Goal: Task Accomplishment & Management: Manage account settings

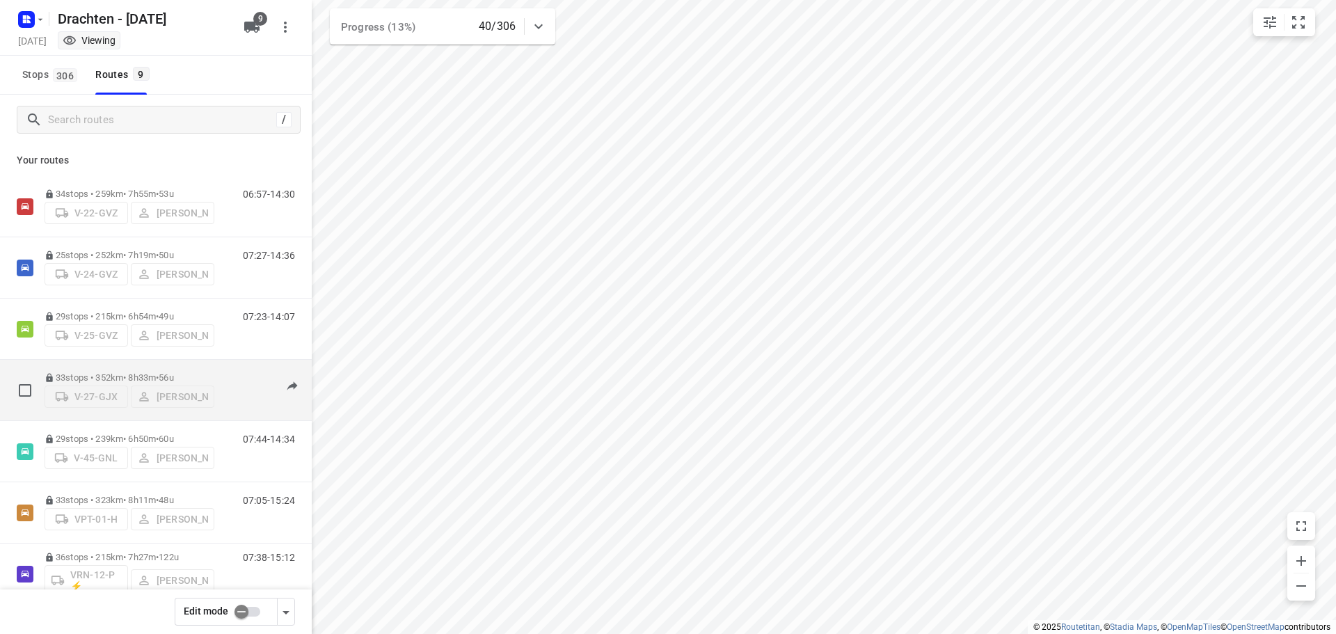
click at [155, 374] on p "33 stops • 352km • 8h33m • 56u" at bounding box center [130, 377] width 170 height 10
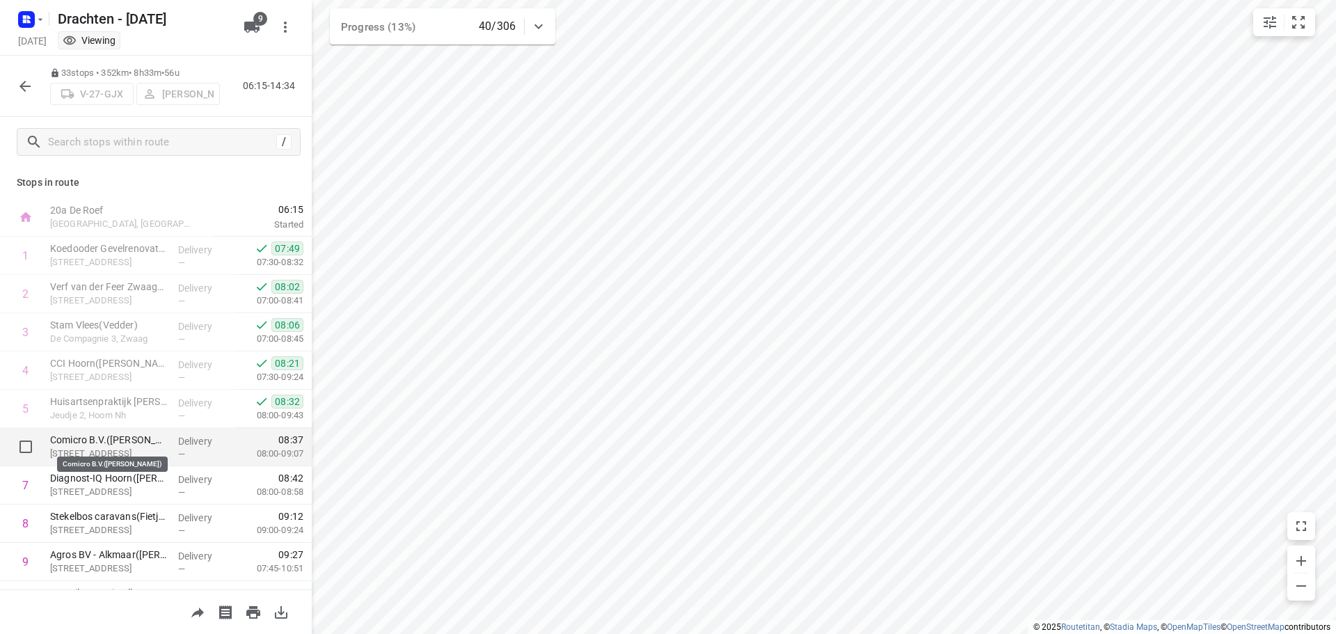
click at [97, 443] on p "Comicro B.V.(Nadia Weerdt)" at bounding box center [108, 440] width 117 height 14
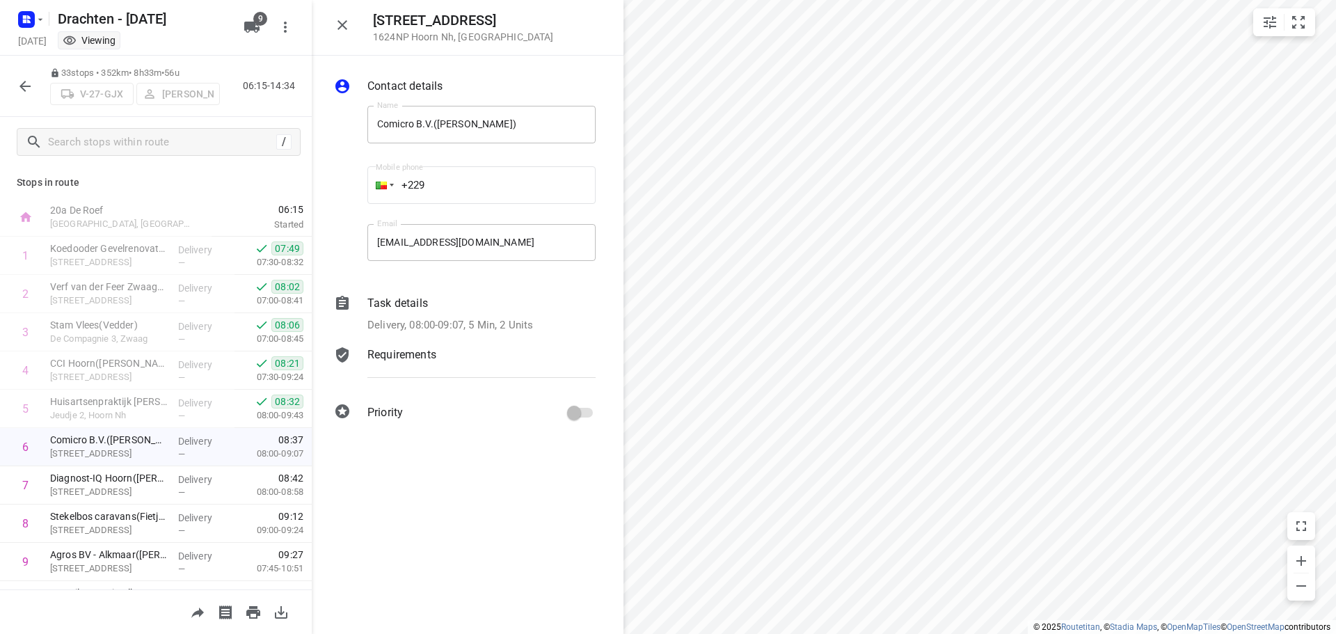
click at [525, 313] on div "Task details Delivery, 08:00-09:07, 5 Min, 2 Units" at bounding box center [482, 314] width 234 height 44
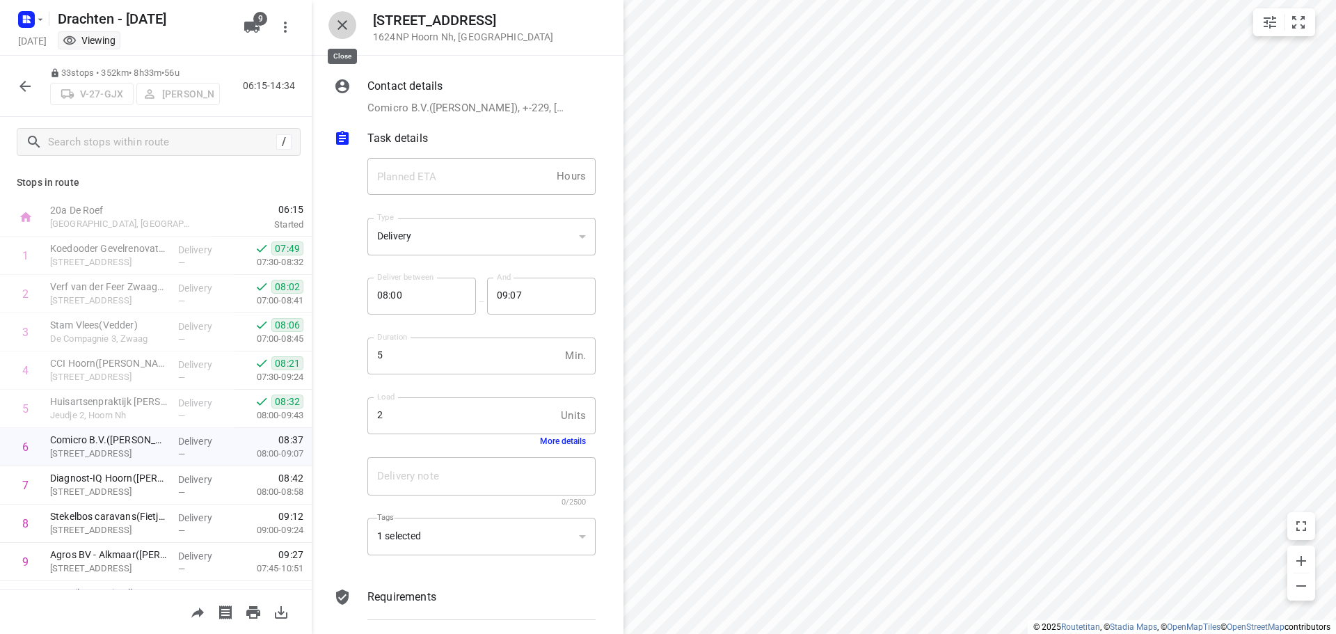
click at [330, 25] on button "button" at bounding box center [342, 25] width 28 height 28
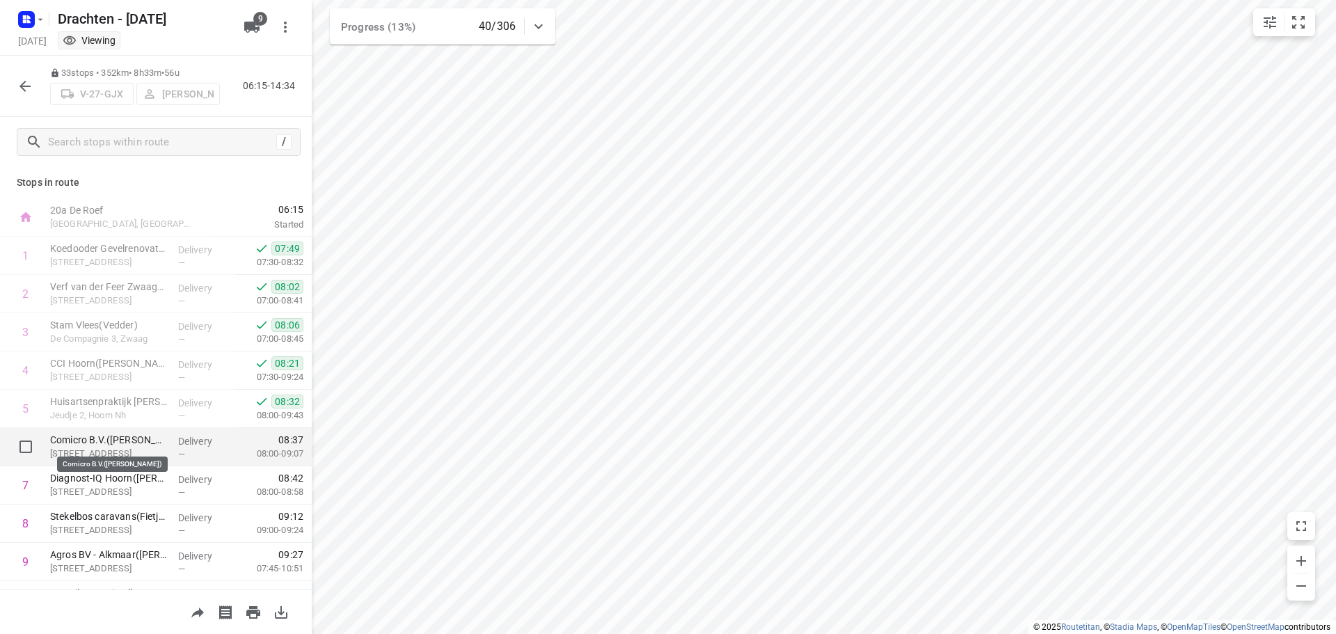
click at [149, 441] on p "Comicro B.V.(Nadia Weerdt)" at bounding box center [108, 440] width 117 height 14
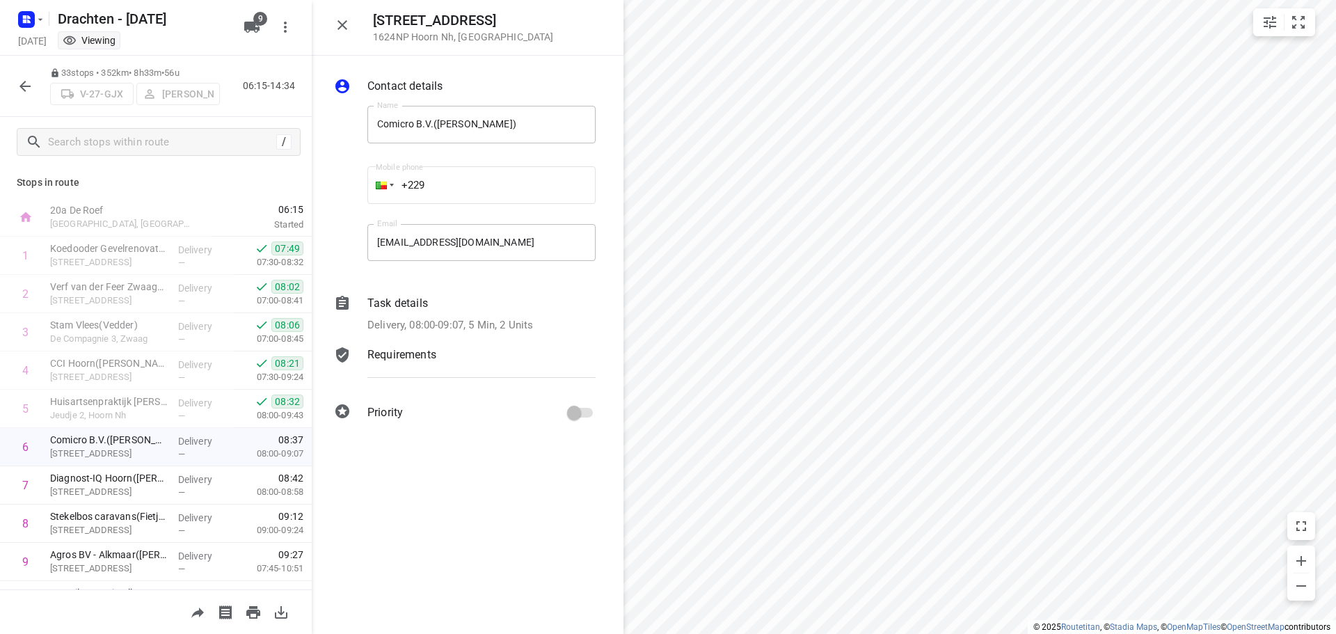
click at [431, 358] on p "Requirements" at bounding box center [401, 355] width 69 height 17
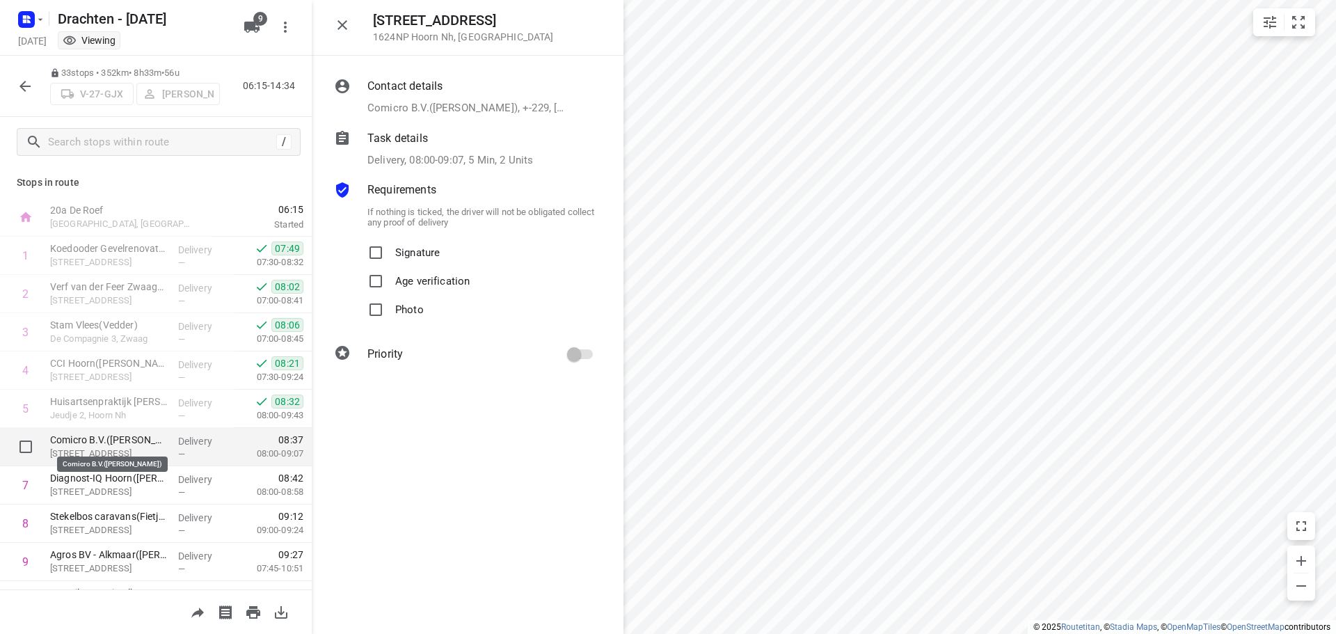
click at [137, 443] on p "Comicro B.V.(Nadia Weerdt)" at bounding box center [108, 440] width 117 height 14
click at [278, 440] on span "08:37" at bounding box center [290, 440] width 25 height 14
click at [344, 17] on icon "button" at bounding box center [342, 25] width 17 height 17
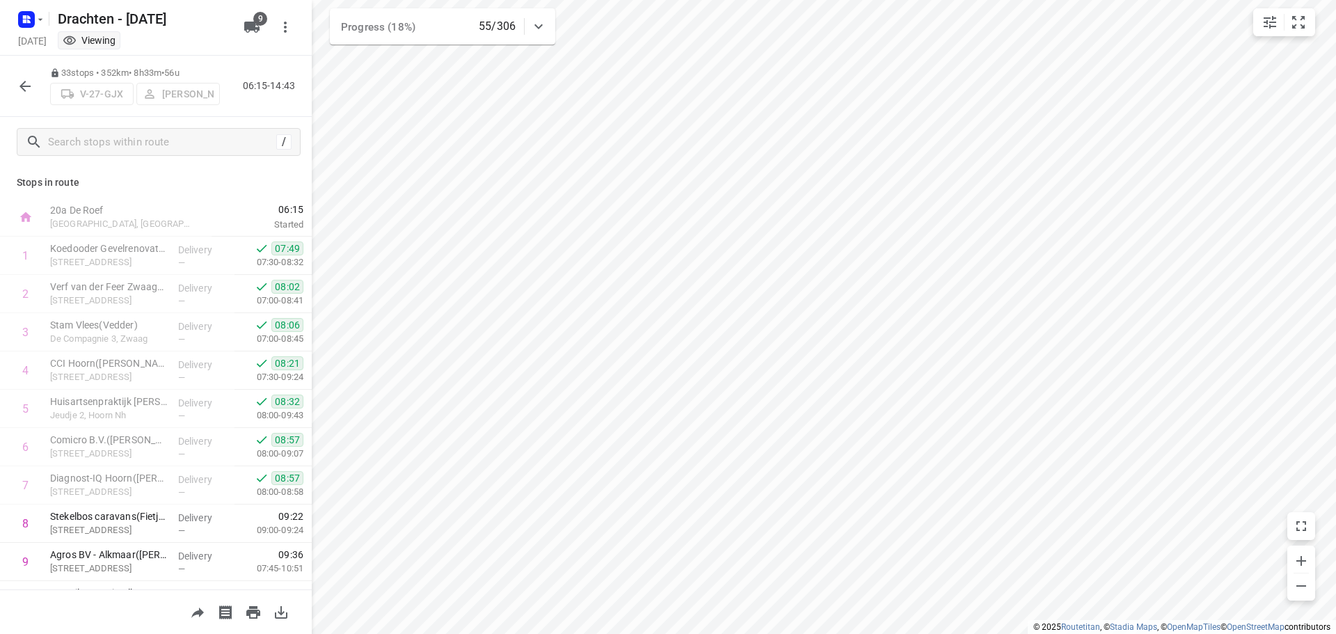
click at [25, 87] on icon "button" at bounding box center [25, 86] width 17 height 17
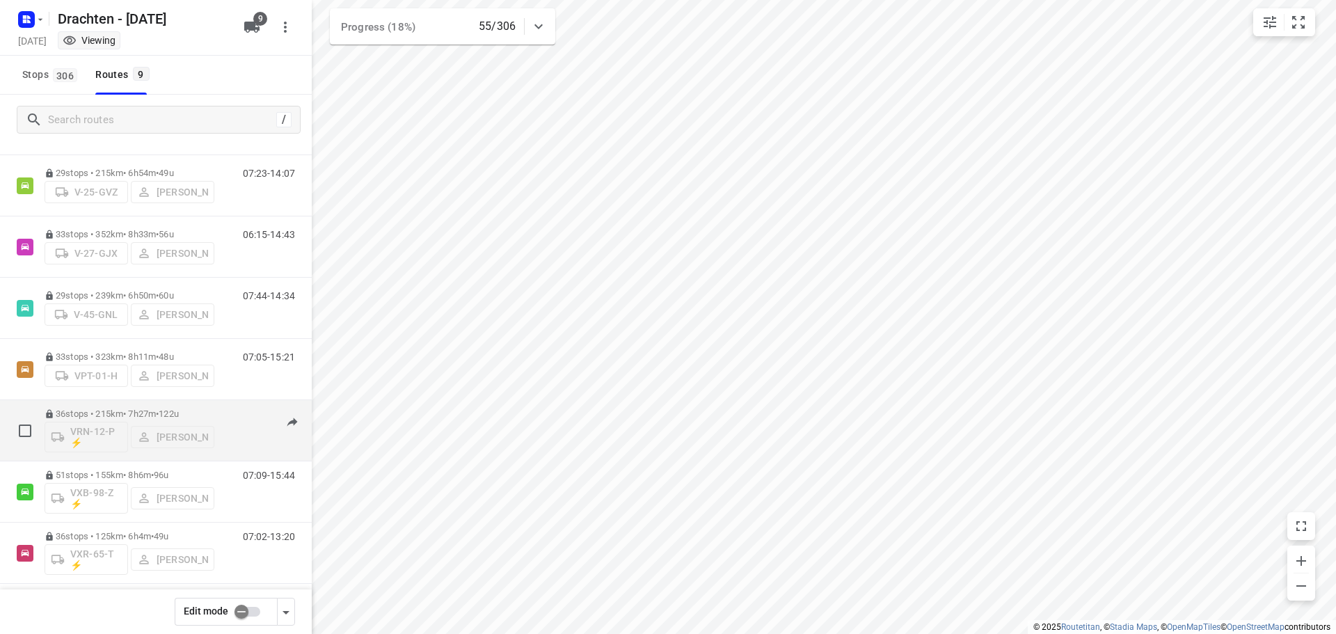
scroll to position [152, 0]
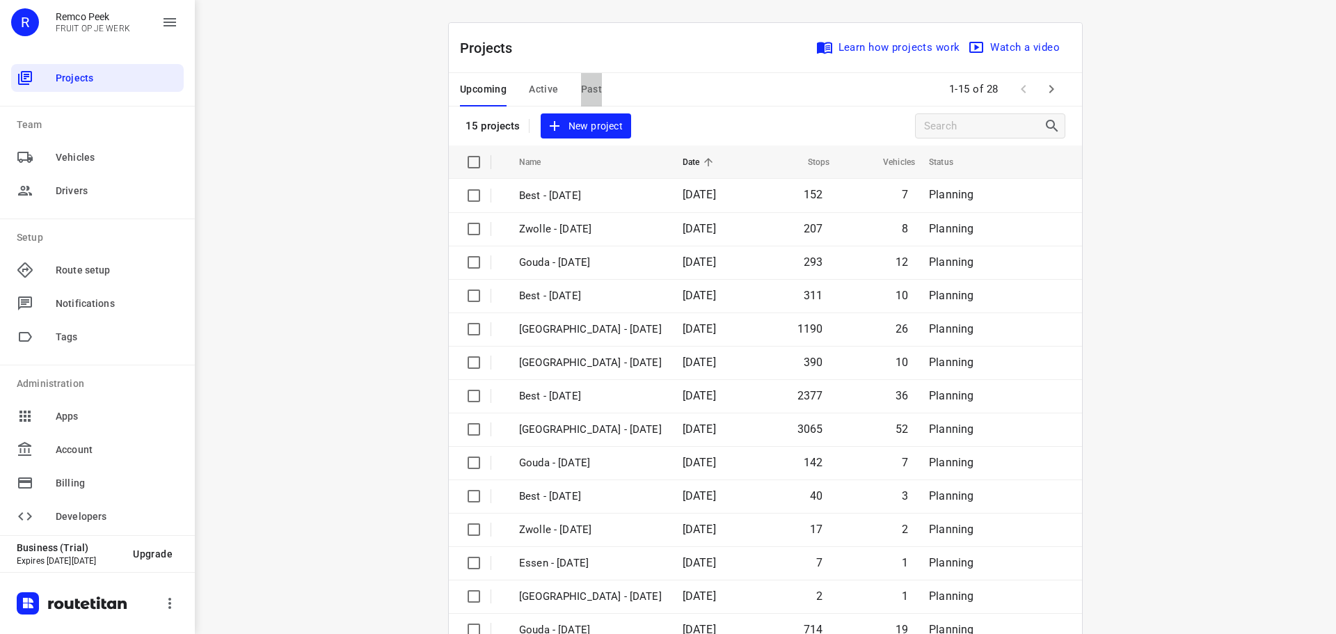
click at [581, 86] on span "Past" at bounding box center [592, 89] width 22 height 17
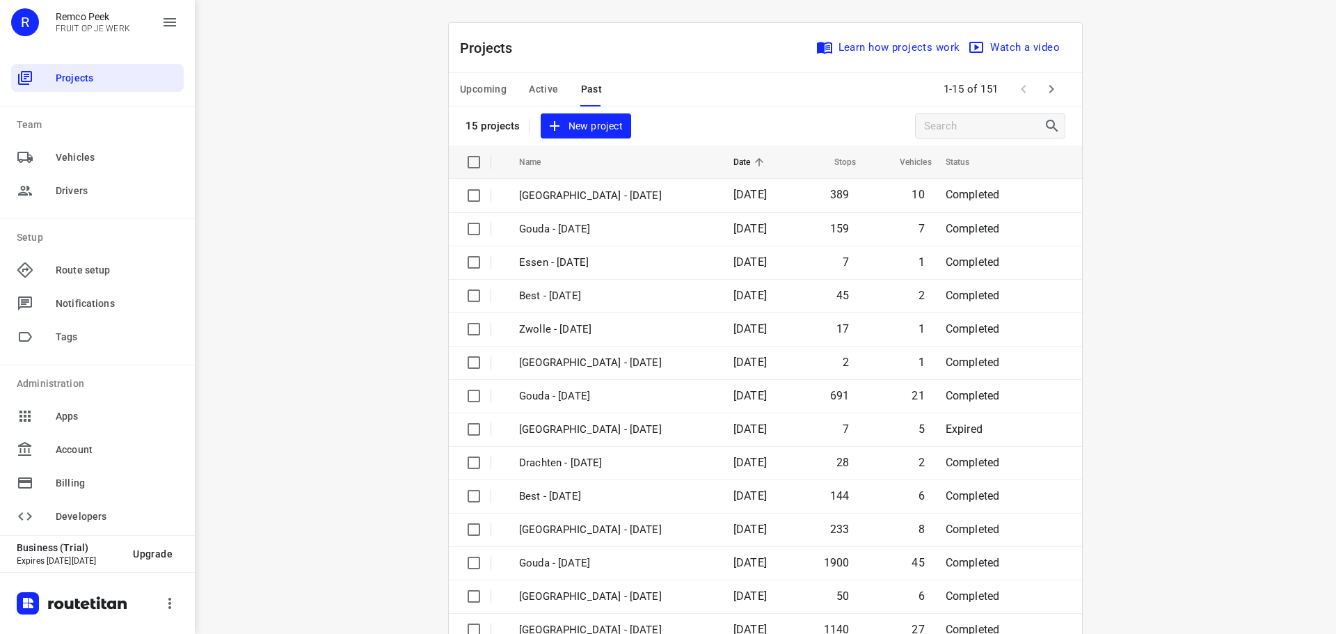
click at [530, 87] on span "Active" at bounding box center [543, 89] width 29 height 17
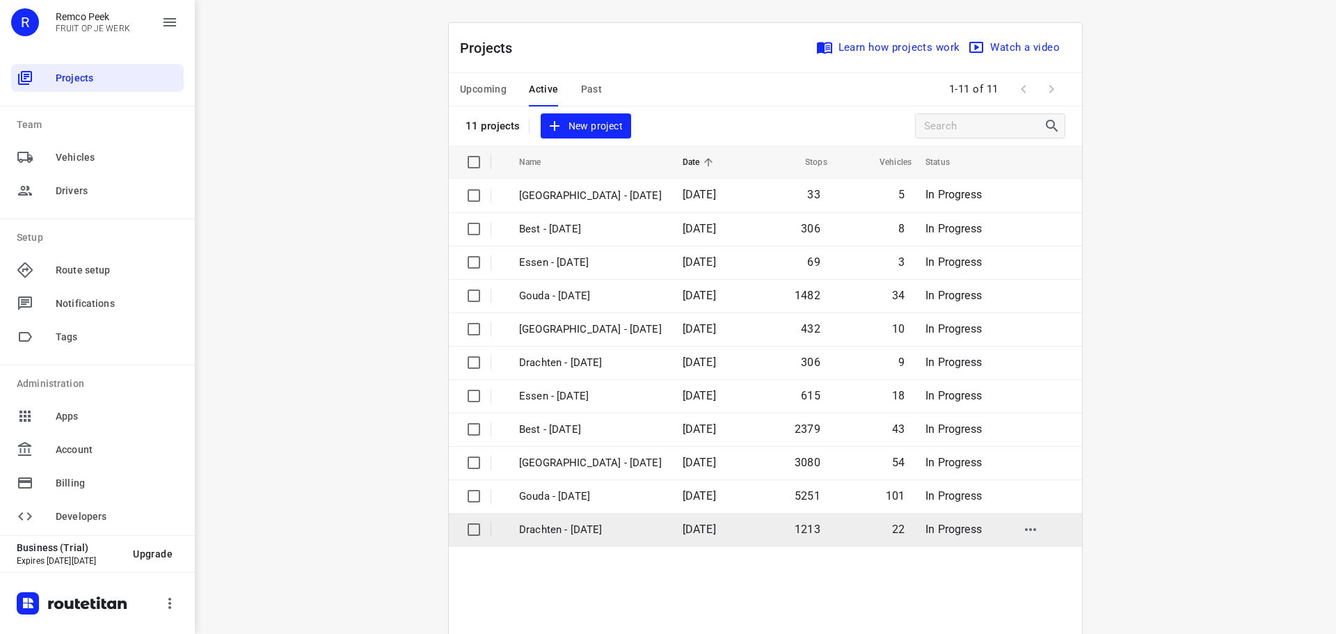
click at [548, 531] on p "Drachten - [DATE]" at bounding box center [590, 530] width 143 height 16
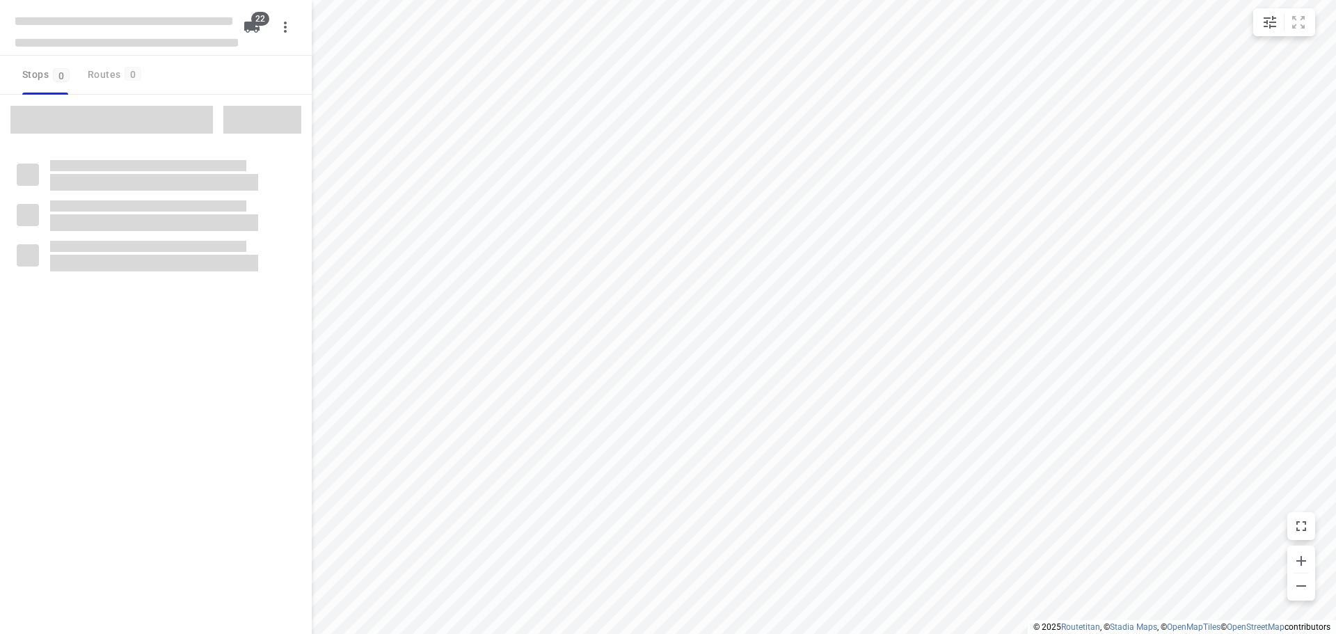
checkbox input "true"
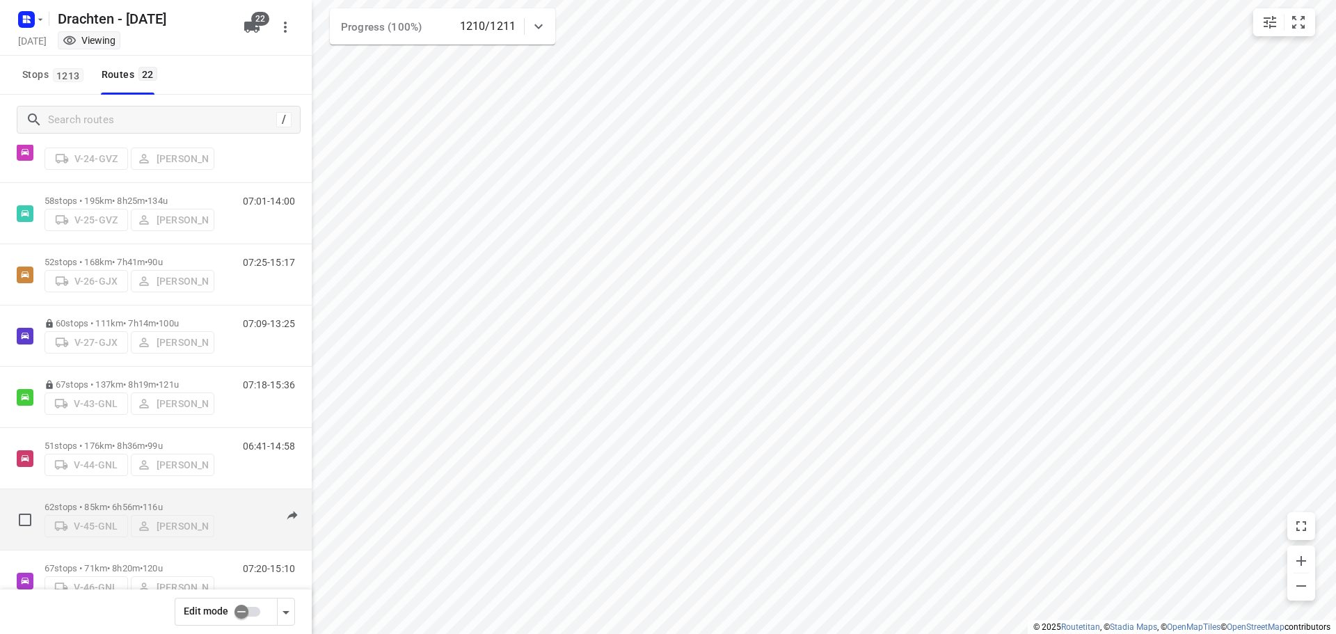
scroll to position [278, 0]
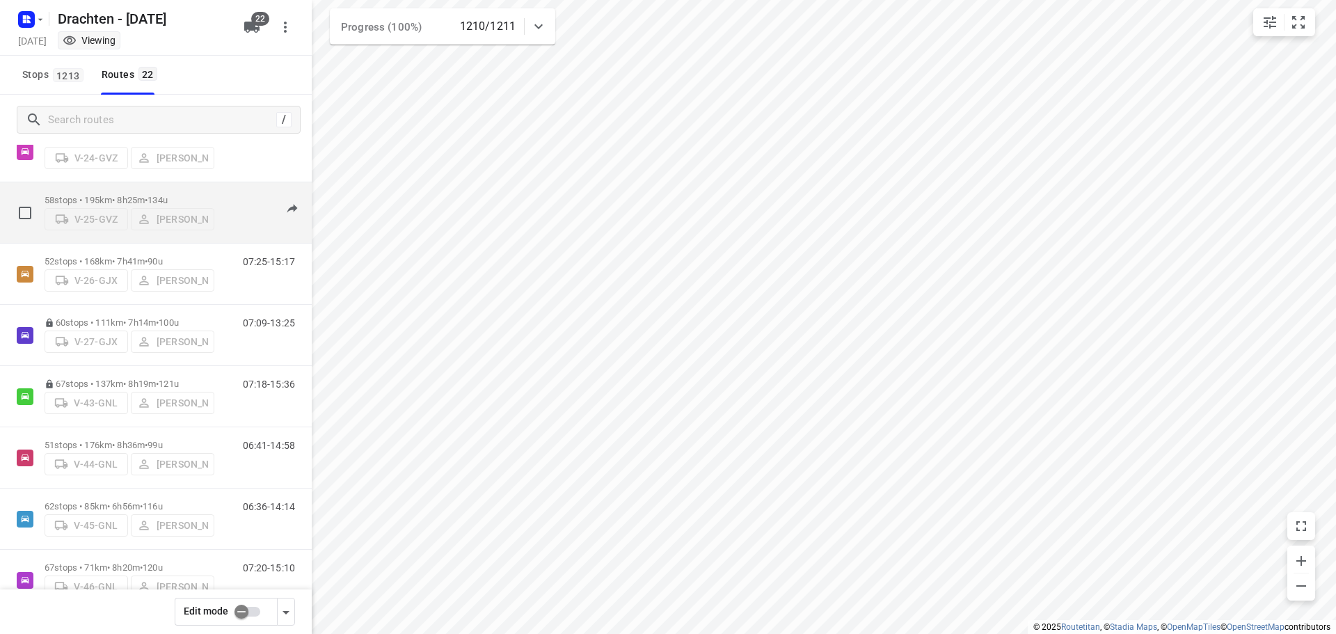
click at [148, 202] on span "•" at bounding box center [146, 200] width 3 height 10
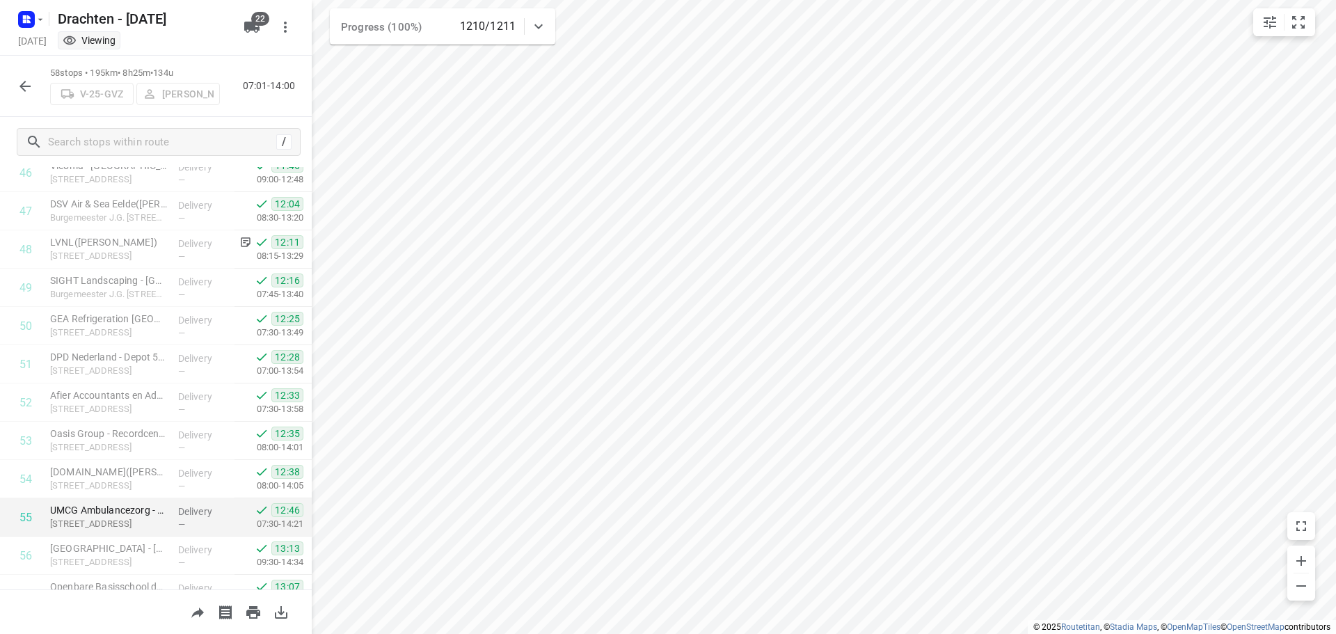
scroll to position [1945, 0]
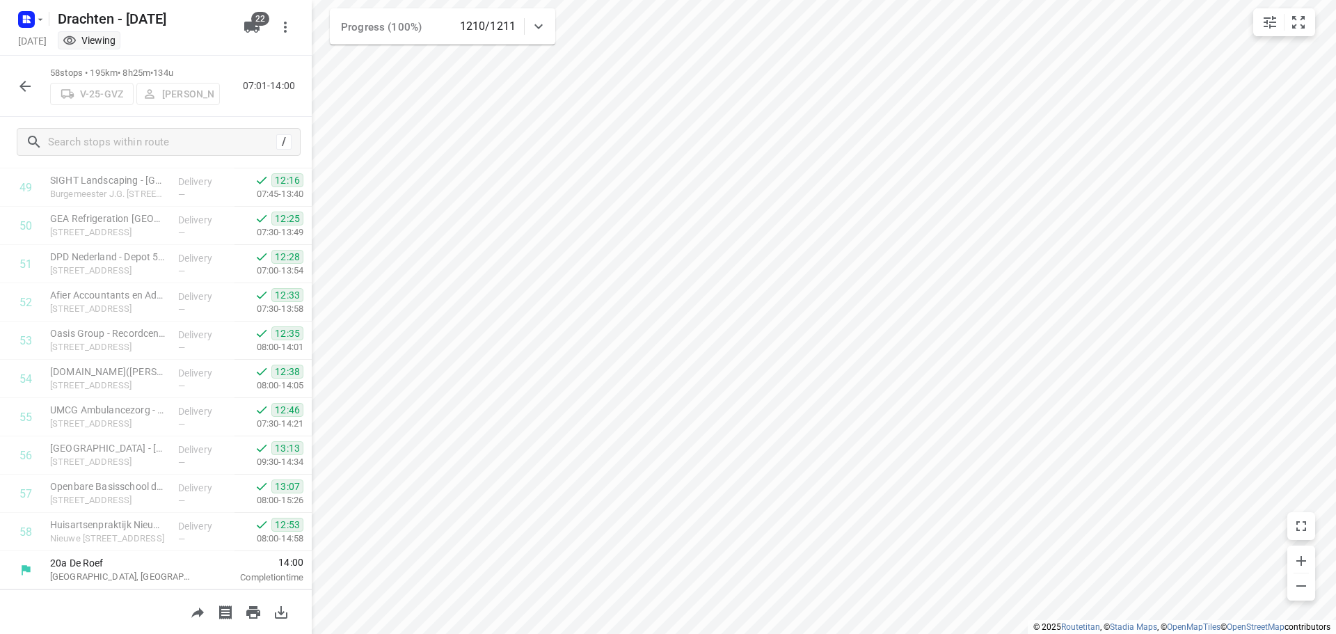
click at [26, 87] on icon "button" at bounding box center [25, 86] width 17 height 17
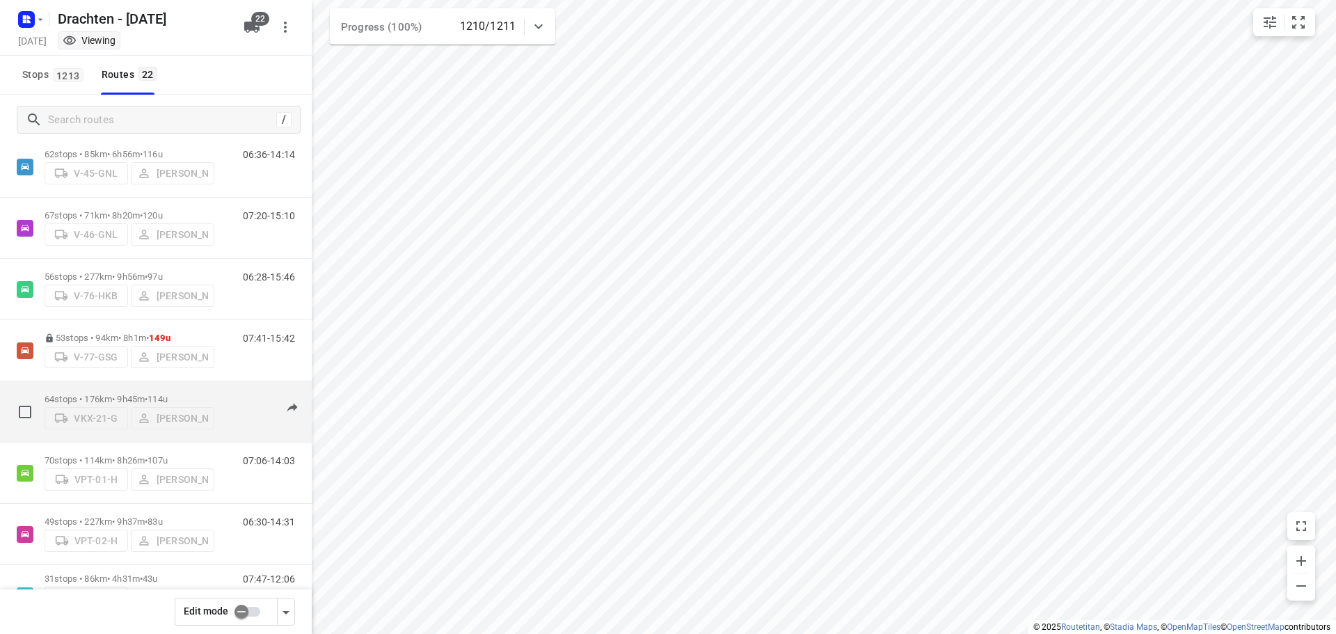
scroll to position [570, 0]
click at [133, 393] on p "53 stops • 94km • 8h1m • 149u" at bounding box center [130, 398] width 170 height 10
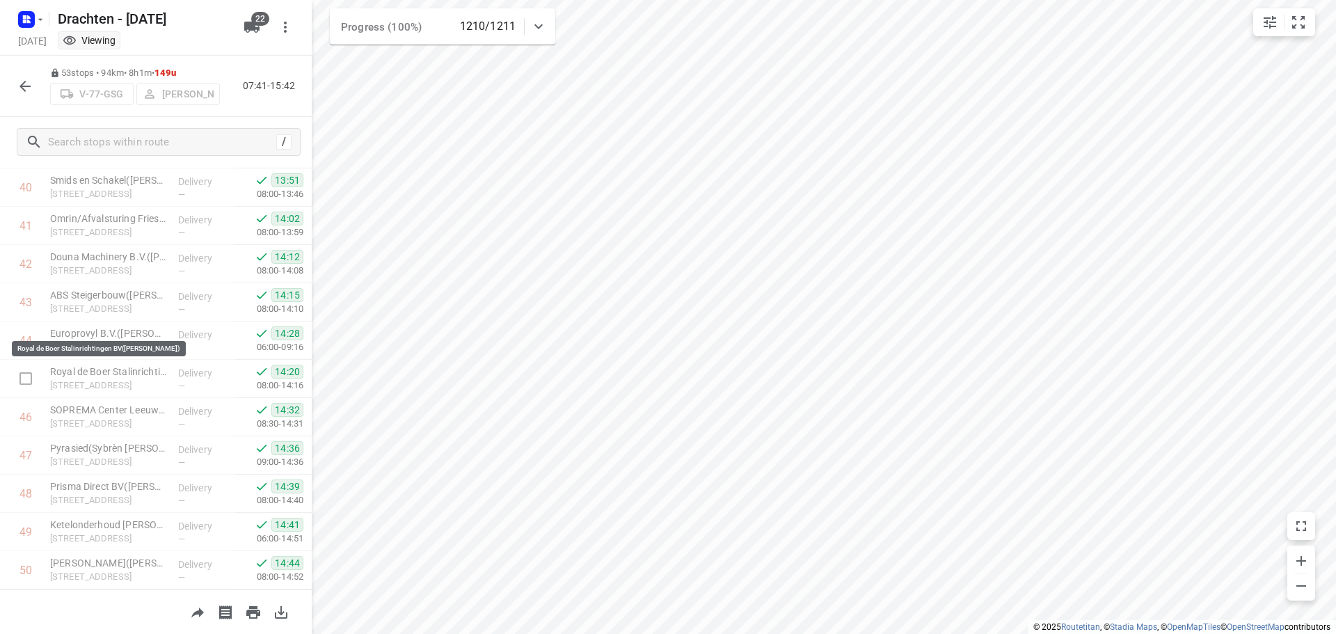
scroll to position [1753, 0]
click at [26, 86] on icon "button" at bounding box center [24, 86] width 11 height 11
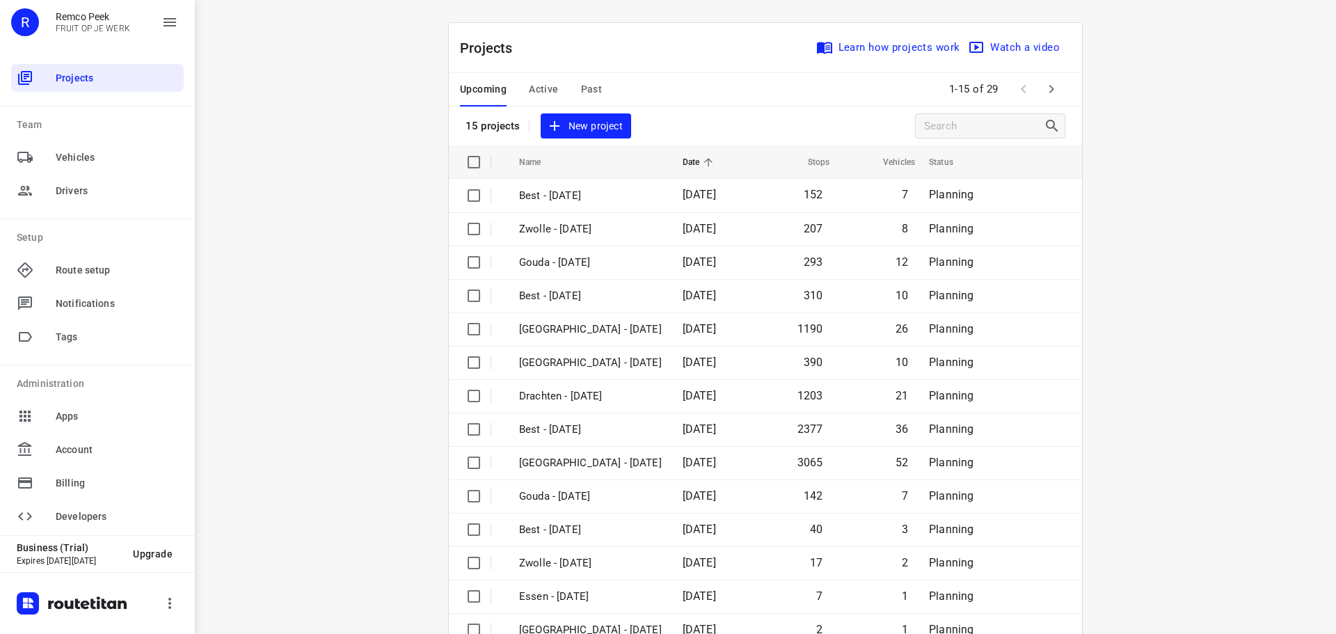
click at [534, 86] on span "Active" at bounding box center [543, 89] width 29 height 17
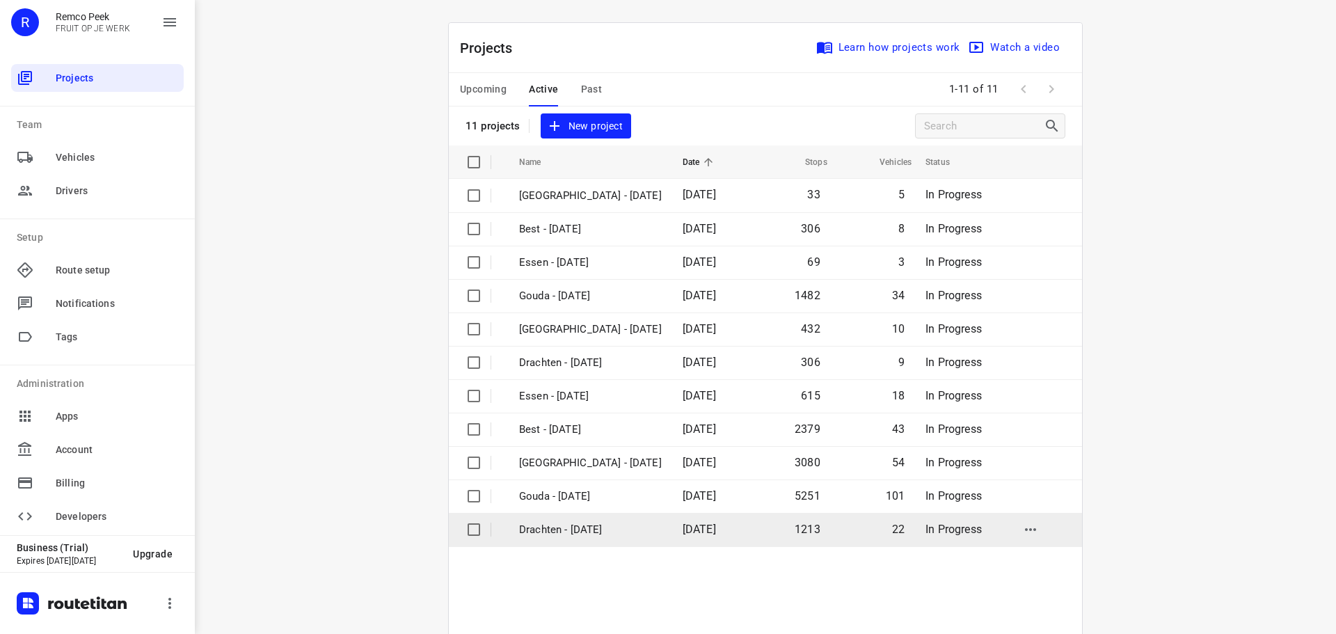
click at [569, 531] on p "Drachten - [DATE]" at bounding box center [590, 530] width 143 height 16
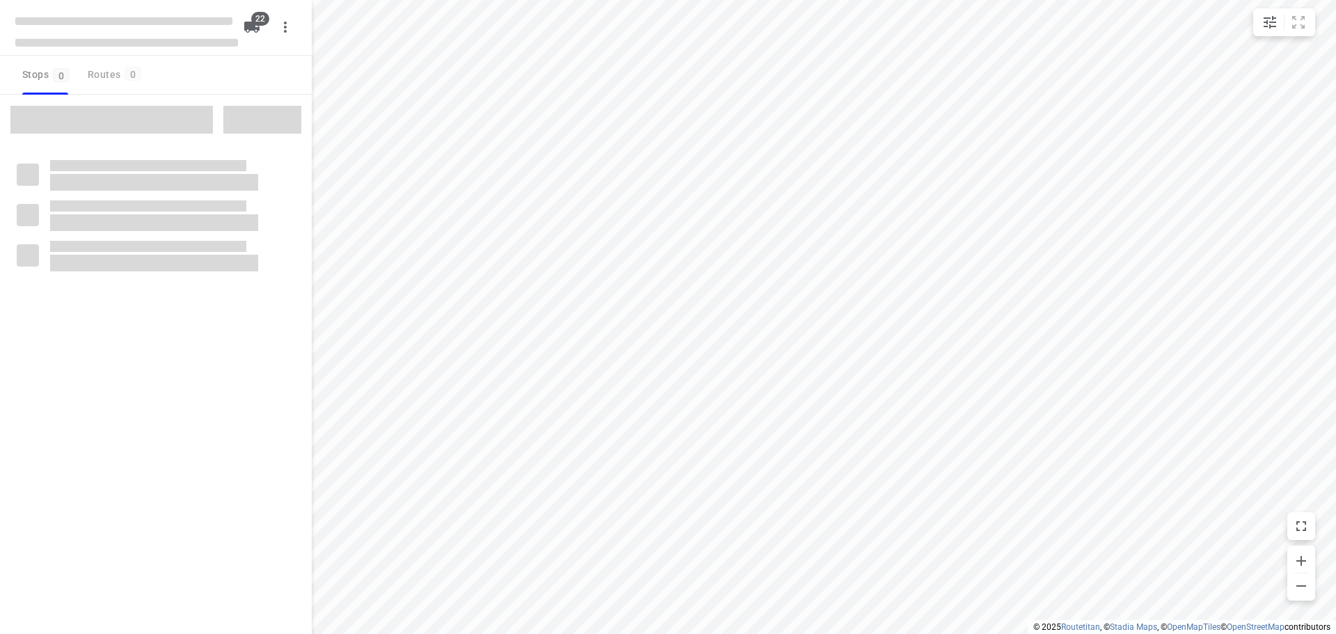
checkbox input "true"
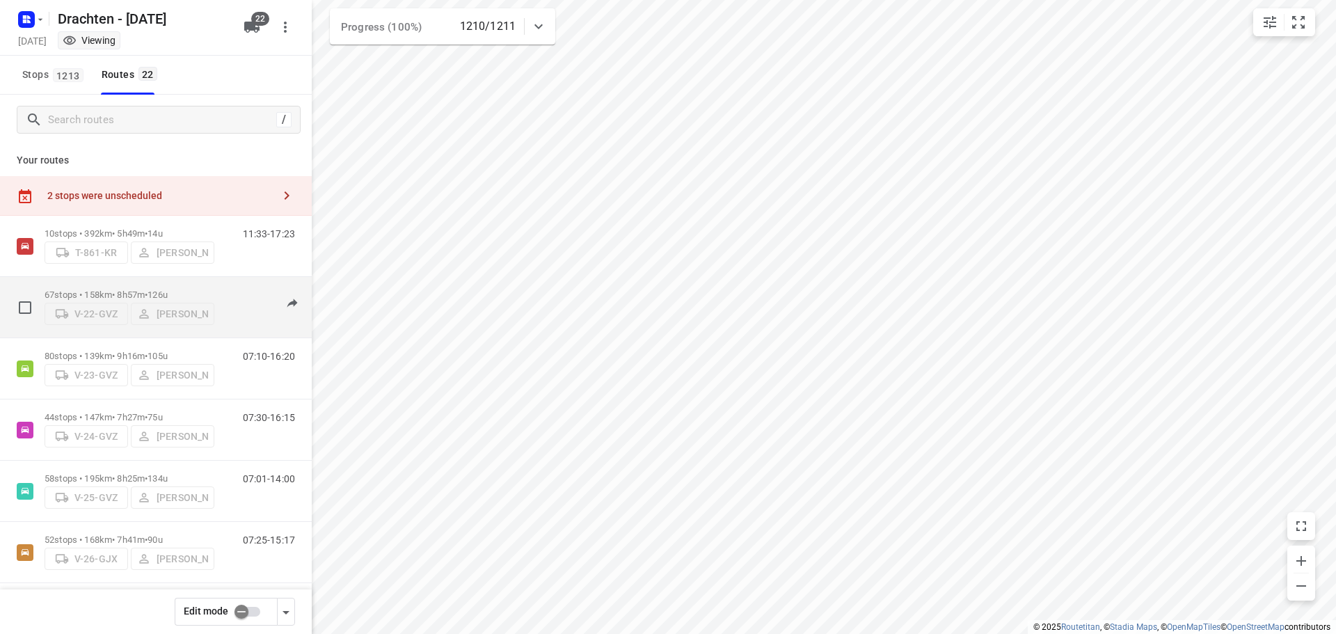
click at [225, 301] on div "07:51-15:36" at bounding box center [260, 310] width 70 height 42
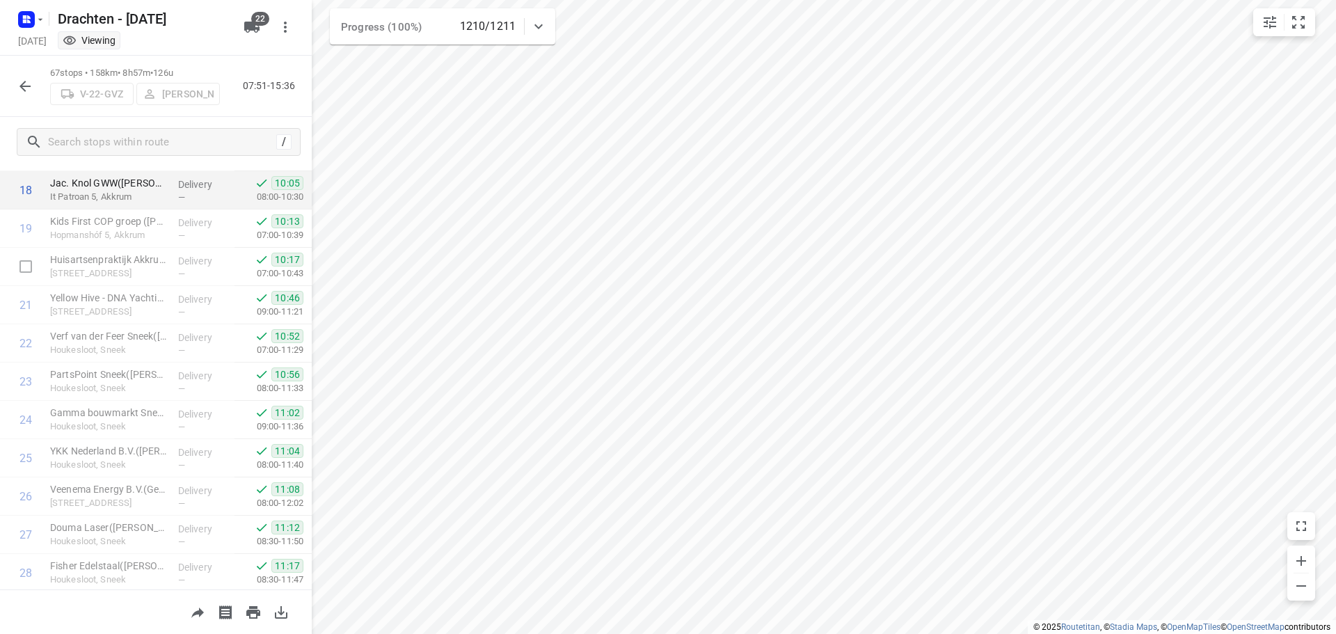
scroll to position [626, 0]
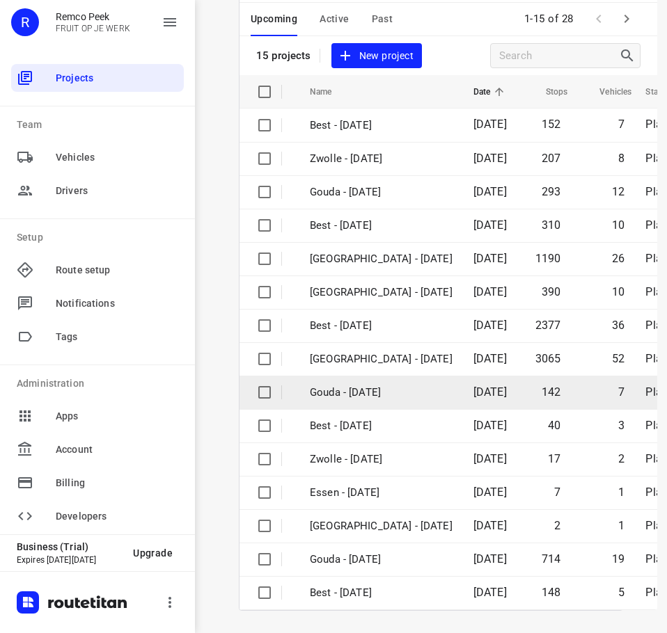
scroll to position [81, 0]
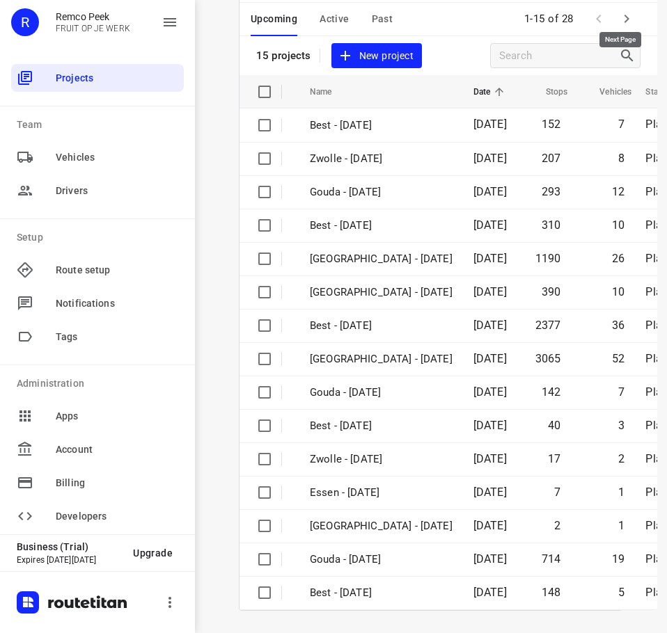
click at [625, 10] on icon "button" at bounding box center [626, 18] width 17 height 17
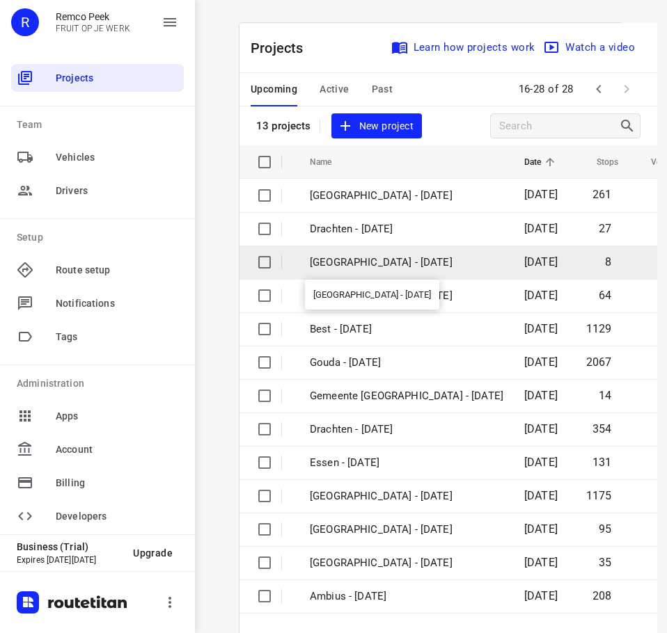
scroll to position [113, 0]
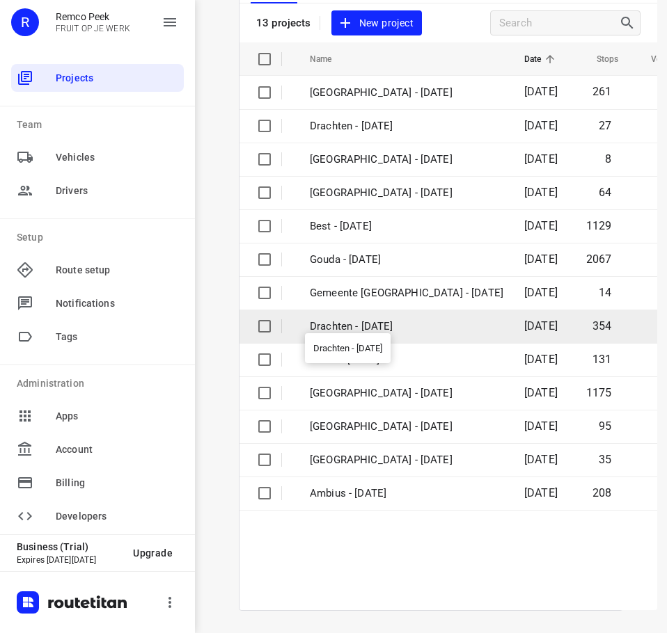
click at [360, 319] on p "Drachten - Wednesday" at bounding box center [406, 327] width 193 height 16
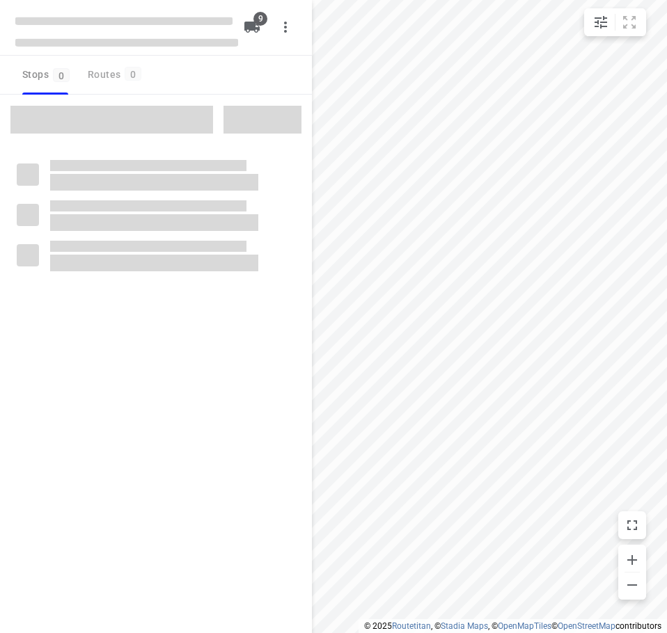
checkbox input "true"
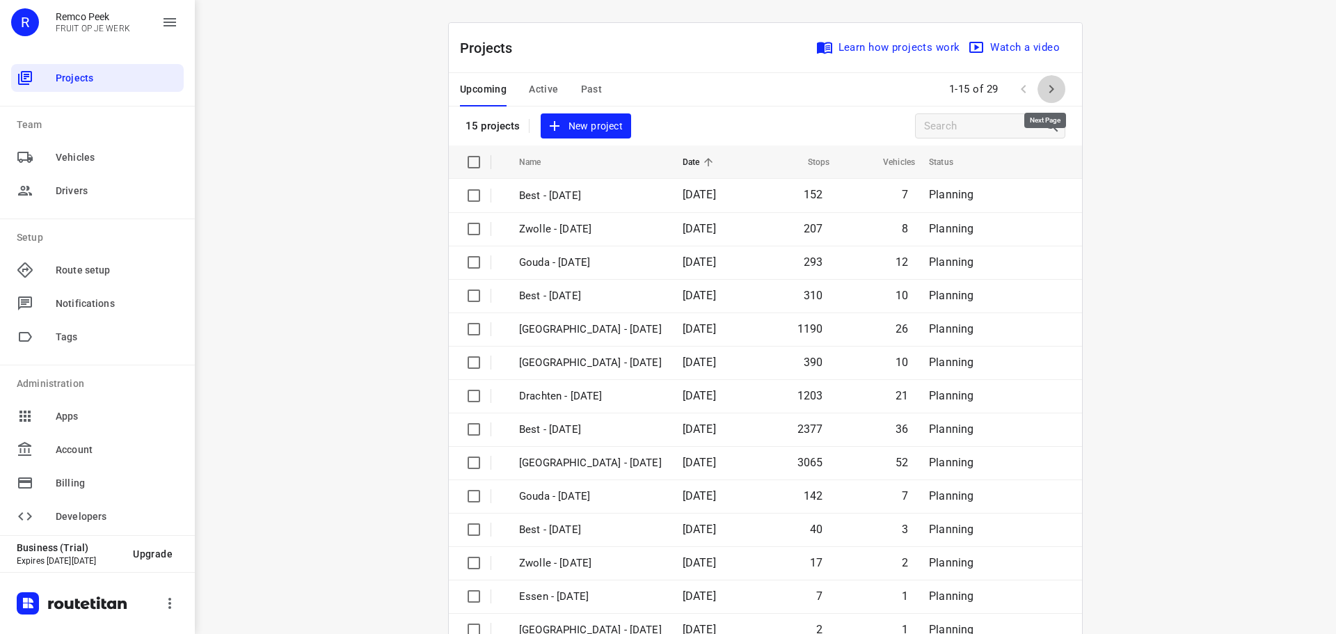
click at [1053, 86] on icon "button" at bounding box center [1051, 89] width 17 height 17
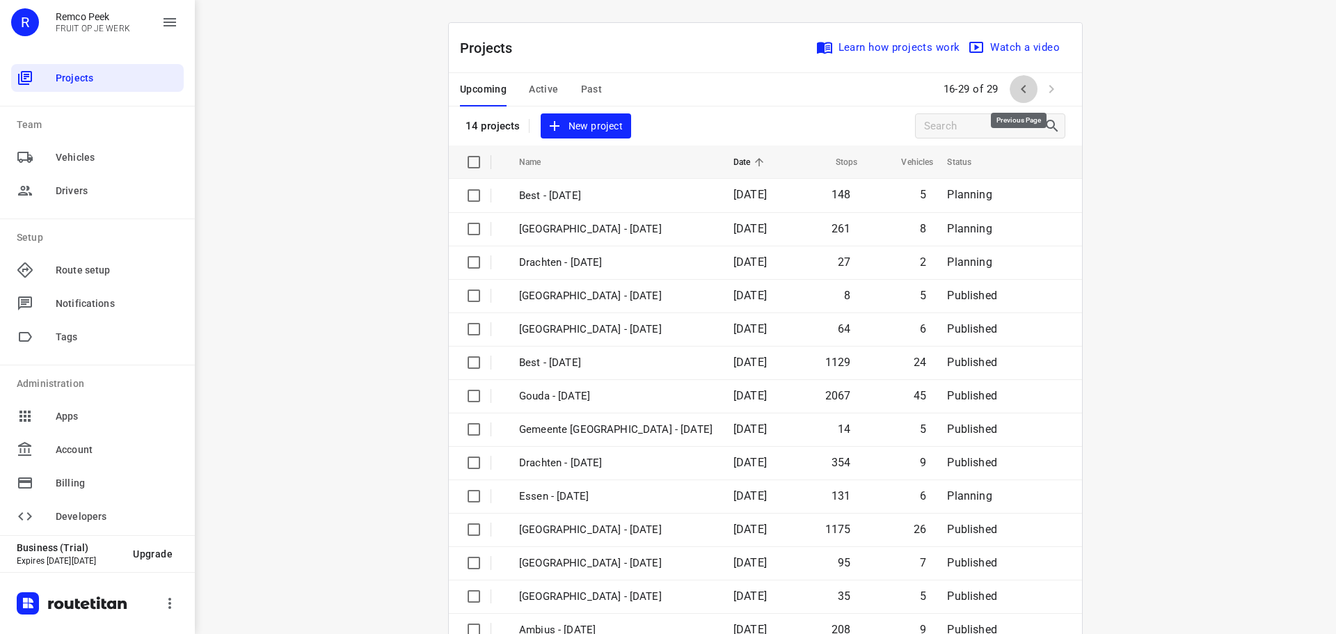
click at [1021, 86] on icon "button" at bounding box center [1023, 89] width 17 height 17
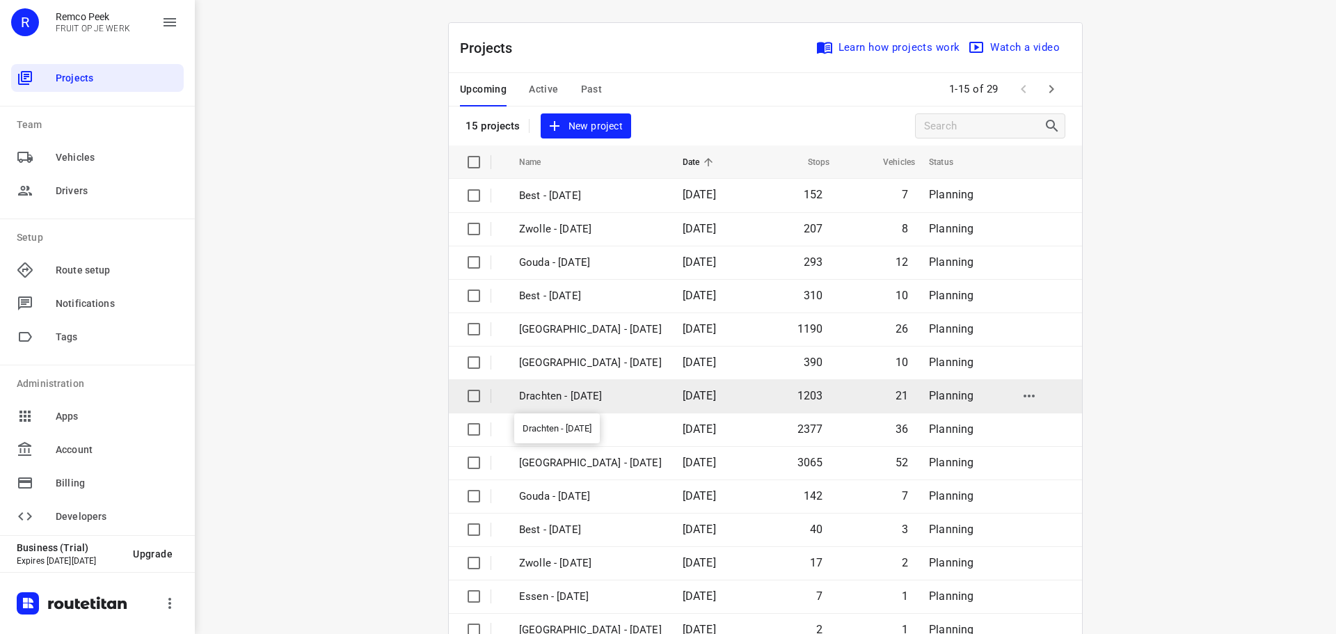
click at [577, 390] on p "Drachten - [DATE]" at bounding box center [590, 396] width 143 height 16
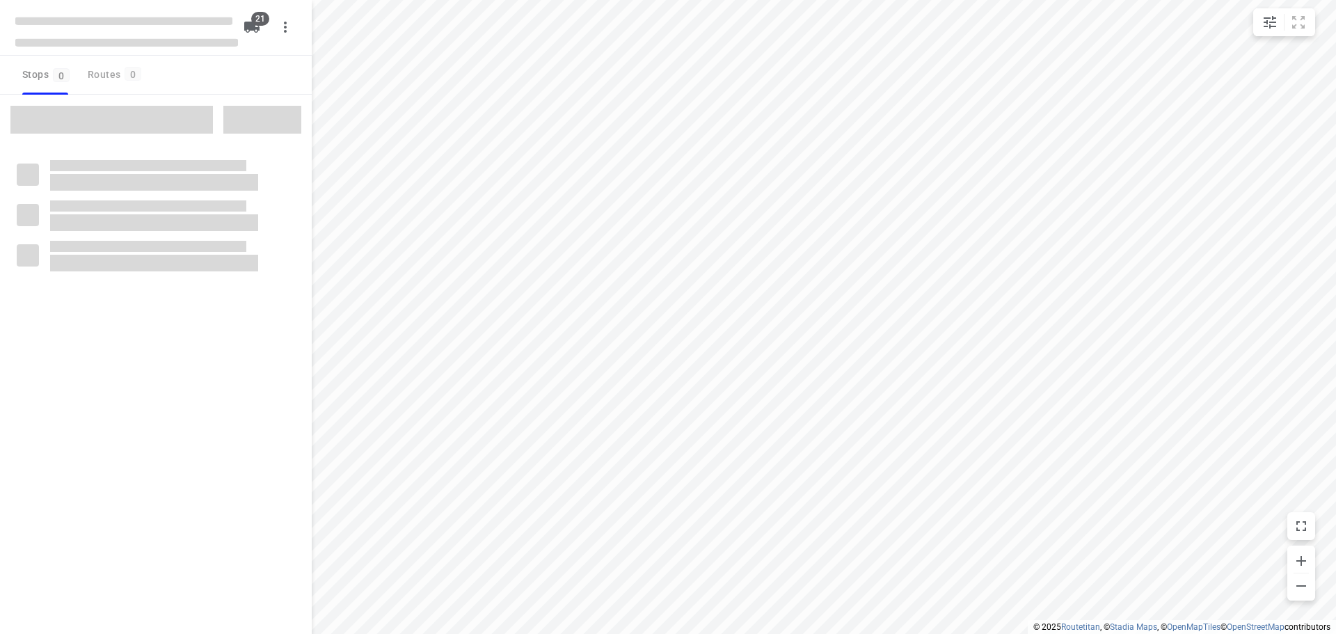
checkbox input "true"
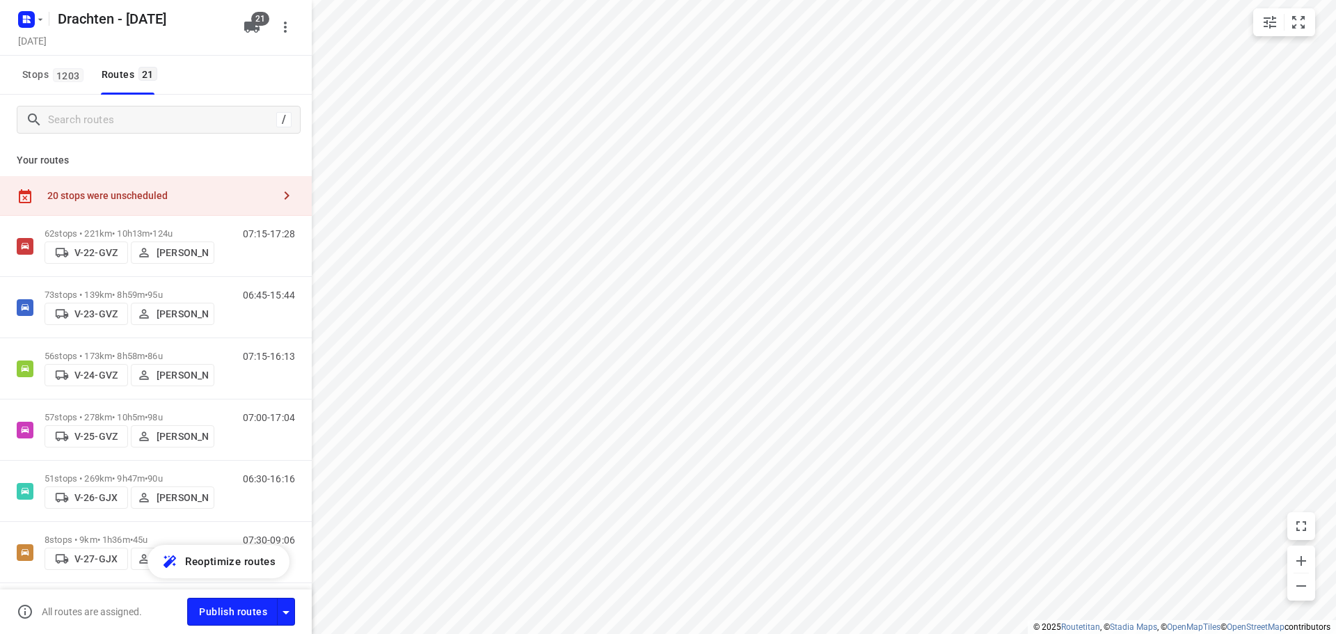
click at [237, 193] on div "20 stops were unscheduled" at bounding box center [159, 195] width 225 height 11
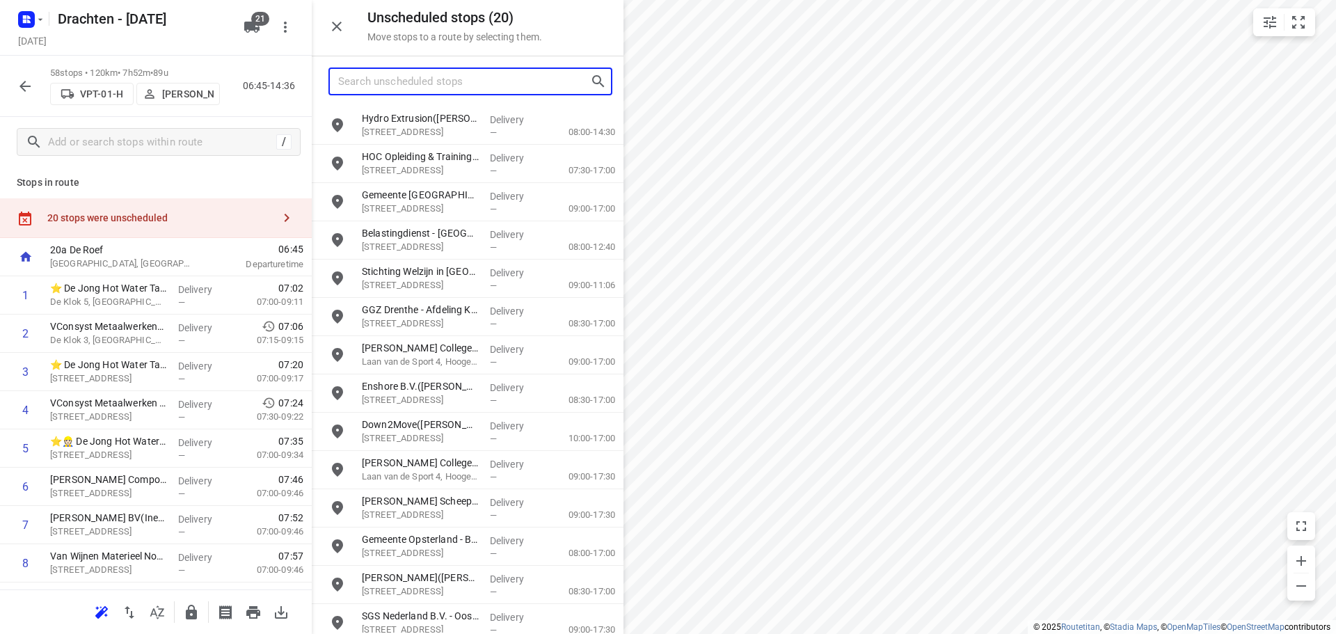
click at [424, 87] on input "Search unscheduled stops" at bounding box center [464, 82] width 252 height 22
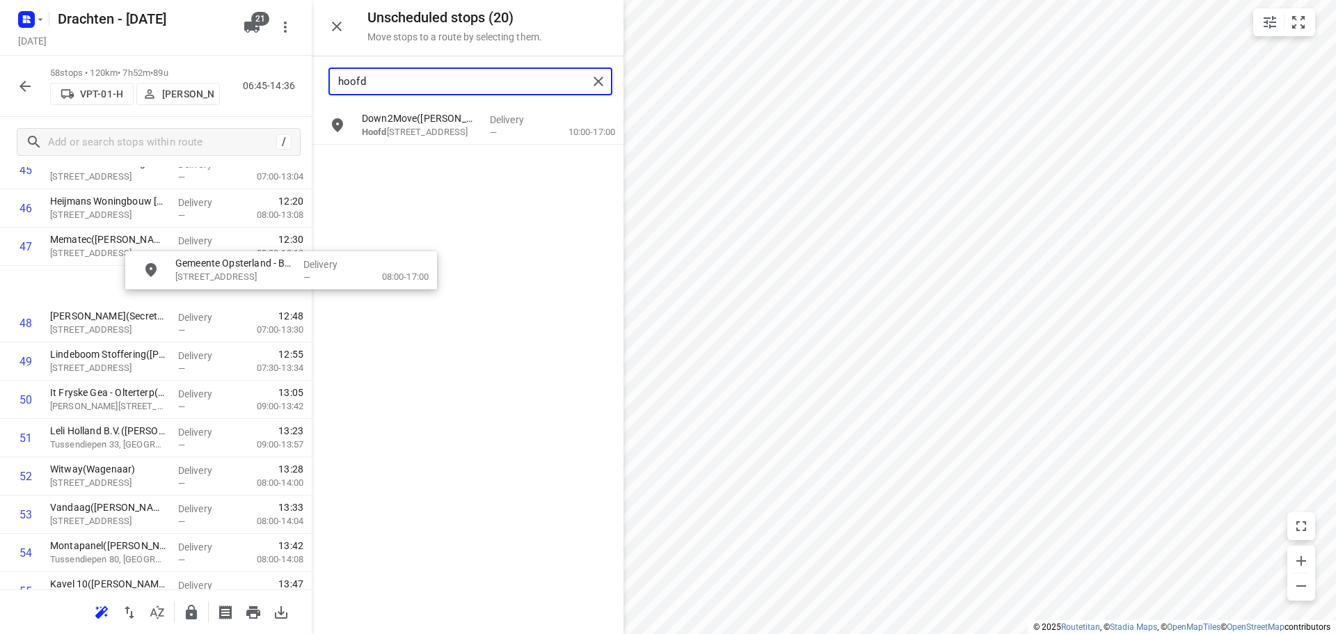
scroll to position [1806, 0]
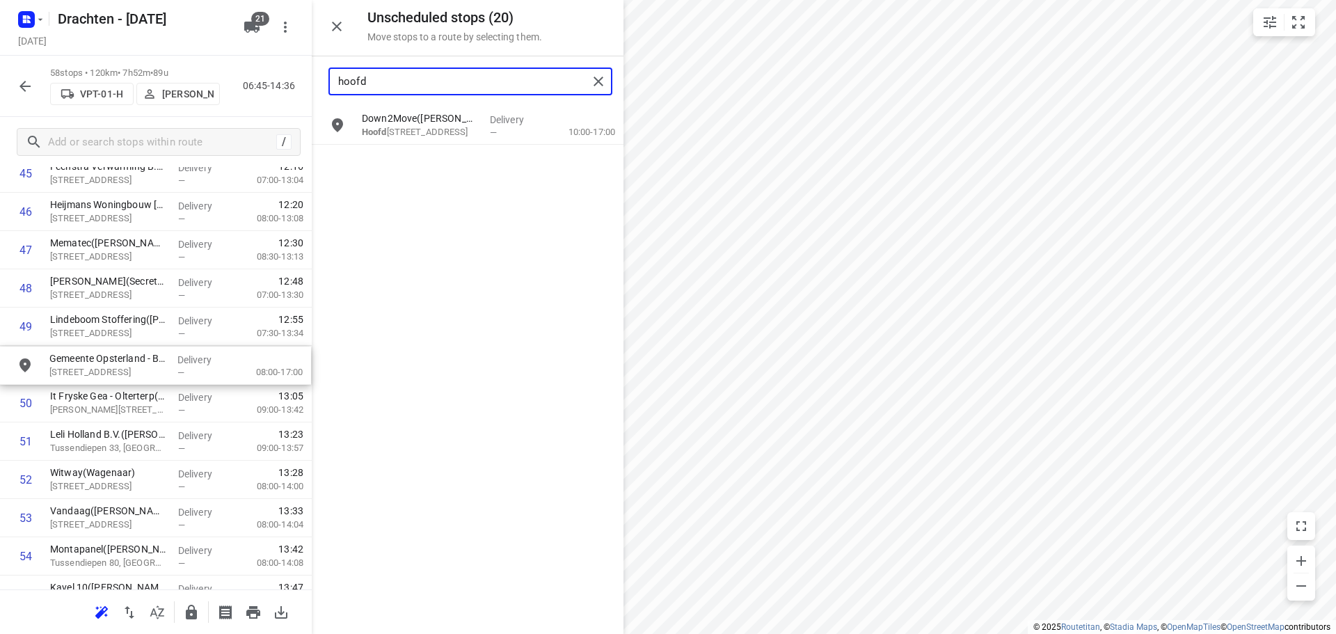
drag, startPoint x: 433, startPoint y: 172, endPoint x: 116, endPoint y: 375, distance: 376.8
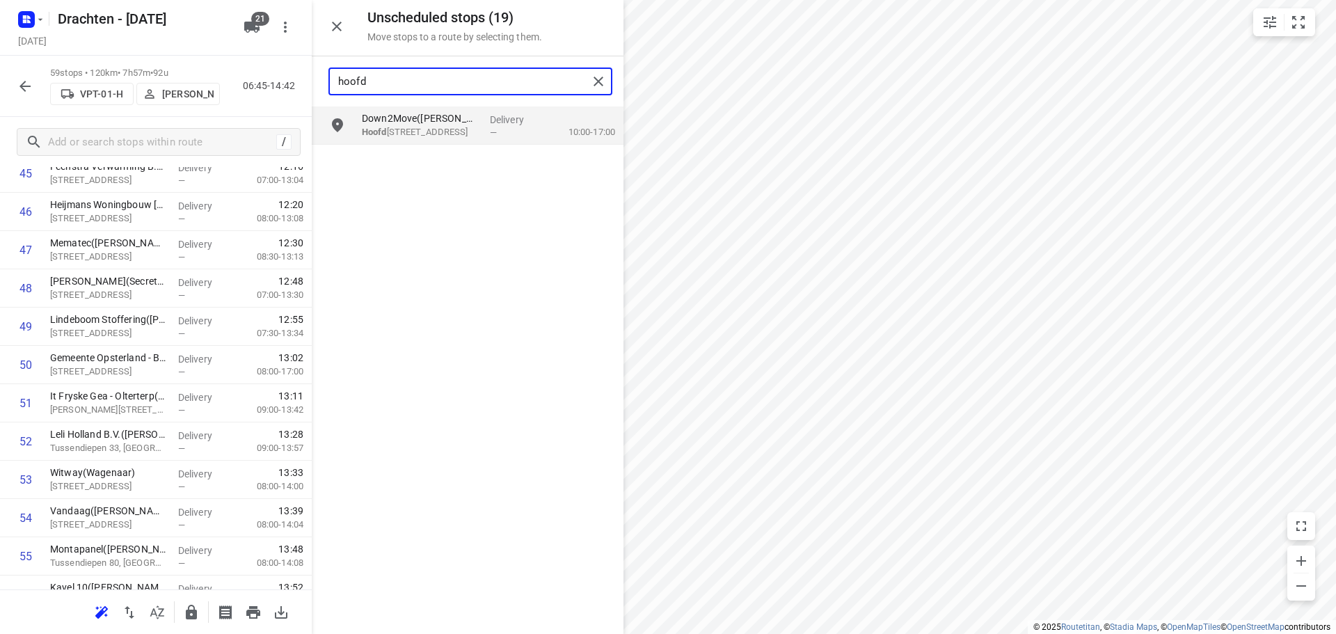
drag, startPoint x: 380, startPoint y: 83, endPoint x: 145, endPoint y: 83, distance: 235.2
click at [158, 83] on div "Unscheduled stops ( 19 ) Move stops to a route by selecting them. hoofd Down2Mo…" at bounding box center [156, 317] width 312 height 634
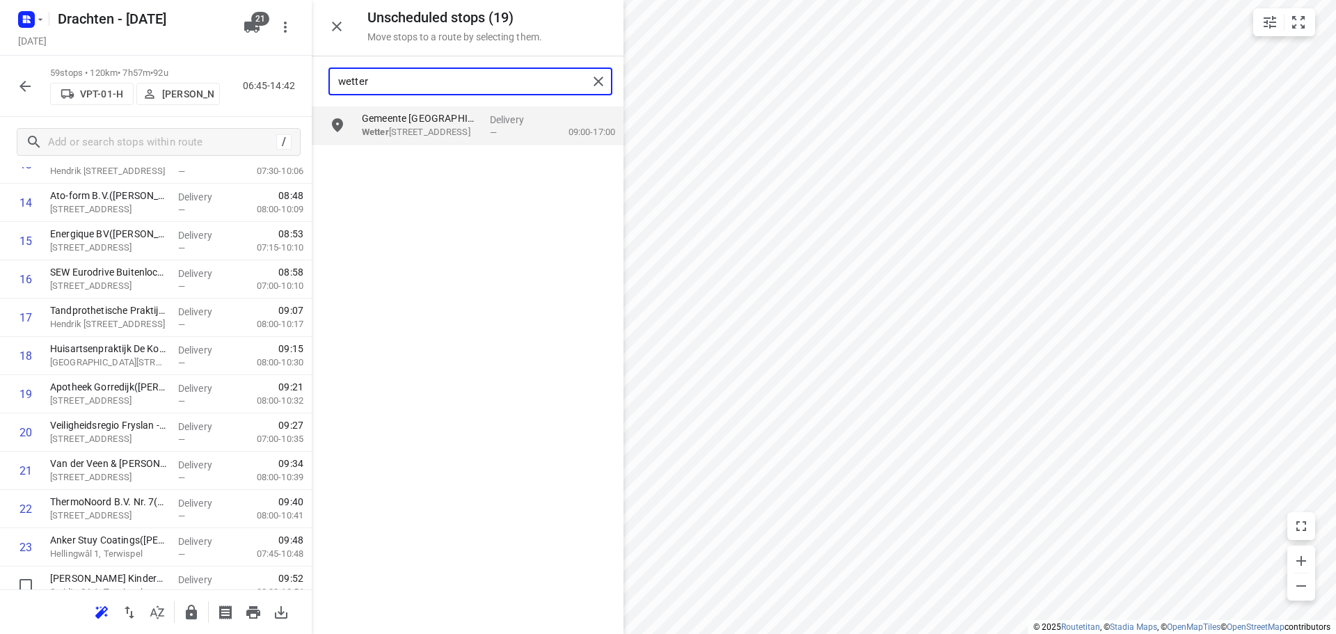
scroll to position [553, 0]
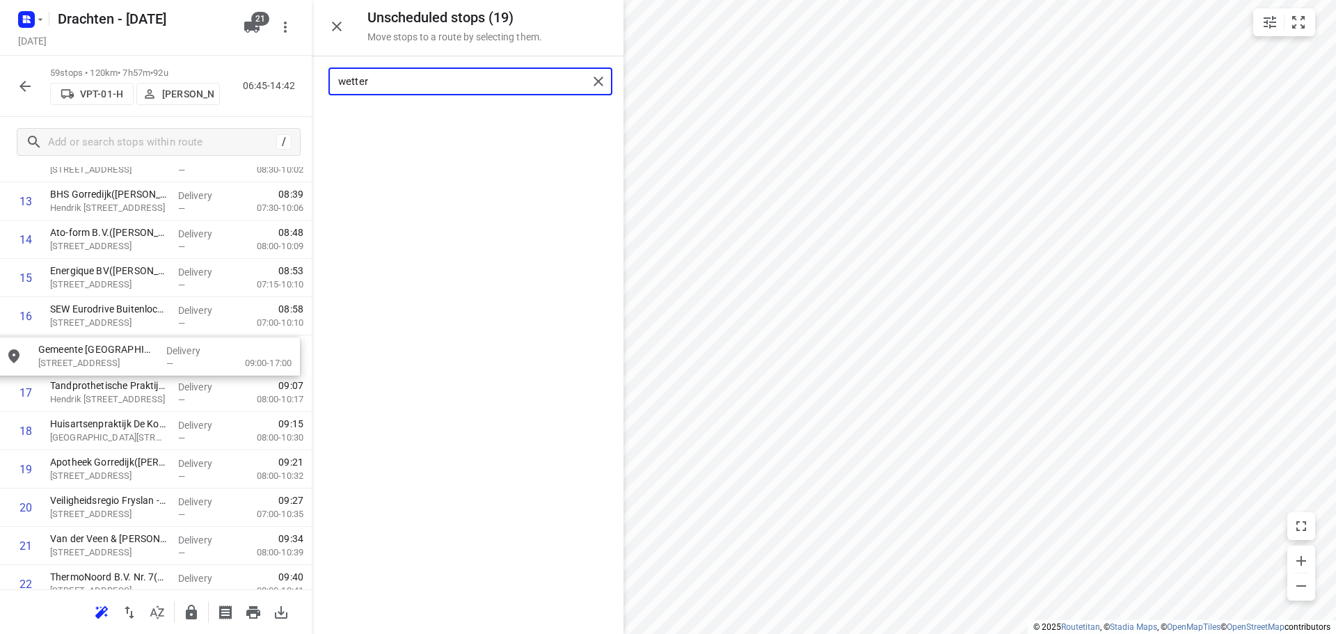
drag, startPoint x: 407, startPoint y: 129, endPoint x: 80, endPoint y: 362, distance: 401.2
type input "wetter"
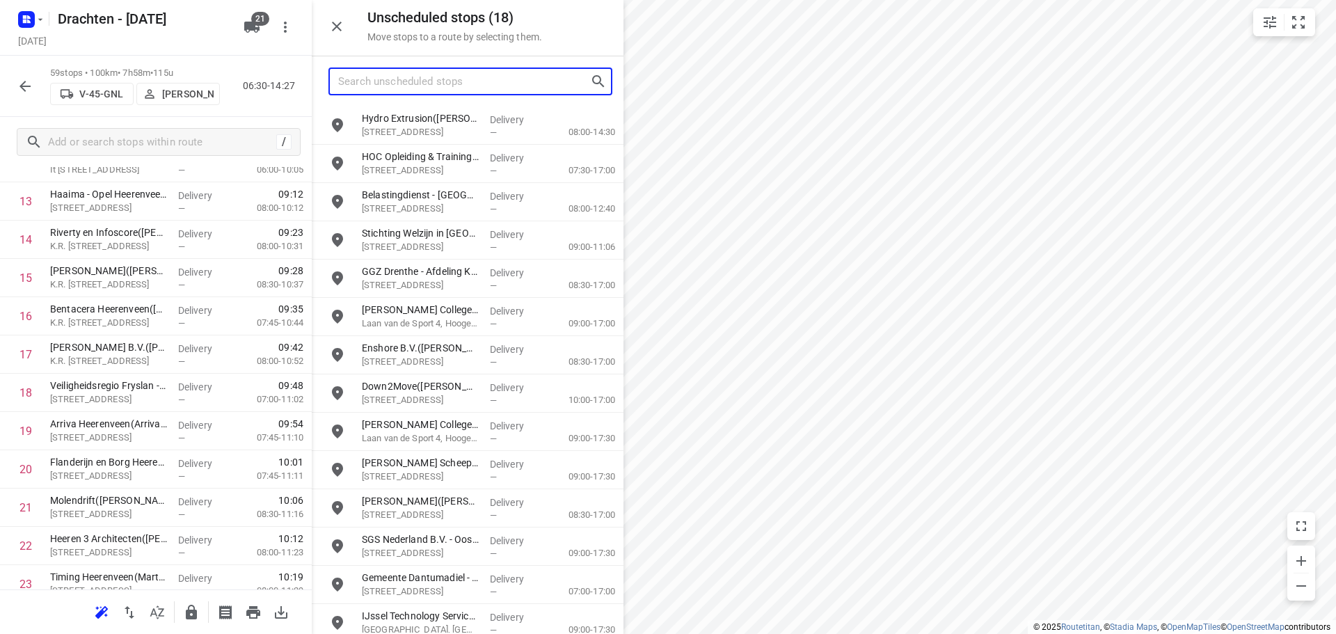
click at [428, 83] on input "Search unscheduled stops" at bounding box center [464, 82] width 252 height 22
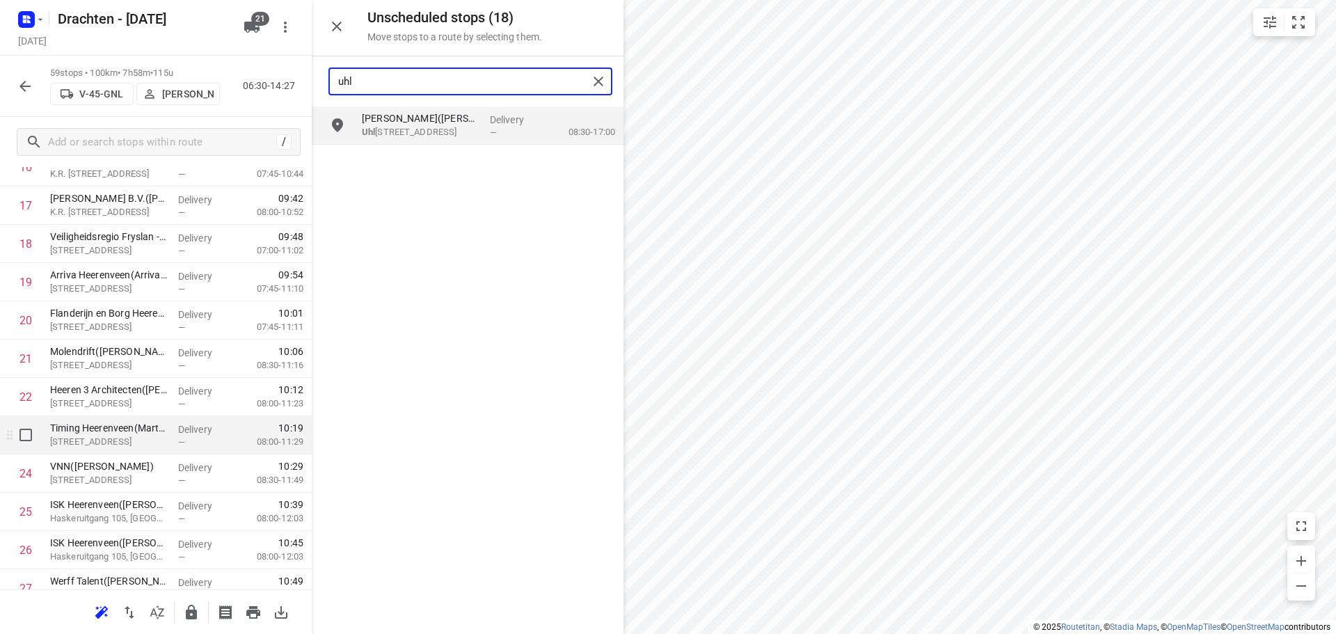
scroll to position [831, 0]
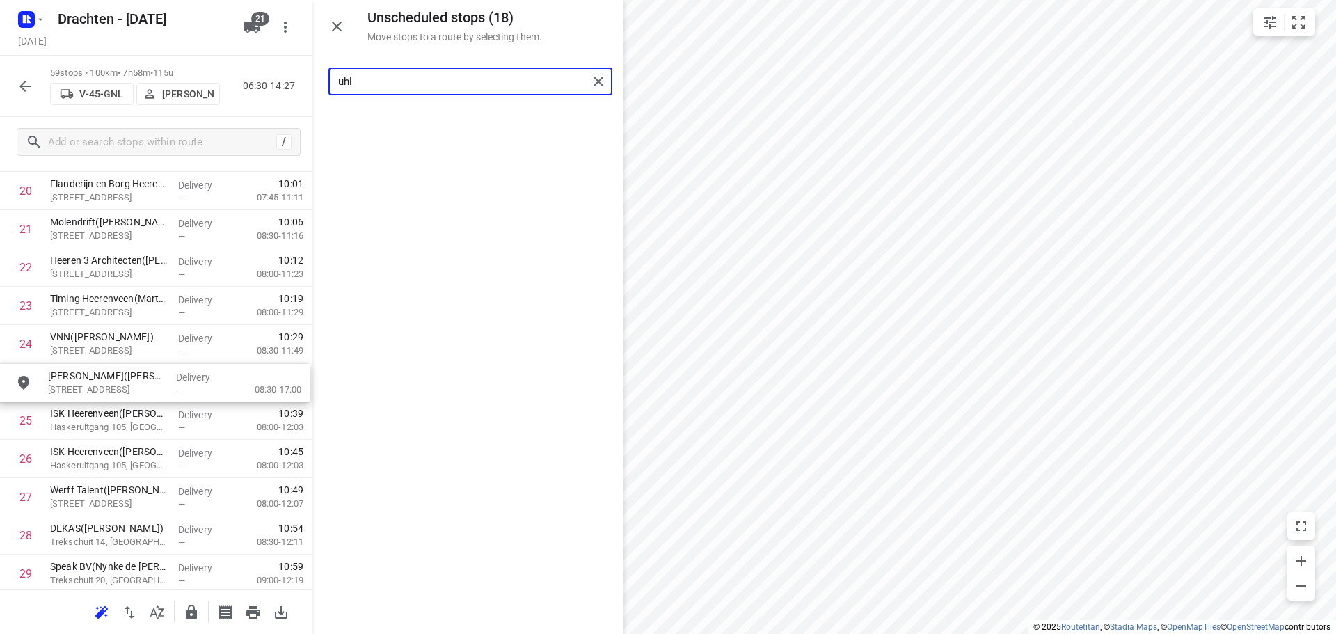
drag, startPoint x: 415, startPoint y: 129, endPoint x: 91, endPoint y: 392, distance: 417.0
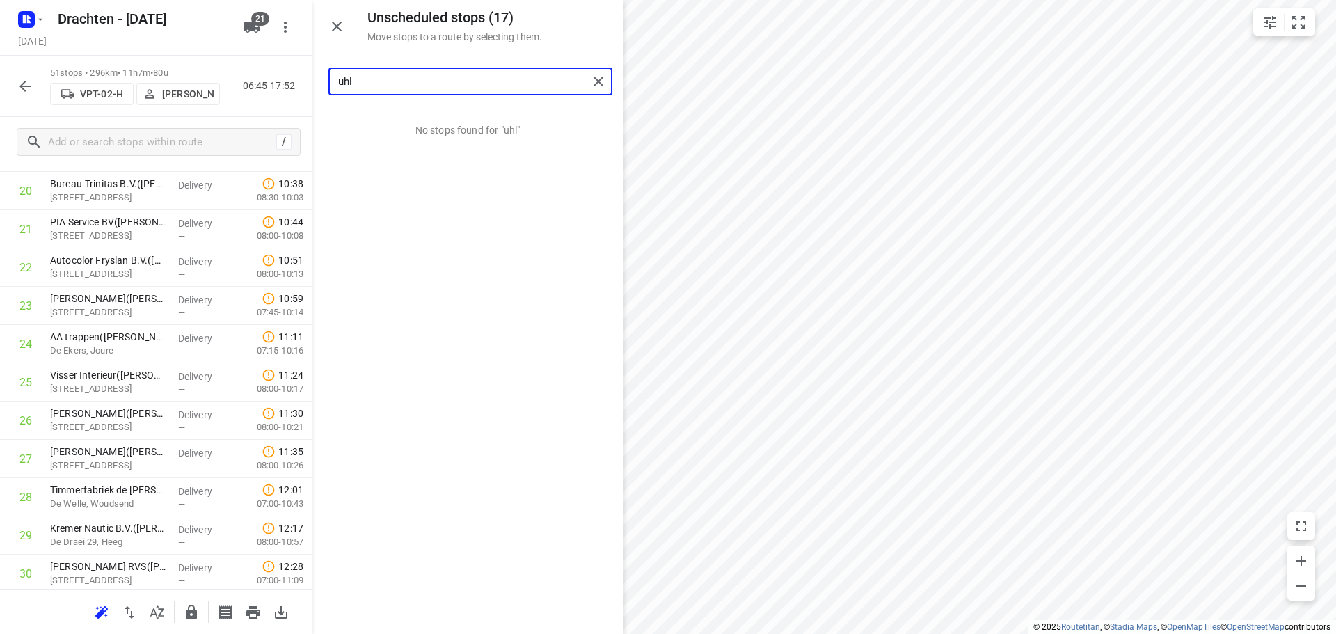
drag, startPoint x: 389, startPoint y: 86, endPoint x: 218, endPoint y: 88, distance: 171.2
click at [232, 89] on div "Unscheduled stops ( 17 ) Move stops to a route by selecting them. uhl No stops …" at bounding box center [156, 317] width 312 height 634
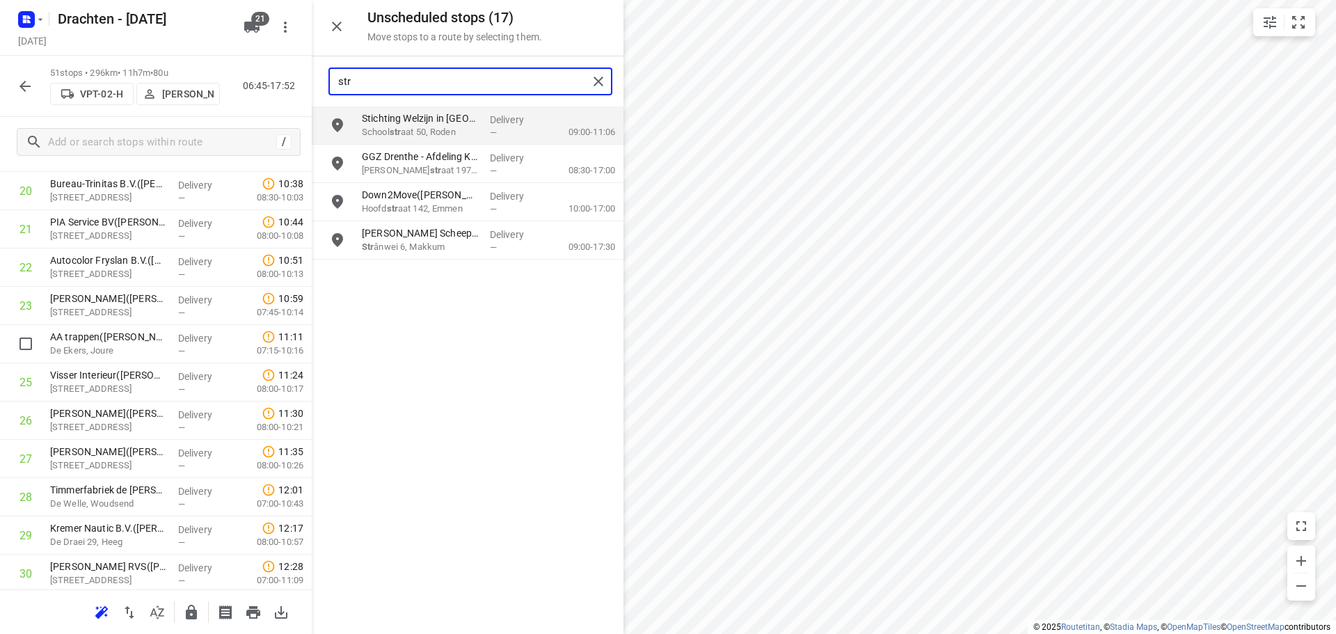
scroll to position [1319, 0]
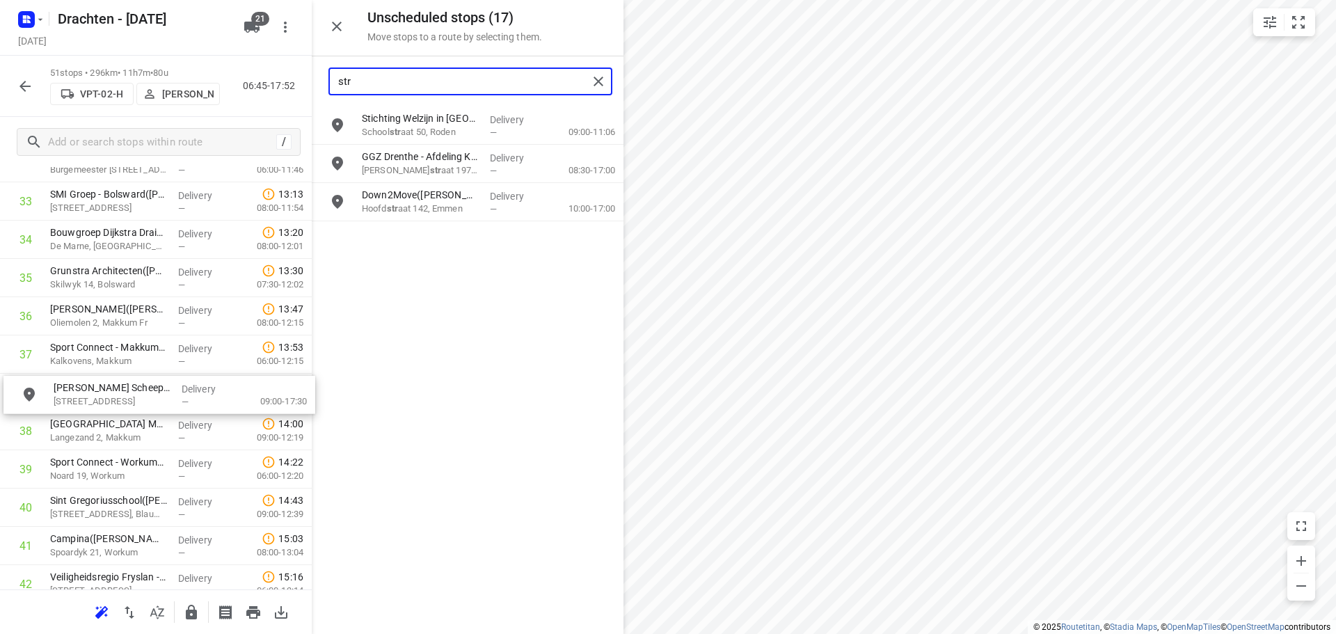
drag, startPoint x: 399, startPoint y: 241, endPoint x: 83, endPoint y: 400, distance: 353.2
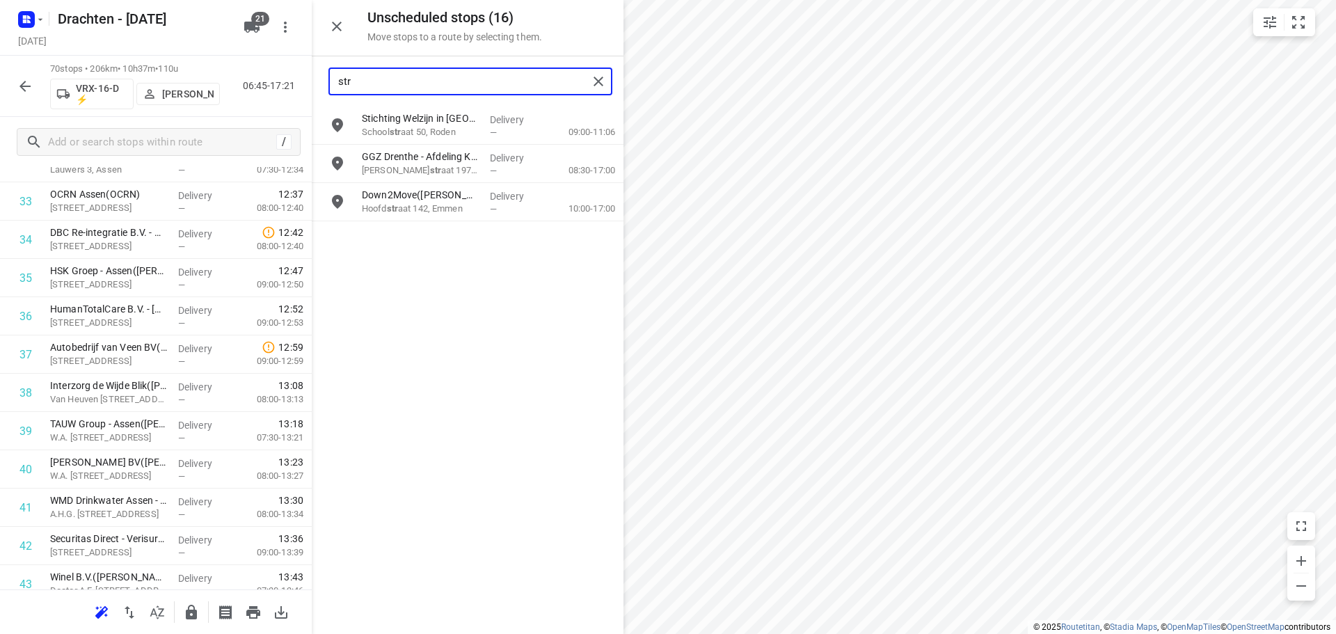
drag, startPoint x: 376, startPoint y: 90, endPoint x: 129, endPoint y: 88, distance: 247.0
click at [169, 88] on div "Unscheduled stops ( 16 ) Move stops to a route by selecting them. str Stichting…" at bounding box center [156, 317] width 312 height 634
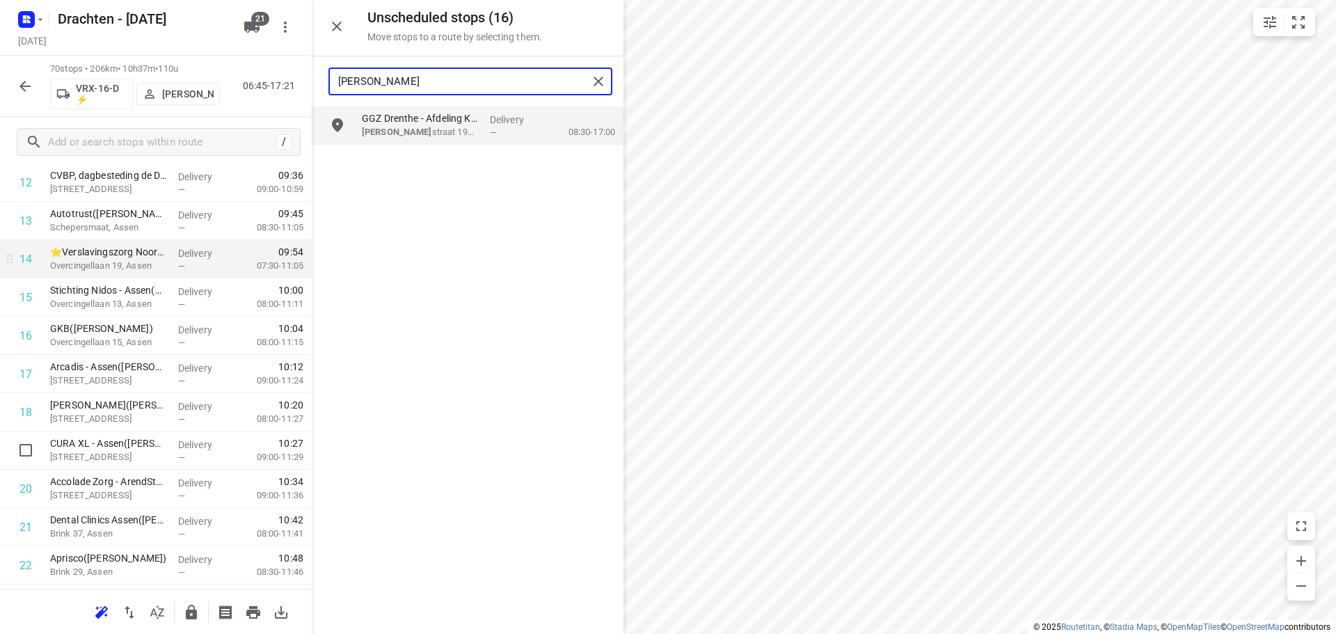
scroll to position [414, 0]
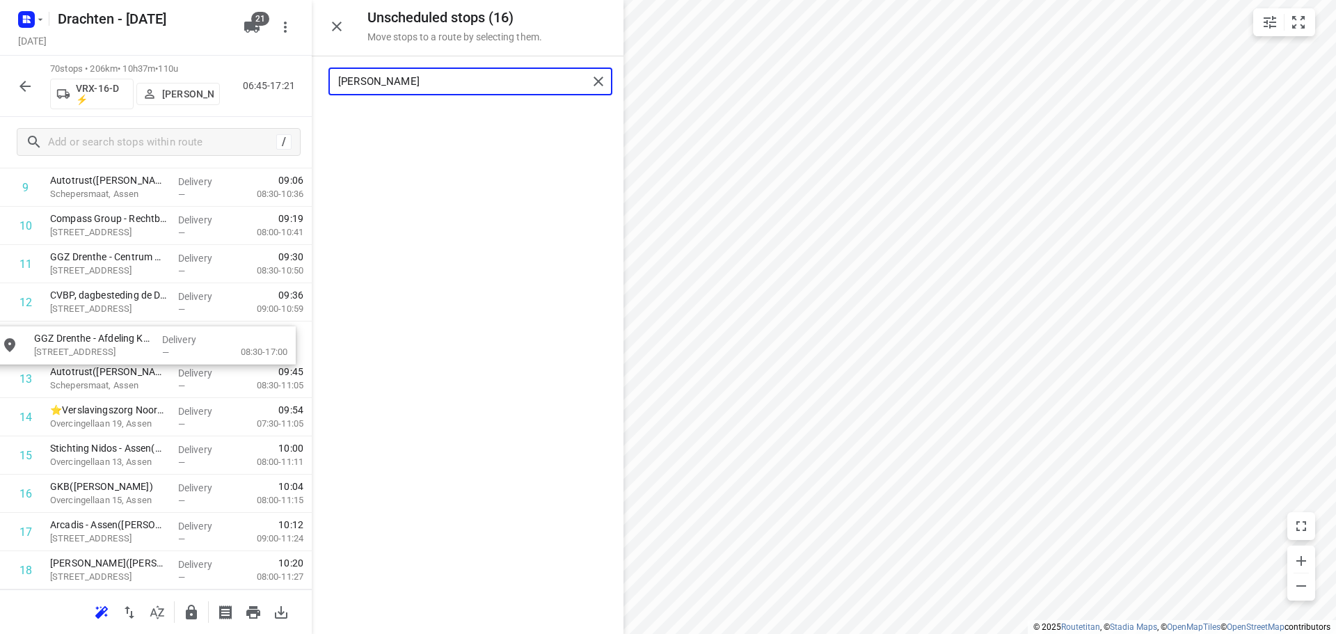
drag, startPoint x: 444, startPoint y: 132, endPoint x: 113, endPoint y: 360, distance: 401.8
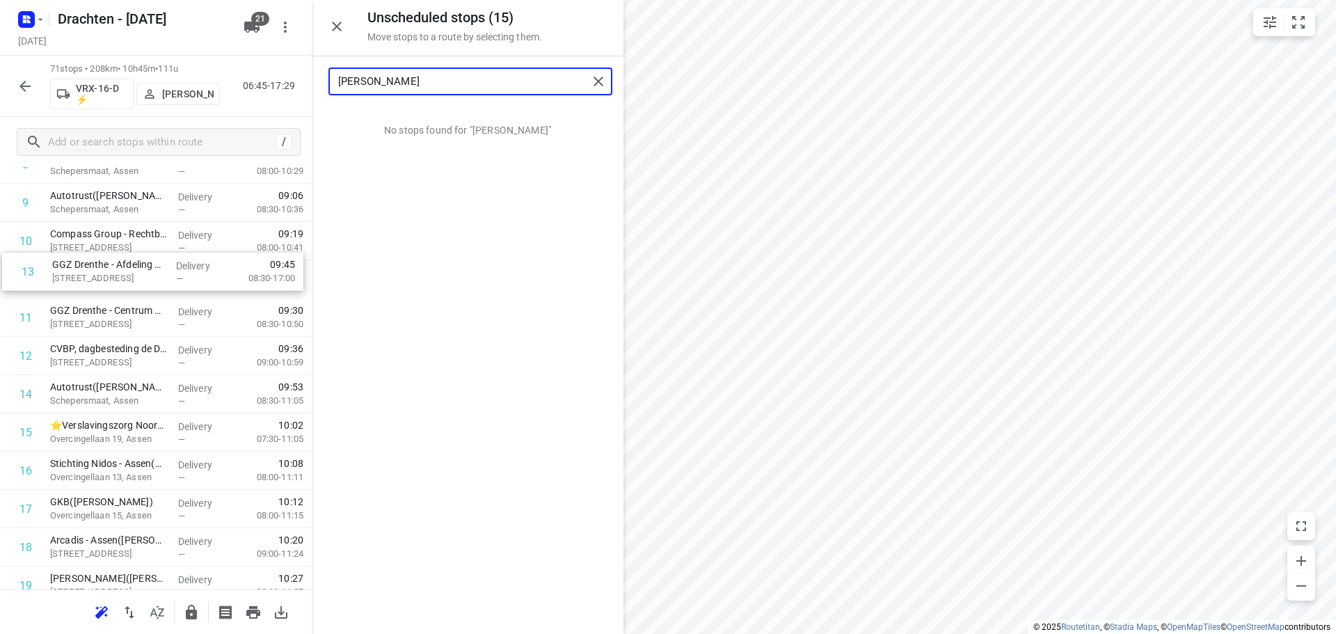
scroll to position [397, 0]
drag, startPoint x: 113, startPoint y: 348, endPoint x: 123, endPoint y: 287, distance: 61.4
drag, startPoint x: 336, startPoint y: 82, endPoint x: 241, endPoint y: 88, distance: 95.5
click at [249, 87] on div "Unscheduled stops ( 15 ) Move stops to a route by selecting them. beiler No sto…" at bounding box center [156, 317] width 312 height 634
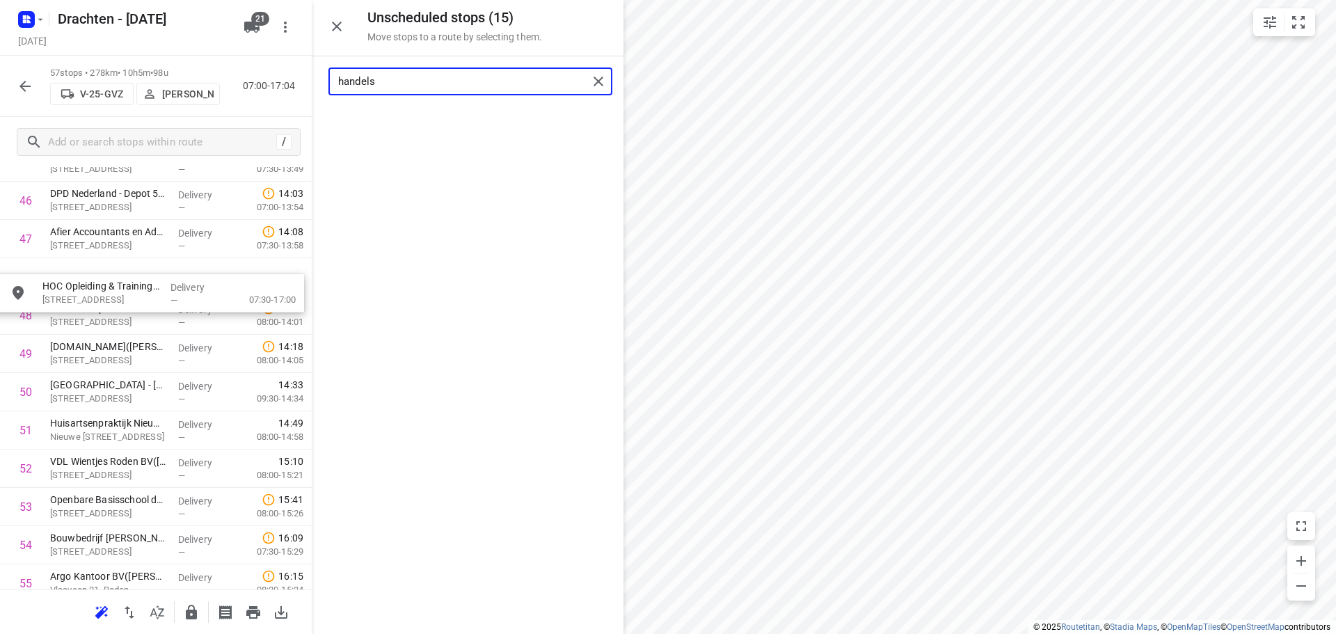
scroll to position [1816, 0]
drag, startPoint x: 403, startPoint y: 131, endPoint x: 80, endPoint y: 287, distance: 358.8
drag, startPoint x: 411, startPoint y: 81, endPoint x: 154, endPoint y: 75, distance: 256.8
click at [154, 75] on div "Unscheduled stops ( 14 ) Move stops to a route by selecting them. handels No st…" at bounding box center [156, 317] width 312 height 634
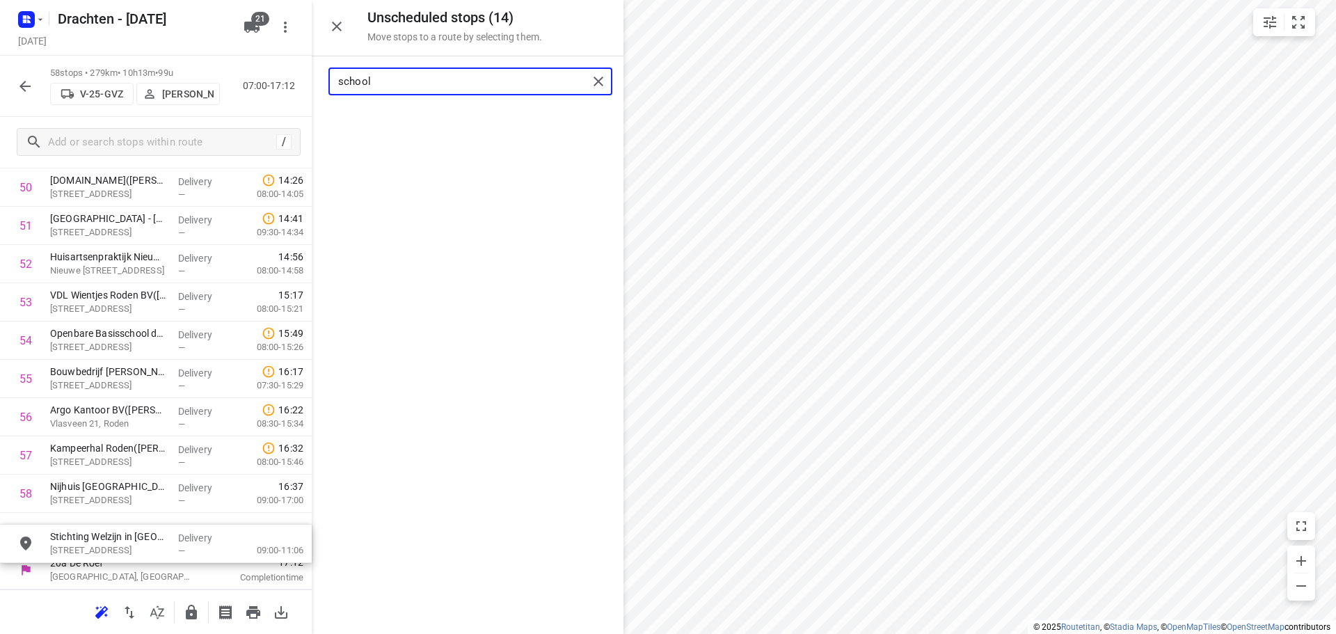
scroll to position [1991, 0]
drag, startPoint x: 422, startPoint y: 132, endPoint x: 110, endPoint y: 536, distance: 509.9
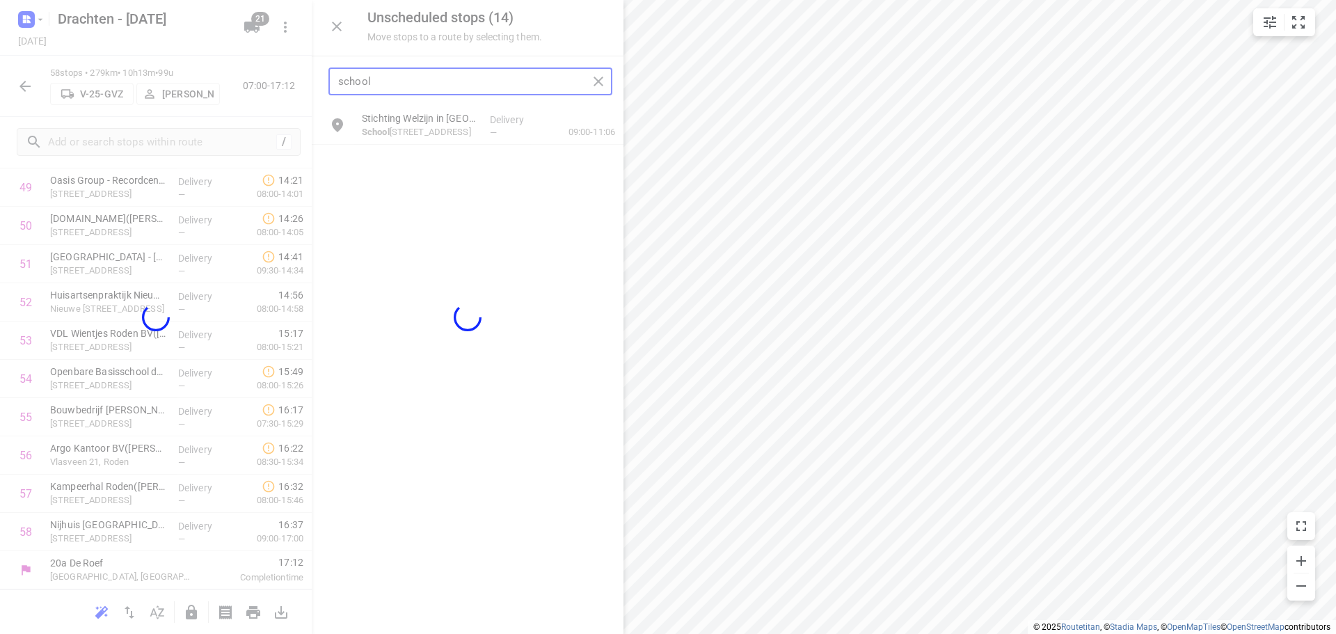
scroll to position [1945, 0]
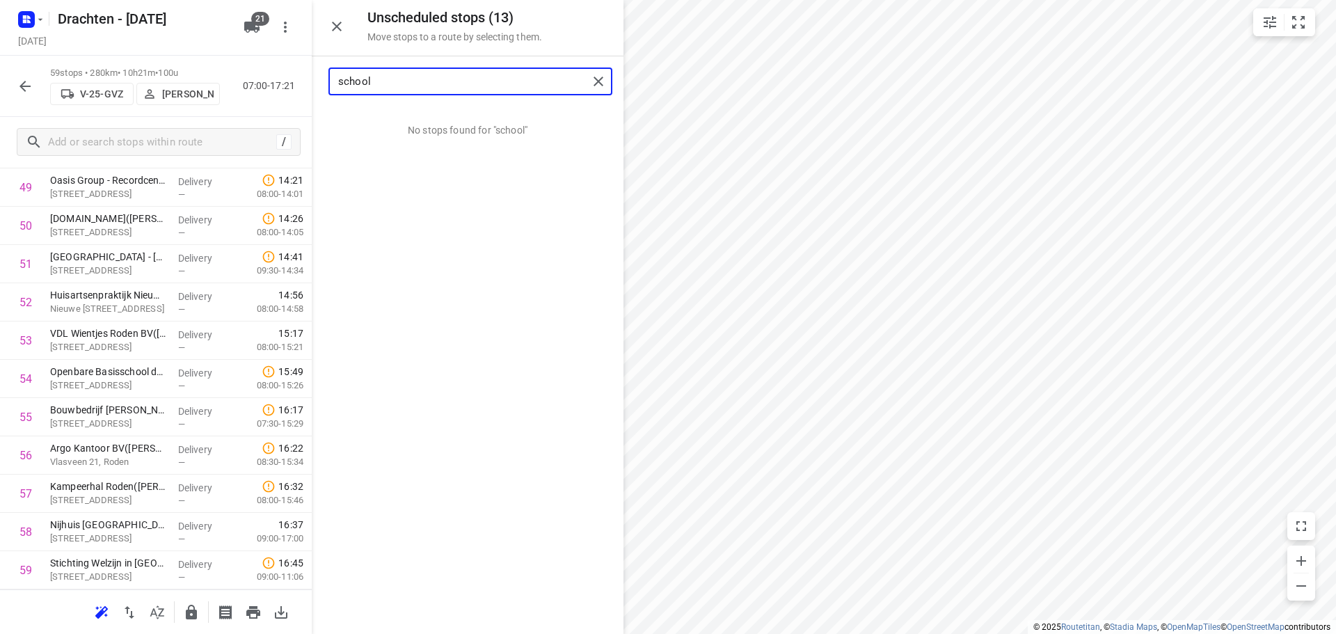
drag, startPoint x: 392, startPoint y: 78, endPoint x: 232, endPoint y: 86, distance: 160.2
click at [232, 86] on div "Unscheduled stops ( 13 ) Move stops to a route by selecting them. school No sto…" at bounding box center [156, 317] width 312 height 634
type input "d20."
drag, startPoint x: 374, startPoint y: 82, endPoint x: 283, endPoint y: 82, distance: 90.5
click at [283, 82] on div "Unscheduled stops ( 13 ) Move stops to a route by selecting them. d20. No stops…" at bounding box center [156, 317] width 312 height 634
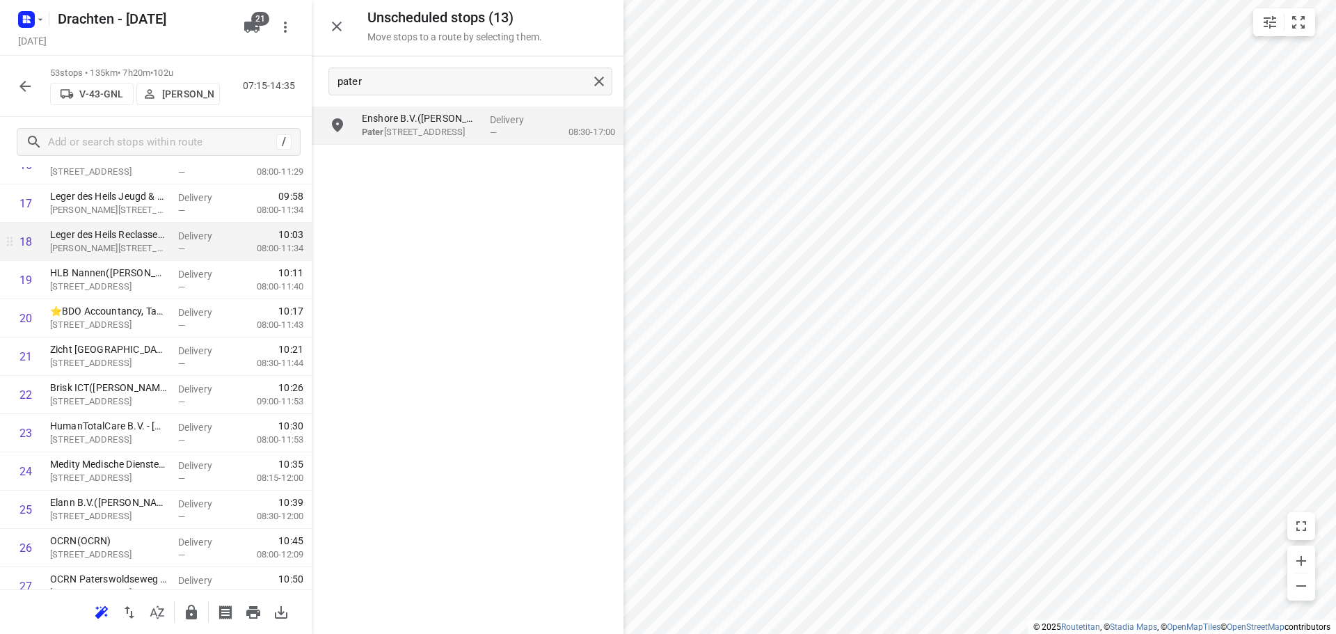
scroll to position [710, 0]
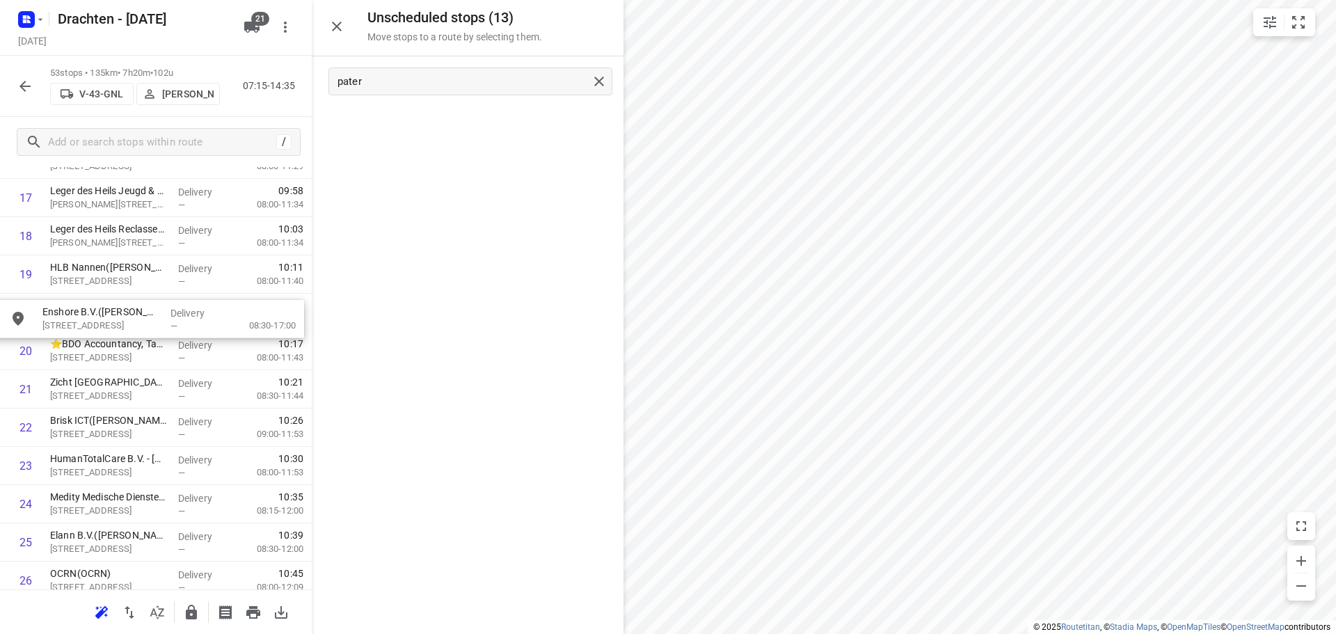
drag, startPoint x: 454, startPoint y: 128, endPoint x: 131, endPoint y: 327, distance: 379.8
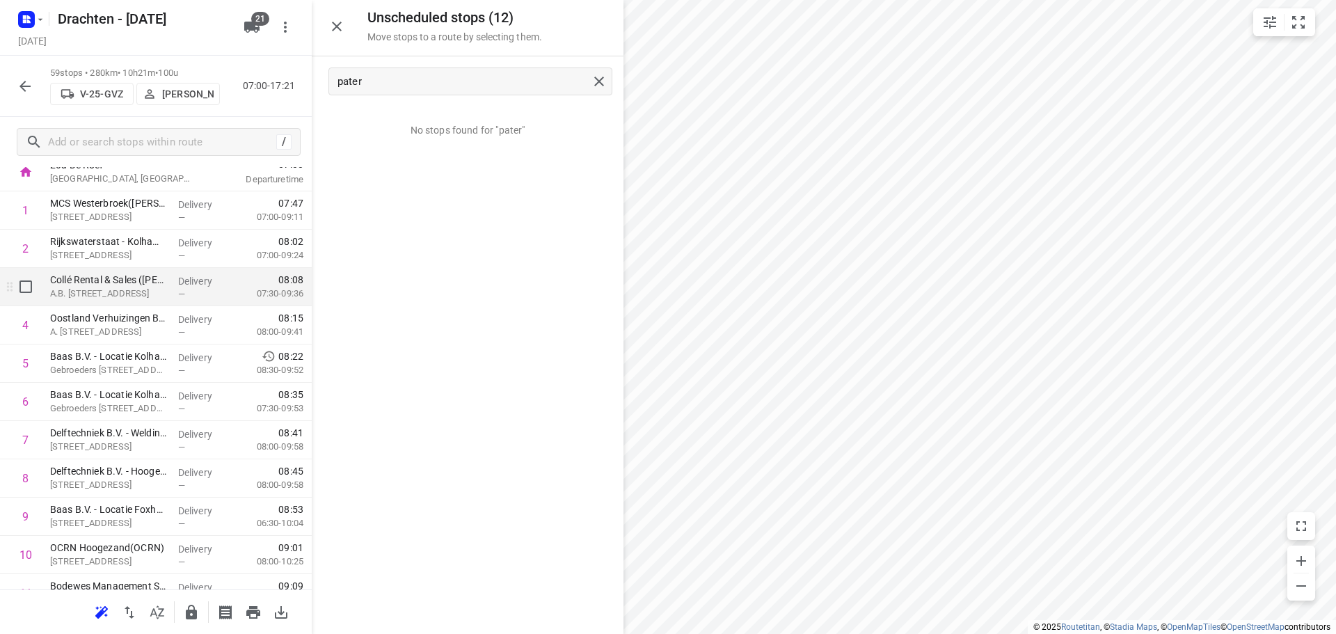
scroll to position [83, 0]
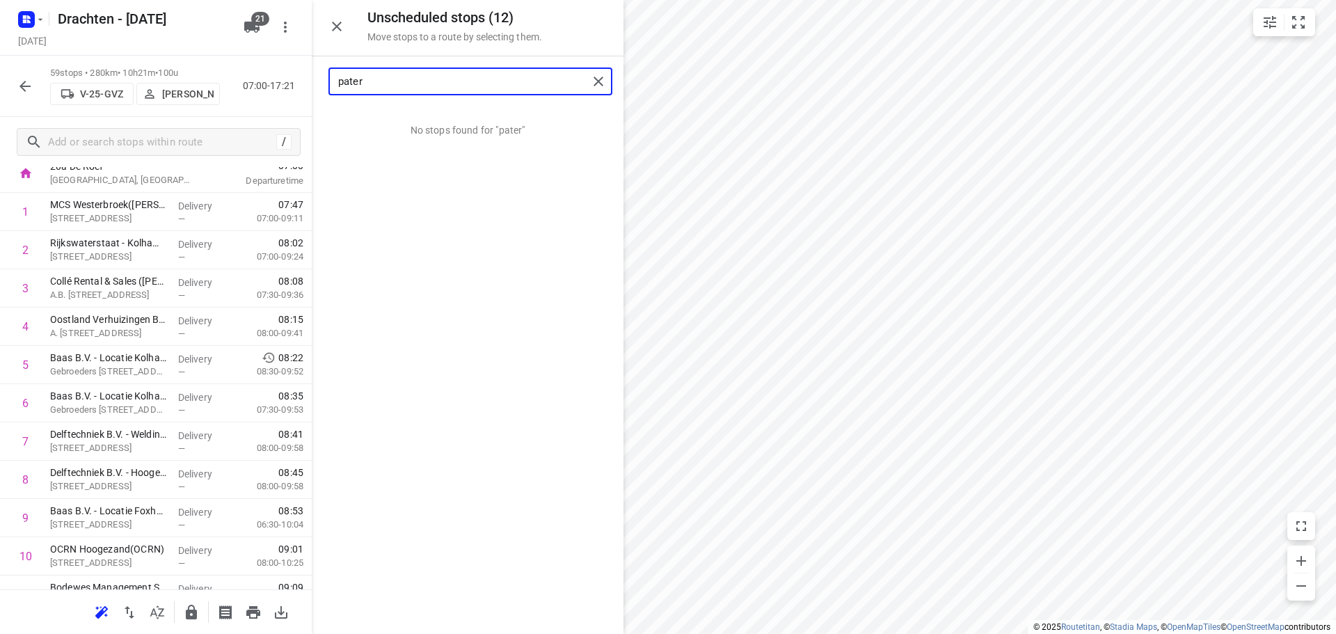
drag, startPoint x: 407, startPoint y: 87, endPoint x: 225, endPoint y: 85, distance: 181.6
click at [226, 85] on div "Unscheduled stops ( 12 ) Move stops to a route by selecting them. pater No stop…" at bounding box center [156, 317] width 312 height 634
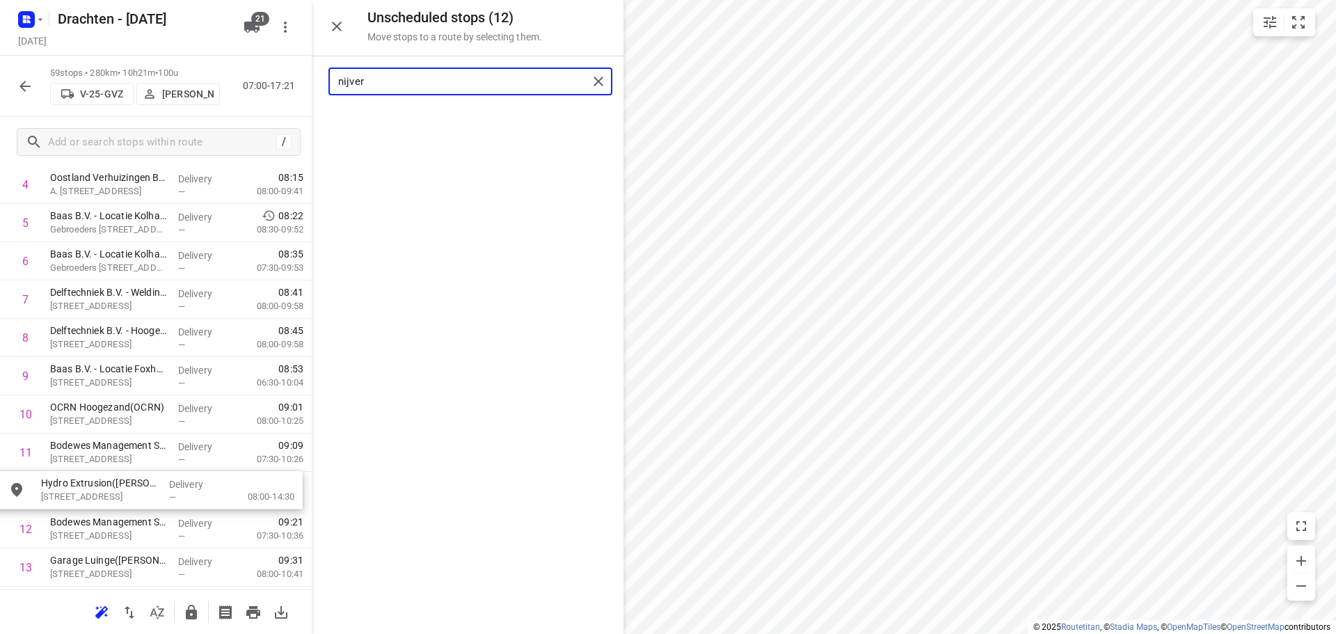
scroll to position [232, 6]
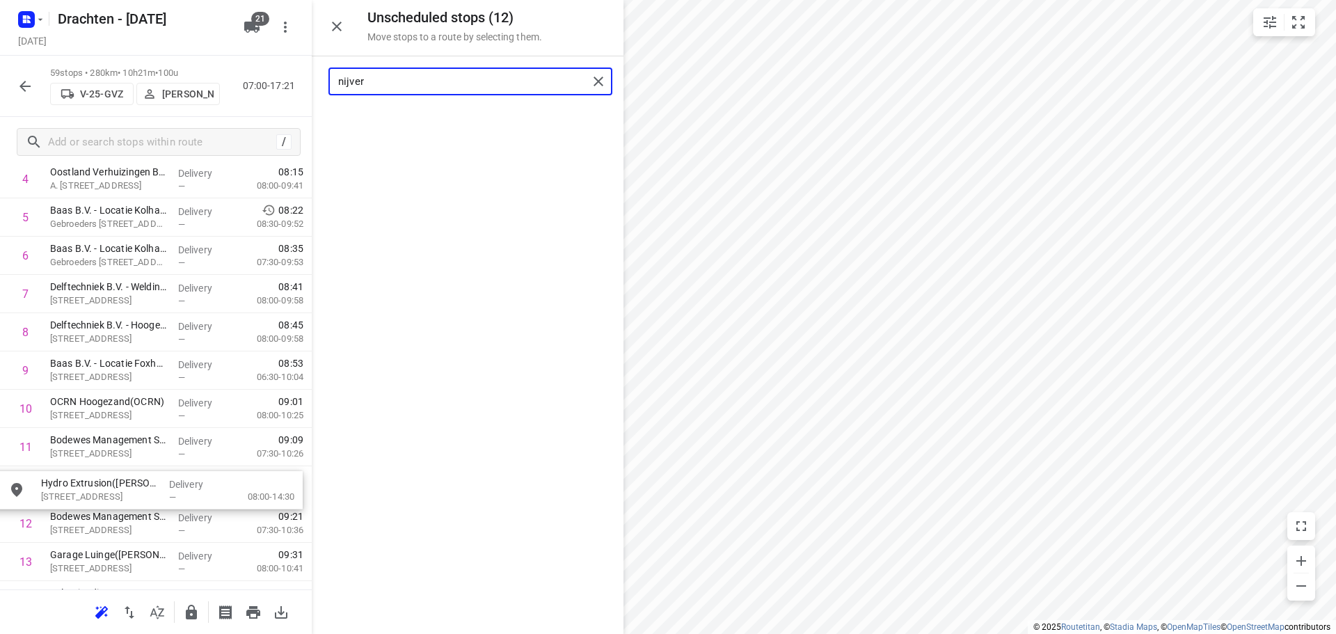
drag, startPoint x: 432, startPoint y: 134, endPoint x: 108, endPoint y: 504, distance: 492.1
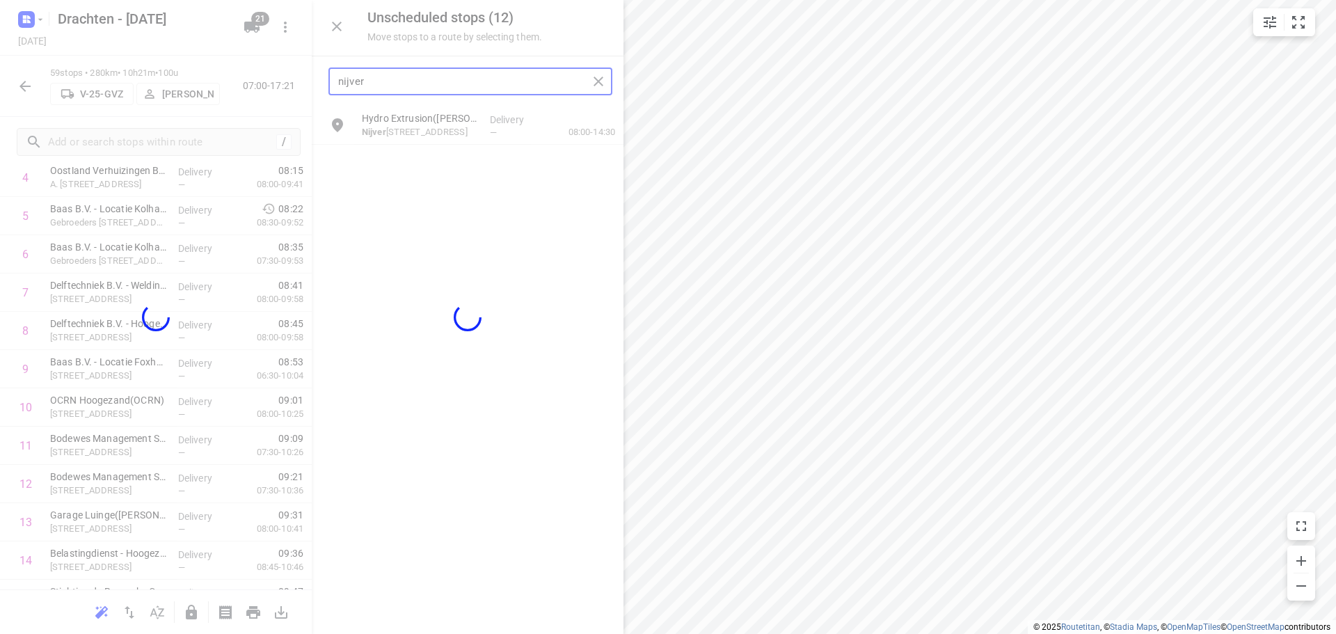
scroll to position [232, 0]
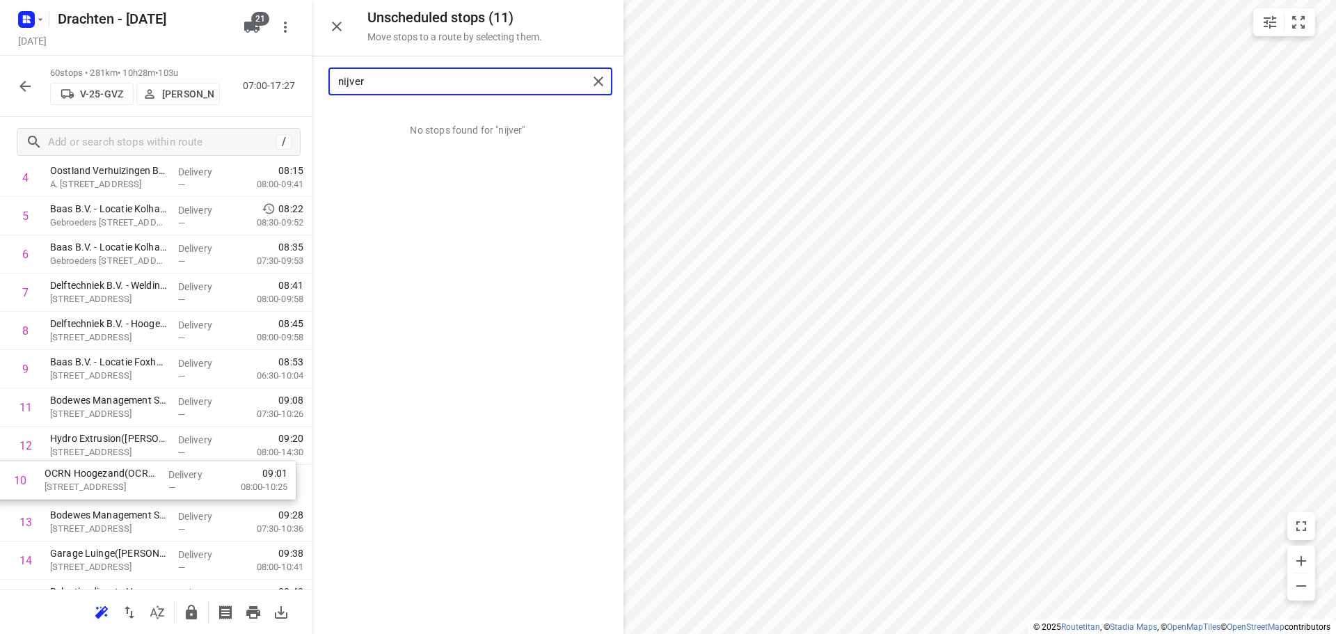
drag, startPoint x: 120, startPoint y: 414, endPoint x: 116, endPoint y: 492, distance: 78.1
type input "nijver"
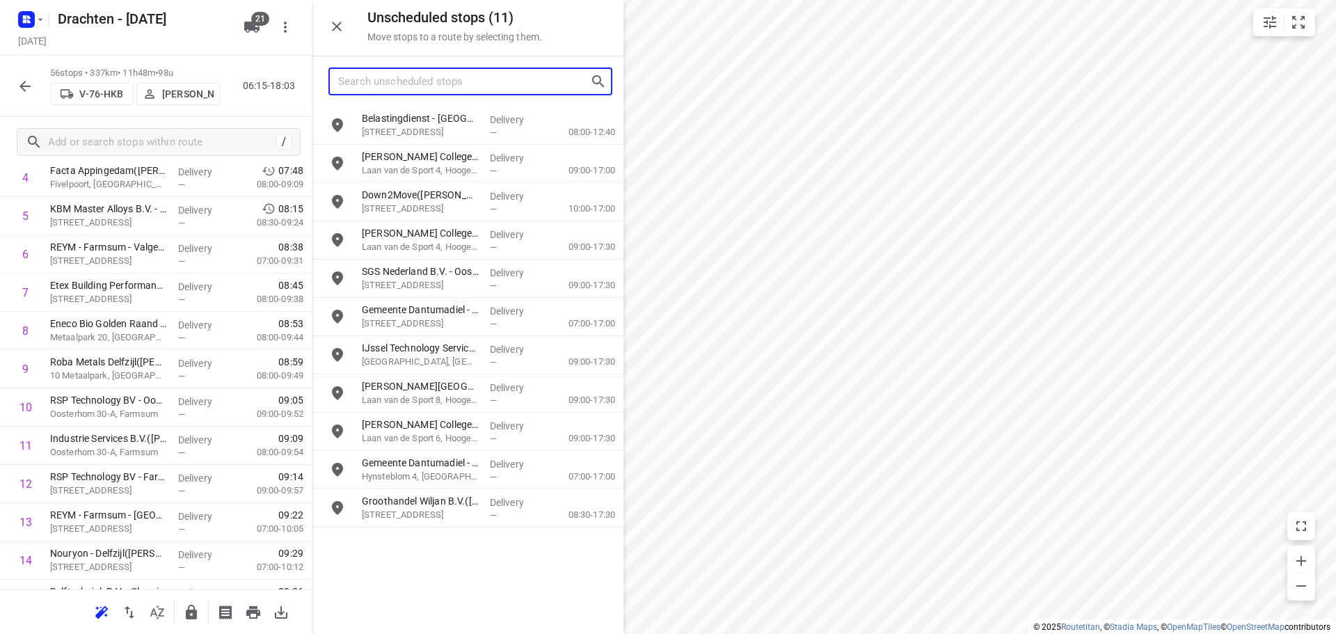
click at [397, 81] on input "Search unscheduled stops" at bounding box center [464, 82] width 252 height 22
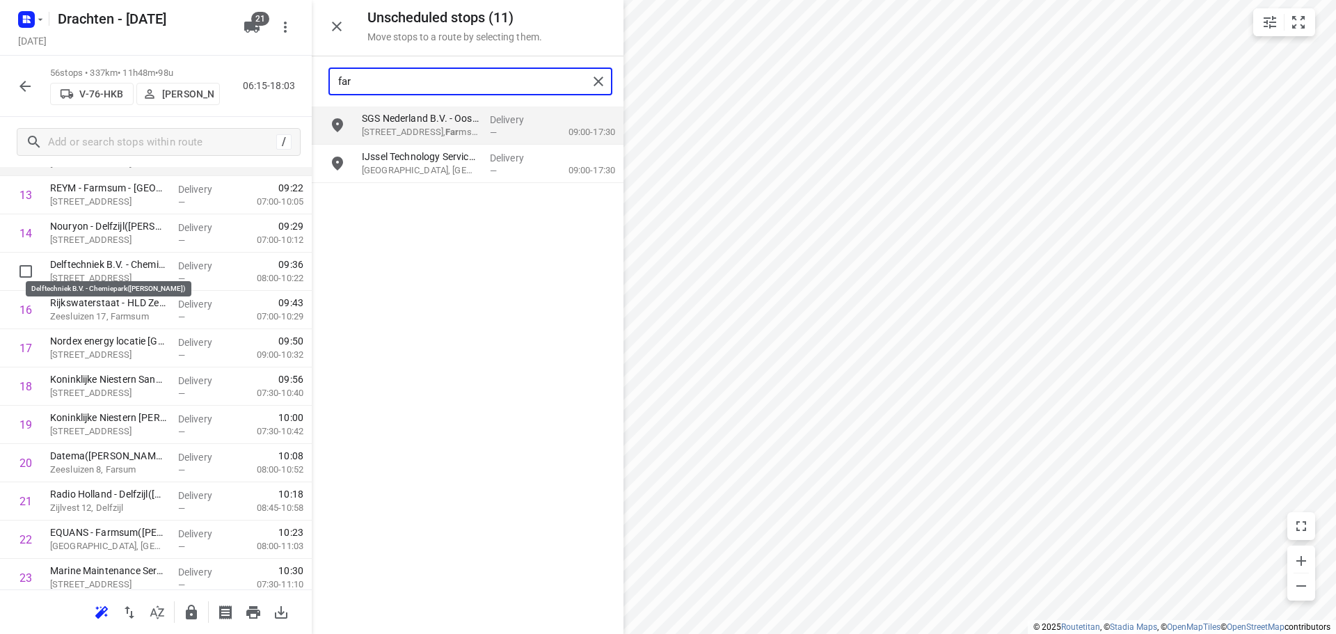
scroll to position [441, 0]
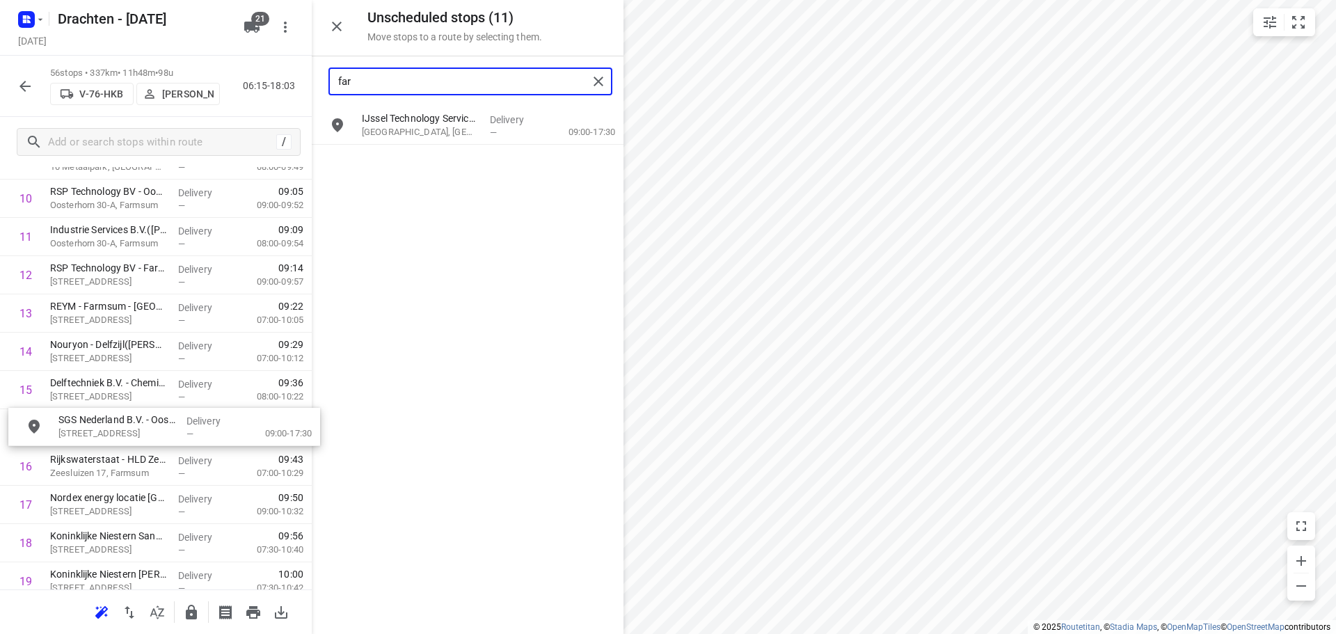
drag, startPoint x: 421, startPoint y: 127, endPoint x: 117, endPoint y: 432, distance: 431.0
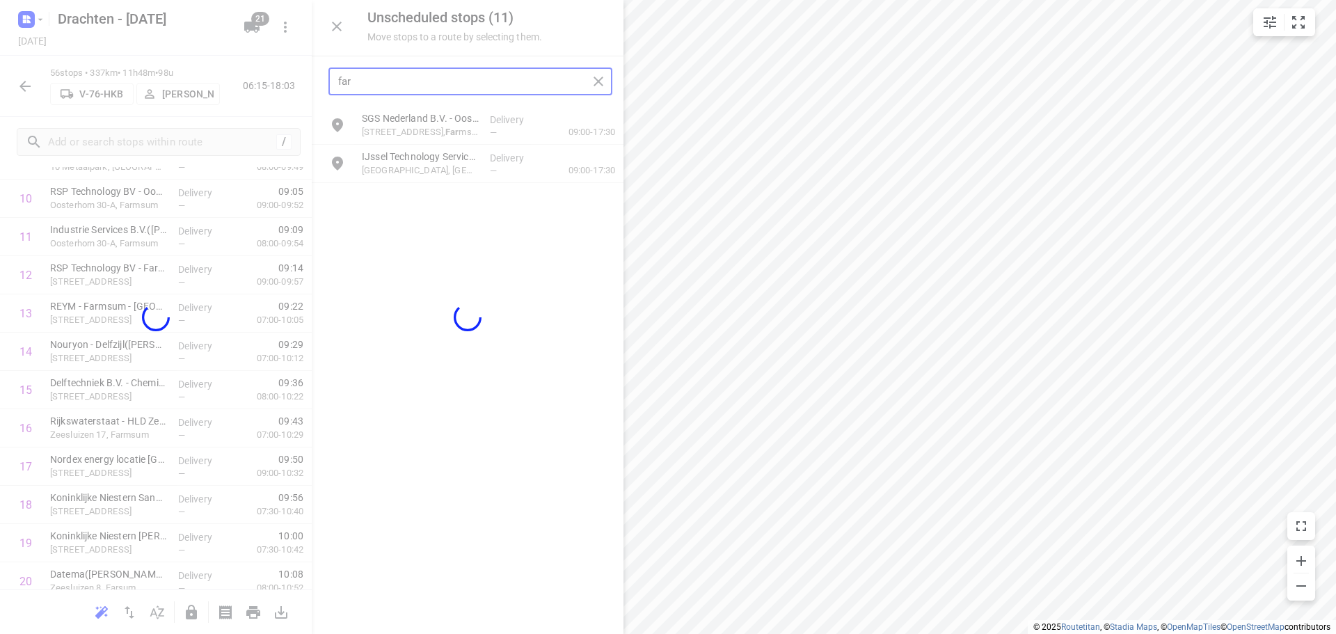
type input "far"
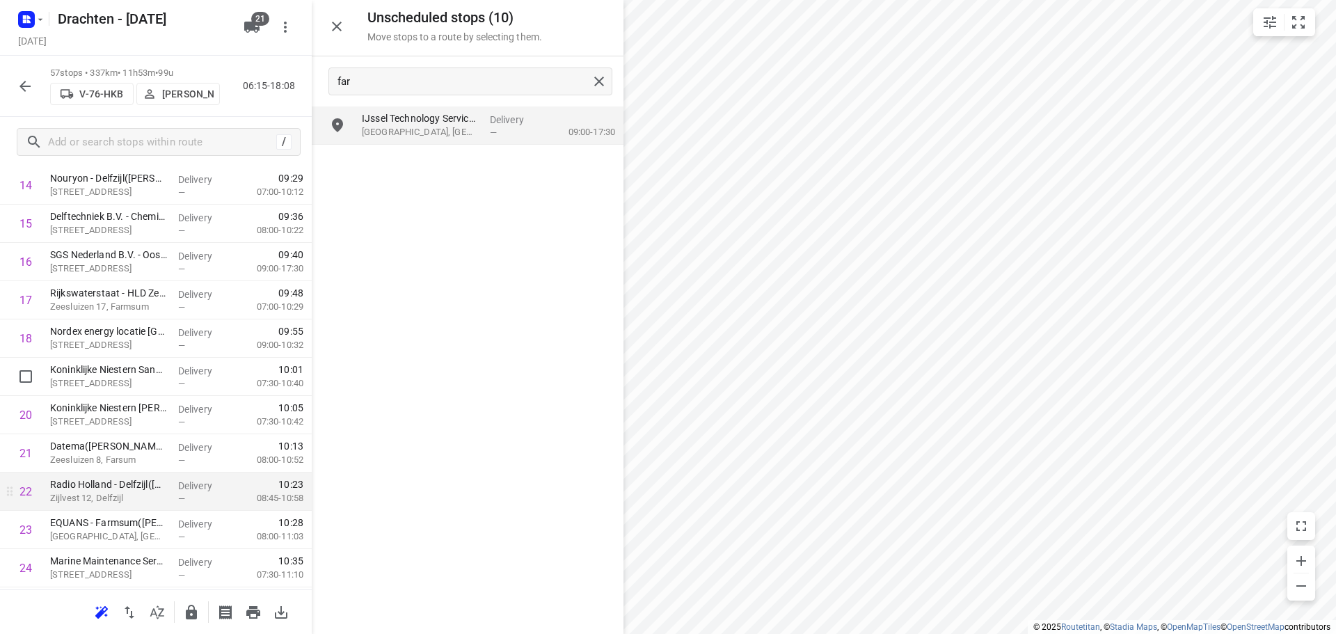
scroll to position [719, 0]
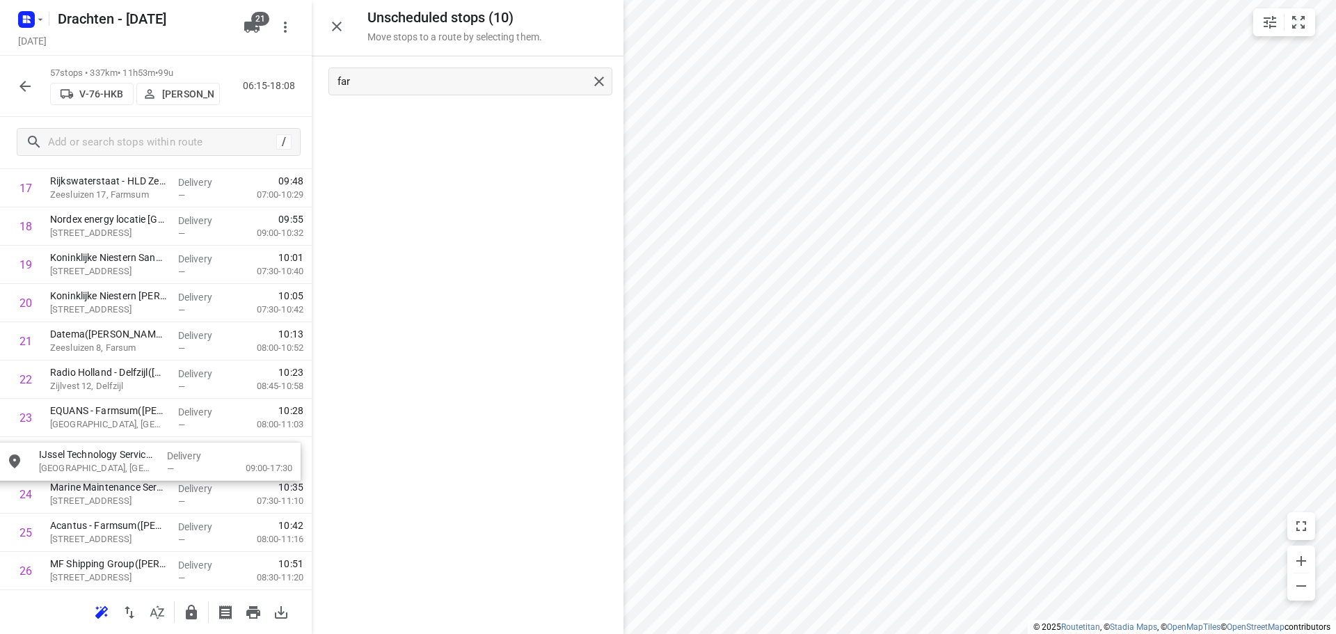
drag, startPoint x: 426, startPoint y: 128, endPoint x: 102, endPoint y: 471, distance: 472.0
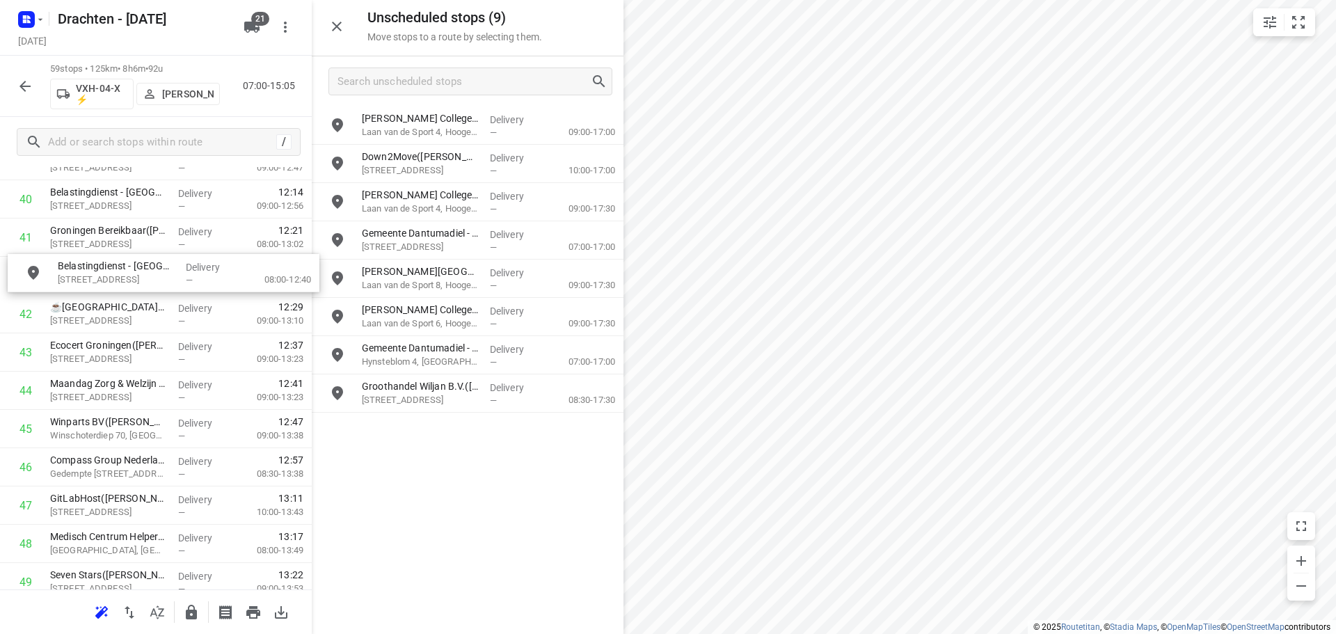
scroll to position [1588, 2]
drag, startPoint x: 438, startPoint y: 133, endPoint x: 125, endPoint y: 287, distance: 349.8
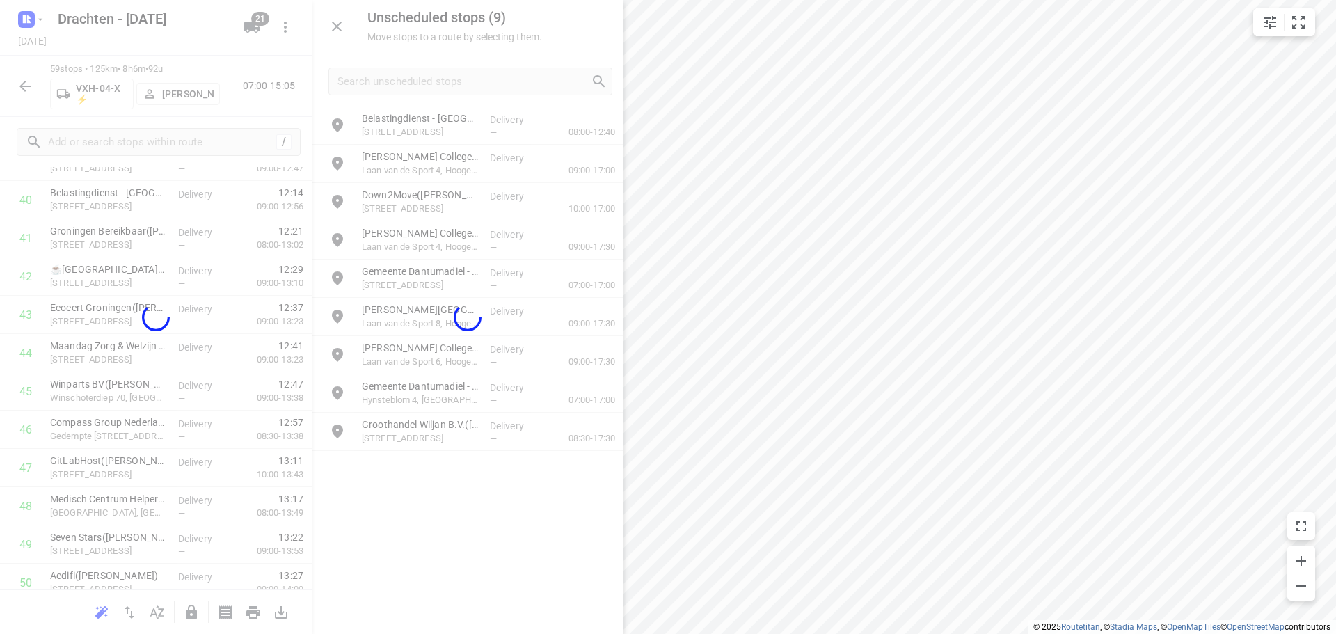
scroll to position [1588, 0]
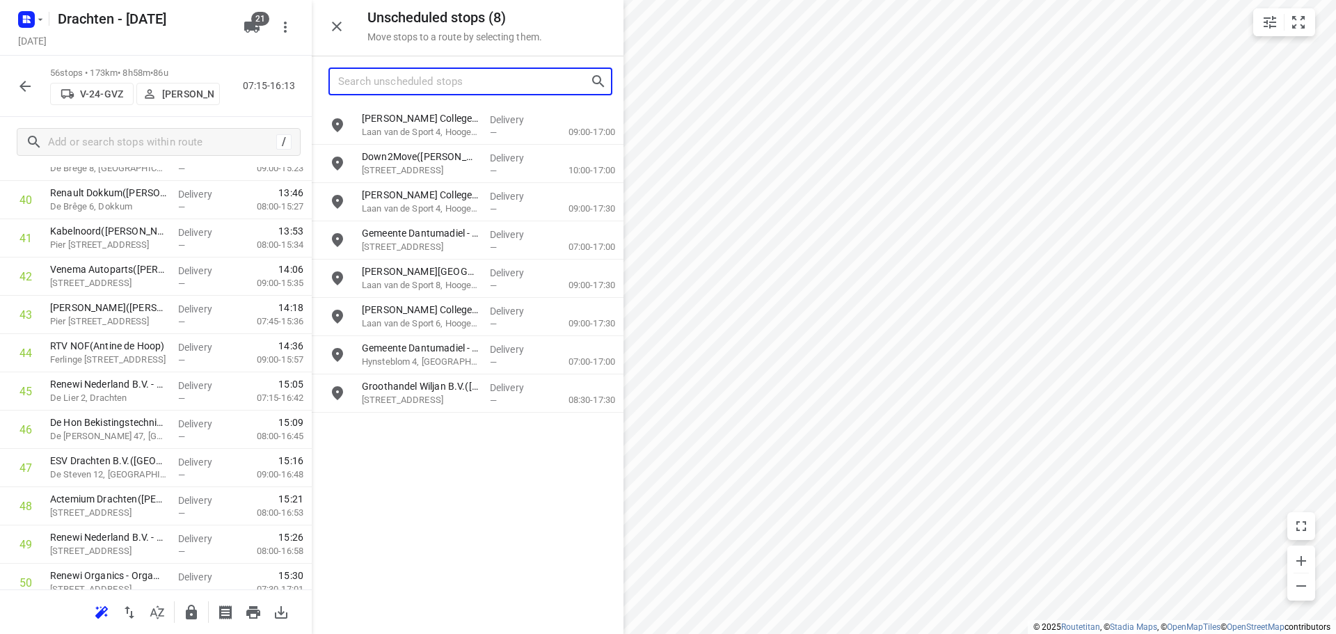
click at [436, 83] on input "Search unscheduled stops" at bounding box center [464, 82] width 252 height 22
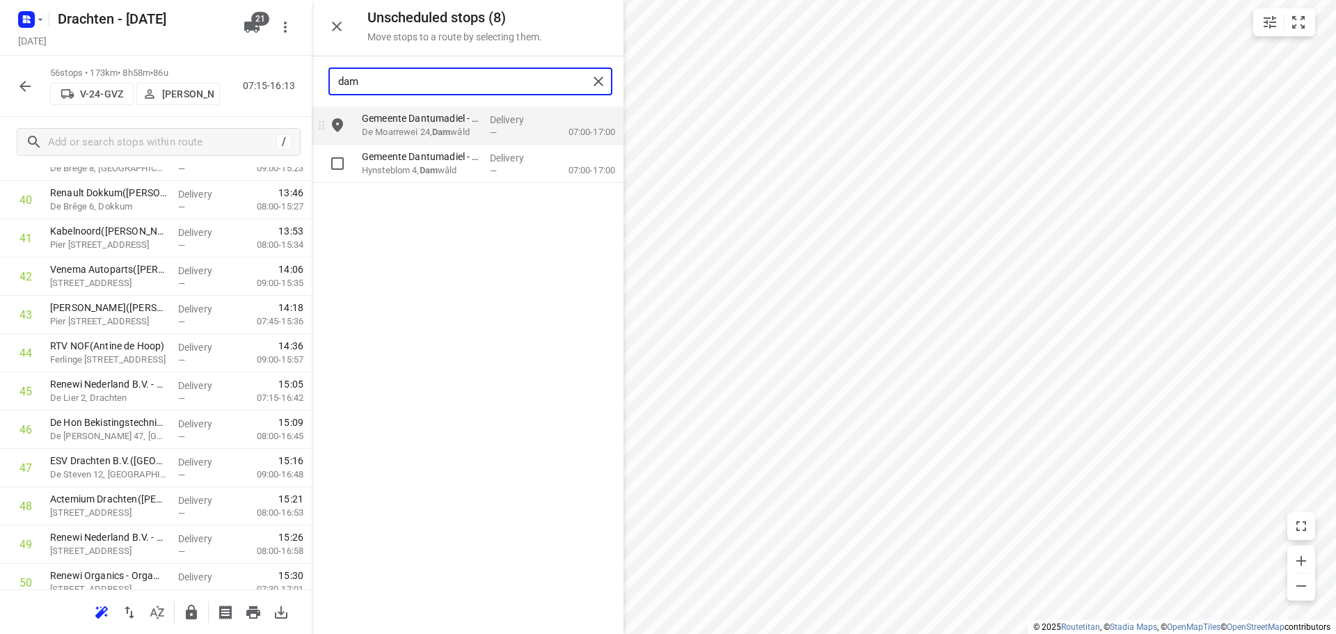
type input "dam"
click at [335, 132] on input "grid" at bounding box center [338, 125] width 28 height 28
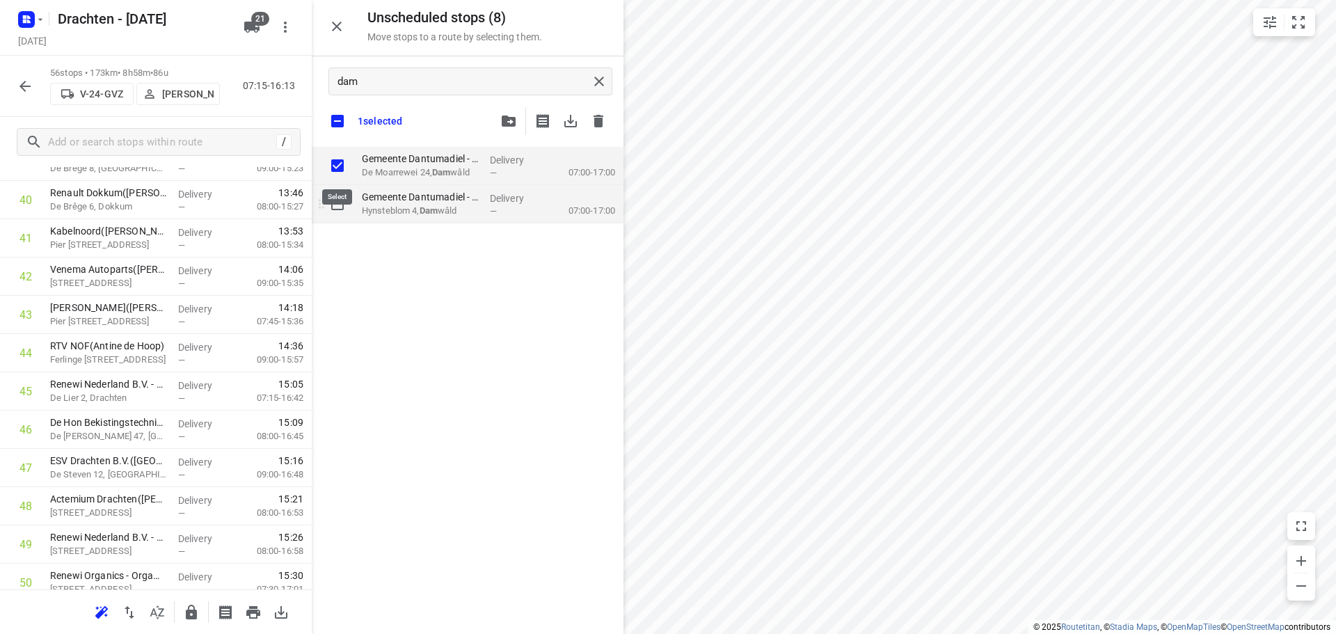
checkbox input "true"
drag, startPoint x: 333, startPoint y: 198, endPoint x: 361, endPoint y: 171, distance: 39.4
click at [333, 199] on input "grid" at bounding box center [338, 204] width 28 height 28
checkbox input "true"
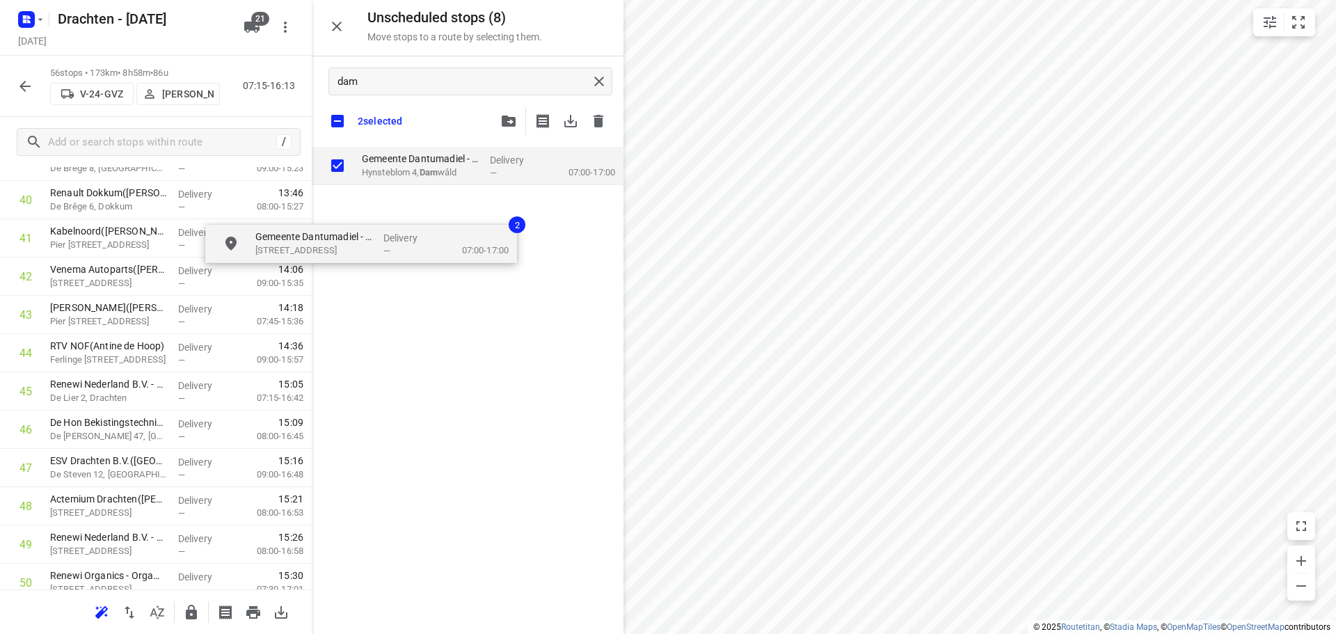
checkbox input "true"
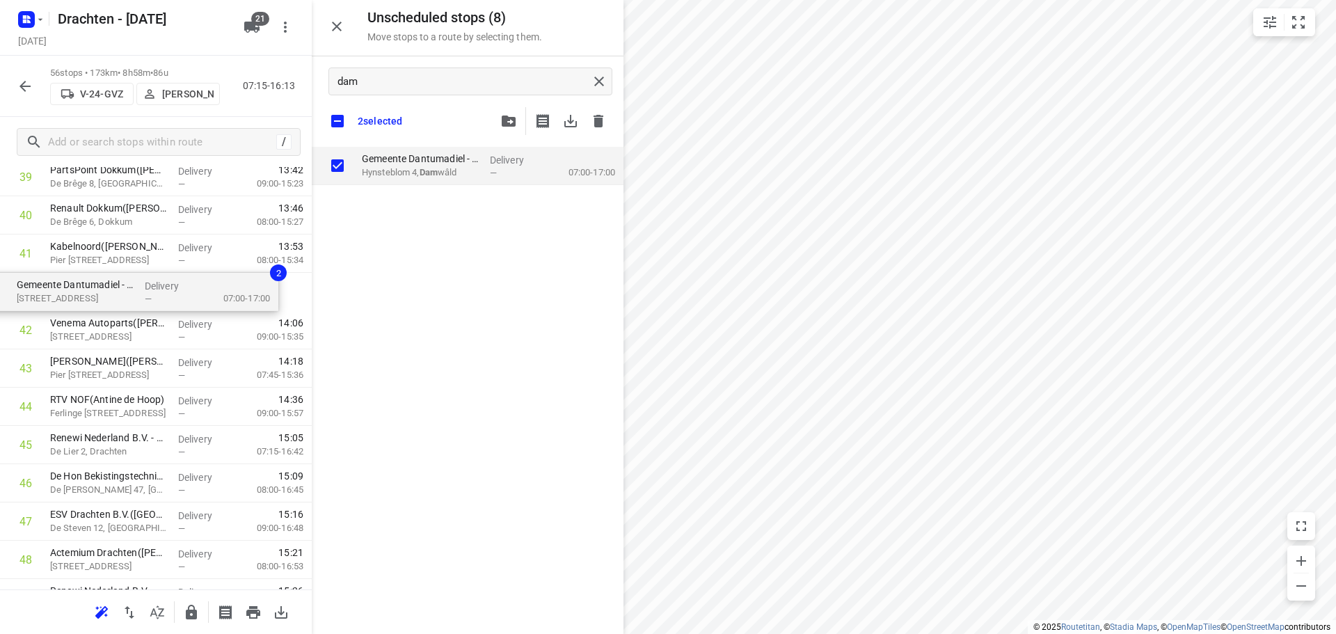
scroll to position [1571, 0]
drag, startPoint x: 361, startPoint y: 168, endPoint x: 42, endPoint y: 304, distance: 346.4
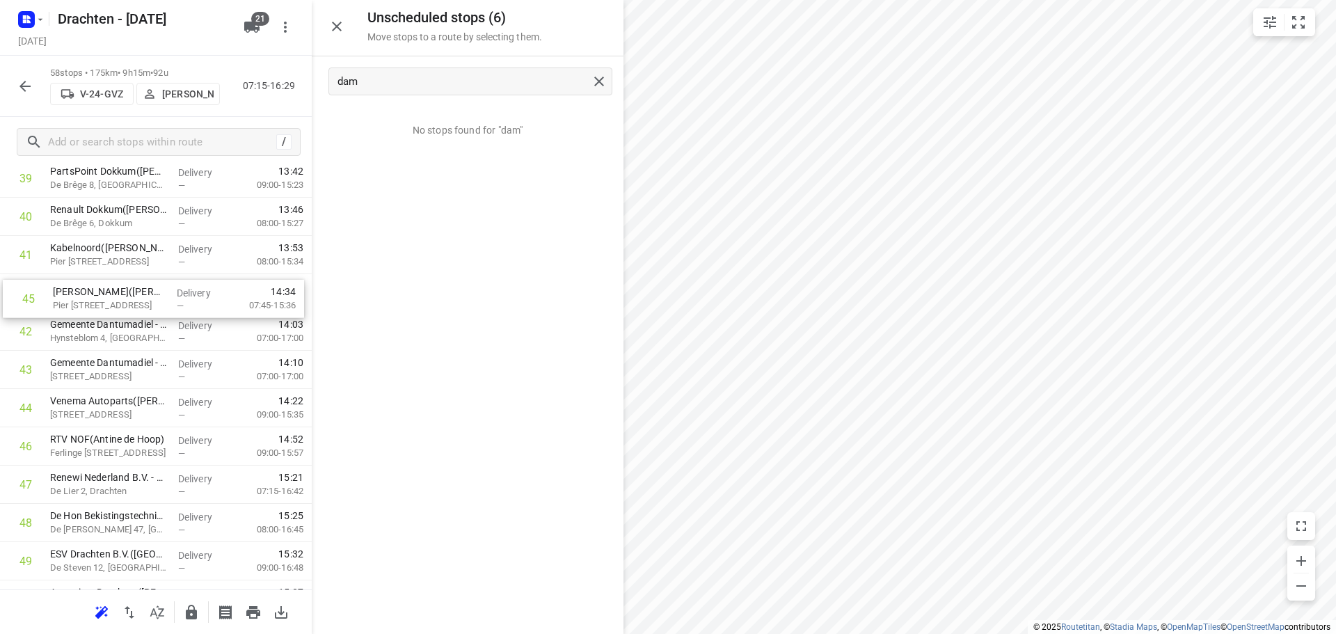
drag, startPoint x: 113, startPoint y: 410, endPoint x: 118, endPoint y: 295, distance: 114.9
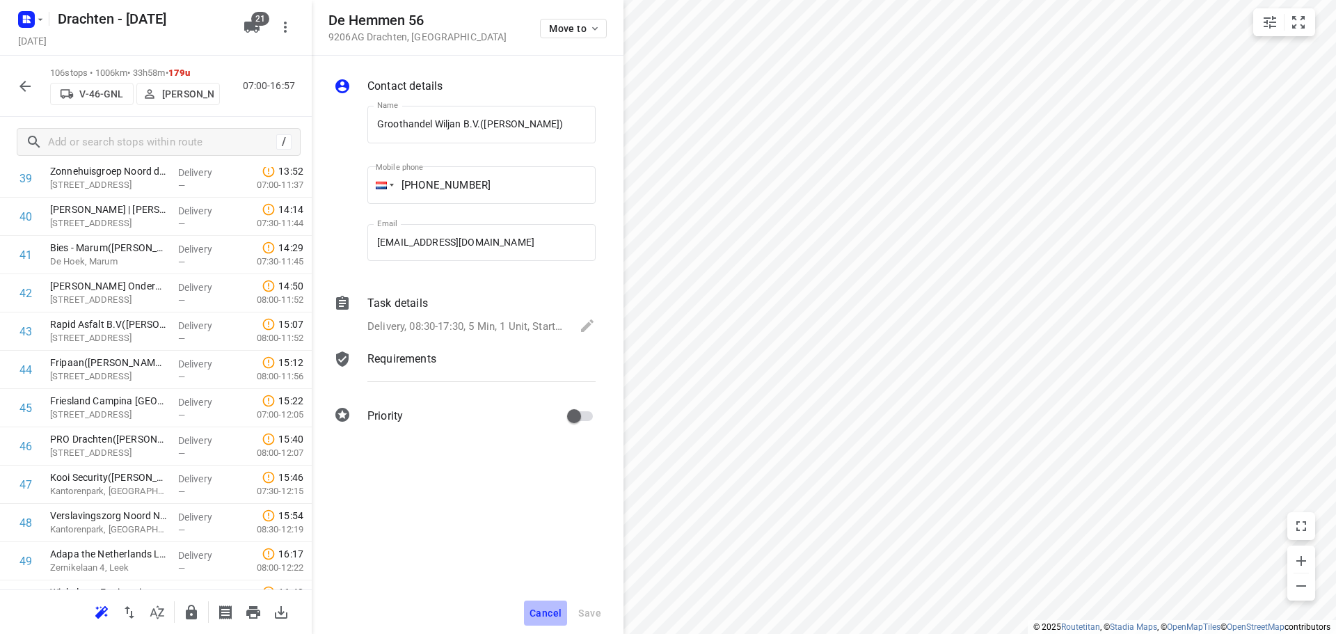
click at [555, 614] on span "Cancel" at bounding box center [546, 612] width 32 height 11
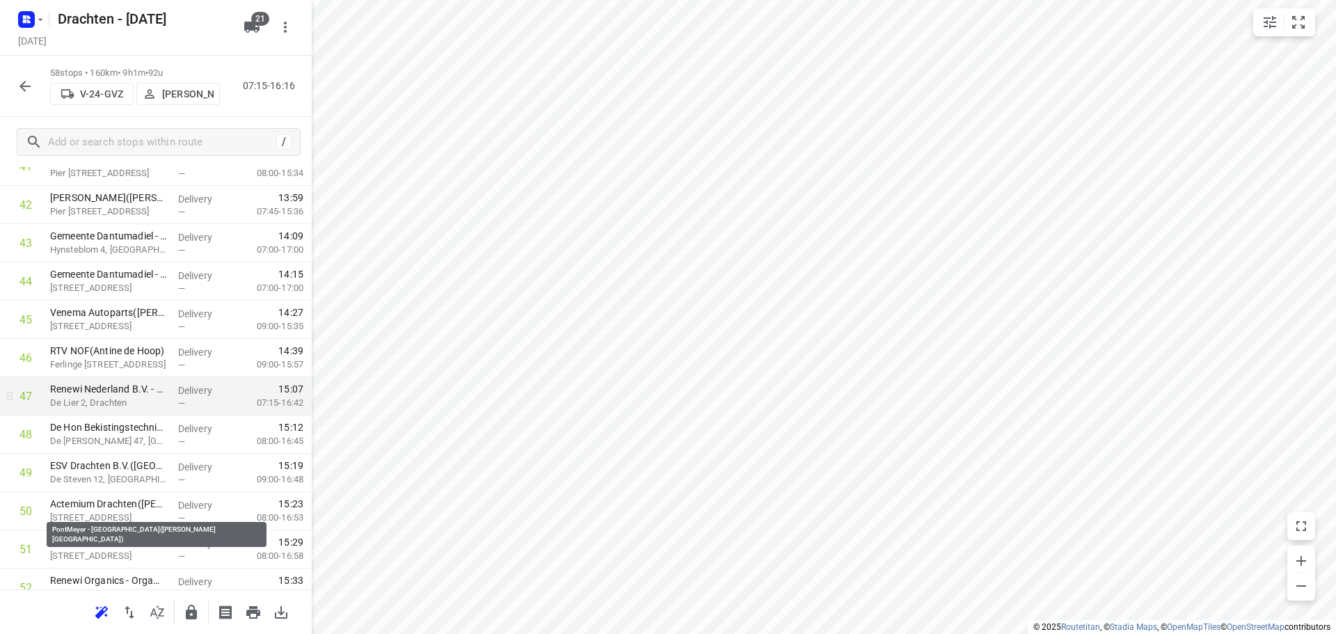
scroll to position [1849, 0]
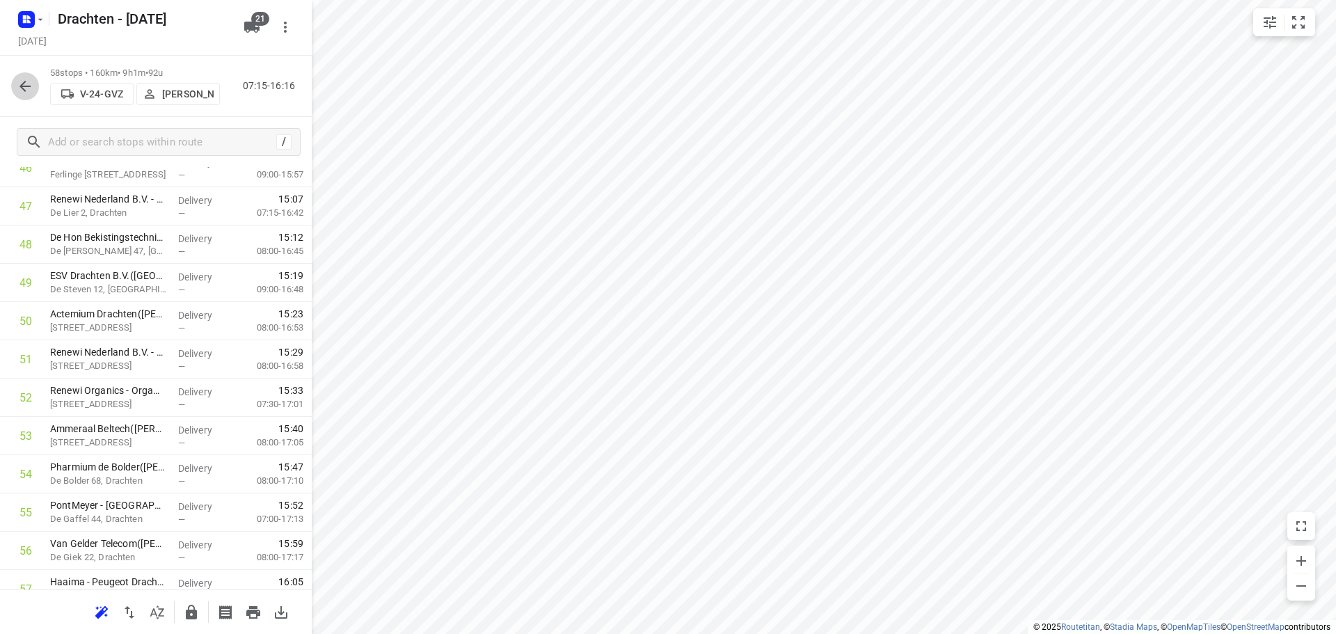
click at [25, 80] on icon "button" at bounding box center [25, 86] width 17 height 17
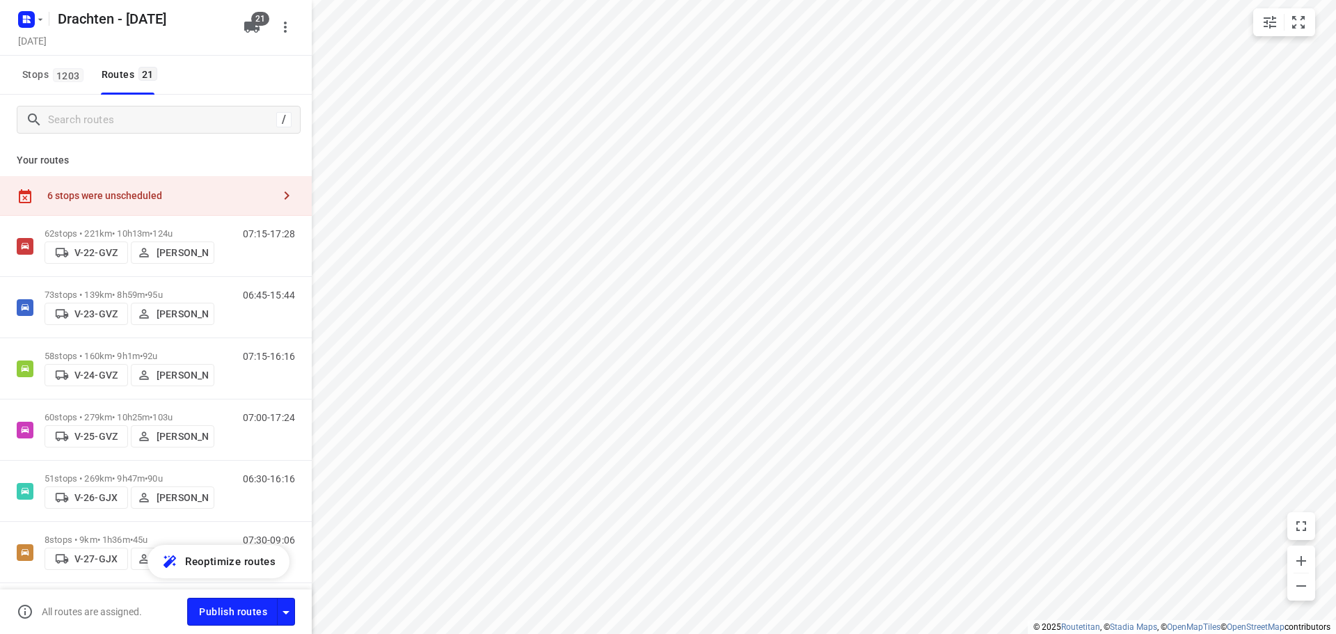
click at [191, 195] on div "6 stops were unscheduled" at bounding box center [159, 195] width 225 height 11
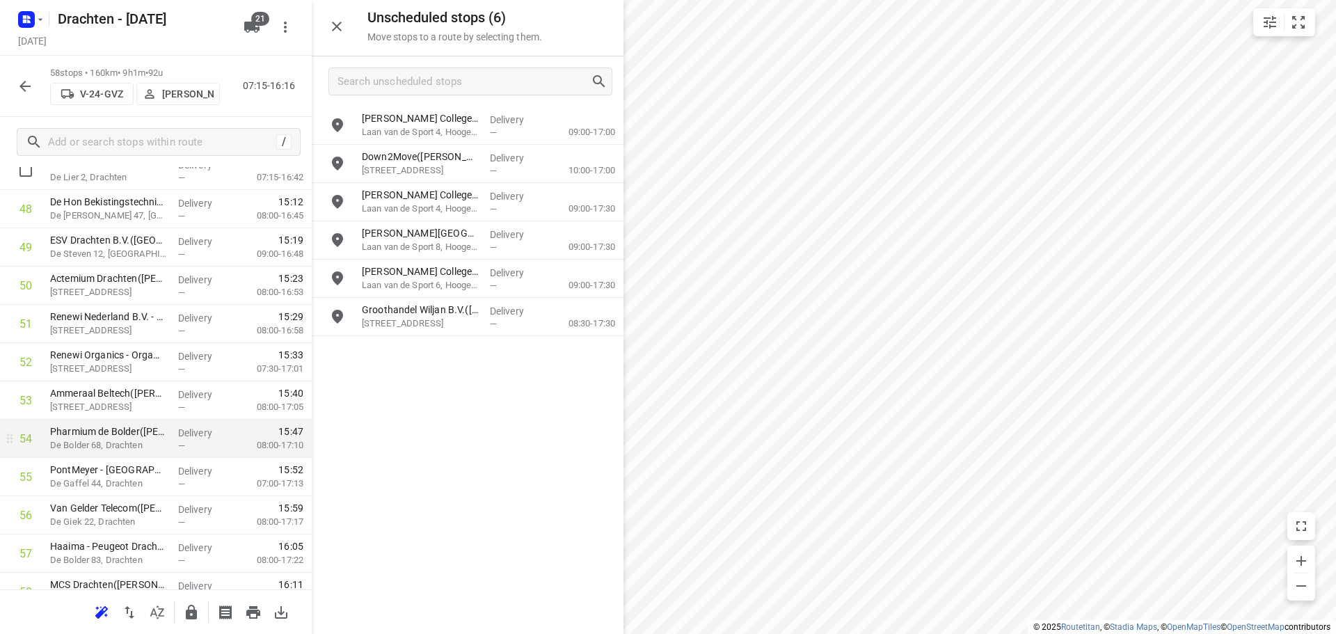
scroll to position [1945, 0]
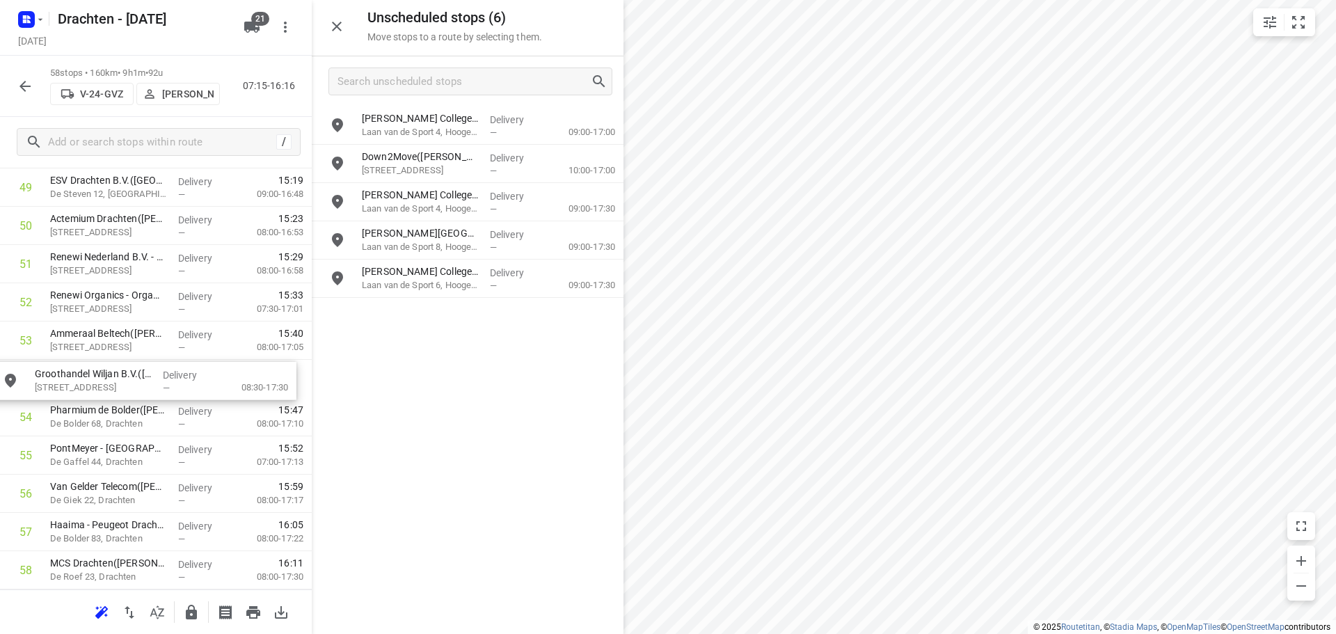
drag, startPoint x: 446, startPoint y: 319, endPoint x: 111, endPoint y: 385, distance: 341.8
click at [600, 419] on div "i © 2025 Routetitan , © Stadia Maps , © OpenMapTiles © OpenStreetMap contributo…" at bounding box center [668, 317] width 1336 height 634
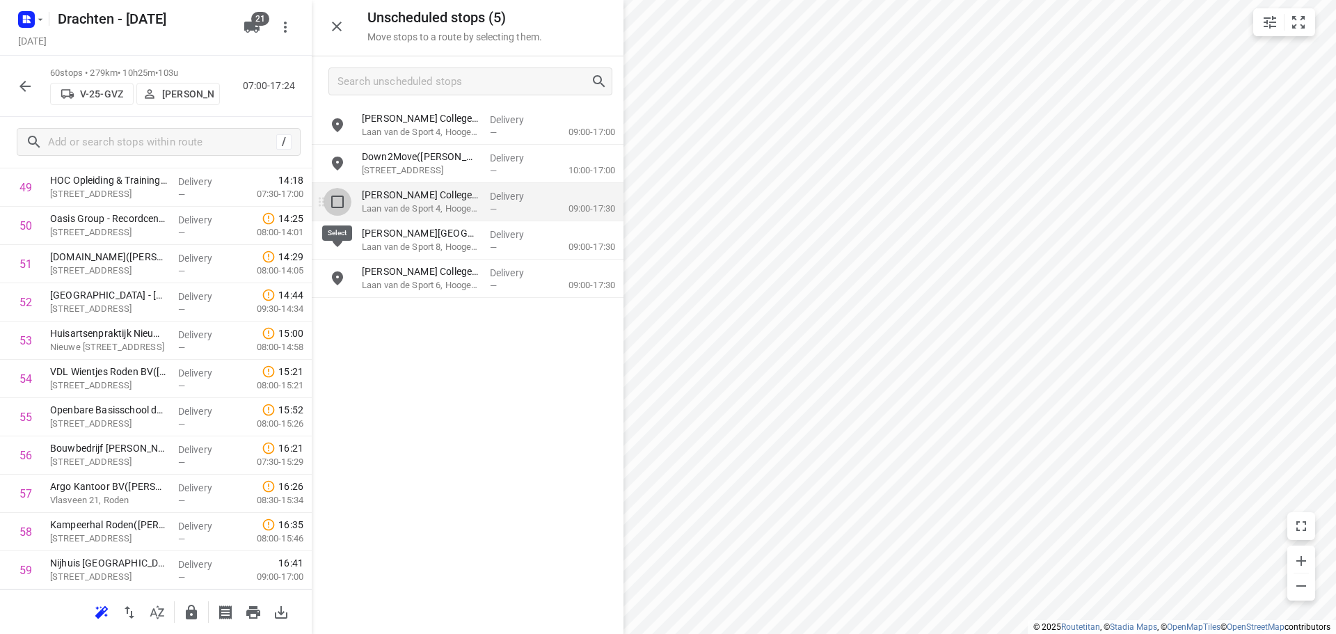
click at [339, 208] on input "grid" at bounding box center [338, 202] width 28 height 28
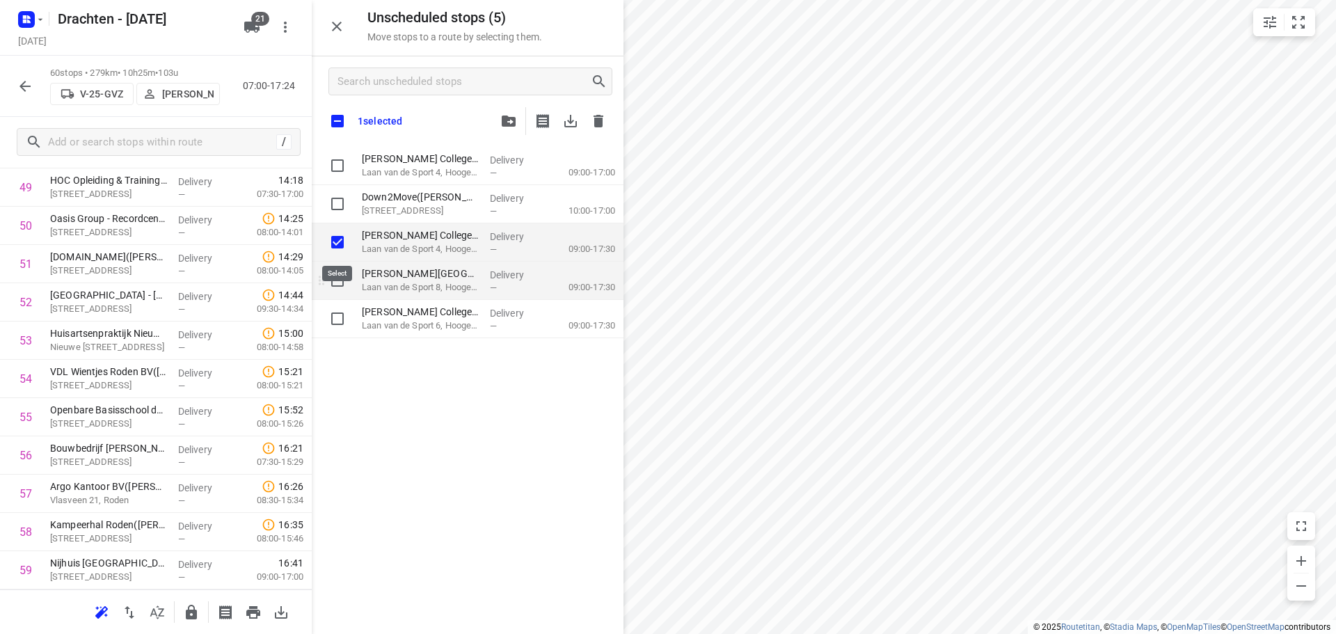
checkbox input "true"
click at [336, 280] on input "grid" at bounding box center [338, 280] width 28 height 28
checkbox input "true"
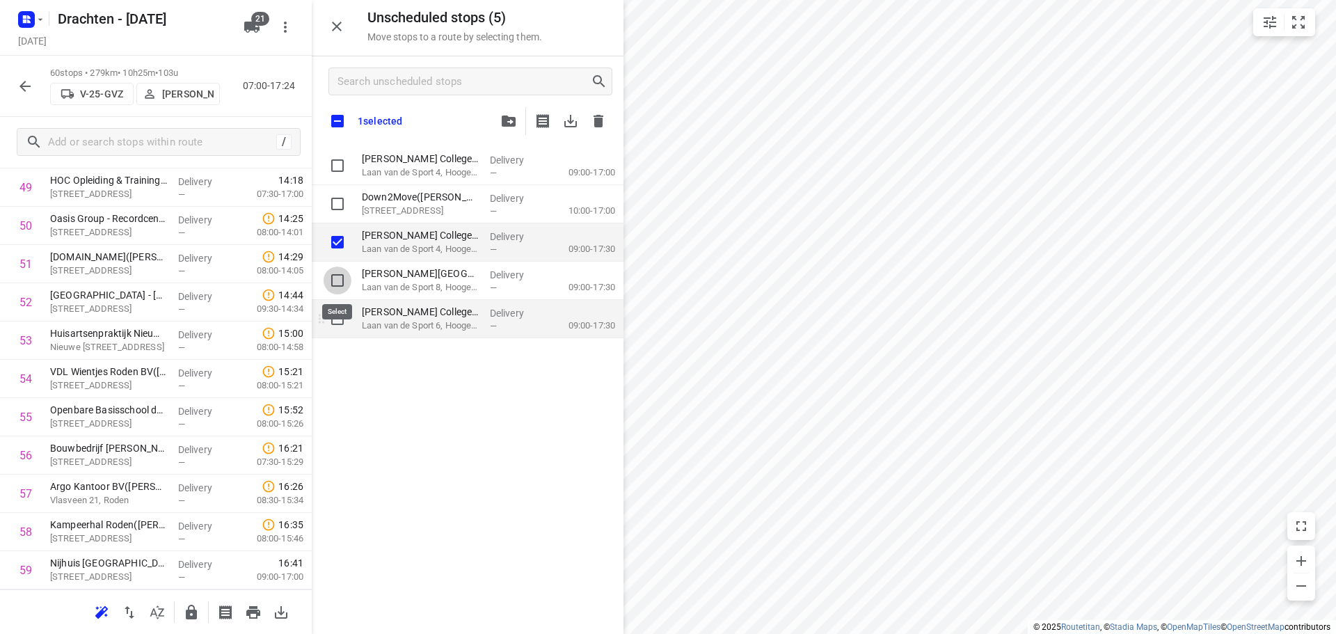
checkbox input "true"
click at [336, 319] on input "grid" at bounding box center [338, 319] width 28 height 28
checkbox input "true"
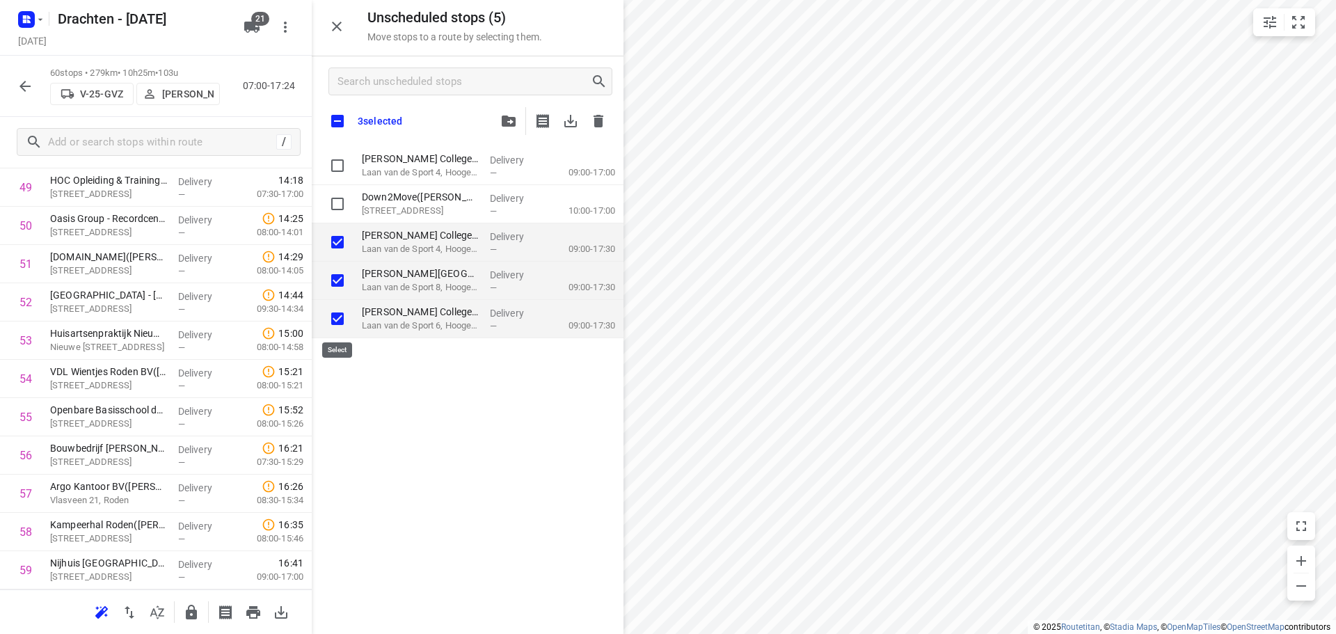
checkbox input "true"
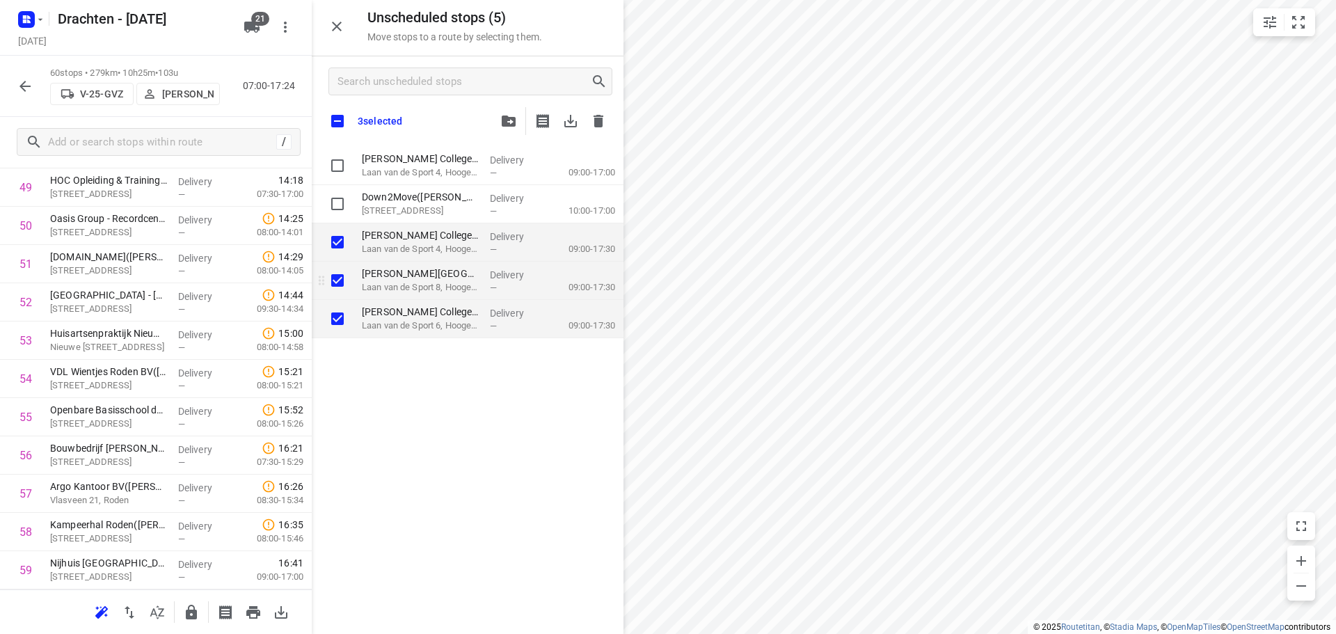
checkbox input "true"
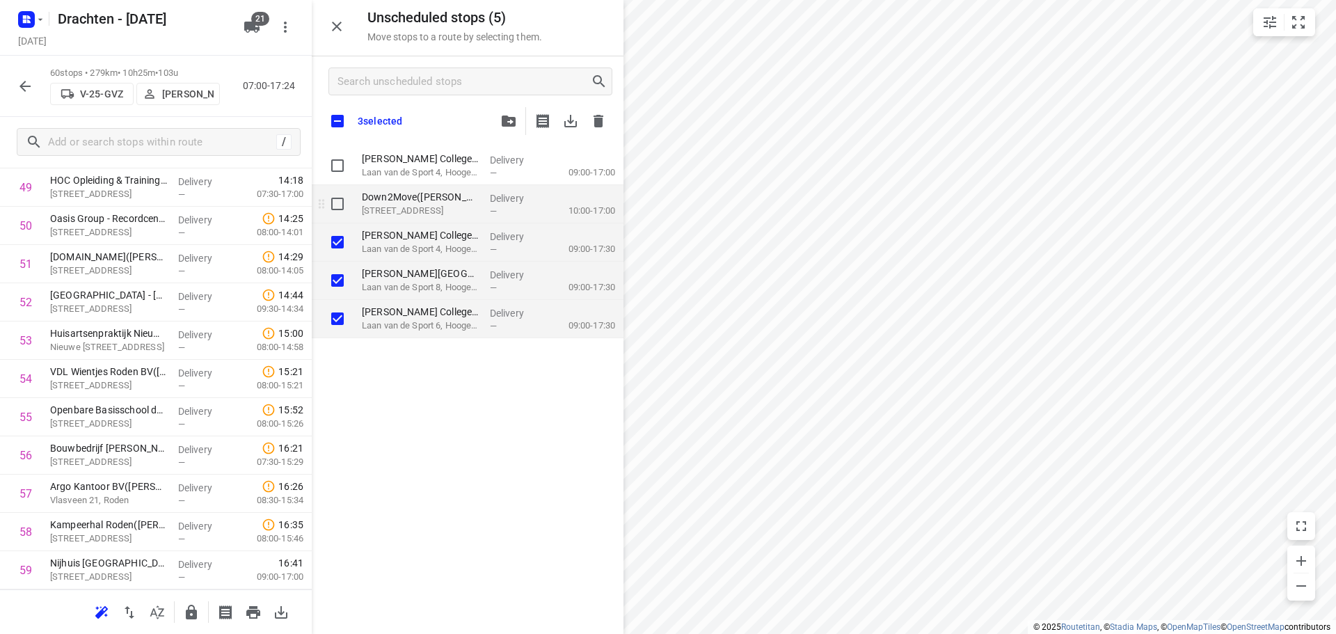
checkbox input "true"
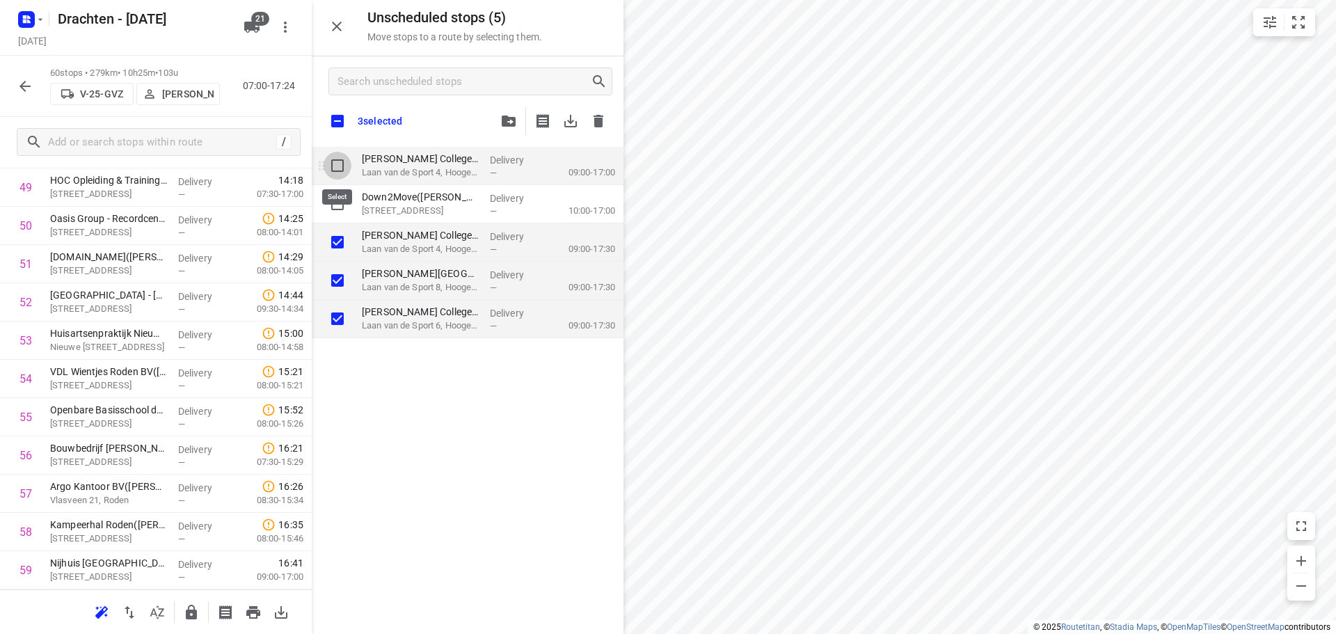
click at [337, 163] on input "grid" at bounding box center [338, 166] width 28 height 28
checkbox input "true"
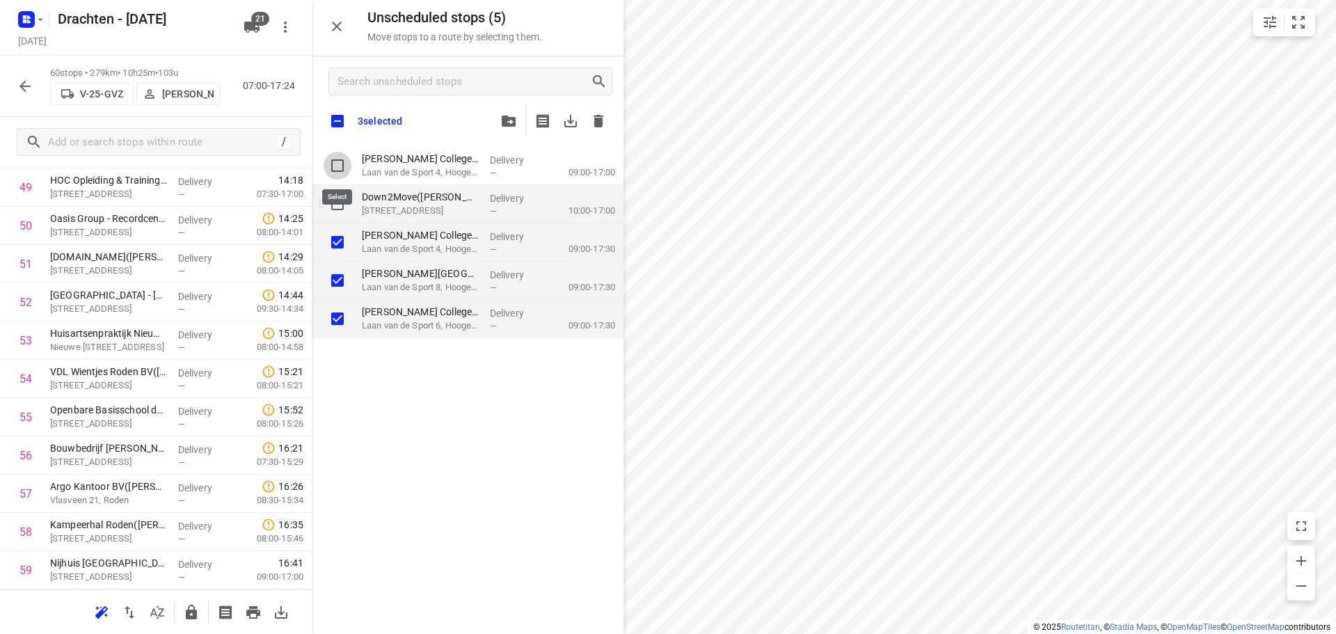
checkbox input "true"
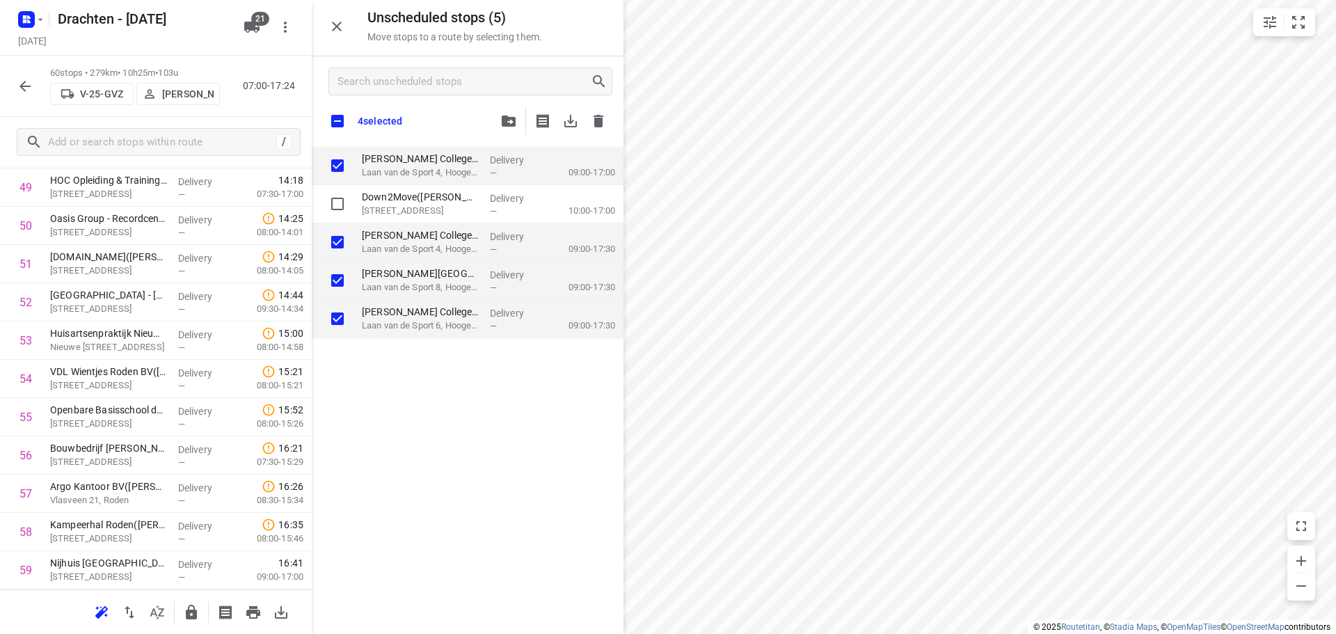
checkbox input "true"
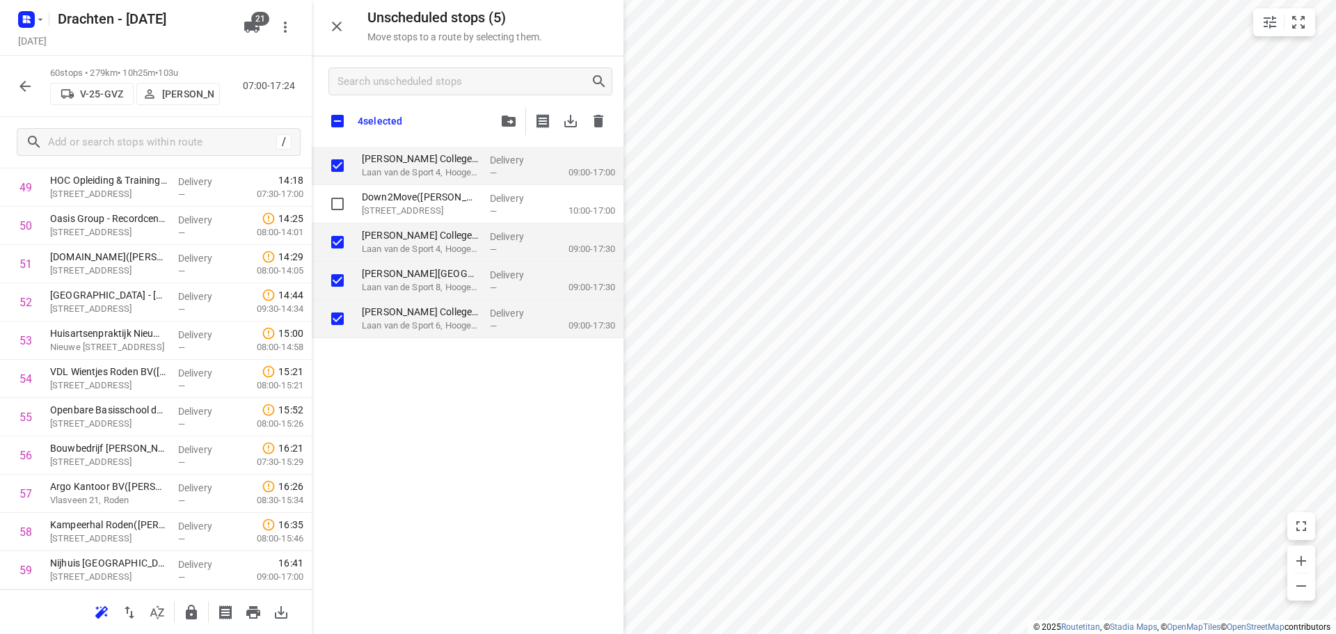
checkbox input "true"
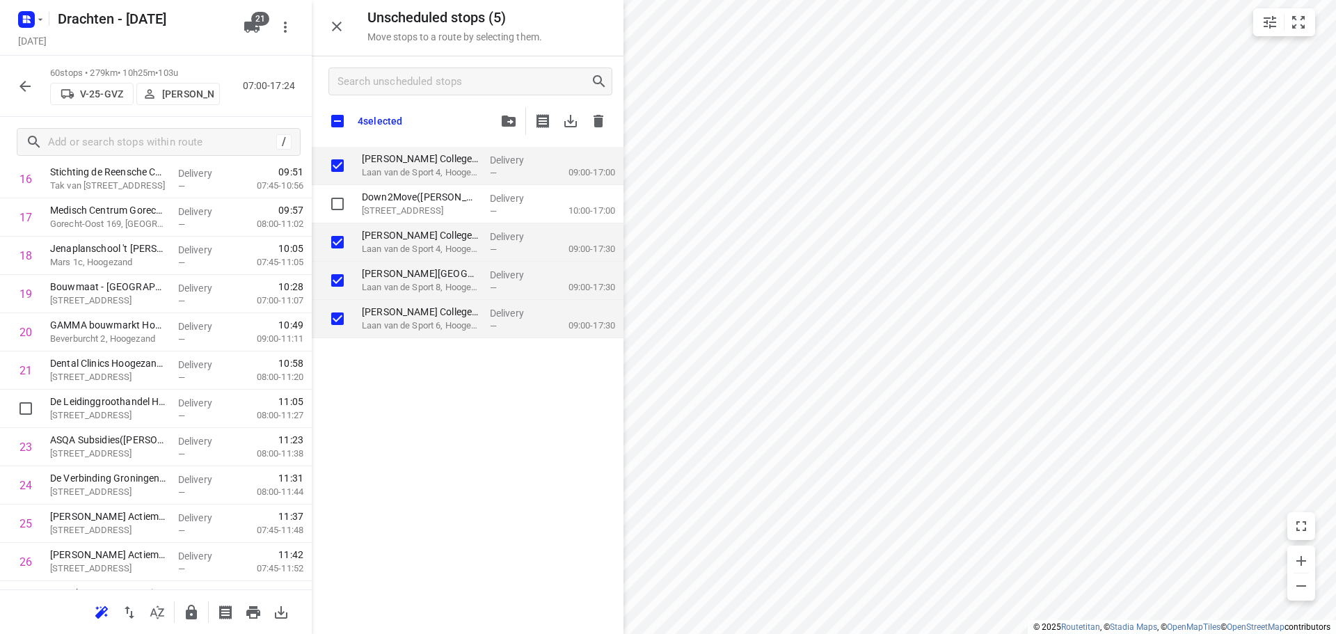
scroll to position [769, 0]
checkbox input "true"
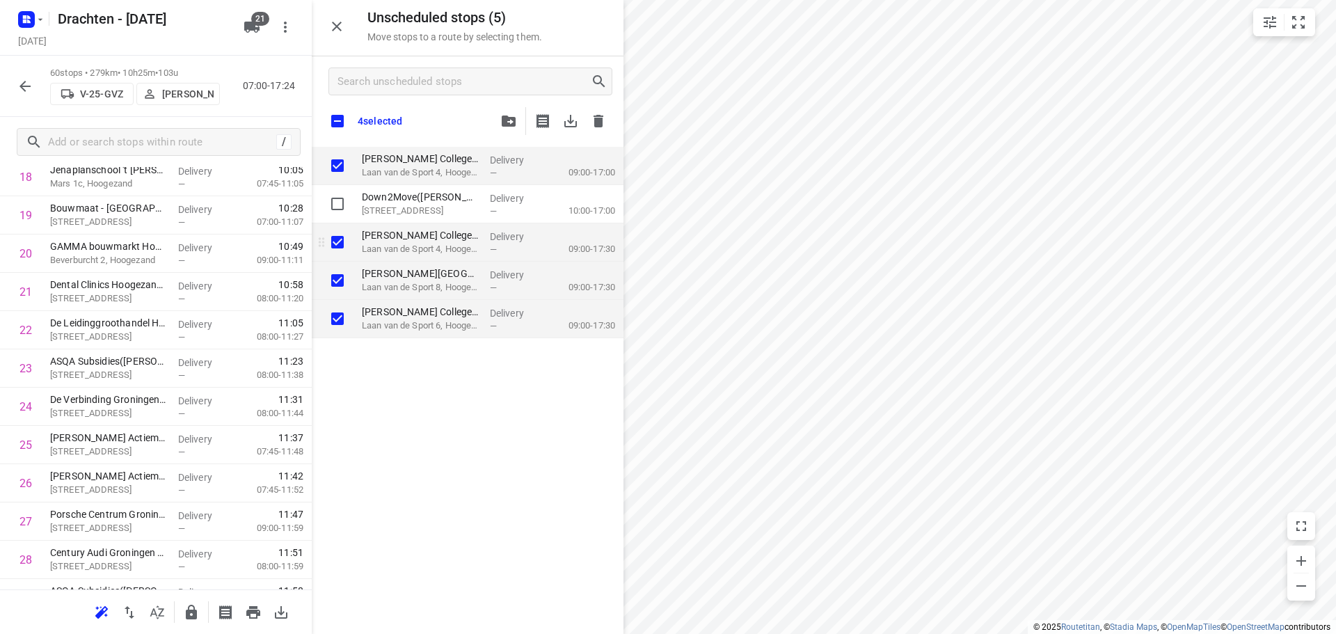
checkbox input "true"
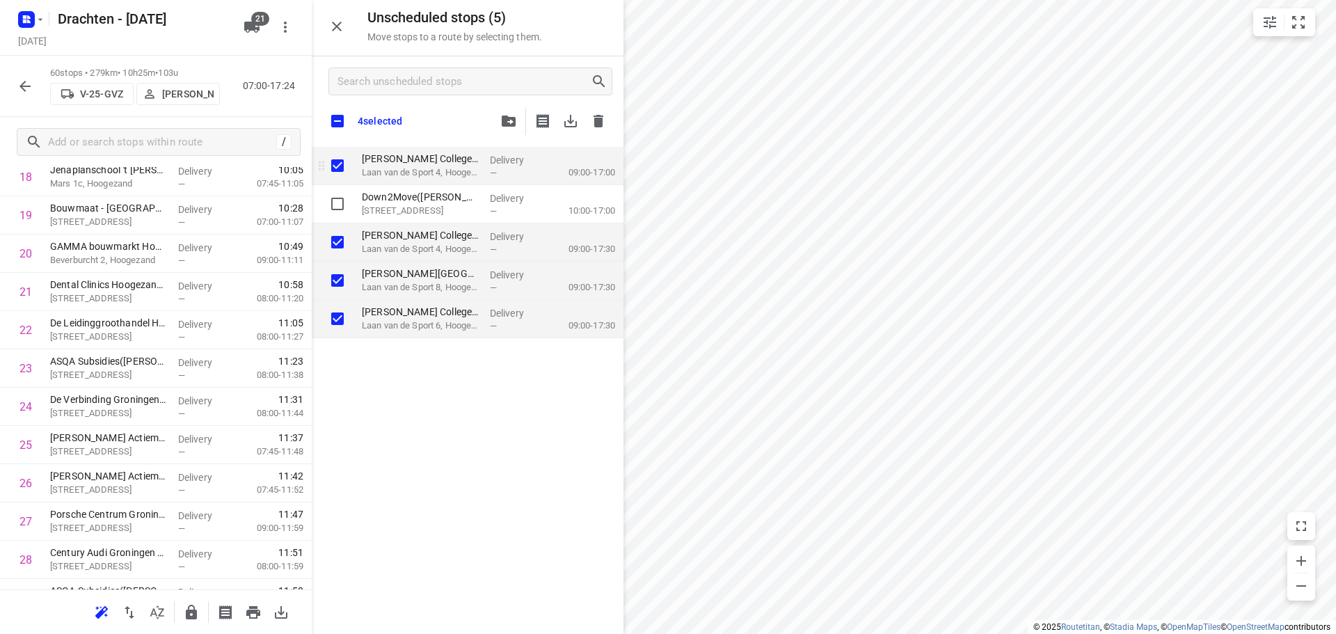
checkbox input "true"
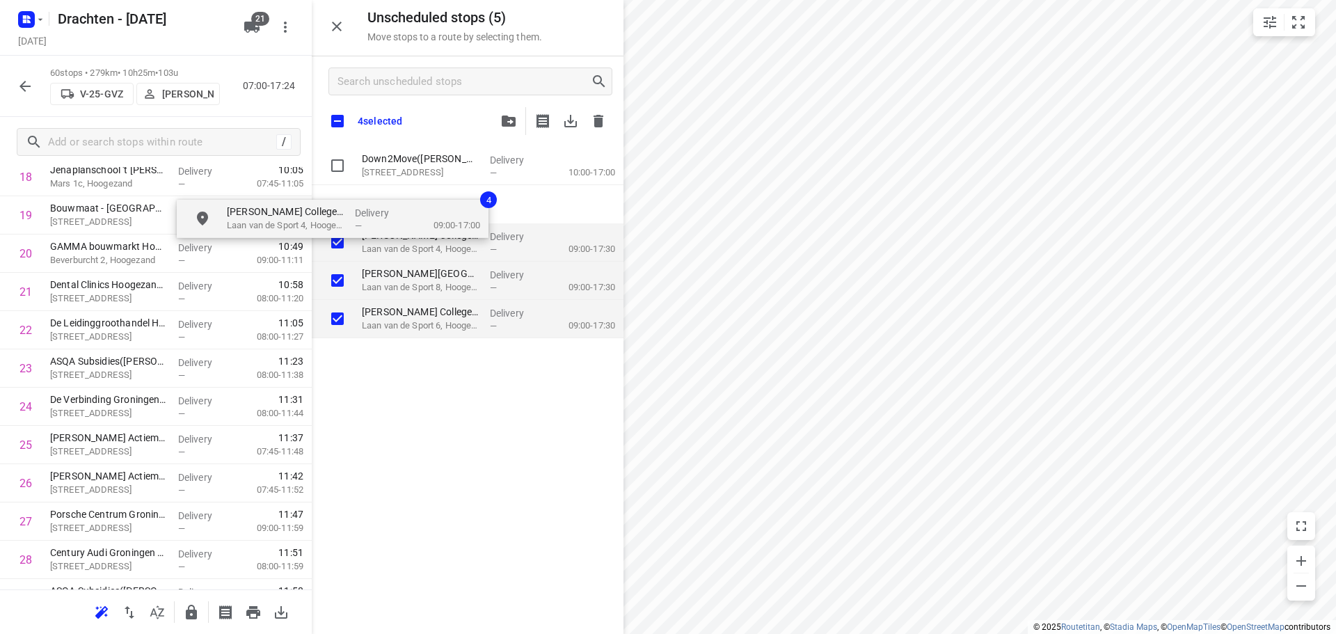
checkbox input "true"
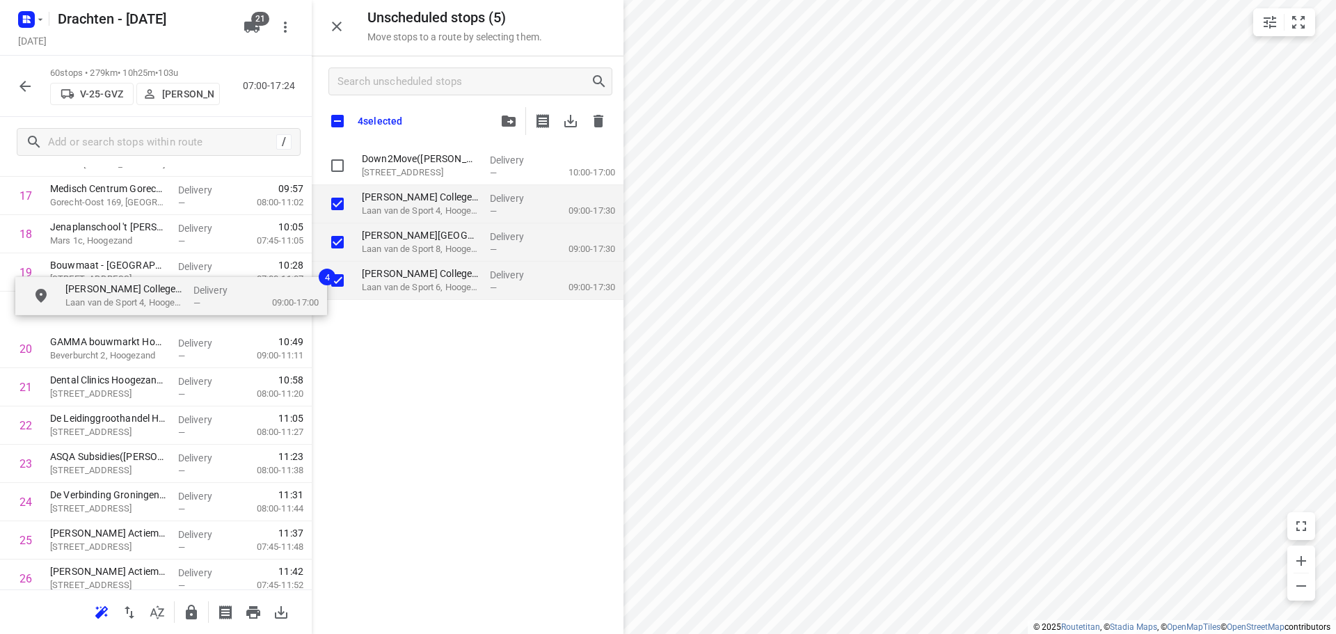
scroll to position [711, 3]
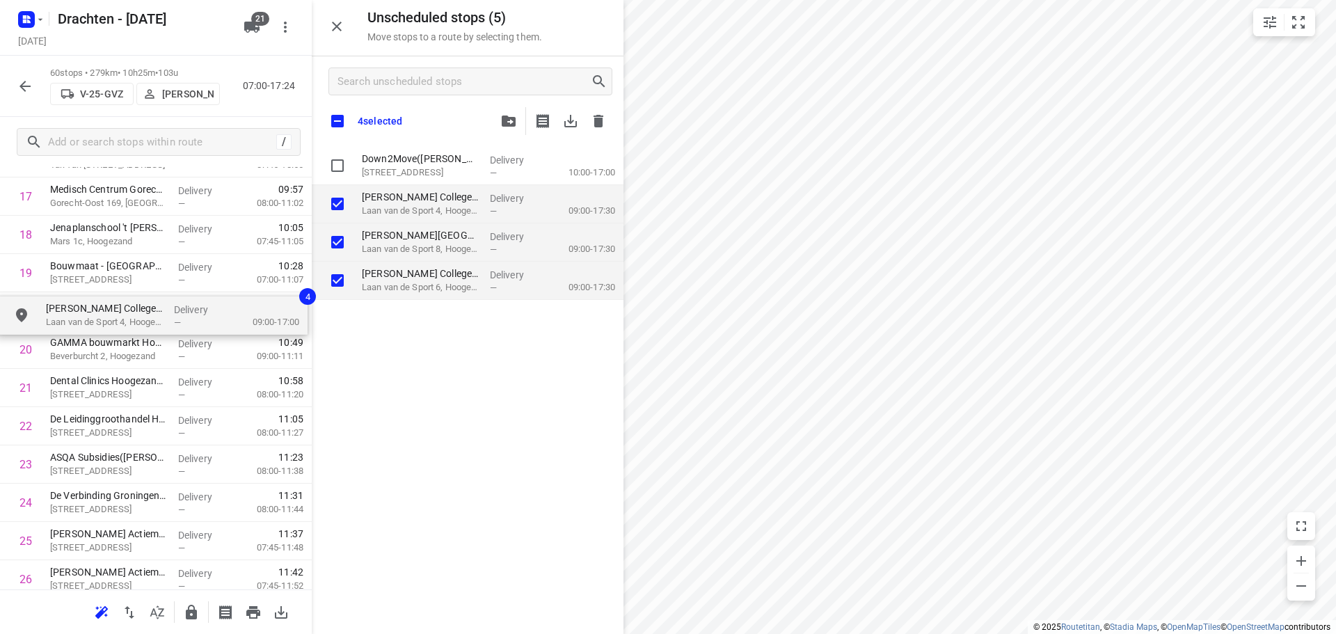
drag, startPoint x: 416, startPoint y: 171, endPoint x: 96, endPoint y: 322, distance: 353.9
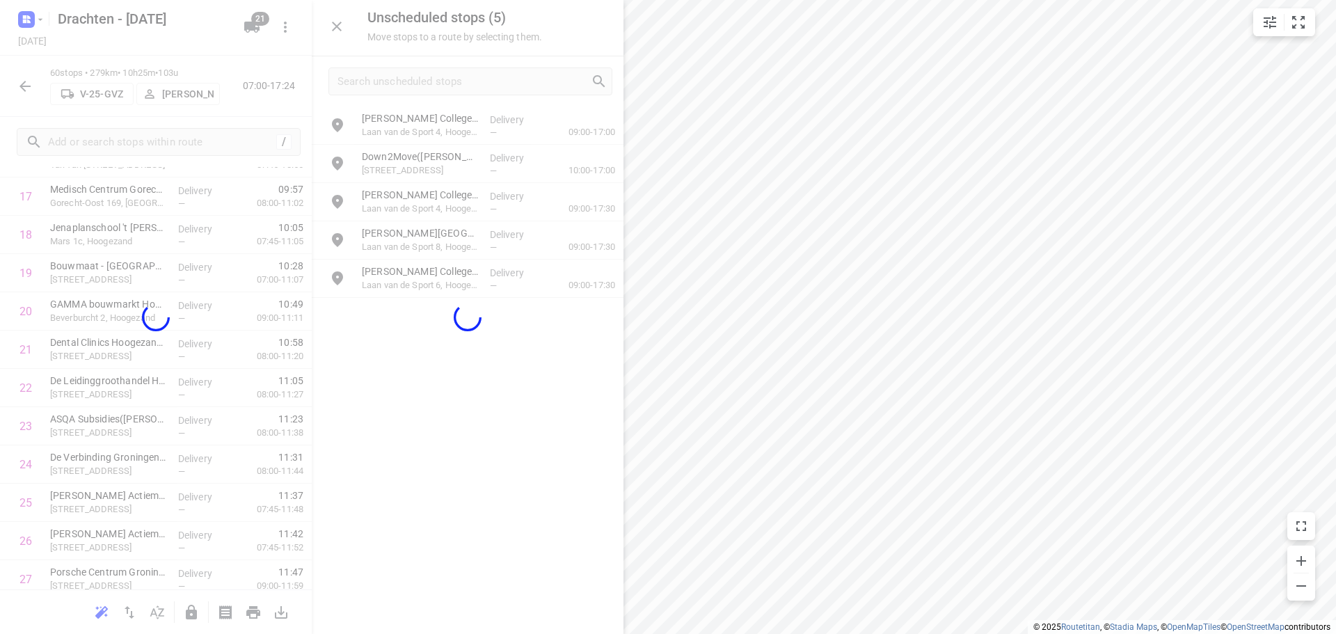
scroll to position [711, 0]
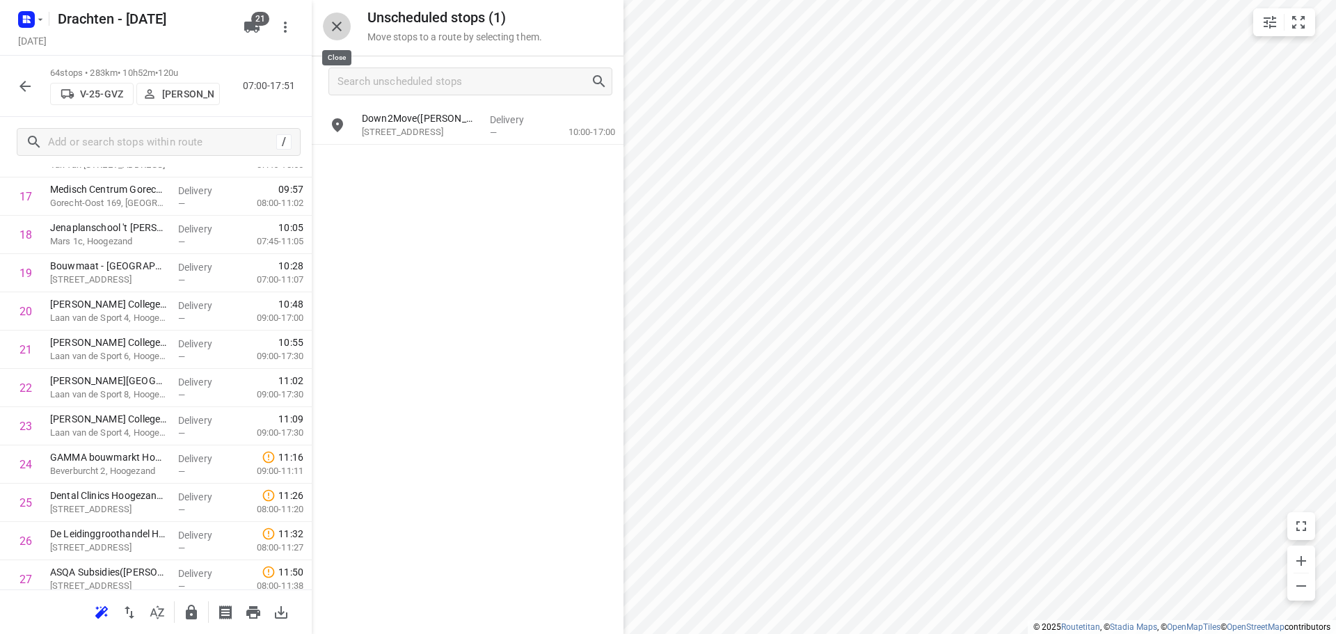
click at [331, 25] on icon "button" at bounding box center [336, 26] width 17 height 17
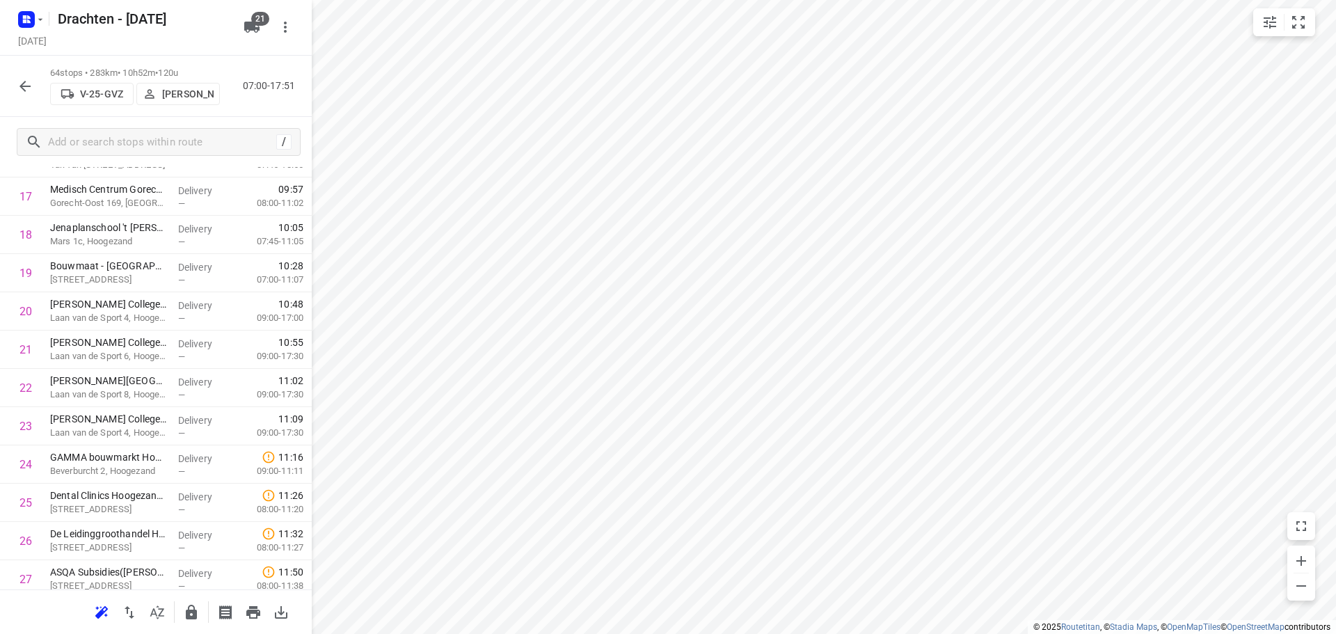
click at [22, 87] on icon "button" at bounding box center [24, 86] width 11 height 11
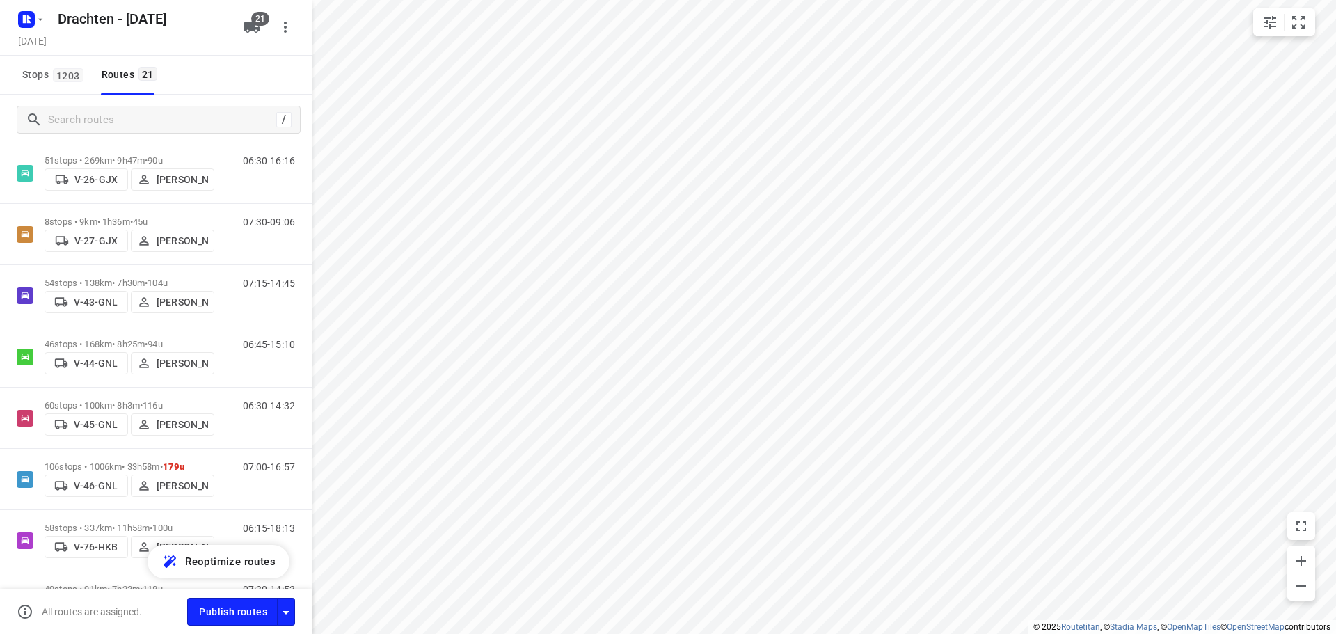
scroll to position [417, 0]
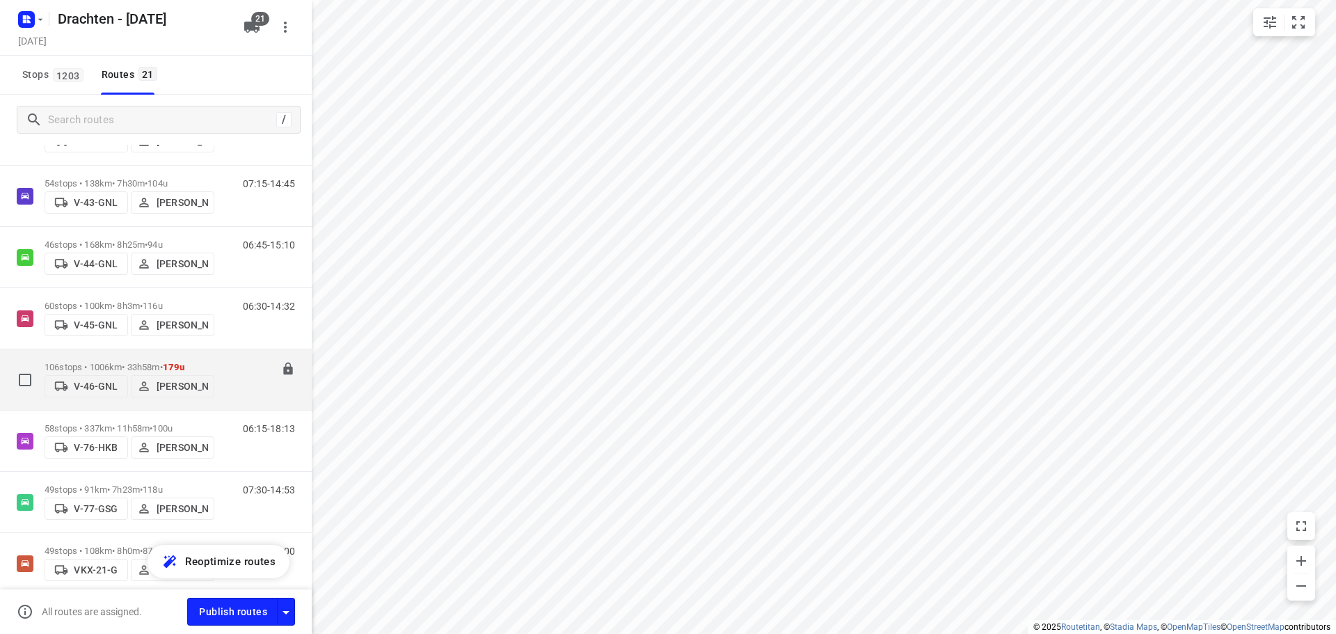
click at [126, 362] on p "106 stops • 1006km • 33h58m • 179u" at bounding box center [130, 367] width 170 height 10
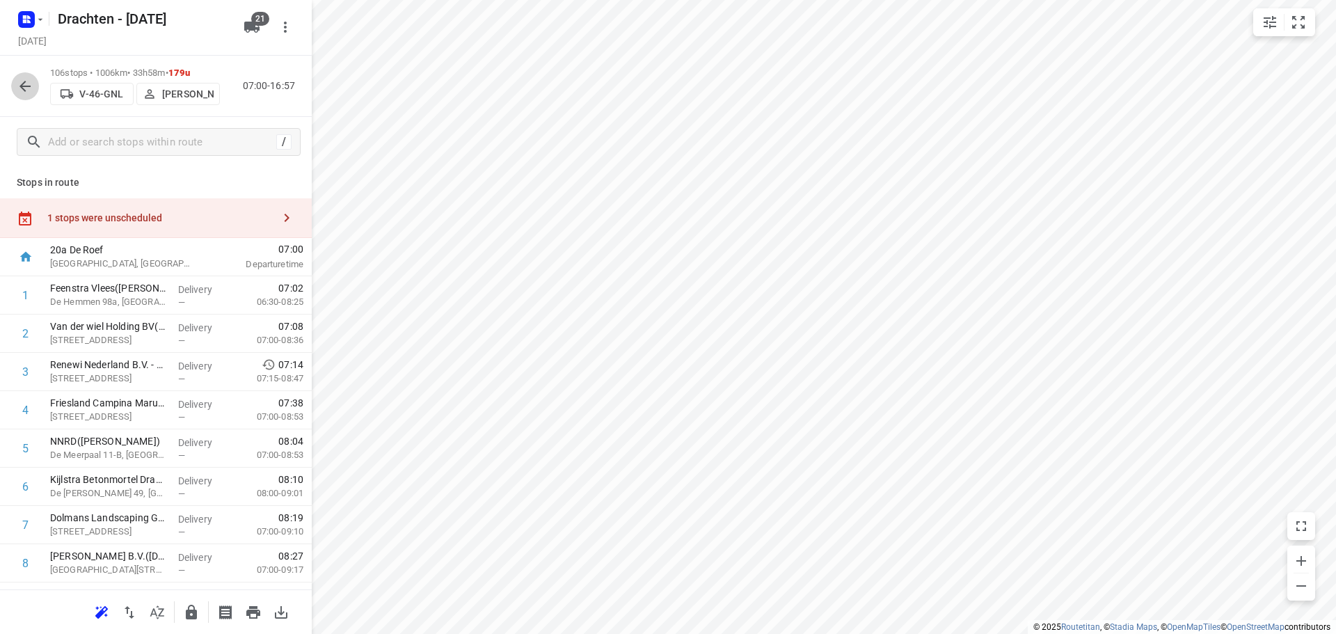
click at [26, 85] on icon "button" at bounding box center [25, 86] width 17 height 17
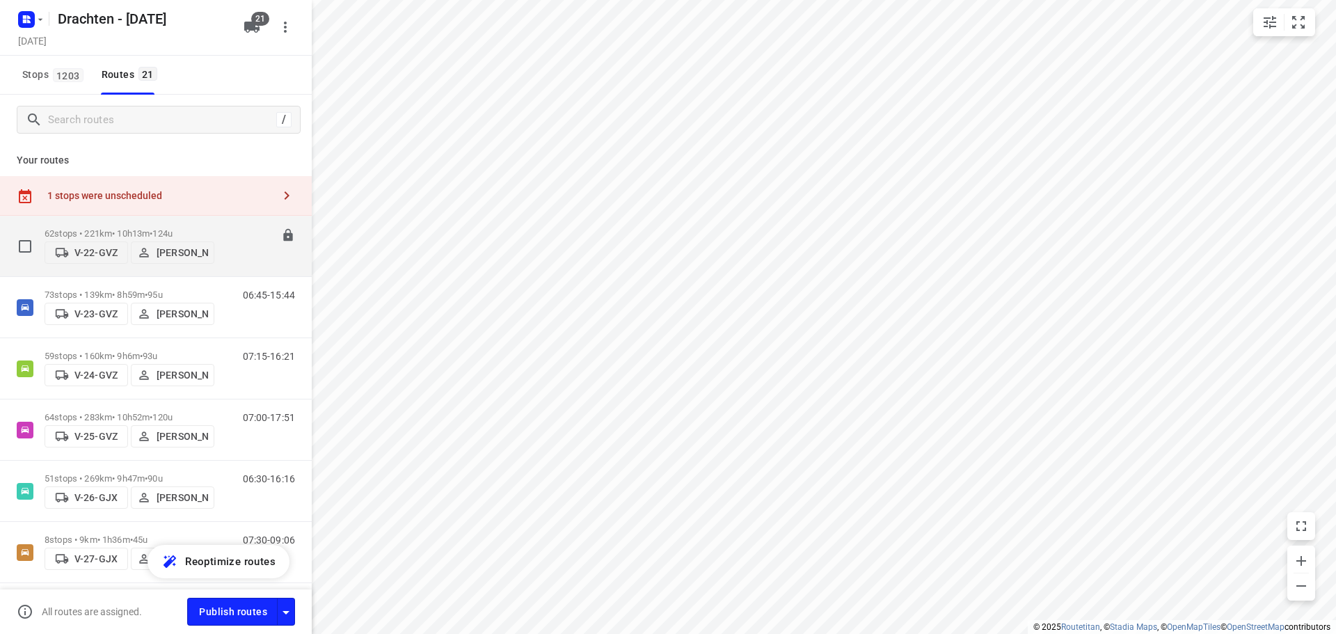
click at [132, 228] on p "62 stops • 221km • 10h13m • 124u" at bounding box center [130, 233] width 170 height 10
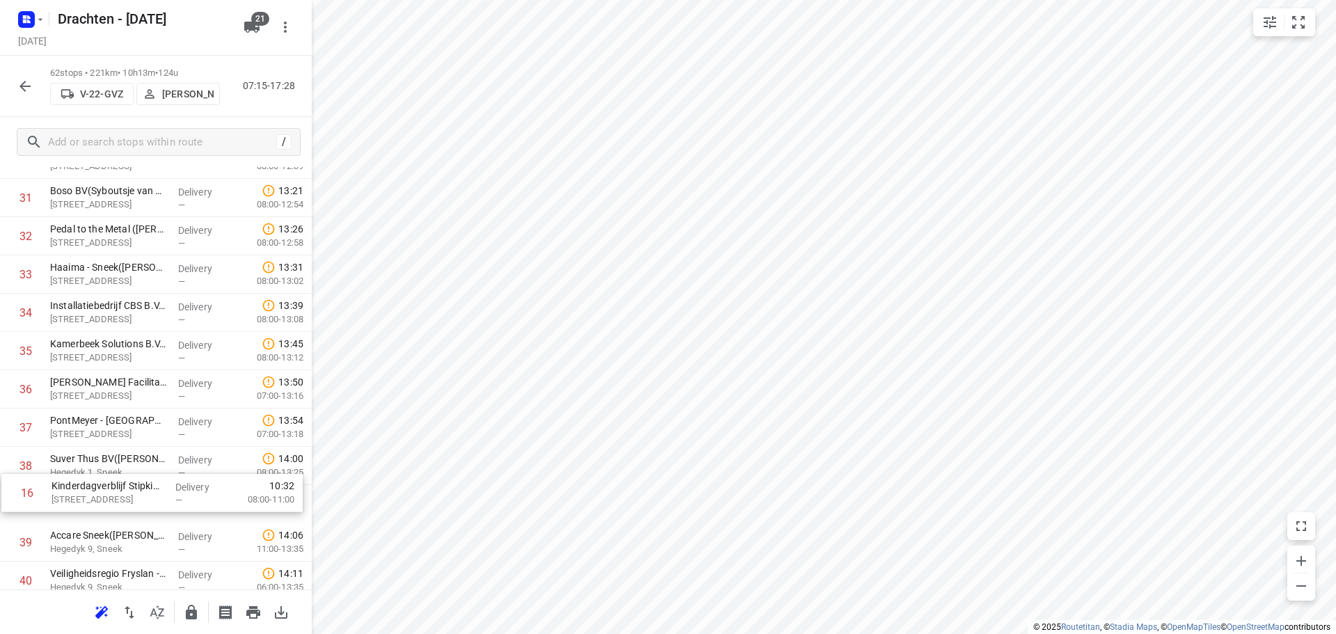
scroll to position [1209, 0]
drag, startPoint x: 119, startPoint y: 456, endPoint x: 119, endPoint y: 470, distance: 13.9
click at [119, 470] on div "1 Tetra Pak - Heerenveen(Ambius klantenservice) Venus 100, Heerenveen Delivery …" at bounding box center [156, 253] width 312 height 2373
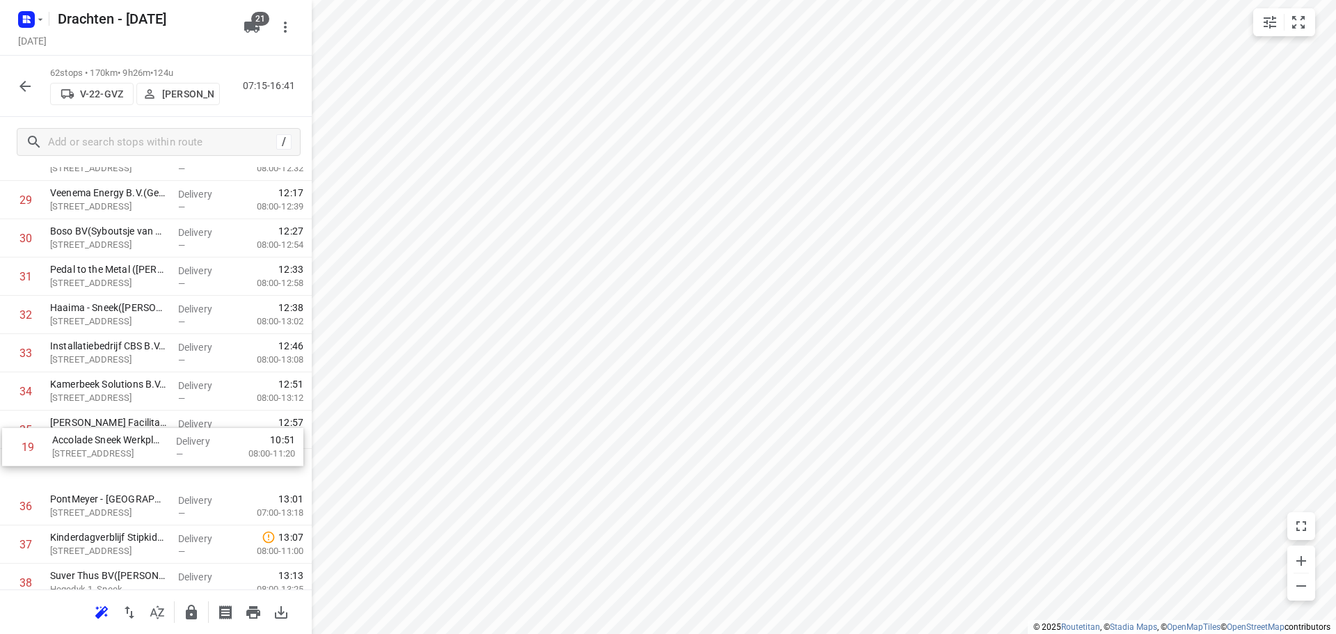
scroll to position [1131, 0]
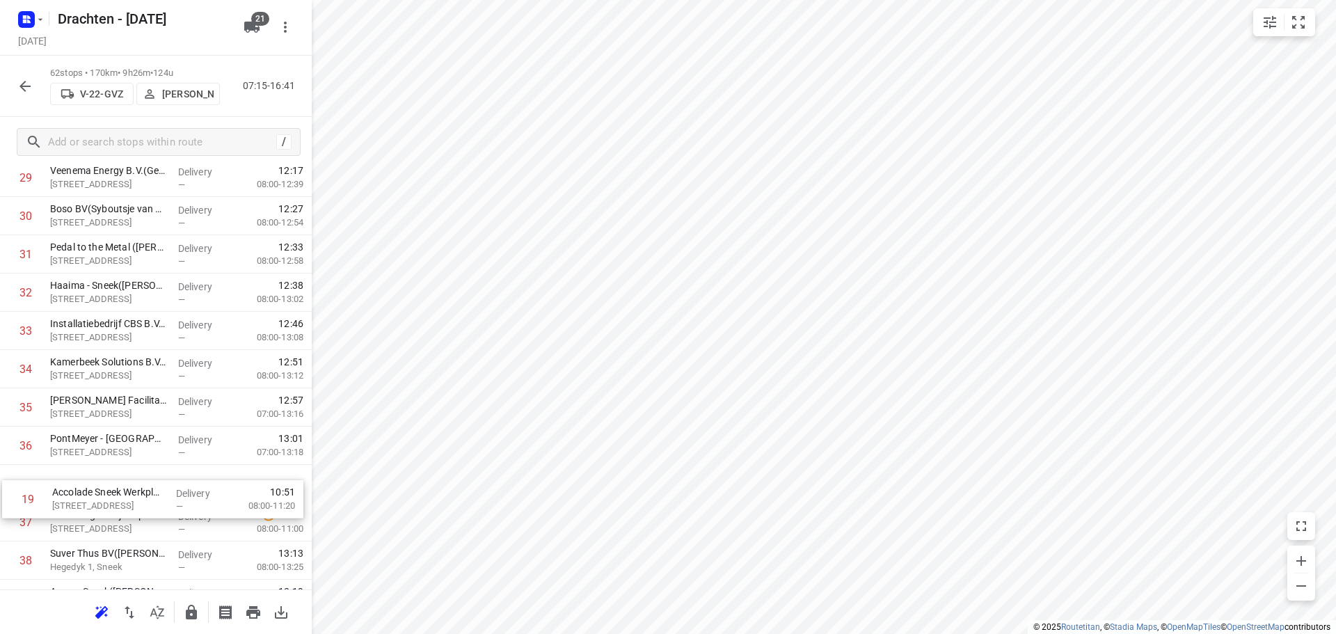
drag, startPoint x: 113, startPoint y: 336, endPoint x: 115, endPoint y: 493, distance: 157.3
click at [115, 503] on div "1 Tetra Pak - Heerenveen(Ambius klantenservice) Venus 100, Heerenveen Delivery …" at bounding box center [156, 311] width 312 height 2373
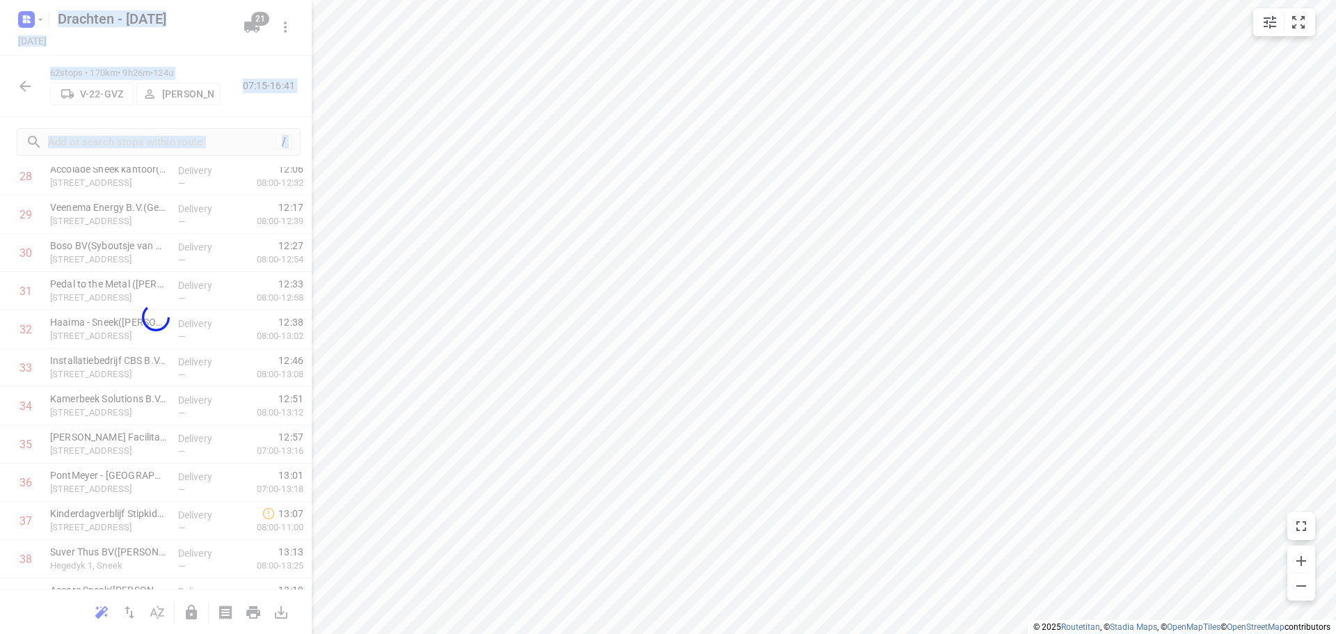
drag, startPoint x: 115, startPoint y: 493, endPoint x: 116, endPoint y: 481, distance: 11.9
click at [116, 481] on div "Drachten - Monday Monday, Sep 08 21 62 stops • 170km • 9h26m • 124u V-22-GVZ Je…" at bounding box center [156, 317] width 312 height 634
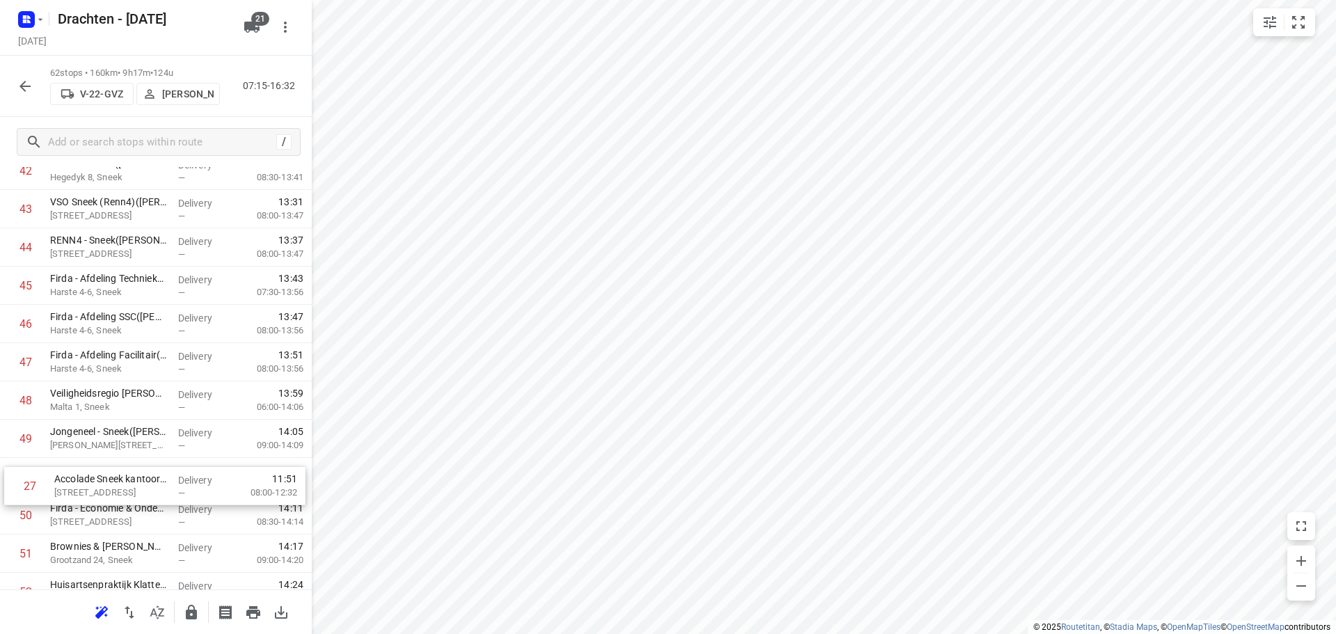
scroll to position [1658, 0]
drag, startPoint x: 111, startPoint y: 212, endPoint x: 115, endPoint y: 479, distance: 266.5
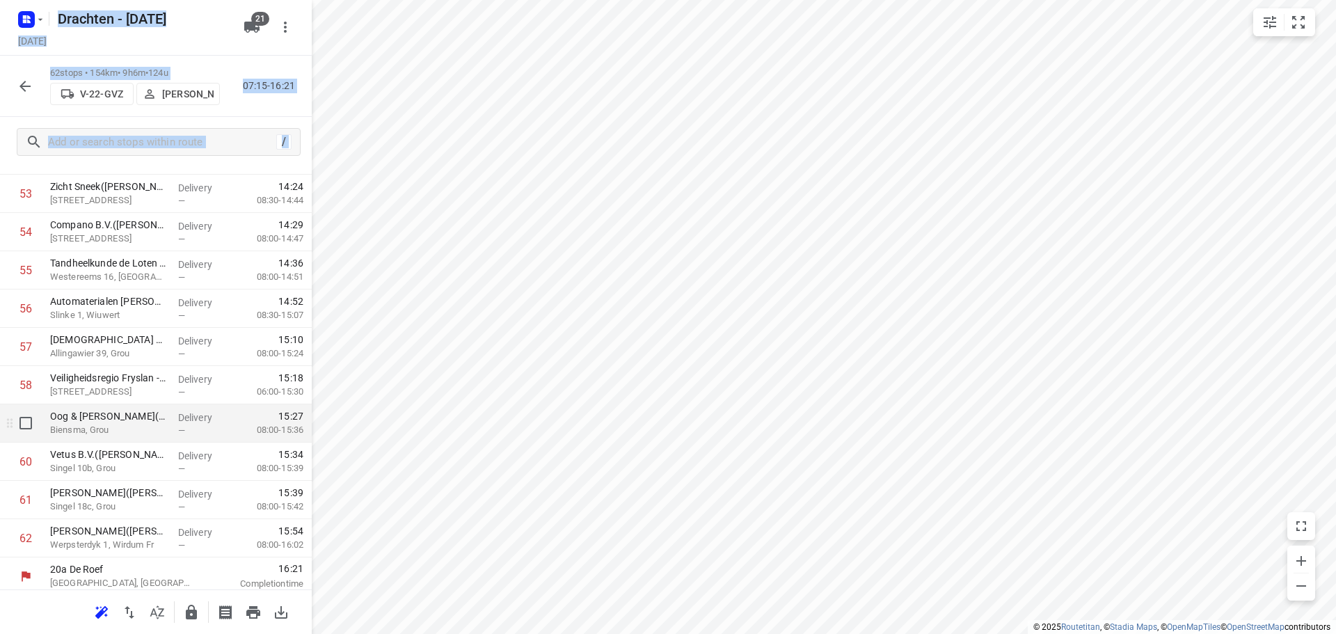
scroll to position [2098, 0]
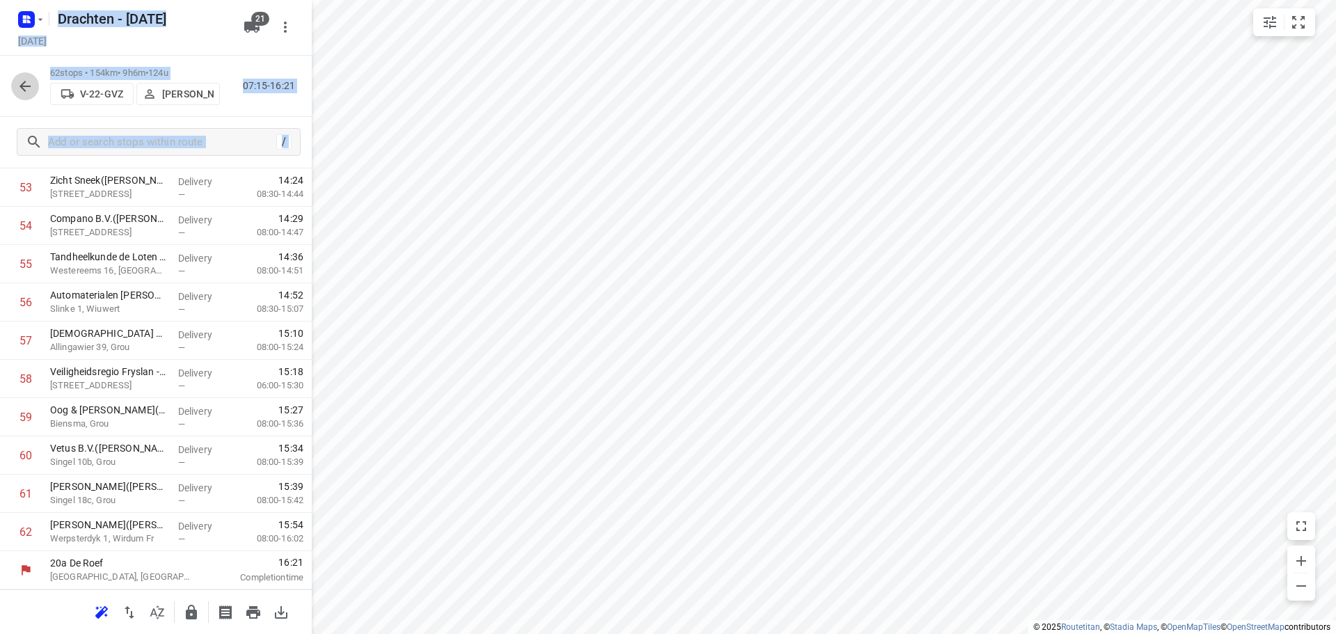
click at [26, 79] on icon "button" at bounding box center [25, 86] width 17 height 17
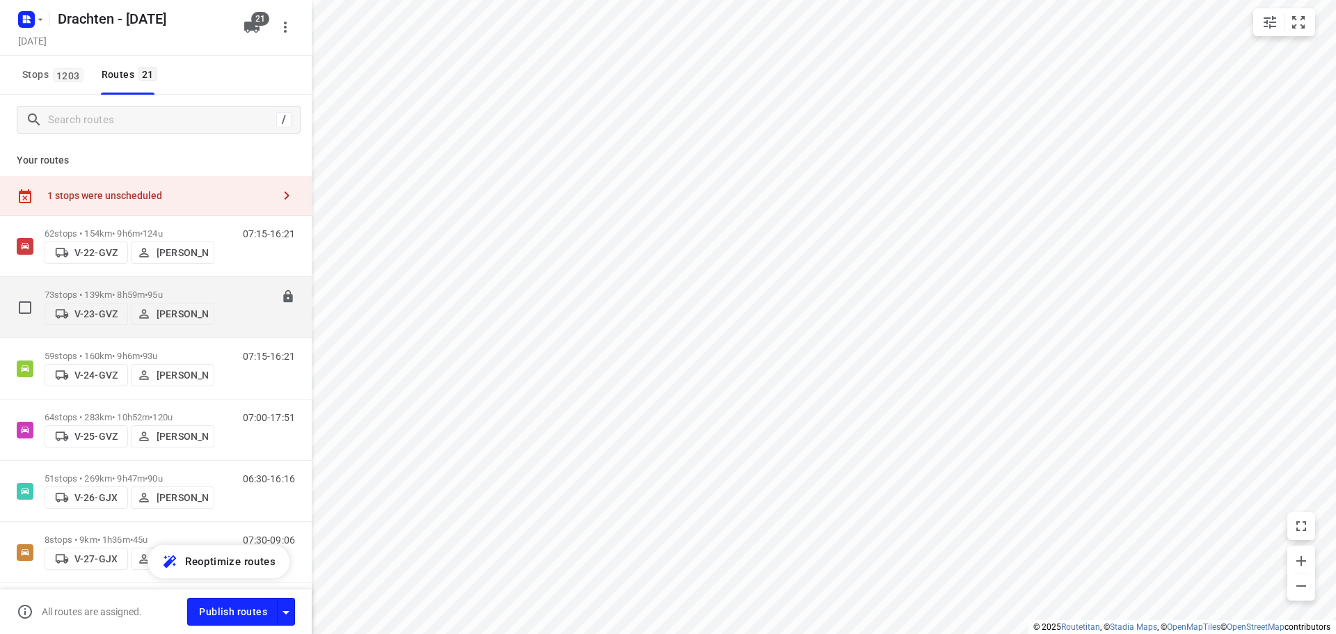
click at [195, 290] on p "73 stops • 139km • 8h59m • 95u" at bounding box center [130, 294] width 170 height 10
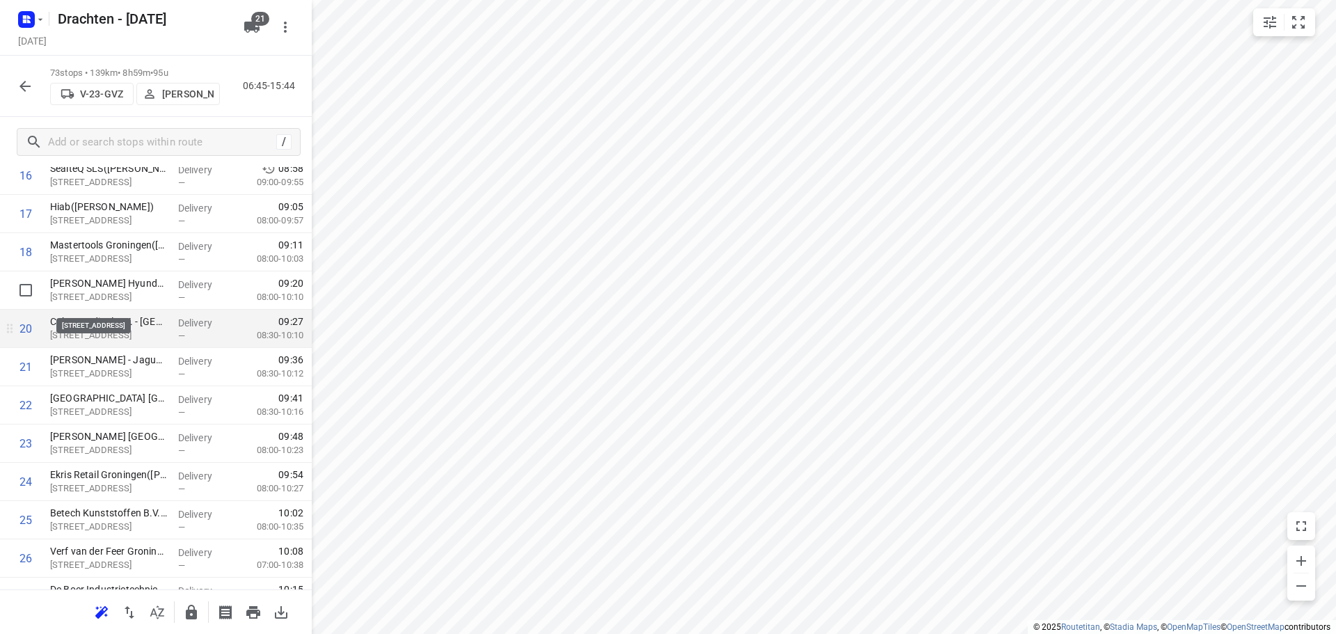
scroll to position [696, 0]
drag, startPoint x: 104, startPoint y: 340, endPoint x: 109, endPoint y: 299, distance: 41.3
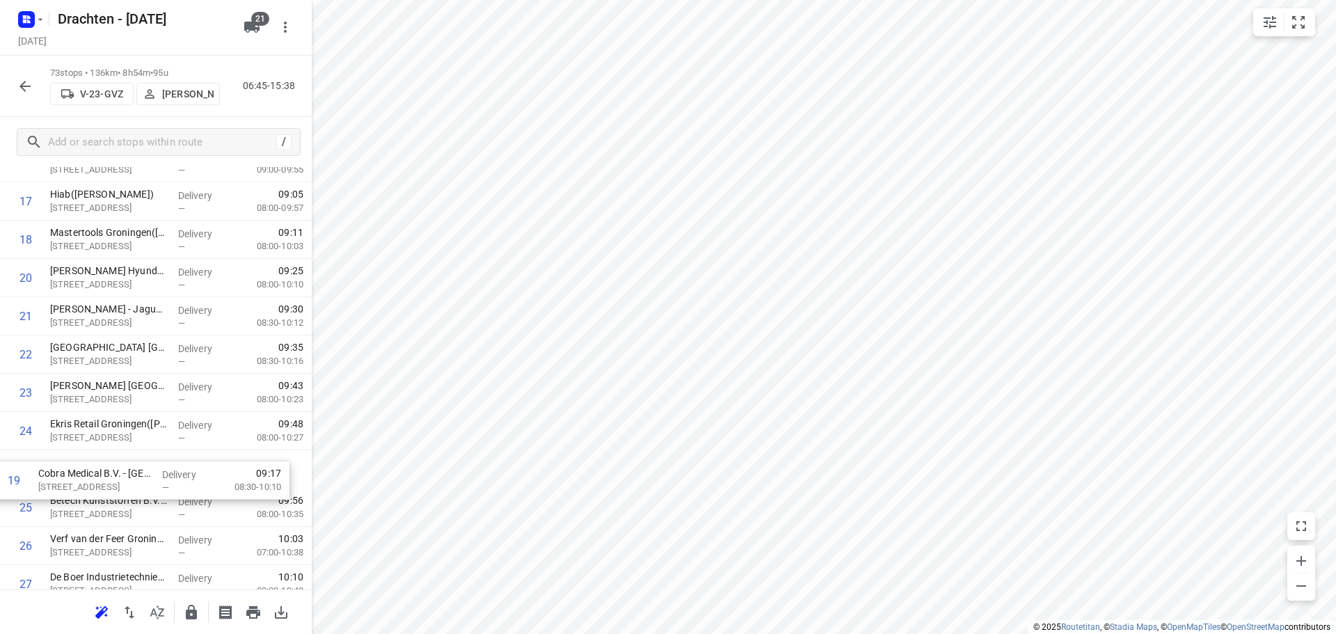
scroll to position [708, 0]
drag, startPoint x: 134, startPoint y: 292, endPoint x: 126, endPoint y: 477, distance: 185.9
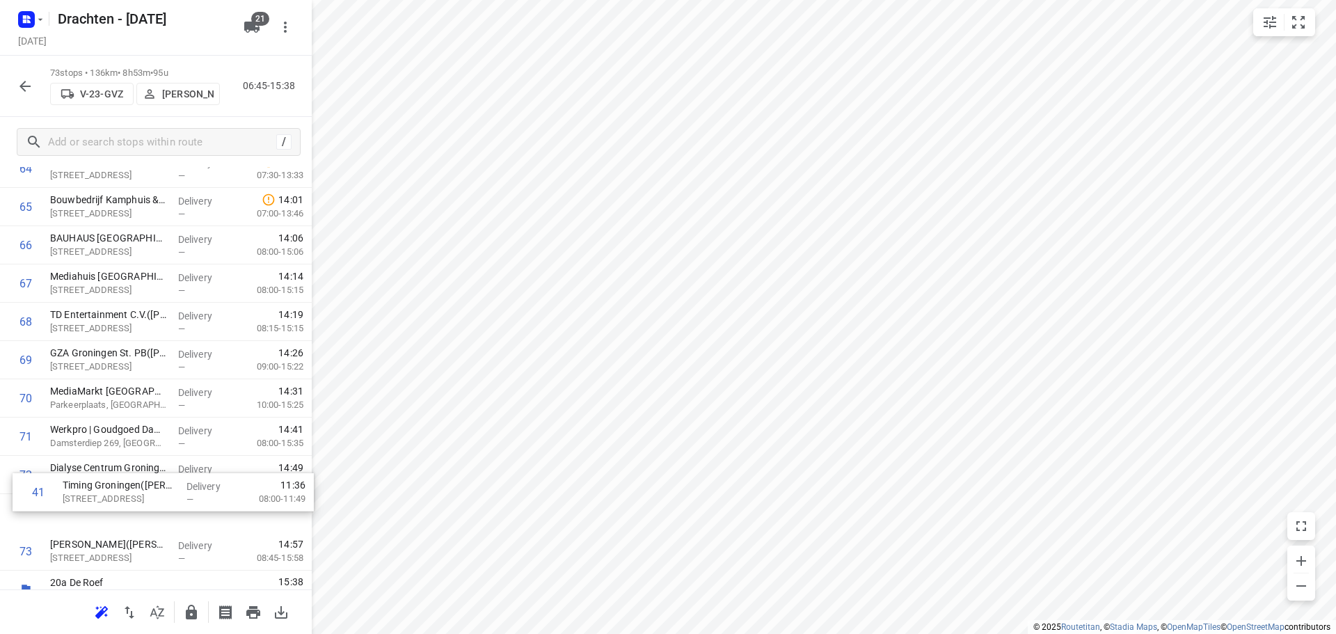
scroll to position [2511, 0]
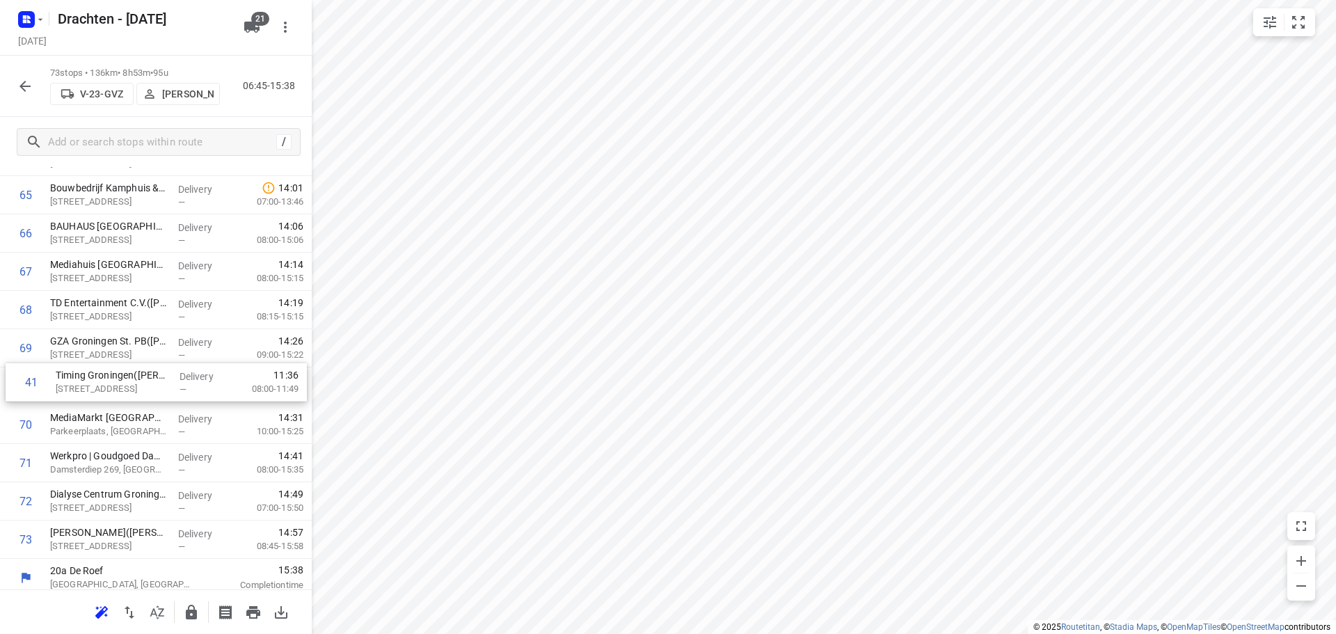
drag, startPoint x: 143, startPoint y: 495, endPoint x: 148, endPoint y: 357, distance: 137.9
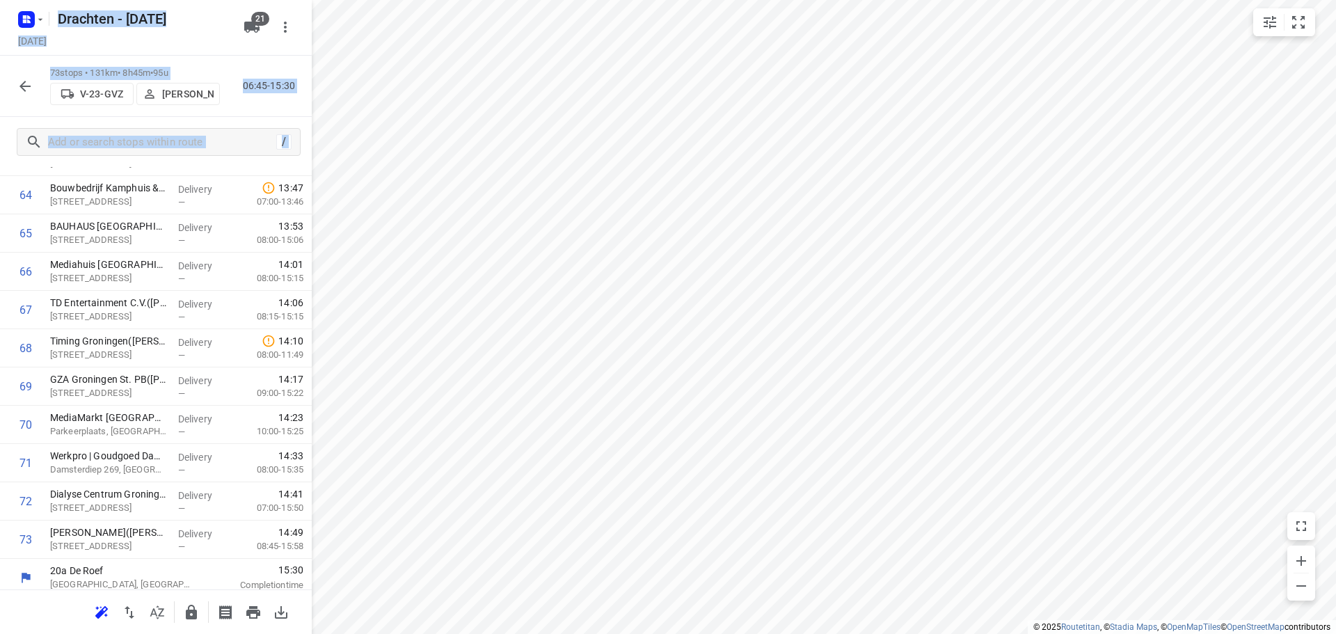
drag, startPoint x: 148, startPoint y: 347, endPoint x: 147, endPoint y: 326, distance: 20.9
click at [147, 326] on div "Drachten - Monday Monday, Sep 08 21 73 stops • 131km • 8h45m • 95u V-23-GVZ Wop…" at bounding box center [156, 317] width 312 height 634
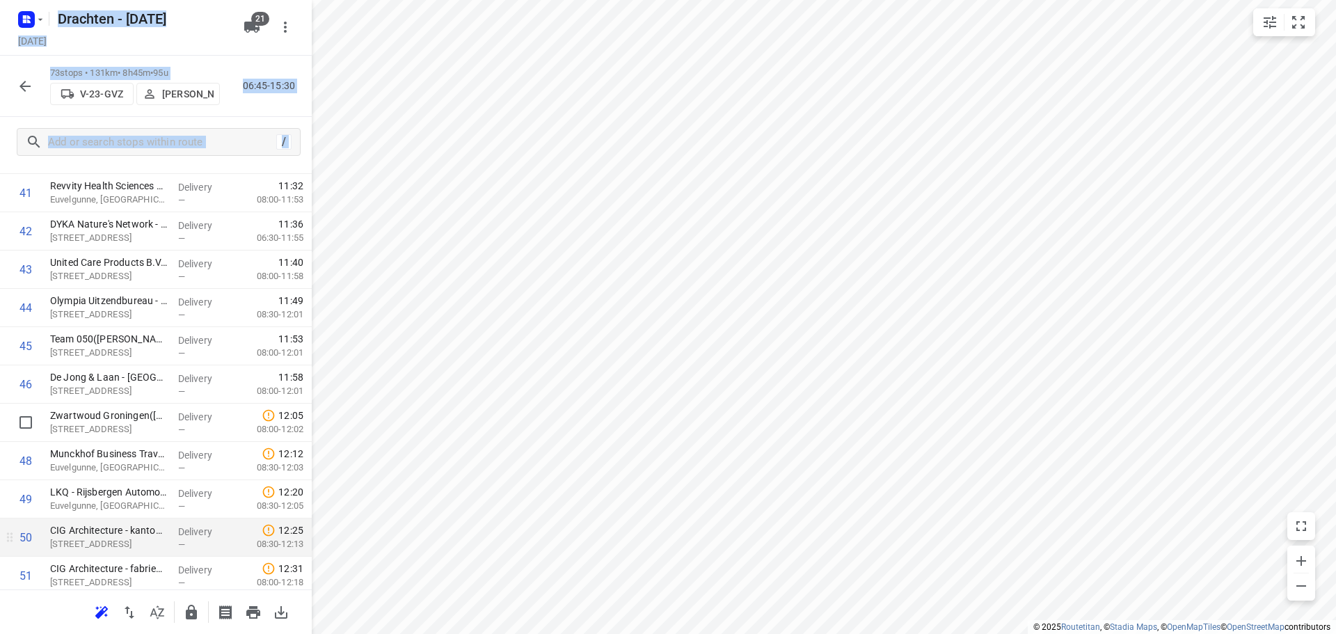
scroll to position [1607, 0]
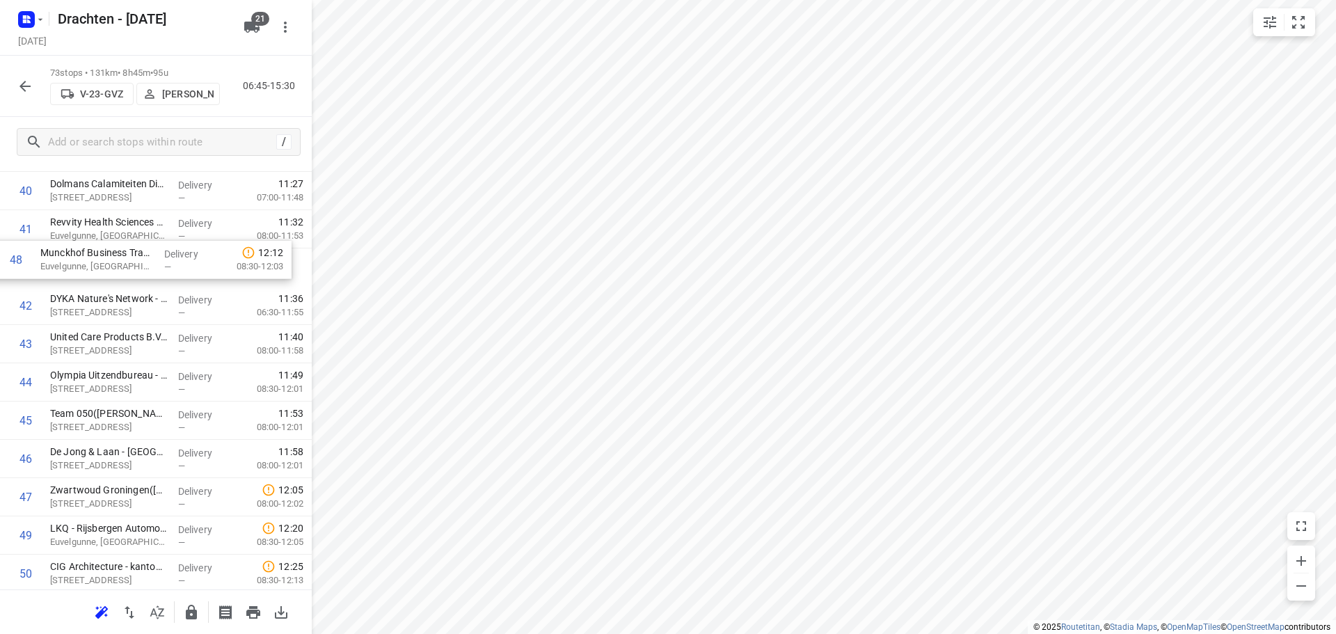
drag, startPoint x: 117, startPoint y: 495, endPoint x: 109, endPoint y: 263, distance: 231.8
click at [108, 263] on div "1 ⭐Feenstra Verwarming B.V. - Groningen(Johan Wolfrat) Emdenweg 5, Groningen De…" at bounding box center [156, 76] width 312 height 2794
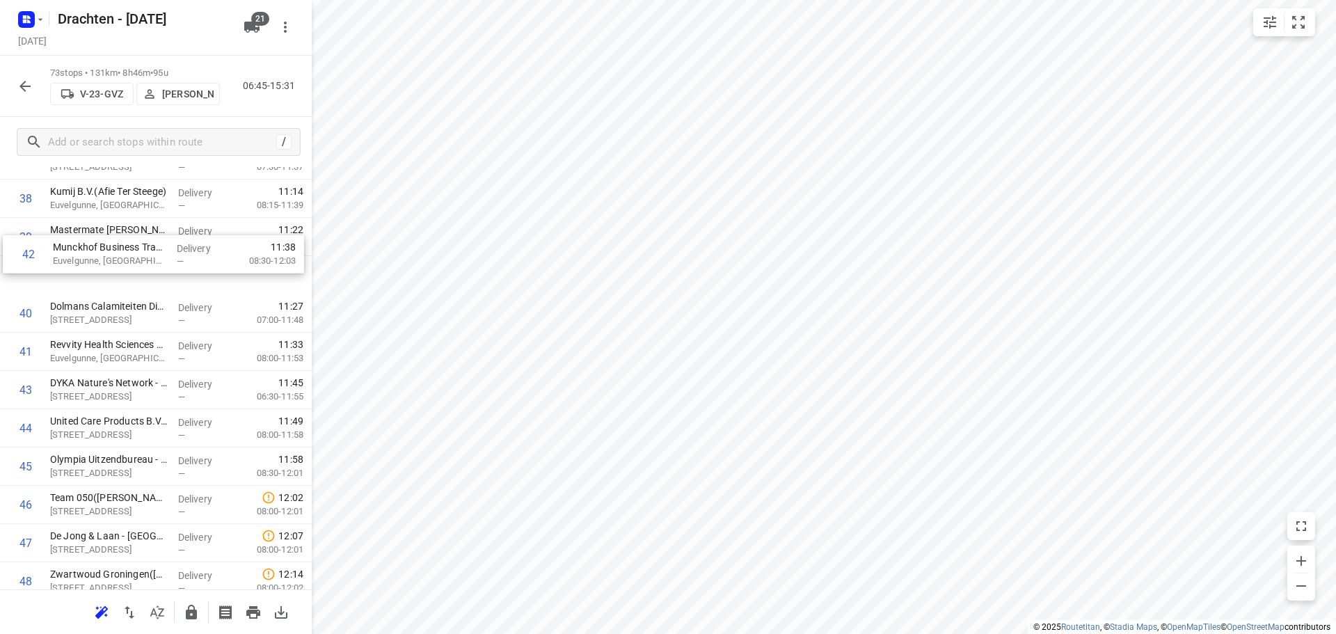
scroll to position [1512, 0]
drag, startPoint x: 109, startPoint y: 282, endPoint x: 108, endPoint y: 325, distance: 42.5
click at [108, 325] on div "1 ⭐Feenstra Verwarming B.V. - Groningen(Johan Wolfrat) Emdenweg 5, Groningen De…" at bounding box center [156, 161] width 312 height 2794
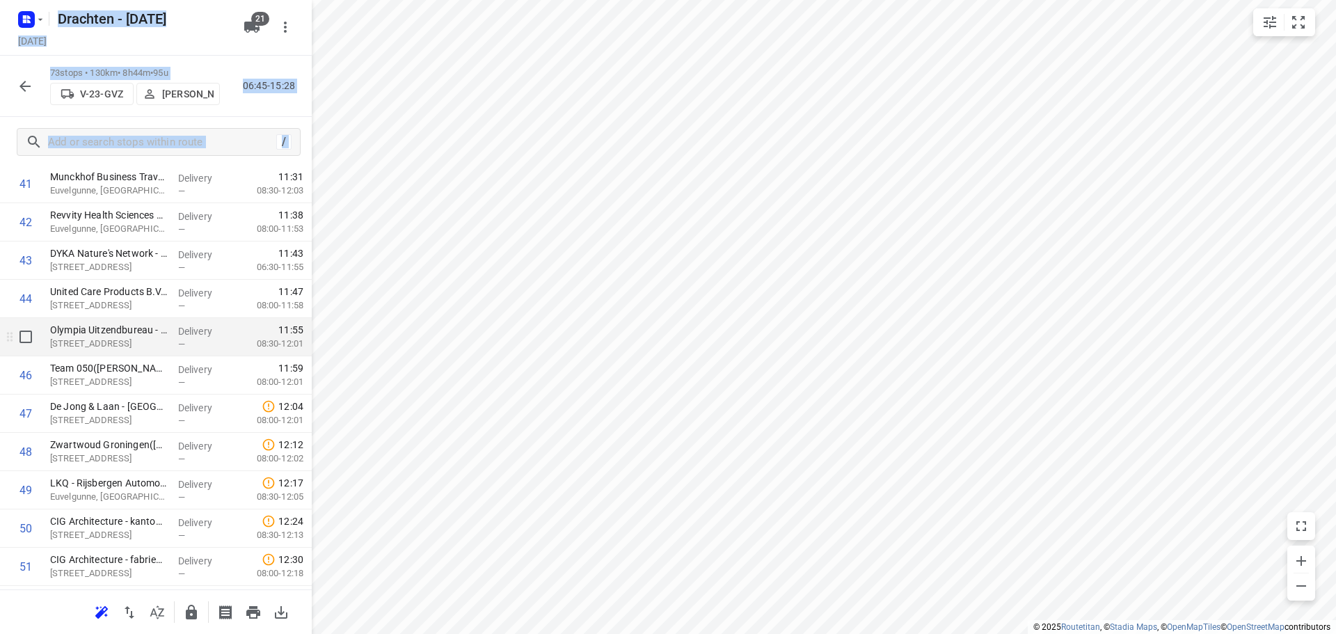
scroll to position [1651, 0]
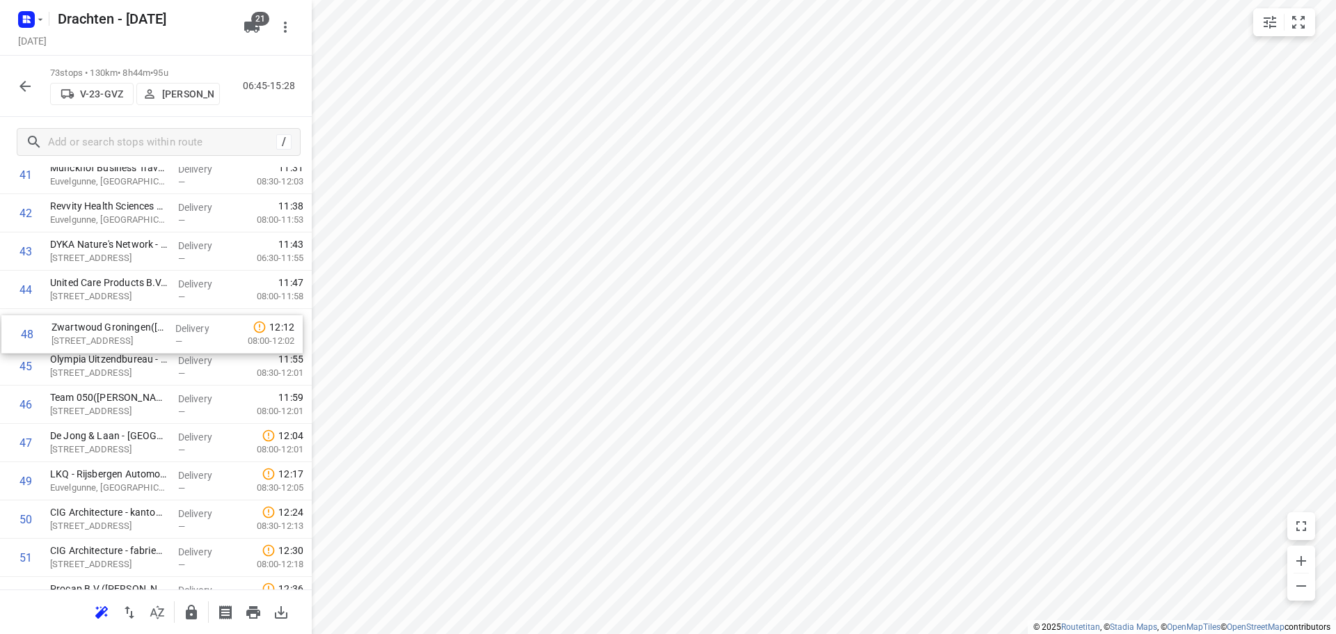
drag, startPoint x: 95, startPoint y: 447, endPoint x: 97, endPoint y: 333, distance: 114.1
click at [97, 333] on div "1 ⭐Feenstra Verwarming B.V. - Groningen(Johan Wolfrat) Emdenweg 5, Groningen De…" at bounding box center [156, 22] width 312 height 2794
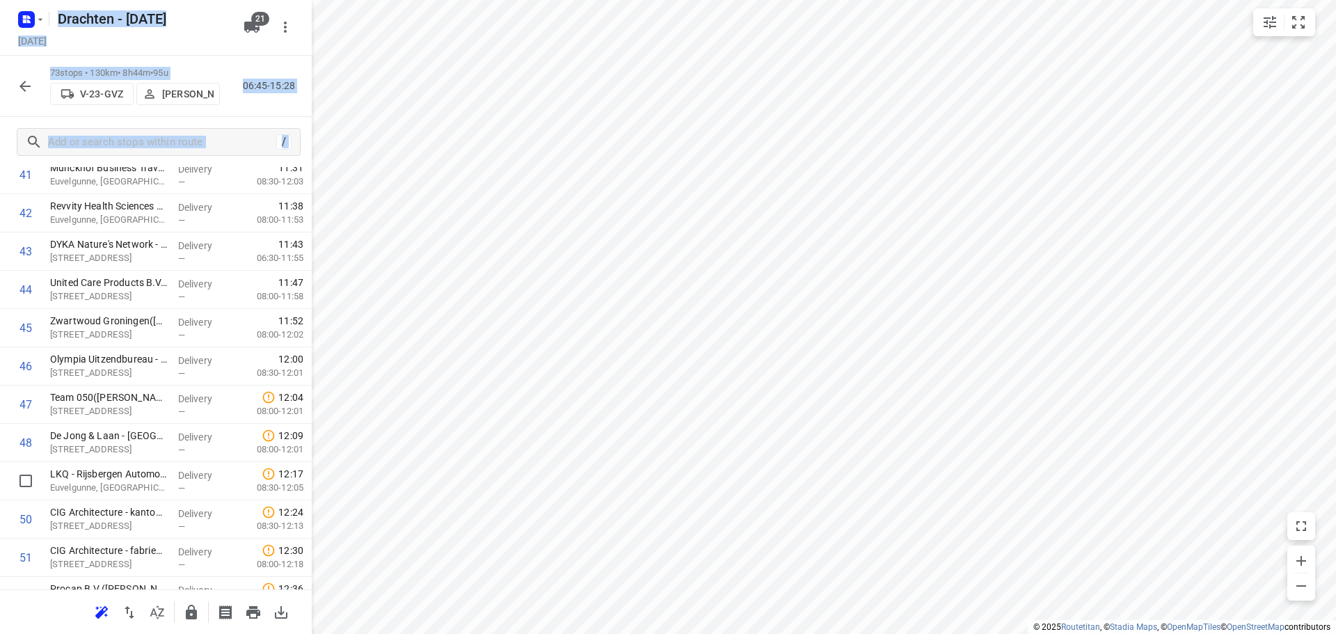
scroll to position [1652, 0]
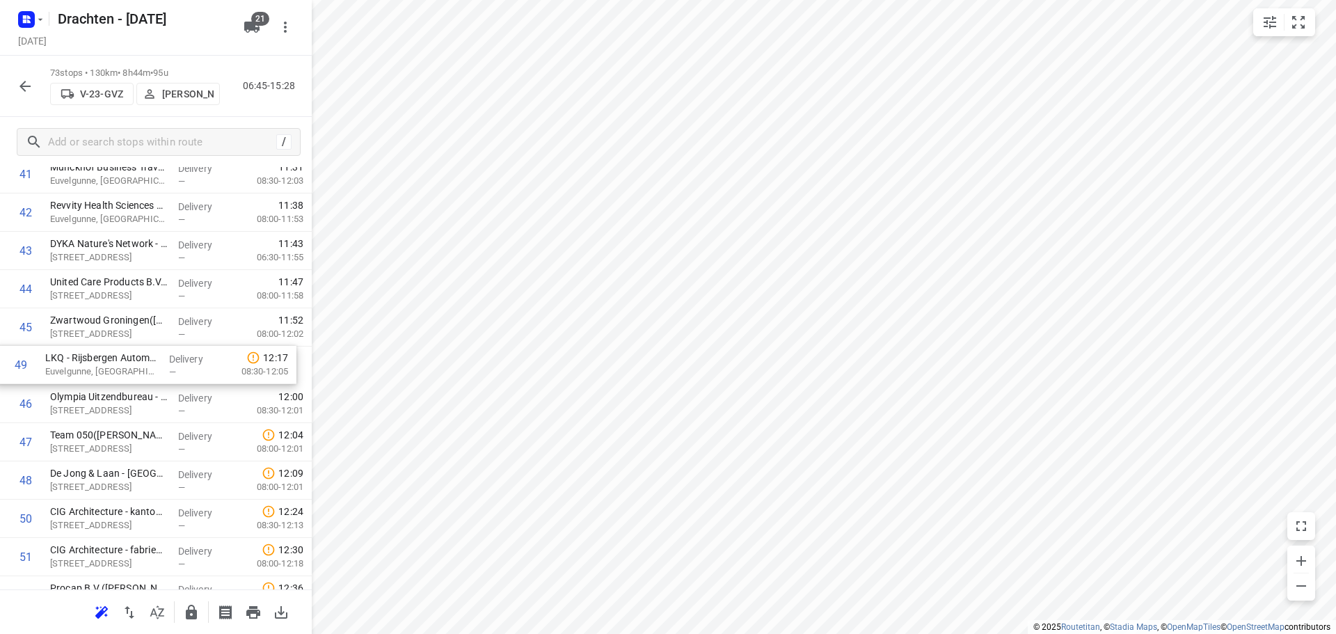
drag, startPoint x: 104, startPoint y: 491, endPoint x: 100, endPoint y: 371, distance: 120.4
click at [100, 371] on div "1 ⭐Feenstra Verwarming B.V. - Groningen(Johan Wolfrat) Emdenweg 5, Groningen De…" at bounding box center [156, 21] width 312 height 2794
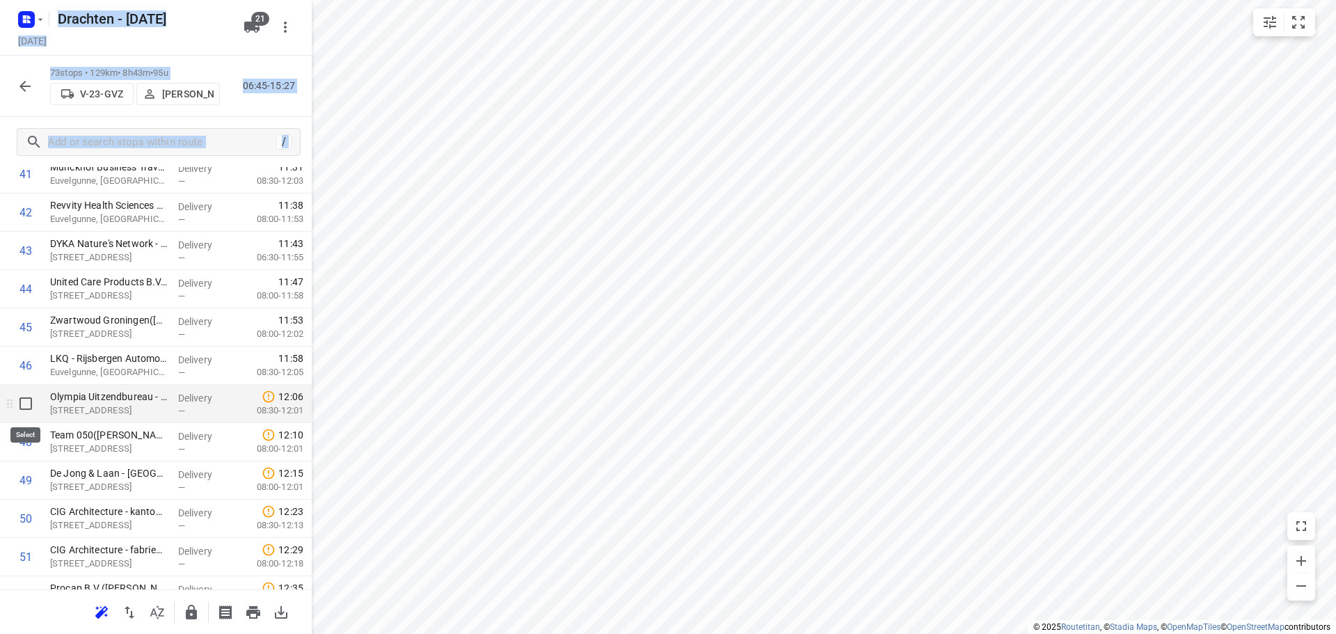
click at [35, 408] on input "checkbox" at bounding box center [26, 404] width 28 height 28
checkbox input "true"
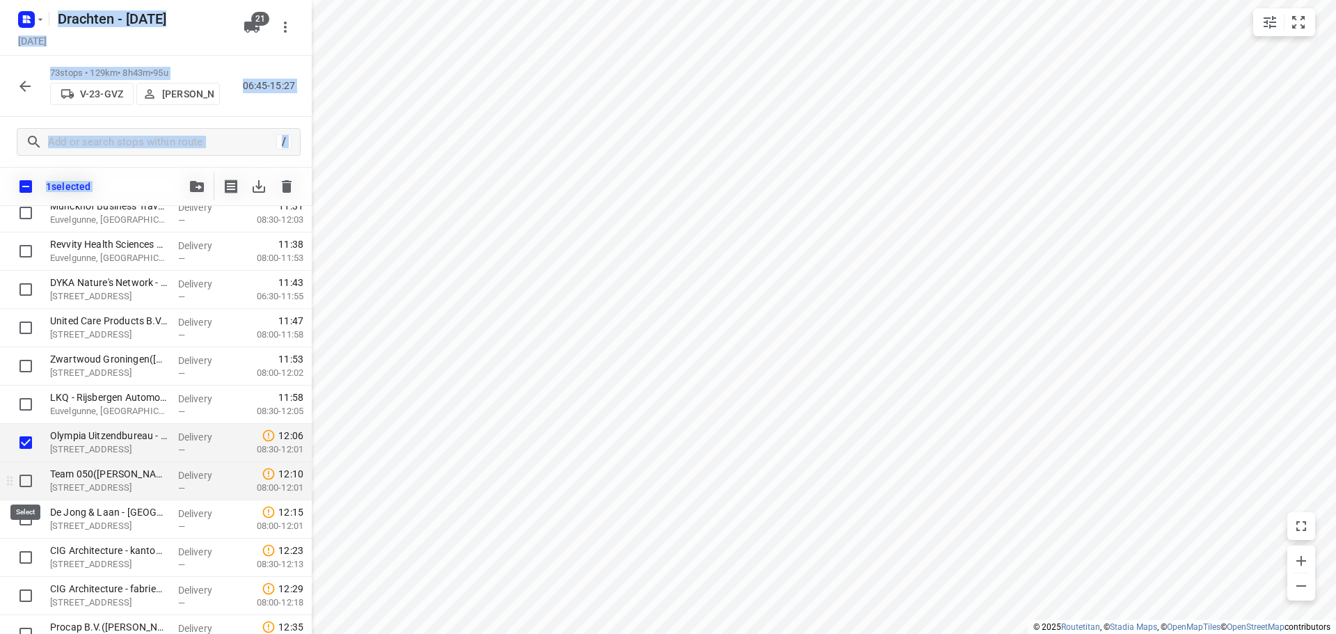
drag, startPoint x: 30, startPoint y: 479, endPoint x: 29, endPoint y: 490, distance: 11.2
click at [29, 479] on input "checkbox" at bounding box center [26, 481] width 28 height 28
checkbox input "true"
click at [37, 520] on input "checkbox" at bounding box center [26, 519] width 28 height 28
checkbox input "true"
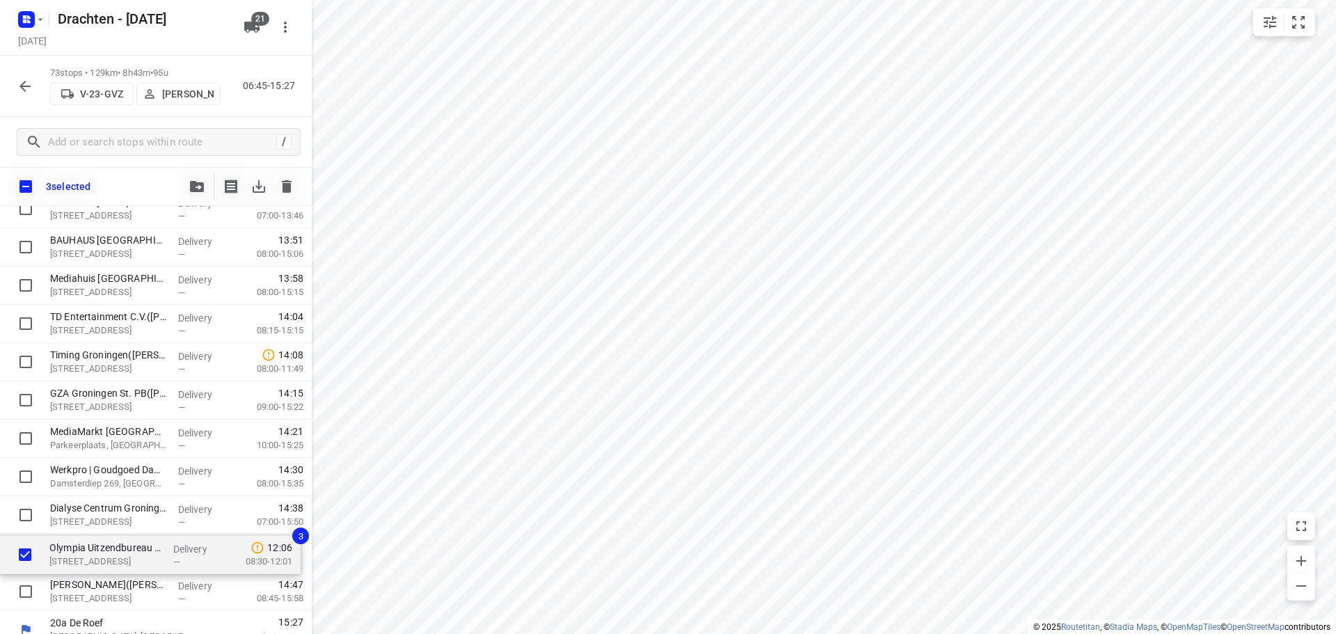
scroll to position [2499, 0]
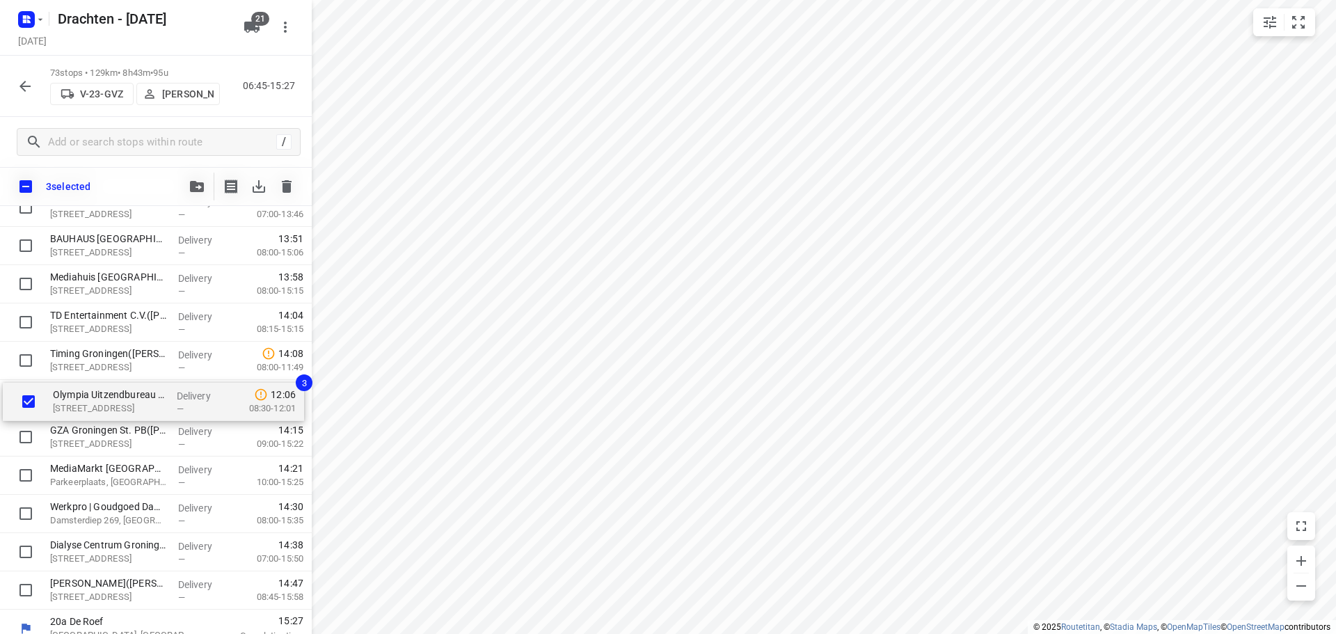
drag, startPoint x: 134, startPoint y: 446, endPoint x: 136, endPoint y: 408, distance: 37.7
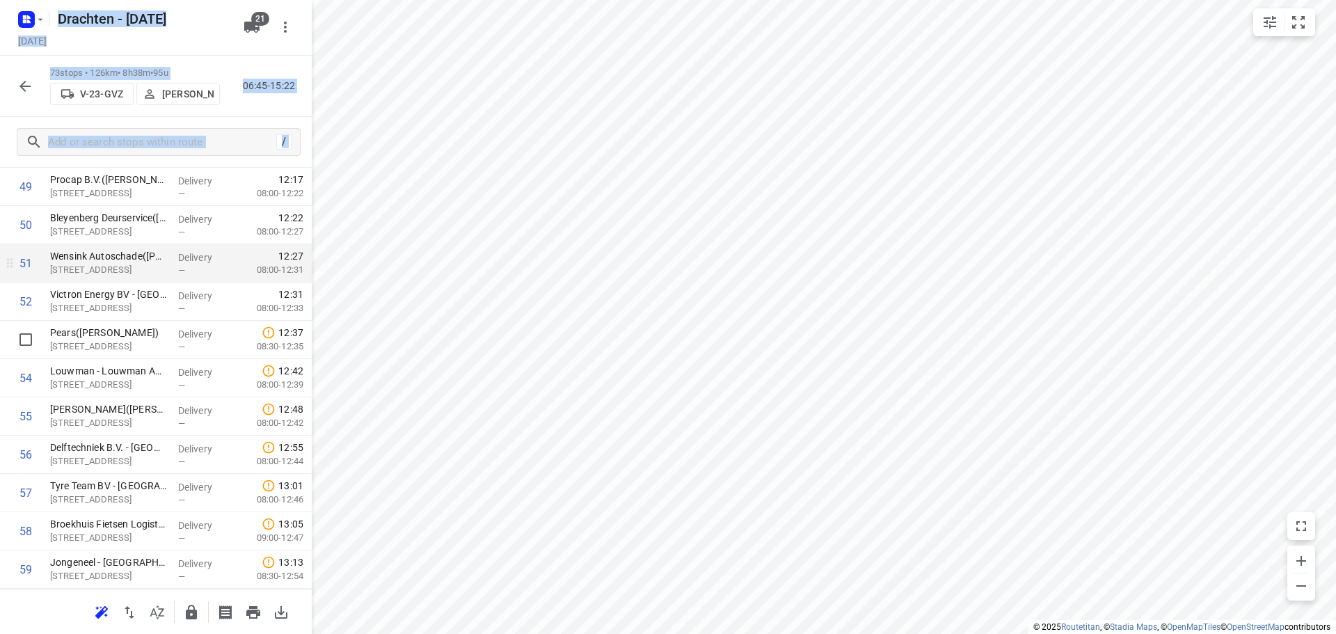
scroll to position [1943, 0]
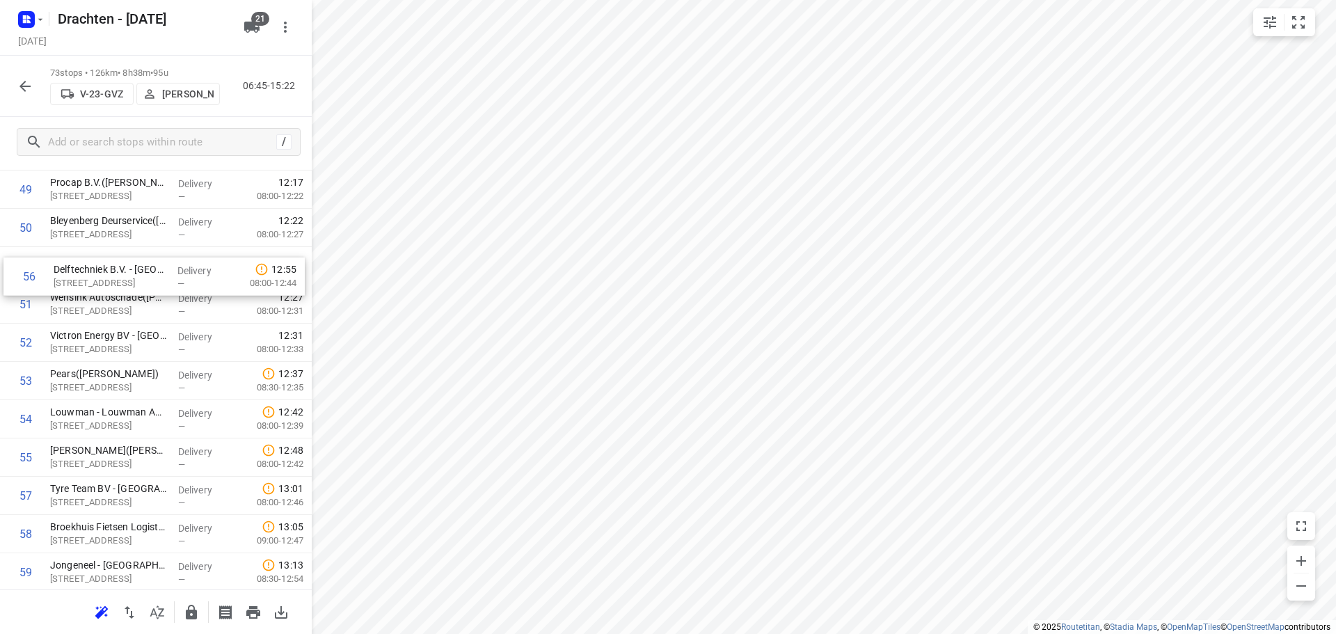
drag, startPoint x: 115, startPoint y: 469, endPoint x: 120, endPoint y: 285, distance: 184.5
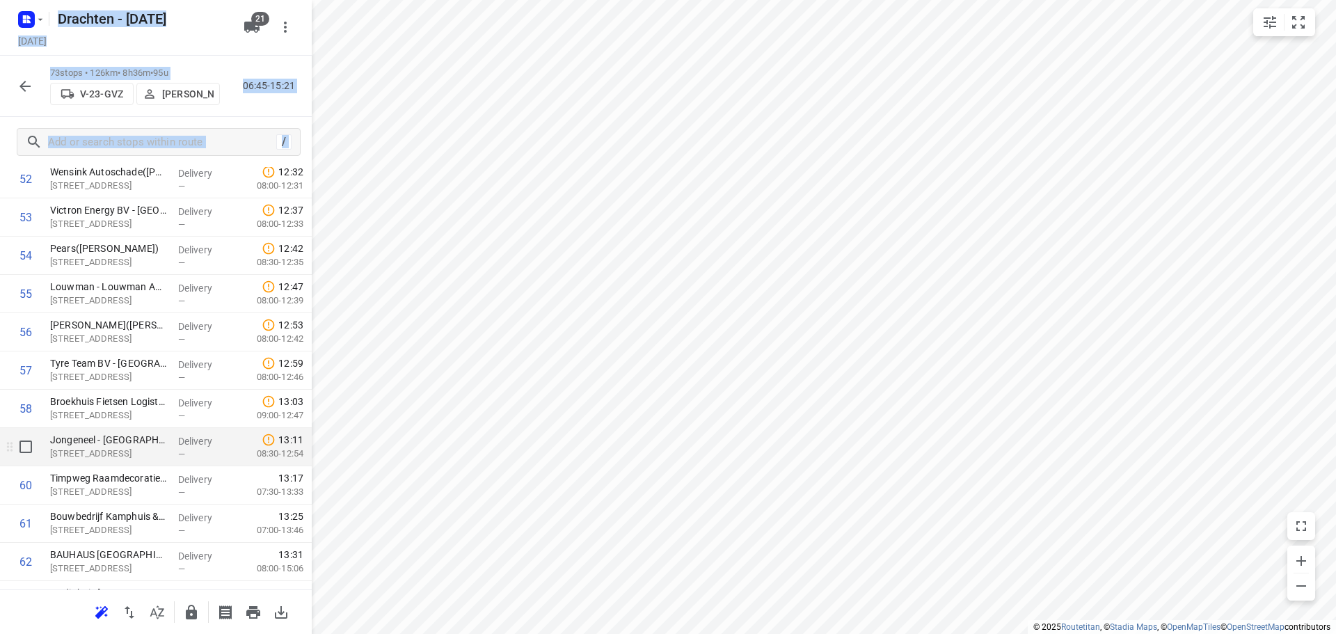
scroll to position [2151, 0]
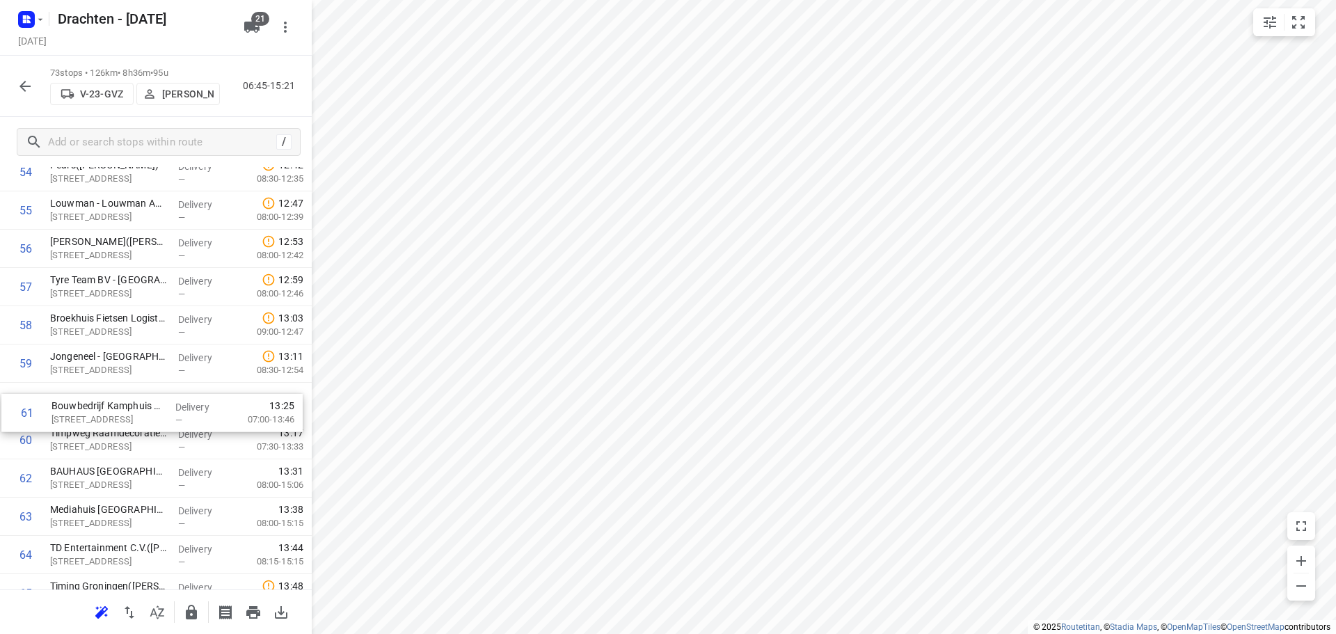
drag, startPoint x: 148, startPoint y: 443, endPoint x: 149, endPoint y: 411, distance: 32.0
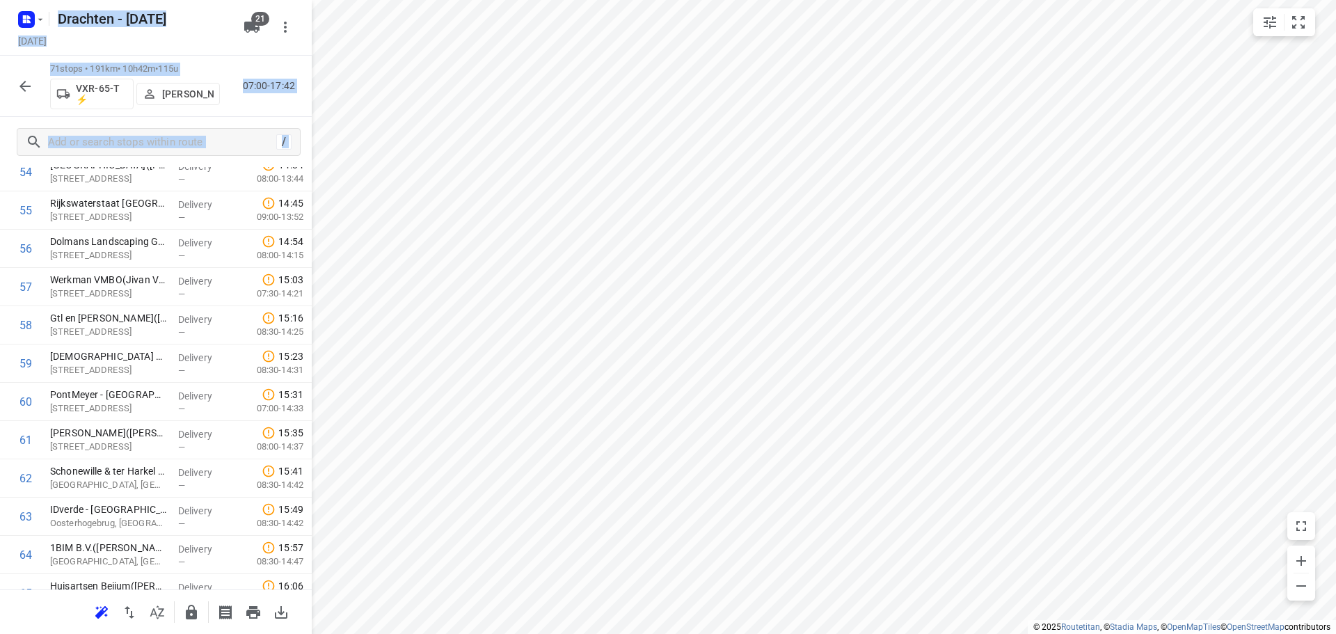
click at [19, 84] on icon "button" at bounding box center [25, 86] width 17 height 17
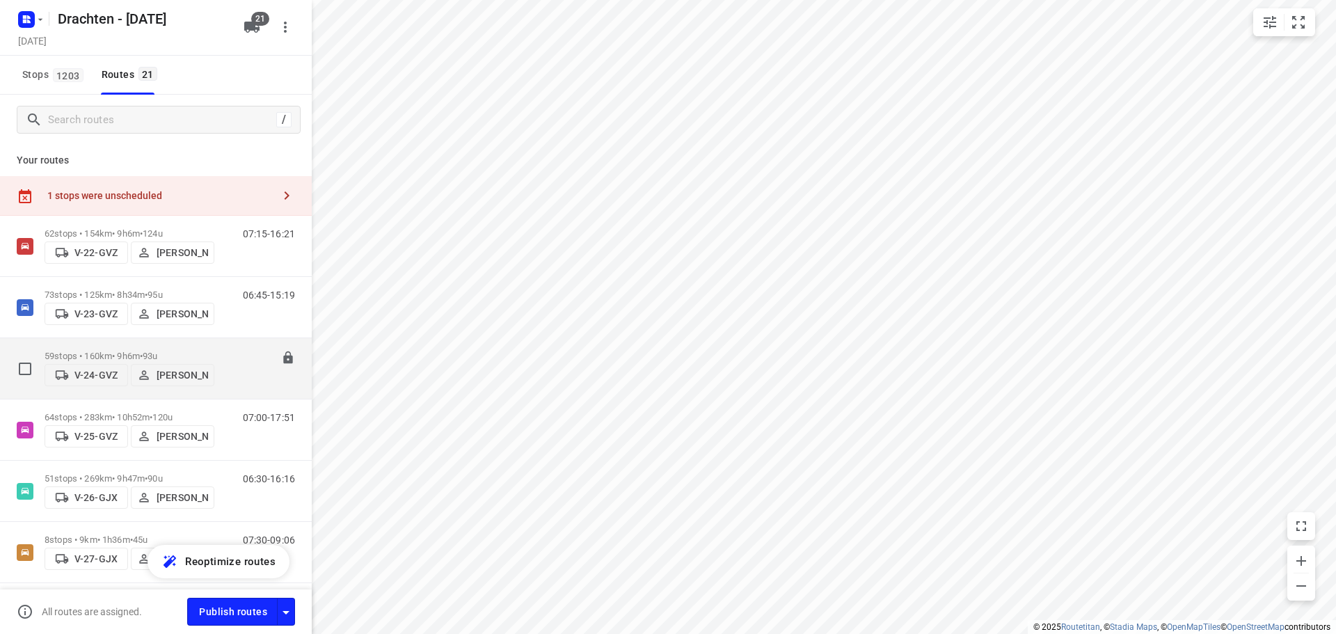
click at [95, 346] on div "59 stops • 160km • 9h6m • 93u V-24-GVZ Simone Douma" at bounding box center [130, 368] width 170 height 49
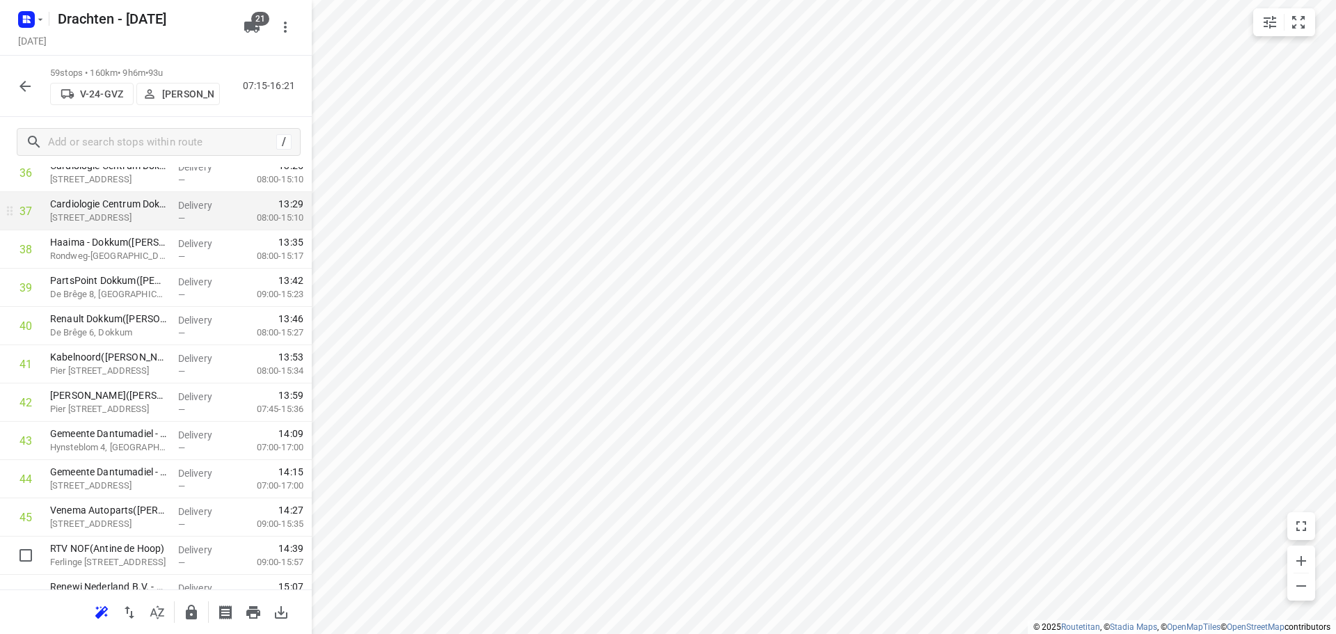
scroll to position [1531, 0]
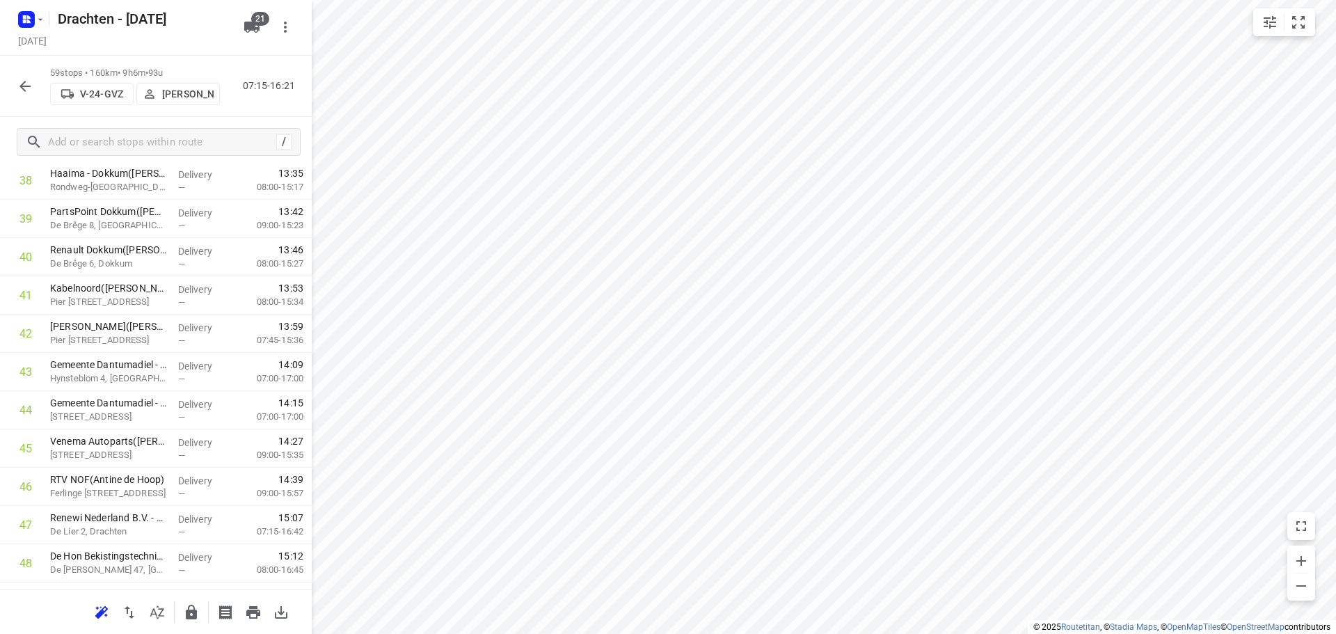
click at [15, 79] on button "button" at bounding box center [25, 86] width 28 height 28
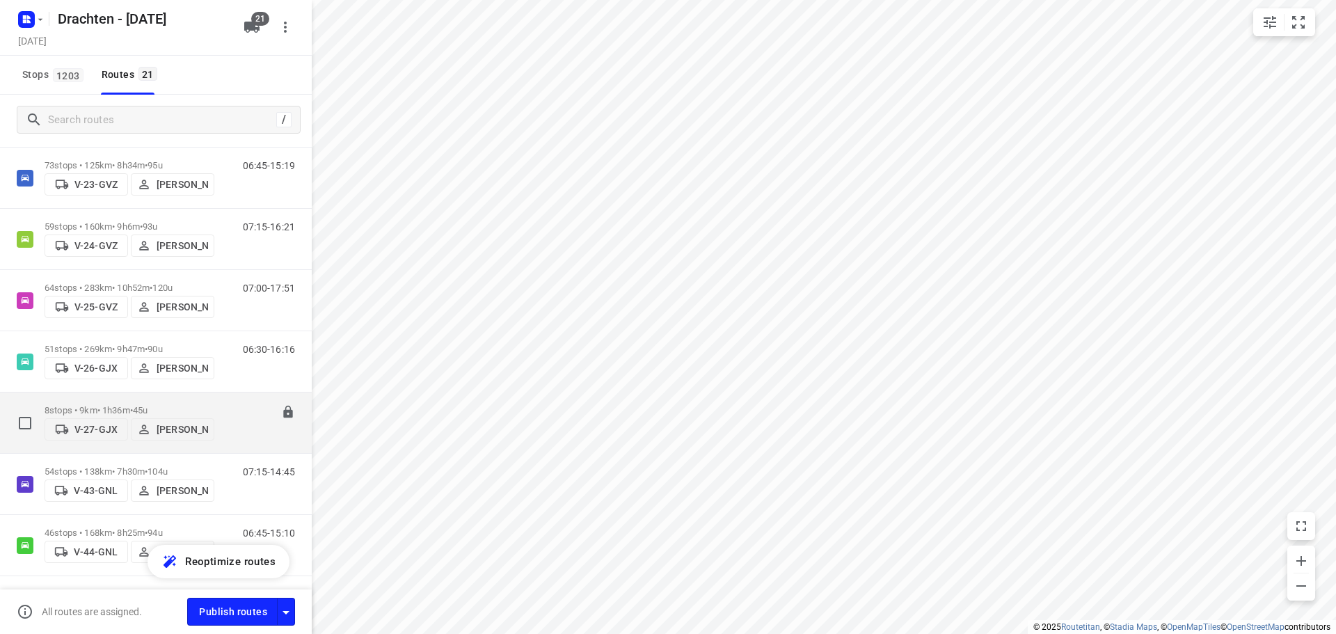
scroll to position [139, 0]
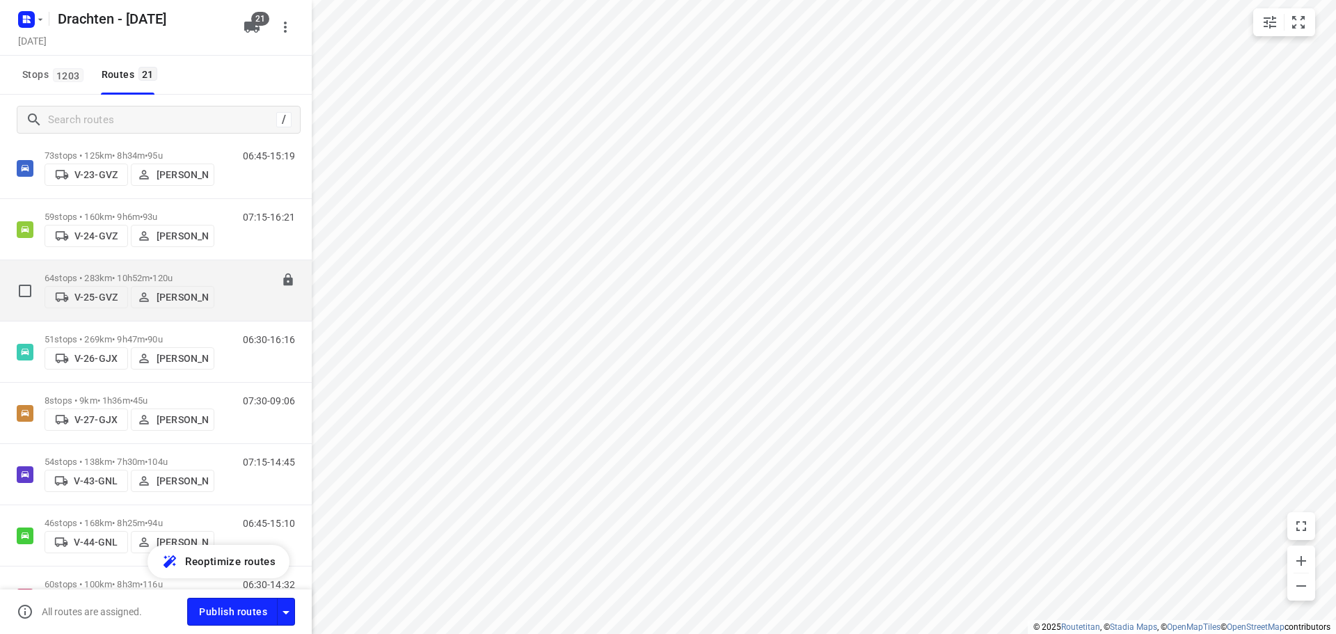
click at [126, 278] on p "64 stops • 283km • 10h52m • 120u" at bounding box center [130, 278] width 170 height 10
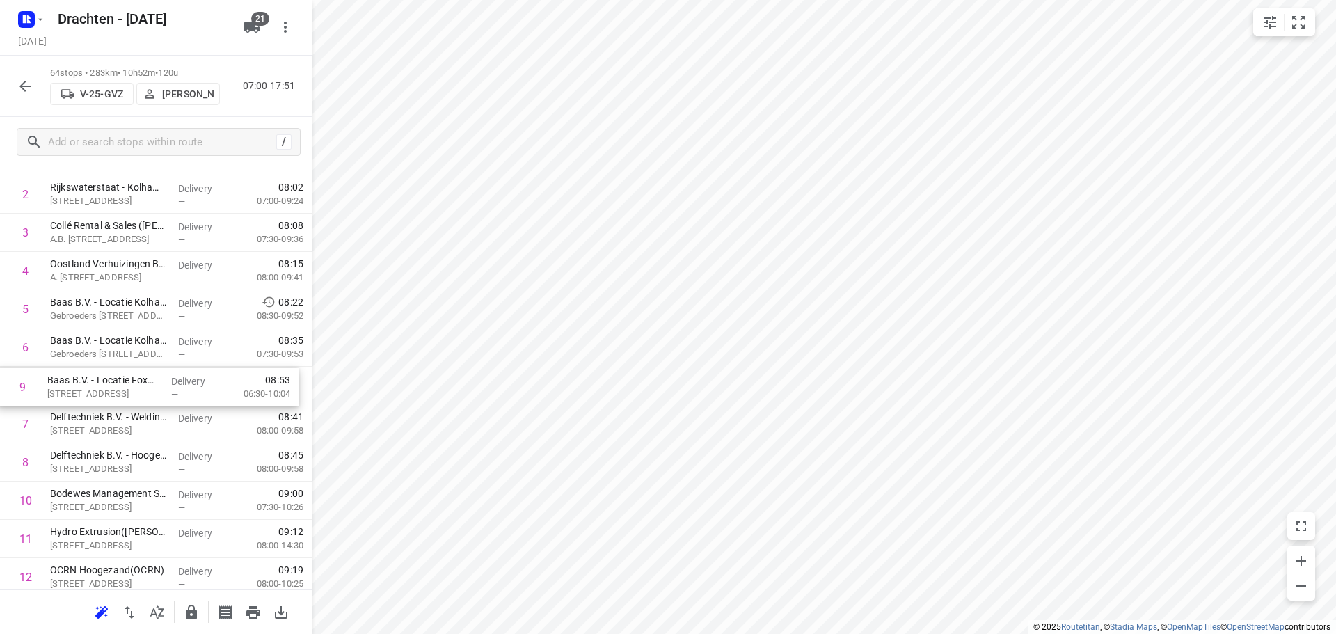
drag, startPoint x: 110, startPoint y: 470, endPoint x: 111, endPoint y: 393, distance: 76.5
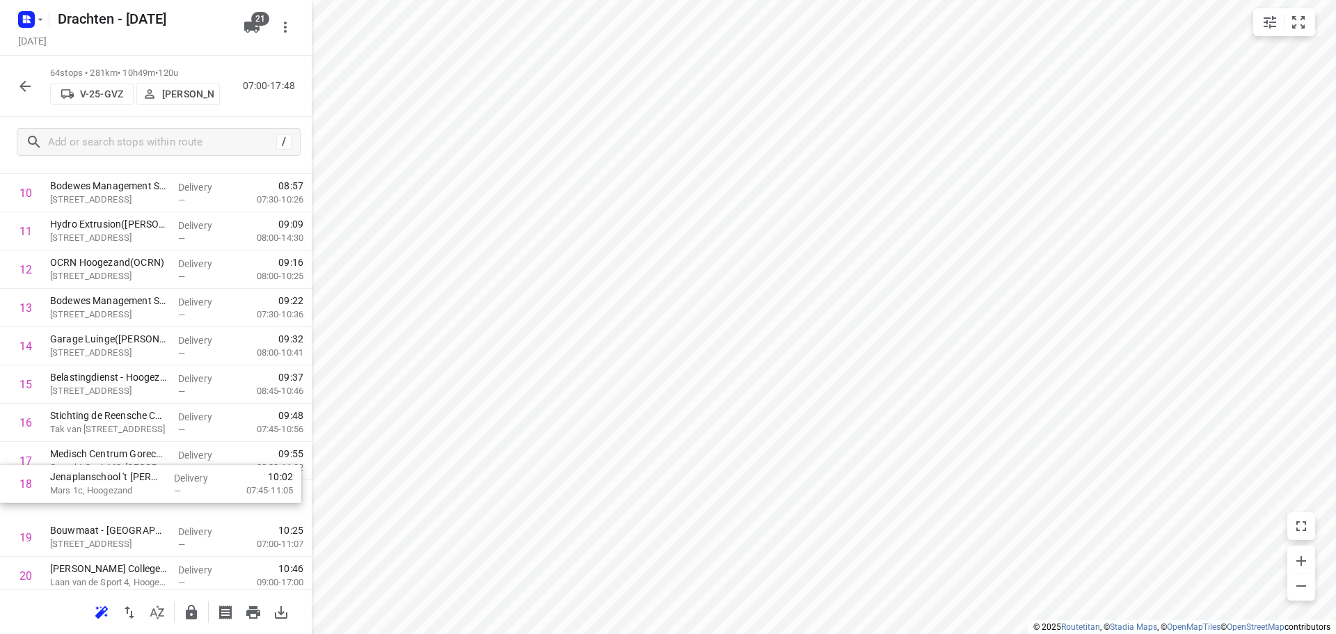
scroll to position [447, 0]
drag, startPoint x: 124, startPoint y: 534, endPoint x: 122, endPoint y: 468, distance: 66.8
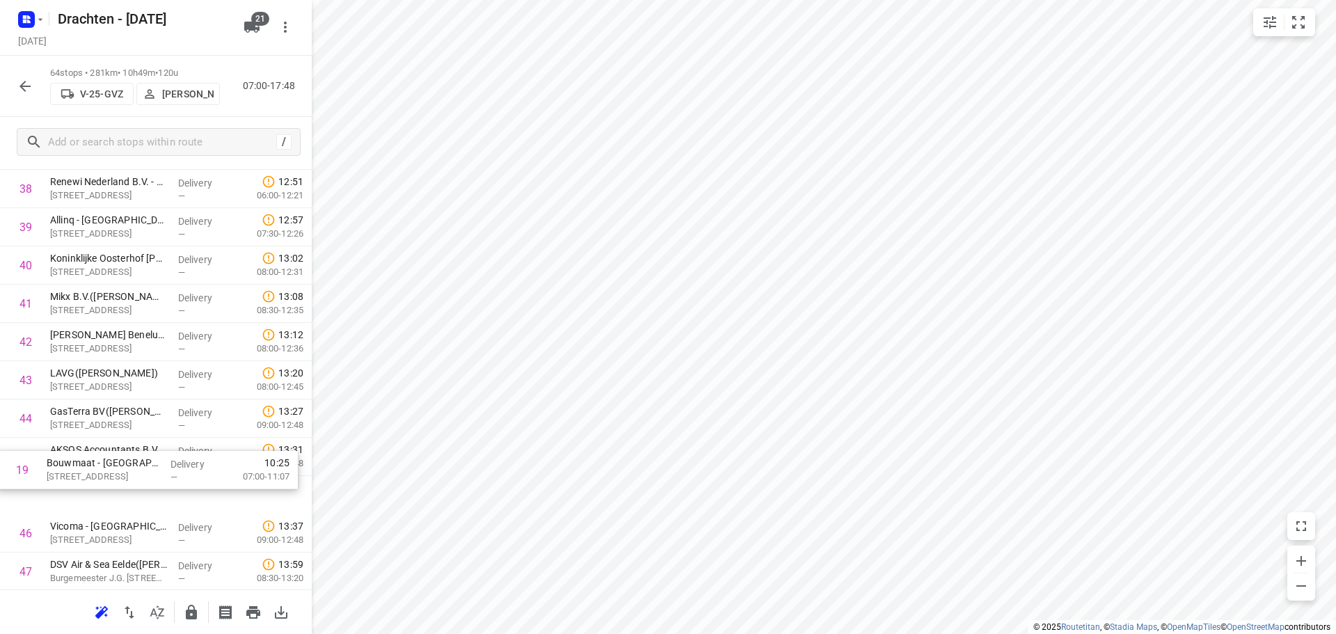
scroll to position [1491, 0]
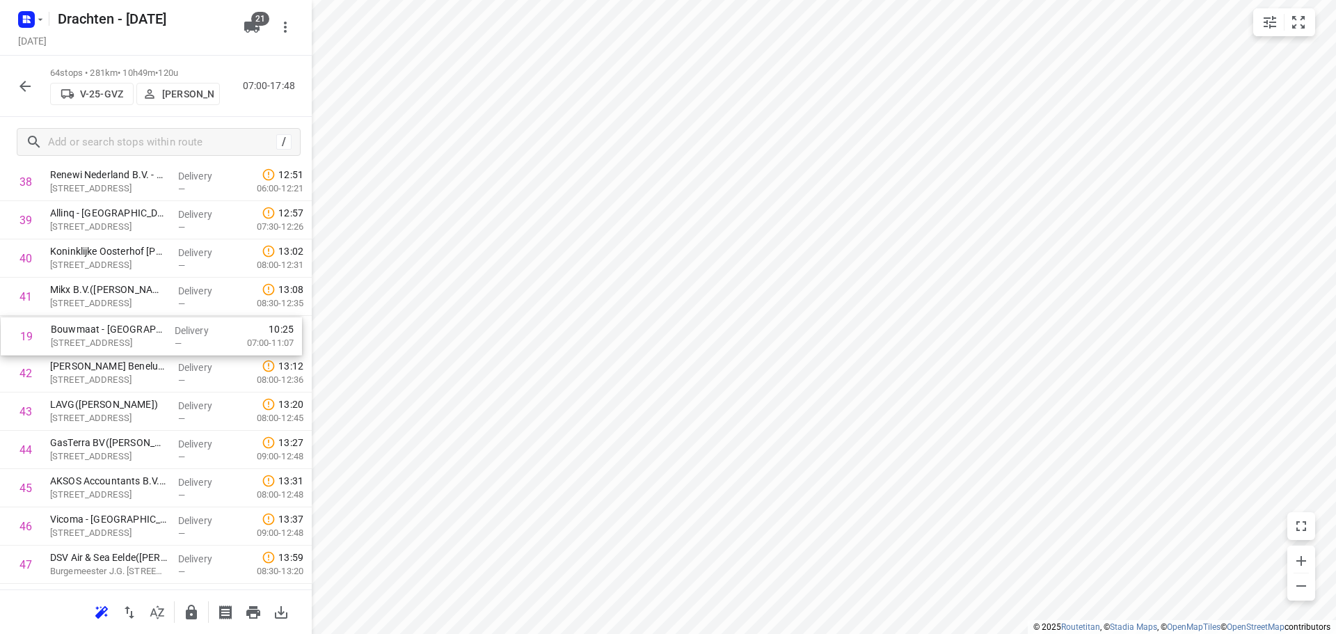
drag, startPoint x: 89, startPoint y: 543, endPoint x: 92, endPoint y: 345, distance: 197.6
click at [92, 345] on div "1 MCS Westerbroek([PERSON_NAME]) [STREET_ADDRESS] Delivery — 07:47 07:00-09:11 …" at bounding box center [156, 9] width 312 height 2449
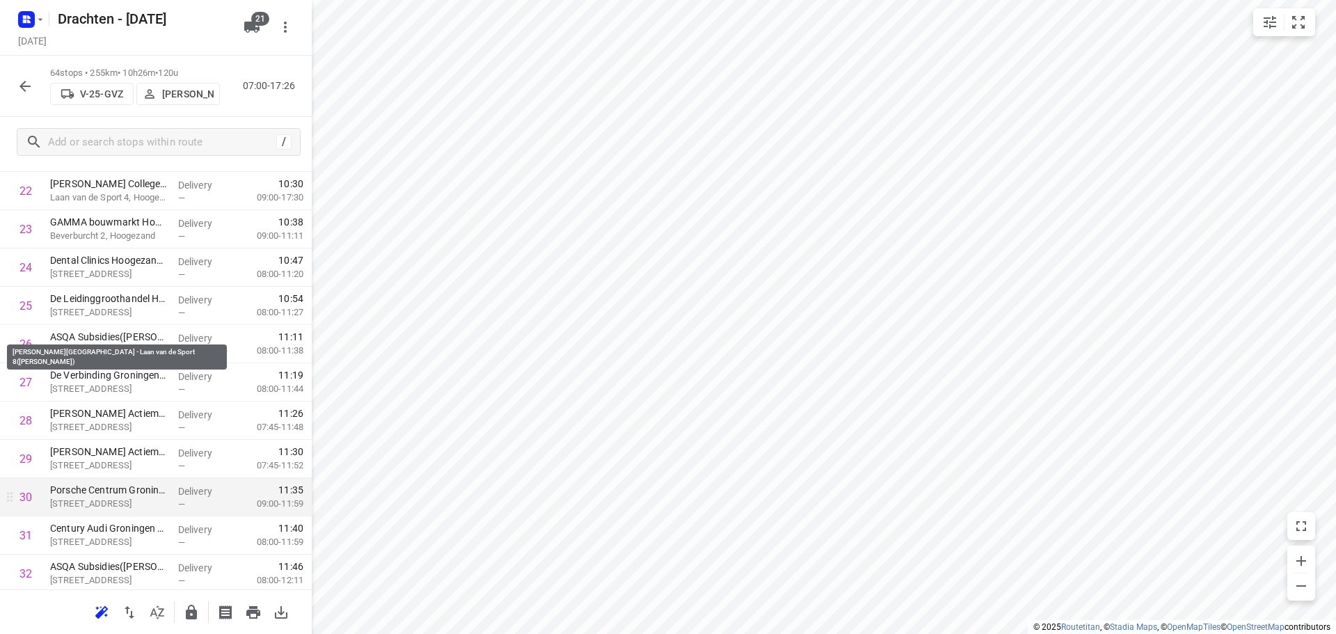
scroll to position [726, 0]
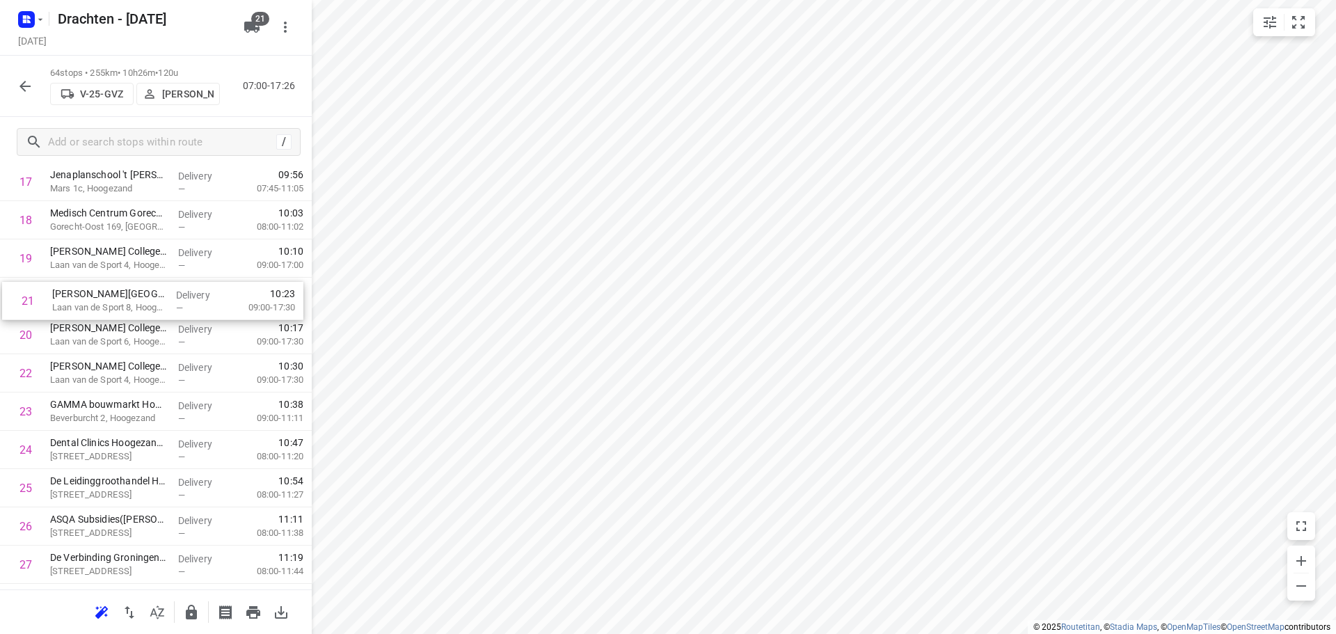
drag, startPoint x: 96, startPoint y: 337, endPoint x: 100, endPoint y: 296, distance: 41.3
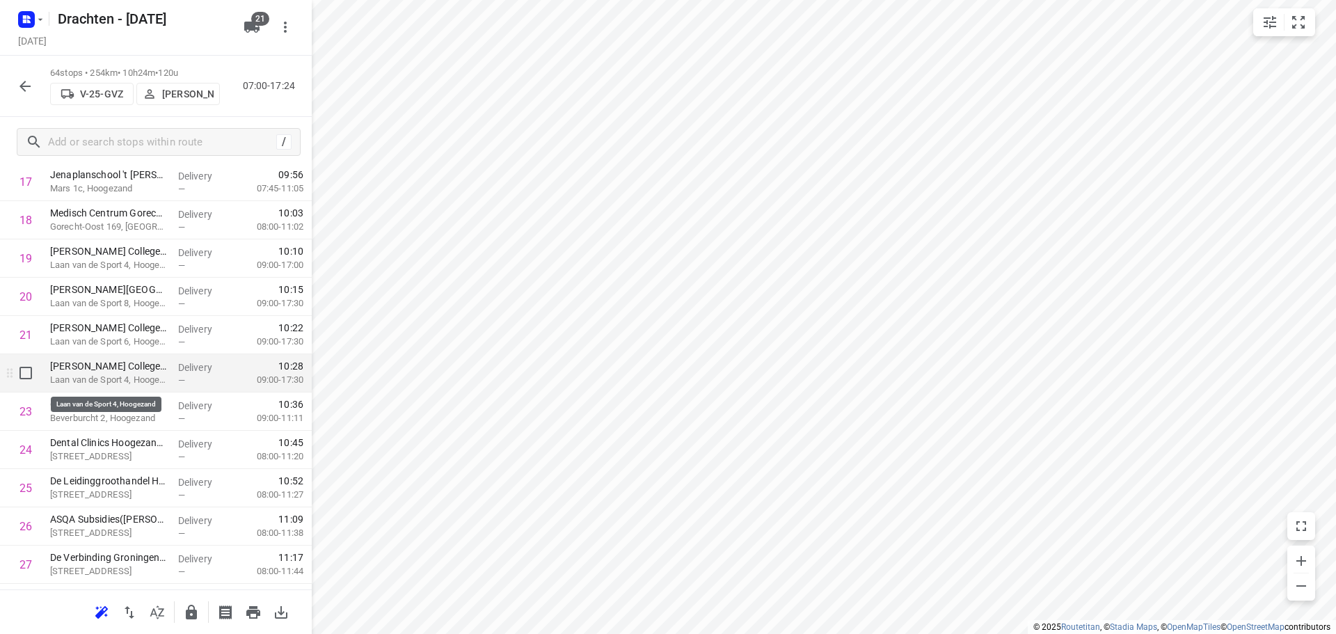
click at [88, 379] on p "Laan van de Sport 4, Hoogezand" at bounding box center [108, 380] width 117 height 14
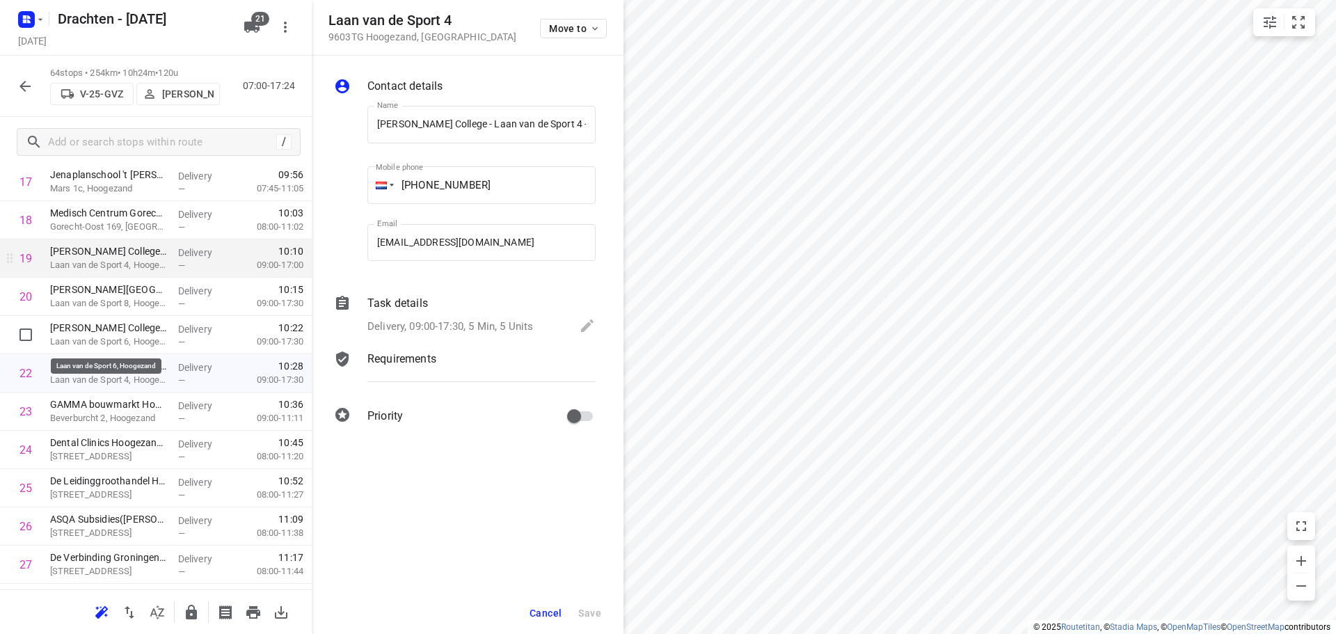
scroll to position [0, 108]
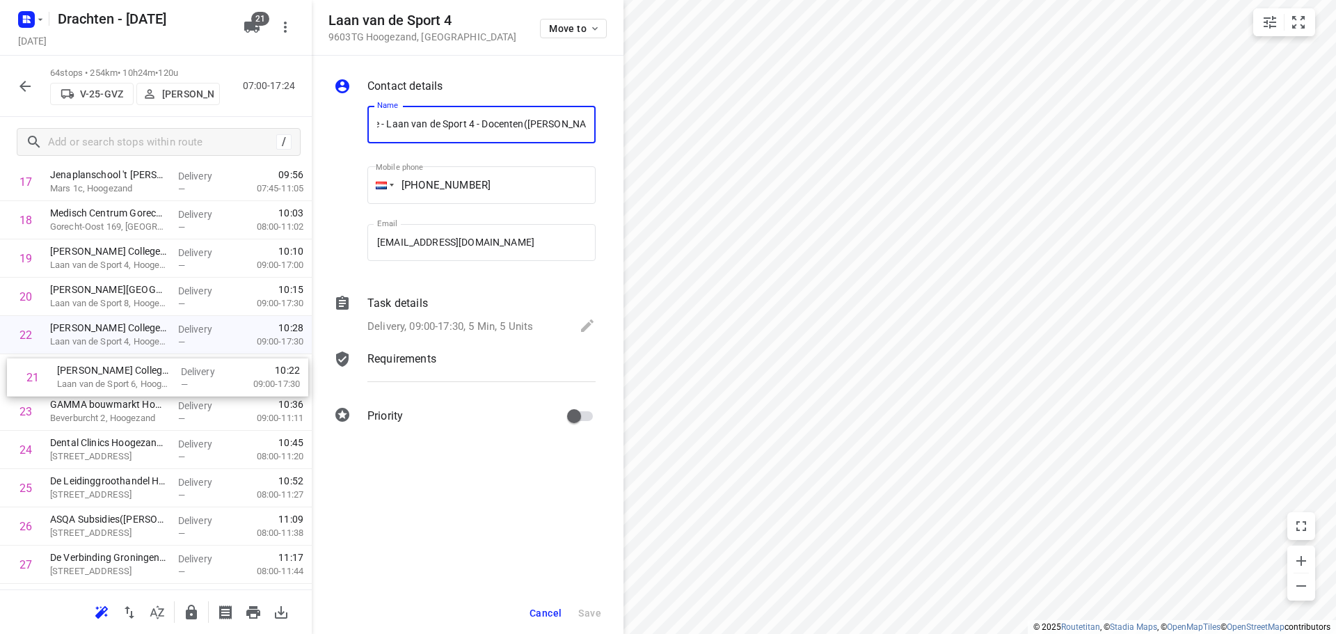
drag, startPoint x: 106, startPoint y: 344, endPoint x: 106, endPoint y: 388, distance: 43.1
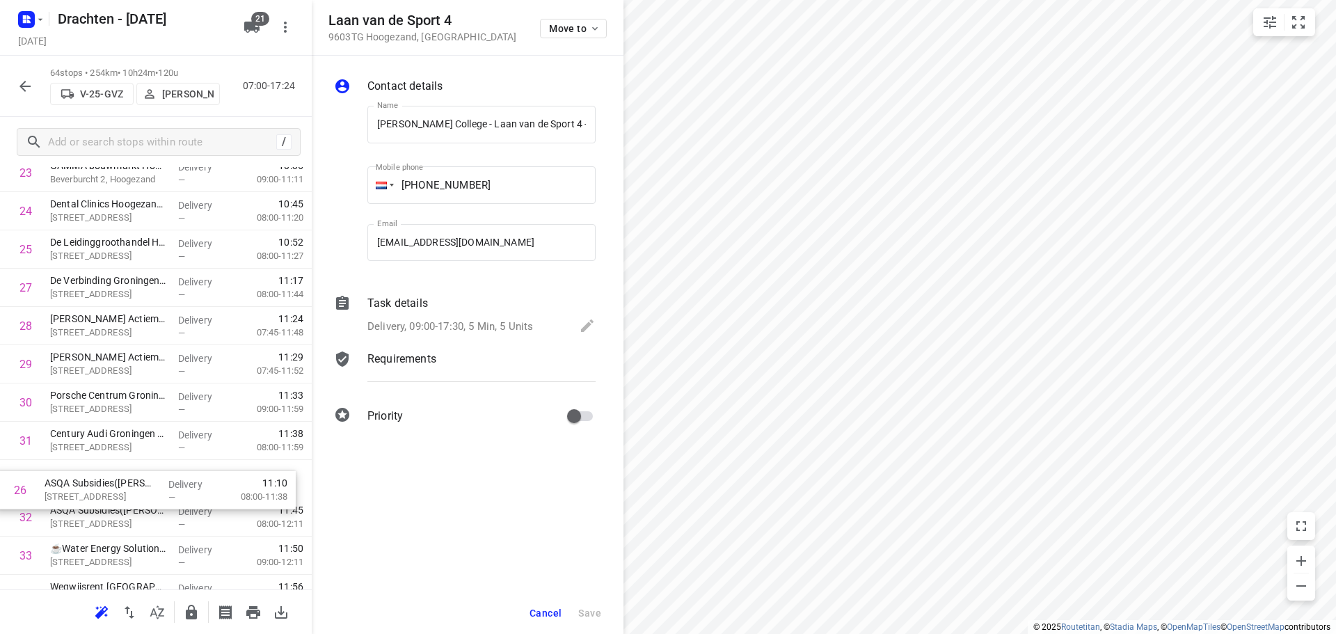
scroll to position [965, 0]
drag, startPoint x: 117, startPoint y: 321, endPoint x: 120, endPoint y: 485, distance: 164.2
click at [120, 485] on div "1 MCS Westerbroek([PERSON_NAME]) [STREET_ADDRESS] Delivery — 07:47 07:00-09:11 …" at bounding box center [156, 535] width 312 height 2449
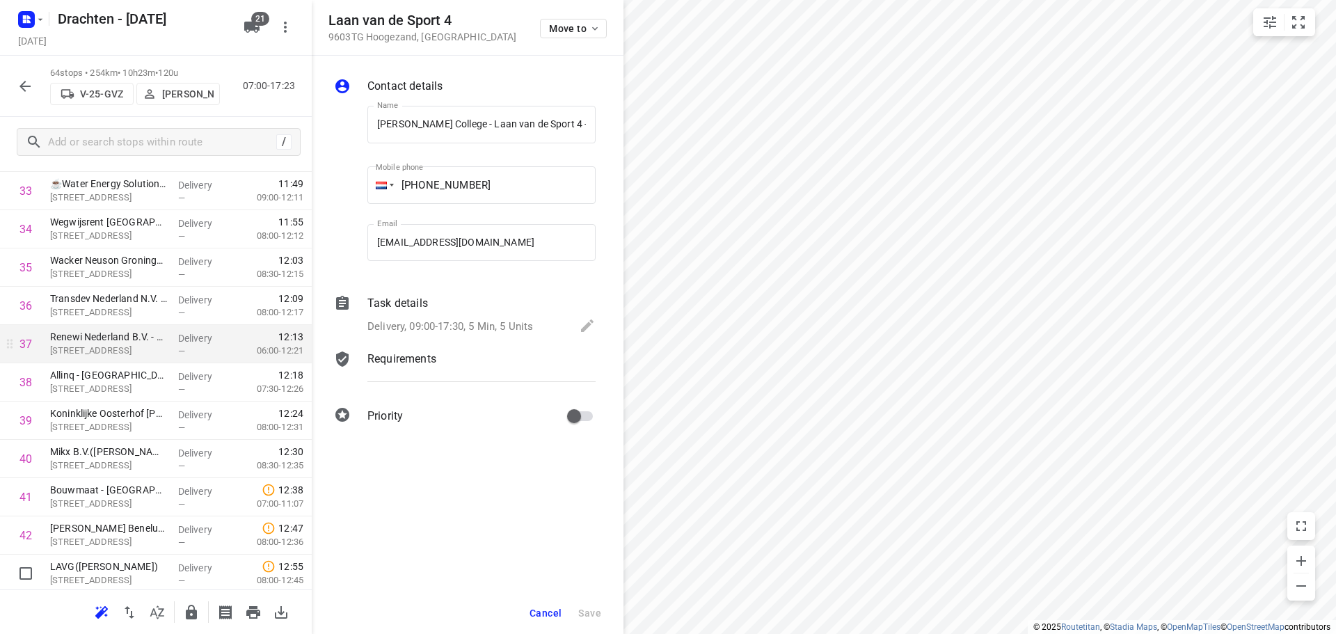
scroll to position [1313, 0]
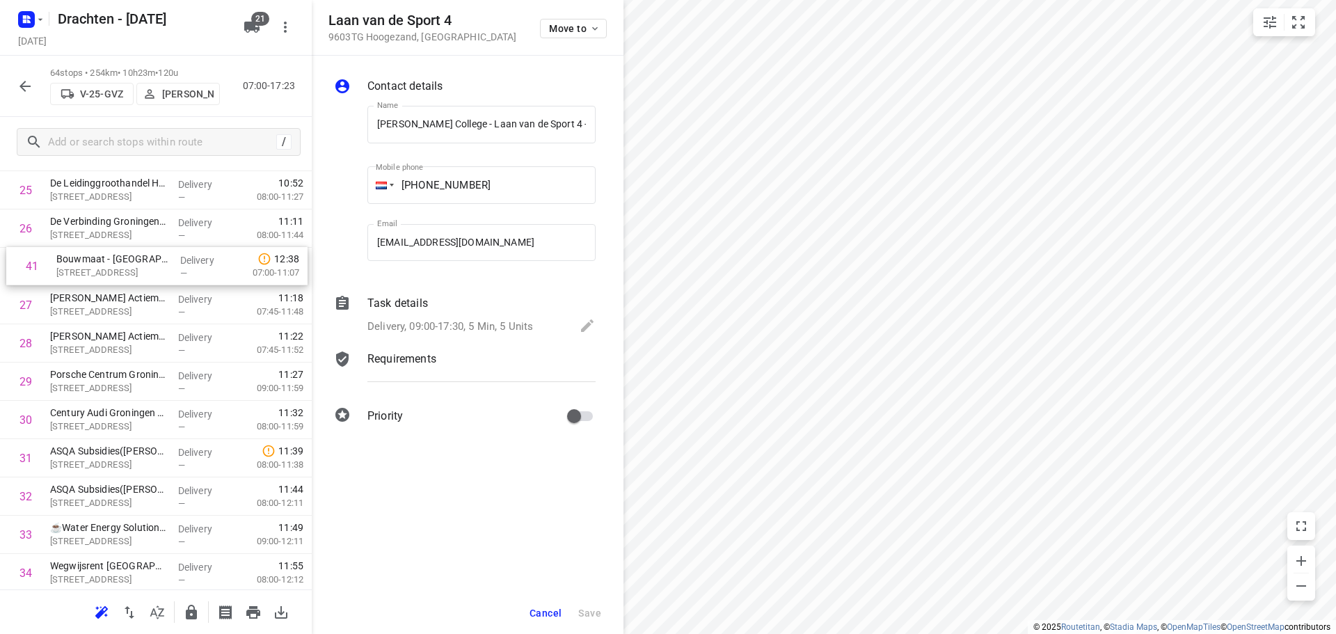
drag, startPoint x: 127, startPoint y: 522, endPoint x: 134, endPoint y: 270, distance: 252.0
click at [134, 270] on div "1 MCS Westerbroek([PERSON_NAME]) [STREET_ADDRESS] Delivery — 07:47 07:00-09:11 …" at bounding box center [156, 477] width 312 height 2449
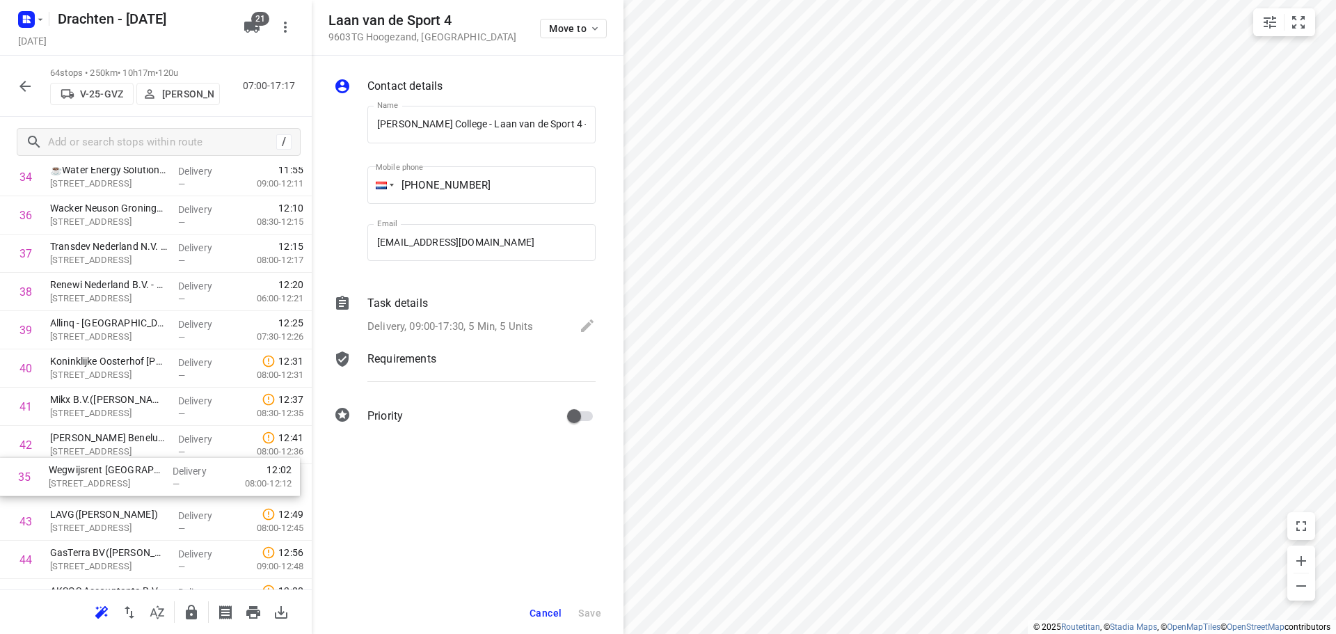
scroll to position [1381, 0]
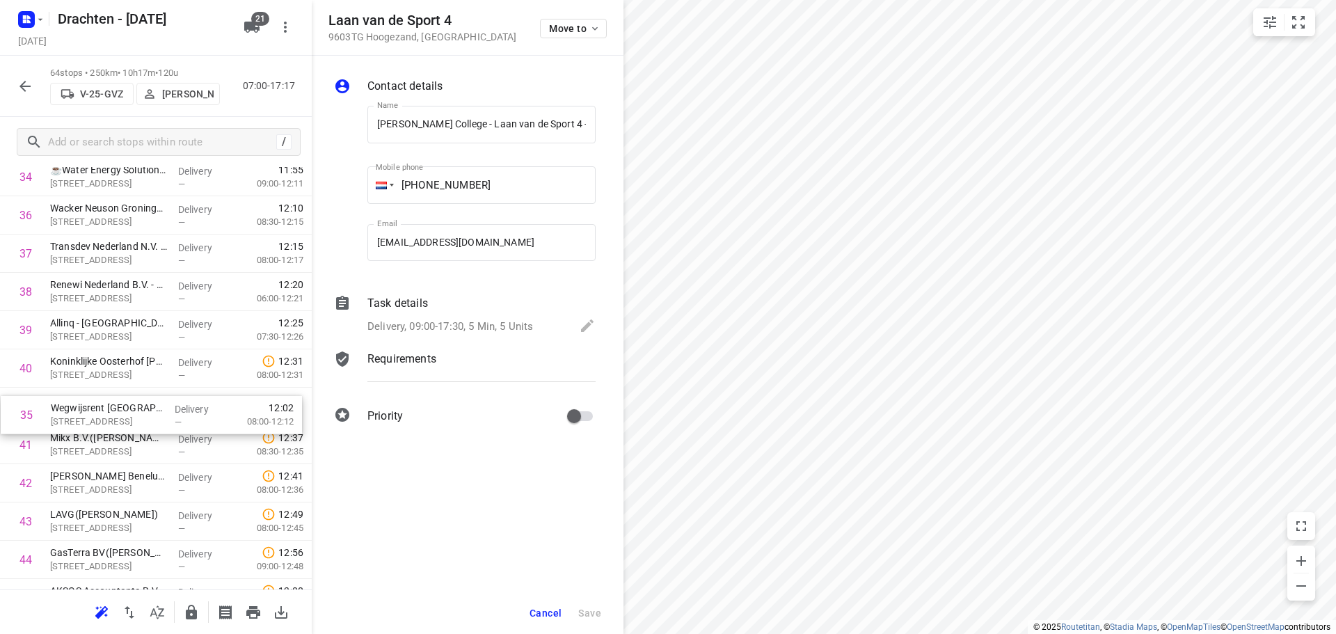
drag, startPoint x: 134, startPoint y: 446, endPoint x: 134, endPoint y: 427, distance: 19.5
click at [134, 427] on div "1 MCS Westerbroek([PERSON_NAME]) [STREET_ADDRESS] Delivery — 07:47 07:00-09:11 …" at bounding box center [156, 119] width 312 height 2449
click at [541, 606] on button "Cancel" at bounding box center [545, 612] width 43 height 25
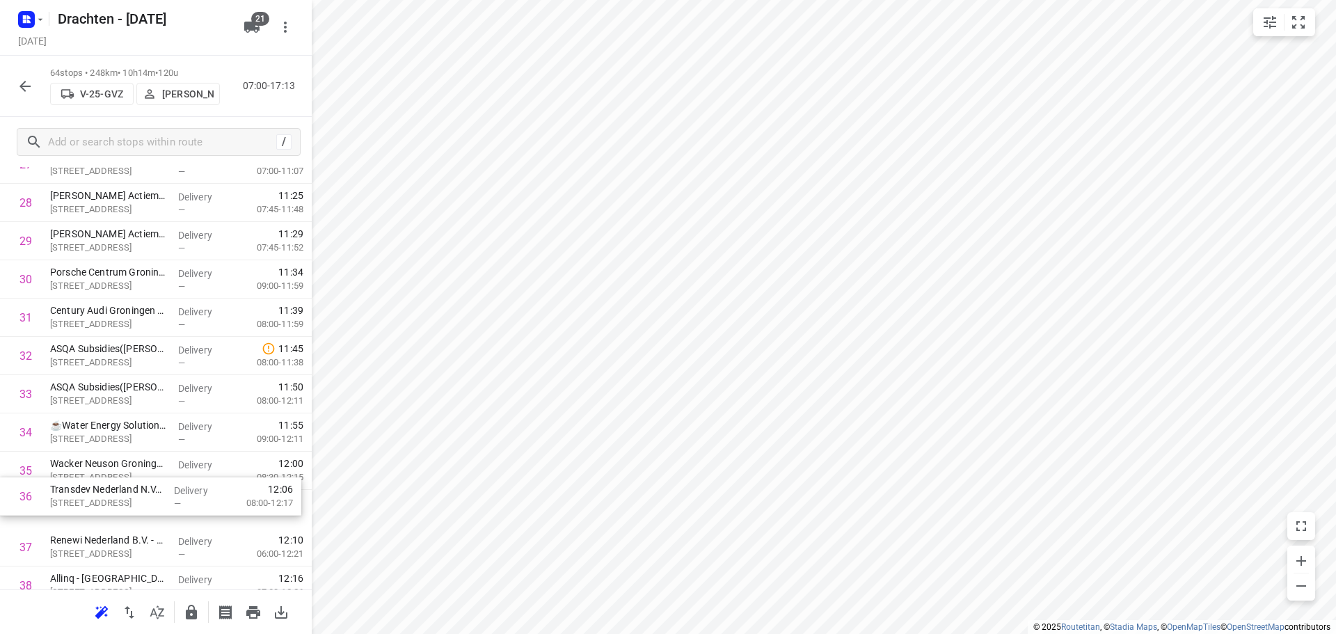
scroll to position [1129, 0]
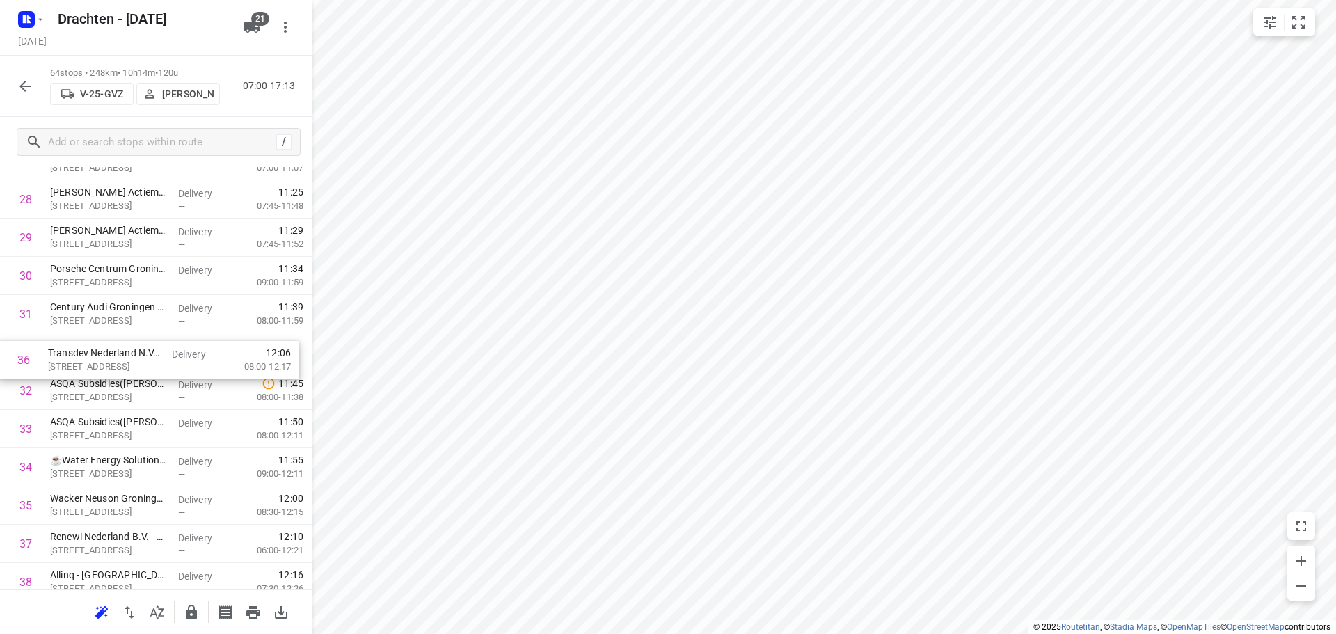
drag, startPoint x: 101, startPoint y: 534, endPoint x: 99, endPoint y: 358, distance: 175.3
click at [99, 358] on div "1 MCS Westerbroek([PERSON_NAME]) [STREET_ADDRESS] Delivery — 07:47 07:00-09:11 …" at bounding box center [156, 371] width 312 height 2449
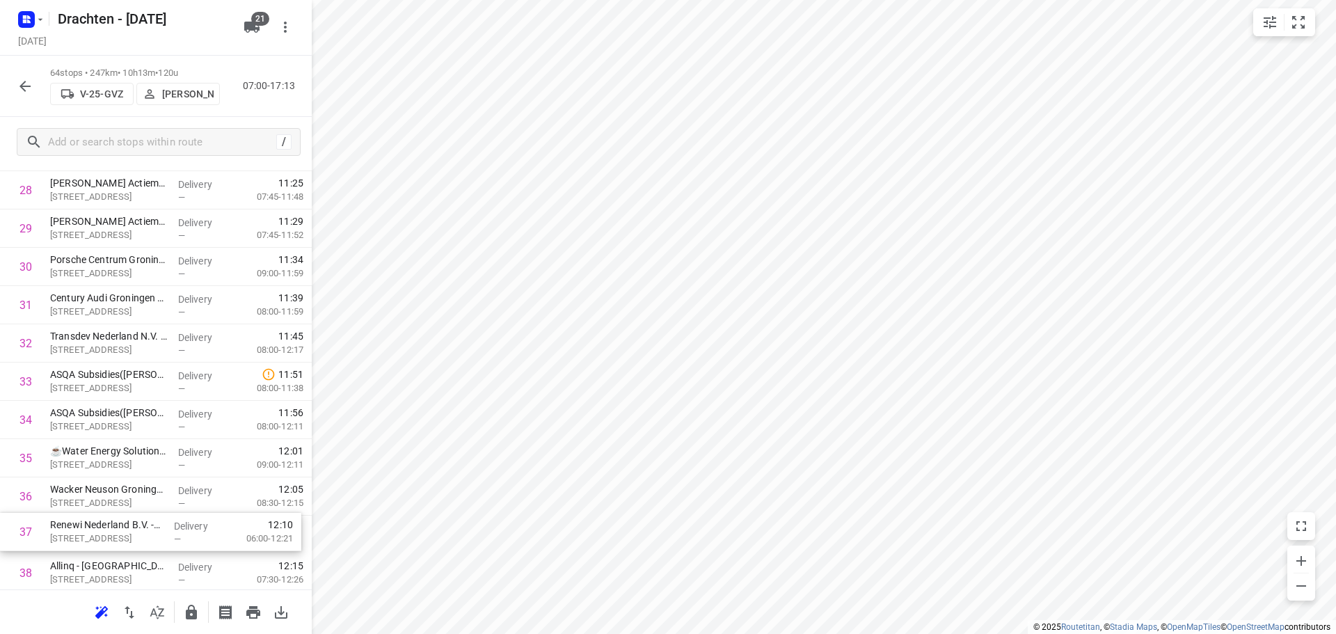
scroll to position [1142, 0]
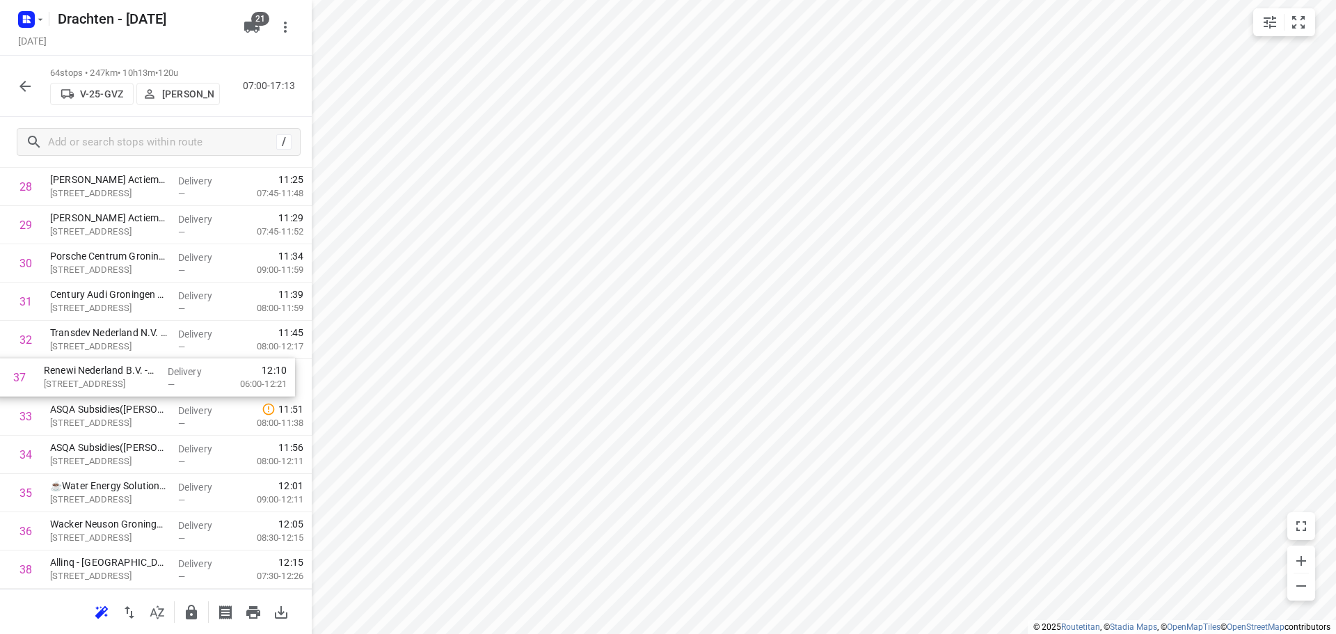
drag, startPoint x: 97, startPoint y: 549, endPoint x: 91, endPoint y: 379, distance: 169.9
click at [91, 379] on div "1 MCS Westerbroek([PERSON_NAME]) [STREET_ADDRESS] Delivery — 07:47 07:00-09:11 …" at bounding box center [156, 358] width 312 height 2449
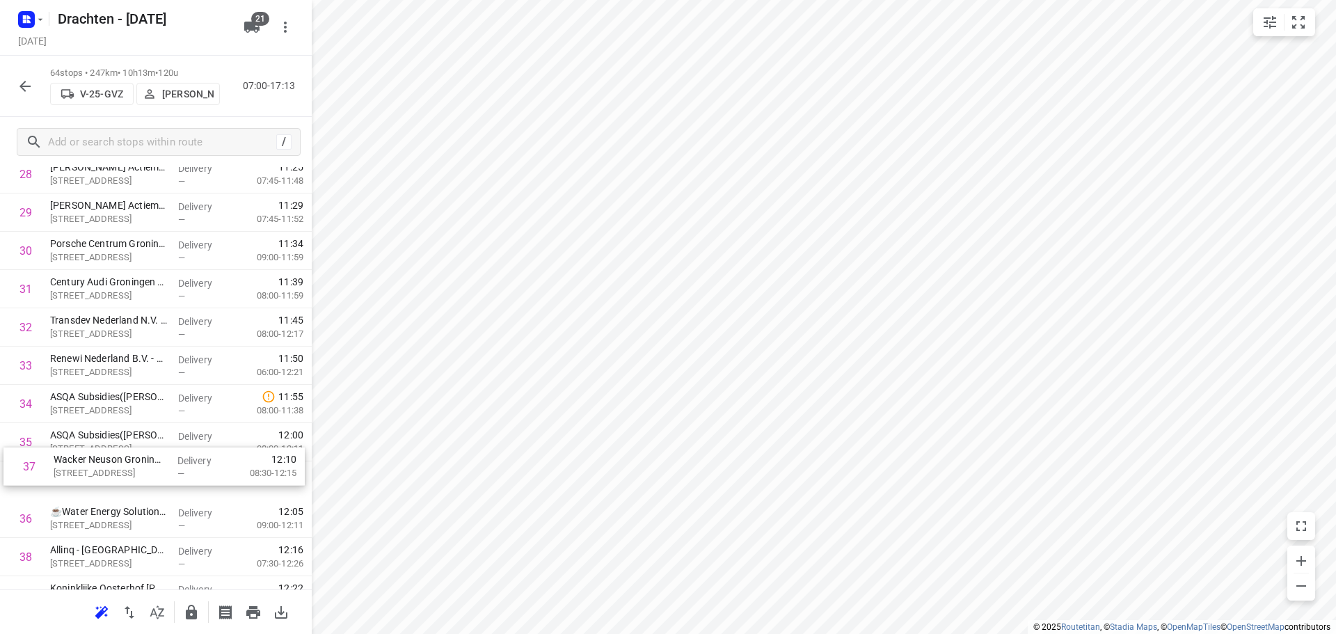
scroll to position [1155, 0]
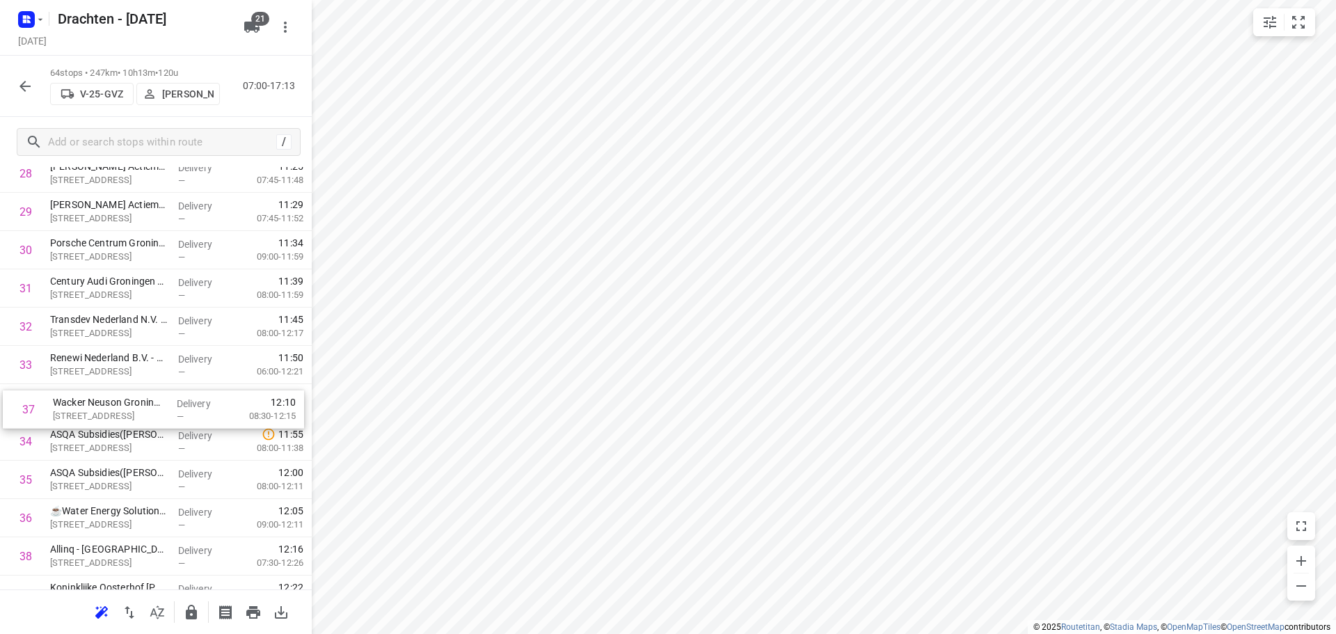
drag, startPoint x: 97, startPoint y: 542, endPoint x: 103, endPoint y: 415, distance: 126.8
click at [103, 415] on div "1 MCS Westerbroek([PERSON_NAME]) [STREET_ADDRESS] Delivery — 07:47 07:00-09:11 …" at bounding box center [156, 345] width 312 height 2449
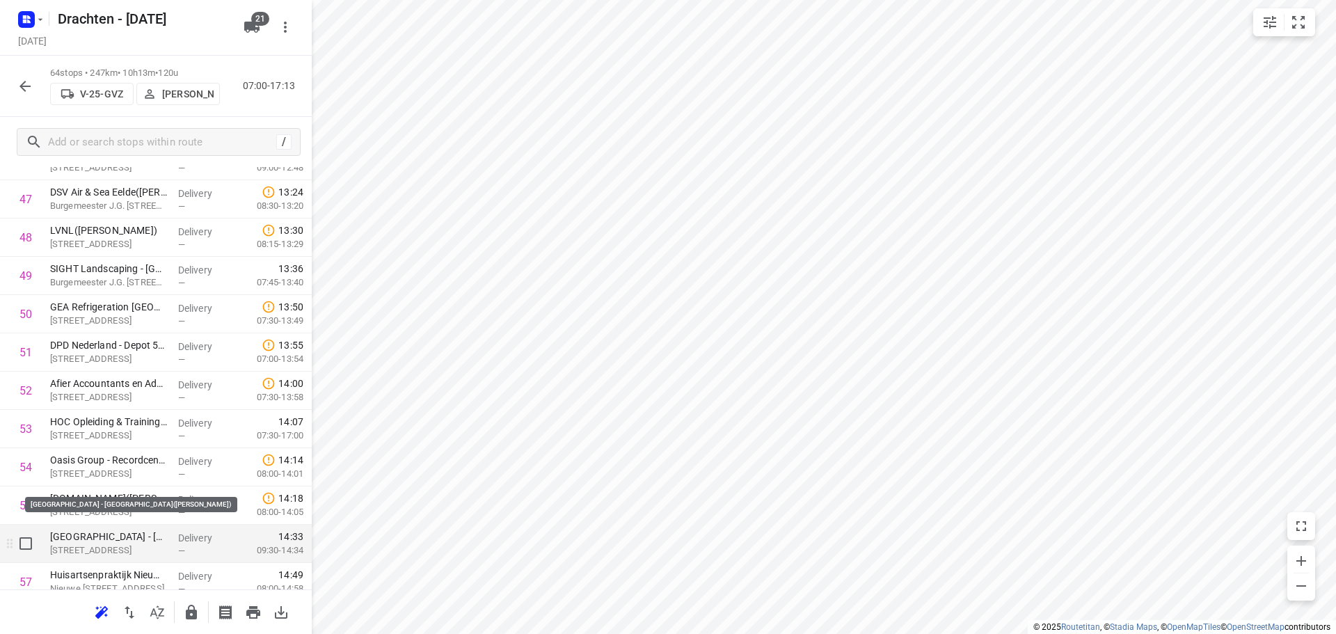
scroll to position [1920, 0]
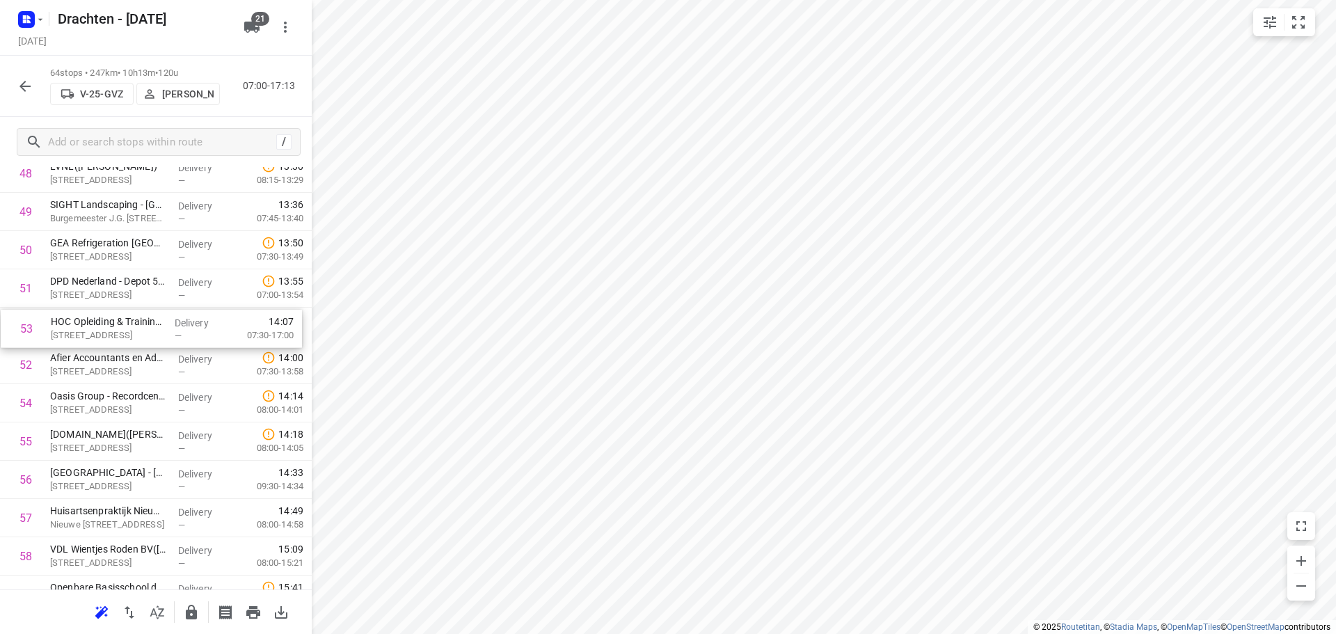
drag, startPoint x: 148, startPoint y: 375, endPoint x: 150, endPoint y: 335, distance: 39.7
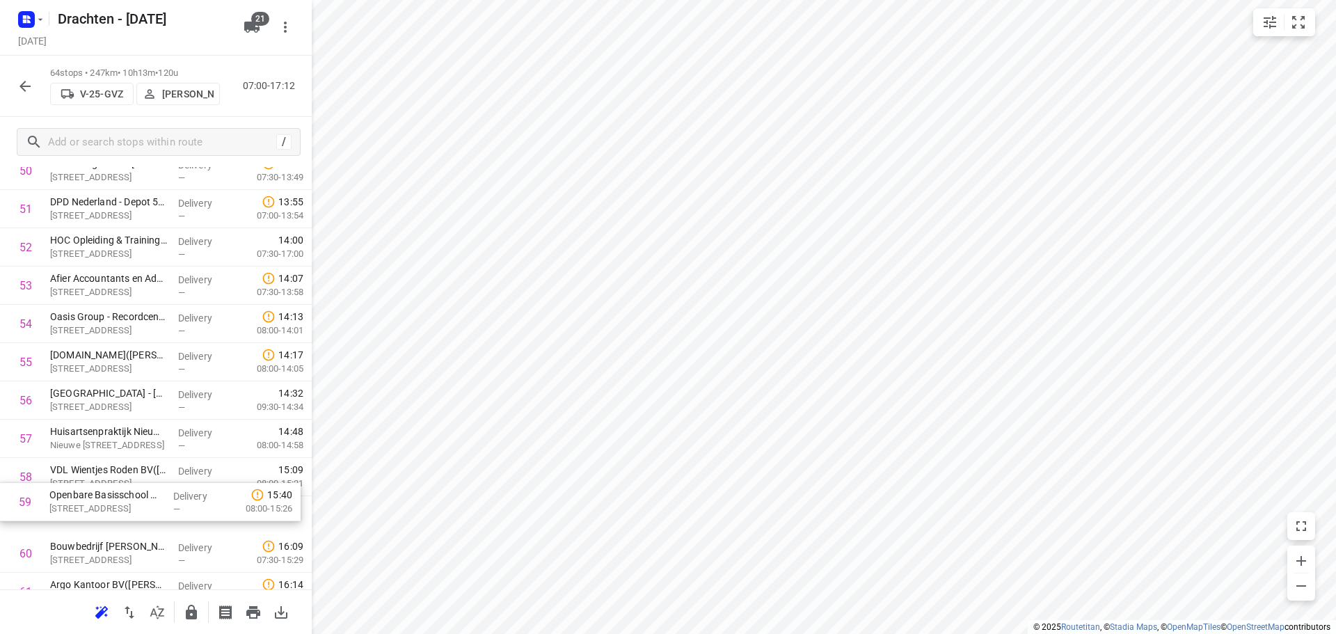
scroll to position [2004, 0]
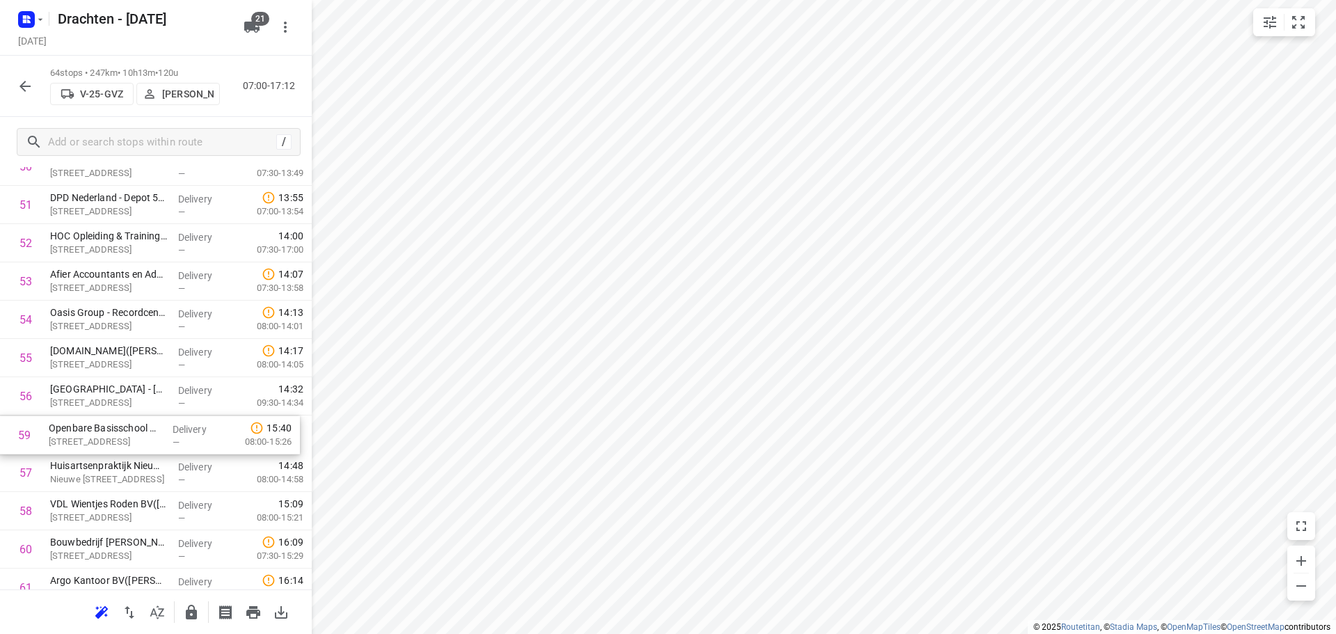
drag, startPoint x: 104, startPoint y: 530, endPoint x: 104, endPoint y: 436, distance: 93.2
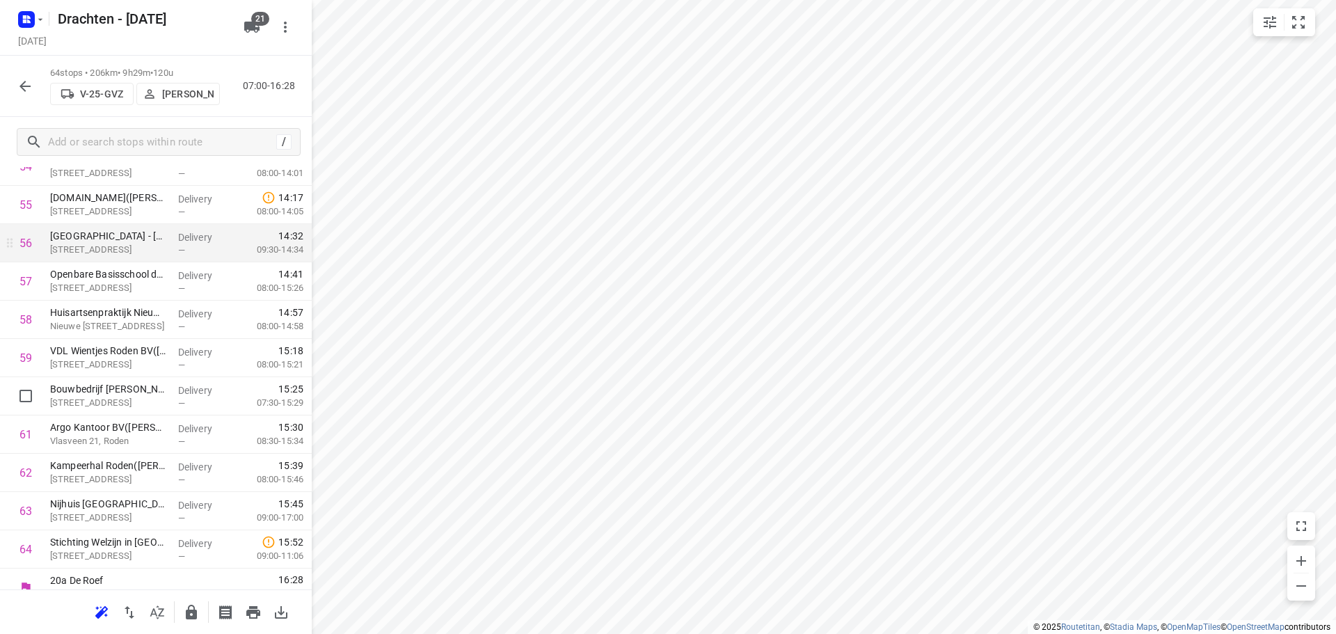
scroll to position [2174, 0]
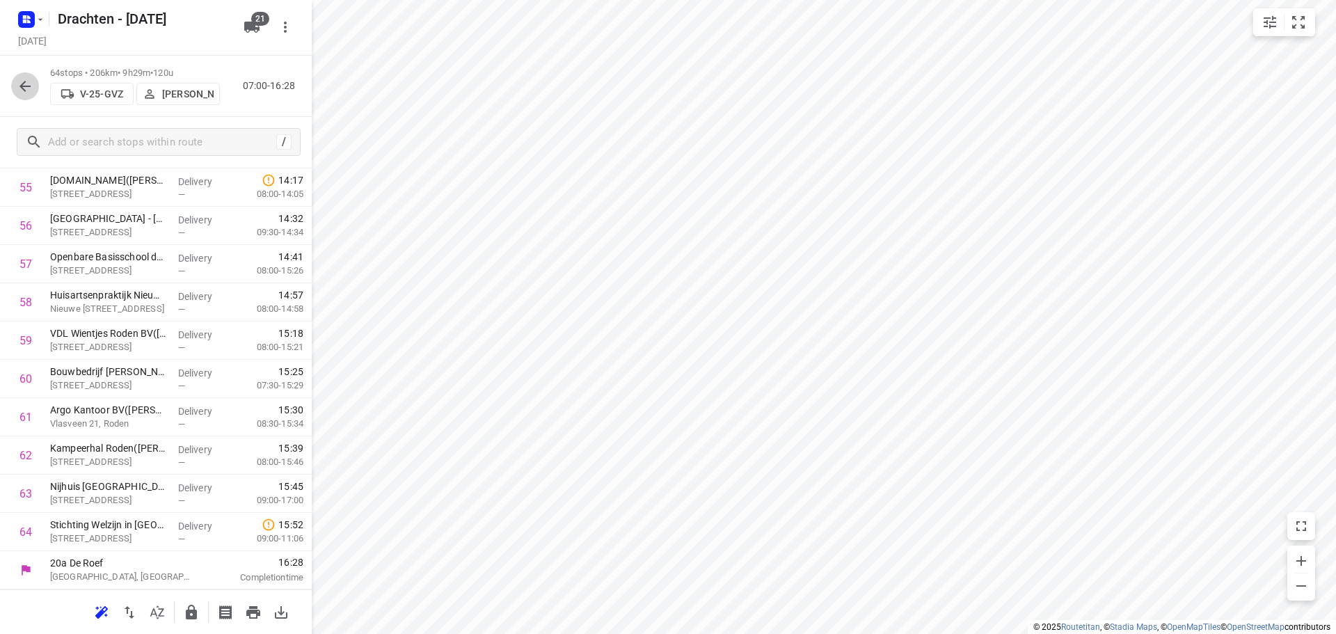
click at [31, 86] on icon "button" at bounding box center [25, 86] width 17 height 17
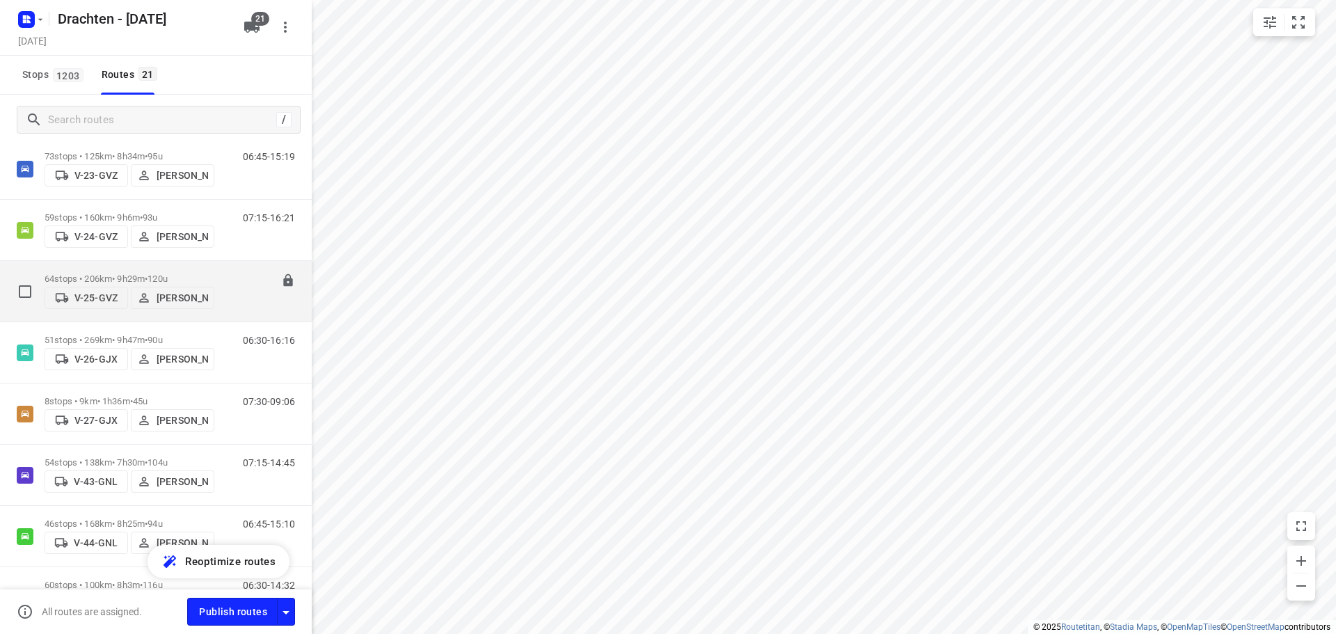
scroll to position [139, 0]
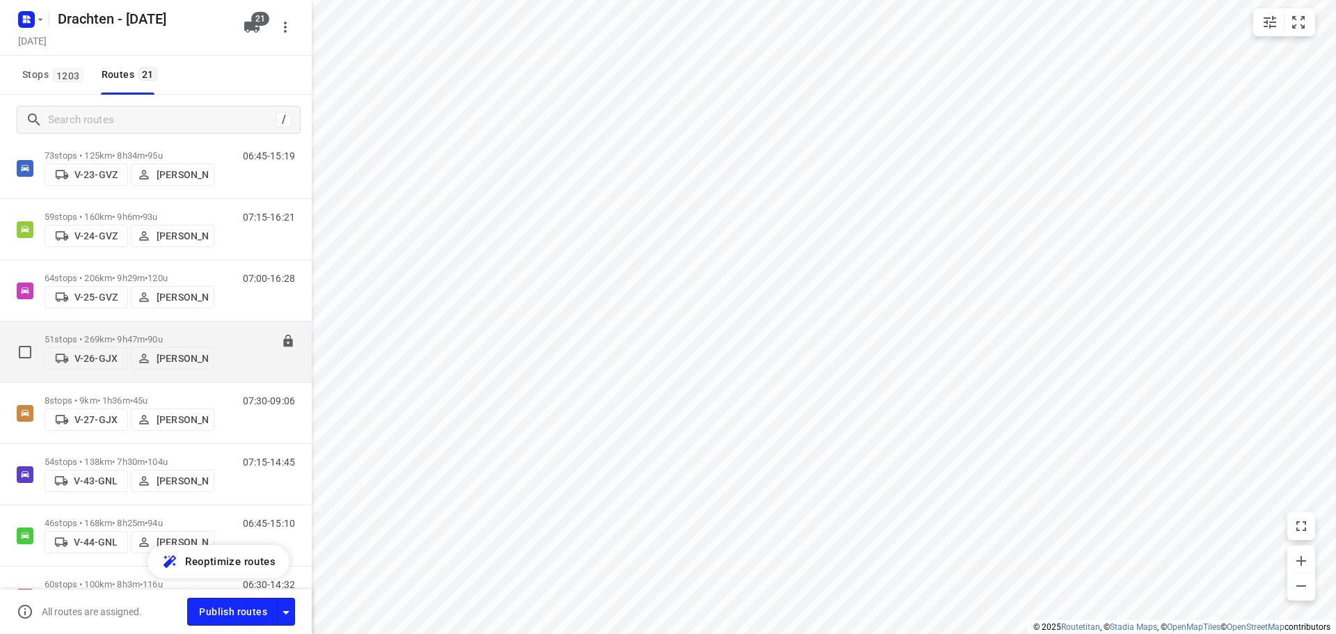
click at [125, 337] on p "51 stops • 269km • 9h47m • 90u" at bounding box center [130, 339] width 170 height 10
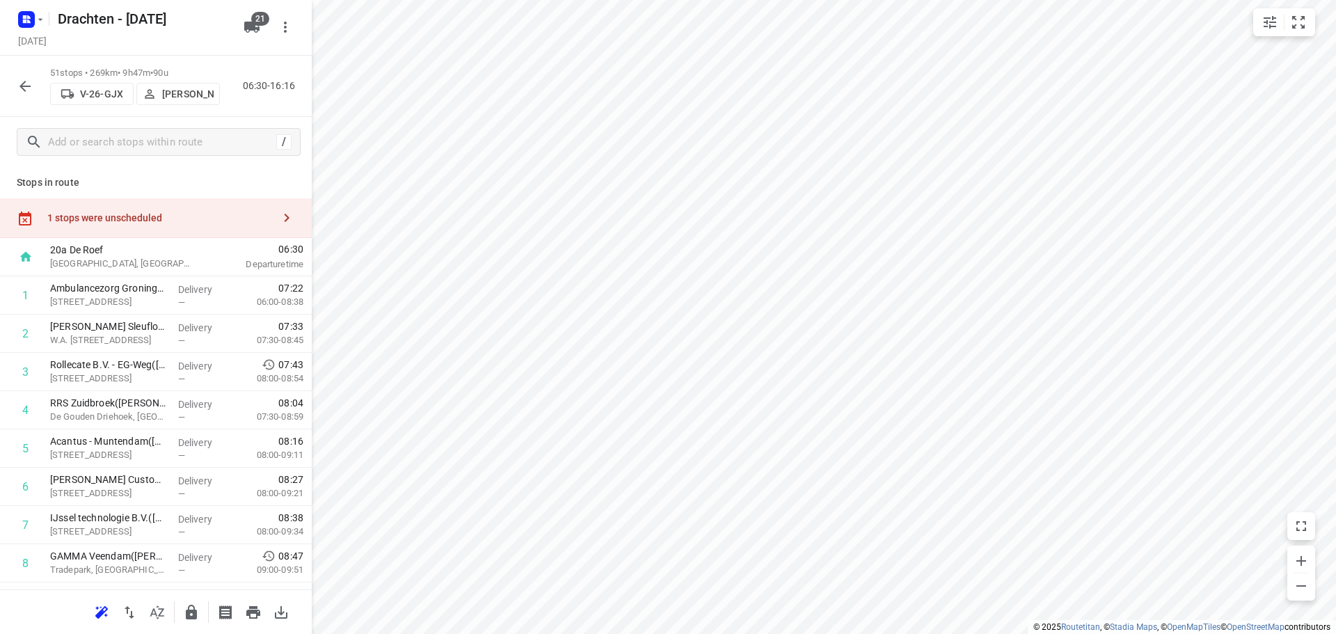
click at [304, 296] on div "i © 2025 Routetitan , © Stadia Maps , © OpenMapTiles © OpenStreetMap contributo…" at bounding box center [668, 317] width 1336 height 634
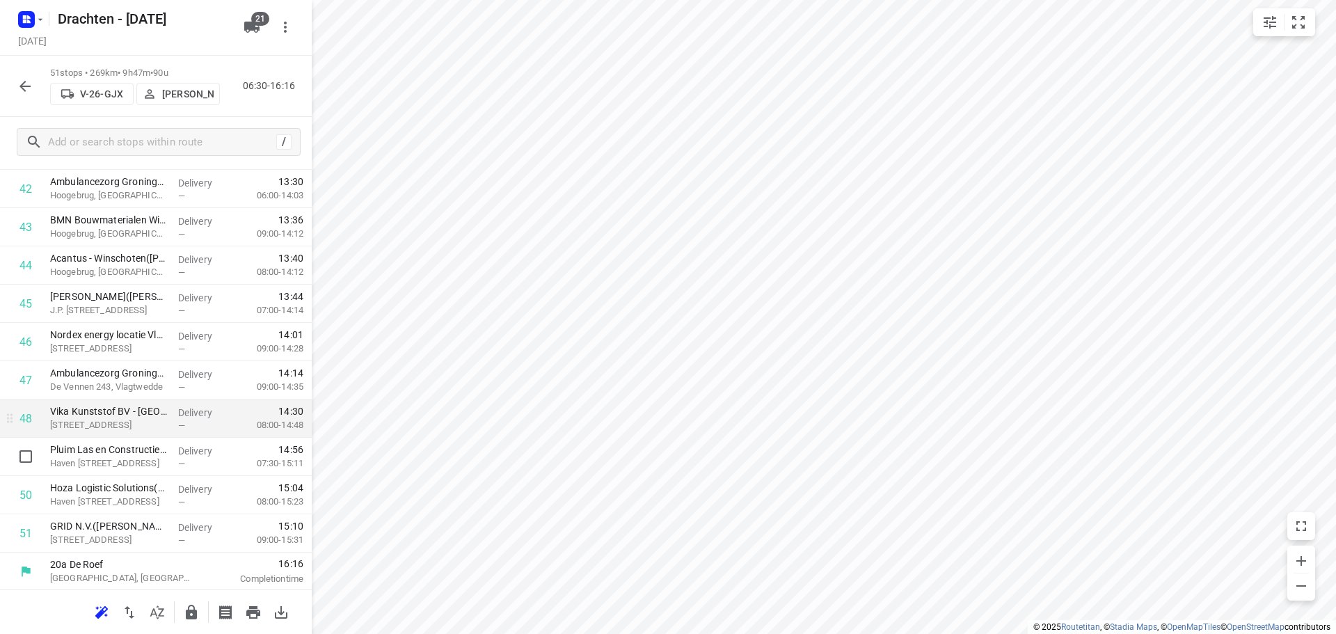
scroll to position [1677, 0]
click at [26, 81] on icon "button" at bounding box center [25, 86] width 17 height 17
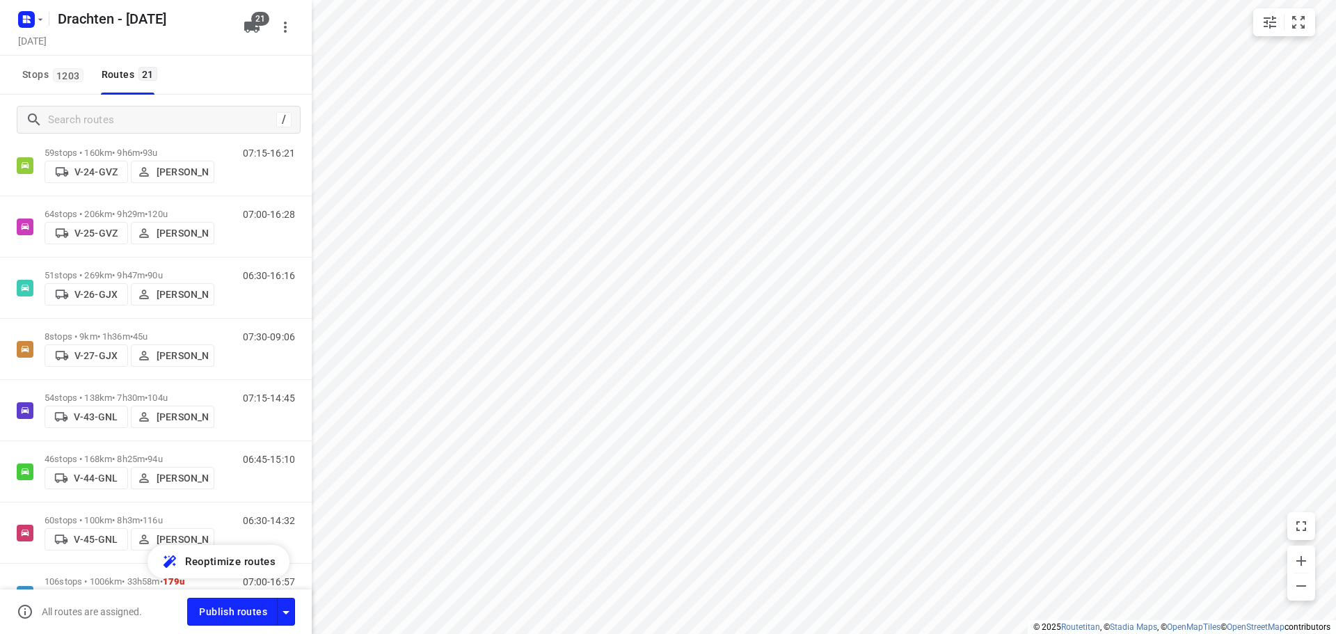
scroll to position [209, 0]
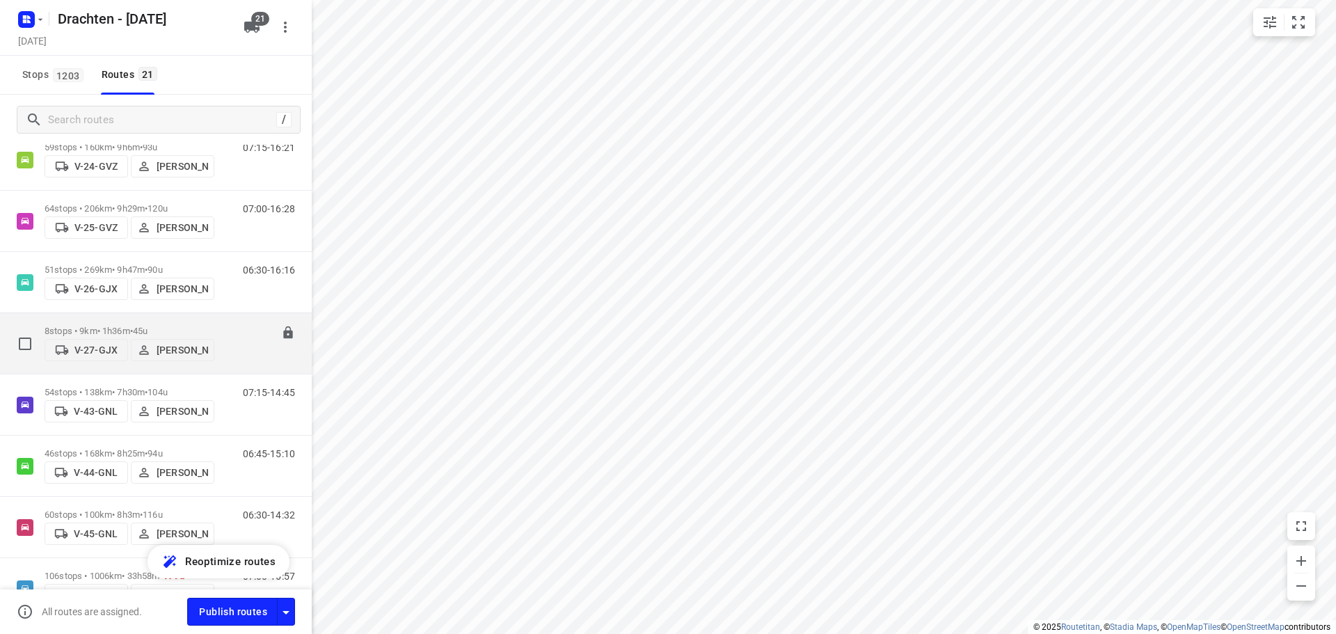
click at [135, 326] on p "8 stops • 9km • 1h36m • 45u" at bounding box center [130, 331] width 170 height 10
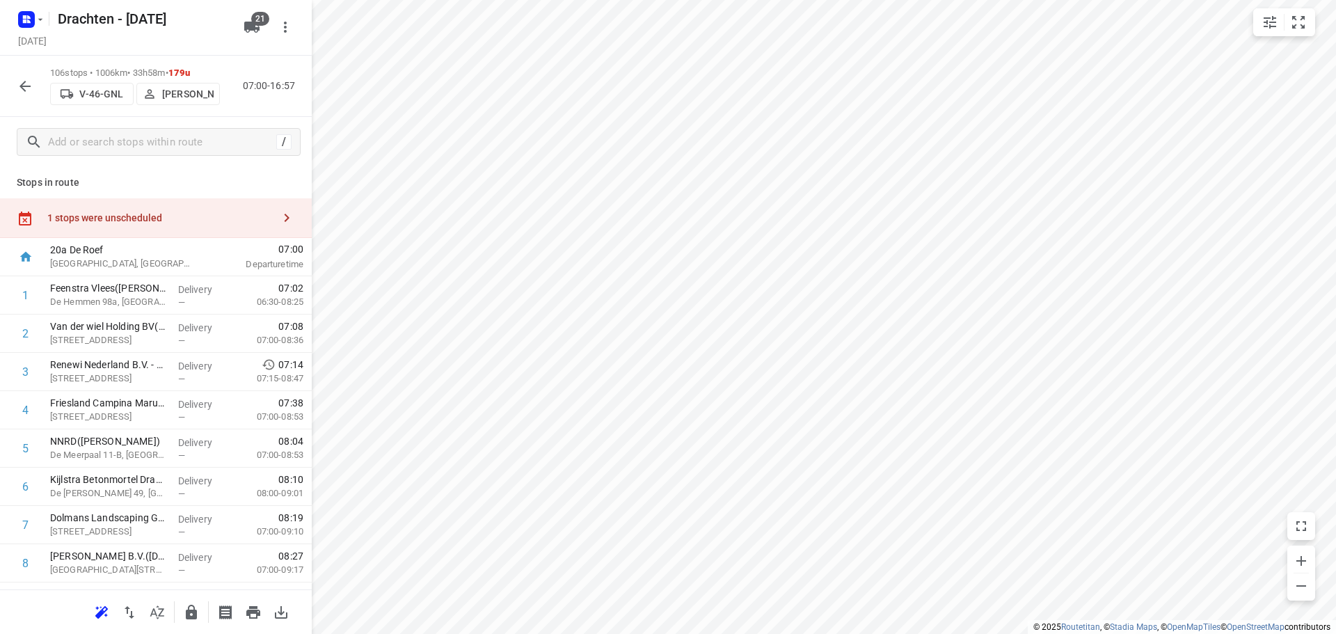
click at [30, 88] on icon "button" at bounding box center [25, 86] width 17 height 17
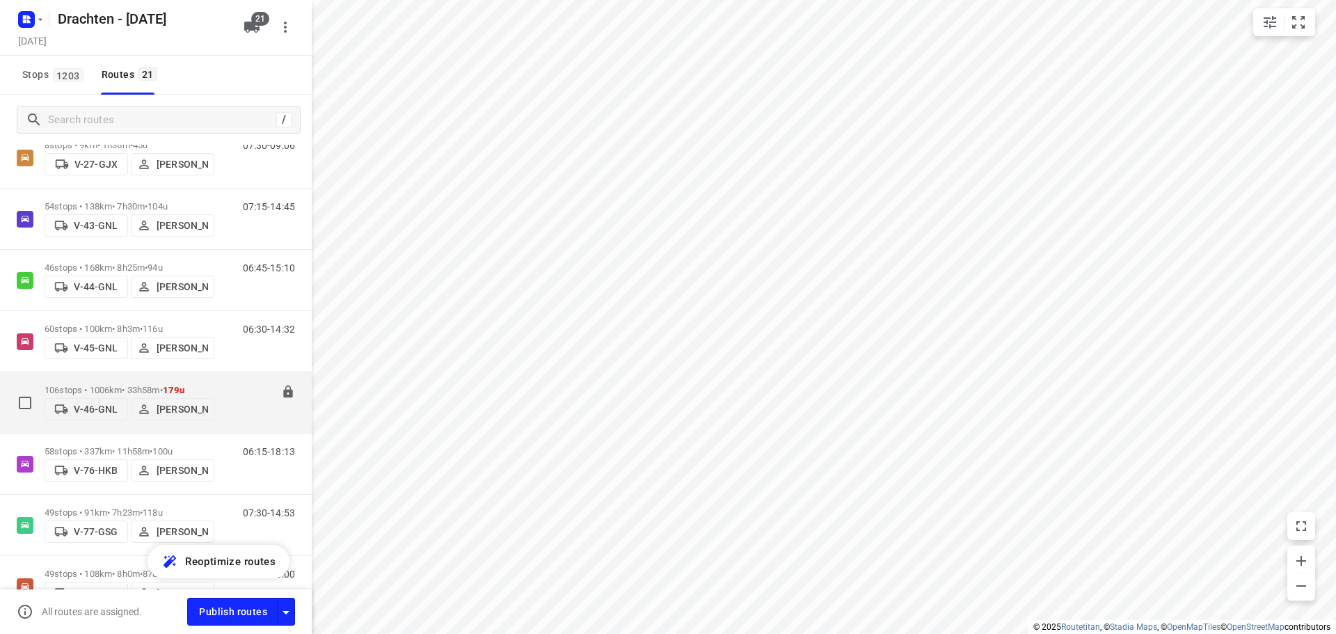
scroll to position [417, 0]
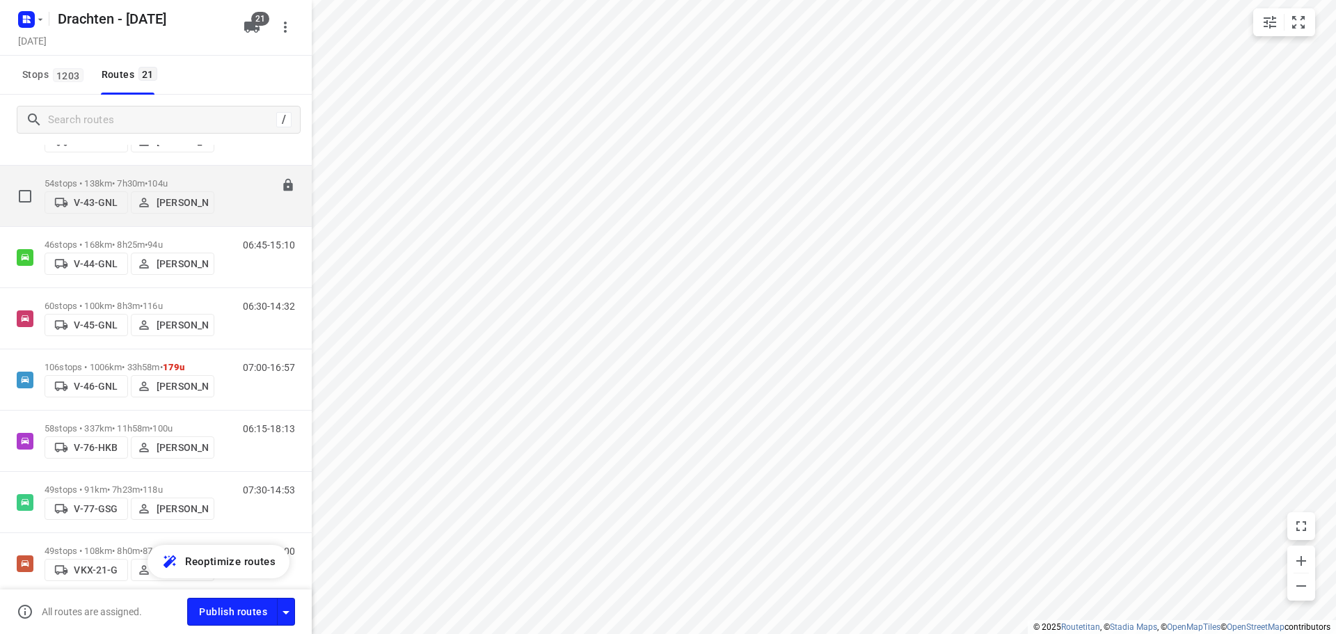
click at [127, 178] on p "54 stops • 138km • 7h30m • 104u" at bounding box center [130, 183] width 170 height 10
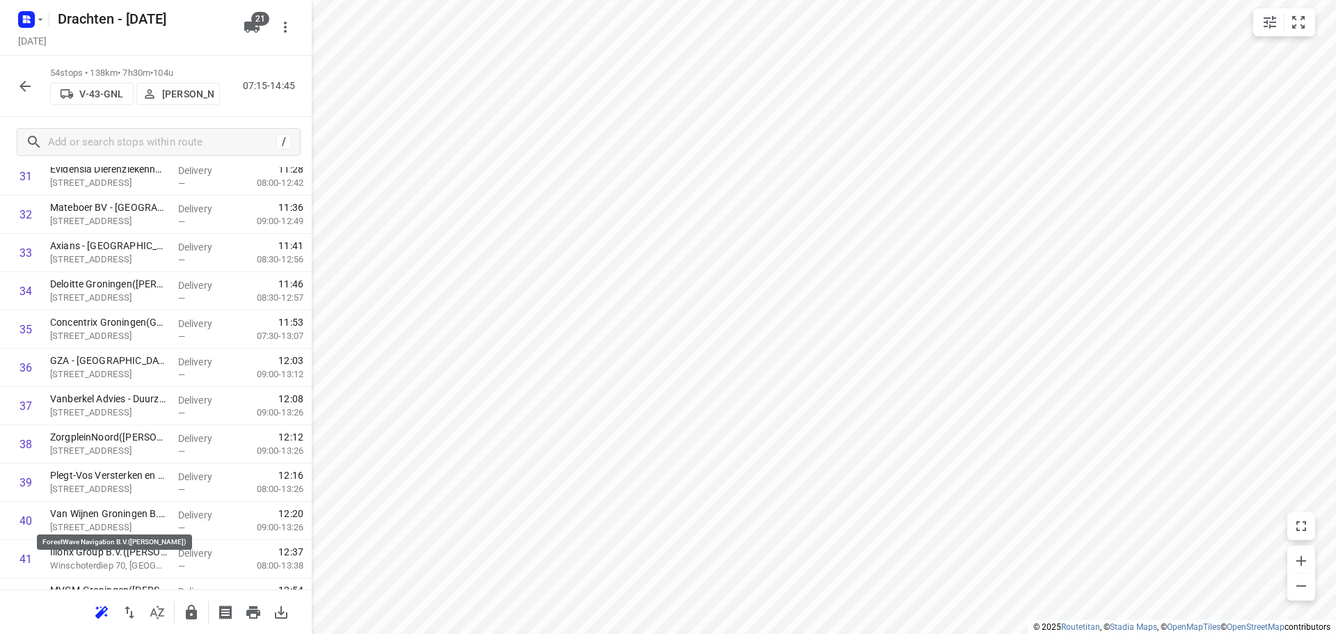
scroll to position [1531, 0]
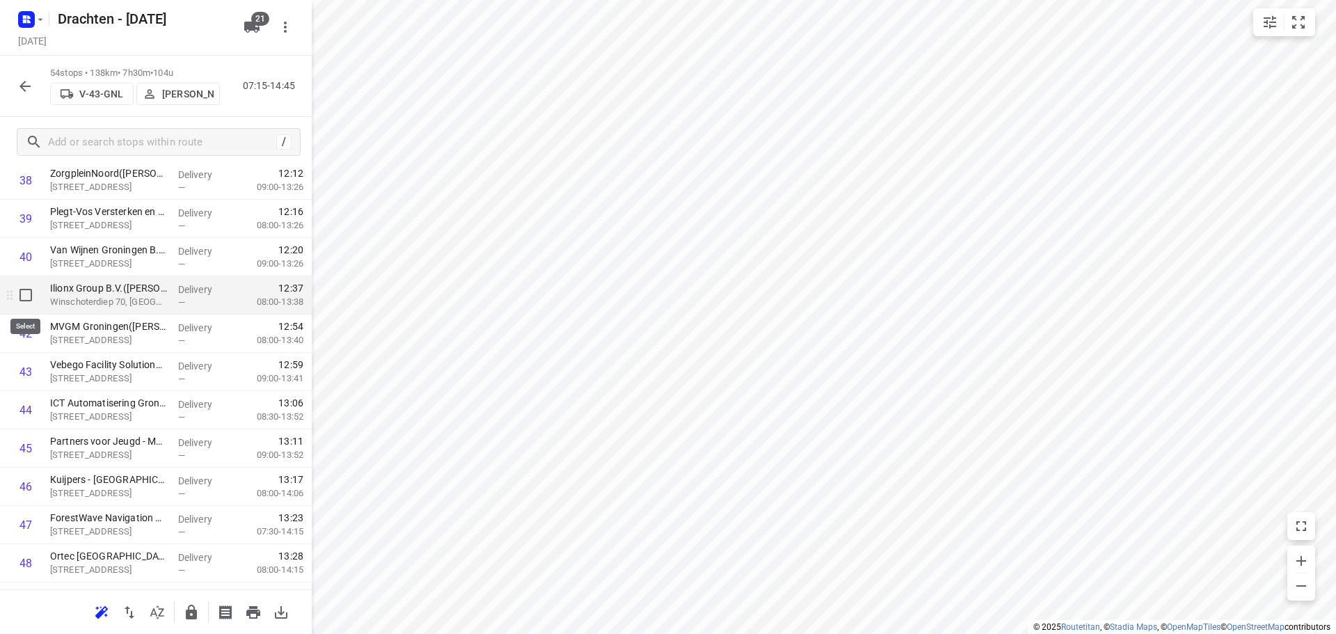
click at [26, 301] on input "checkbox" at bounding box center [26, 295] width 28 height 28
checkbox input "true"
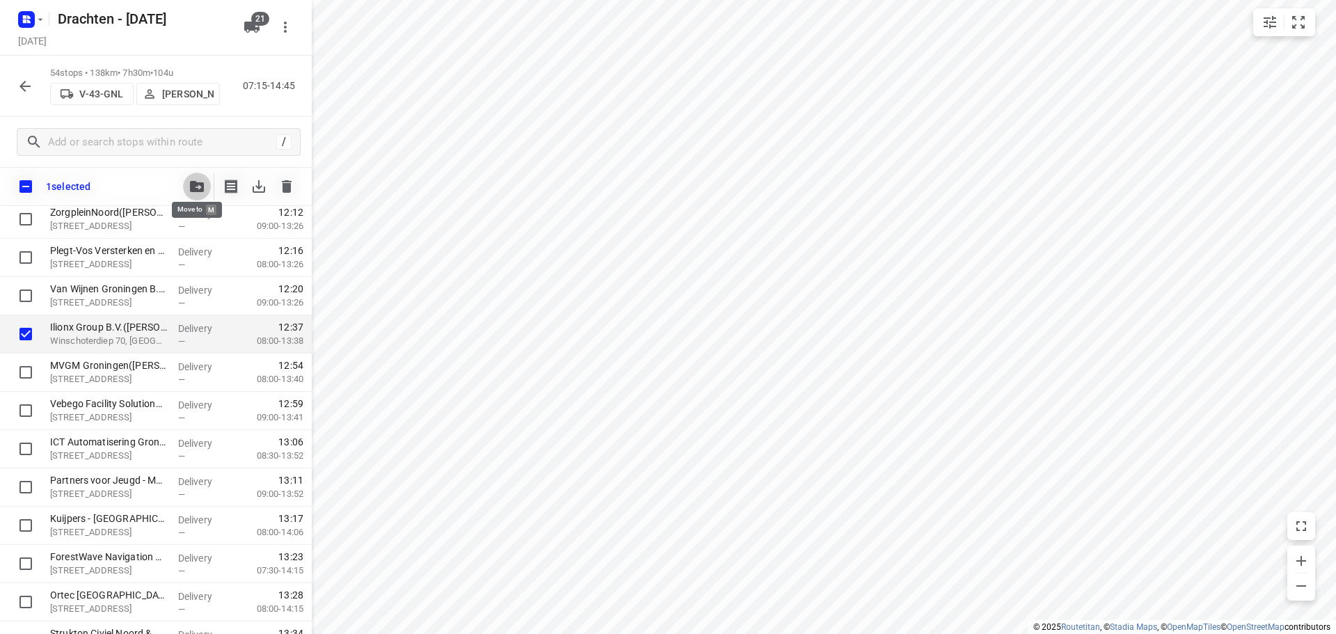
click at [200, 179] on button "button" at bounding box center [197, 187] width 28 height 28
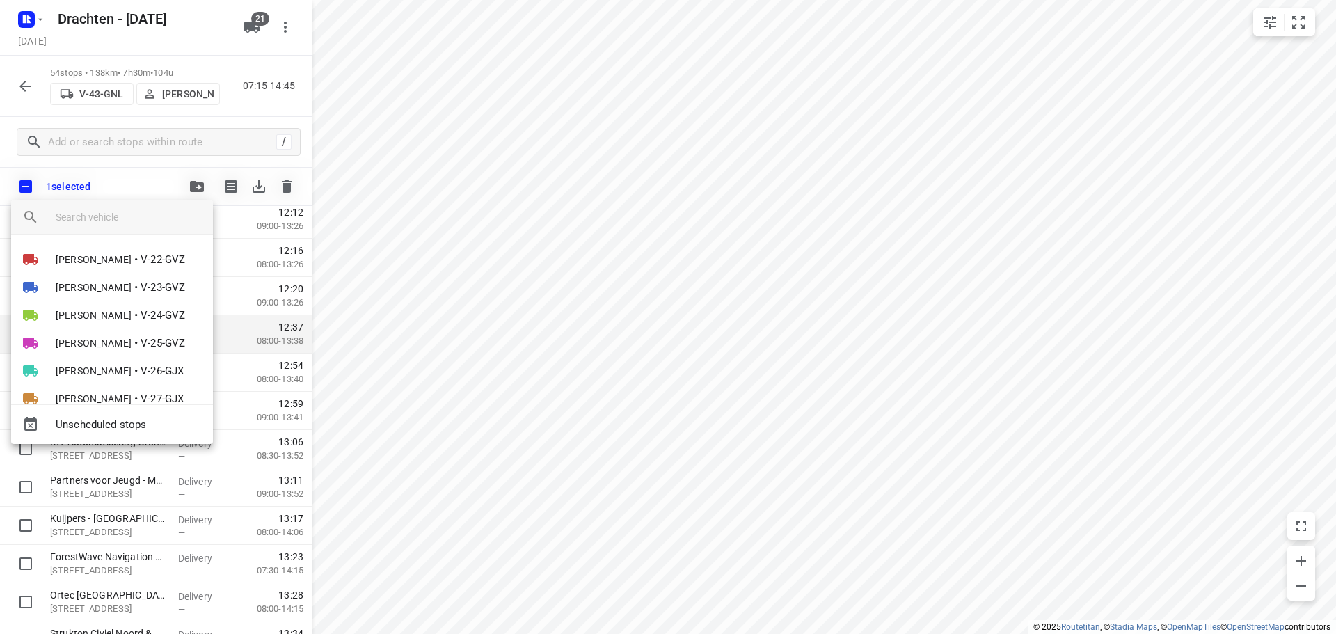
click at [99, 221] on input "search vehicle" at bounding box center [129, 217] width 146 height 21
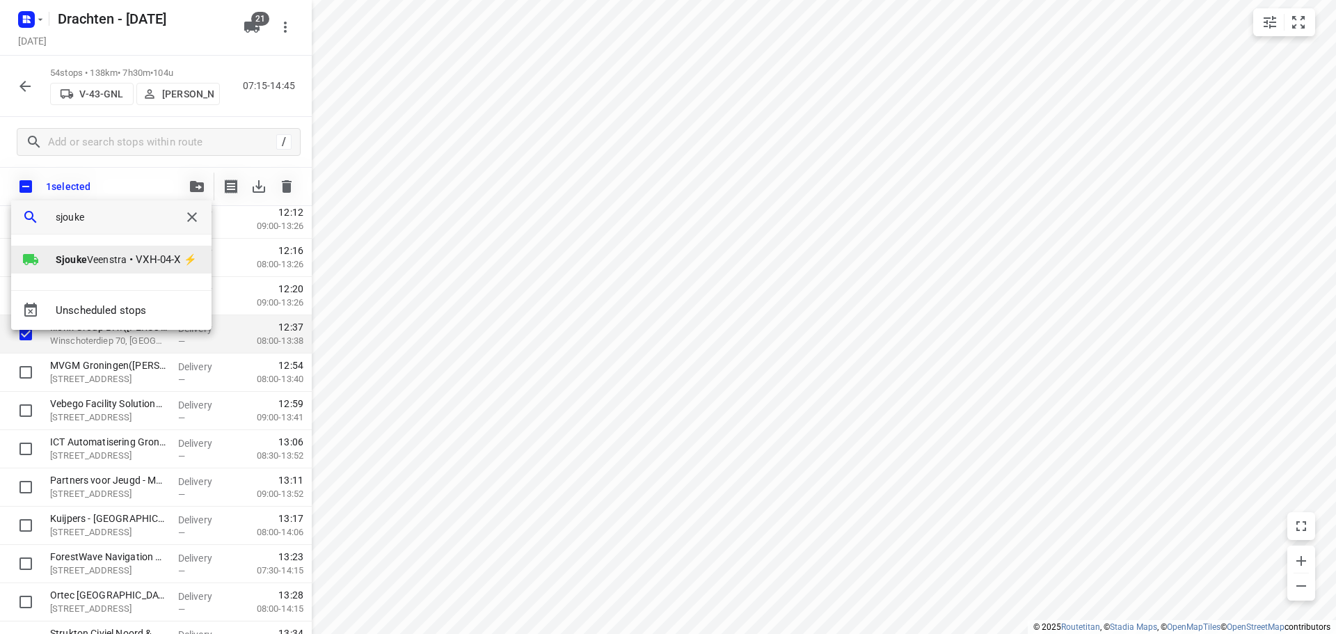
type input "sjouke"
click at [142, 264] on span "VXH-04-X ⚡" at bounding box center [166, 260] width 61 height 16
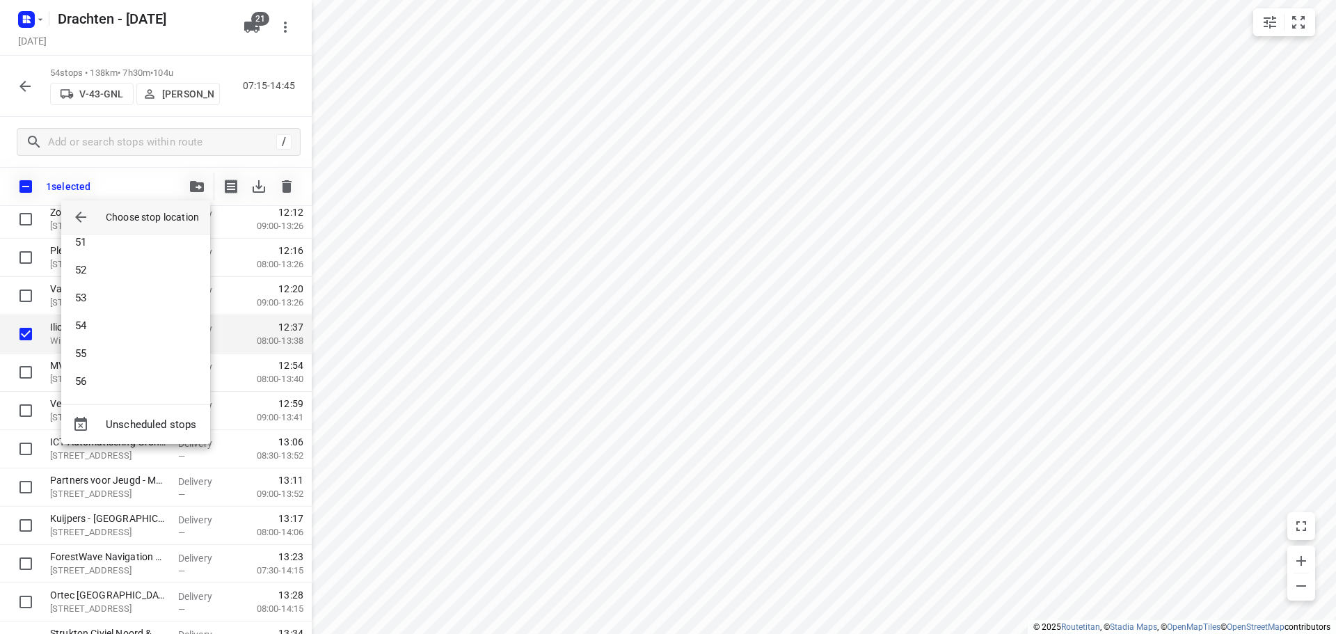
scroll to position [1461, 0]
click at [122, 308] on li "55" at bounding box center [135, 296] width 149 height 28
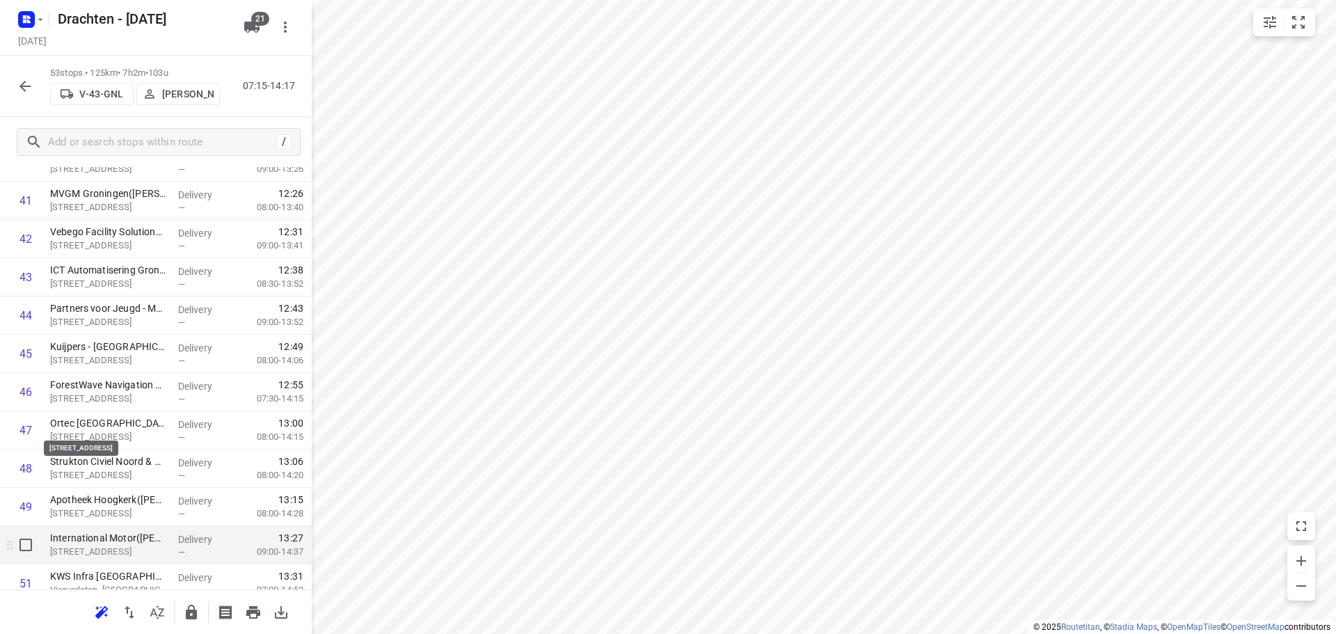
scroll to position [1753, 0]
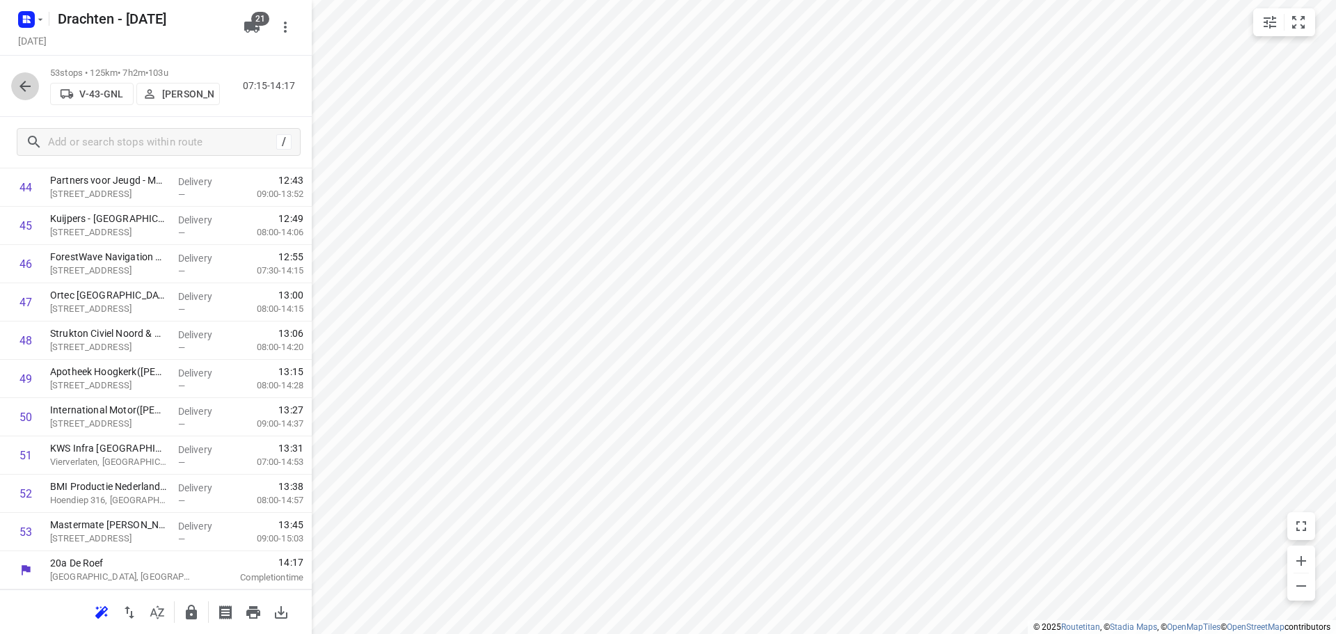
click at [36, 86] on button "button" at bounding box center [25, 86] width 28 height 28
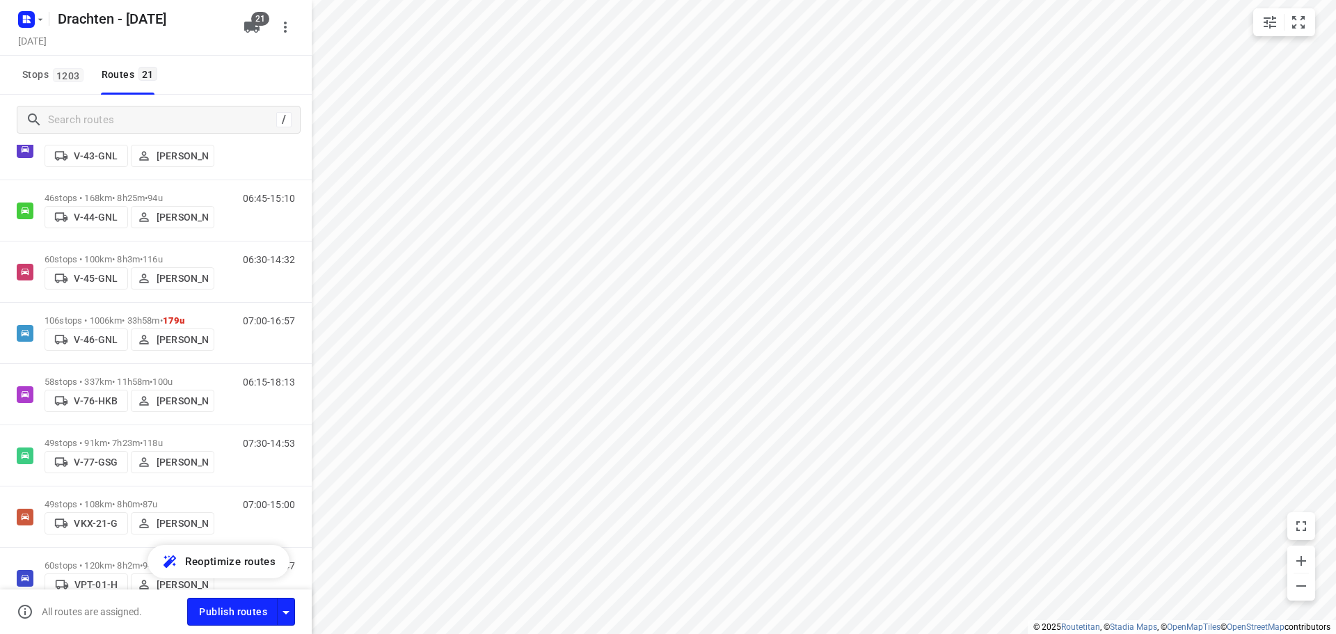
scroll to position [487, 0]
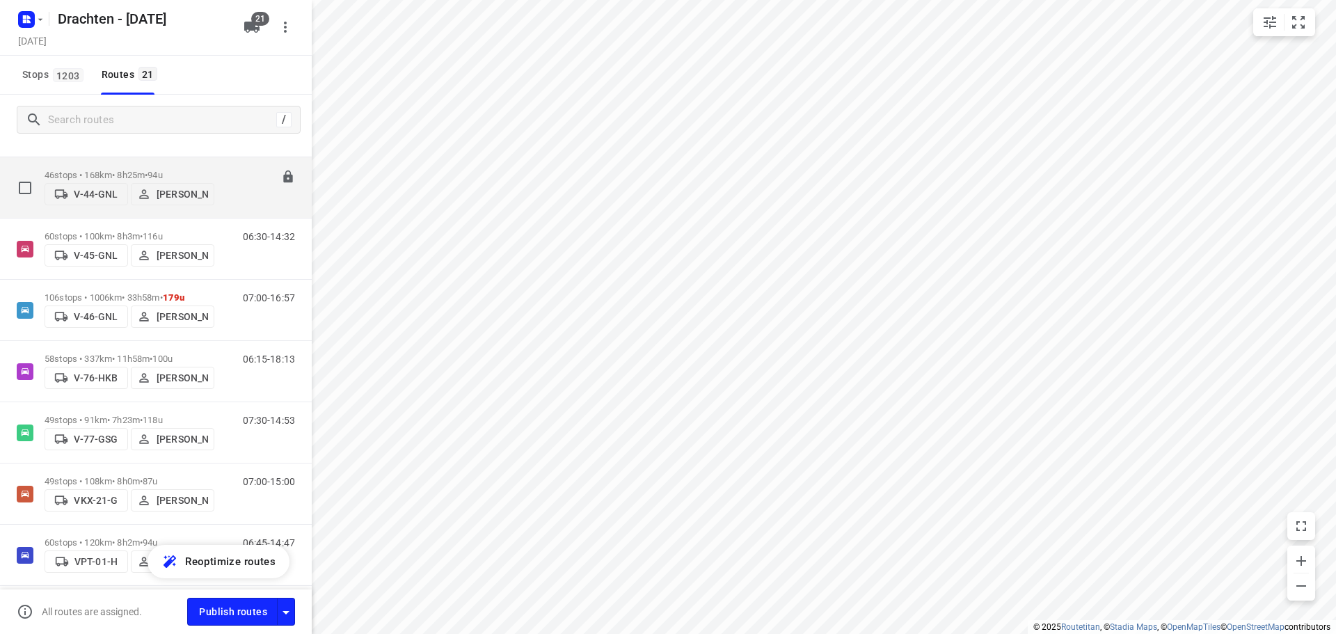
click at [88, 164] on div "46 stops • 168km • 8h25m • 94u V-44-GNL Kirsten Brouwer" at bounding box center [130, 187] width 170 height 49
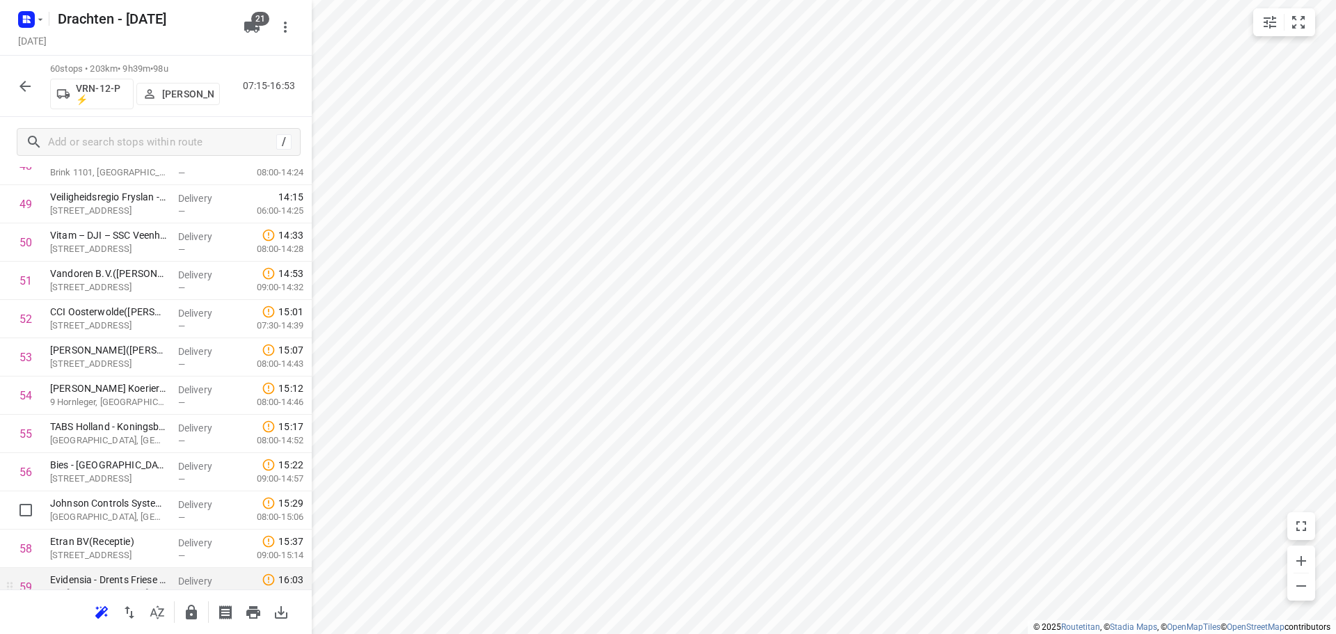
scroll to position [2021, 0]
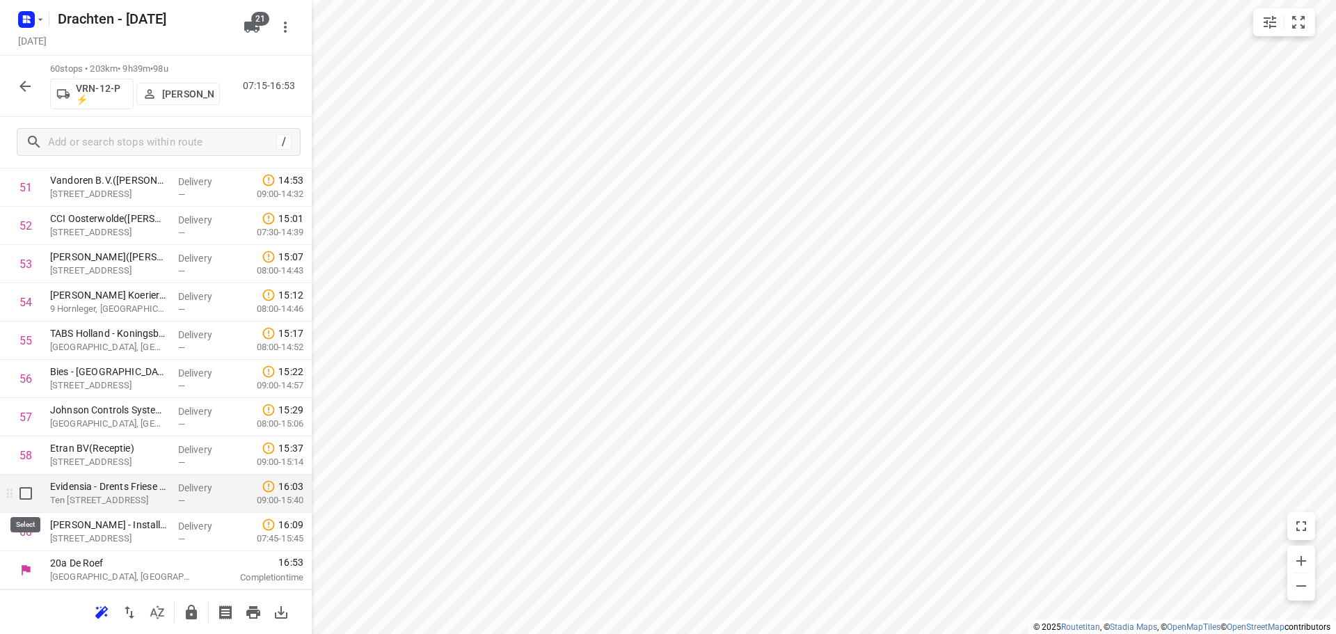
click at [29, 495] on input "checkbox" at bounding box center [26, 493] width 28 height 28
checkbox input "true"
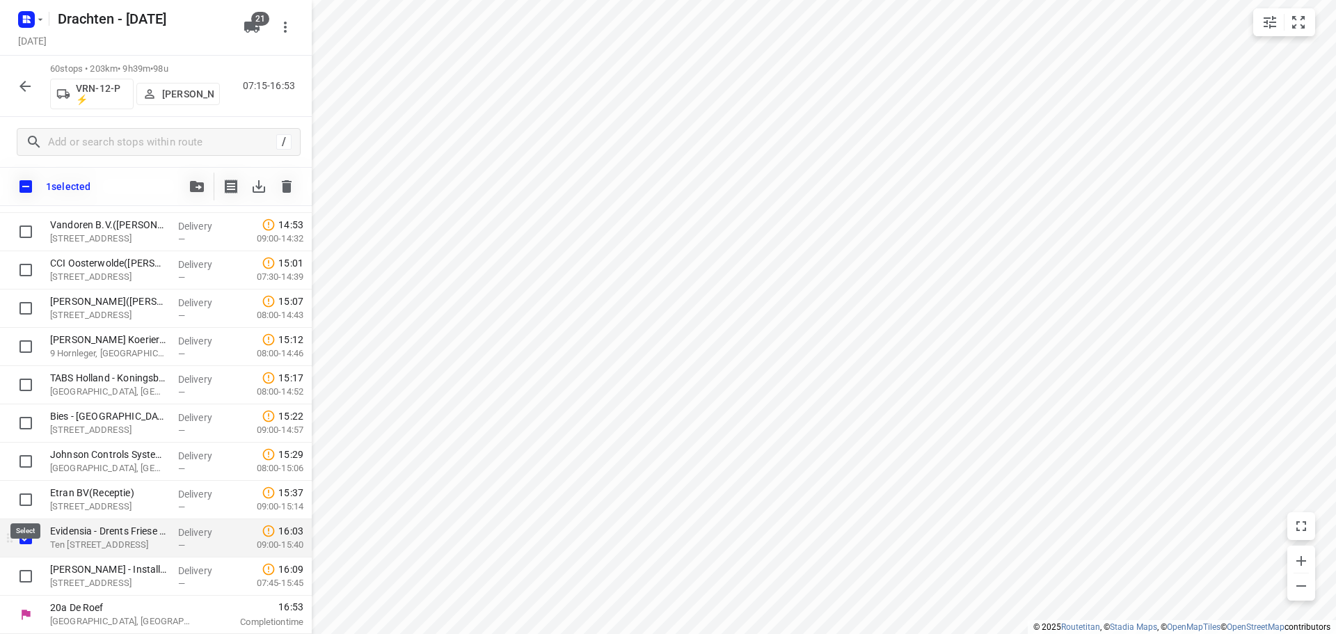
scroll to position [2016, 0]
click at [26, 573] on input "checkbox" at bounding box center [26, 576] width 28 height 28
checkbox input "true"
click at [195, 185] on icon "button" at bounding box center [197, 186] width 14 height 11
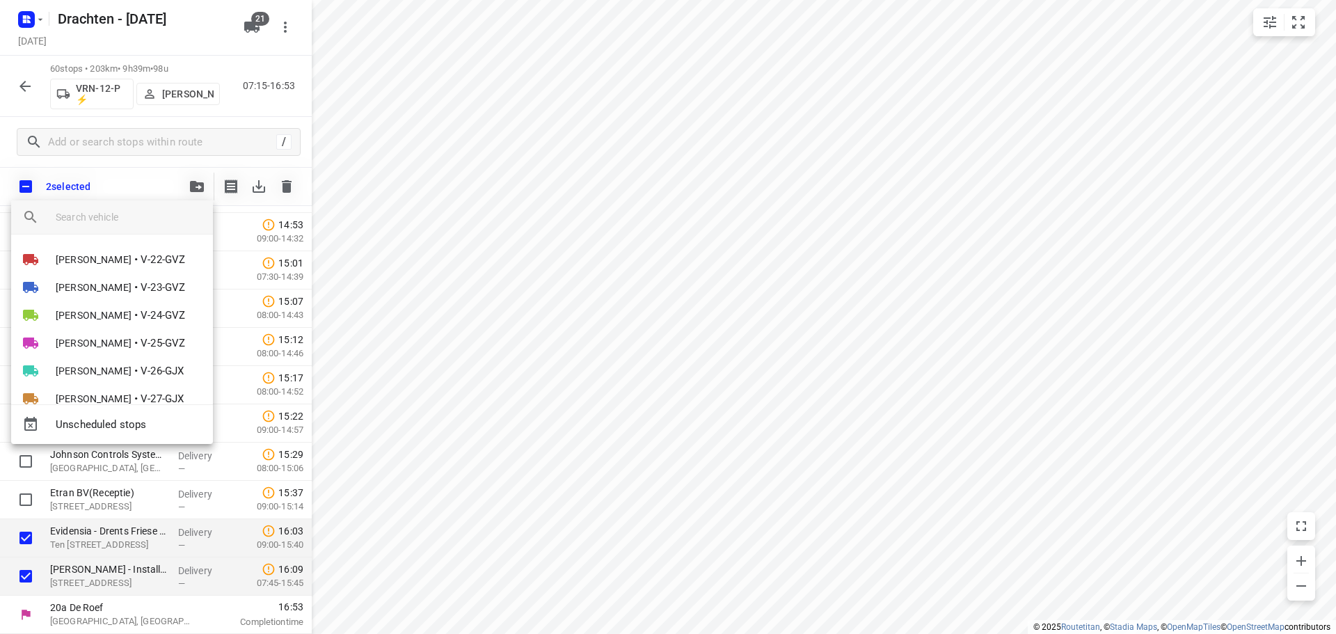
click at [120, 219] on input "search vehicle" at bounding box center [129, 217] width 146 height 21
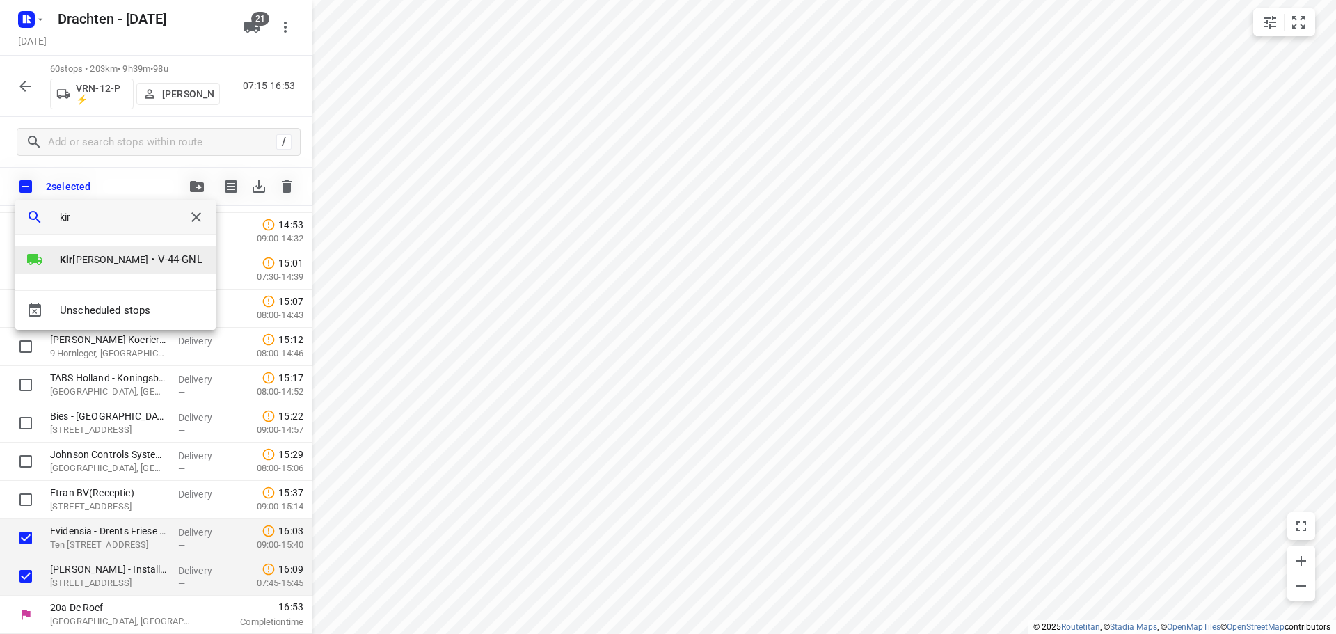
type input "kir"
click at [163, 262] on span "V-44-GNL" at bounding box center [180, 260] width 45 height 16
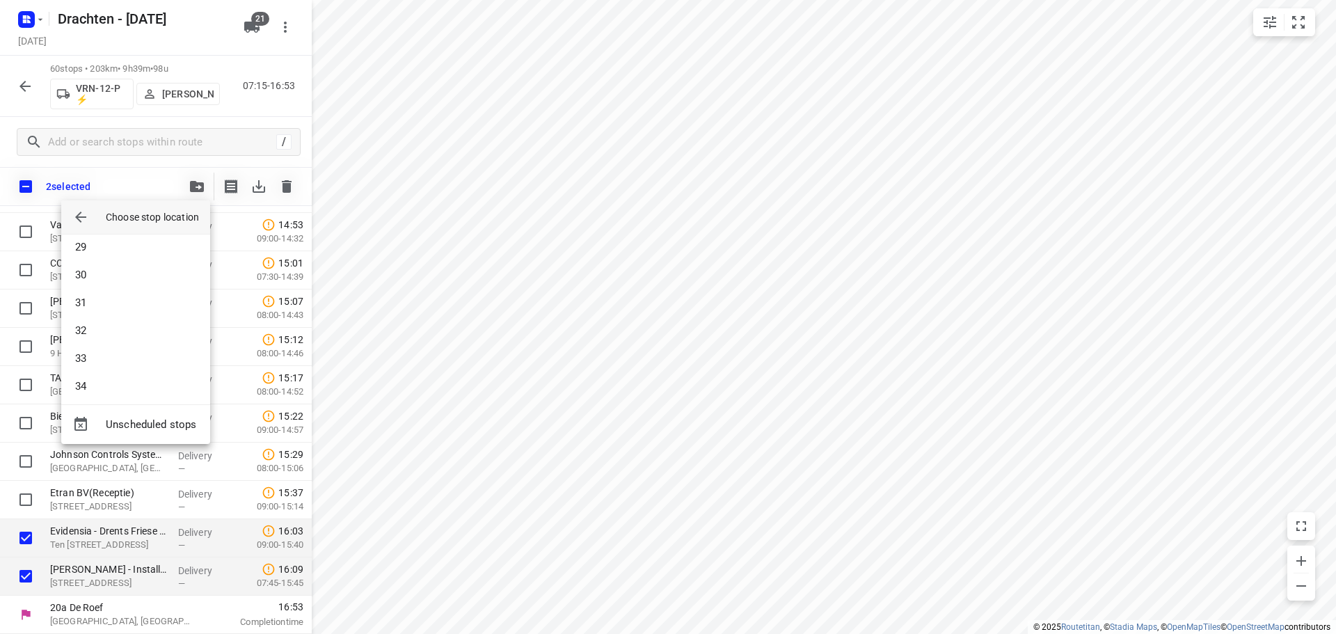
scroll to position [765, 0]
click at [105, 264] on li "29" at bounding box center [135, 268] width 149 height 28
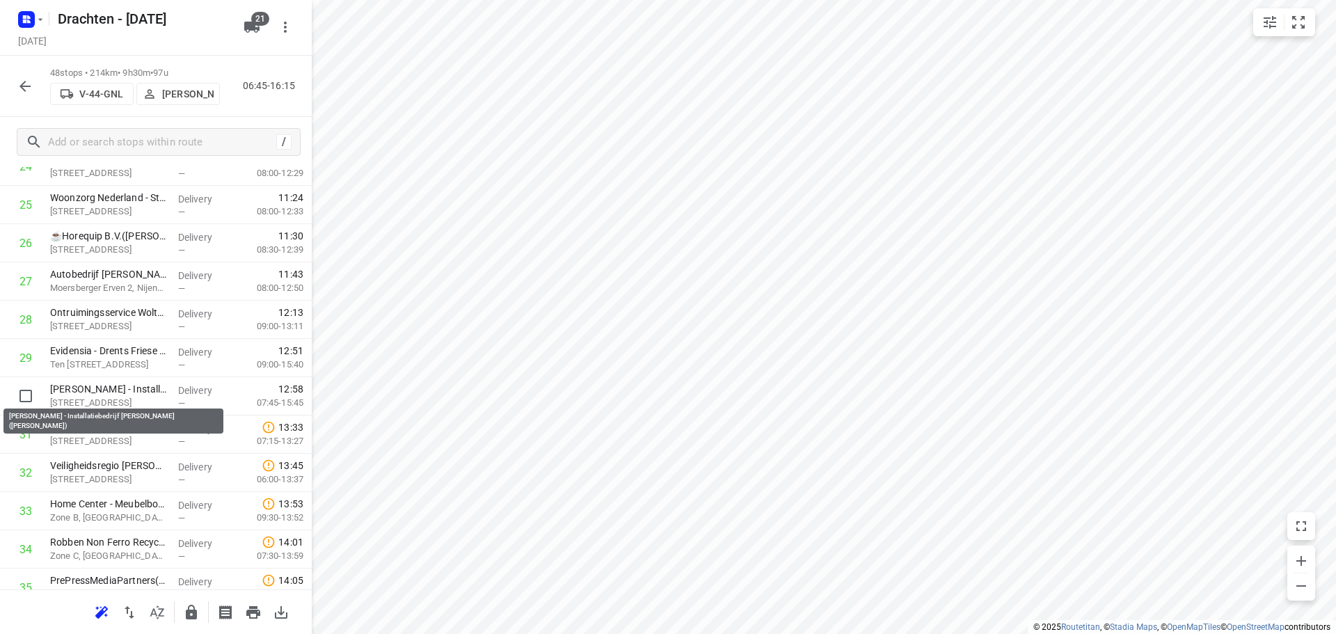
scroll to position [1005, 0]
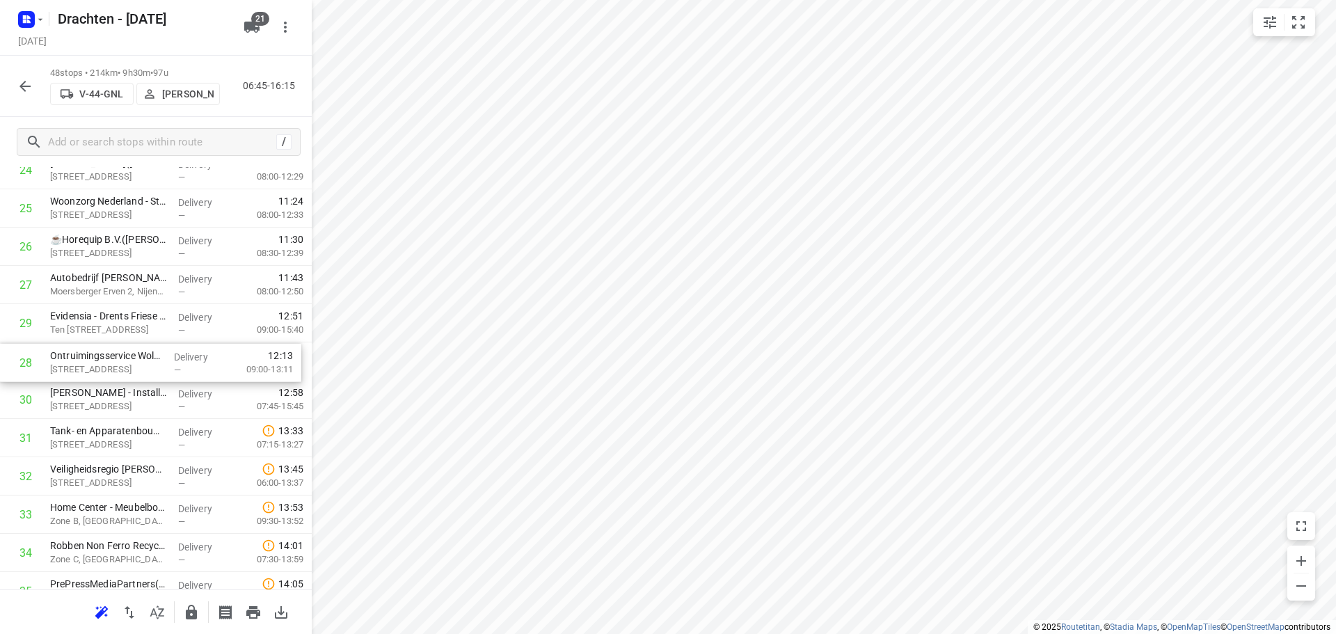
drag, startPoint x: 122, startPoint y: 328, endPoint x: 122, endPoint y: 371, distance: 43.1
click at [122, 371] on div "1 Koster Eurotransport B.V.(Dannick Koster) Ruige Weegbree 2, Wolvega Delivery …" at bounding box center [156, 189] width 312 height 1837
drag, startPoint x: 127, startPoint y: 368, endPoint x: 123, endPoint y: 403, distance: 35.0
click at [123, 403] on div "1 Koster Eurotransport B.V.(Dannick Koster) Ruige Weegbree 2, Wolvega Delivery …" at bounding box center [156, 189] width 312 height 1837
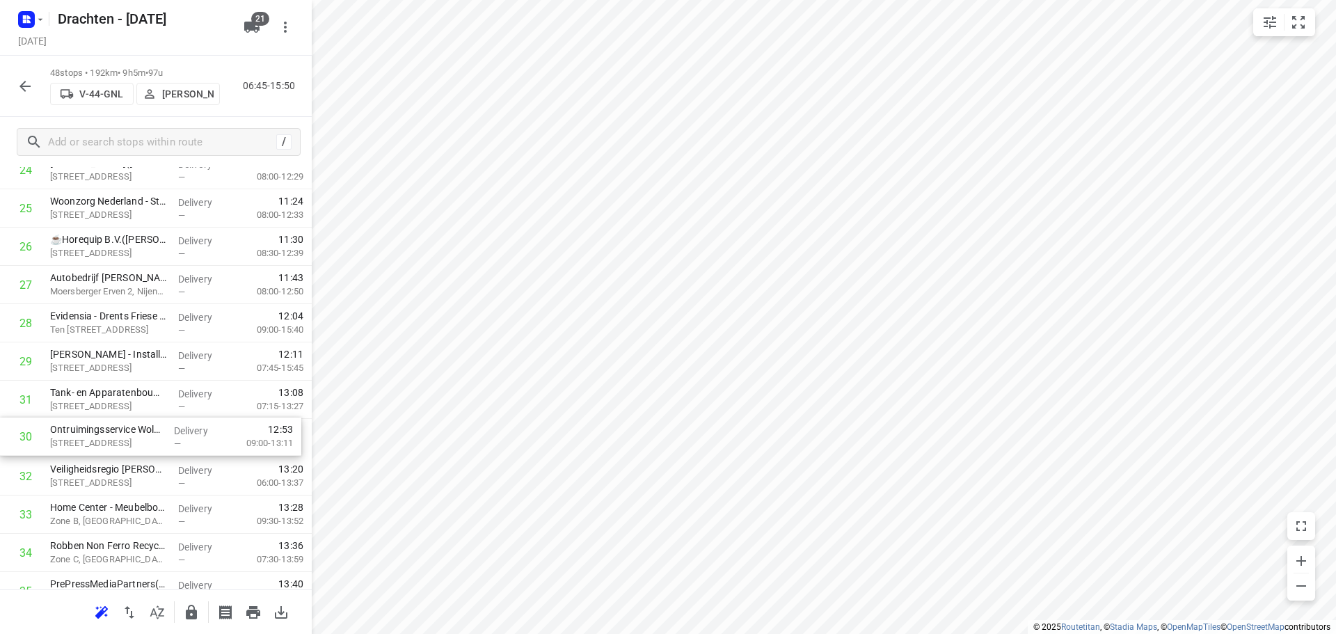
drag, startPoint x: 154, startPoint y: 408, endPoint x: 154, endPoint y: 448, distance: 40.4
click at [154, 448] on div "1 Koster Eurotransport B.V.(Dannick Koster) Ruige Weegbree 2, Wolvega Delivery …" at bounding box center [156, 189] width 312 height 1837
drag, startPoint x: 152, startPoint y: 447, endPoint x: 155, endPoint y: 406, distance: 41.1
click at [155, 406] on div "1 Koster Eurotransport B.V.(Dannick Koster) Ruige Weegbree 2, Wolvega Delivery …" at bounding box center [156, 189] width 312 height 1837
drag, startPoint x: 157, startPoint y: 411, endPoint x: 158, endPoint y: 445, distance: 33.4
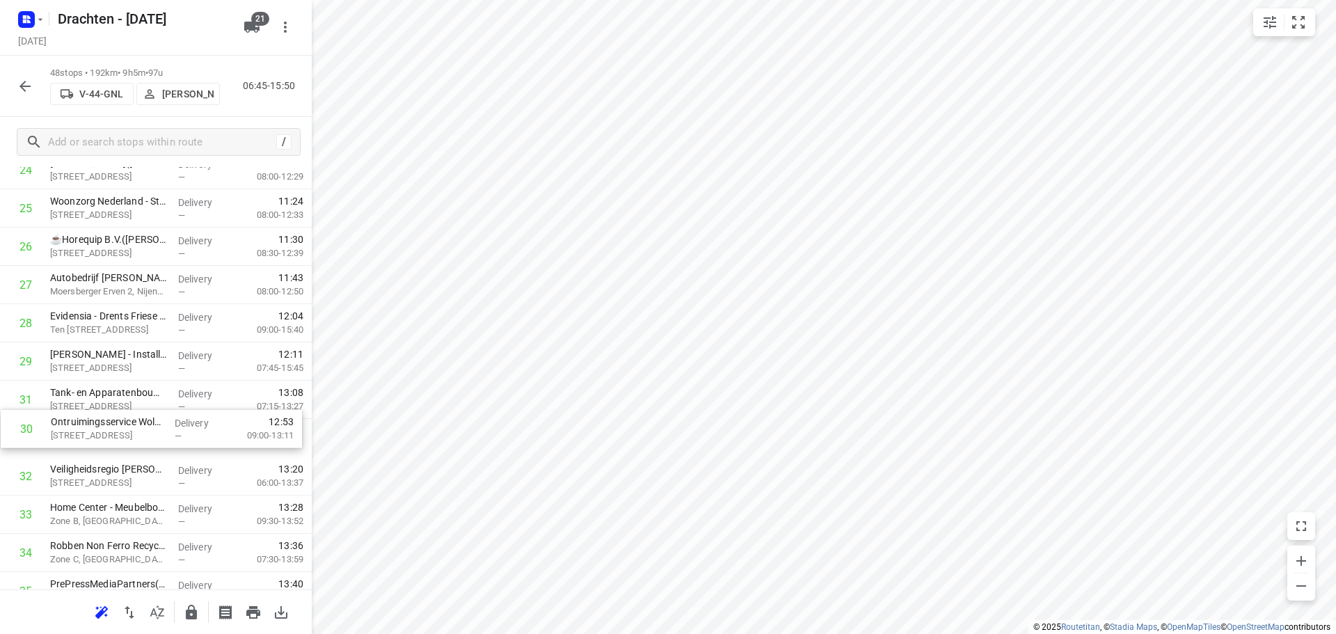
click at [158, 445] on div "1 Koster Eurotransport B.V.(Dannick Koster) Ruige Weegbree 2, Wolvega Delivery …" at bounding box center [156, 189] width 312 height 1837
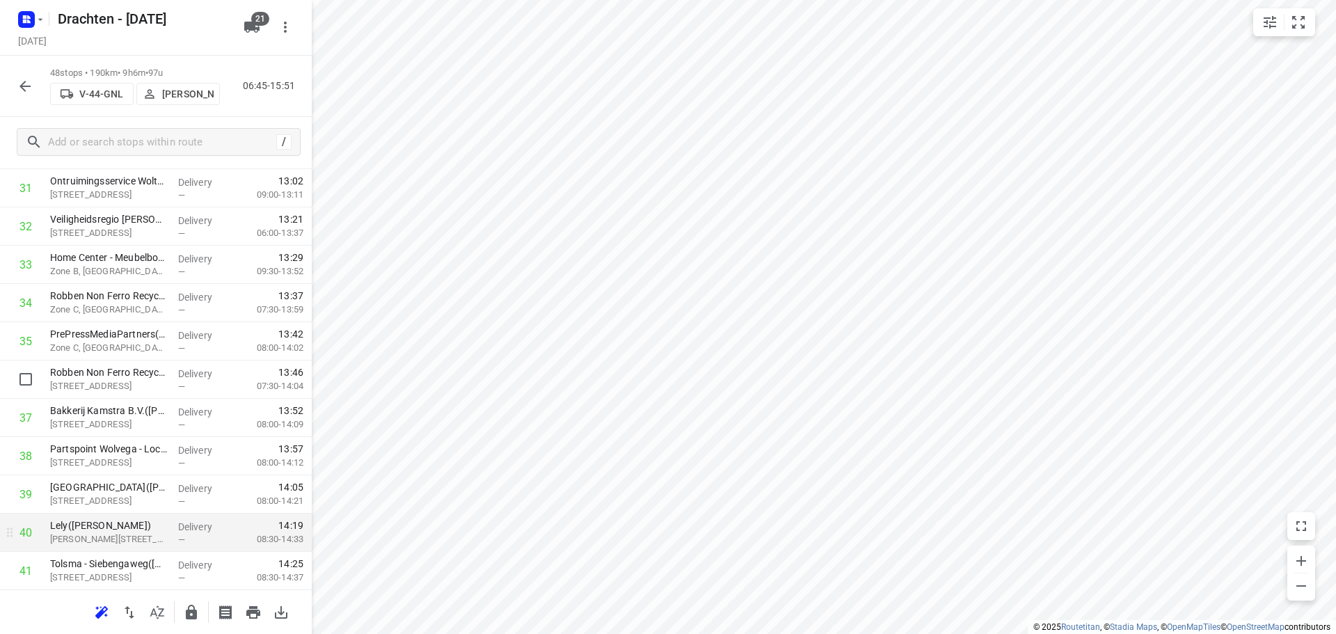
scroll to position [1284, 0]
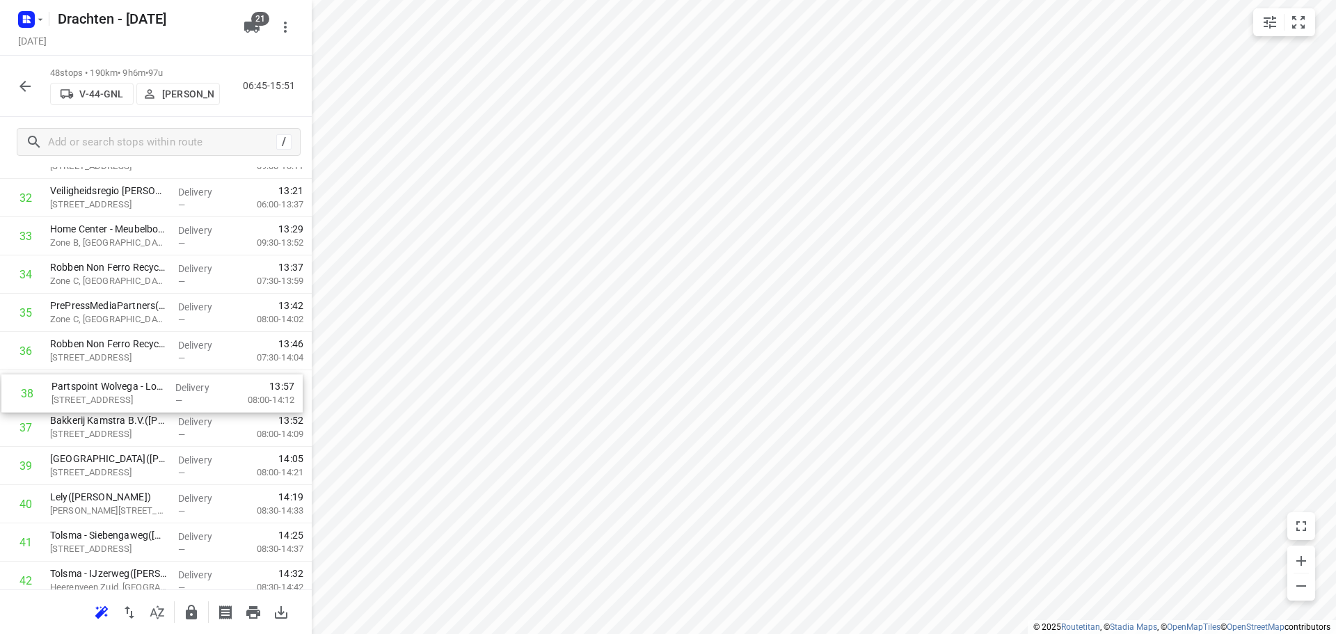
drag, startPoint x: 117, startPoint y: 427, endPoint x: 119, endPoint y: 389, distance: 37.6
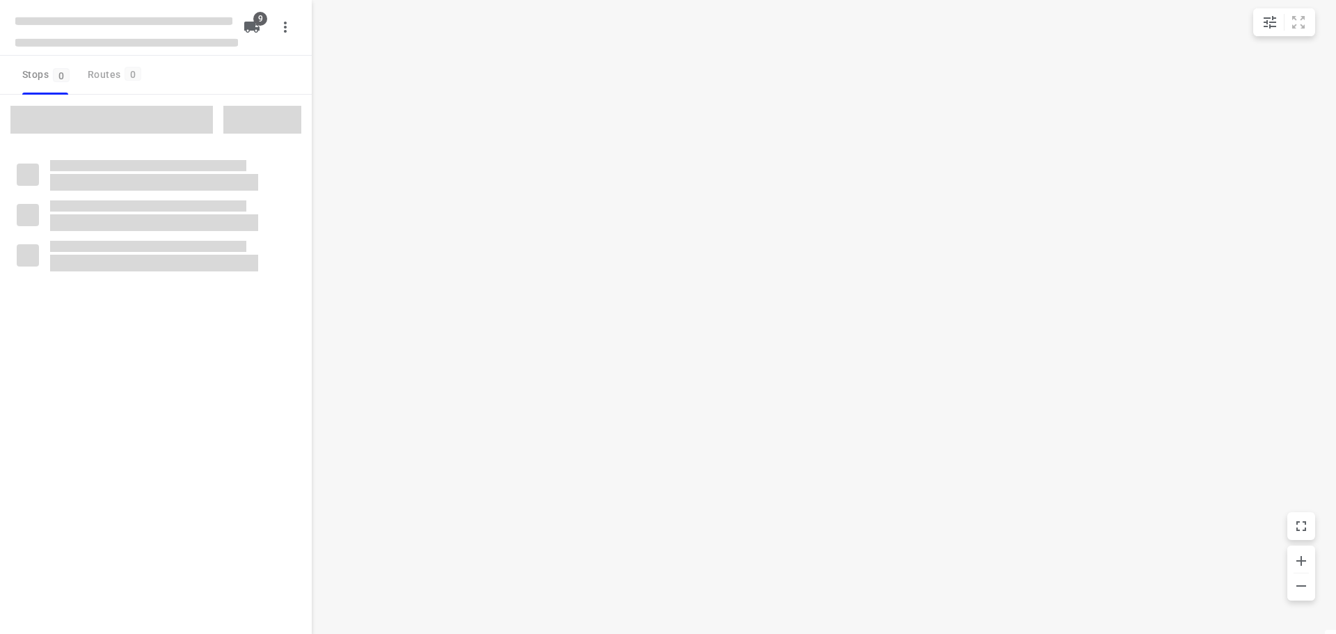
checkbox input "true"
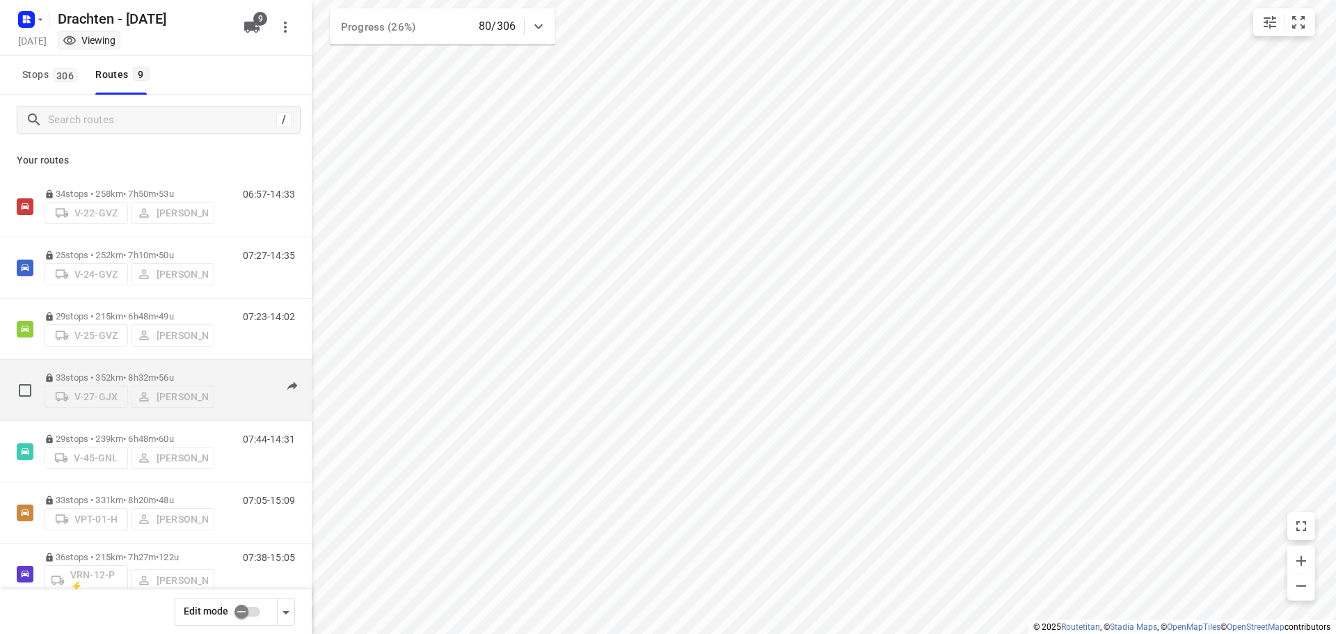
click at [173, 381] on span "56u" at bounding box center [166, 377] width 15 height 10
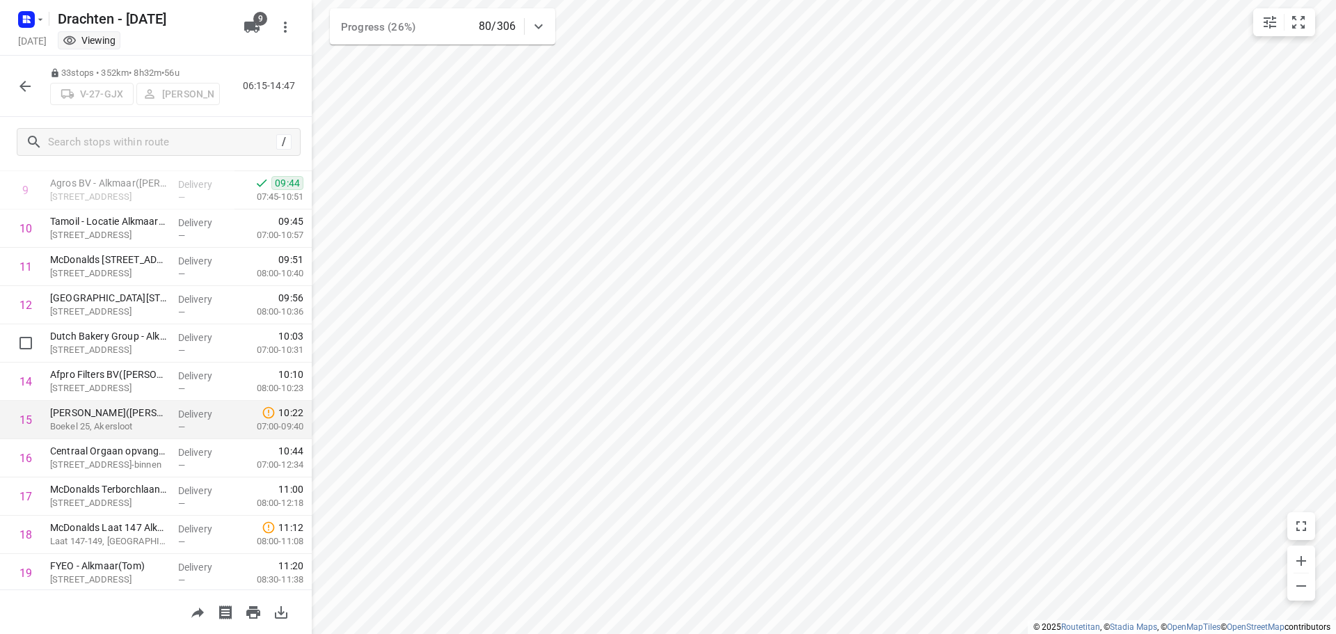
scroll to position [348, 0]
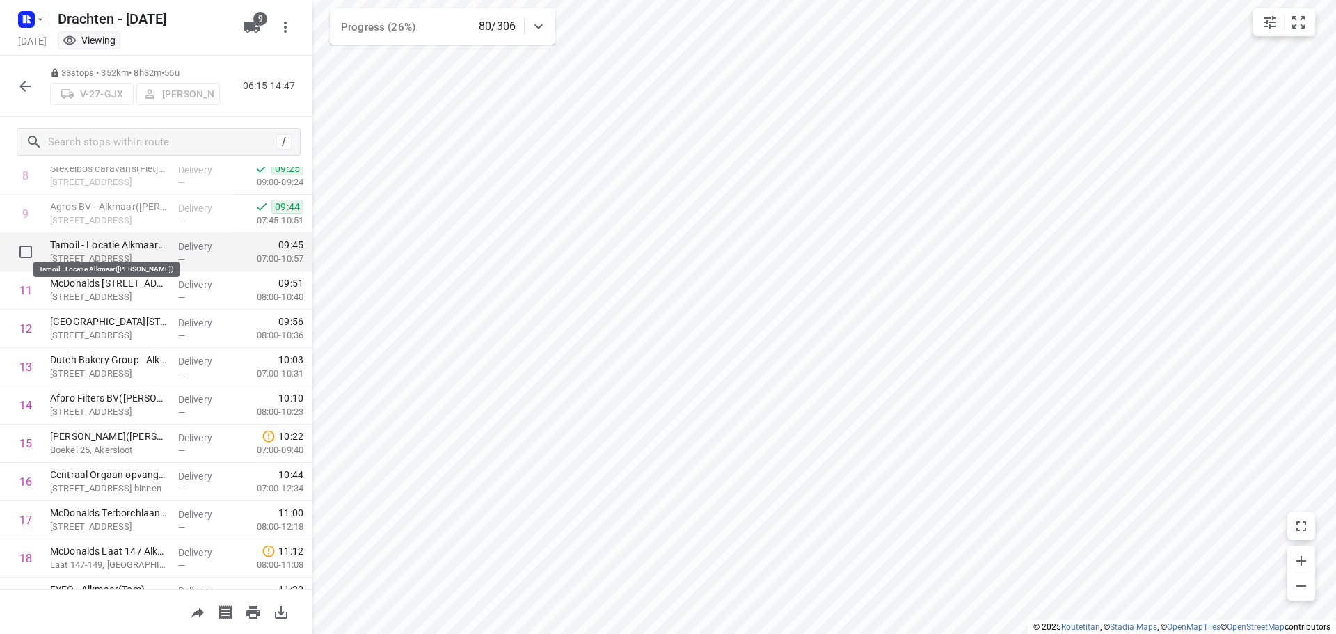
click at [145, 246] on p "Tamoil - Locatie Alkmaar(Marianne de Bos)" at bounding box center [108, 245] width 117 height 14
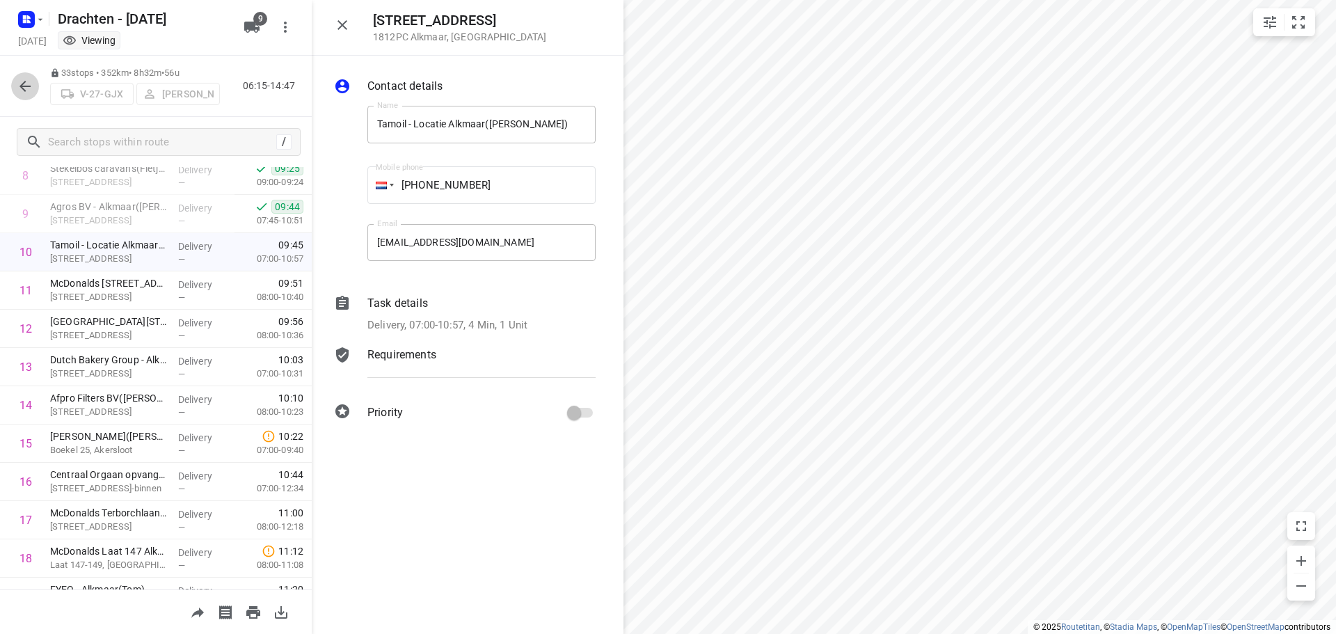
click at [26, 88] on icon "button" at bounding box center [25, 86] width 17 height 17
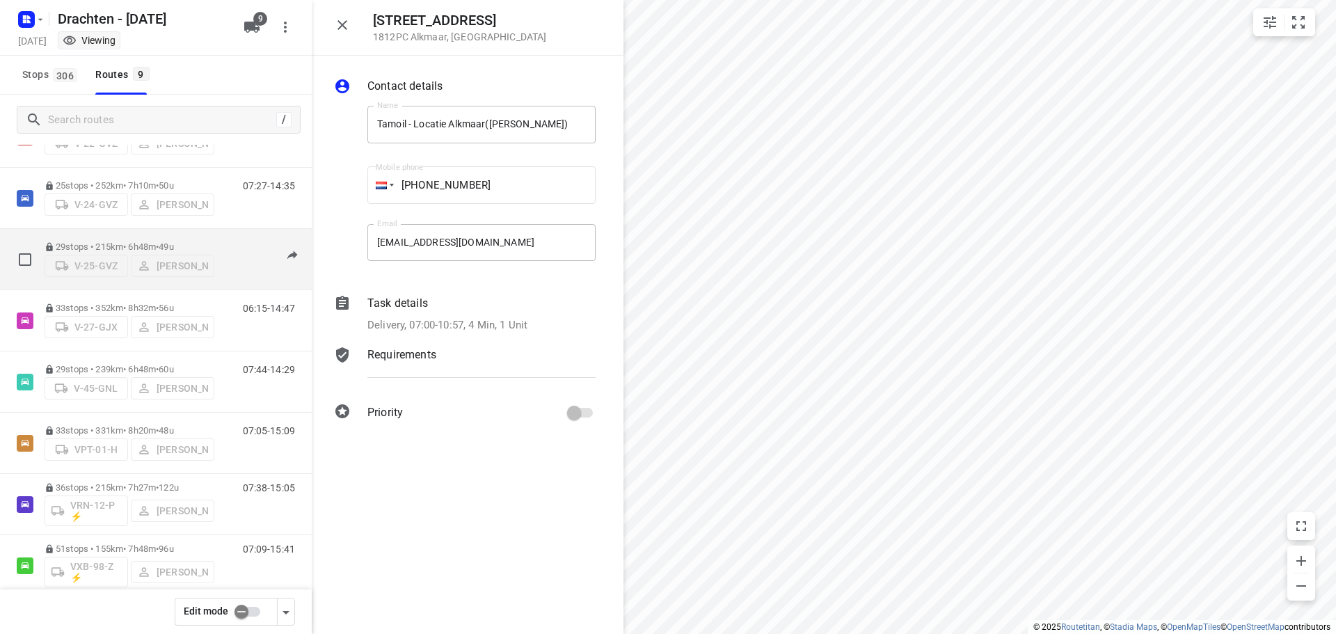
scroll to position [152, 0]
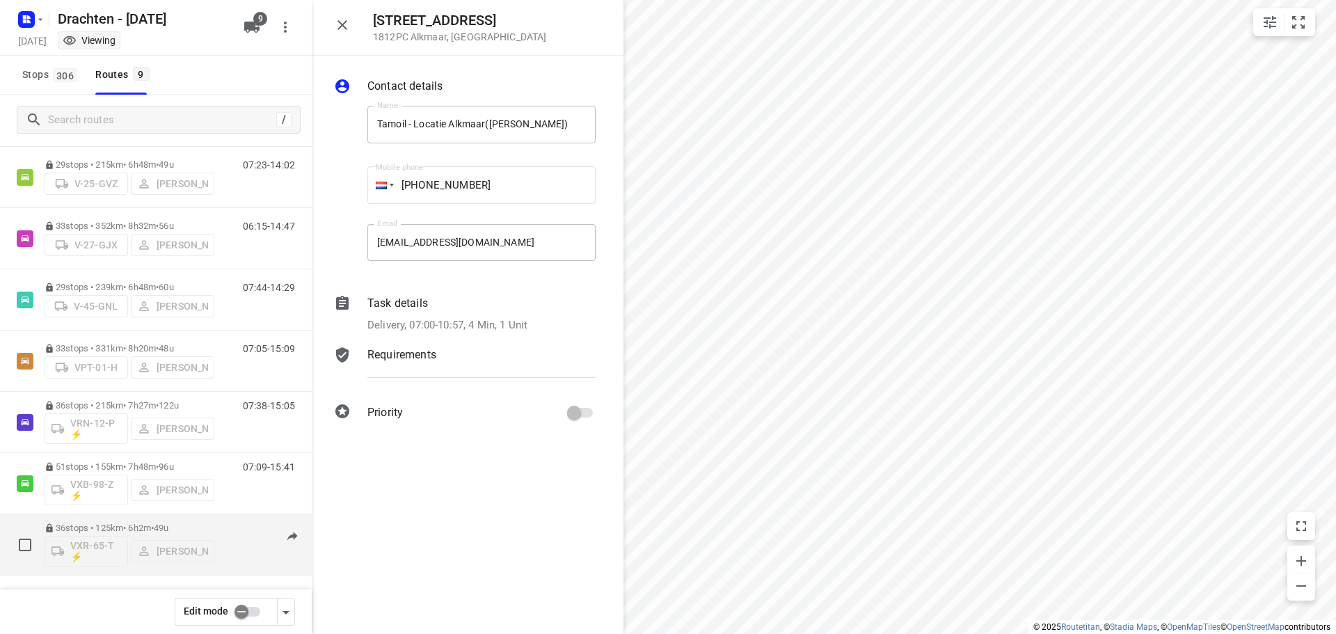
click at [156, 527] on p "36 stops • 125km • 6h2m • 49u" at bounding box center [130, 528] width 170 height 10
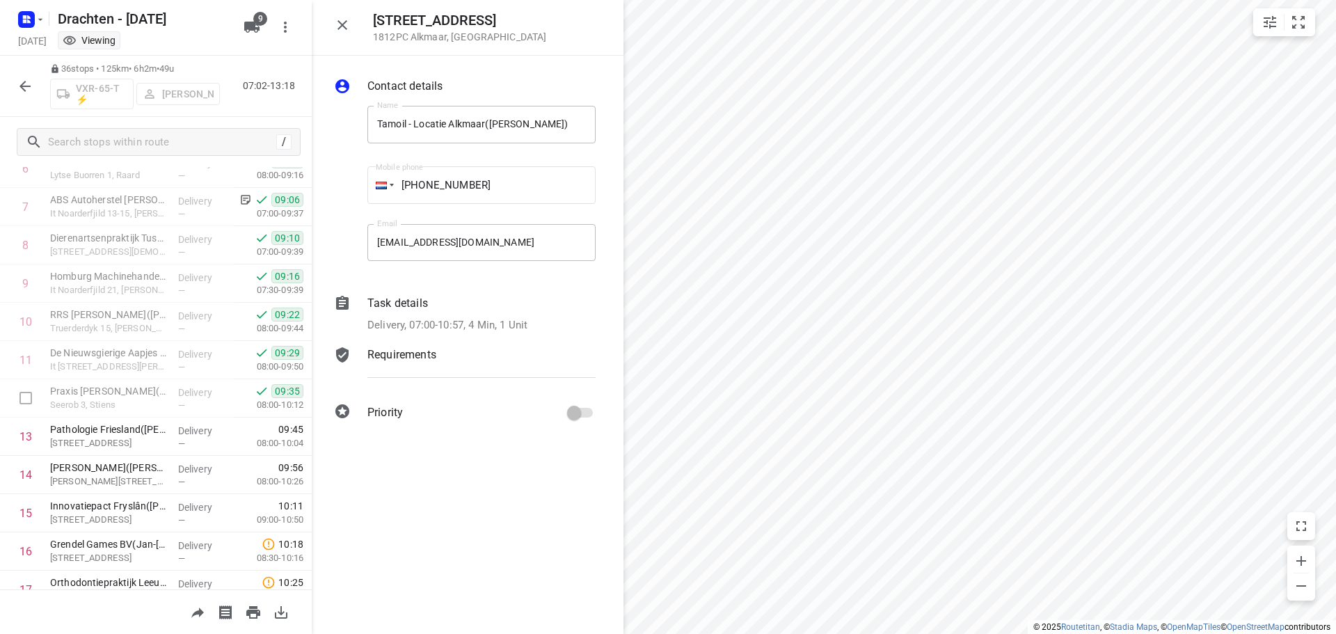
scroll to position [417, 0]
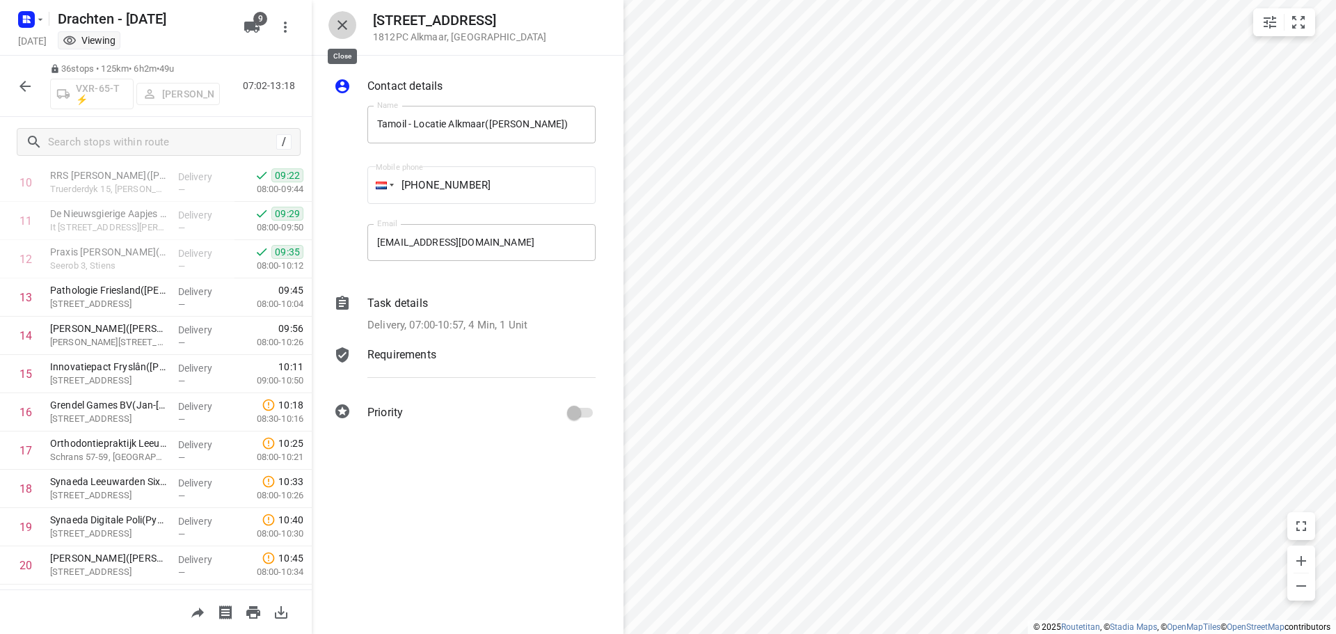
click at [340, 33] on icon "button" at bounding box center [342, 25] width 17 height 17
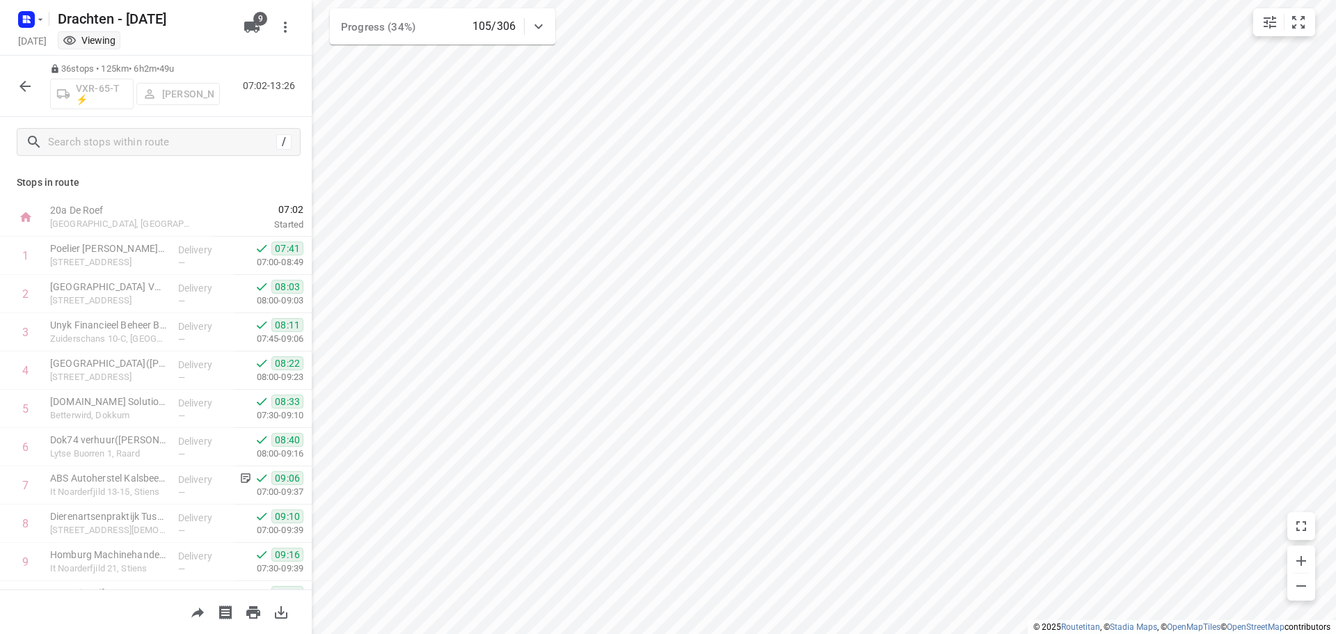
scroll to position [417, 0]
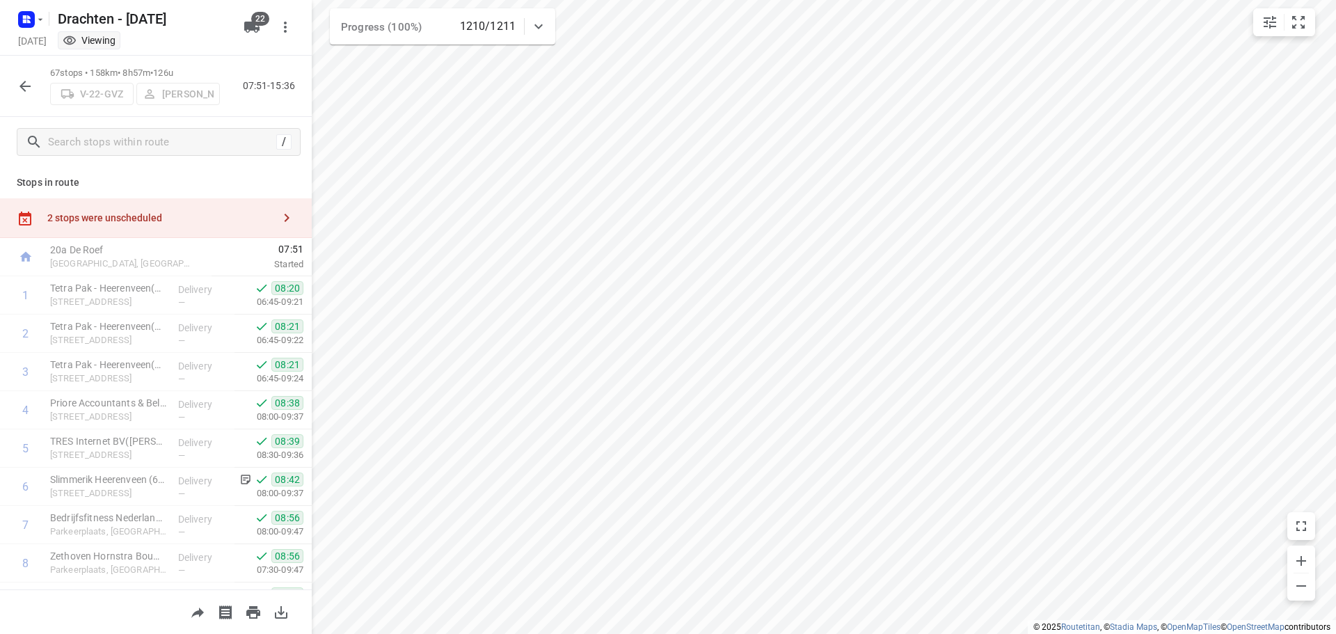
scroll to position [626, 0]
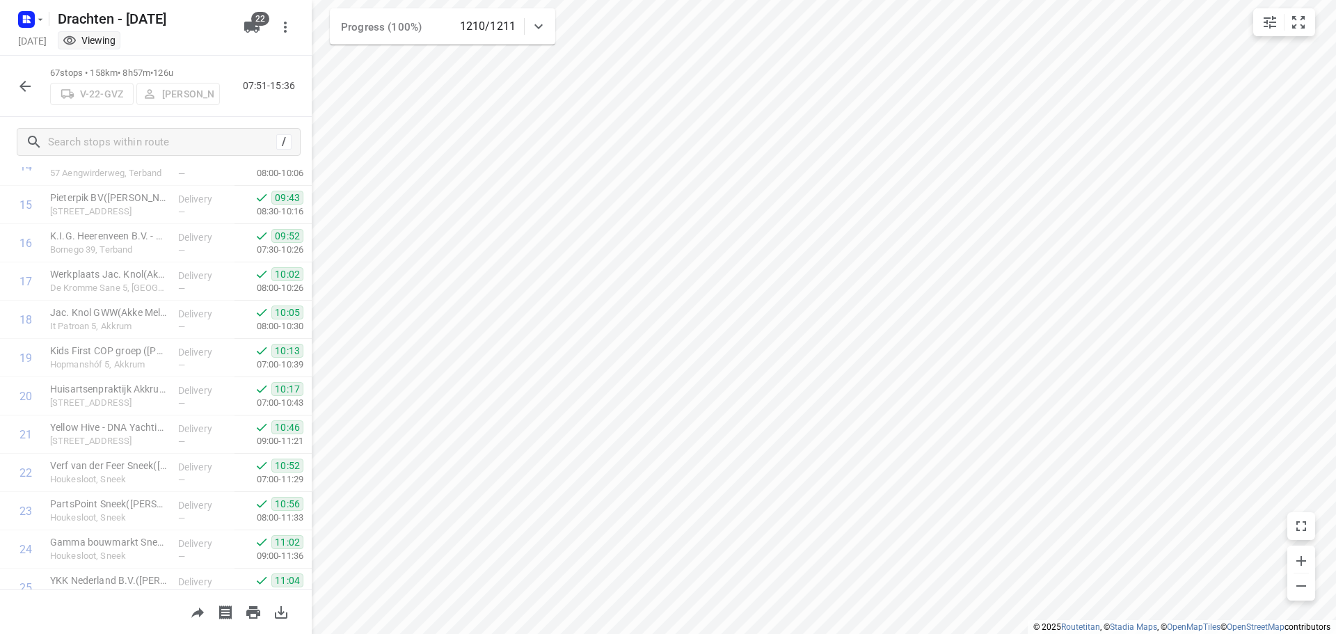
click at [40, 81] on div "67 stops • 158km • 8h57m • 126u V-22-GVZ Jelle Veenstra 07:51-15:36" at bounding box center [156, 86] width 312 height 61
click at [26, 94] on icon "button" at bounding box center [25, 86] width 17 height 17
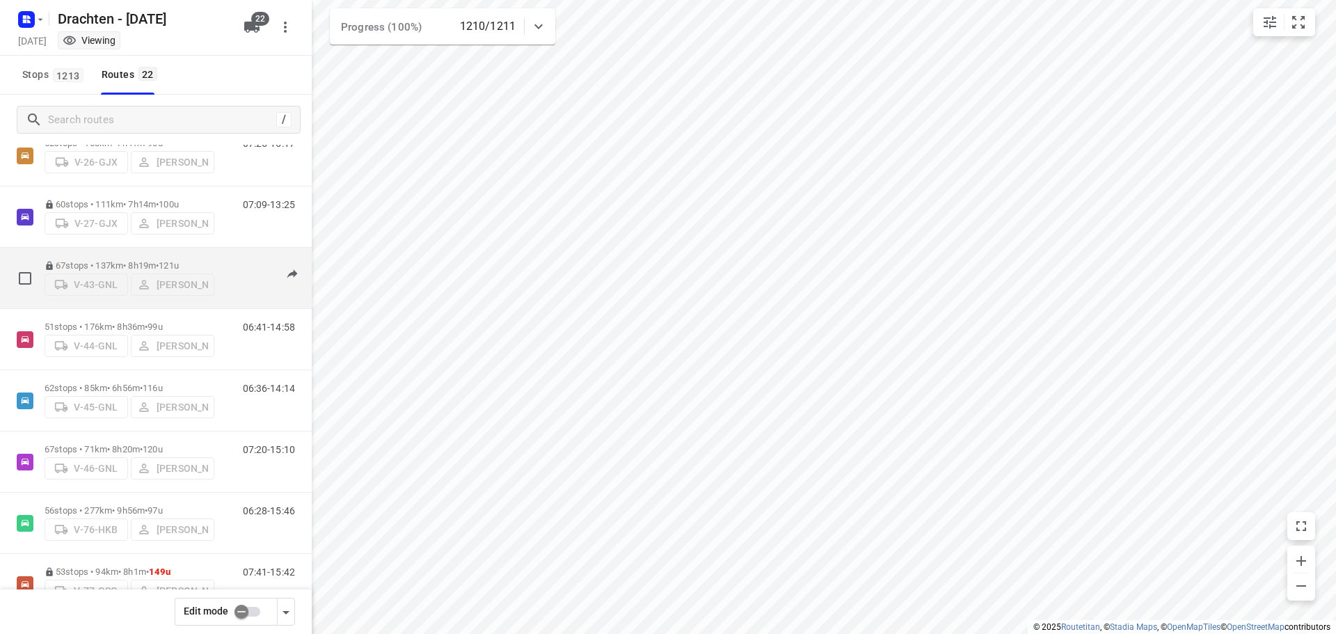
scroll to position [417, 0]
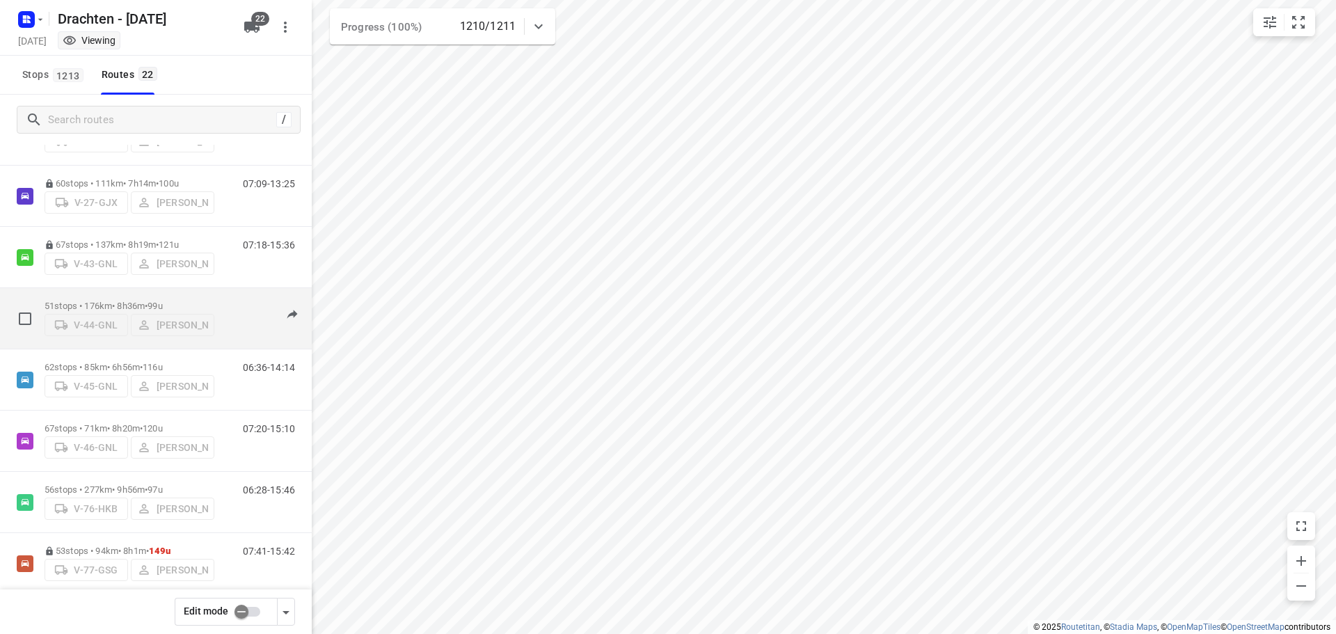
click at [112, 301] on p "51 stops • 176km • 8h36m • 99u" at bounding box center [130, 306] width 170 height 10
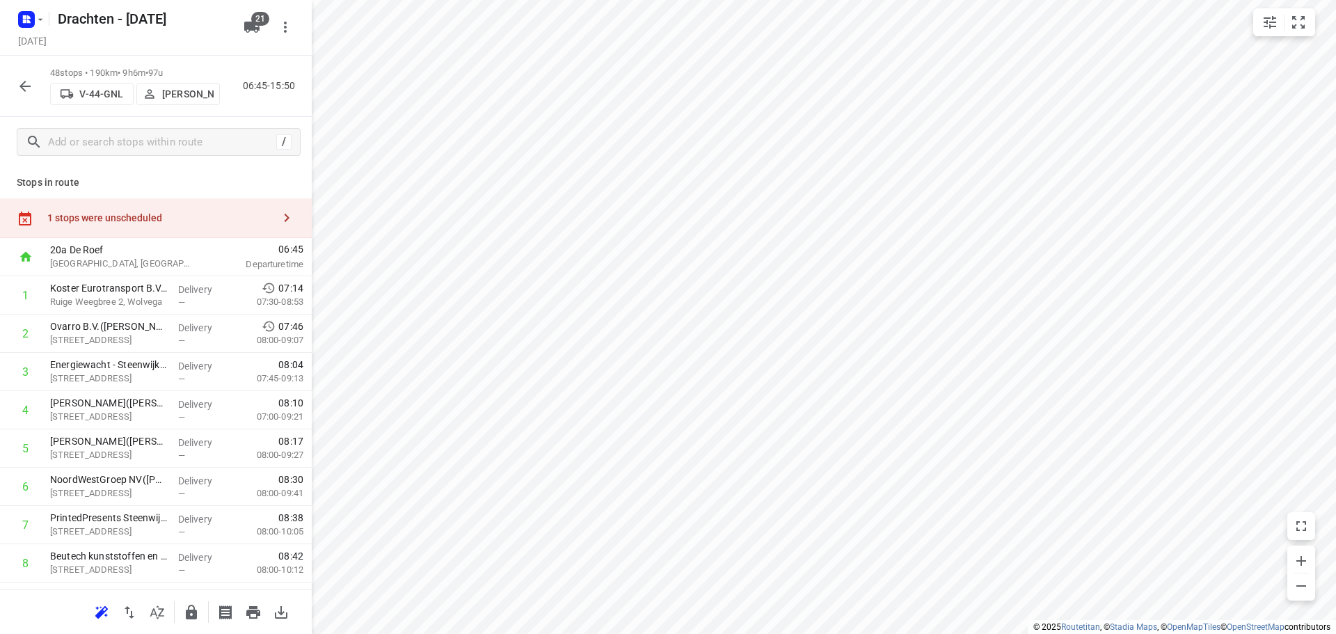
scroll to position [1284, 0]
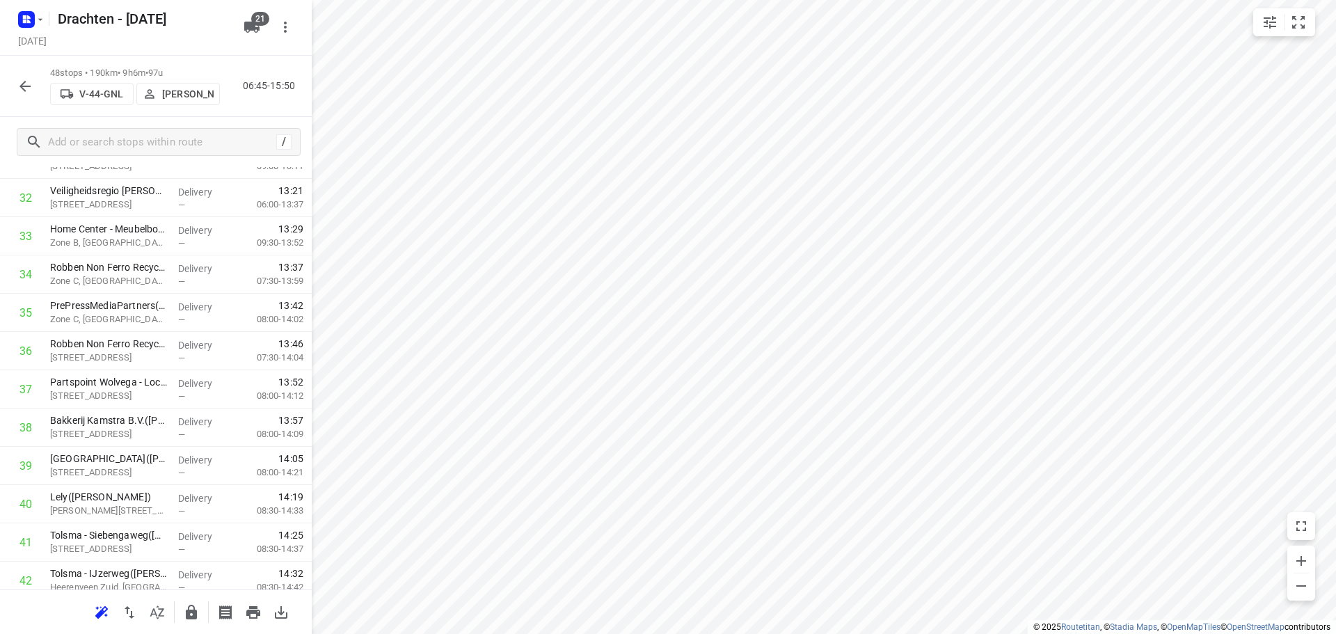
click at [27, 85] on icon "button" at bounding box center [25, 86] width 17 height 17
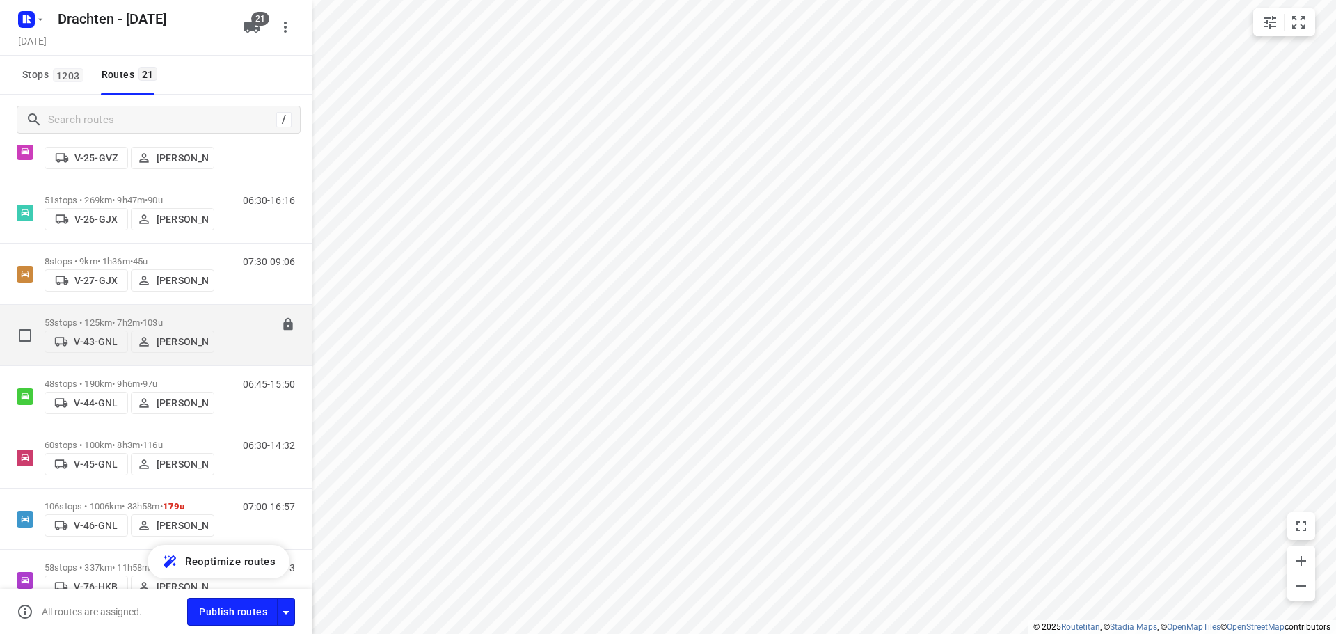
scroll to position [417, 0]
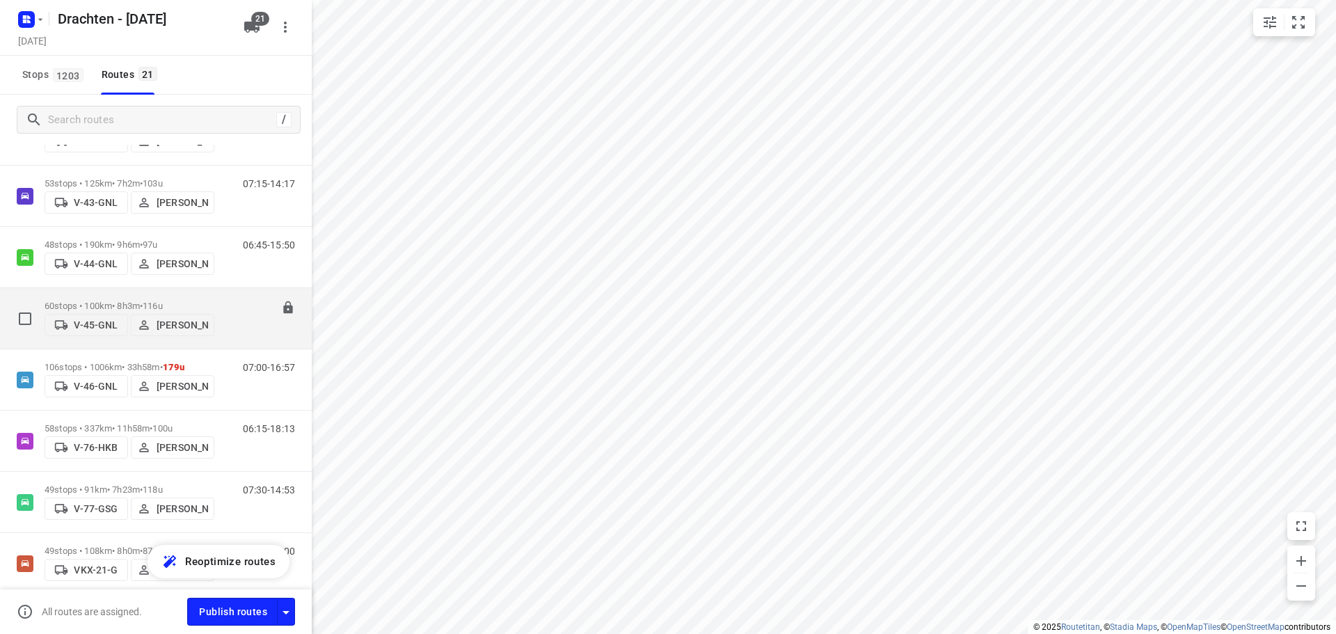
click at [117, 301] on p "60 stops • 100km • 8h3m • 116u" at bounding box center [130, 306] width 170 height 10
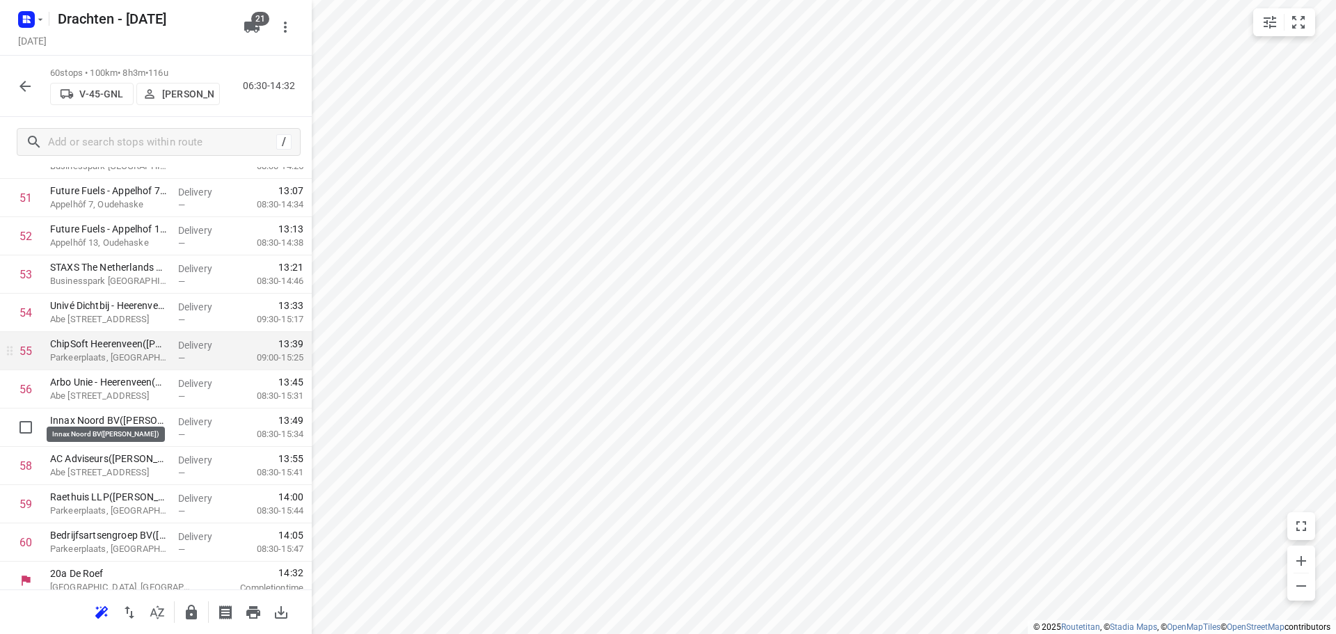
scroll to position [2021, 0]
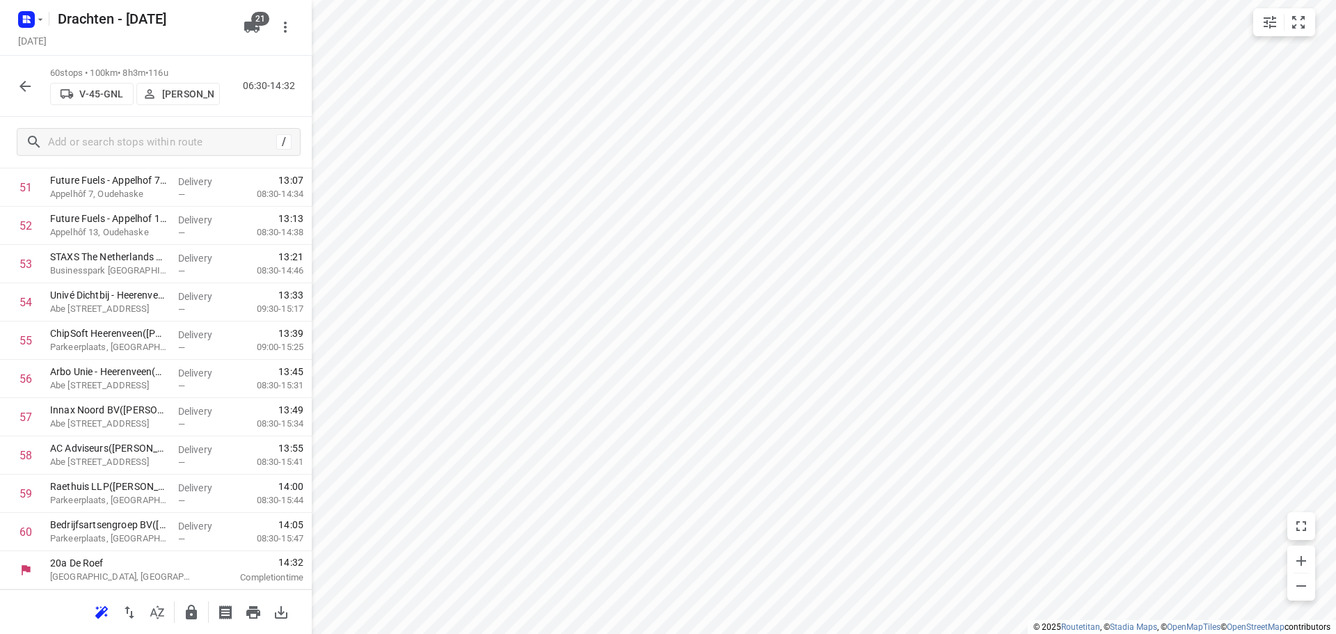
click at [28, 91] on icon "button" at bounding box center [25, 86] width 17 height 17
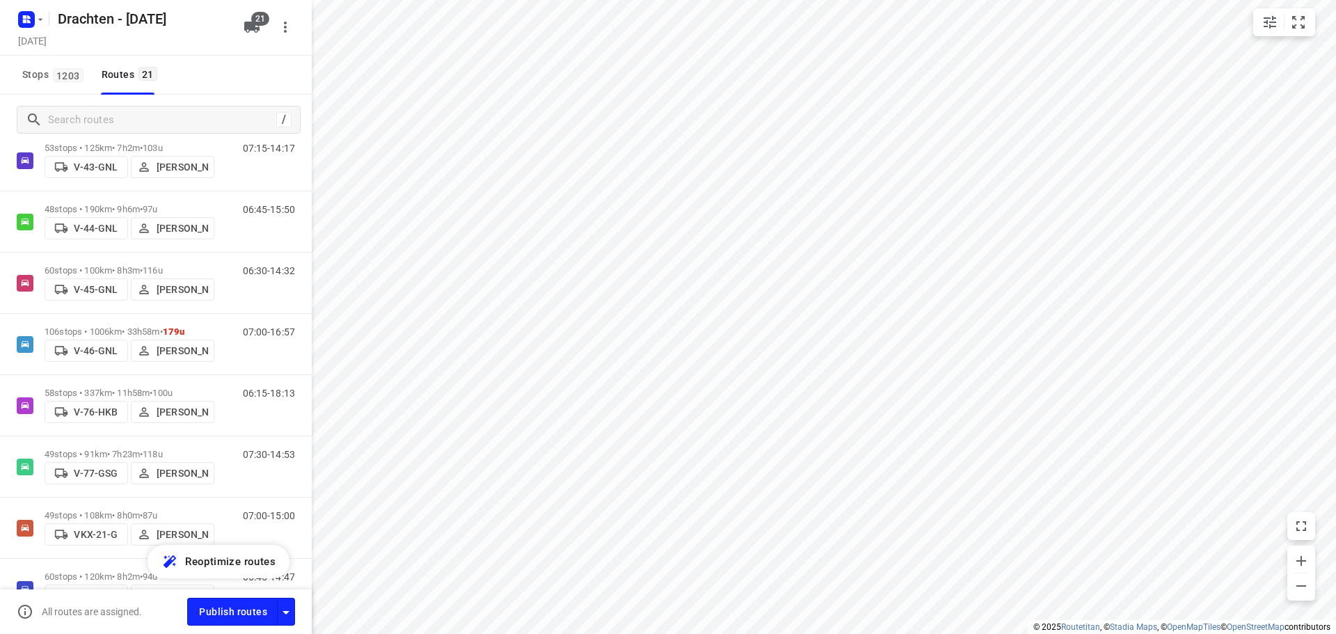
scroll to position [487, 0]
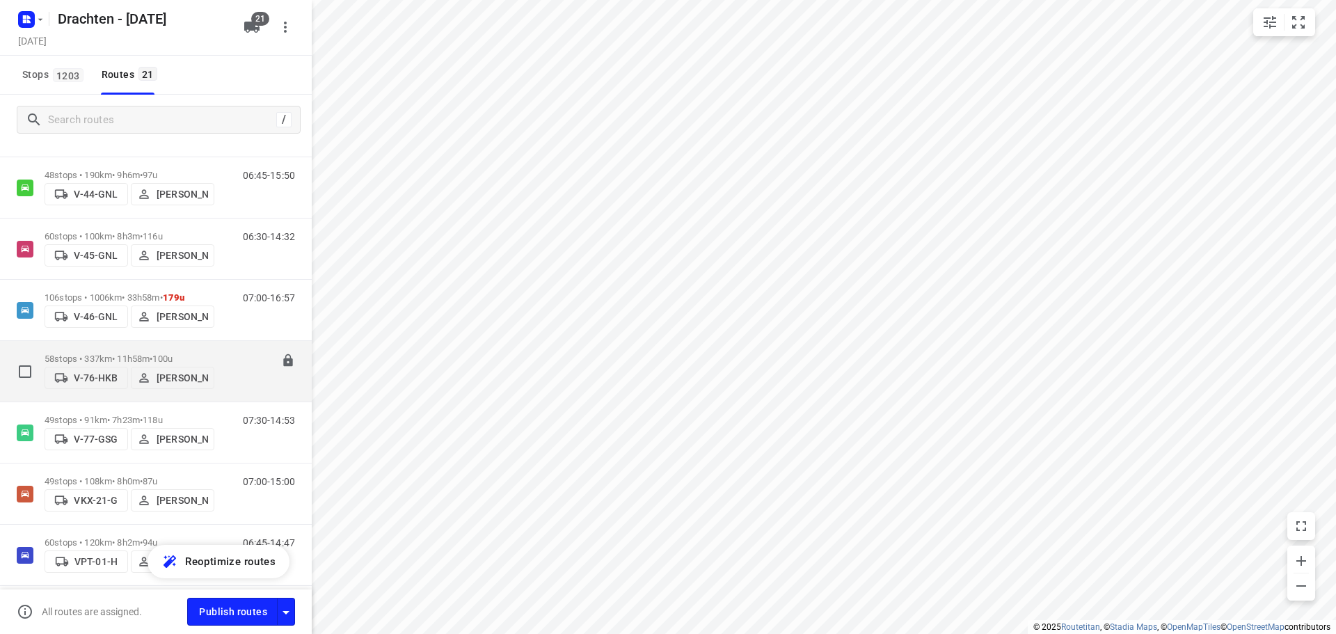
click at [125, 356] on p "58 stops • 337km • 11h58m • 100u" at bounding box center [130, 358] width 170 height 10
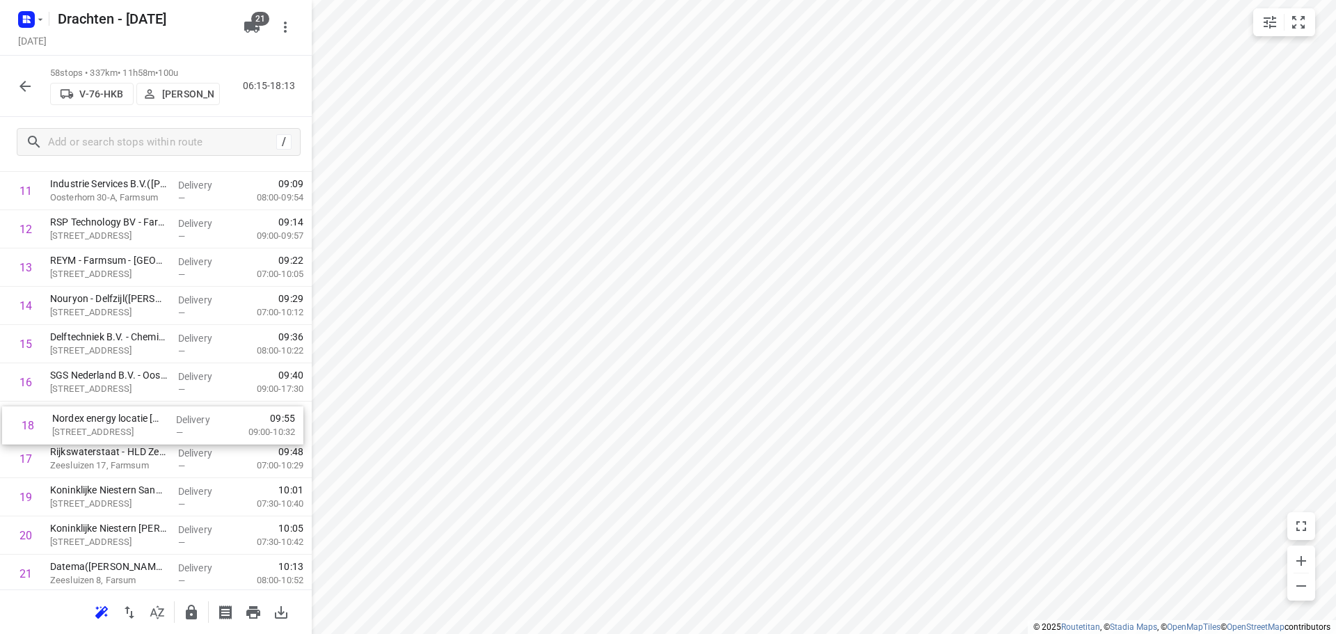
drag, startPoint x: 118, startPoint y: 468, endPoint x: 120, endPoint y: 430, distance: 37.6
drag, startPoint x: 118, startPoint y: 425, endPoint x: 117, endPoint y: 465, distance: 40.4
drag, startPoint x: 117, startPoint y: 465, endPoint x: 116, endPoint y: 422, distance: 43.1
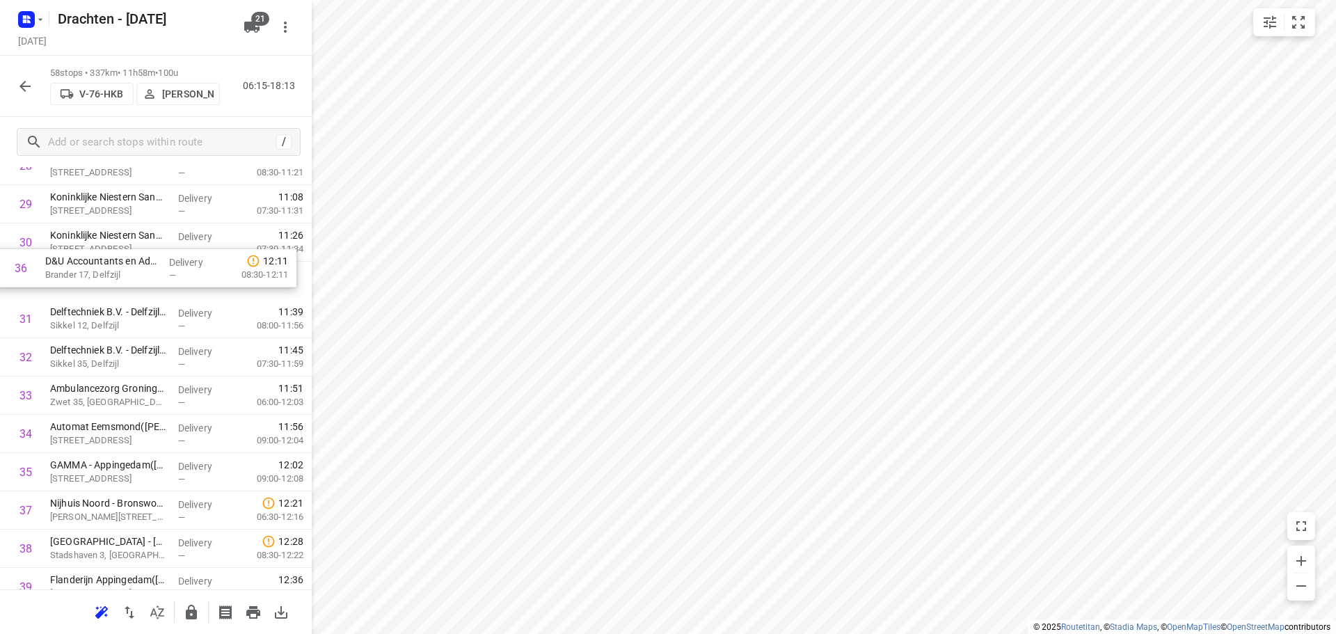
scroll to position [1161, 0]
drag, startPoint x: 150, startPoint y: 461, endPoint x: 153, endPoint y: 289, distance: 171.2
click at [153, 289] on div "1 X-Tense(Marcel Vervaart) Zuiderweg 3, Slochteren Delivery — 07:11 07:00-08:36…" at bounding box center [156, 225] width 312 height 2220
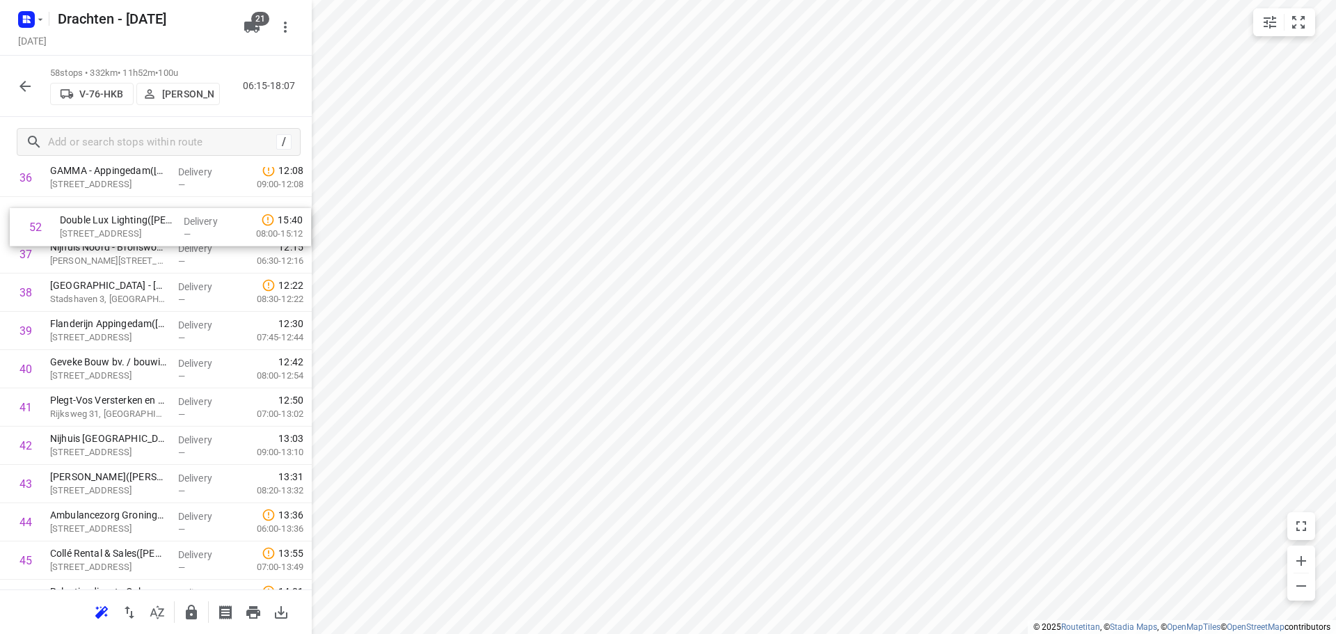
scroll to position [1437, 0]
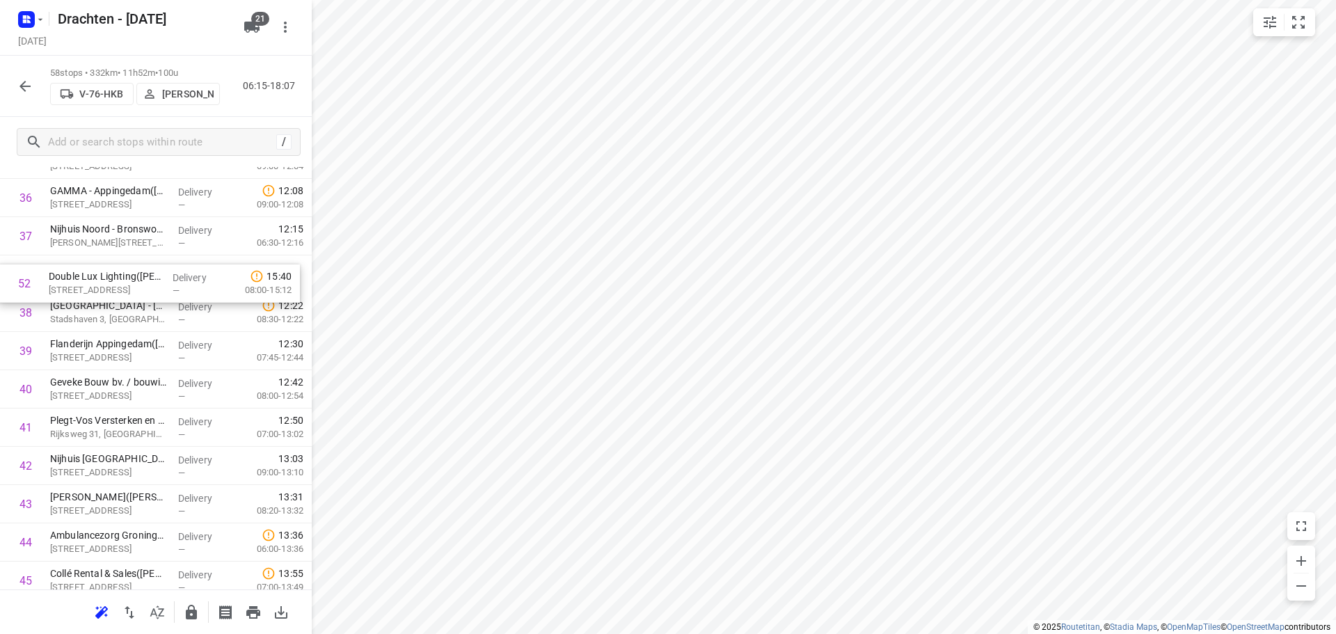
drag, startPoint x: 135, startPoint y: 580, endPoint x: 134, endPoint y: 280, distance: 300.6
drag, startPoint x: 118, startPoint y: 317, endPoint x: 116, endPoint y: 282, distance: 34.8
drag, startPoint x: 116, startPoint y: 282, endPoint x: 117, endPoint y: 326, distance: 43.1
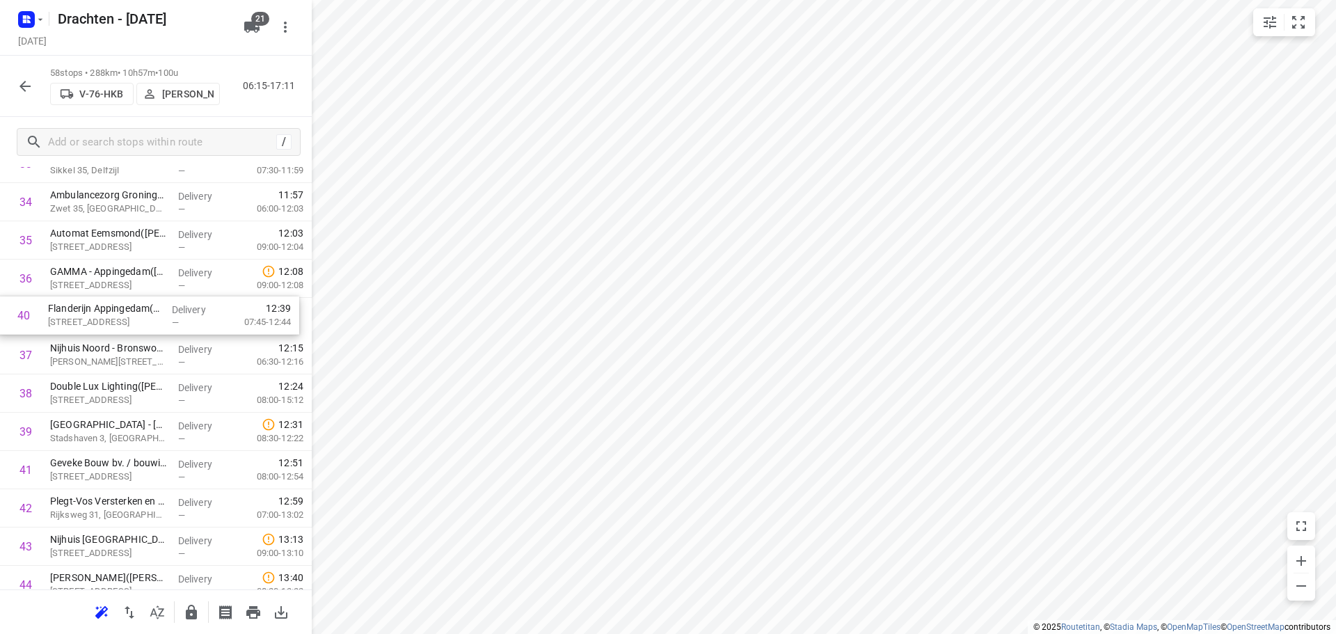
scroll to position [1355, 0]
drag, startPoint x: 89, startPoint y: 353, endPoint x: 90, endPoint y: 317, distance: 36.2
click at [90, 317] on div "1 X-Tense(Marcel Vervaart) Zuiderweg 3, Slochteren Delivery — 07:11 07:00-08:36…" at bounding box center [156, 31] width 312 height 2220
drag, startPoint x: 97, startPoint y: 440, endPoint x: 100, endPoint y: 360, distance: 80.1
click at [100, 360] on div "1 X-Tense(Marcel Vervaart) Zuiderweg 3, Slochteren Delivery — 07:11 07:00-08:36…" at bounding box center [156, 31] width 312 height 2220
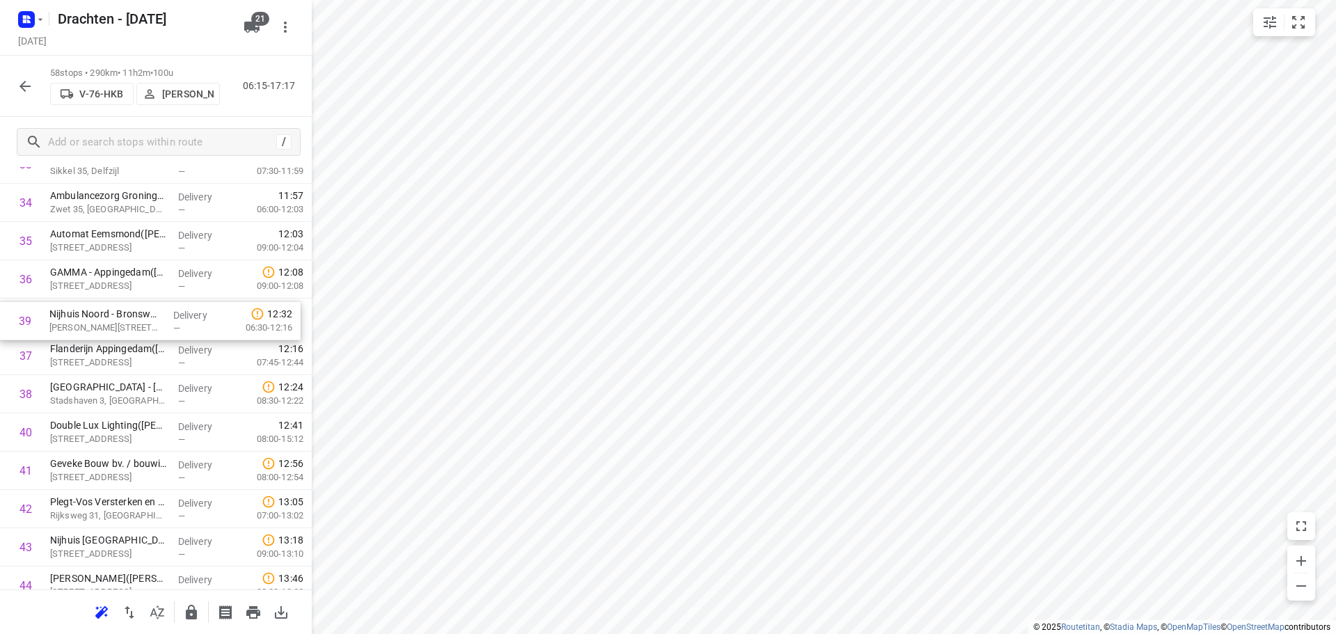
drag, startPoint x: 106, startPoint y: 400, endPoint x: 106, endPoint y: 324, distance: 76.5
click at [106, 324] on div "1 X-Tense(Marcel Vervaart) Zuiderweg 3, Slochteren Delivery — 07:11 07:00-08:36…" at bounding box center [156, 31] width 312 height 2220
drag, startPoint x: 140, startPoint y: 441, endPoint x: 137, endPoint y: 365, distance: 76.6
click at [137, 365] on div "1 X-Tense(Marcel Vervaart) Zuiderweg 3, Slochteren Delivery — 07:11 07:00-08:36…" at bounding box center [156, 31] width 312 height 2220
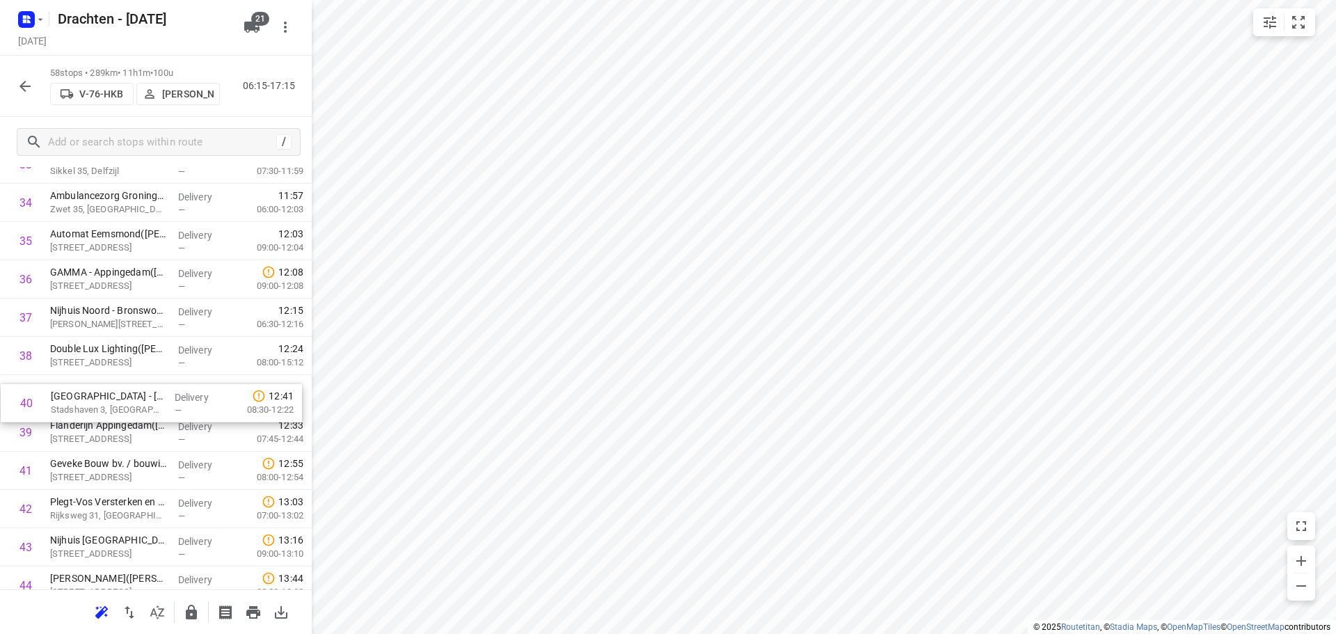
drag, startPoint x: 81, startPoint y: 436, endPoint x: 82, endPoint y: 398, distance: 37.6
click at [82, 398] on div "1 X-Tense(Marcel Vervaart) Zuiderweg 3, Slochteren Delivery — 07:11 07:00-08:36…" at bounding box center [156, 31] width 312 height 2220
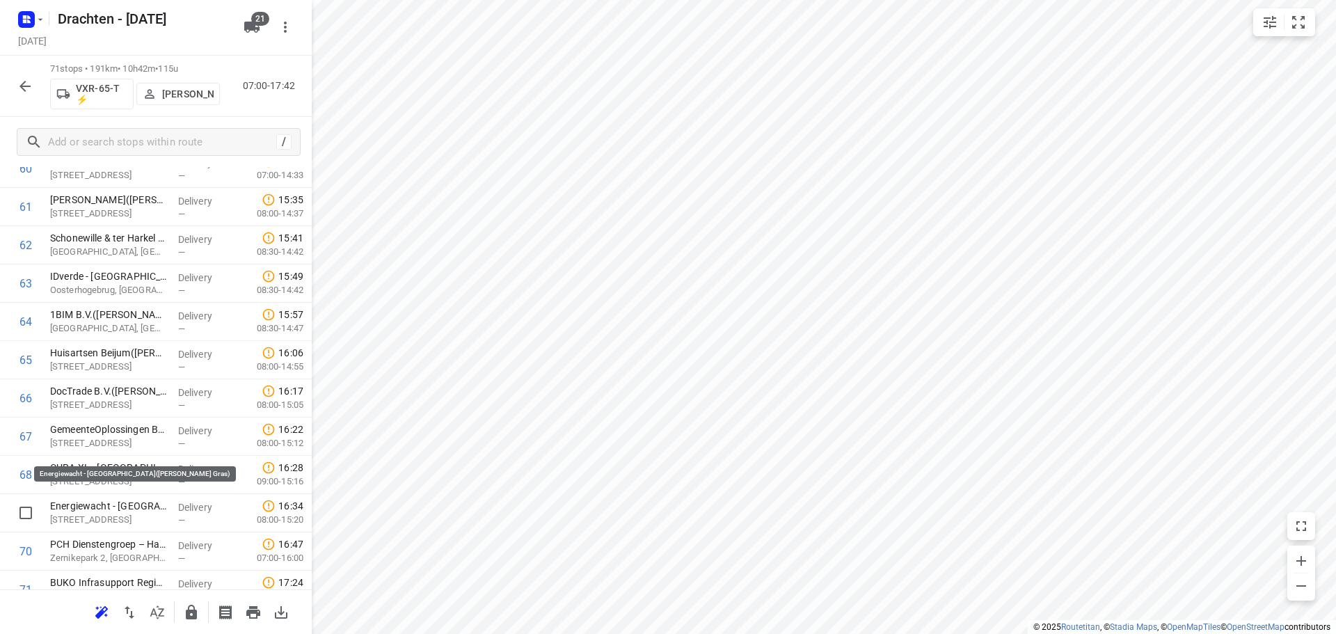
scroll to position [2442, 0]
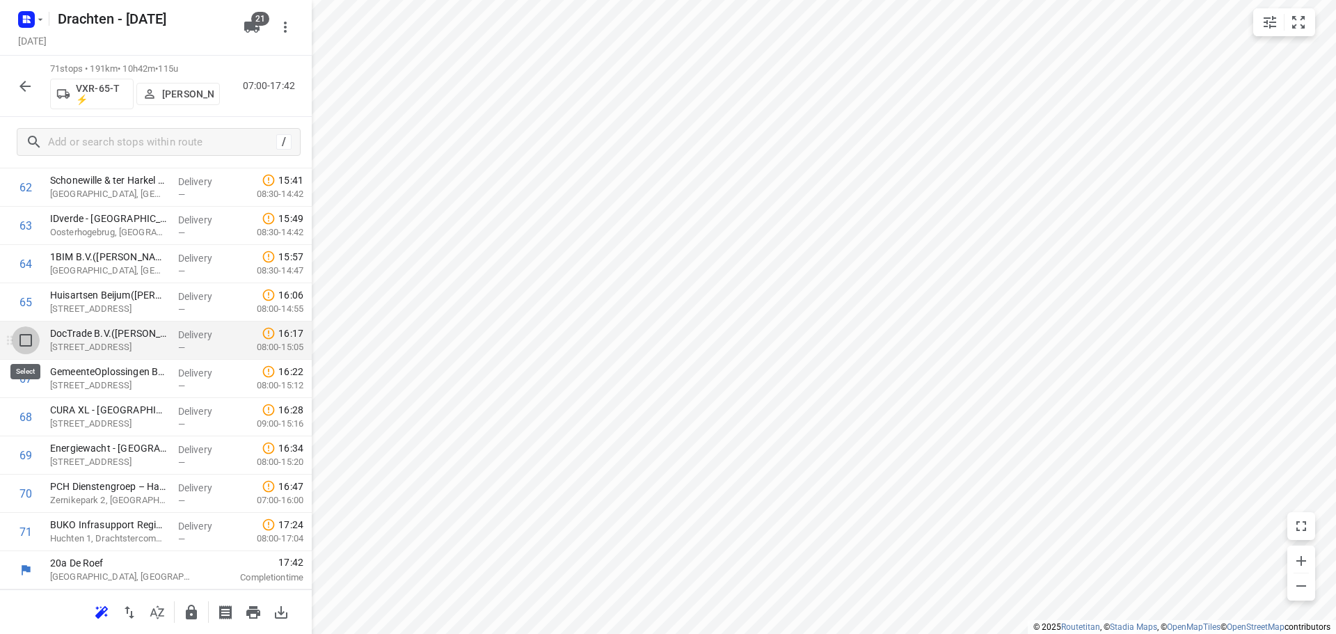
click at [24, 340] on input "checkbox" at bounding box center [26, 340] width 28 height 28
checkbox input "true"
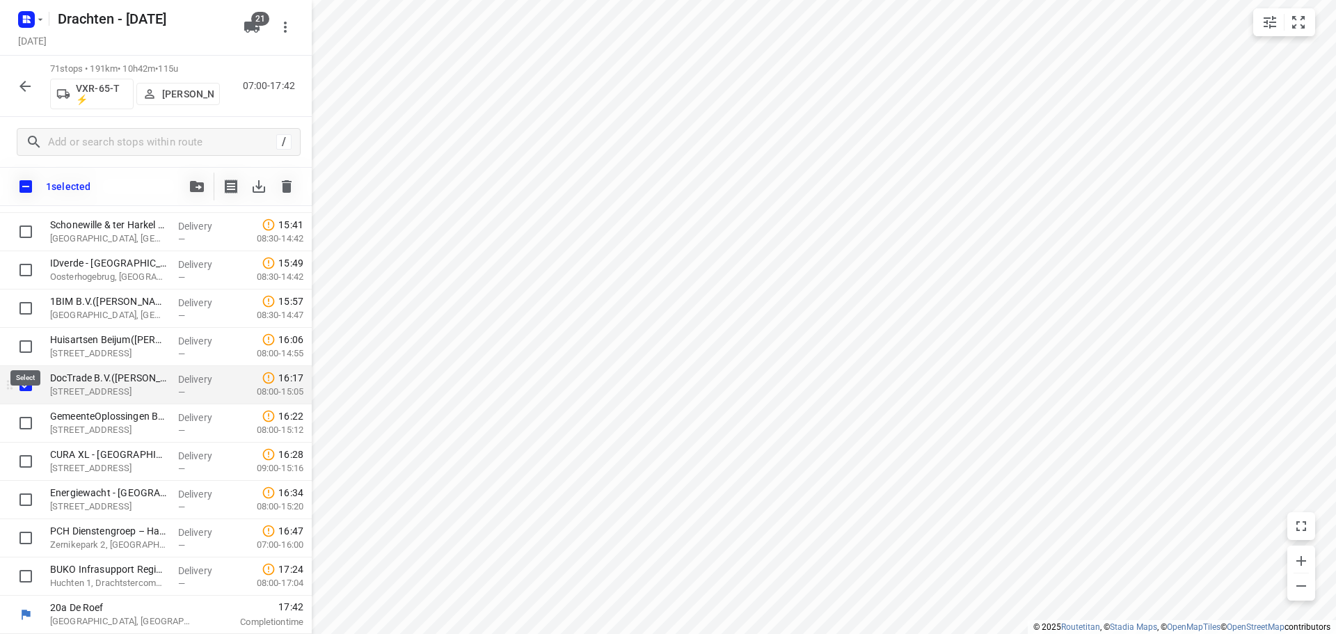
scroll to position [2437, 0]
click at [24, 420] on input "checkbox" at bounding box center [26, 423] width 28 height 28
checkbox input "true"
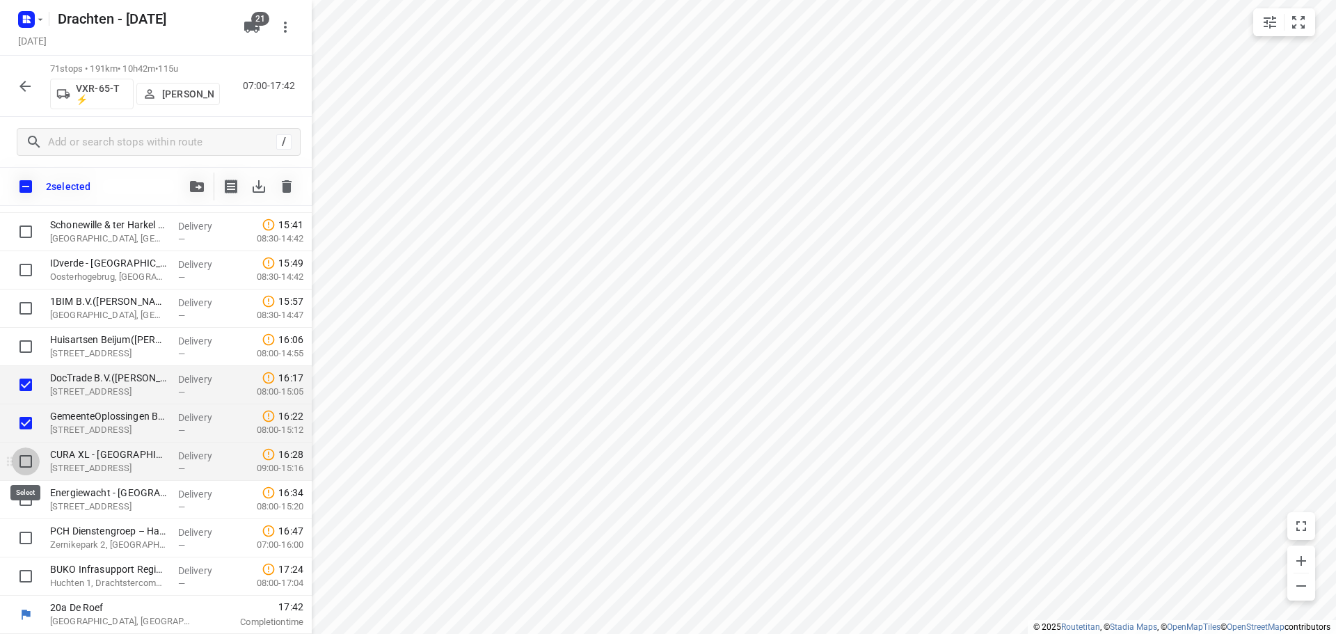
click at [26, 460] on input "checkbox" at bounding box center [26, 461] width 28 height 28
checkbox input "true"
click at [28, 495] on input "checkbox" at bounding box center [26, 500] width 28 height 28
checkbox input "true"
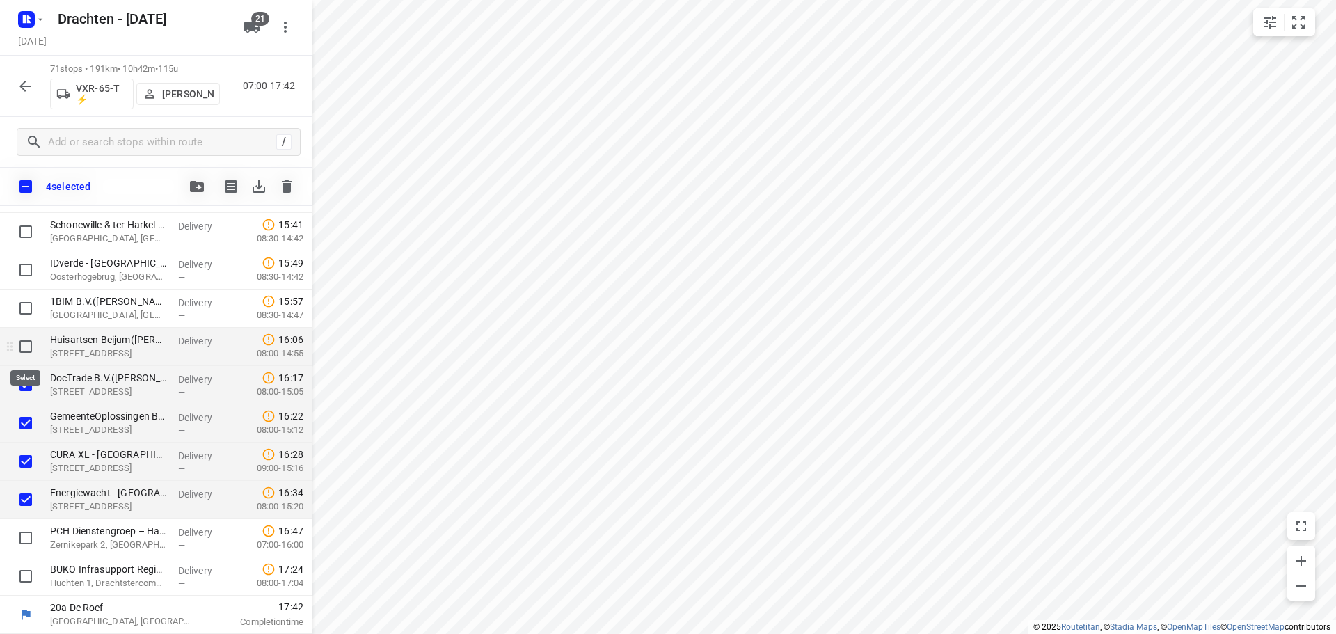
click at [24, 352] on input "checkbox" at bounding box center [26, 347] width 28 height 28
checkbox input "true"
click at [198, 193] on button "button" at bounding box center [197, 187] width 28 height 28
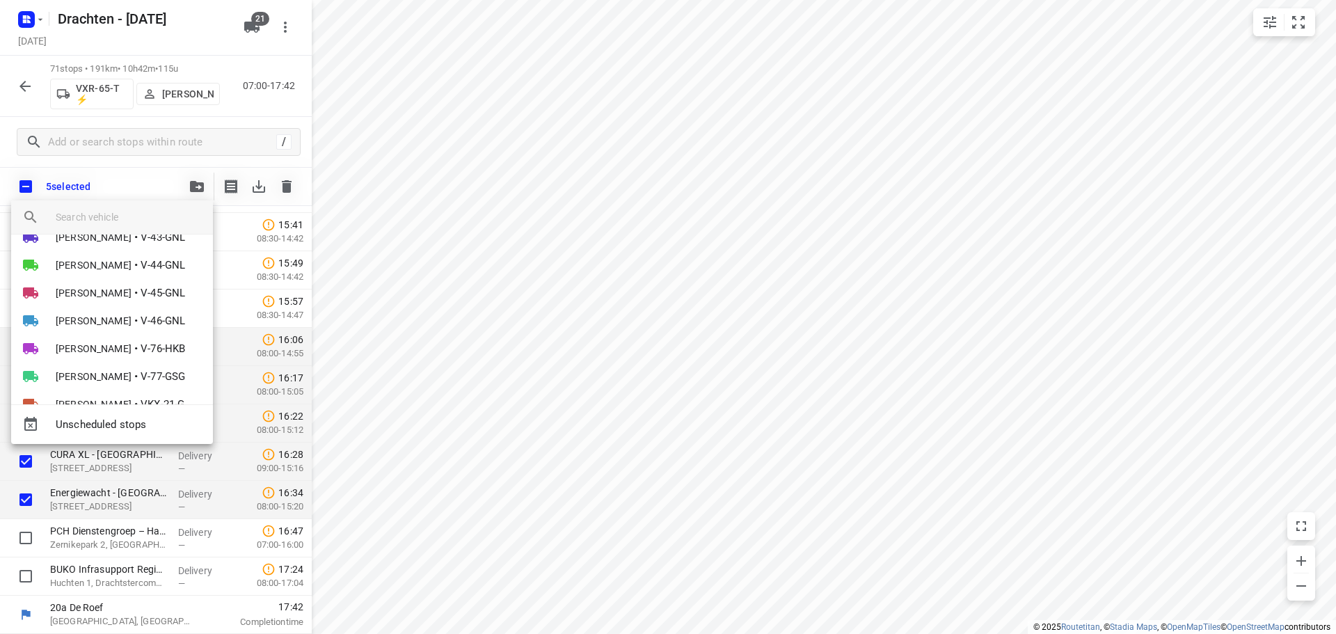
scroll to position [209, 0]
click at [112, 328] on li "Jos Kaspers • V-76-HKB" at bounding box center [112, 329] width 202 height 28
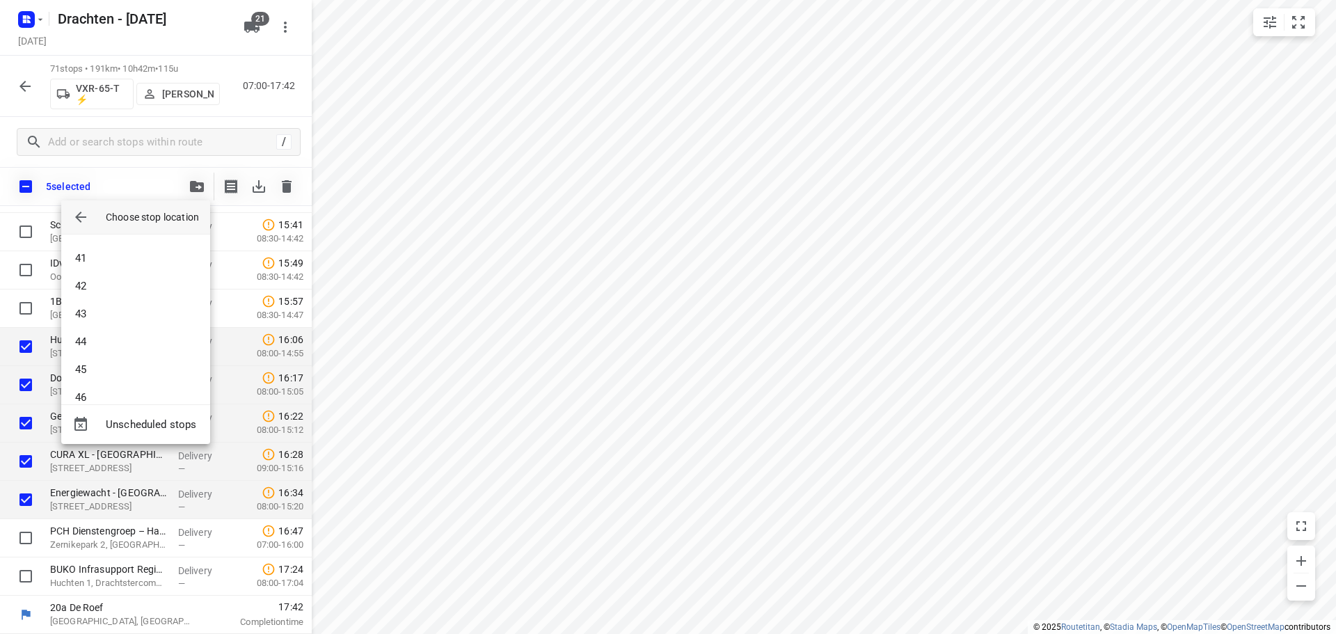
scroll to position [1461, 0]
click at [120, 383] on li "58" at bounding box center [135, 379] width 149 height 28
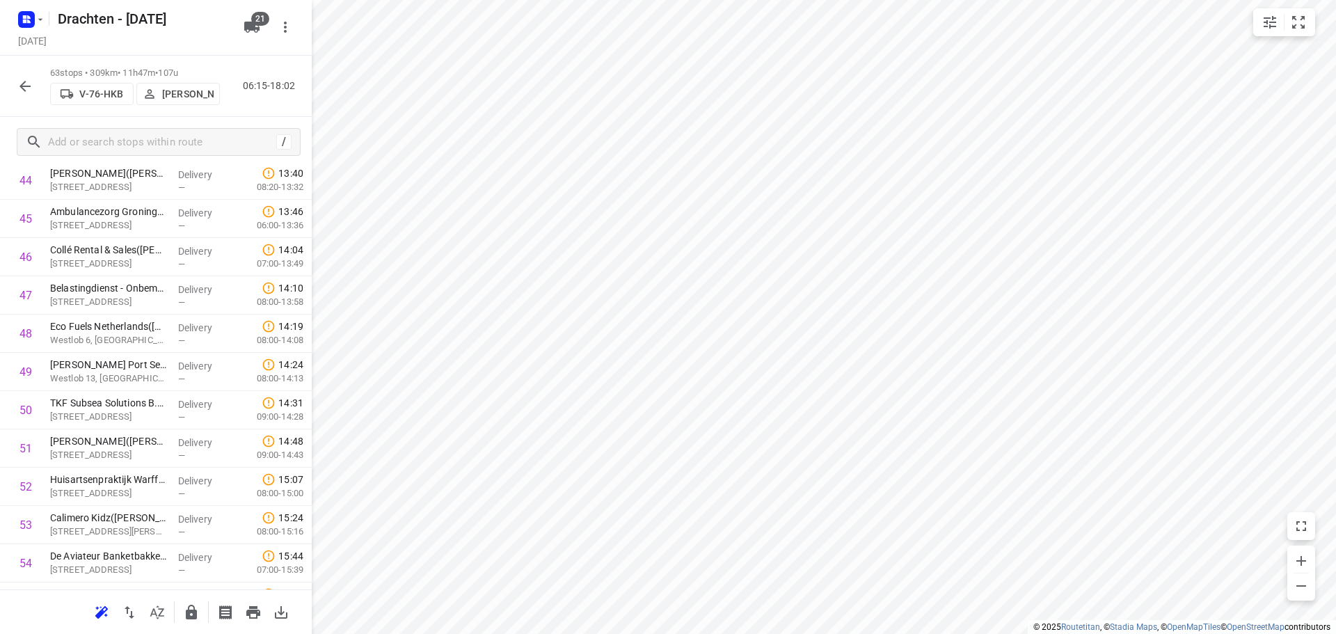
scroll to position [1941, 0]
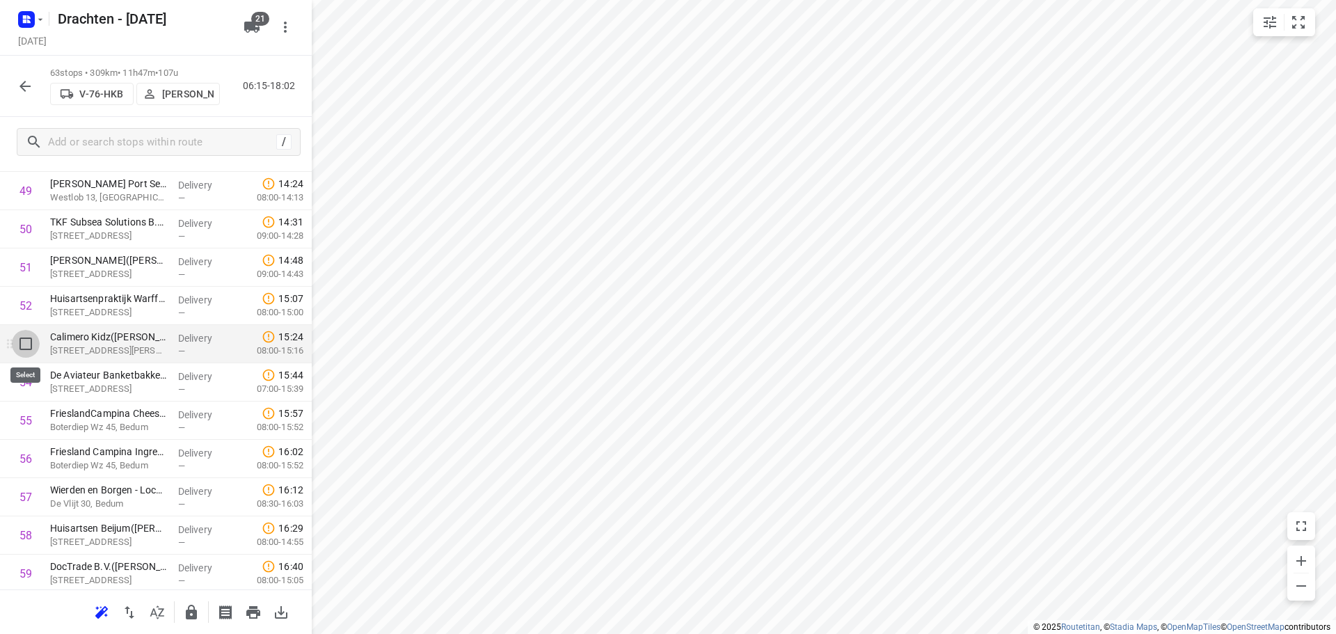
click at [29, 352] on input "checkbox" at bounding box center [26, 344] width 28 height 28
checkbox input "true"
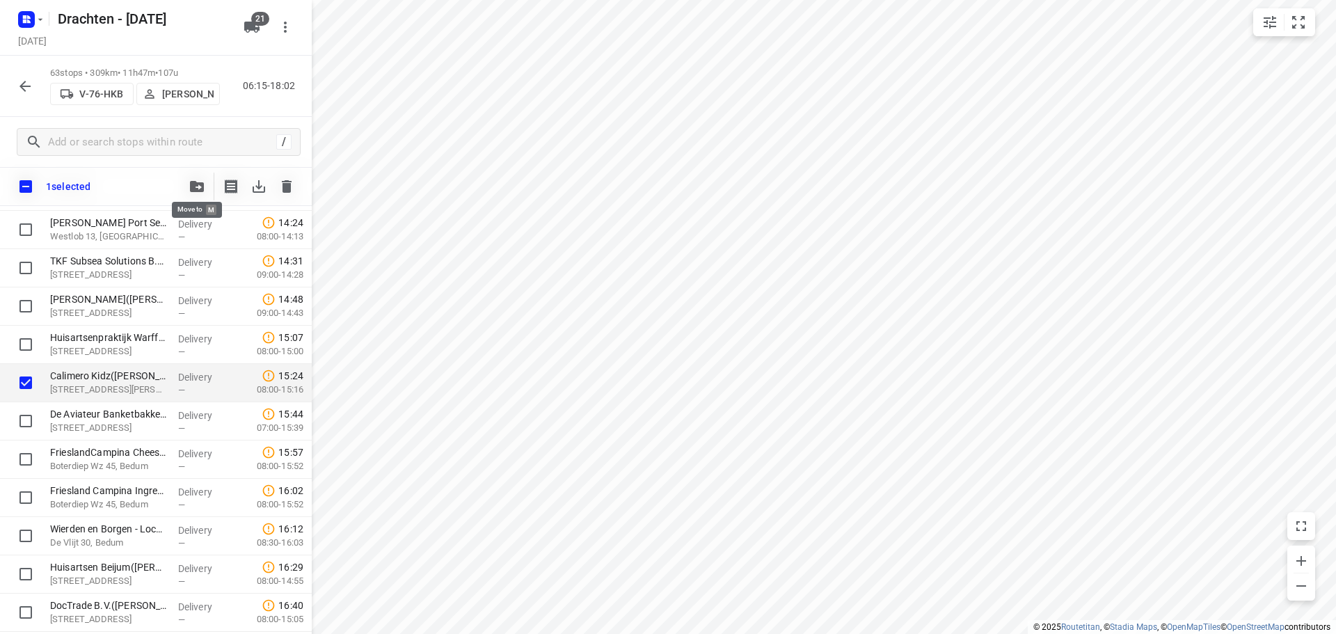
click at [196, 184] on icon "button" at bounding box center [197, 186] width 14 height 11
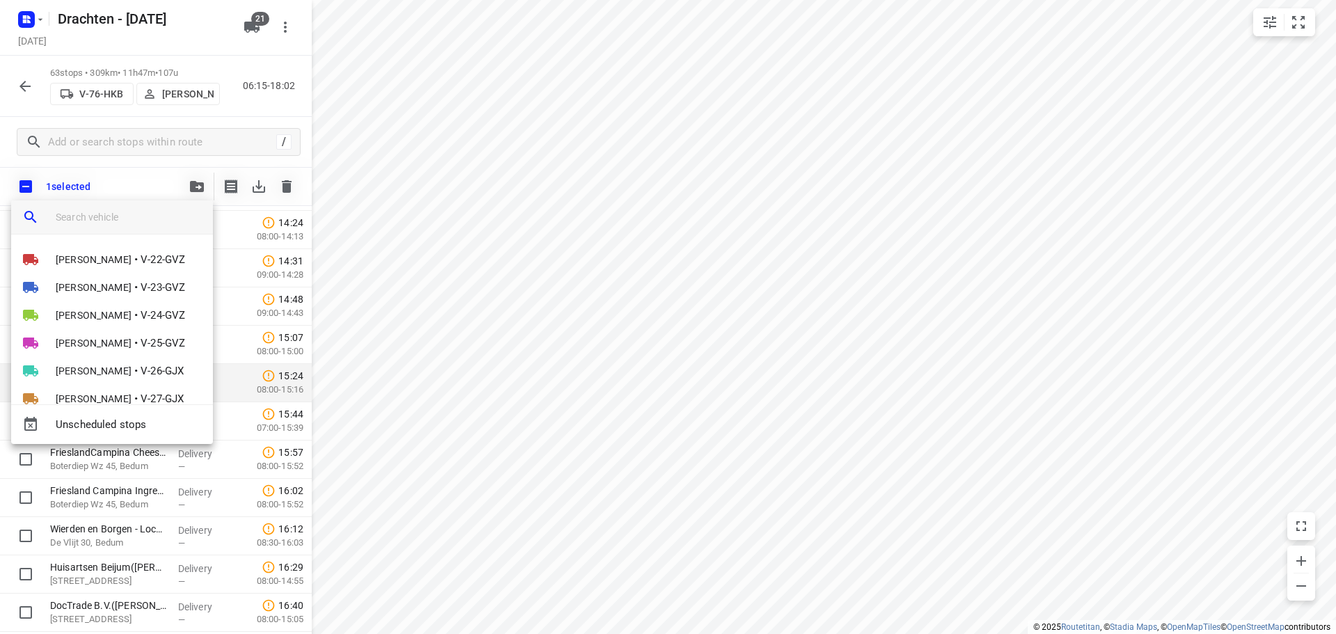
click at [132, 217] on input "search vehicle" at bounding box center [129, 217] width 146 height 21
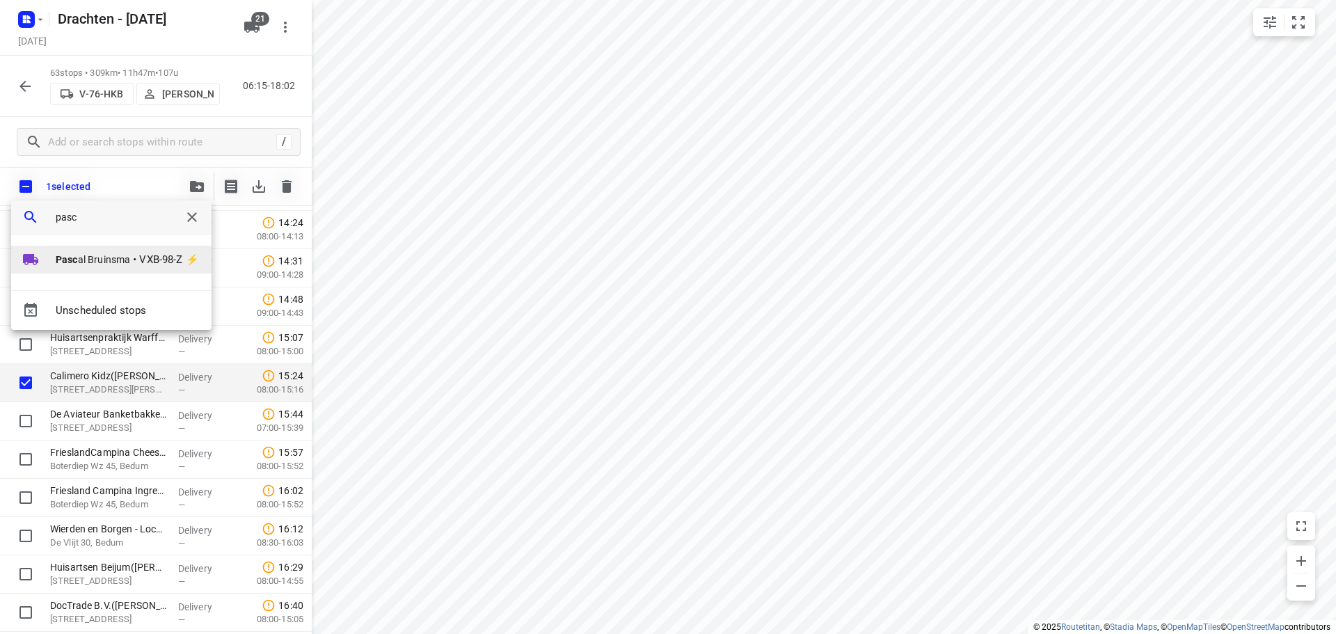
type input "pasc"
click at [107, 246] on li "Pasc al Bruinsma • VXB-98-Z ⚡" at bounding box center [111, 260] width 200 height 28
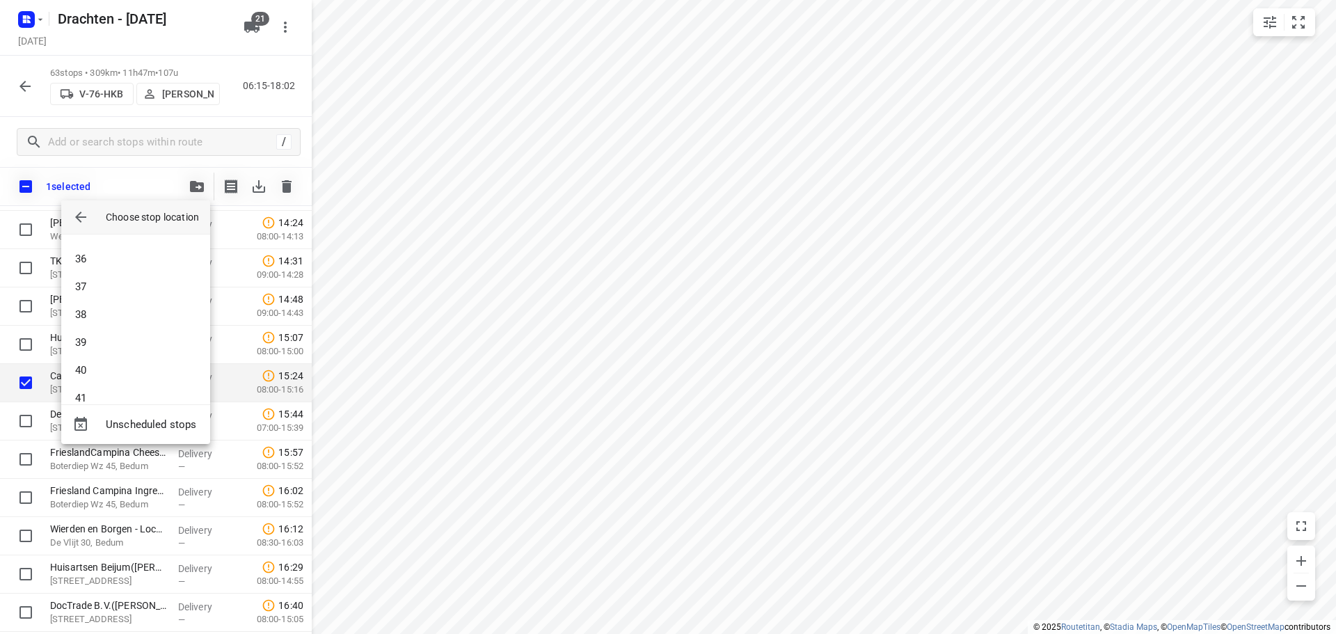
scroll to position [974, 0]
click at [126, 275] on li "37" at bounding box center [135, 282] width 149 height 28
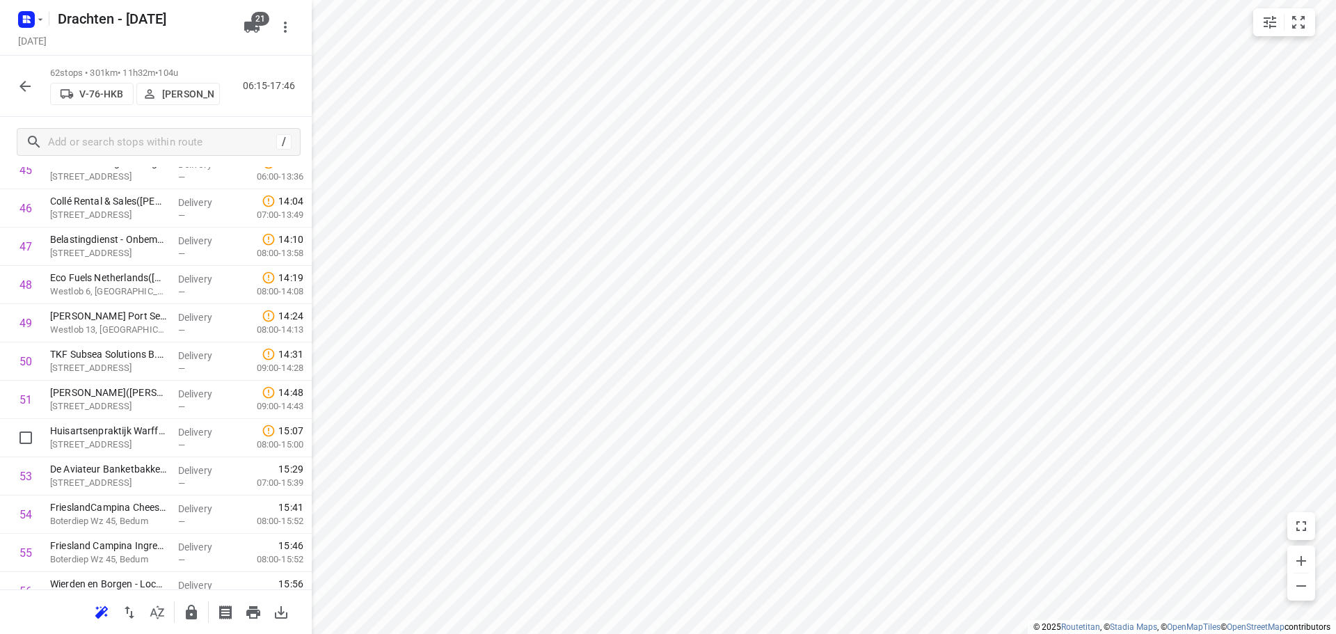
scroll to position [2098, 0]
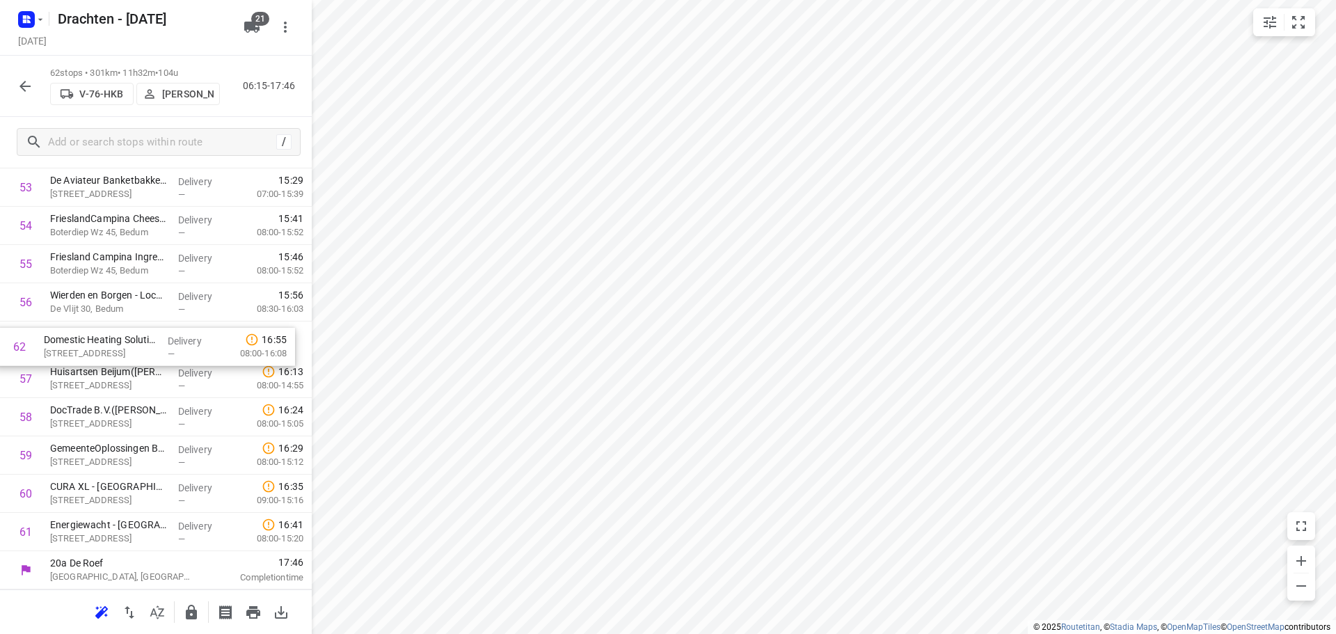
drag, startPoint x: 104, startPoint y: 539, endPoint x: 99, endPoint y: 348, distance: 191.4
click at [20, 81] on icon "button" at bounding box center [25, 86] width 17 height 17
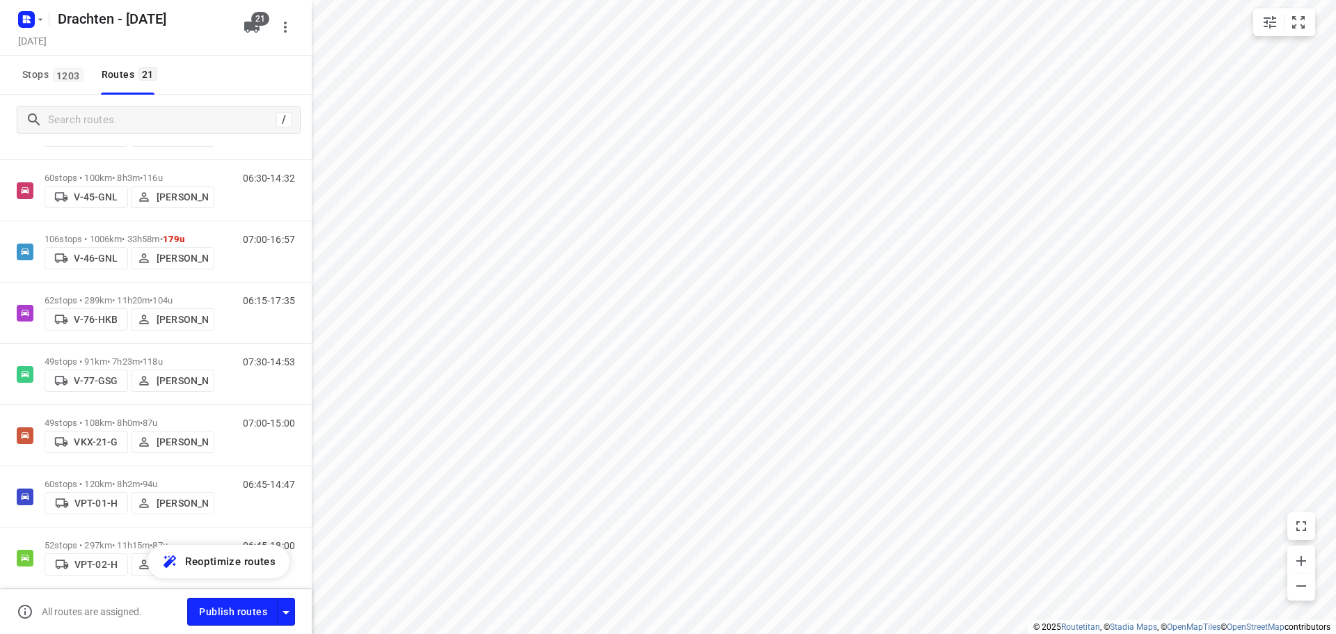
scroll to position [626, 0]
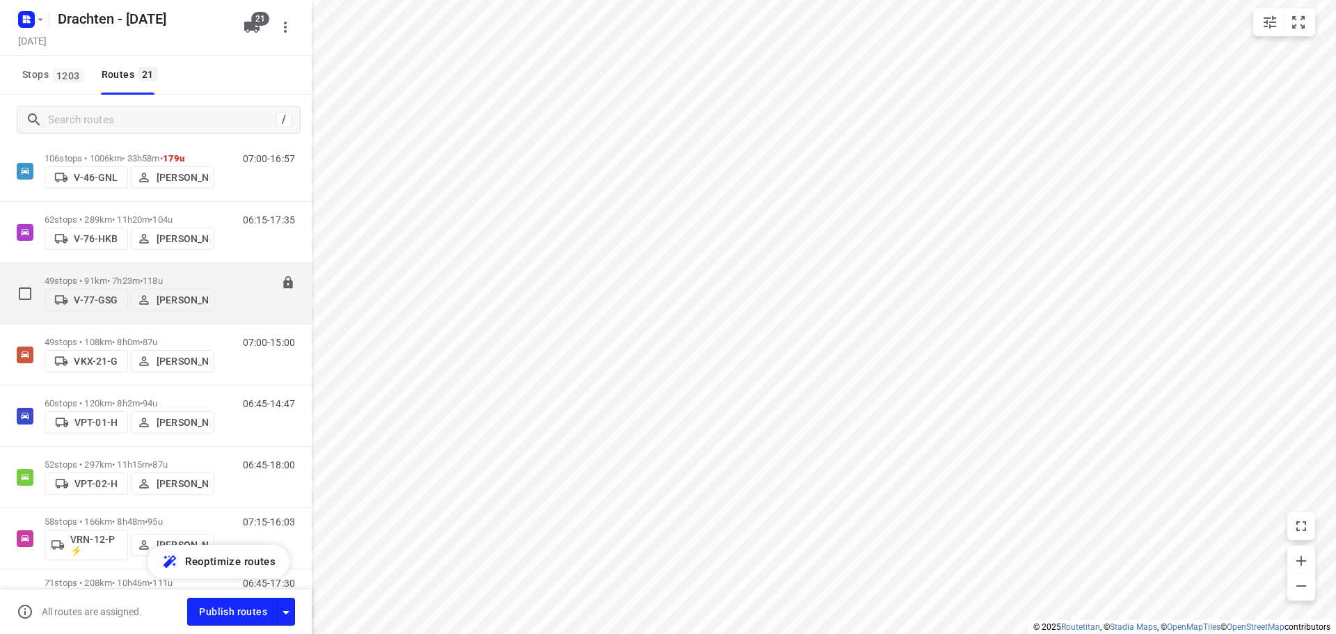
click at [100, 276] on p "49 stops • 91km • 7h23m • 118u" at bounding box center [130, 281] width 170 height 10
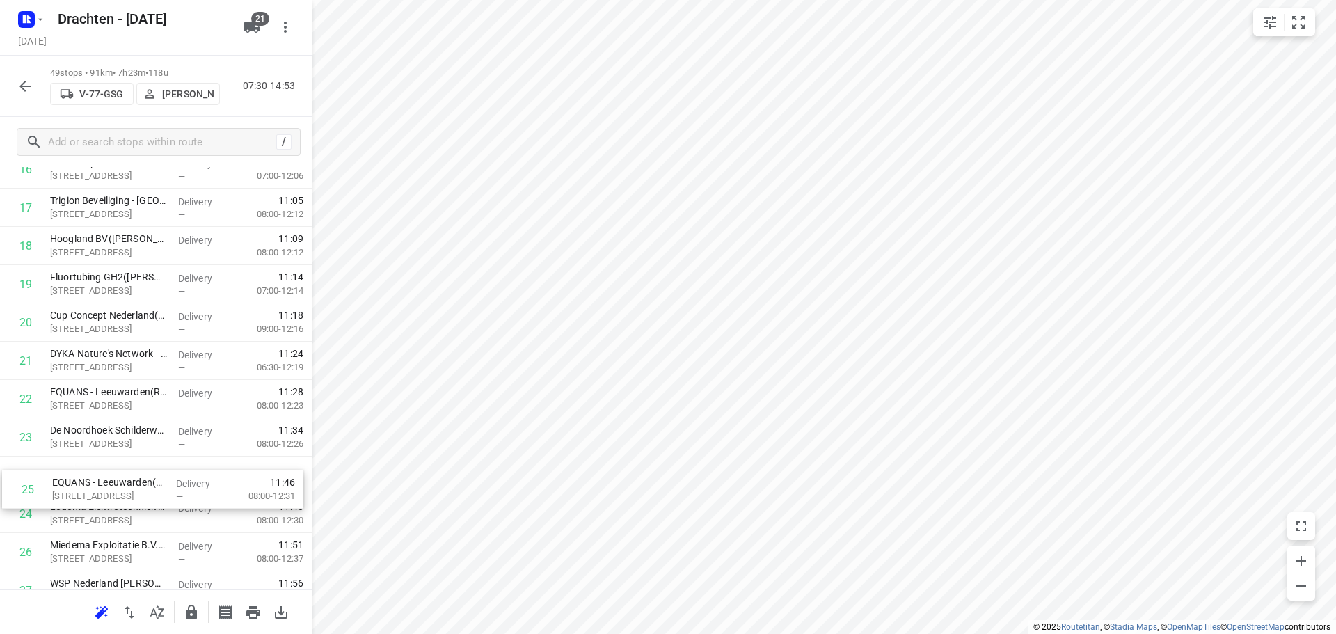
scroll to position [701, 0]
drag, startPoint x: 96, startPoint y: 520, endPoint x: 99, endPoint y: 433, distance: 87.0
click at [99, 433] on div "1 Europrovyl B.V.(Hennie Leegstra) Vestaweg 1, Leeuwarden Delivery — 07:54 06:0…" at bounding box center [156, 512] width 312 height 1875
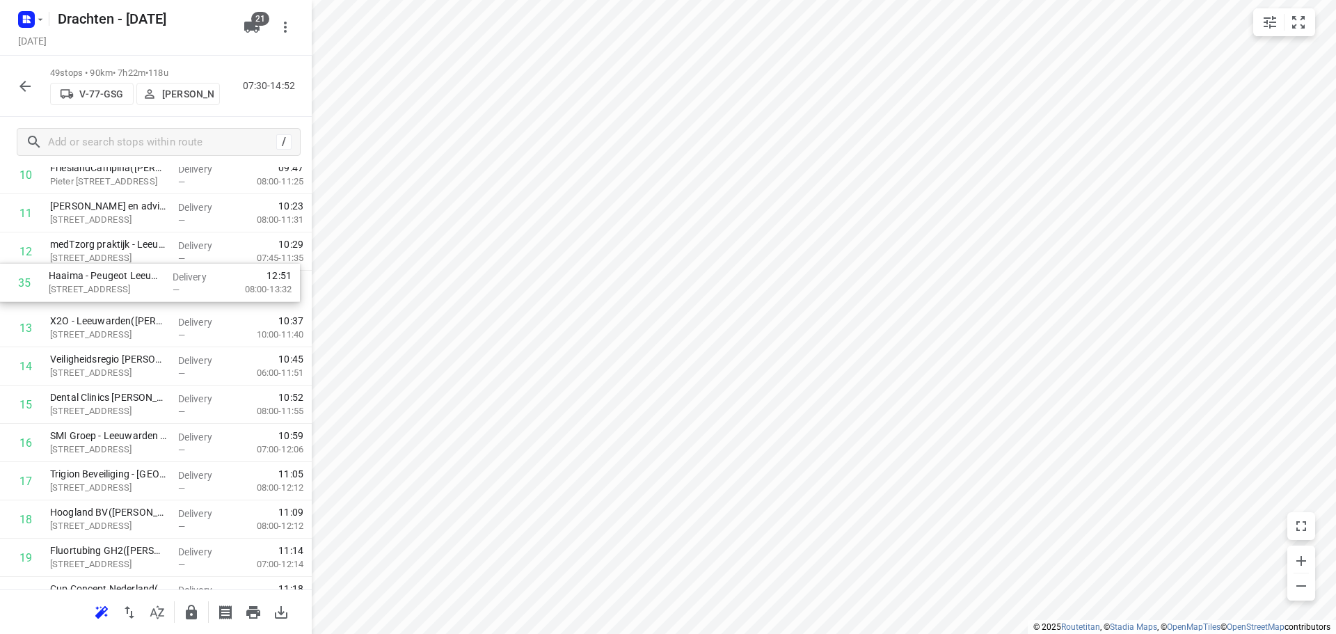
scroll to position [465, 0]
drag, startPoint x: 113, startPoint y: 486, endPoint x: 116, endPoint y: 405, distance: 81.5
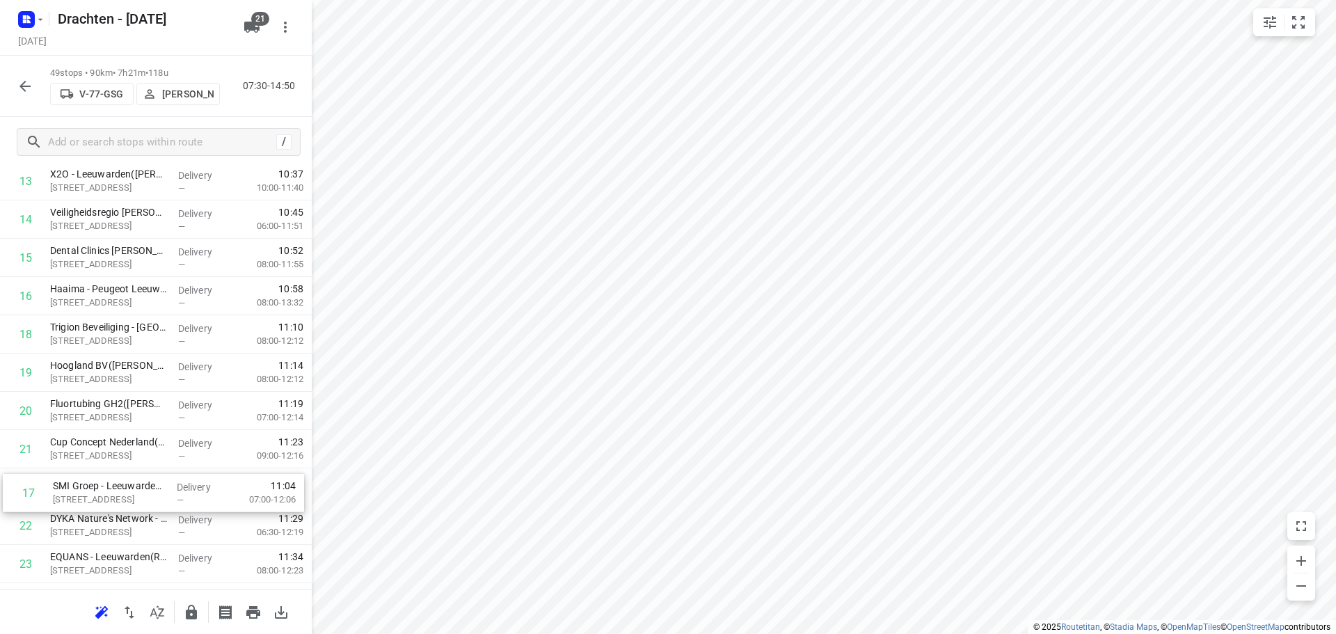
scroll to position [578, 0]
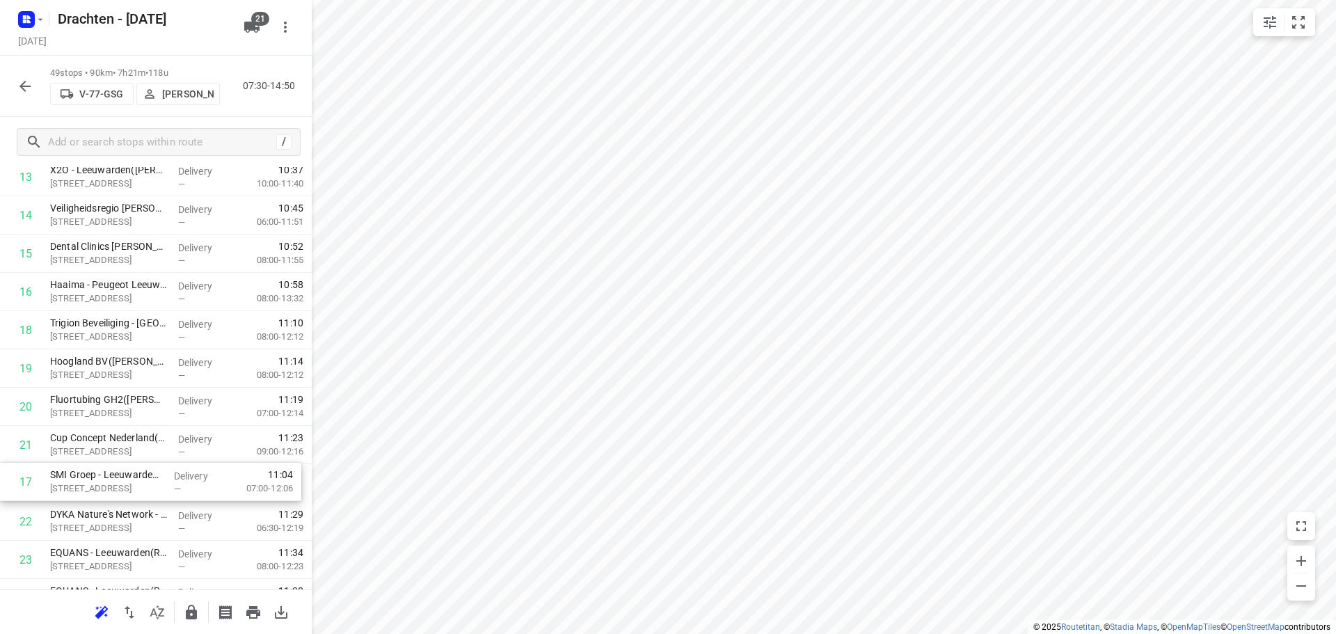
drag, startPoint x: 106, startPoint y: 450, endPoint x: 106, endPoint y: 494, distance: 43.8
click at [106, 494] on div "1 Europrovyl B.V.(Hennie Leegstra) Vestaweg 1, Leeuwarden Delivery — 07:54 06:0…" at bounding box center [156, 636] width 312 height 1875
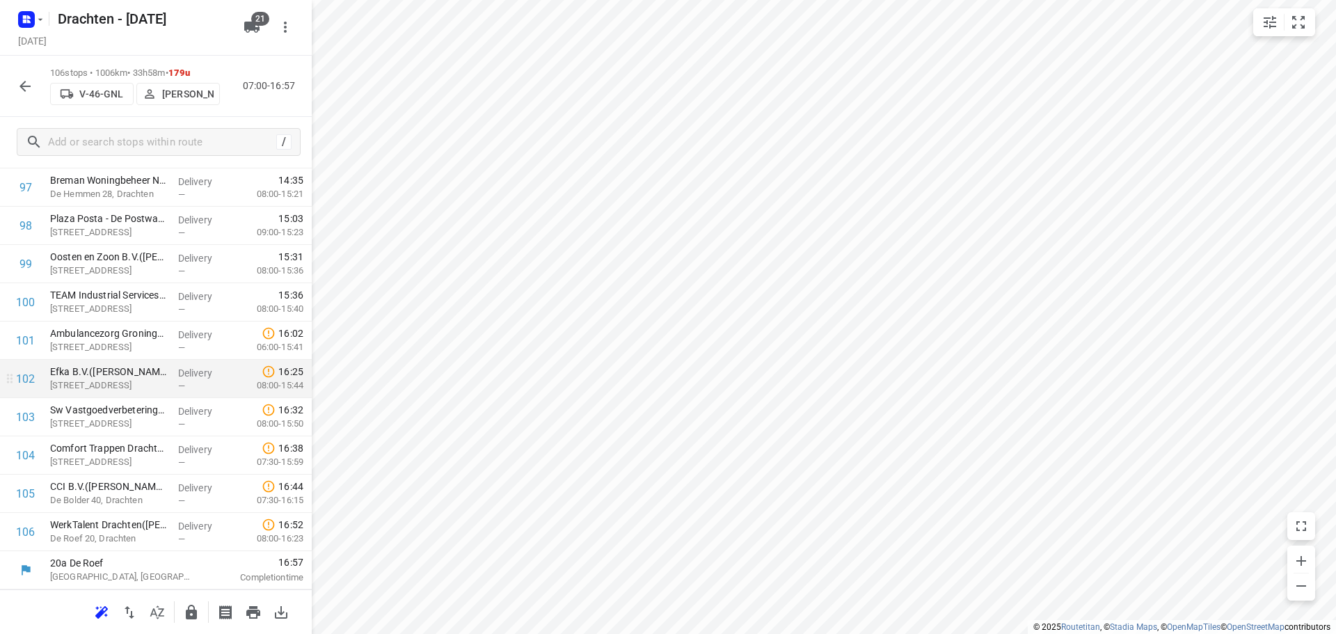
scroll to position [31, 0]
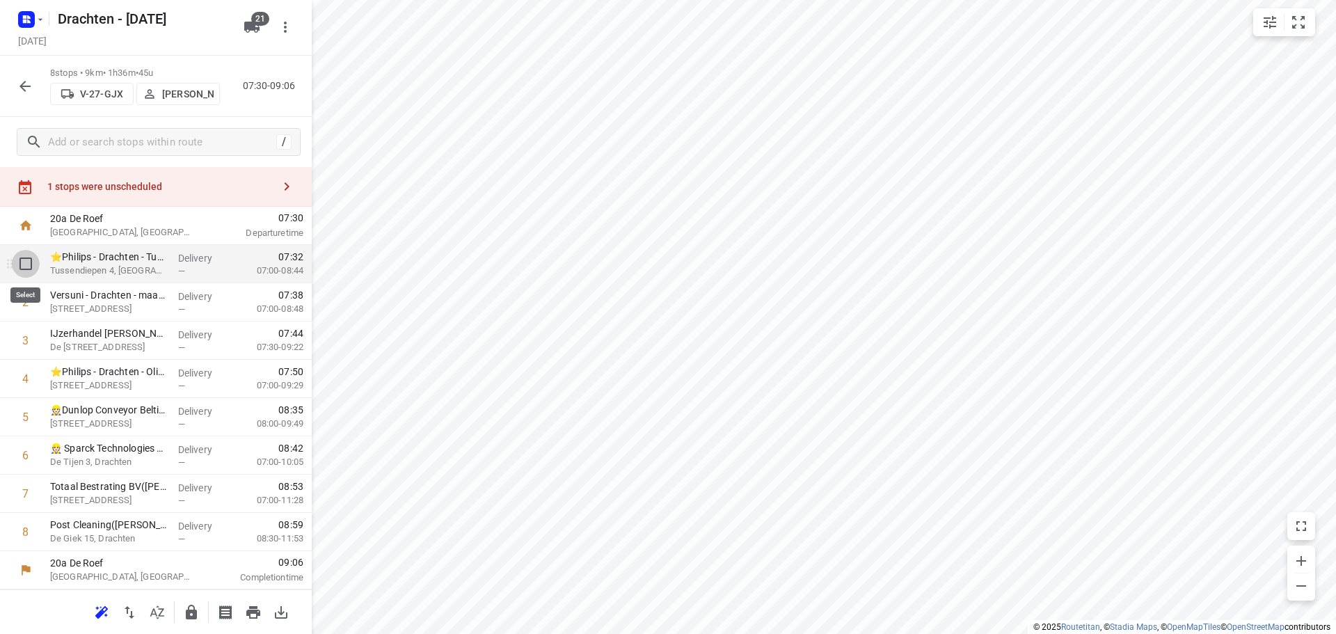
click at [32, 267] on input "checkbox" at bounding box center [26, 264] width 28 height 28
checkbox input "true"
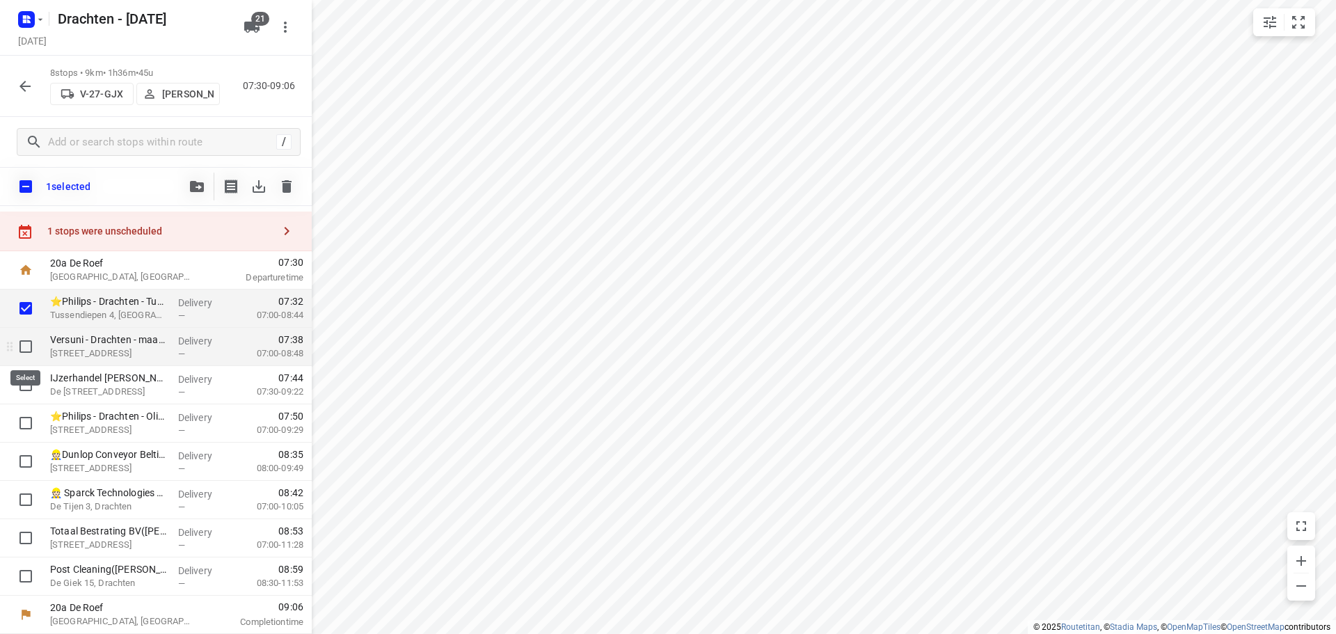
click at [21, 342] on input "checkbox" at bounding box center [26, 347] width 28 height 28
checkbox input "true"
click at [26, 420] on input "checkbox" at bounding box center [26, 423] width 28 height 28
checkbox input "true"
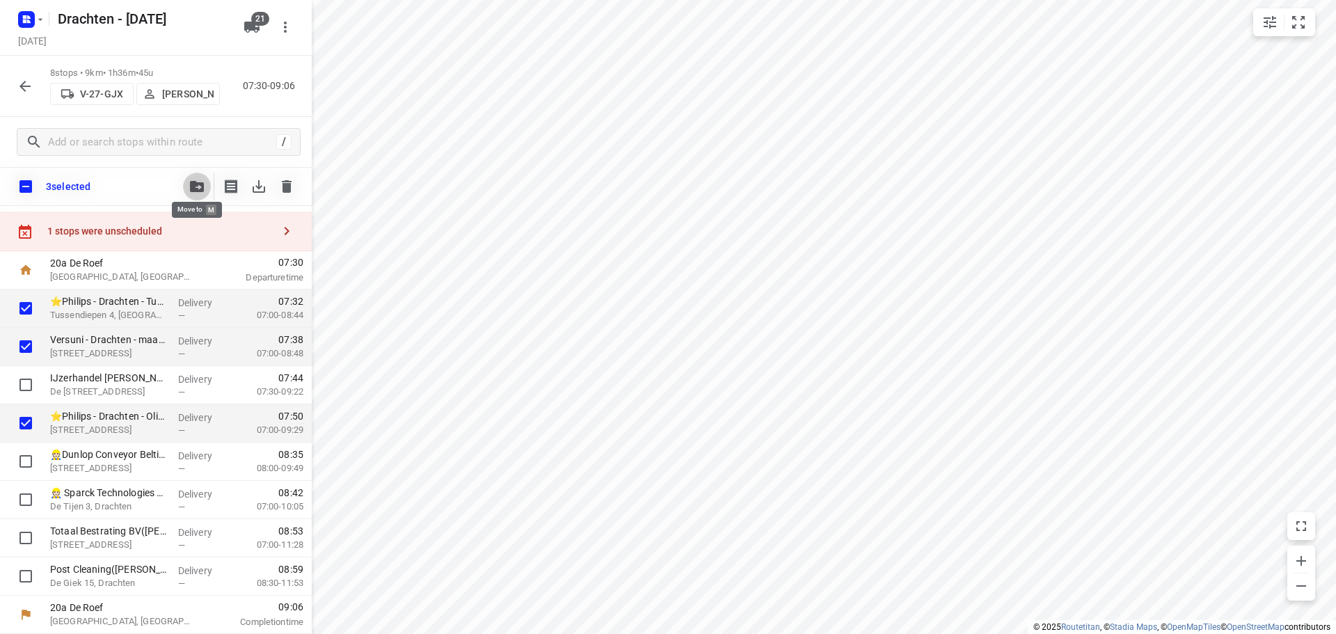
click at [195, 188] on icon "button" at bounding box center [197, 186] width 14 height 11
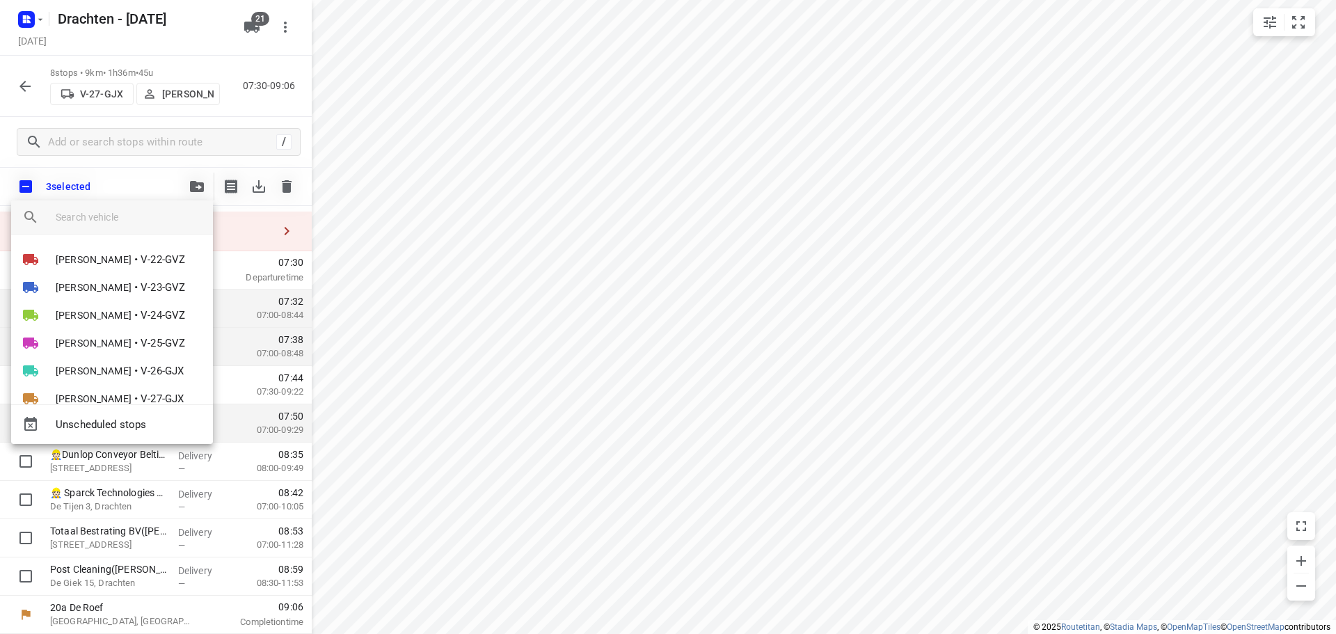
click at [132, 220] on input "search vehicle" at bounding box center [129, 217] width 146 height 21
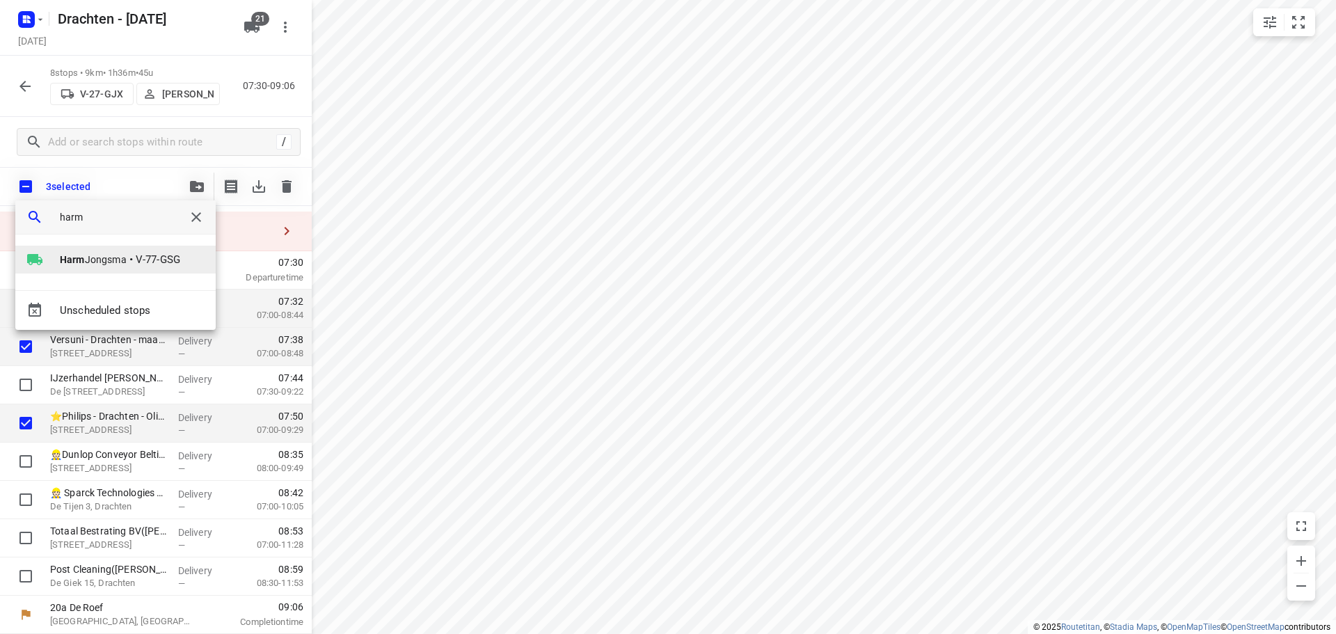
type input "harm"
click at [138, 254] on li "Harm Jongsma • V-77-GSG" at bounding box center [115, 260] width 200 height 28
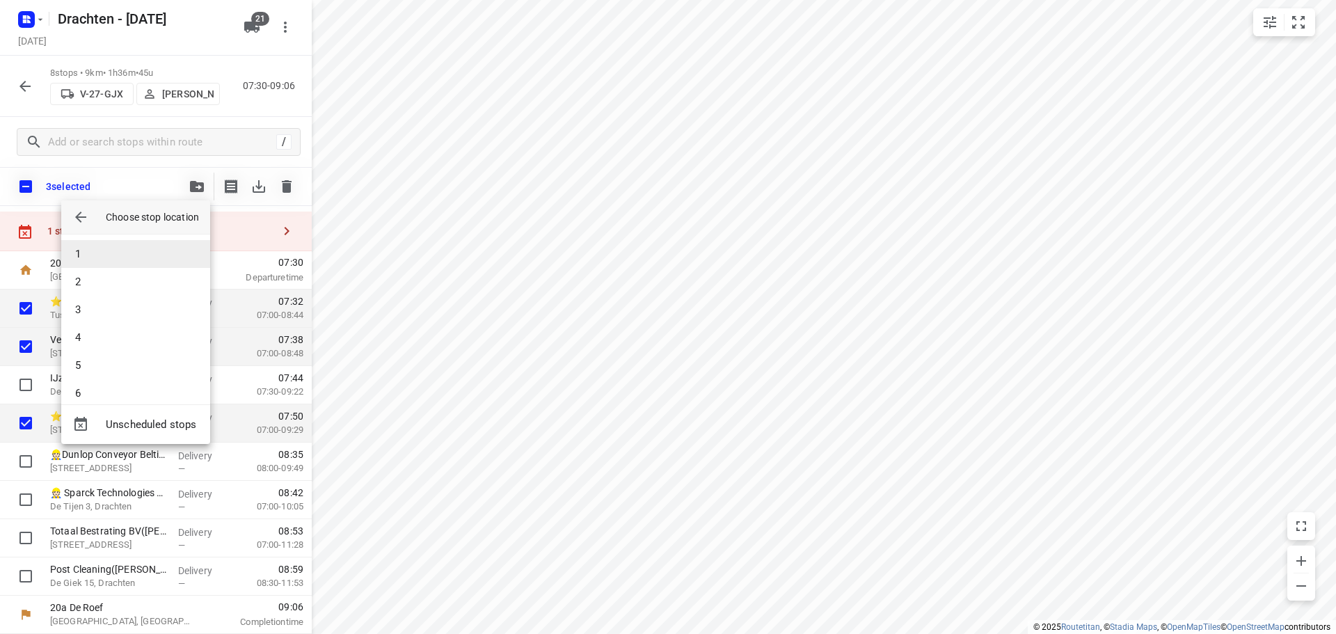
click at [116, 248] on li "1" at bounding box center [135, 254] width 149 height 28
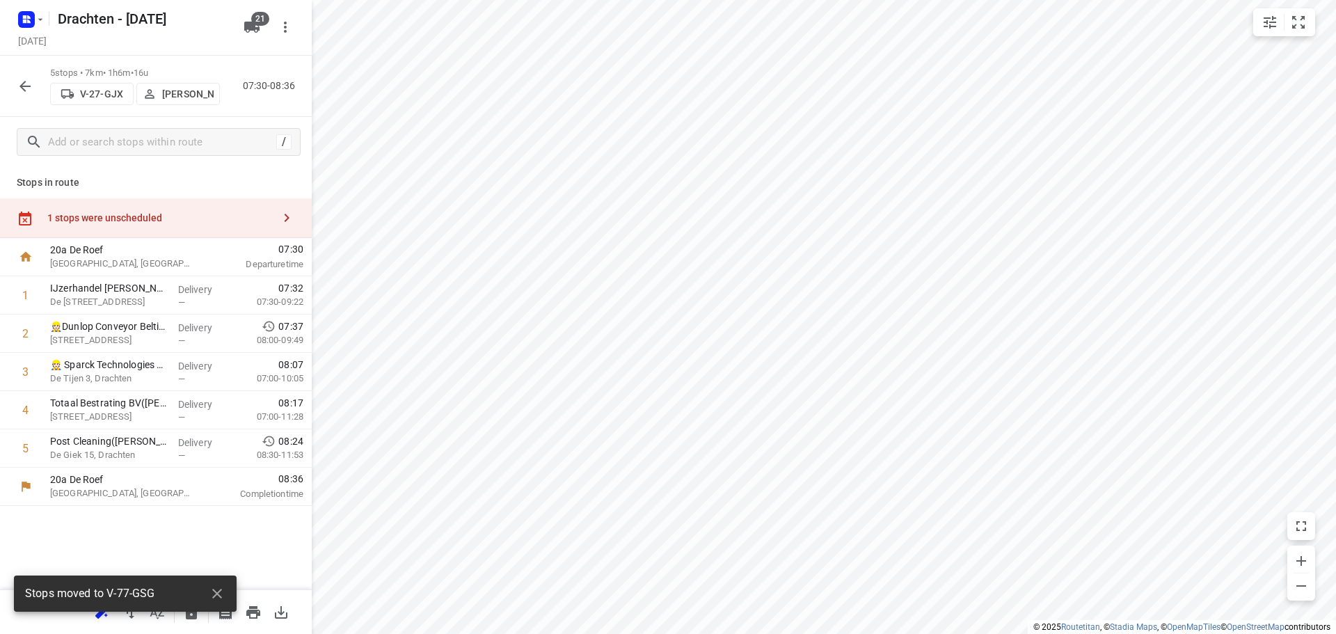
scroll to position [0, 0]
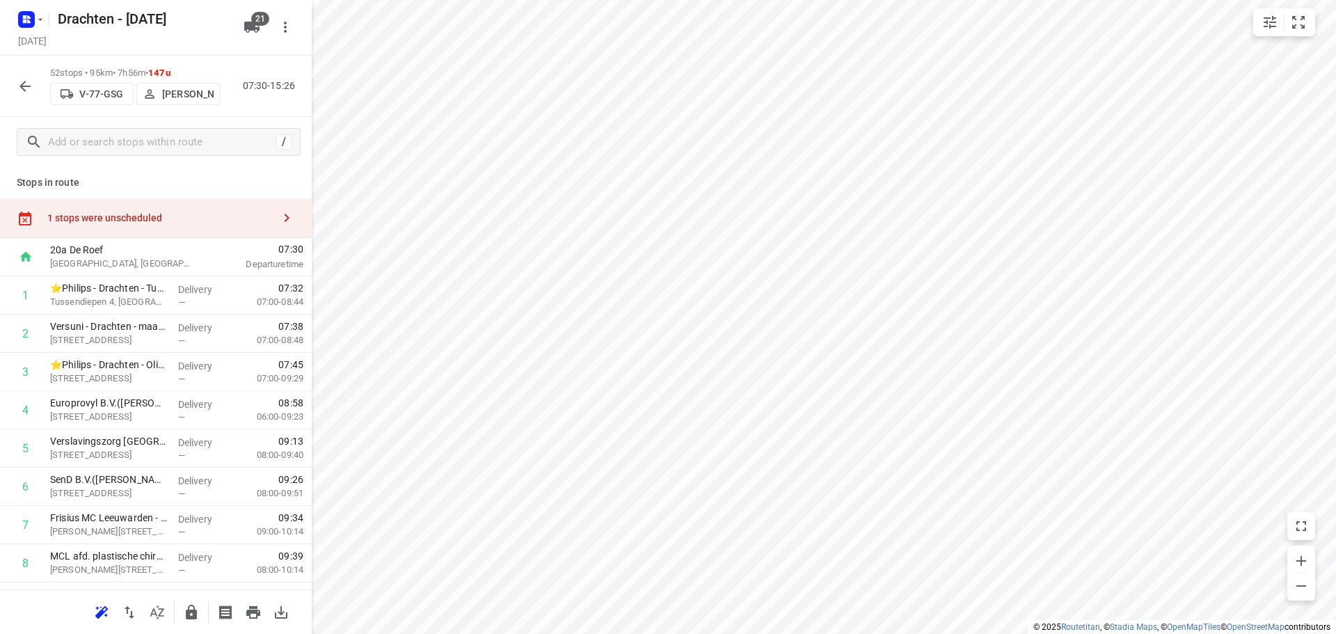
click at [11, 80] on div at bounding box center [25, 86] width 28 height 28
click at [25, 86] on icon "button" at bounding box center [24, 86] width 11 height 11
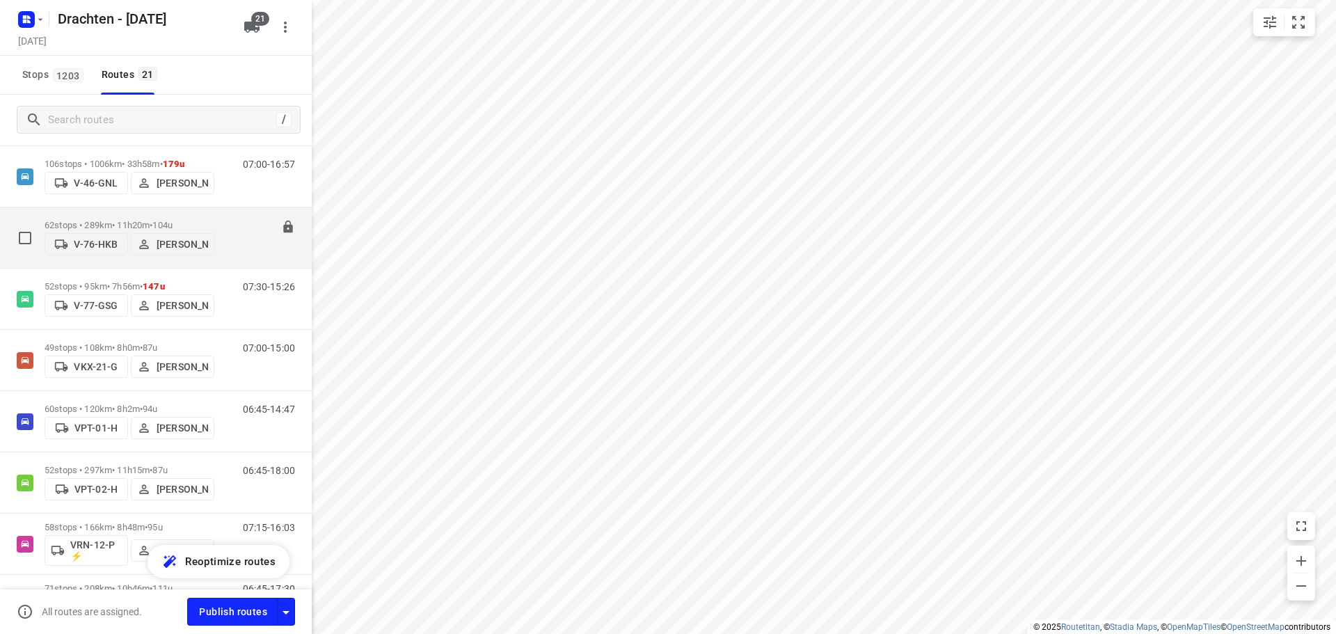
scroll to position [626, 0]
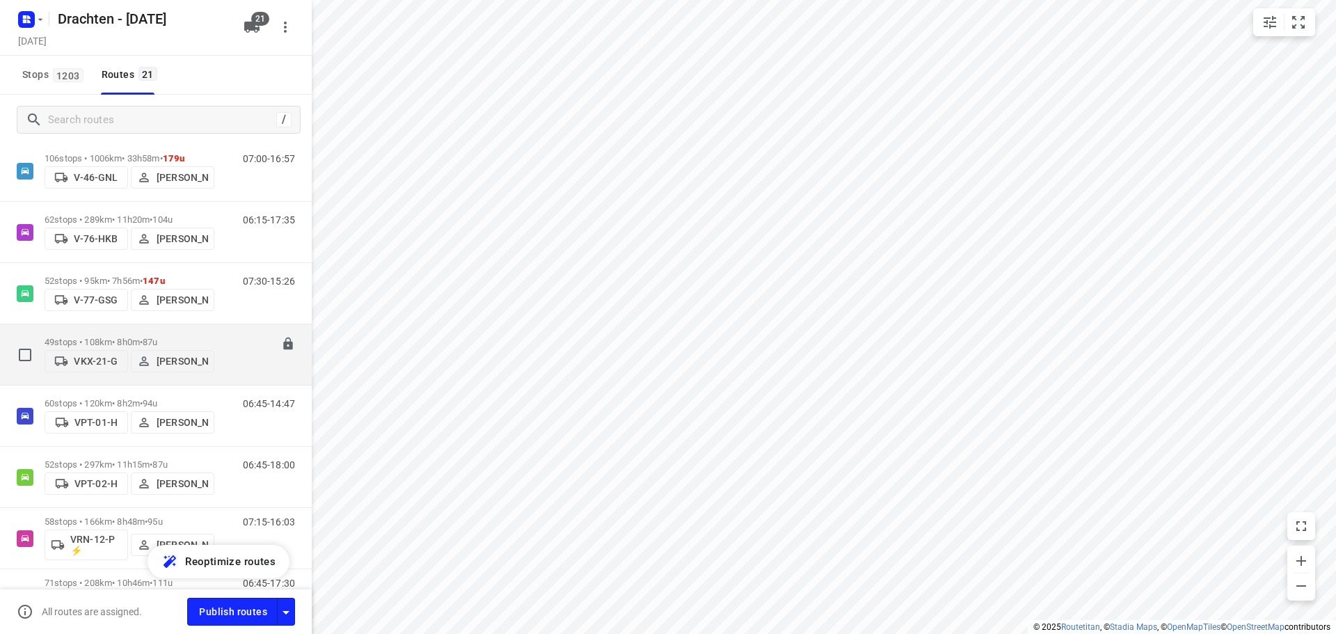
click at [93, 337] on p "49 stops • 108km • 8h0m • 87u" at bounding box center [130, 342] width 170 height 10
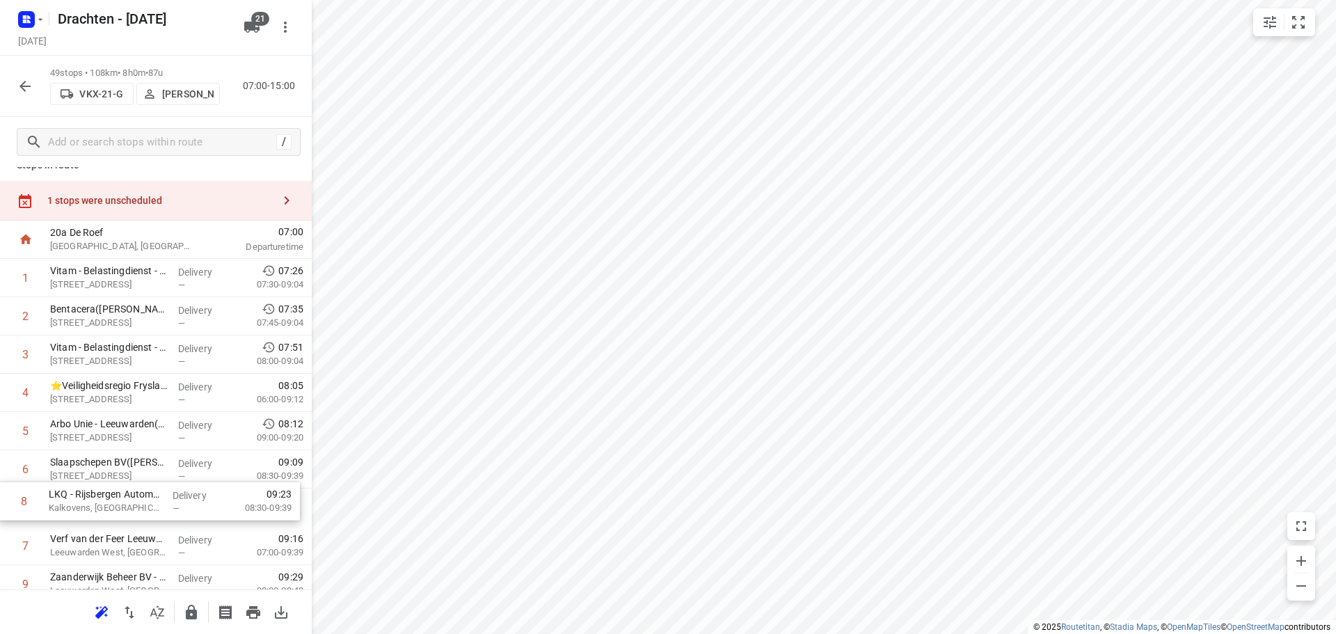
scroll to position [22, 0]
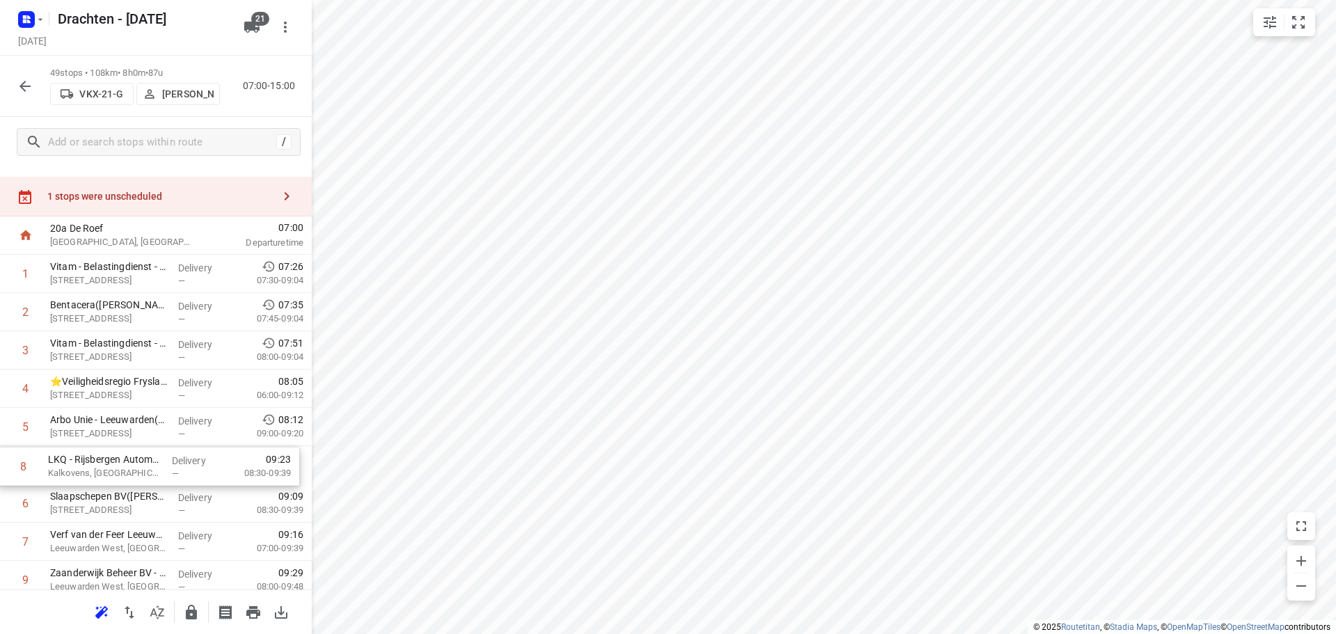
drag, startPoint x: 112, startPoint y: 565, endPoint x: 113, endPoint y: 467, distance: 98.1
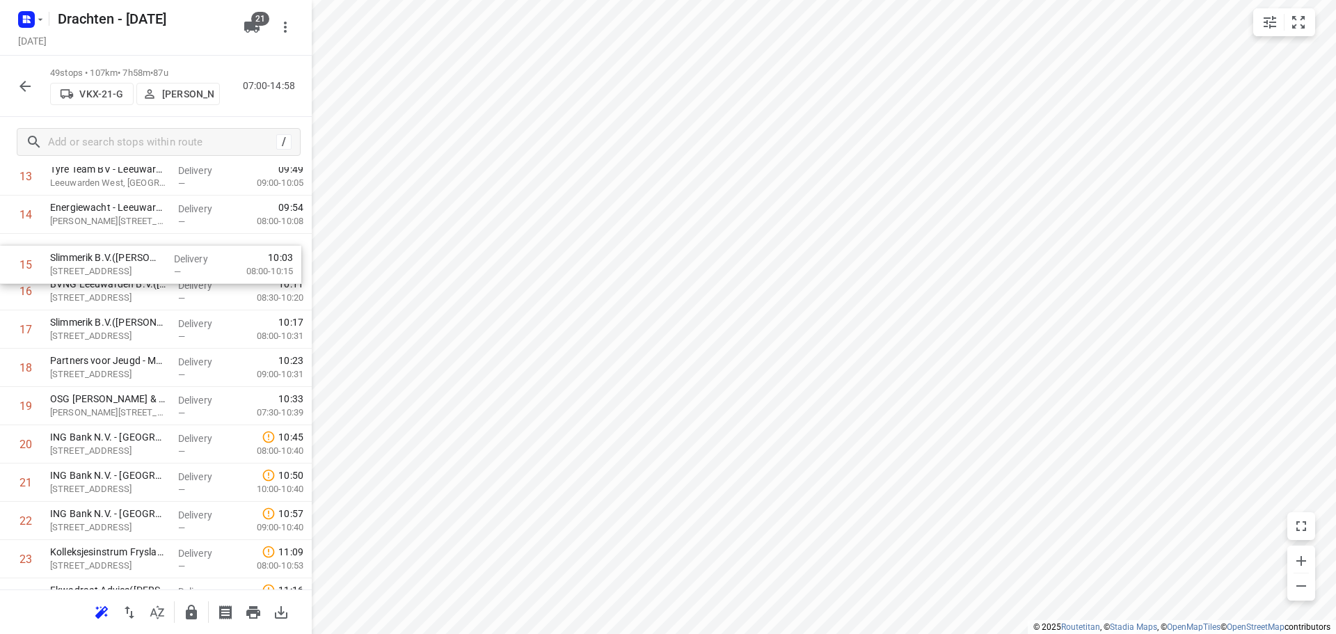
scroll to position [571, 0]
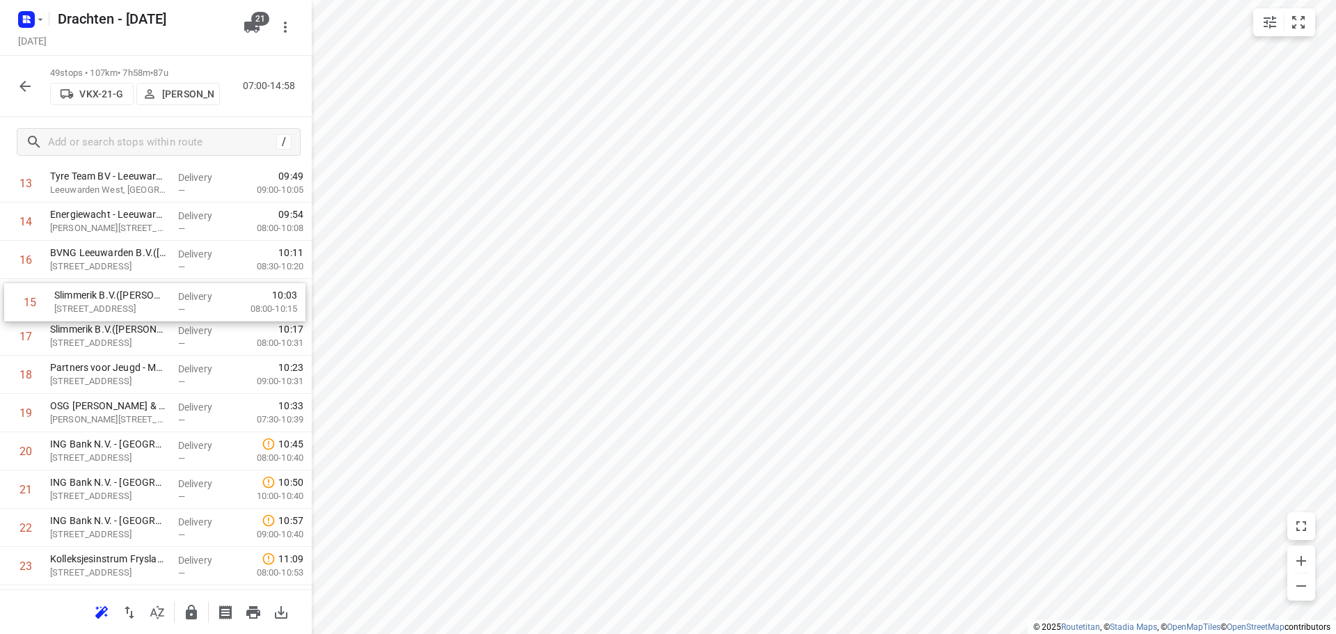
drag, startPoint x: 120, startPoint y: 252, endPoint x: 125, endPoint y: 305, distance: 53.0
click at [125, 305] on div "1 Vitam - Belastingdienst - Toeslagen - Leeuwarden(Desiree Smit) Tesselschadest…" at bounding box center [156, 642] width 312 height 1875
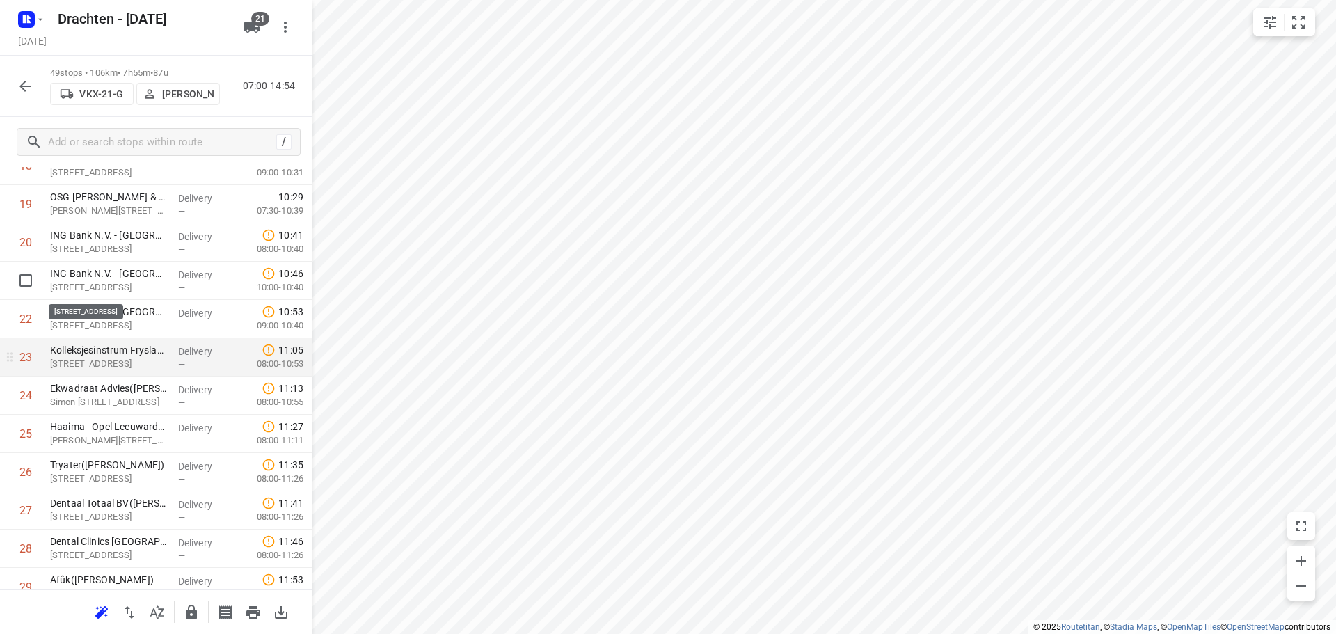
scroll to position [710, 0]
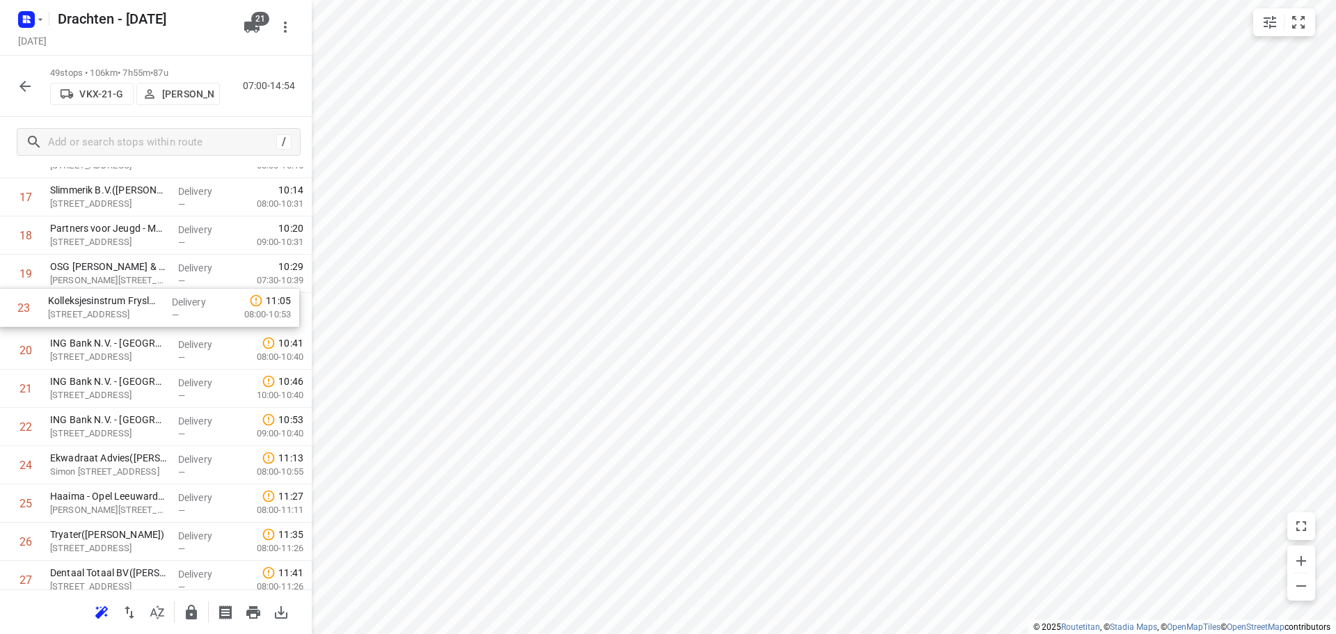
drag, startPoint x: 111, startPoint y: 437, endPoint x: 109, endPoint y: 315, distance: 122.5
click at [109, 315] on div "1 Vitam - Belastingdienst - Toeslagen - Leeuwarden(Desiree Smit) Tesselschadest…" at bounding box center [156, 503] width 312 height 1875
click at [23, 282] on input "checkbox" at bounding box center [26, 274] width 28 height 28
checkbox input "true"
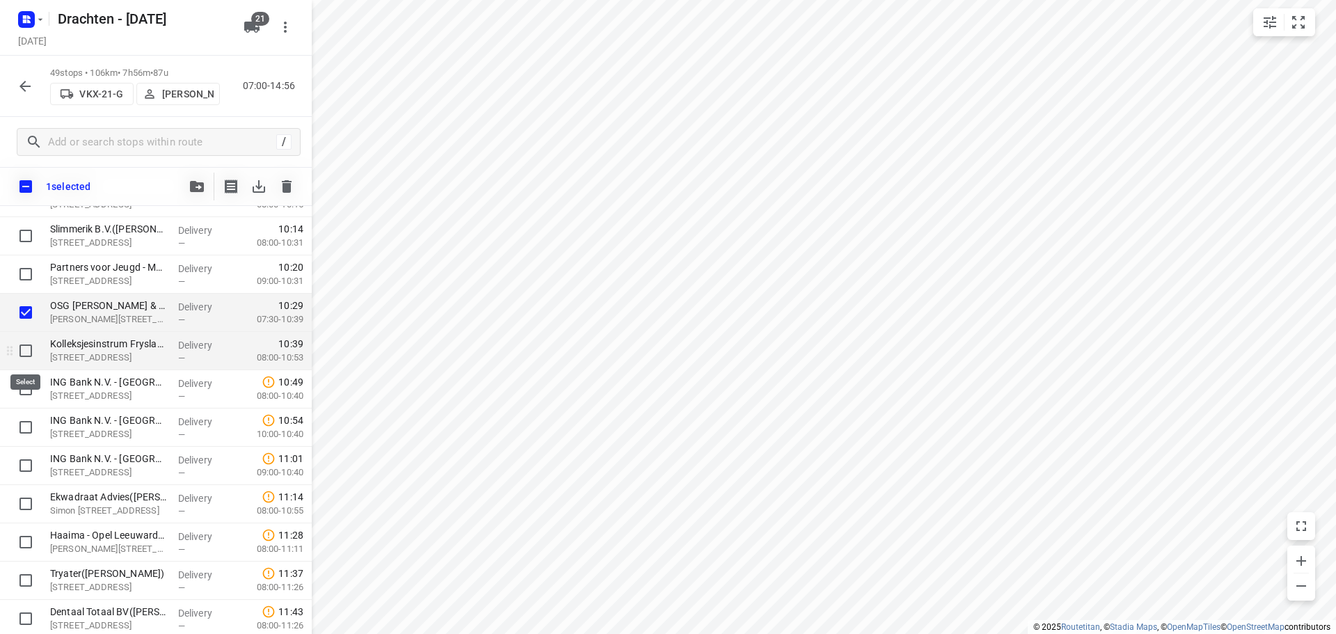
click at [25, 347] on input "checkbox" at bounding box center [26, 351] width 28 height 28
checkbox input "true"
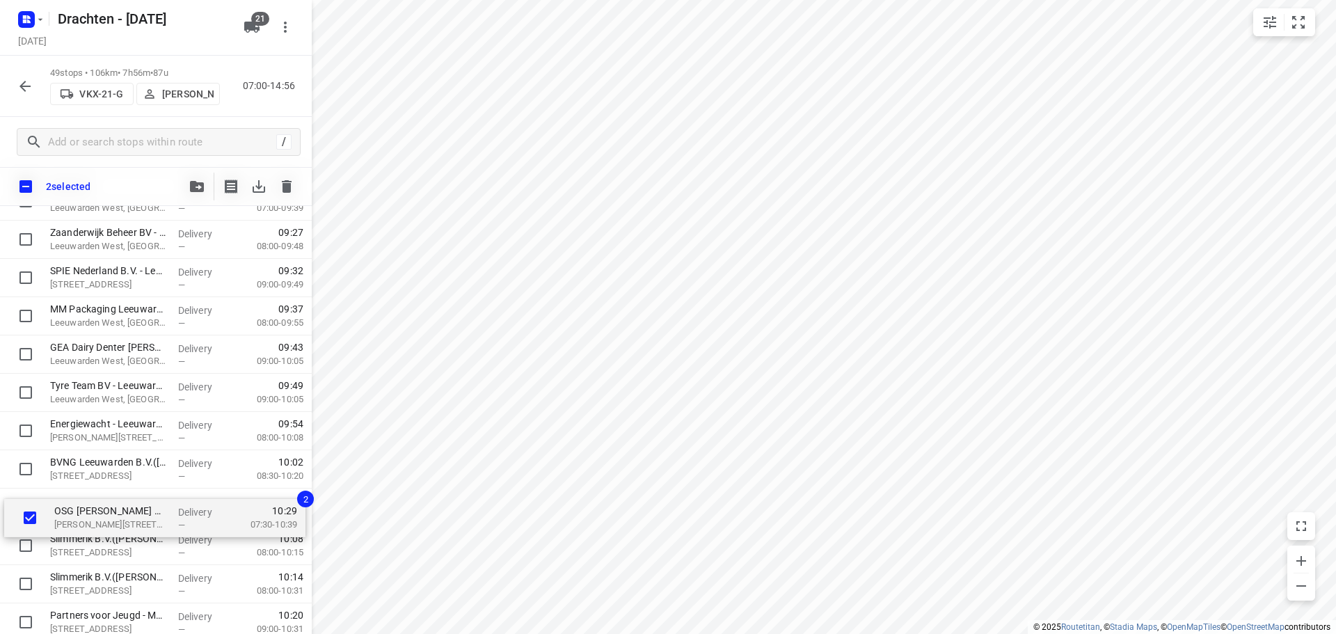
scroll to position [405, 0]
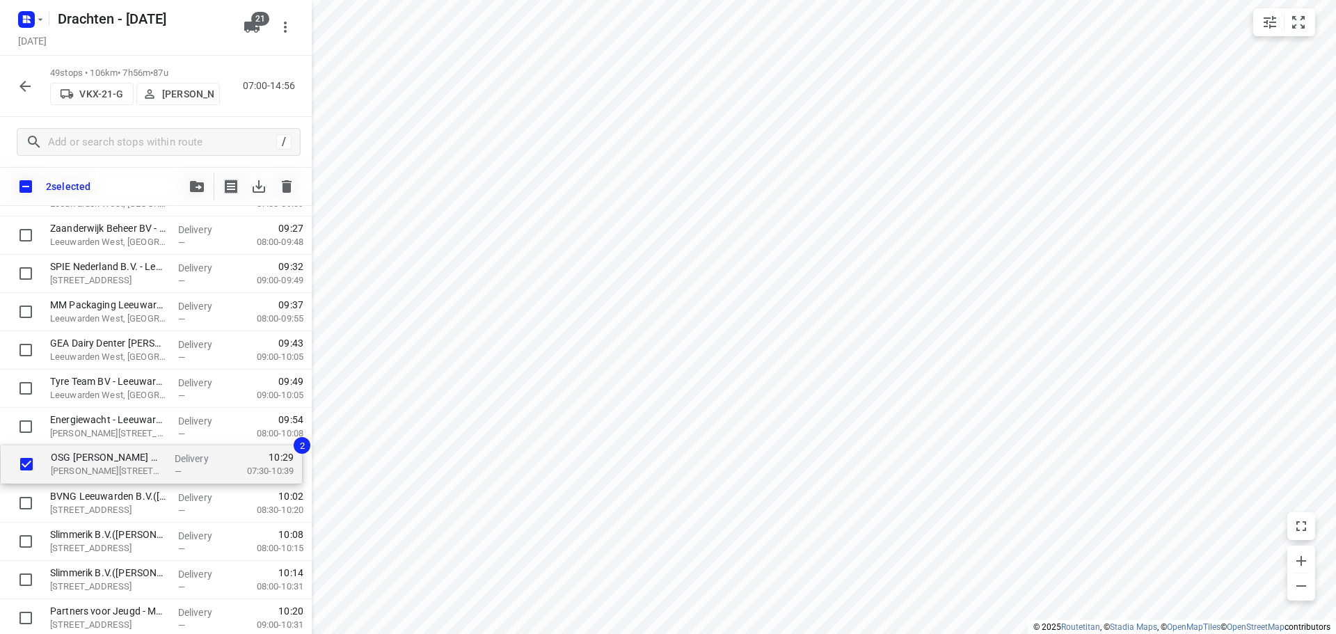
drag, startPoint x: 124, startPoint y: 594, endPoint x: 125, endPoint y: 464, distance: 130.1
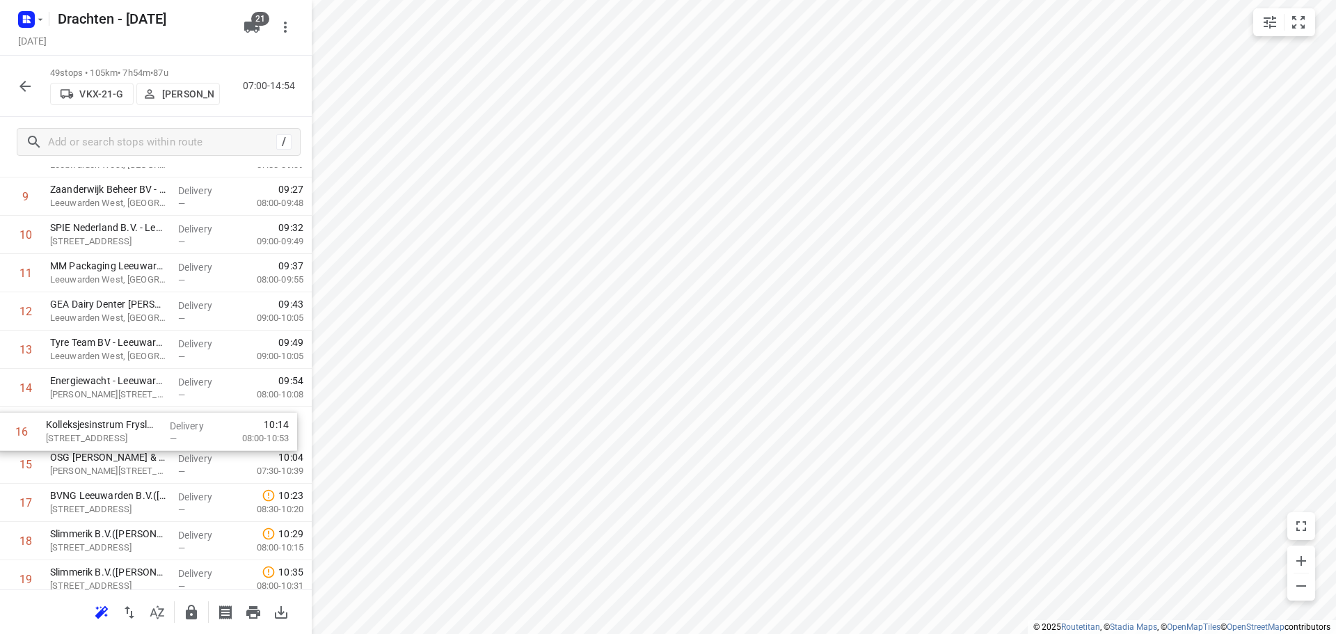
drag, startPoint x: 110, startPoint y: 475, endPoint x: 106, endPoint y: 439, distance: 36.3
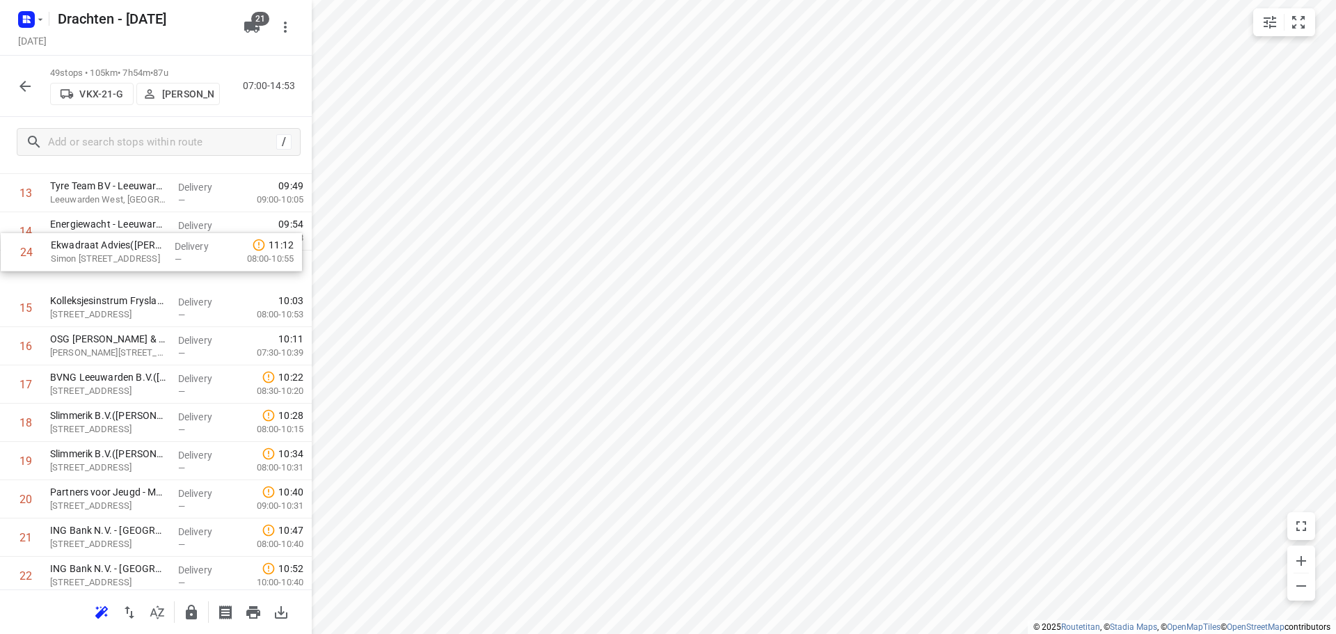
scroll to position [559, 0]
drag, startPoint x: 126, startPoint y: 496, endPoint x: 127, endPoint y: 275, distance: 221.3
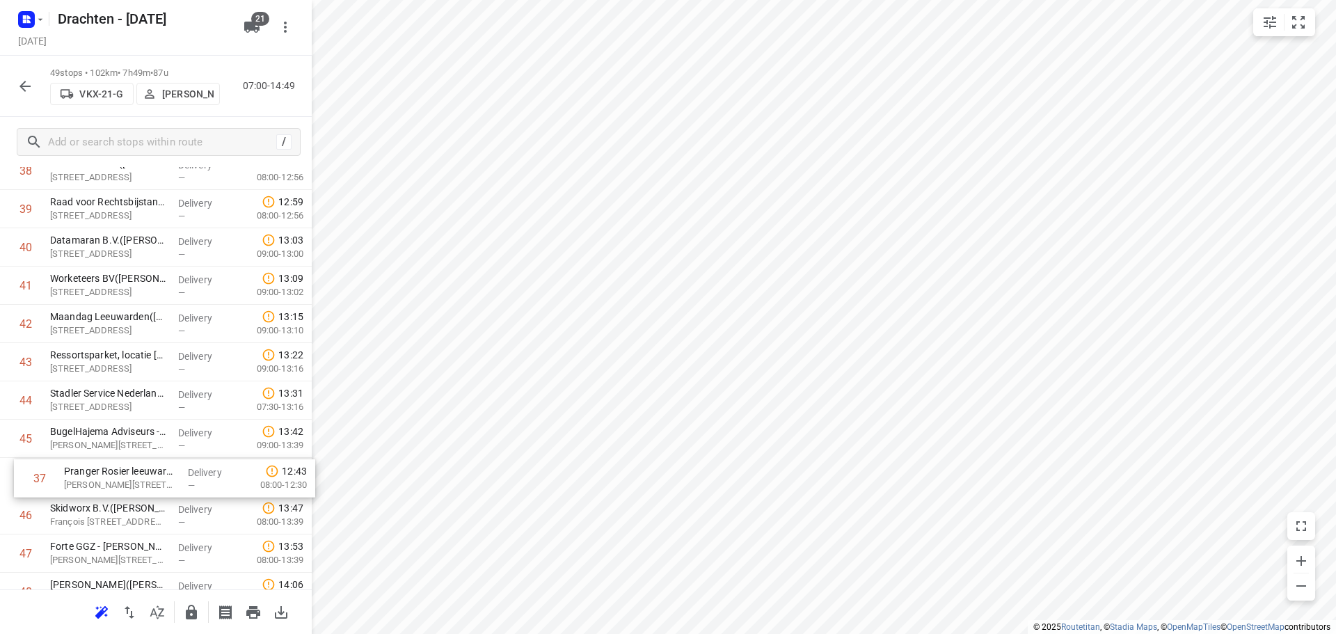
scroll to position [1502, 0]
drag, startPoint x: 113, startPoint y: 285, endPoint x: 127, endPoint y: 488, distance: 203.0
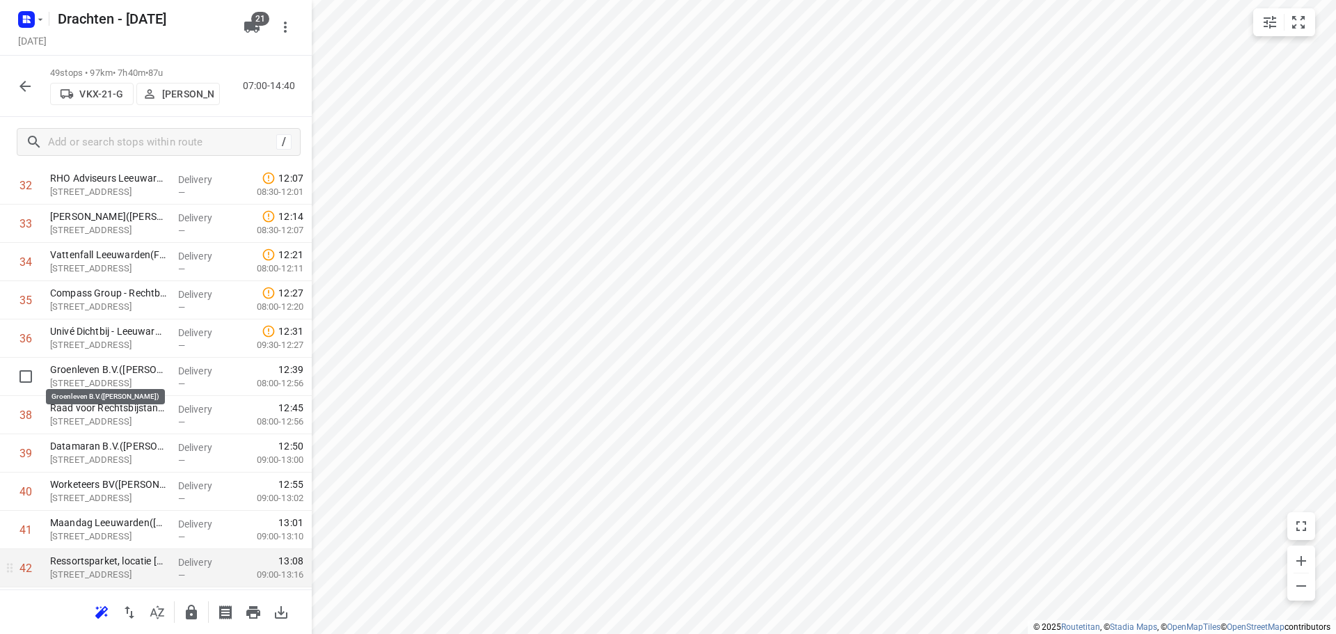
scroll to position [1293, 0]
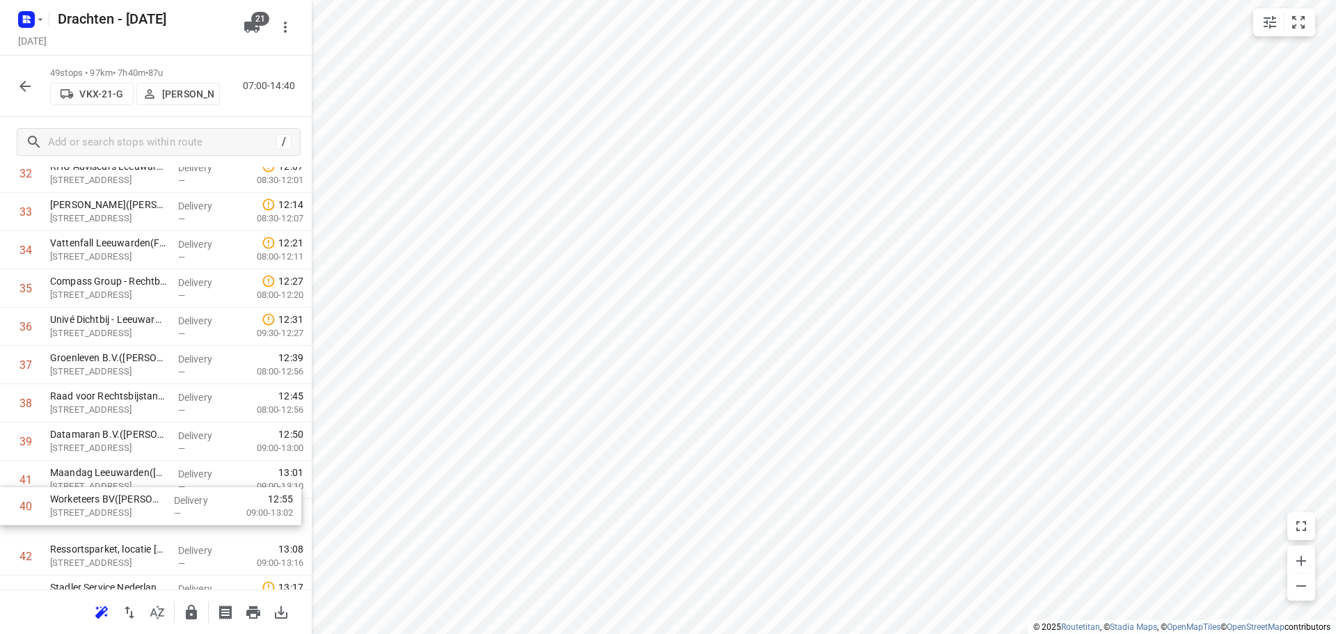
drag, startPoint x: 97, startPoint y: 497, endPoint x: 97, endPoint y: 511, distance: 14.6
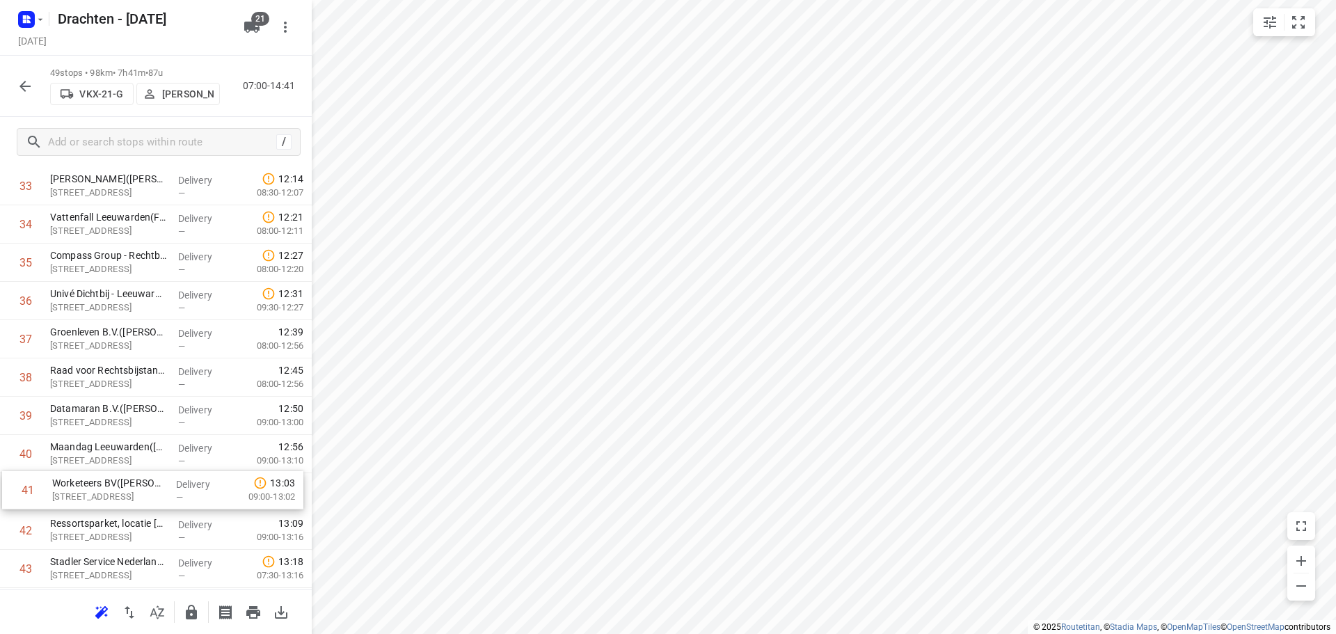
scroll to position [1341, 0]
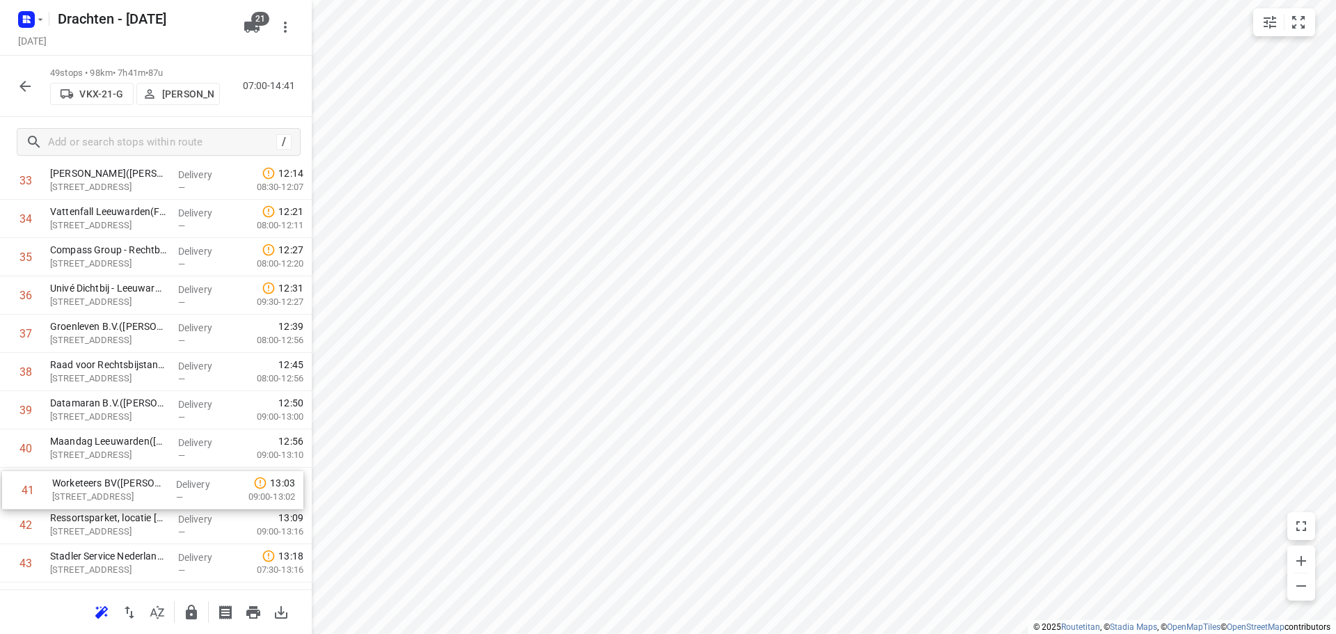
drag, startPoint x: 95, startPoint y: 516, endPoint x: 96, endPoint y: 477, distance: 39.7
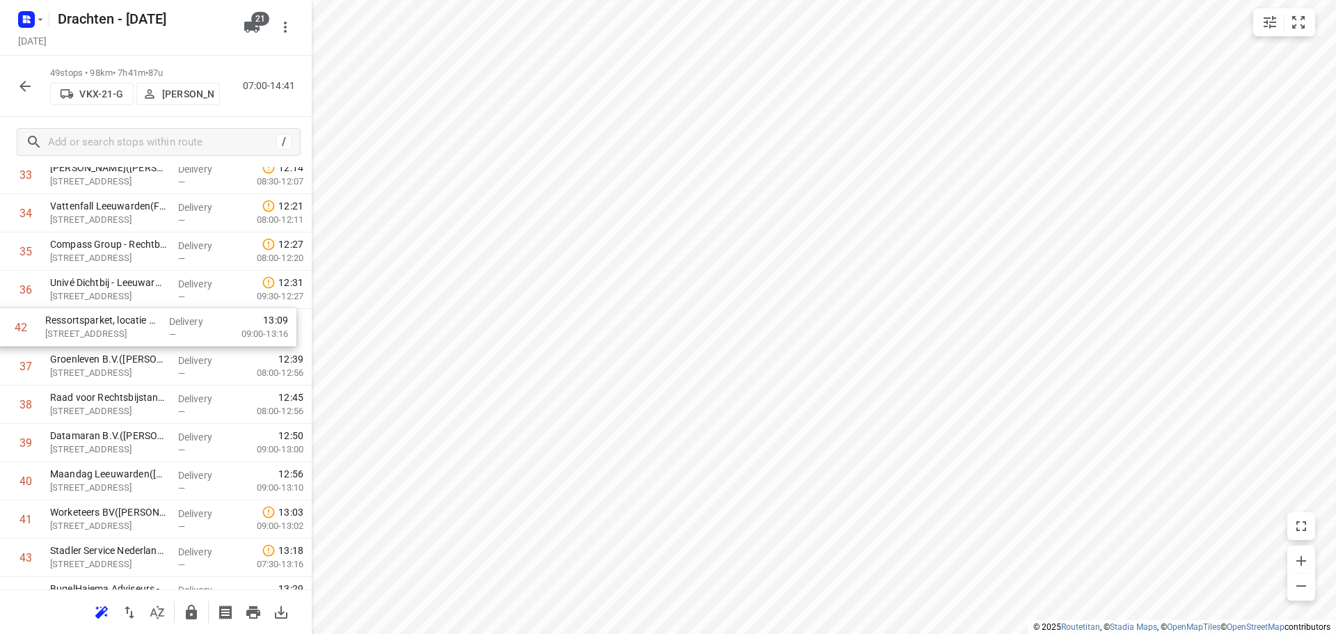
drag, startPoint x: 127, startPoint y: 527, endPoint x: 122, endPoint y: 325, distance: 202.5
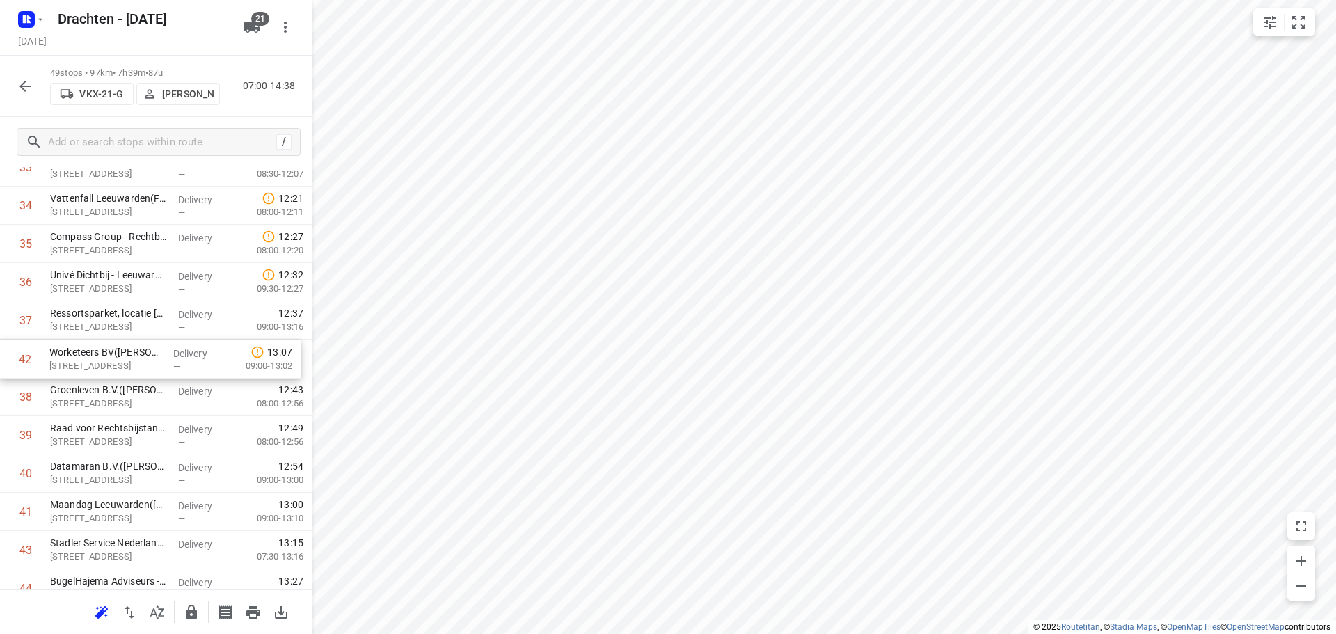
drag, startPoint x: 134, startPoint y: 526, endPoint x: 133, endPoint y: 362, distance: 164.2
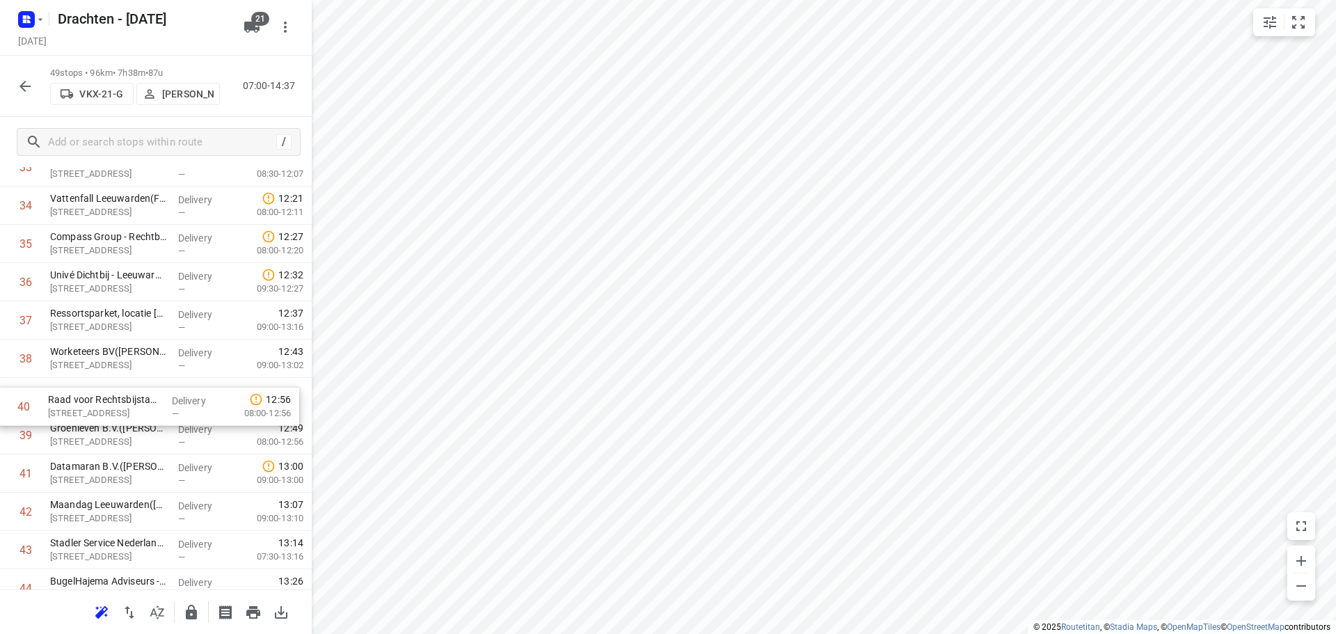
drag, startPoint x: 120, startPoint y: 444, endPoint x: 120, endPoint y: 404, distance: 40.4
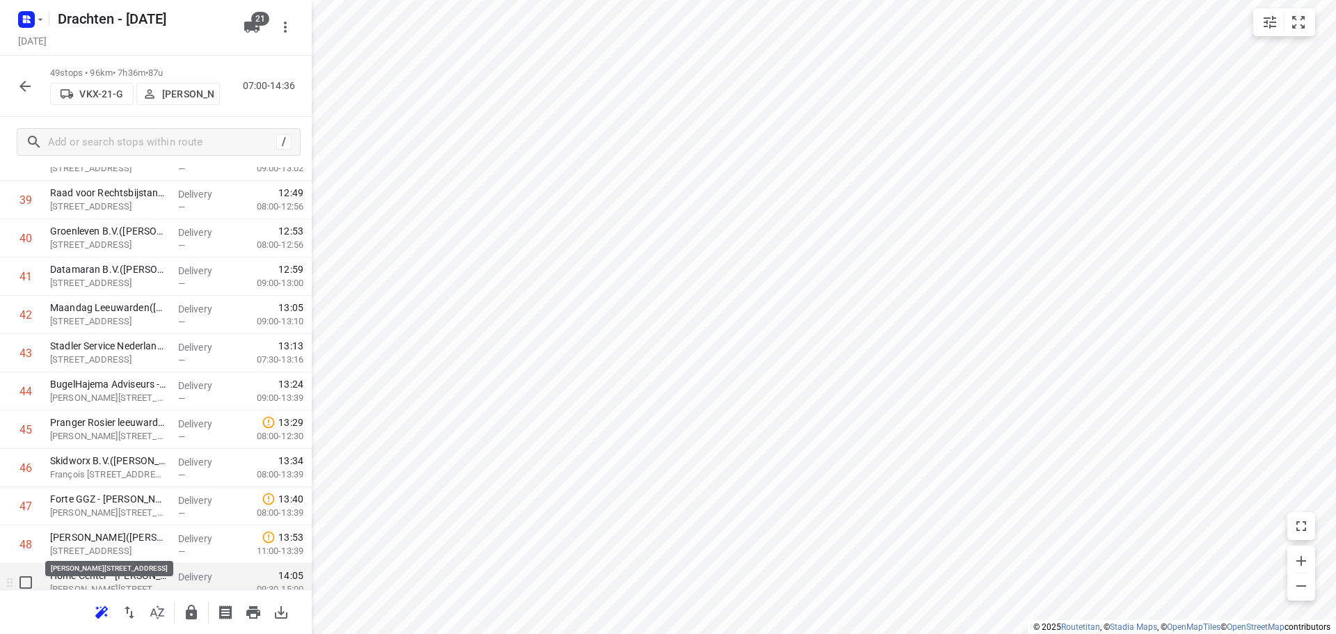
scroll to position [1600, 0]
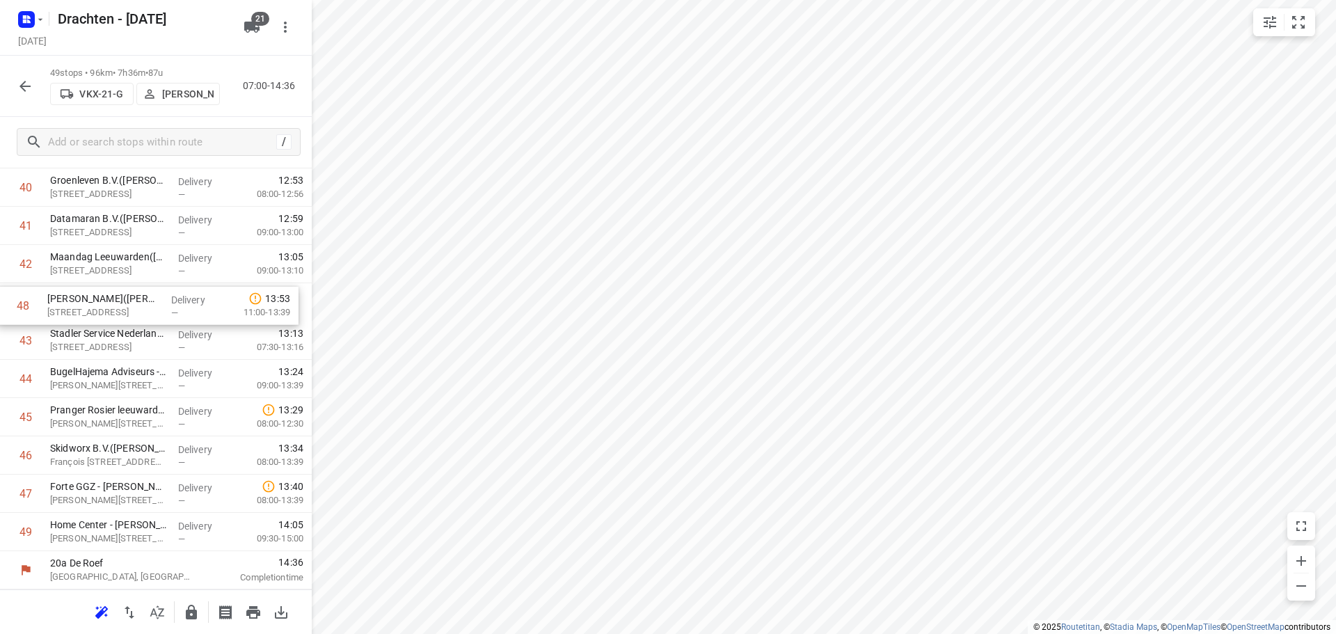
drag, startPoint x: 120, startPoint y: 503, endPoint x: 121, endPoint y: 310, distance: 192.7
click at [25, 85] on icon "button" at bounding box center [25, 86] width 17 height 17
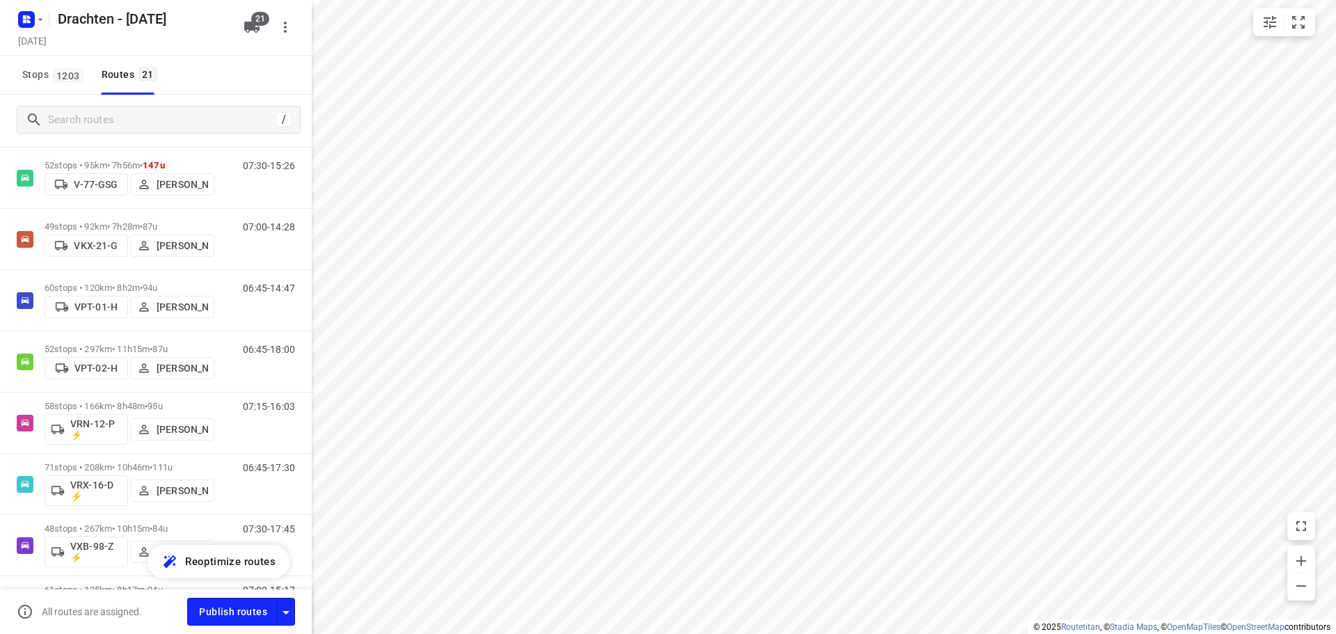
scroll to position [765, 0]
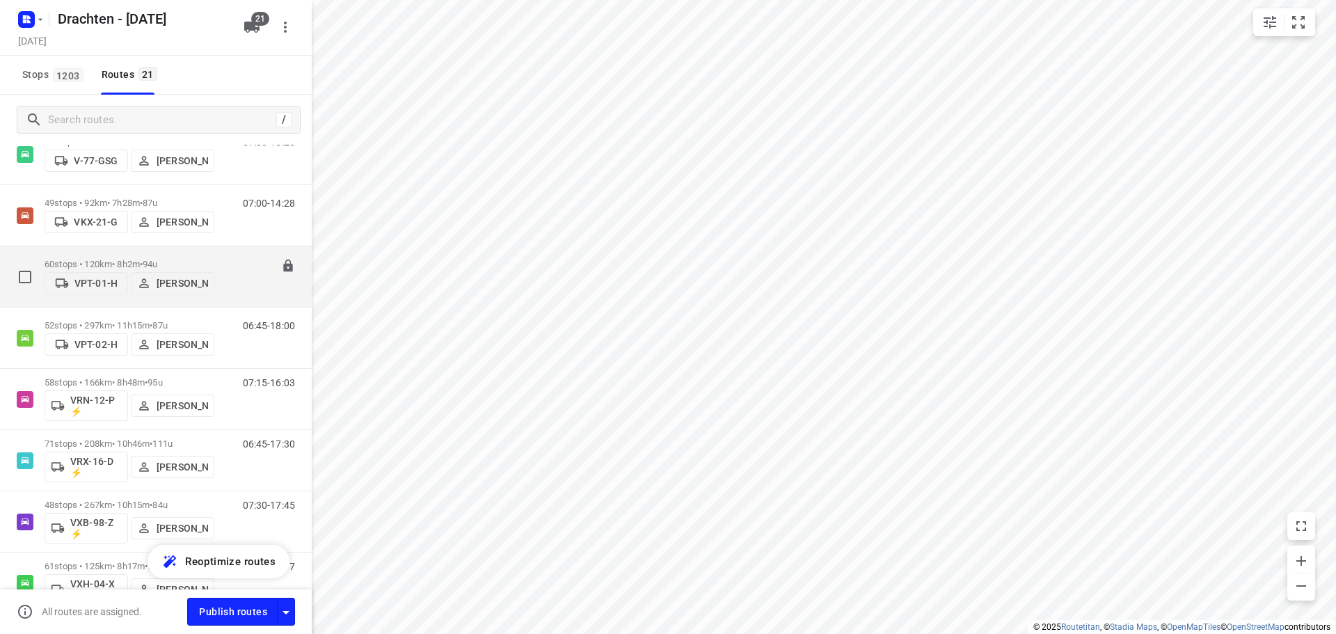
click at [124, 261] on p "60 stops • 120km • 8h2m • 94u" at bounding box center [130, 264] width 170 height 10
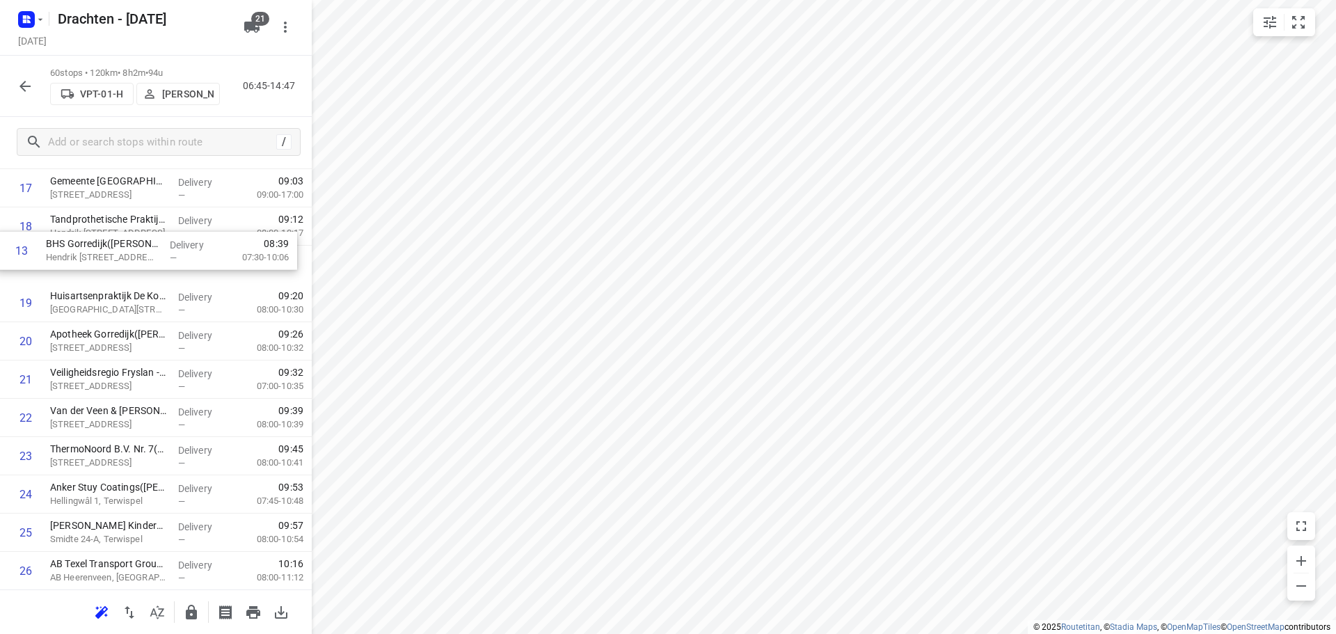
scroll to position [675, 0]
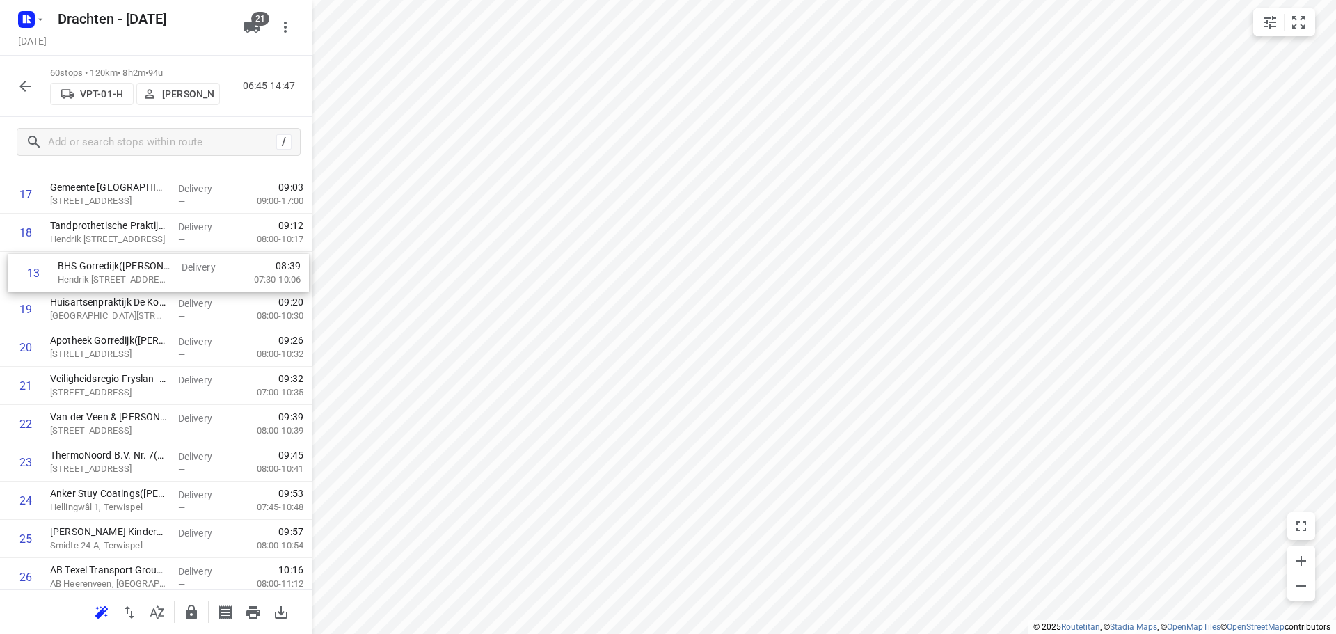
drag, startPoint x: 160, startPoint y: 552, endPoint x: 170, endPoint y: 276, distance: 276.4
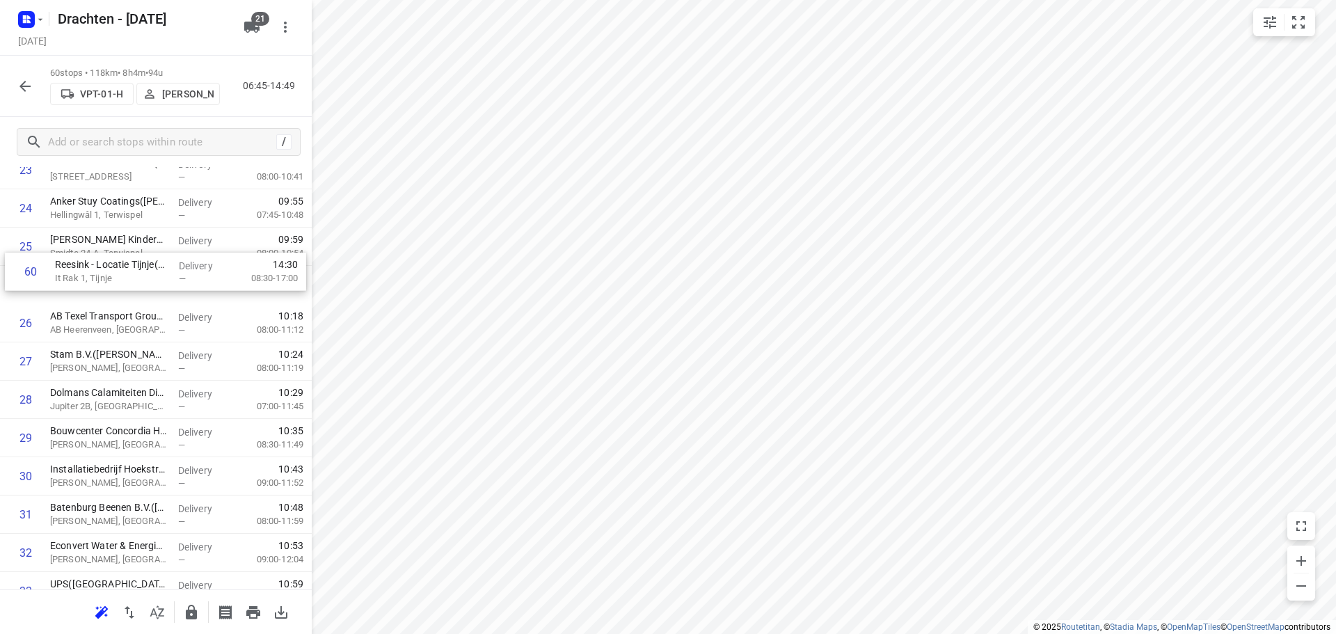
scroll to position [964, 0]
drag, startPoint x: 141, startPoint y: 537, endPoint x: 141, endPoint y: 288, distance: 249.1
click at [141, 288] on div "1 ⭐ De Jong Hot Water Tanks - Productie(Mirthe Diever) De Klok 5, Gorredijk Del…" at bounding box center [156, 460] width 312 height 2296
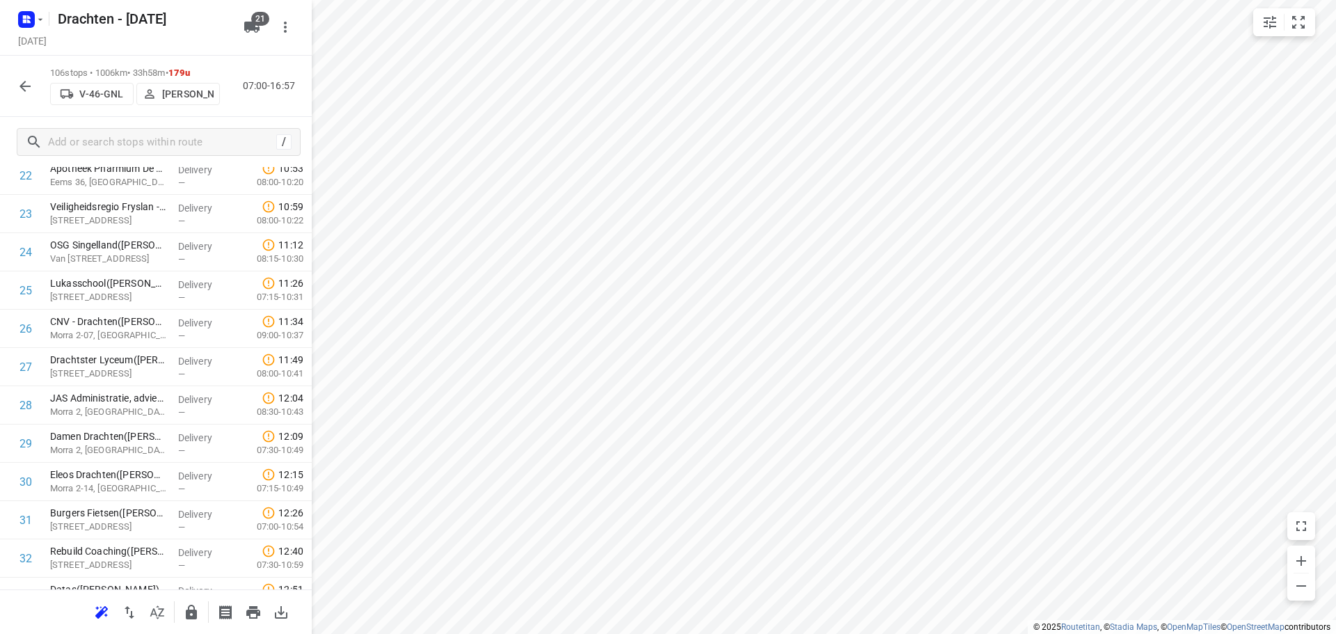
scroll to position [895, 0]
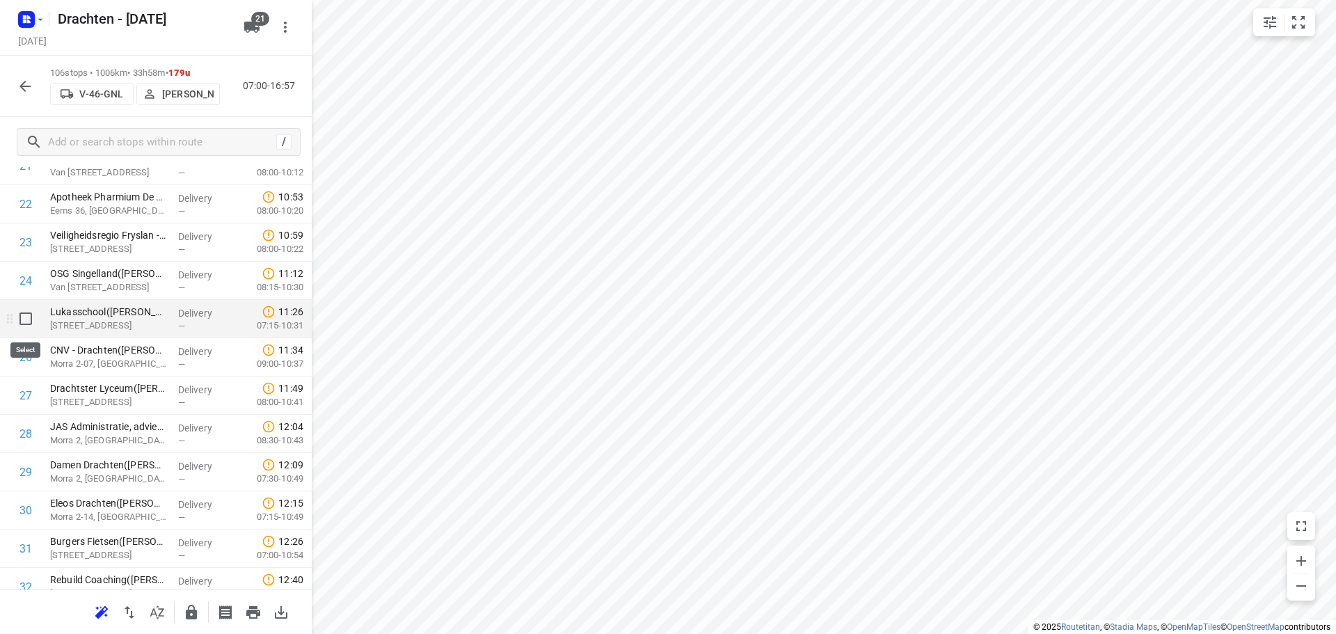
click at [24, 324] on input "checkbox" at bounding box center [26, 319] width 28 height 28
checkbox input "true"
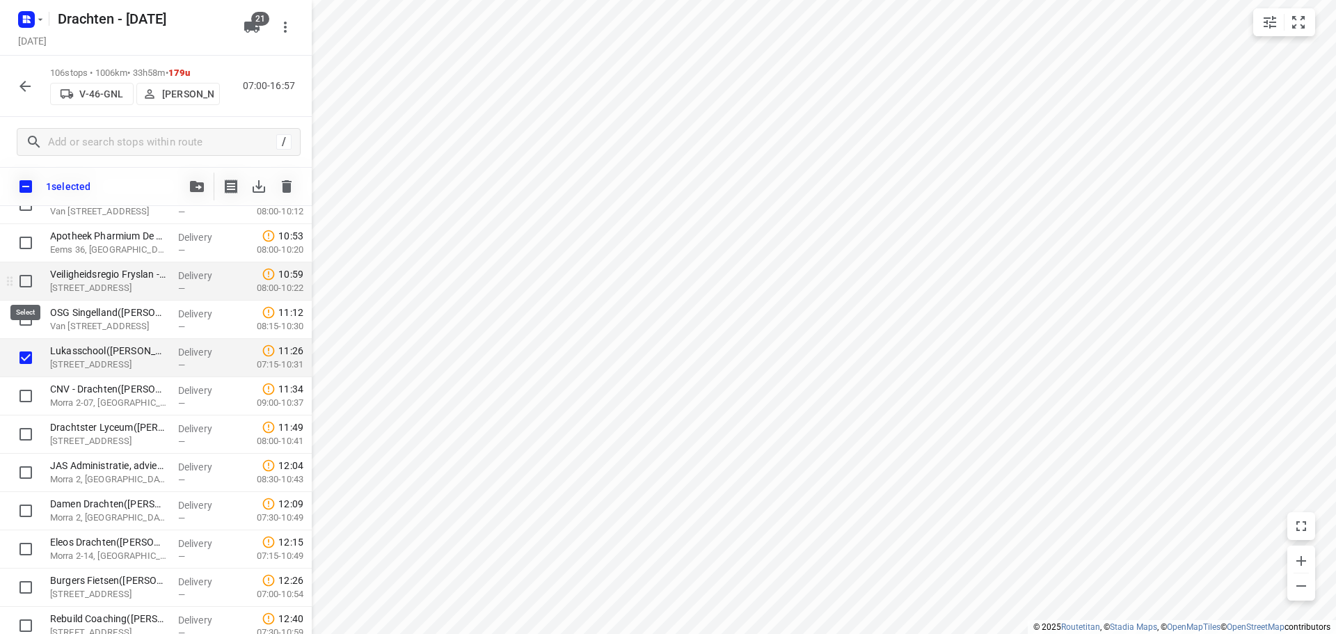
click at [24, 280] on input "checkbox" at bounding box center [26, 281] width 28 height 28
checkbox input "true"
click at [28, 241] on input "checkbox" at bounding box center [26, 243] width 28 height 28
checkbox input "true"
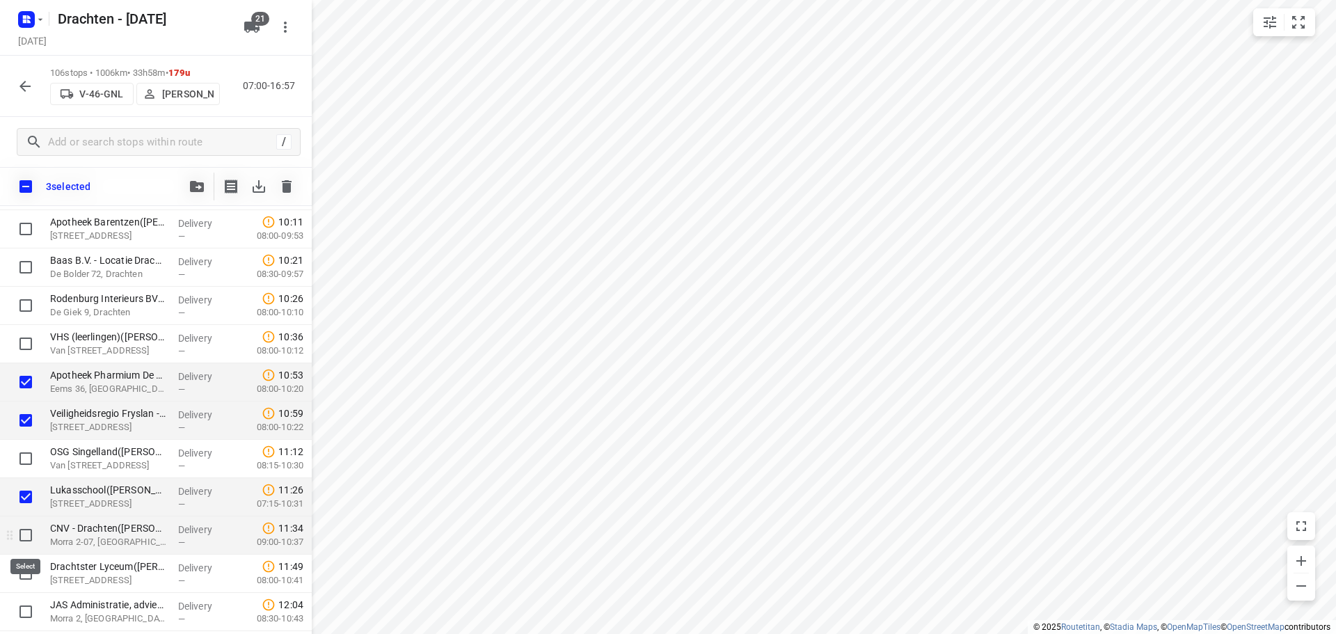
click at [26, 543] on input "checkbox" at bounding box center [26, 535] width 28 height 28
checkbox input "true"
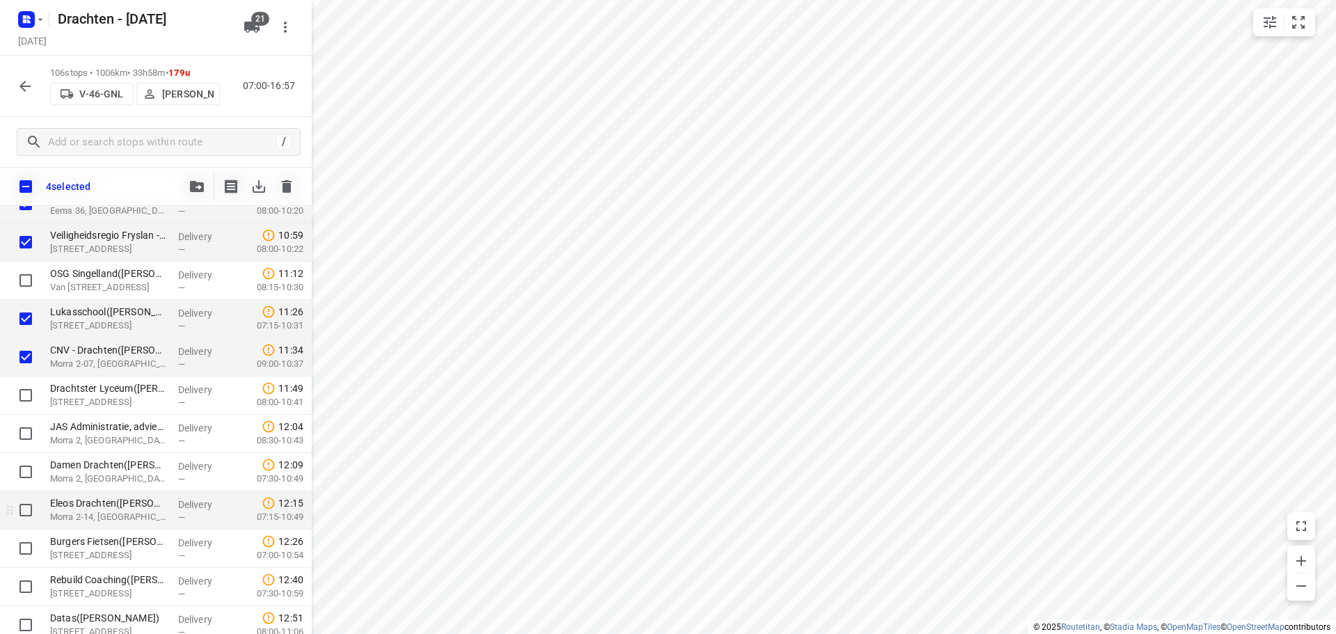
scroll to position [964, 0]
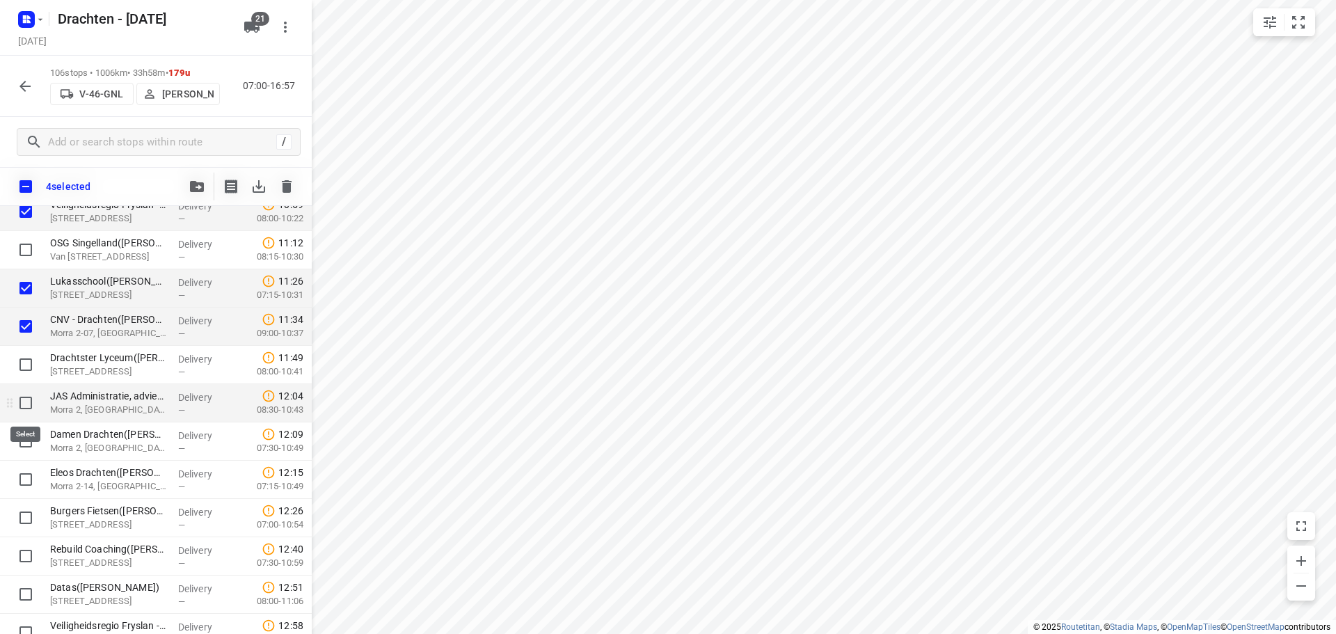
click at [28, 408] on input "checkbox" at bounding box center [26, 403] width 28 height 28
checkbox input "true"
click at [23, 440] on input "checkbox" at bounding box center [26, 441] width 28 height 28
checkbox input "true"
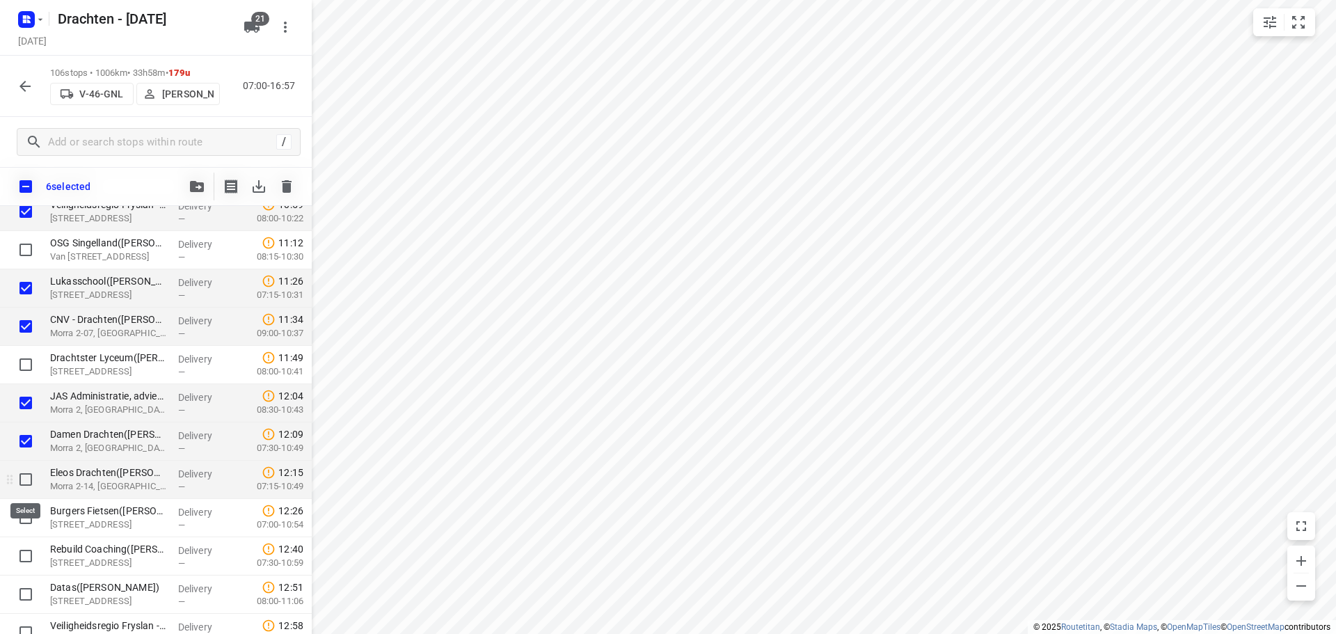
click at [24, 483] on input "checkbox" at bounding box center [26, 479] width 28 height 28
checkbox input "true"
click at [27, 560] on input "checkbox" at bounding box center [26, 556] width 28 height 28
checkbox input "true"
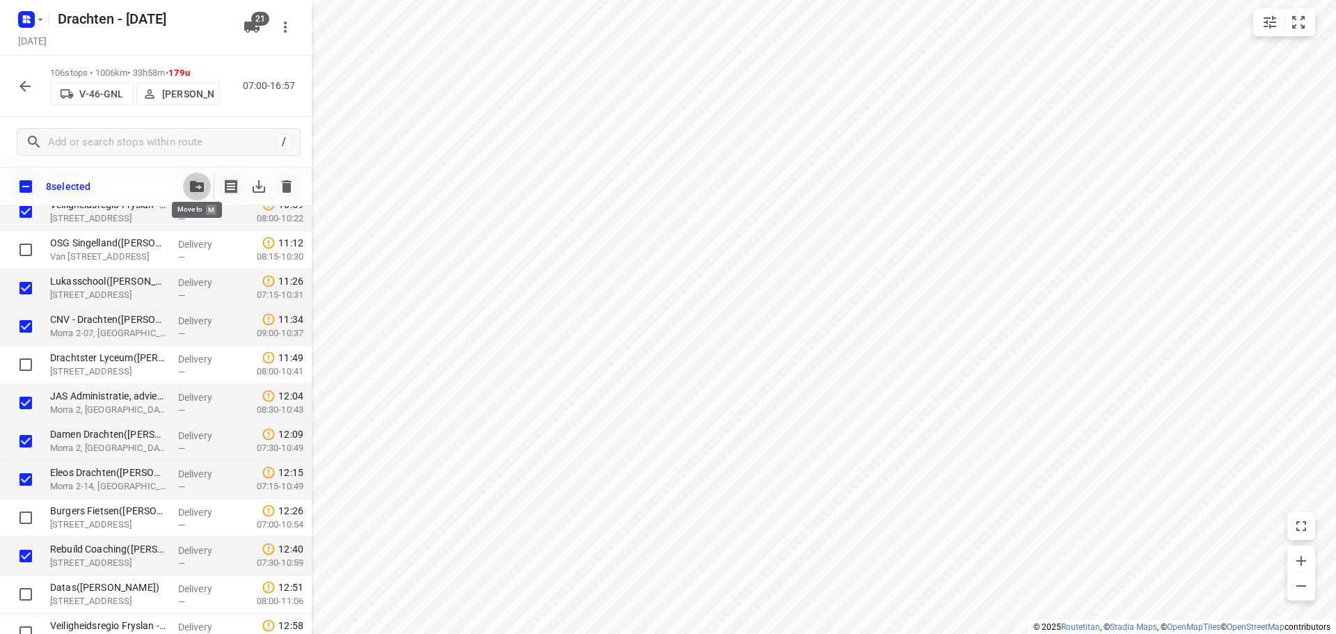
click at [202, 189] on icon "button" at bounding box center [197, 186] width 14 height 11
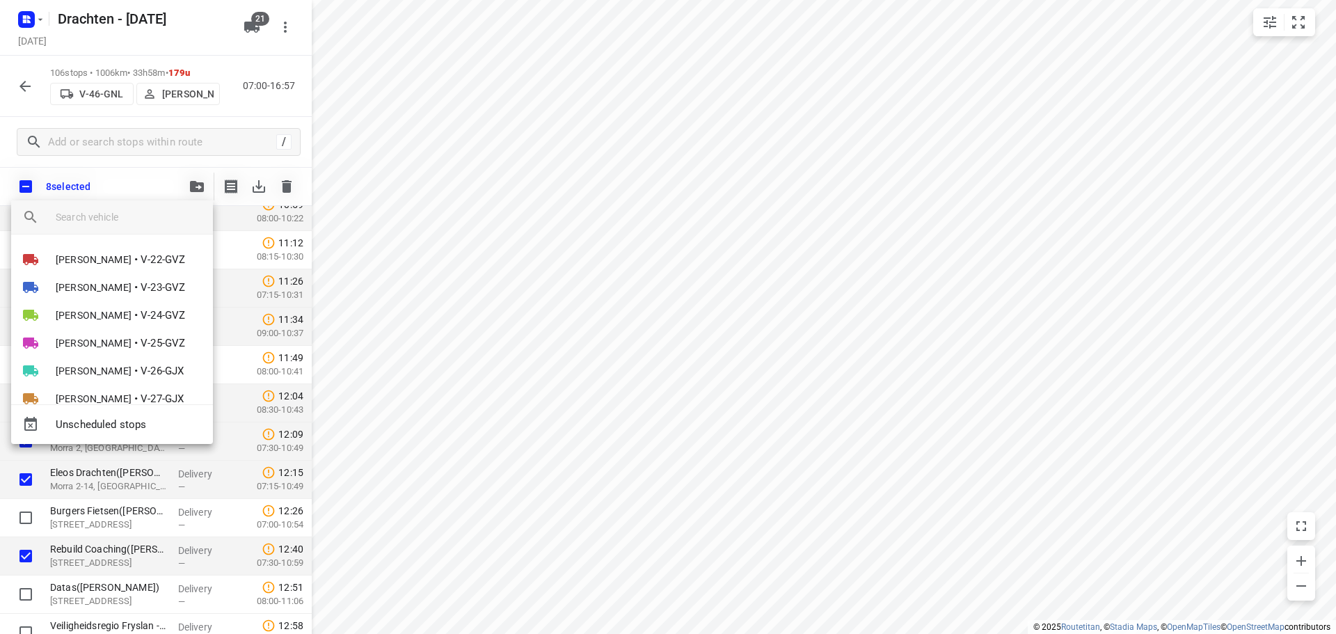
click at [121, 217] on input "search vehicle" at bounding box center [129, 217] width 146 height 21
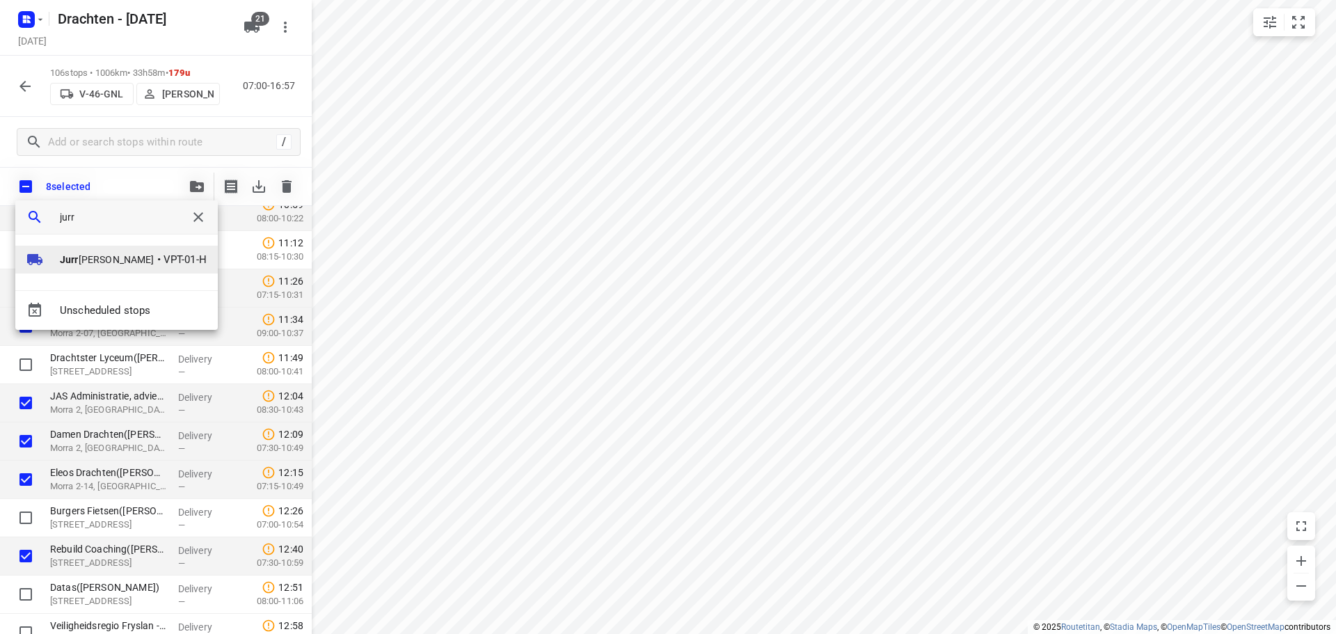
type input "jurr"
click at [164, 264] on span "VPT-01-H" at bounding box center [185, 260] width 43 height 16
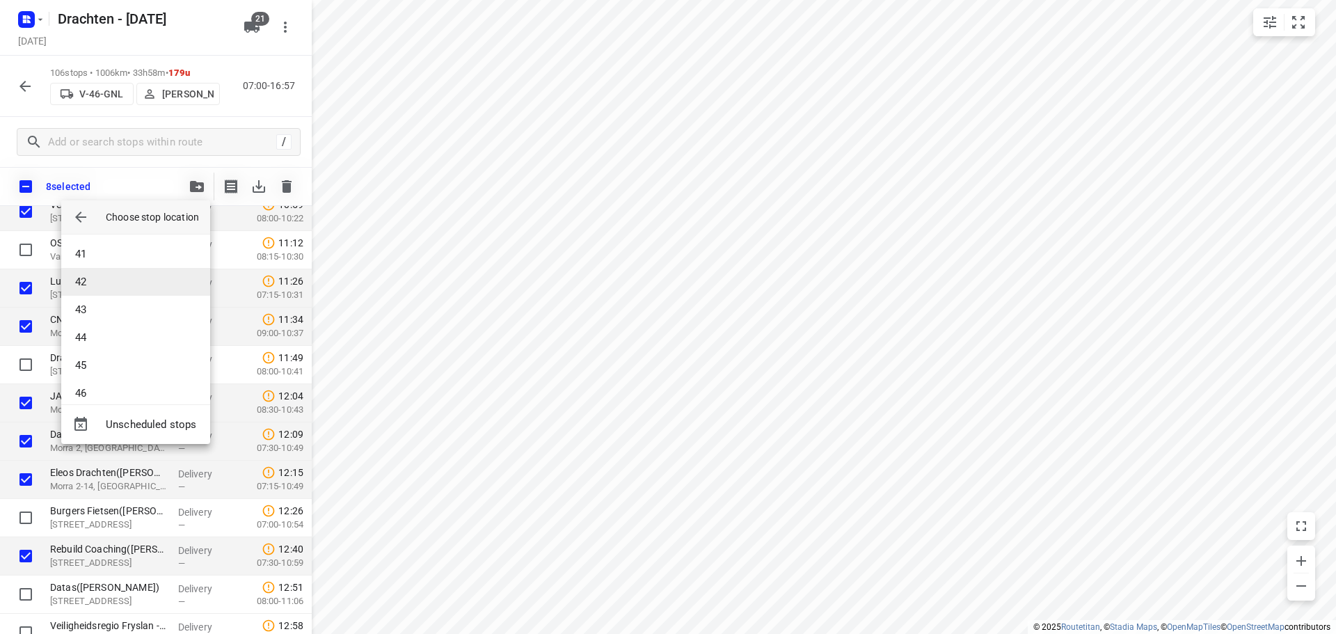
scroll to position [1517, 0]
click at [120, 374] on li "60" at bounding box center [135, 379] width 149 height 28
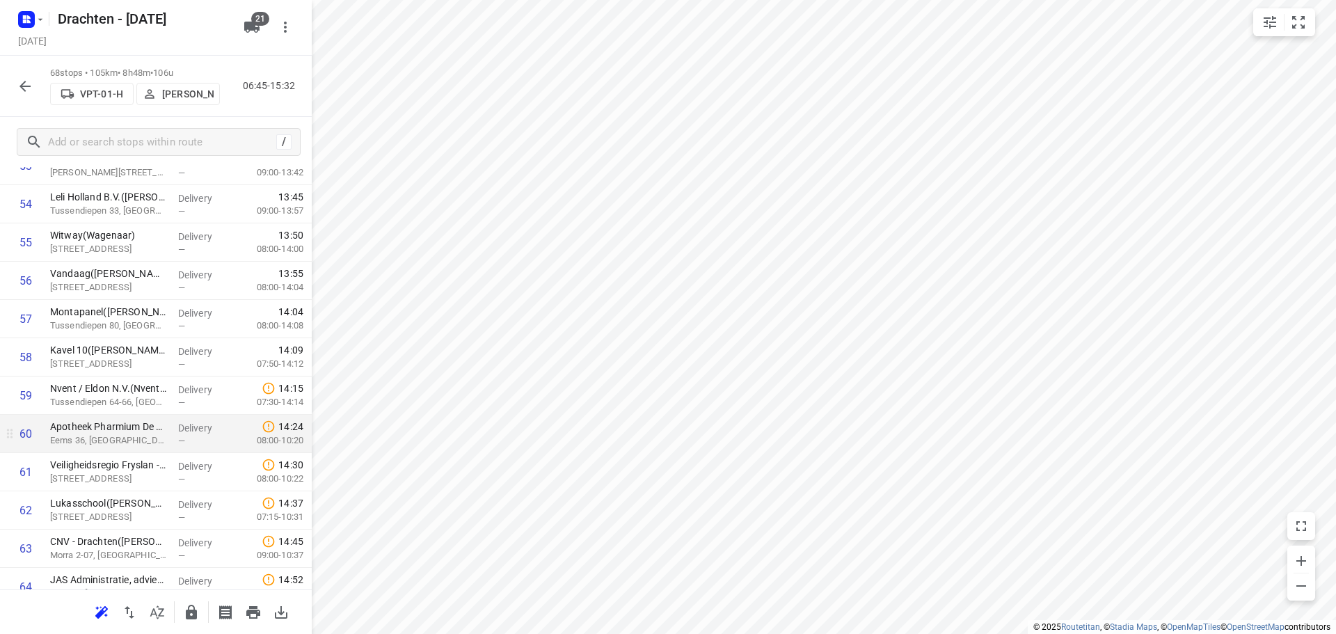
scroll to position [2119, 0]
drag, startPoint x: 120, startPoint y: 482, endPoint x: 120, endPoint y: 447, distance: 35.5
drag, startPoint x: 129, startPoint y: 475, endPoint x: 131, endPoint y: 436, distance: 38.3
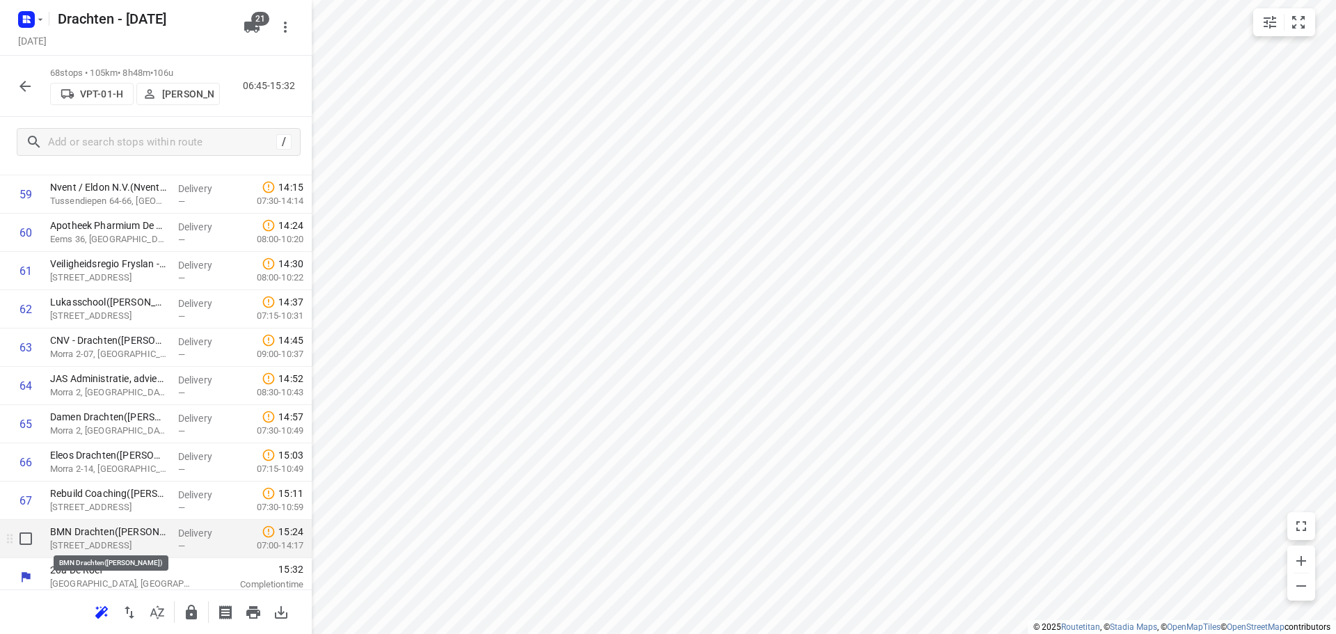
scroll to position [2327, 0]
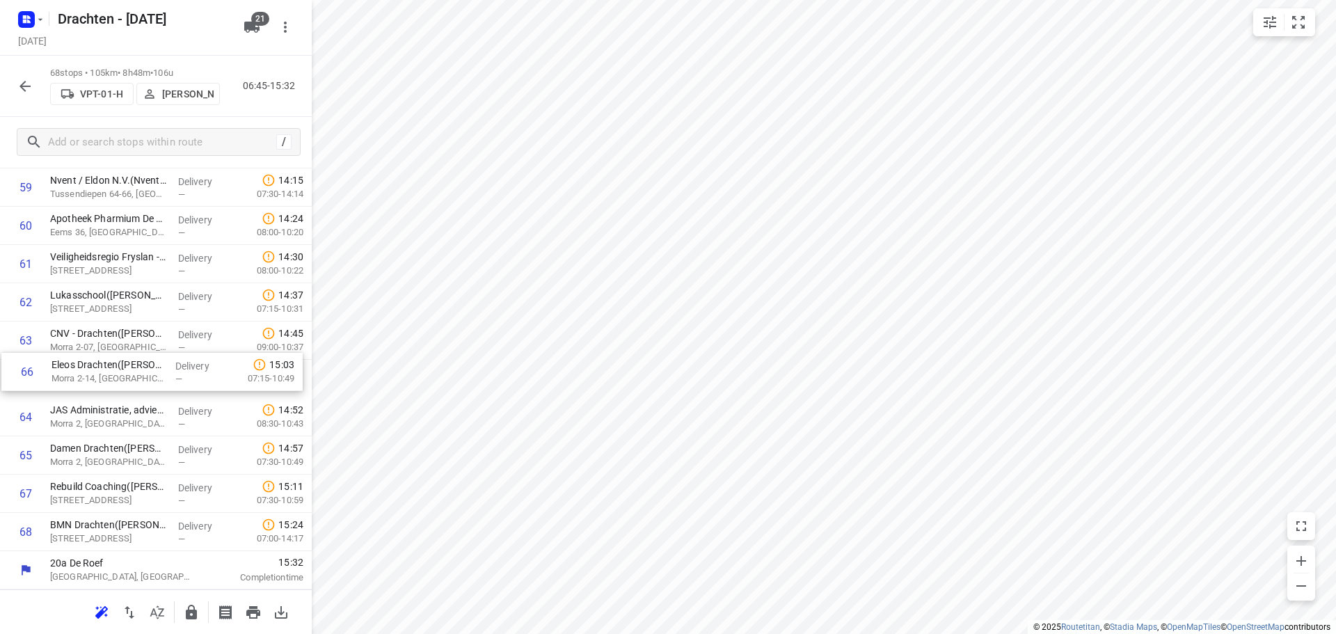
drag, startPoint x: 125, startPoint y: 464, endPoint x: 131, endPoint y: 379, distance: 85.1
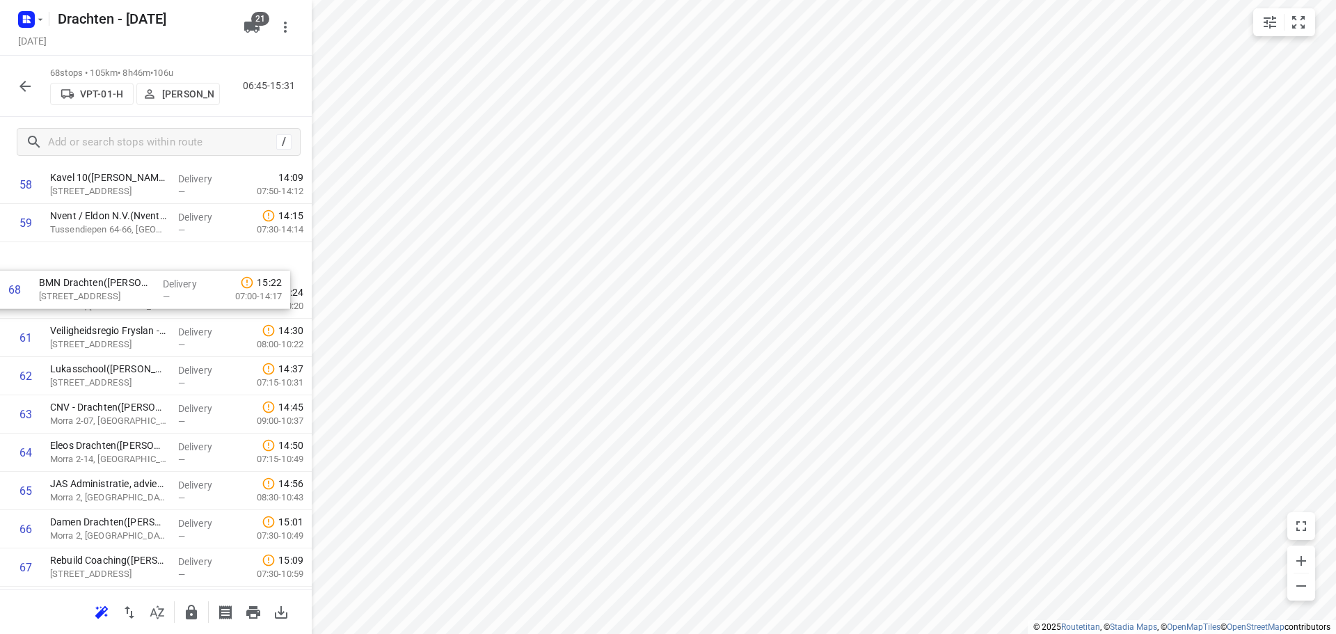
scroll to position [2279, 0]
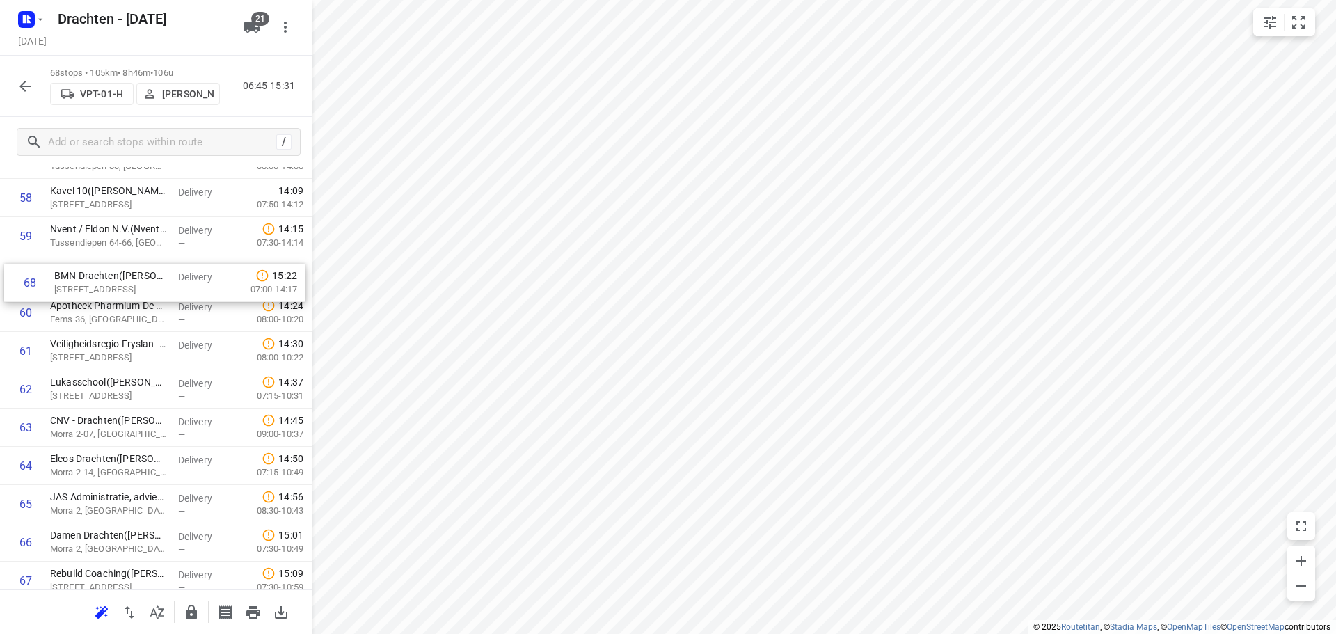
drag, startPoint x: 136, startPoint y: 539, endPoint x: 143, endPoint y: 289, distance: 249.9
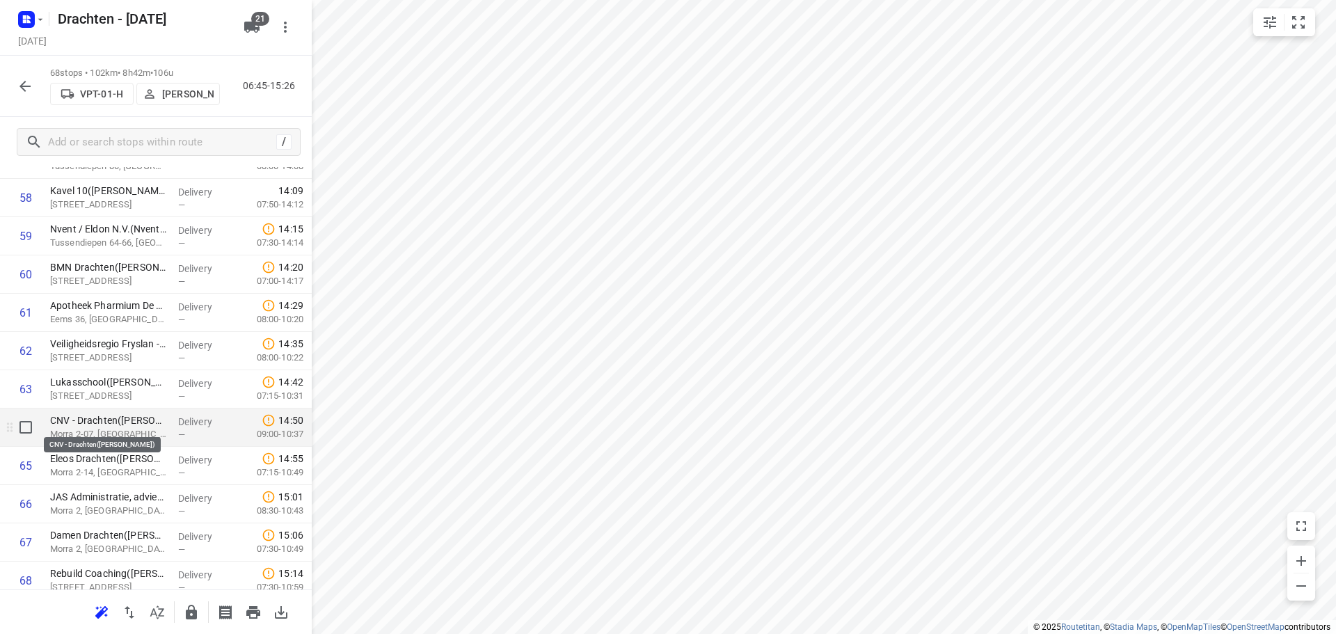
scroll to position [2327, 0]
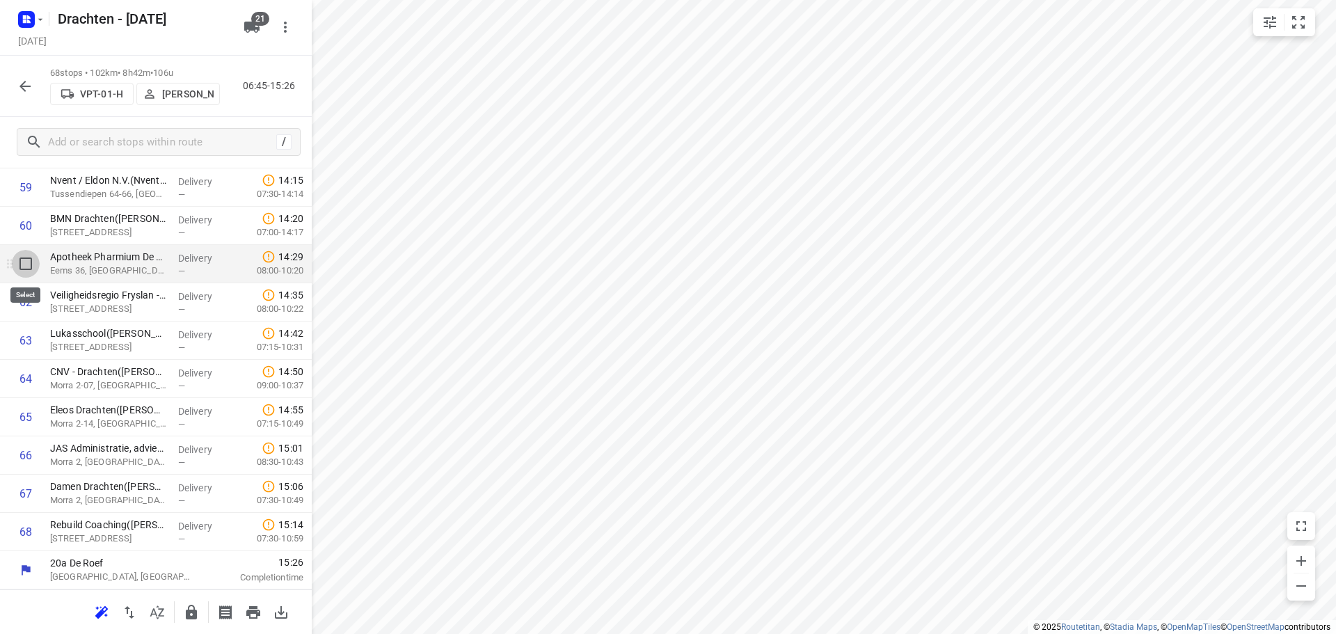
click at [29, 272] on input "checkbox" at bounding box center [26, 264] width 28 height 28
checkbox input "true"
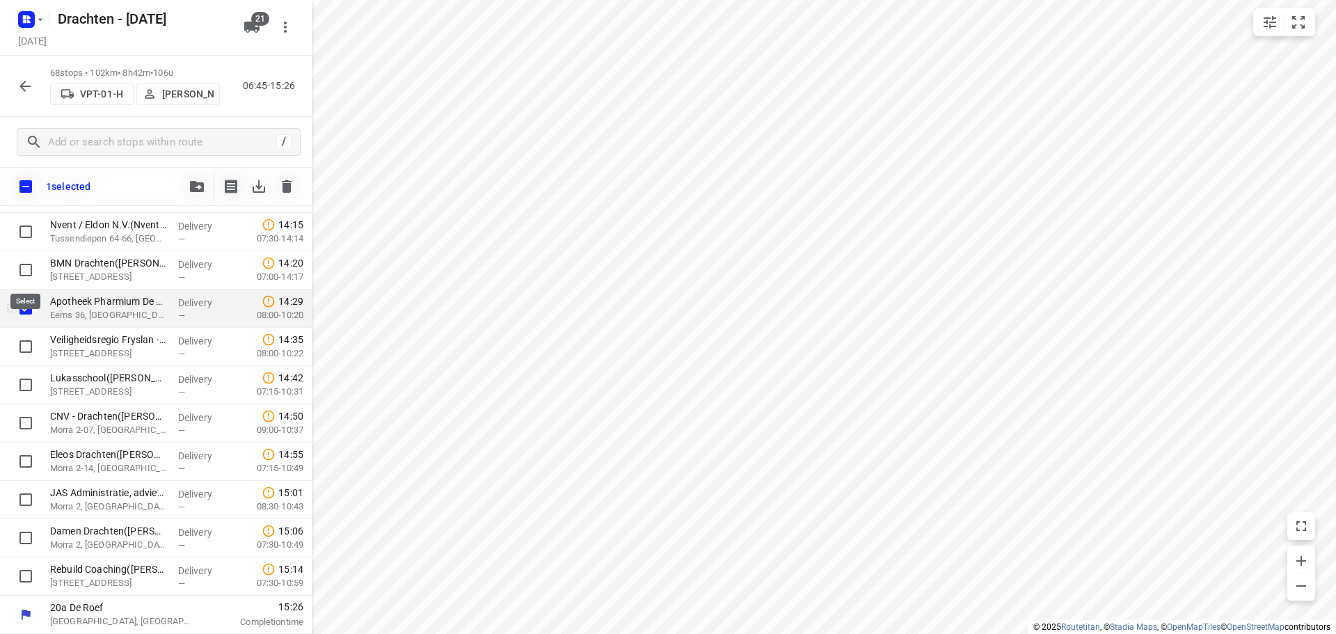
scroll to position [2322, 0]
click at [21, 341] on input "checkbox" at bounding box center [26, 347] width 28 height 28
checkbox input "true"
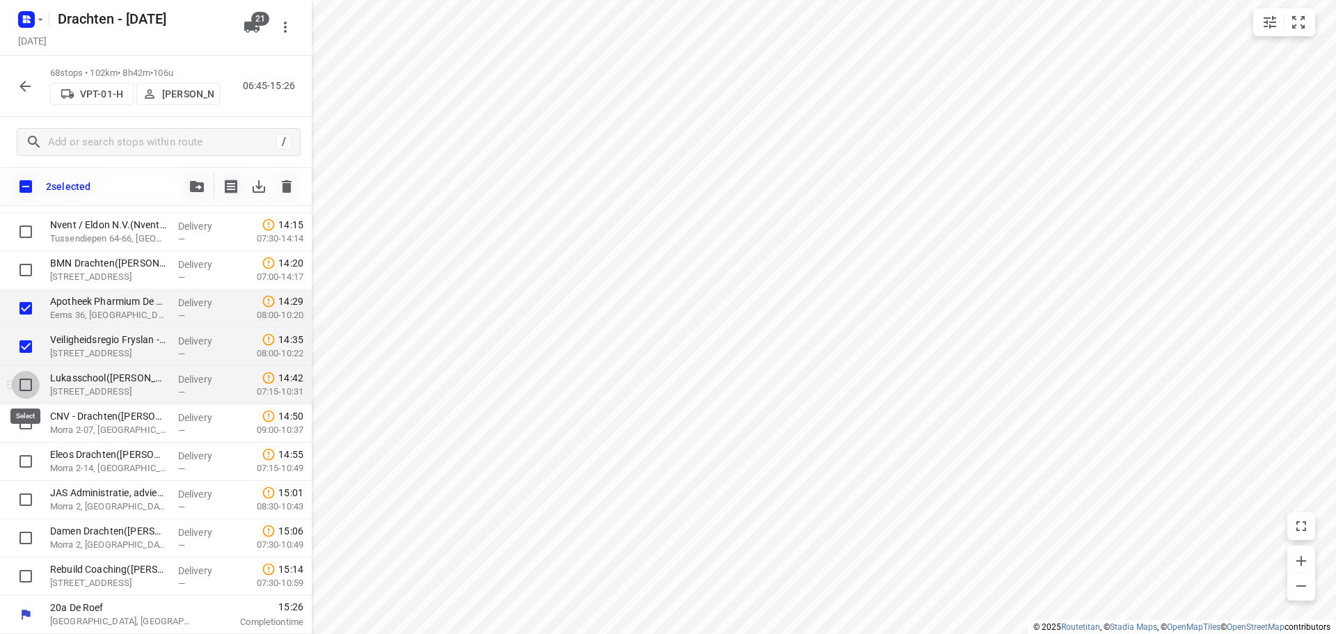
click at [25, 388] on input "checkbox" at bounding box center [26, 385] width 28 height 28
checkbox input "true"
drag, startPoint x: 29, startPoint y: 423, endPoint x: 29, endPoint y: 450, distance: 27.1
click at [29, 424] on input "checkbox" at bounding box center [26, 423] width 28 height 28
checkbox input "true"
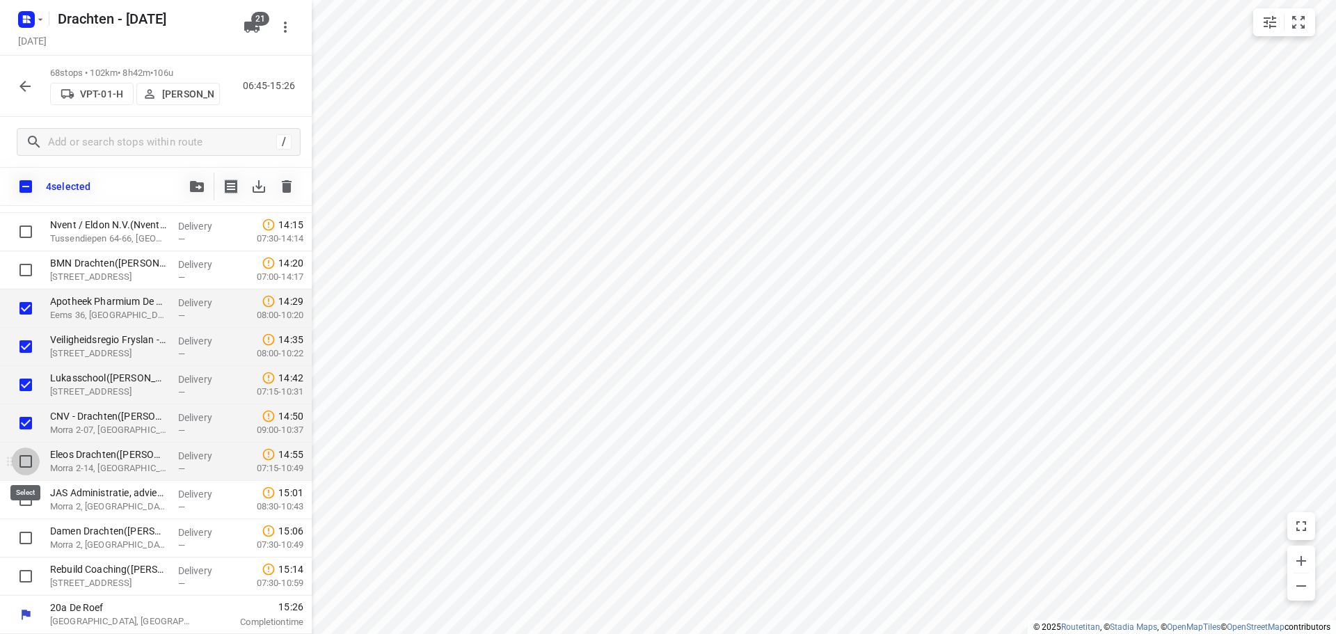
click at [28, 460] on input "checkbox" at bounding box center [26, 461] width 28 height 28
checkbox input "true"
click at [27, 504] on input "checkbox" at bounding box center [26, 500] width 28 height 28
checkbox input "true"
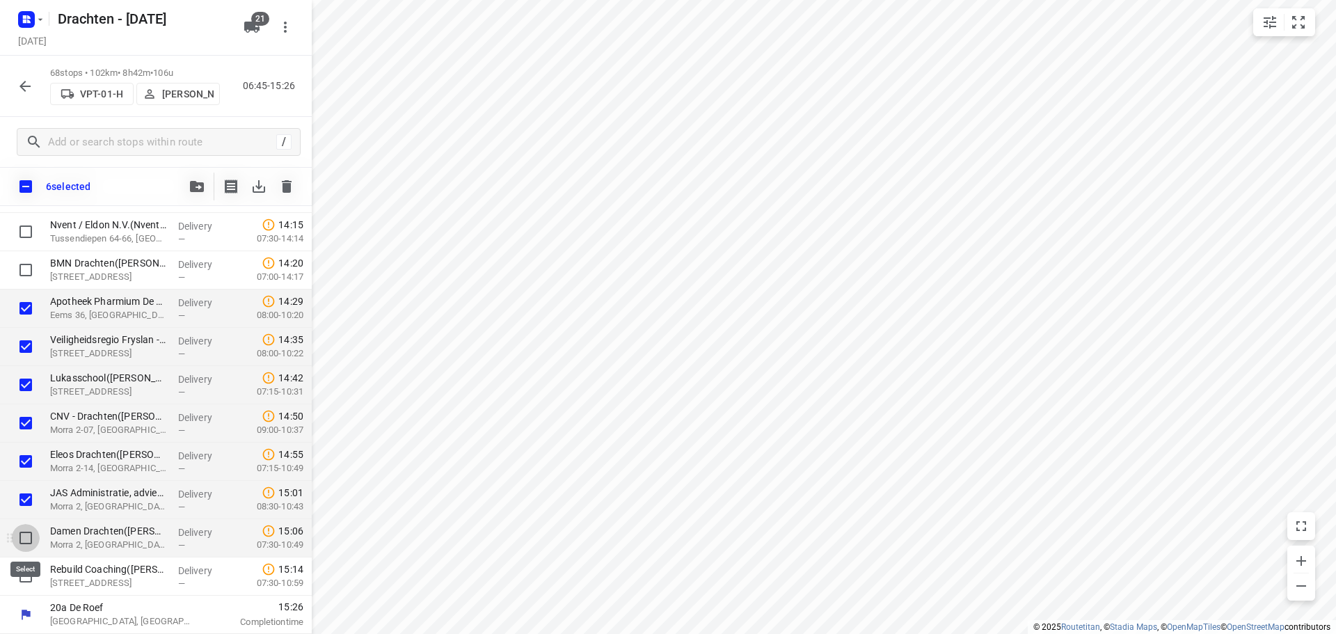
click at [26, 539] on input "checkbox" at bounding box center [26, 538] width 28 height 28
checkbox input "true"
click at [27, 574] on input "checkbox" at bounding box center [26, 576] width 28 height 28
checkbox input "true"
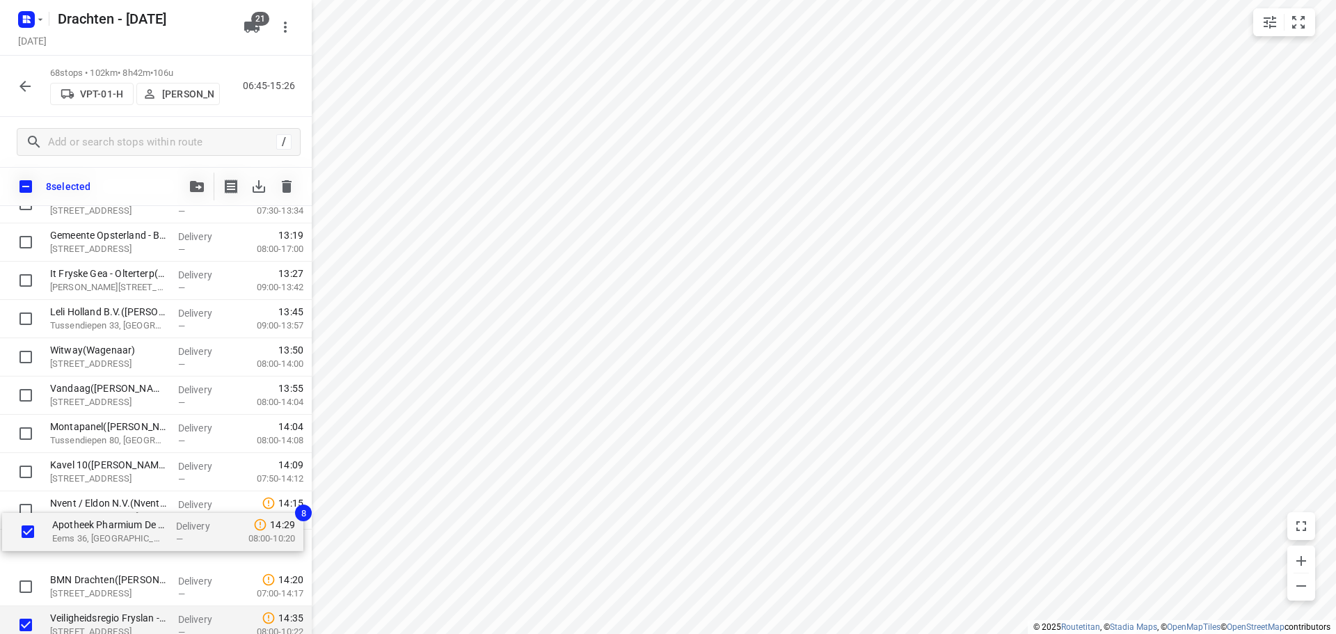
scroll to position [2049, 0]
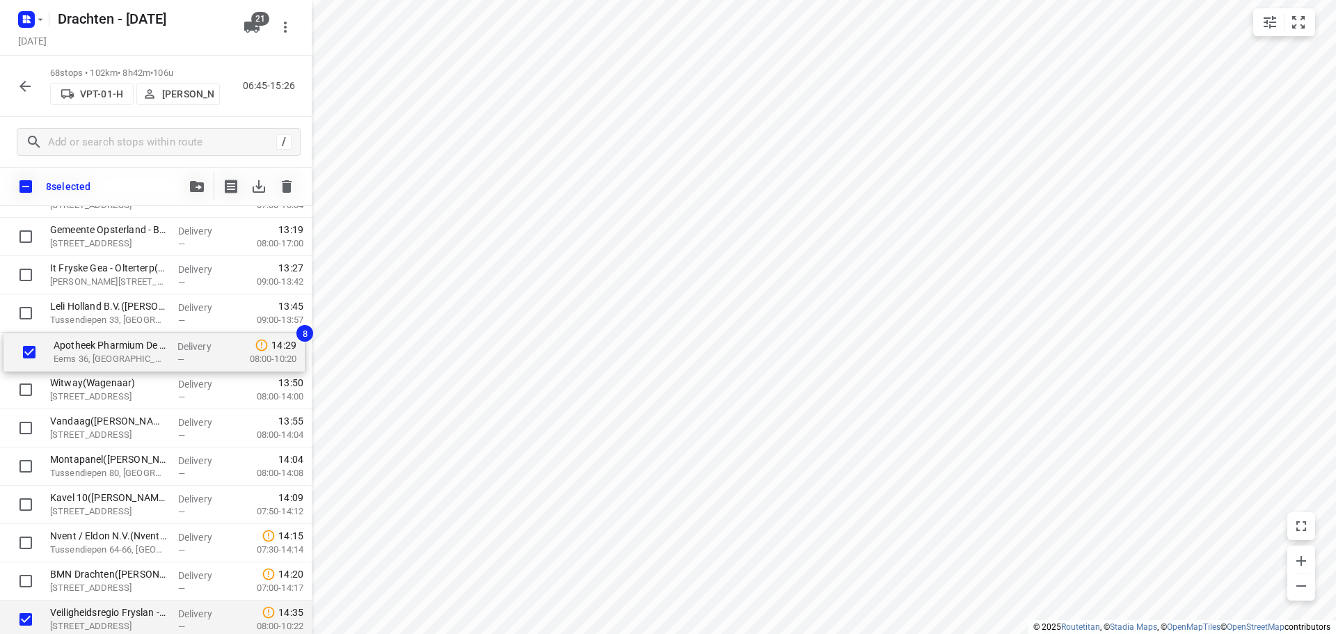
drag, startPoint x: 116, startPoint y: 590, endPoint x: 120, endPoint y: 351, distance: 238.7
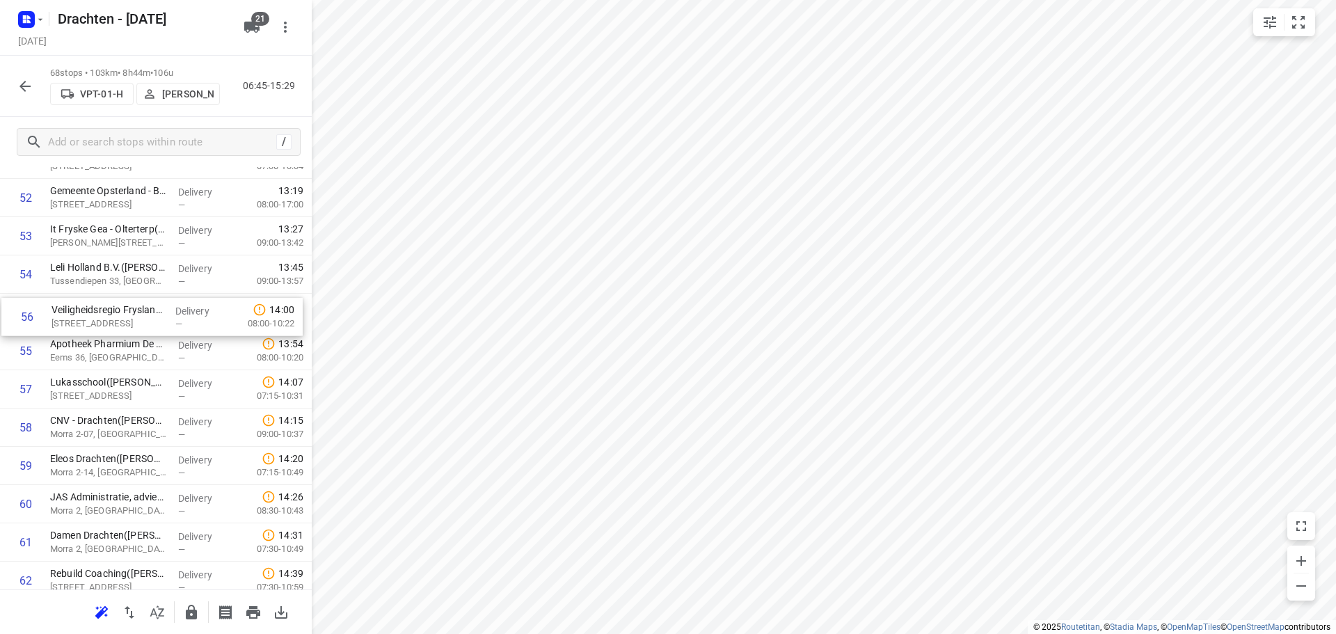
drag, startPoint x: 87, startPoint y: 357, endPoint x: 88, endPoint y: 319, distance: 37.6
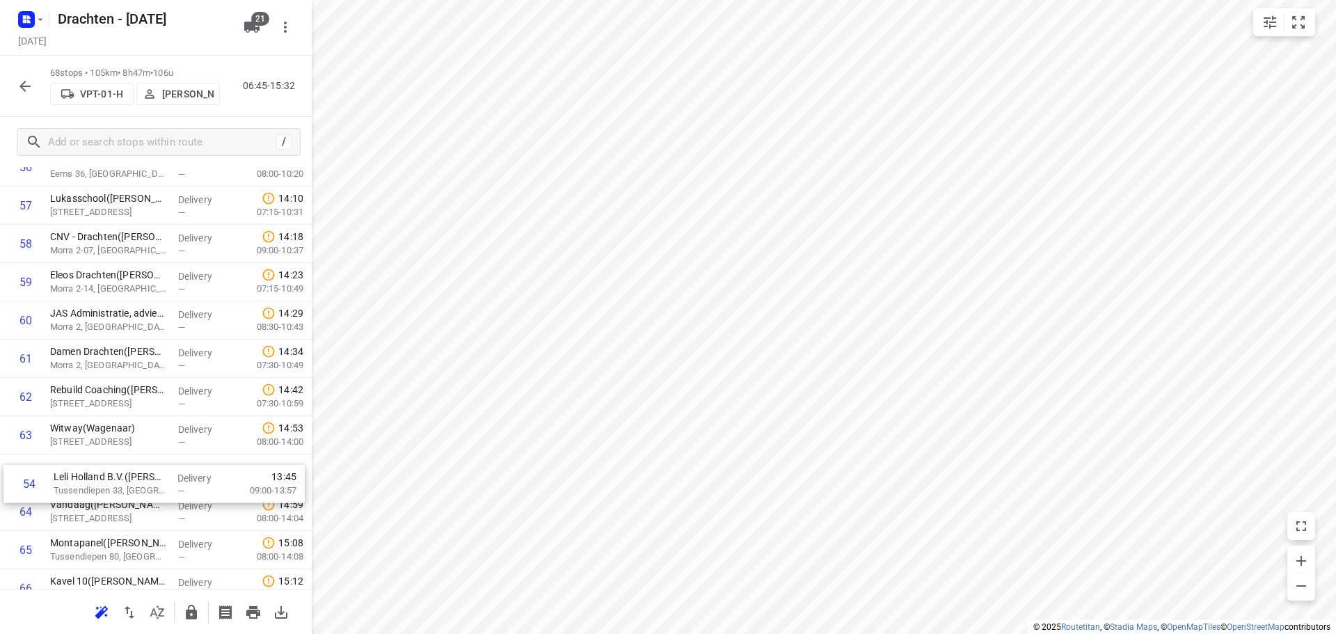
scroll to position [2199, 0]
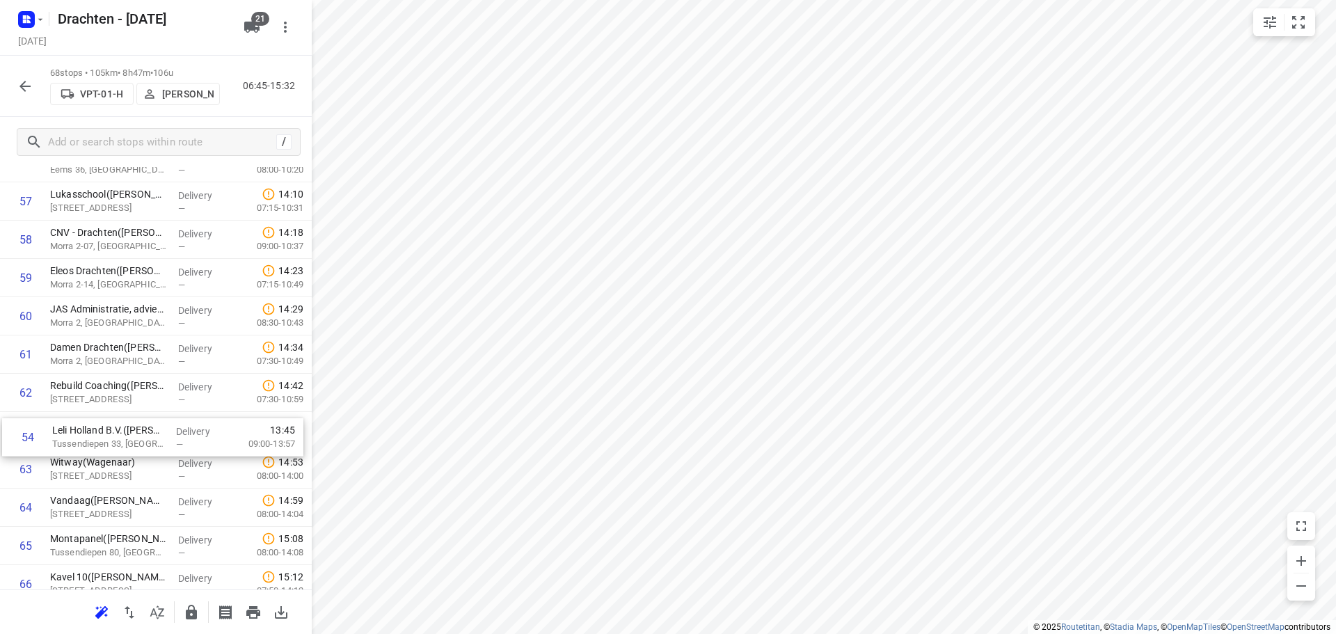
drag, startPoint x: 116, startPoint y: 278, endPoint x: 118, endPoint y: 443, distance: 164.9
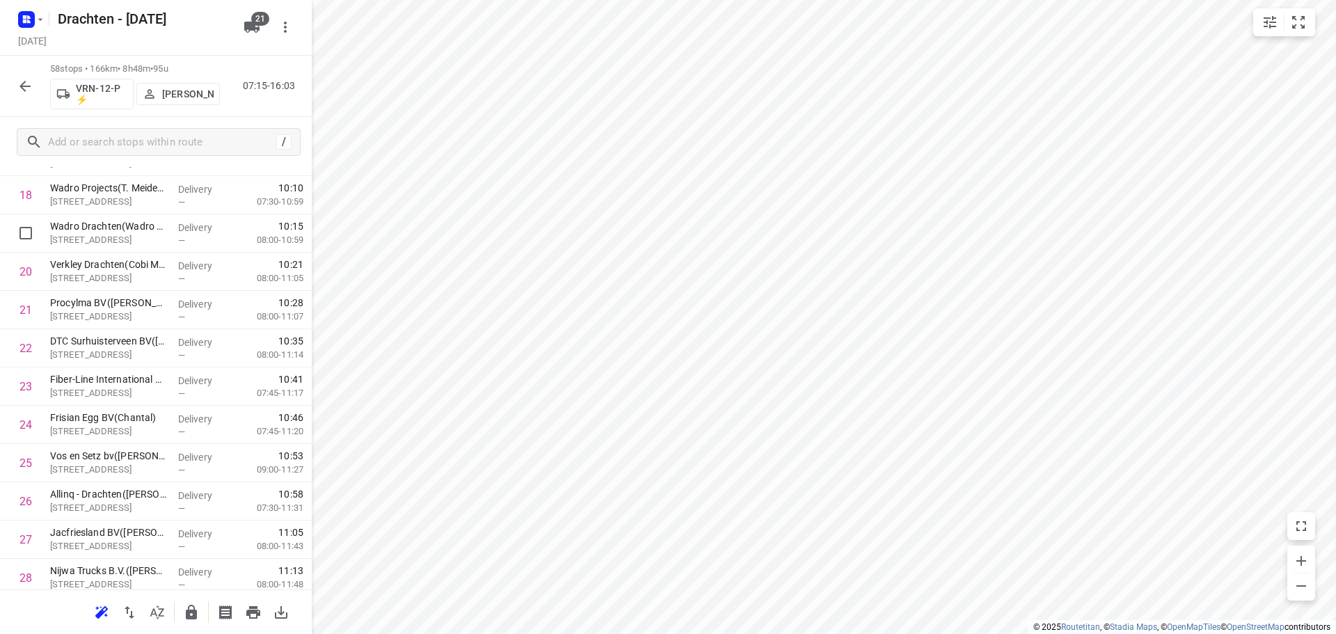
scroll to position [623, 0]
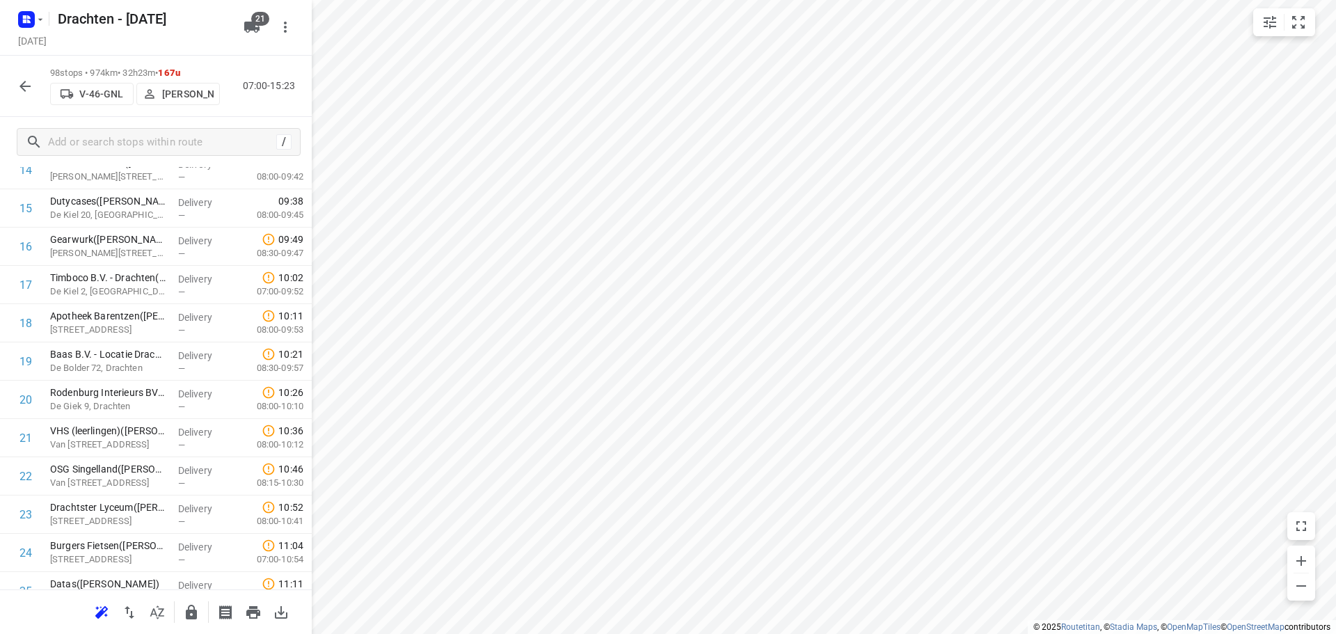
click at [33, 88] on button "button" at bounding box center [25, 86] width 28 height 28
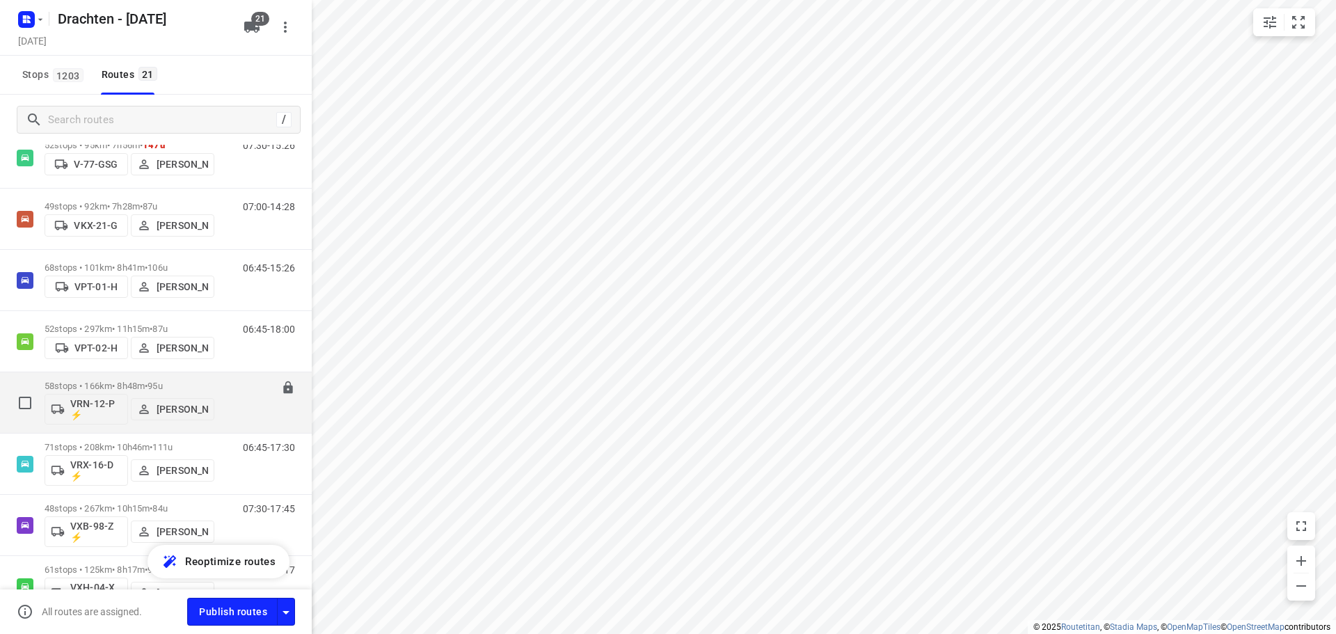
scroll to position [765, 0]
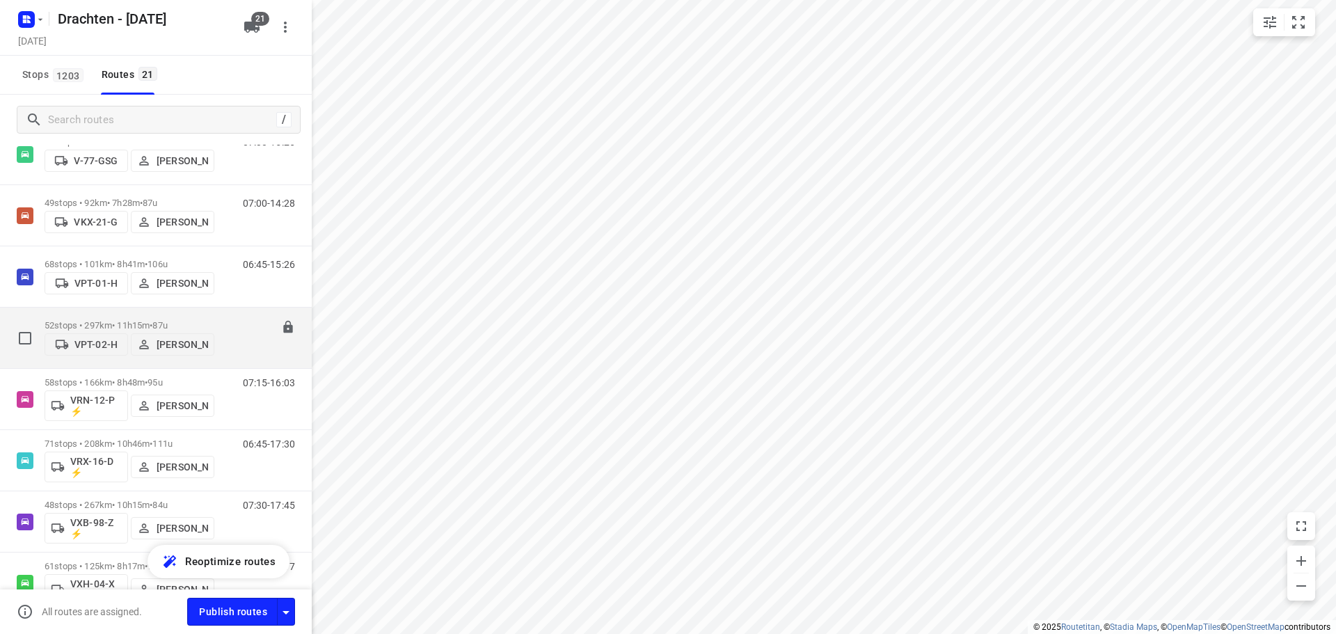
click at [128, 320] on p "52 stops • 297km • 11h15m • 87u" at bounding box center [130, 325] width 170 height 10
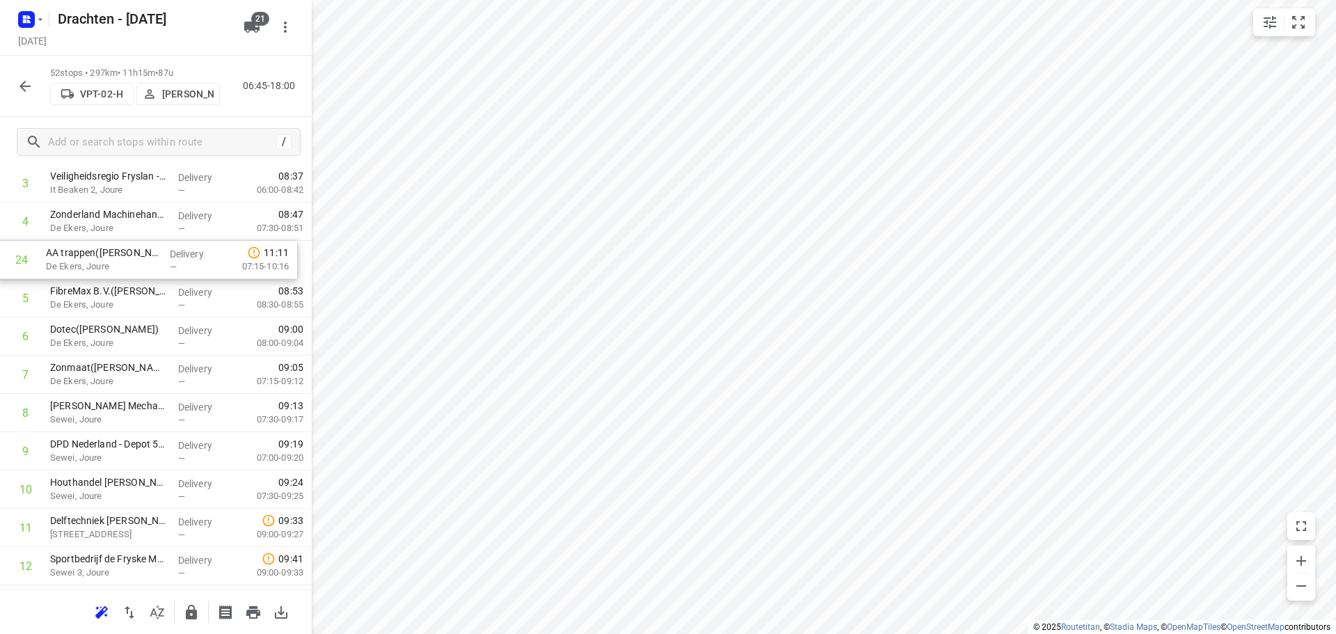
scroll to position [182, 0]
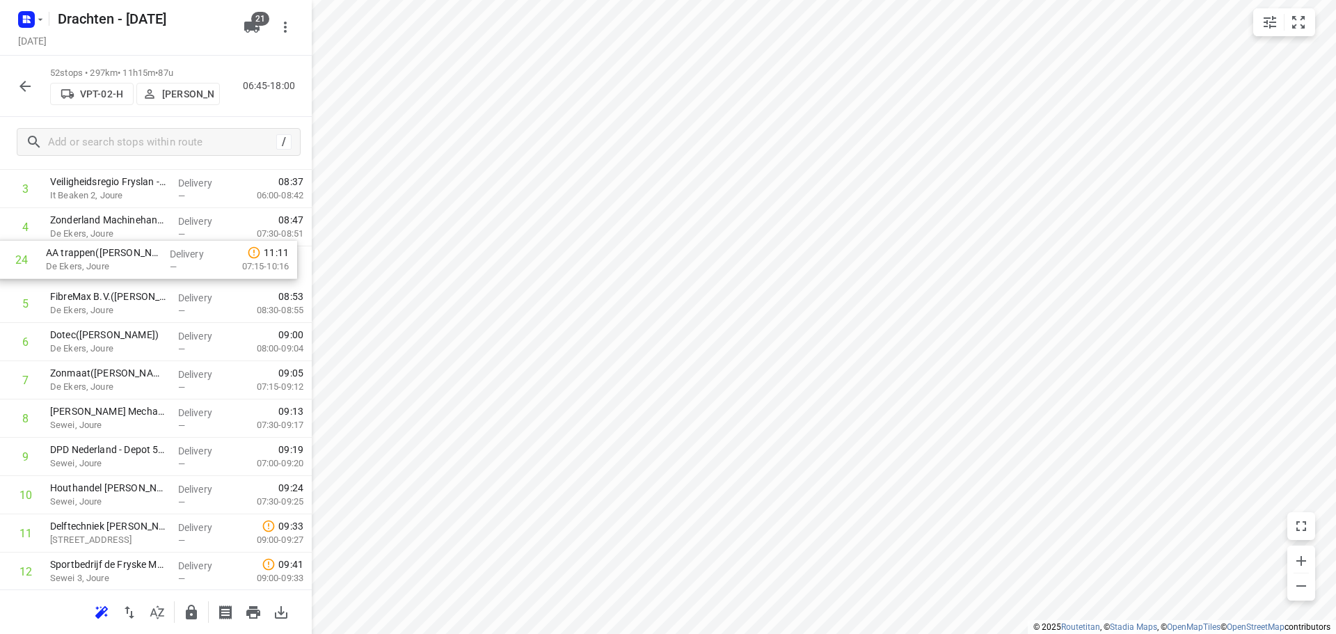
drag, startPoint x: 128, startPoint y: 558, endPoint x: 125, endPoint y: 264, distance: 293.6
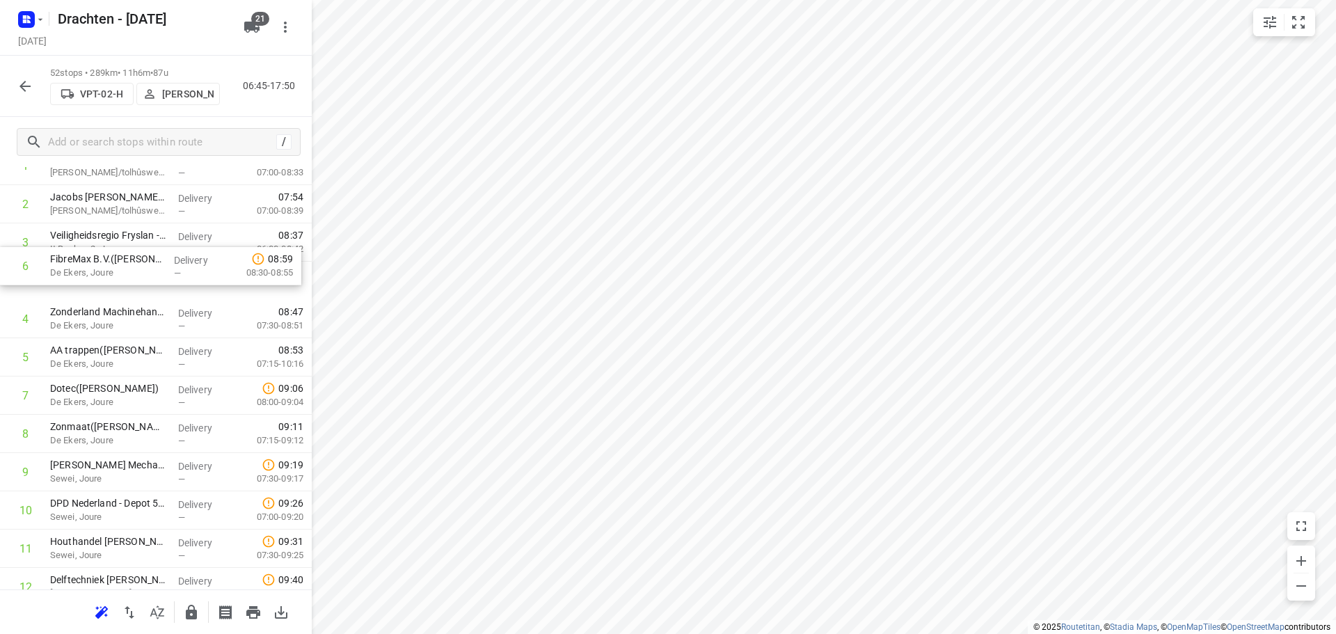
scroll to position [129, 0]
drag, startPoint x: 127, startPoint y: 313, endPoint x: 132, endPoint y: 288, distance: 25.4
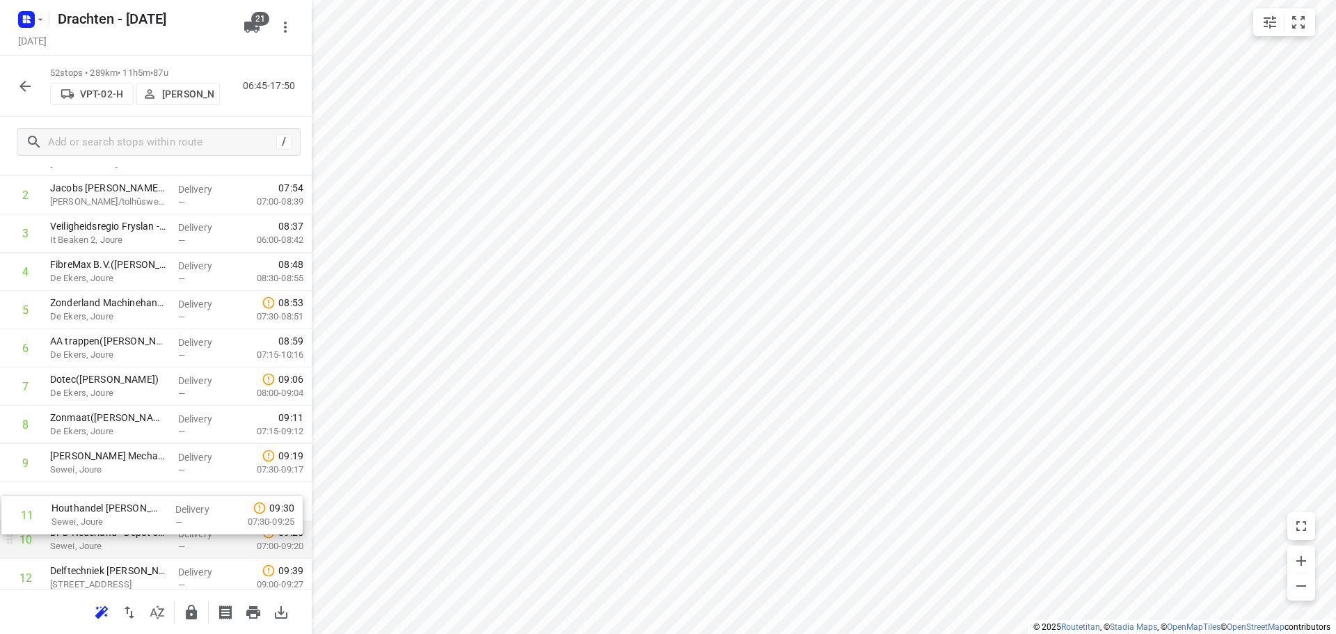
scroll to position [146, 0]
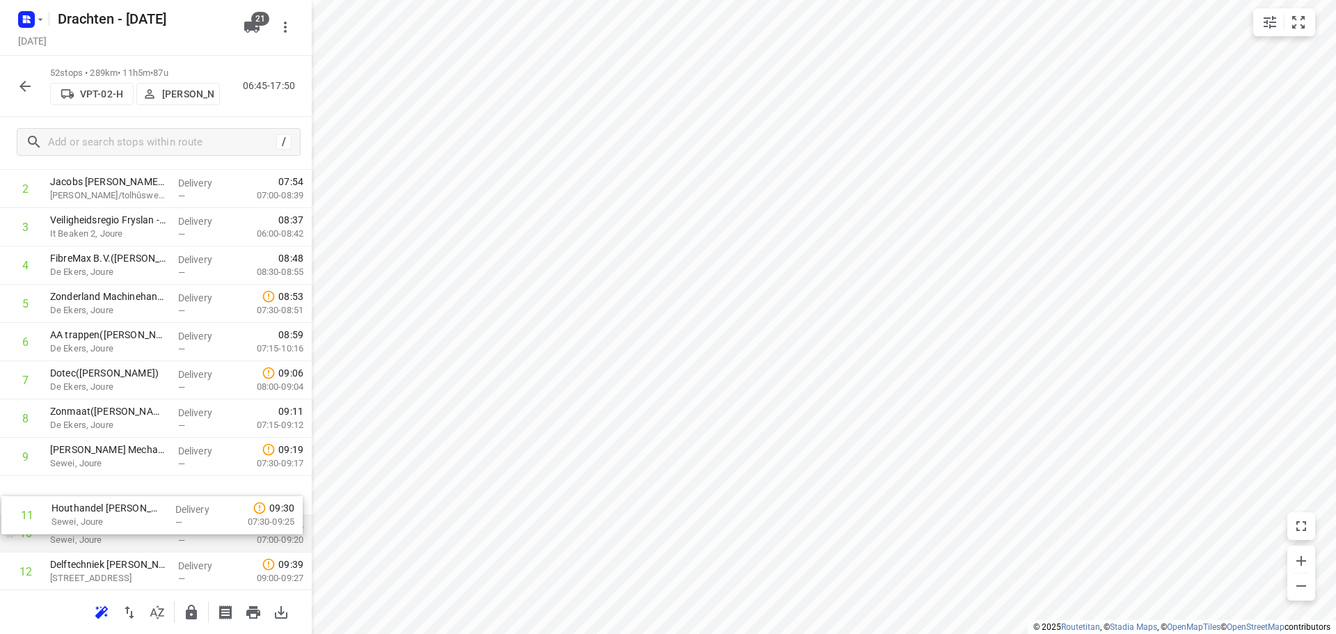
drag, startPoint x: 122, startPoint y: 555, endPoint x: 124, endPoint y: 514, distance: 41.1
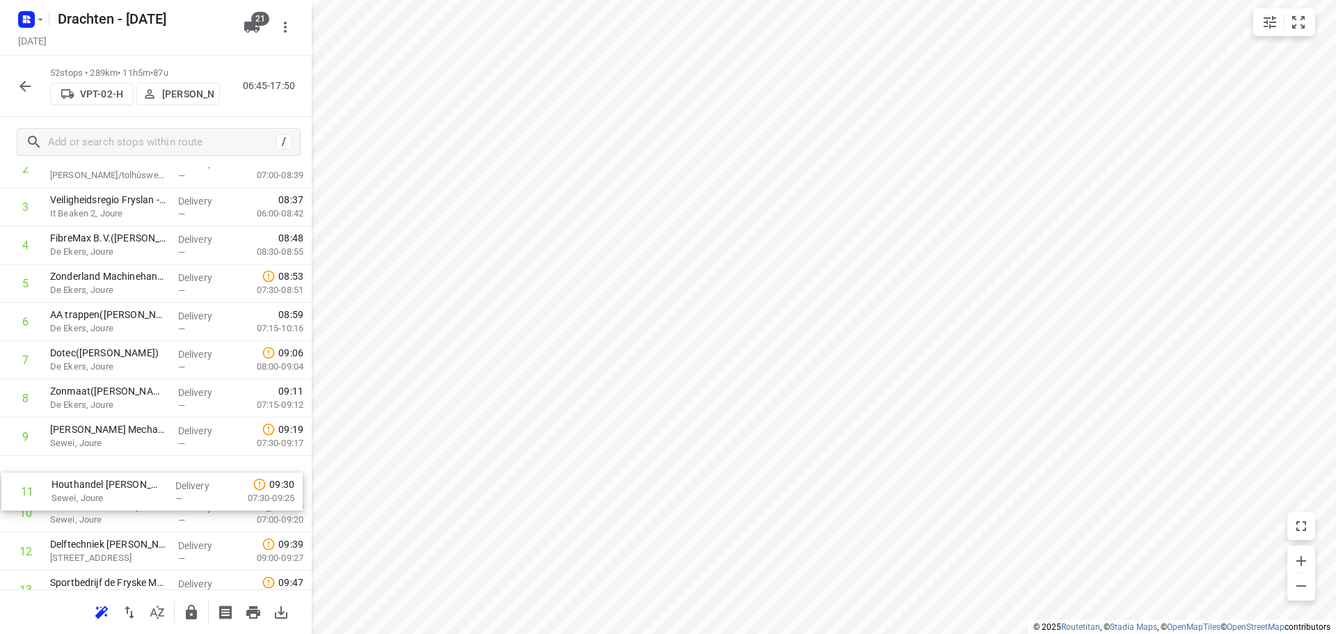
scroll to position [166, 0]
drag, startPoint x: 129, startPoint y: 545, endPoint x: 129, endPoint y: 484, distance: 61.2
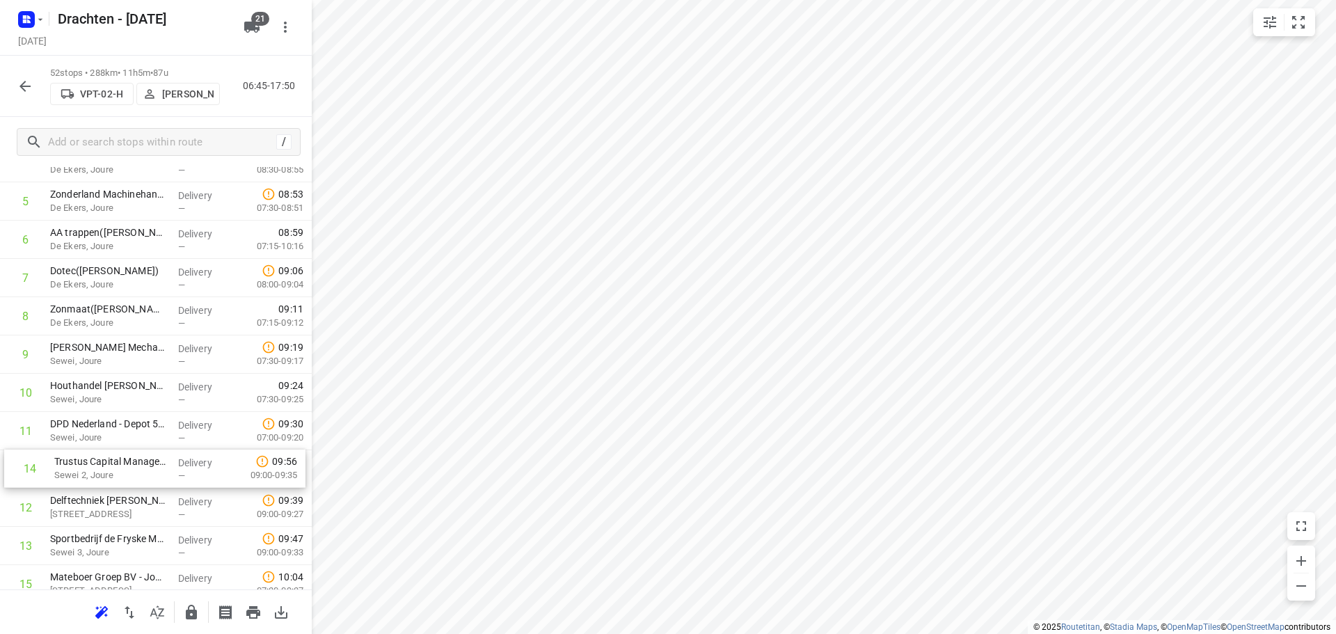
drag, startPoint x: 107, startPoint y: 561, endPoint x: 113, endPoint y: 466, distance: 94.8
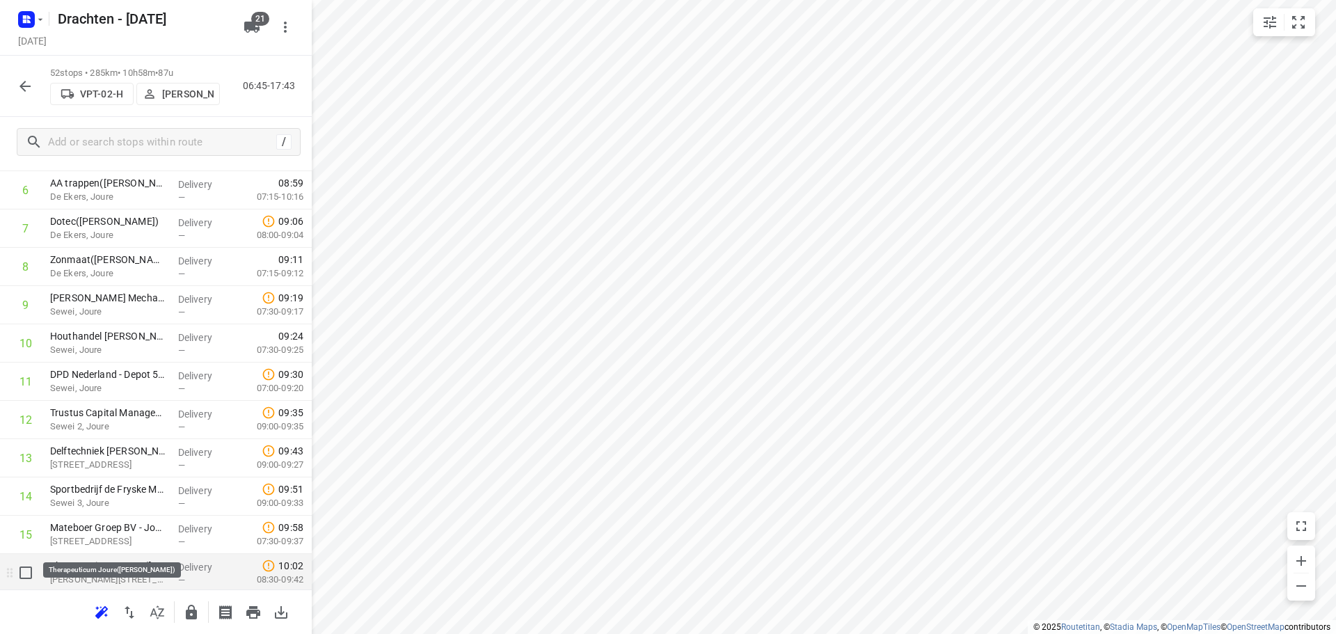
scroll to position [317, 0]
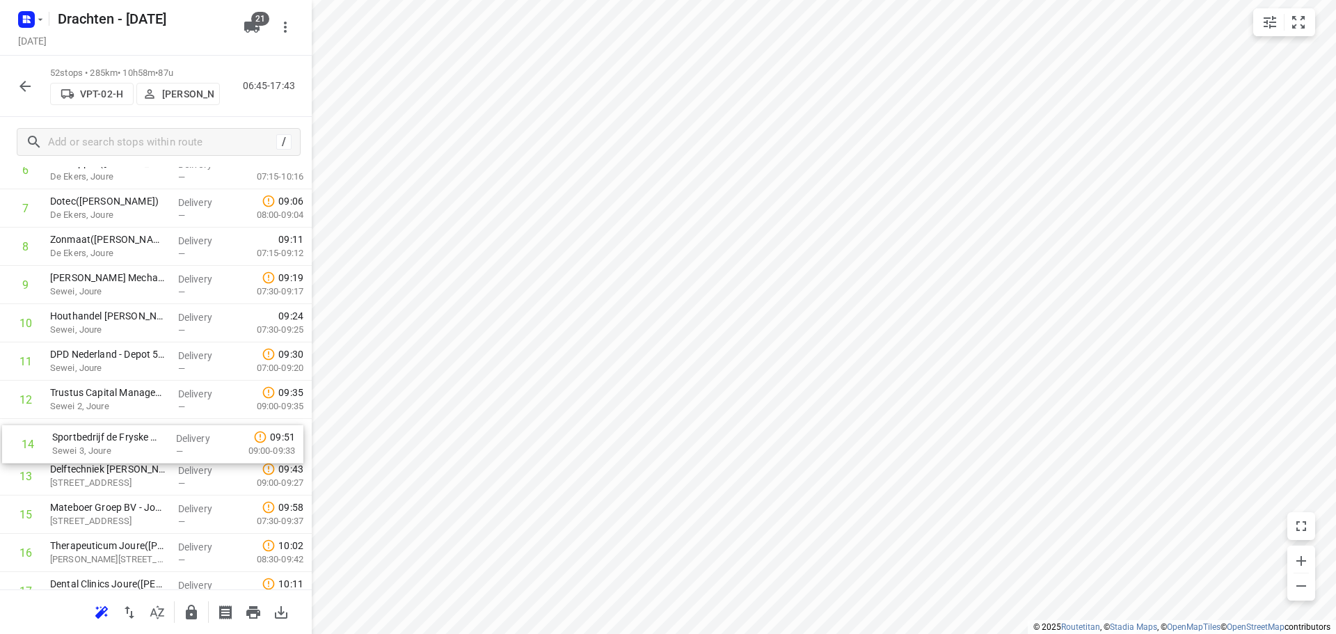
drag, startPoint x: 116, startPoint y: 486, endPoint x: 118, endPoint y: 450, distance: 36.2
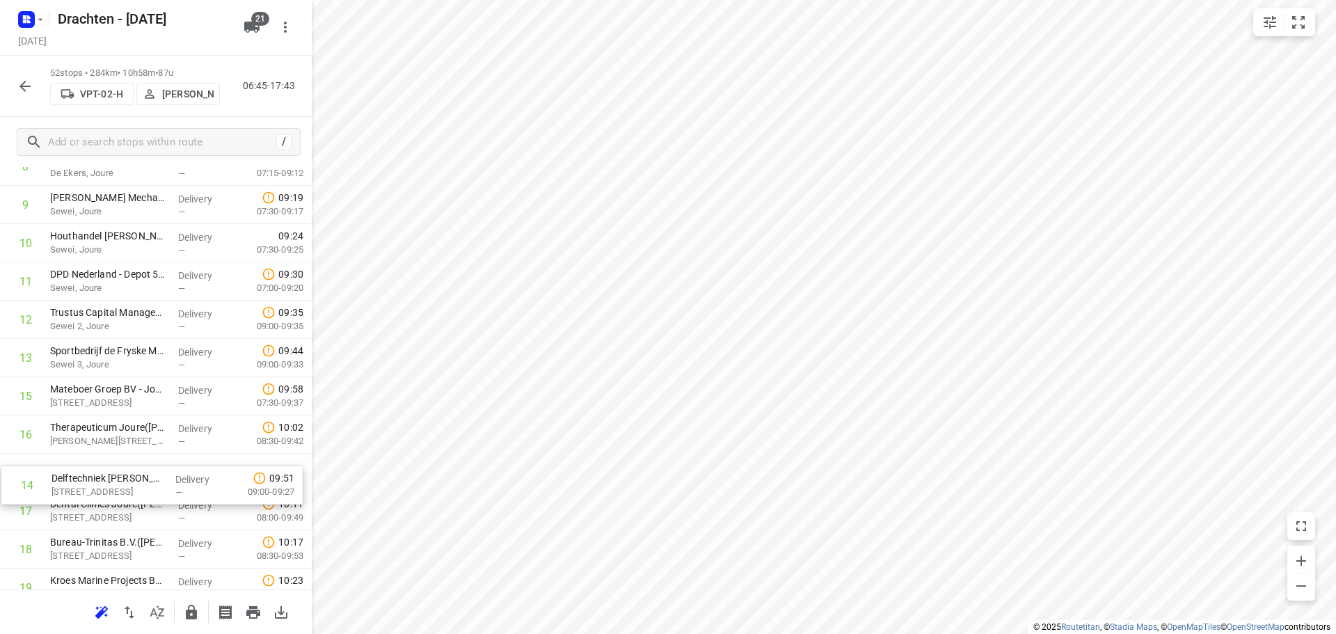
drag, startPoint x: 112, startPoint y: 416, endPoint x: 114, endPoint y: 498, distance: 82.1
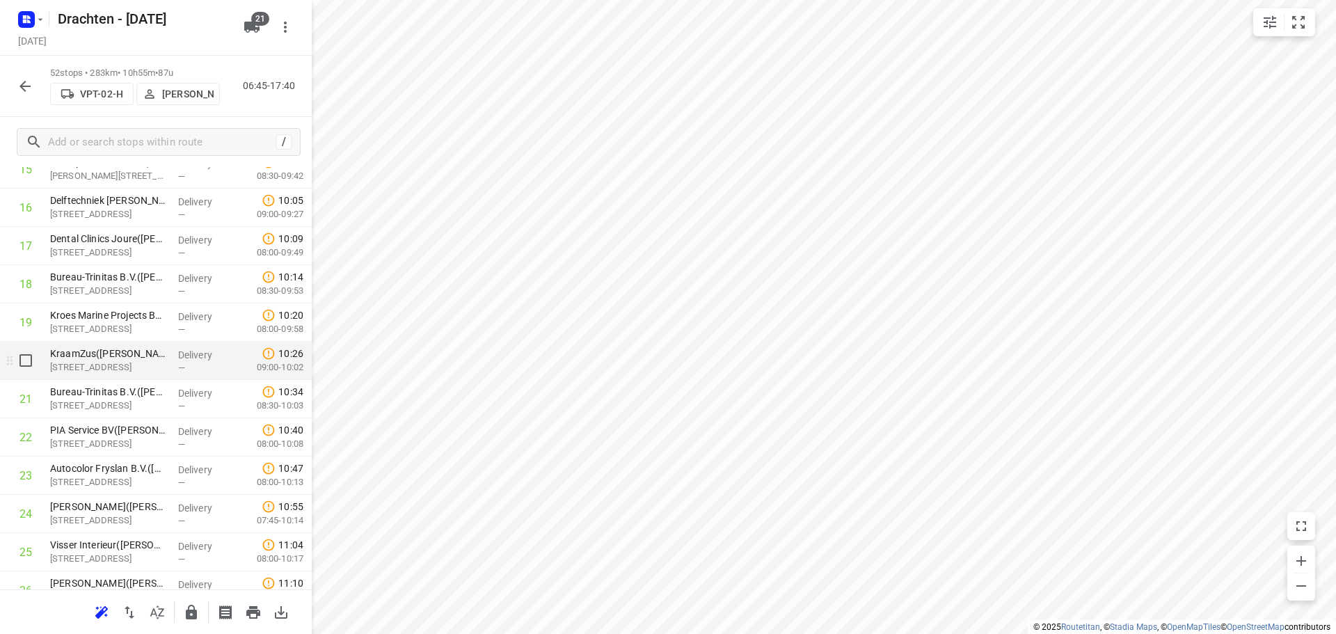
scroll to position [677, 0]
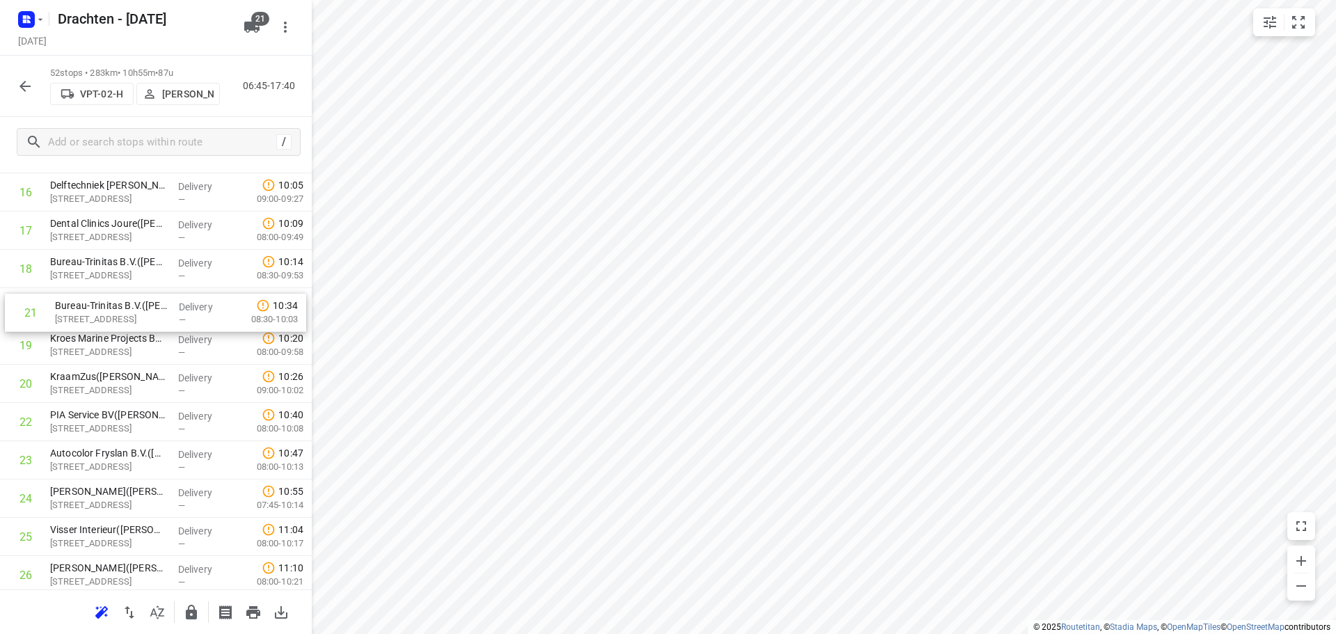
drag, startPoint x: 118, startPoint y: 381, endPoint x: 122, endPoint y: 304, distance: 77.3
click at [122, 304] on div "1 Jacobs Douwe Egberts NL BV - Joure(Jacobs Douwe Egberts Joure - Sietske Krame…" at bounding box center [156, 594] width 312 height 1990
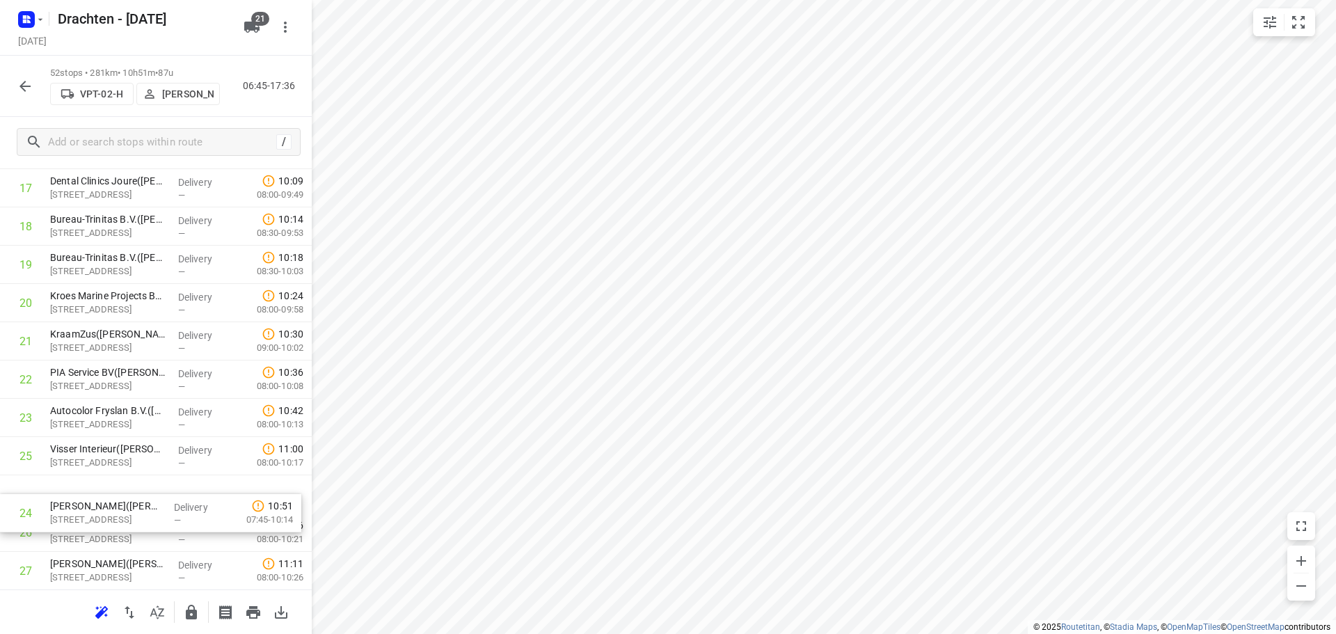
drag, startPoint x: 128, startPoint y: 503, endPoint x: 128, endPoint y: 518, distance: 14.6
click at [128, 518] on div "1 Jacobs Douwe Egberts NL BV - Joure(Jacobs Douwe Egberts Joure - Sietske Krame…" at bounding box center [156, 552] width 312 height 1990
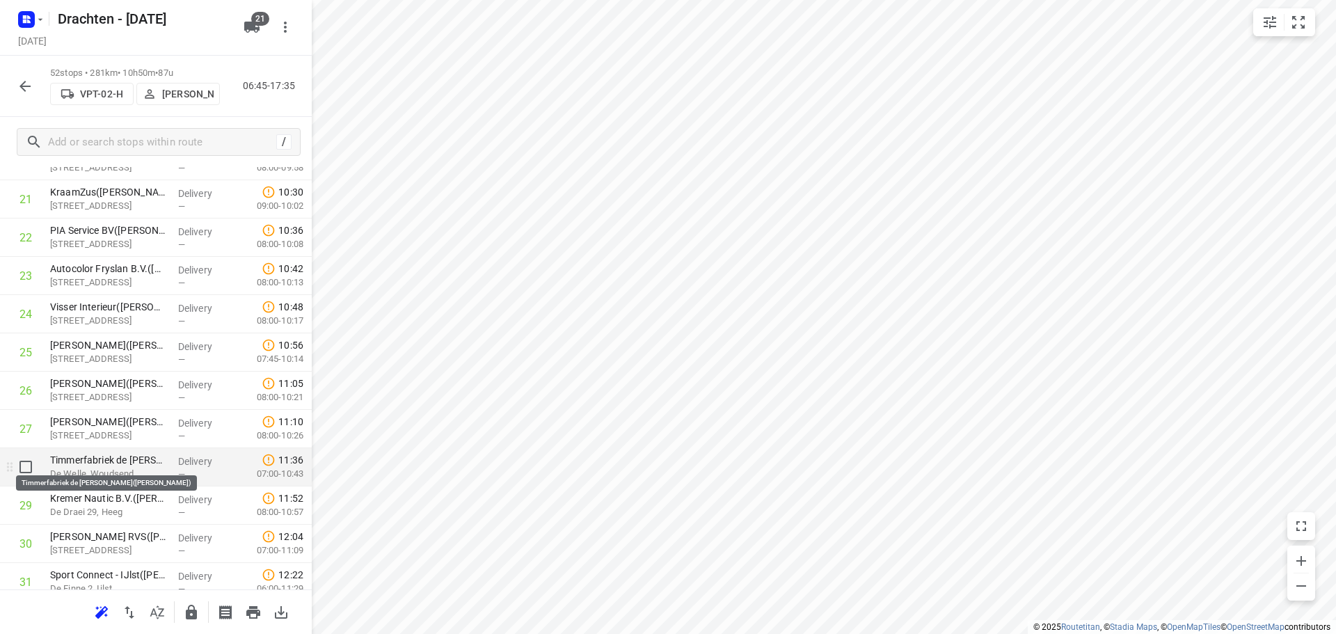
scroll to position [863, 0]
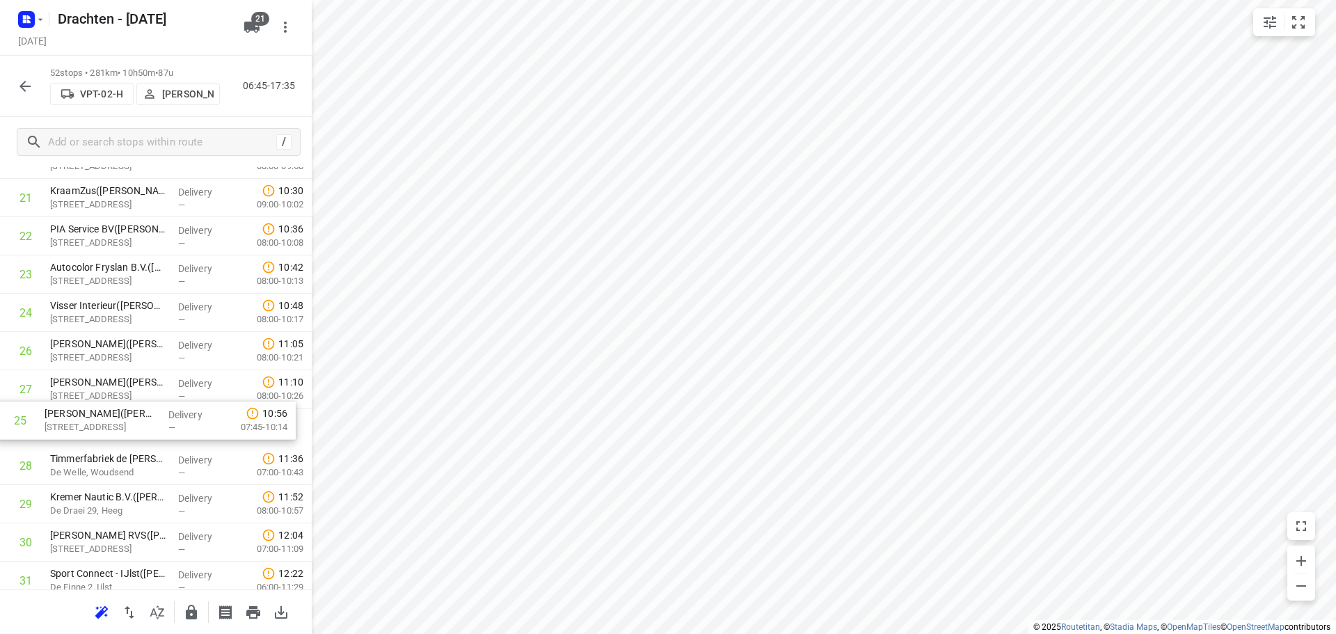
drag, startPoint x: 95, startPoint y: 357, endPoint x: 93, endPoint y: 438, distance: 81.5
click at [93, 438] on div "1 Jacobs Douwe Egberts NL BV - Joure(Jacobs Douwe Egberts Joure - Sietske Krame…" at bounding box center [156, 408] width 312 height 1990
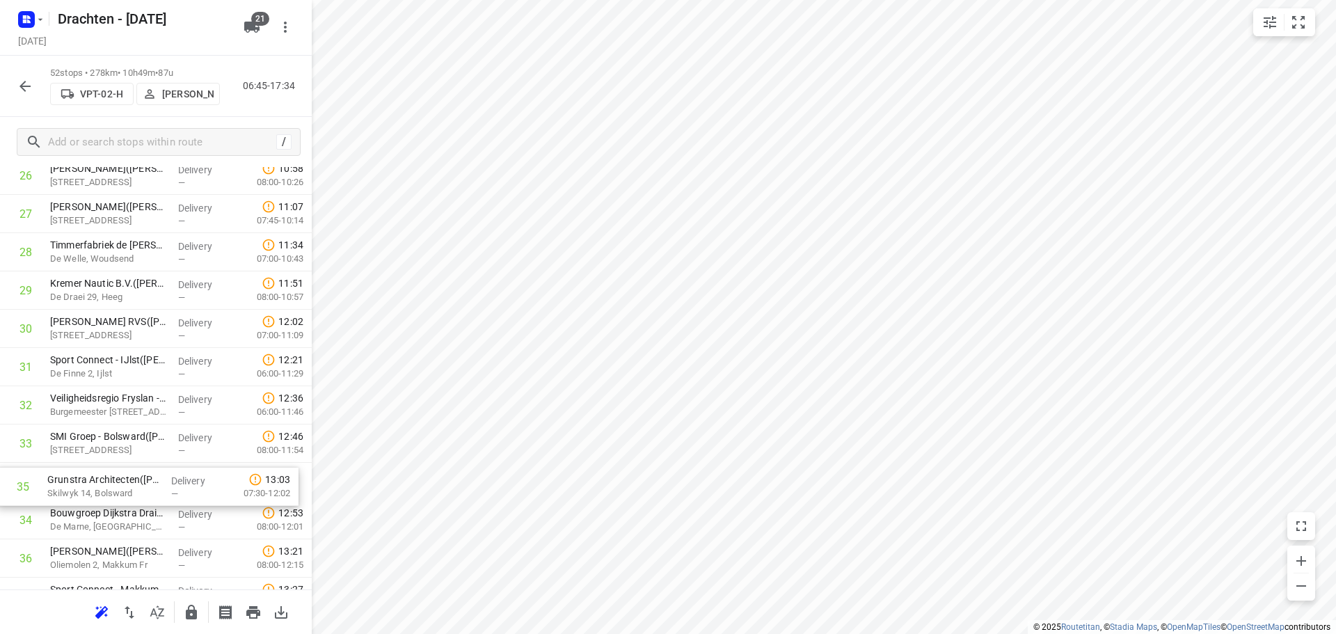
scroll to position [1079, 0]
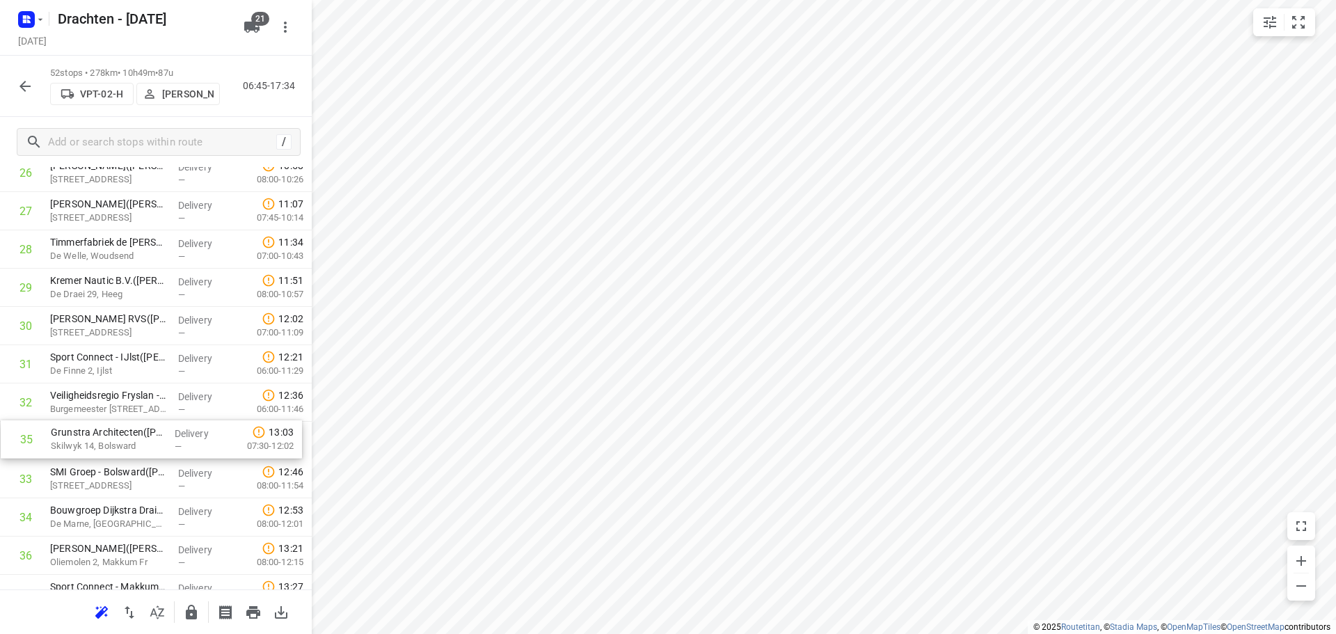
drag, startPoint x: 125, startPoint y: 532, endPoint x: 127, endPoint y: 443, distance: 89.1
click at [127, 443] on div "1 Jacobs Douwe Egberts NL BV - Joure(Jacobs Douwe Egberts Joure - Sietske Krame…" at bounding box center [156, 192] width 312 height 1990
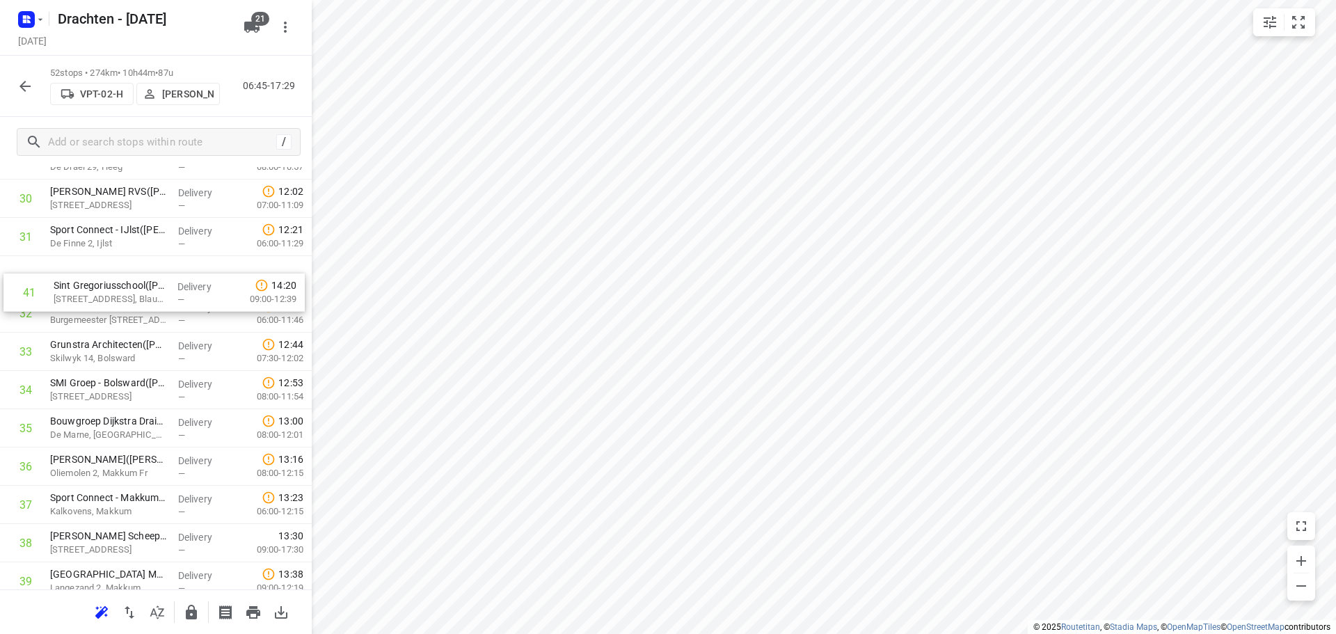
scroll to position [1204, 0]
drag, startPoint x: 123, startPoint y: 548, endPoint x: 122, endPoint y: 285, distance: 263.0
click at [122, 285] on div "1 Jacobs Douwe Egberts NL BV - Joure(Jacobs Douwe Egberts Joure - Sietske Krame…" at bounding box center [156, 67] width 312 height 1990
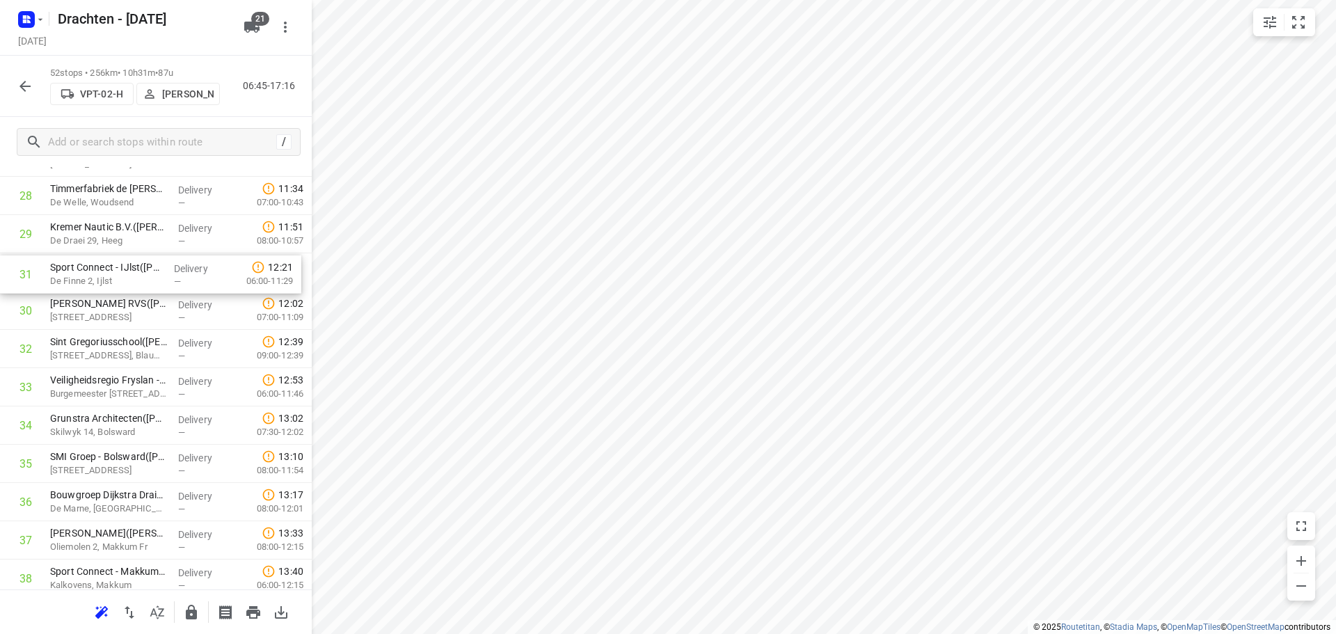
scroll to position [1133, 0]
drag, startPoint x: 107, startPoint y: 246, endPoint x: 110, endPoint y: 281, distance: 34.9
click at [110, 281] on div "1 Jacobs Douwe Egberts NL BV - Joure(Jacobs Douwe Egberts Joure - Sietske Krame…" at bounding box center [156, 138] width 312 height 1990
click at [29, 278] on input "checkbox" at bounding box center [26, 272] width 28 height 28
checkbox input "true"
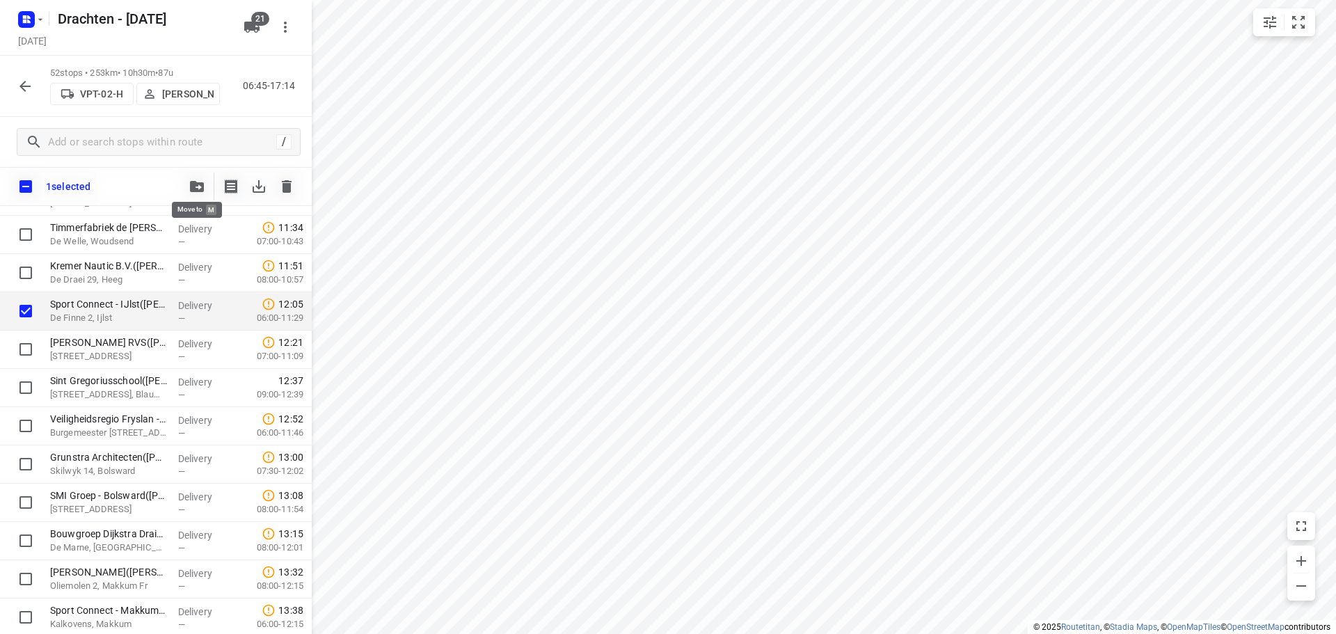
click at [192, 185] on icon "button" at bounding box center [197, 186] width 14 height 11
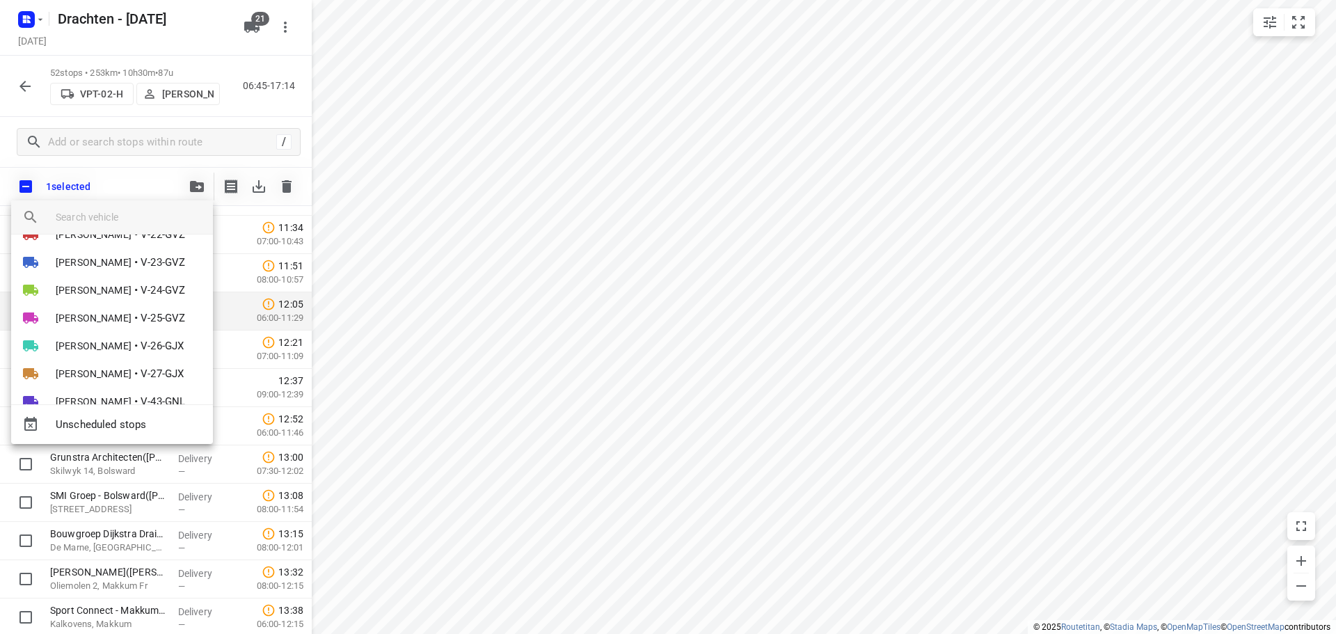
scroll to position [0, 0]
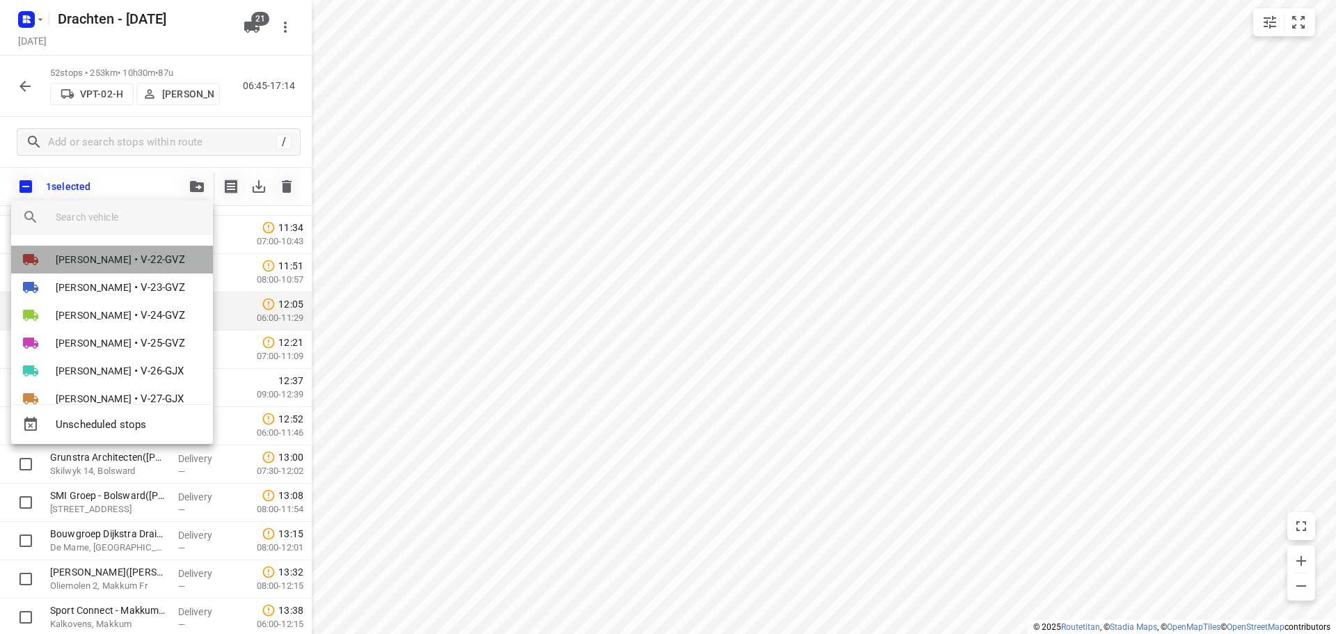
click at [116, 255] on span "[PERSON_NAME]" at bounding box center [94, 260] width 76 height 14
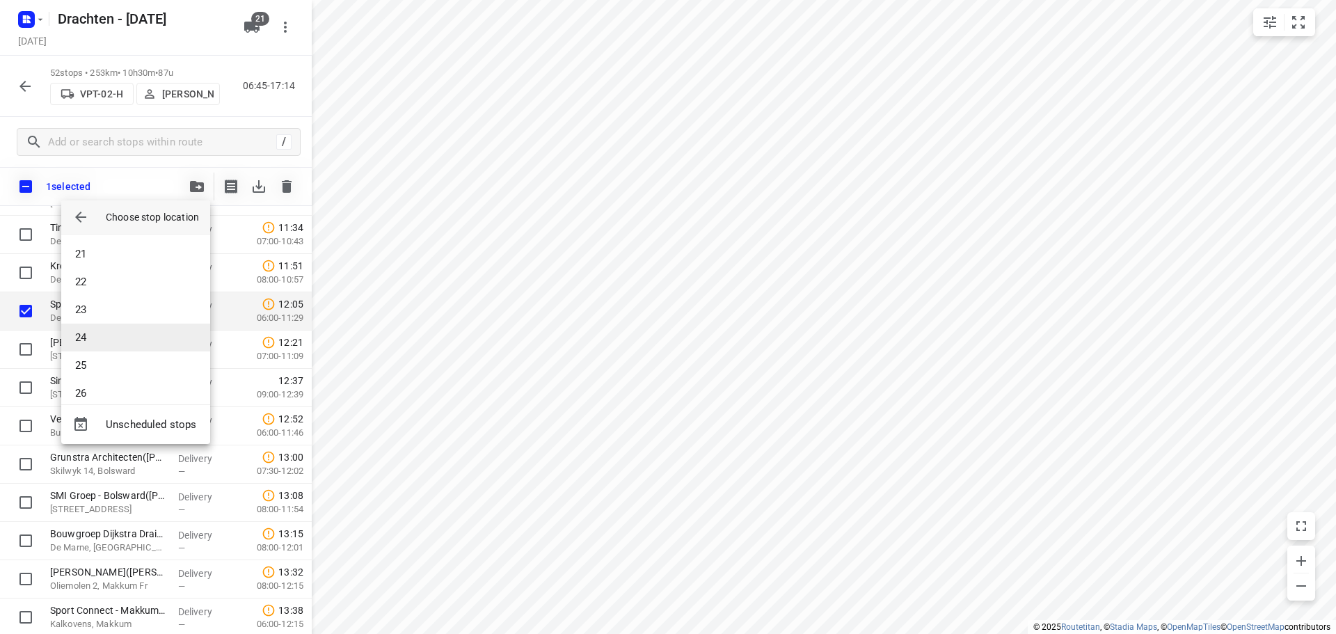
scroll to position [765, 0]
click at [122, 354] on li "32" at bounding box center [135, 351] width 149 height 28
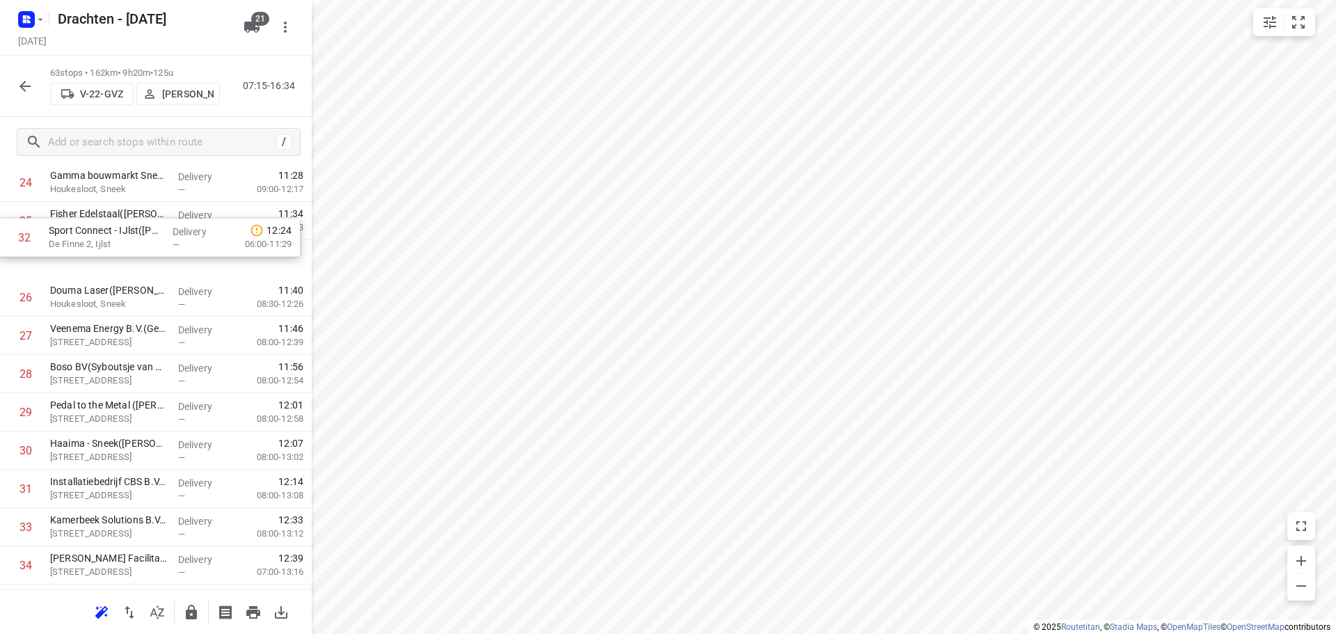
scroll to position [991, 0]
click at [102, 339] on div "1 Tetra Pak - Heerenveen(Ambius klantenservice) Venus 100, Heerenveen Delivery …" at bounding box center [156, 490] width 312 height 2411
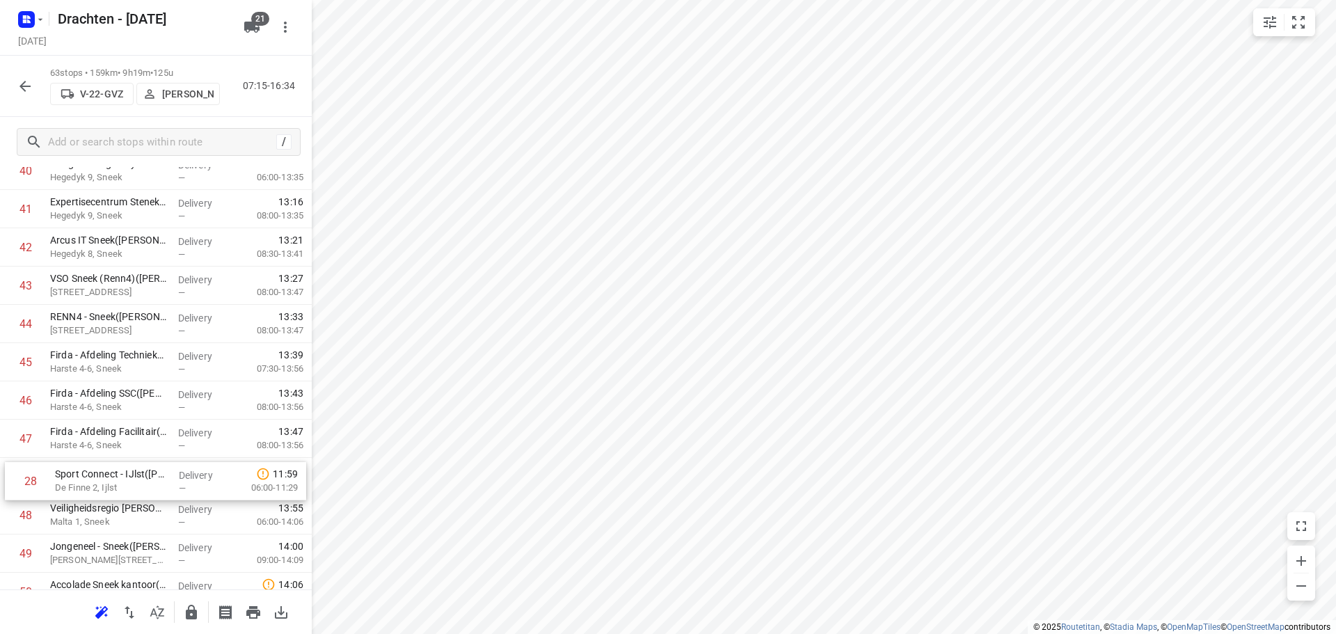
scroll to position [1582, 0]
drag, startPoint x: 107, startPoint y: 276, endPoint x: 114, endPoint y: 486, distance: 210.2
click at [29, 84] on icon "button" at bounding box center [25, 86] width 17 height 17
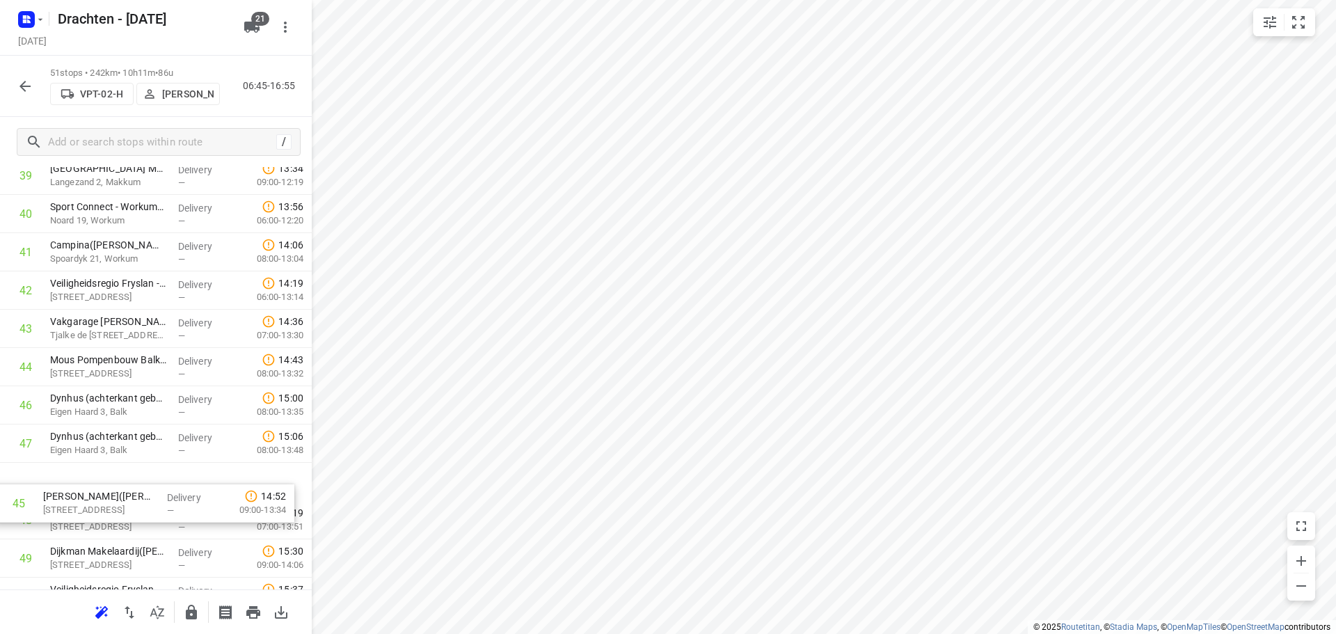
scroll to position [1576, 0]
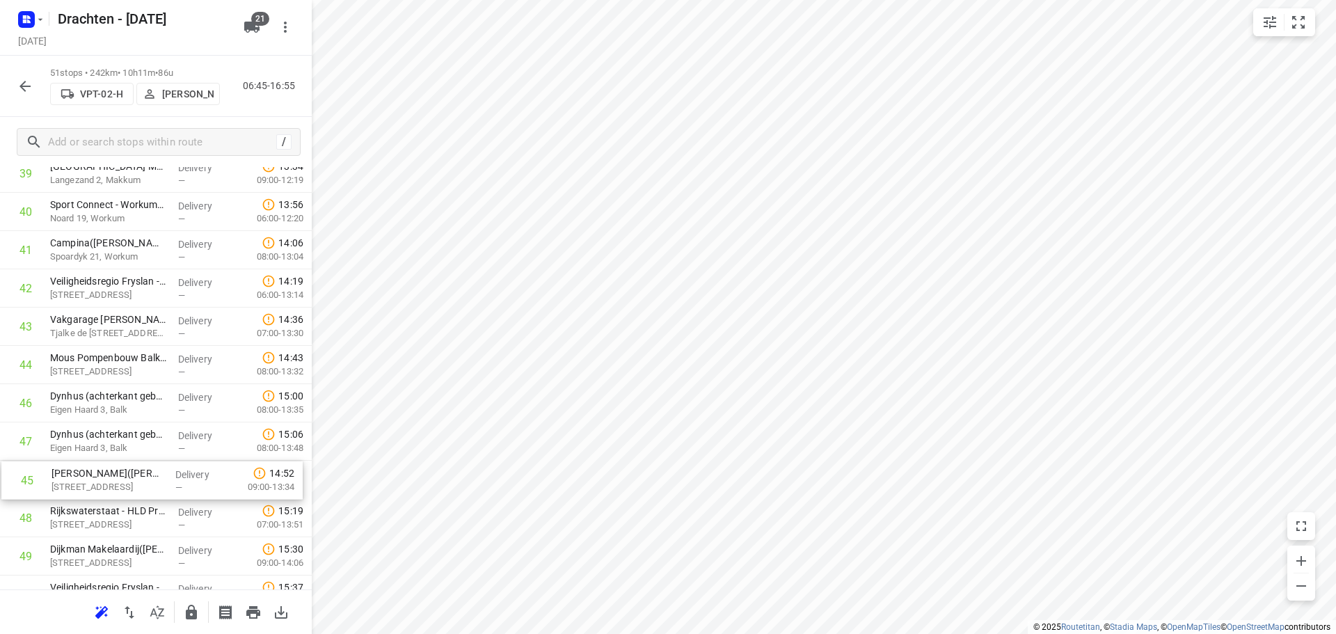
drag, startPoint x: 115, startPoint y: 455, endPoint x: 116, endPoint y: 491, distance: 35.5
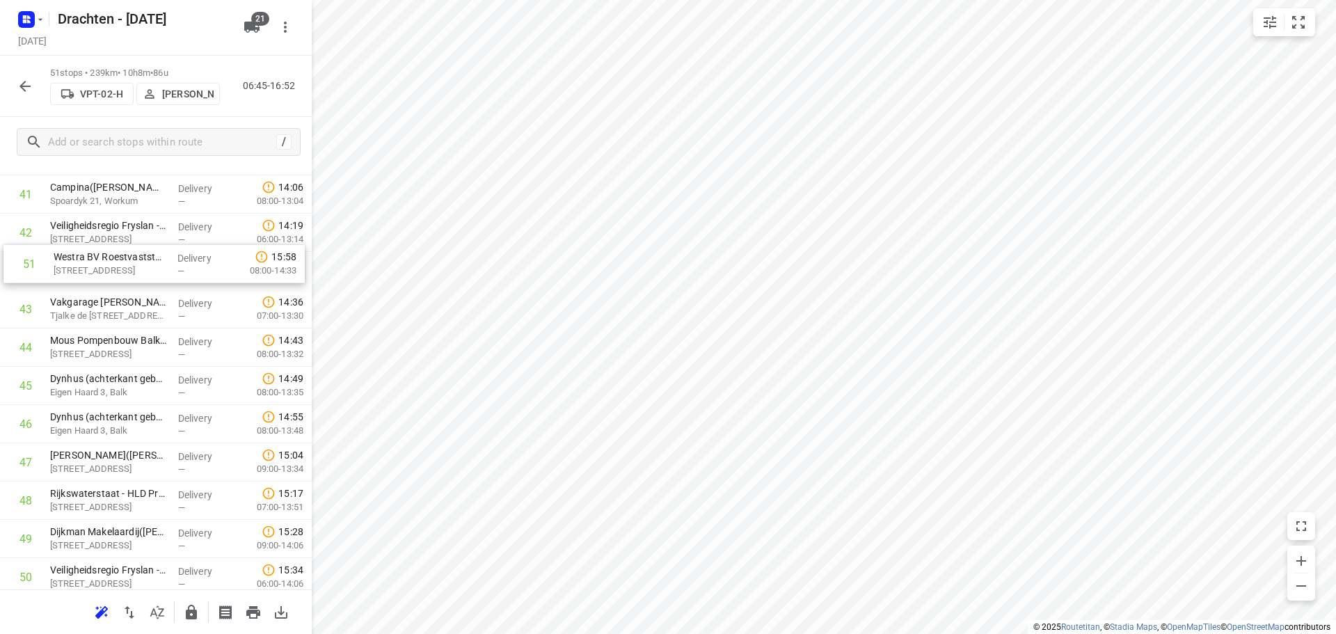
scroll to position [1623, 0]
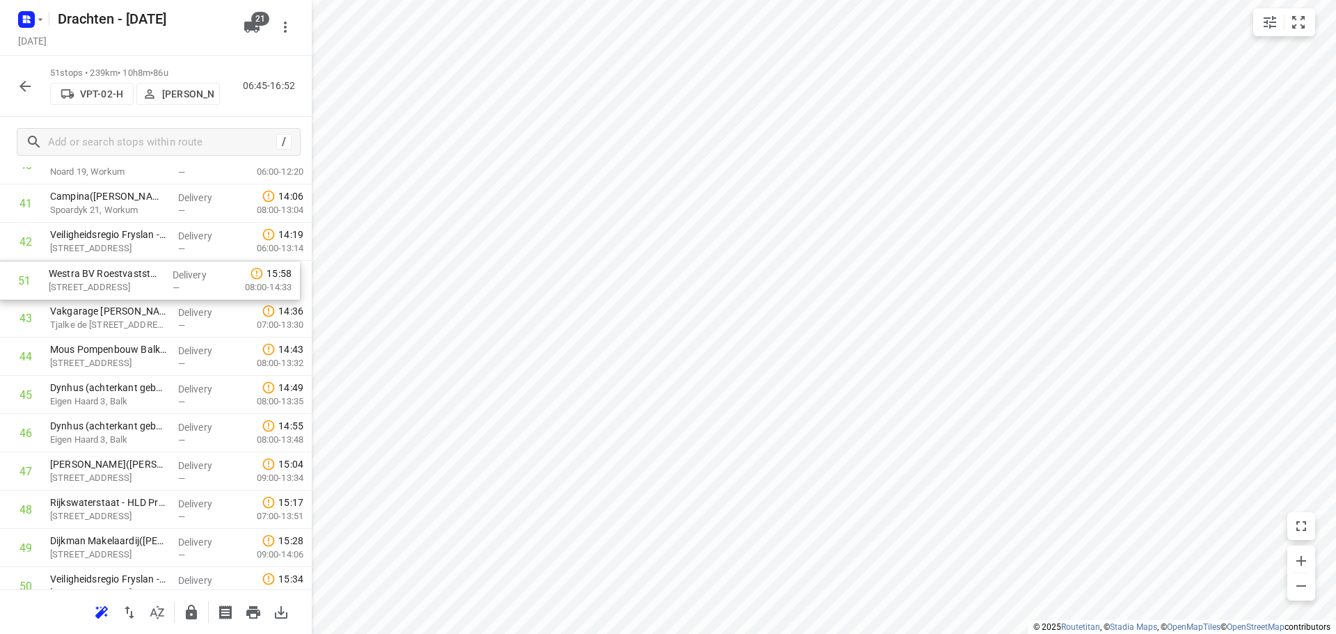
drag, startPoint x: 99, startPoint y: 532, endPoint x: 98, endPoint y: 278, distance: 254.7
drag, startPoint x: 86, startPoint y: 371, endPoint x: 83, endPoint y: 330, distance: 41.1
drag, startPoint x: 123, startPoint y: 364, endPoint x: 120, endPoint y: 446, distance: 82.2
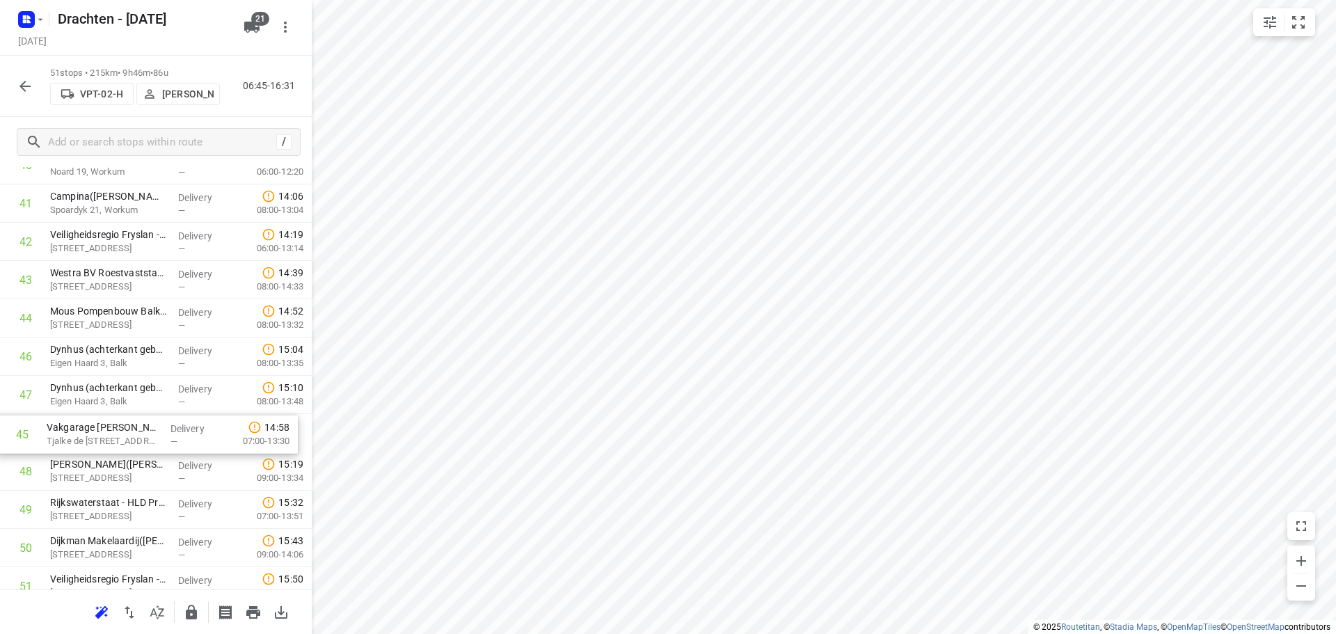
click at [24, 84] on icon "button" at bounding box center [25, 86] width 17 height 17
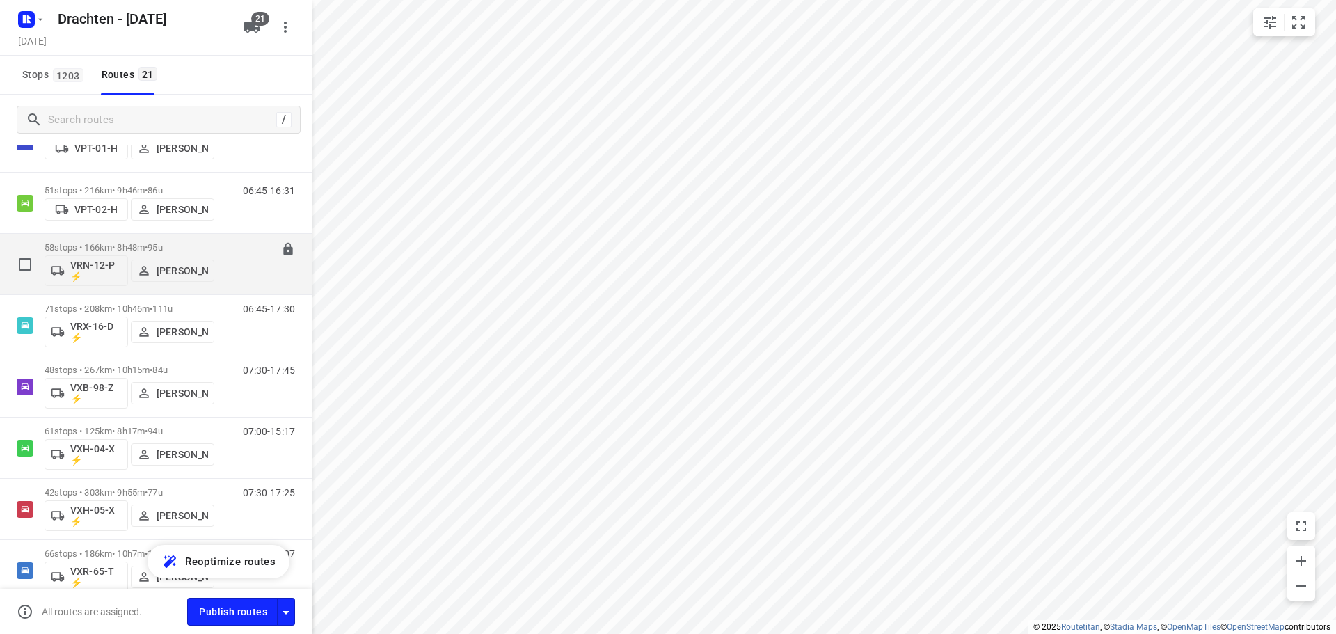
scroll to position [829, 0]
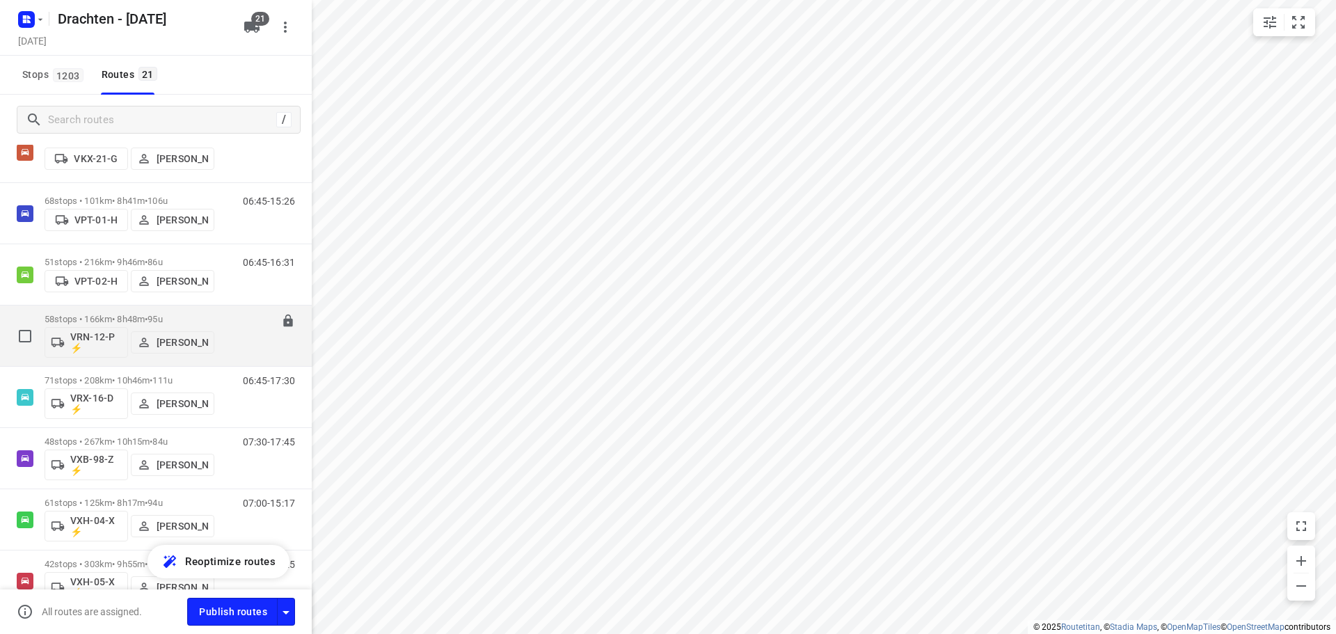
click at [124, 315] on p "58 stops • 166km • 8h48m • 95u" at bounding box center [130, 319] width 170 height 10
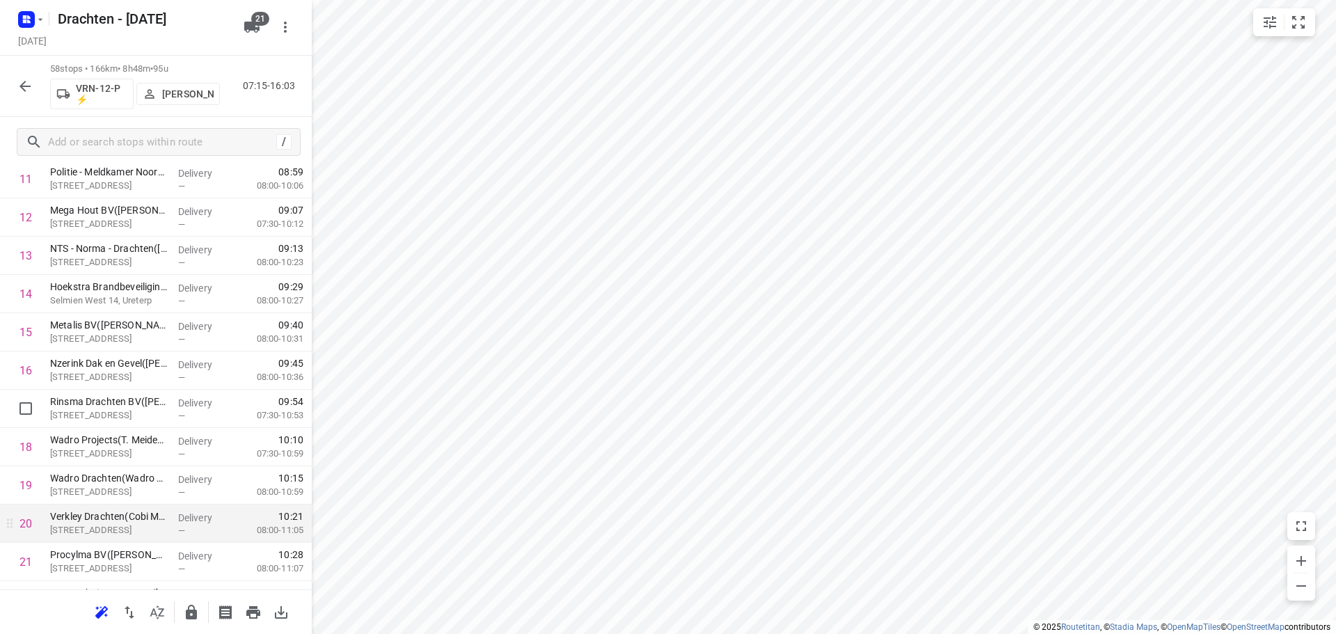
scroll to position [557, 0]
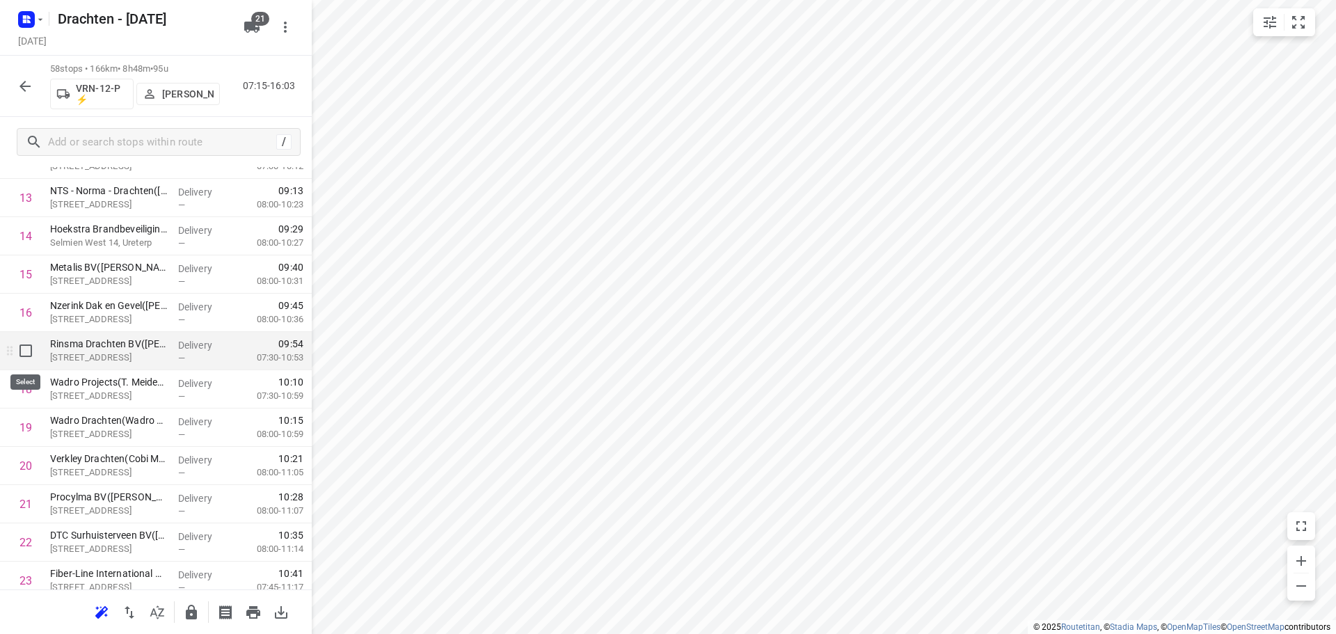
drag, startPoint x: 24, startPoint y: 365, endPoint x: 26, endPoint y: 356, distance: 10.0
click at [26, 356] on input "checkbox" at bounding box center [26, 351] width 28 height 28
checkbox input "true"
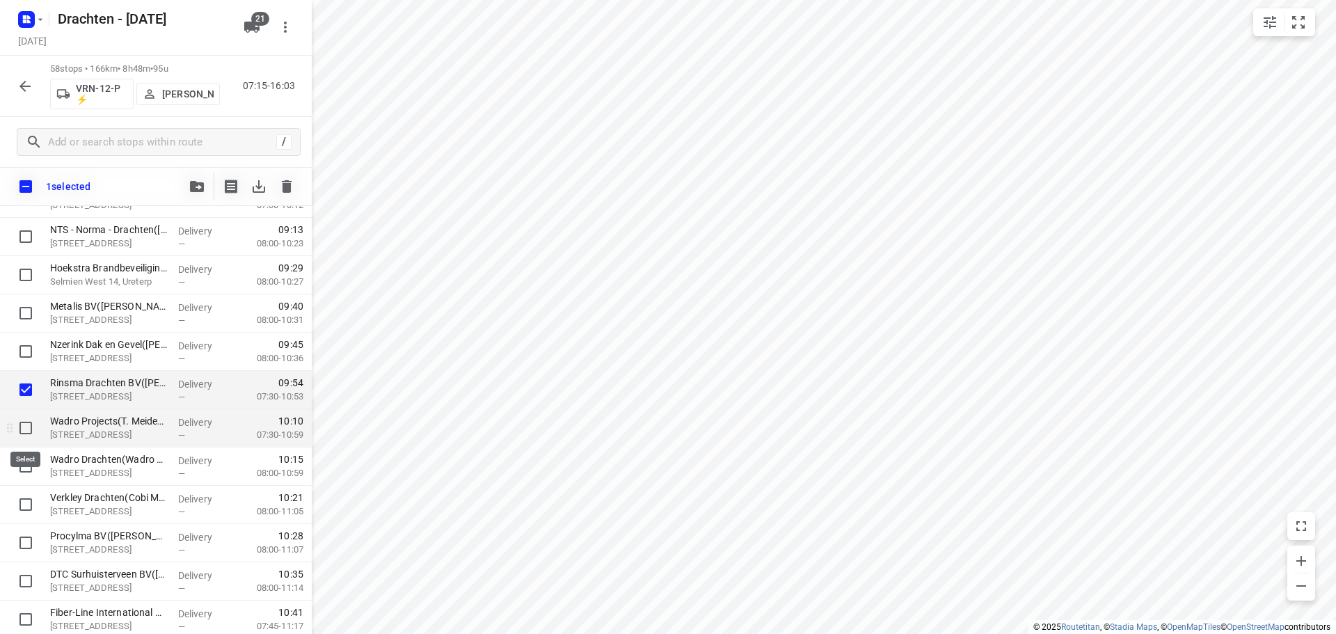
click at [27, 429] on input "checkbox" at bounding box center [26, 428] width 28 height 28
checkbox input "true"
click at [26, 471] on input "checkbox" at bounding box center [26, 466] width 28 height 28
checkbox input "true"
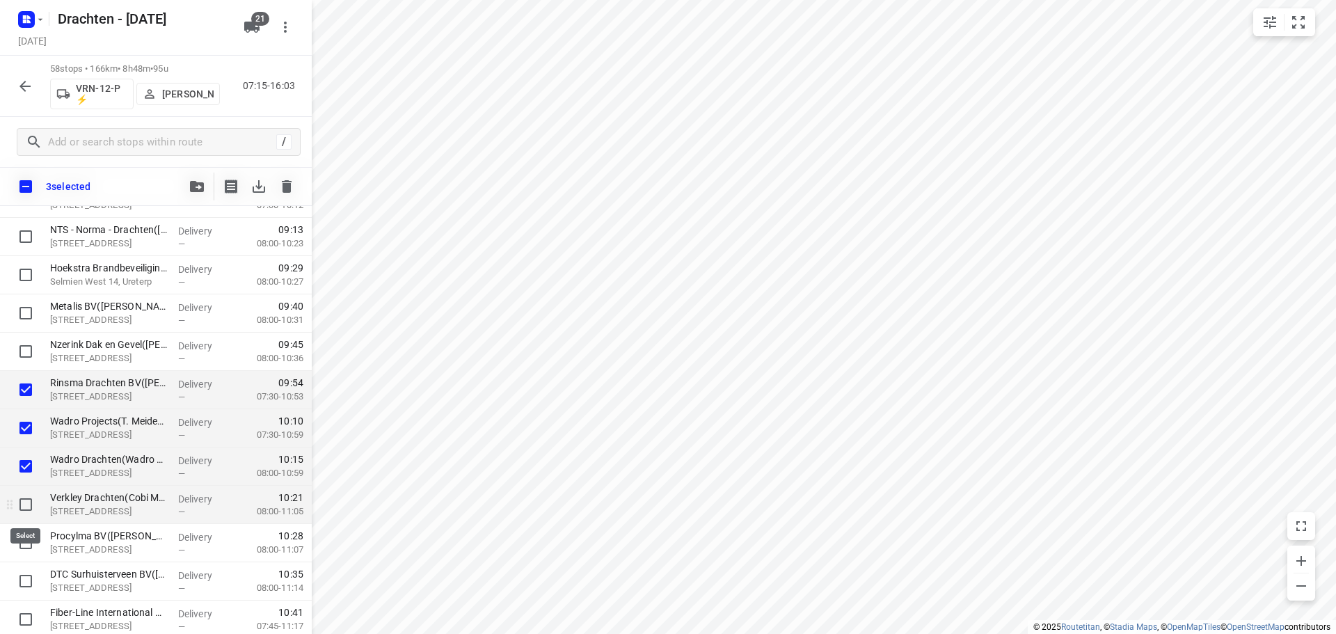
click at [22, 508] on input "checkbox" at bounding box center [26, 505] width 28 height 28
checkbox input "true"
click at [24, 541] on input "checkbox" at bounding box center [26, 543] width 28 height 28
checkbox input "true"
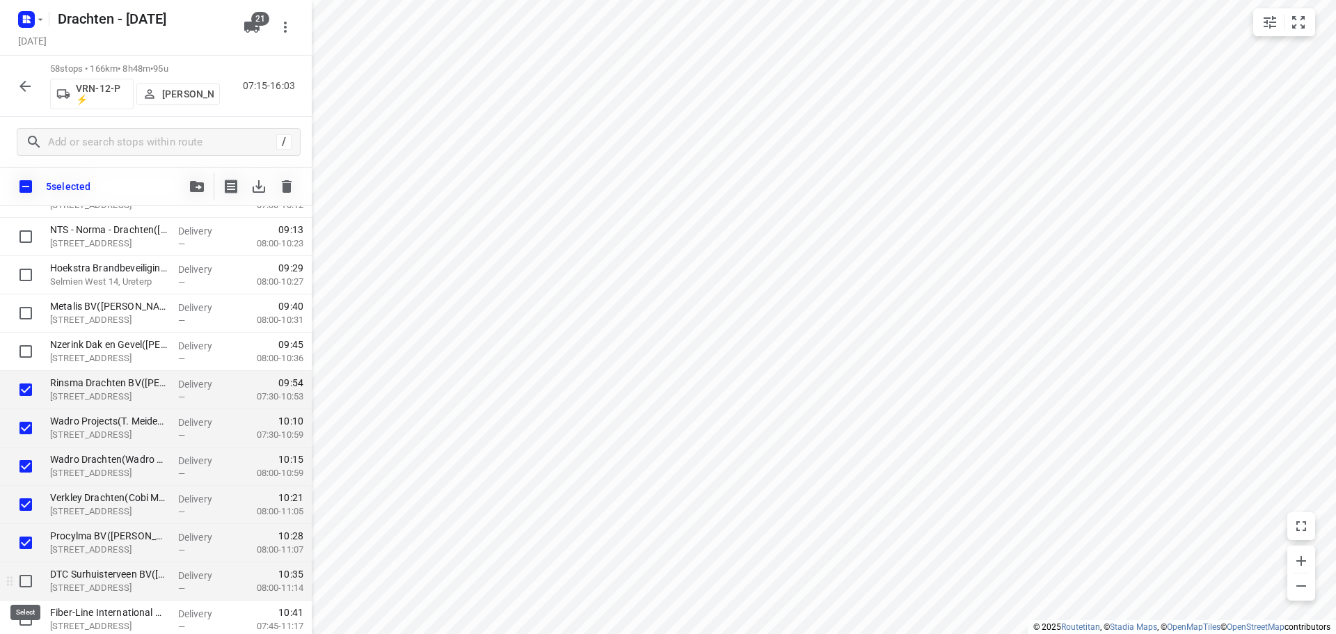
click at [29, 584] on input "checkbox" at bounding box center [26, 581] width 28 height 28
checkbox input "true"
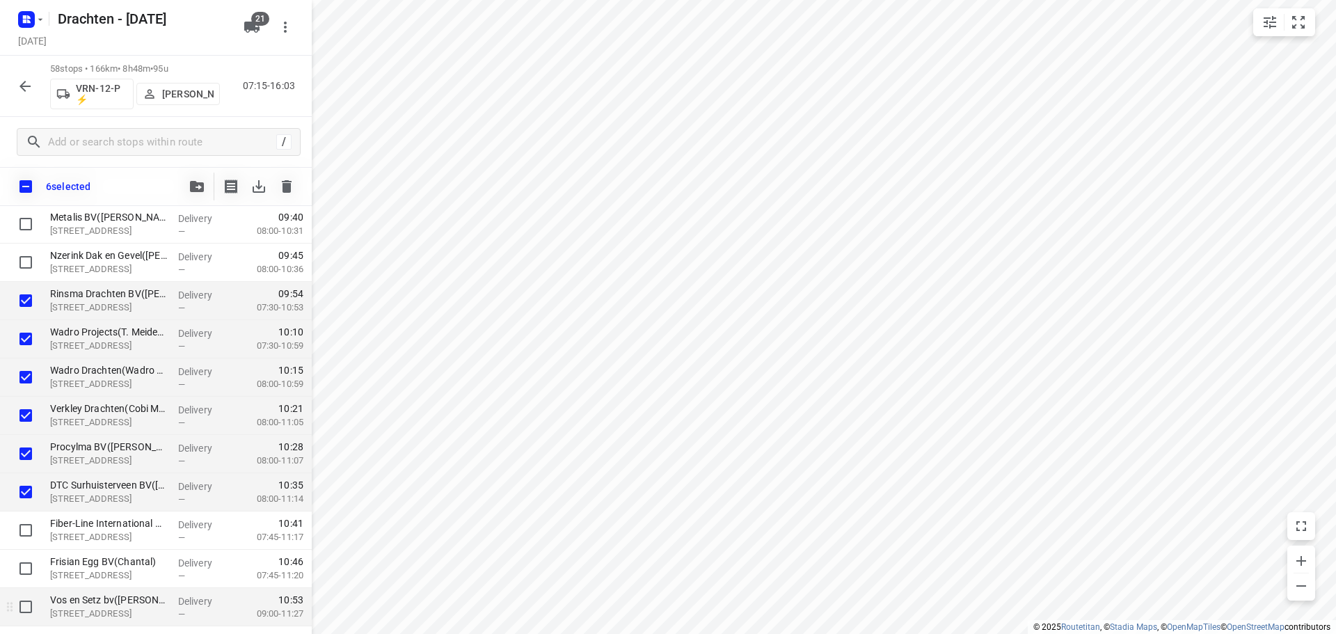
scroll to position [765, 0]
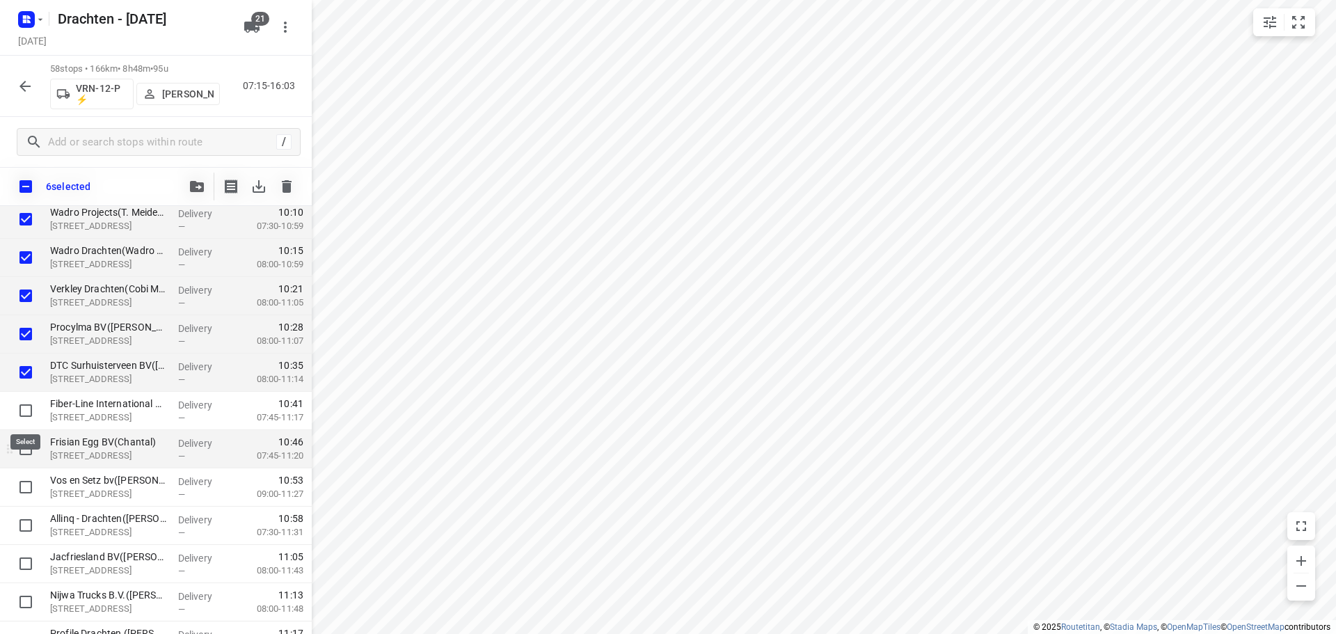
drag, startPoint x: 33, startPoint y: 417, endPoint x: 31, endPoint y: 431, distance: 13.4
click at [33, 417] on input "checkbox" at bounding box center [26, 411] width 28 height 28
checkbox input "true"
click at [30, 456] on input "checkbox" at bounding box center [26, 449] width 28 height 28
checkbox input "true"
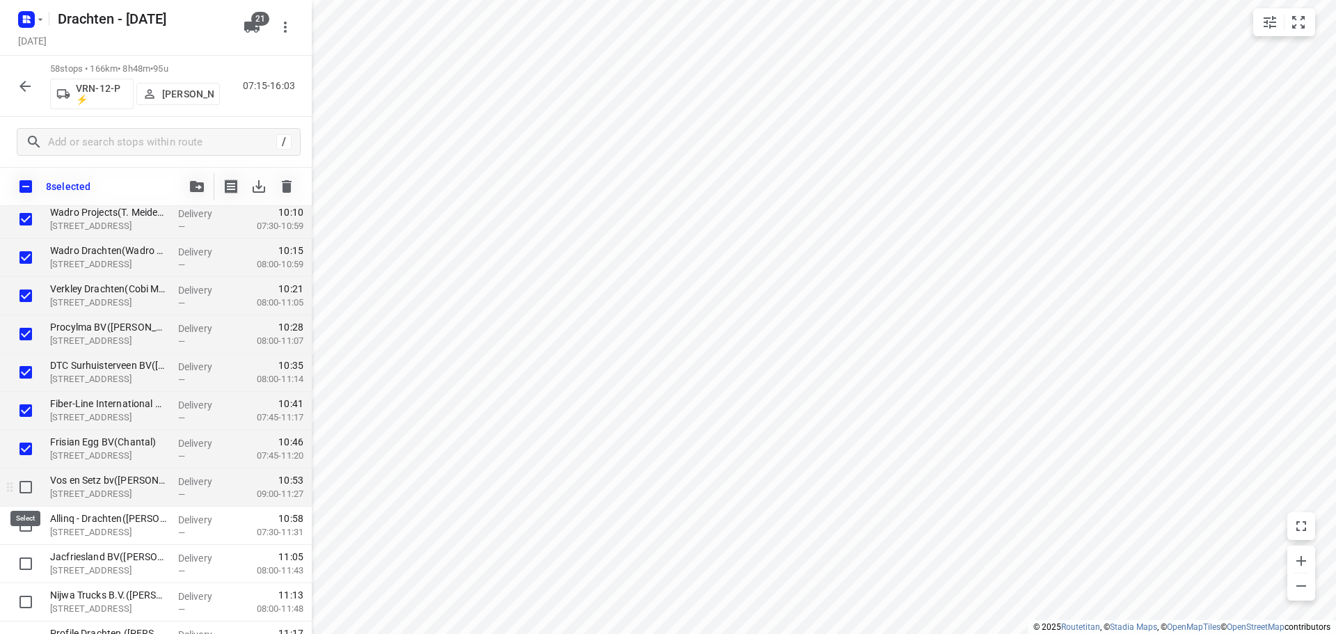
click at [29, 489] on input "checkbox" at bounding box center [26, 487] width 28 height 28
checkbox input "true"
click at [31, 526] on input "checkbox" at bounding box center [26, 525] width 28 height 28
checkbox input "true"
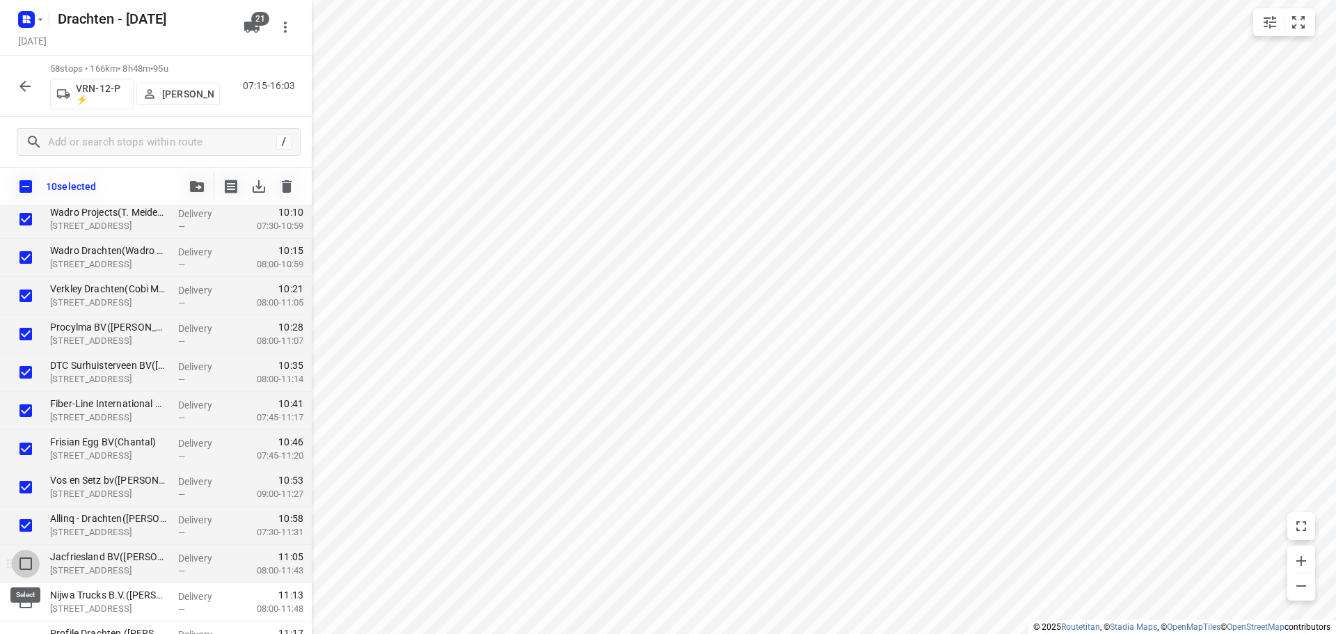
drag, startPoint x: 19, startPoint y: 566, endPoint x: 26, endPoint y: 573, distance: 9.4
click at [19, 566] on input "checkbox" at bounding box center [26, 564] width 28 height 28
checkbox input "true"
click at [25, 602] on input "checkbox" at bounding box center [26, 602] width 28 height 28
checkbox input "true"
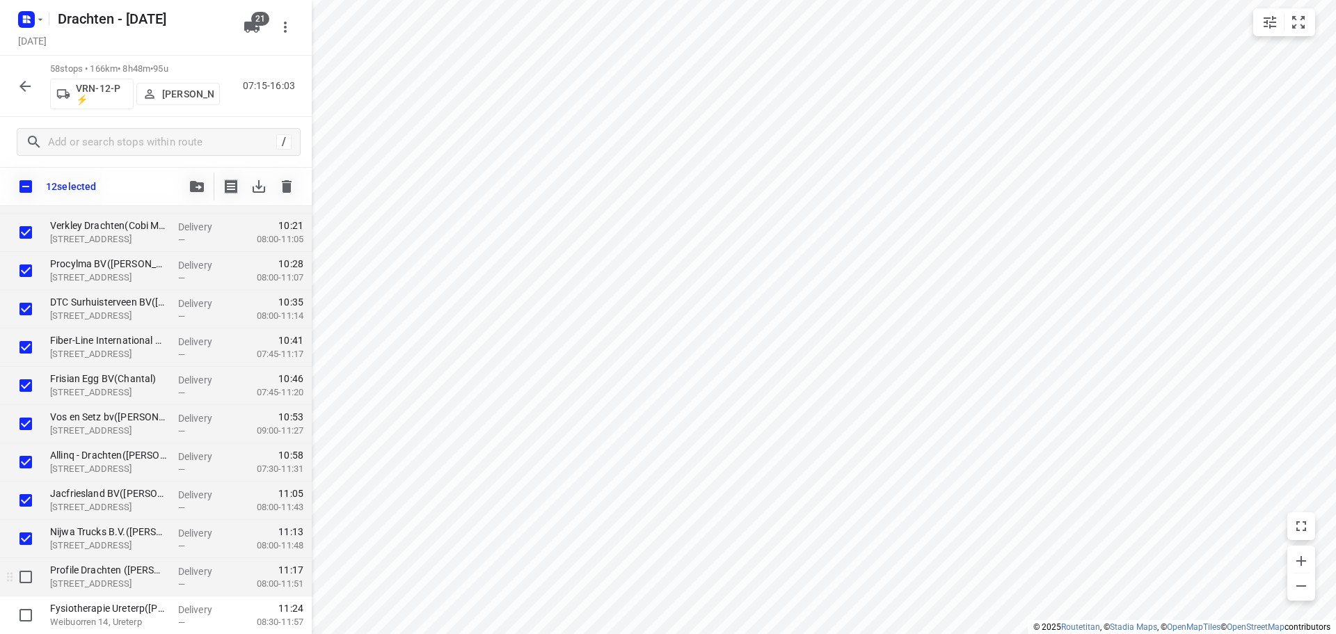
scroll to position [905, 0]
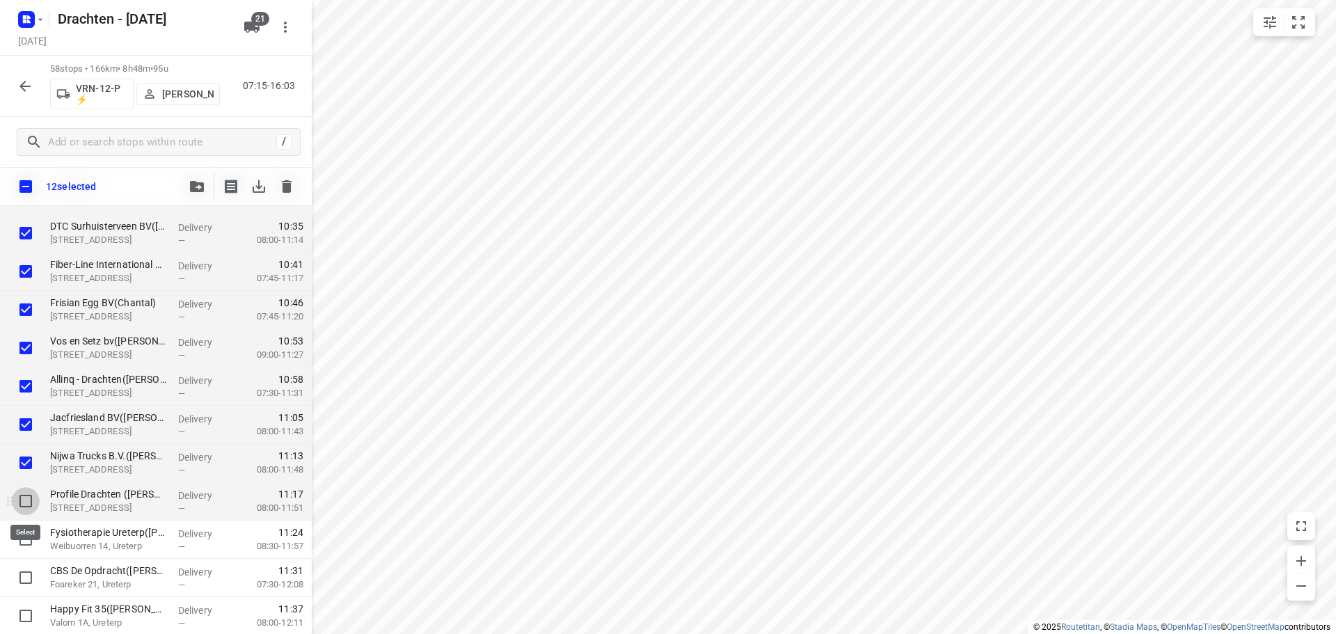
click at [26, 506] on input "checkbox" at bounding box center [26, 501] width 28 height 28
checkbox input "true"
click at [200, 186] on icon "button" at bounding box center [197, 186] width 14 height 11
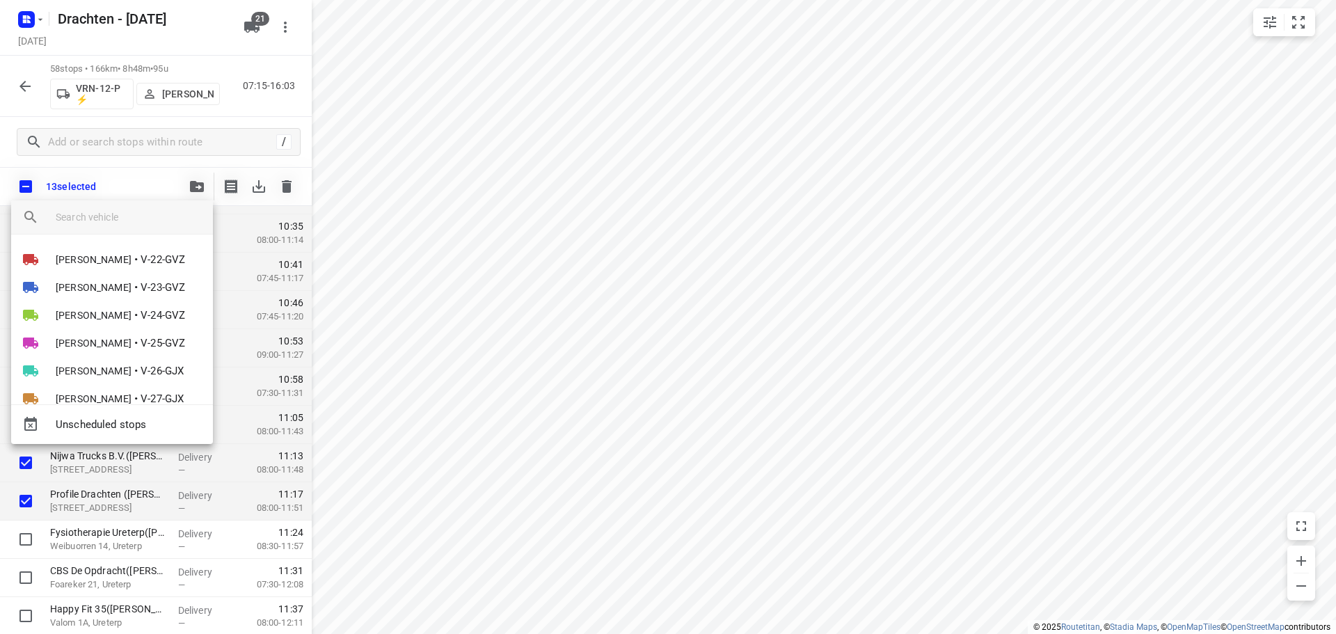
click at [120, 211] on input "search vehicle" at bounding box center [129, 217] width 146 height 21
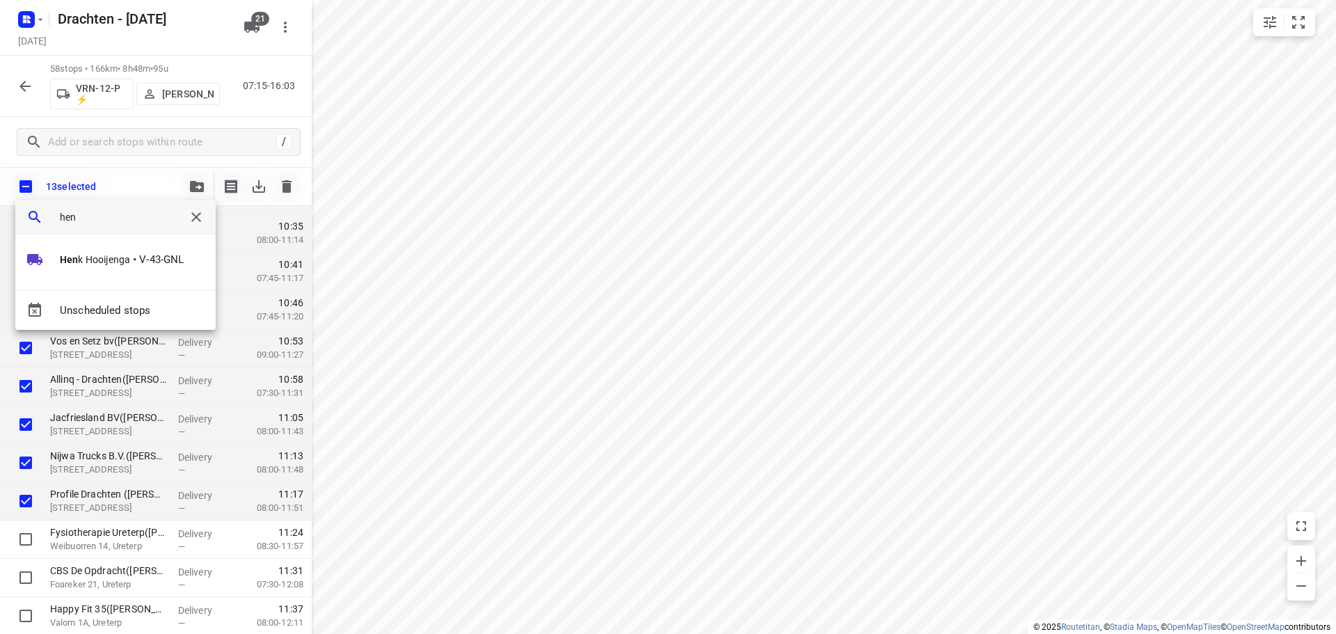
type input "henk"
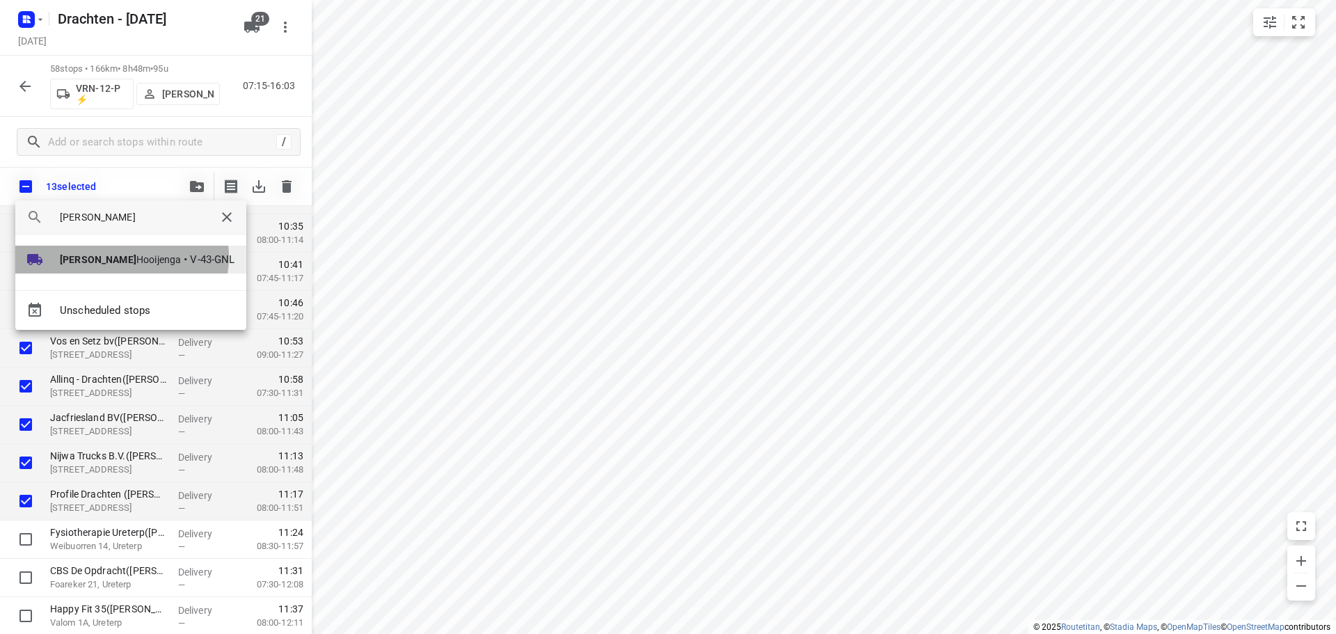
click at [121, 257] on span "Henk Hooijenga" at bounding box center [120, 260] width 121 height 14
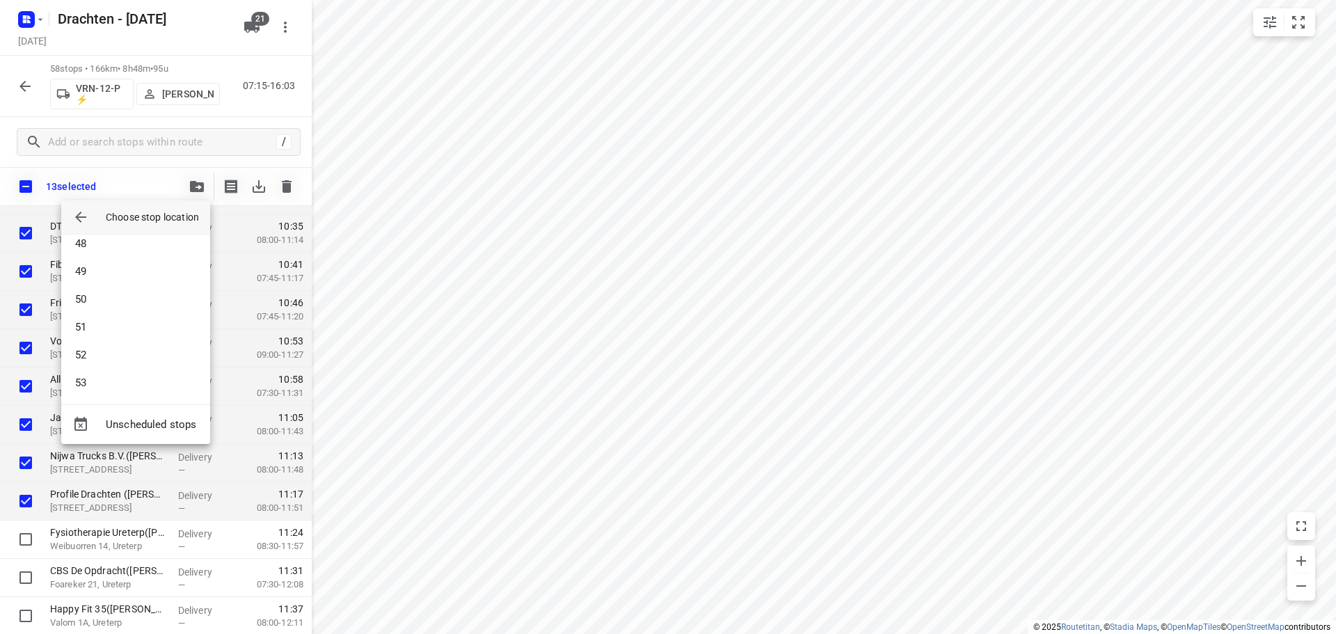
scroll to position [1322, 0]
click at [113, 374] on li "53" at bounding box center [135, 379] width 149 height 28
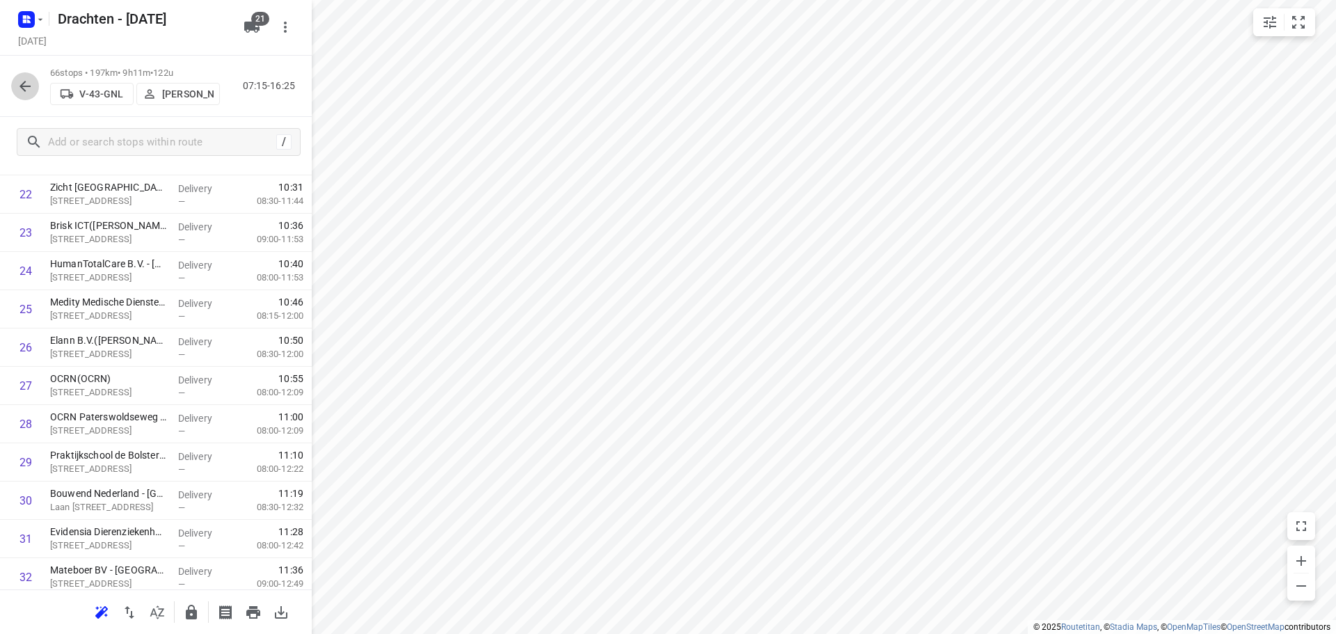
click at [25, 76] on button "button" at bounding box center [25, 86] width 28 height 28
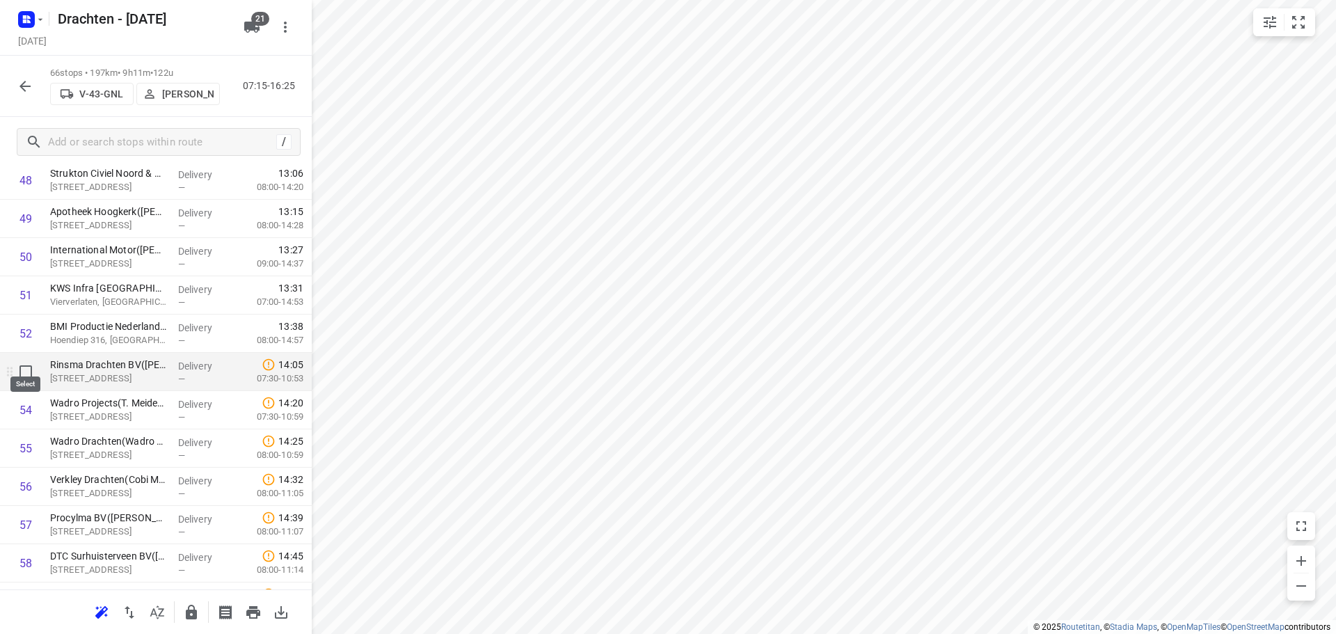
scroll to position [1934, 0]
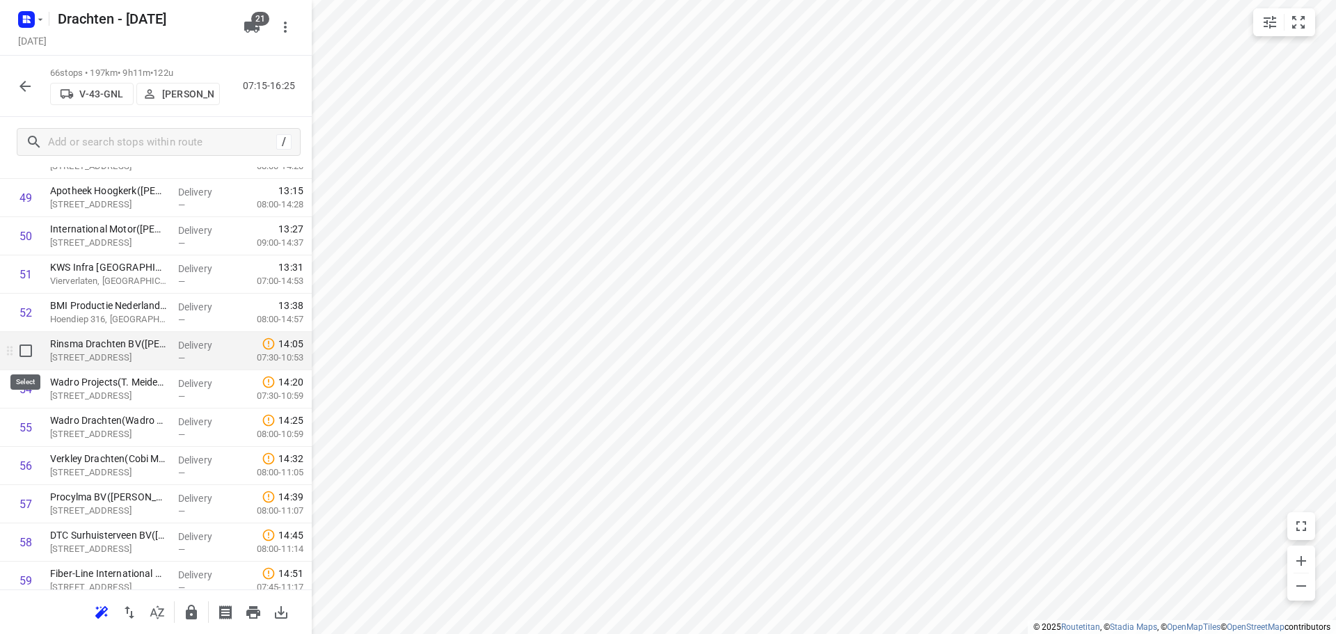
click at [26, 356] on input "checkbox" at bounding box center [26, 351] width 28 height 28
checkbox input "true"
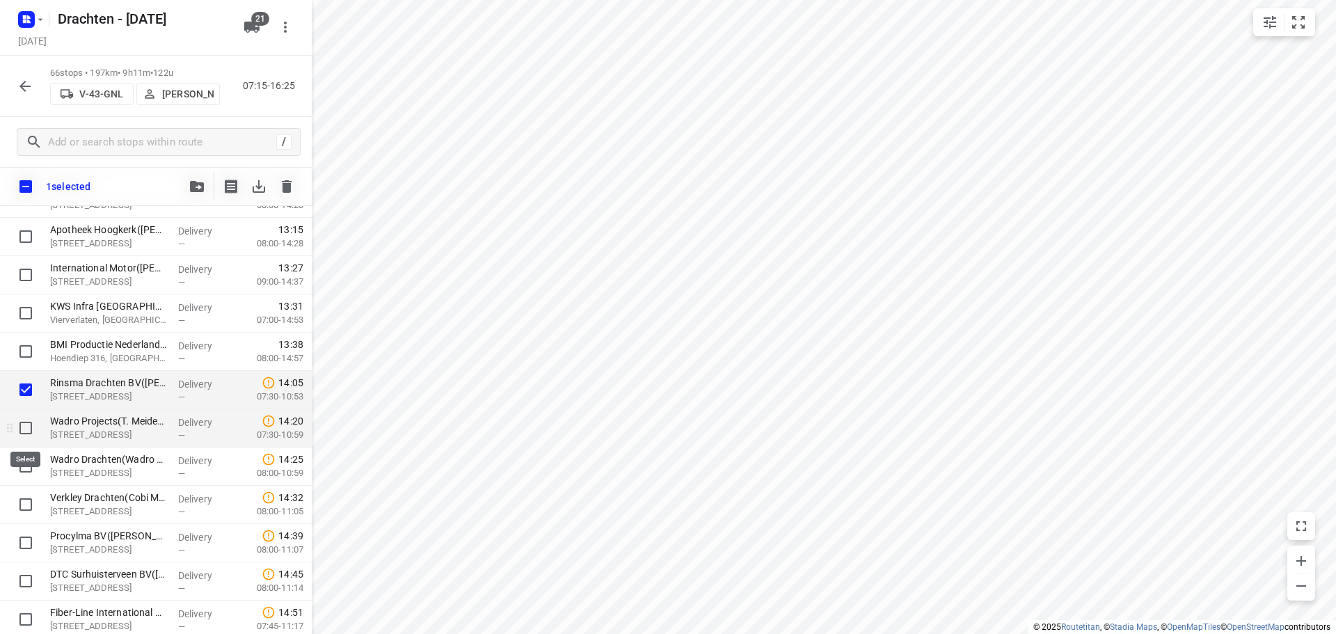
drag, startPoint x: 31, startPoint y: 420, endPoint x: 29, endPoint y: 431, distance: 10.6
click at [30, 421] on input "checkbox" at bounding box center [26, 428] width 28 height 28
checkbox input "true"
drag, startPoint x: 26, startPoint y: 459, endPoint x: 26, endPoint y: 470, distance: 11.8
click at [26, 459] on input "checkbox" at bounding box center [26, 466] width 28 height 28
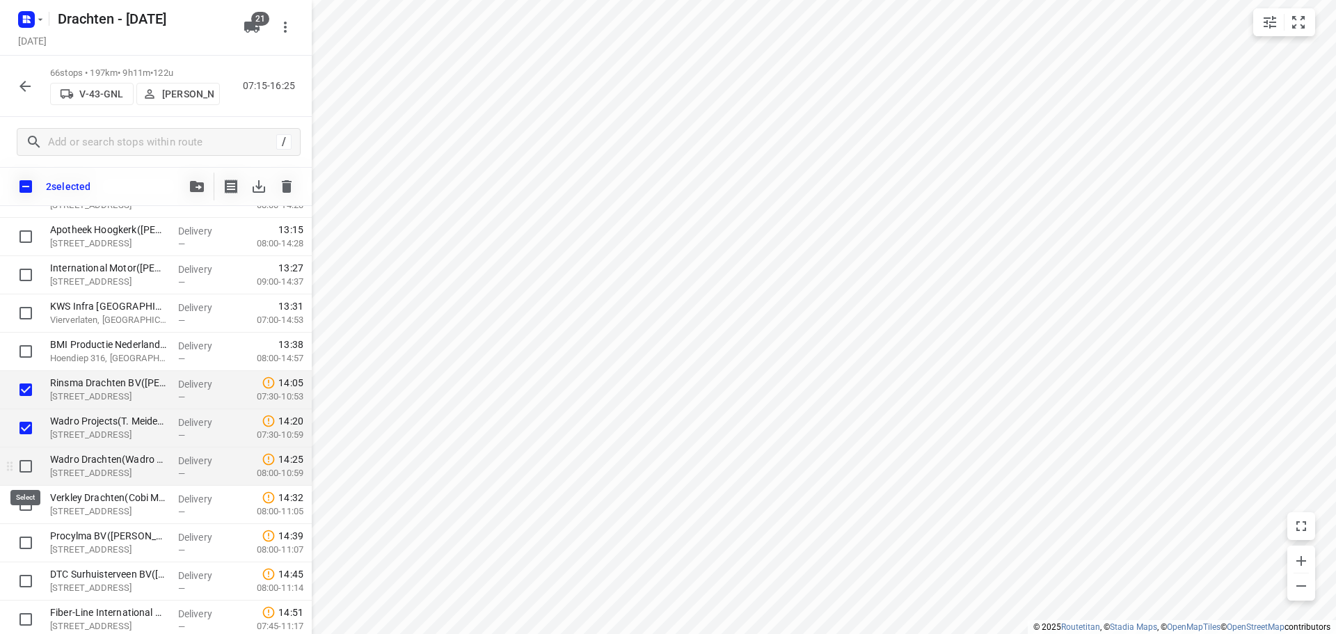
checkbox input "true"
click at [24, 501] on input "checkbox" at bounding box center [26, 505] width 28 height 28
checkbox input "true"
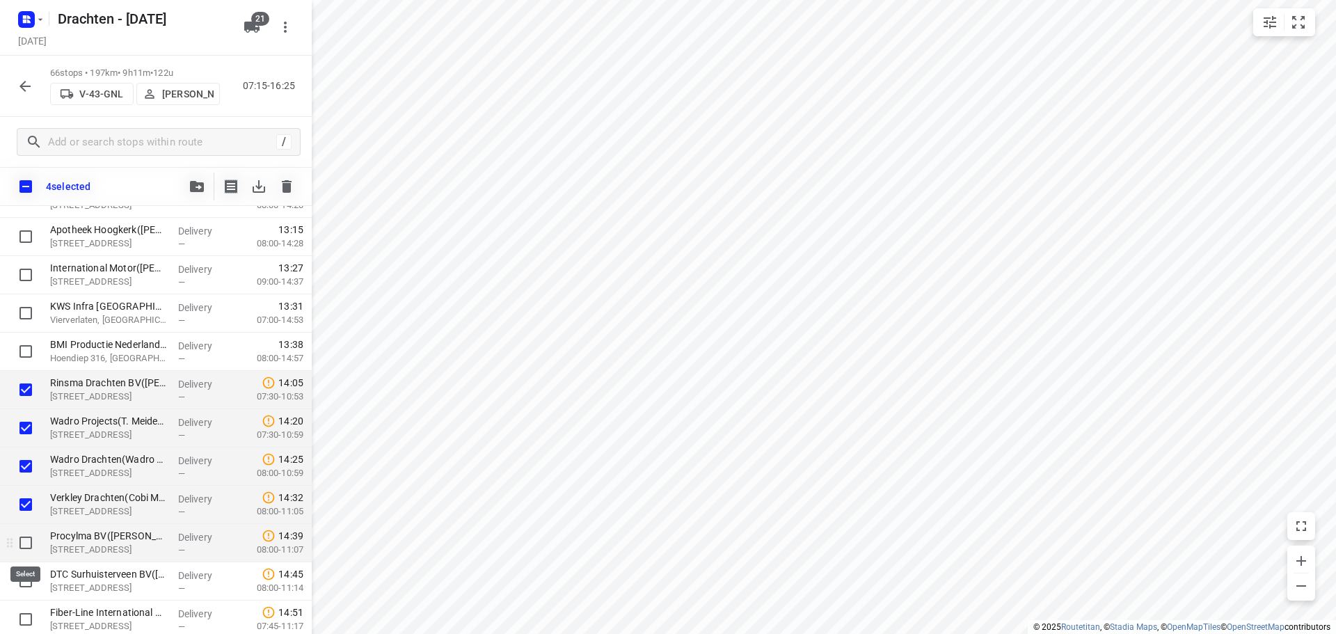
click at [22, 541] on input "checkbox" at bounding box center [26, 543] width 28 height 28
checkbox input "true"
drag, startPoint x: 26, startPoint y: 582, endPoint x: 89, endPoint y: 554, distance: 69.4
click at [25, 582] on input "checkbox" at bounding box center [26, 581] width 28 height 28
checkbox input "true"
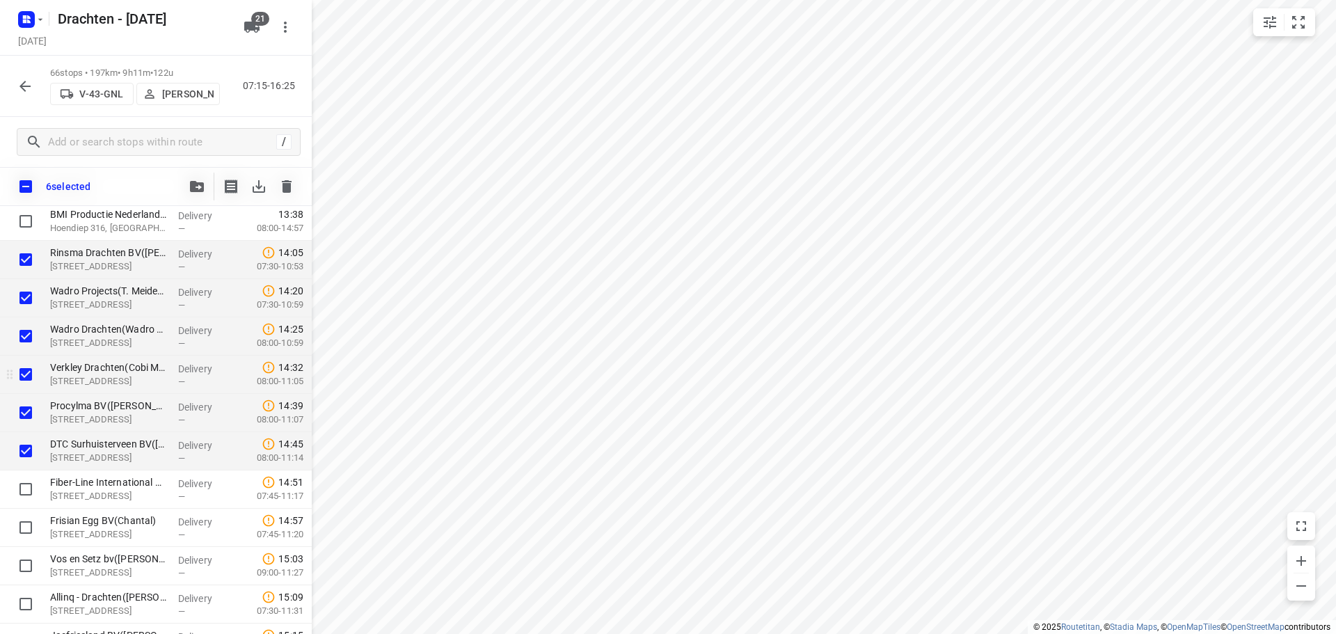
scroll to position [2245, 0]
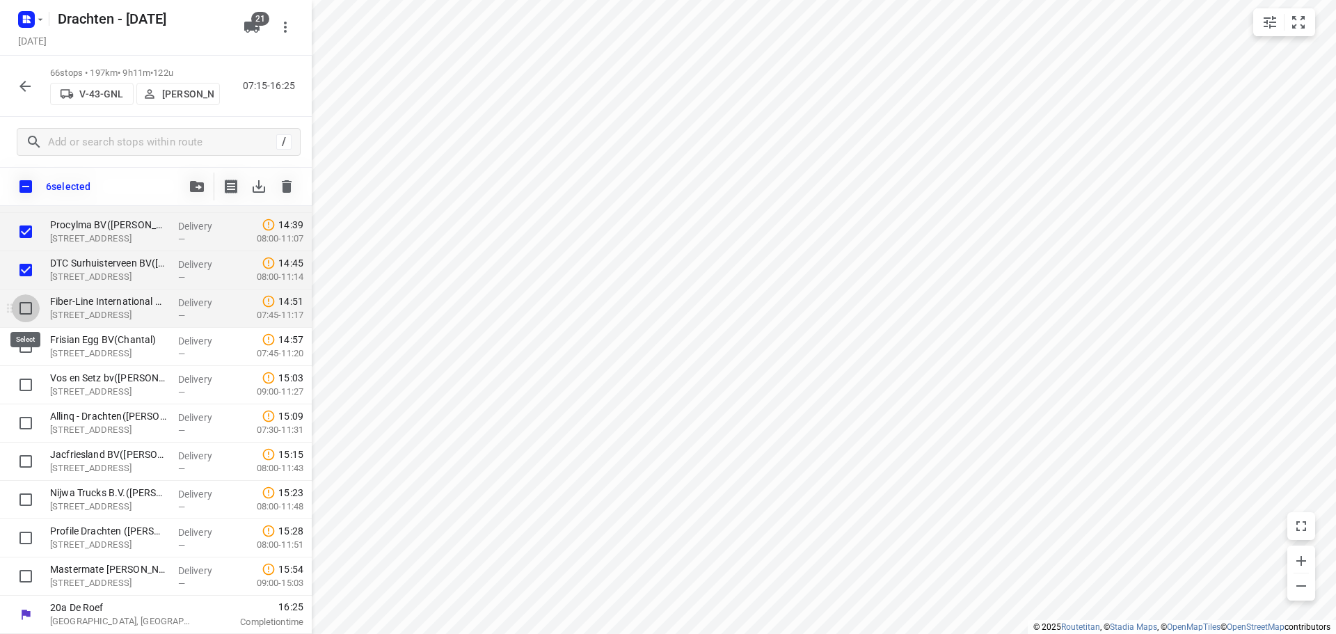
click at [31, 319] on input "checkbox" at bounding box center [26, 308] width 28 height 28
checkbox input "true"
drag, startPoint x: 30, startPoint y: 347, endPoint x: 29, endPoint y: 359, distance: 11.9
click at [29, 347] on input "checkbox" at bounding box center [26, 347] width 28 height 28
checkbox input "true"
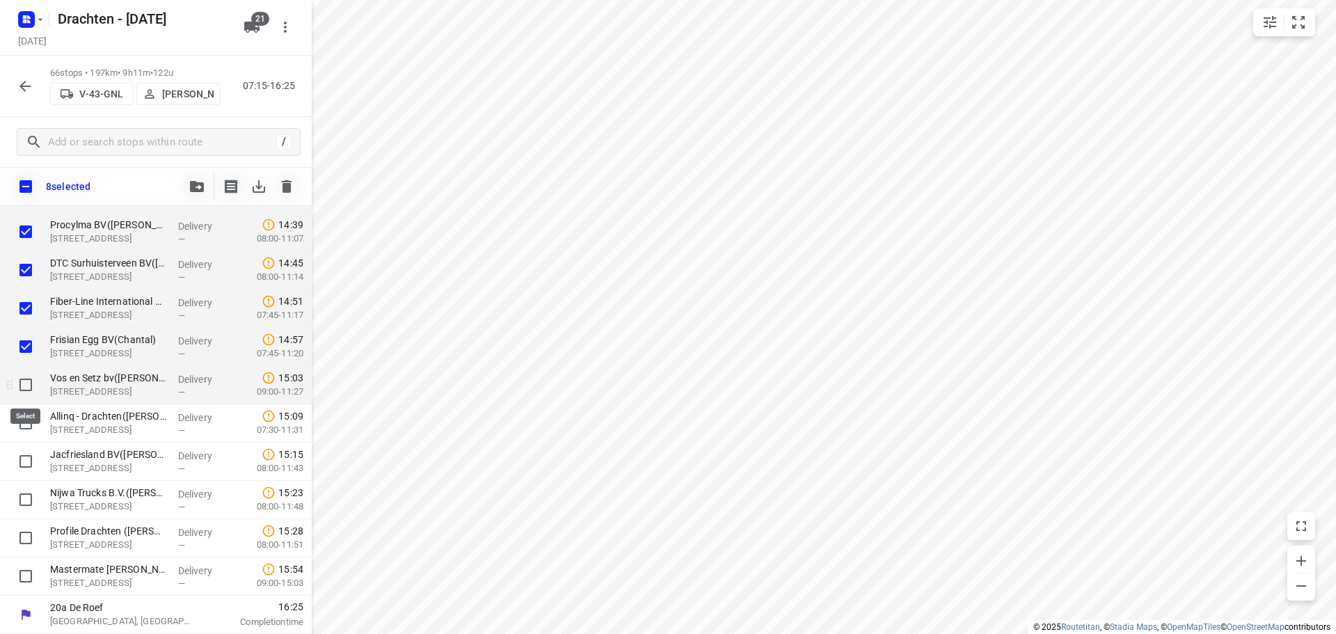
click at [31, 392] on input "checkbox" at bounding box center [26, 385] width 28 height 28
checkbox input "true"
click at [19, 424] on input "checkbox" at bounding box center [26, 423] width 28 height 28
checkbox input "true"
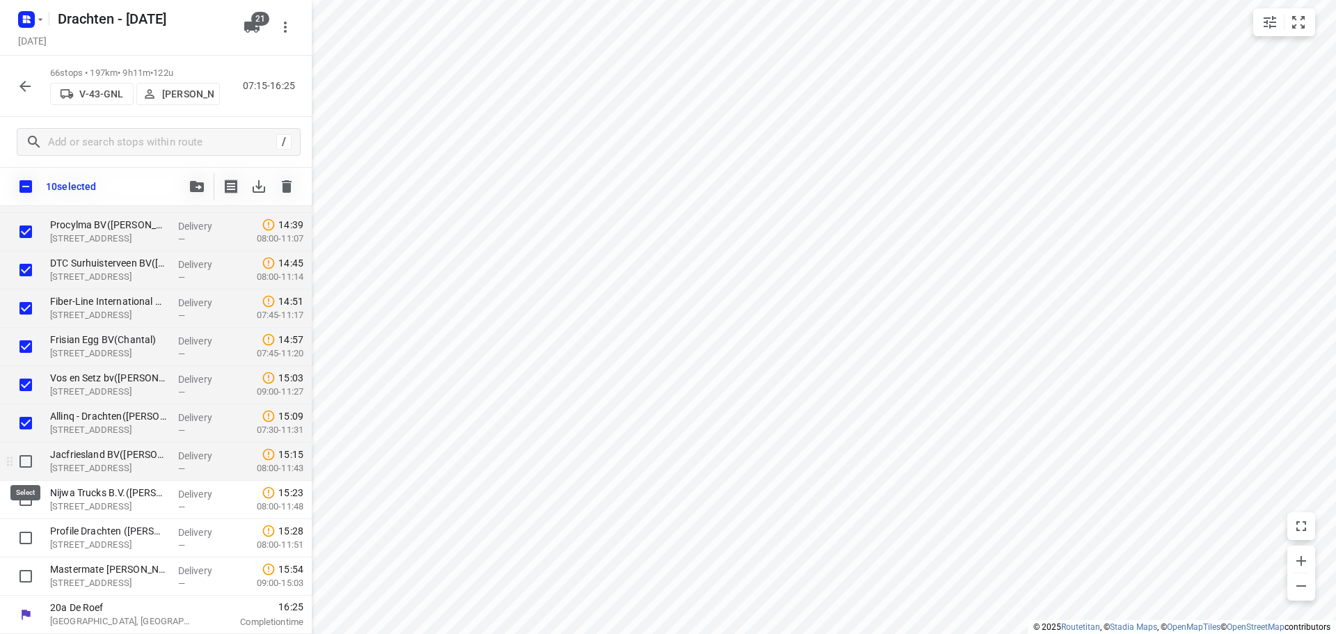
click at [19, 466] on input "checkbox" at bounding box center [26, 461] width 28 height 28
checkbox input "true"
click at [20, 500] on input "checkbox" at bounding box center [26, 500] width 28 height 28
checkbox input "true"
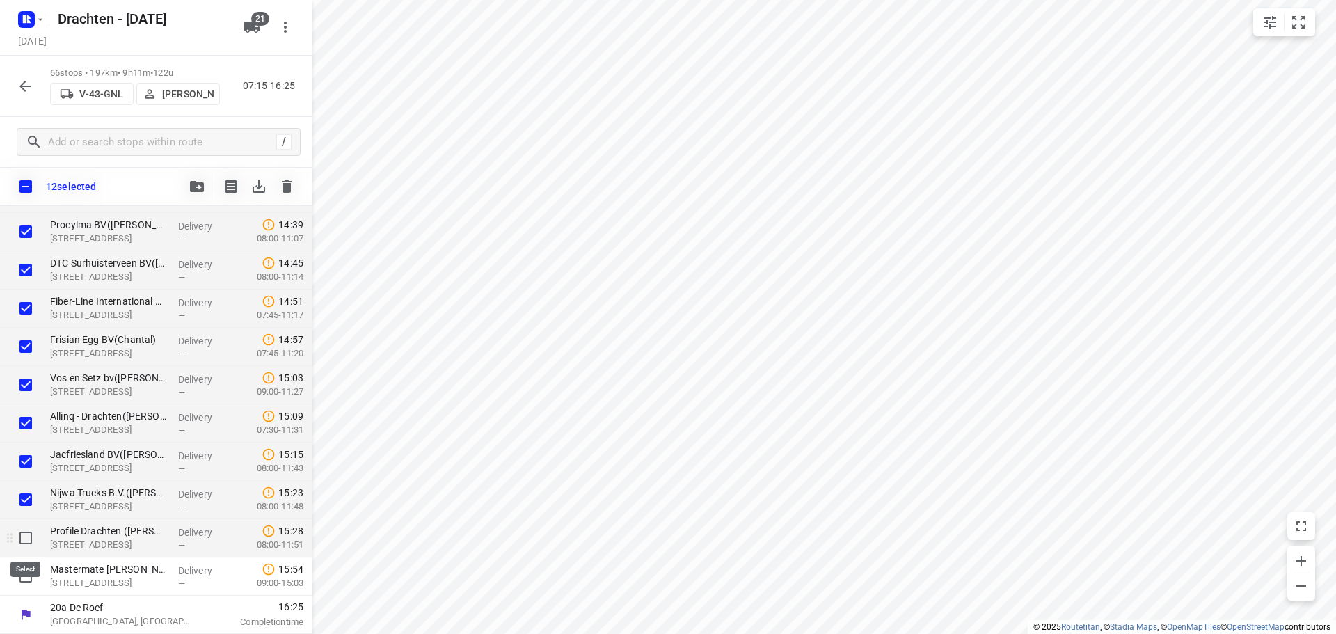
drag, startPoint x: 25, startPoint y: 534, endPoint x: 26, endPoint y: 545, distance: 10.5
click at [26, 536] on input "checkbox" at bounding box center [26, 538] width 28 height 28
checkbox input "true"
click at [23, 568] on input "checkbox" at bounding box center [26, 576] width 28 height 28
checkbox input "true"
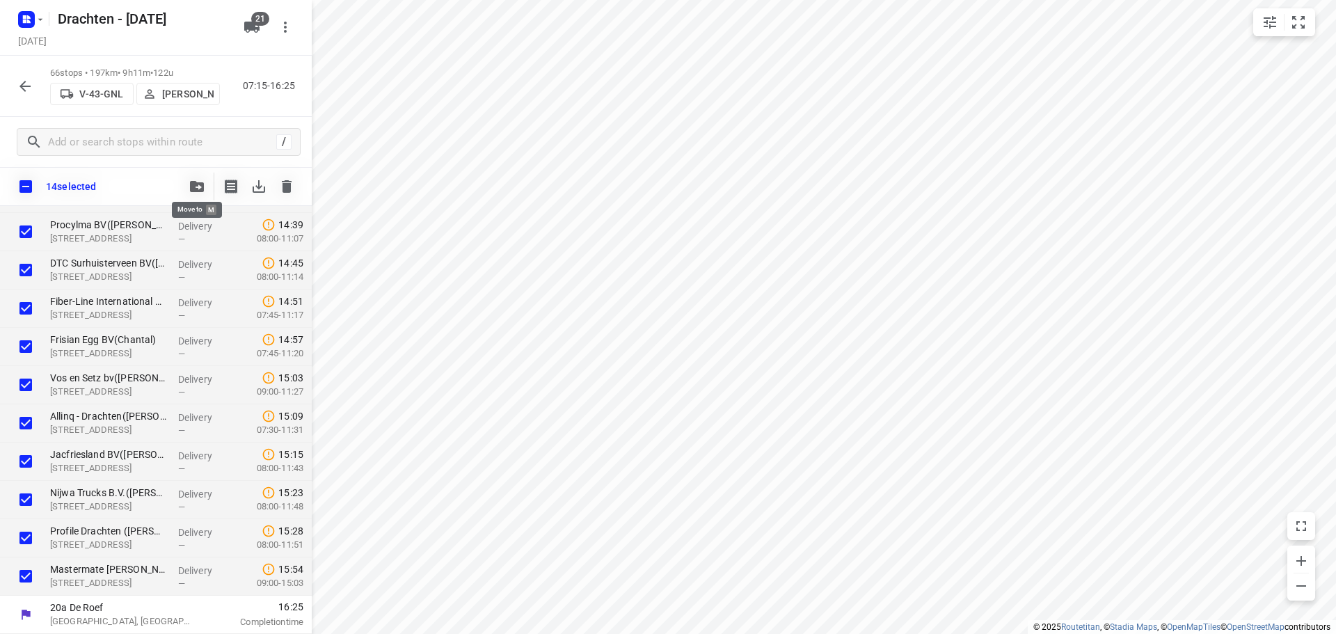
click at [207, 188] on button "button" at bounding box center [197, 187] width 28 height 28
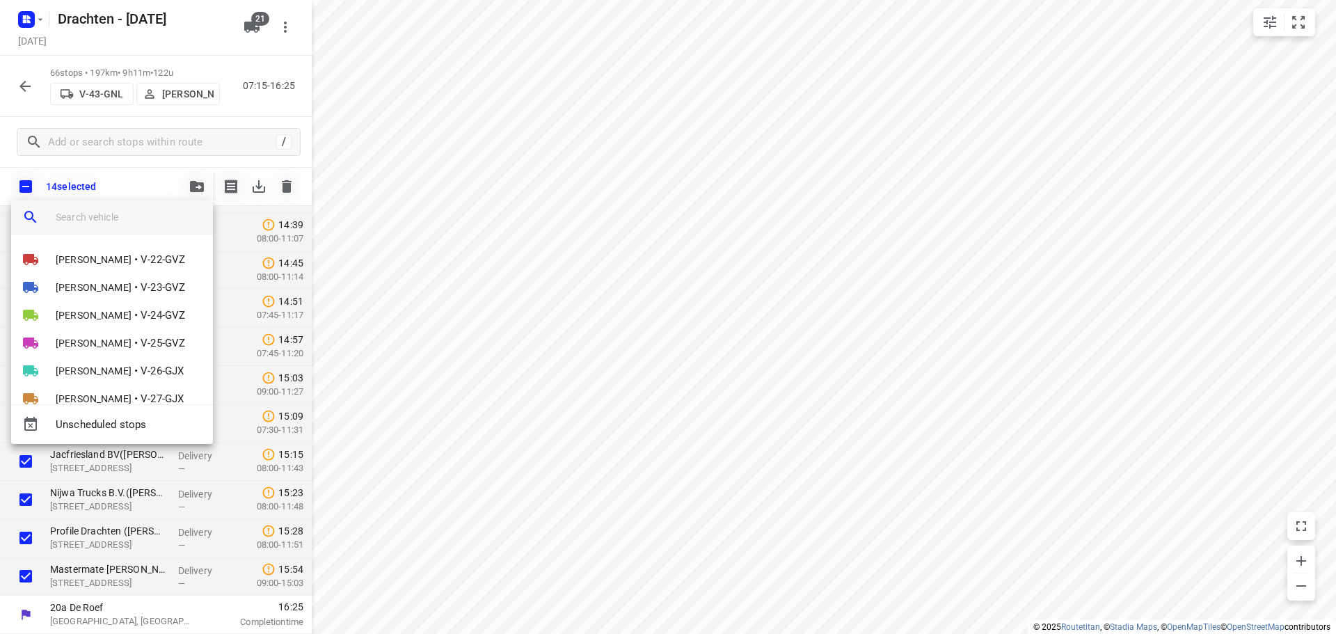
click at [103, 209] on input "search vehicle" at bounding box center [129, 217] width 146 height 21
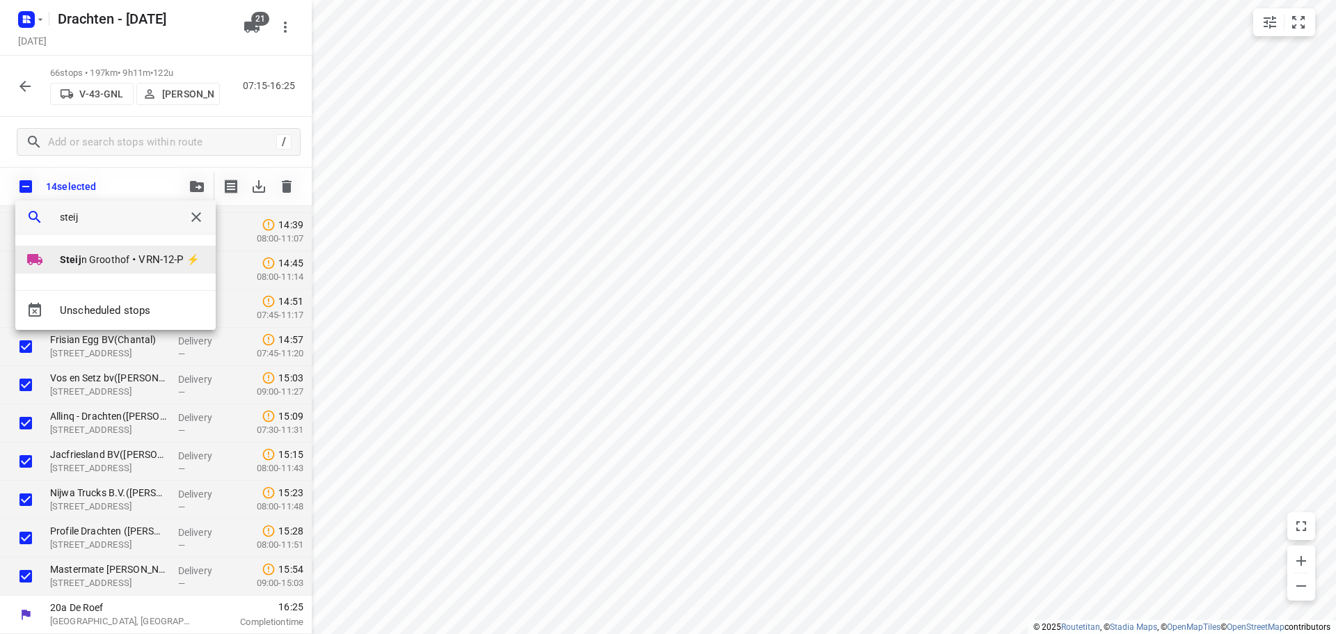
type input "steij"
click at [106, 272] on li "Steij n Groothof • VRN-12-P ⚡" at bounding box center [115, 260] width 200 height 28
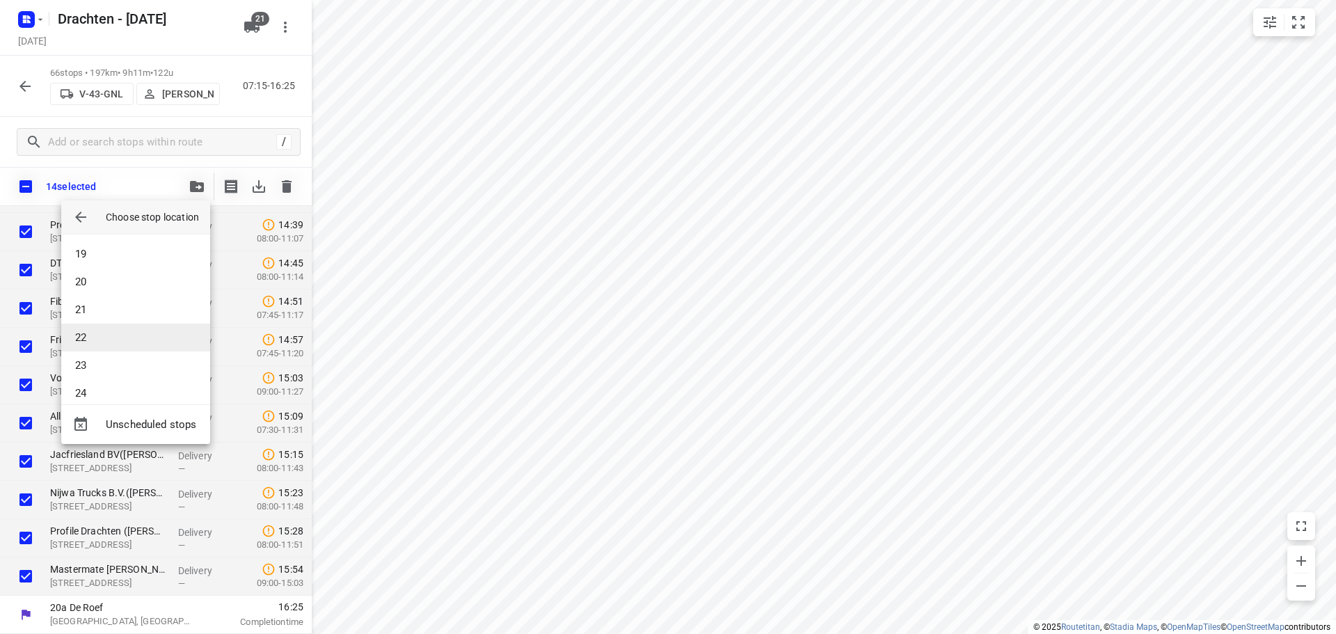
scroll to position [417, 0]
click at [111, 264] on li "16" at bounding box center [135, 254] width 149 height 28
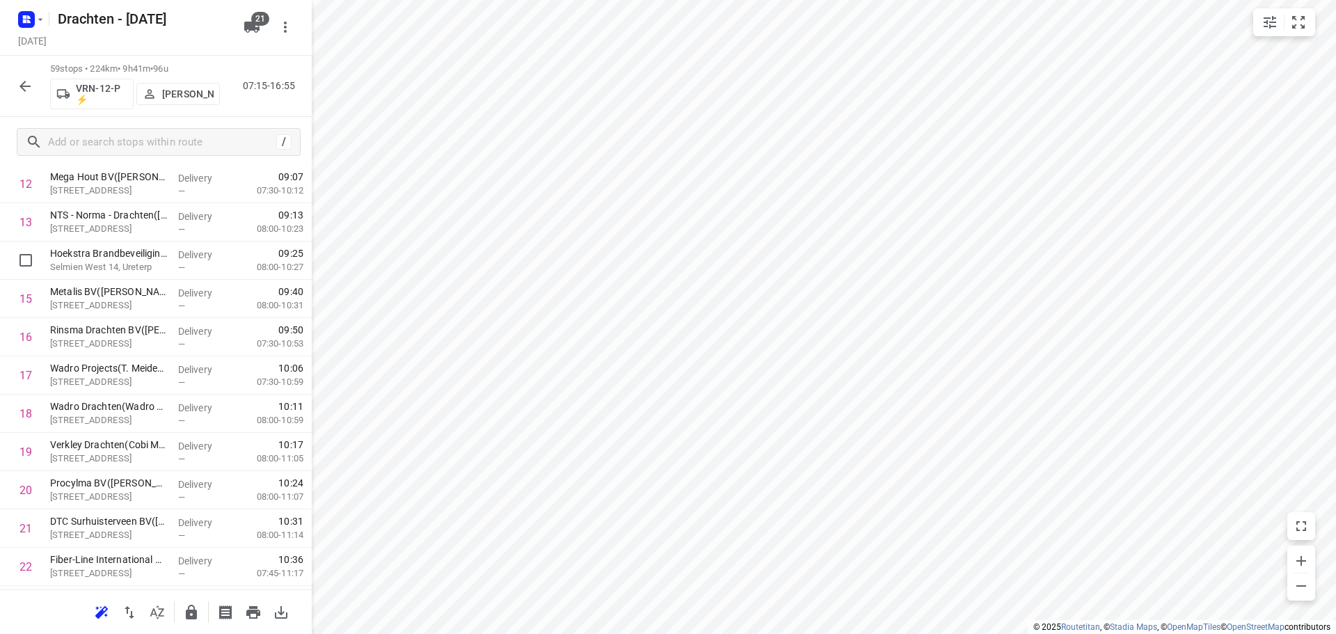
scroll to position [530, 0]
drag, startPoint x: 95, startPoint y: 269, endPoint x: 96, endPoint y: 306, distance: 37.6
click at [24, 88] on icon "button" at bounding box center [24, 86] width 11 height 11
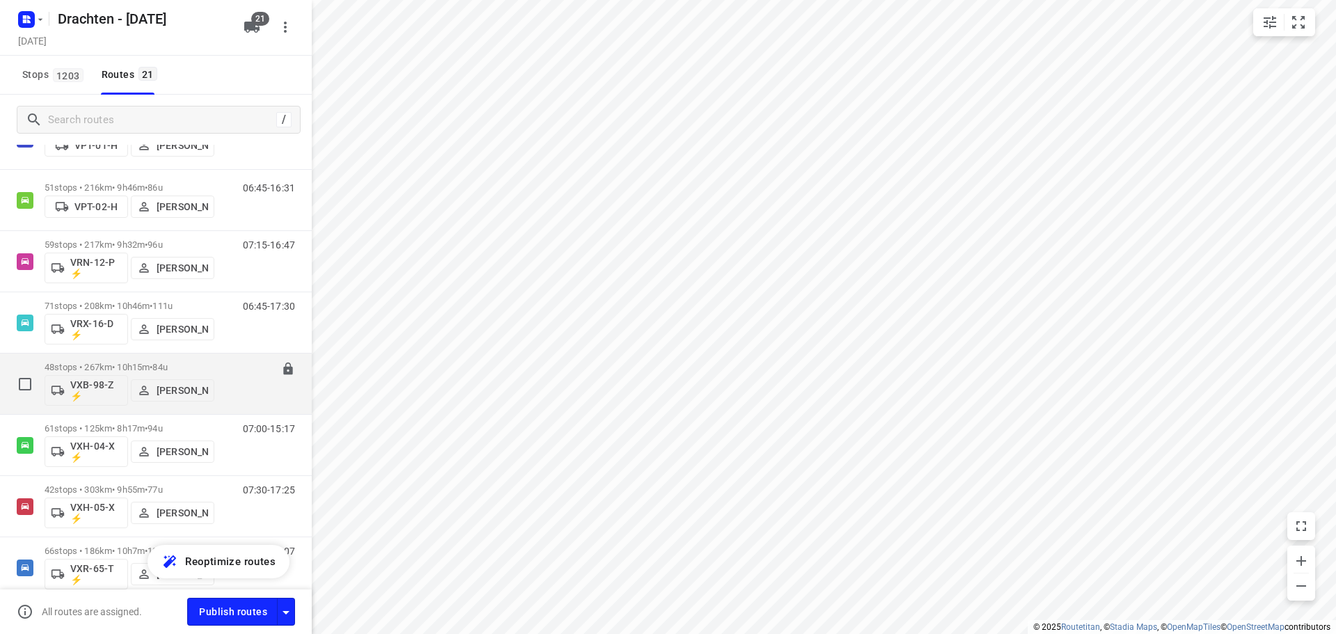
scroll to position [905, 0]
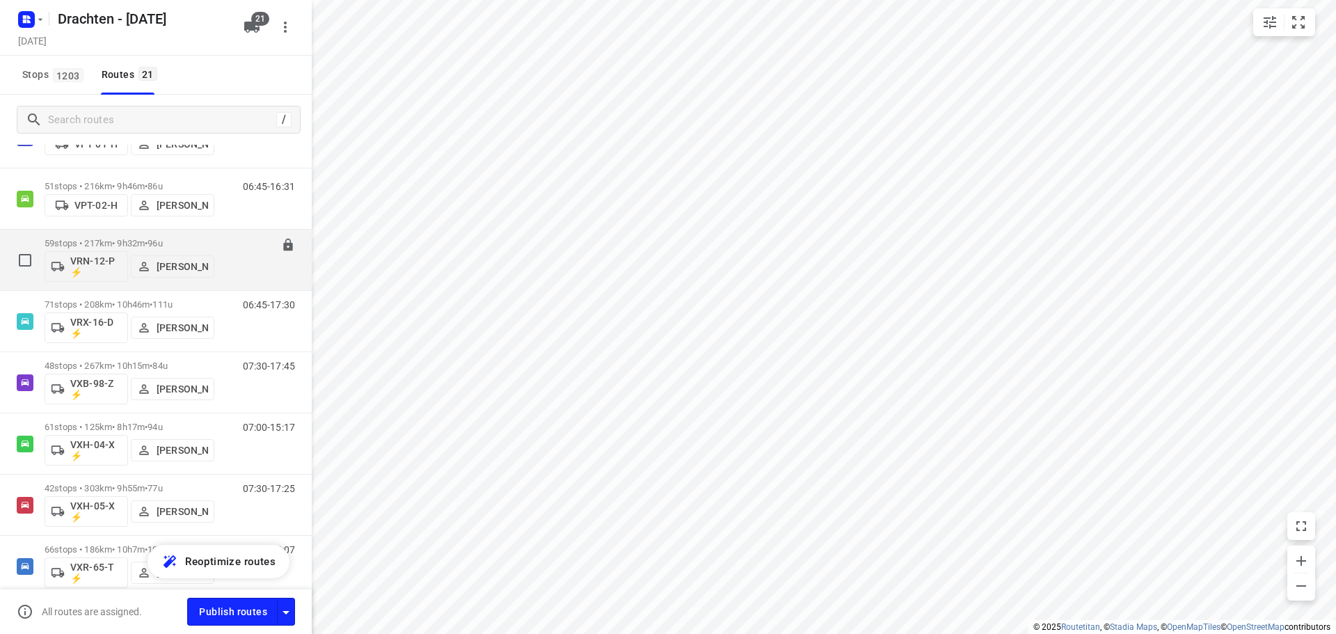
click at [118, 239] on p "59 stops • 217km • 9h32m • 96u" at bounding box center [130, 243] width 170 height 10
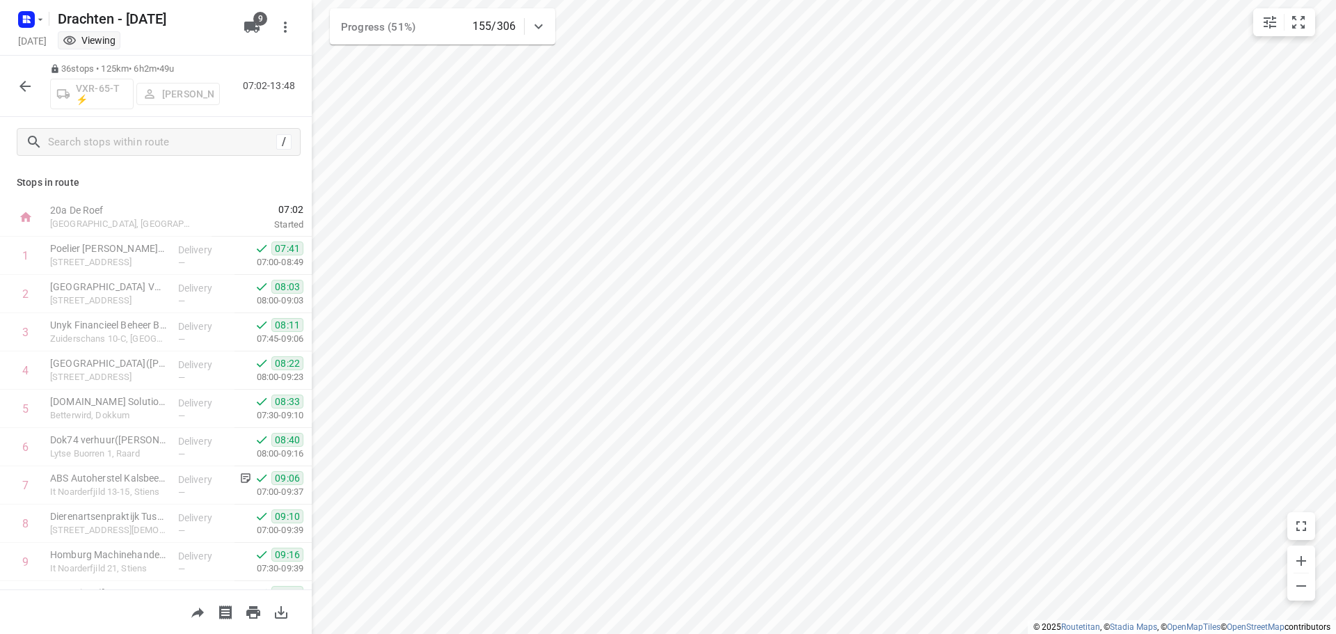
scroll to position [417, 0]
click at [29, 83] on icon "button" at bounding box center [25, 86] width 17 height 17
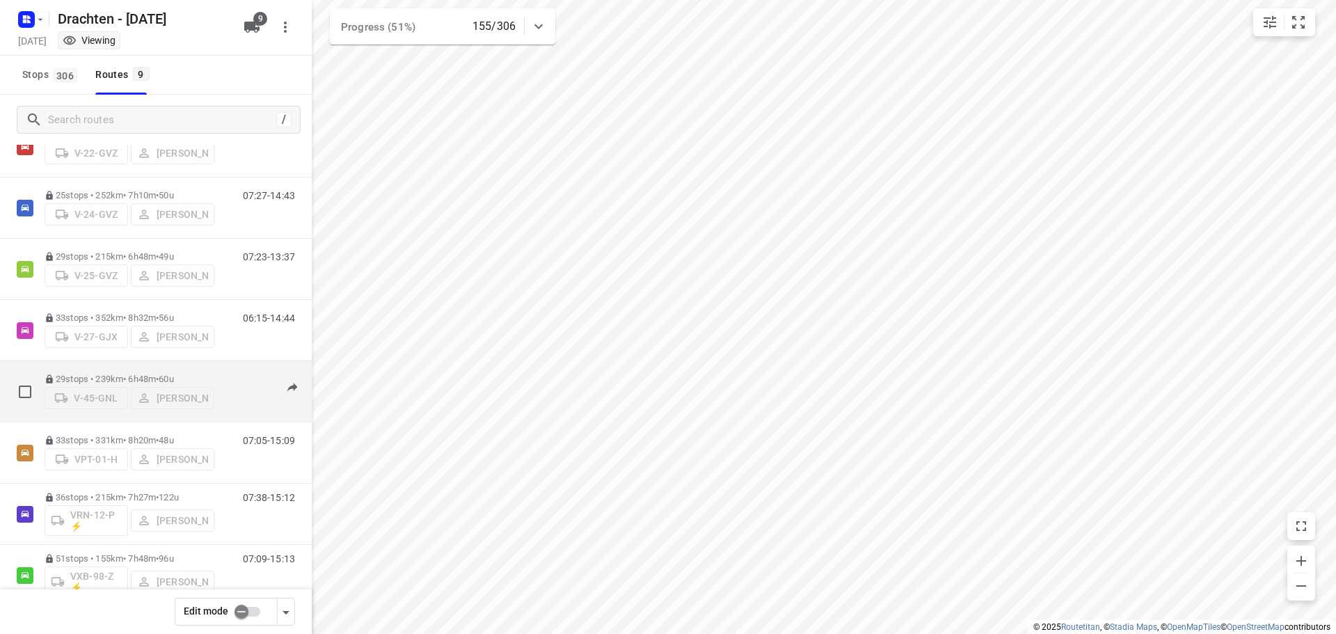
scroll to position [0, 0]
click at [125, 376] on p "33 stops • 352km • 8h32m • 56u" at bounding box center [130, 377] width 170 height 10
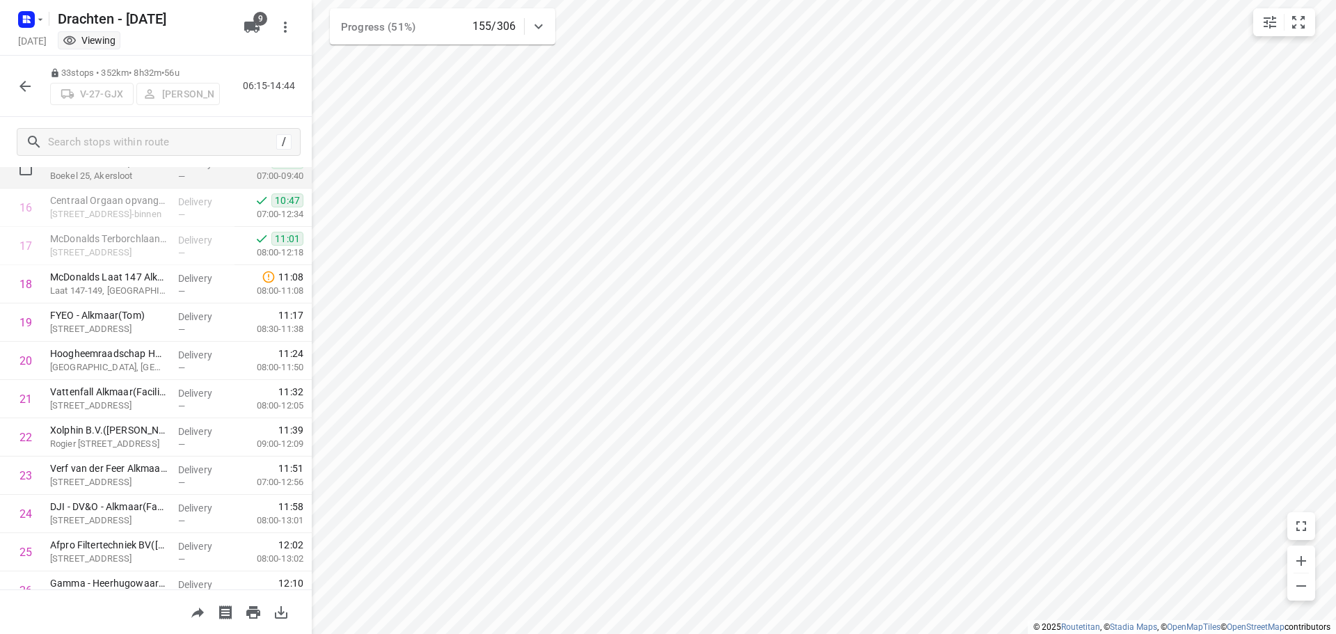
scroll to position [626, 0]
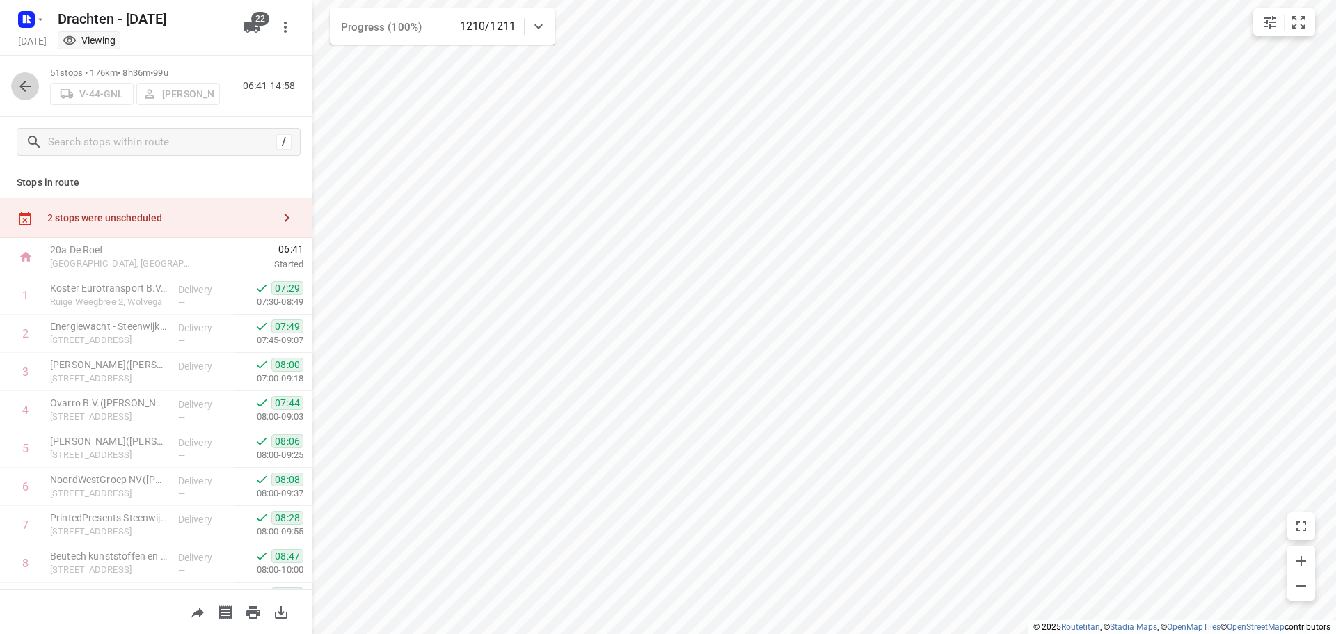
click at [28, 91] on icon "button" at bounding box center [25, 86] width 17 height 17
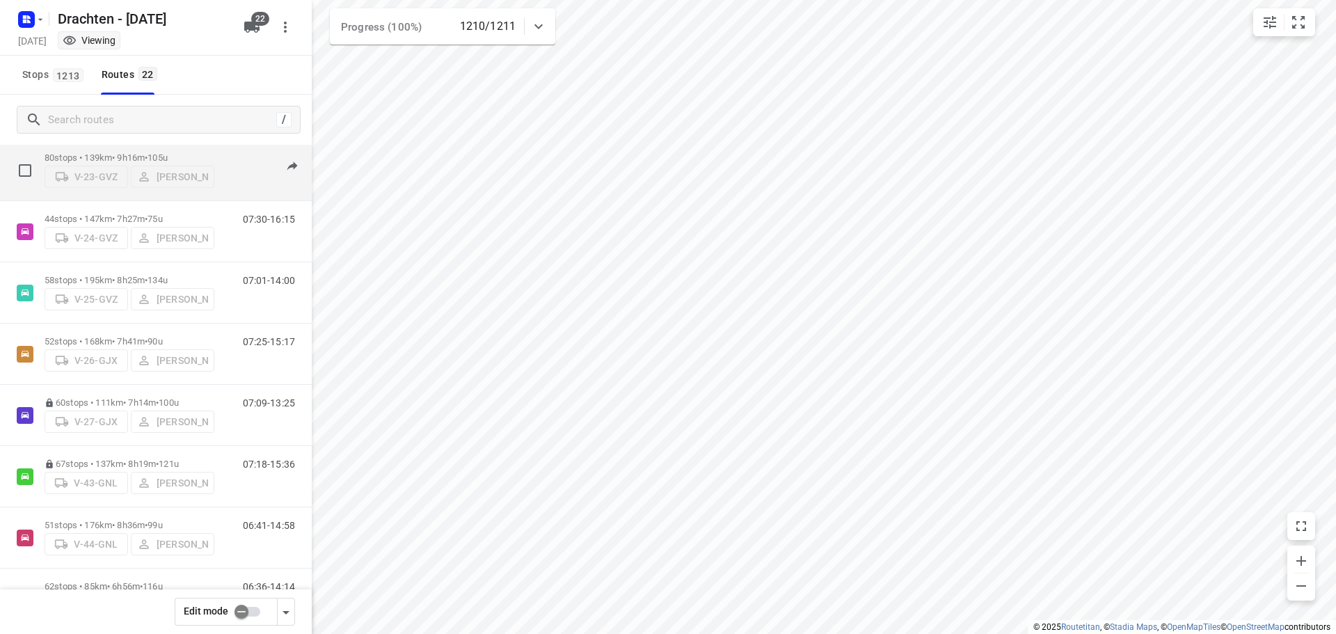
scroll to position [348, 0]
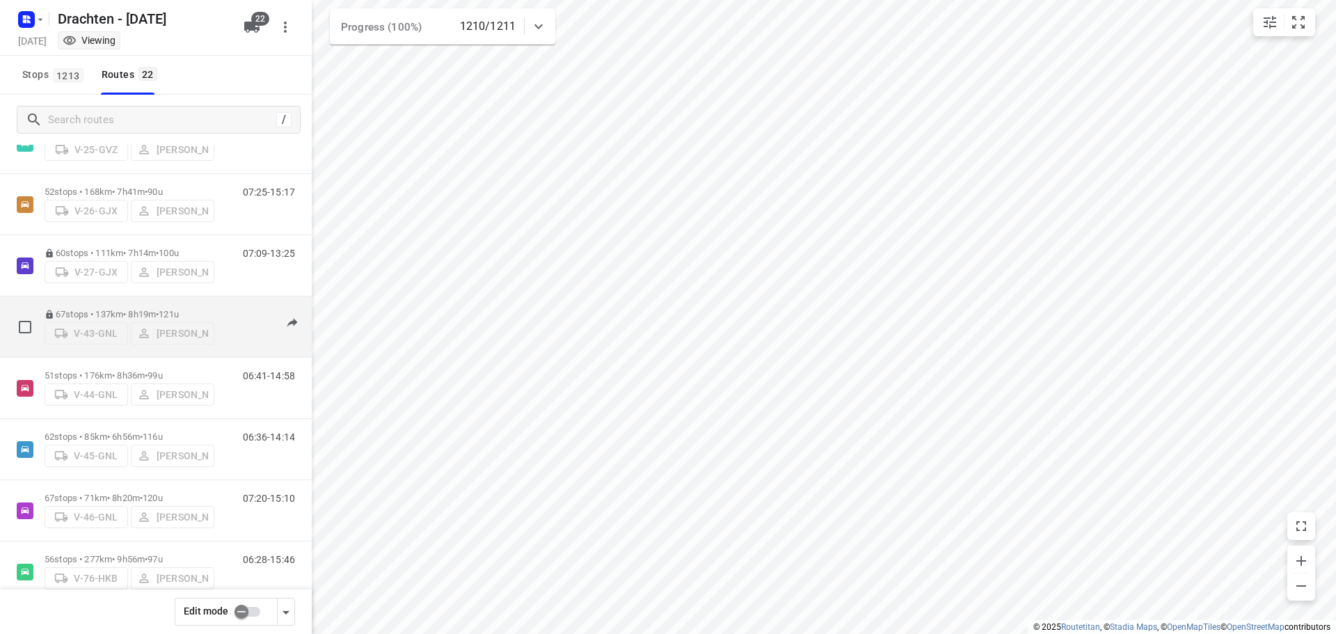
click at [126, 309] on p "67 stops • 137km • 8h19m • 121u" at bounding box center [130, 314] width 170 height 10
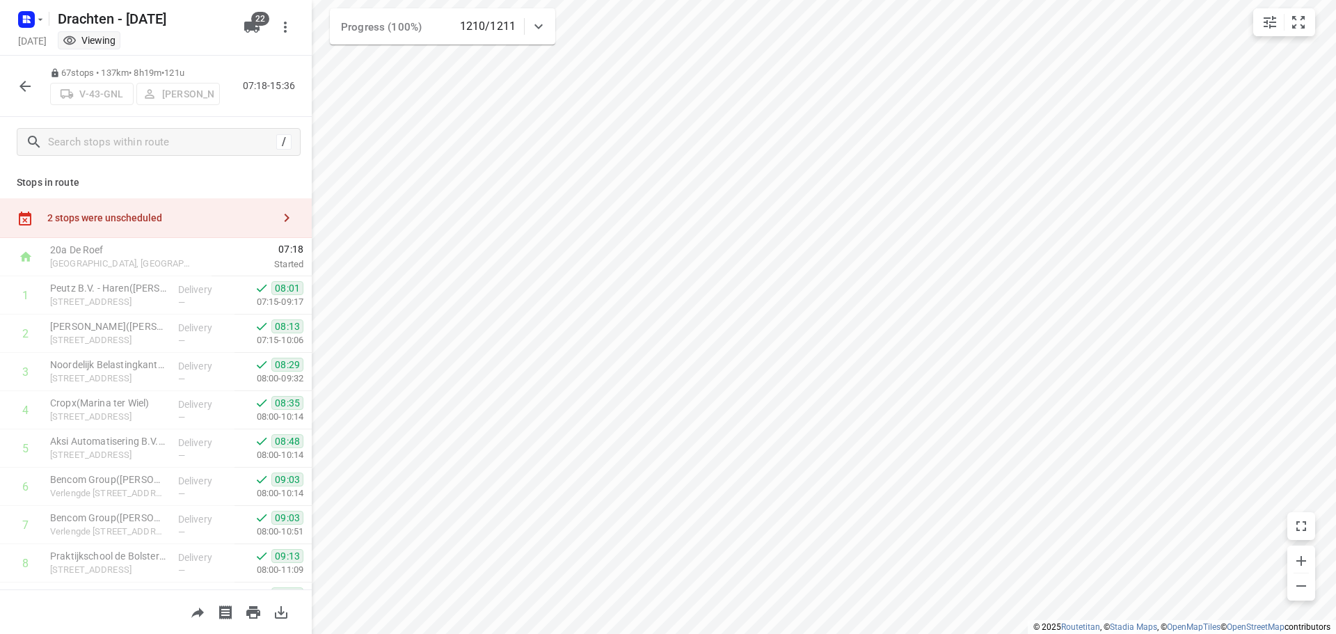
click at [30, 79] on icon "button" at bounding box center [25, 86] width 17 height 17
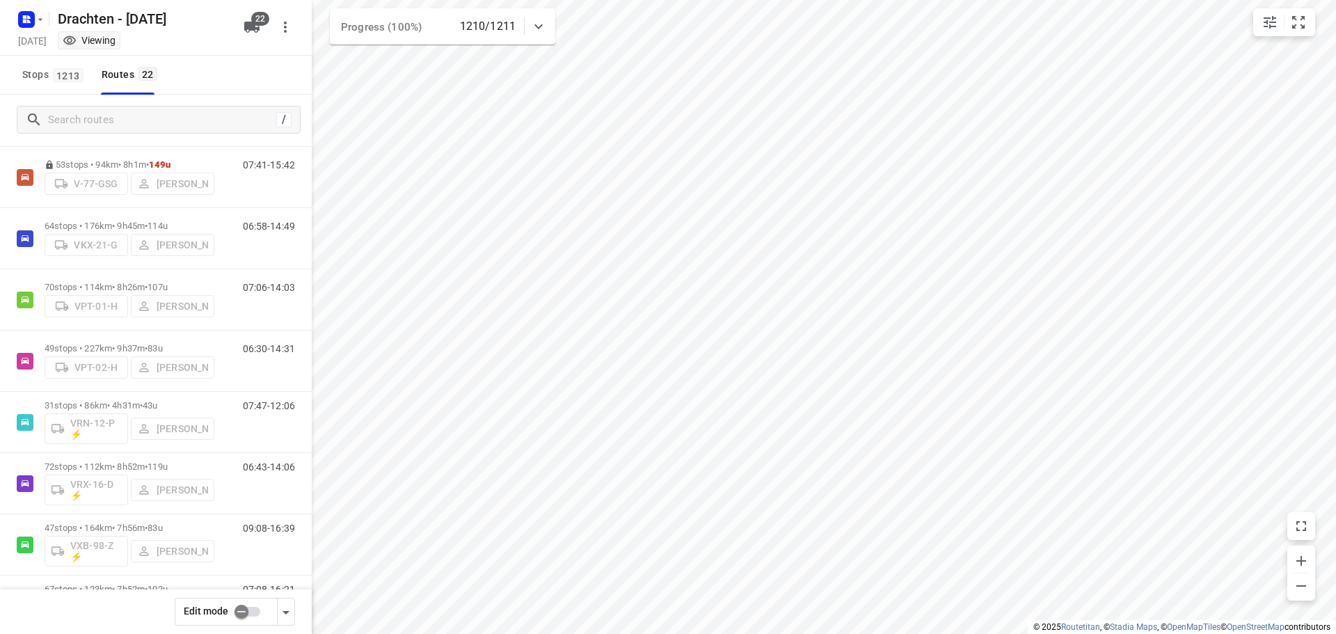
scroll to position [905, 0]
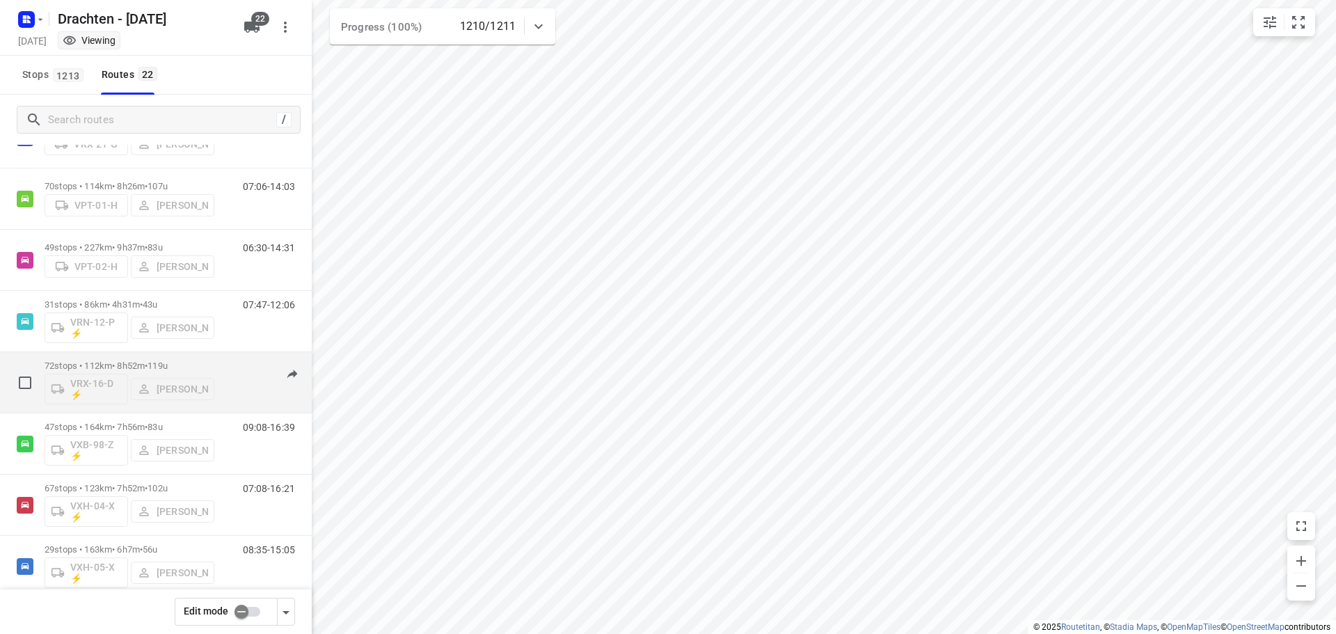
click at [109, 361] on p "72 stops • 112km • 8h52m • 119u" at bounding box center [130, 365] width 170 height 10
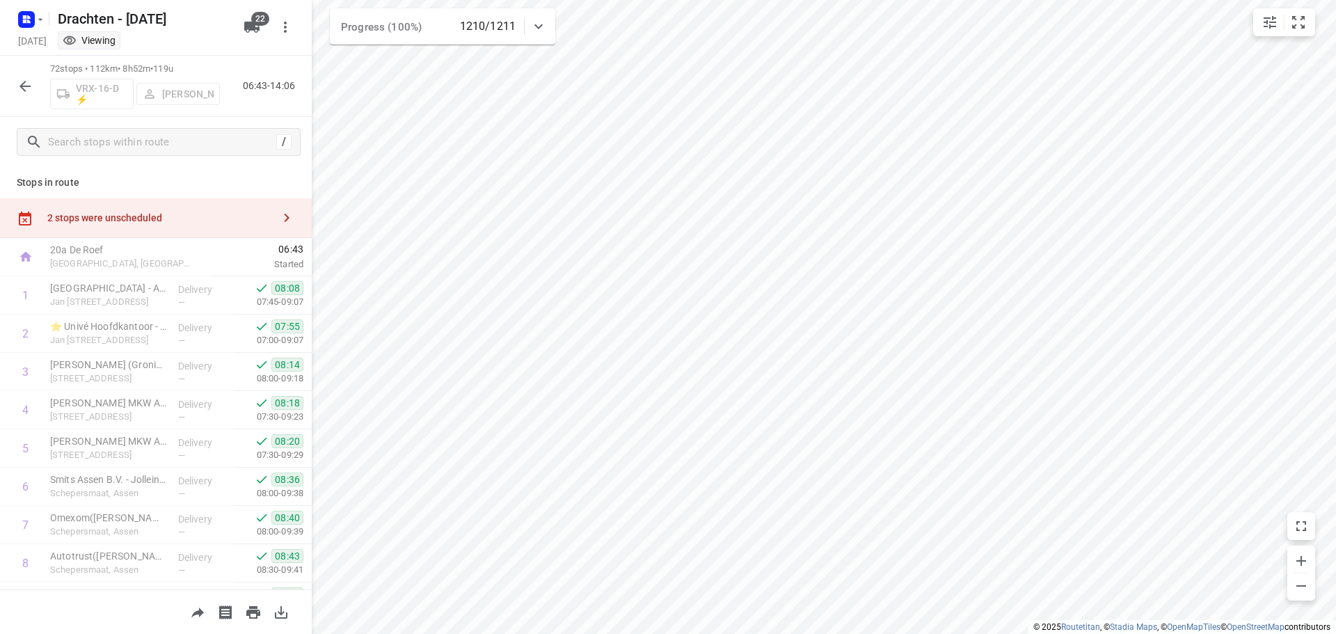
click at [13, 83] on button "button" at bounding box center [25, 86] width 28 height 28
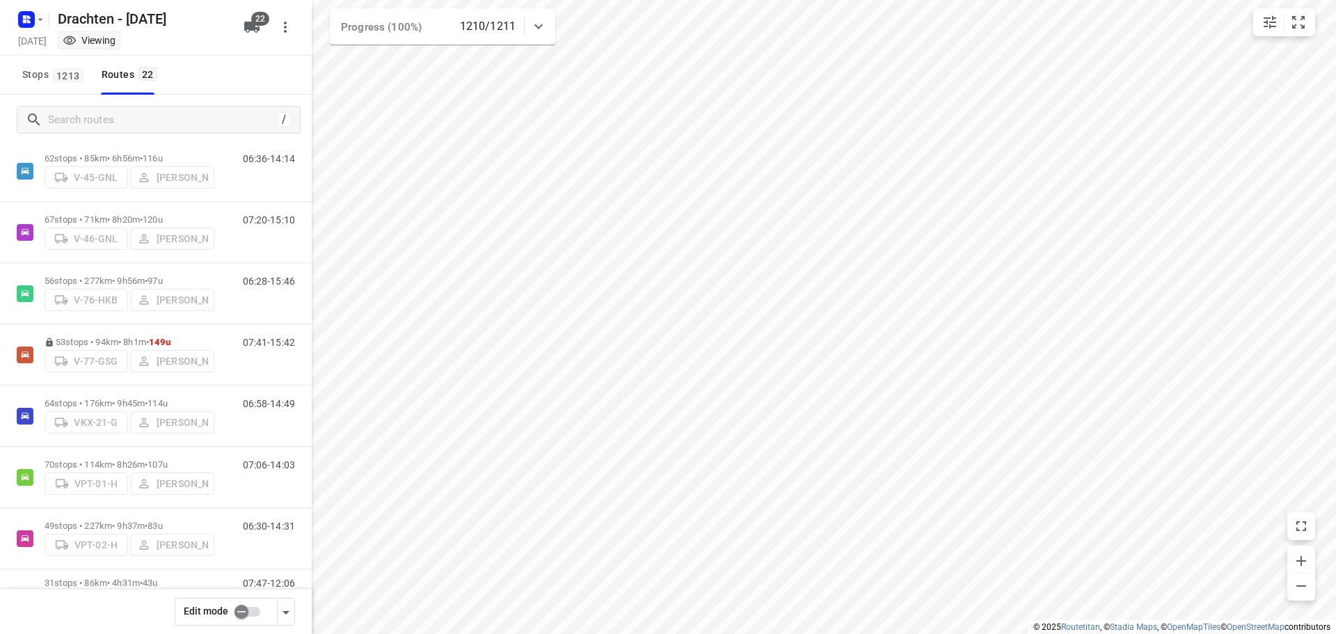
scroll to position [987, 0]
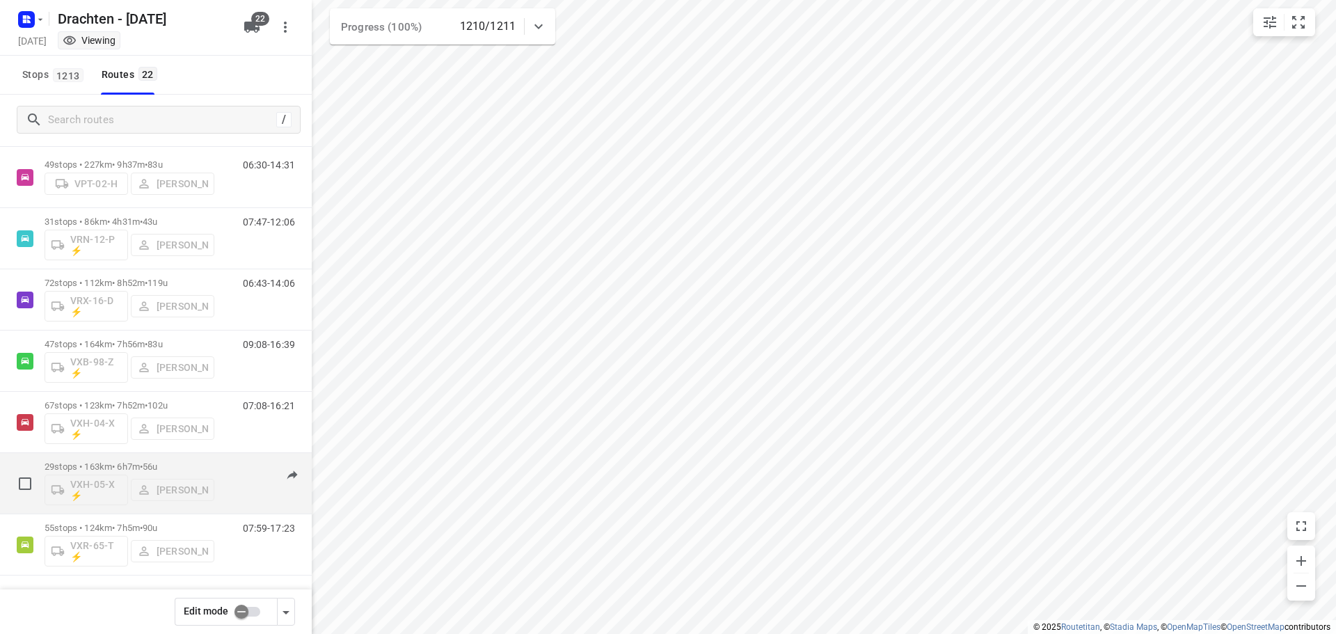
click at [132, 463] on p "29 stops • 163km • 6h7m • 56u" at bounding box center [130, 466] width 170 height 10
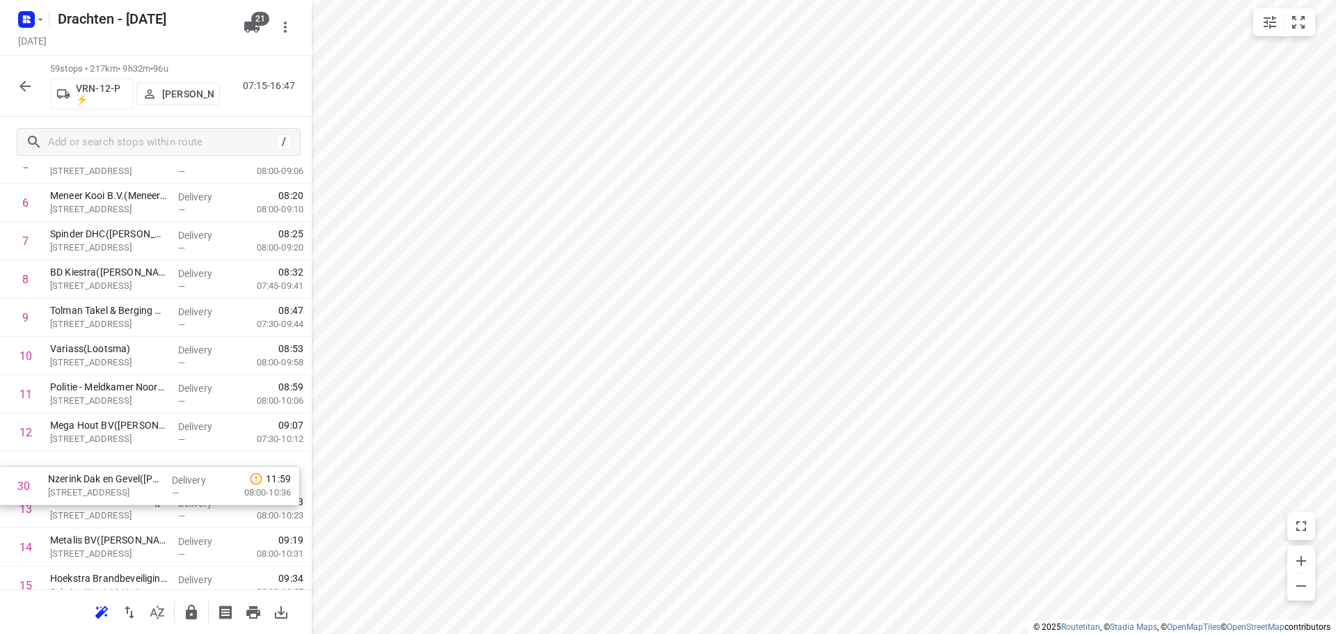
scroll to position [284, 0]
drag, startPoint x: 136, startPoint y: 443, endPoint x: 135, endPoint y: 474, distance: 30.6
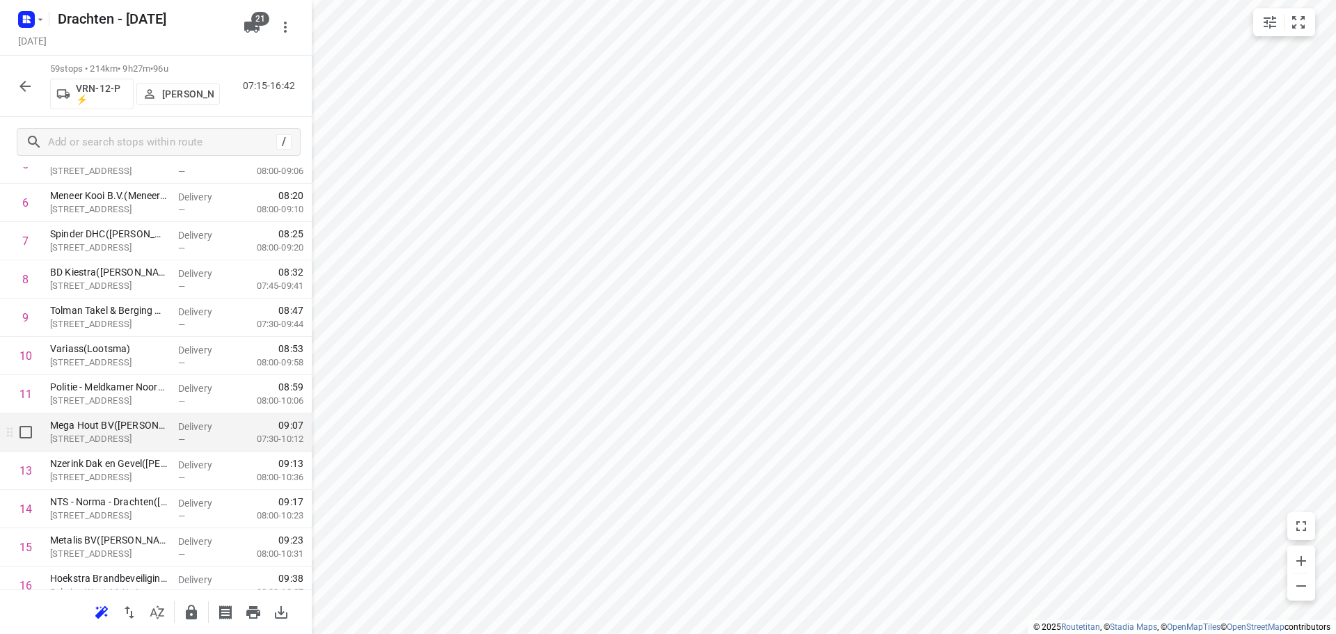
scroll to position [562, 0]
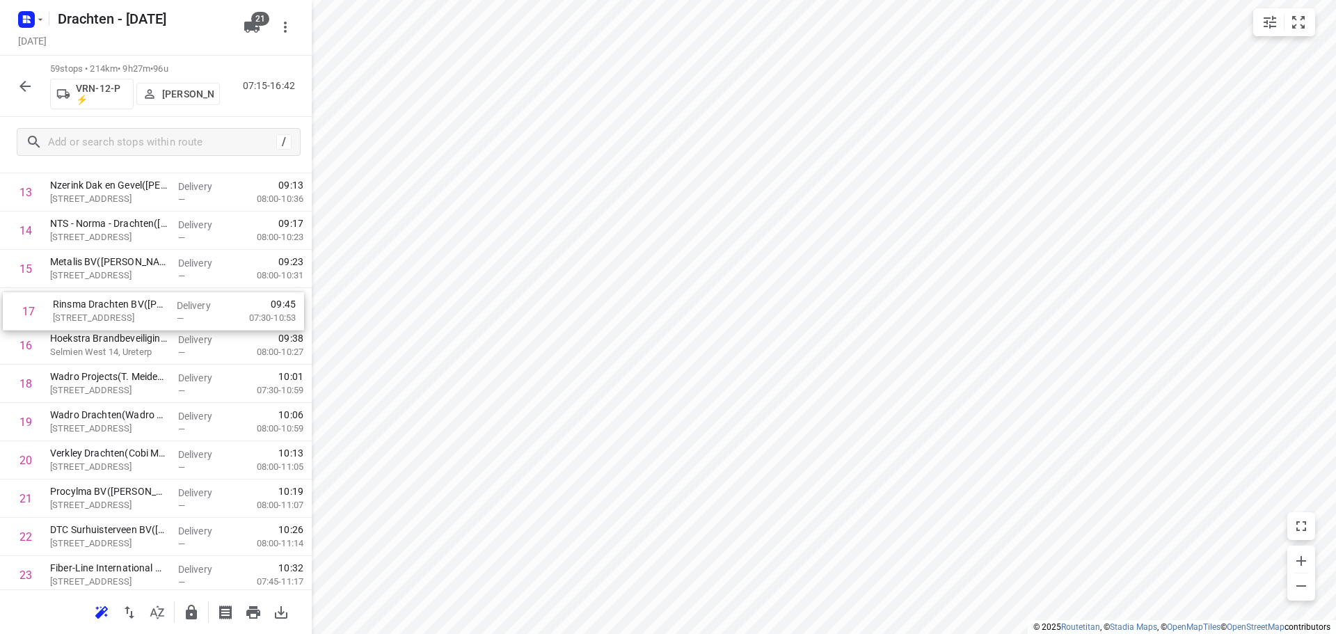
drag, startPoint x: 86, startPoint y: 353, endPoint x: 92, endPoint y: 316, distance: 38.0
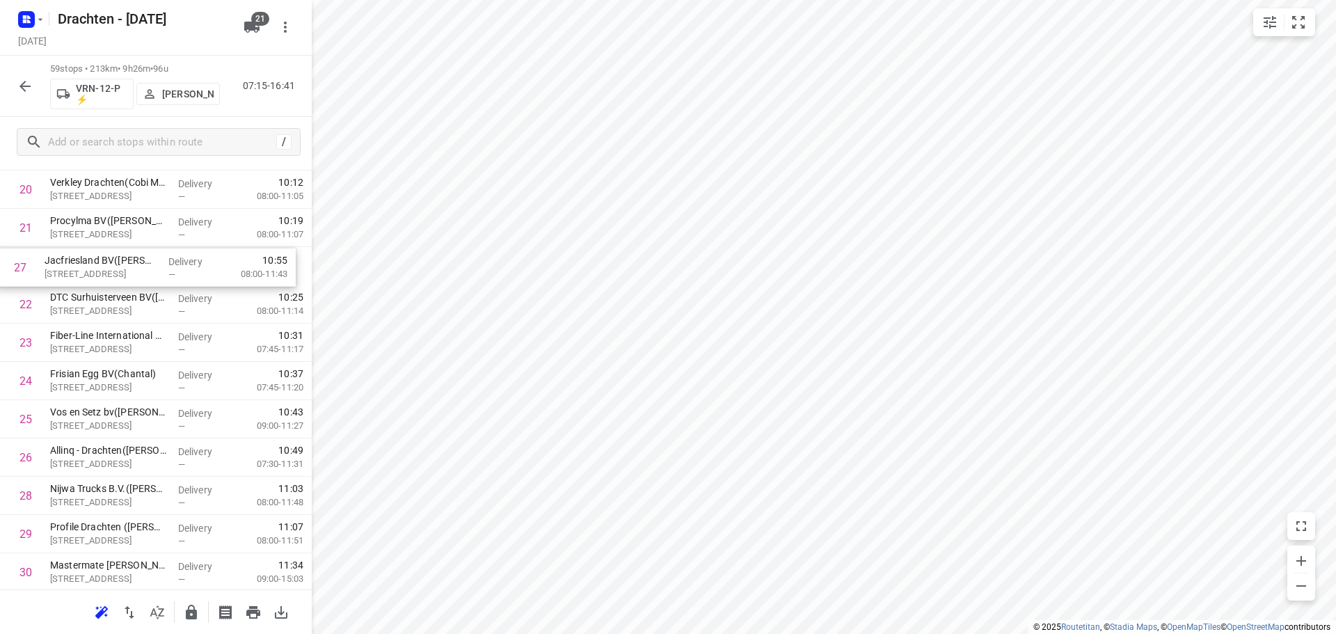
scroll to position [827, 0]
drag, startPoint x: 116, startPoint y: 456, endPoint x: 112, endPoint y: 264, distance: 191.4
click at [112, 264] on div "1 BD Kiestra Kelvinlaan(Mariska Hummel) Kelvinlaan 17, Drachten Delivery — 07:2…" at bounding box center [156, 578] width 312 height 2258
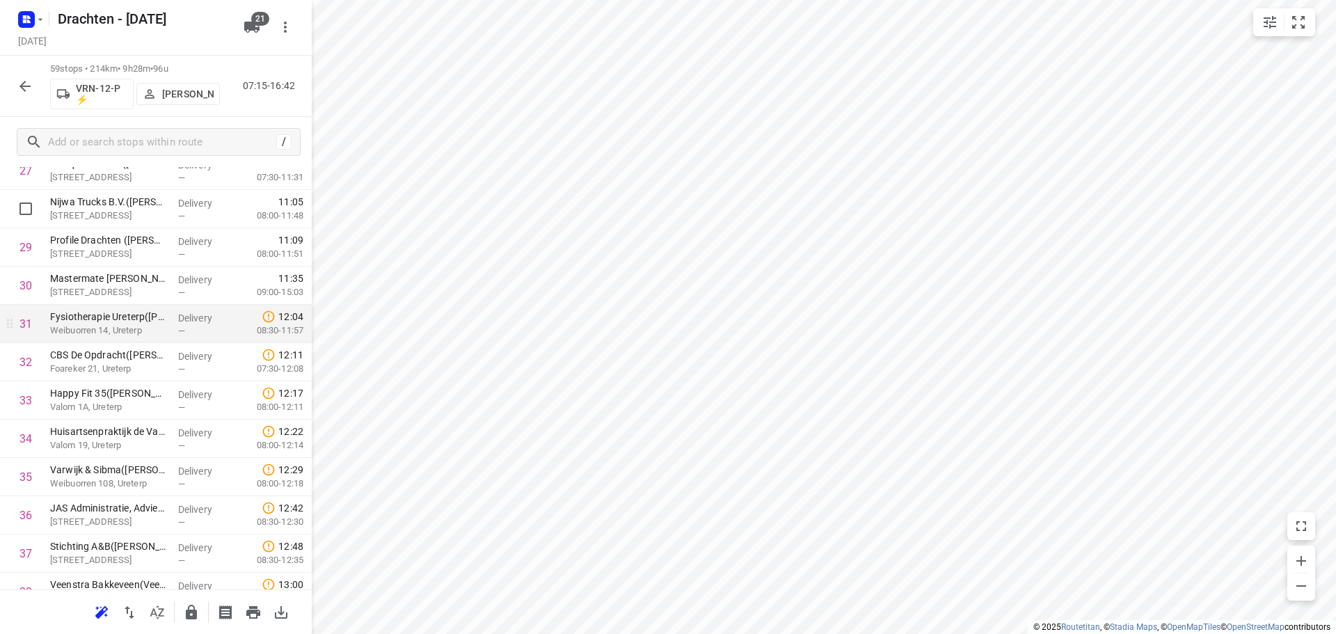
scroll to position [1036, 0]
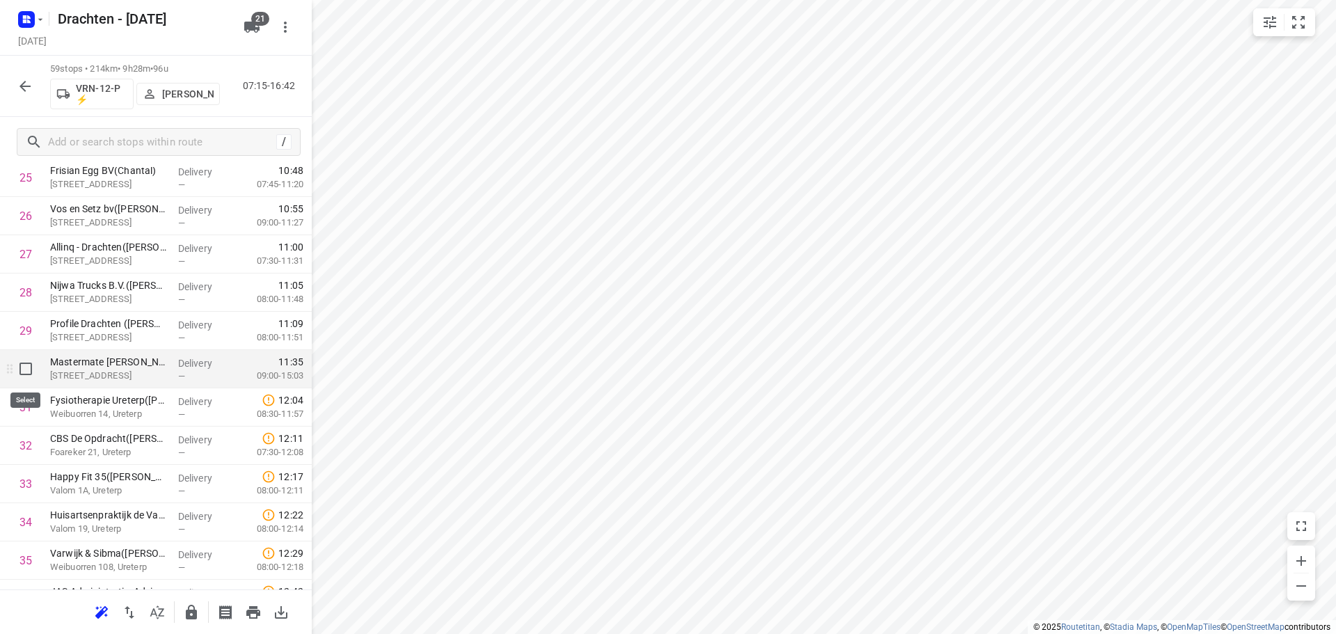
click at [27, 374] on input "checkbox" at bounding box center [26, 369] width 28 height 28
checkbox input "true"
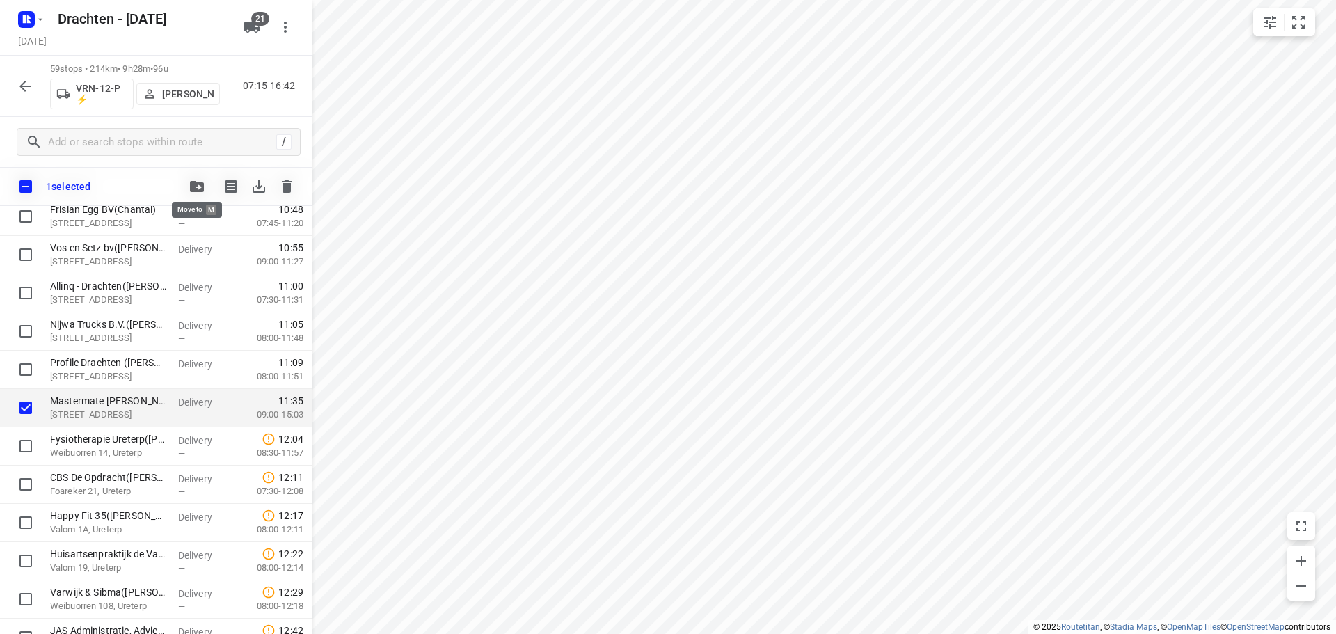
click at [191, 185] on icon "button" at bounding box center [197, 186] width 14 height 11
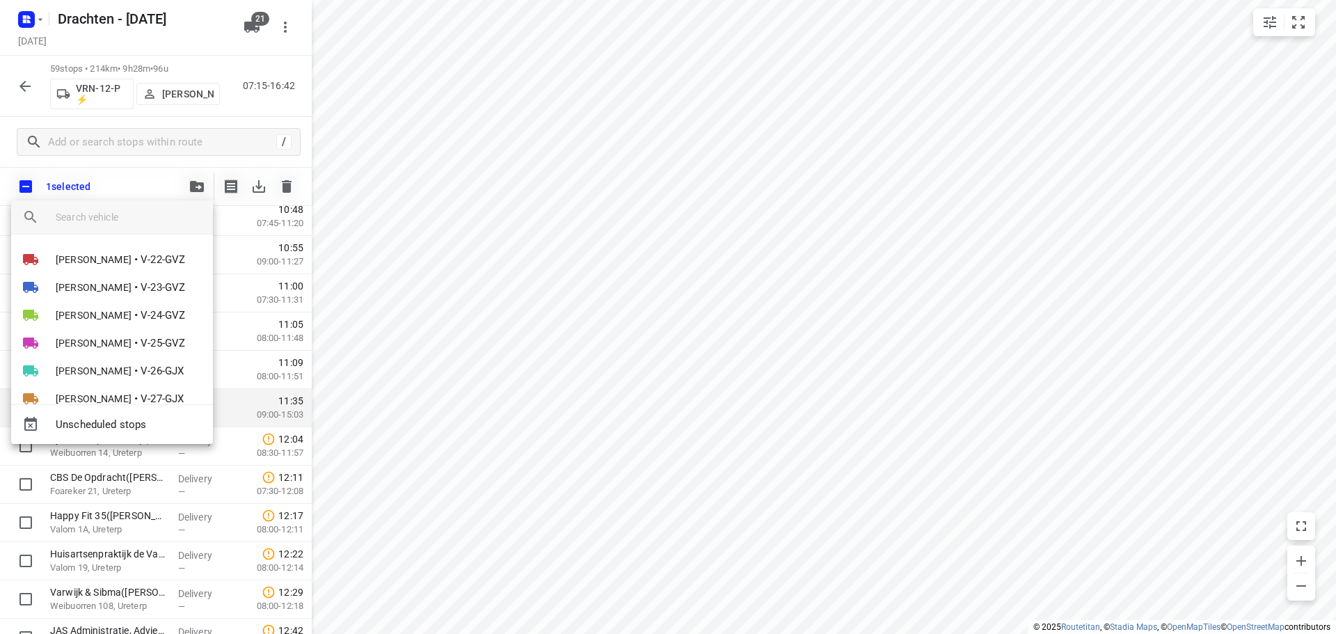
click at [112, 213] on input "search vehicle" at bounding box center [129, 217] width 146 height 21
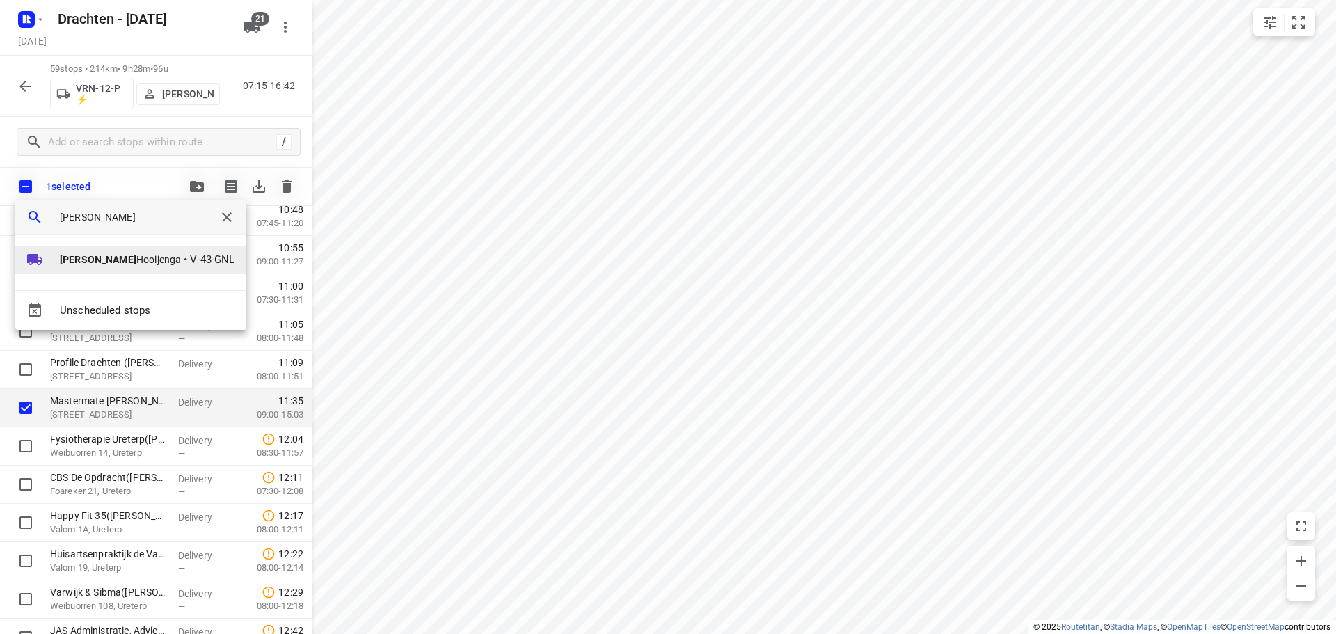
type input "henk"
click at [85, 260] on span "Henk Hooijenga" at bounding box center [120, 260] width 121 height 14
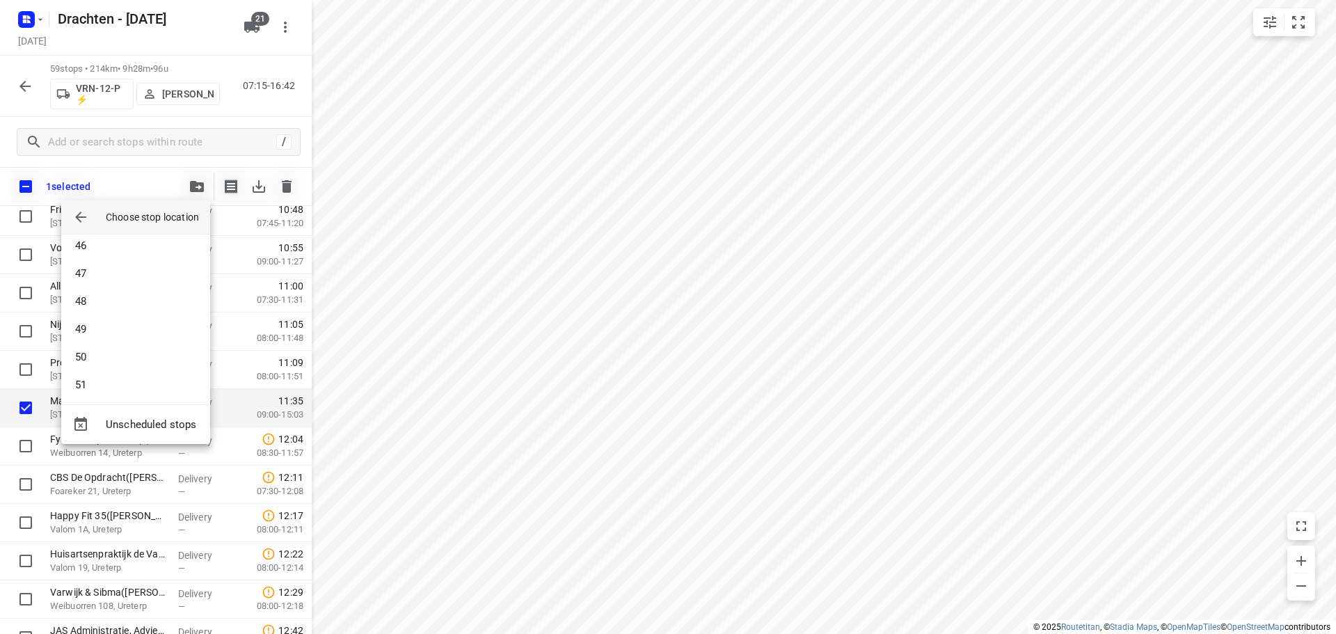
scroll to position [1294, 0]
click at [112, 380] on li "52" at bounding box center [135, 379] width 149 height 28
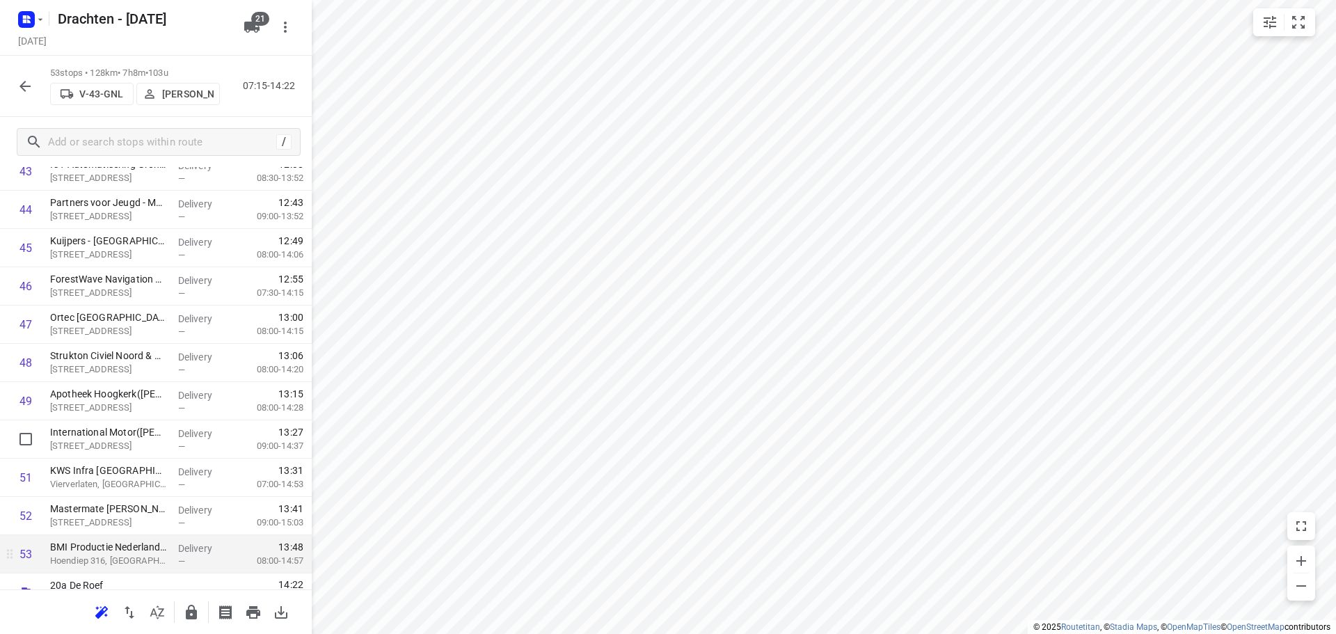
scroll to position [1753, 0]
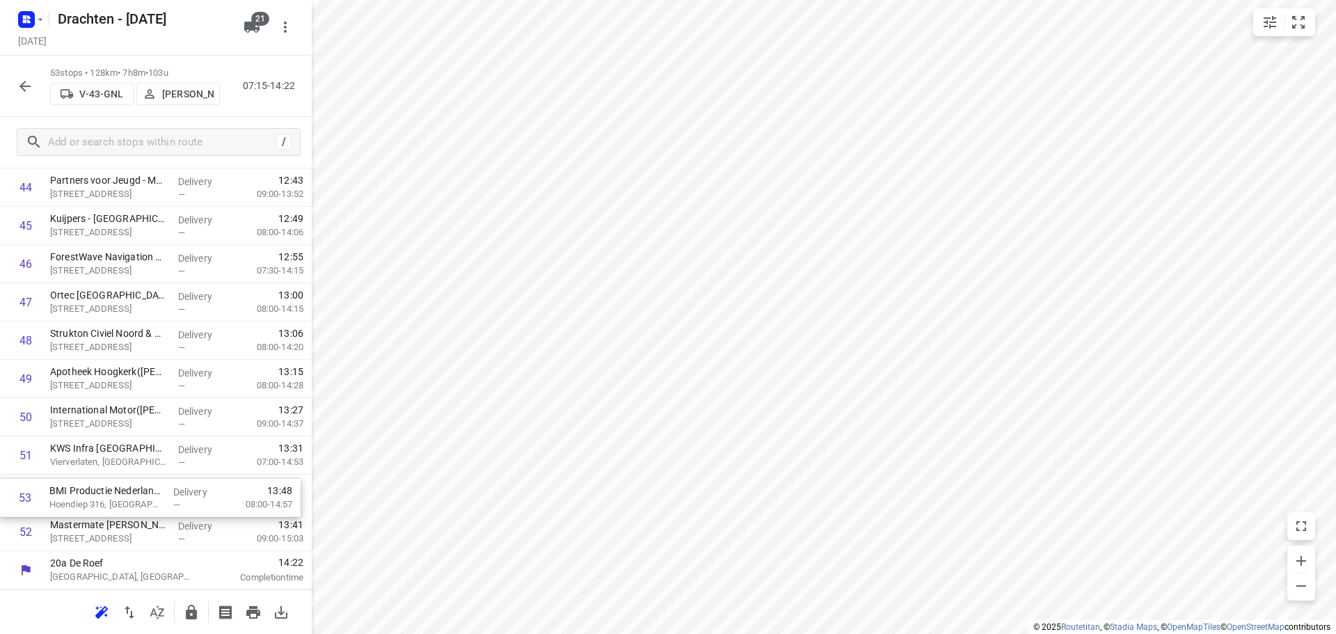
drag, startPoint x: 122, startPoint y: 530, endPoint x: 129, endPoint y: 486, distance: 44.3
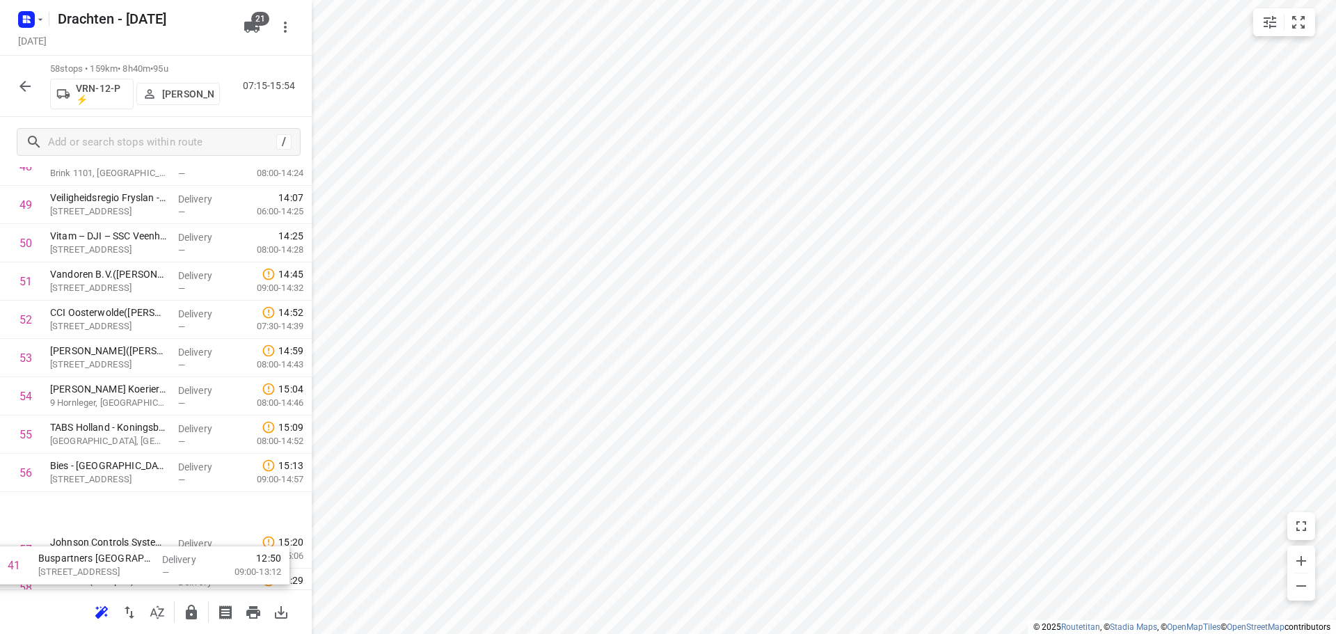
scroll to position [1945, 0]
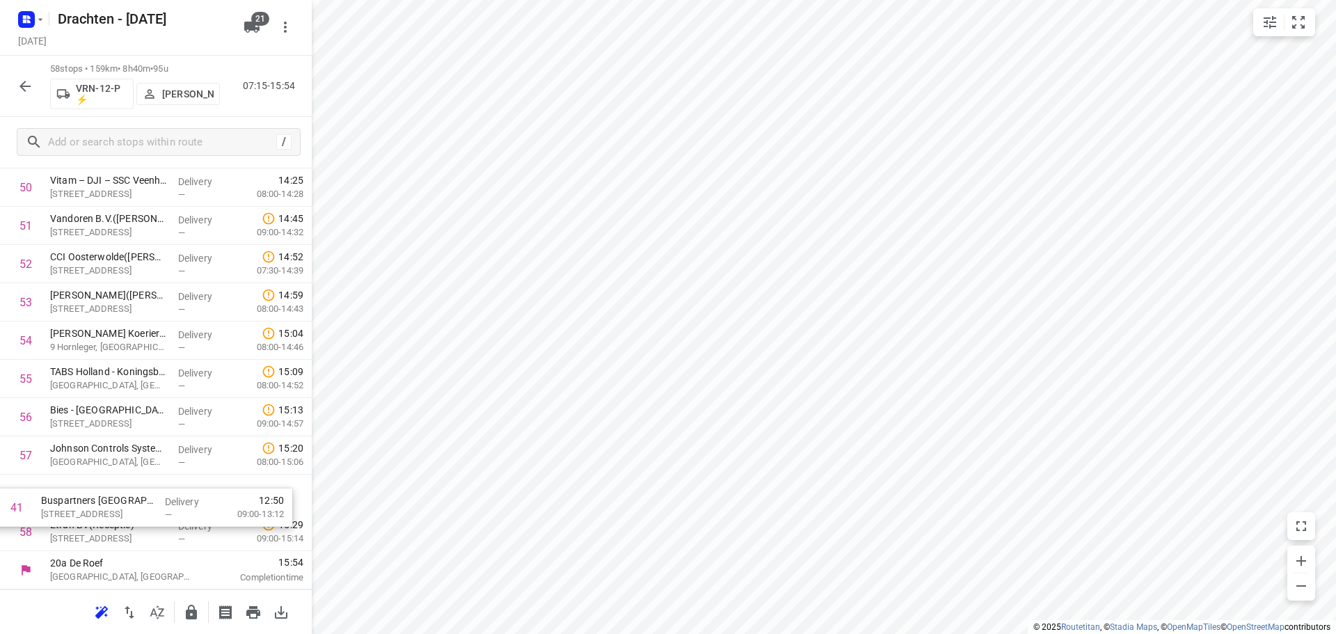
drag, startPoint x: 110, startPoint y: 283, endPoint x: 104, endPoint y: 500, distance: 217.2
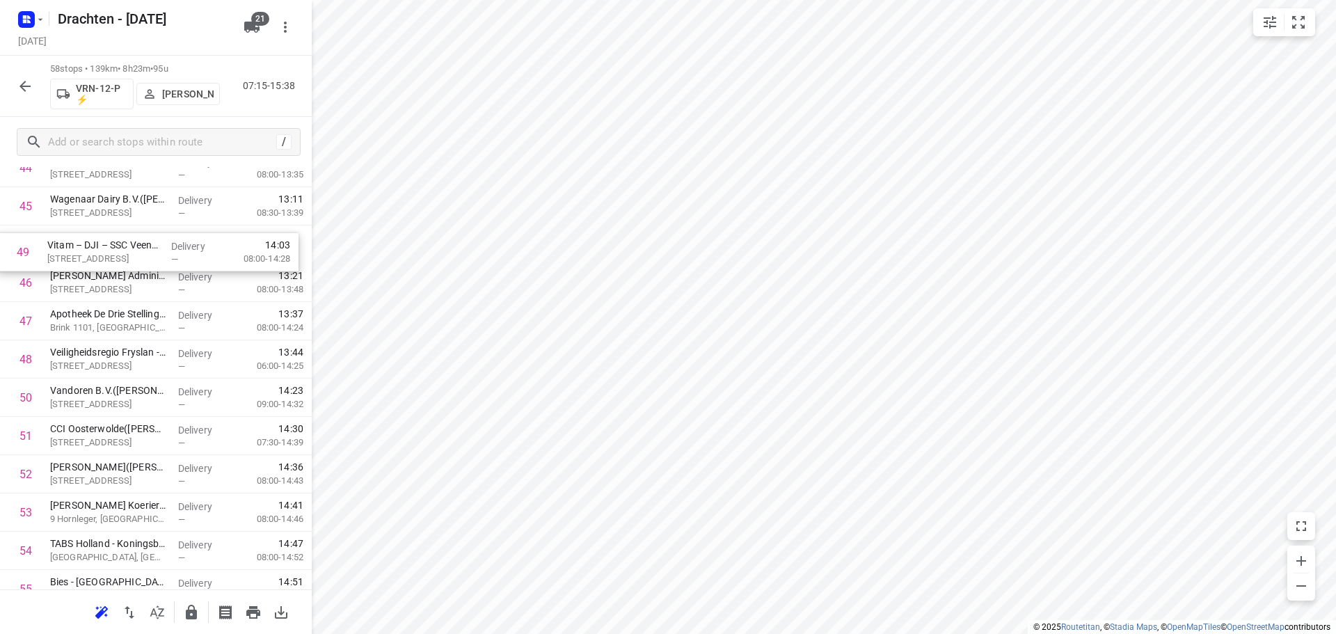
scroll to position [1771, 0]
drag, startPoint x: 108, startPoint y: 331, endPoint x: 109, endPoint y: 285, distance: 45.9
click at [31, 287] on input "checkbox" at bounding box center [26, 285] width 28 height 28
checkbox input "true"
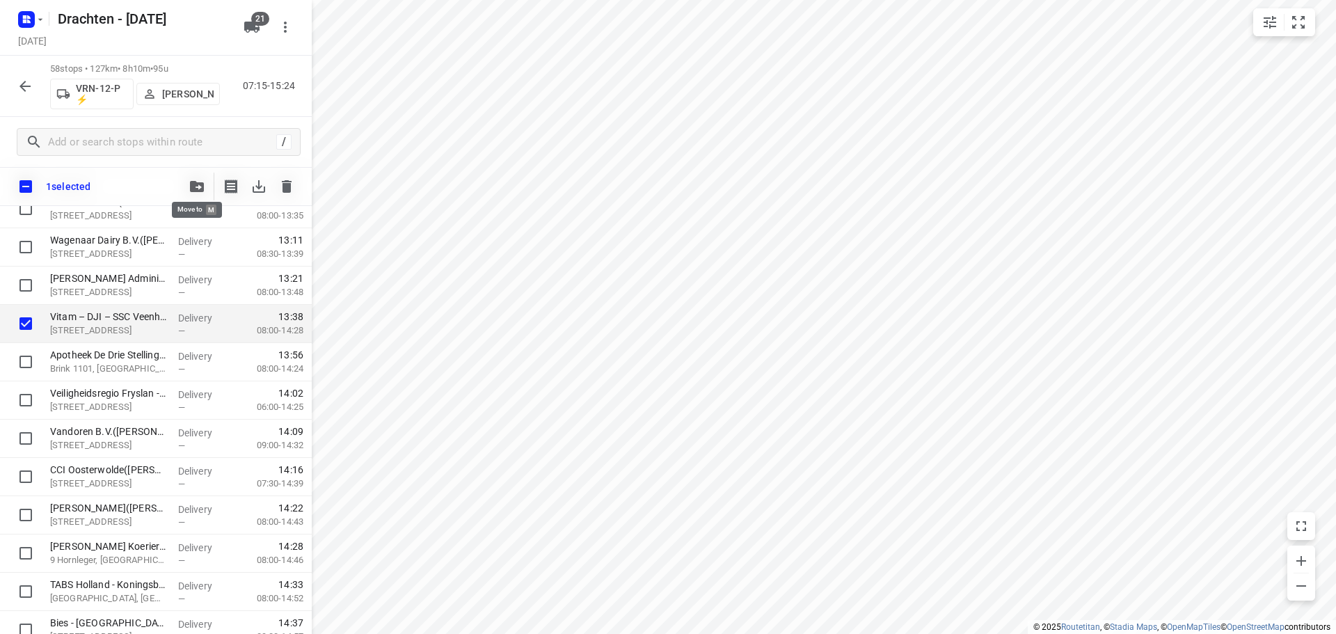
click at [203, 191] on icon "button" at bounding box center [197, 186] width 14 height 11
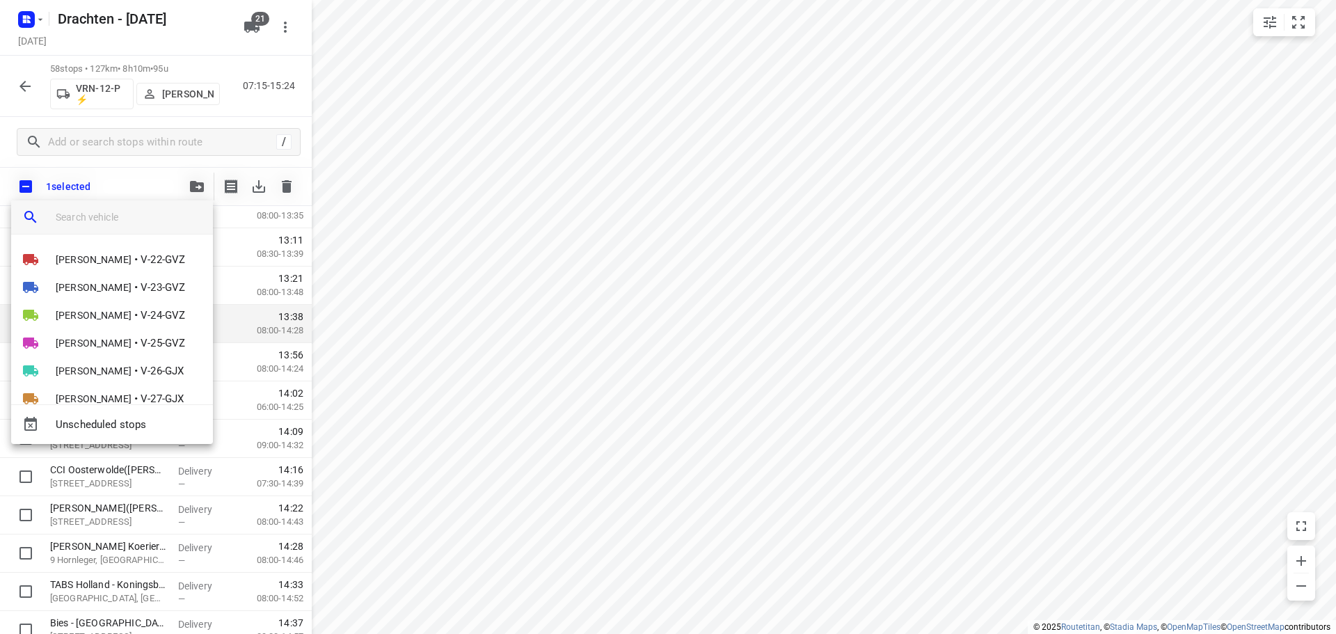
click at [116, 210] on input "search vehicle" at bounding box center [129, 217] width 146 height 21
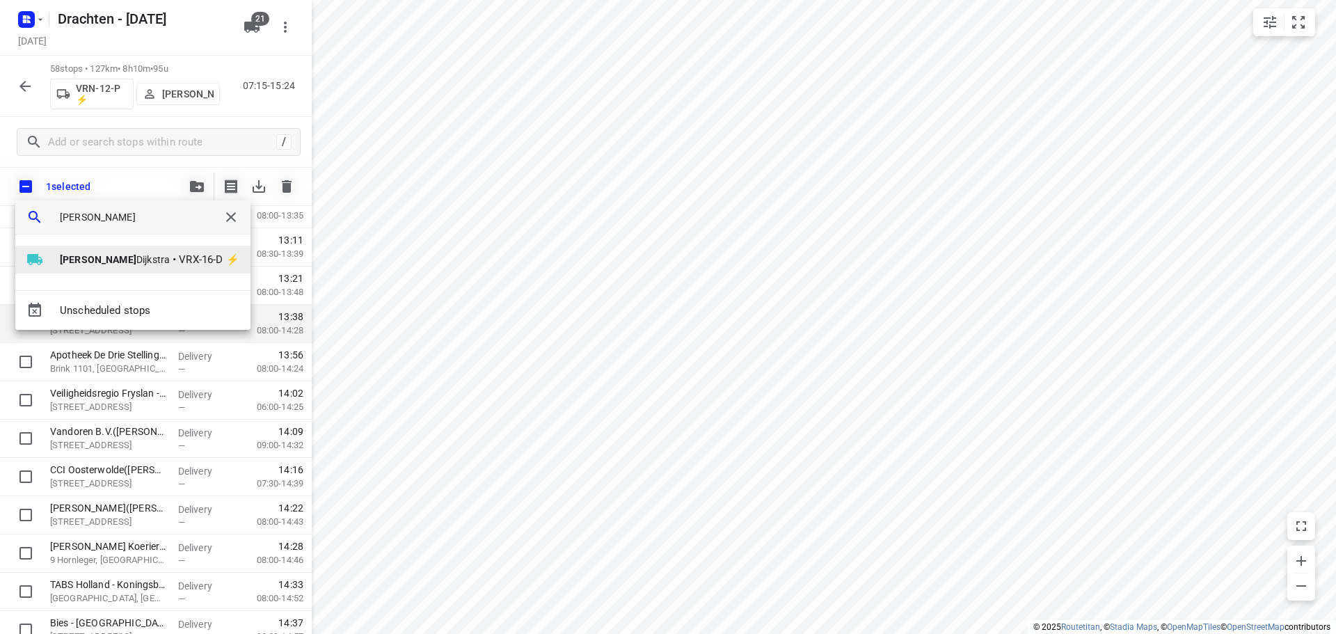
type input "kevin"
click at [88, 253] on span "Kevin Dijkstra" at bounding box center [115, 260] width 110 height 14
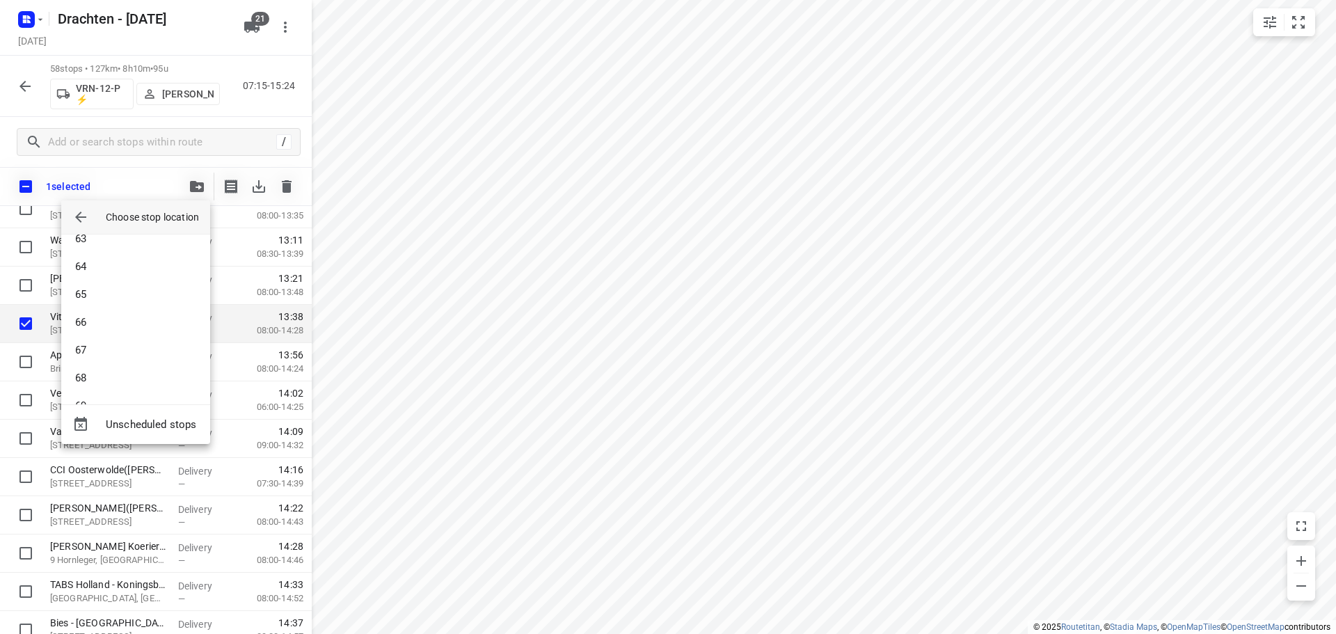
scroll to position [1823, 0]
click at [132, 379] on li "71" at bounding box center [135, 379] width 149 height 28
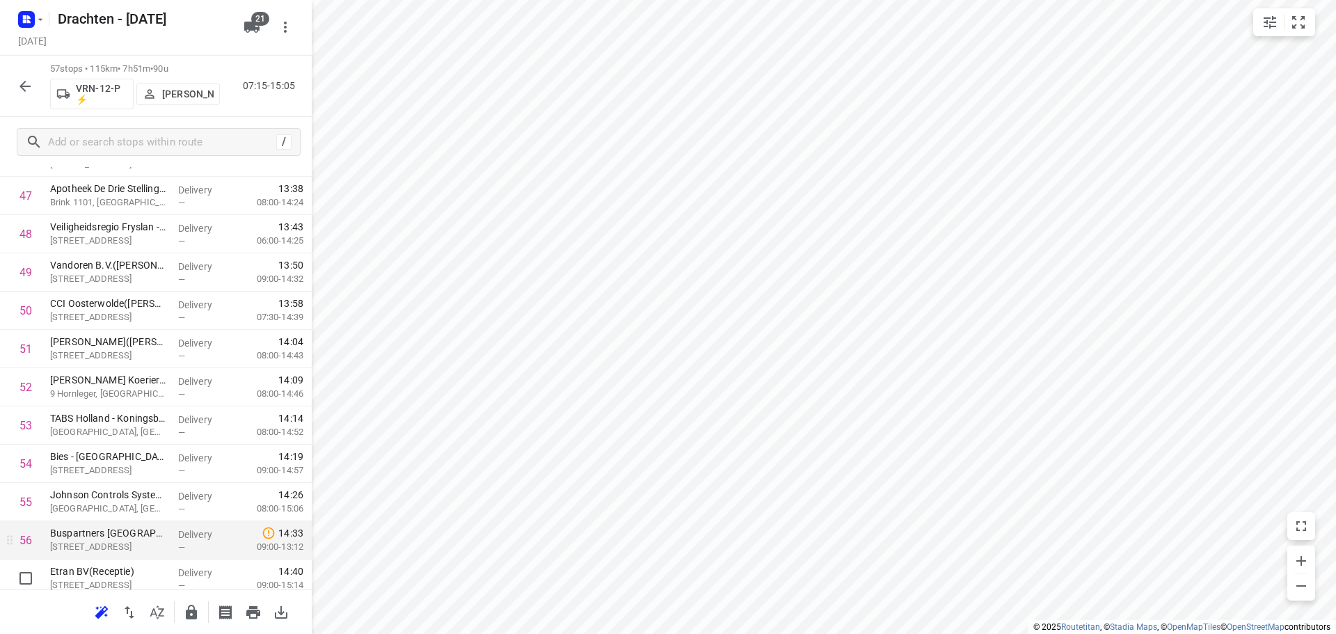
scroll to position [1907, 0]
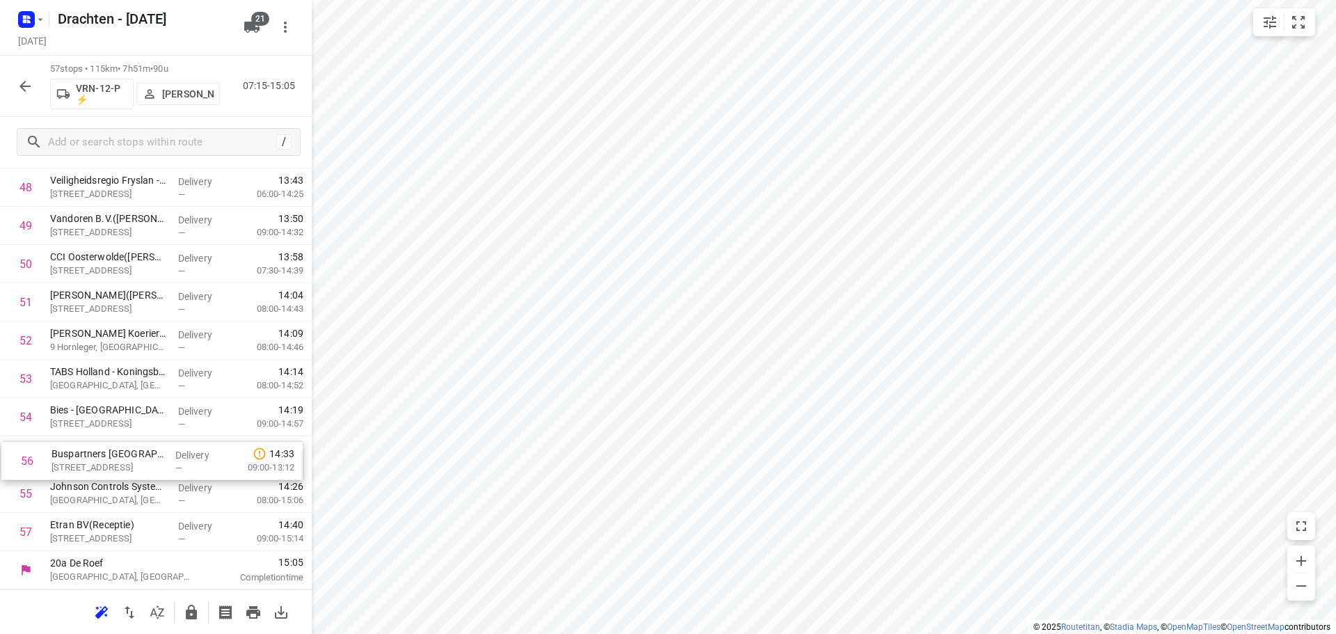
drag, startPoint x: 101, startPoint y: 498, endPoint x: 104, endPoint y: 461, distance: 37.0
drag, startPoint x: 127, startPoint y: 498, endPoint x: 135, endPoint y: 458, distance: 41.2
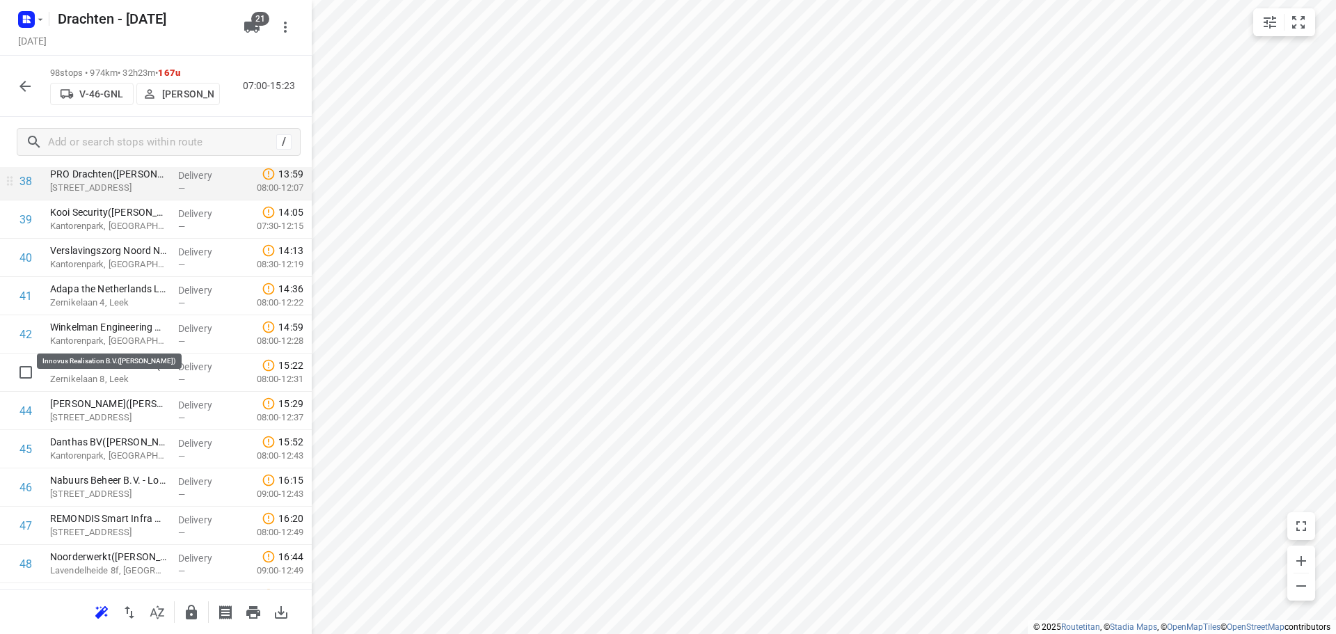
scroll to position [1559, 0]
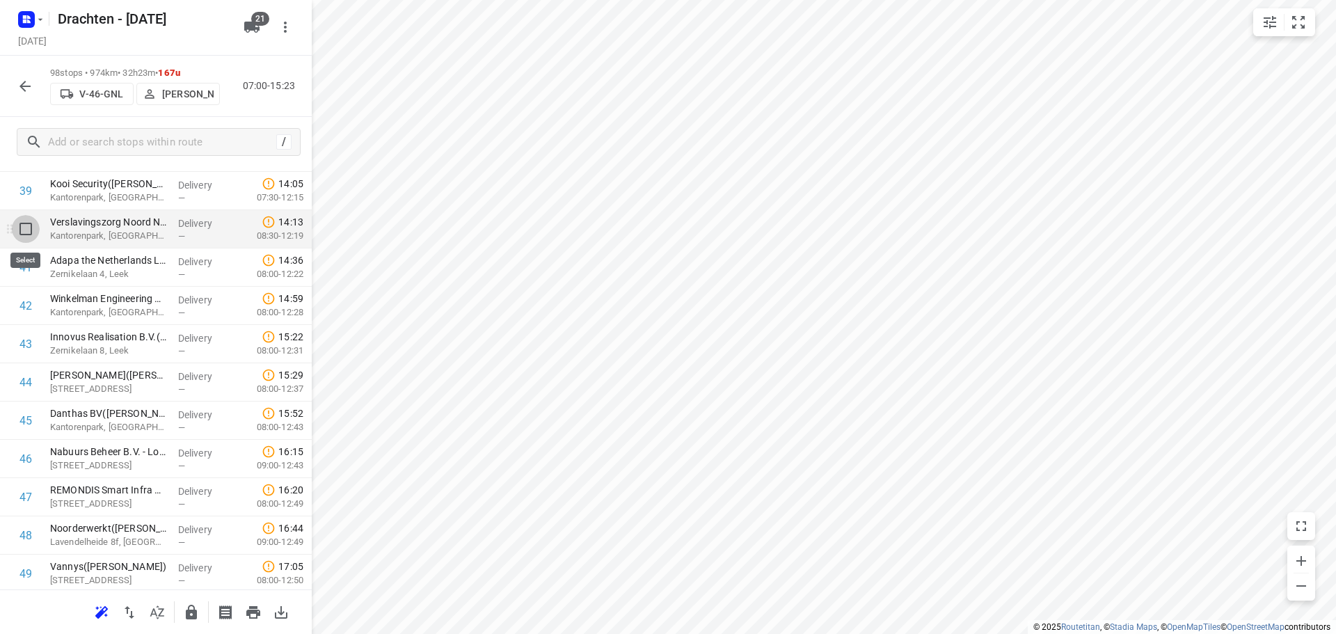
click at [28, 229] on input "checkbox" at bounding box center [26, 229] width 28 height 28
checkbox input "true"
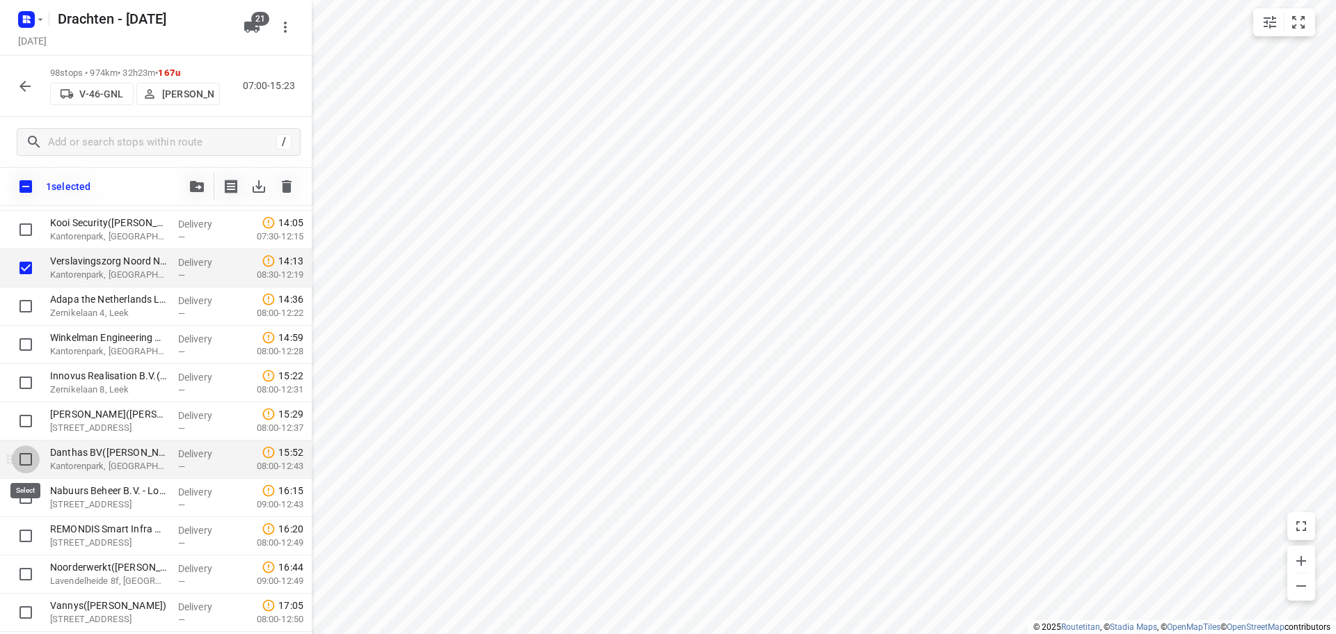
click at [26, 459] on input "checkbox" at bounding box center [26, 459] width 28 height 28
checkbox input "true"
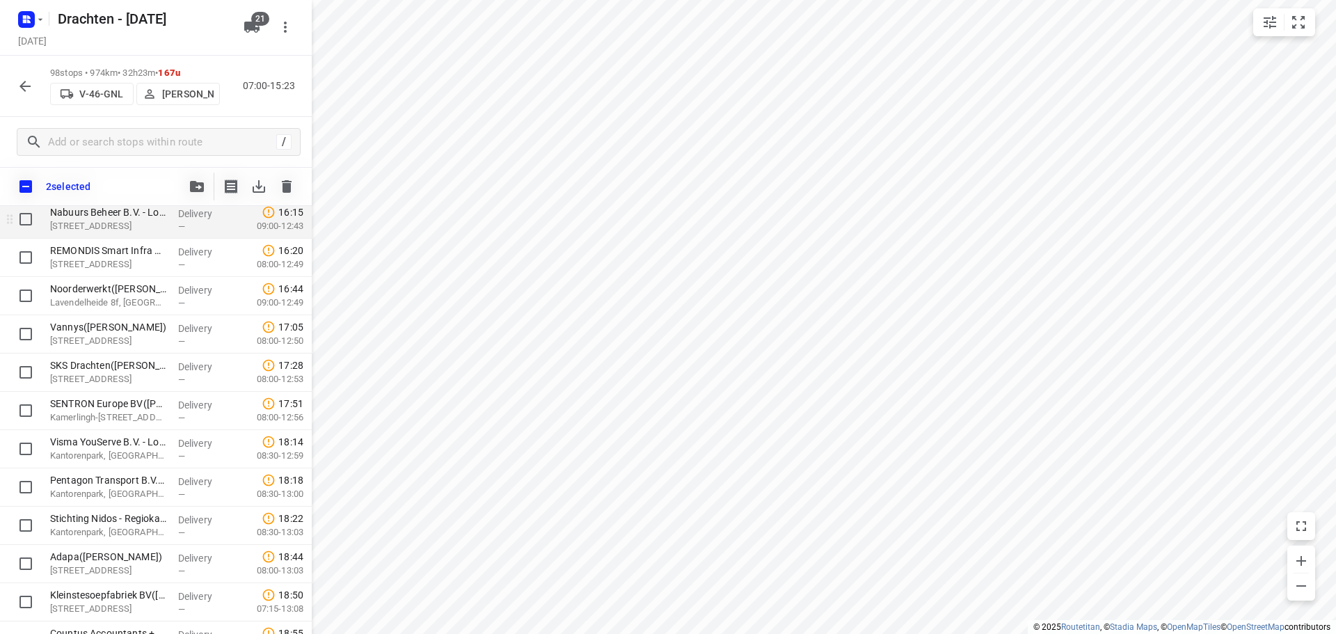
scroll to position [1767, 0]
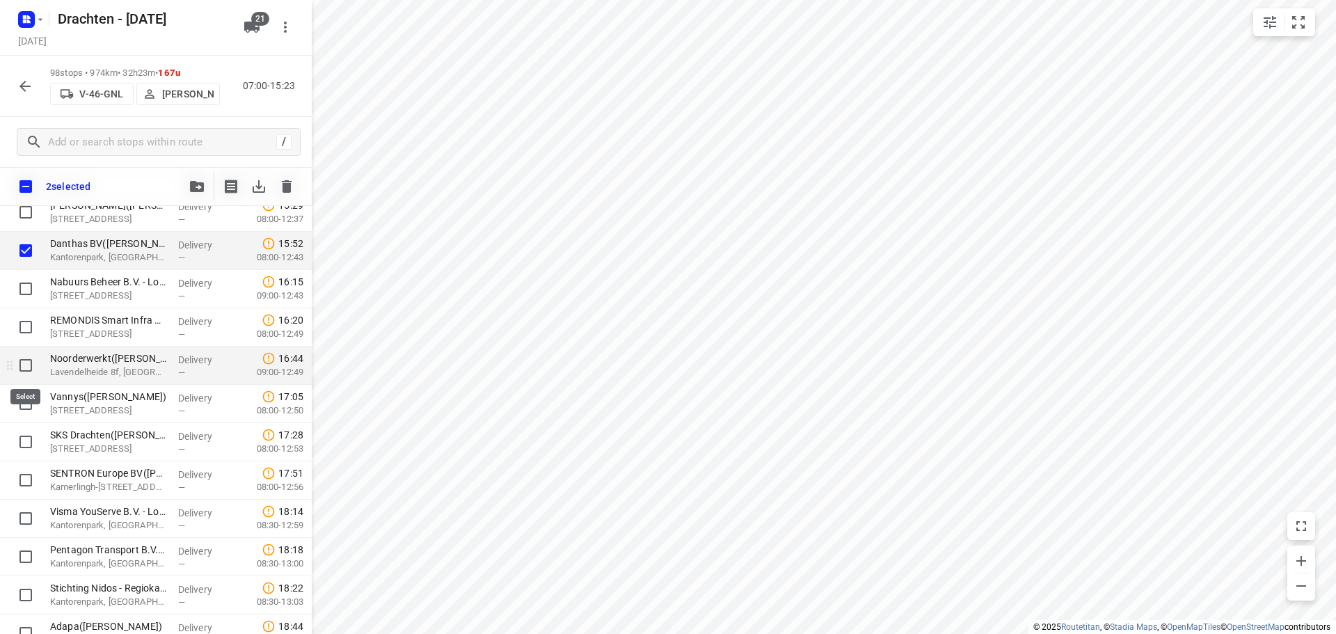
click at [25, 363] on input "checkbox" at bounding box center [26, 365] width 28 height 28
checkbox input "true"
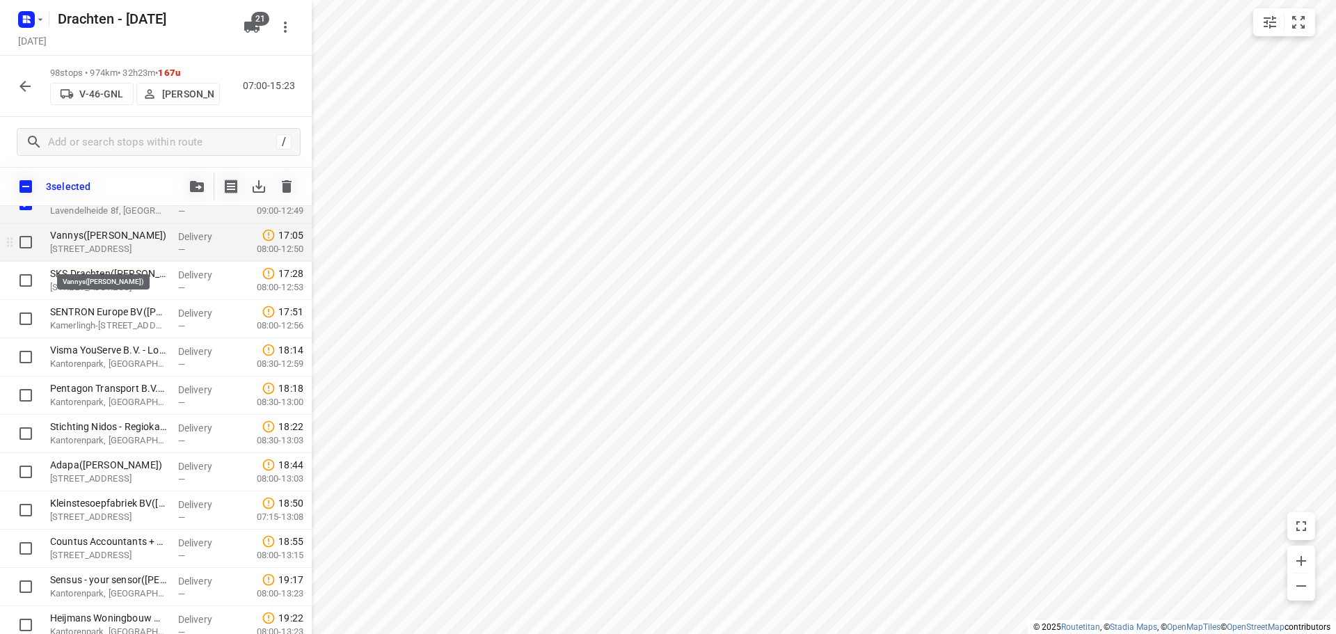
scroll to position [1907, 0]
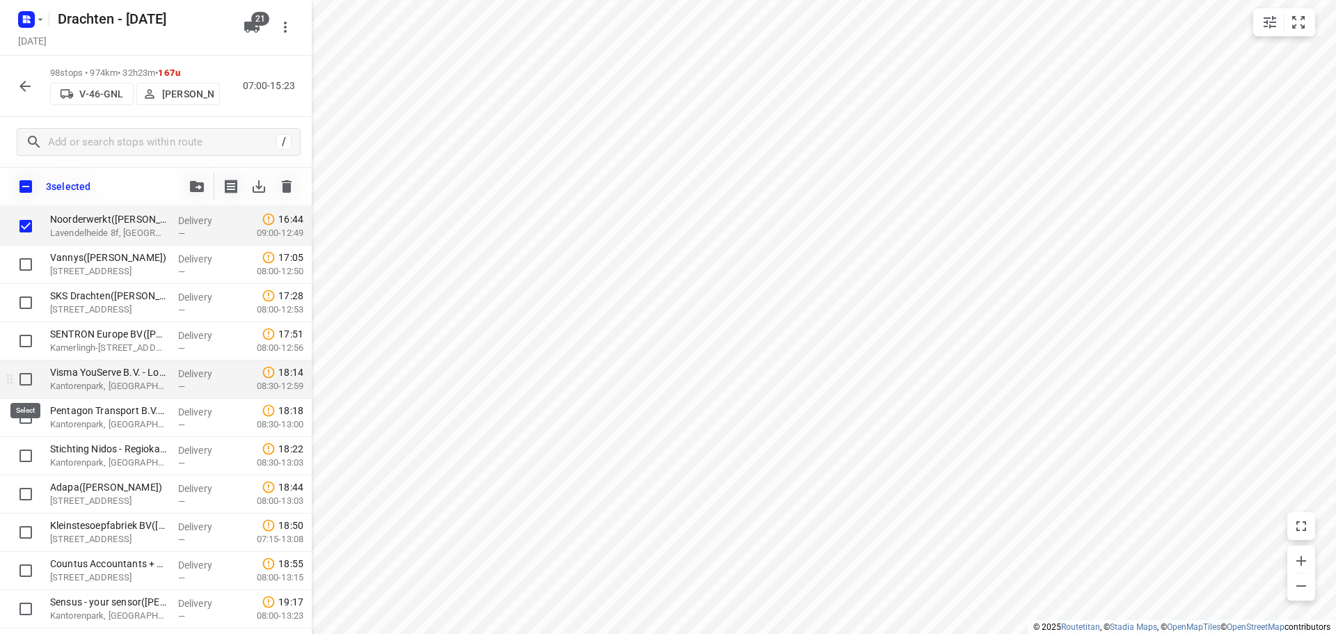
click at [28, 383] on input "checkbox" at bounding box center [26, 379] width 28 height 28
checkbox input "true"
drag, startPoint x: 24, startPoint y: 420, endPoint x: 23, endPoint y: 430, distance: 10.5
click at [24, 420] on input "checkbox" at bounding box center [26, 418] width 28 height 28
checkbox input "true"
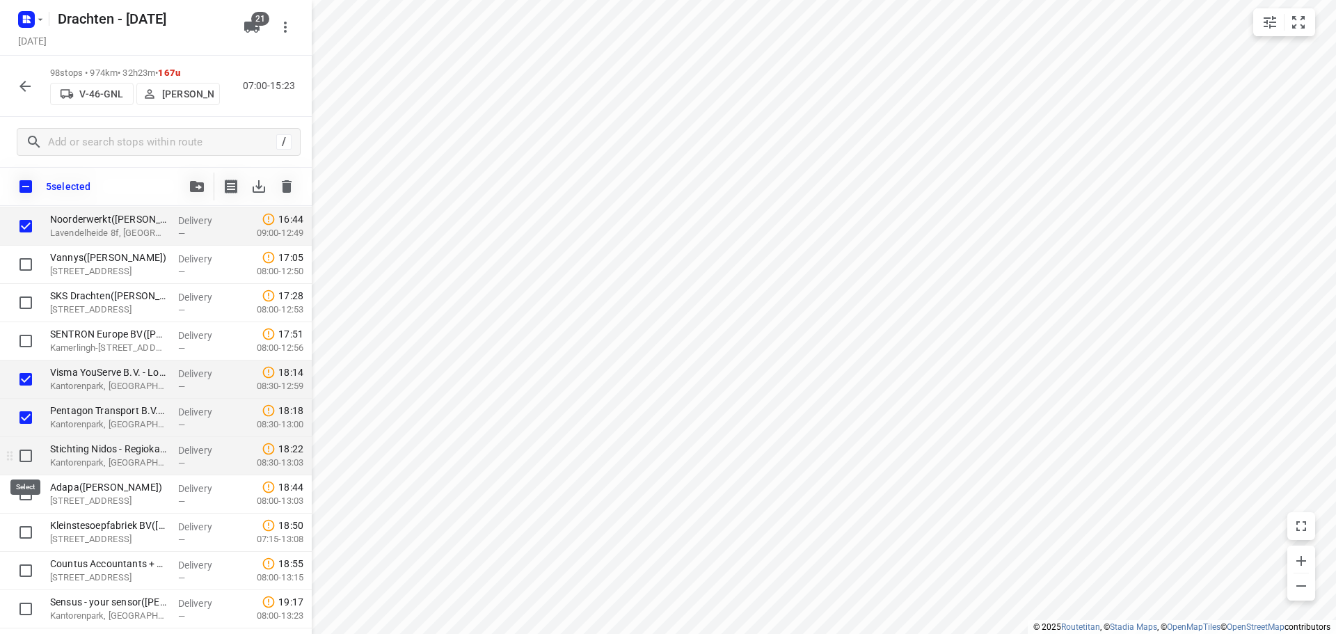
click at [22, 454] on input "checkbox" at bounding box center [26, 456] width 28 height 28
checkbox input "true"
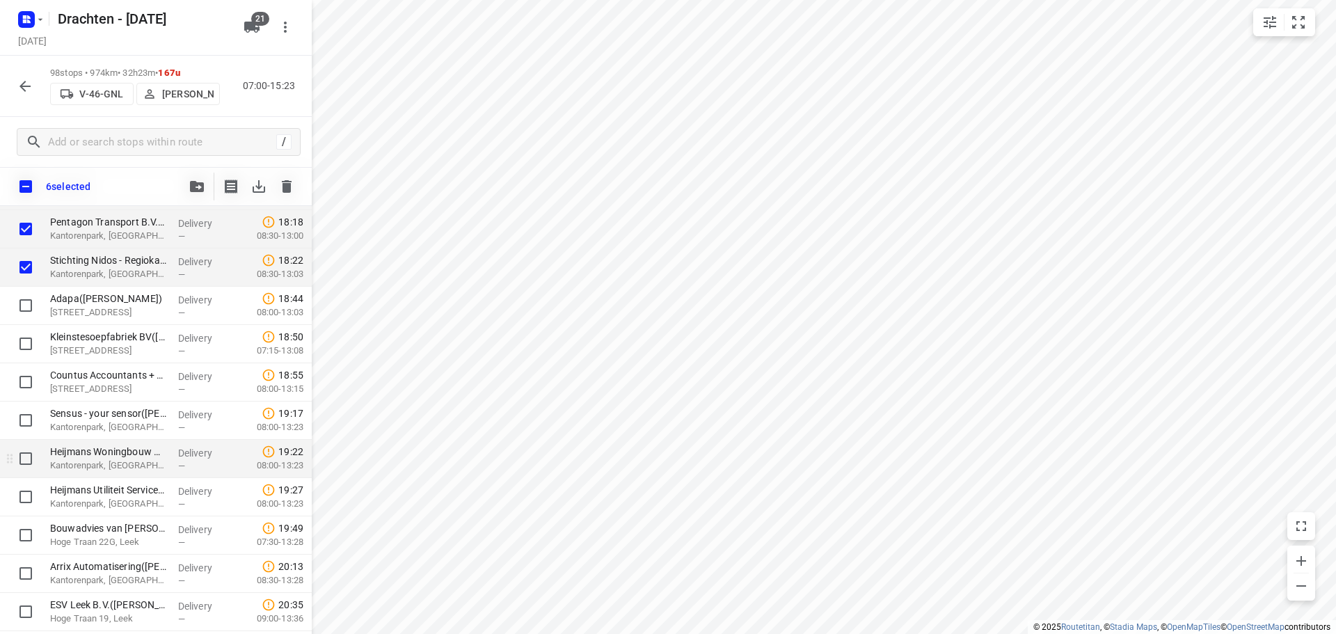
scroll to position [2115, 0]
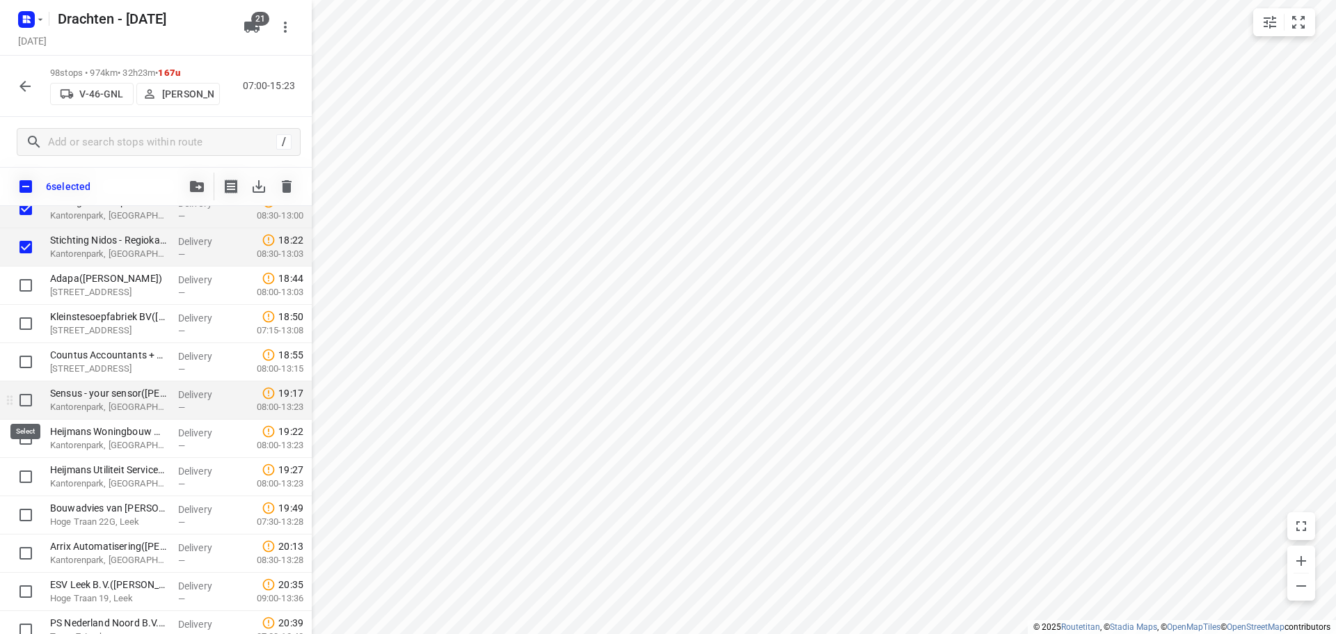
click at [29, 399] on input "checkbox" at bounding box center [26, 400] width 28 height 28
checkbox input "true"
click at [29, 440] on input "checkbox" at bounding box center [26, 438] width 28 height 28
checkbox input "true"
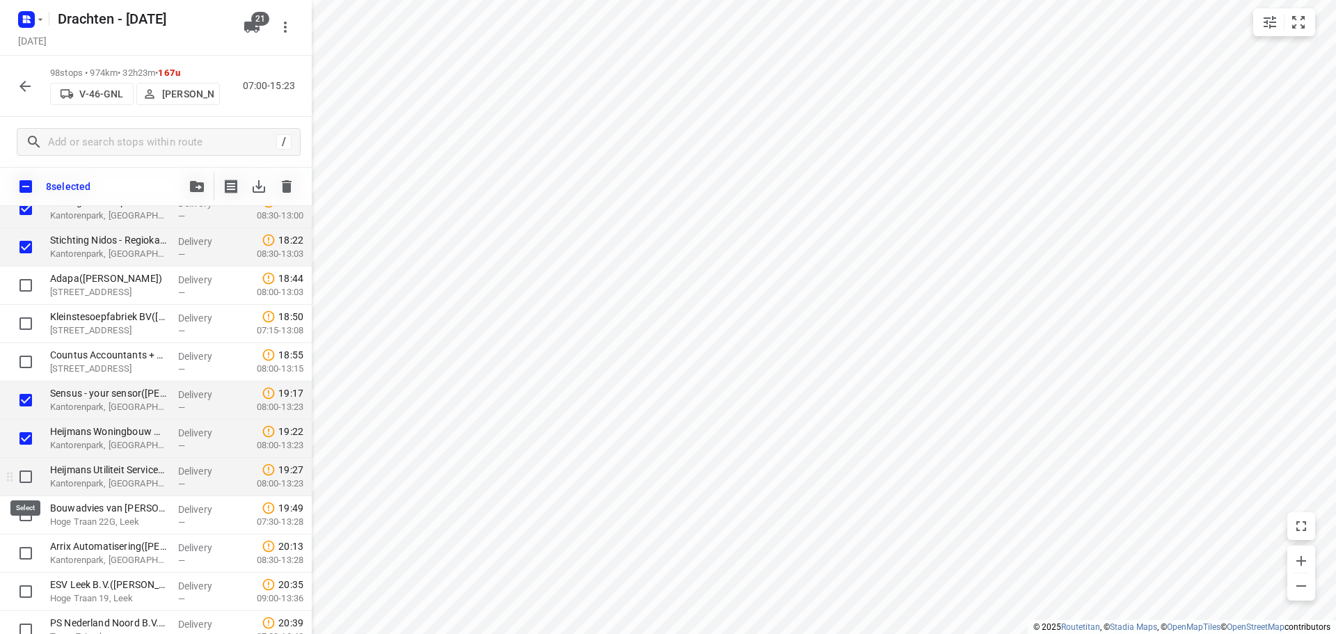
click at [31, 479] on input "checkbox" at bounding box center [26, 477] width 28 height 28
checkbox input "true"
click at [27, 551] on input "checkbox" at bounding box center [26, 553] width 28 height 28
checkbox input "true"
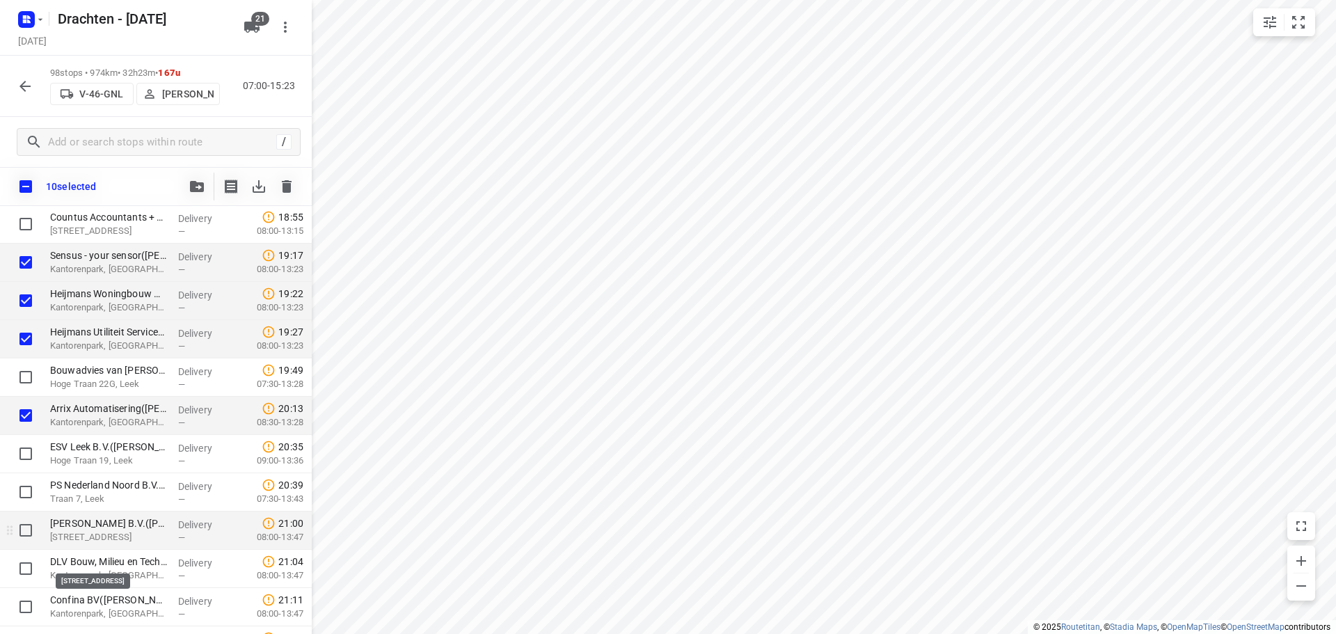
scroll to position [2254, 0]
click at [19, 528] on input "checkbox" at bounding box center [26, 529] width 28 height 28
checkbox input "true"
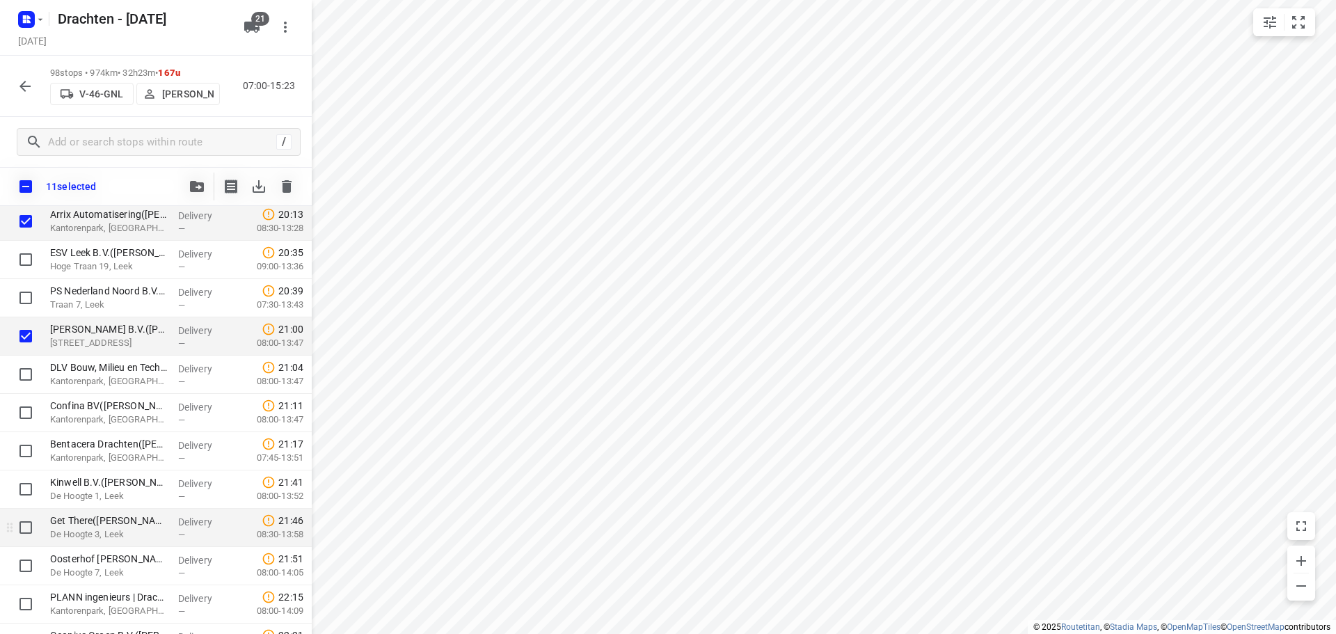
scroll to position [2463, 0]
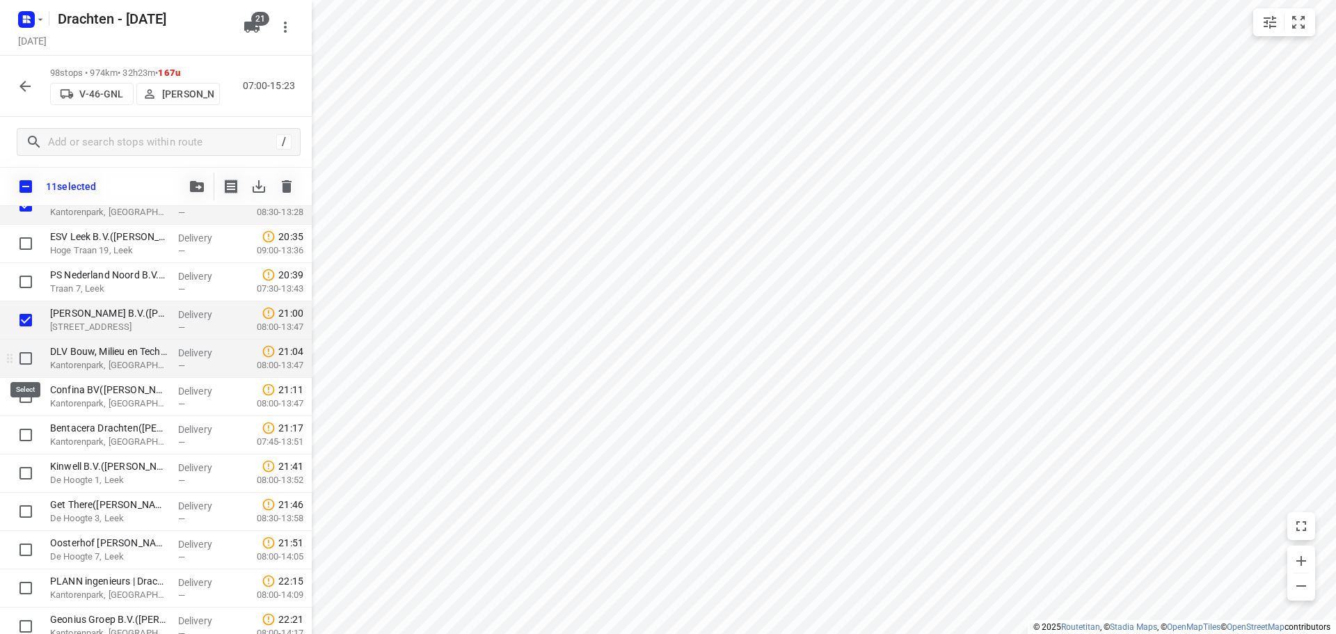
click at [28, 363] on input "checkbox" at bounding box center [26, 358] width 28 height 28
checkbox input "true"
click at [24, 398] on input "checkbox" at bounding box center [26, 397] width 28 height 28
checkbox input "true"
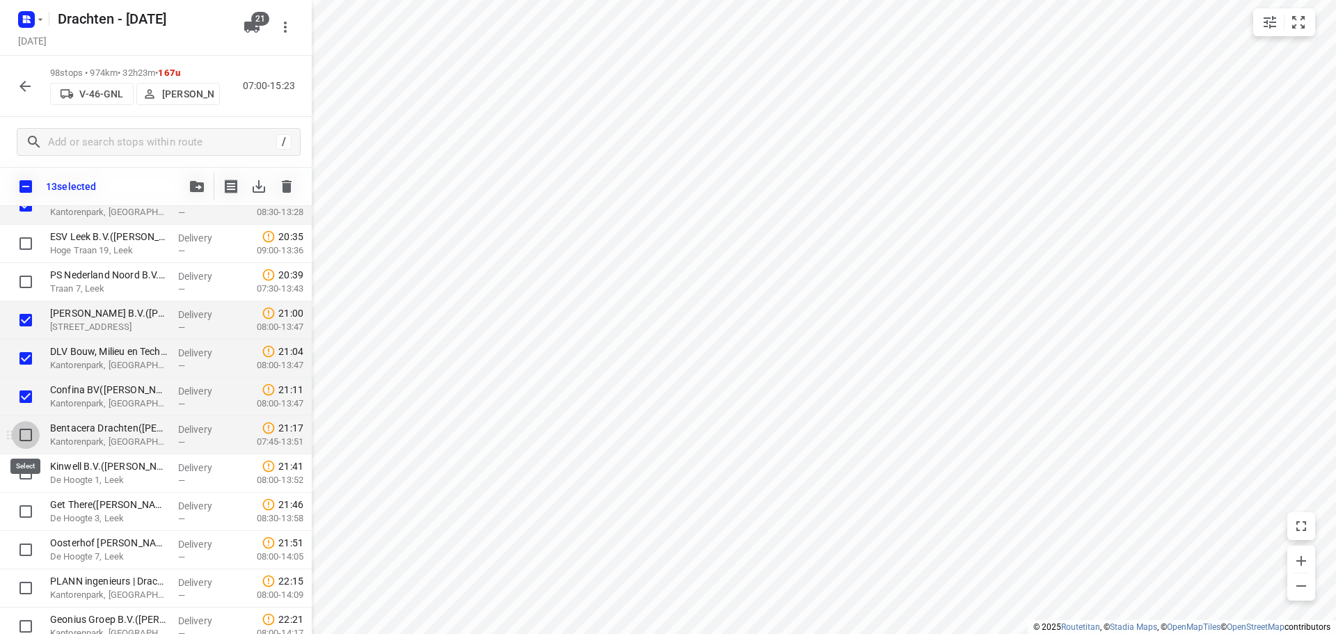
click at [29, 438] on input "checkbox" at bounding box center [26, 435] width 28 height 28
checkbox input "true"
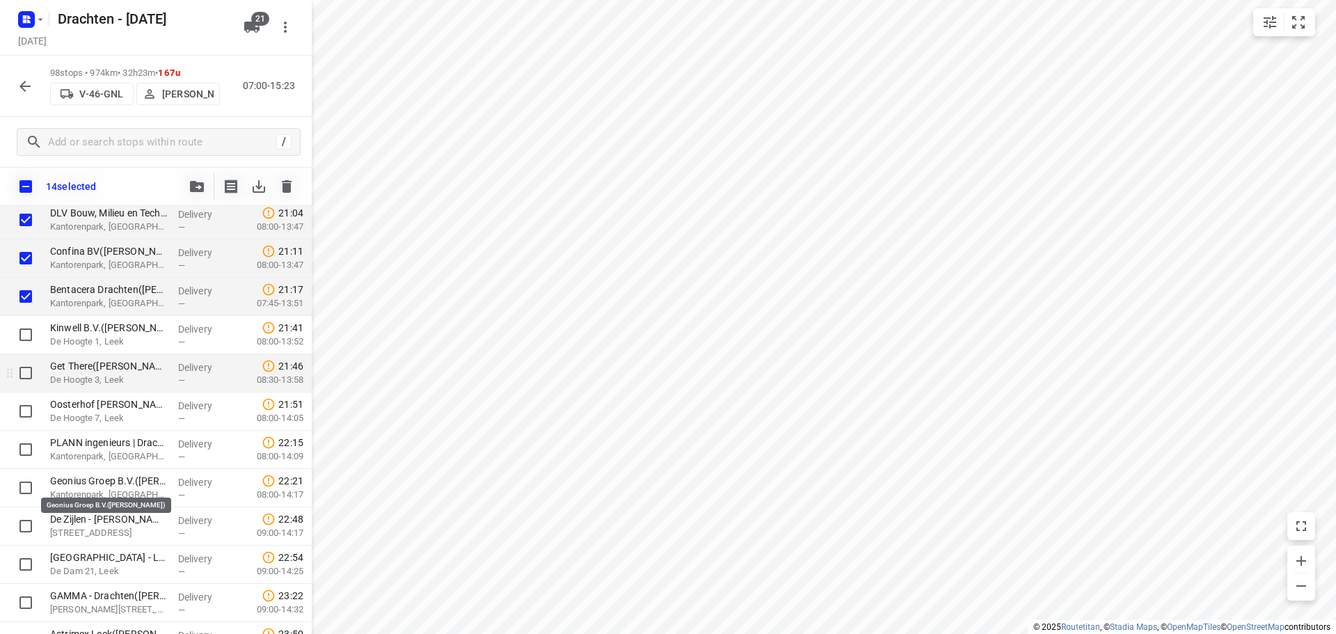
scroll to position [2672, 0]
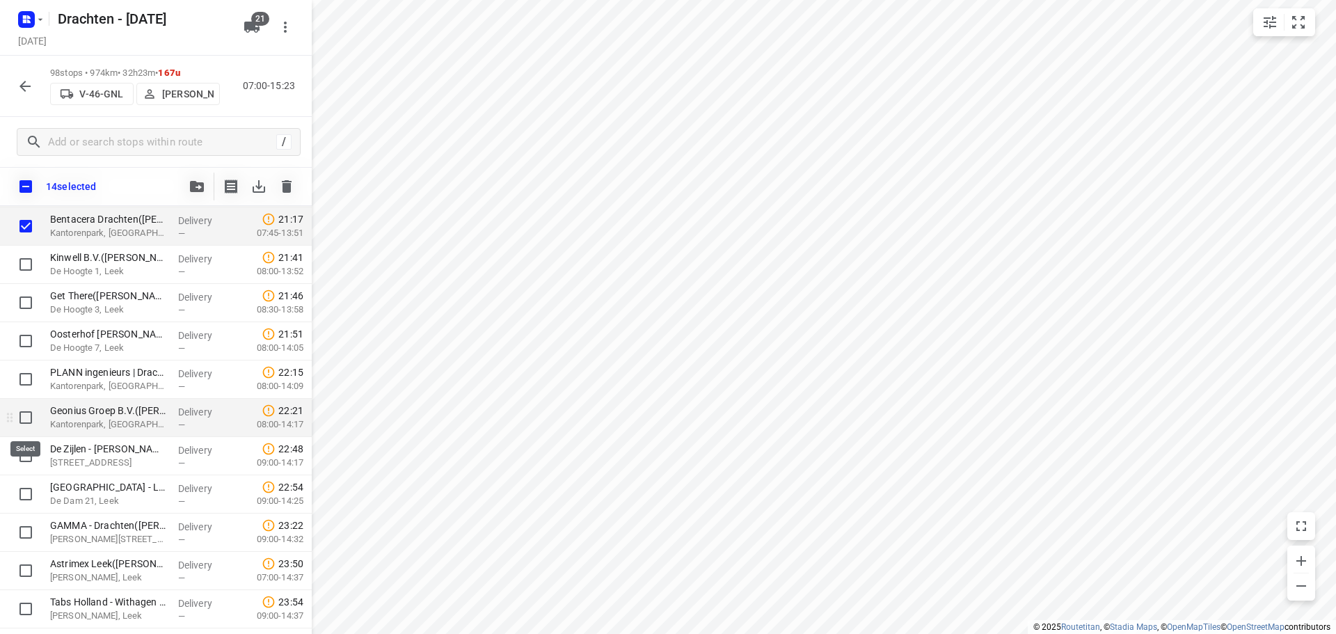
click at [25, 421] on input "checkbox" at bounding box center [26, 418] width 28 height 28
checkbox input "true"
click at [27, 388] on input "checkbox" at bounding box center [26, 379] width 28 height 28
checkbox input "true"
click at [196, 177] on button "button" at bounding box center [197, 187] width 28 height 28
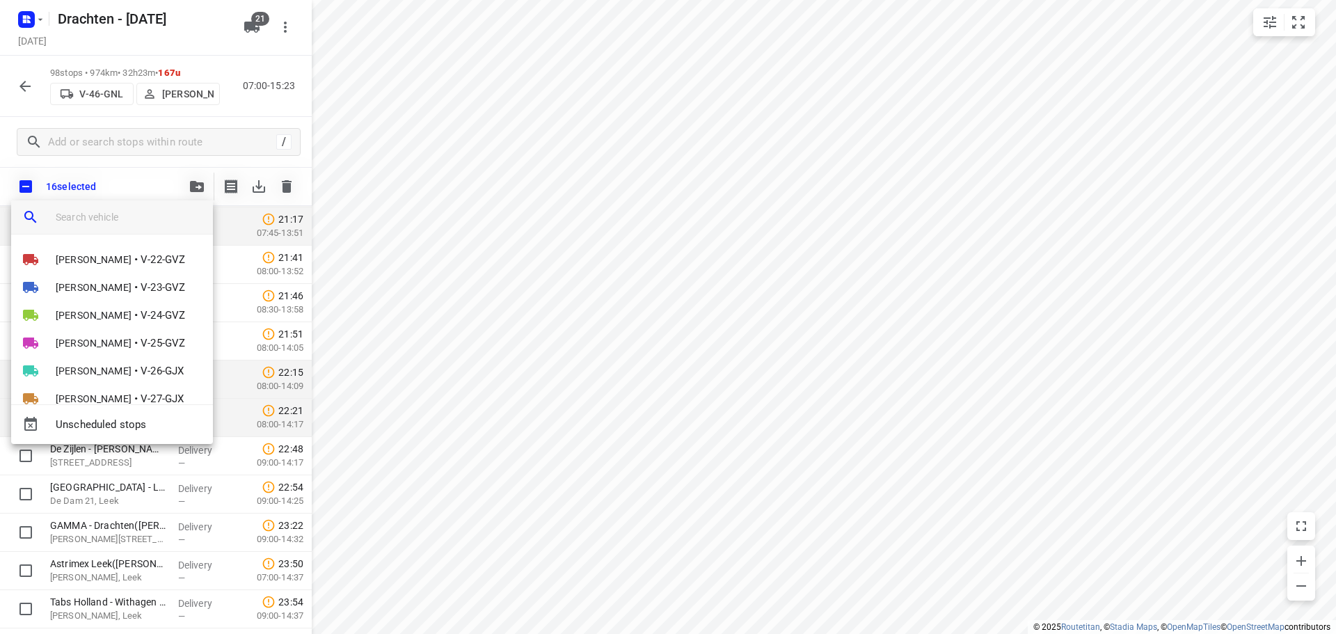
click at [124, 219] on input "search vehicle" at bounding box center [129, 217] width 146 height 21
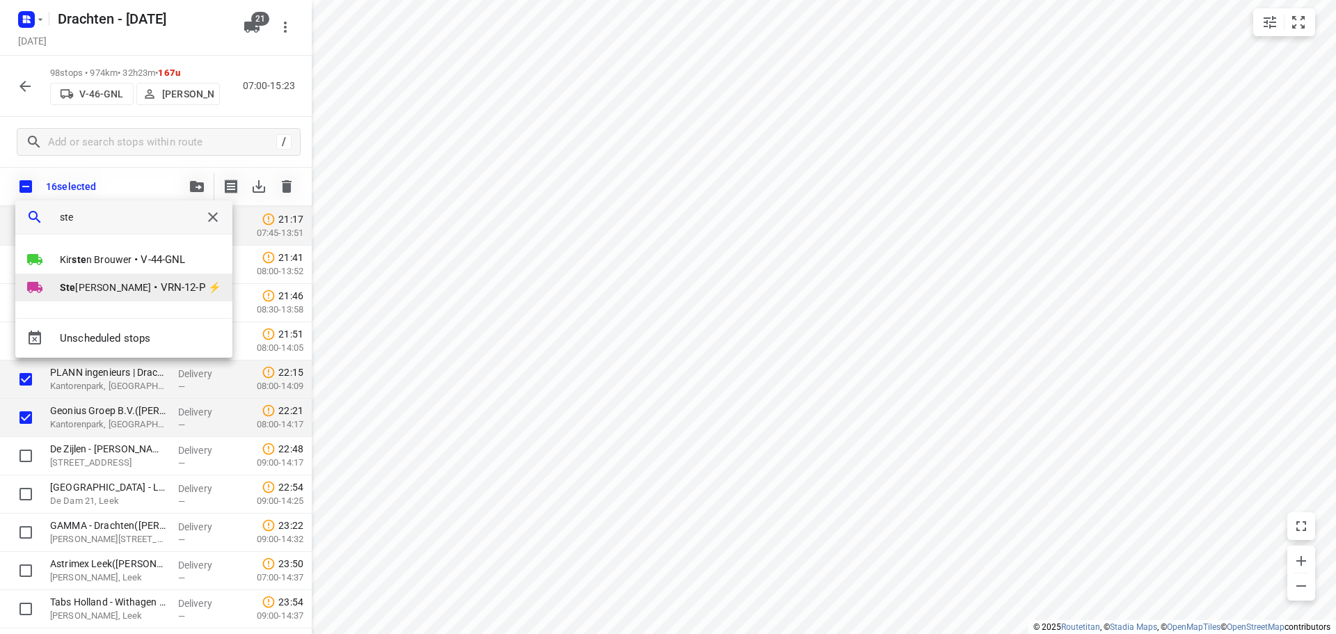
type input "ste"
click at [82, 289] on span "Ste ijn Groothof" at bounding box center [105, 287] width 91 height 14
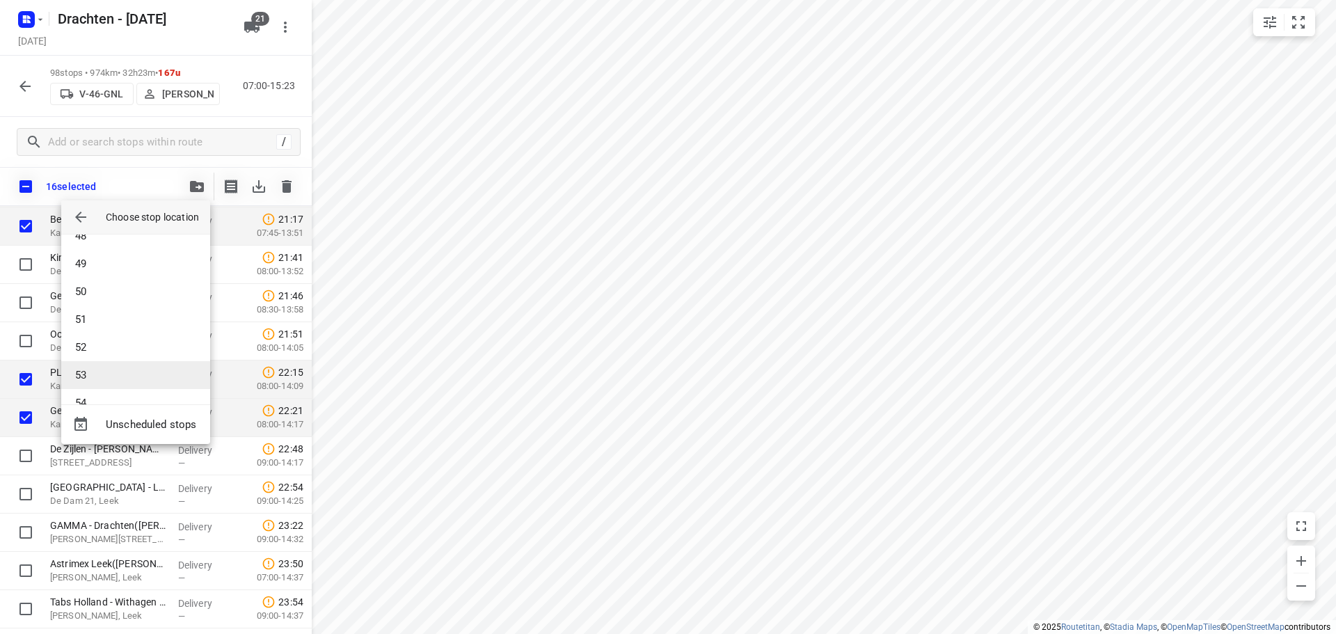
scroll to position [1433, 0]
click at [102, 375] on li "57" at bounding box center [135, 379] width 149 height 28
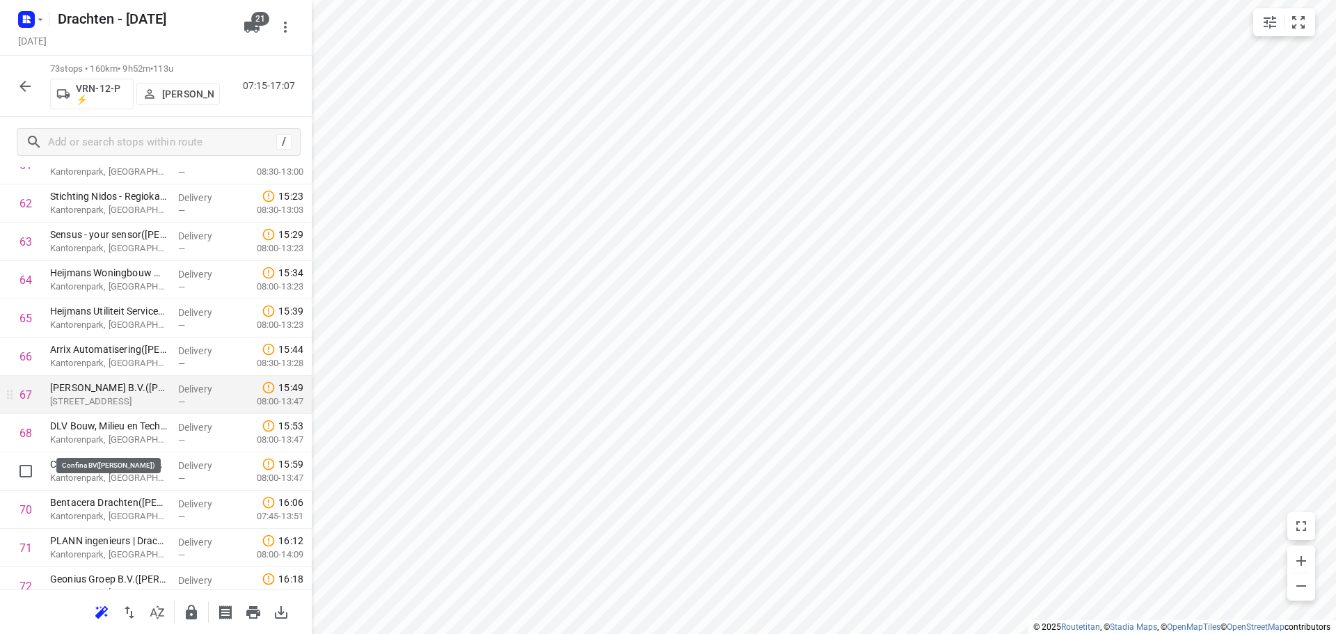
scroll to position [2449, 0]
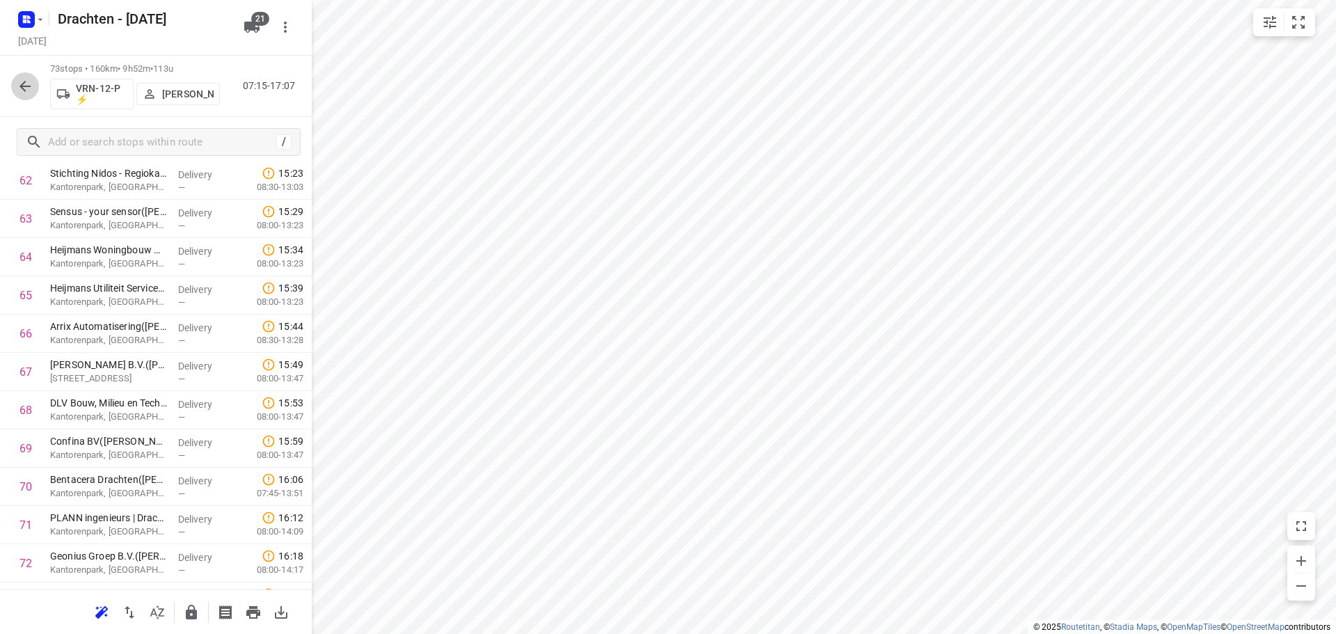
click at [19, 79] on icon "button" at bounding box center [25, 86] width 17 height 17
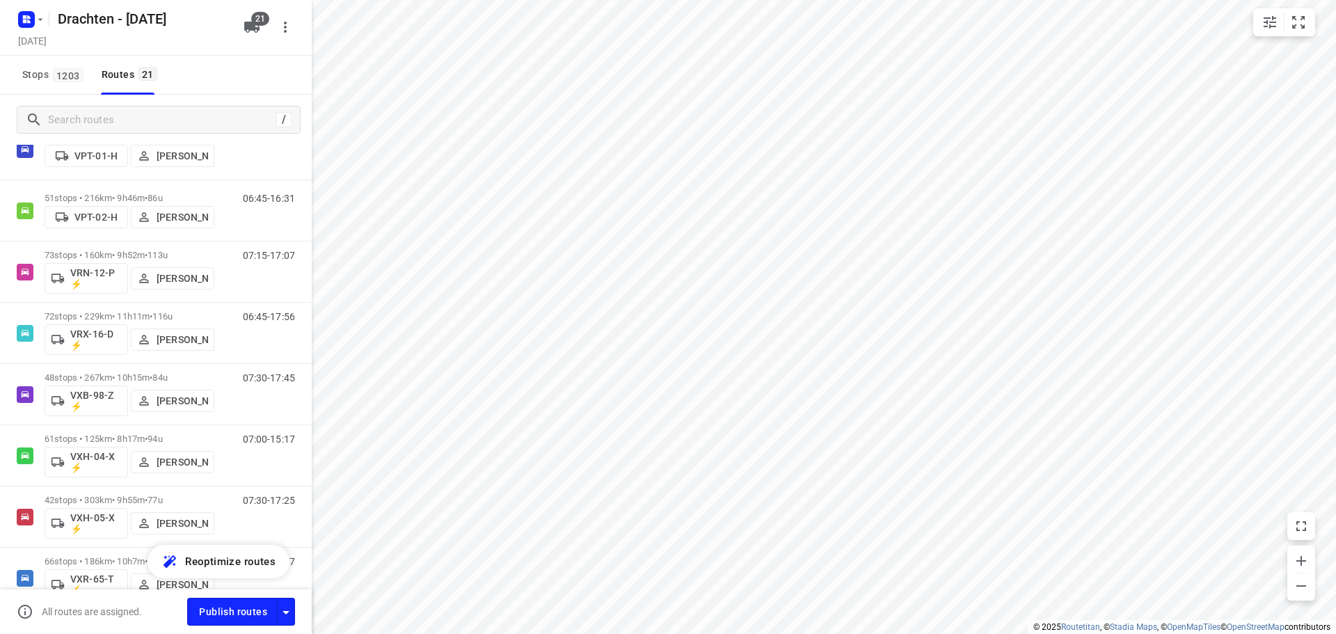
scroll to position [905, 0]
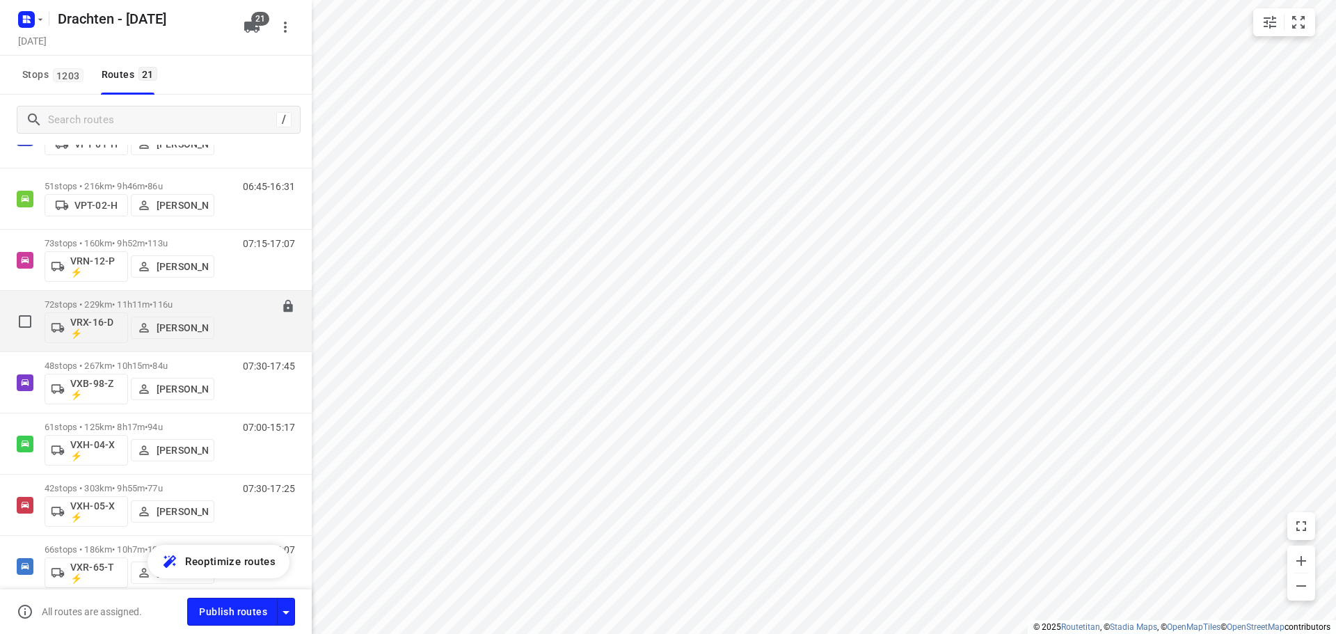
click at [120, 300] on p "72 stops • 229km • 11h11m • 116u" at bounding box center [130, 304] width 170 height 10
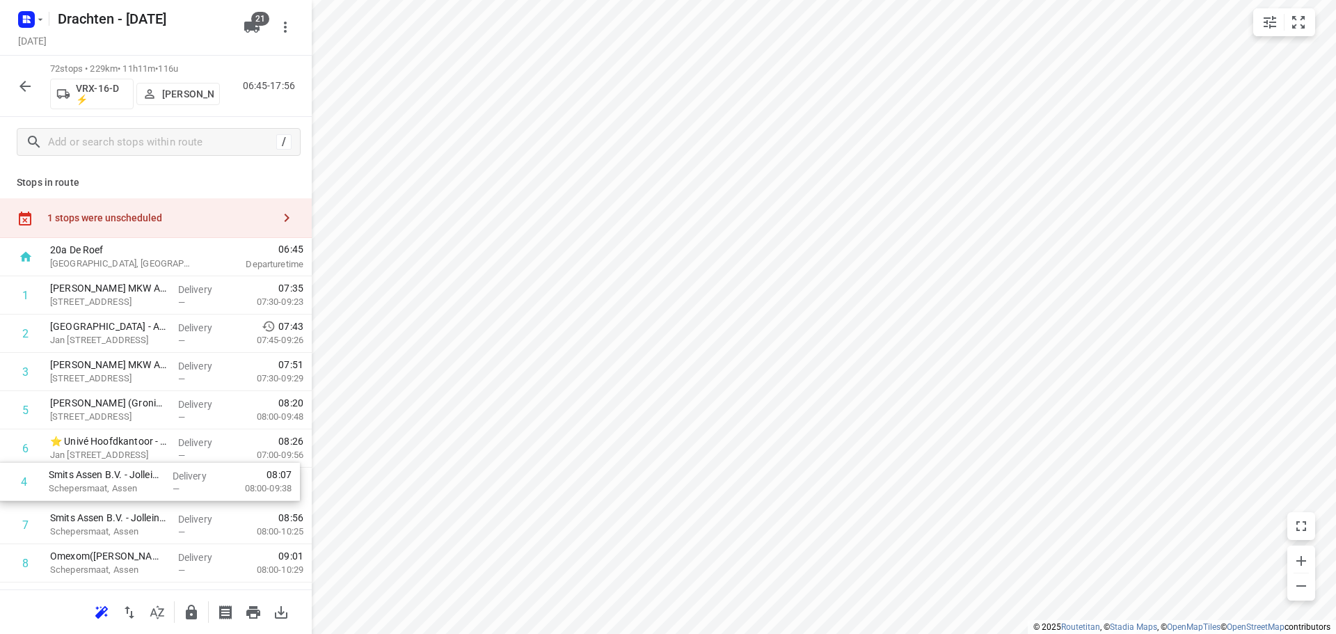
drag, startPoint x: 95, startPoint y: 411, endPoint x: 96, endPoint y: 487, distance: 75.9
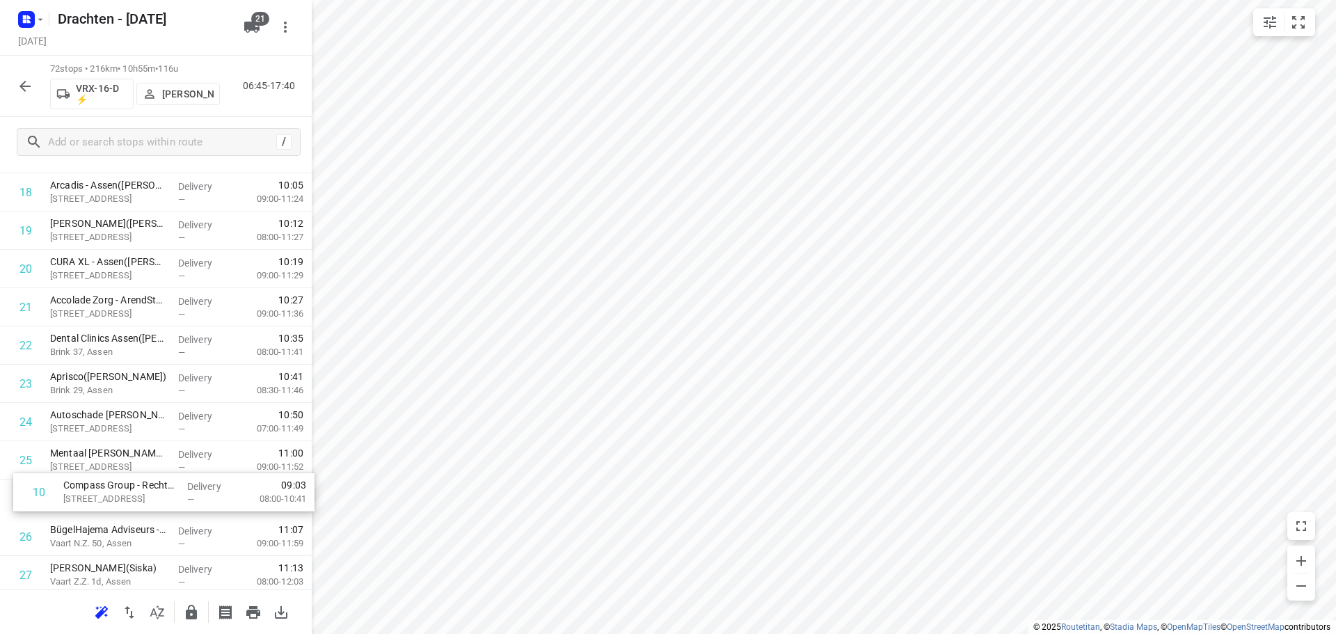
scroll to position [723, 0]
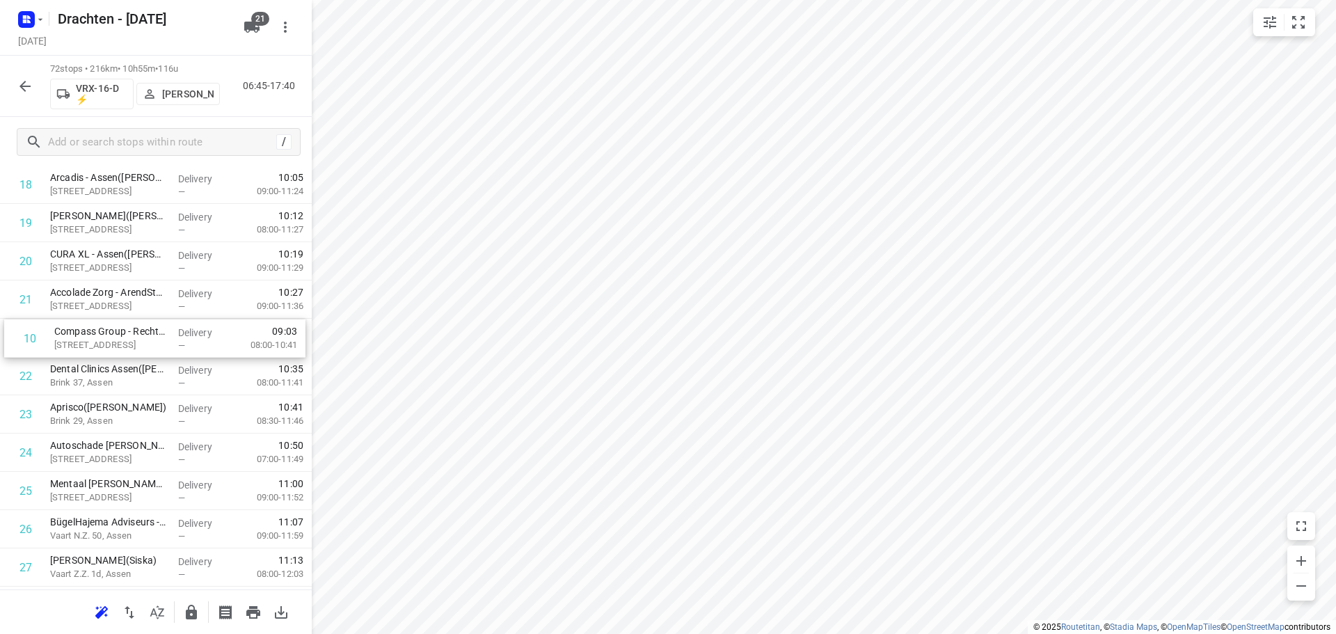
drag, startPoint x: 128, startPoint y: 298, endPoint x: 133, endPoint y: 348, distance: 50.3
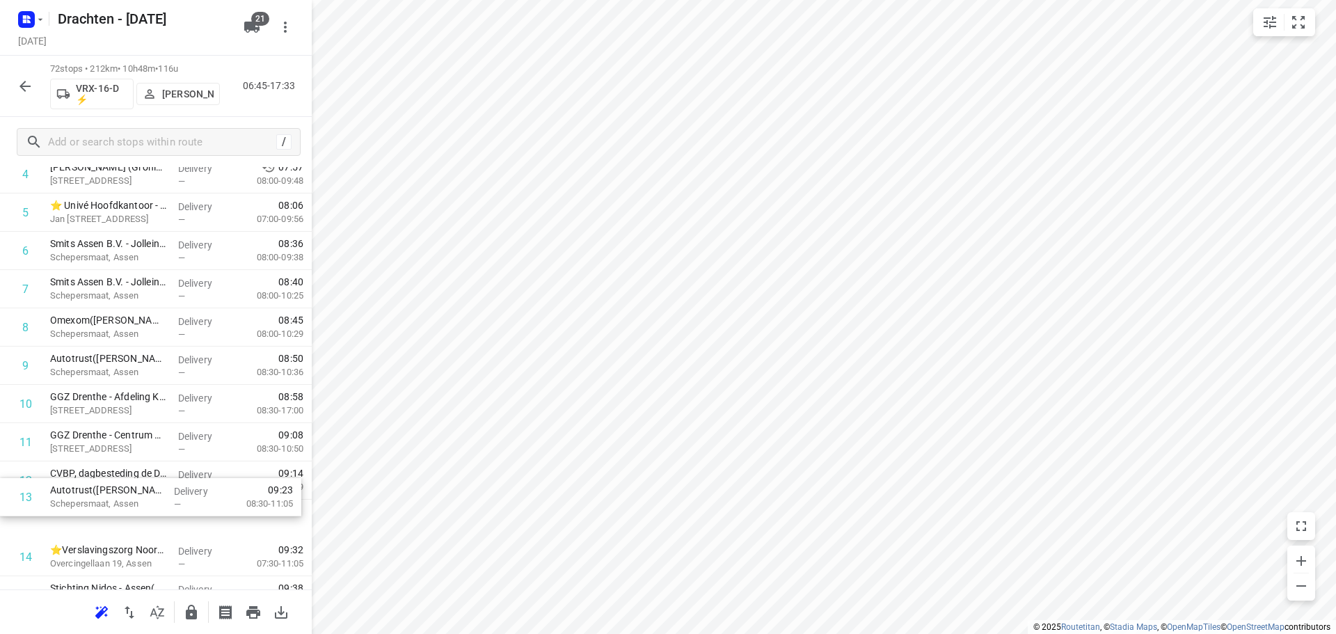
scroll to position [242, 0]
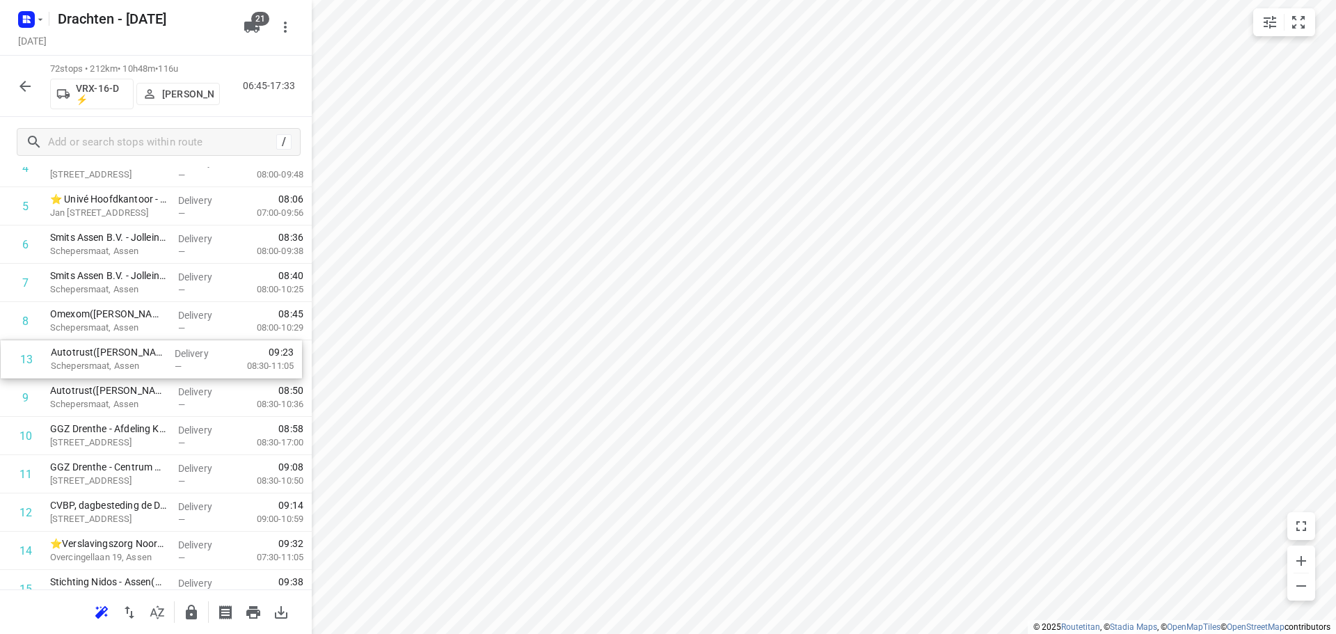
drag, startPoint x: 155, startPoint y: 517, endPoint x: 156, endPoint y: 353, distance: 163.5
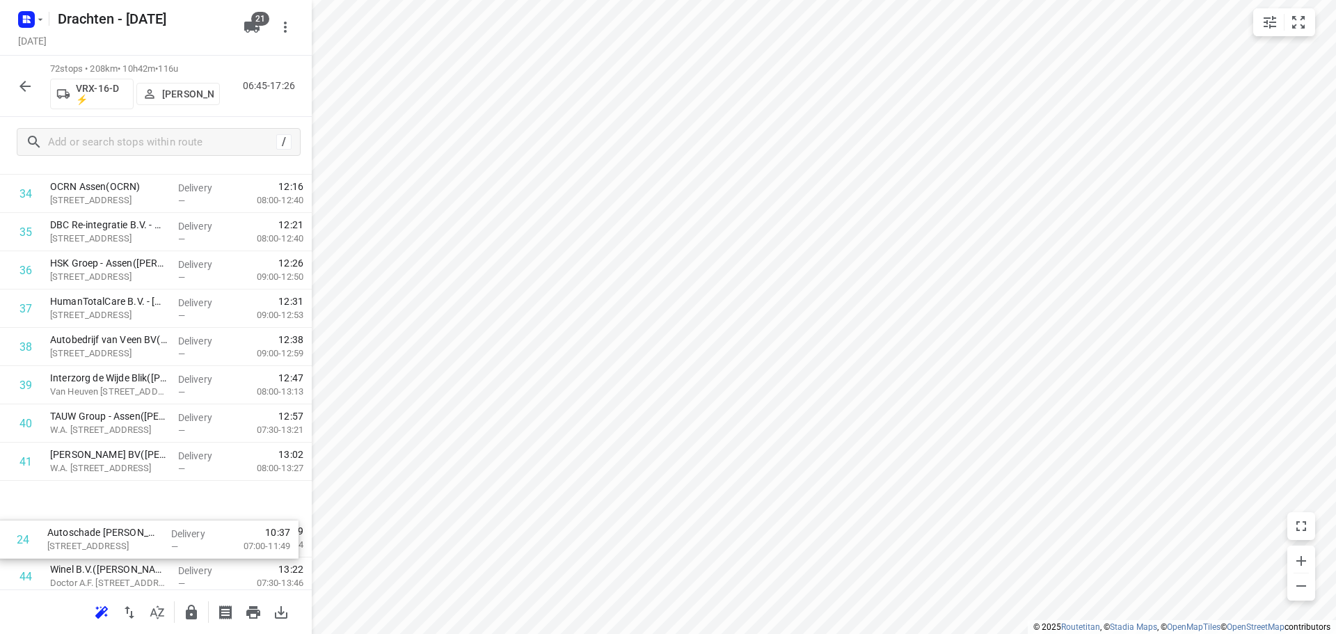
scroll to position [1328, 0]
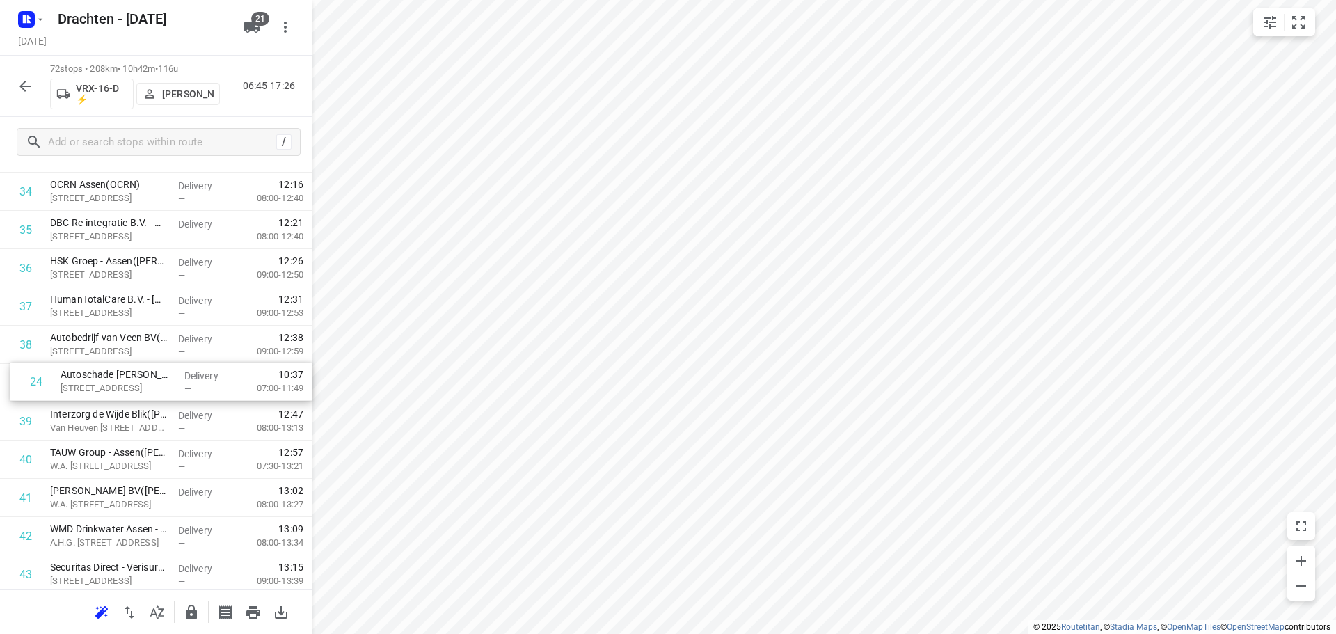
drag, startPoint x: 118, startPoint y: 310, endPoint x: 127, endPoint y: 388, distance: 78.5
click at [127, 388] on div "1 Moore MKW Assen(Marieke Davids) Noorderstaete 40, Assen Delivery — 07:35 07:3…" at bounding box center [156, 325] width 312 height 2755
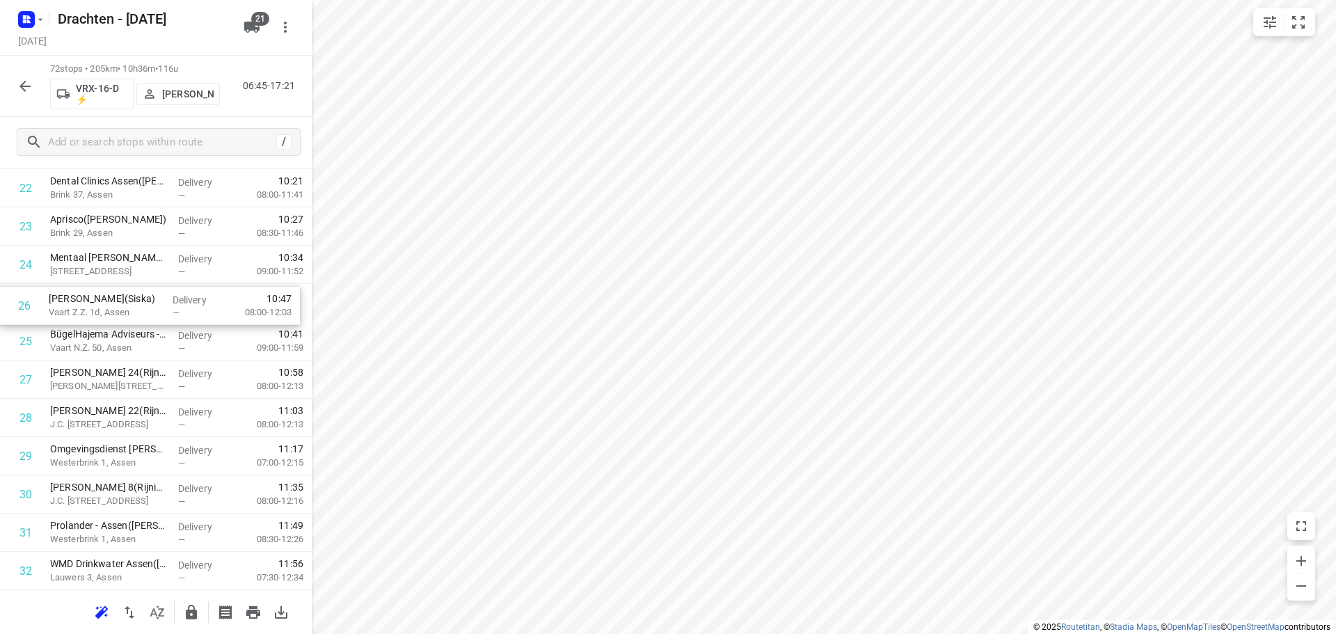
drag, startPoint x: 113, startPoint y: 349, endPoint x: 113, endPoint y: 308, distance: 40.4
click at [28, 383] on input "checkbox" at bounding box center [26, 379] width 28 height 28
checkbox input "true"
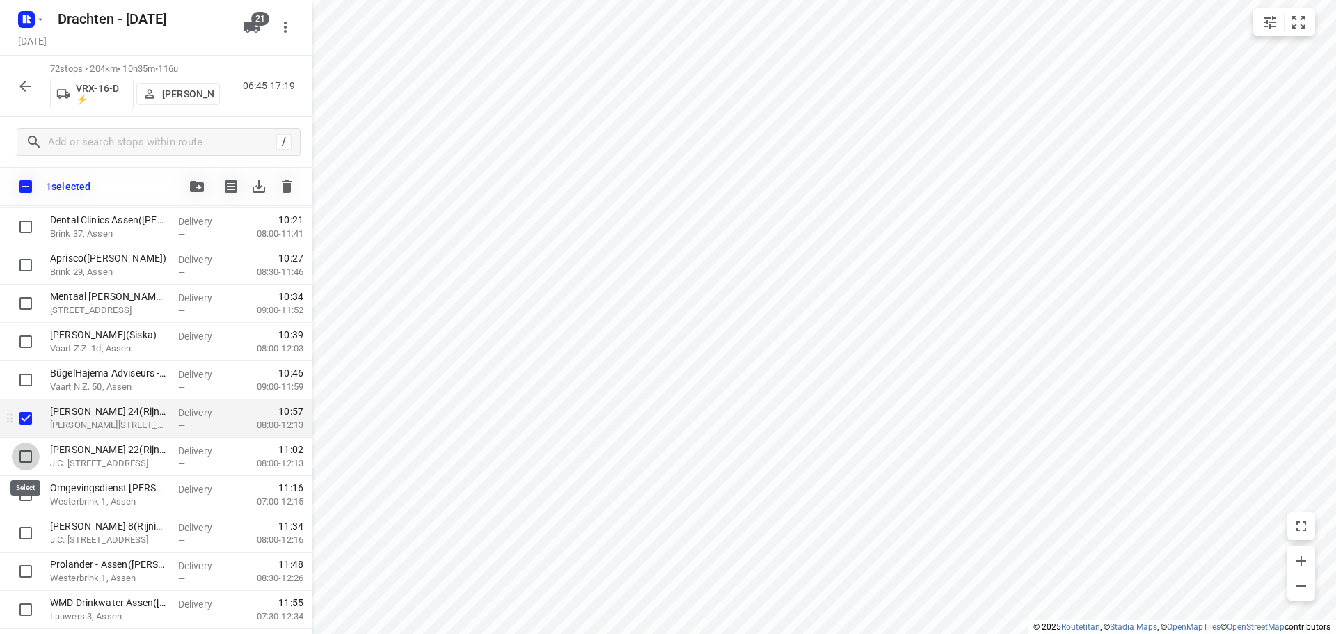
drag, startPoint x: 22, startPoint y: 454, endPoint x: 77, endPoint y: 431, distance: 59.3
click at [26, 454] on input "checkbox" at bounding box center [26, 457] width 28 height 28
checkbox input "true"
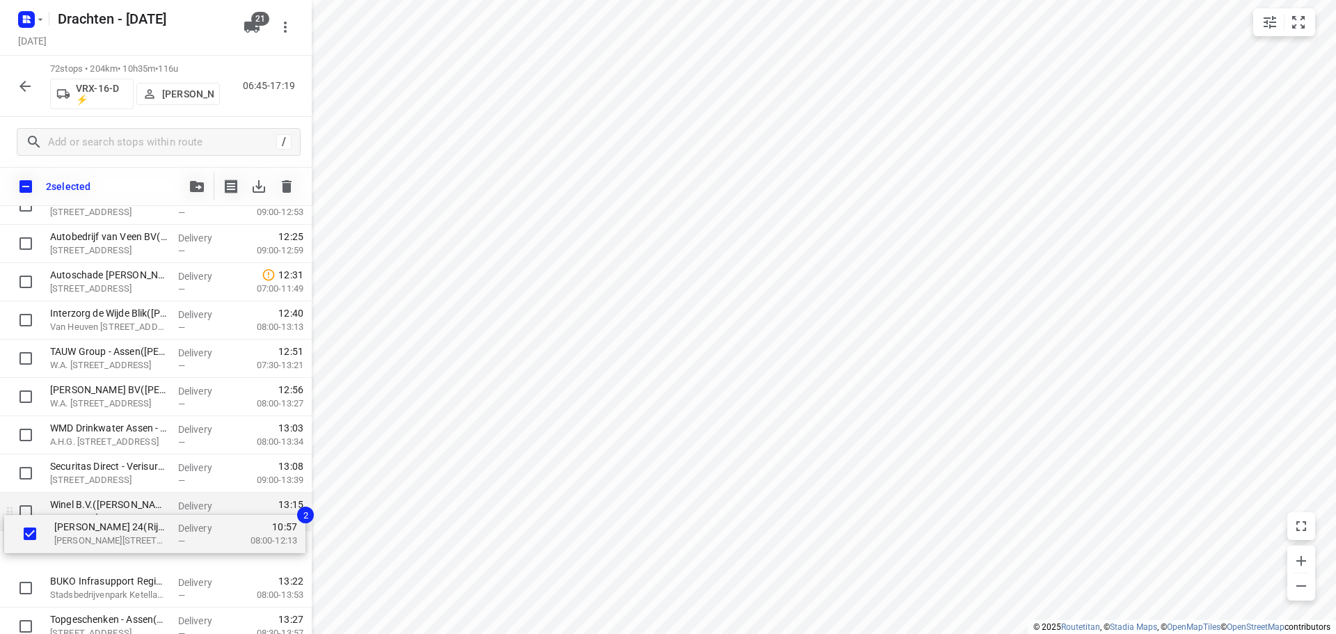
scroll to position [1432, 0]
drag, startPoint x: 99, startPoint y: 419, endPoint x: 104, endPoint y: 527, distance: 108.7
click at [104, 527] on div "Moore MKW Assen(Marieke Davids) Noorderstaete 40, Assen Delivery — 07:35 07:30-…" at bounding box center [156, 260] width 312 height 2755
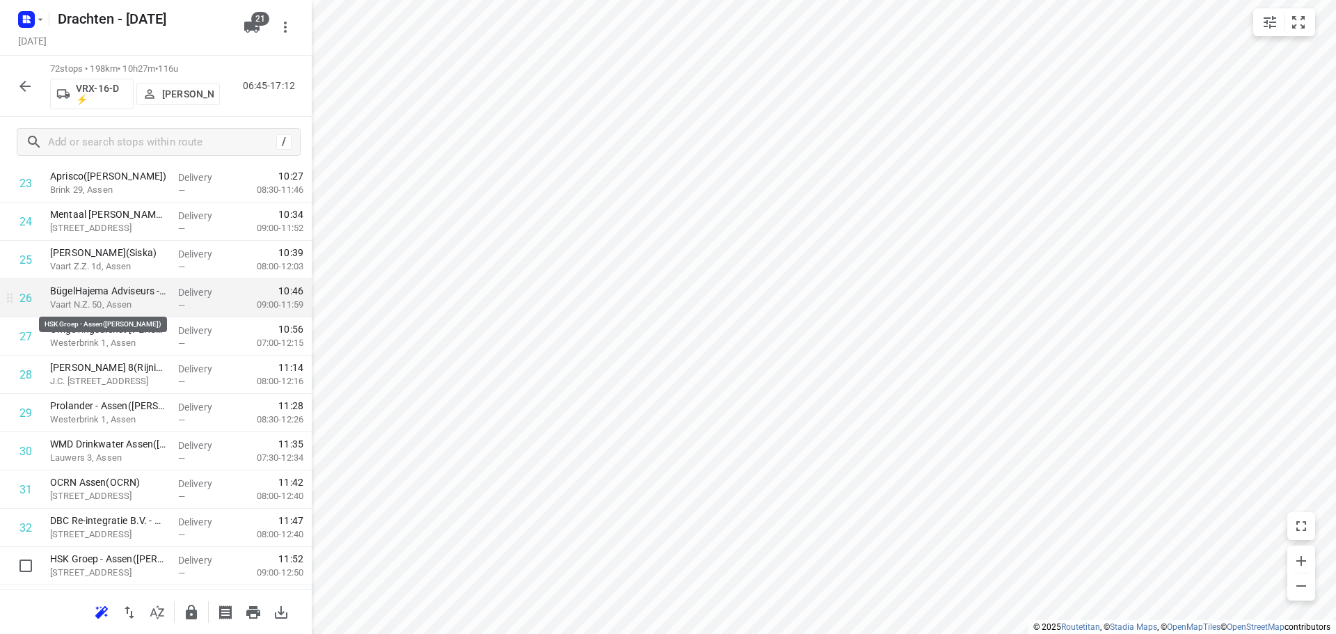
scroll to position [945, 0]
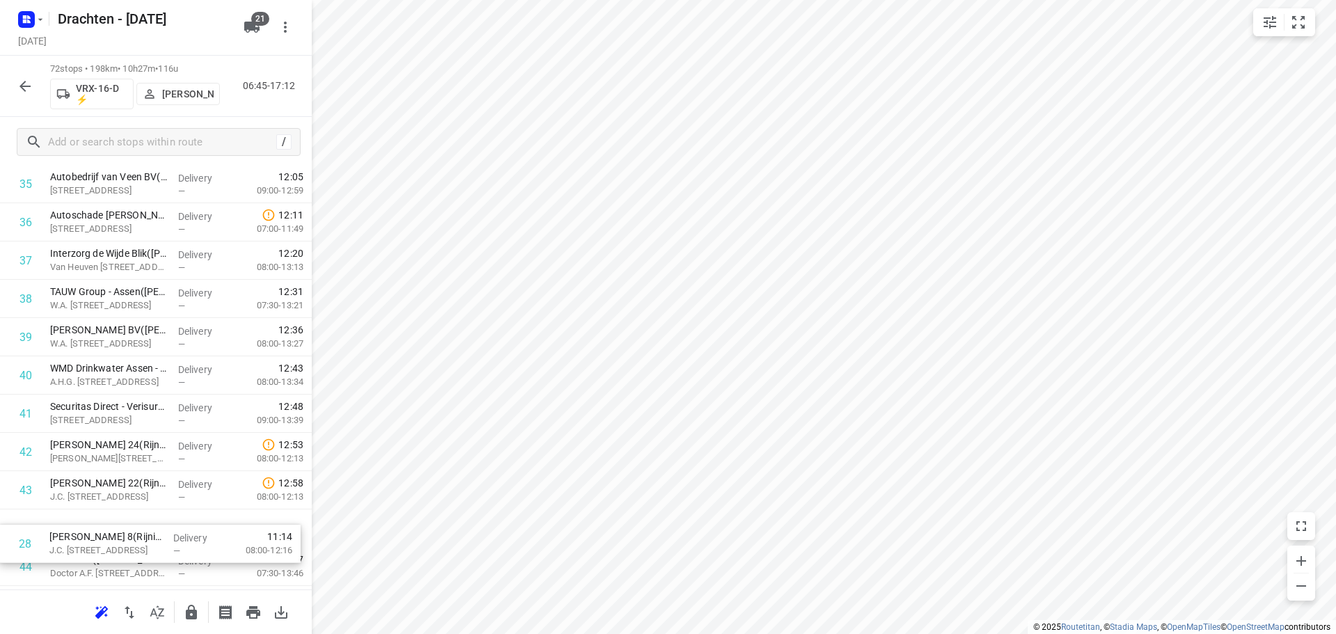
drag, startPoint x: 107, startPoint y: 396, endPoint x: 121, endPoint y: 531, distance: 135.7
click at [113, 540] on div "1 Moore MKW Assen(Marieke Davids) Noorderstaete 40, Assen Delivery — 07:35 07:3…" at bounding box center [156, 279] width 312 height 2755
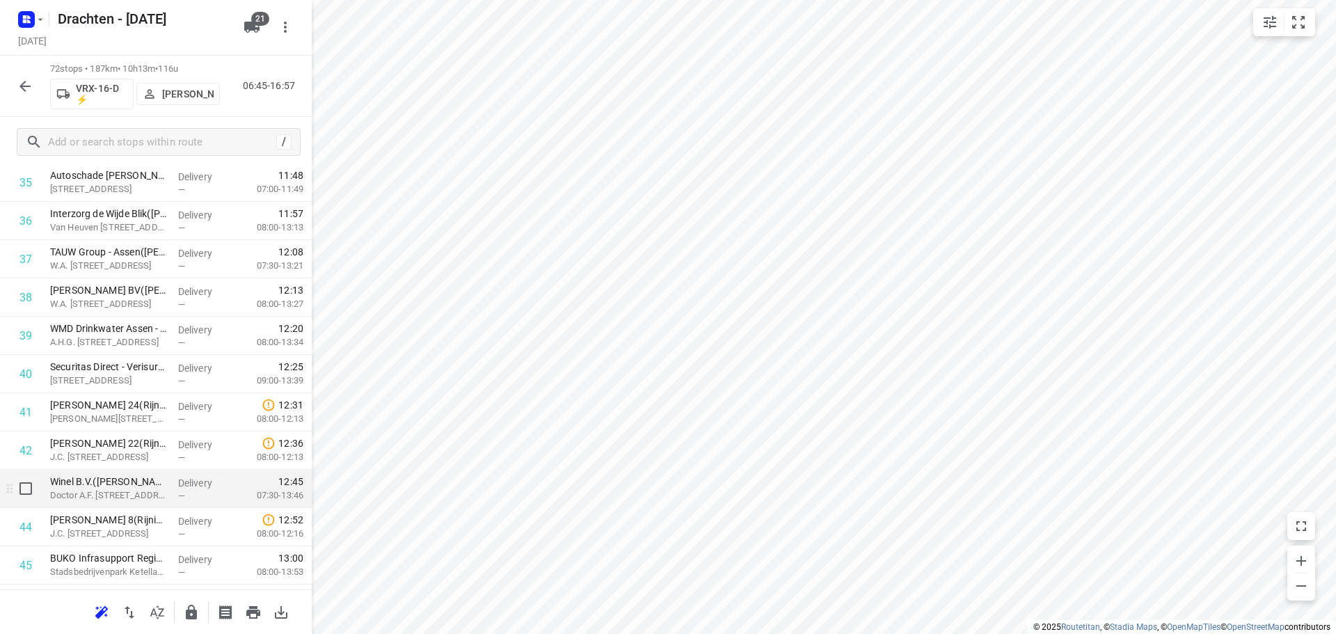
scroll to position [1483, 0]
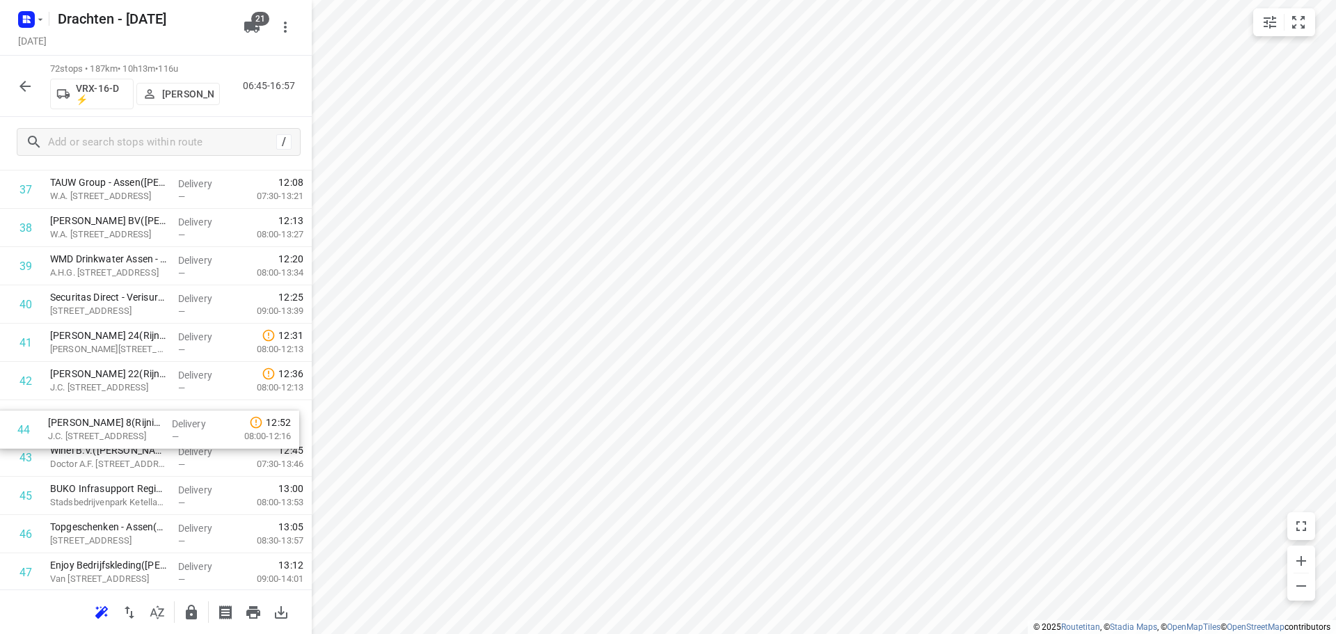
drag, startPoint x: 138, startPoint y: 461, endPoint x: 136, endPoint y: 426, distance: 35.6
click at [136, 426] on div "1 Moore MKW Assen(Marieke Davids) Noorderstaete 40, Assen Delivery — 07:35 07:3…" at bounding box center [156, 170] width 312 height 2755
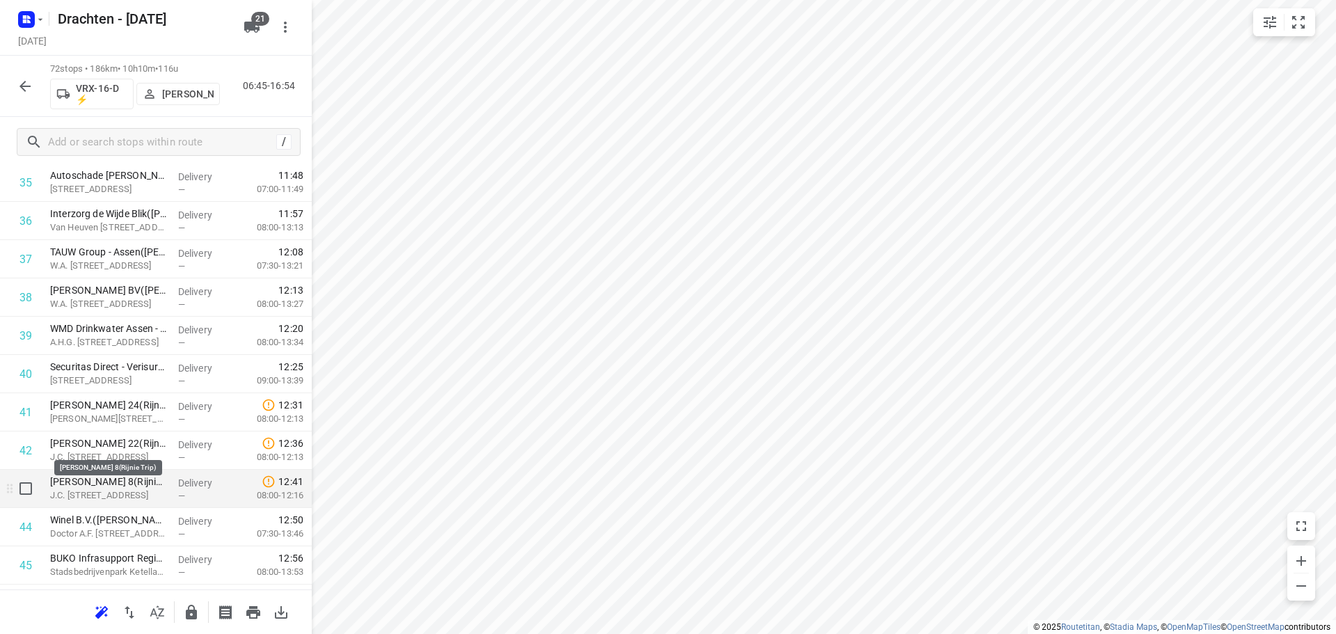
scroll to position [1553, 0]
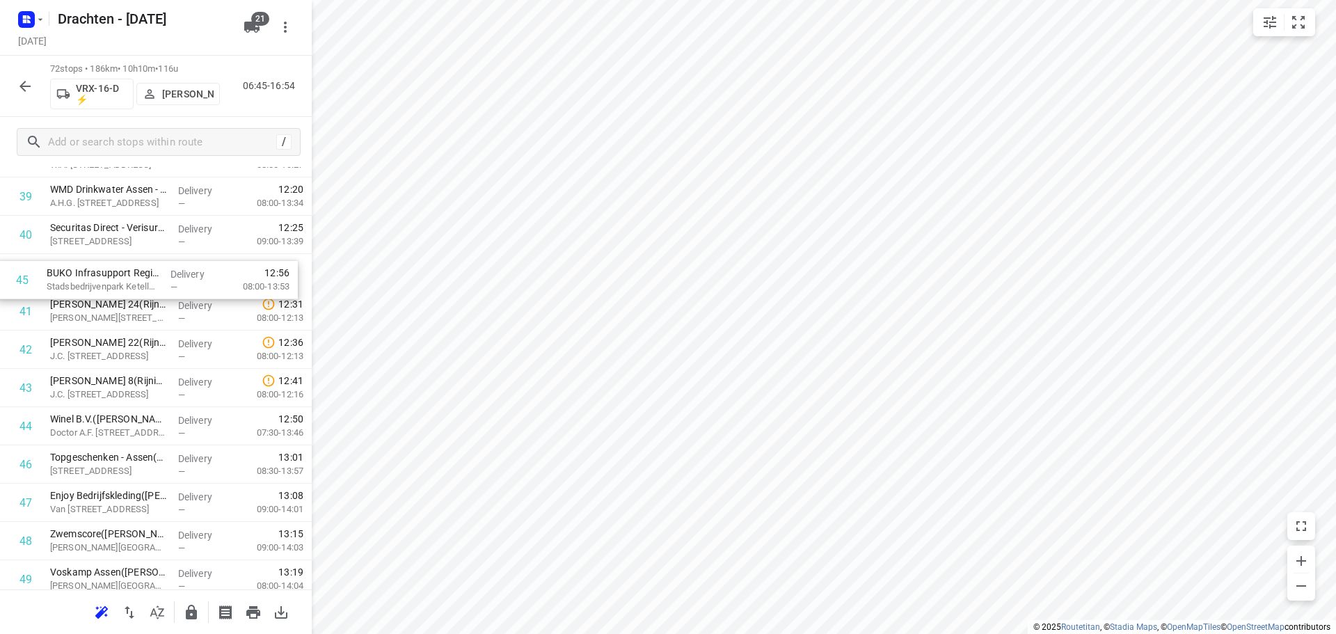
drag, startPoint x: 127, startPoint y: 438, endPoint x: 127, endPoint y: 284, distance: 153.8
click at [127, 284] on div "1 Moore MKW Assen(Marieke Davids) Noorderstaete 40, Assen Delivery — 07:35 07:3…" at bounding box center [156, 100] width 312 height 2755
drag, startPoint x: 125, startPoint y: 465, endPoint x: 125, endPoint y: 308, distance: 157.3
click at [125, 308] on div "1 Moore MKW Assen(Marieke Davids) Noorderstaete 40, Assen Delivery — 07:35 07:3…" at bounding box center [156, 100] width 312 height 2755
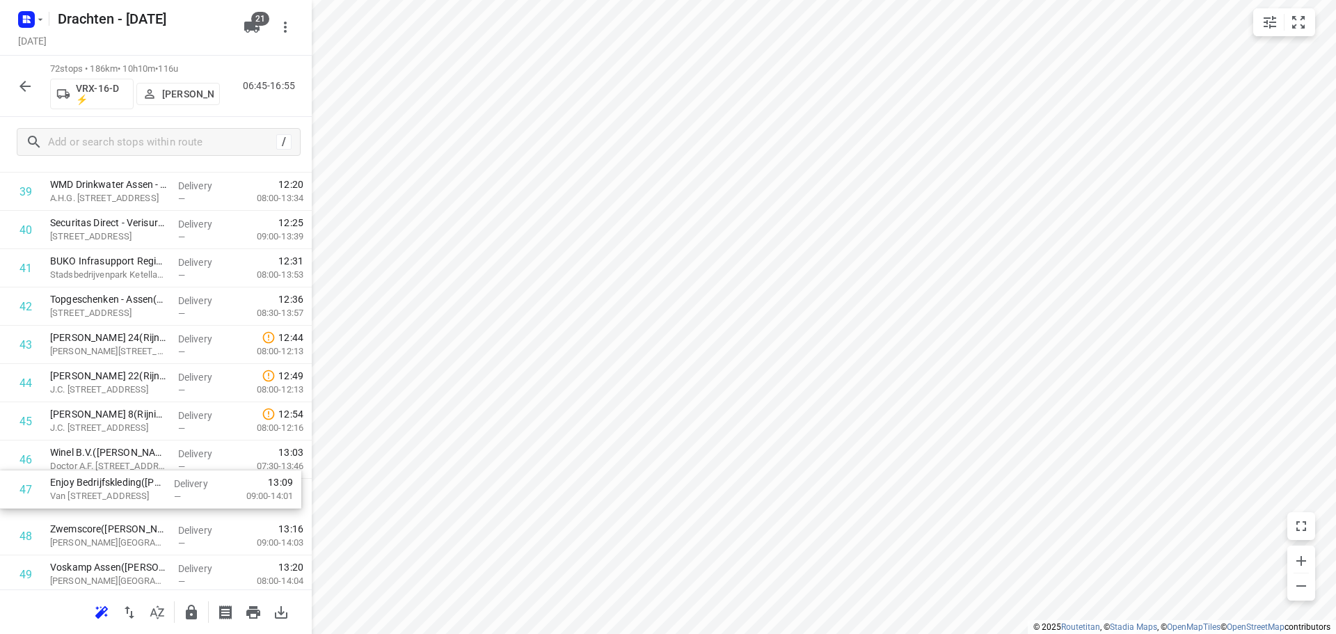
scroll to position [1559, 0]
drag, startPoint x: 120, startPoint y: 509, endPoint x: 116, endPoint y: 346, distance: 162.9
click at [116, 346] on div "1 Moore MKW Assen(Marieke Davids) Noorderstaete 40, Assen Delivery — 07:35 07:3…" at bounding box center [156, 95] width 312 height 2755
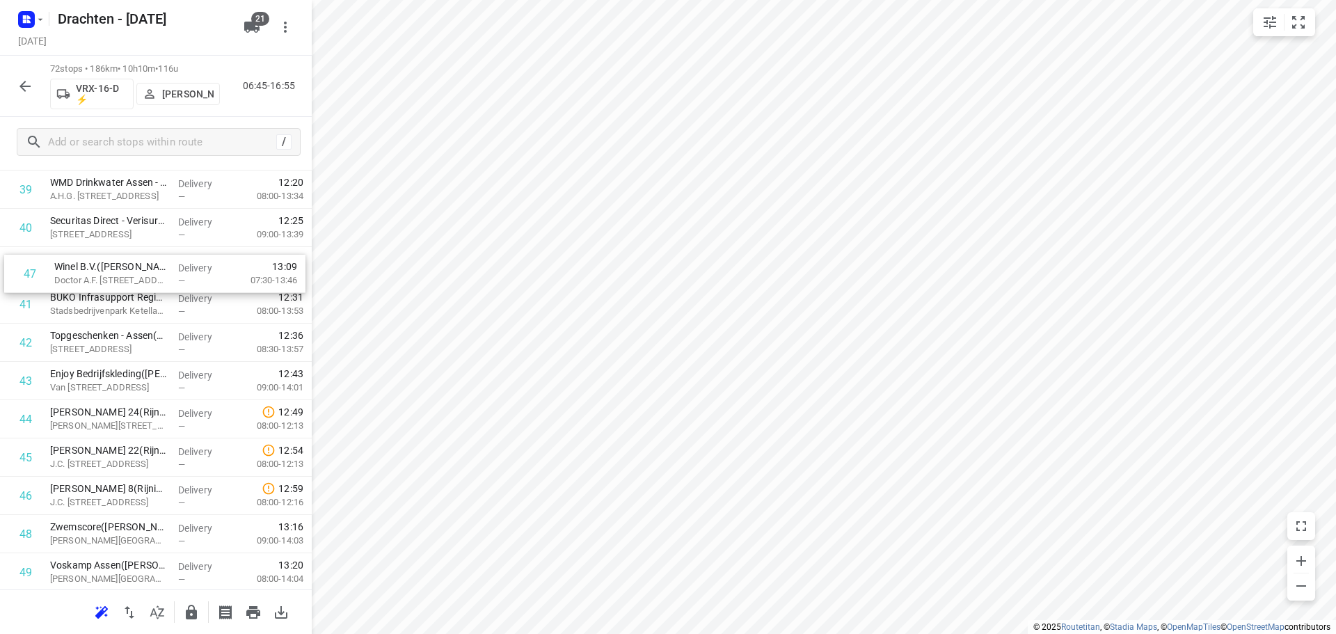
drag, startPoint x: 112, startPoint y: 502, endPoint x: 120, endPoint y: 275, distance: 227.7
click at [120, 275] on div "1 Moore MKW Assen(Marieke Davids) Noorderstaete 40, Assen Delivery — 07:35 07:3…" at bounding box center [156, 93] width 312 height 2755
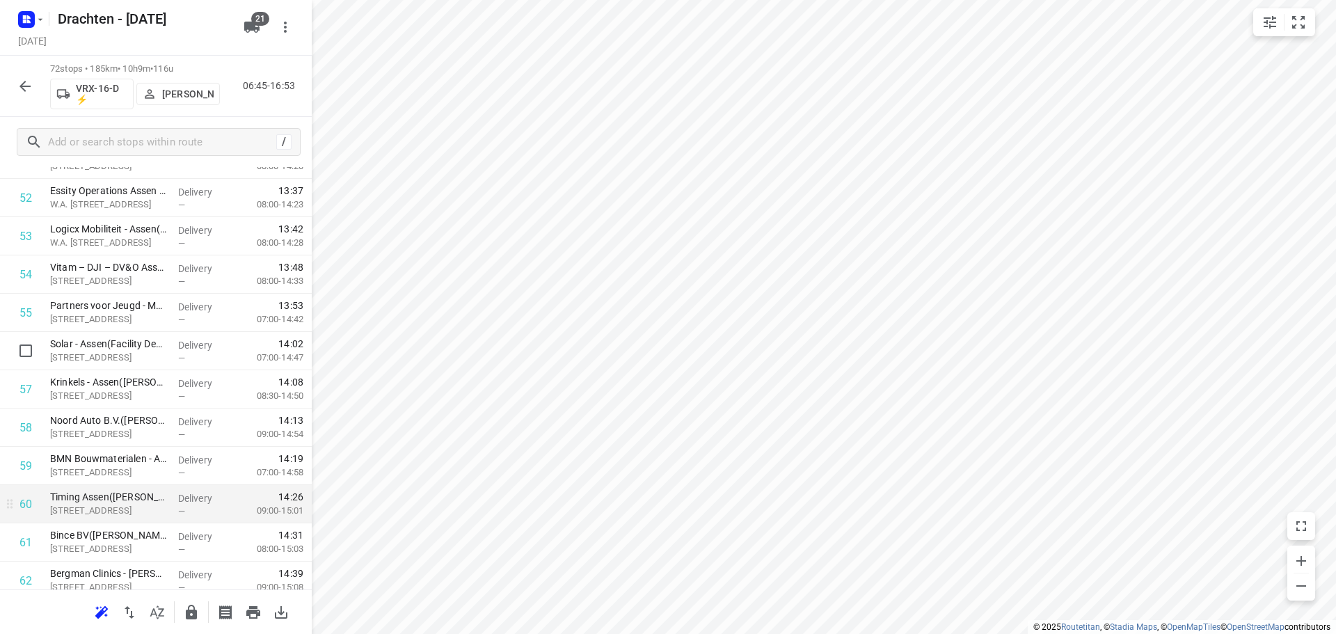
scroll to position [2117, 0]
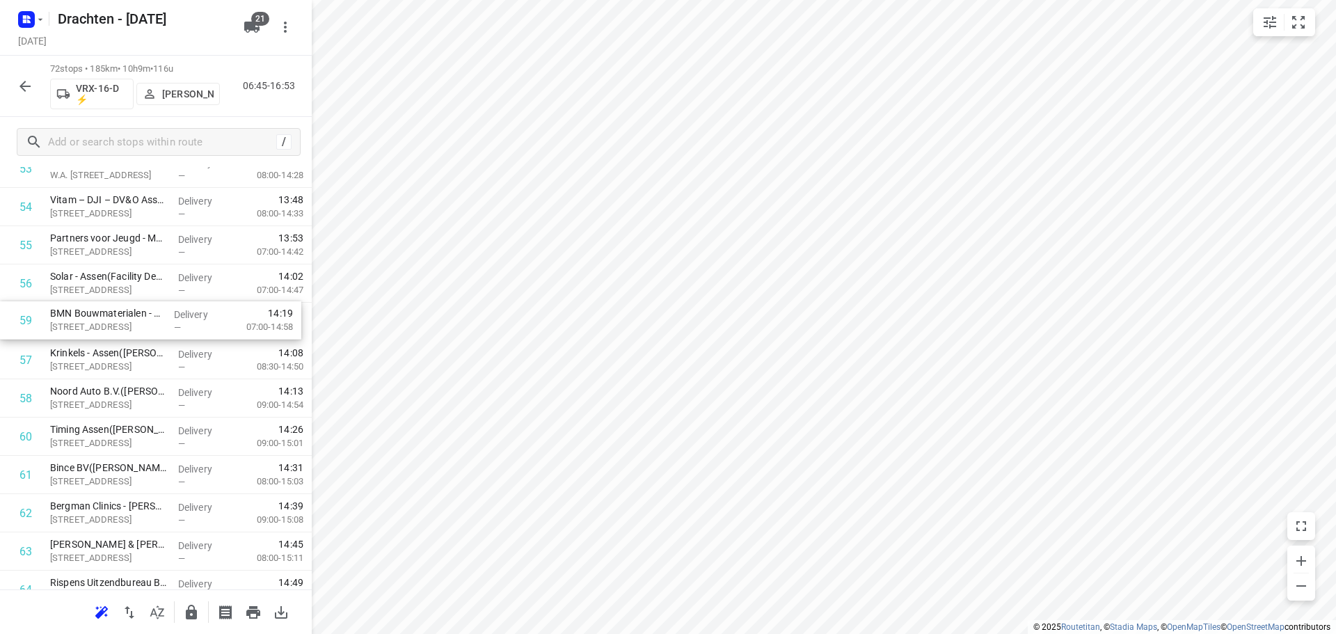
drag, startPoint x: 107, startPoint y: 400, endPoint x: 108, endPoint y: 320, distance: 80.0
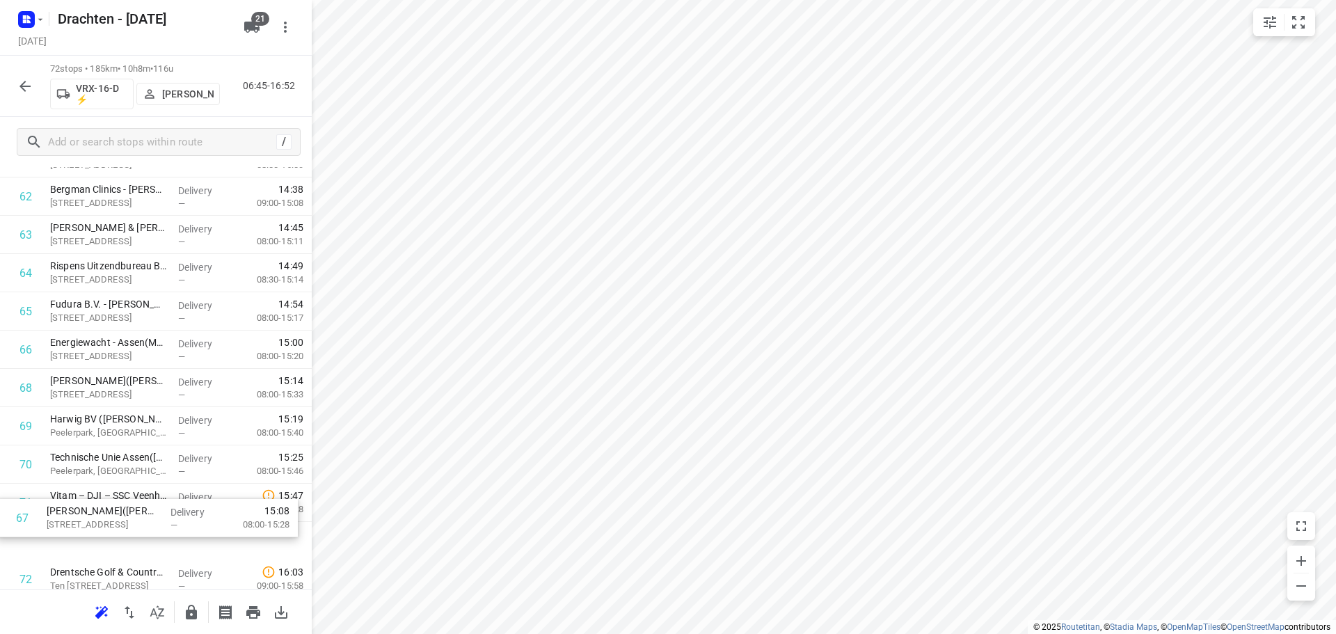
scroll to position [2466, 0]
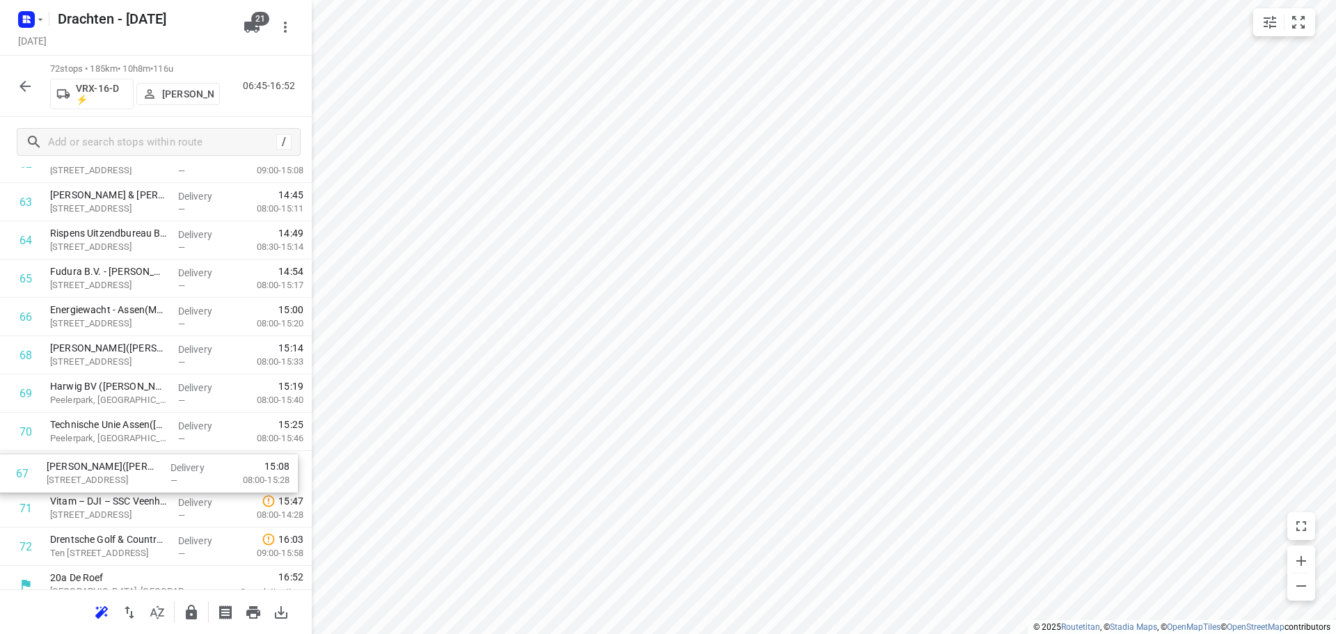
drag, startPoint x: 157, startPoint y: 436, endPoint x: 154, endPoint y: 487, distance: 50.9
drag, startPoint x: 110, startPoint y: 365, endPoint x: 111, endPoint y: 405, distance: 40.4
drag, startPoint x: 115, startPoint y: 471, endPoint x: 116, endPoint y: 391, distance: 80.0
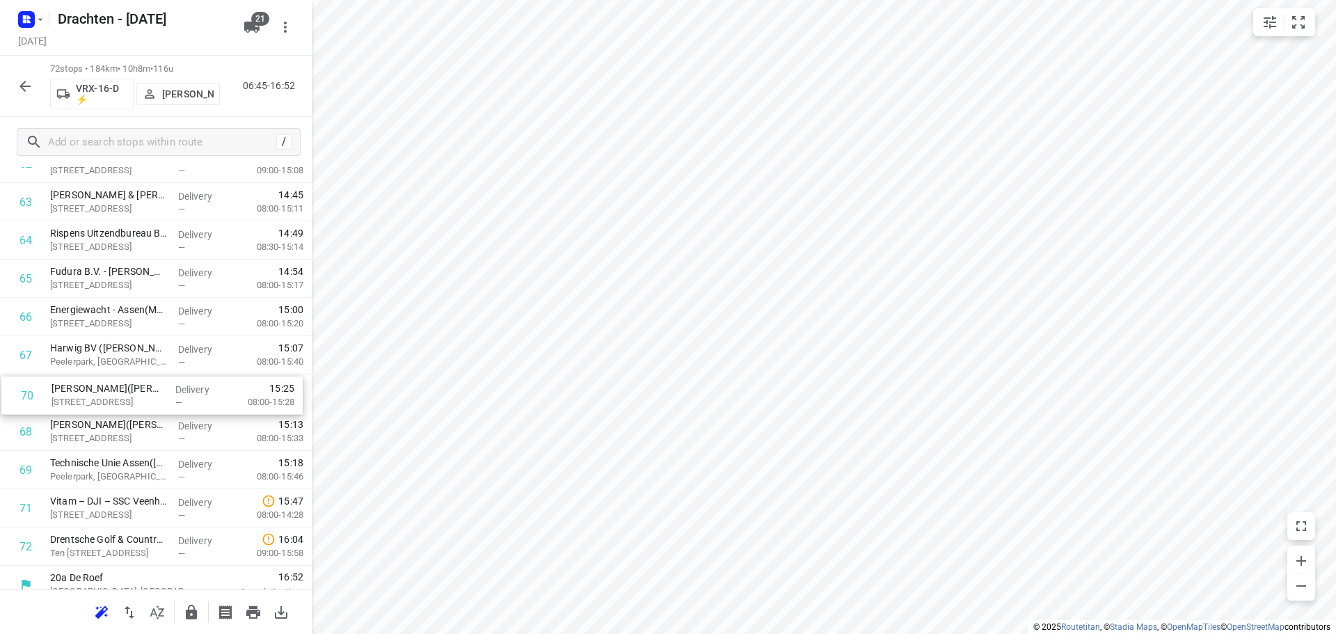
drag, startPoint x: 102, startPoint y: 473, endPoint x: 106, endPoint y: 436, distance: 37.8
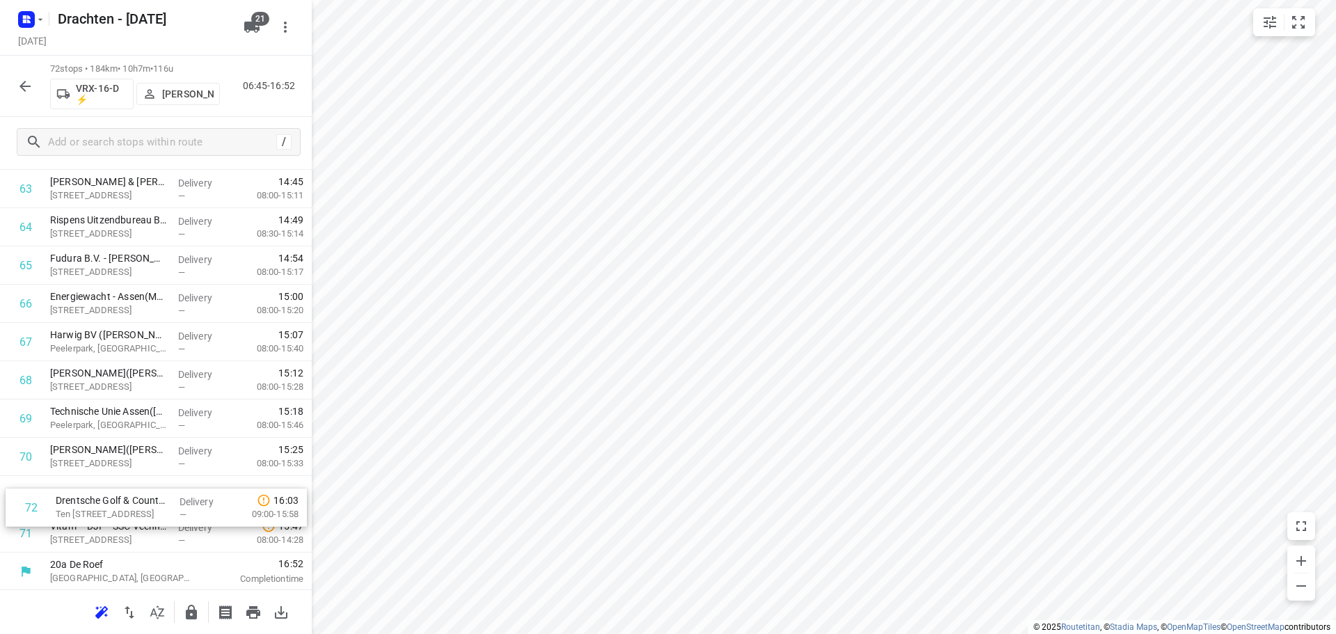
scroll to position [2481, 0]
drag, startPoint x: 106, startPoint y: 547, endPoint x: 116, endPoint y: 494, distance: 53.8
click at [29, 87] on icon "button" at bounding box center [25, 86] width 17 height 17
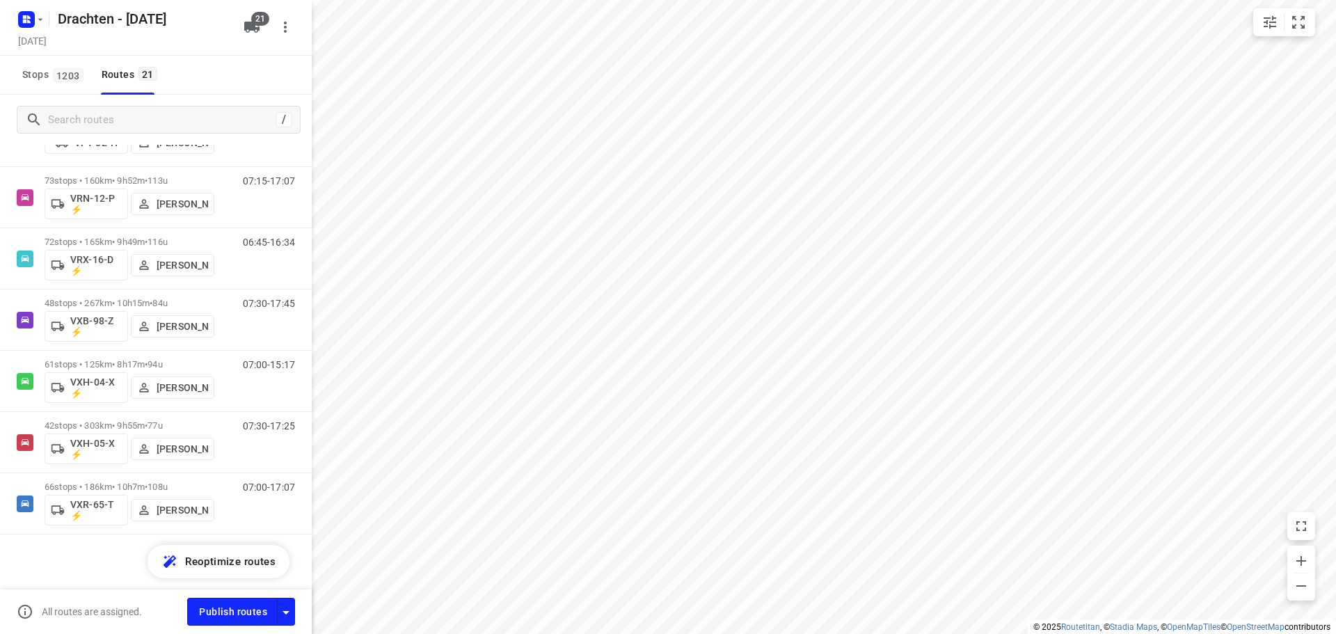
scroll to position [968, 0]
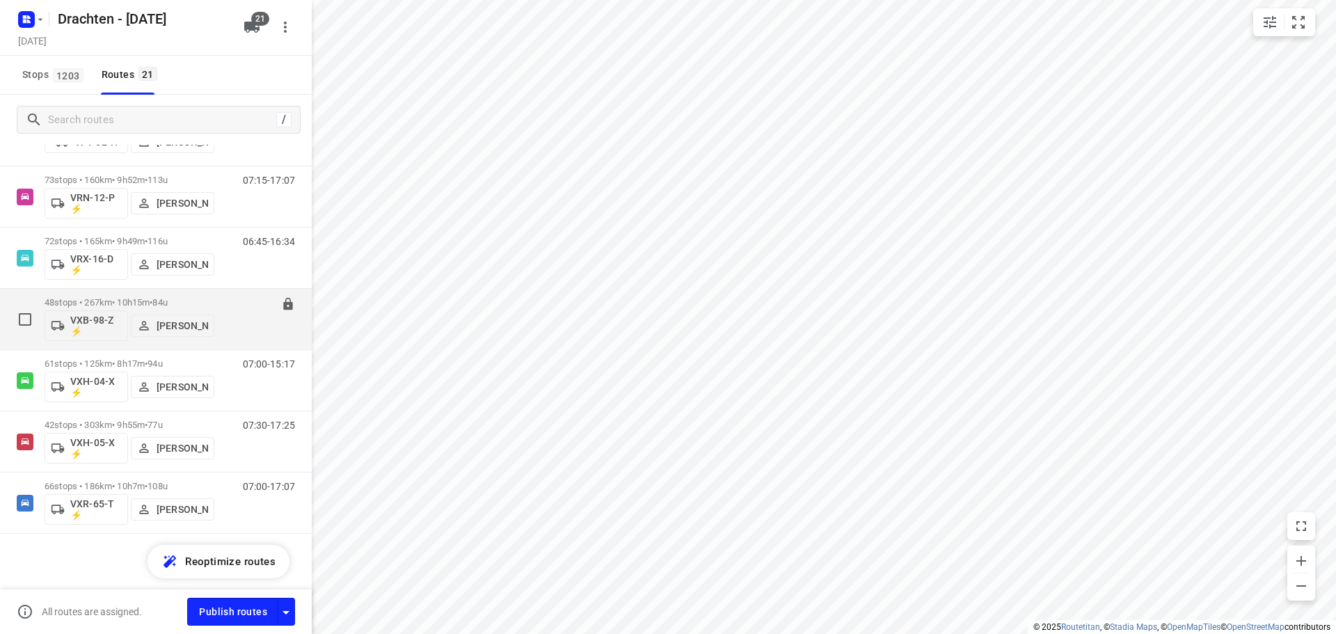
click at [141, 296] on div "48 stops • 267km • 10h15m • 84u VXB-98-Z ⚡ Pascal Bruinsma" at bounding box center [130, 319] width 170 height 58
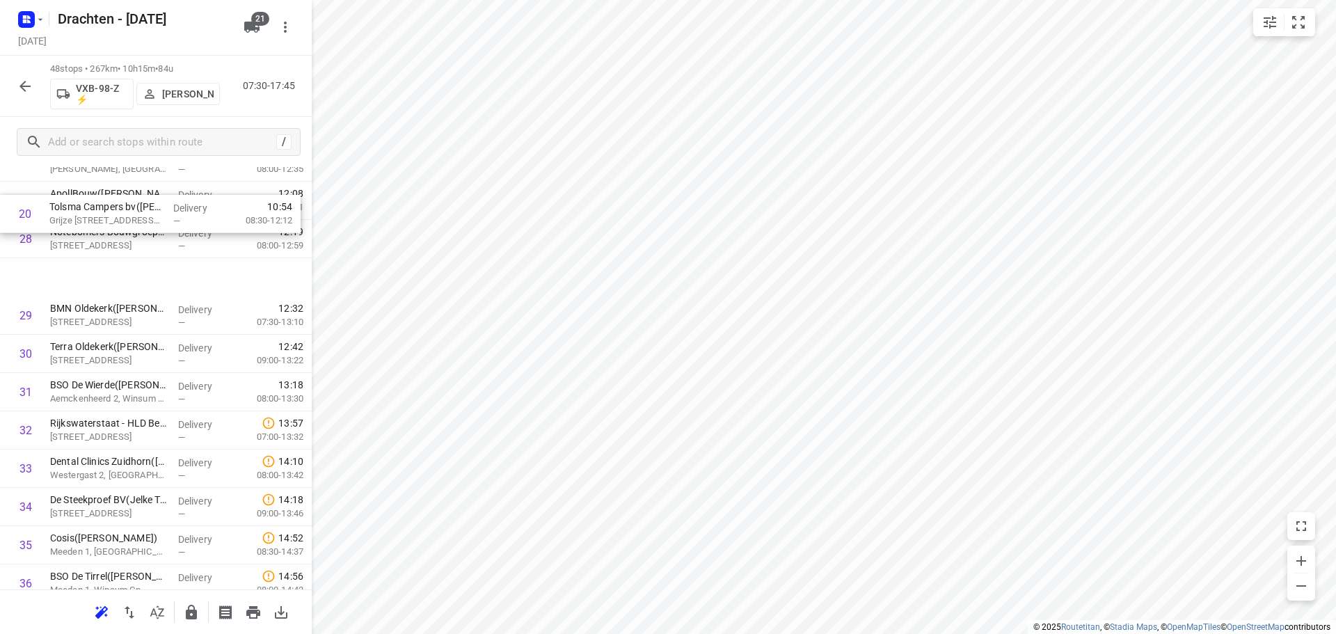
scroll to position [1051, 0]
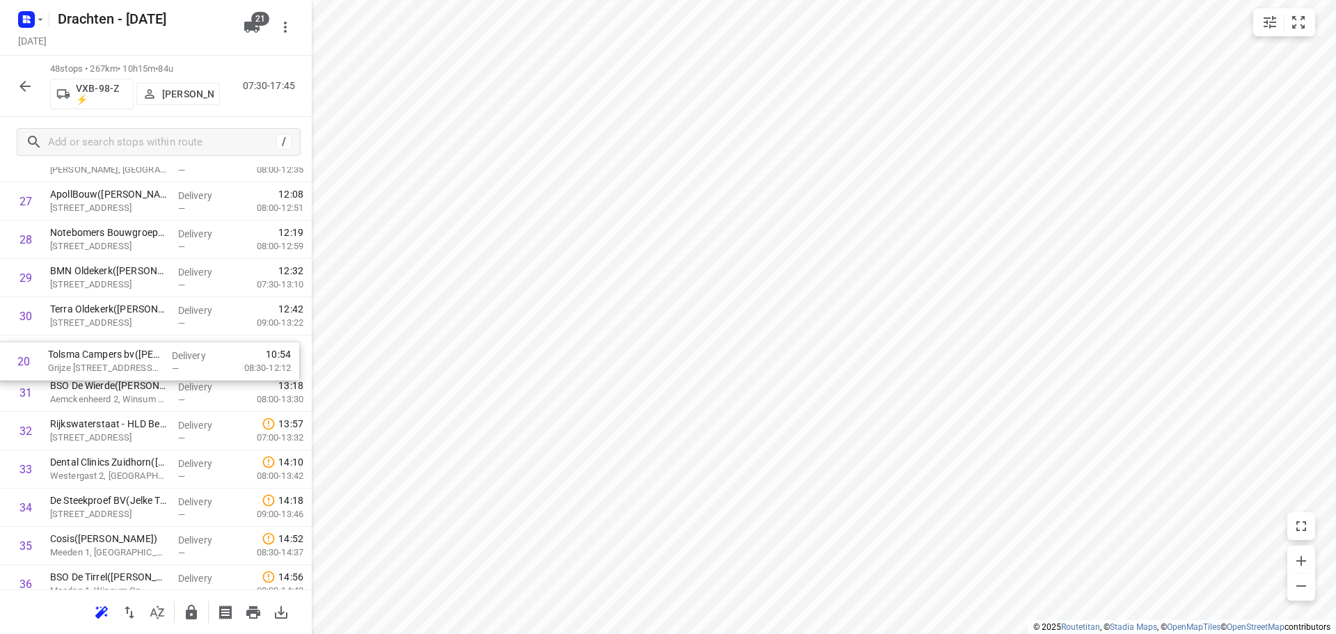
drag, startPoint x: 79, startPoint y: 401, endPoint x: 79, endPoint y: 370, distance: 30.6
click at [79, 370] on div "1 Bouwbedrijf U. Veenstra(Bouwbedrijf U Veenstra) Nijewei 52-A, Harkema Deliver…" at bounding box center [156, 144] width 312 height 1837
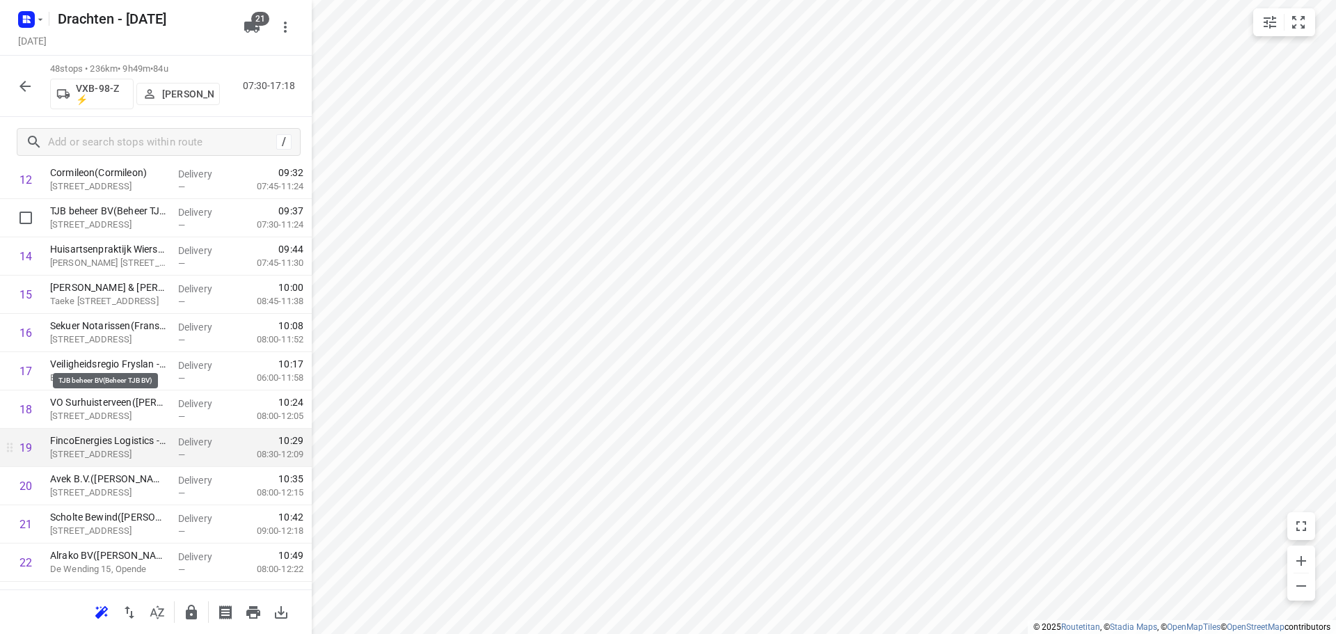
scroll to position [216, 0]
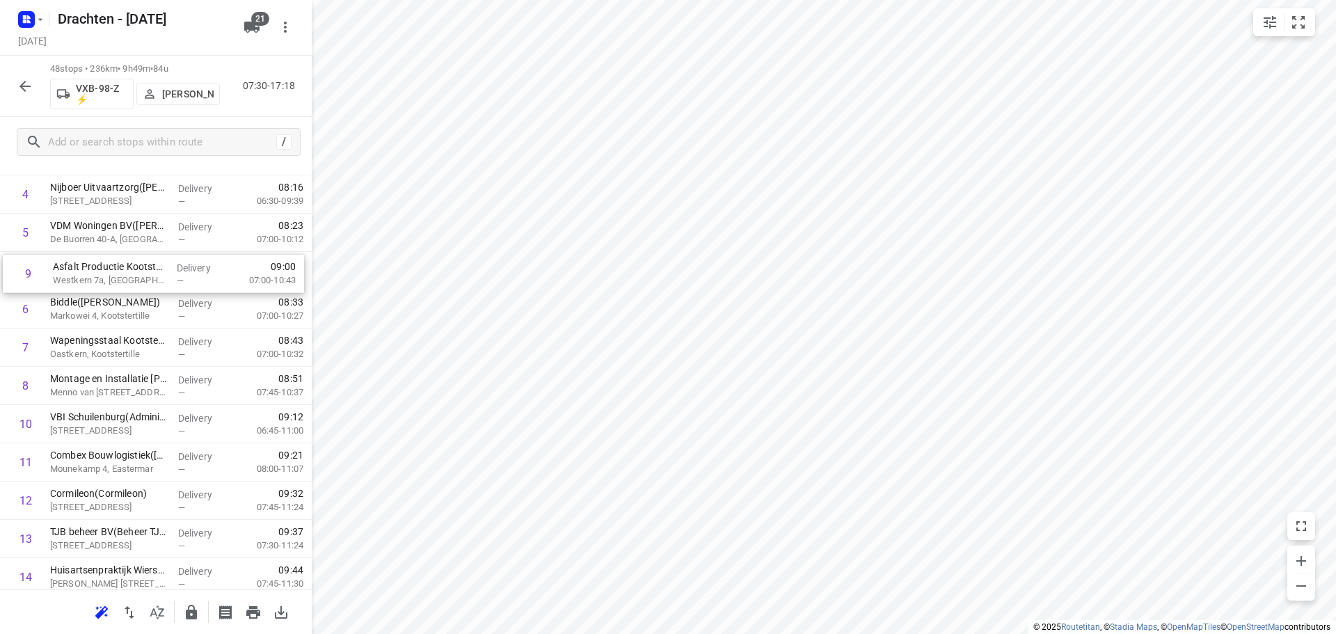
drag, startPoint x: 116, startPoint y: 392, endPoint x: 120, endPoint y: 276, distance: 116.3
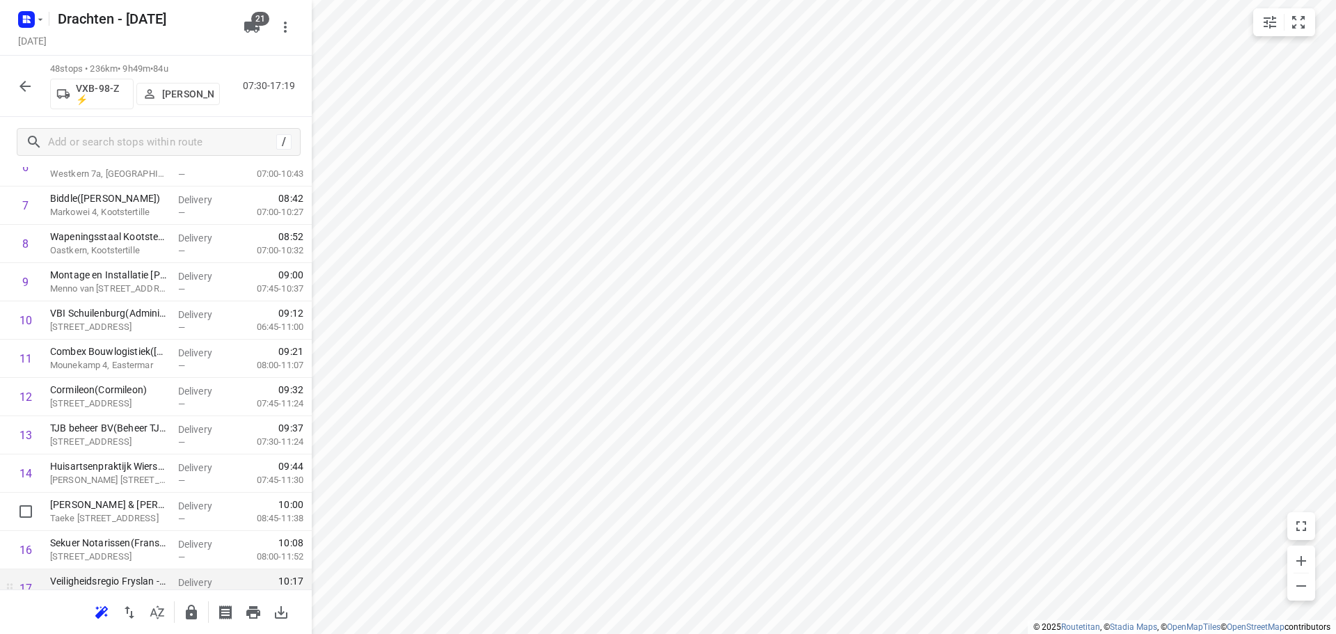
scroll to position [424, 0]
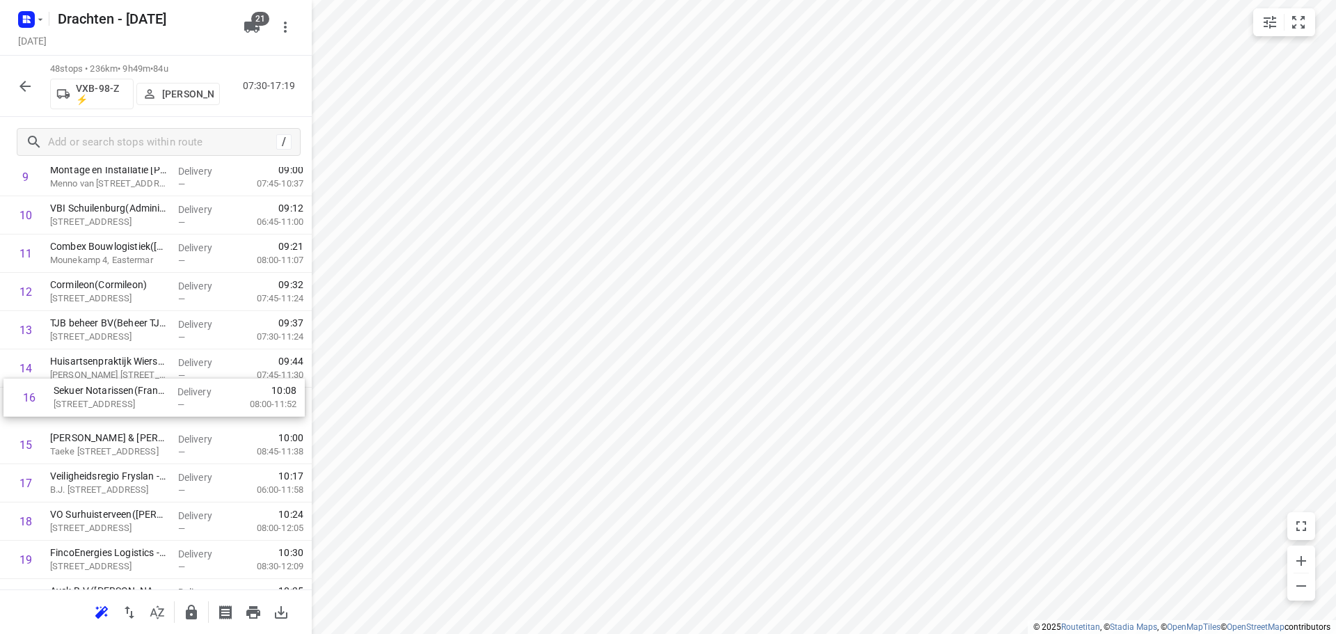
drag, startPoint x: 102, startPoint y: 456, endPoint x: 87, endPoint y: 404, distance: 54.4
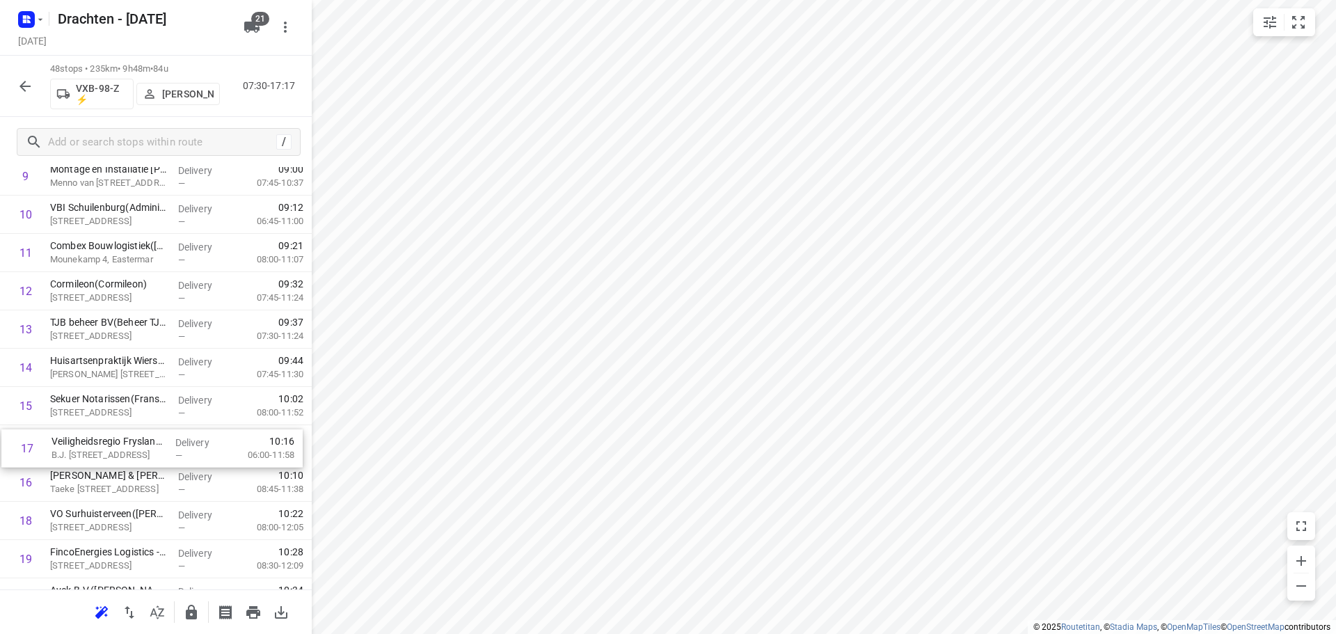
drag, startPoint x: 136, startPoint y: 488, endPoint x: 137, endPoint y: 449, distance: 38.3
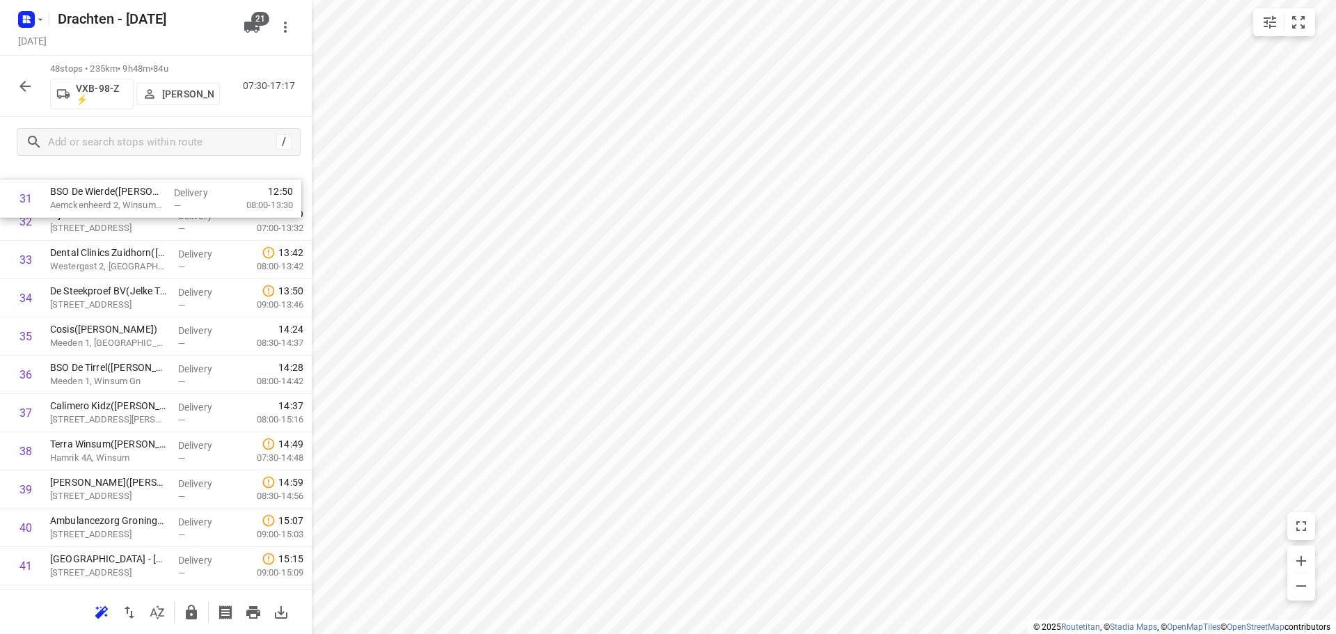
scroll to position [1251, 0]
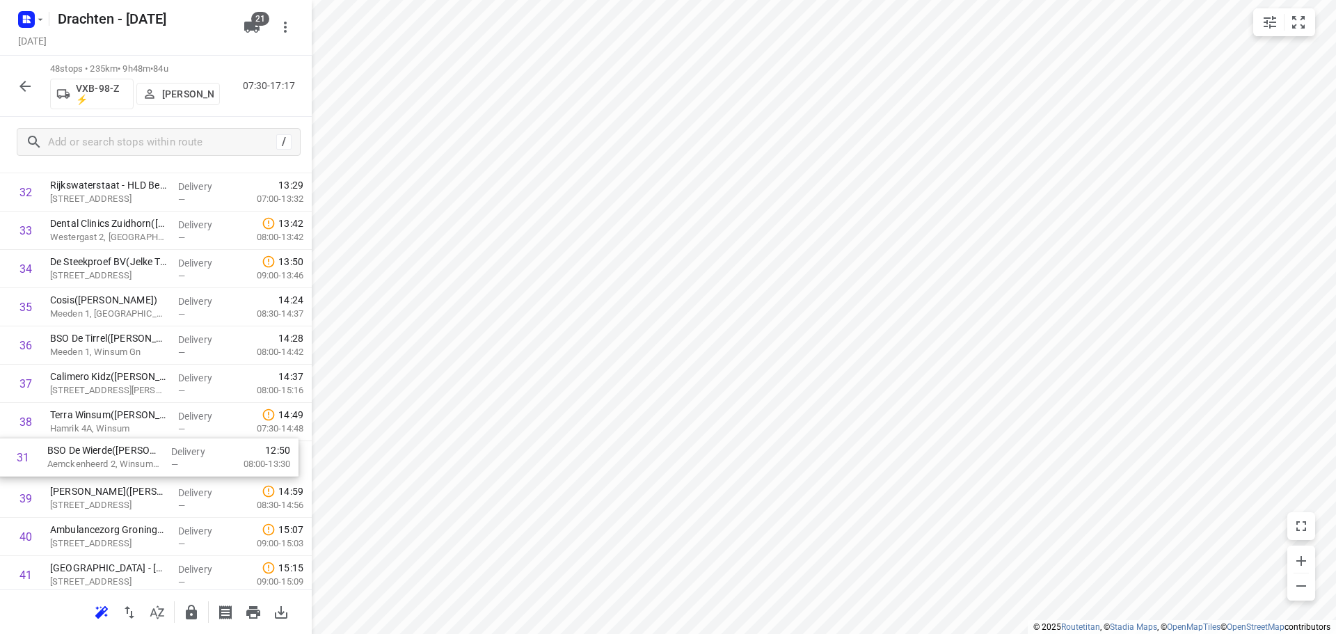
drag, startPoint x: 166, startPoint y: 189, endPoint x: 170, endPoint y: 469, distance: 280.4
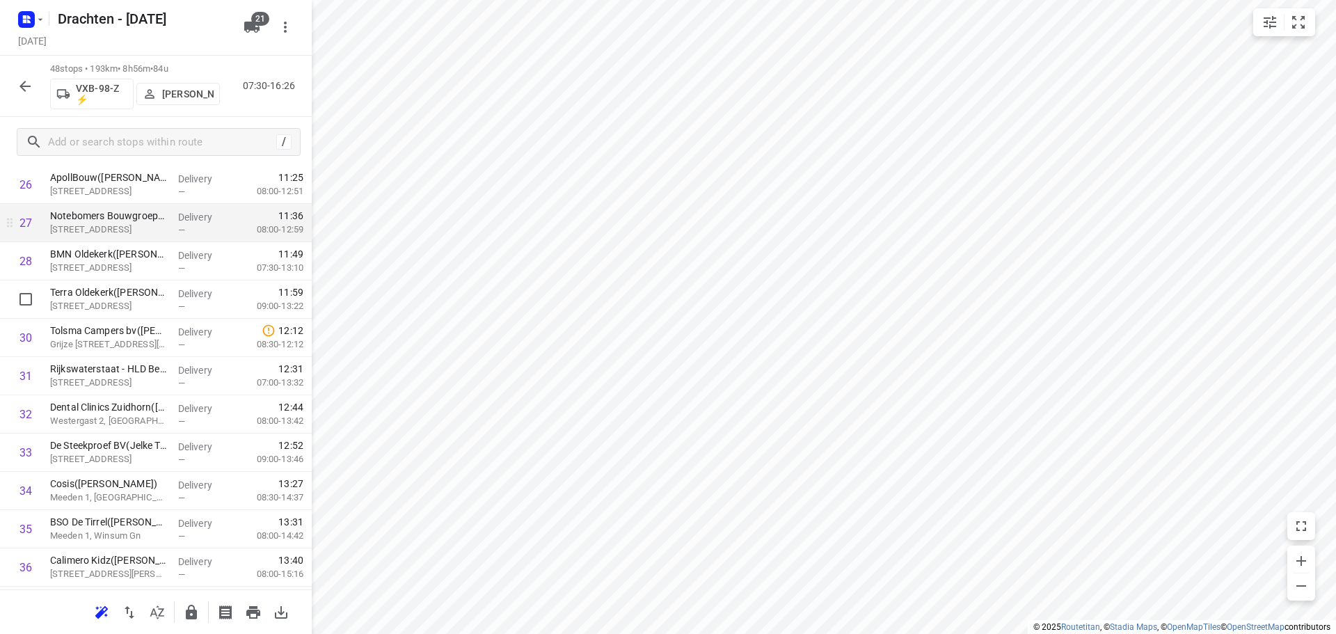
scroll to position [973, 0]
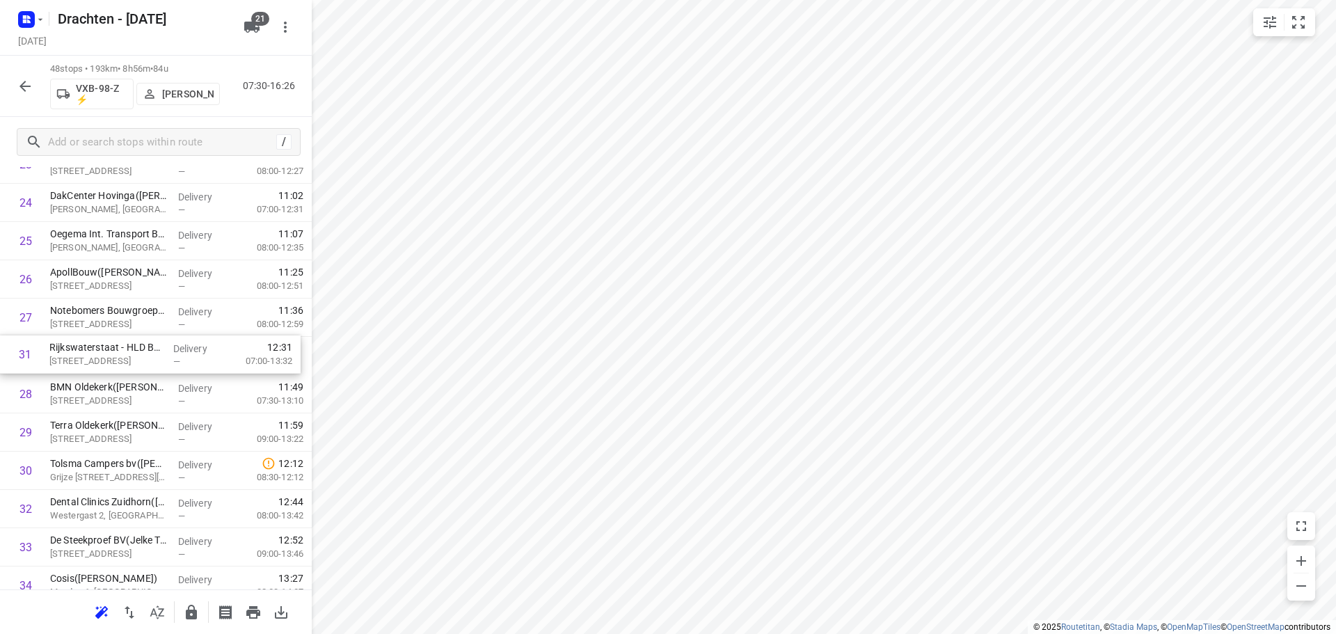
drag, startPoint x: 127, startPoint y: 477, endPoint x: 126, endPoint y: 356, distance: 120.4
click at [126, 356] on div "1 Bouwbedrijf [PERSON_NAME](Bouwbedrijf [PERSON_NAME]) [STREET_ADDRESS] Deliver…" at bounding box center [156, 222] width 312 height 1837
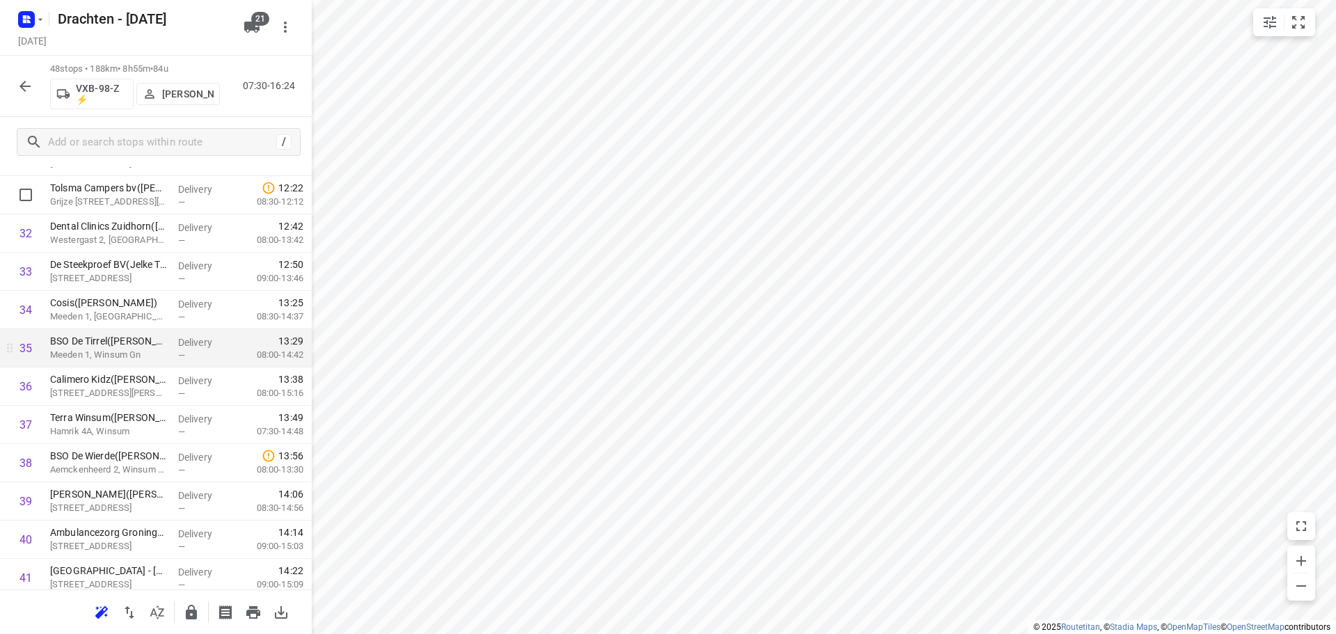
scroll to position [1251, 0]
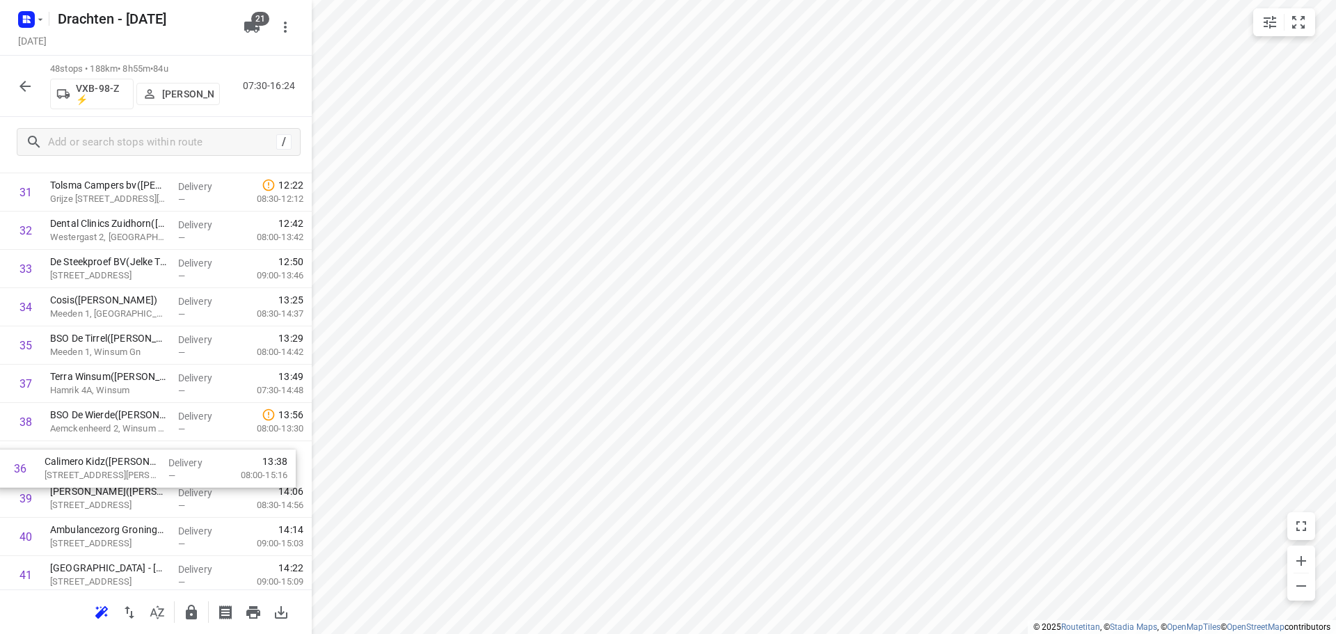
drag, startPoint x: 99, startPoint y: 388, endPoint x: 94, endPoint y: 478, distance: 89.9
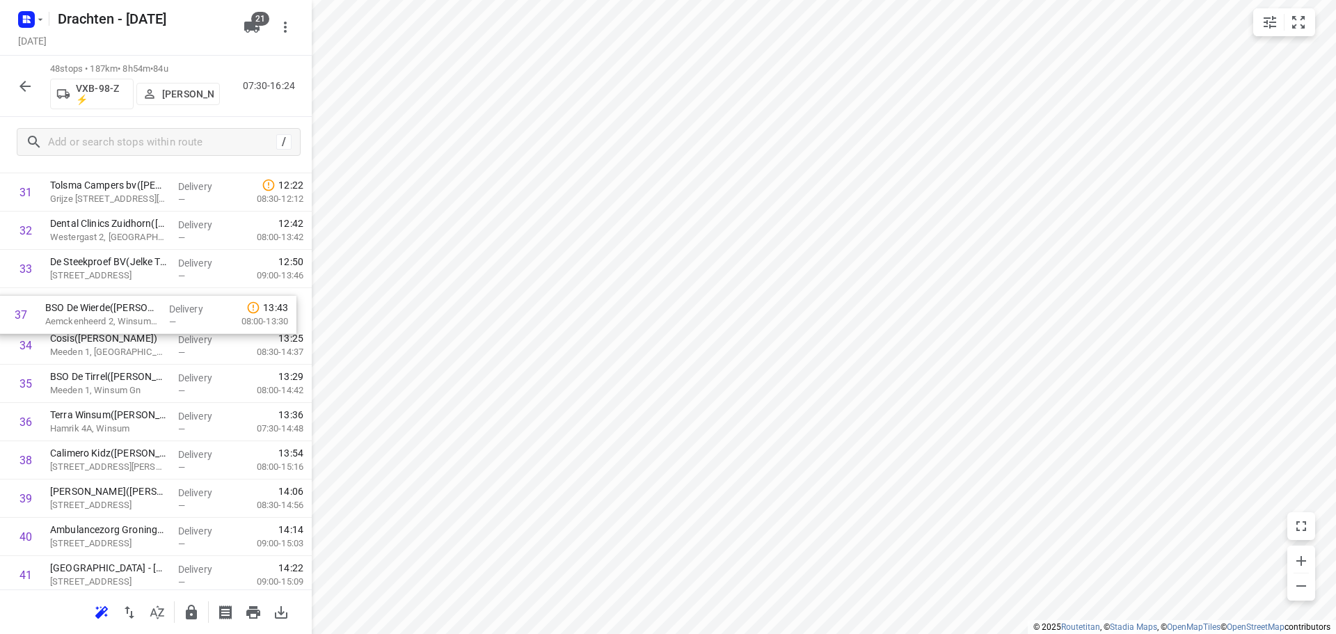
drag, startPoint x: 112, startPoint y: 426, endPoint x: 111, endPoint y: 310, distance: 116.2
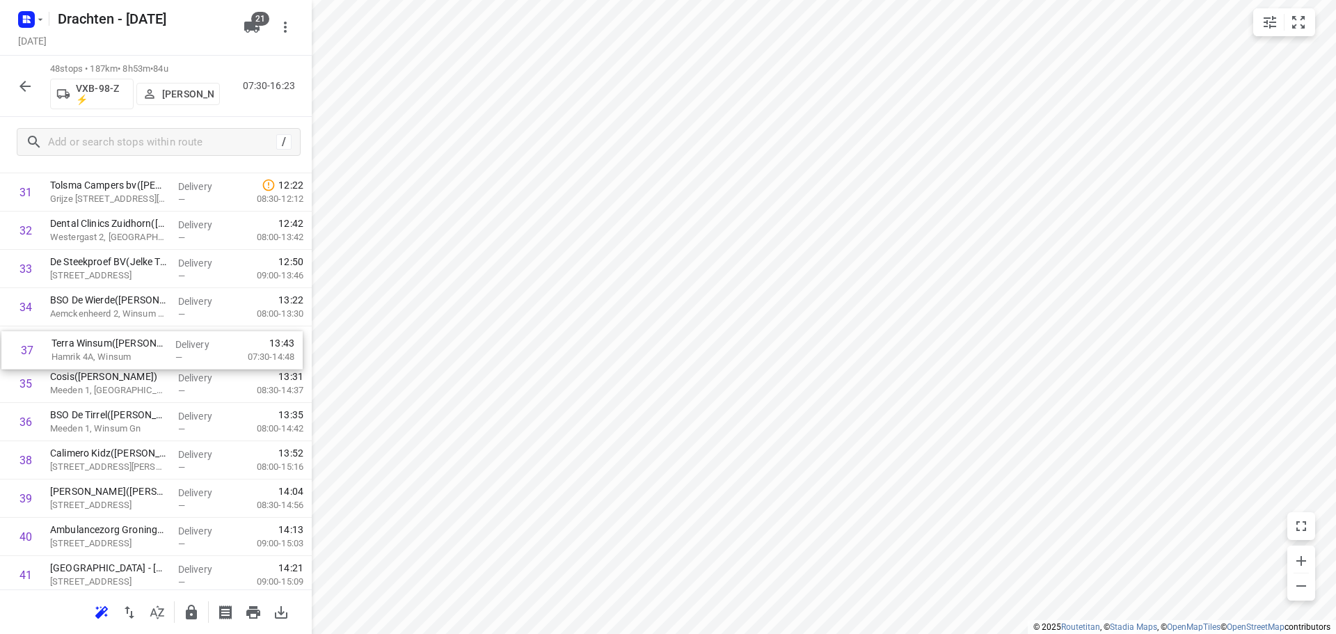
drag, startPoint x: 109, startPoint y: 427, endPoint x: 111, endPoint y: 349, distance: 77.9
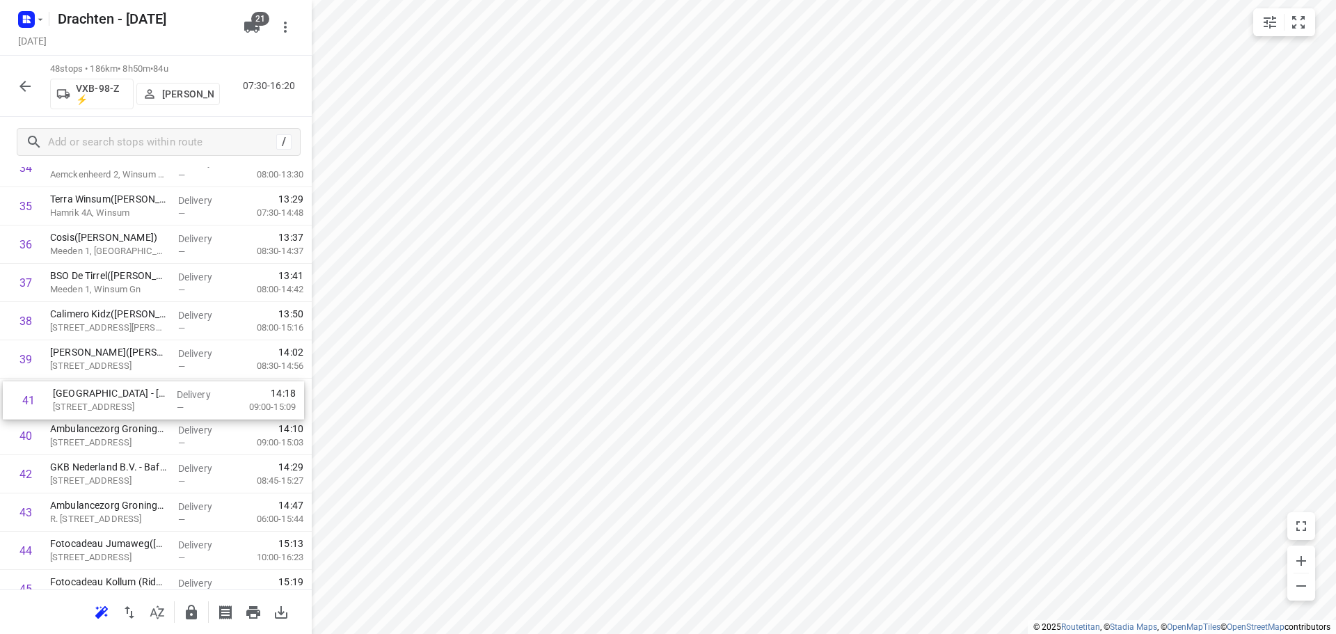
drag, startPoint x: 119, startPoint y: 441, endPoint x: 122, endPoint y: 401, distance: 39.8
drag, startPoint x: 98, startPoint y: 403, endPoint x: 100, endPoint y: 367, distance: 35.5
click at [24, 87] on icon "button" at bounding box center [25, 86] width 17 height 17
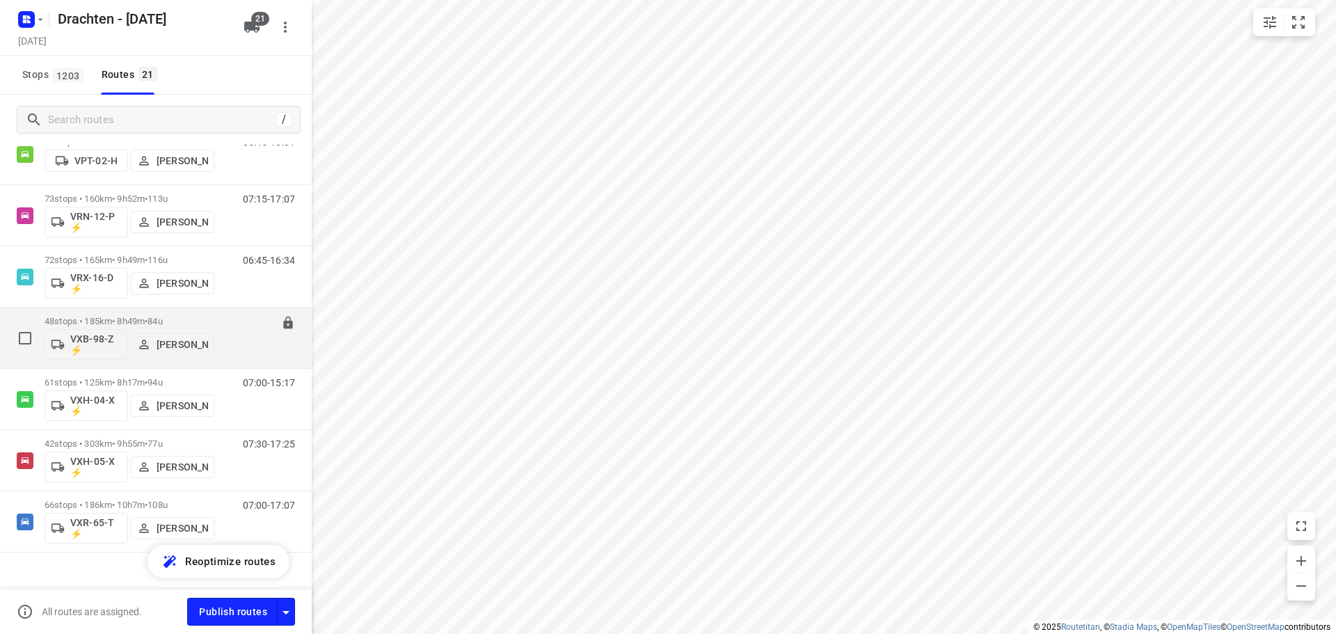
scroll to position [968, 0]
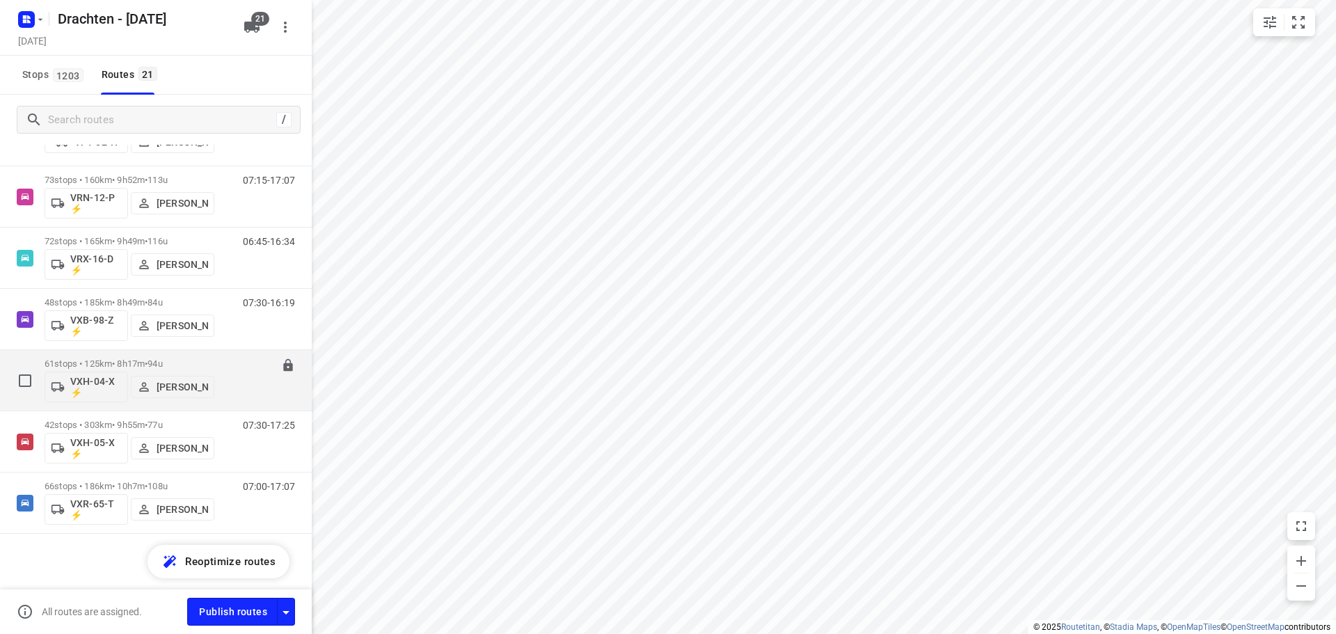
click at [136, 360] on p "61 stops • 125km • 8h17m • 94u" at bounding box center [130, 363] width 170 height 10
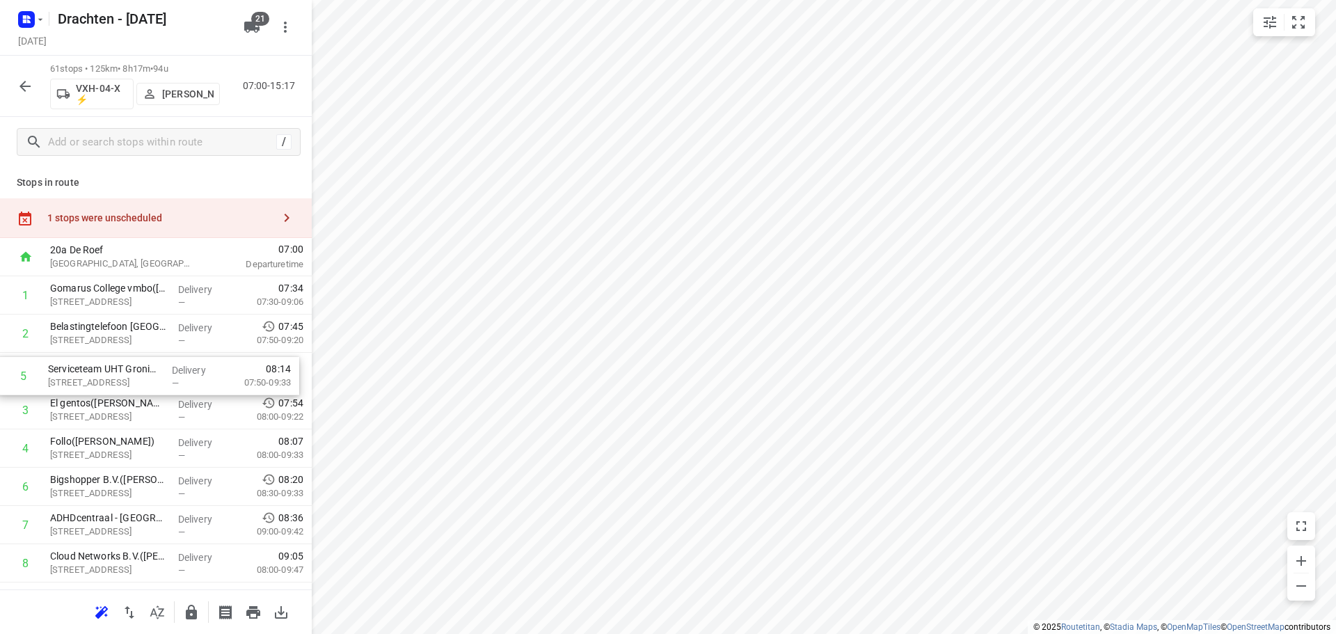
drag, startPoint x: 170, startPoint y: 438, endPoint x: 169, endPoint y: 362, distance: 76.6
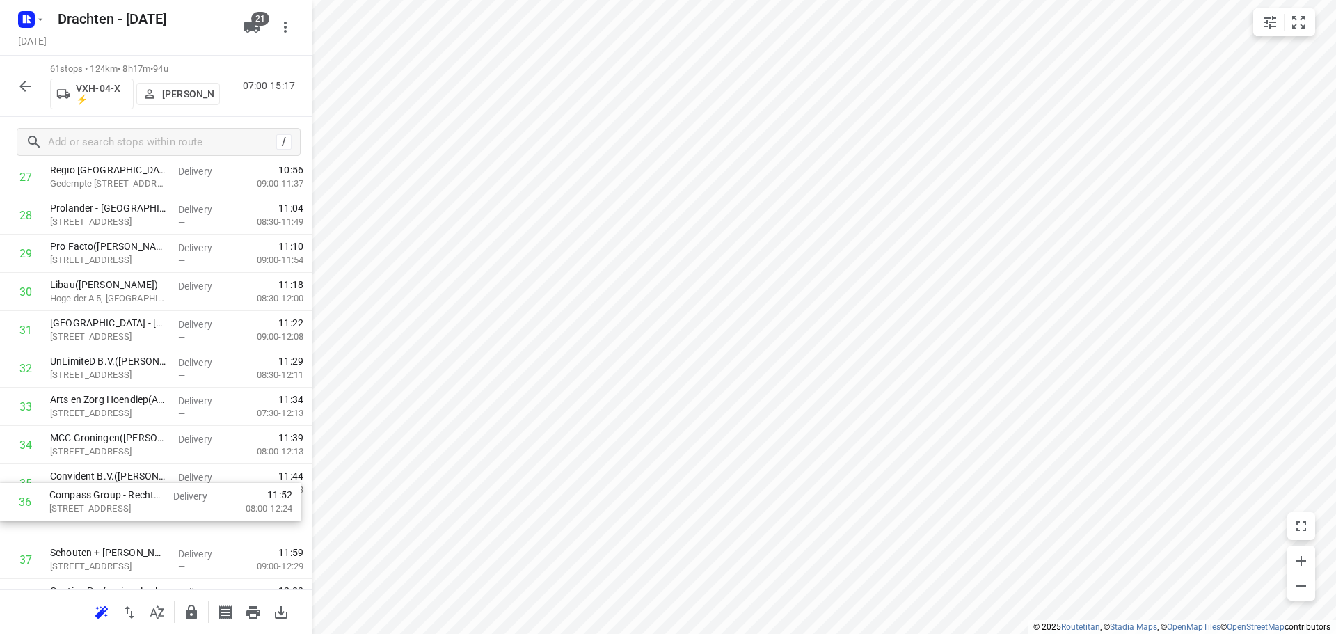
scroll to position [1118, 0]
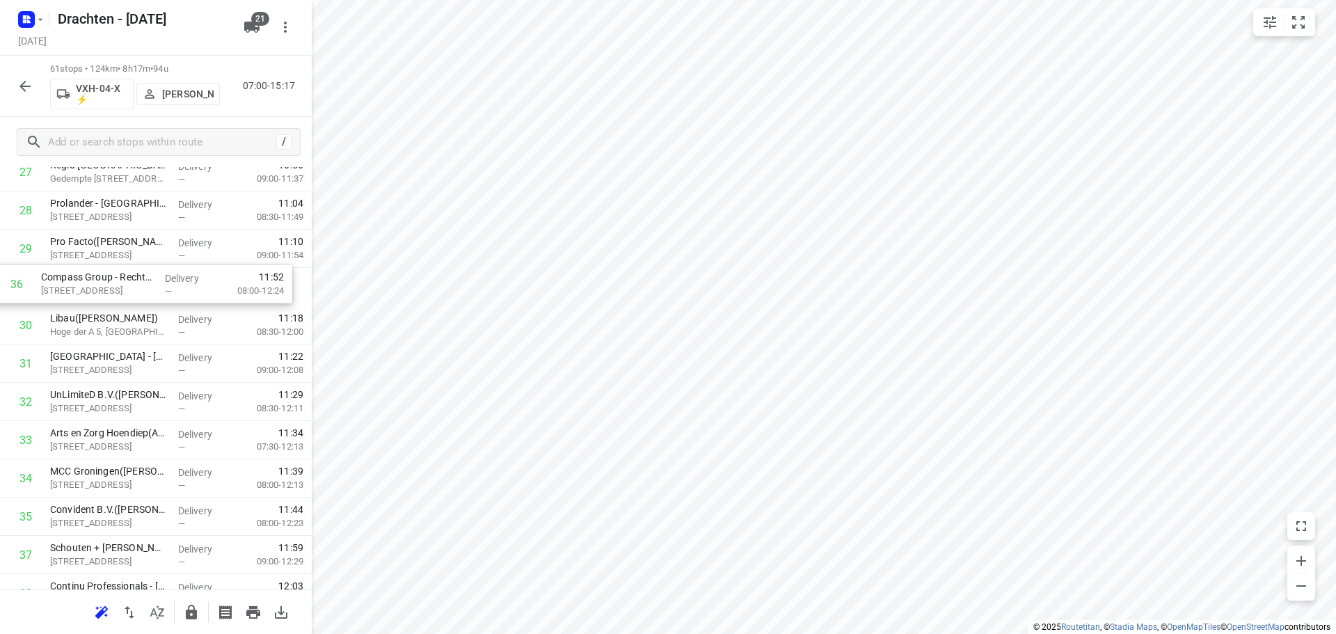
drag, startPoint x: 116, startPoint y: 532, endPoint x: 107, endPoint y: 290, distance: 241.6
click at [107, 290] on div "1 Gomarus College vmbo([PERSON_NAME]) Vondelpad 2, [GEOGRAPHIC_DATA] Delivery —…" at bounding box center [156, 325] width 312 height 2334
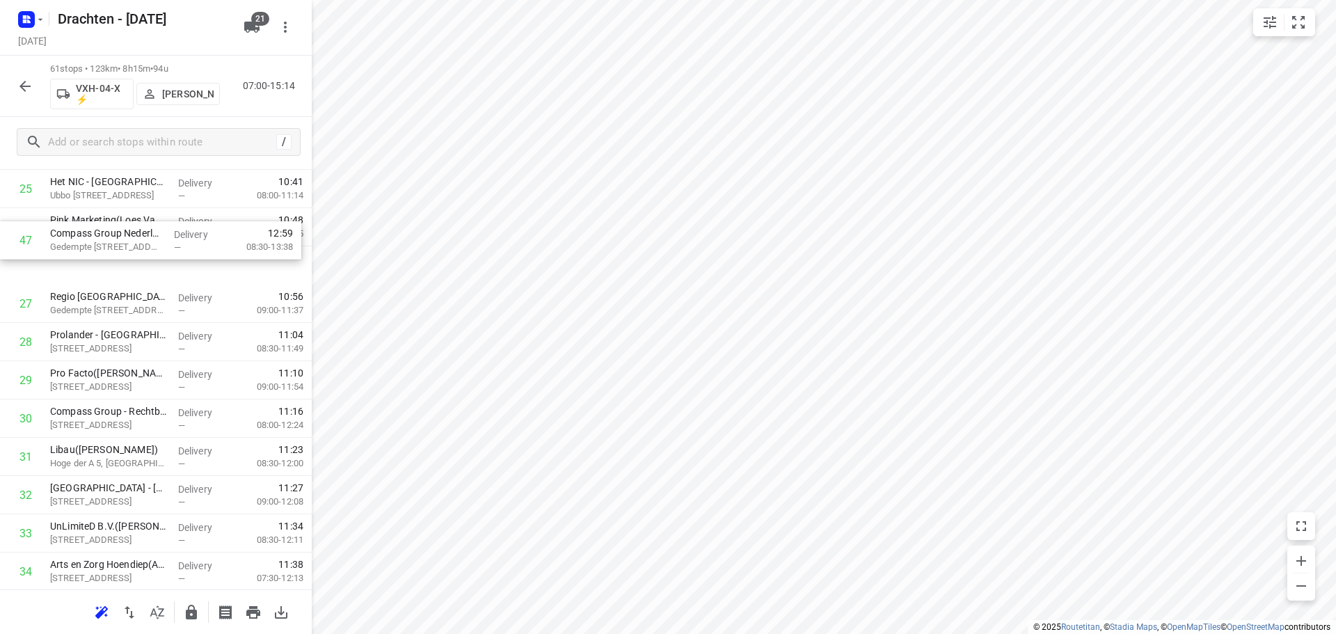
scroll to position [1014, 0]
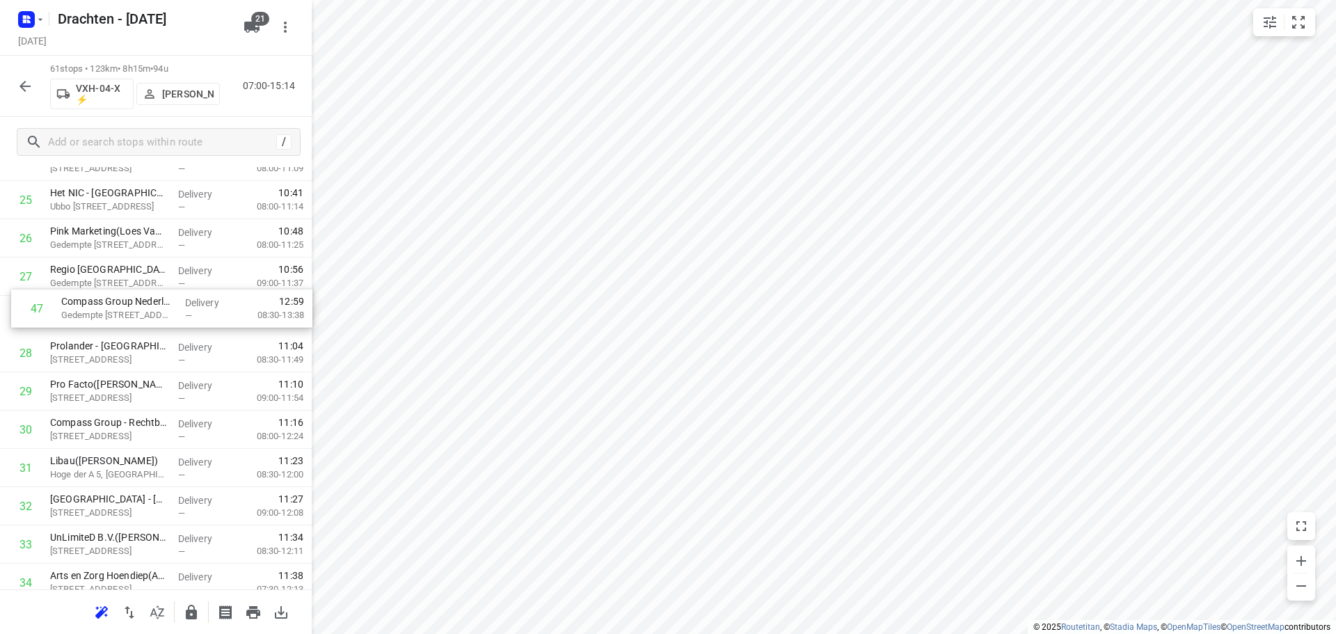
drag, startPoint x: 132, startPoint y: 387, endPoint x: 143, endPoint y: 310, distance: 77.3
click at [143, 310] on div "1 Gomarus College vmbo([PERSON_NAME]) Vondelpad 2, [GEOGRAPHIC_DATA] Delivery —…" at bounding box center [156, 429] width 312 height 2334
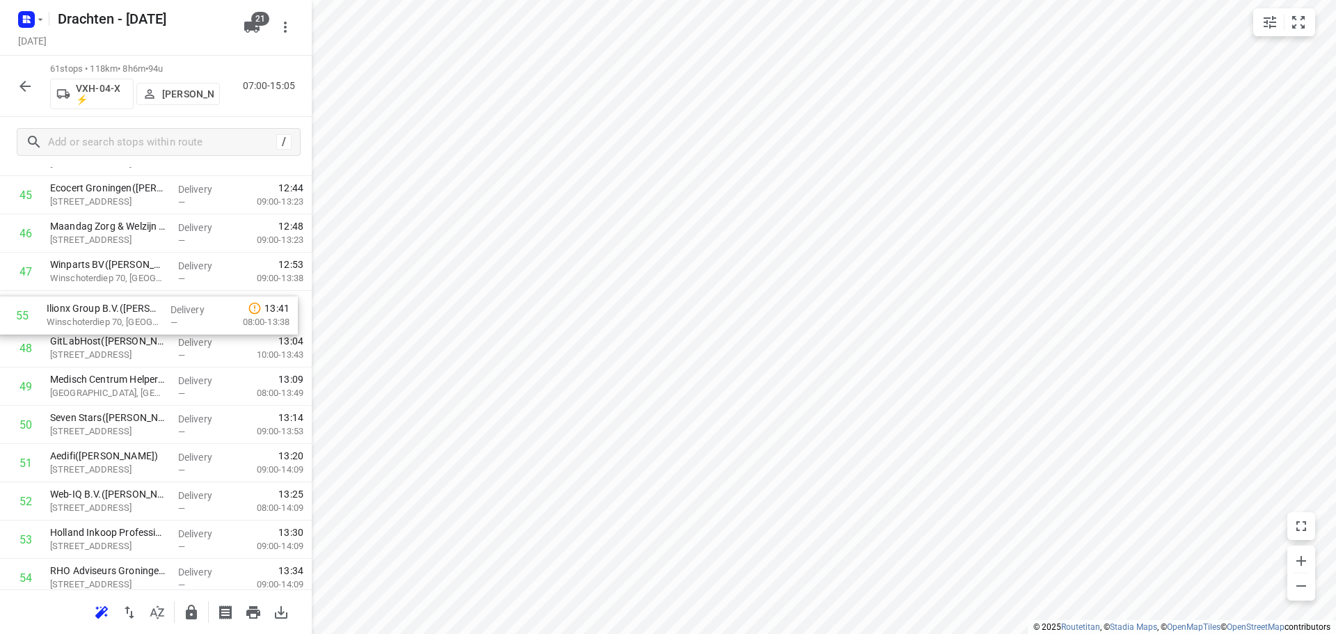
drag, startPoint x: 161, startPoint y: 579, endPoint x: 159, endPoint y: 304, distance: 274.9
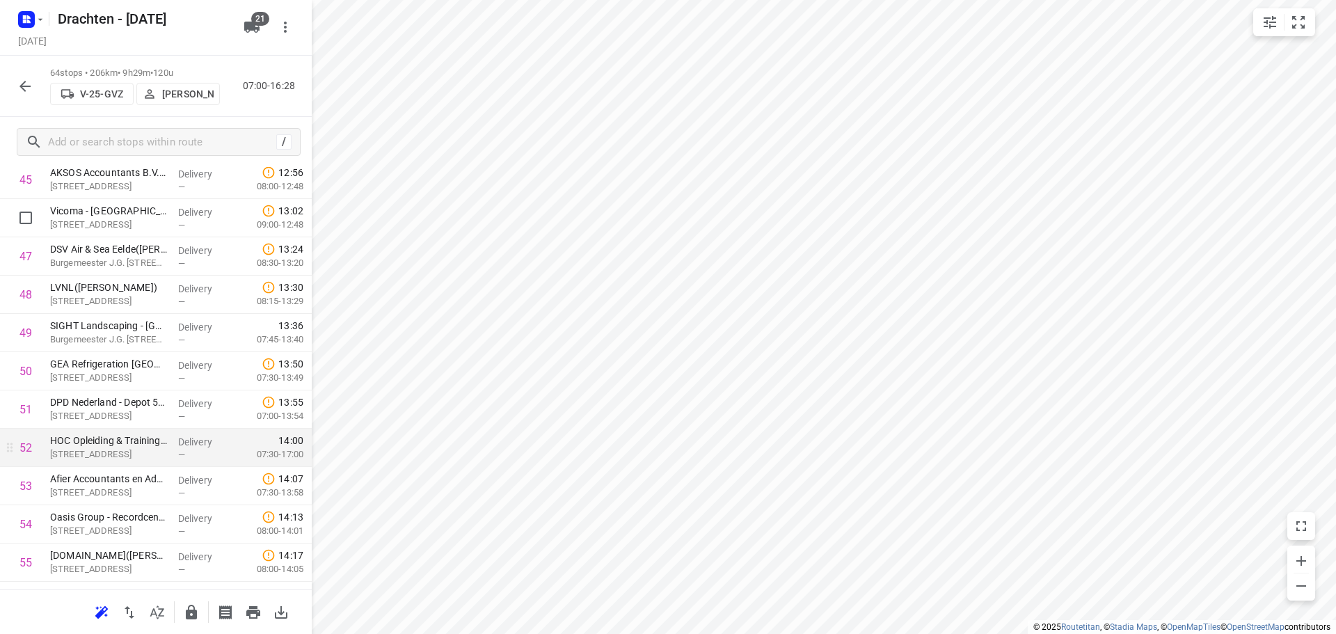
scroll to position [1642, 0]
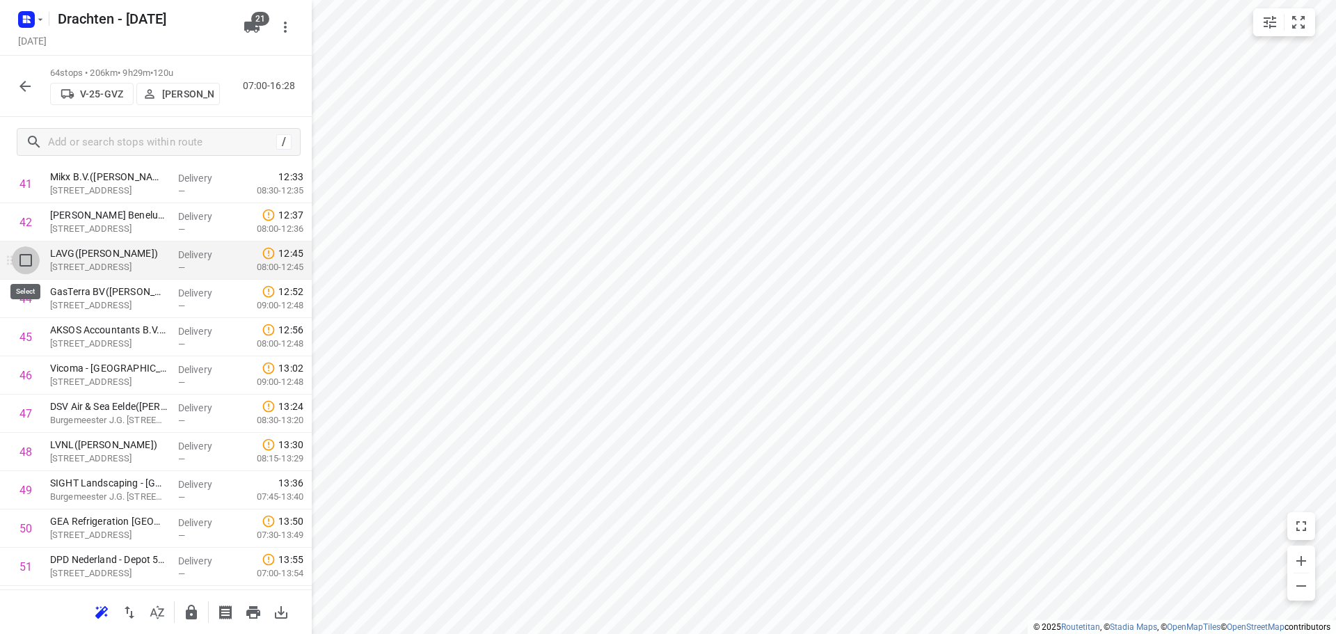
click at [25, 259] on input "checkbox" at bounding box center [26, 260] width 28 height 28
checkbox input "true"
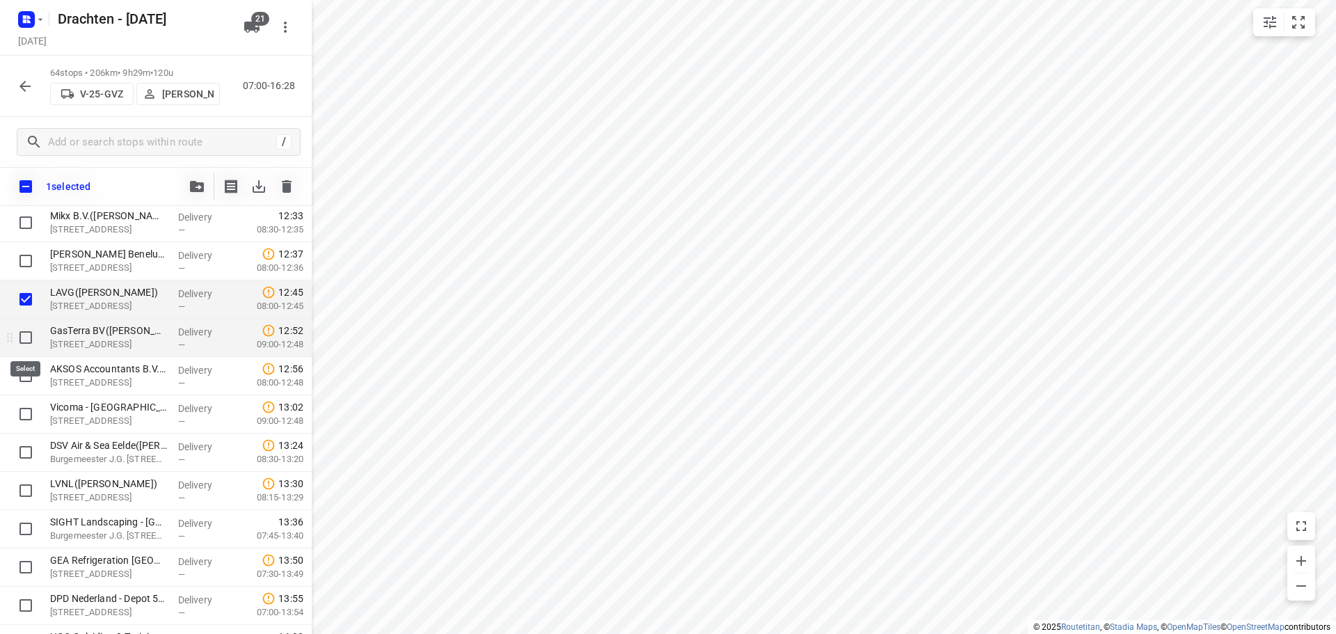
drag, startPoint x: 27, startPoint y: 333, endPoint x: 28, endPoint y: 349, distance: 16.0
click at [27, 334] on input "checkbox" at bounding box center [26, 338] width 28 height 28
checkbox input "true"
click at [26, 374] on input "checkbox" at bounding box center [26, 376] width 28 height 28
checkbox input "true"
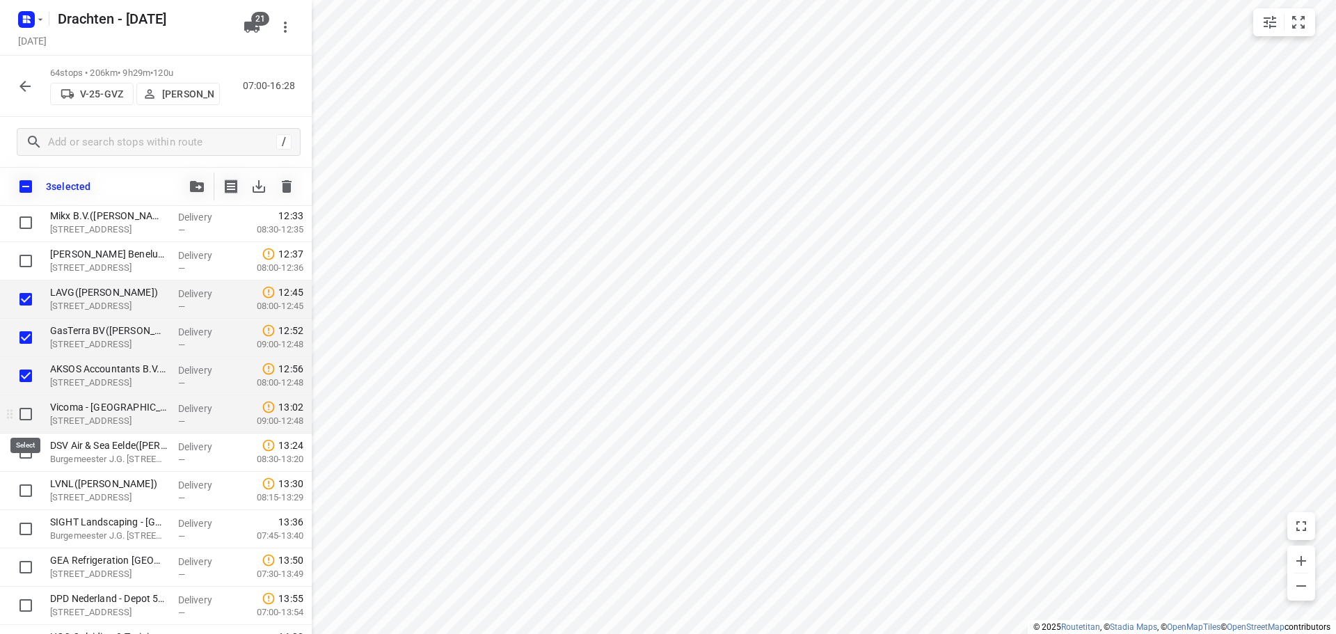
click at [24, 417] on input "checkbox" at bounding box center [26, 414] width 28 height 28
checkbox input "true"
click at [202, 190] on icon "button" at bounding box center [197, 186] width 14 height 11
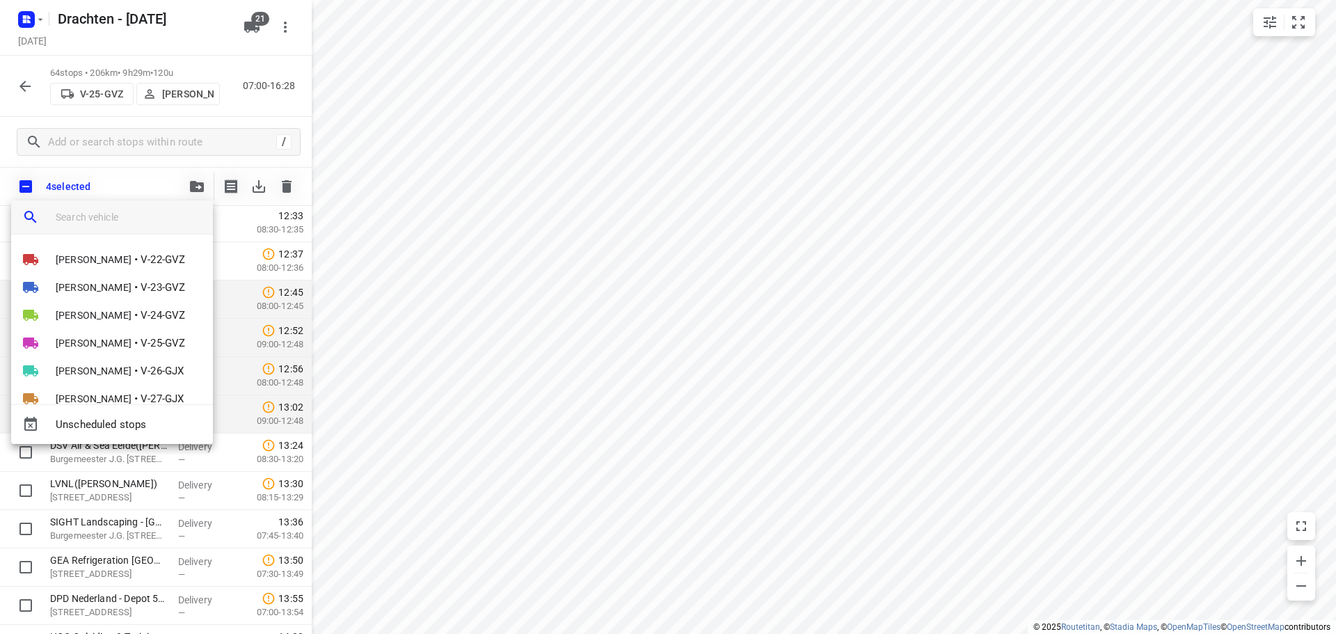
click at [113, 217] on input "search vehicle" at bounding box center [129, 217] width 146 height 21
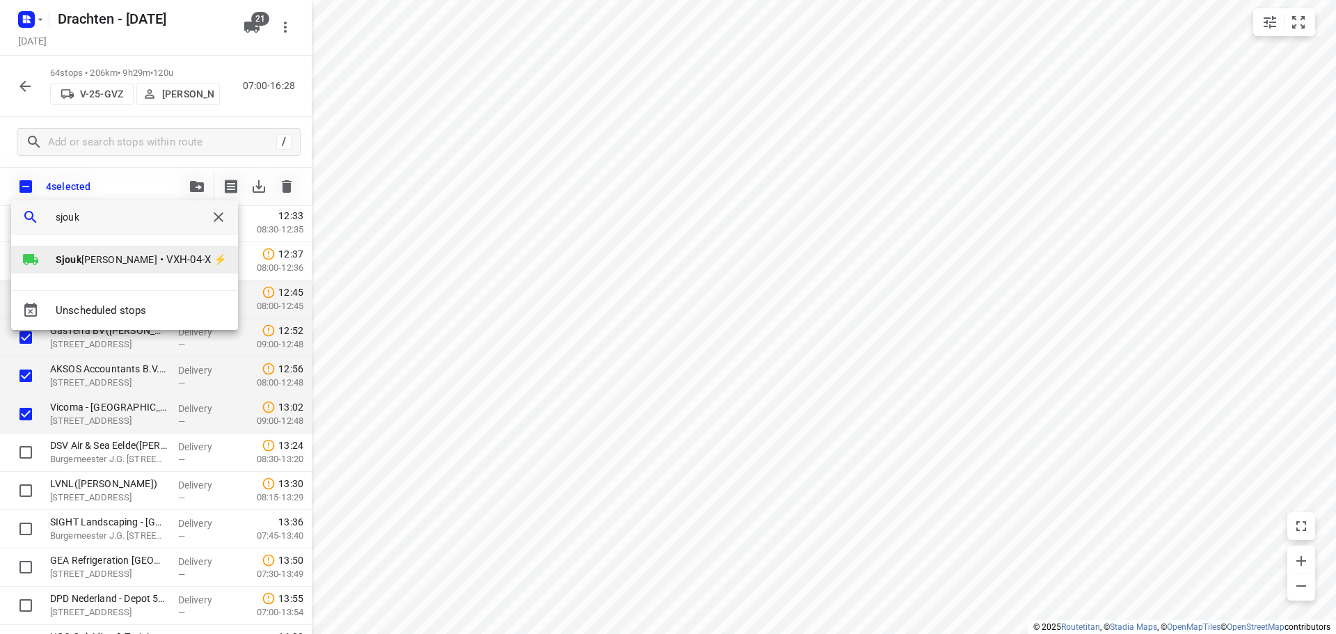
type input "sjouk"
click at [68, 263] on b "Sjouk" at bounding box center [69, 259] width 26 height 11
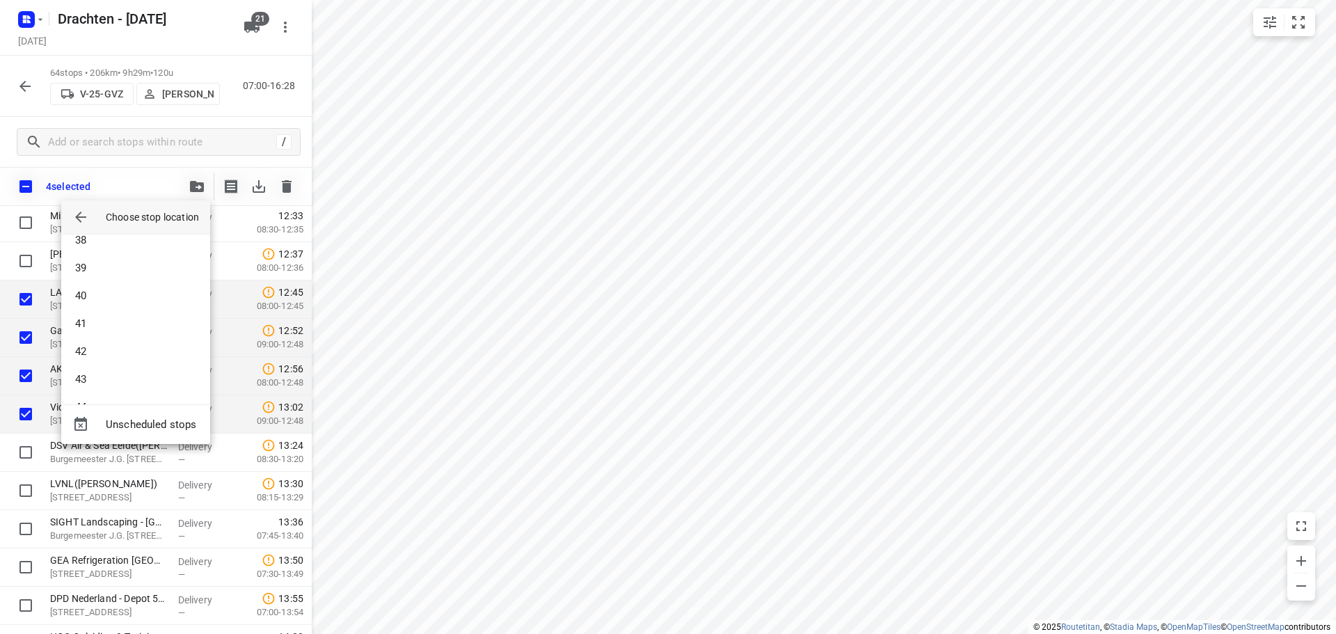
scroll to position [1252, 0]
click at [106, 286] on li "47" at bounding box center [135, 282] width 149 height 28
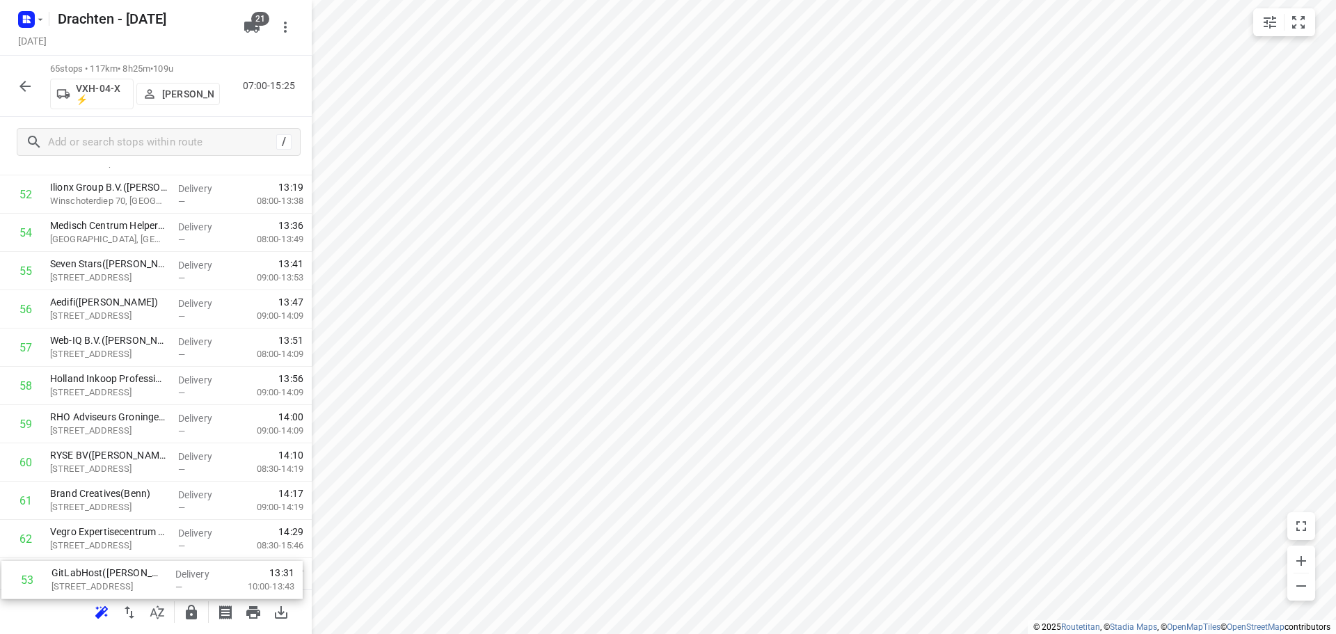
scroll to position [2213, 0]
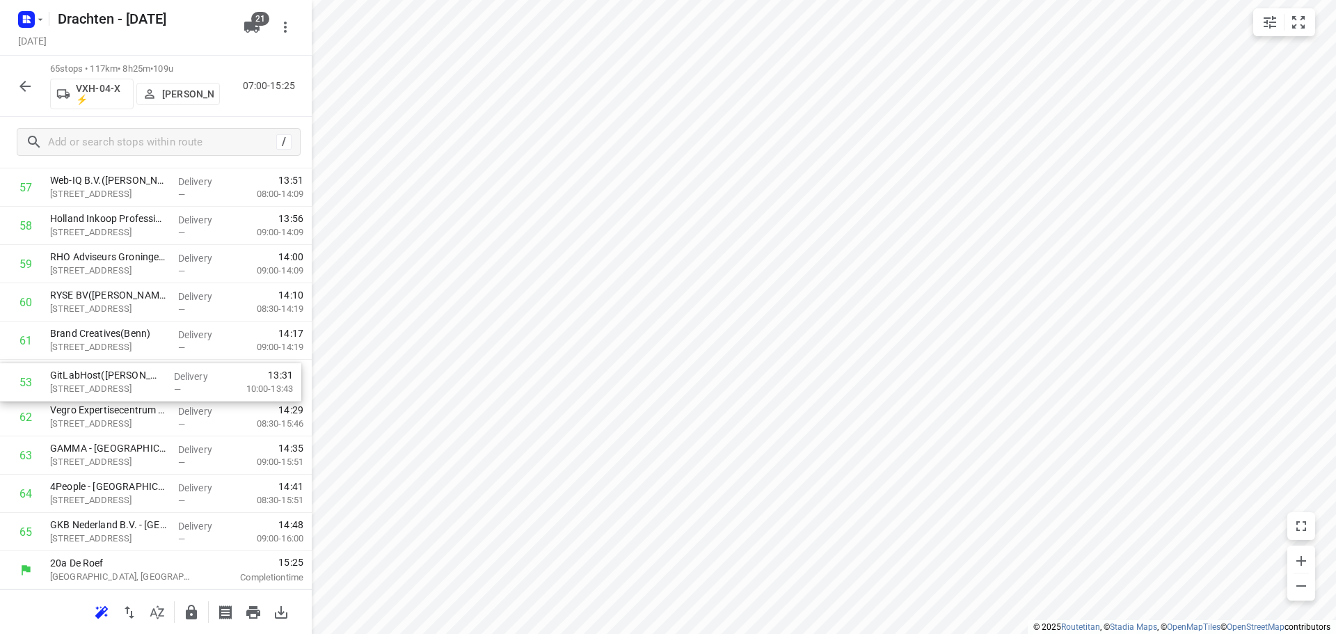
drag, startPoint x: 100, startPoint y: 578, endPoint x: 101, endPoint y: 383, distance: 194.8
click at [30, 83] on icon "button" at bounding box center [25, 86] width 17 height 17
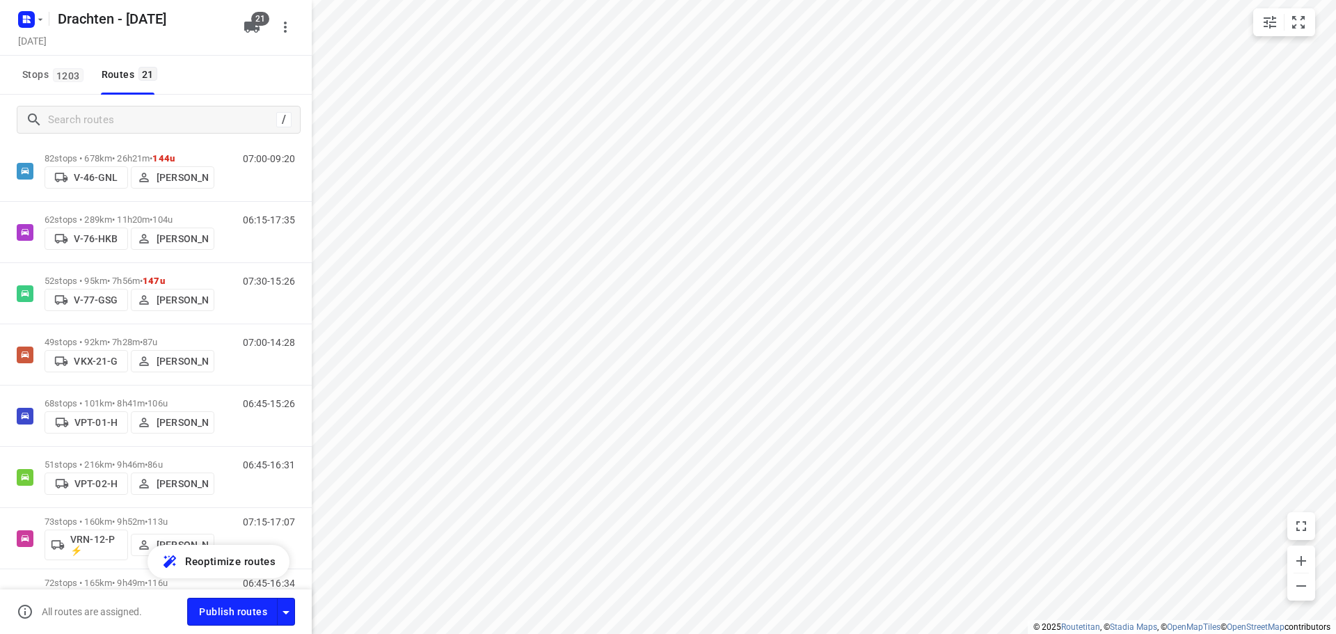
scroll to position [968, 0]
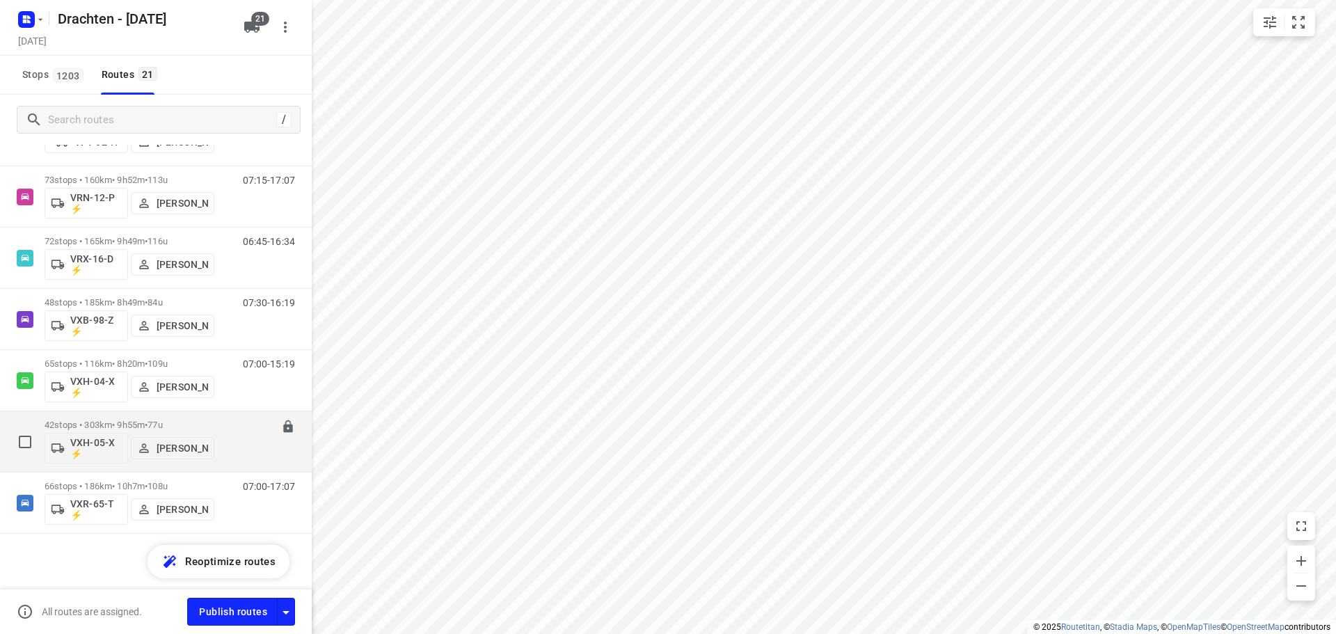
click at [131, 423] on p "42 stops • 303km • 9h55m • 77u" at bounding box center [130, 425] width 170 height 10
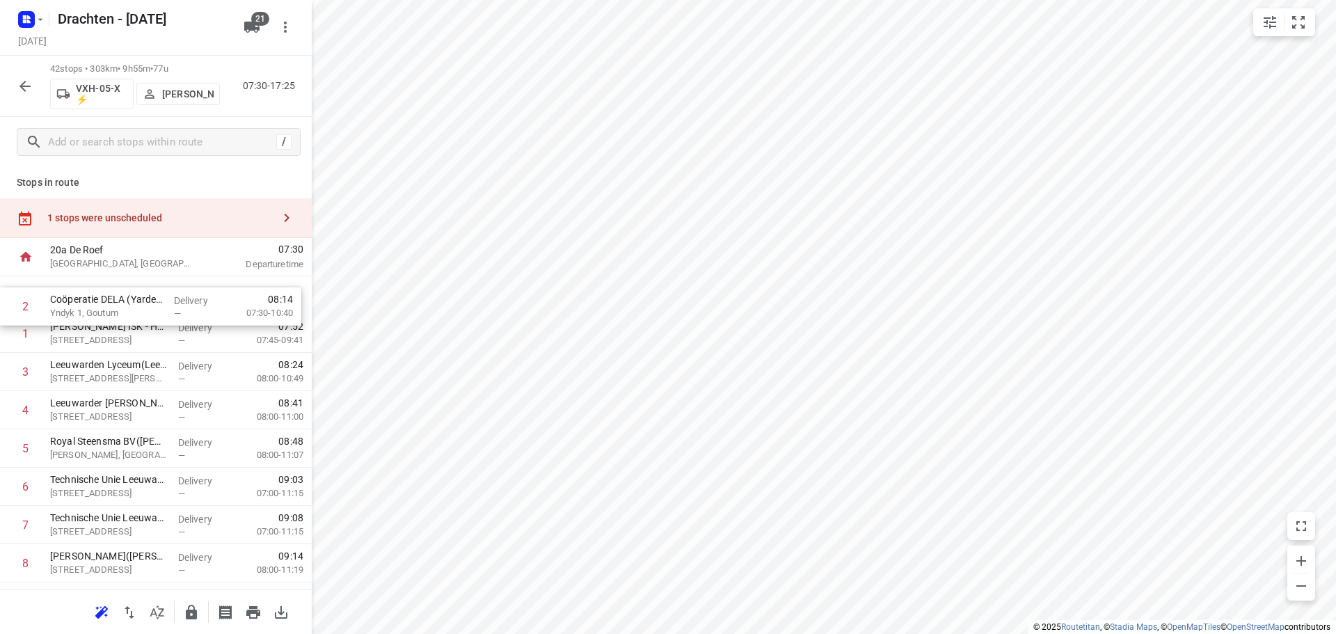
drag, startPoint x: 127, startPoint y: 342, endPoint x: 129, endPoint y: 314, distance: 28.0
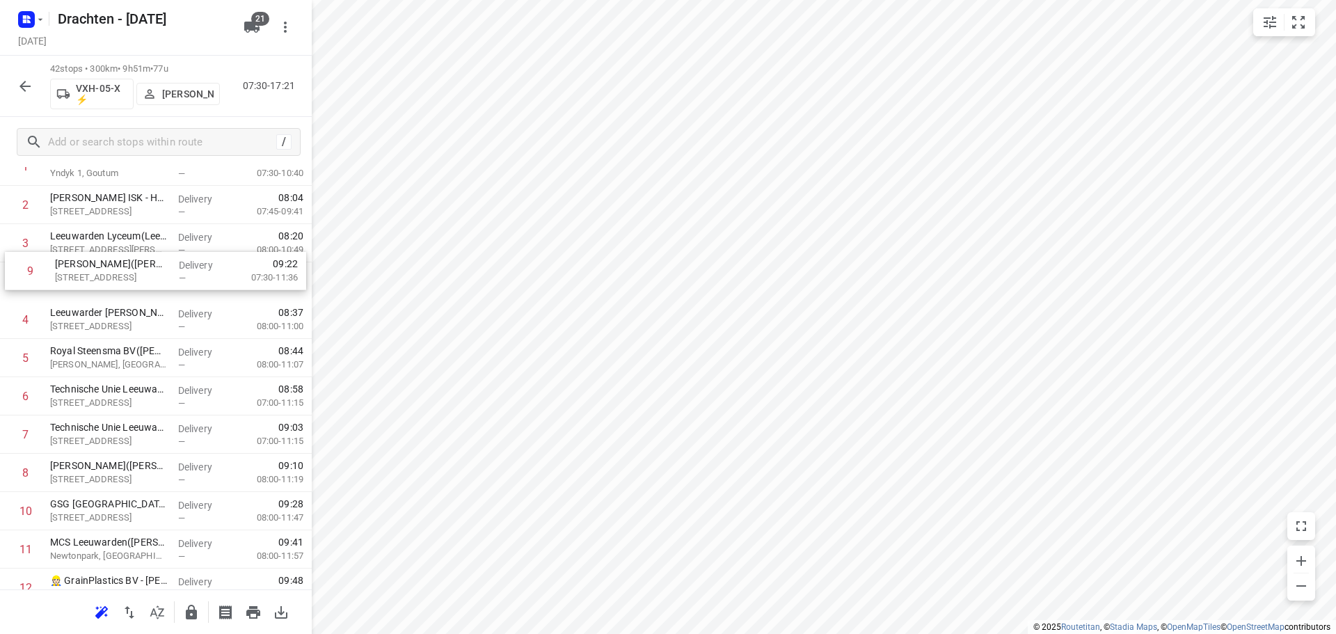
scroll to position [126, 0]
drag, startPoint x: 120, startPoint y: 397, endPoint x: 124, endPoint y: 287, distance: 109.3
drag, startPoint x: 75, startPoint y: 516, endPoint x: 77, endPoint y: 281, distance: 234.5
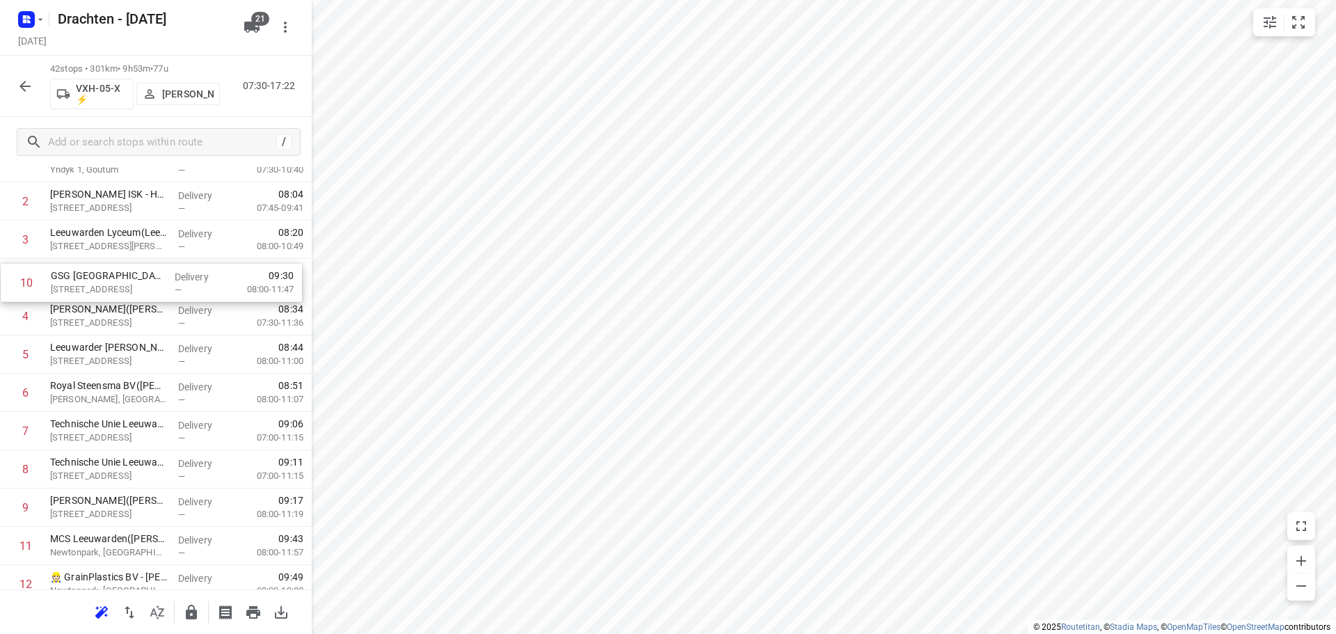
drag, startPoint x: 86, startPoint y: 397, endPoint x: 93, endPoint y: 356, distance: 41.6
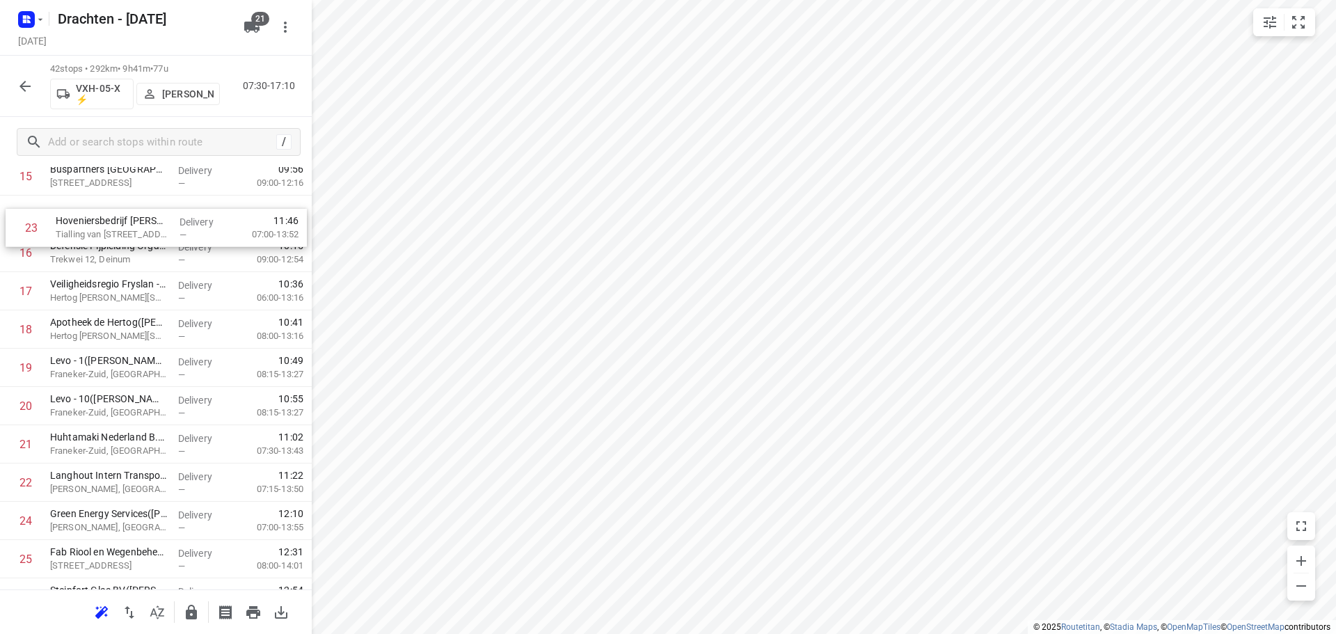
scroll to position [598, 0]
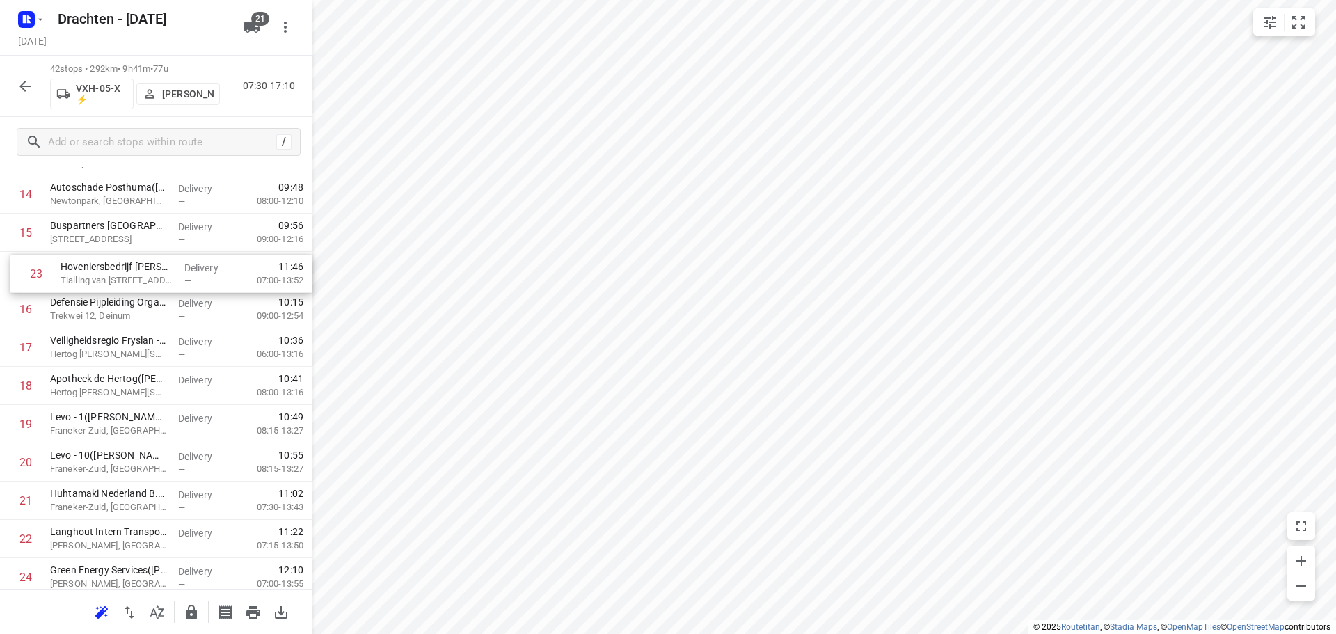
drag, startPoint x: 99, startPoint y: 452, endPoint x: 111, endPoint y: 273, distance: 179.9
click at [111, 273] on div "1 Coöperatie DELA (Yarden) - Yardenhuis van Goutum(Henk Meijer) Yndyk 1, Goutum…" at bounding box center [156, 481] width 312 height 1607
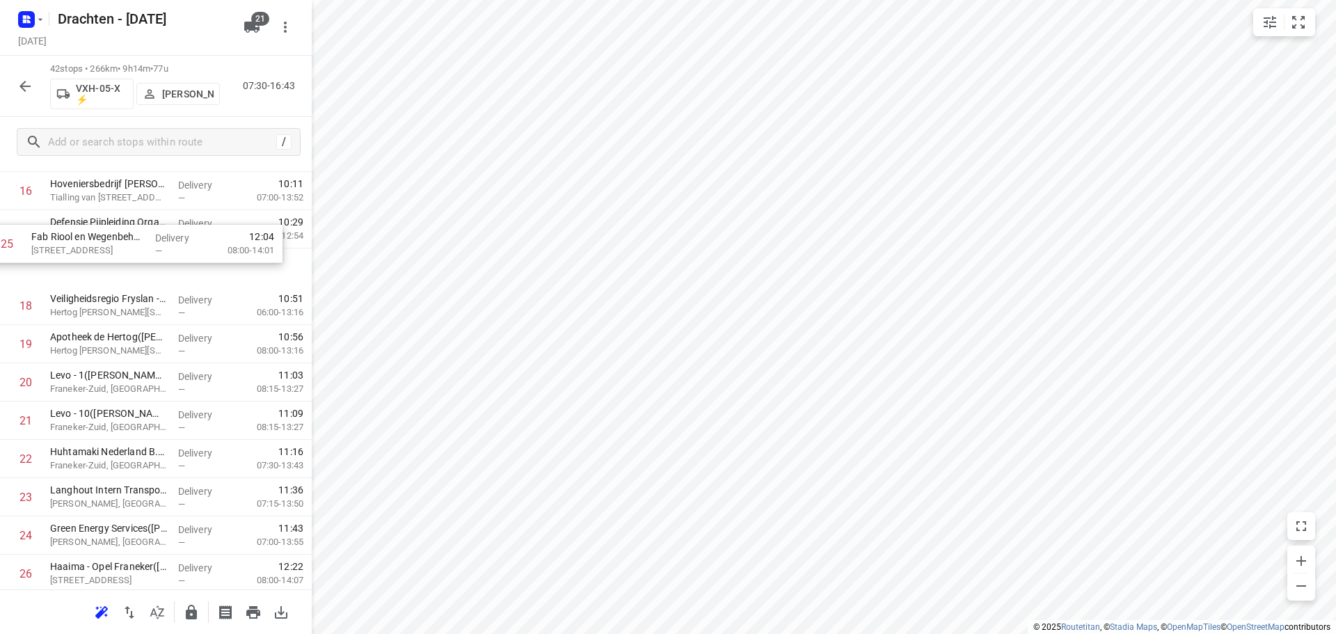
scroll to position [677, 0]
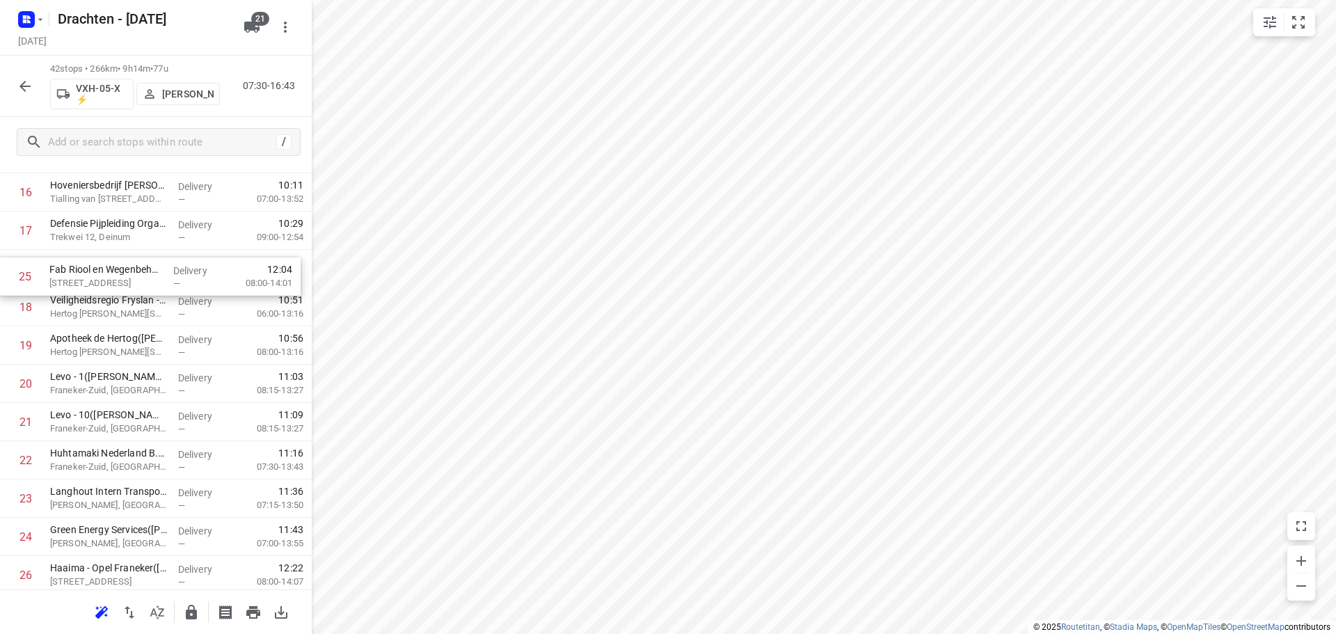
drag, startPoint x: 109, startPoint y: 477, endPoint x: 109, endPoint y: 273, distance: 203.2
click at [109, 273] on div "1 Coöperatie DELA (Yarden) - Yardenhuis van Goutum(Henk Meijer) Yndyk 1, Goutum…" at bounding box center [156, 402] width 312 height 1607
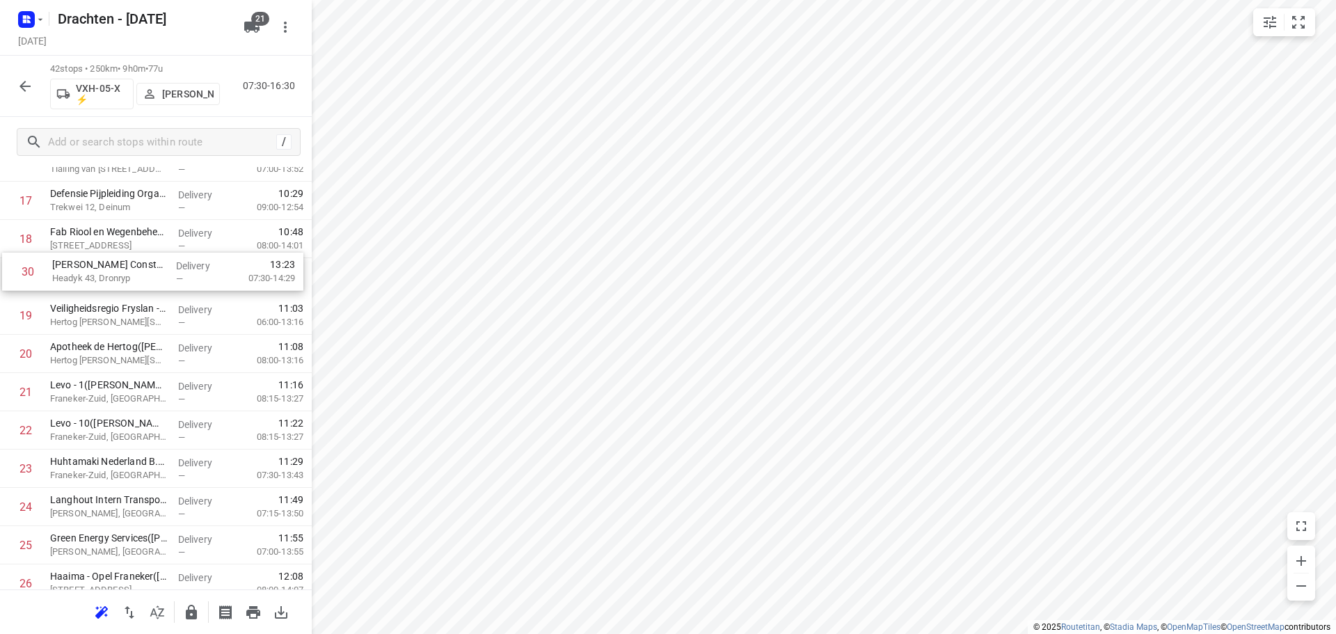
drag, startPoint x: 132, startPoint y: 525, endPoint x: 134, endPoint y: 271, distance: 254.0
click at [134, 271] on div "1 Coöperatie DELA (Yarden) - Yardenhuis van Goutum(Henk Meijer) Yndyk 1, Goutum…" at bounding box center [156, 372] width 312 height 1607
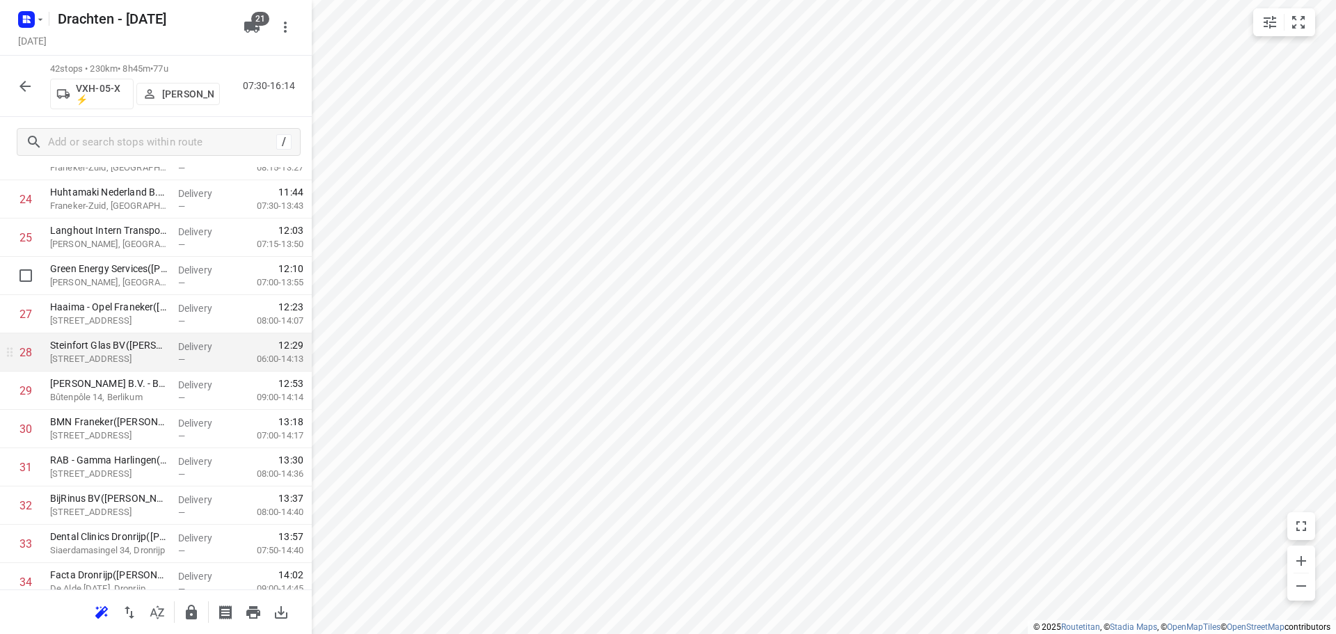
scroll to position [985, 0]
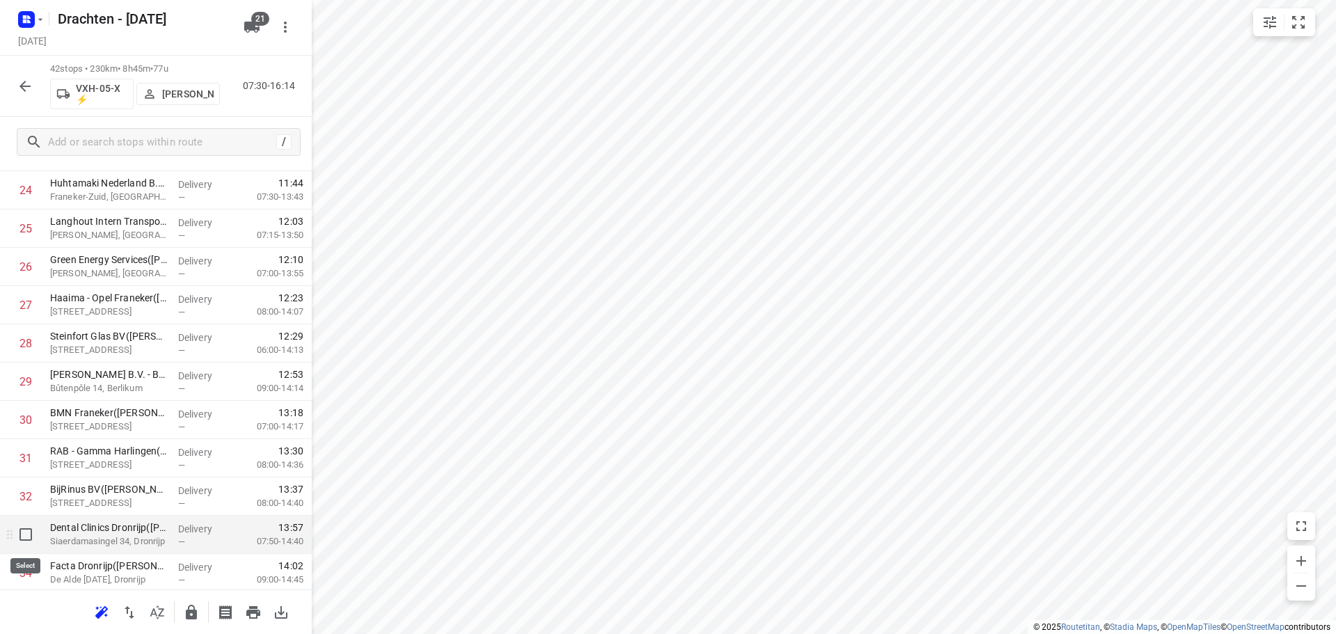
click at [21, 536] on input "checkbox" at bounding box center [26, 534] width 28 height 28
checkbox input "true"
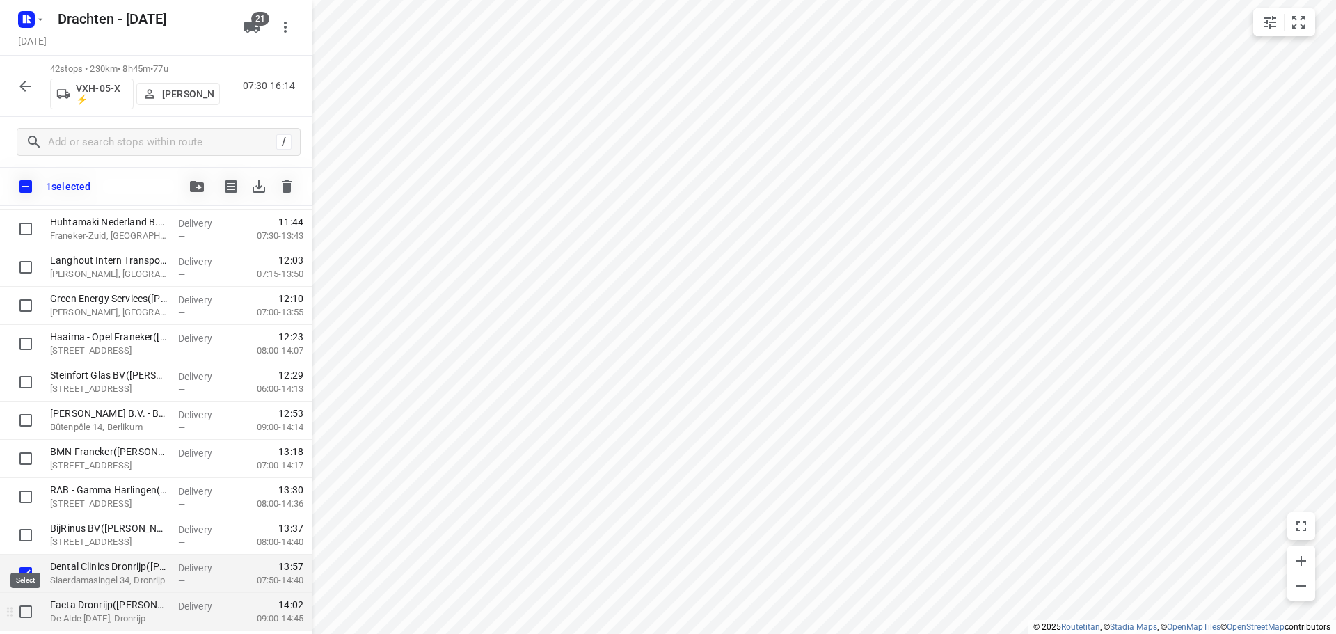
click at [24, 611] on input "checkbox" at bounding box center [26, 612] width 28 height 28
checkbox input "true"
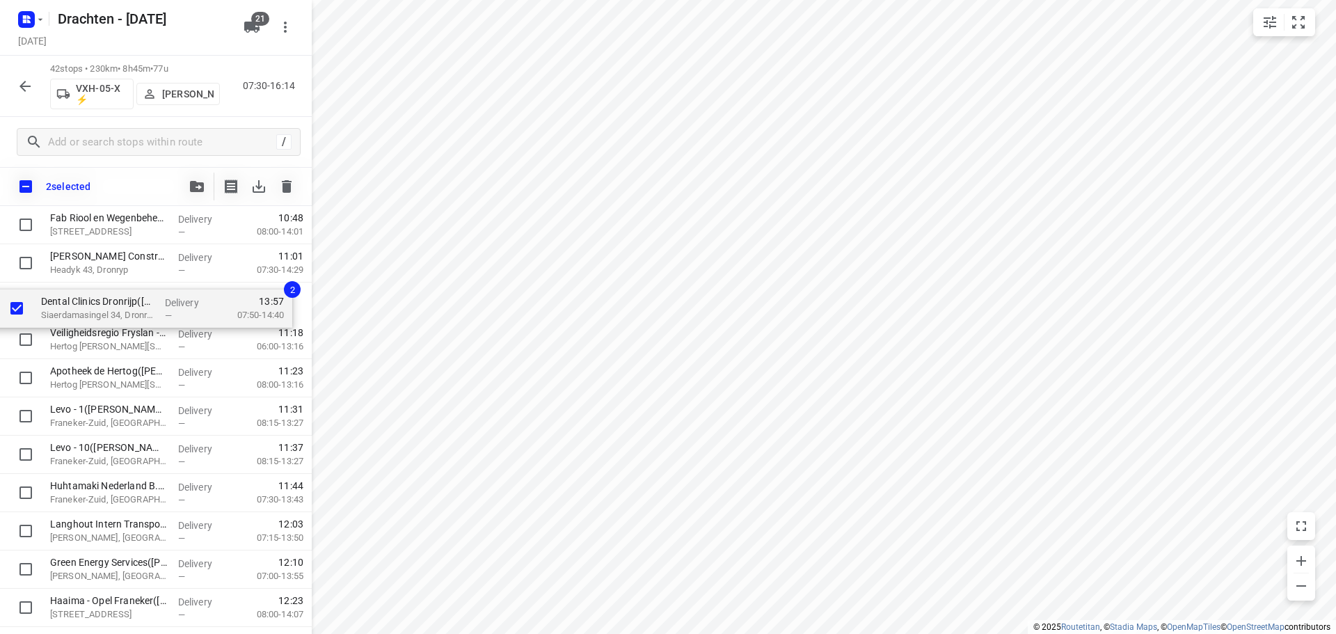
scroll to position [750, 0]
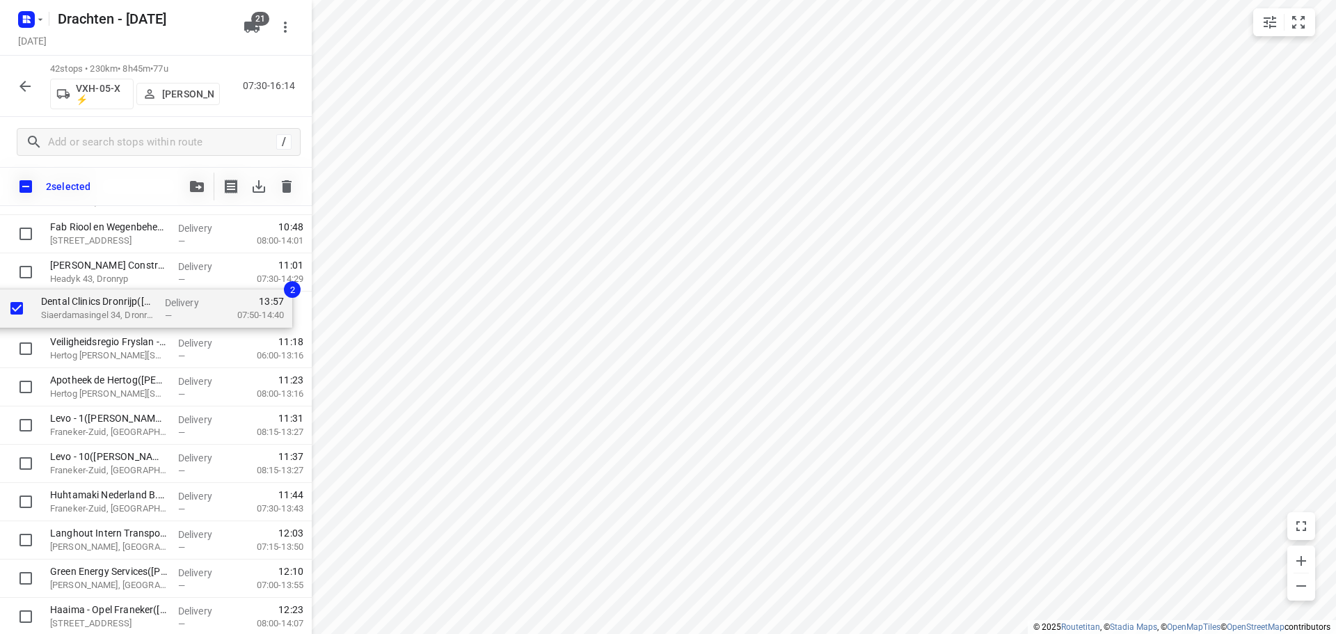
drag, startPoint x: 81, startPoint y: 580, endPoint x: 74, endPoint y: 310, distance: 270.1
click at [74, 310] on div "Coöperatie DELA (Yarden) - Yardenhuis van Goutum(Henk Meijer) Yndyk 1, Goutum D…" at bounding box center [156, 368] width 312 height 1607
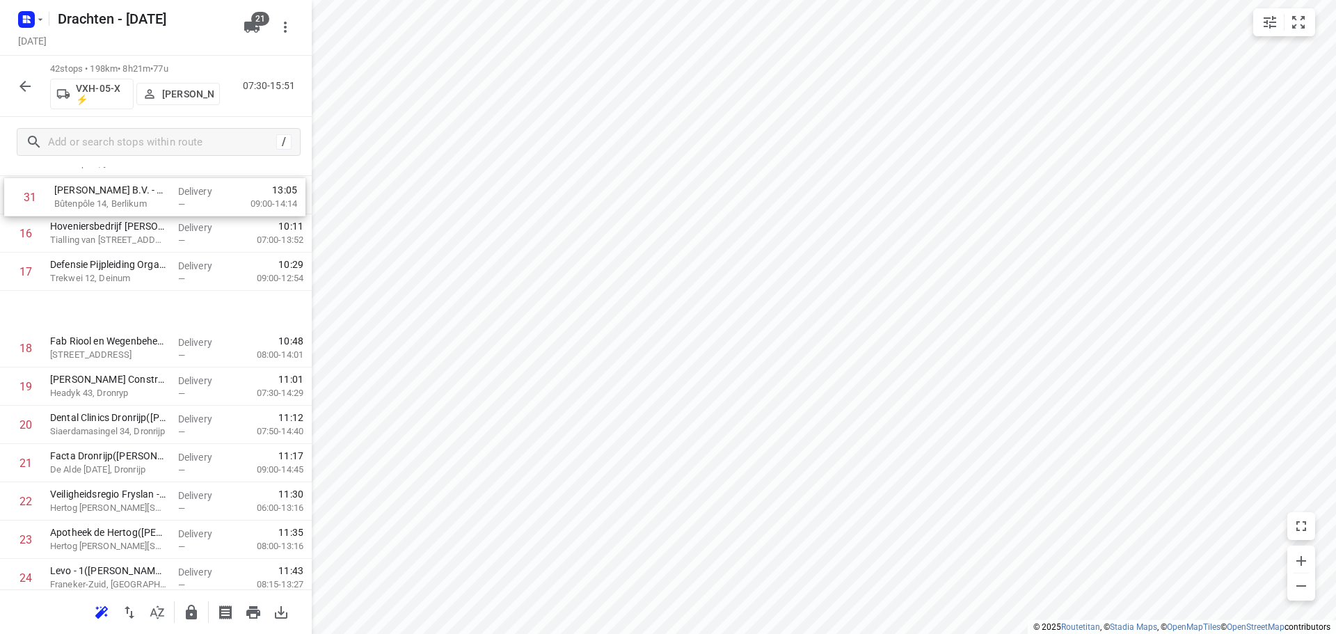
scroll to position [598, 0]
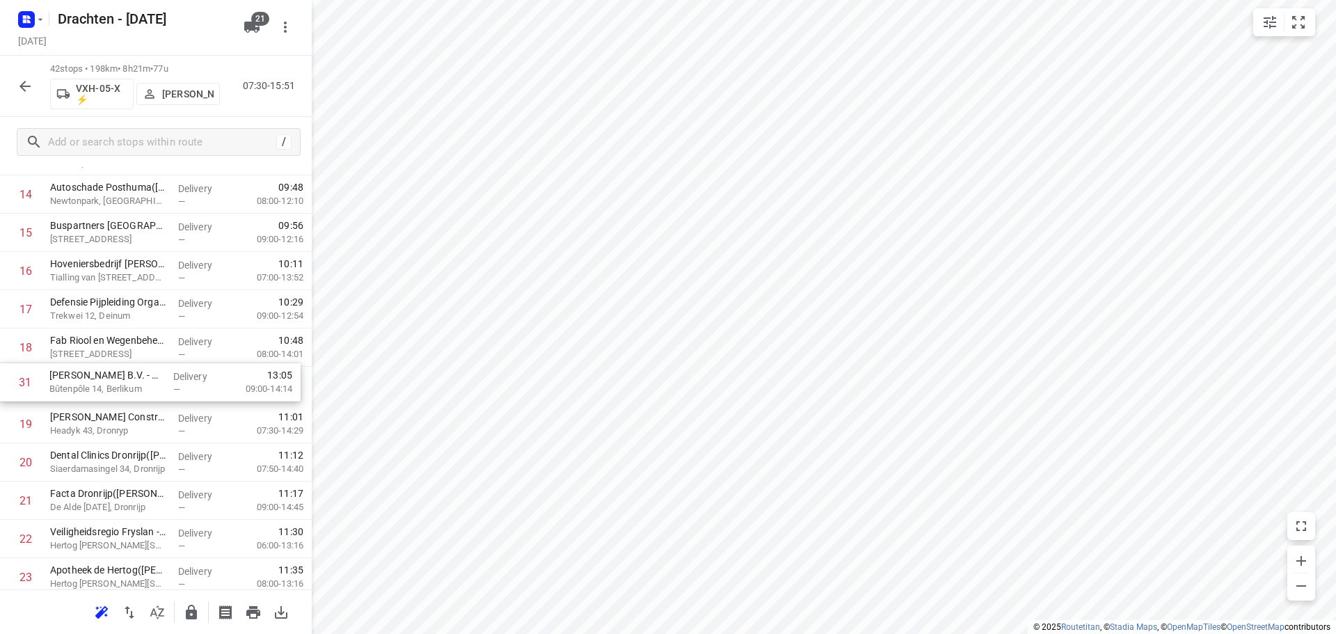
drag, startPoint x: 96, startPoint y: 280, endPoint x: 95, endPoint y: 383, distance: 103.0
click at [95, 383] on div "1 Coöperatie DELA (Yarden) - Yardenhuis van Goutum(Henk Meijer) Yndyk 1, Goutum…" at bounding box center [156, 481] width 312 height 1607
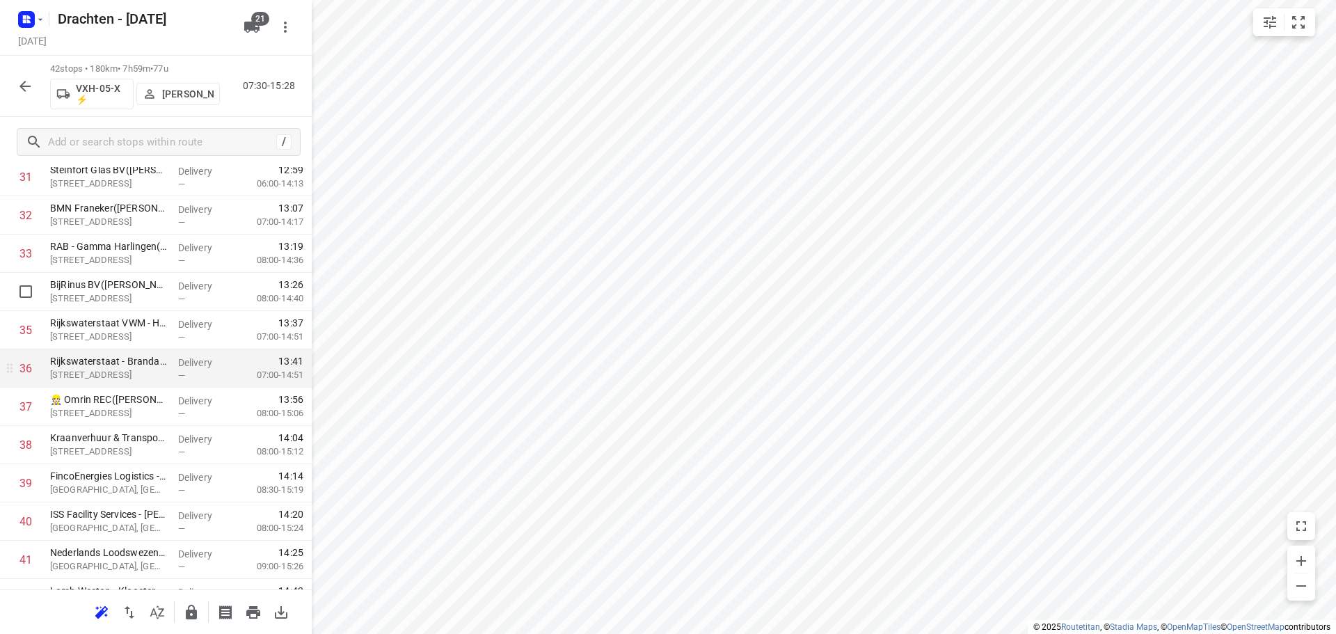
scroll to position [1332, 0]
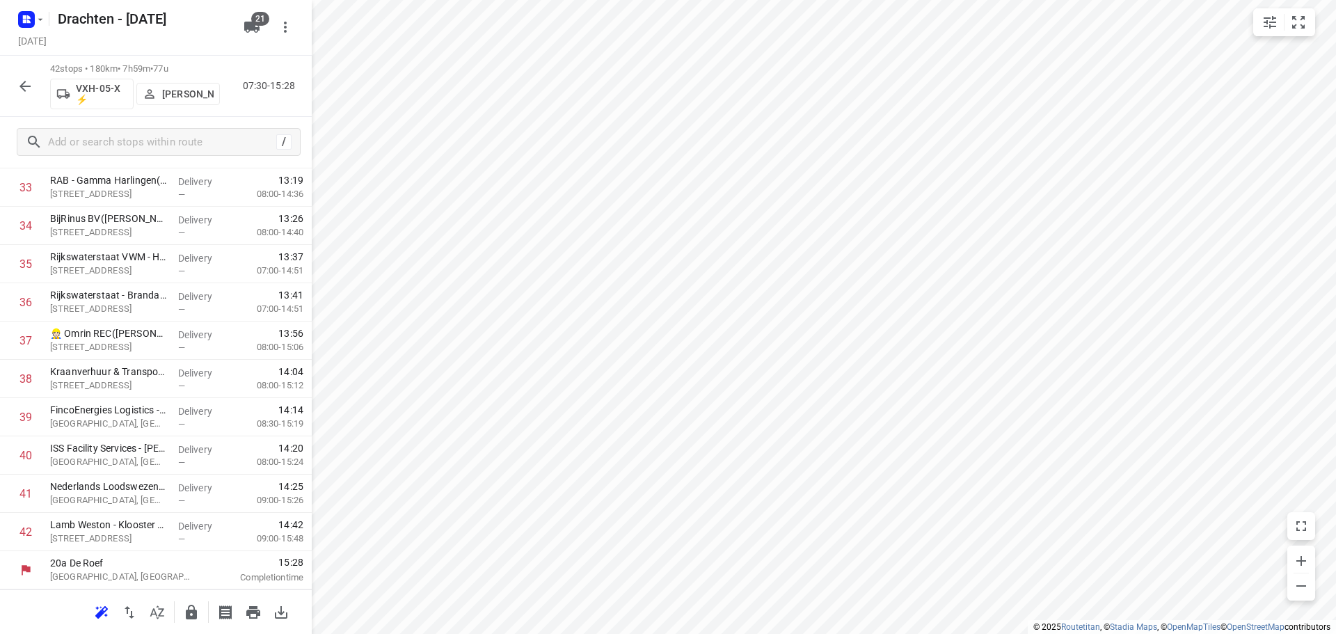
click at [24, 90] on icon "button" at bounding box center [24, 86] width 11 height 11
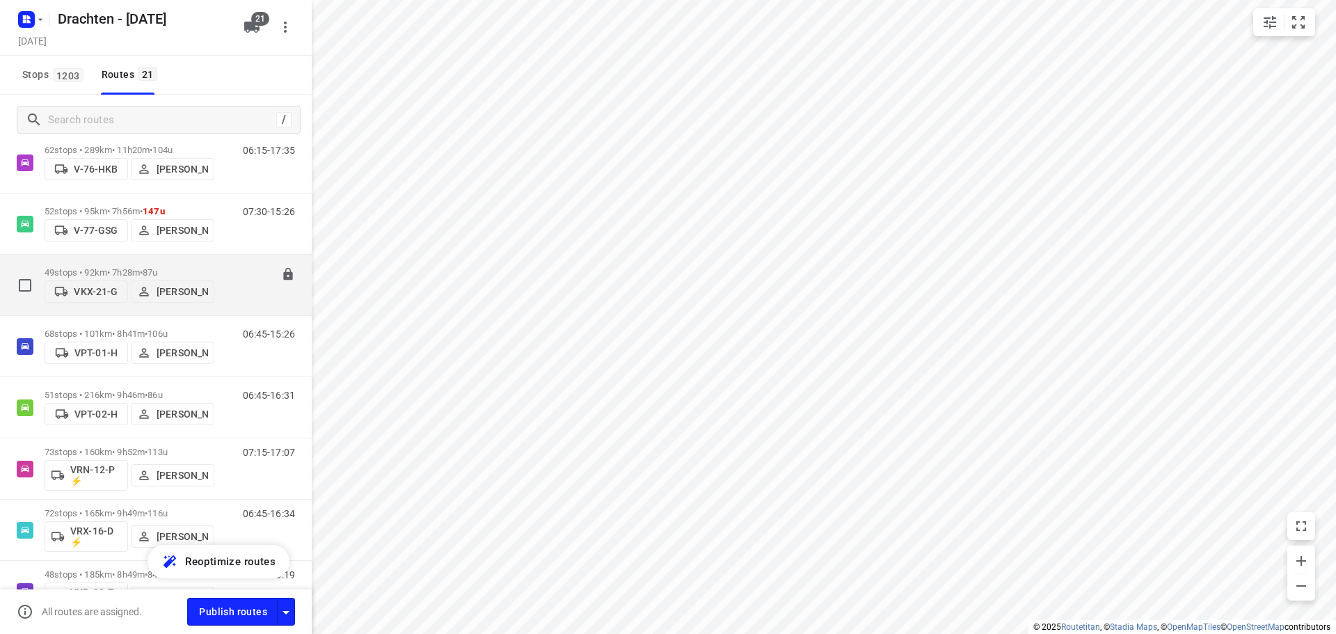
scroll to position [968, 0]
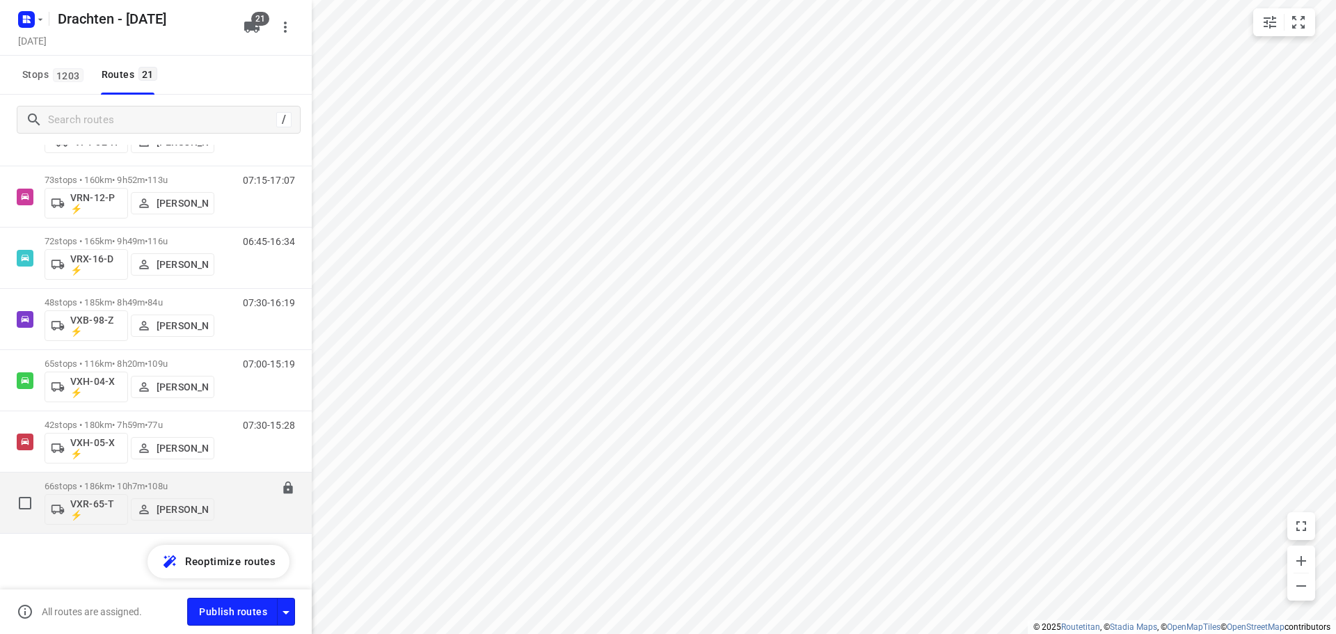
click at [130, 481] on p "66 stops • 186km • 10h7m • 108u" at bounding box center [130, 486] width 170 height 10
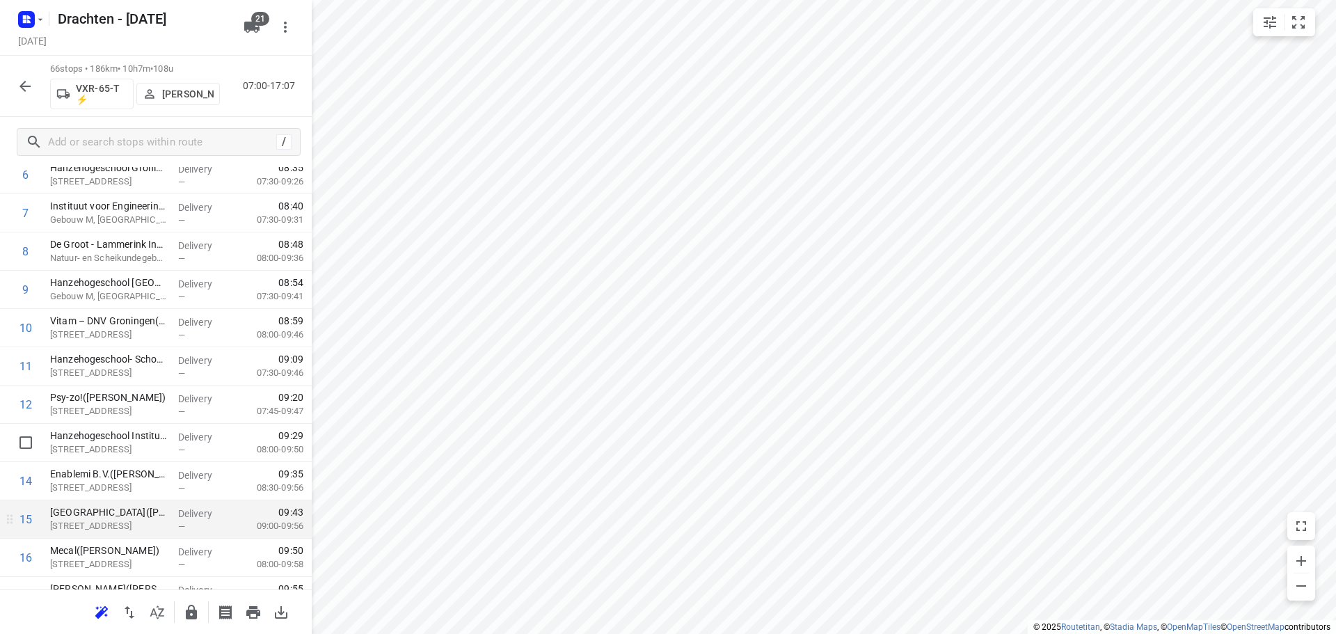
scroll to position [348, 0]
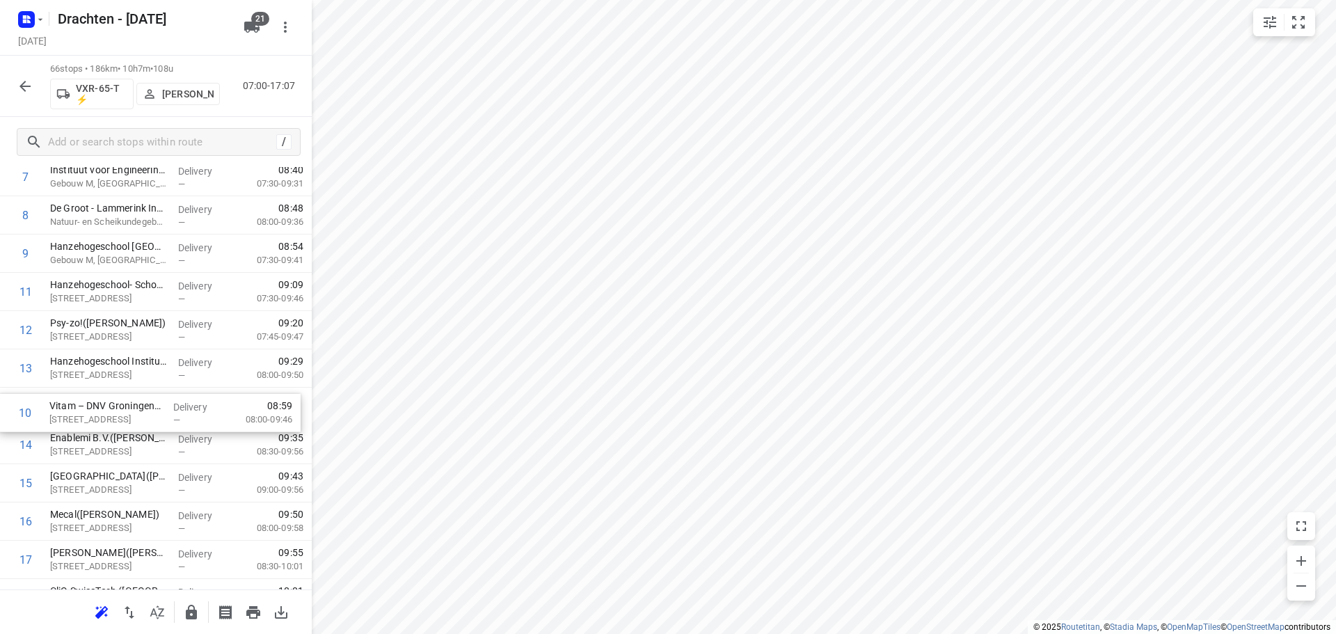
drag, startPoint x: 107, startPoint y: 292, endPoint x: 106, endPoint y: 417, distance: 124.6
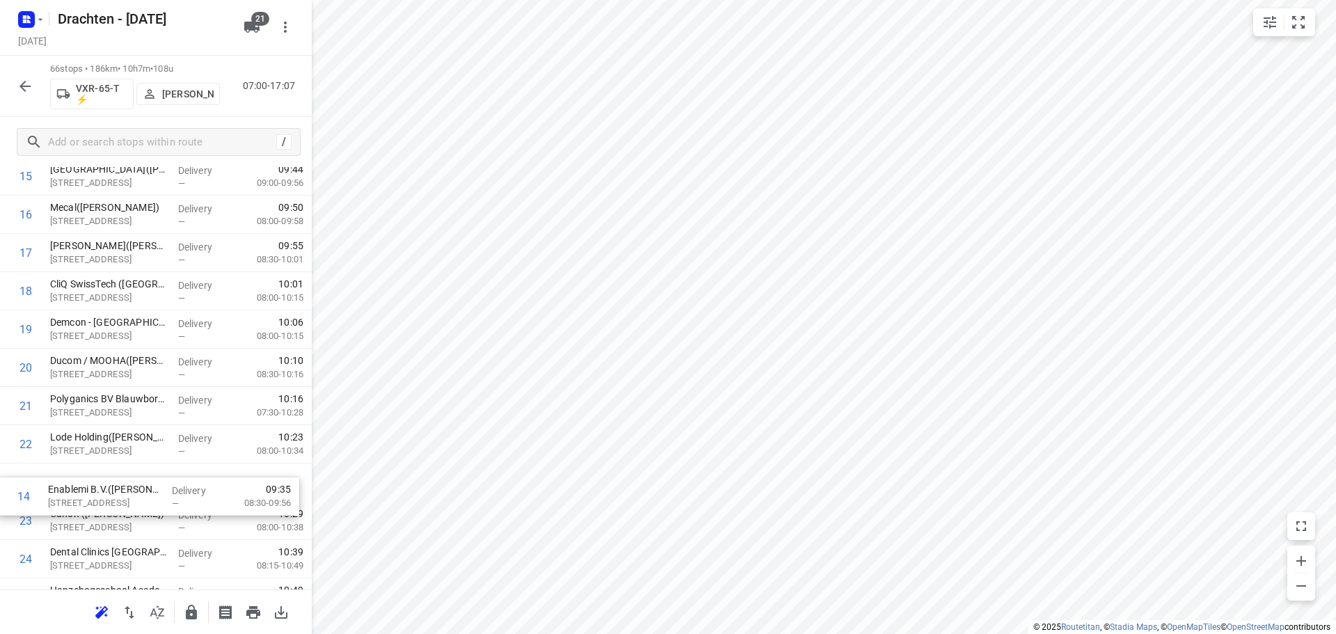
scroll to position [621, 0]
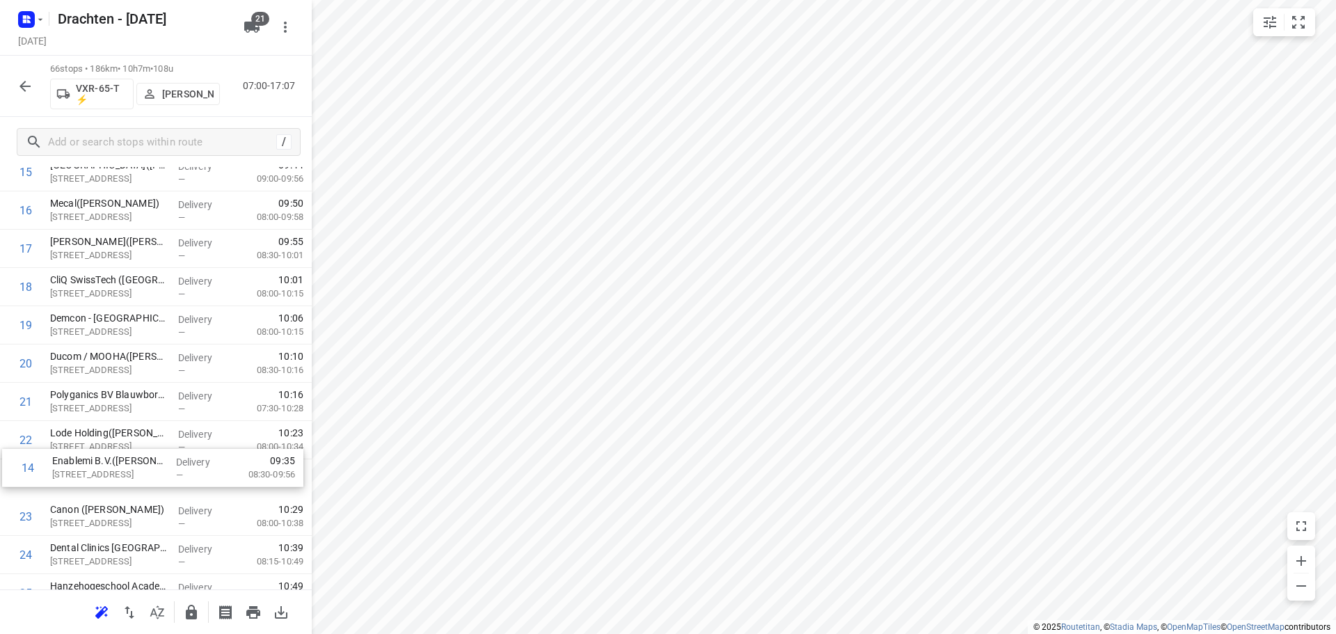
drag, startPoint x: 154, startPoint y: 452, endPoint x: 157, endPoint y: 479, distance: 27.9
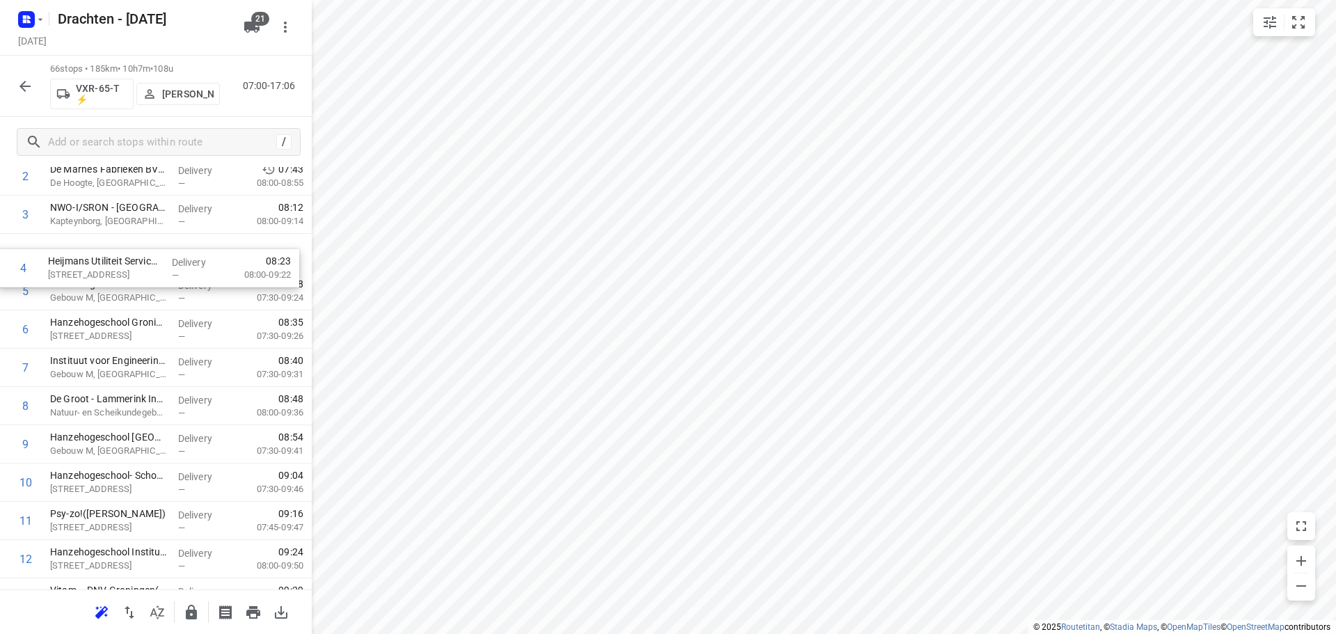
scroll to position [156, 0]
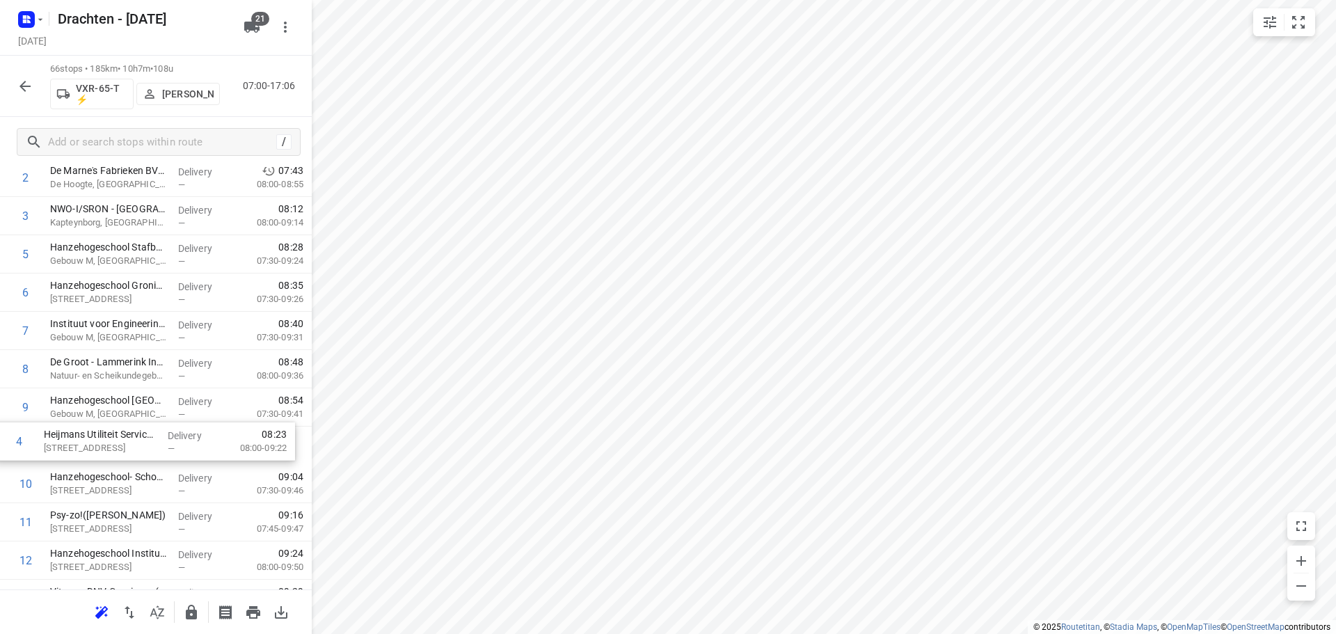
drag, startPoint x: 132, startPoint y: 217, endPoint x: 125, endPoint y: 456, distance: 238.8
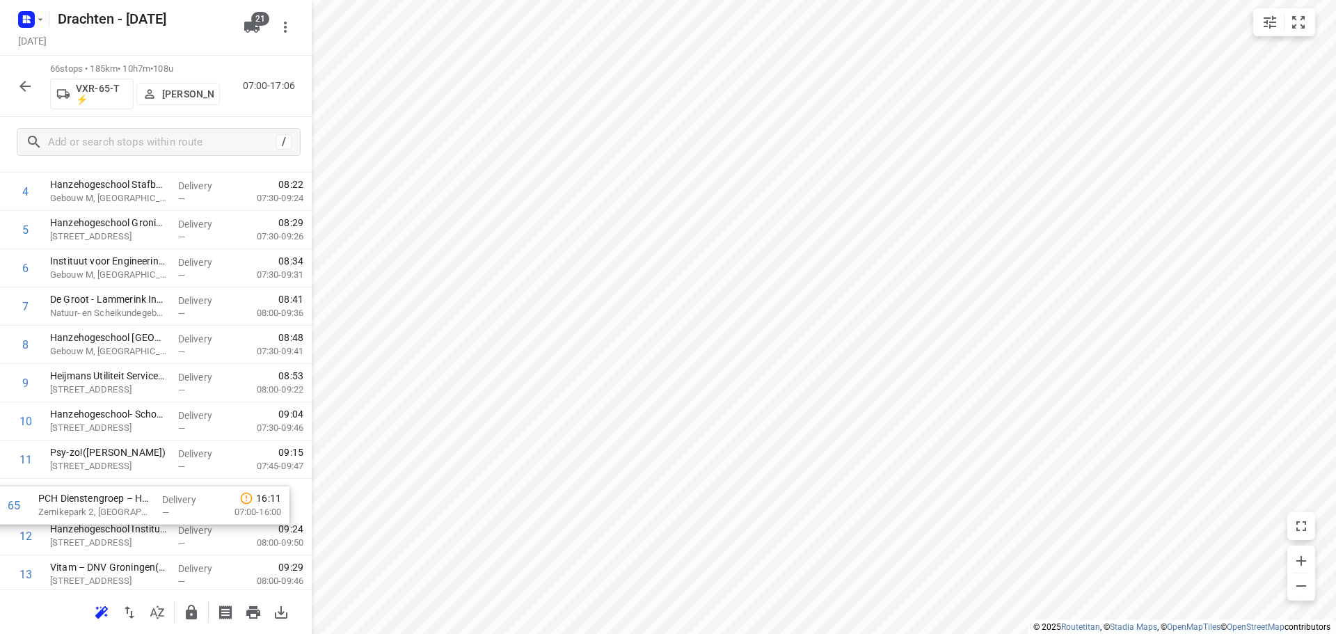
scroll to position [219, 0]
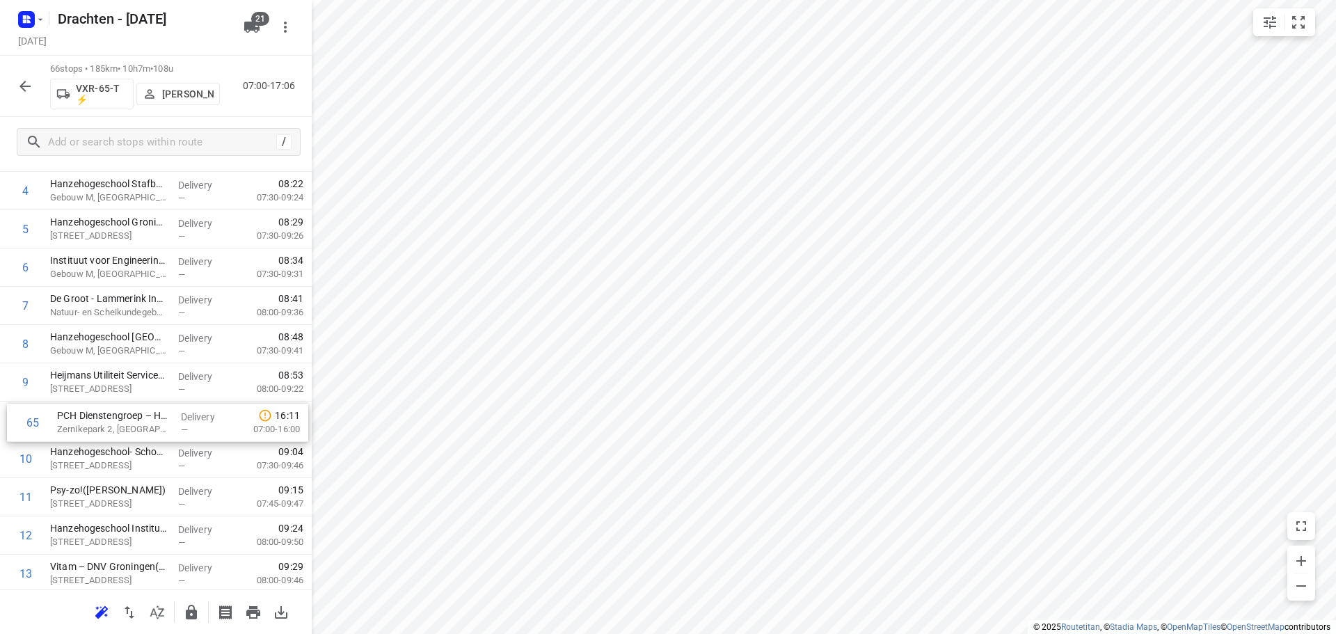
drag, startPoint x: 109, startPoint y: 497, endPoint x: 117, endPoint y: 420, distance: 77.0
drag, startPoint x: 127, startPoint y: 431, endPoint x: 123, endPoint y: 472, distance: 40.6
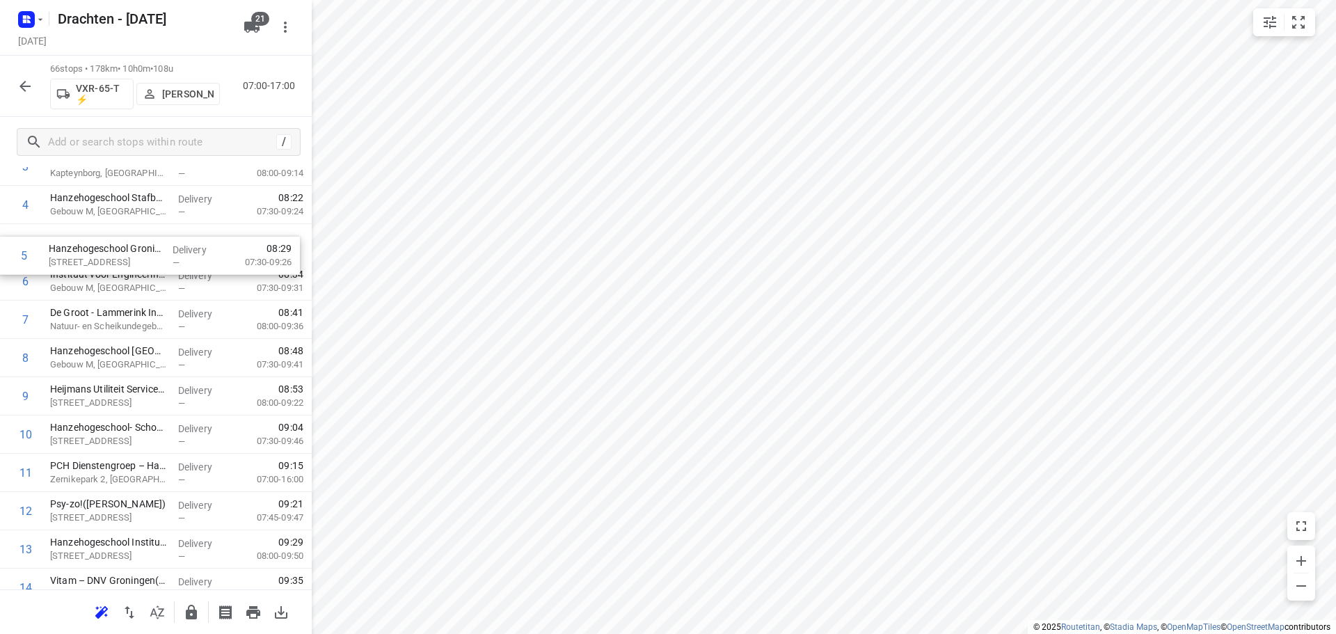
scroll to position [203, 0]
drag, startPoint x: 136, startPoint y: 237, endPoint x: 139, endPoint y: 367, distance: 130.9
drag, startPoint x: 102, startPoint y: 293, endPoint x: 105, endPoint y: 375, distance: 82.2
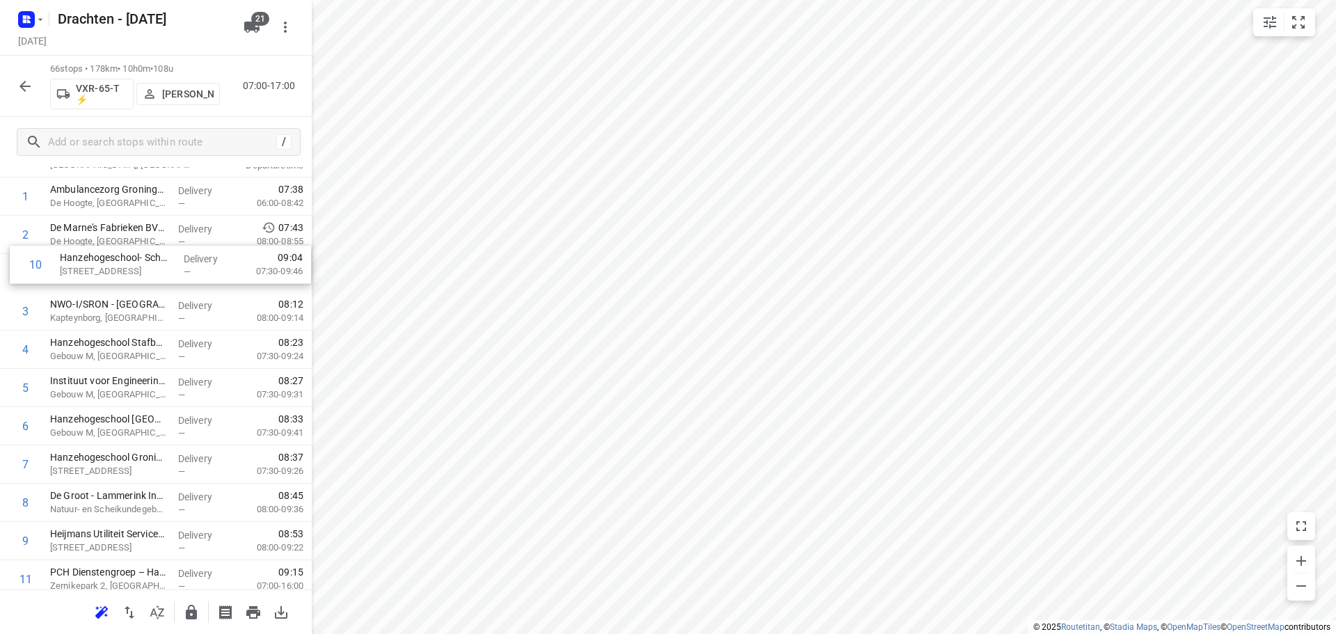
scroll to position [98, 0]
drag, startPoint x: 124, startPoint y: 445, endPoint x: 135, endPoint y: 282, distance: 163.2
drag, startPoint x: 99, startPoint y: 319, endPoint x: 96, endPoint y: 363, distance: 44.7
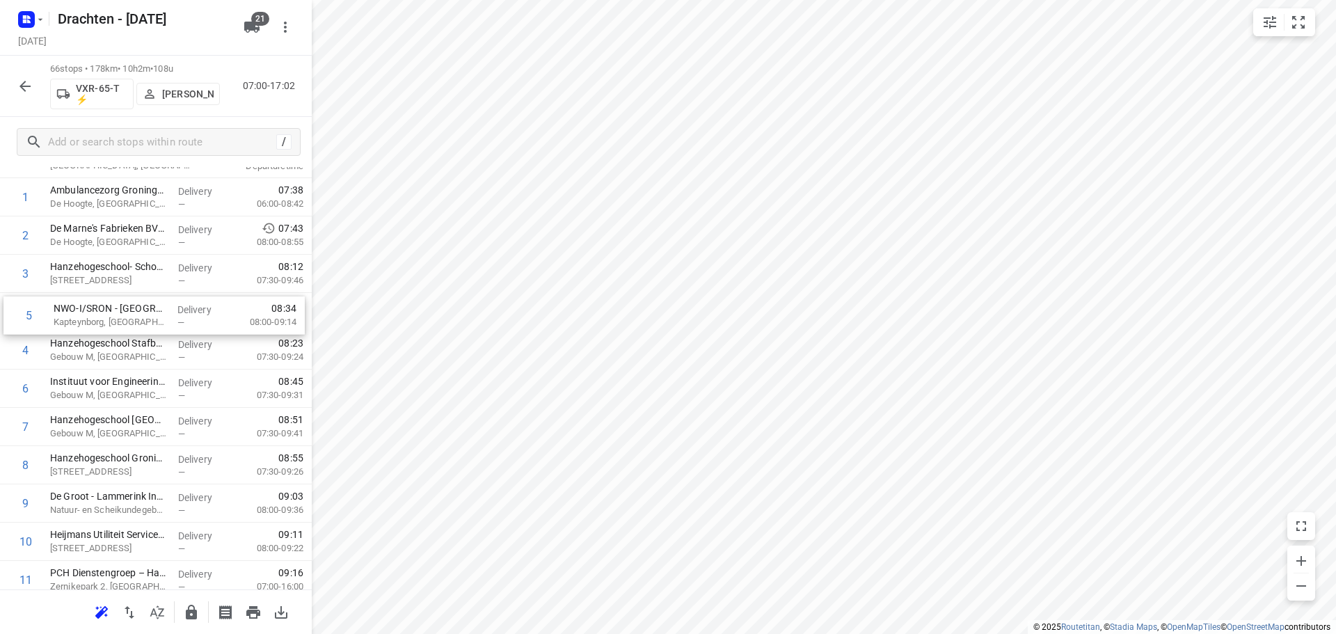
drag, startPoint x: 99, startPoint y: 350, endPoint x: 104, endPoint y: 311, distance: 39.3
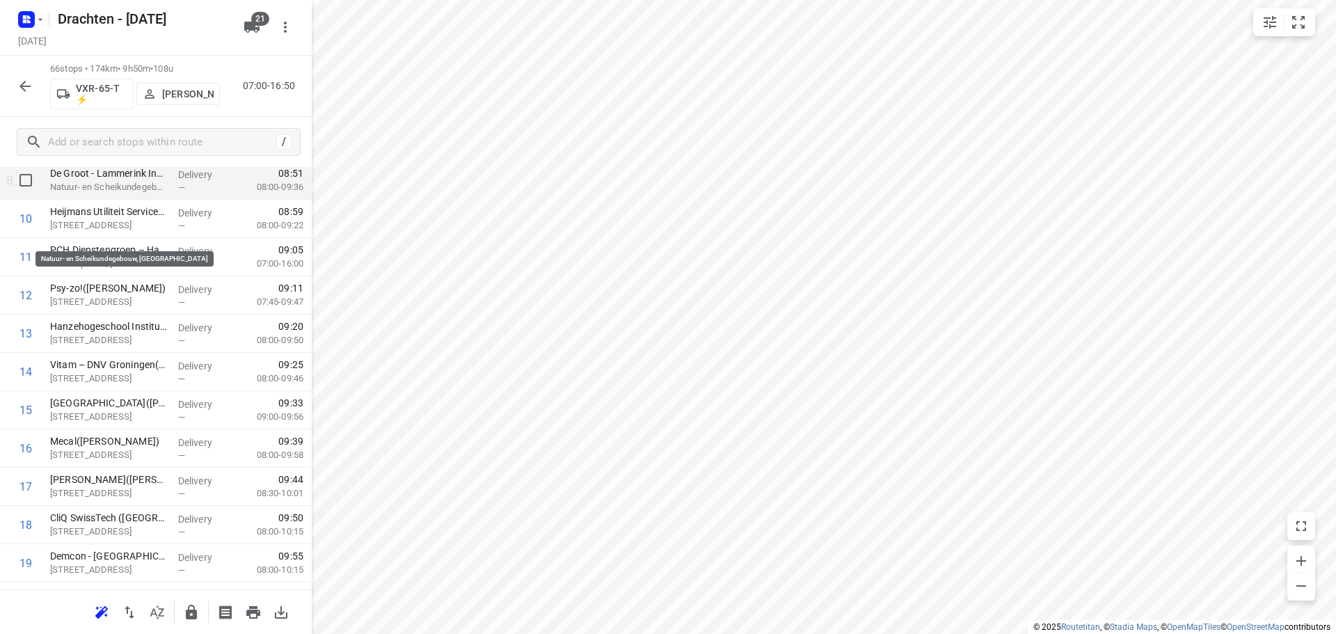
scroll to position [446, 0]
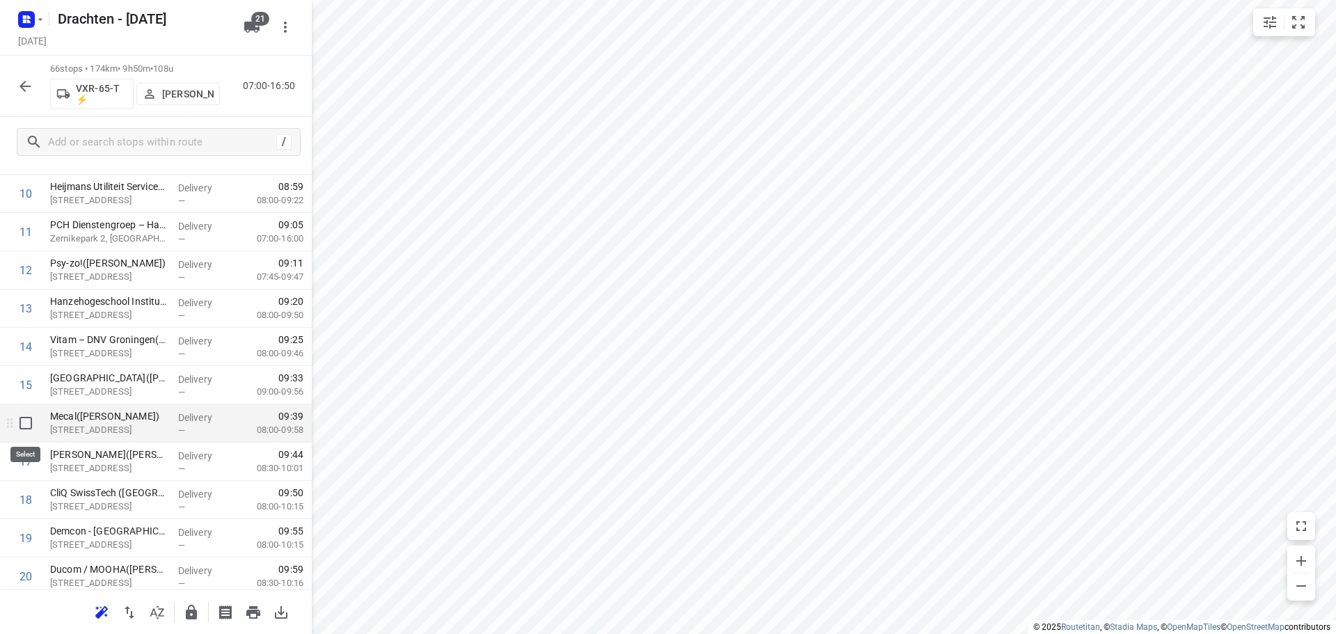
click at [26, 429] on input "checkbox" at bounding box center [26, 423] width 28 height 28
checkbox input "true"
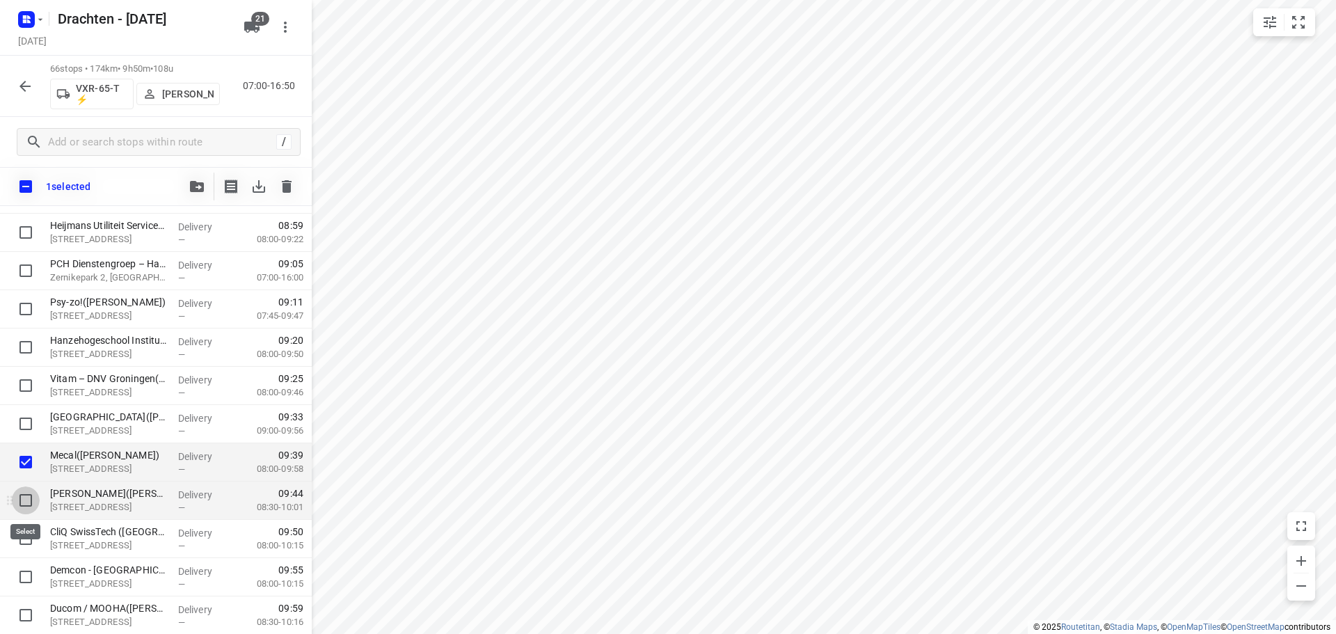
click at [31, 500] on input "checkbox" at bounding box center [26, 500] width 28 height 28
checkbox input "true"
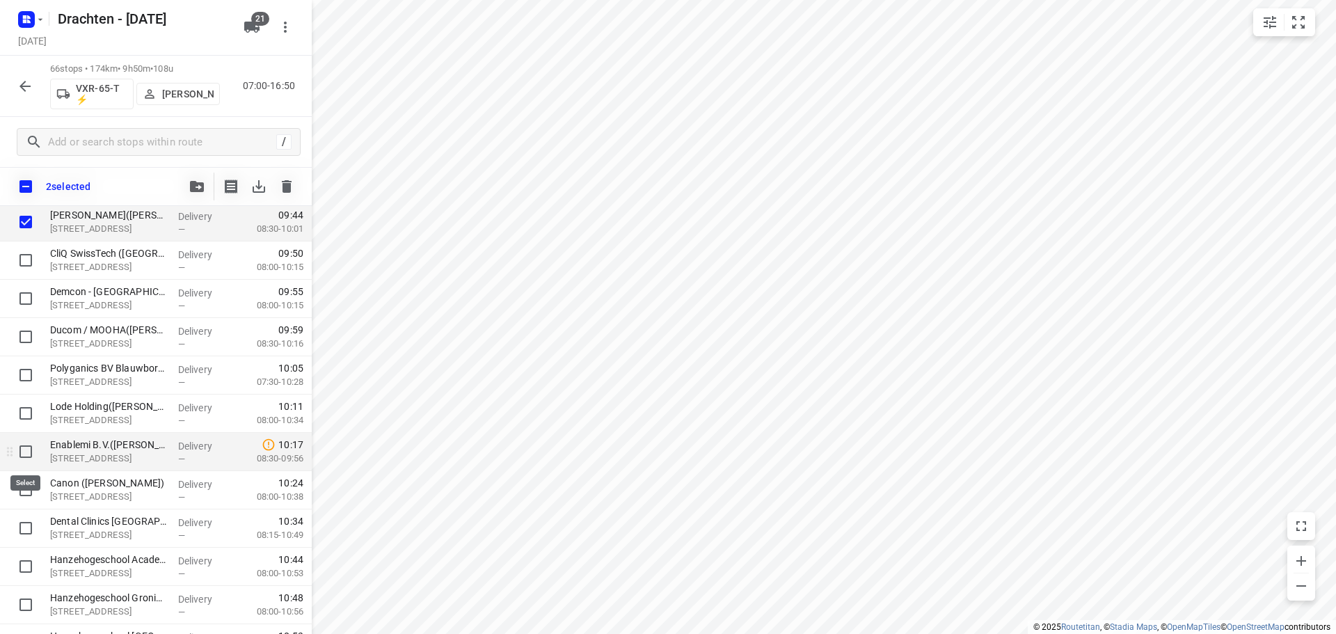
click at [28, 456] on input "checkbox" at bounding box center [26, 452] width 28 height 28
checkbox input "true"
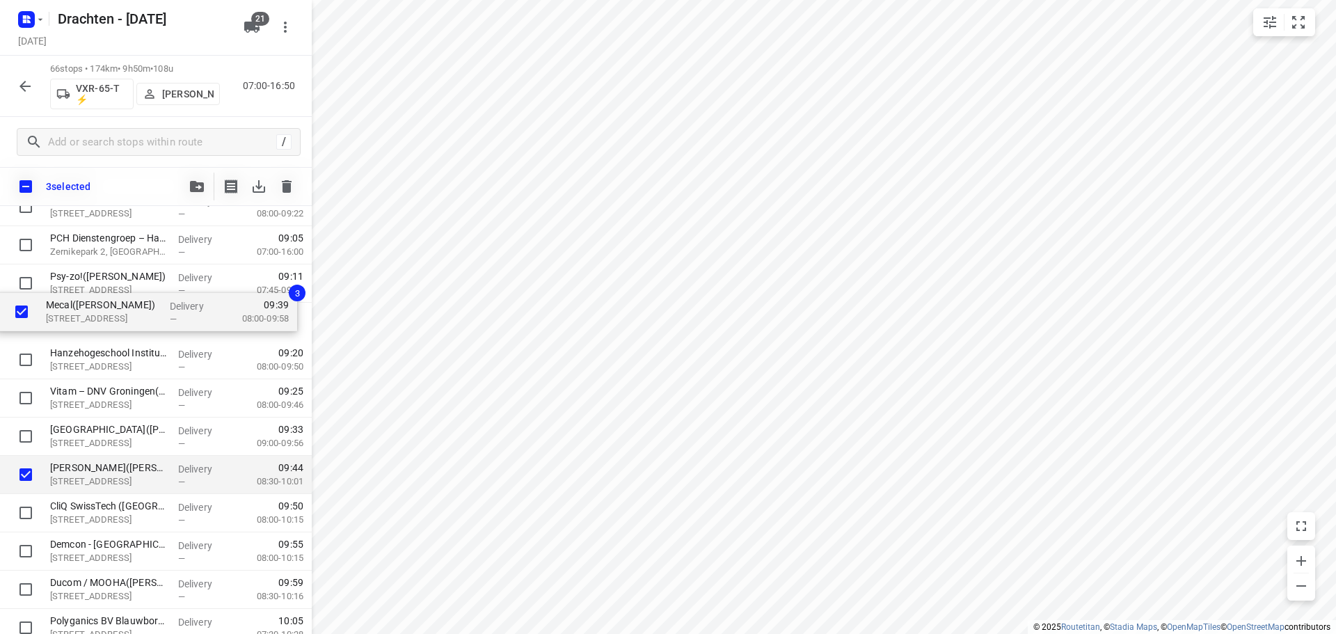
scroll to position [470, 0]
drag, startPoint x: 70, startPoint y: 396, endPoint x: 63, endPoint y: 323, distance: 73.5
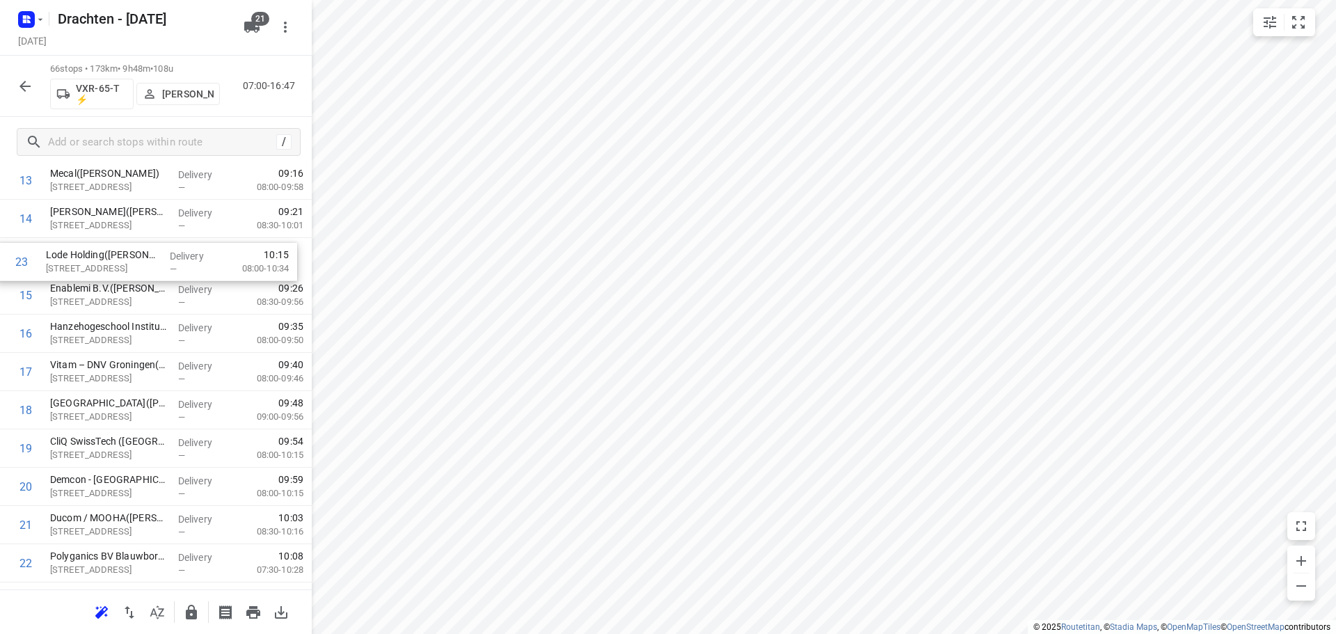
scroll to position [565, 0]
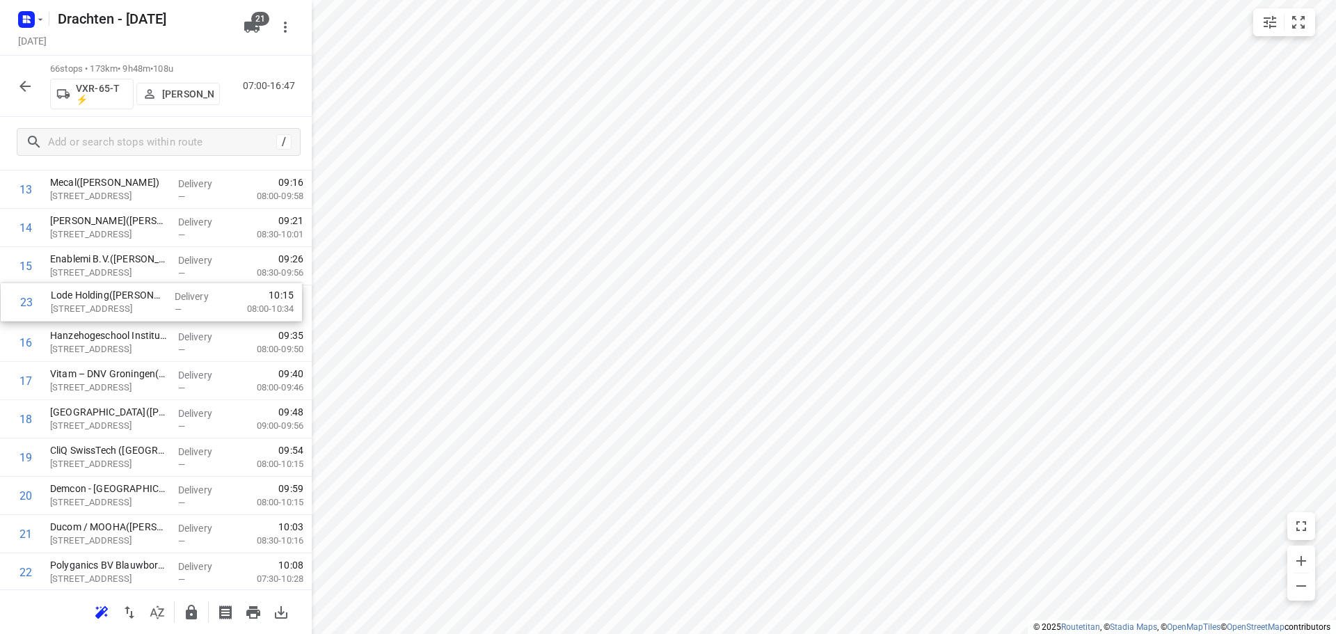
drag, startPoint x: 99, startPoint y: 532, endPoint x: 101, endPoint y: 303, distance: 229.6
drag, startPoint x: 126, startPoint y: 431, endPoint x: 126, endPoint y: 390, distance: 41.1
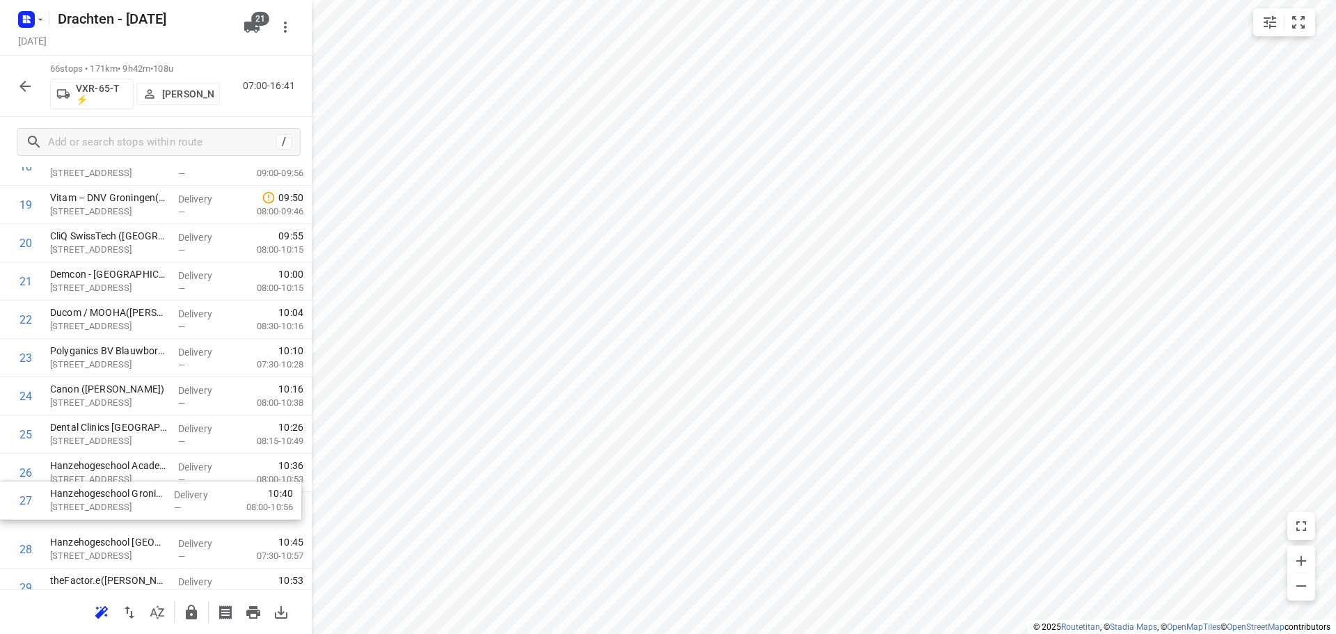
scroll to position [783, 0]
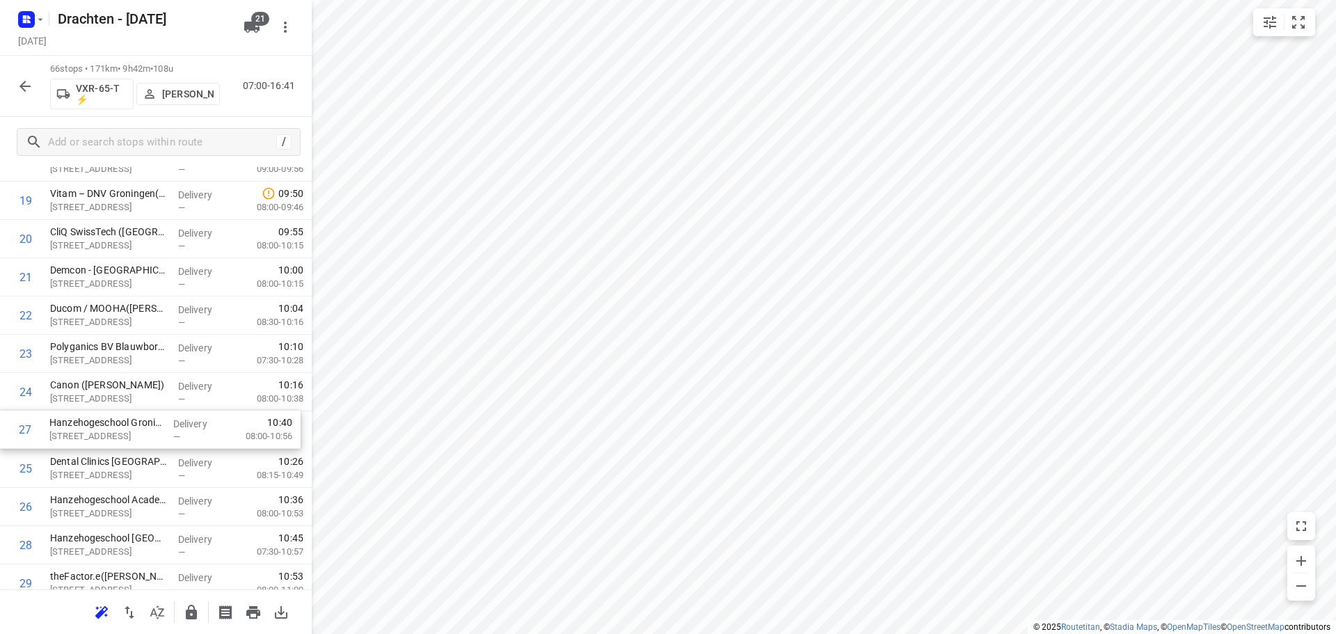
drag, startPoint x: 111, startPoint y: 504, endPoint x: 110, endPoint y: 429, distance: 75.2
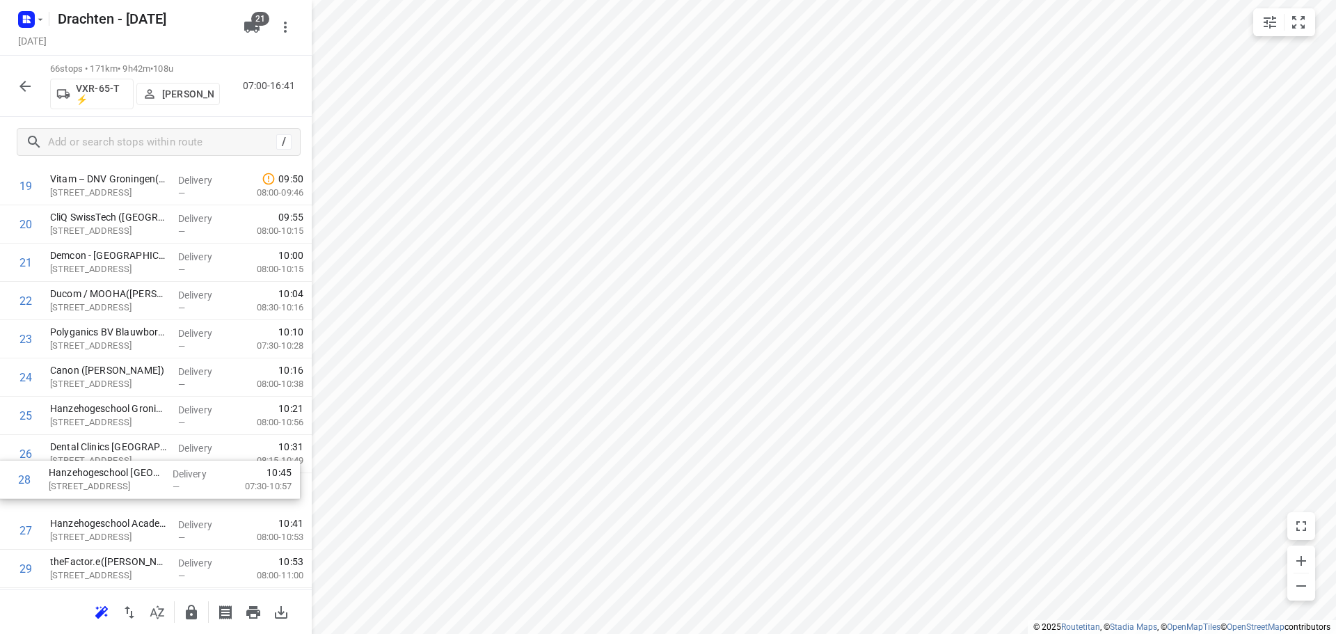
scroll to position [802, 0]
drag, startPoint x: 106, startPoint y: 549, endPoint x: 106, endPoint y: 454, distance: 94.6
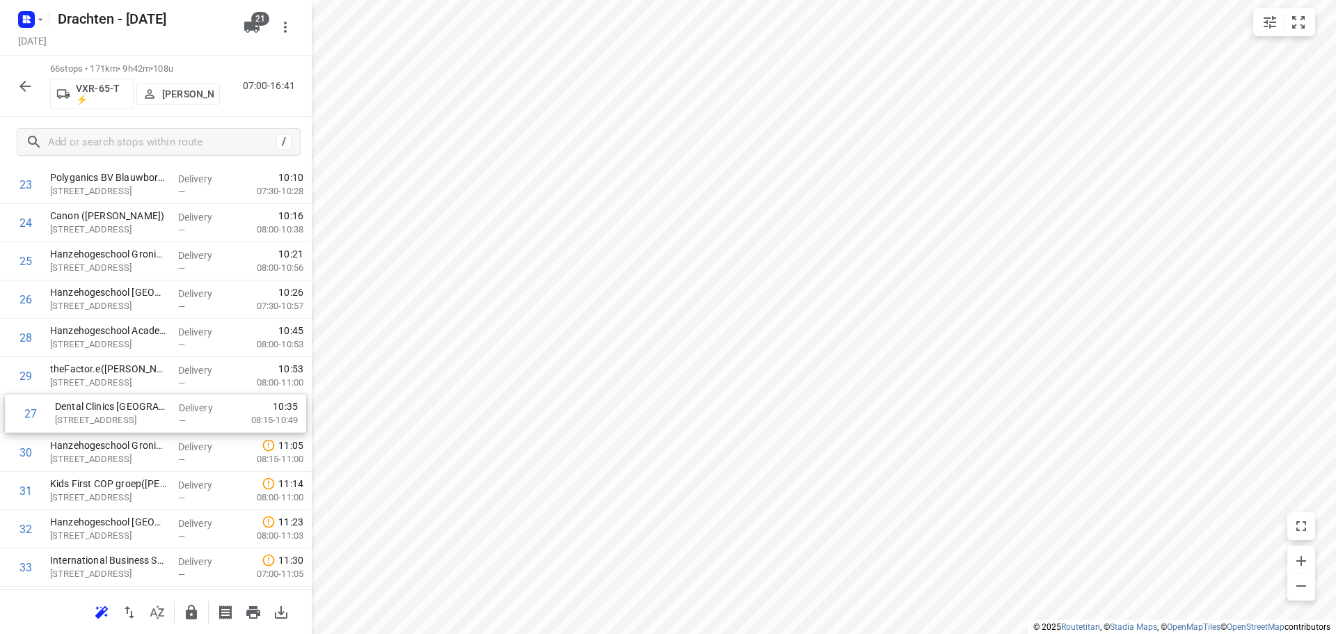
drag, startPoint x: 127, startPoint y: 493, endPoint x: 129, endPoint y: 425, distance: 67.5
click at [130, 420] on div "1 Ambulancezorg Groningen - Ambulancepost Van der Hoopstraat(David Beerink) De …" at bounding box center [156, 587] width 312 height 2526
drag, startPoint x: 127, startPoint y: 459, endPoint x: 128, endPoint y: 380, distance: 78.6
click at [128, 380] on div "1 Ambulancezorg Groningen - Ambulancepost Van der Hoopstraat(David Beerink) De …" at bounding box center [156, 587] width 312 height 2526
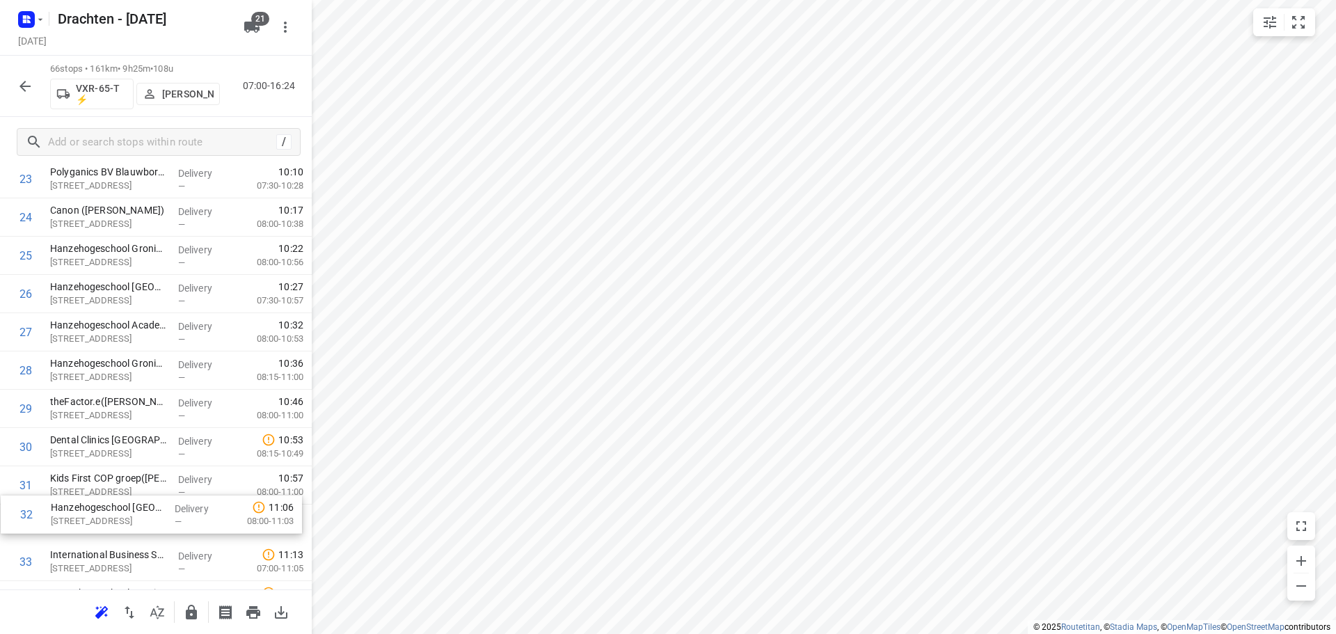
scroll to position [962, 0]
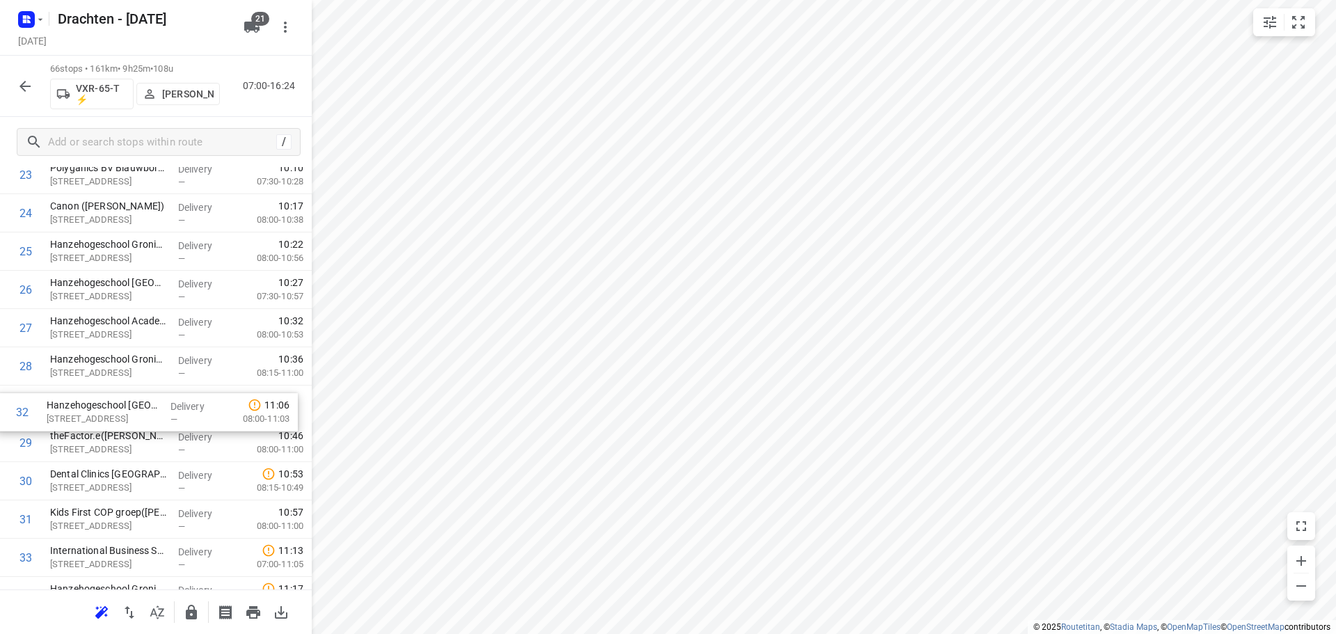
drag, startPoint x: 91, startPoint y: 530, endPoint x: 91, endPoint y: 411, distance: 119.0
click at [91, 411] on div "1 Ambulancezorg Groningen - Ambulancepost Van der Hoopstraat(David Beerink) De …" at bounding box center [156, 577] width 312 height 2526
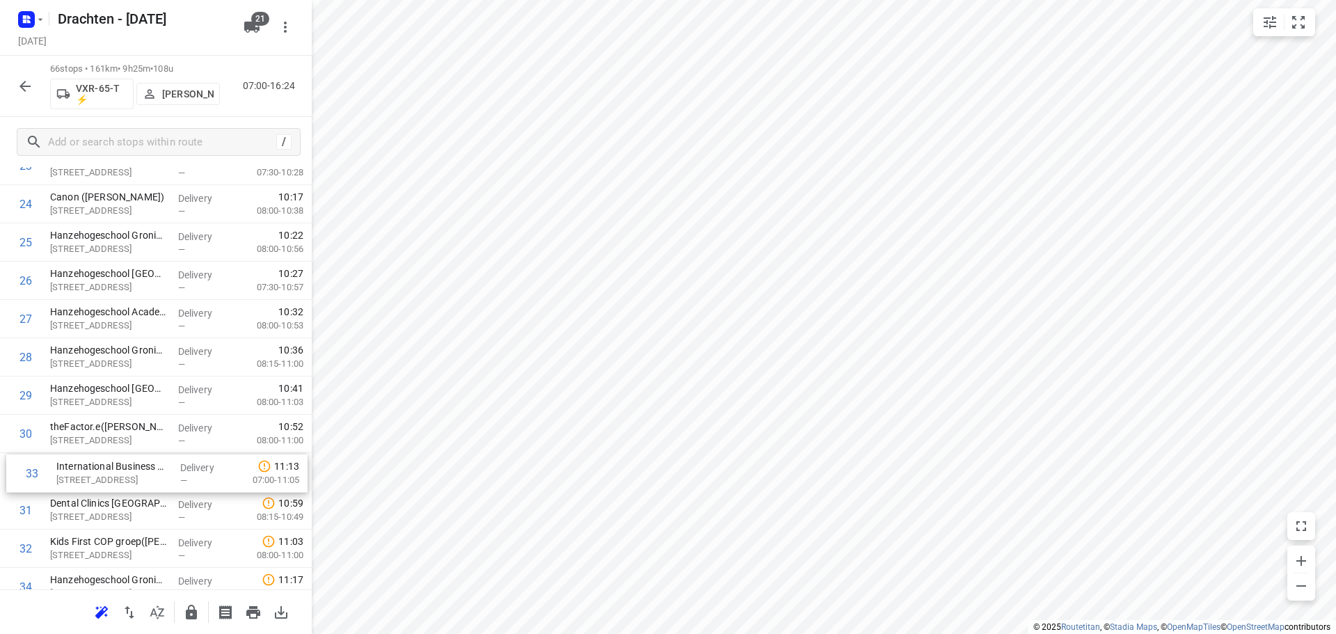
scroll to position [972, 0]
drag, startPoint x: 104, startPoint y: 564, endPoint x: 99, endPoint y: 436, distance: 128.1
click at [99, 436] on div "1 Ambulancezorg Groningen - Ambulancepost Van der Hoopstraat(David Beerink) De …" at bounding box center [156, 567] width 312 height 2526
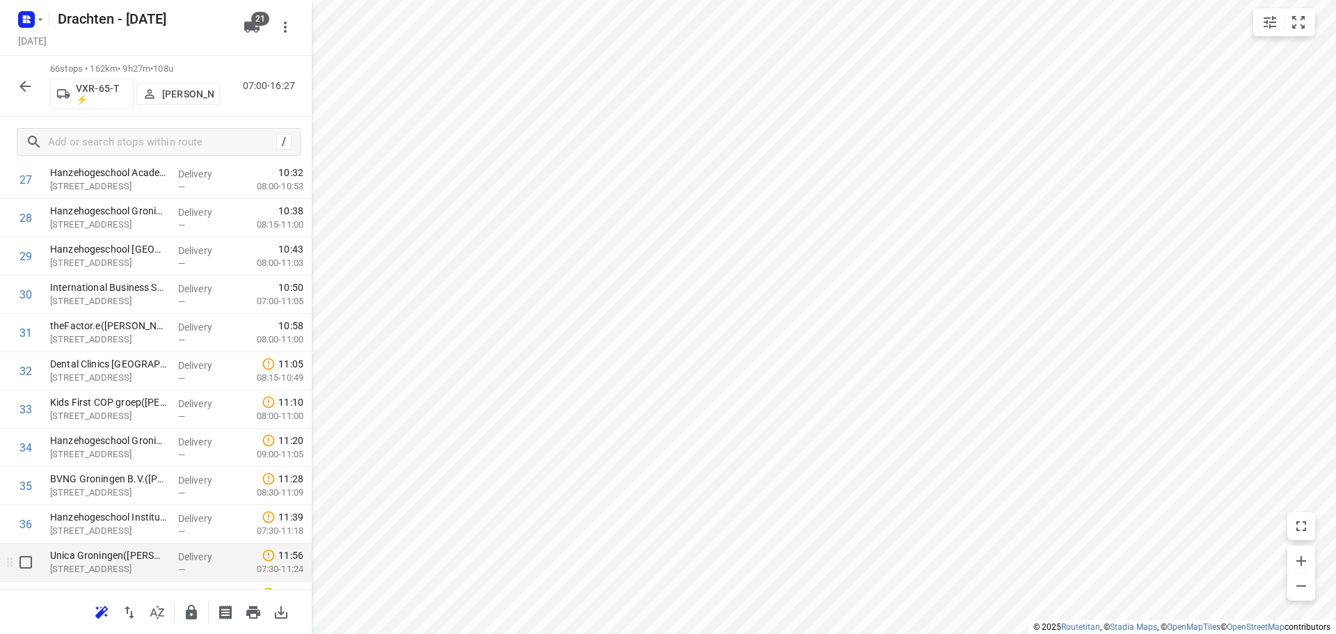
scroll to position [1111, 0]
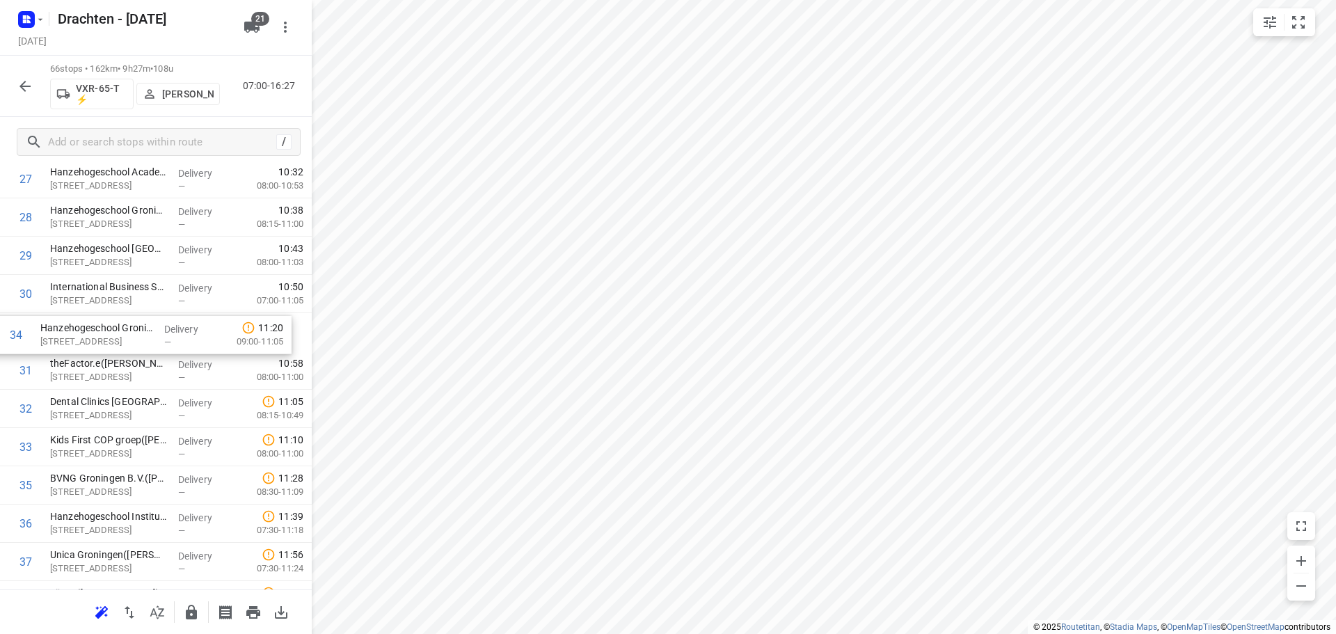
drag, startPoint x: 129, startPoint y: 455, endPoint x: 120, endPoint y: 338, distance: 117.2
click at [120, 338] on div "1 Ambulancezorg Groningen - Ambulancepost Van der Hoopstraat(David Beerink) De …" at bounding box center [156, 428] width 312 height 2526
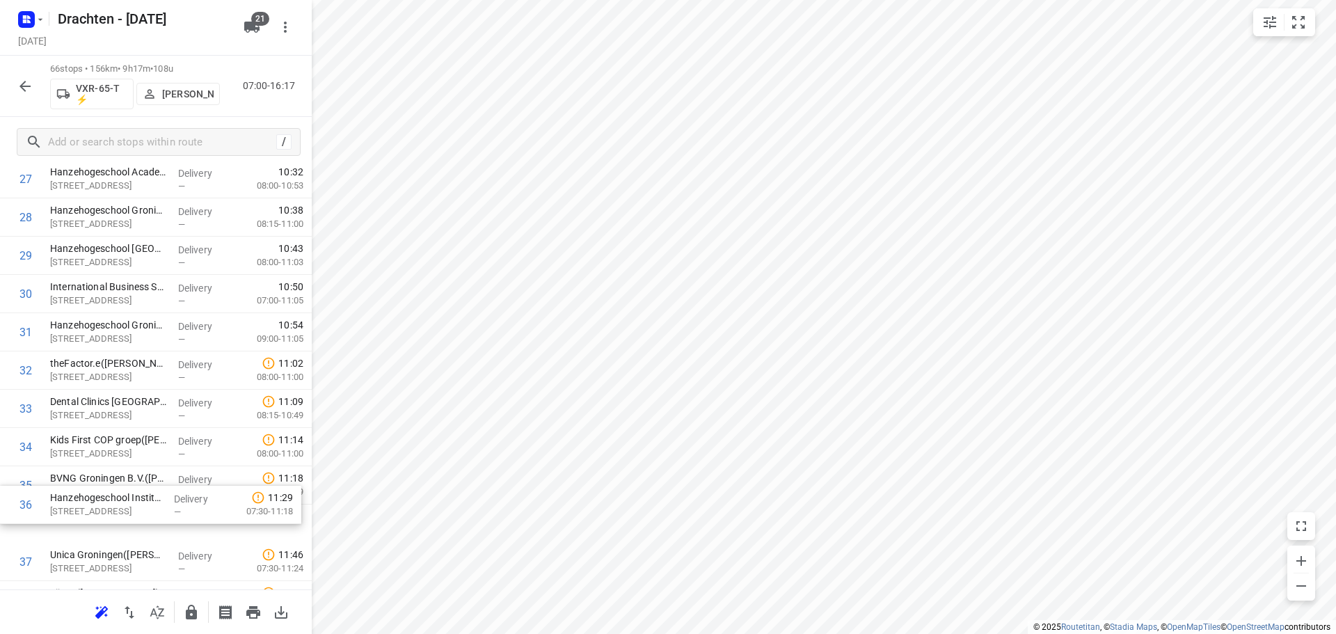
scroll to position [1117, 0]
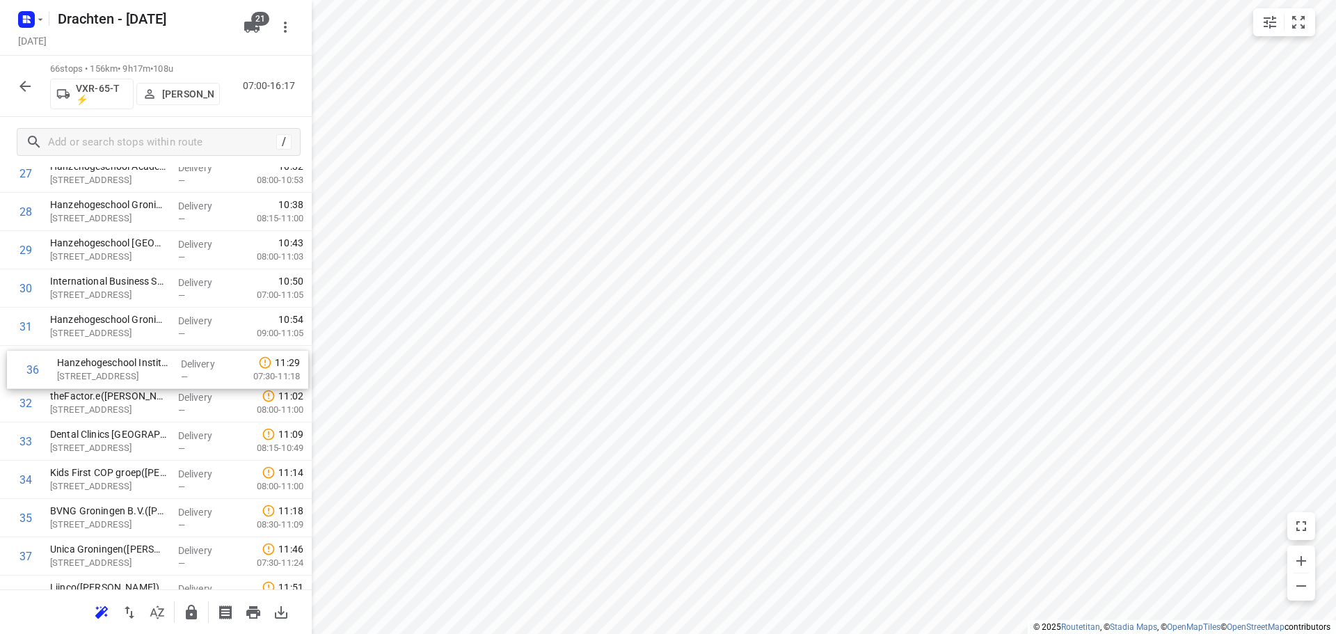
drag, startPoint x: 102, startPoint y: 527, endPoint x: 109, endPoint y: 369, distance: 158.1
click at [109, 369] on div "1 Ambulancezorg Groningen - Ambulancepost Van der Hoopstraat(David Beerink) De …" at bounding box center [156, 422] width 312 height 2526
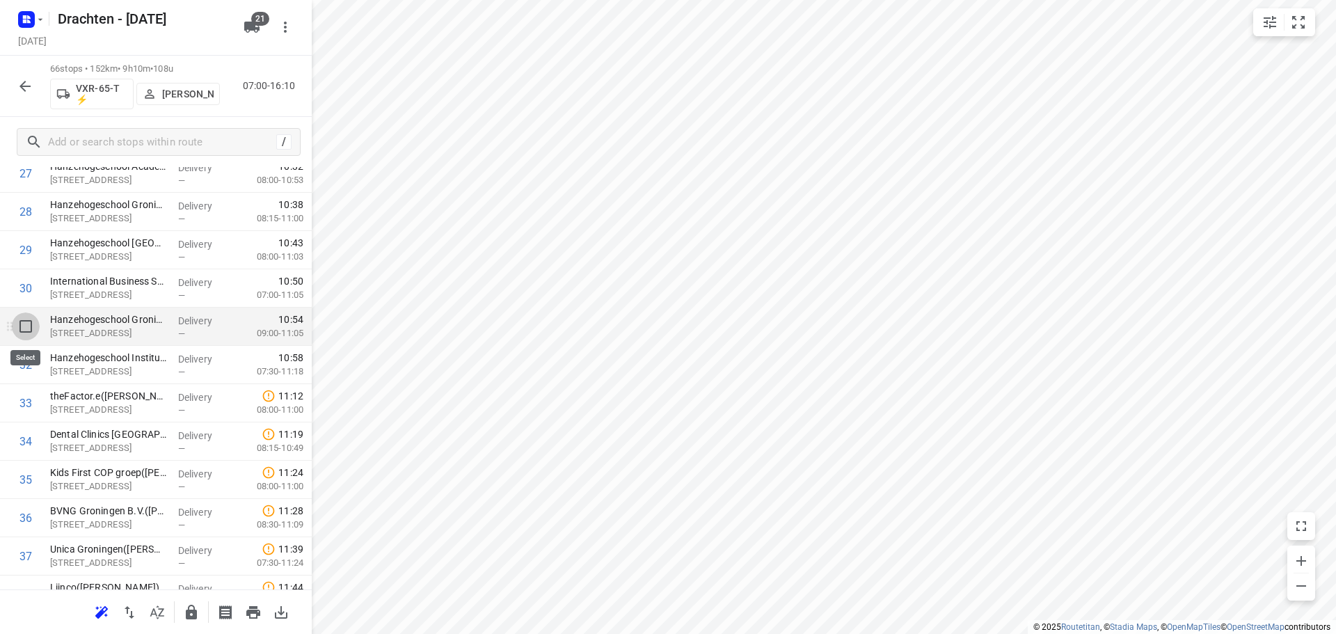
click at [27, 334] on input "checkbox" at bounding box center [26, 326] width 28 height 28
checkbox input "true"
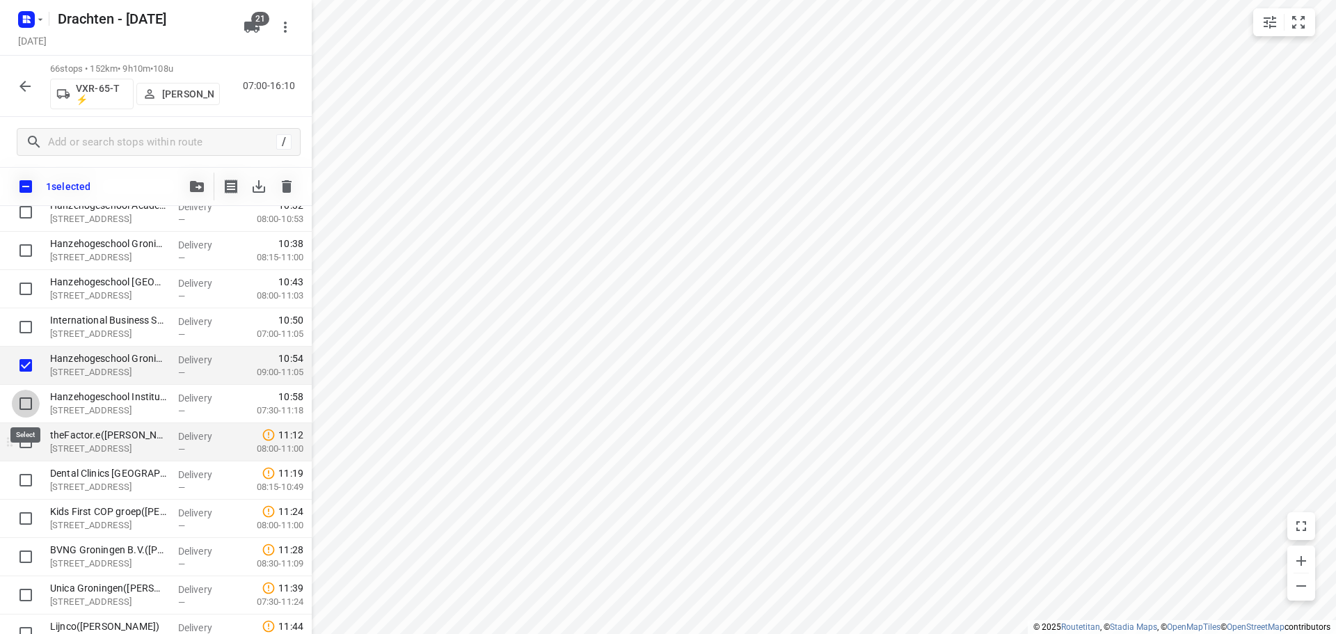
drag, startPoint x: 28, startPoint y: 412, endPoint x: 27, endPoint y: 438, distance: 26.4
click at [27, 412] on input "checkbox" at bounding box center [26, 404] width 28 height 28
checkbox input "true"
click at [27, 441] on input "checkbox" at bounding box center [26, 442] width 28 height 28
checkbox input "true"
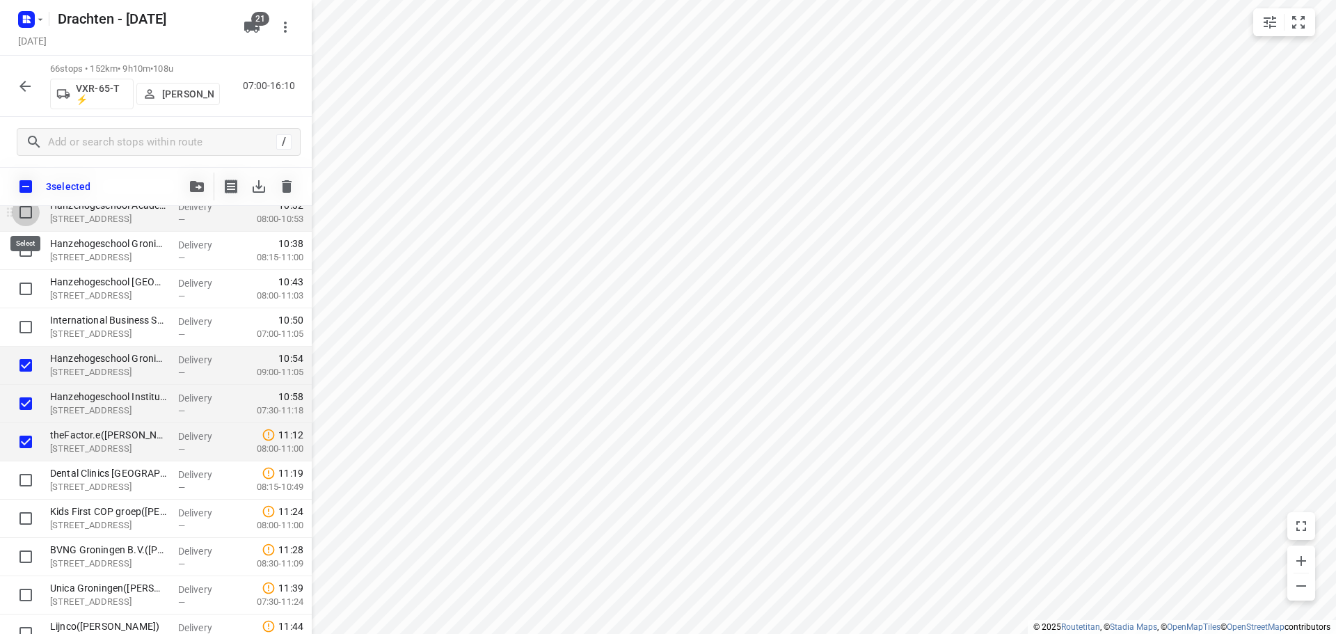
click at [29, 218] on input "checkbox" at bounding box center [26, 212] width 28 height 28
checkbox input "true"
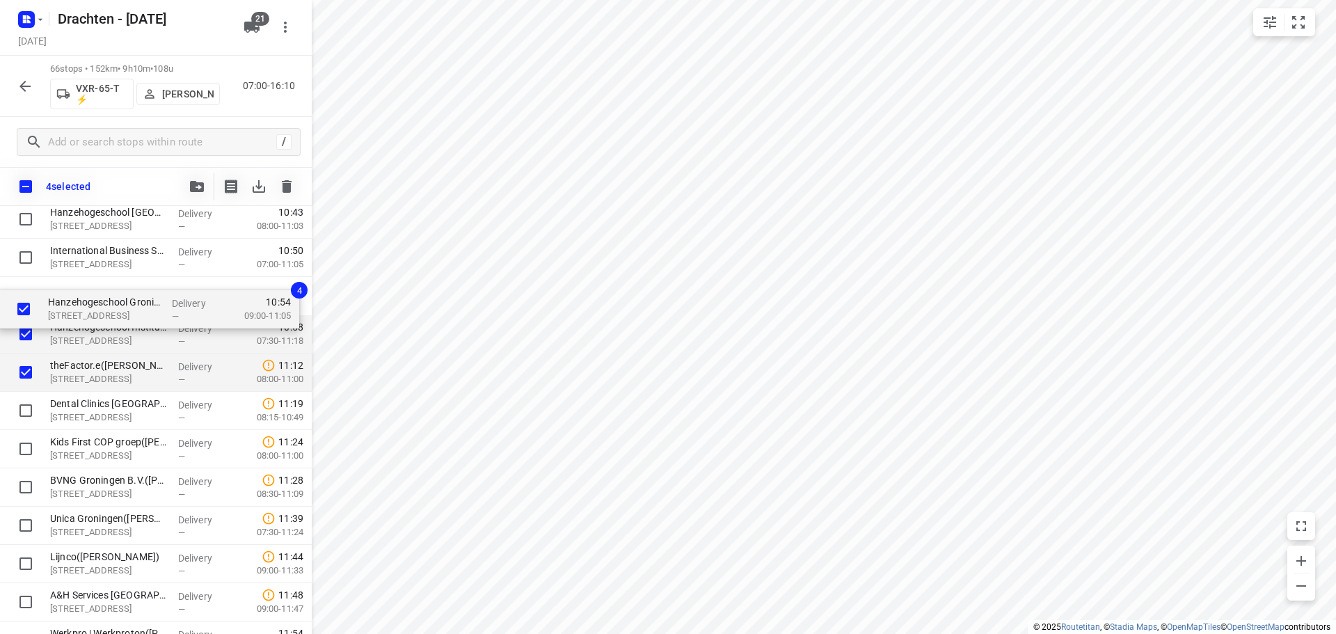
scroll to position [1183, 0]
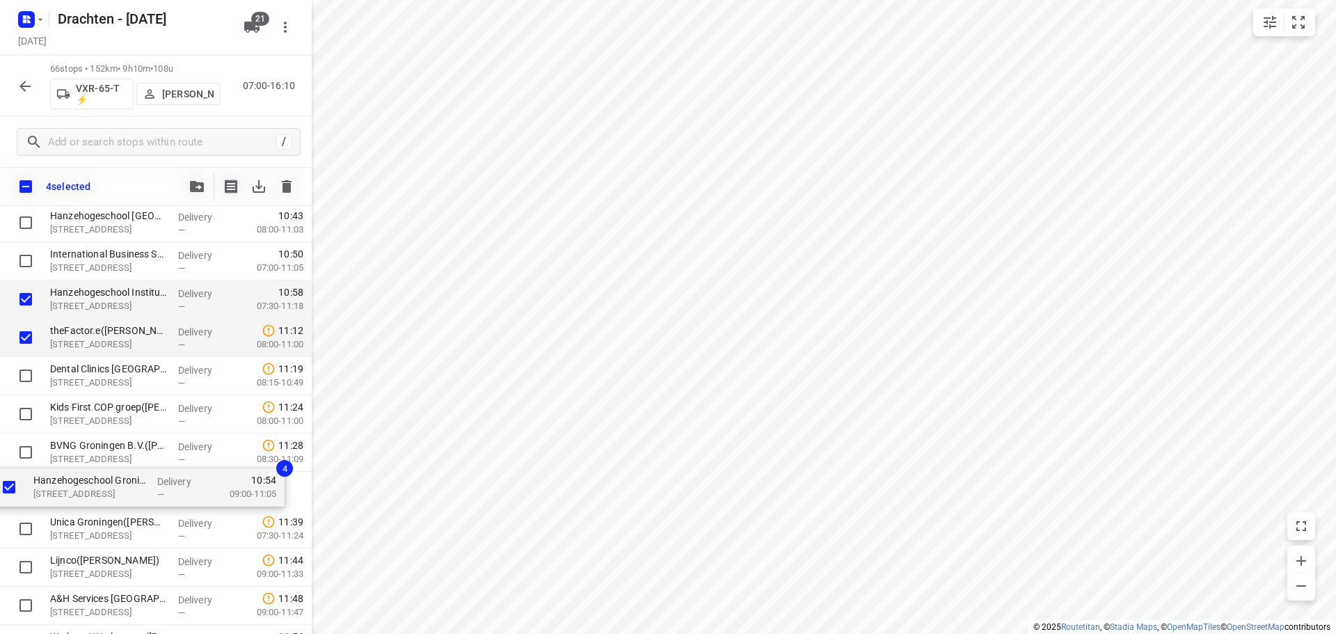
drag, startPoint x: 43, startPoint y: 297, endPoint x: 25, endPoint y: 493, distance: 197.0
click at [25, 493] on div "Ambulancezorg Groningen - Ambulancepost Van der Hoopstraat(David Beerink) De Ho…" at bounding box center [156, 395] width 312 height 2526
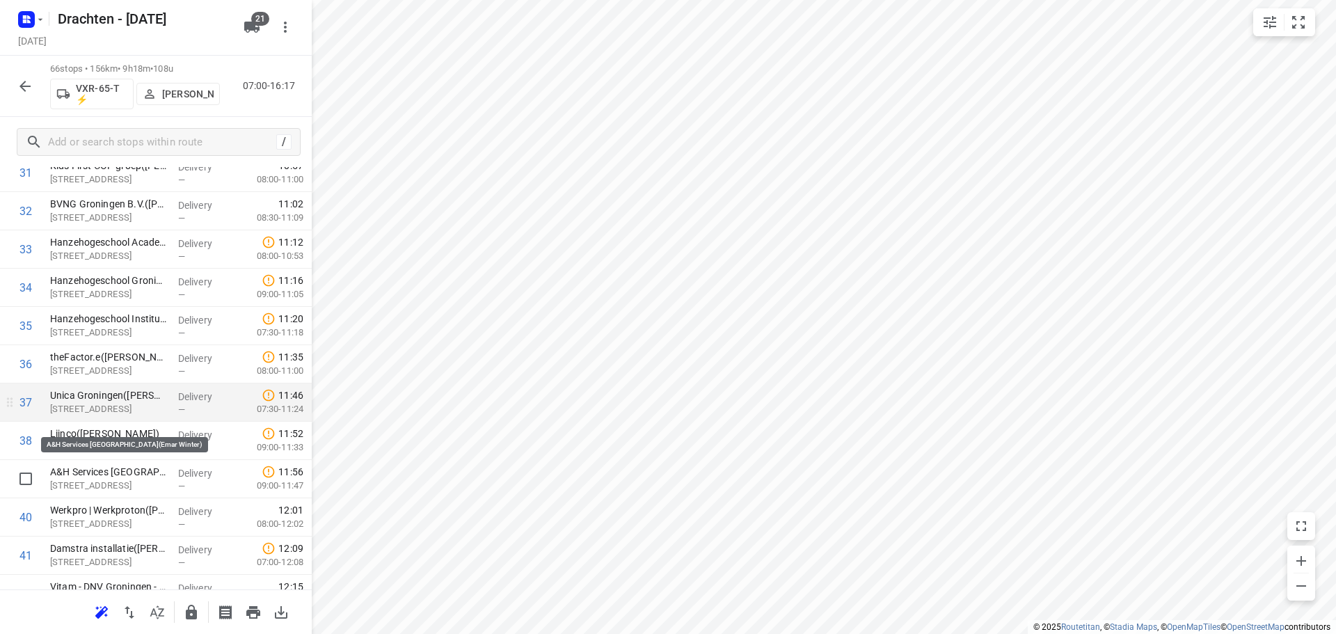
scroll to position [1252, 0]
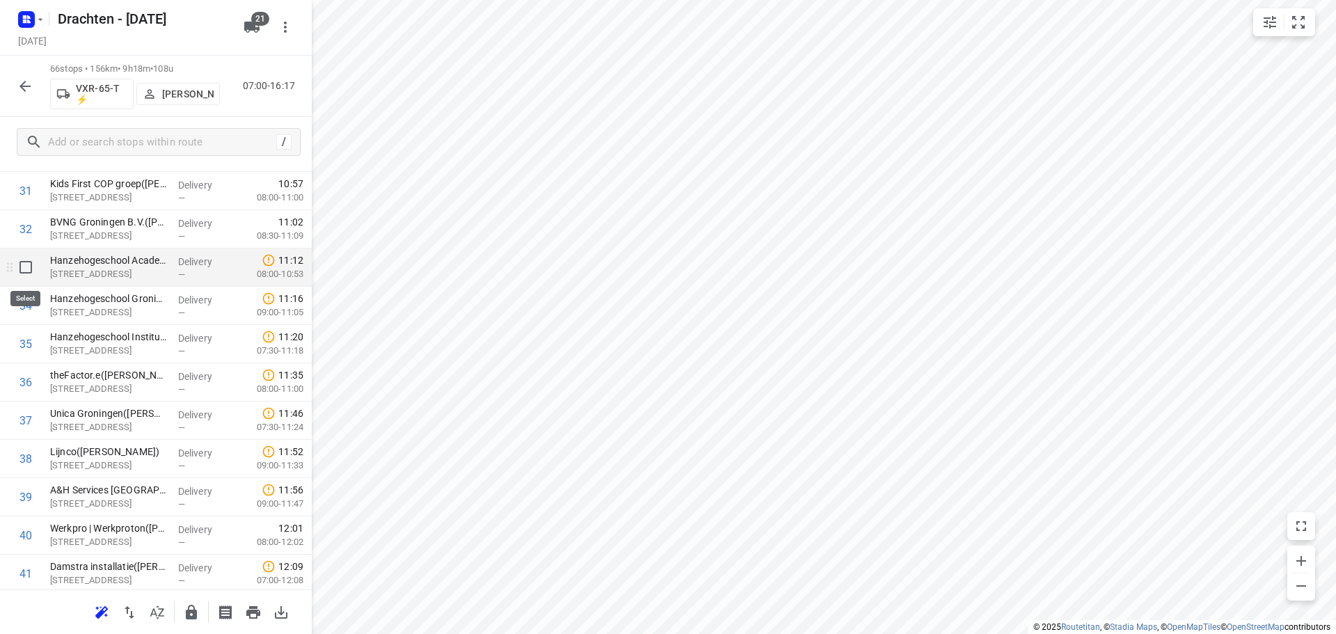
click at [24, 271] on input "checkbox" at bounding box center [26, 267] width 28 height 28
checkbox input "true"
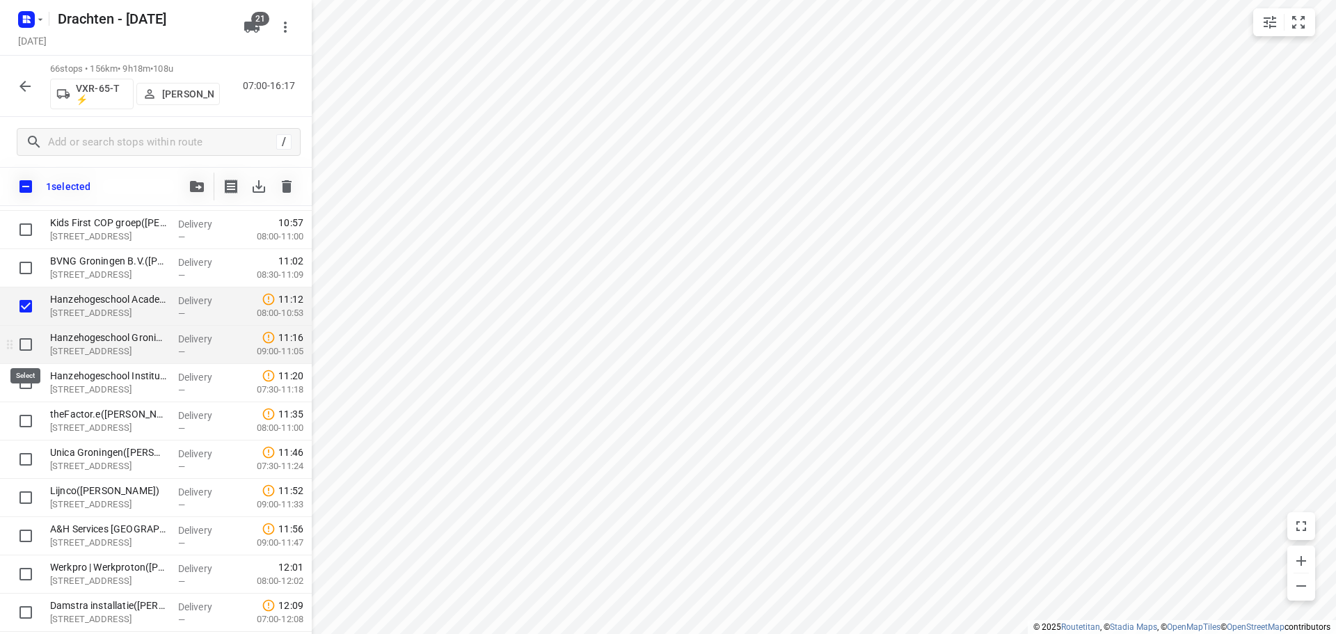
click at [26, 355] on input "checkbox" at bounding box center [26, 345] width 28 height 28
checkbox input "true"
click at [26, 385] on input "checkbox" at bounding box center [26, 383] width 28 height 28
checkbox input "true"
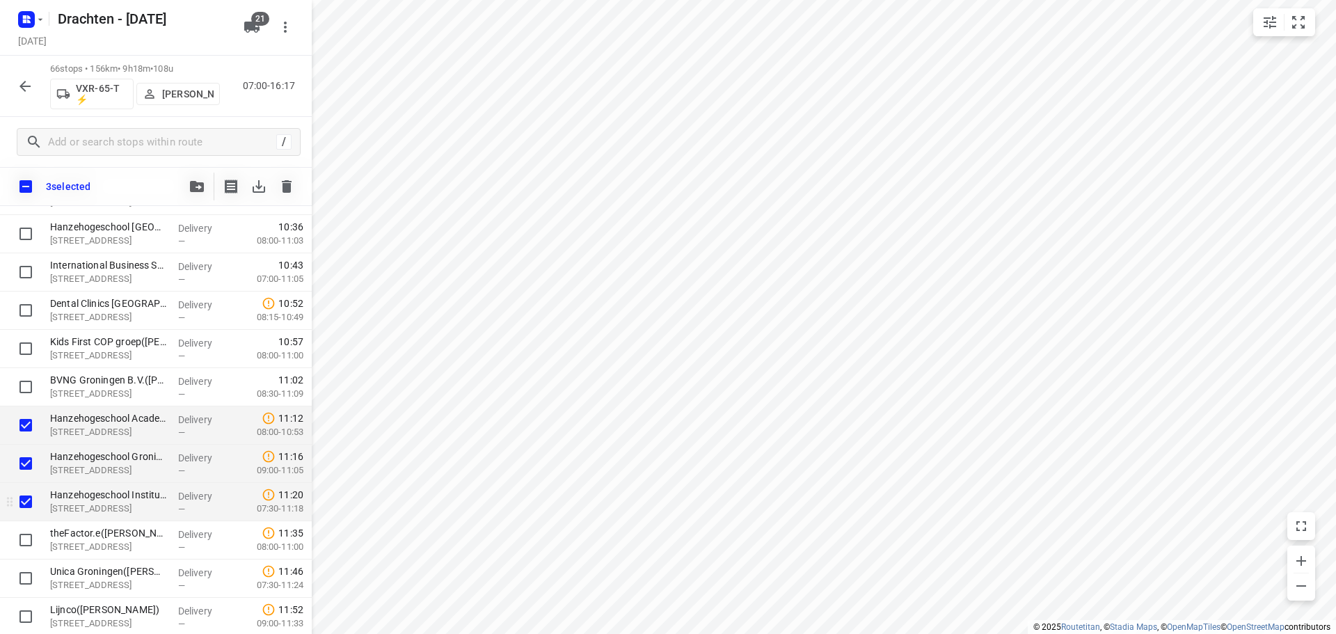
scroll to position [1113, 0]
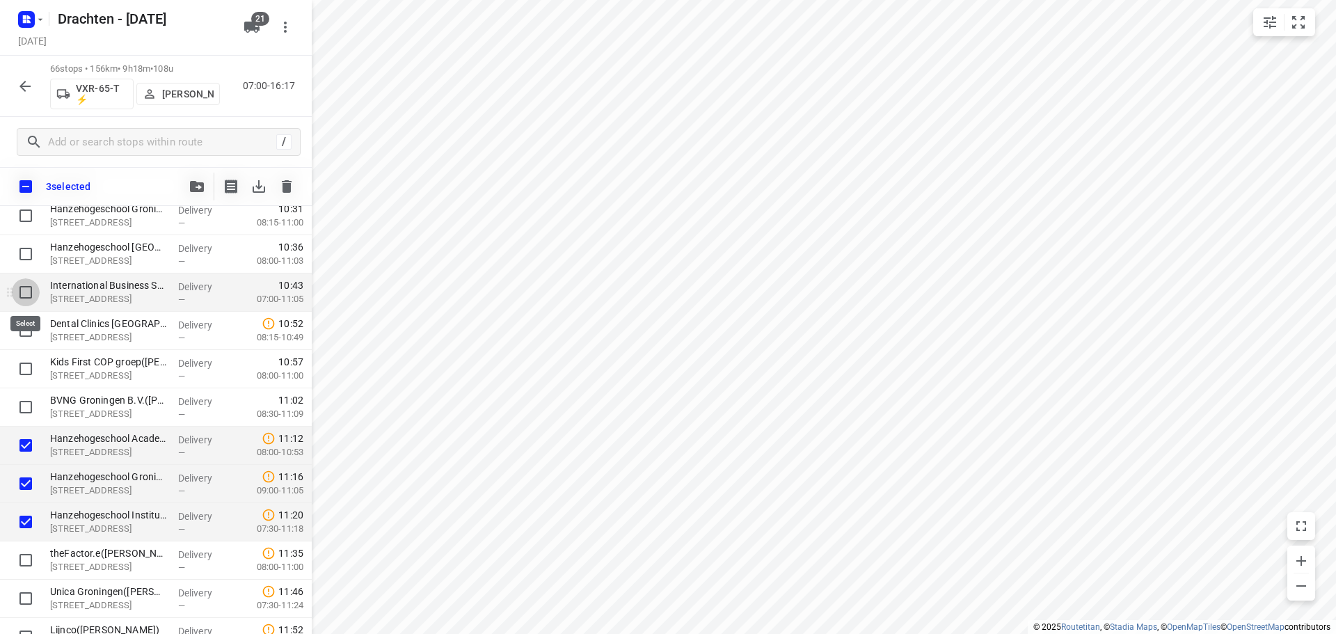
click at [29, 301] on input "checkbox" at bounding box center [26, 292] width 28 height 28
checkbox input "true"
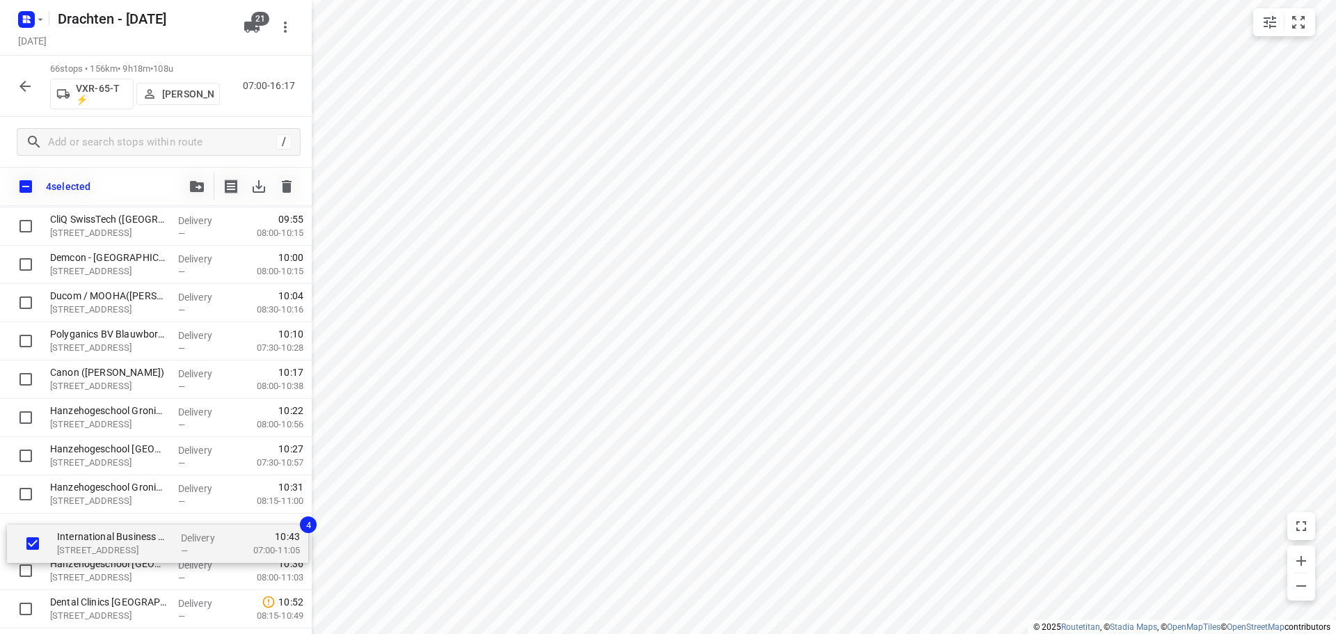
scroll to position [839, 0]
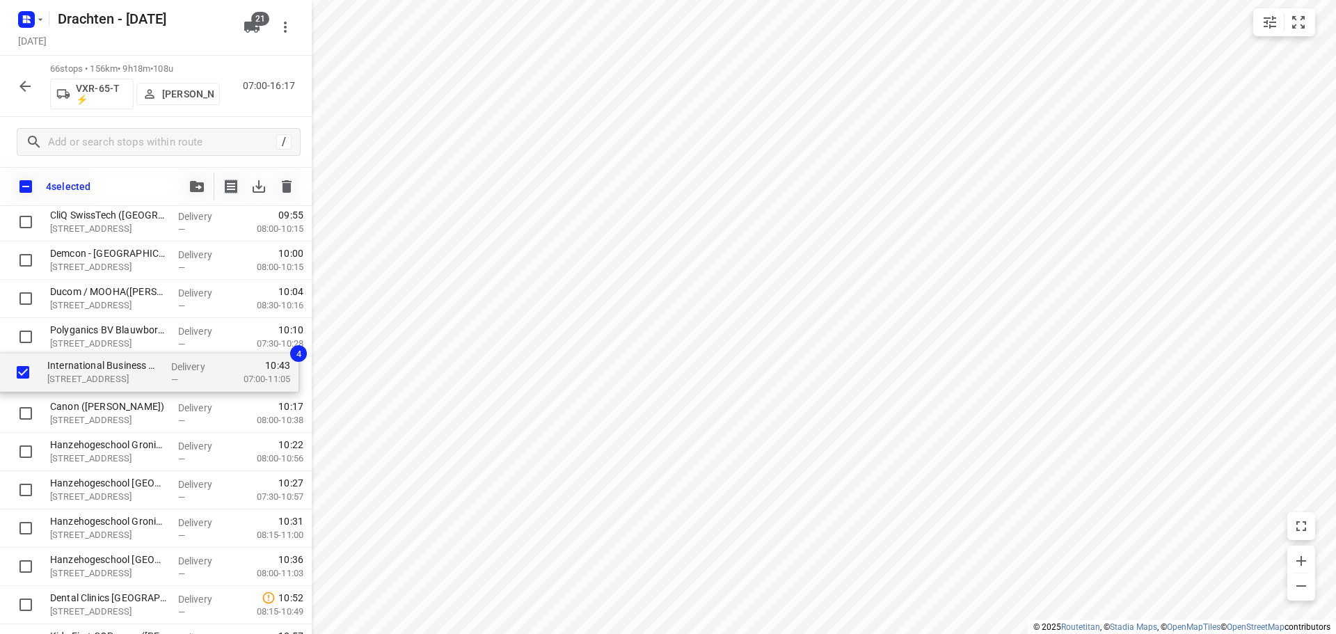
drag, startPoint x: 117, startPoint y: 575, endPoint x: 114, endPoint y: 371, distance: 203.9
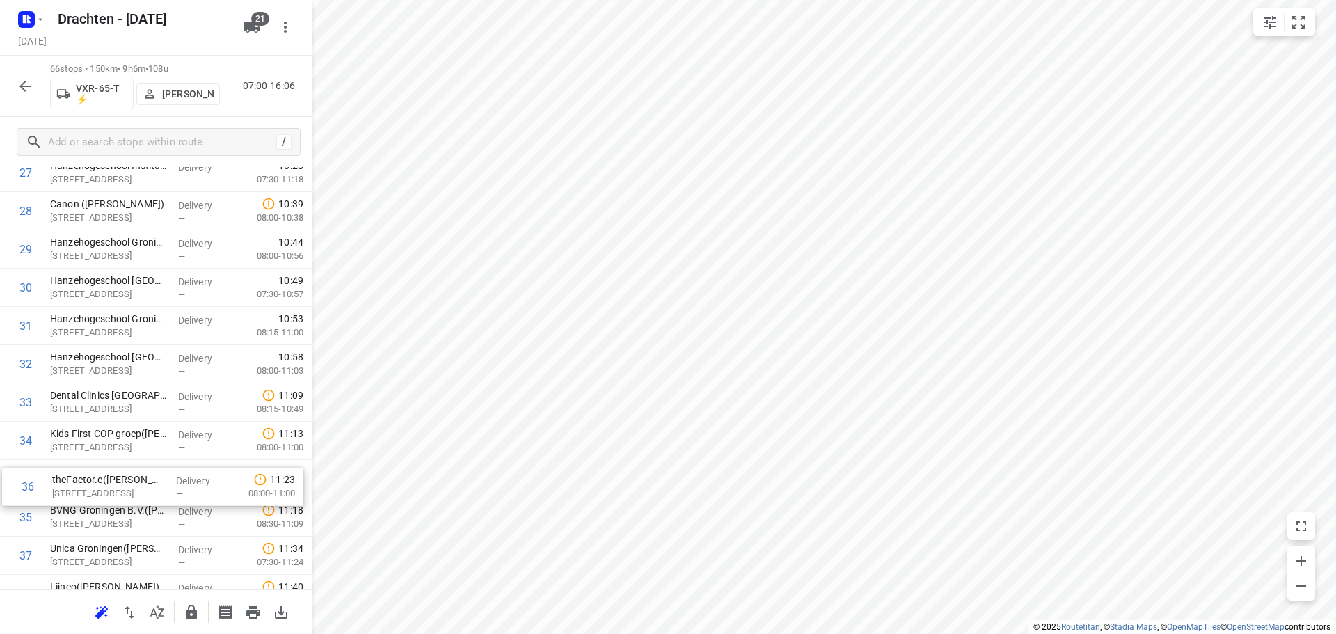
scroll to position [1126, 0]
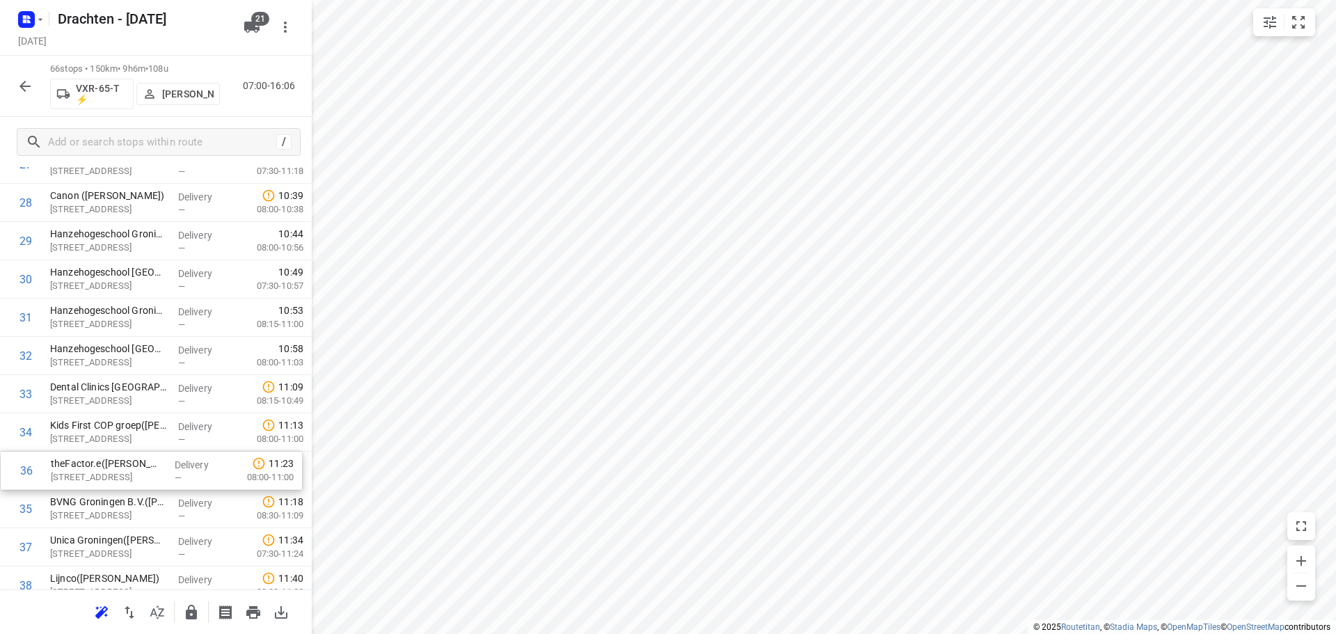
drag, startPoint x: 111, startPoint y: 522, endPoint x: 111, endPoint y: 470, distance: 52.2
click at [111, 470] on div "1 Ambulancezorg Groningen - Ambulancepost Van der Hoopstraat(David Beerink) De …" at bounding box center [156, 413] width 312 height 2526
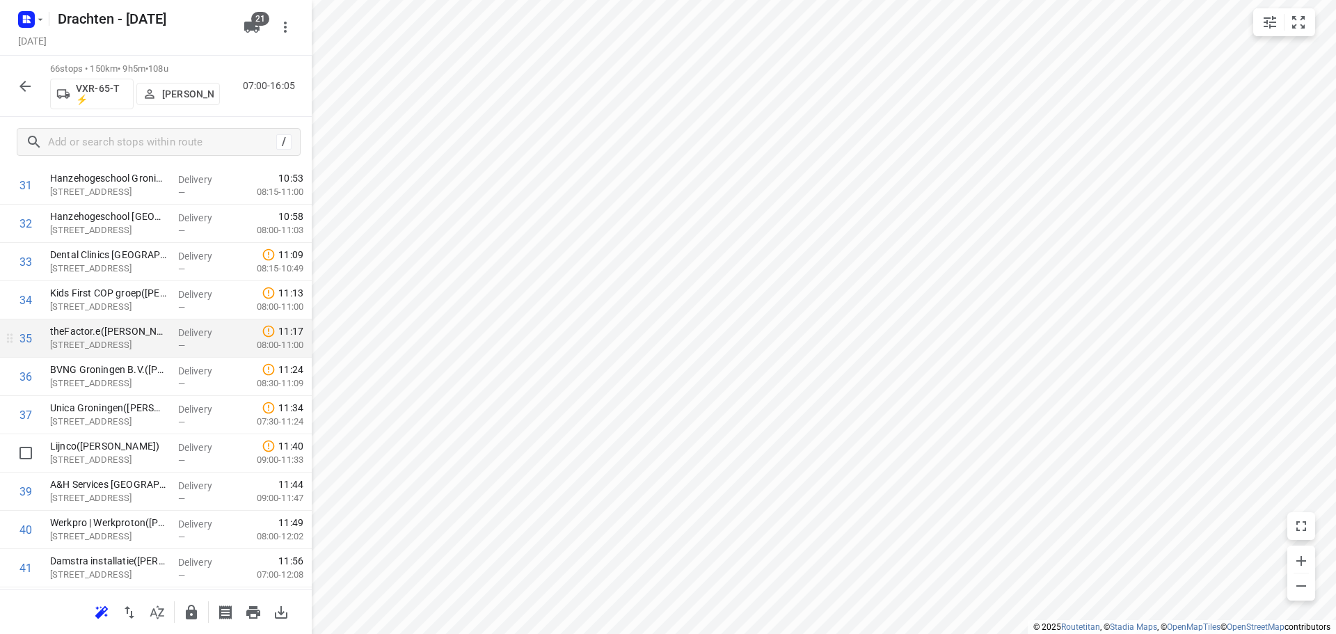
scroll to position [1335, 0]
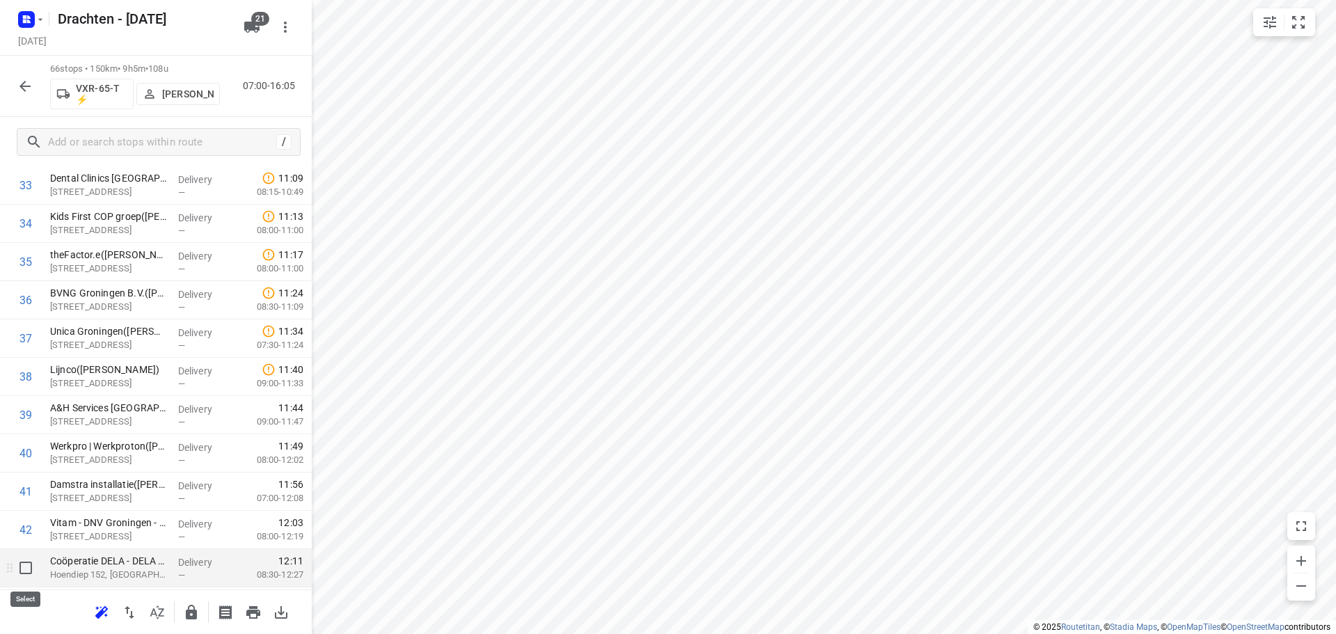
click at [28, 568] on input "checkbox" at bounding box center [26, 568] width 28 height 28
checkbox input "true"
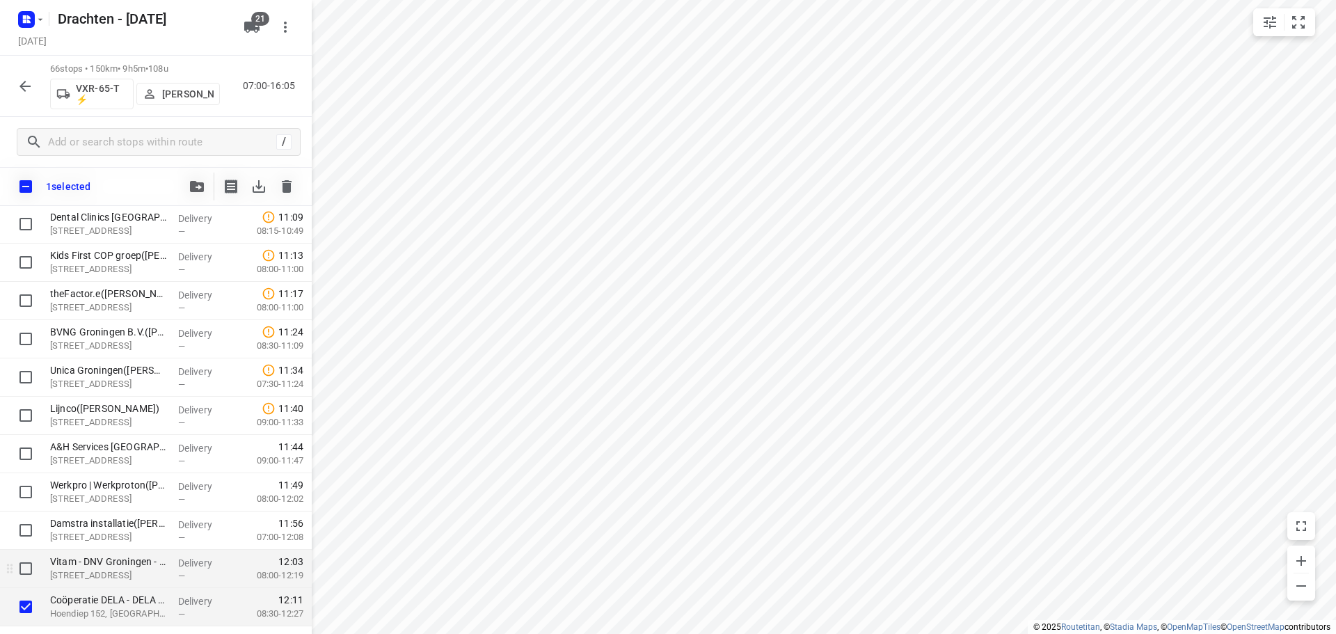
click at [24, 559] on input "checkbox" at bounding box center [26, 569] width 28 height 28
checkbox input "true"
click at [26, 527] on input "checkbox" at bounding box center [26, 530] width 28 height 28
checkbox input "true"
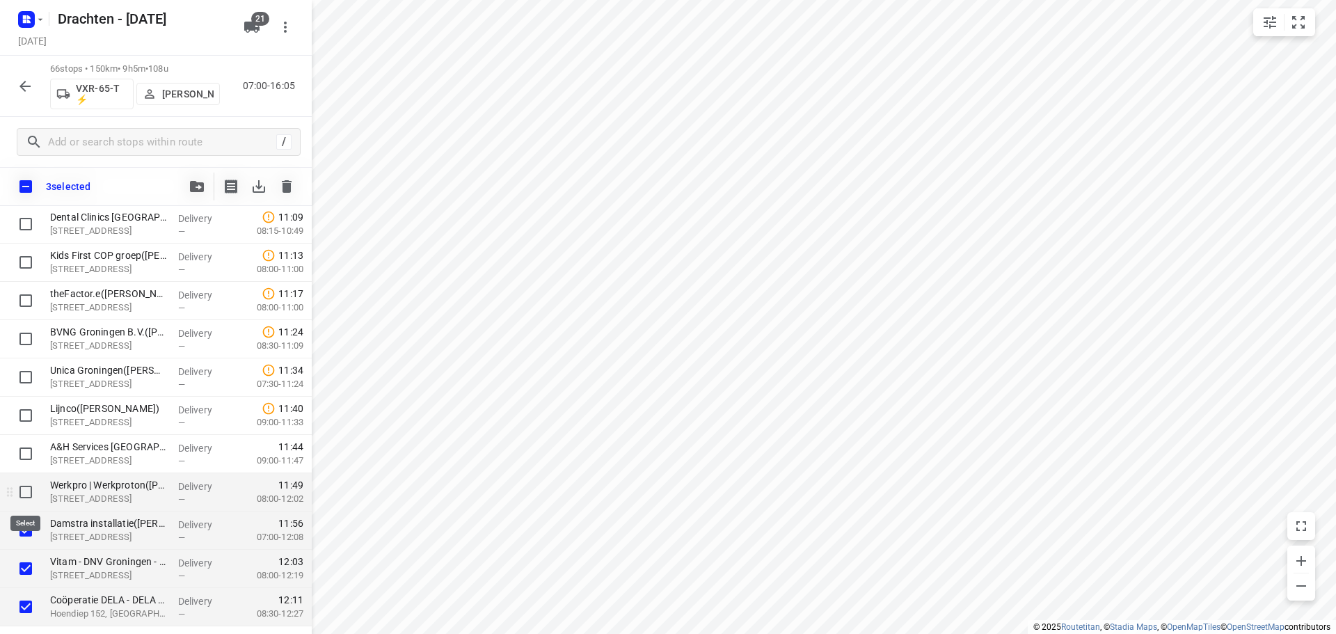
click at [26, 493] on input "checkbox" at bounding box center [26, 492] width 28 height 28
checkbox input "true"
click at [24, 454] on input "checkbox" at bounding box center [26, 454] width 28 height 28
checkbox input "true"
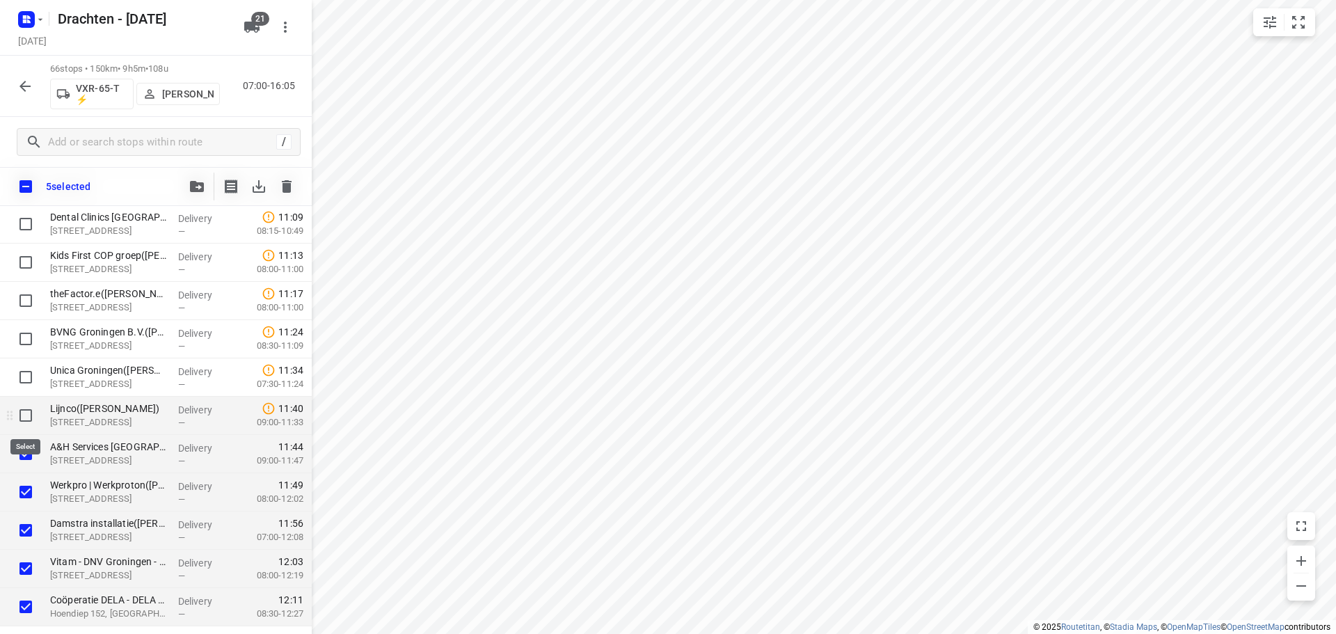
click at [27, 416] on input "checkbox" at bounding box center [26, 415] width 28 height 28
checkbox input "true"
click at [27, 381] on input "checkbox" at bounding box center [26, 377] width 28 height 28
checkbox input "true"
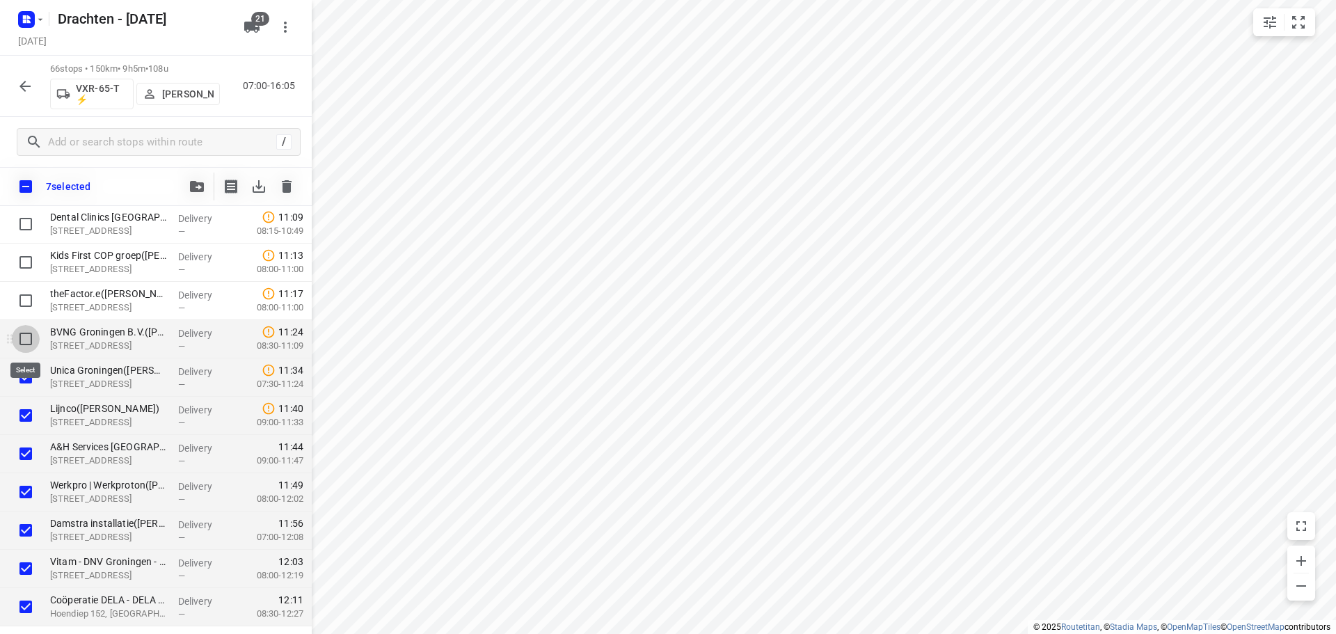
click at [26, 344] on input "checkbox" at bounding box center [26, 339] width 28 height 28
checkbox input "false"
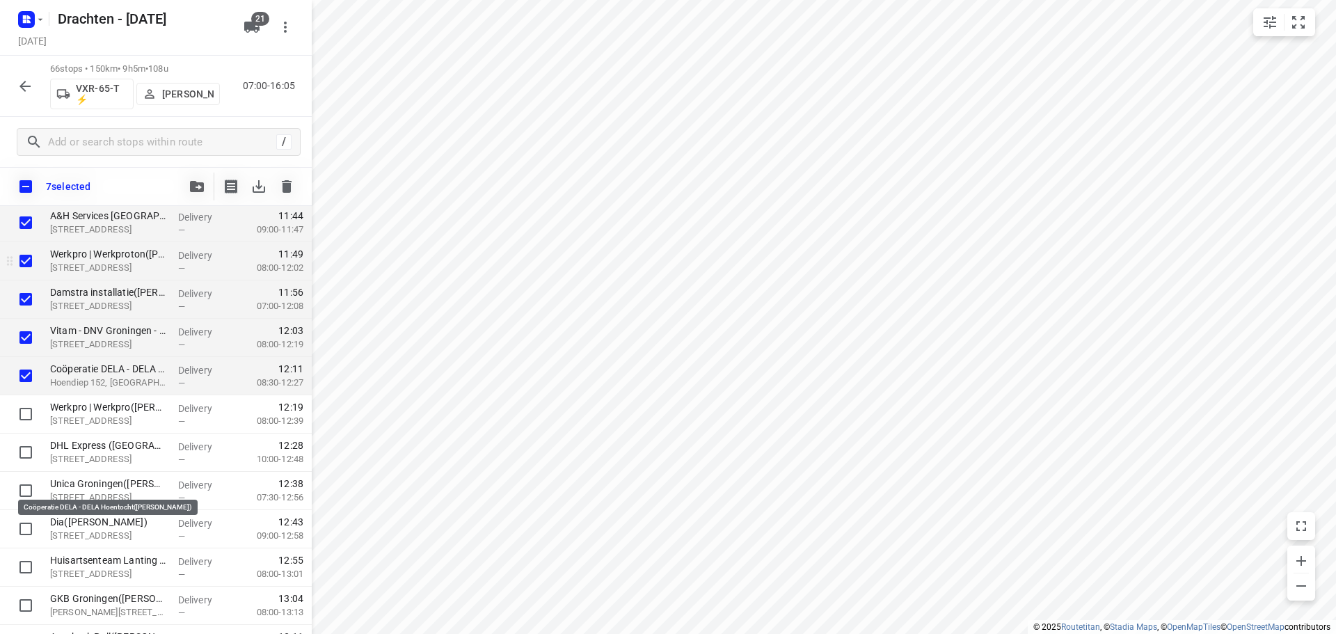
scroll to position [1613, 0]
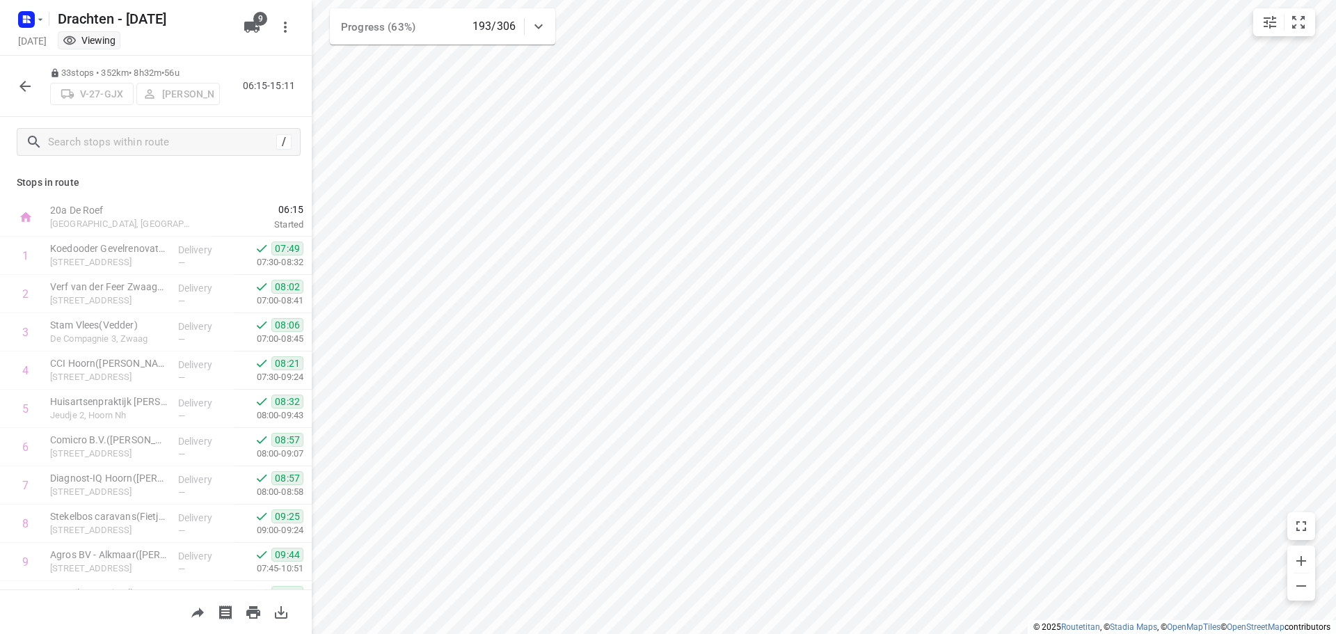
scroll to position [626, 0]
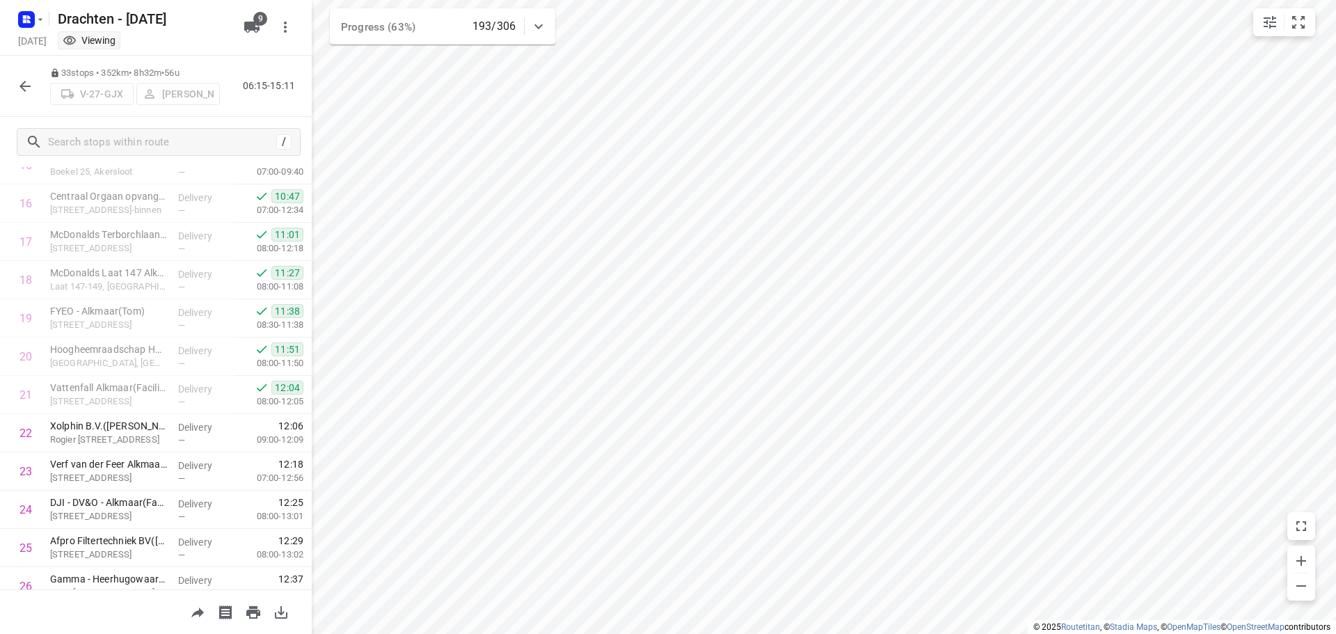
click at [23, 81] on icon "button" at bounding box center [25, 86] width 17 height 17
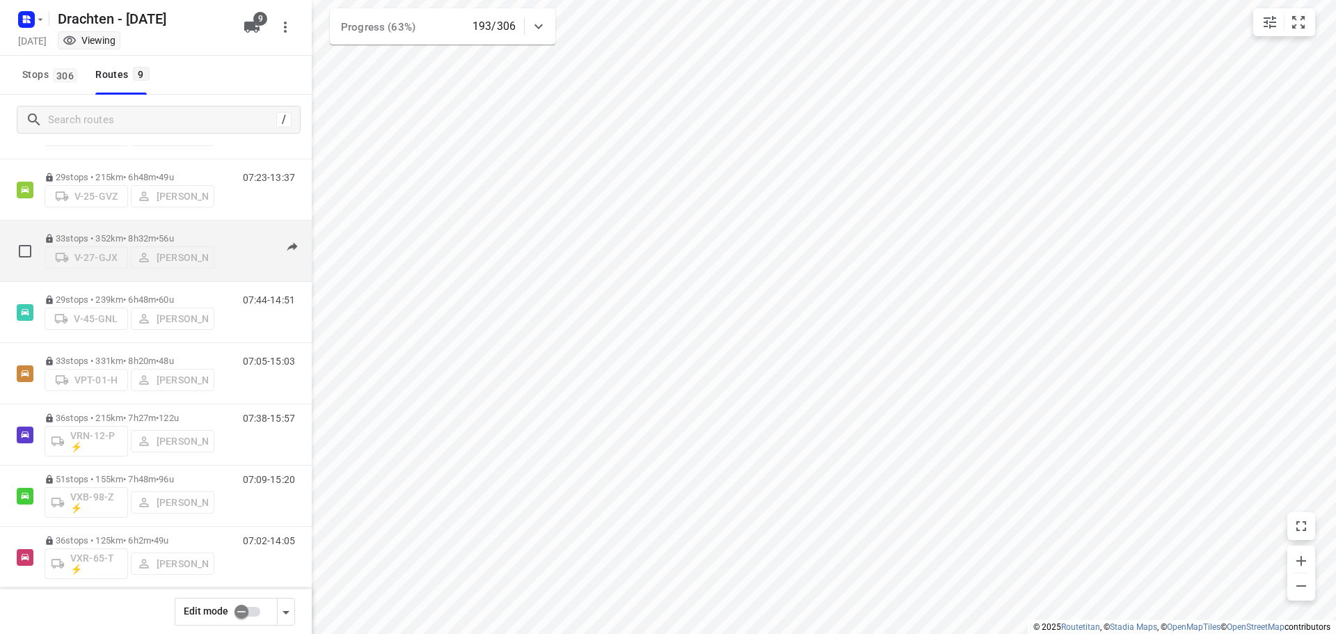
scroll to position [152, 0]
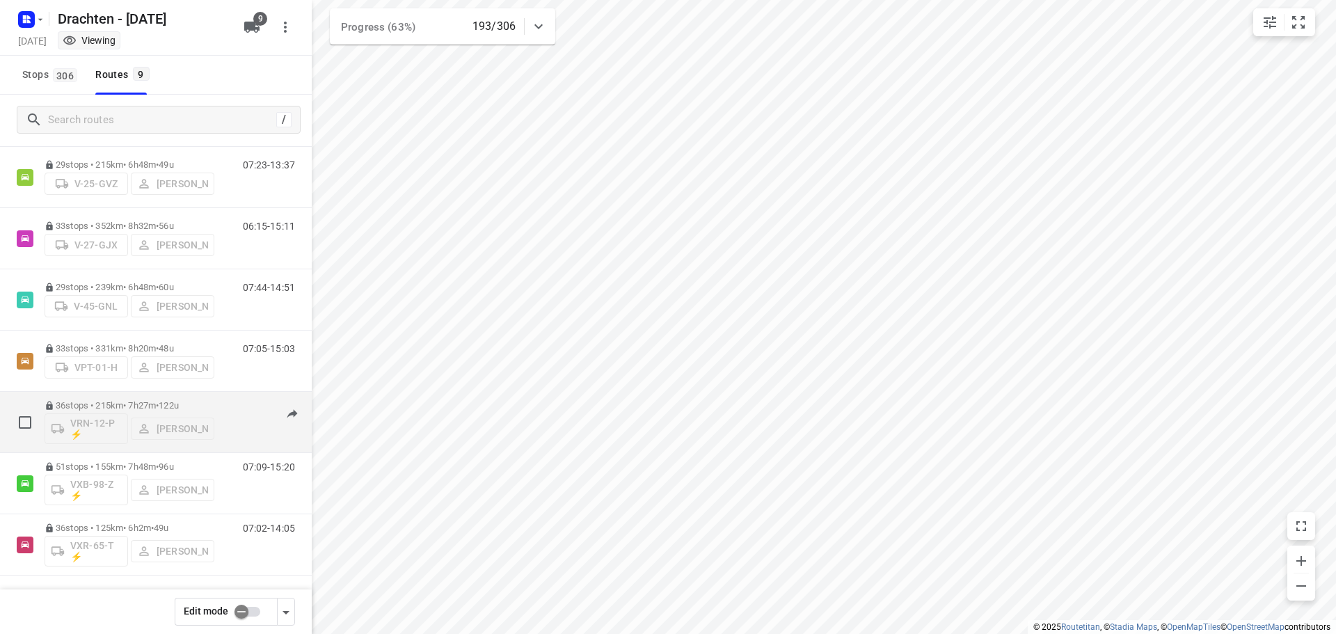
click at [125, 402] on p "36 stops • 215km • 7h27m • 122u" at bounding box center [130, 405] width 170 height 10
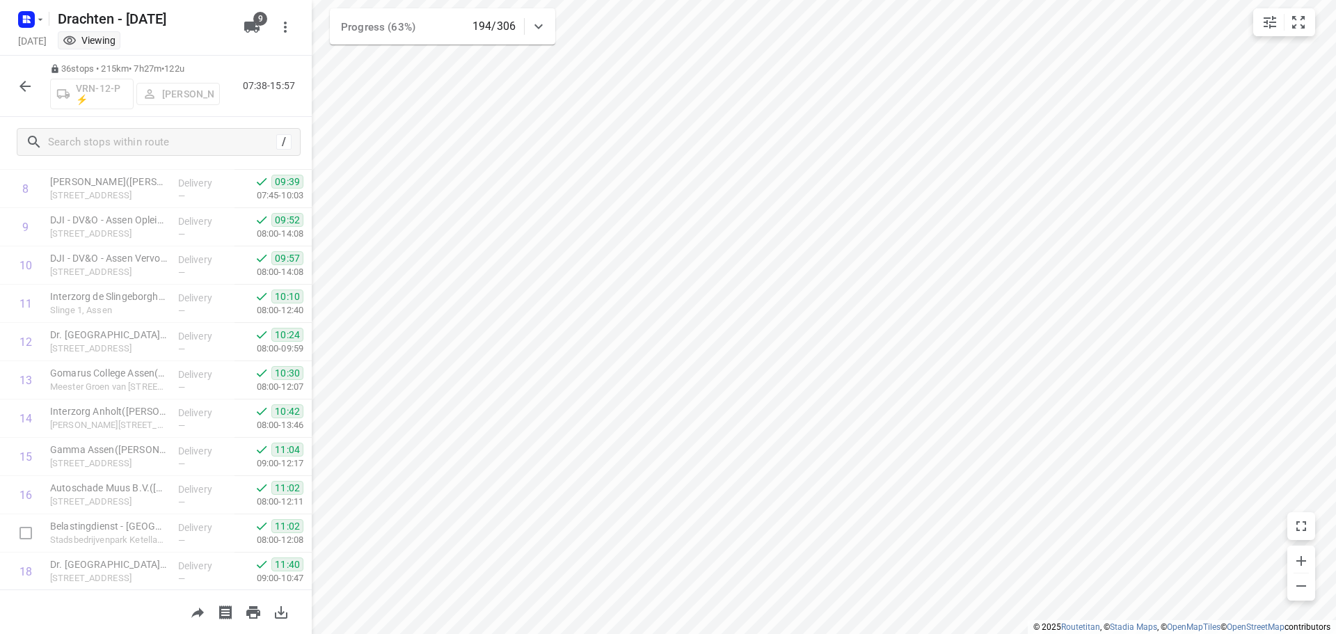
scroll to position [0, 0]
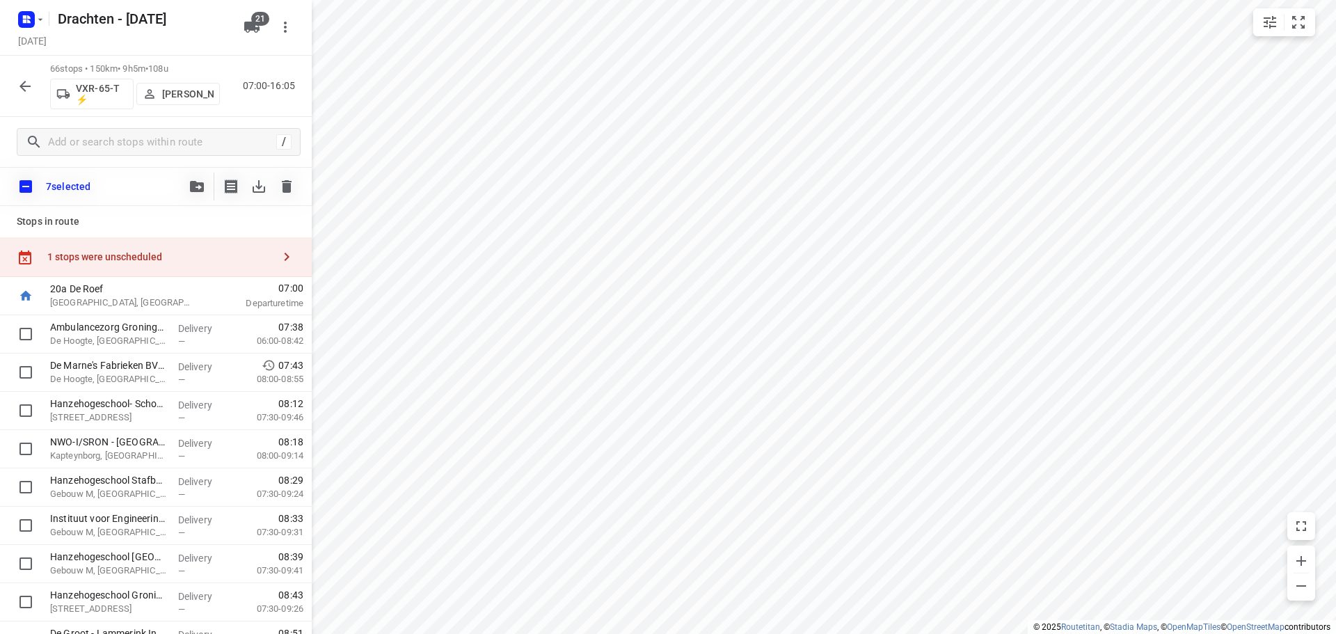
scroll to position [1613, 0]
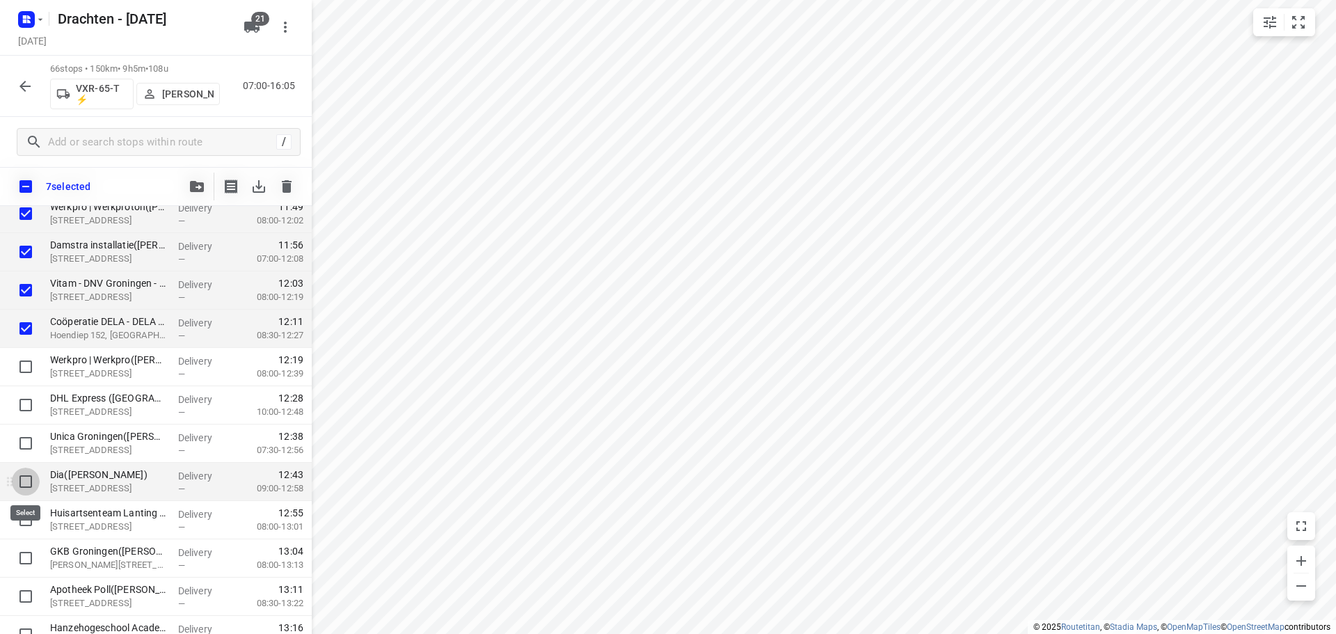
click at [23, 480] on input "checkbox" at bounding box center [26, 482] width 28 height 28
checkbox input "true"
click at [25, 445] on input "checkbox" at bounding box center [26, 443] width 28 height 28
checkbox input "true"
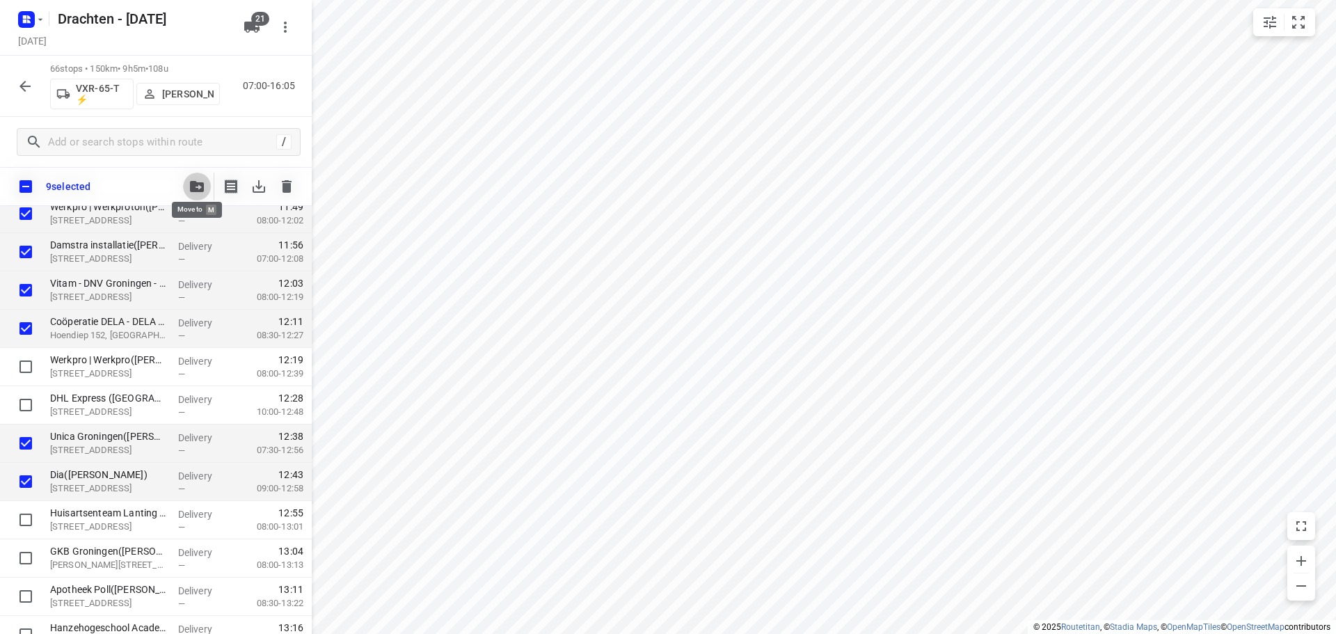
click at [198, 186] on icon "button" at bounding box center [197, 186] width 14 height 11
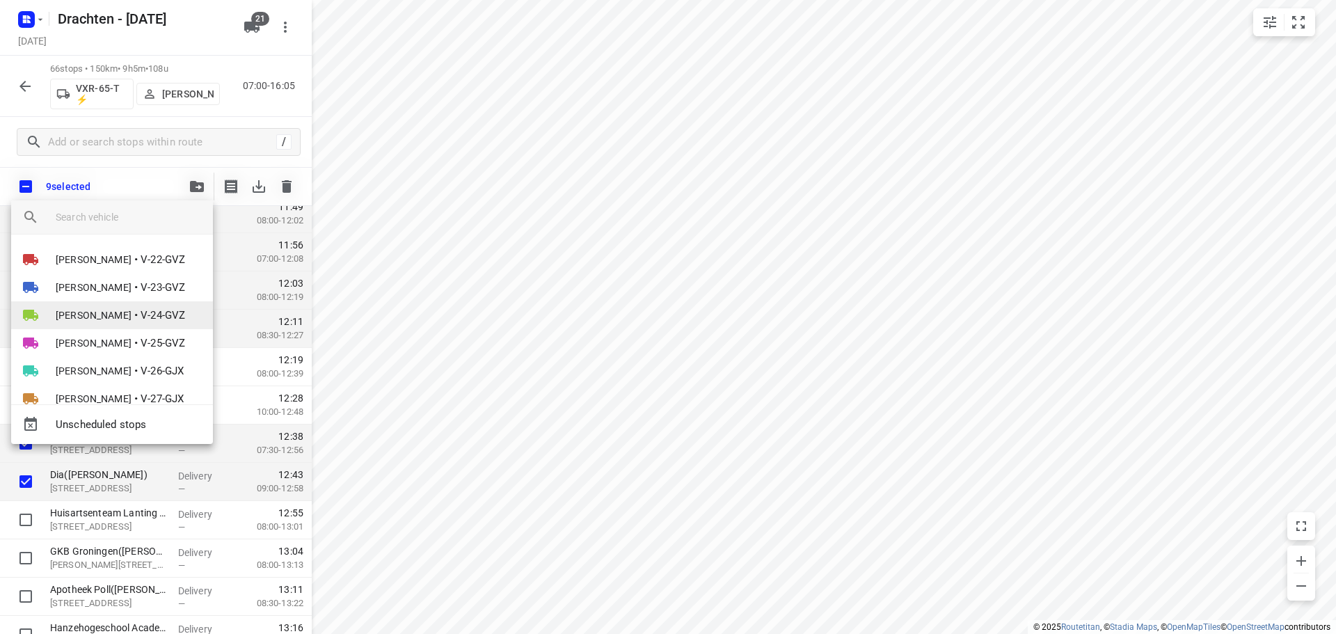
scroll to position [443, 0]
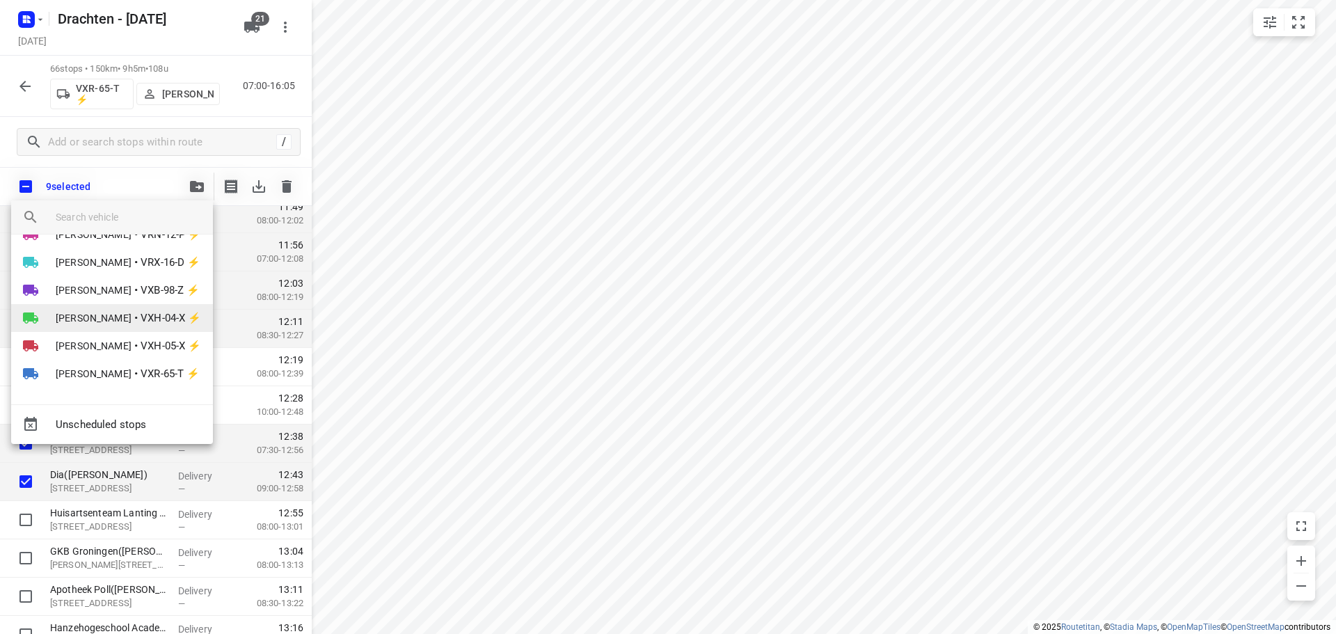
click at [113, 314] on span "[PERSON_NAME]" at bounding box center [94, 318] width 76 height 14
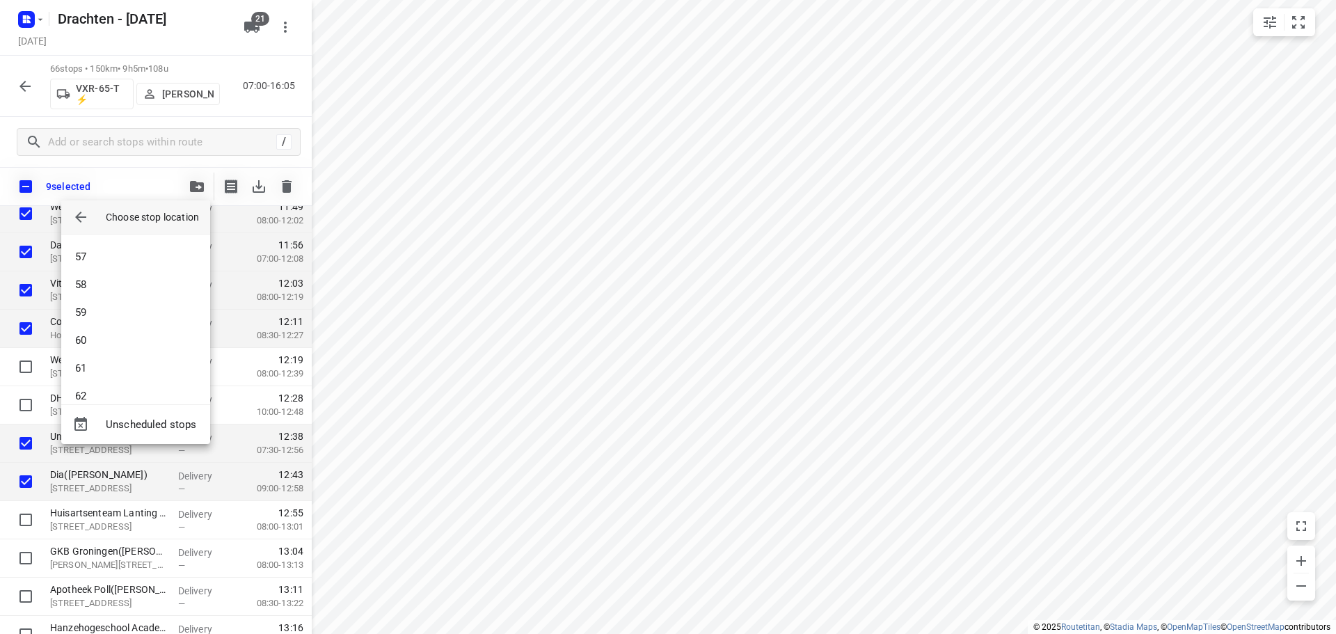
scroll to position [1656, 0]
click at [100, 375] on li "65" at bounding box center [135, 379] width 149 height 28
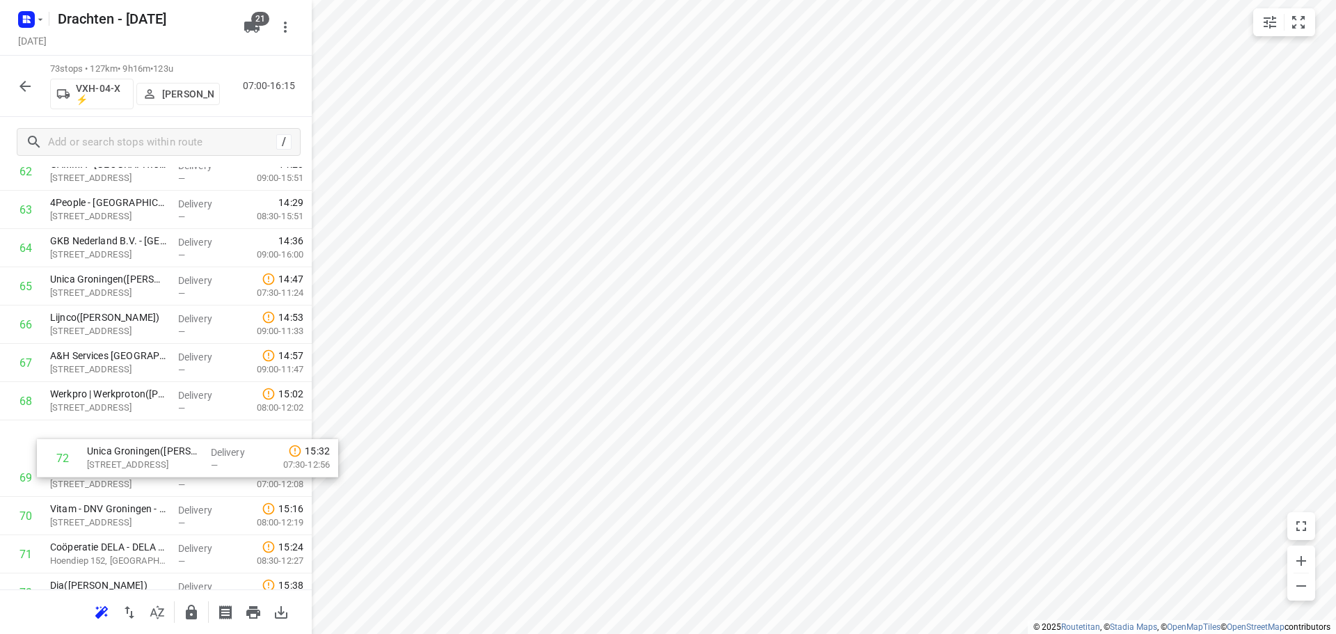
scroll to position [2458, 0]
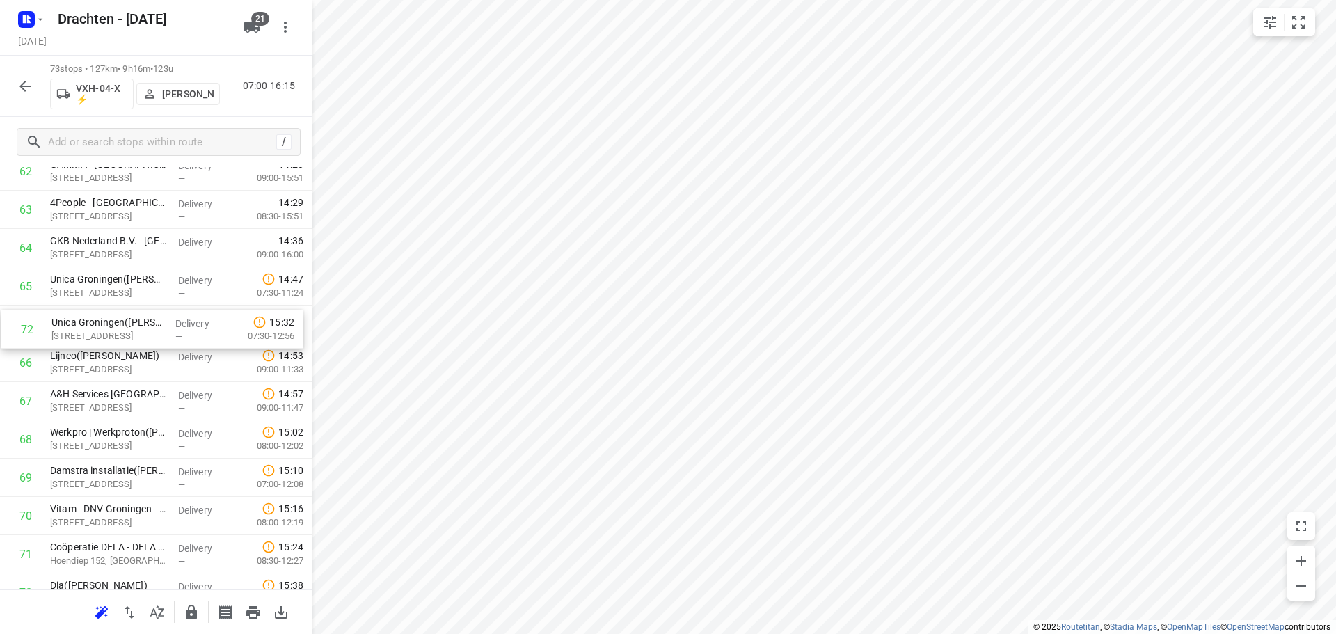
drag, startPoint x: 125, startPoint y: 569, endPoint x: 129, endPoint y: 328, distance: 240.8
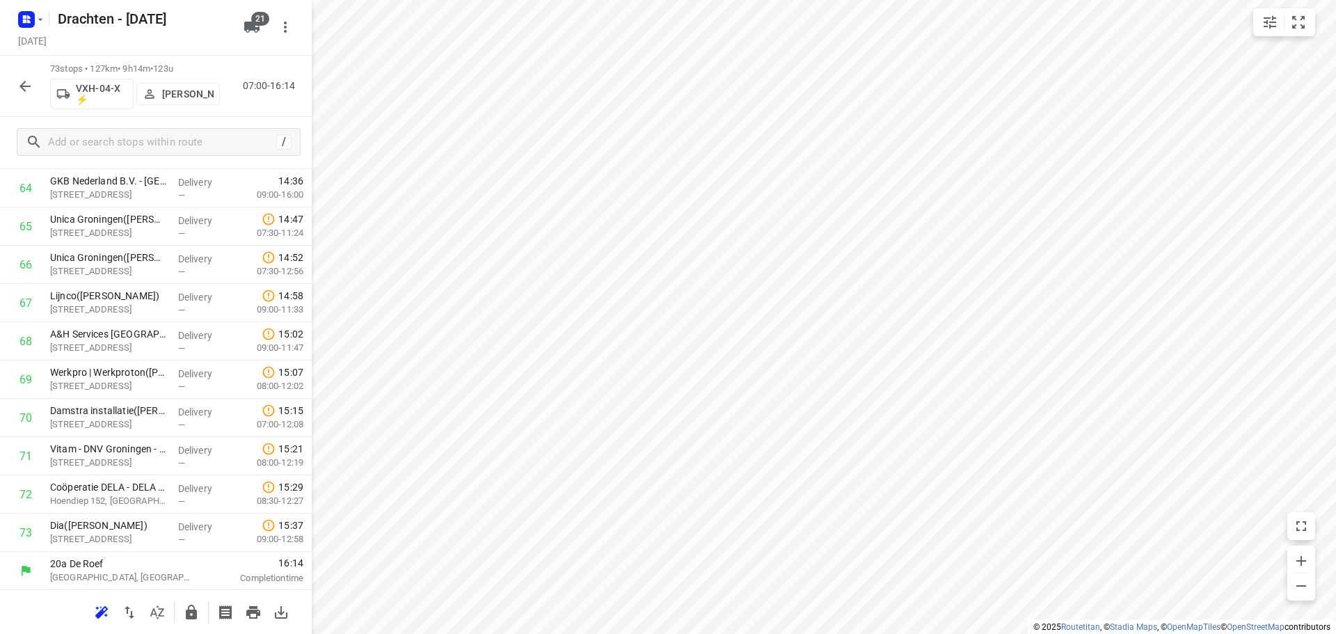
scroll to position [2519, 0]
drag, startPoint x: 120, startPoint y: 538, endPoint x: 109, endPoint y: 310, distance: 228.5
drag, startPoint x: 127, startPoint y: 493, endPoint x: 129, endPoint y: 458, distance: 35.5
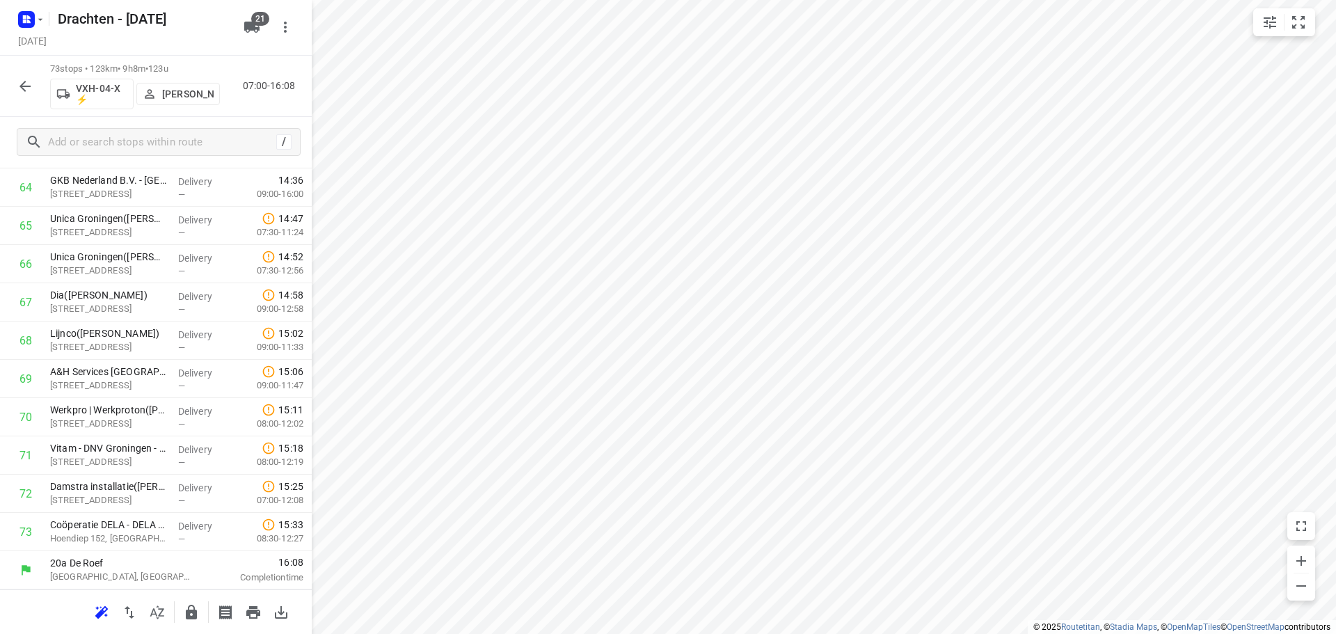
click at [24, 83] on icon "button" at bounding box center [24, 86] width 11 height 11
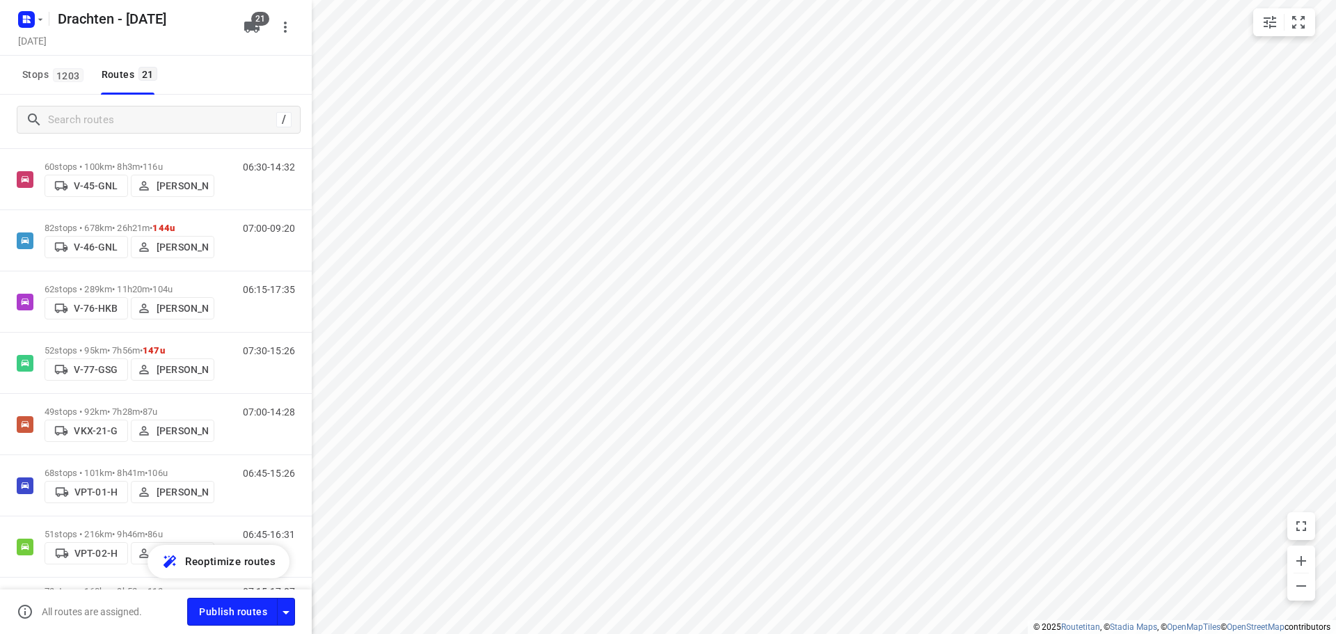
scroll to position [968, 0]
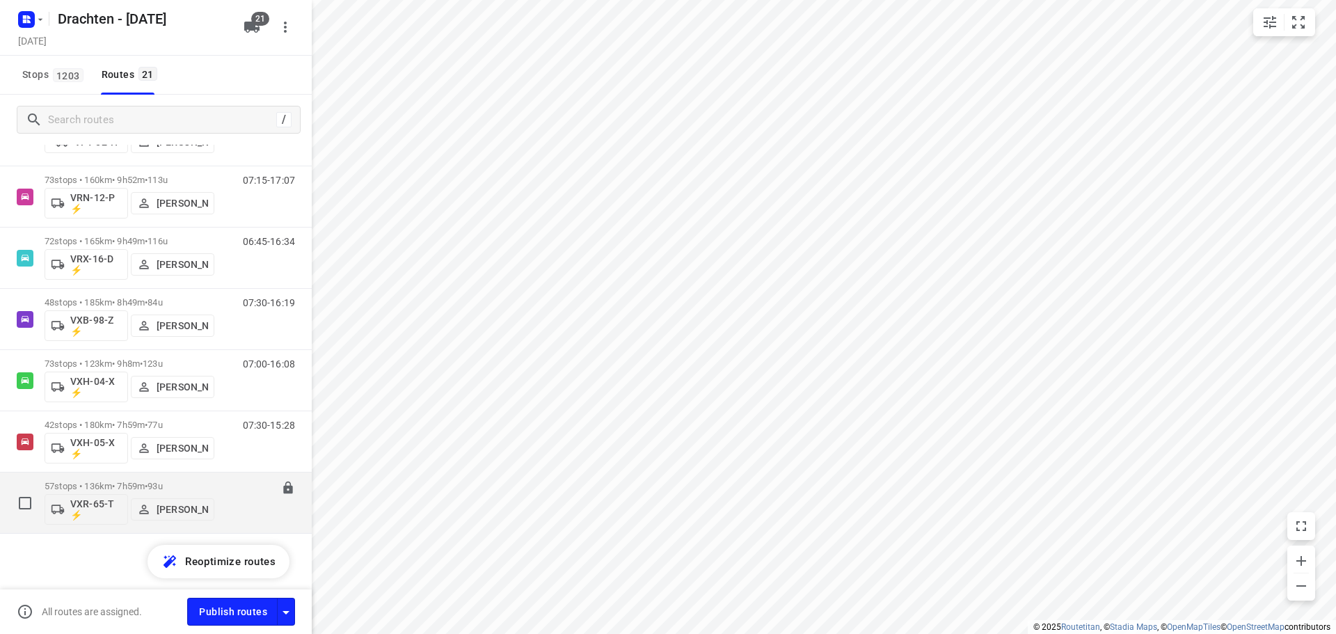
click at [137, 484] on p "57 stops • 136km • 7h59m • 93u" at bounding box center [130, 486] width 170 height 10
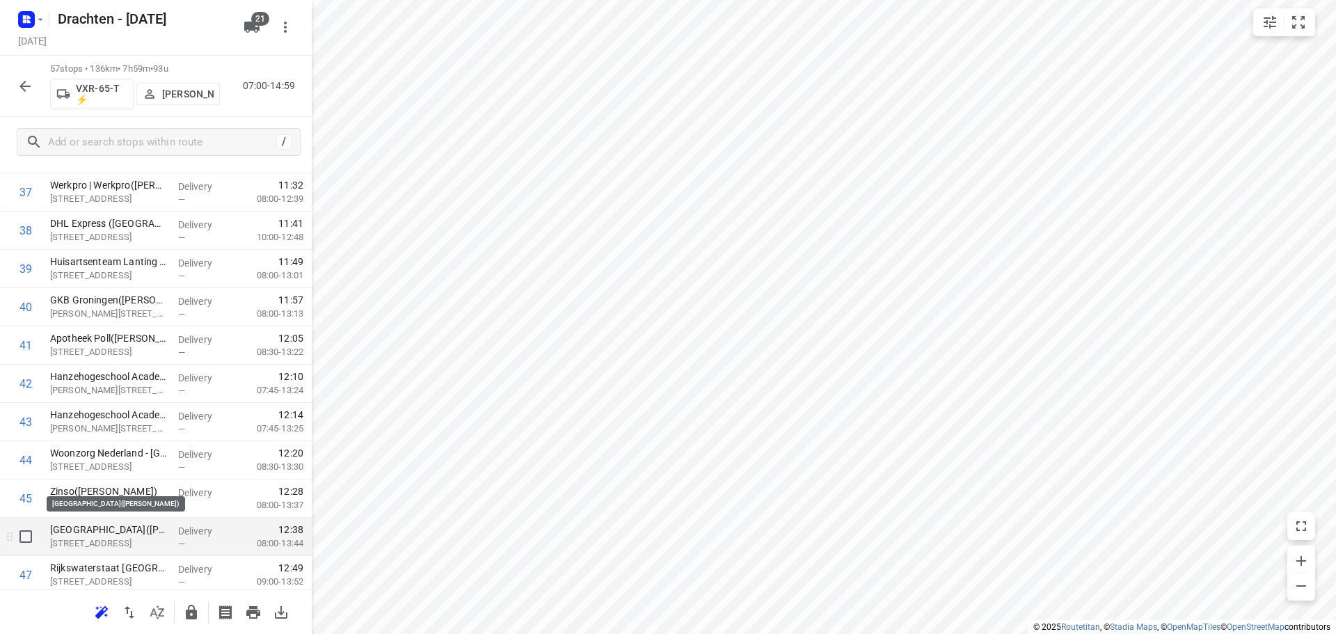
scroll to position [1531, 0]
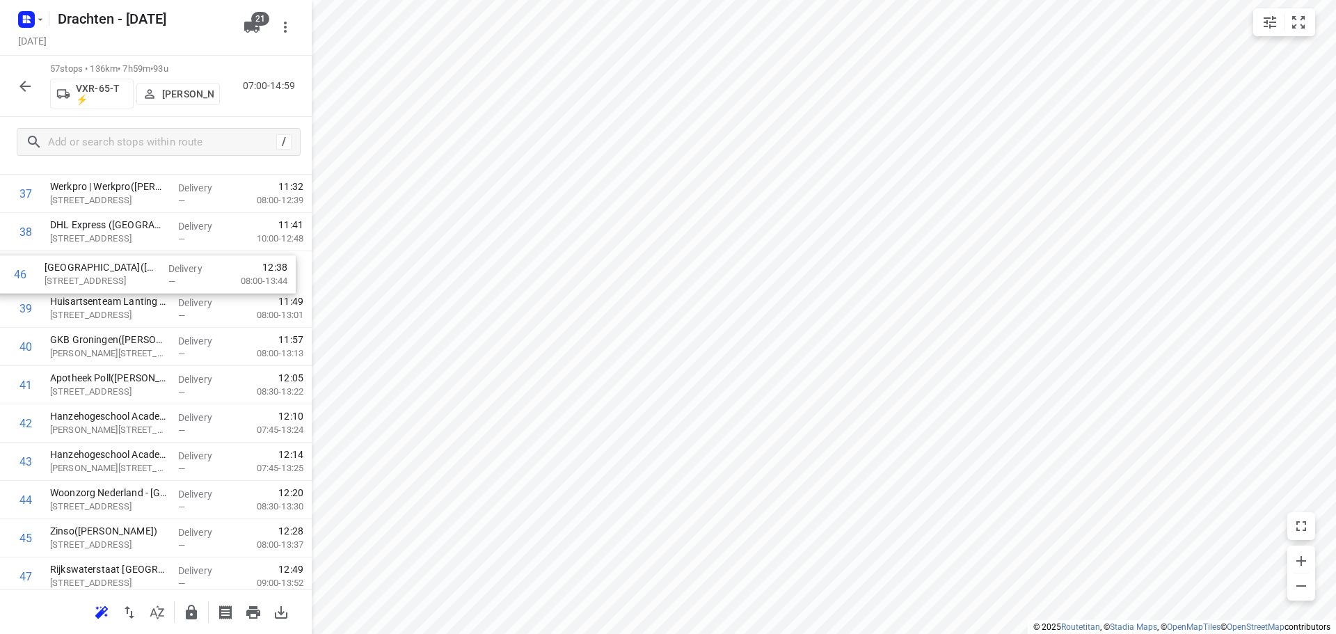
drag, startPoint x: 104, startPoint y: 497, endPoint x: 99, endPoint y: 279, distance: 218.6
drag, startPoint x: 104, startPoint y: 392, endPoint x: 107, endPoint y: 471, distance: 78.7
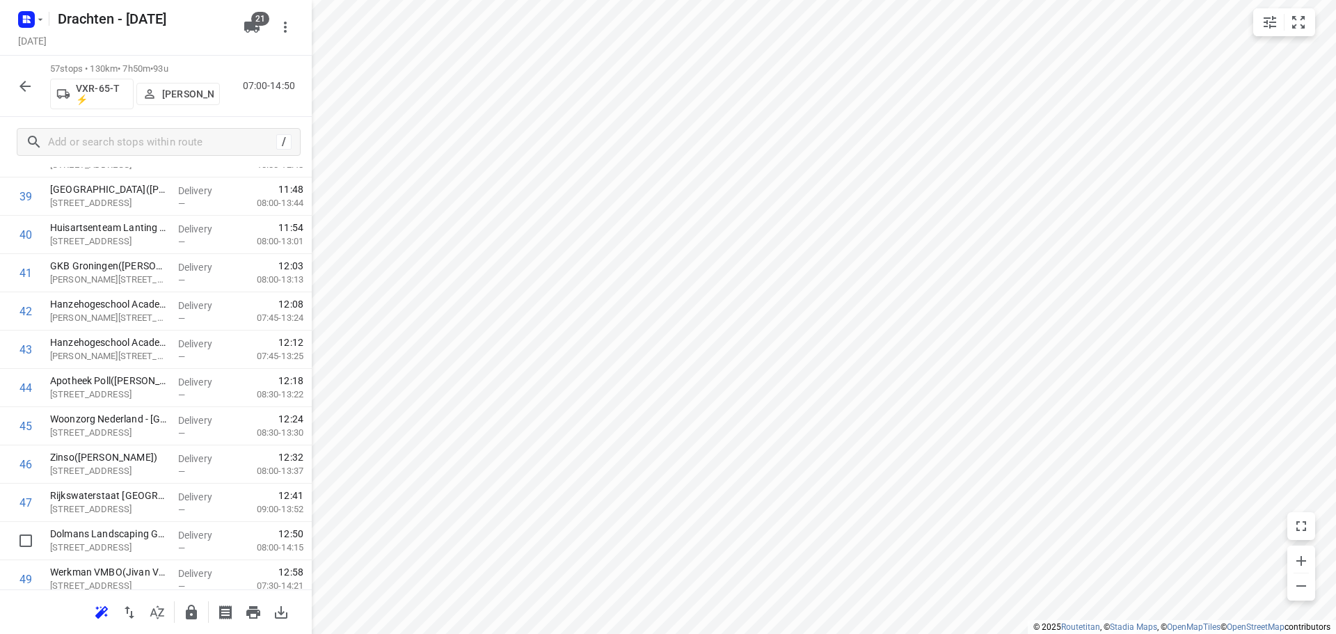
scroll to position [1757, 0]
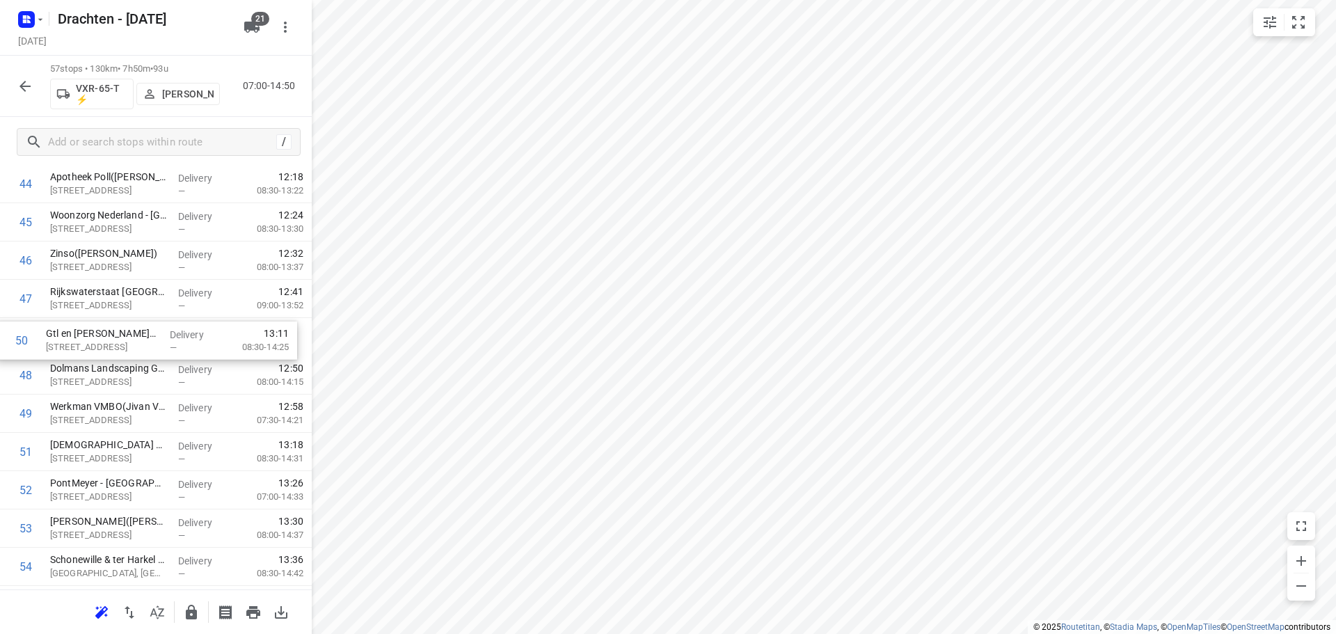
drag, startPoint x: 115, startPoint y: 413, endPoint x: 111, endPoint y: 335, distance: 78.0
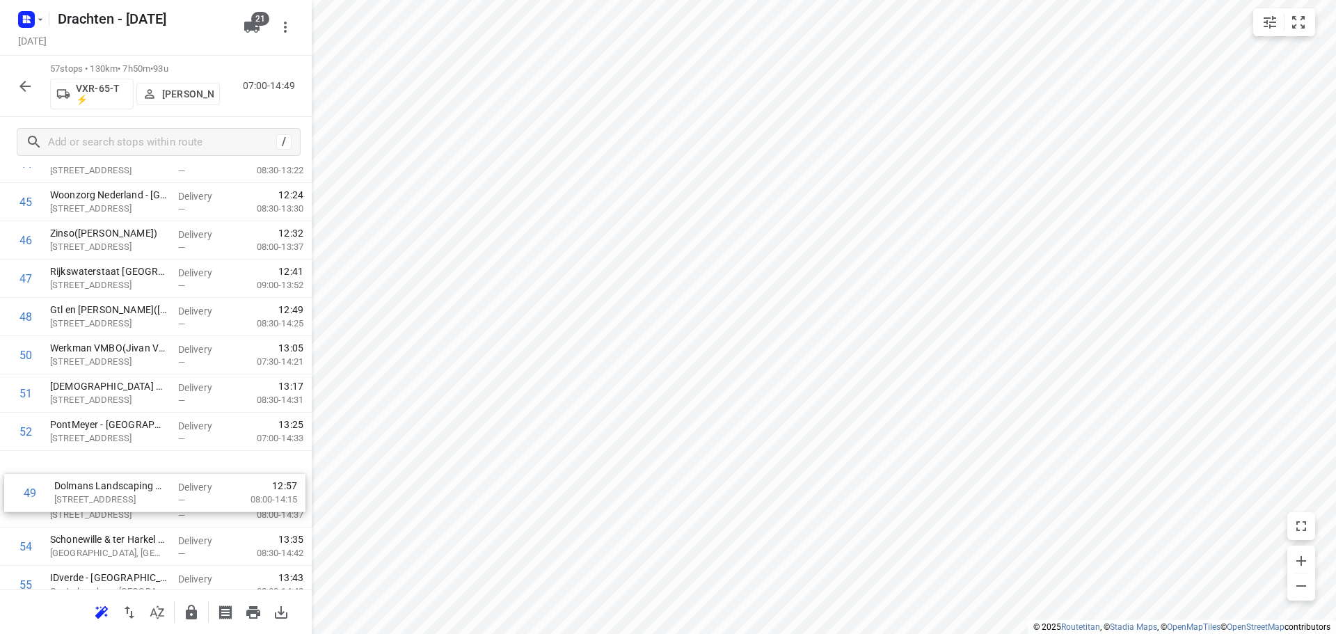
scroll to position [1779, 0]
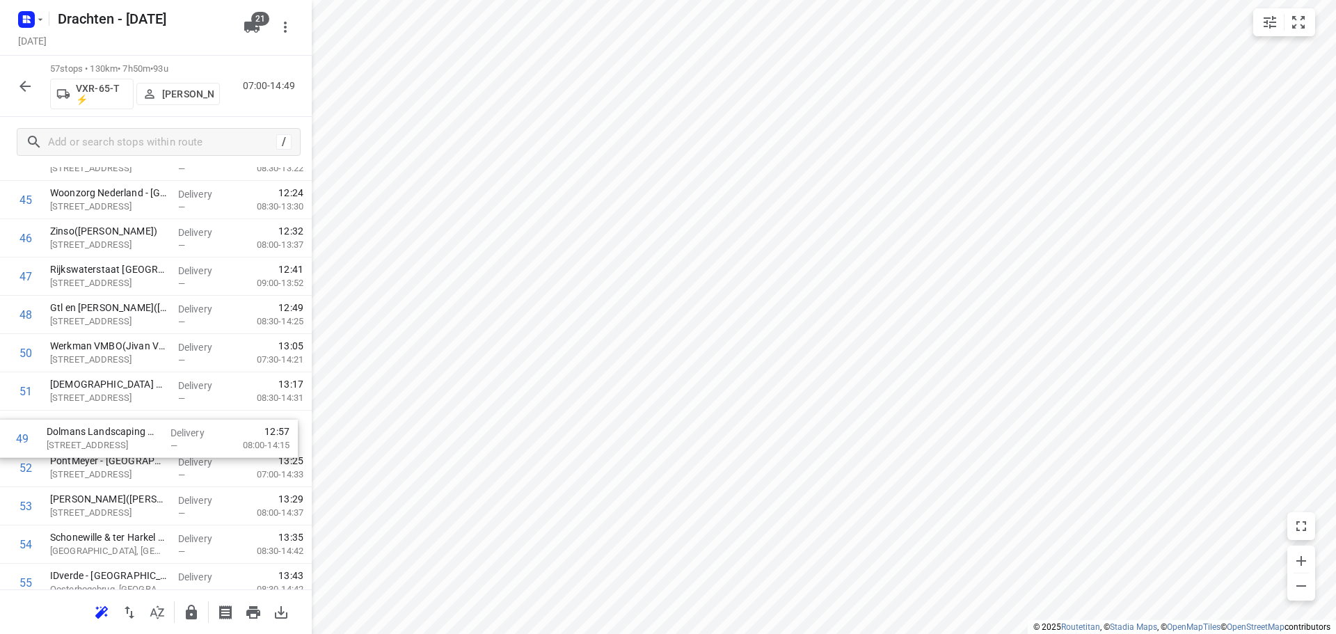
drag, startPoint x: 101, startPoint y: 379, endPoint x: 99, endPoint y: 440, distance: 61.3
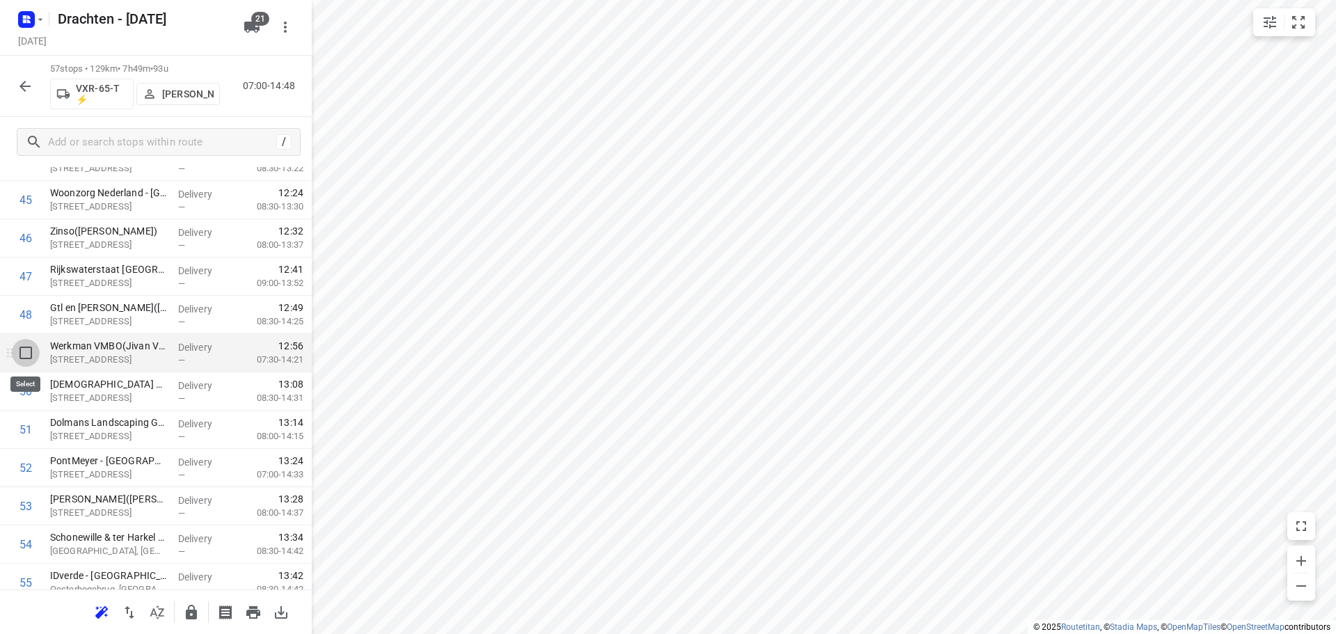
click at [29, 359] on input "checkbox" at bounding box center [26, 353] width 28 height 28
checkbox input "true"
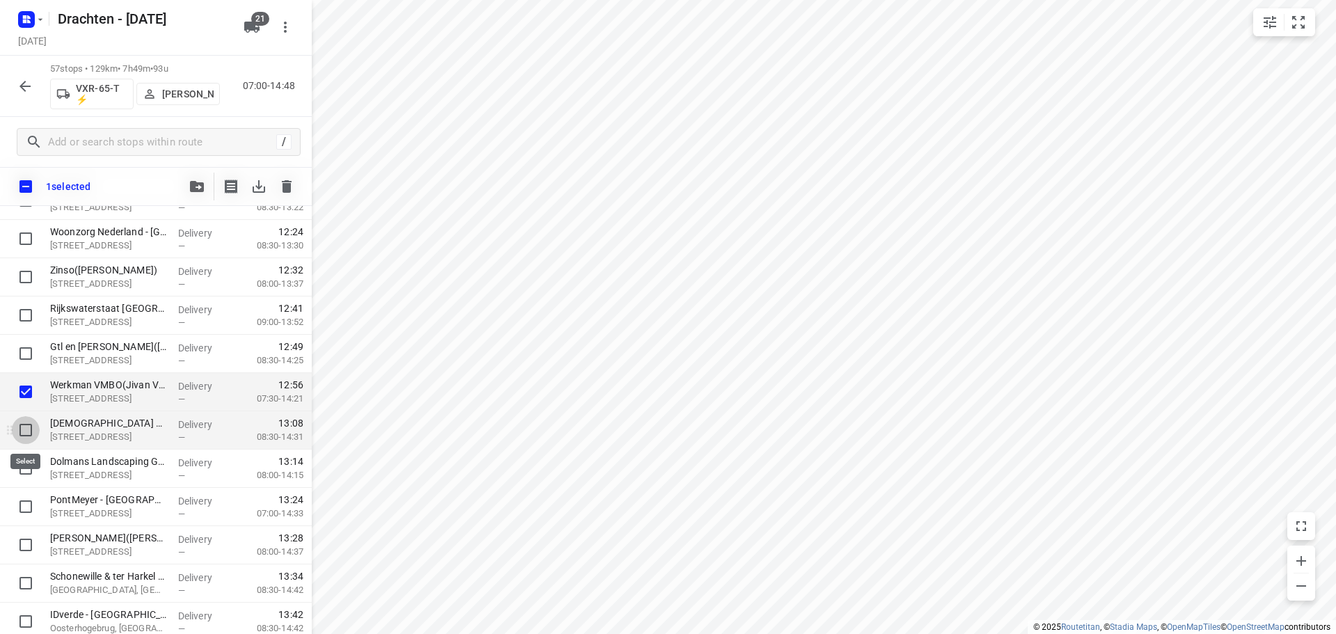
drag, startPoint x: 24, startPoint y: 433, endPoint x: 24, endPoint y: 440, distance: 7.7
click at [24, 433] on input "checkbox" at bounding box center [26, 430] width 28 height 28
checkbox input "true"
click at [26, 470] on input "checkbox" at bounding box center [26, 468] width 28 height 28
checkbox input "true"
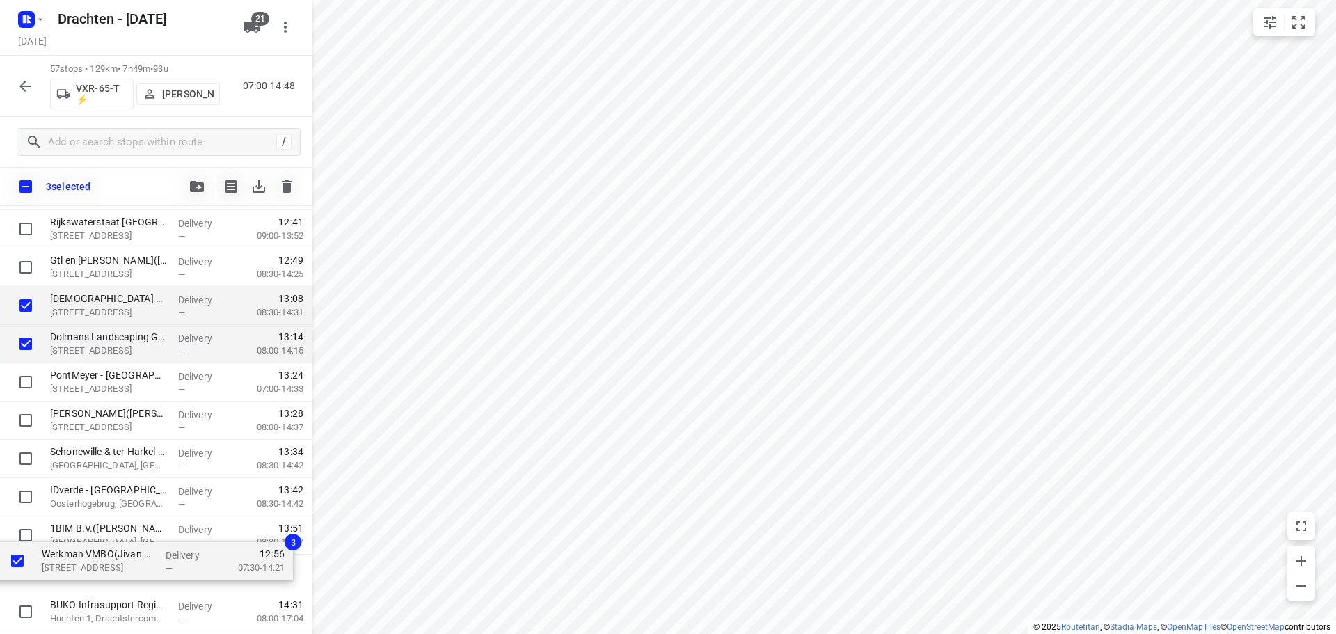
scroll to position [1901, 0]
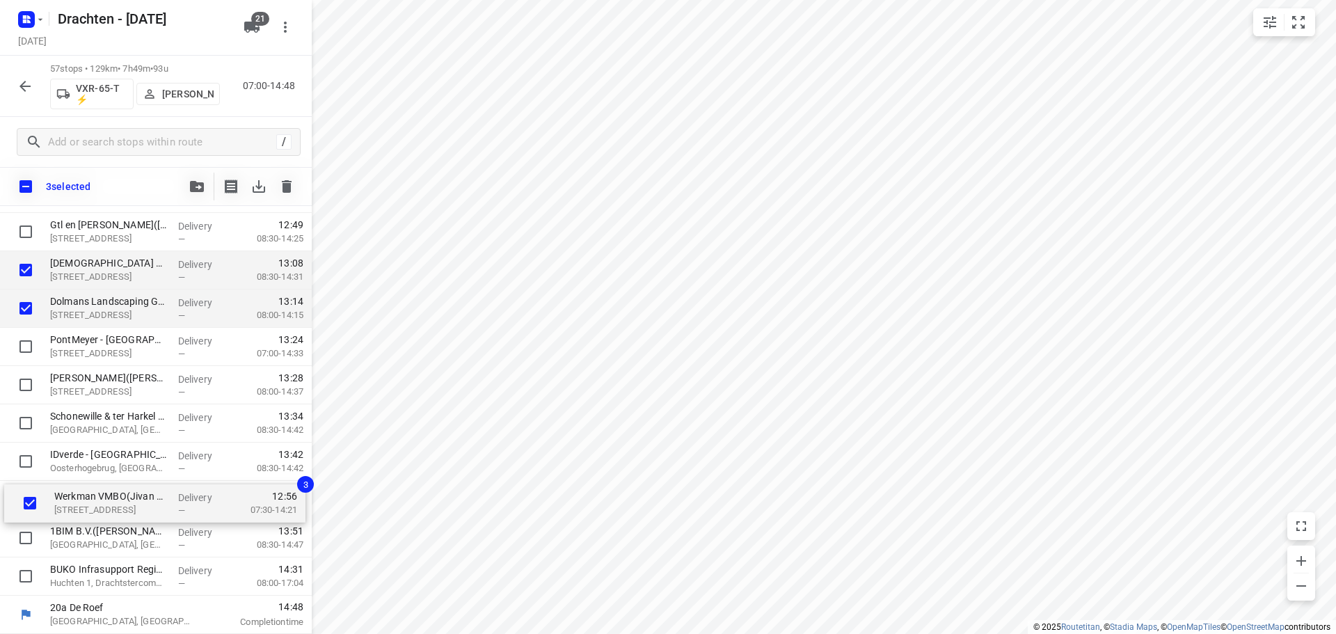
drag, startPoint x: 86, startPoint y: 396, endPoint x: 91, endPoint y: 514, distance: 118.4
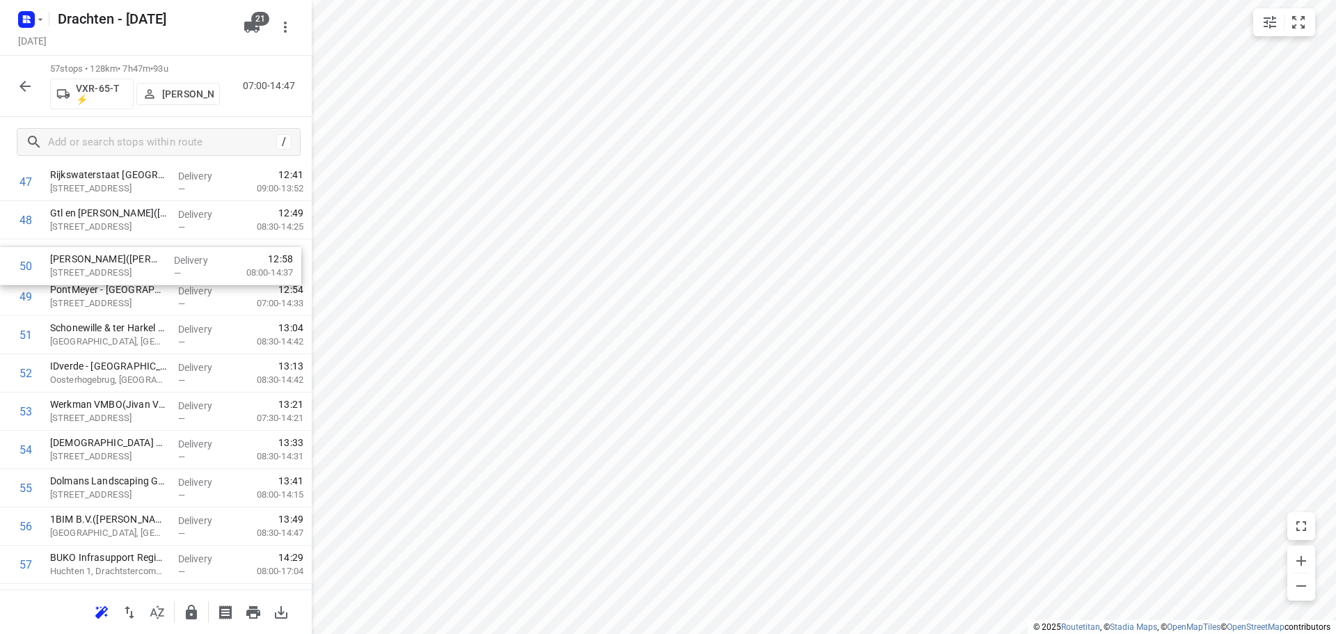
scroll to position [1864, 0]
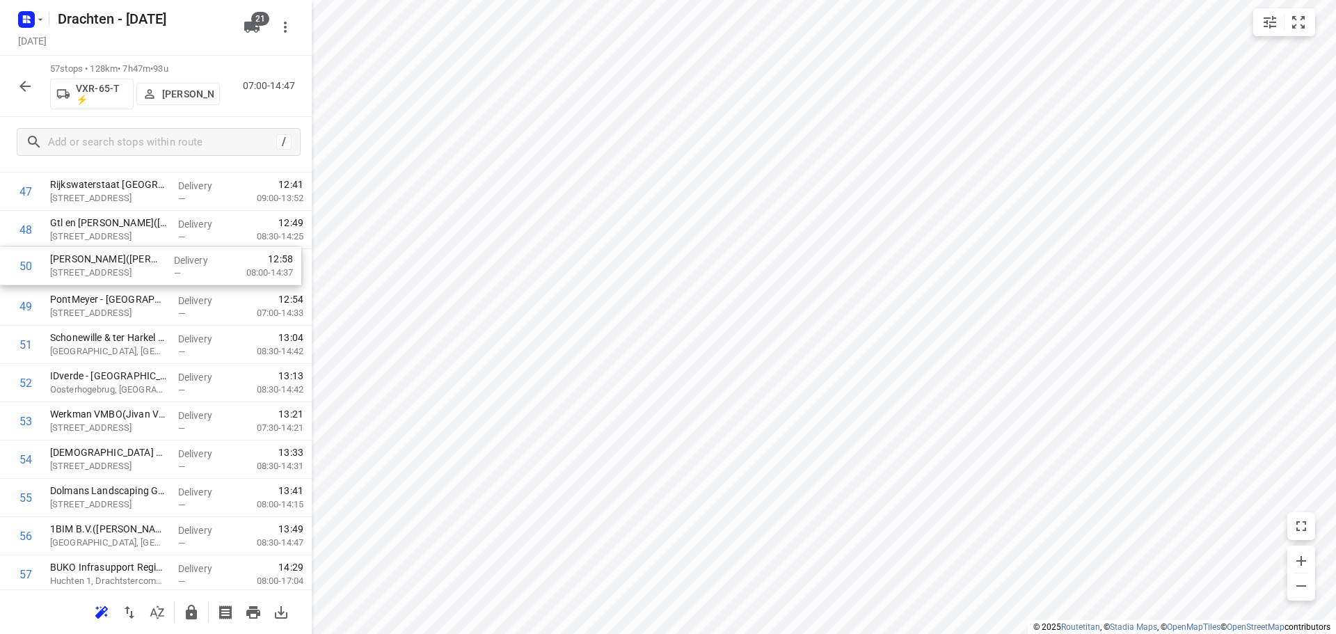
drag, startPoint x: 97, startPoint y: 274, endPoint x: 98, endPoint y: 265, distance: 9.1
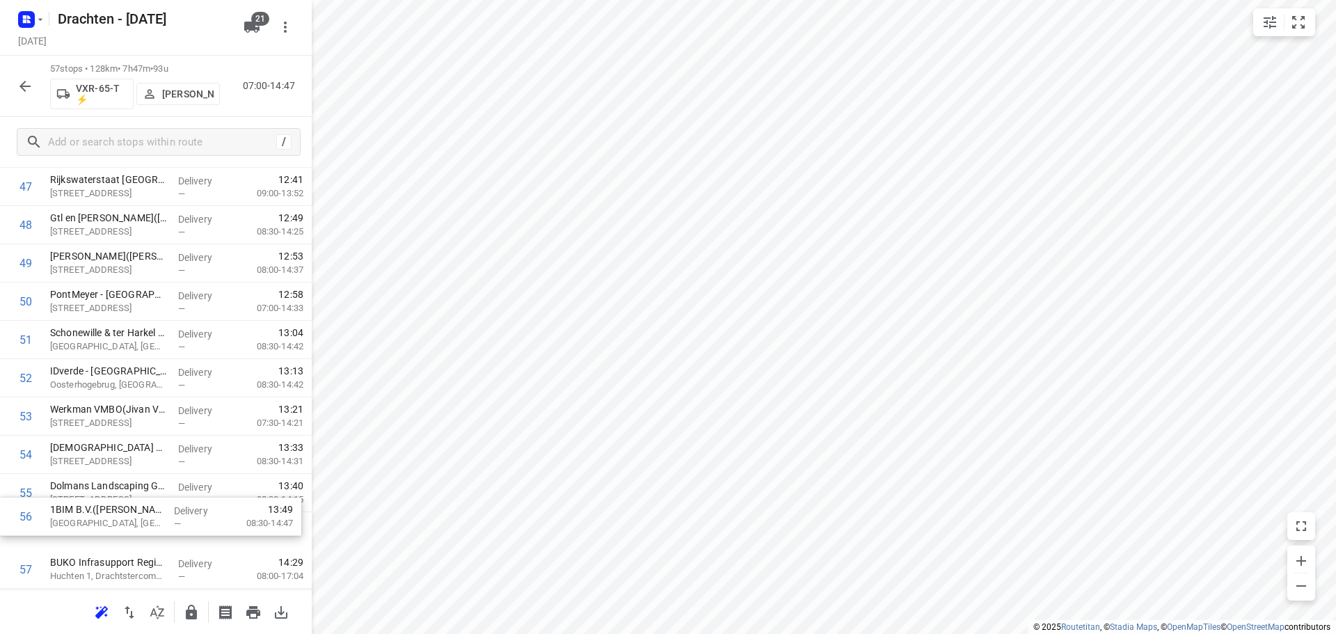
scroll to position [1872, 0]
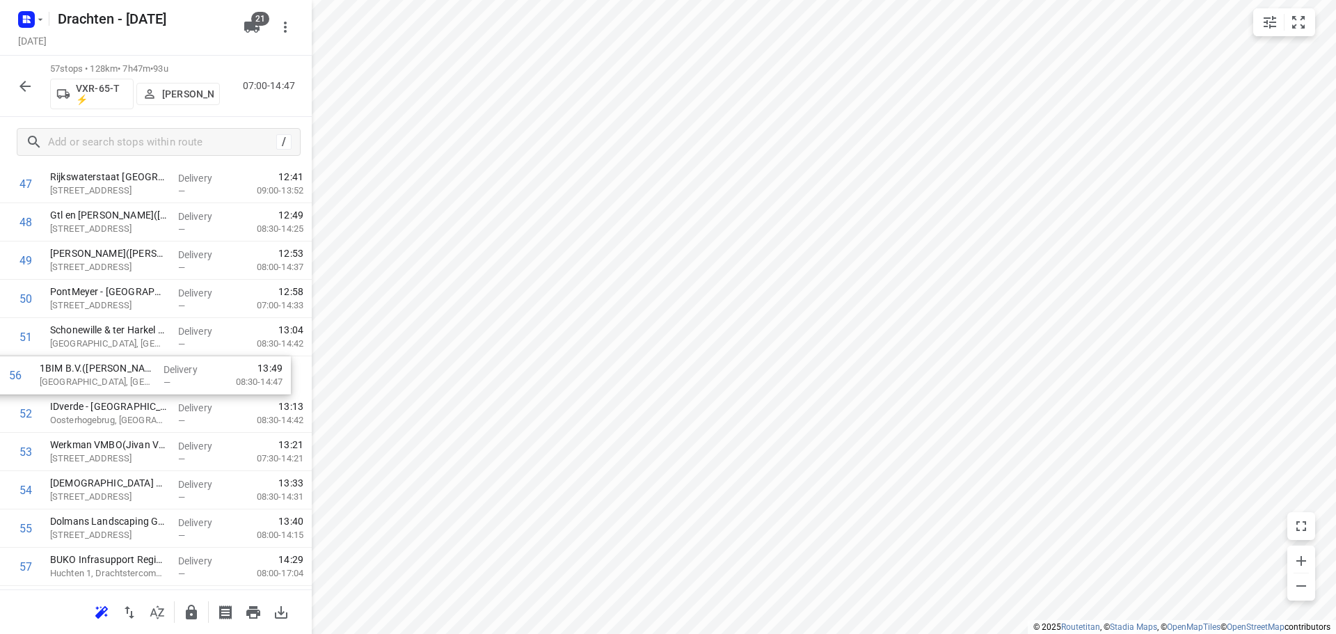
drag, startPoint x: 113, startPoint y: 542, endPoint x: 106, endPoint y: 379, distance: 163.0
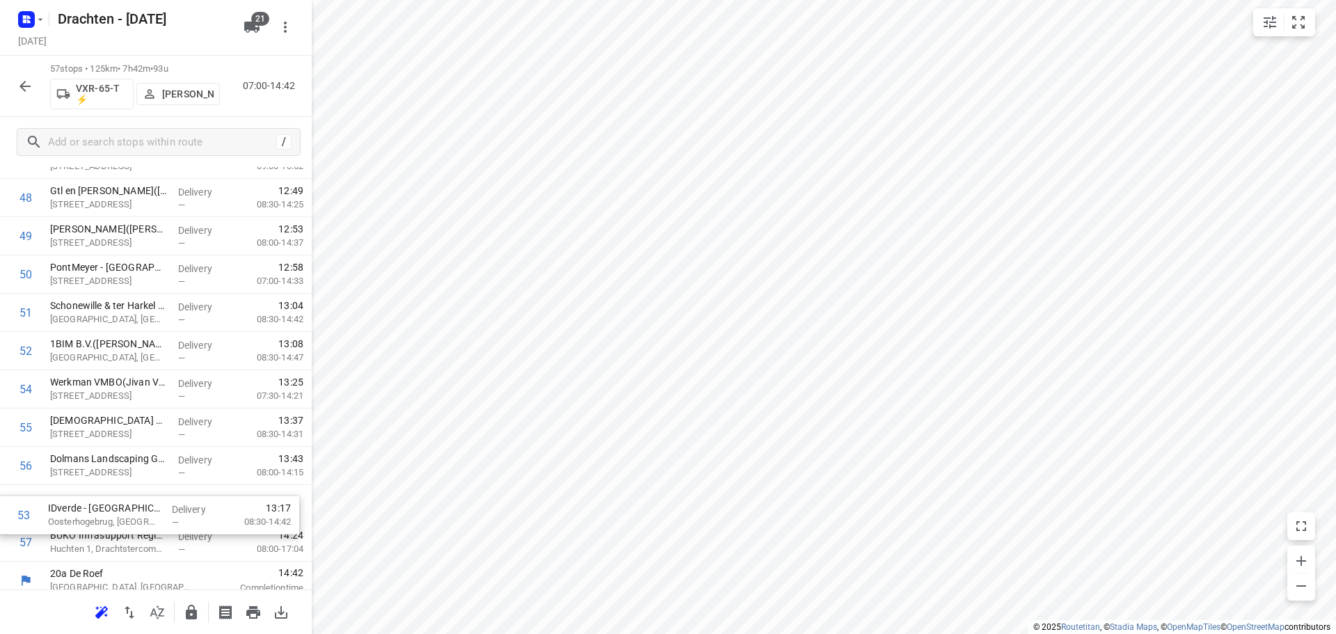
scroll to position [1907, 0]
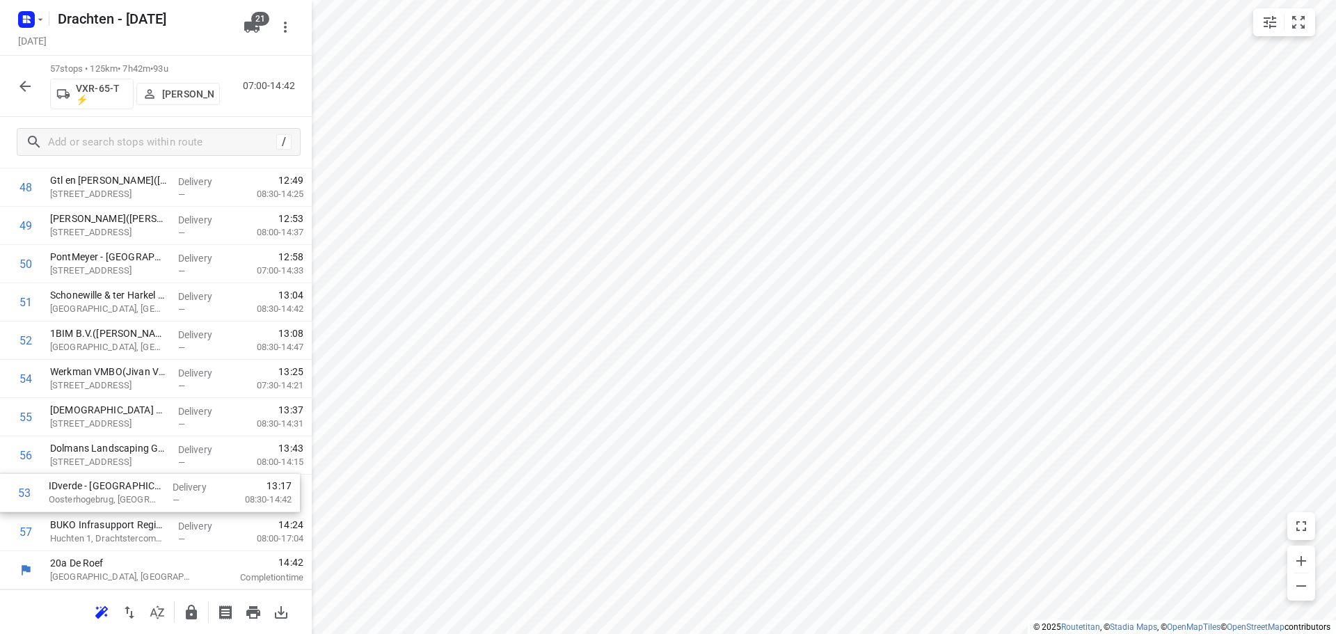
drag, startPoint x: 115, startPoint y: 422, endPoint x: 113, endPoint y: 508, distance: 85.6
drag, startPoint x: 120, startPoint y: 424, endPoint x: 122, endPoint y: 387, distance: 36.9
drag, startPoint x: 98, startPoint y: 463, endPoint x: 99, endPoint y: 425, distance: 38.3
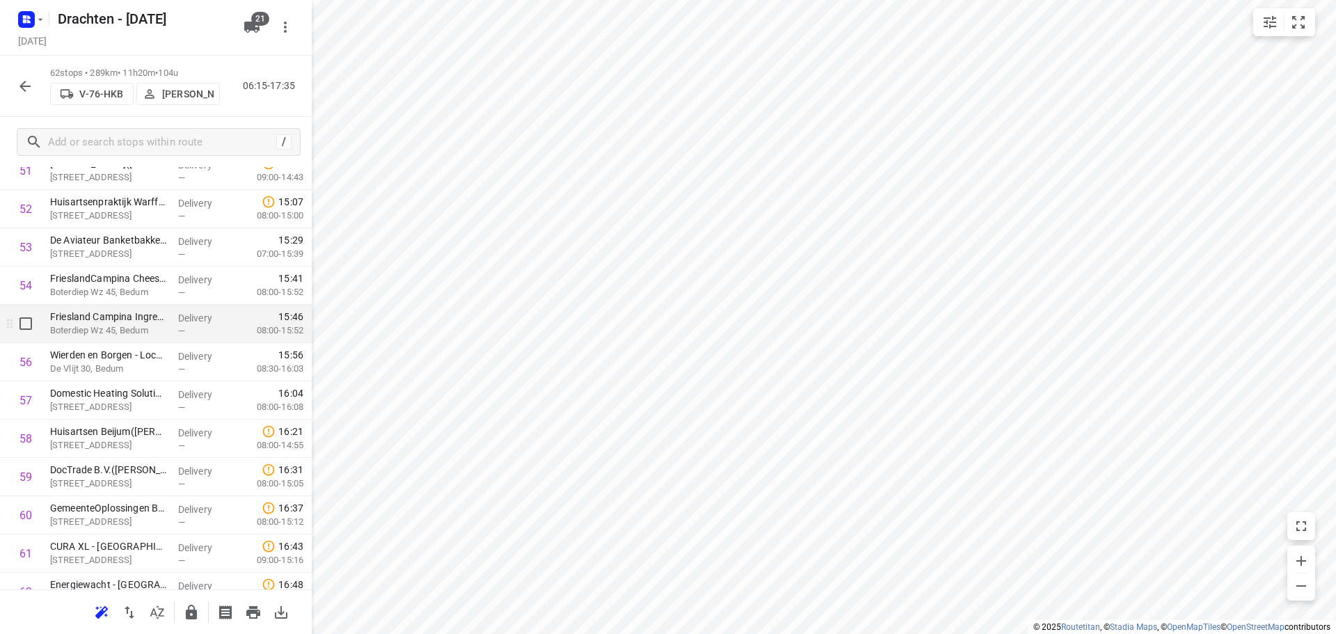
scroll to position [2098, 0]
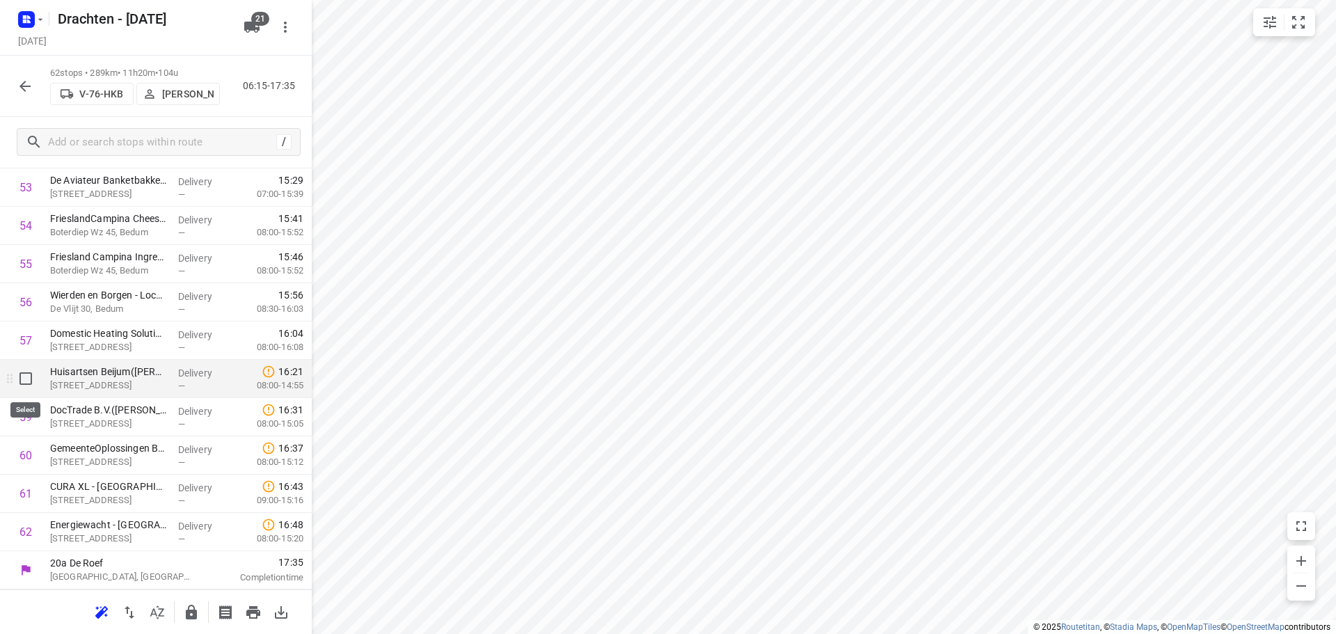
click at [28, 383] on input "checkbox" at bounding box center [26, 379] width 28 height 28
checkbox input "true"
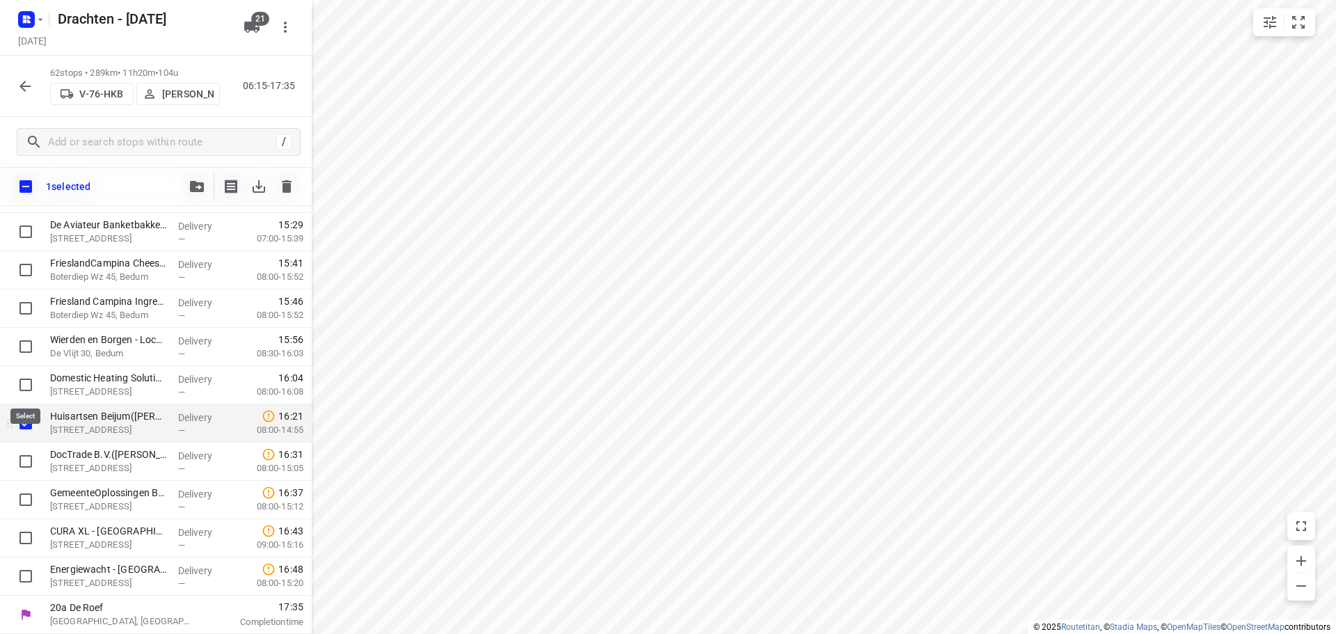
scroll to position [2092, 0]
click at [24, 452] on input "checkbox" at bounding box center [26, 461] width 28 height 28
checkbox input "true"
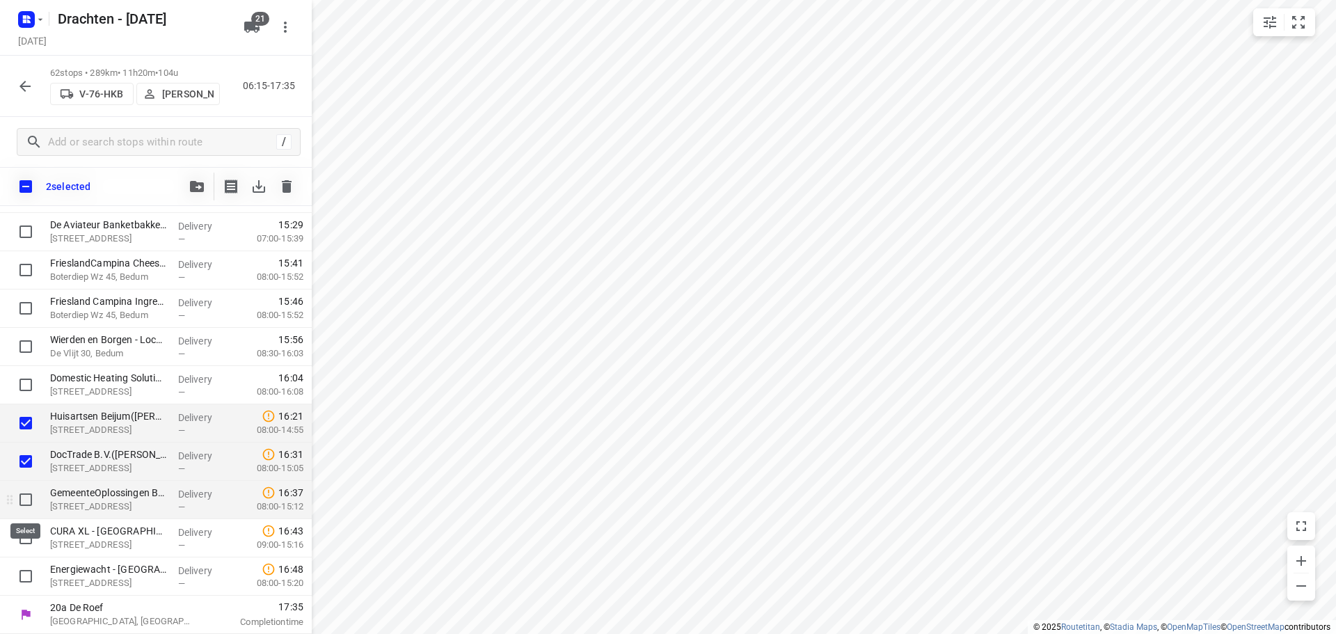
click at [26, 506] on input "checkbox" at bounding box center [26, 500] width 28 height 28
checkbox input "true"
click at [26, 534] on input "checkbox" at bounding box center [26, 538] width 28 height 28
checkbox input "true"
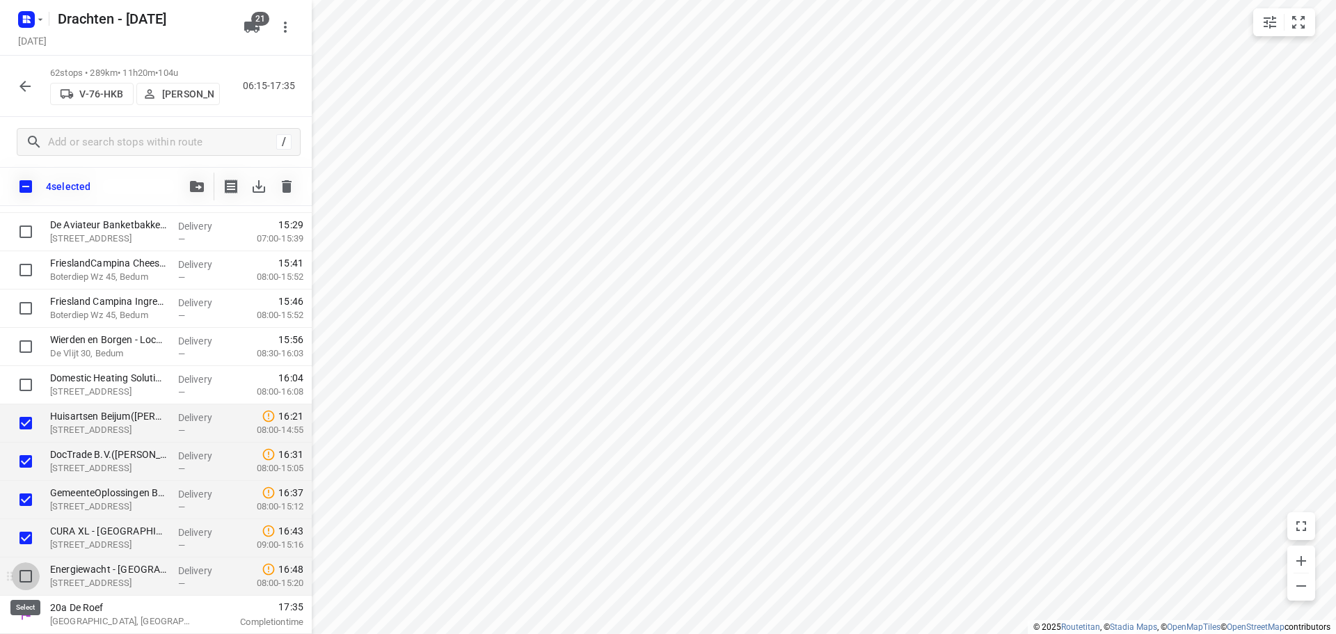
click at [22, 581] on input "checkbox" at bounding box center [26, 576] width 28 height 28
checkbox input "true"
click at [193, 189] on icon "button" at bounding box center [197, 186] width 14 height 11
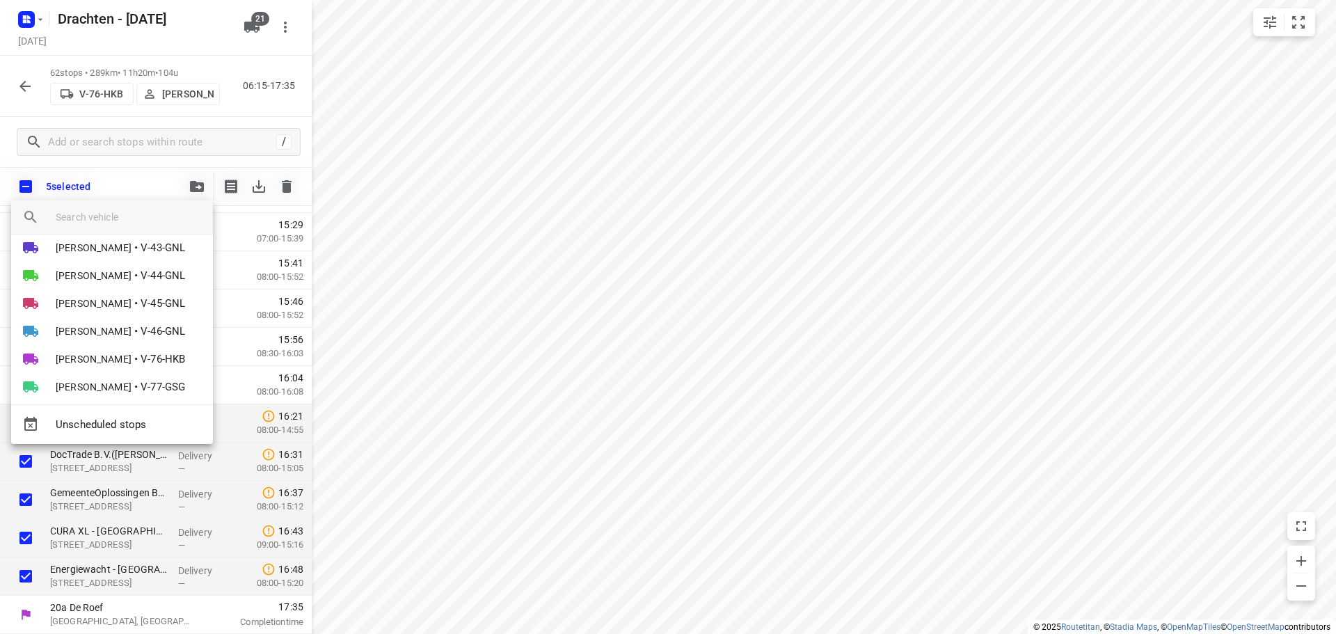
scroll to position [443, 0]
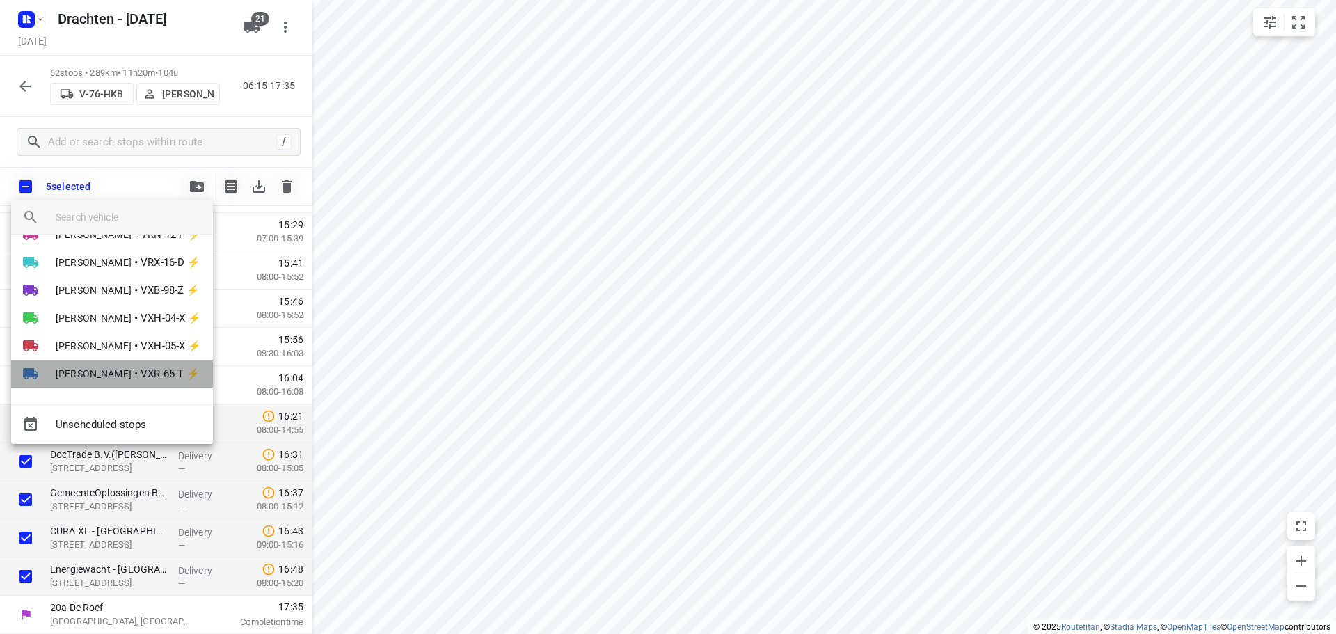
click at [131, 370] on span "[PERSON_NAME]" at bounding box center [94, 374] width 76 height 14
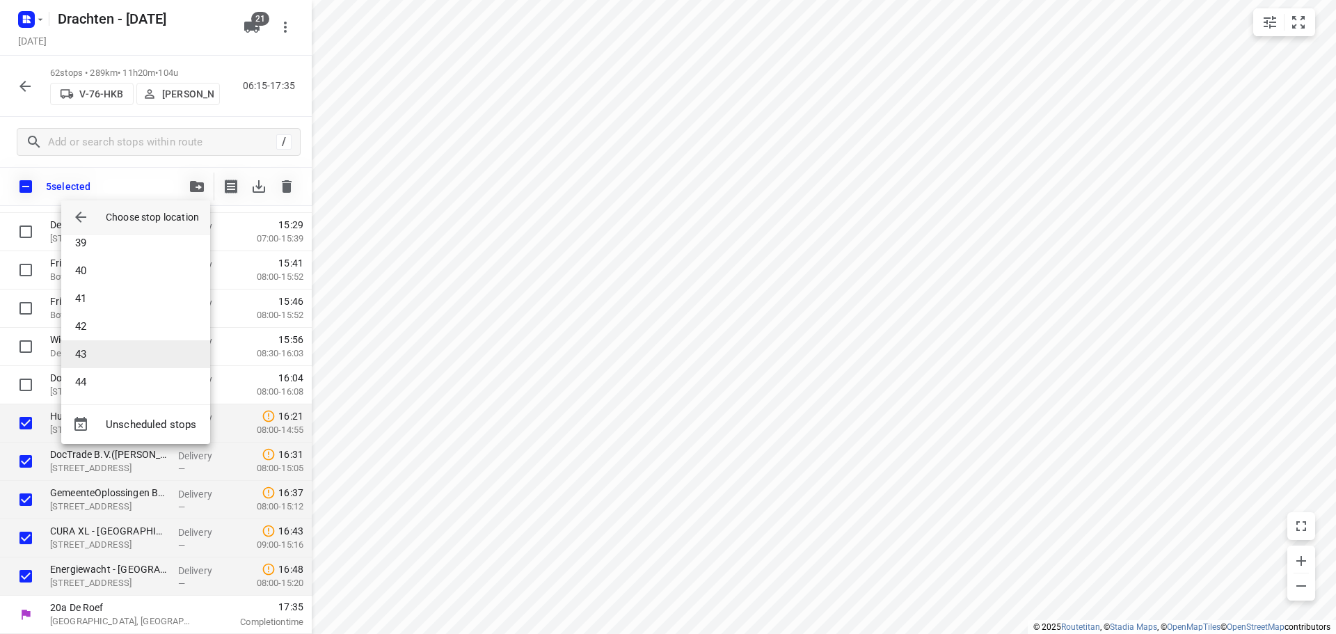
scroll to position [1433, 0]
click at [114, 376] on li "57" at bounding box center [135, 379] width 149 height 28
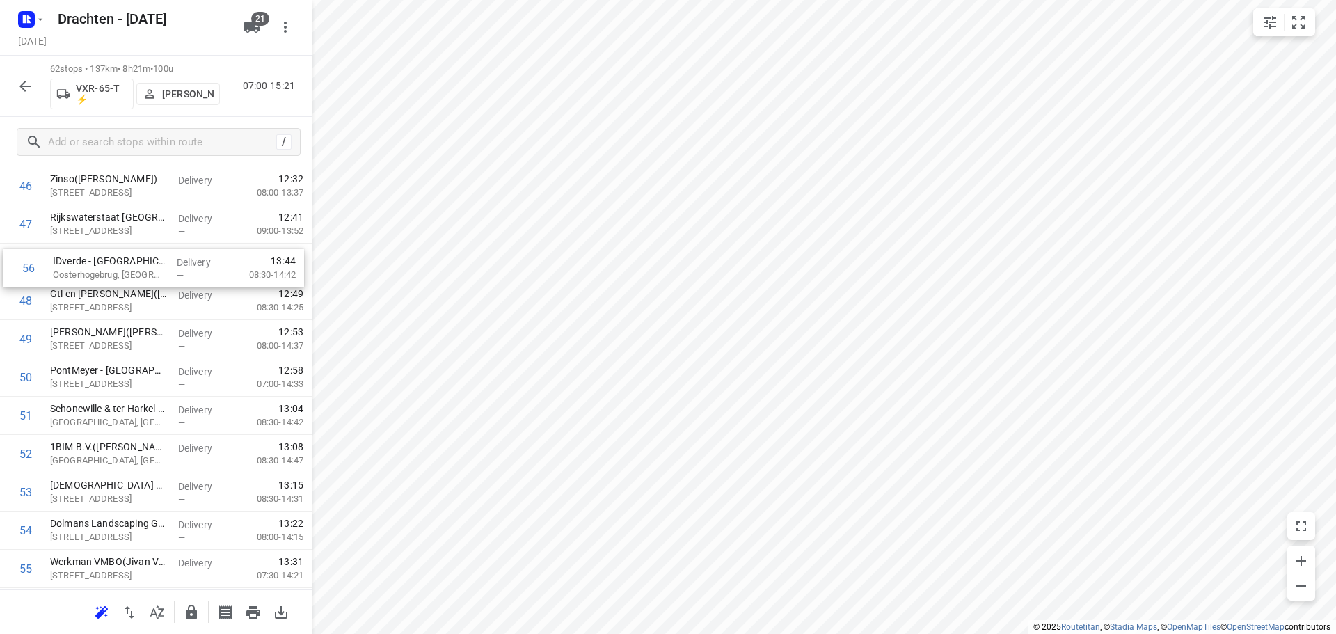
scroll to position [1824, 0]
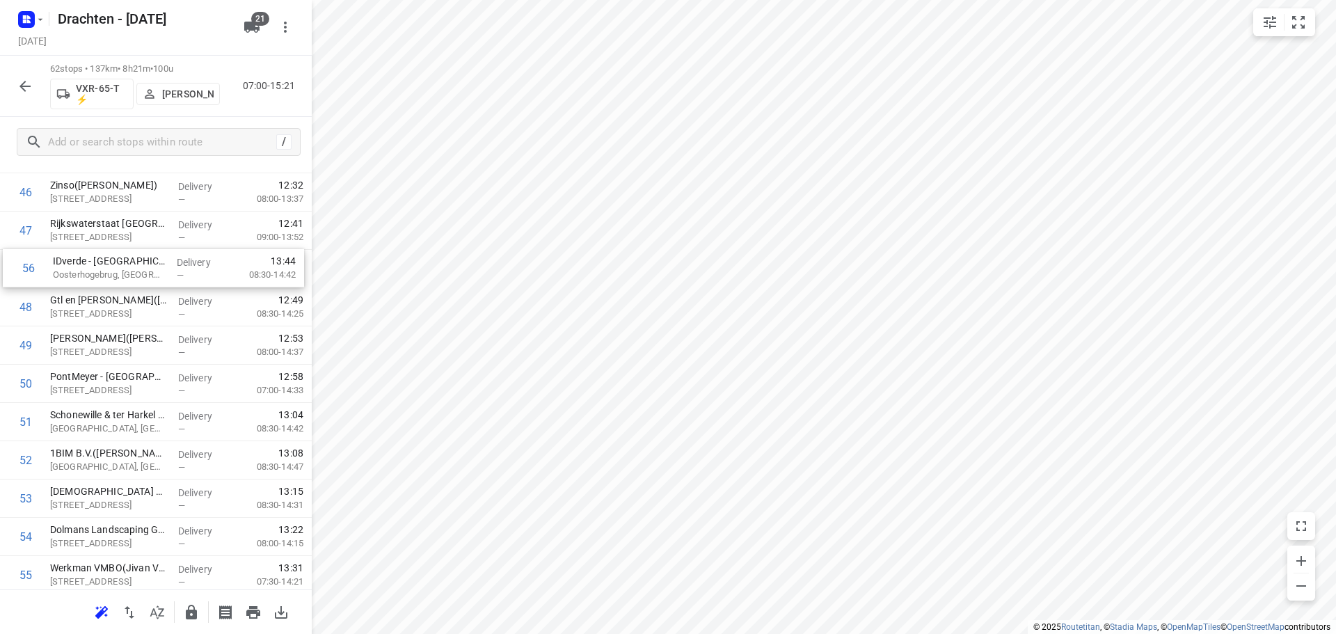
drag, startPoint x: 126, startPoint y: 452, endPoint x: 125, endPoint y: 271, distance: 180.2
click at [25, 83] on icon "button" at bounding box center [25, 86] width 17 height 17
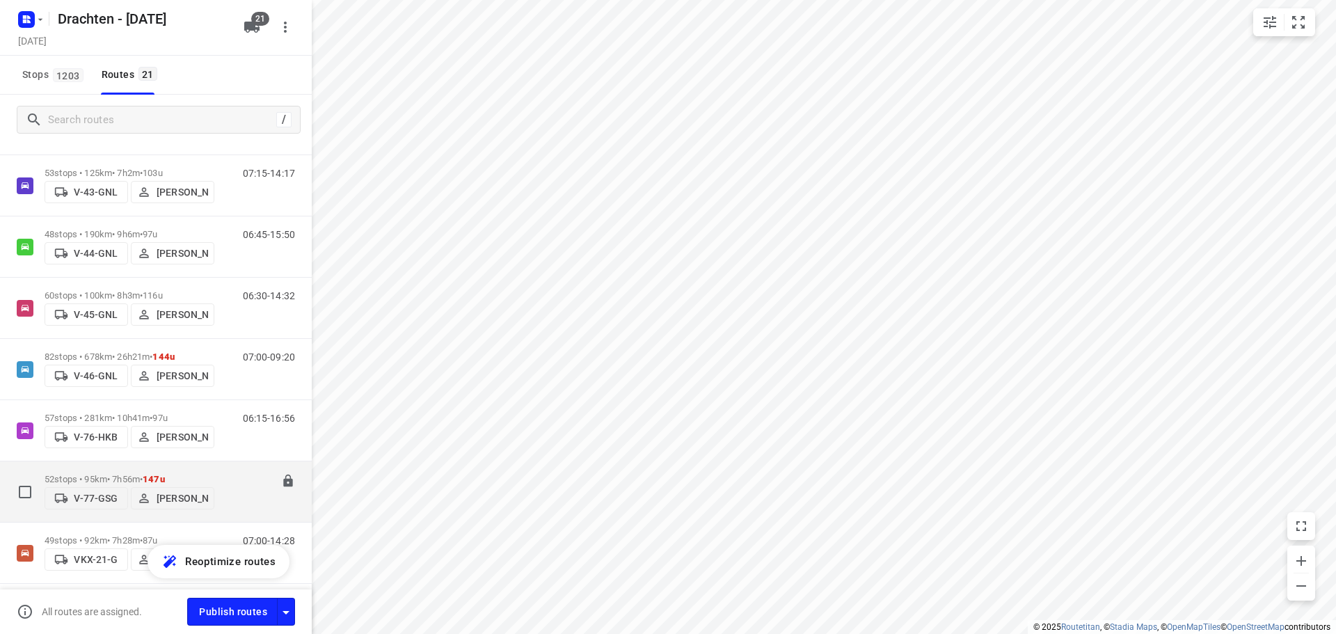
scroll to position [417, 0]
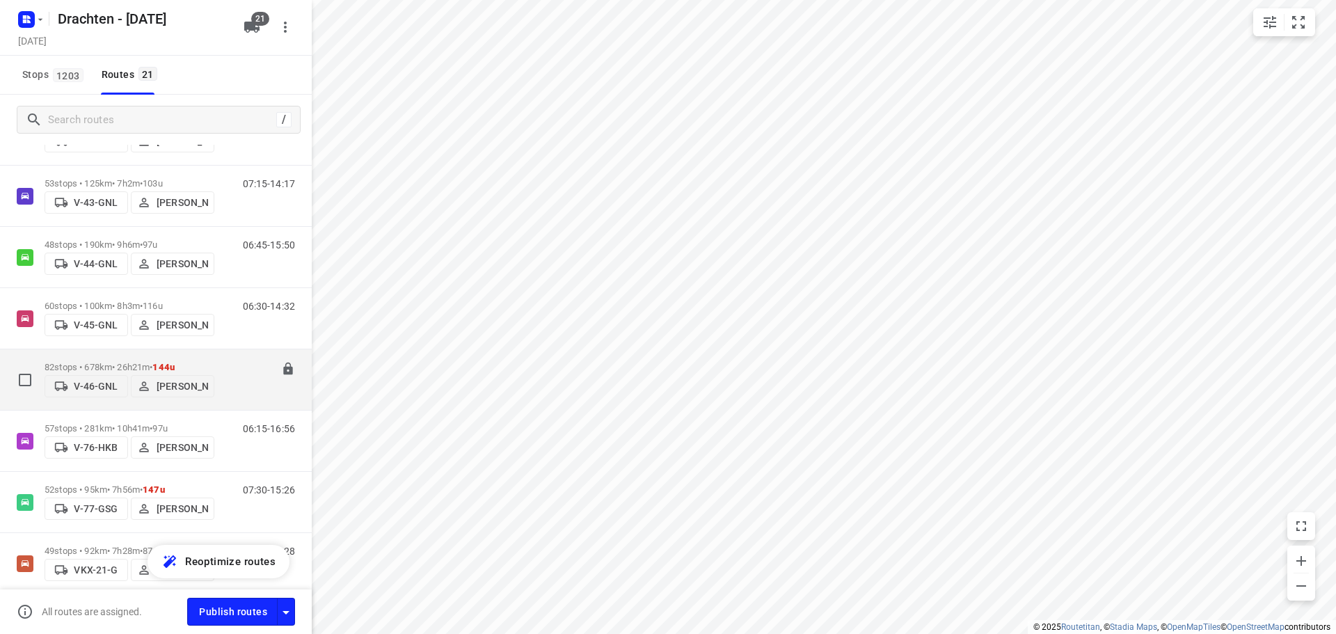
click at [169, 384] on p "[PERSON_NAME]" at bounding box center [182, 386] width 51 height 11
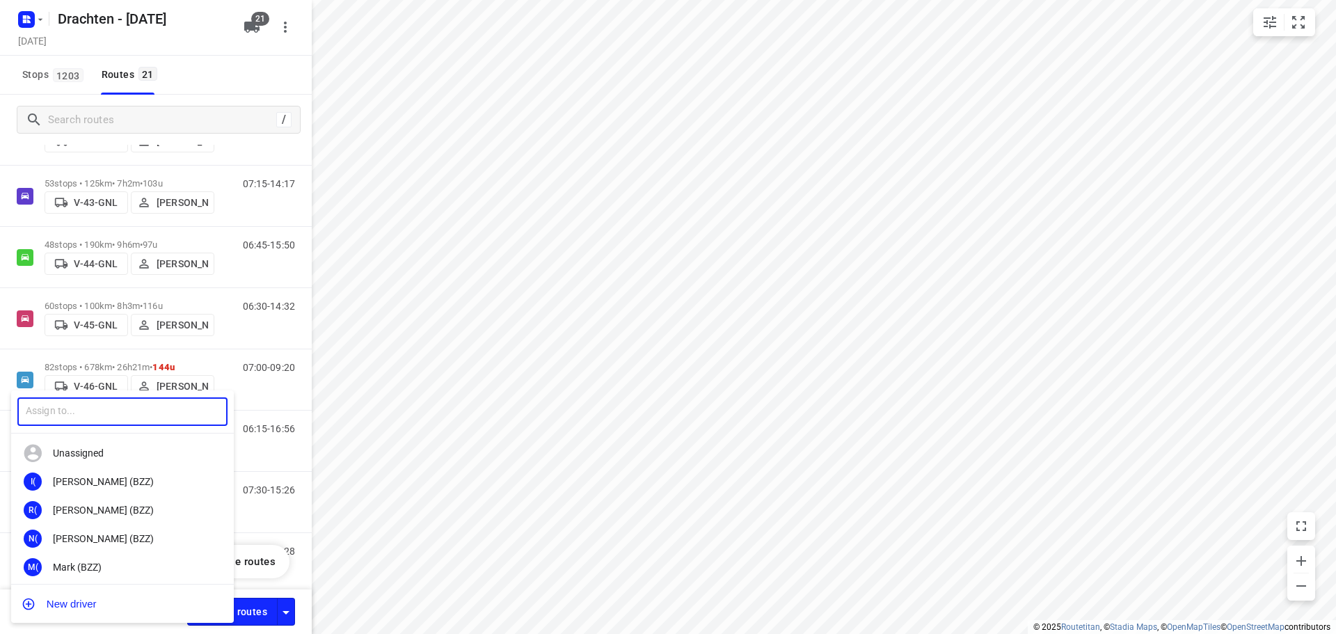
click at [64, 408] on input "text" at bounding box center [122, 411] width 210 height 29
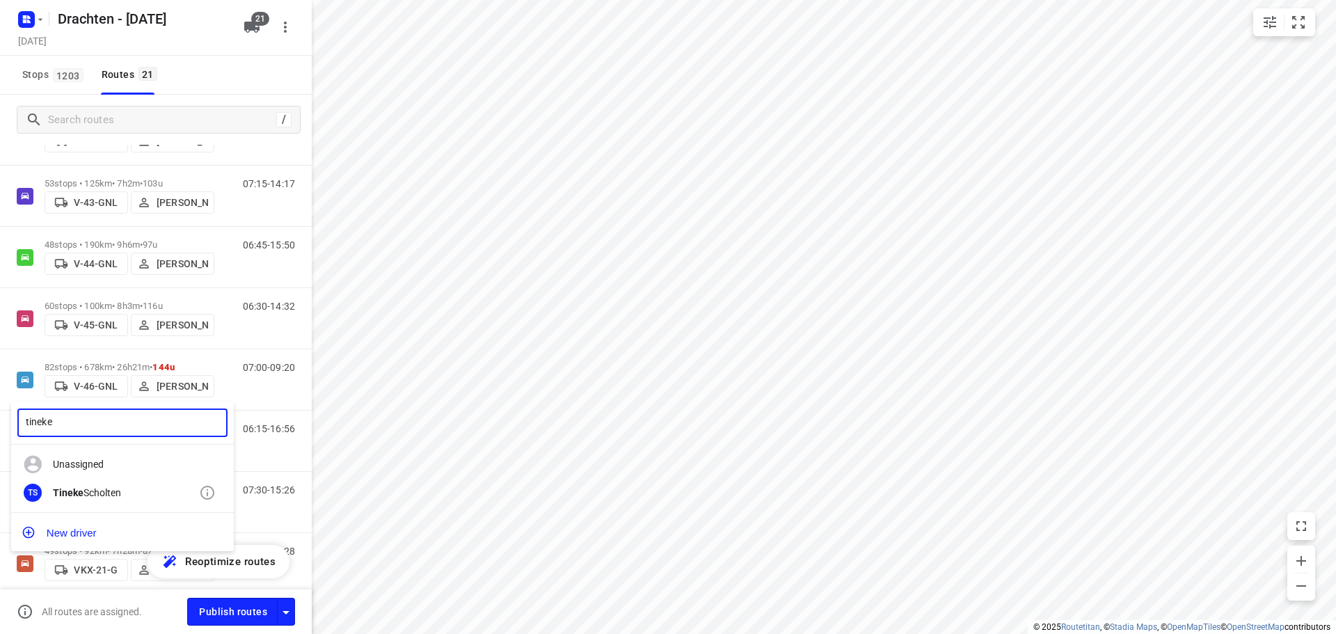
type input "tineke"
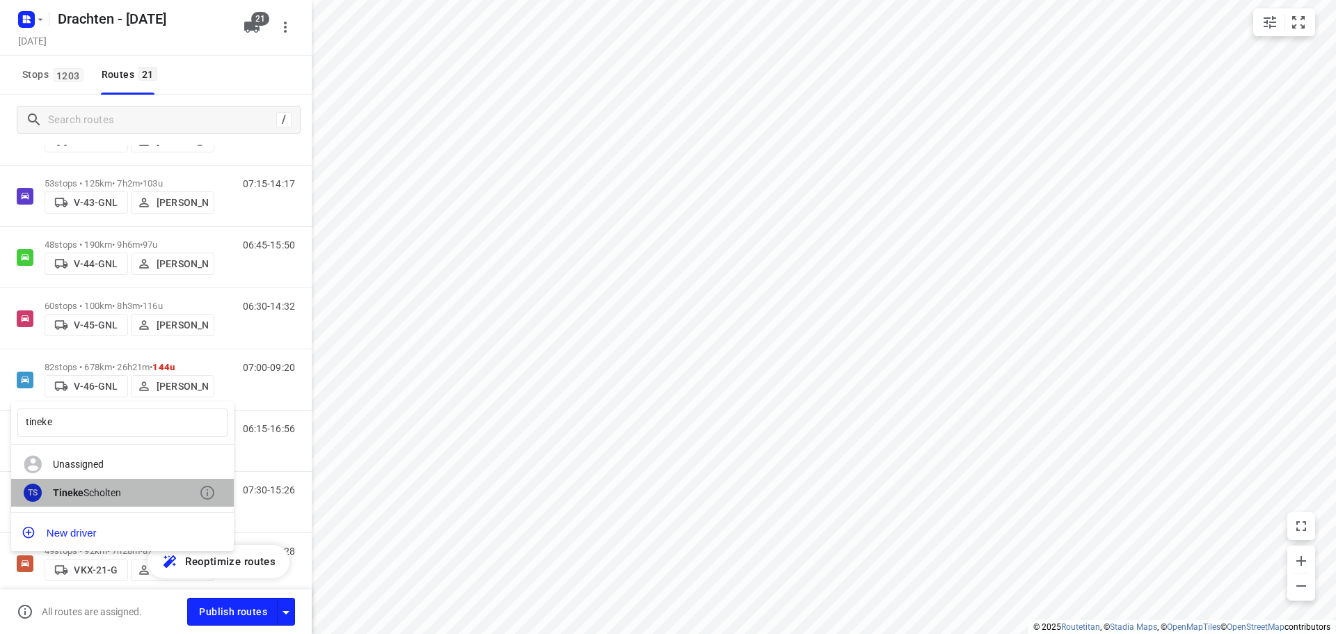
click at [113, 496] on div "[PERSON_NAME]" at bounding box center [126, 492] width 146 height 11
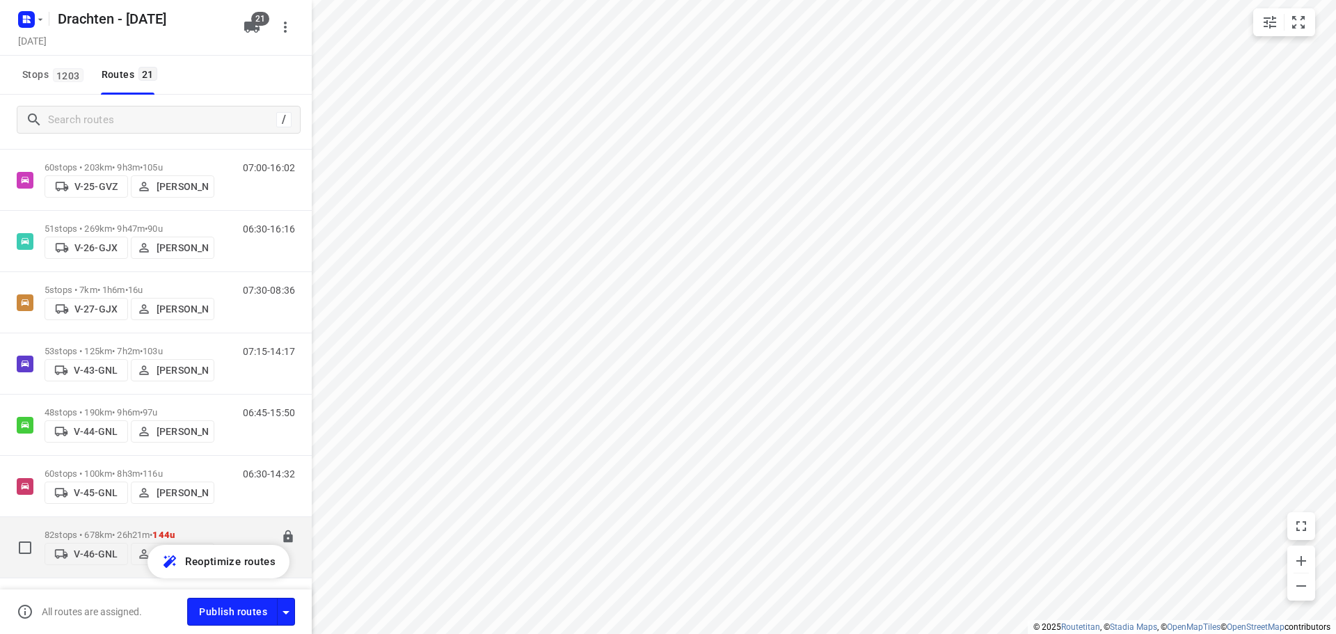
scroll to position [209, 0]
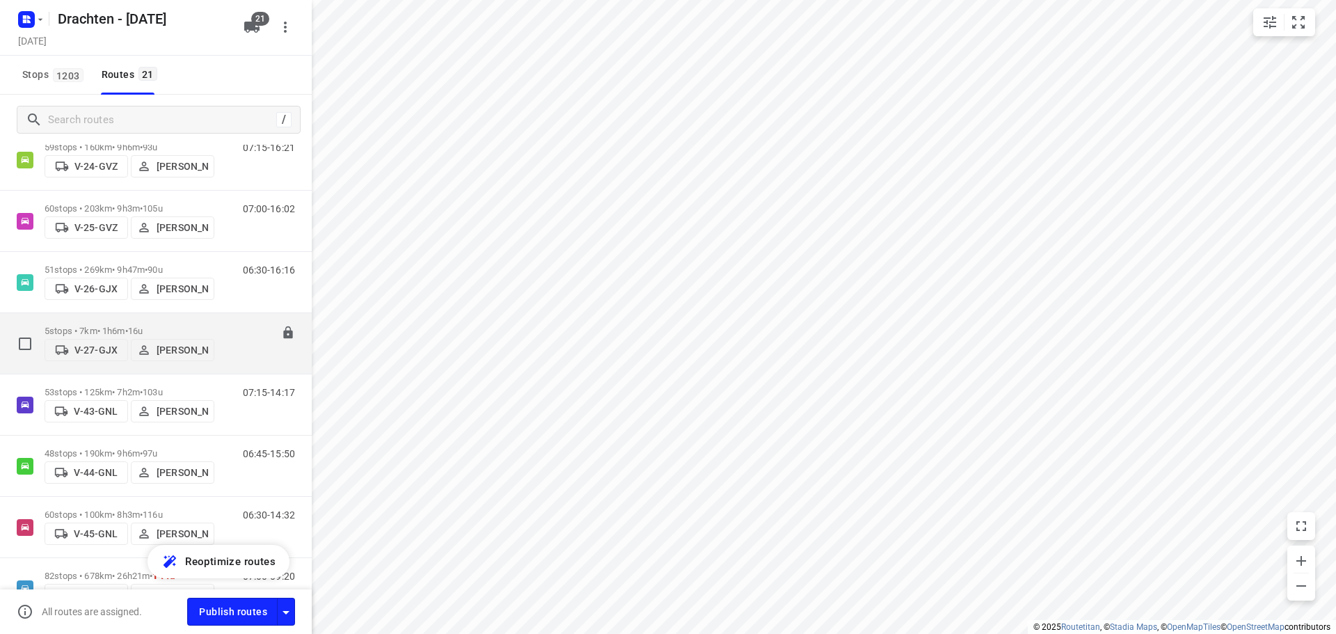
click at [110, 326] on p "5 stops • 7km • 1h6m • 16u" at bounding box center [130, 331] width 170 height 10
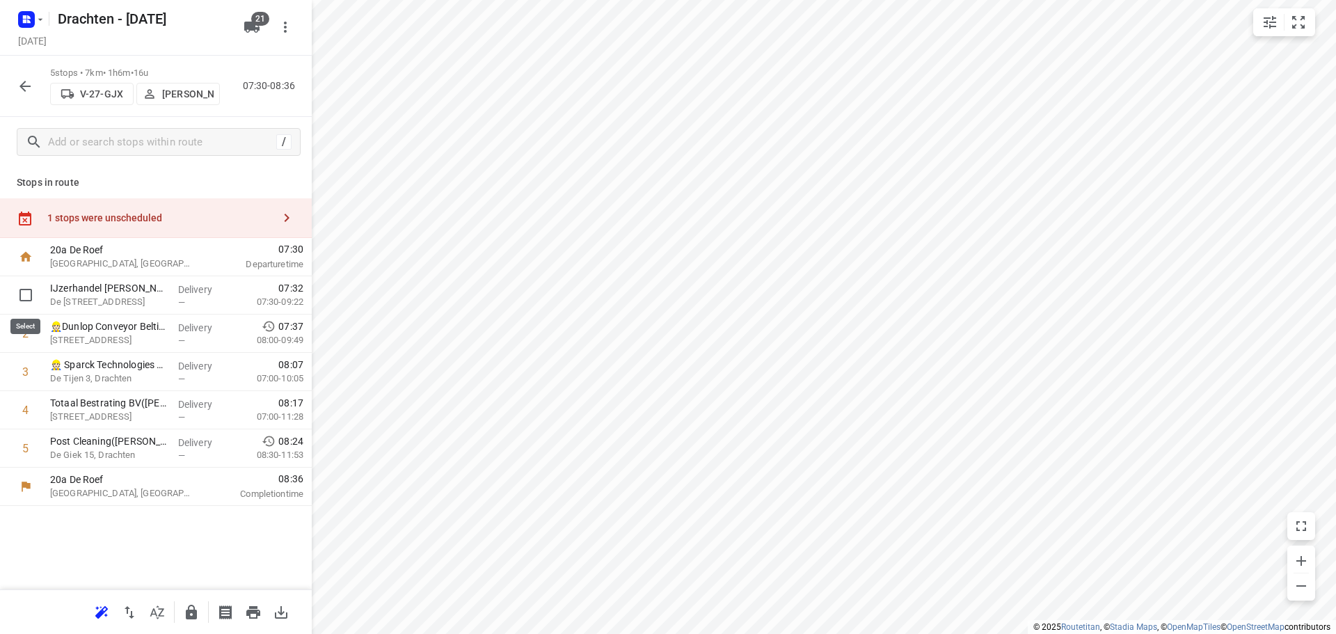
click at [24, 297] on input "checkbox" at bounding box center [26, 295] width 28 height 28
checkbox input "true"
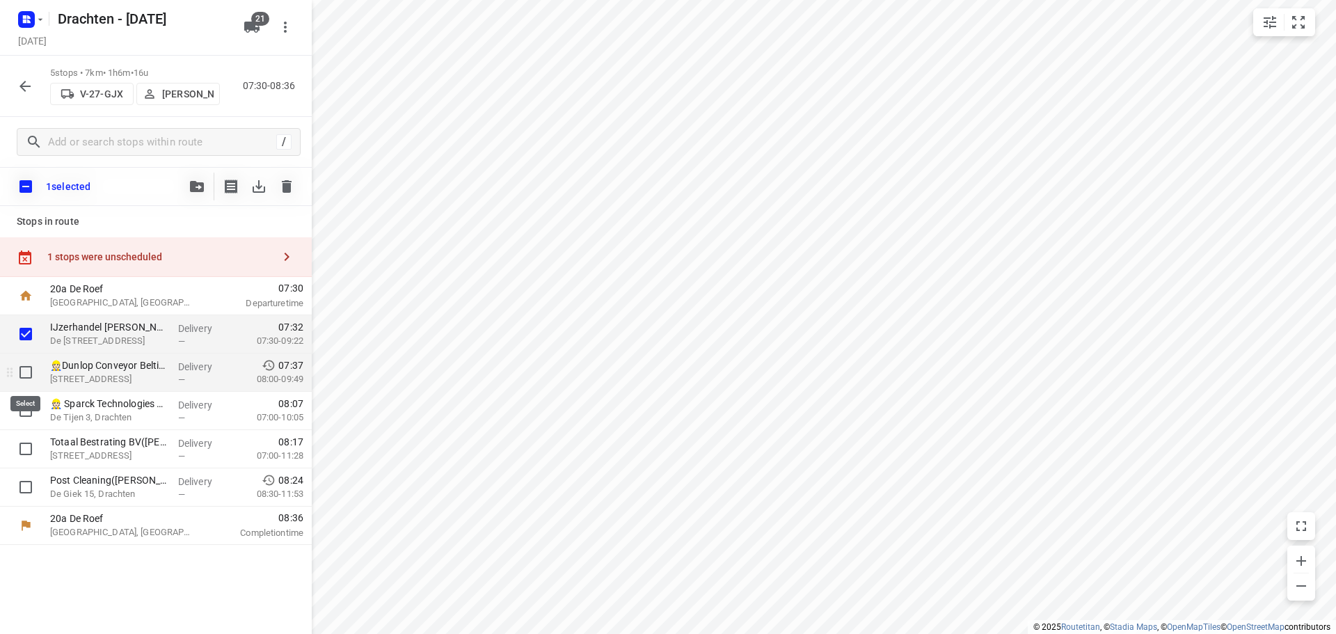
drag, startPoint x: 30, startPoint y: 379, endPoint x: 28, endPoint y: 416, distance: 36.9
click at [30, 381] on input "checkbox" at bounding box center [26, 372] width 28 height 28
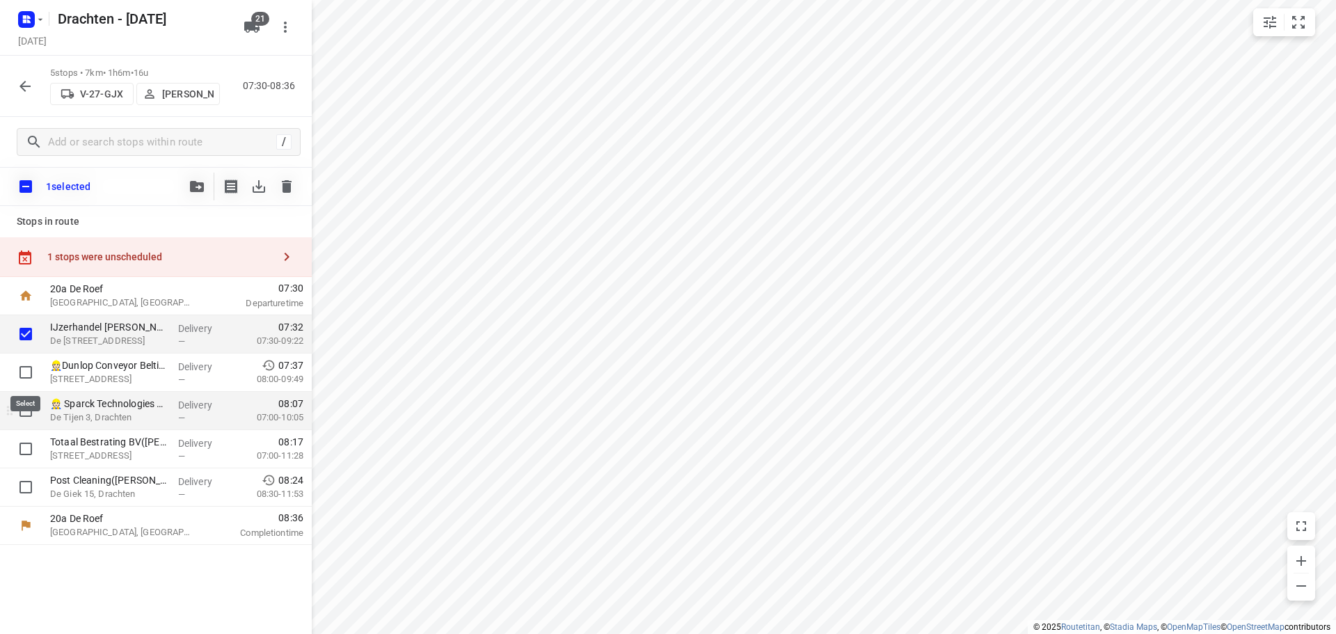
checkbox input "true"
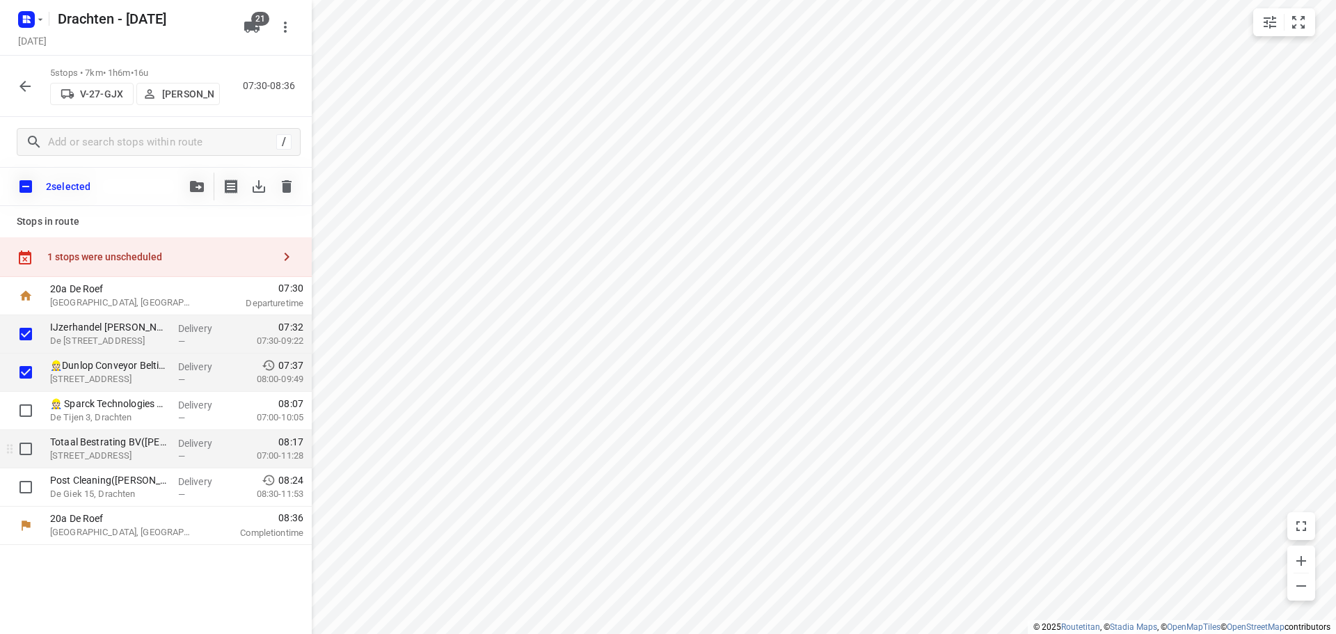
drag, startPoint x: 29, startPoint y: 419, endPoint x: 29, endPoint y: 444, distance: 25.0
click at [29, 420] on input "checkbox" at bounding box center [26, 411] width 28 height 28
checkbox input "true"
drag, startPoint x: 29, startPoint y: 454, endPoint x: 29, endPoint y: 464, distance: 10.5
click at [29, 454] on input "checkbox" at bounding box center [26, 449] width 28 height 28
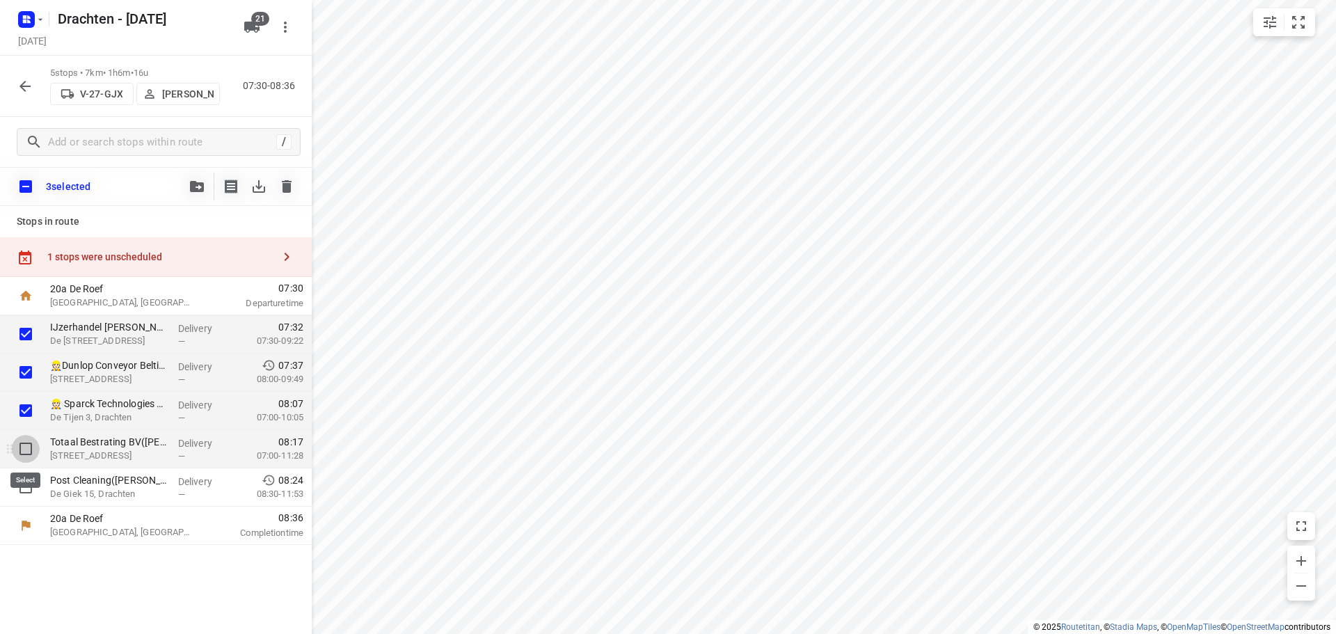
checkbox input "true"
drag, startPoint x: 27, startPoint y: 486, endPoint x: 38, endPoint y: 490, distance: 11.2
click at [29, 488] on input "checkbox" at bounding box center [26, 487] width 28 height 28
checkbox input "true"
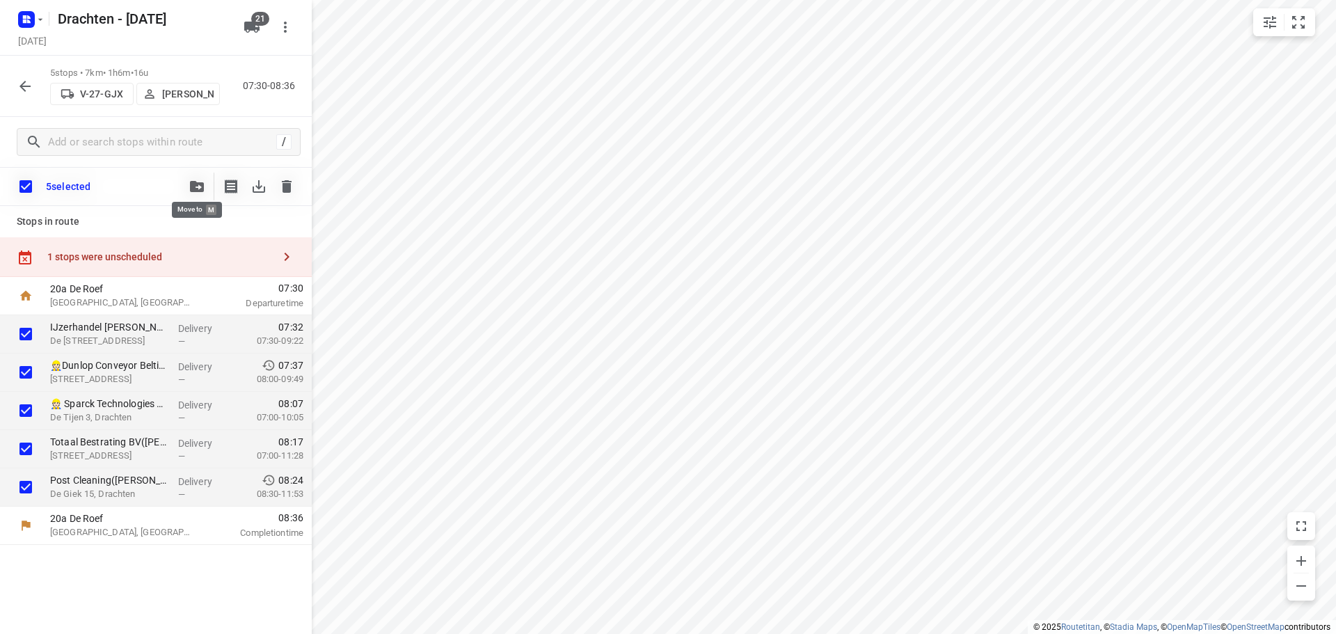
click at [201, 181] on icon "button" at bounding box center [197, 186] width 14 height 11
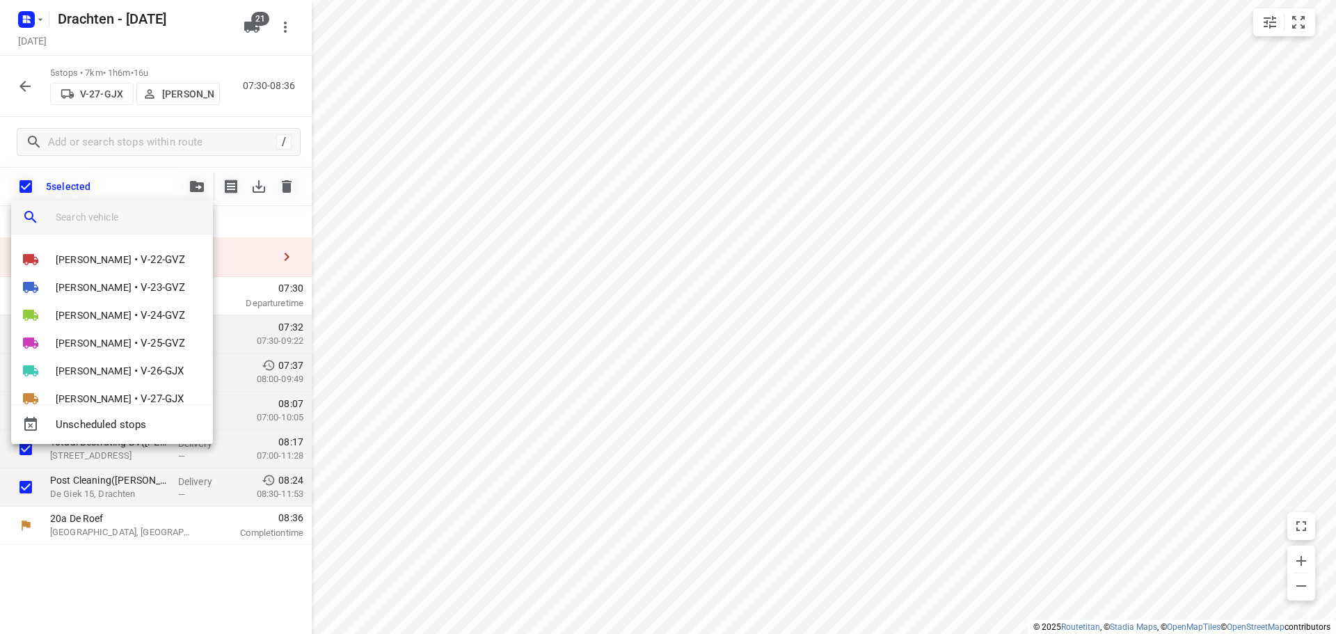
click at [107, 216] on input "search vehicle" at bounding box center [129, 217] width 146 height 21
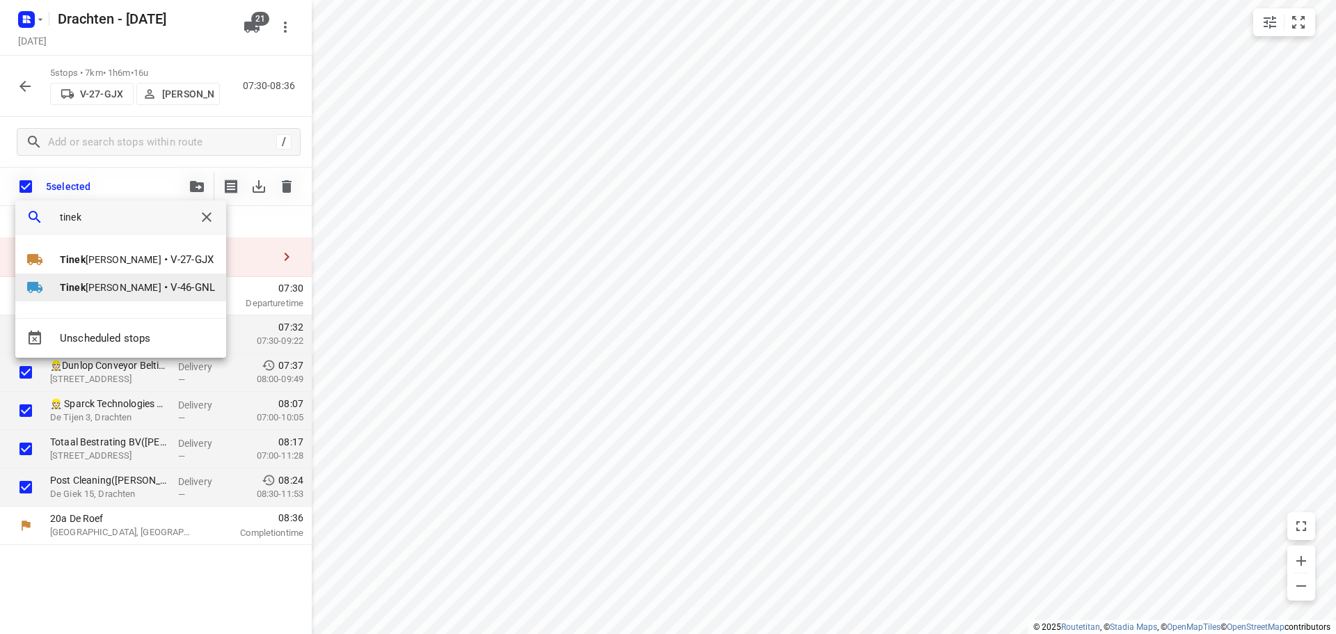
type input "tinek"
click at [170, 284] on span "V-46-GNL" at bounding box center [192, 288] width 45 height 16
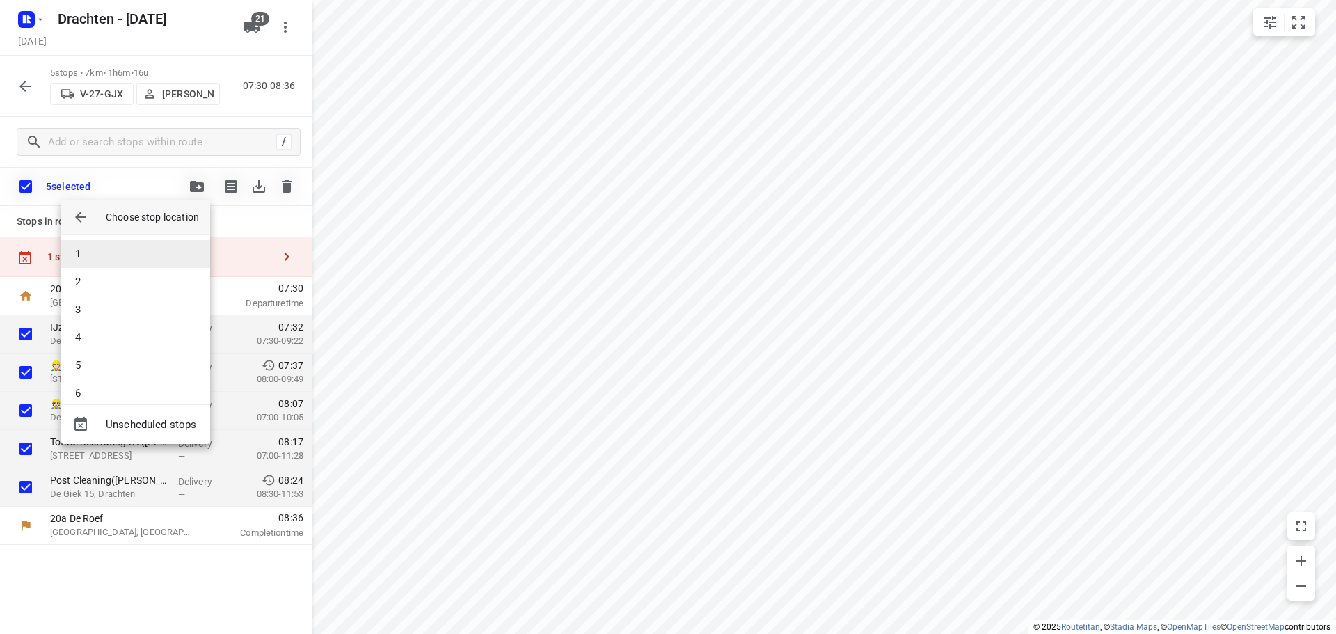
click at [130, 255] on li "1" at bounding box center [135, 254] width 149 height 28
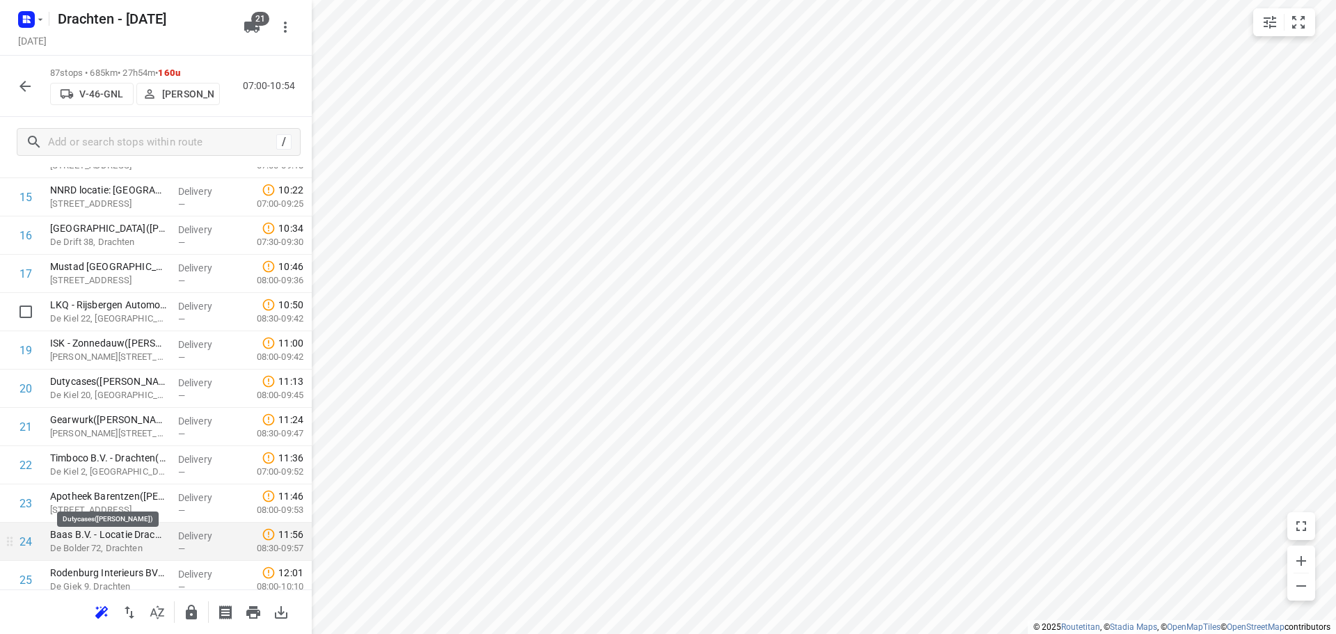
scroll to position [286, 0]
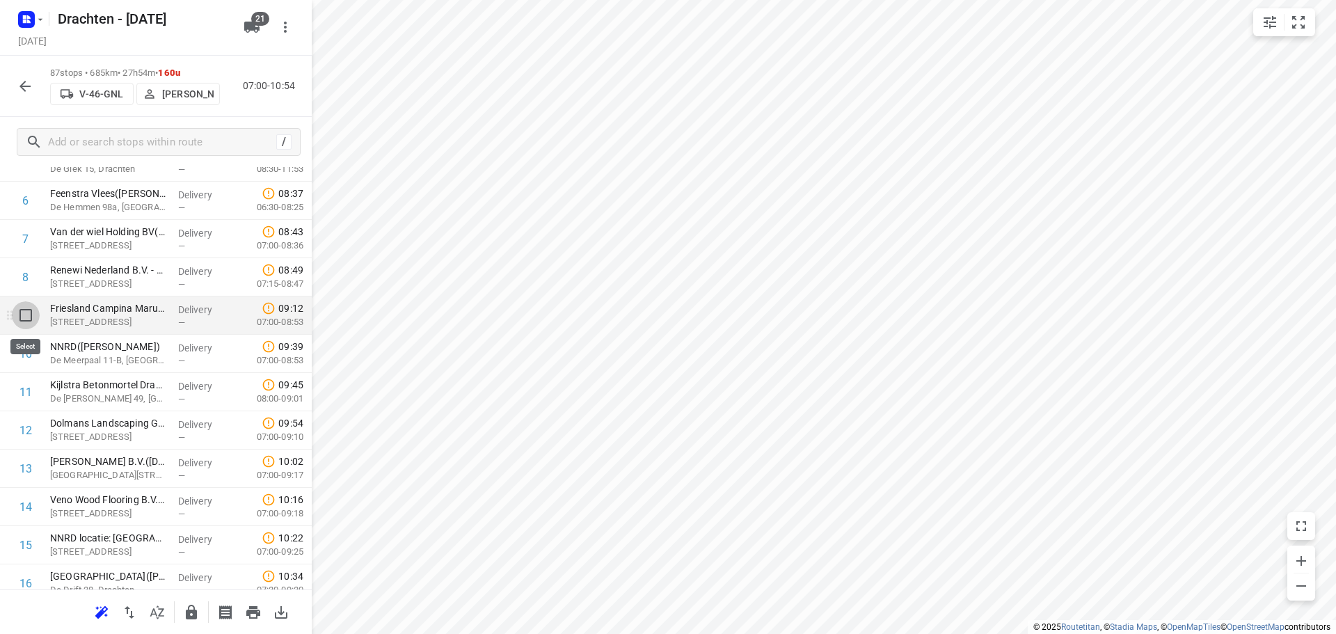
click at [27, 321] on input "checkbox" at bounding box center [26, 315] width 28 height 28
checkbox input "true"
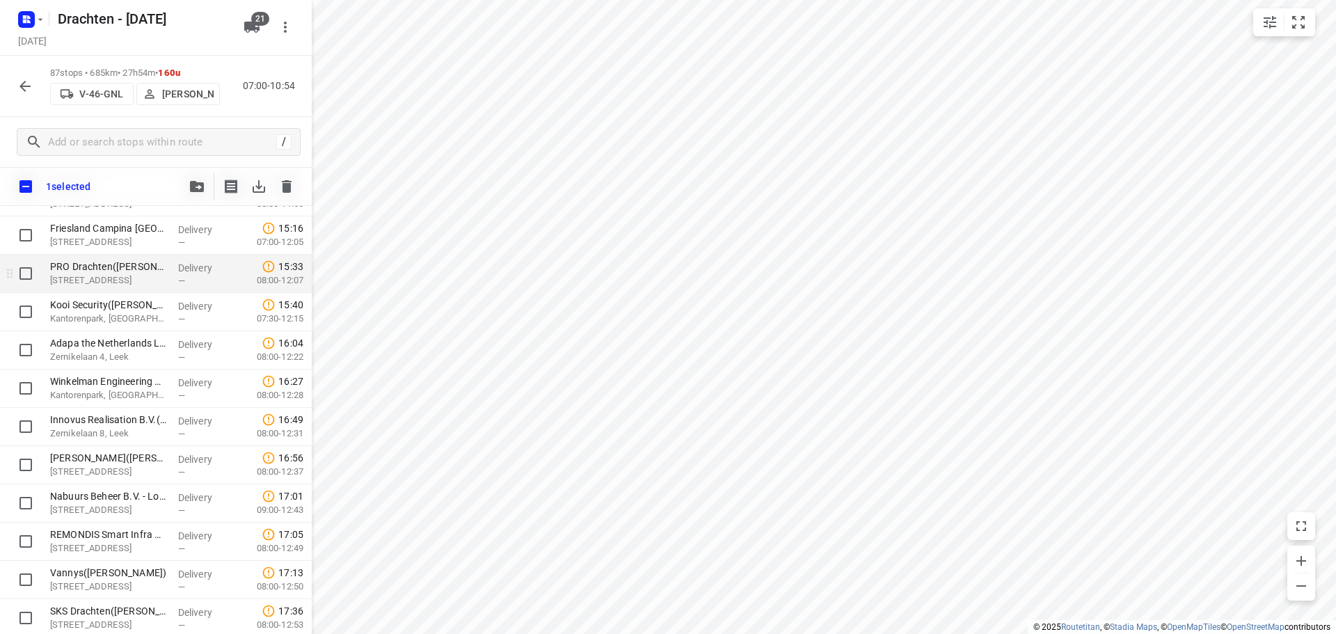
scroll to position [1538, 0]
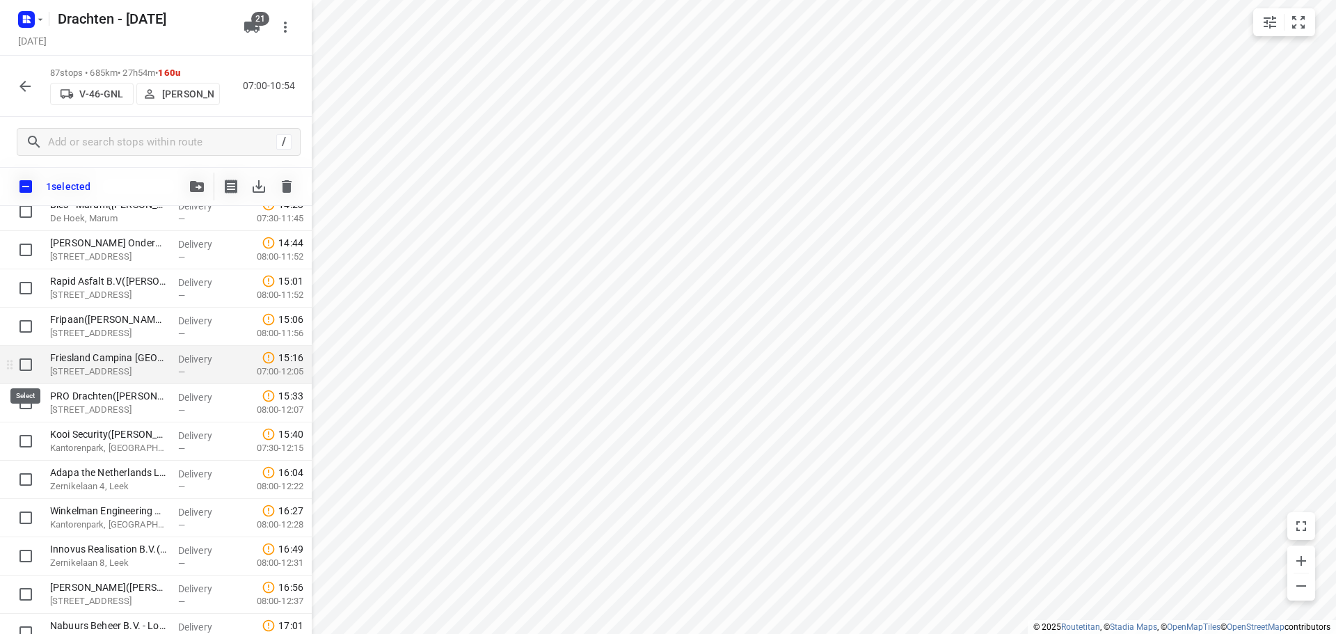
click at [25, 372] on input "checkbox" at bounding box center [26, 365] width 28 height 28
checkbox input "true"
click at [29, 329] on input "checkbox" at bounding box center [26, 326] width 28 height 28
checkbox input "true"
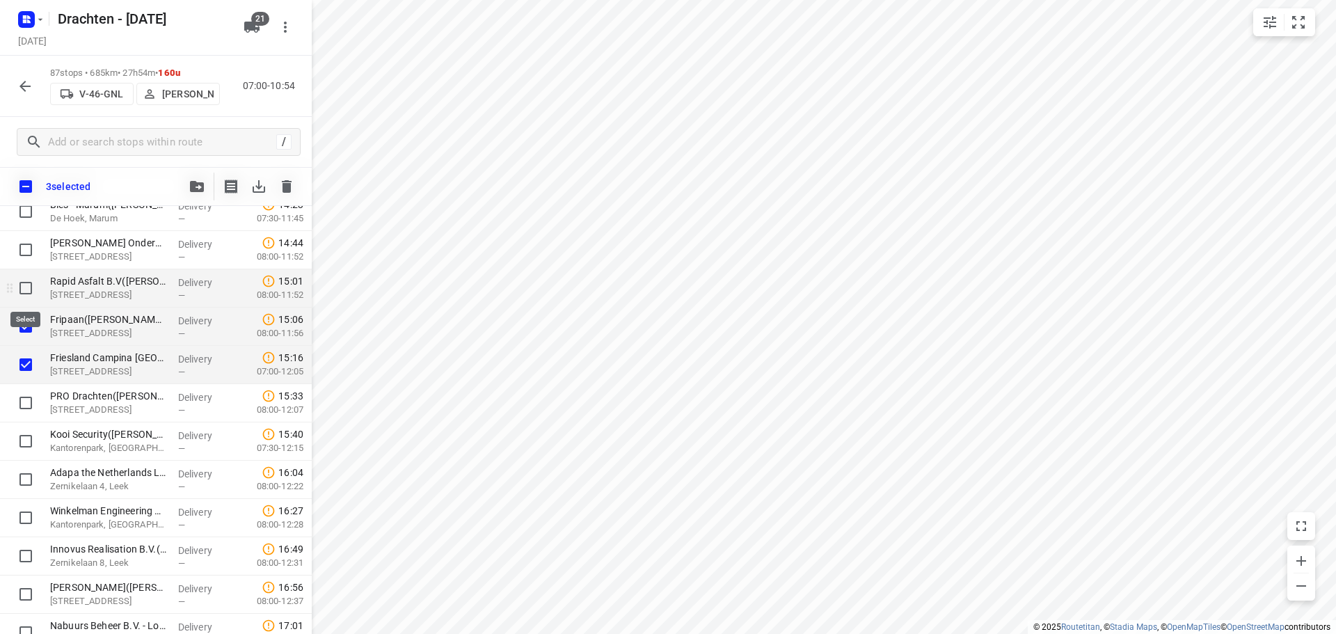
click at [29, 289] on input "checkbox" at bounding box center [26, 288] width 28 height 28
checkbox input "true"
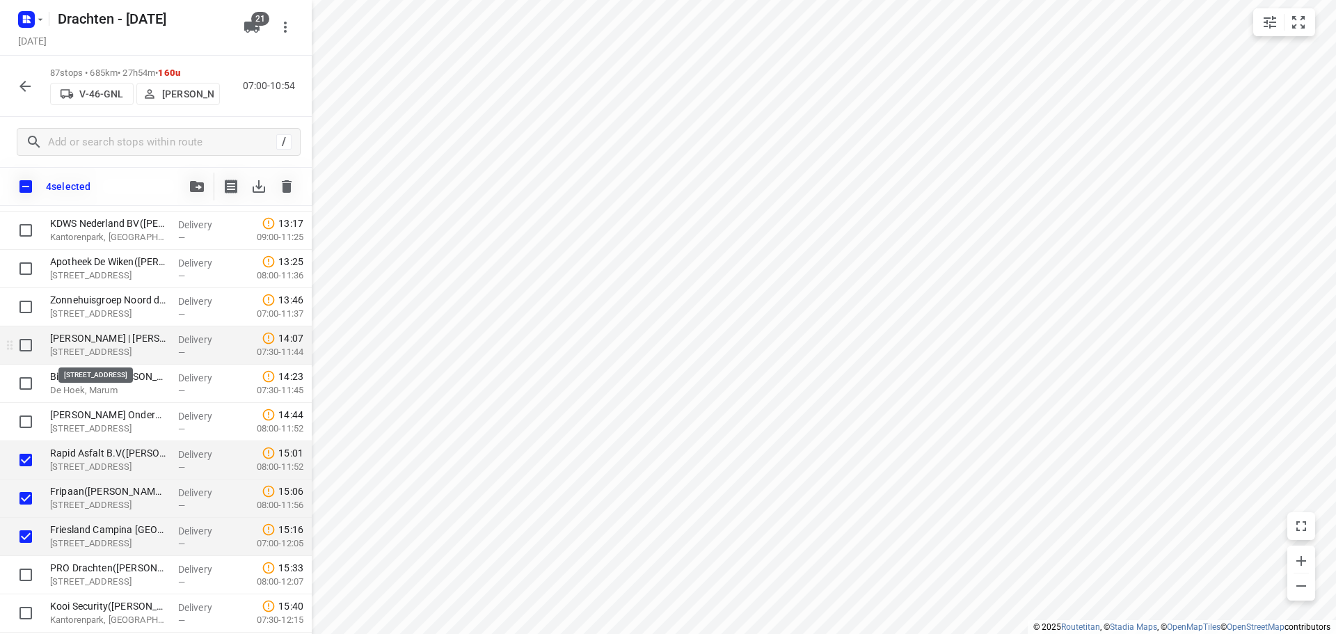
scroll to position [1330, 0]
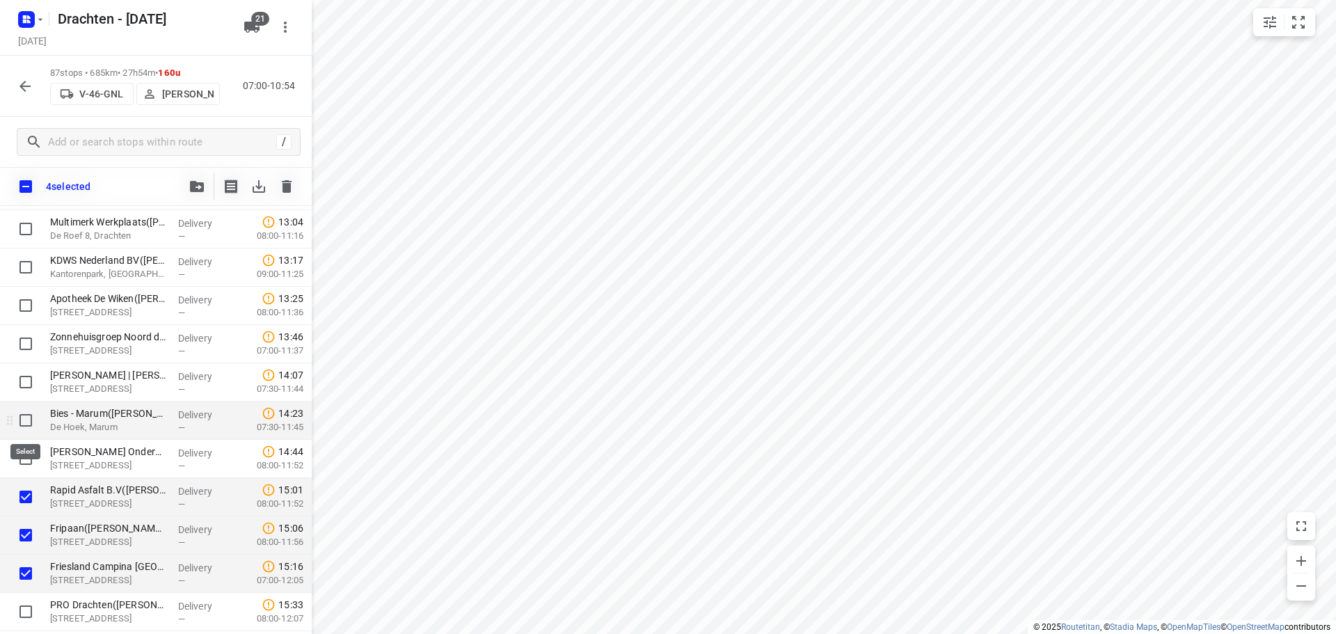
click at [26, 424] on input "checkbox" at bounding box center [26, 420] width 28 height 28
checkbox input "true"
click at [26, 348] on input "checkbox" at bounding box center [26, 344] width 28 height 28
checkbox input "true"
click at [192, 182] on icon "button" at bounding box center [197, 186] width 14 height 11
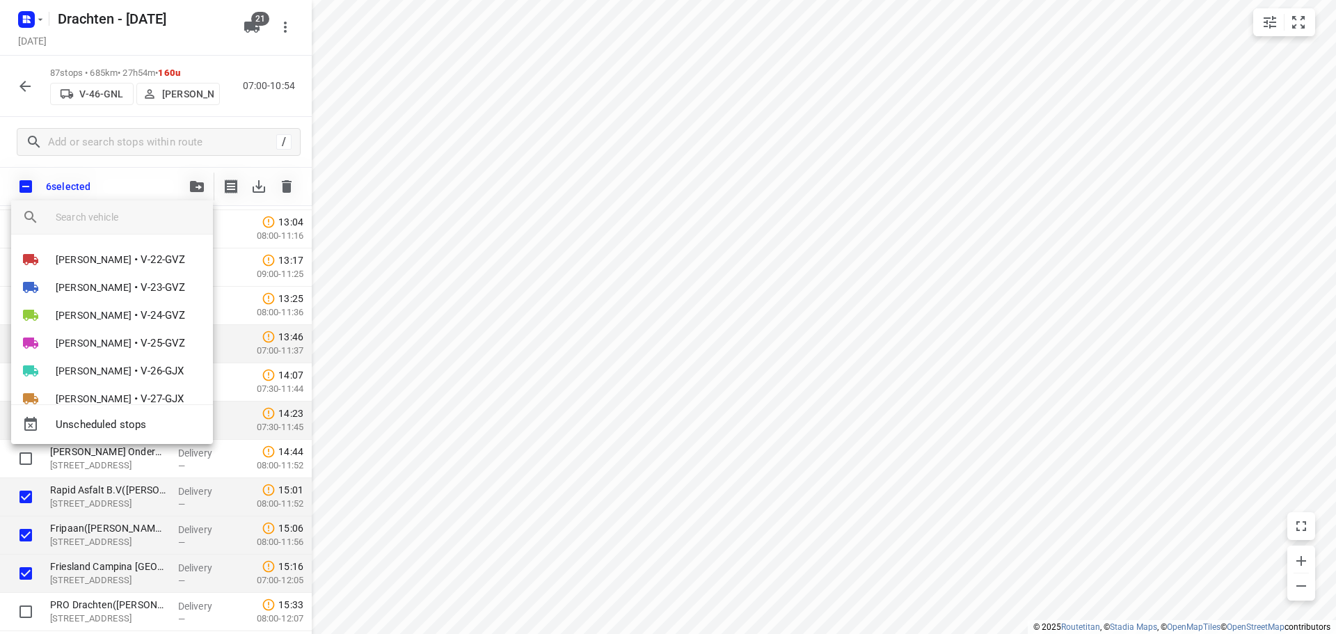
click at [88, 214] on input "search vehicle" at bounding box center [129, 217] width 146 height 21
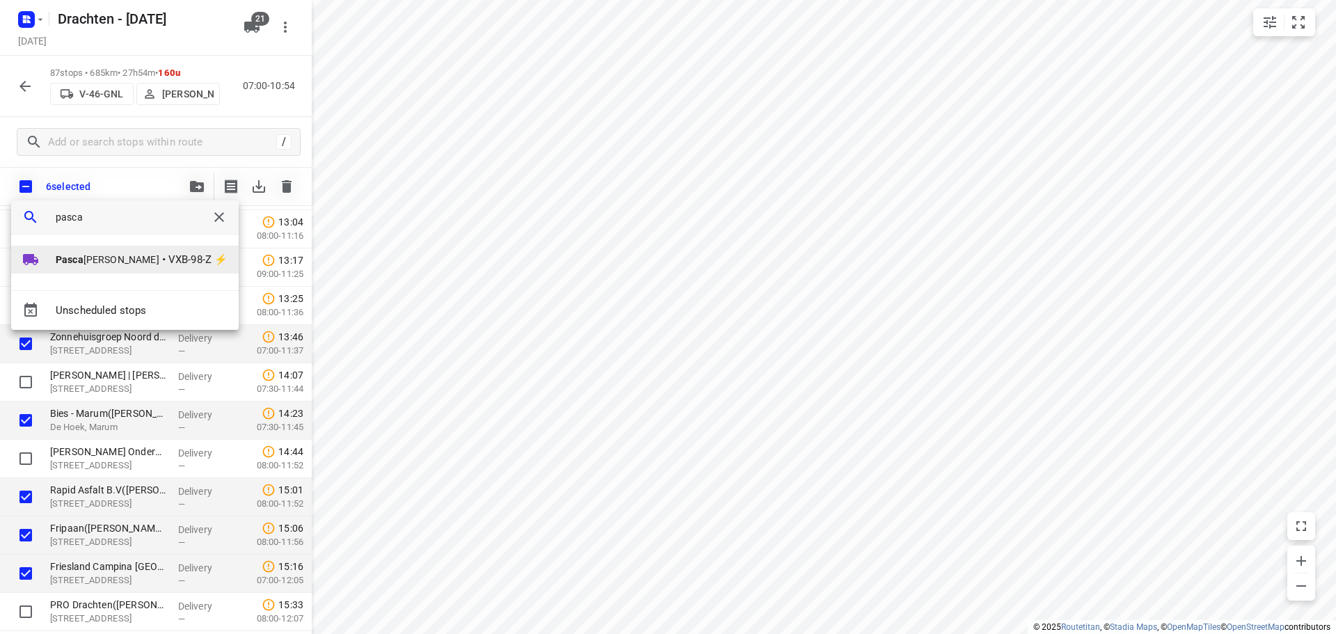
type input "pasca"
click at [116, 260] on span "[PERSON_NAME]" at bounding box center [108, 260] width 104 height 14
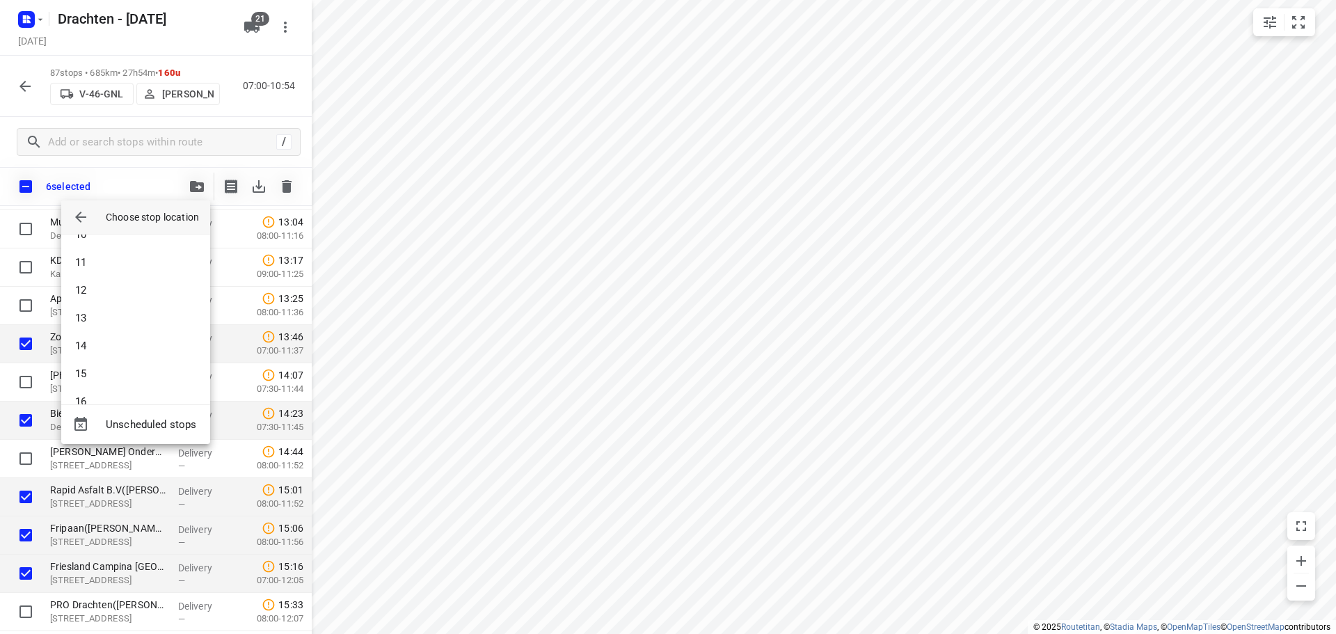
scroll to position [557, 0]
click at [111, 369] on li "25" at bounding box center [135, 365] width 149 height 28
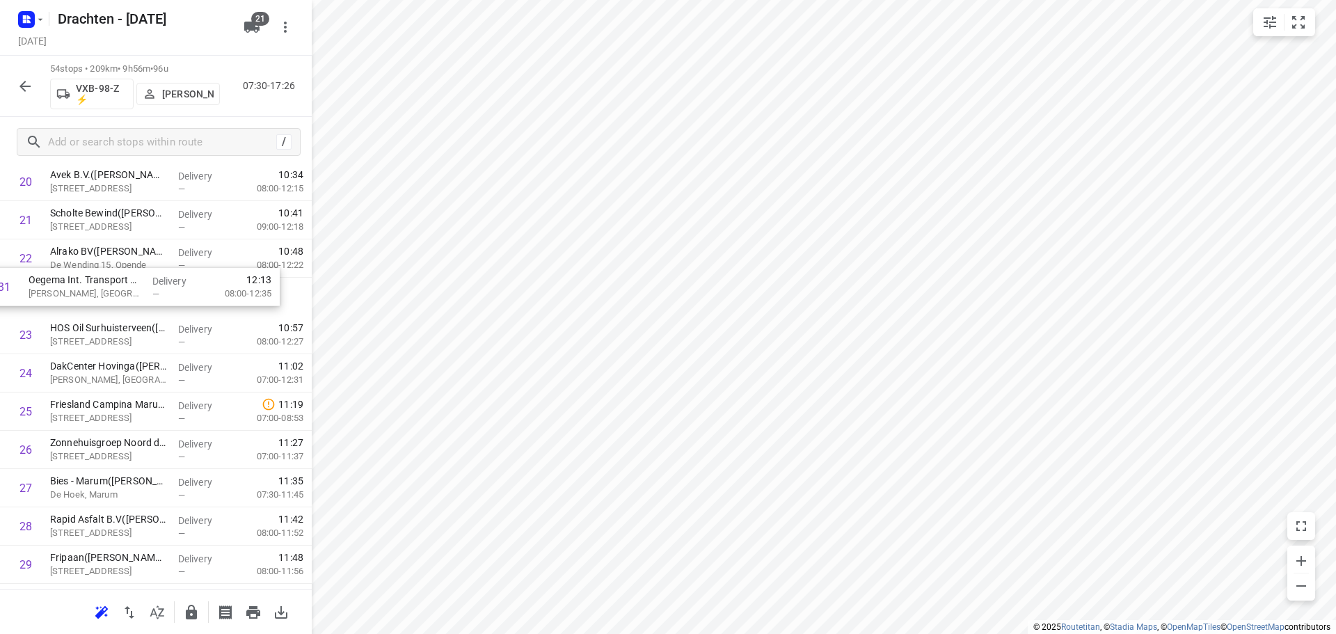
scroll to position [839, 0]
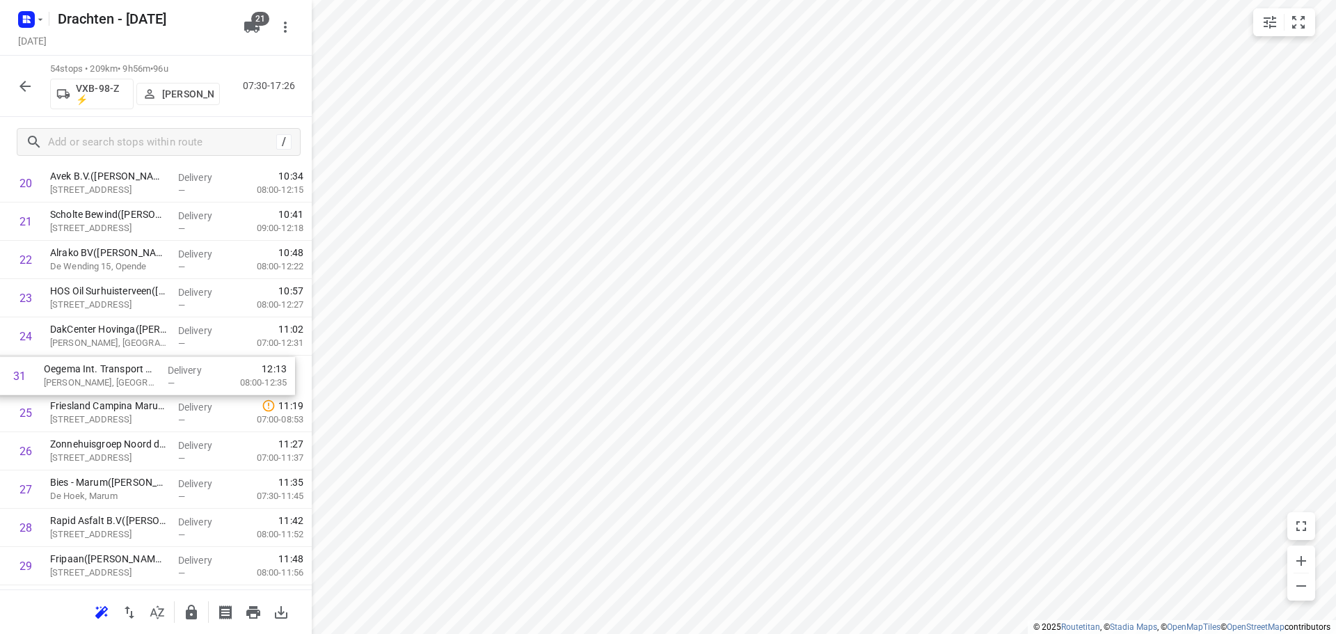
drag, startPoint x: 113, startPoint y: 262, endPoint x: 109, endPoint y: 387, distance: 124.6
click at [107, 382] on div "1 Bouwbedrijf [PERSON_NAME](Bouwbedrijf [PERSON_NAME]) [STREET_ADDRESS] Deliver…" at bounding box center [156, 470] width 312 height 2067
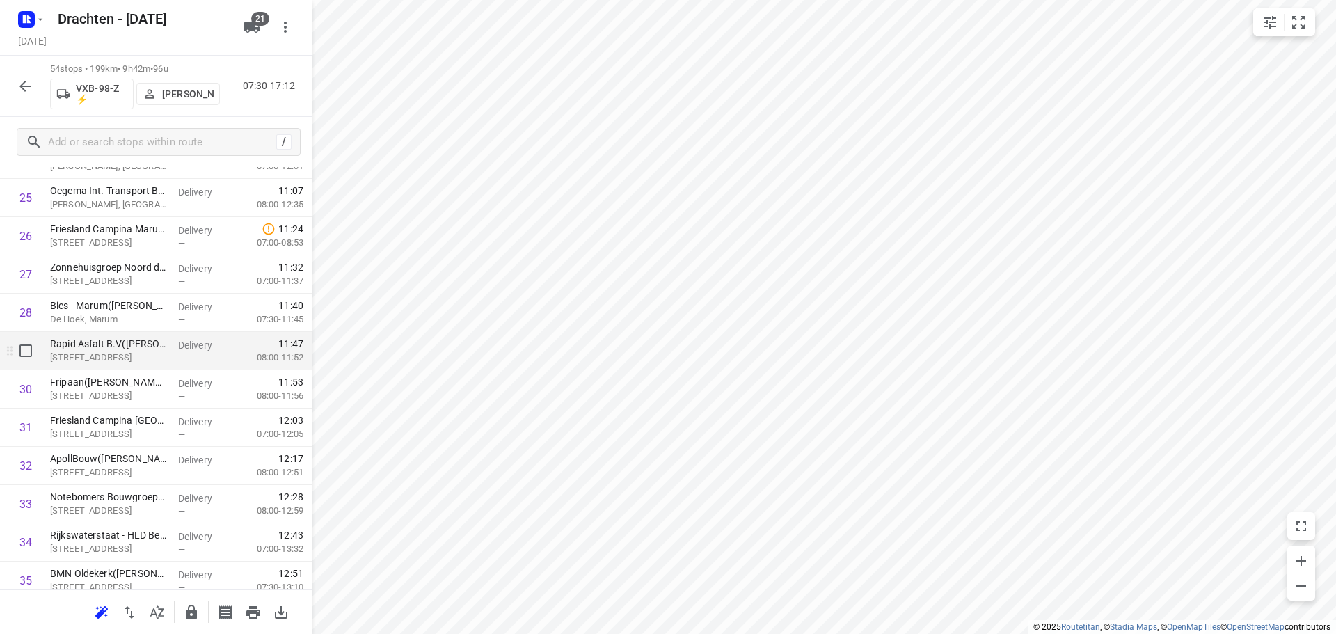
scroll to position [1187, 0]
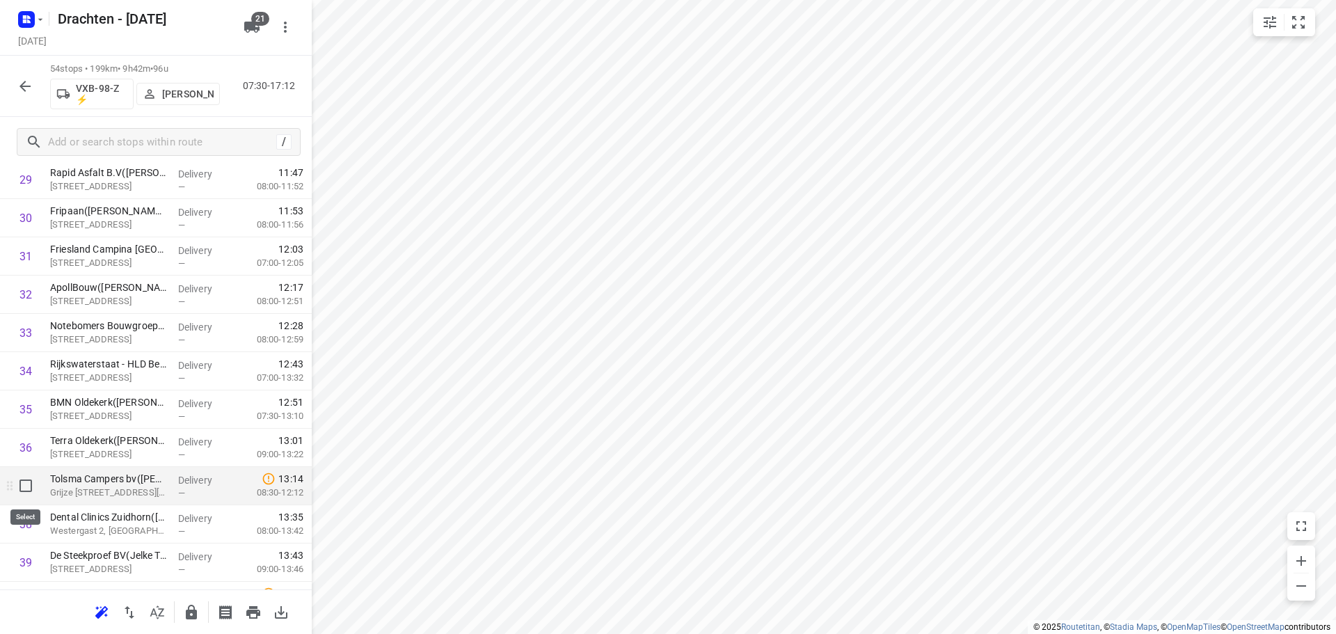
click at [30, 482] on input "checkbox" at bounding box center [26, 486] width 28 height 28
checkbox input "true"
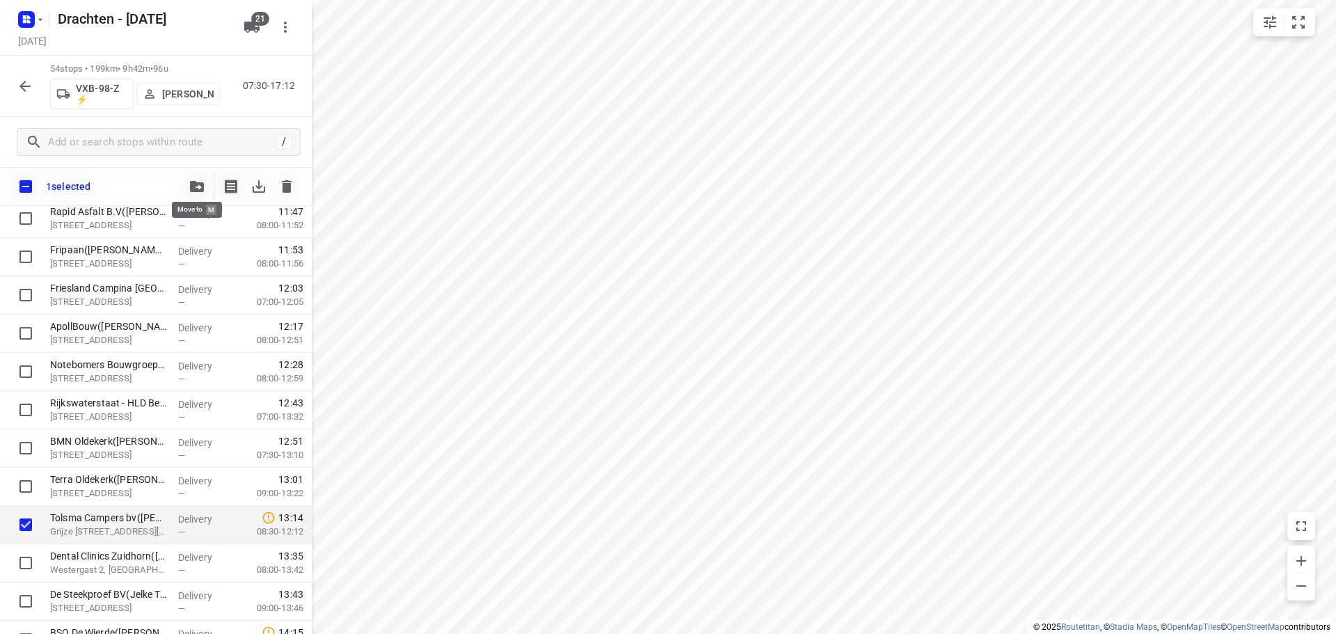
click at [198, 187] on icon "button" at bounding box center [197, 186] width 14 height 11
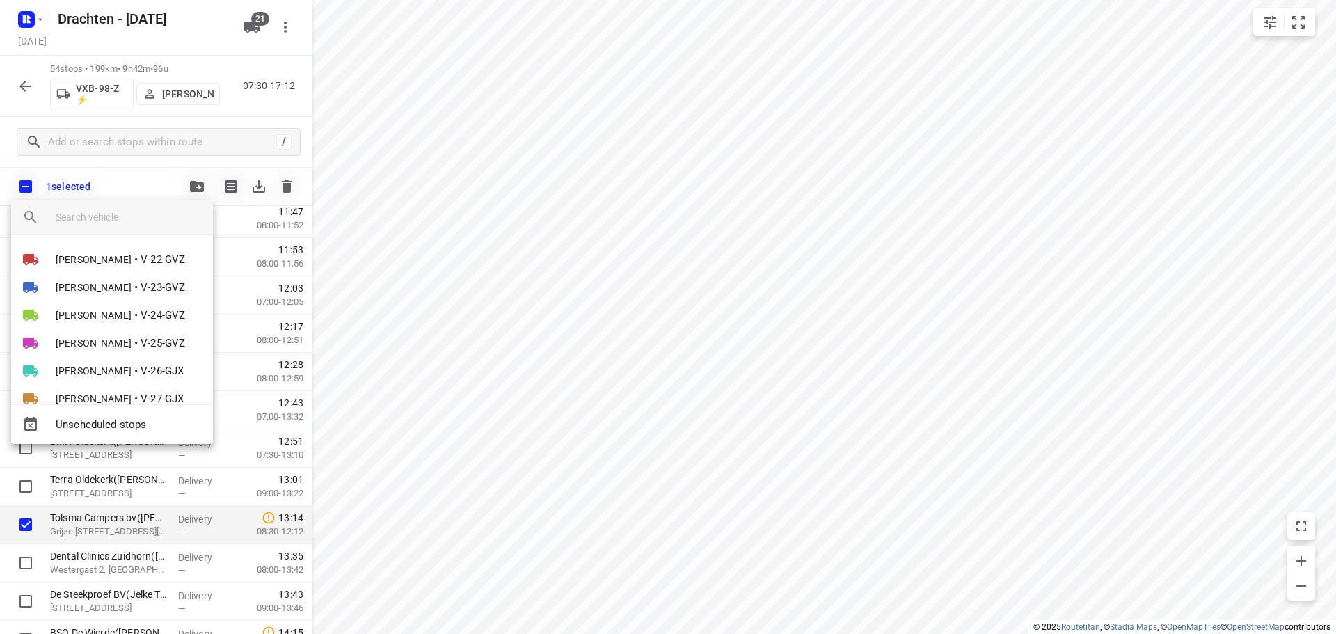
click at [116, 216] on input "search vehicle" at bounding box center [129, 217] width 146 height 21
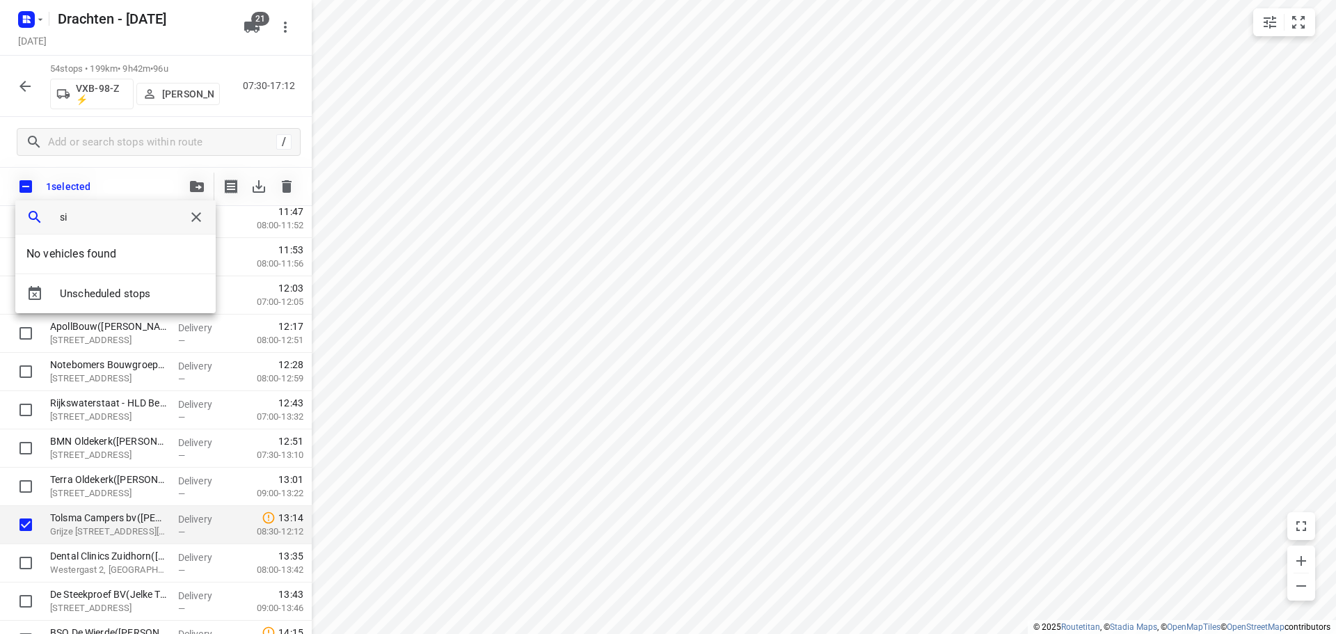
type input "s"
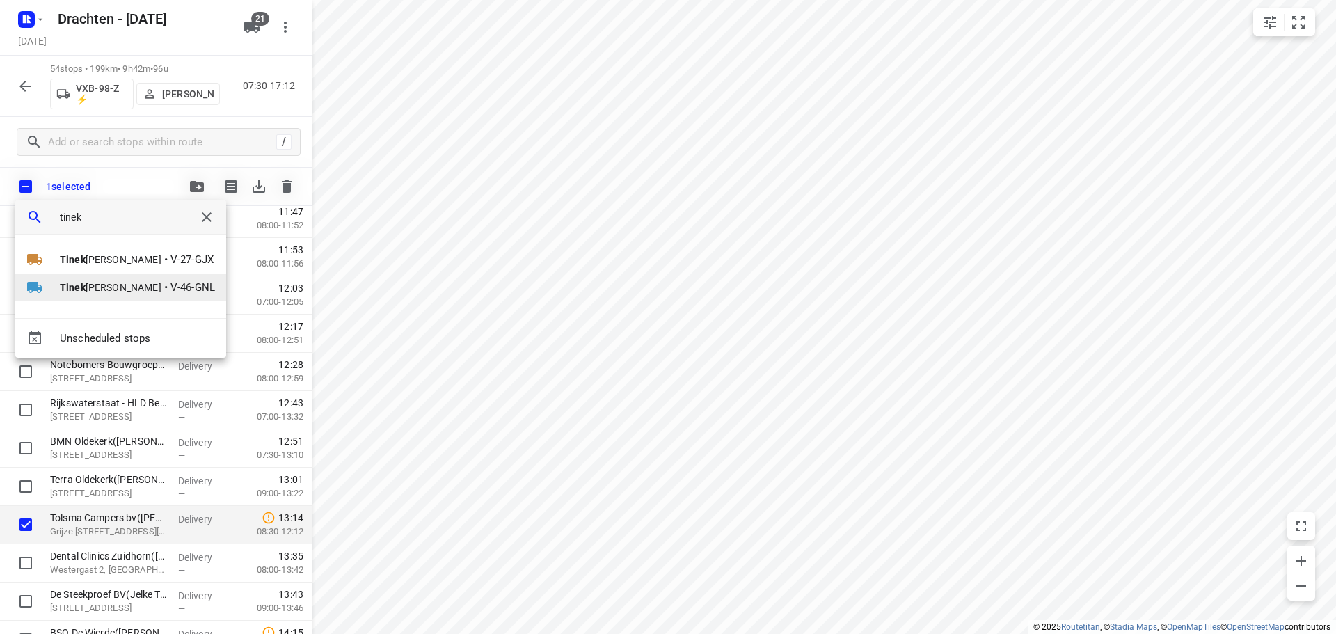
type input "tinek"
click at [140, 289] on li "Tinek [PERSON_NAME] • V-46-GNL" at bounding box center [120, 287] width 211 height 28
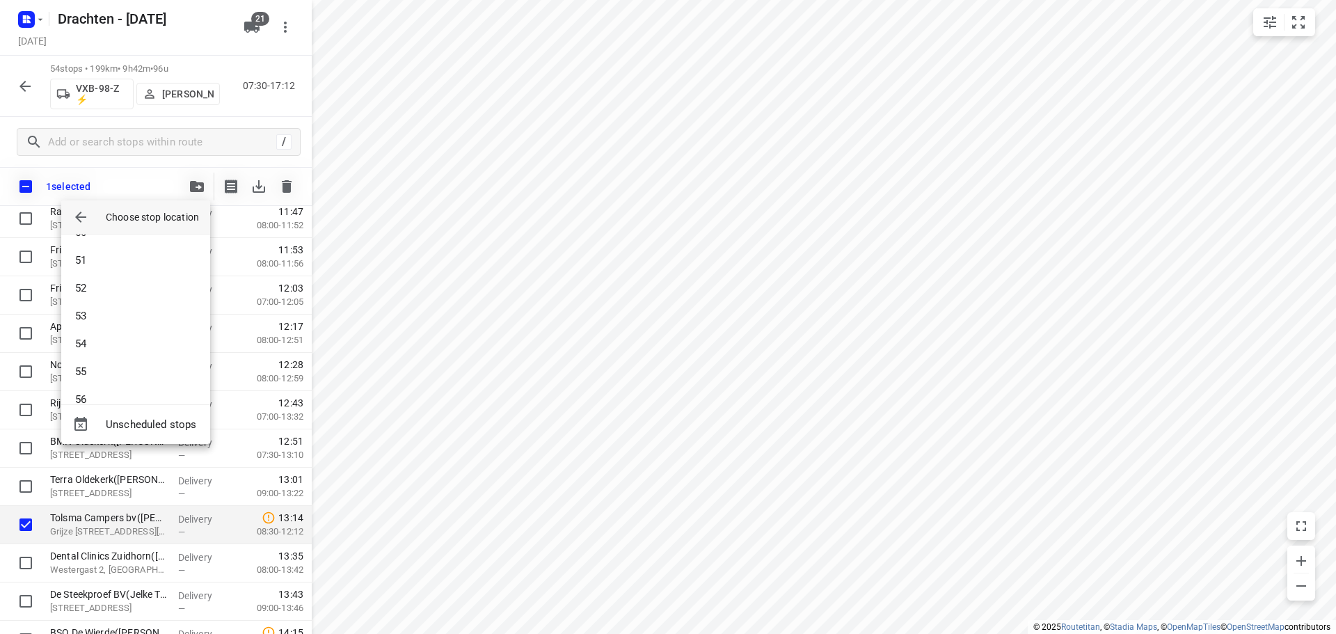
scroll to position [1392, 0]
click at [99, 303] on li "53" at bounding box center [135, 310] width 149 height 28
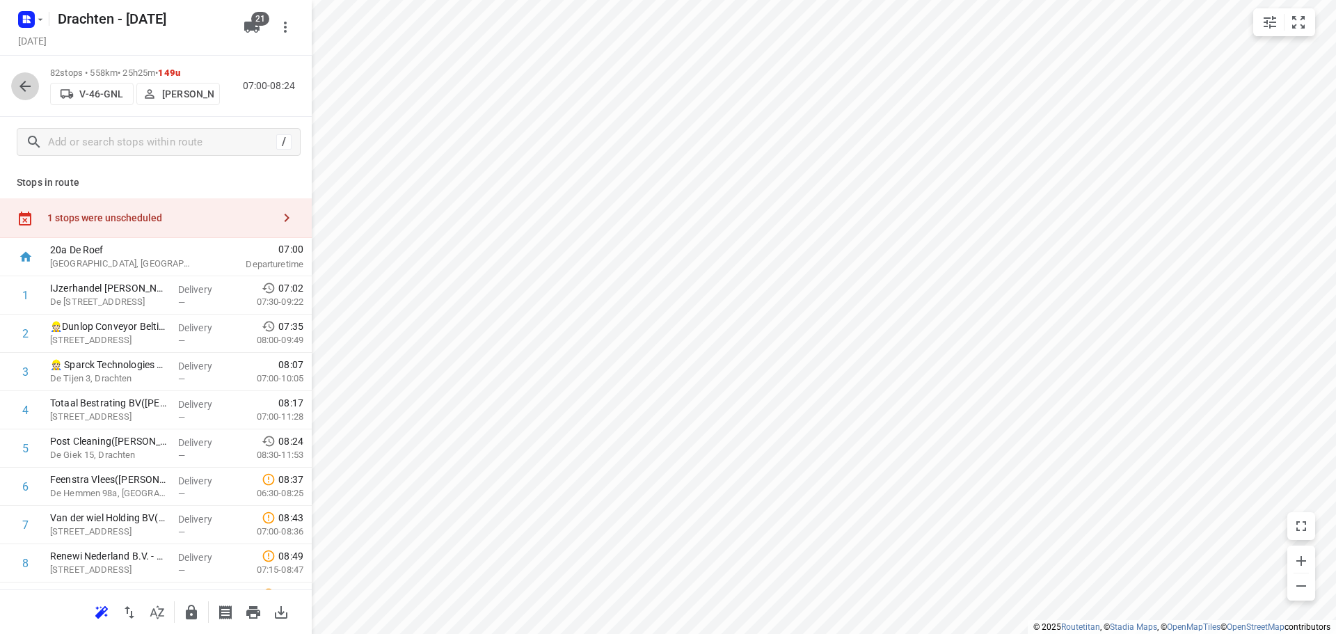
click at [31, 92] on icon "button" at bounding box center [25, 86] width 17 height 17
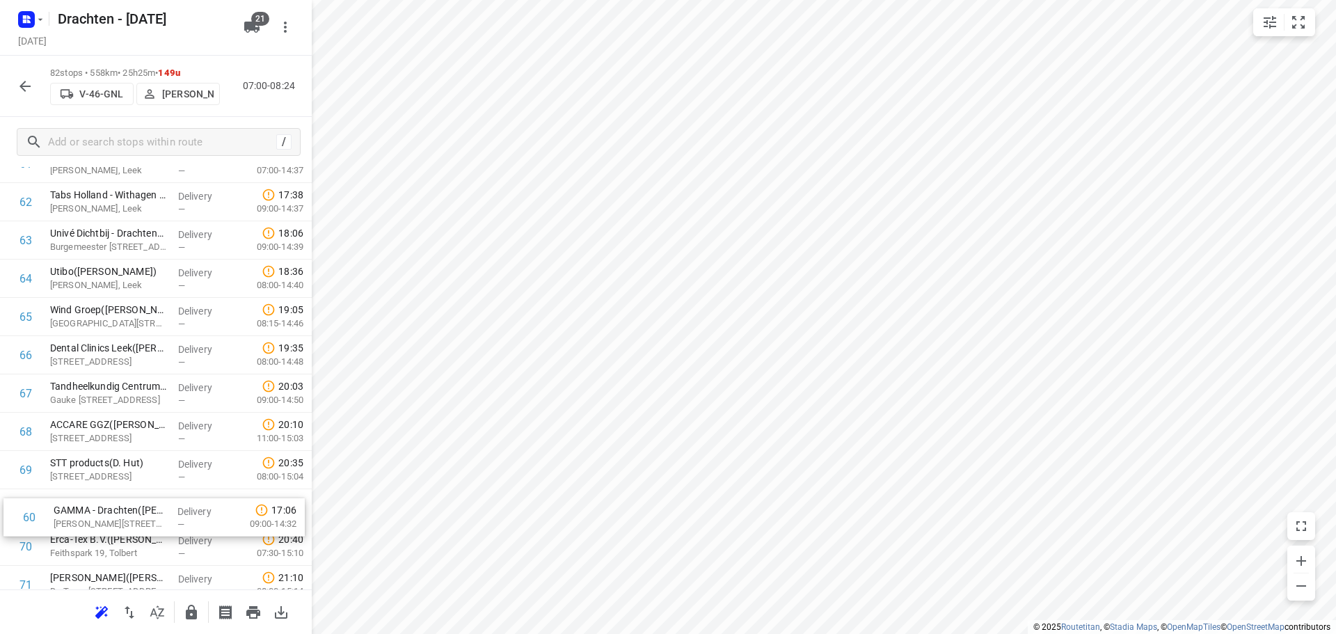
scroll to position [2398, 0]
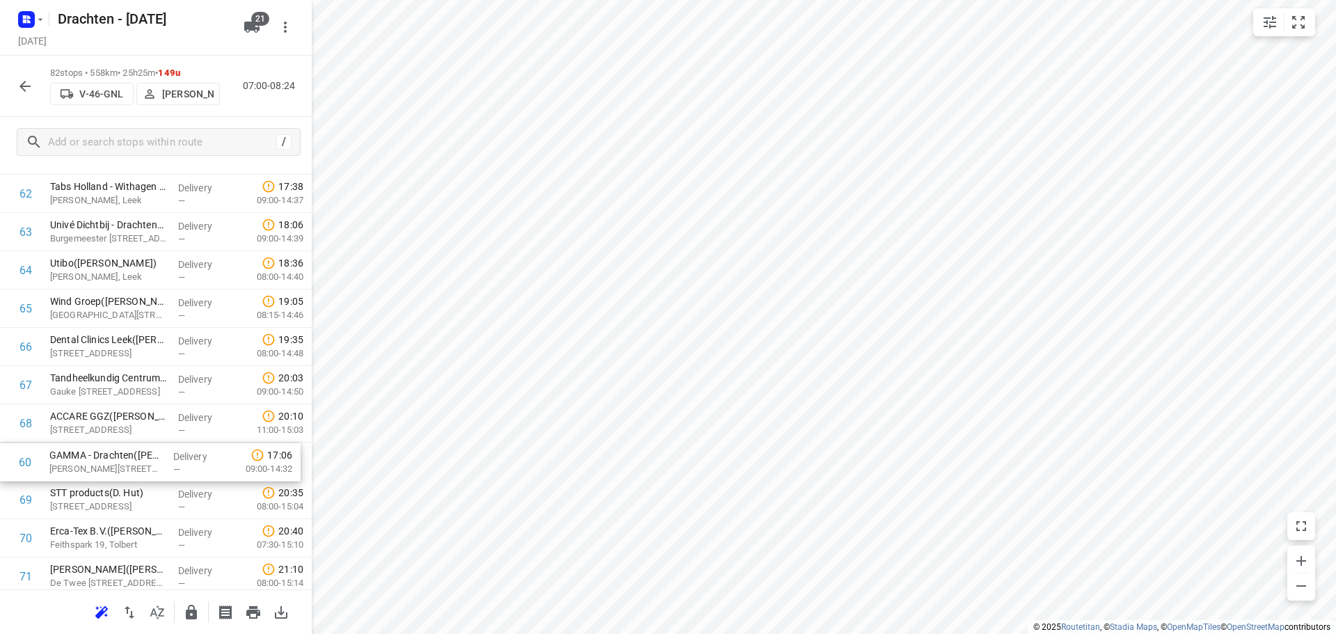
drag, startPoint x: 102, startPoint y: 266, endPoint x: 101, endPoint y: 475, distance: 208.7
click at [25, 497] on input "checkbox" at bounding box center [26, 500] width 28 height 28
checkbox input "true"
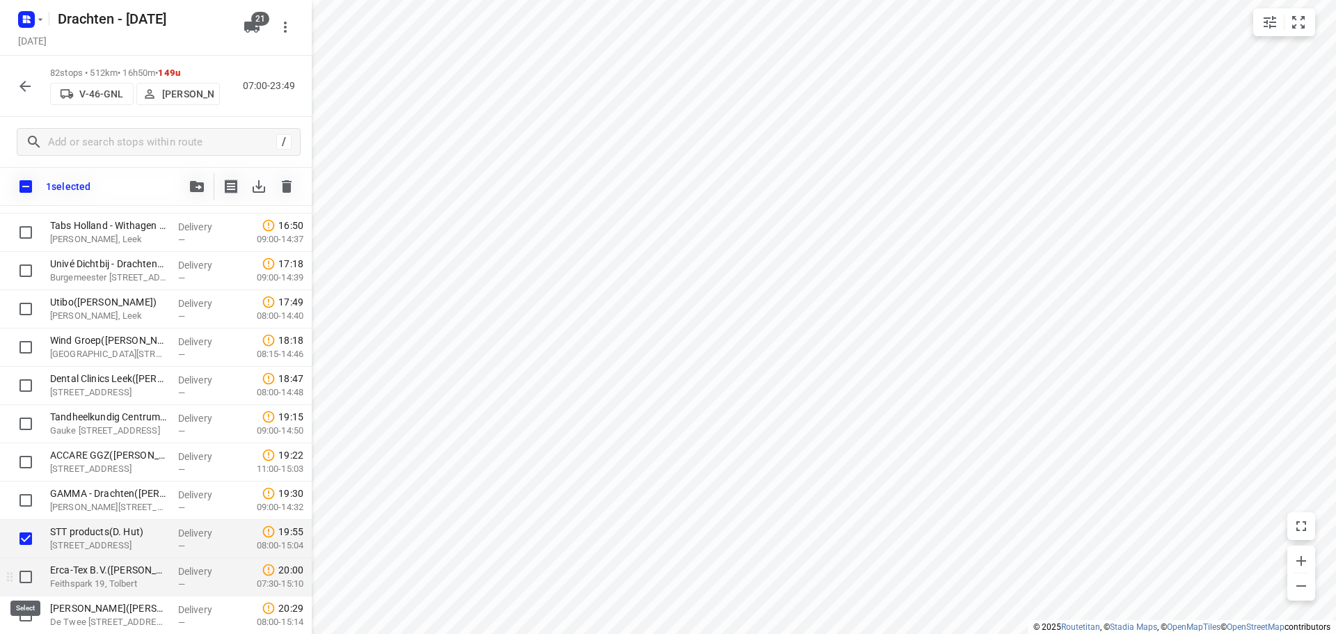
drag, startPoint x: 24, startPoint y: 571, endPoint x: 33, endPoint y: 572, distance: 9.2
click at [23, 571] on input "checkbox" at bounding box center [26, 577] width 28 height 28
checkbox input "true"
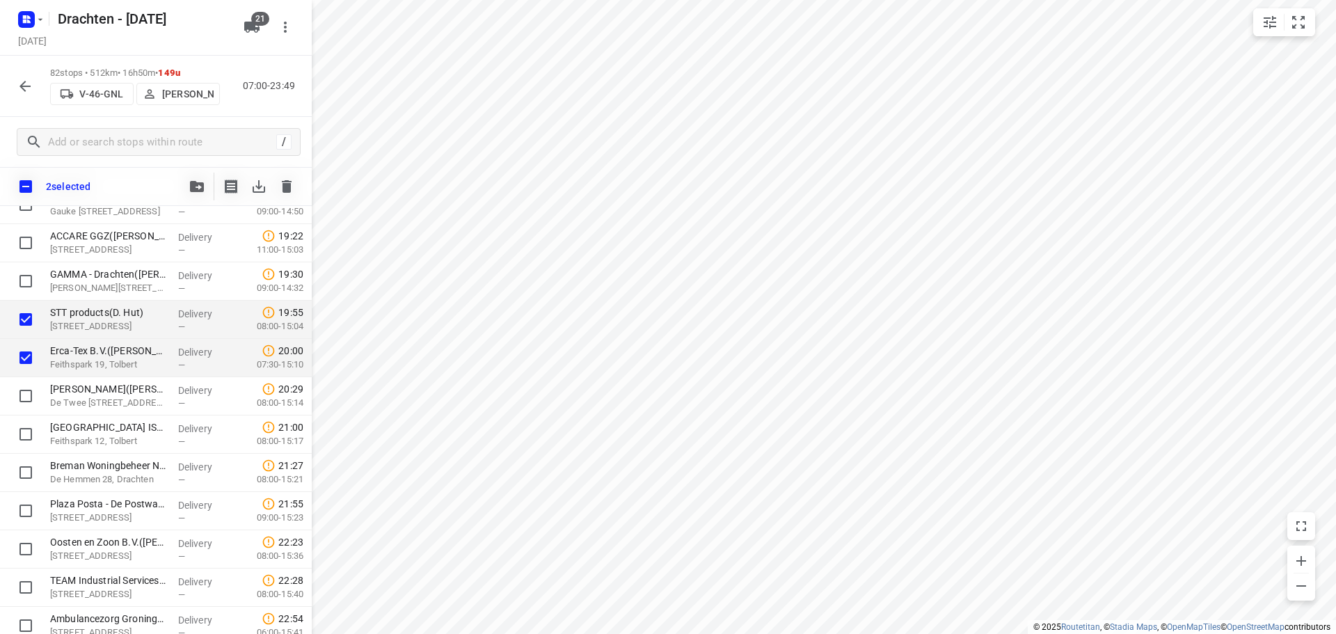
scroll to position [2676, 0]
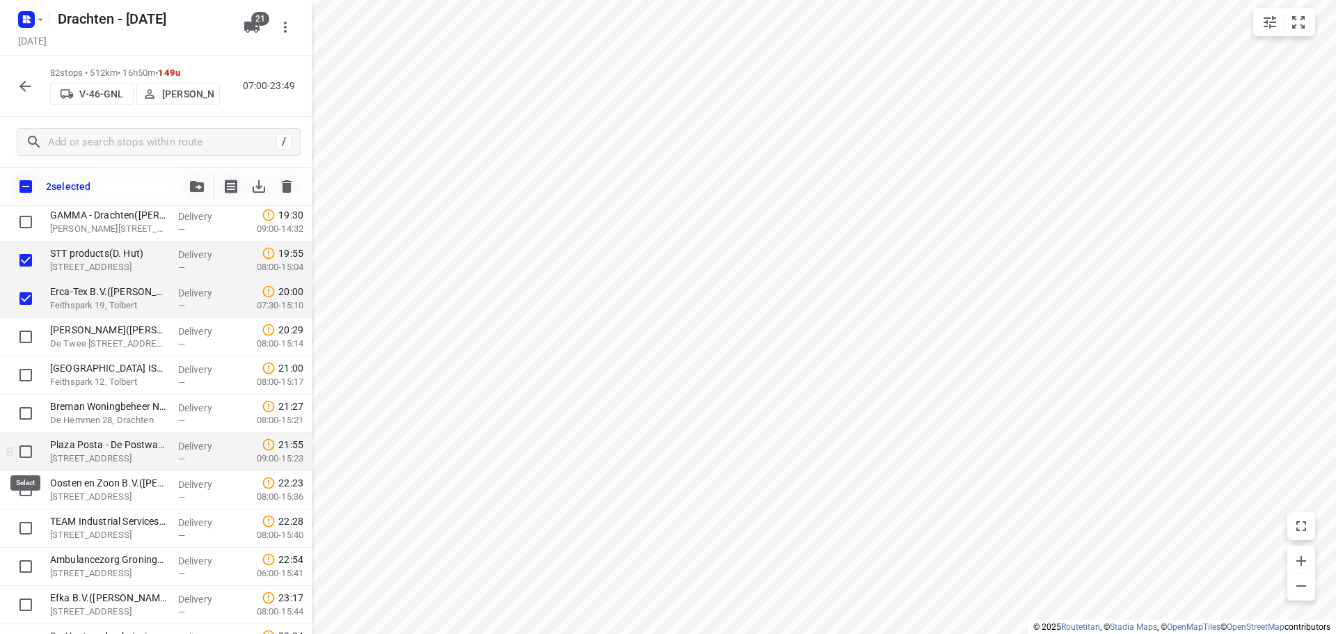
click at [27, 452] on input "checkbox" at bounding box center [26, 452] width 28 height 28
checkbox input "true"
click at [19, 376] on input "checkbox" at bounding box center [26, 375] width 28 height 28
checkbox input "true"
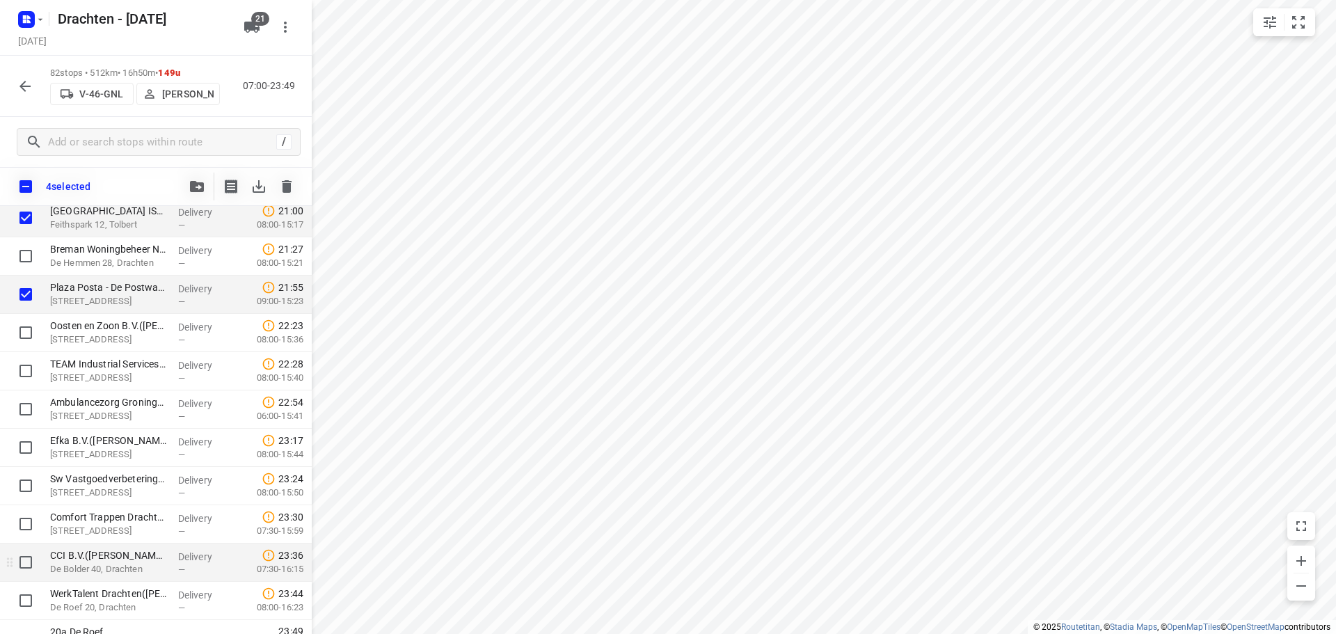
scroll to position [2858, 0]
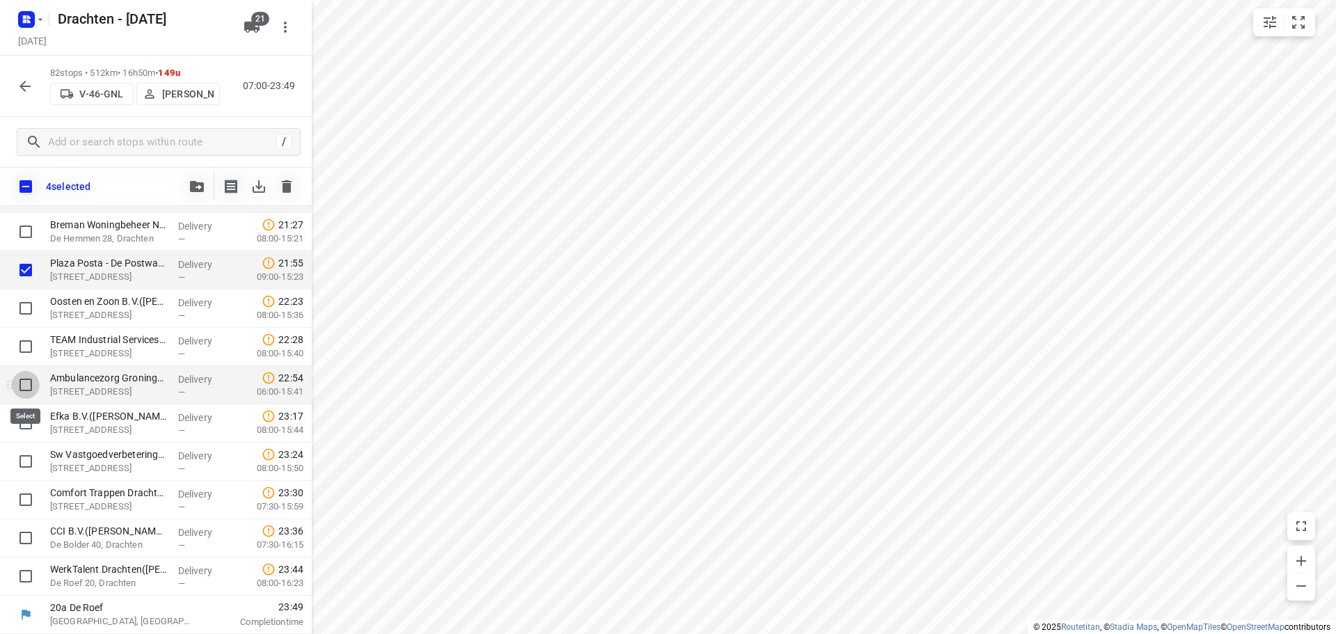
click at [23, 386] on input "checkbox" at bounding box center [26, 385] width 28 height 28
checkbox input "true"
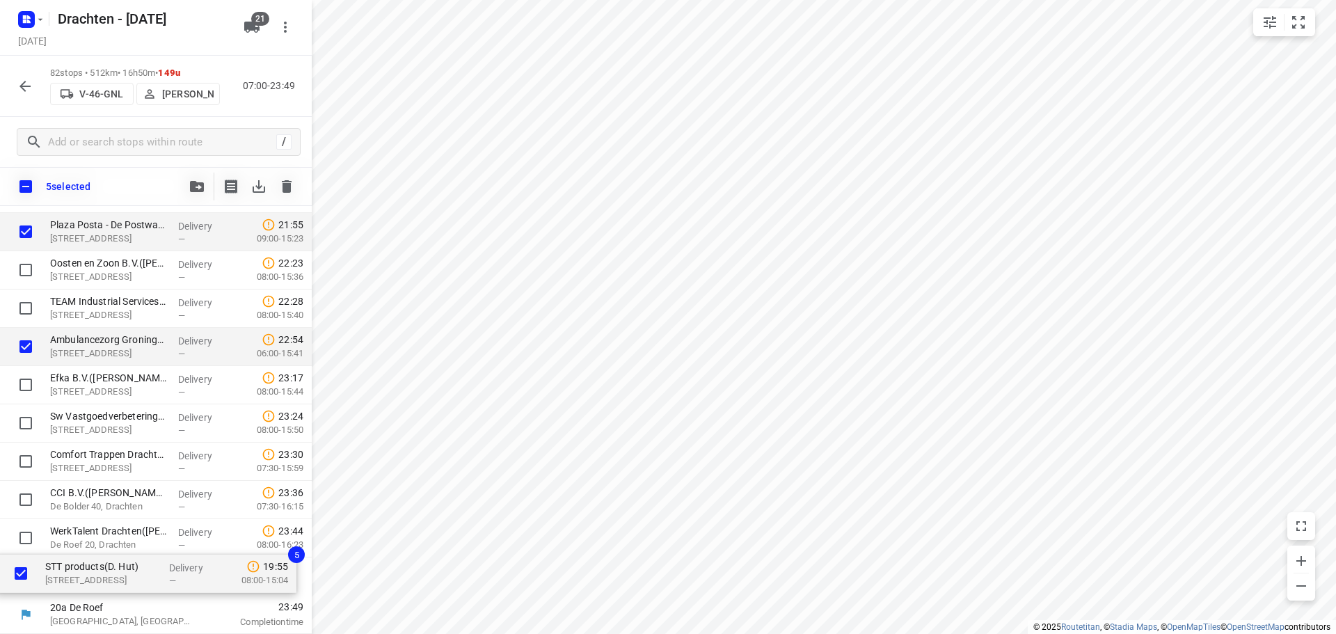
drag, startPoint x: 55, startPoint y: 359, endPoint x: 50, endPoint y: 580, distance: 220.6
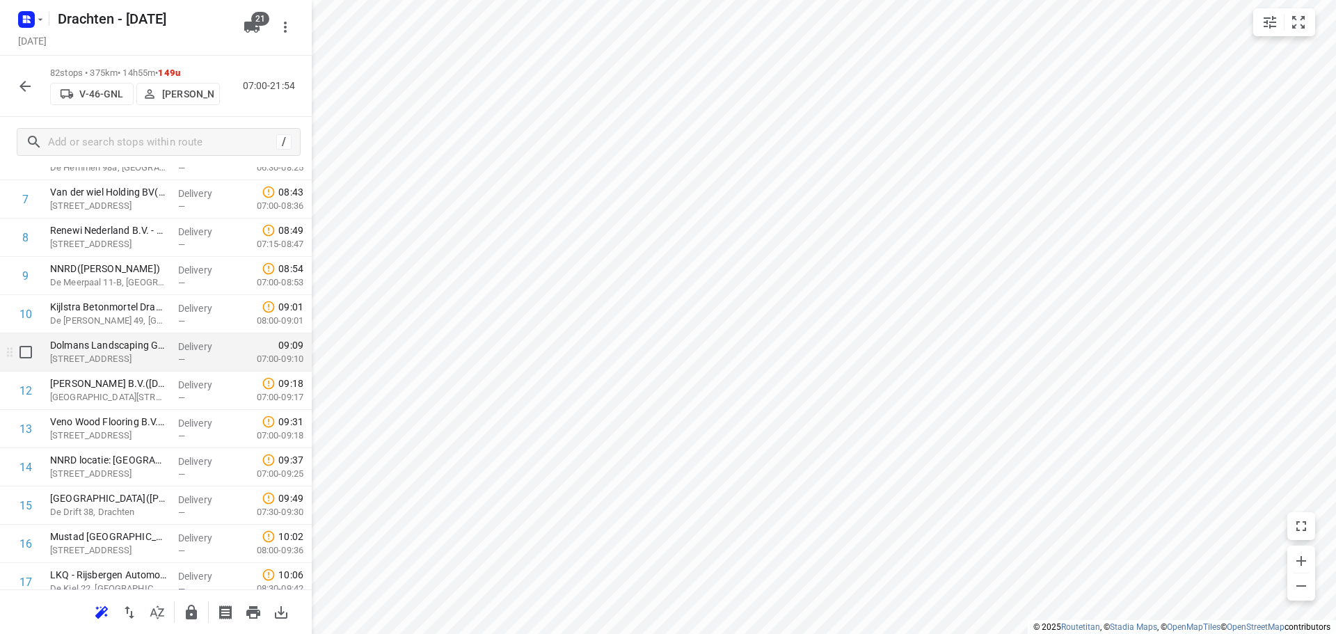
scroll to position [348, 0]
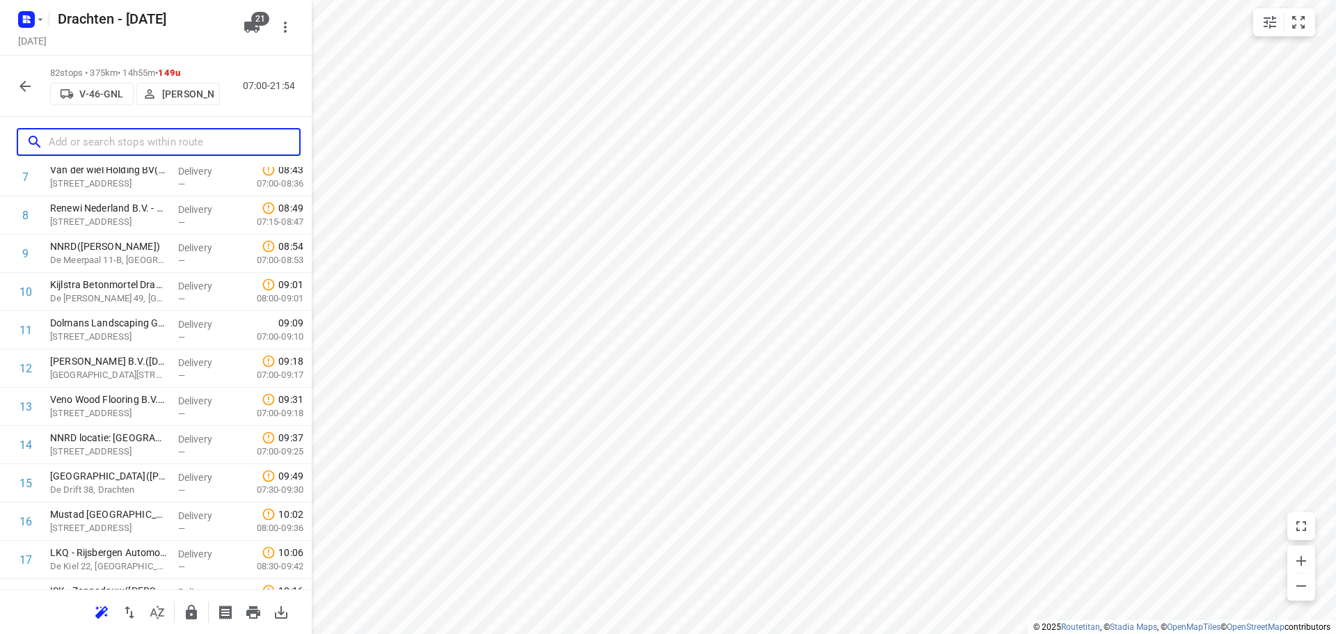
click at [140, 144] on input "text" at bounding box center [174, 143] width 250 height 22
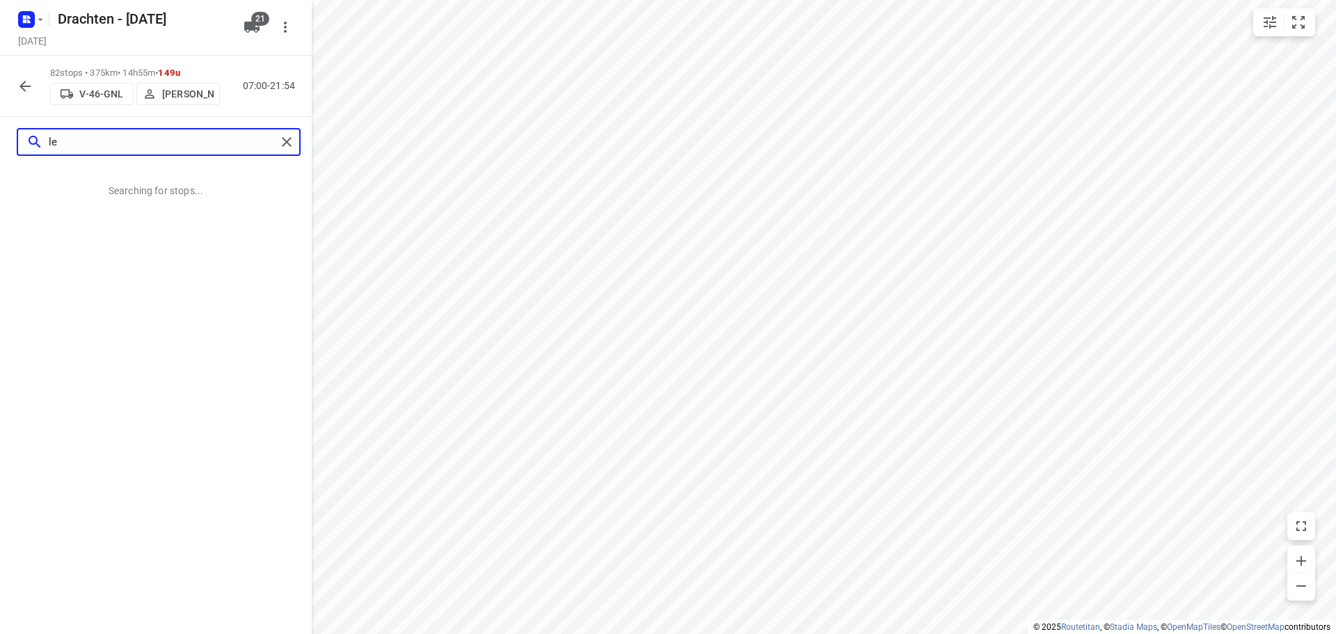
scroll to position [0, 0]
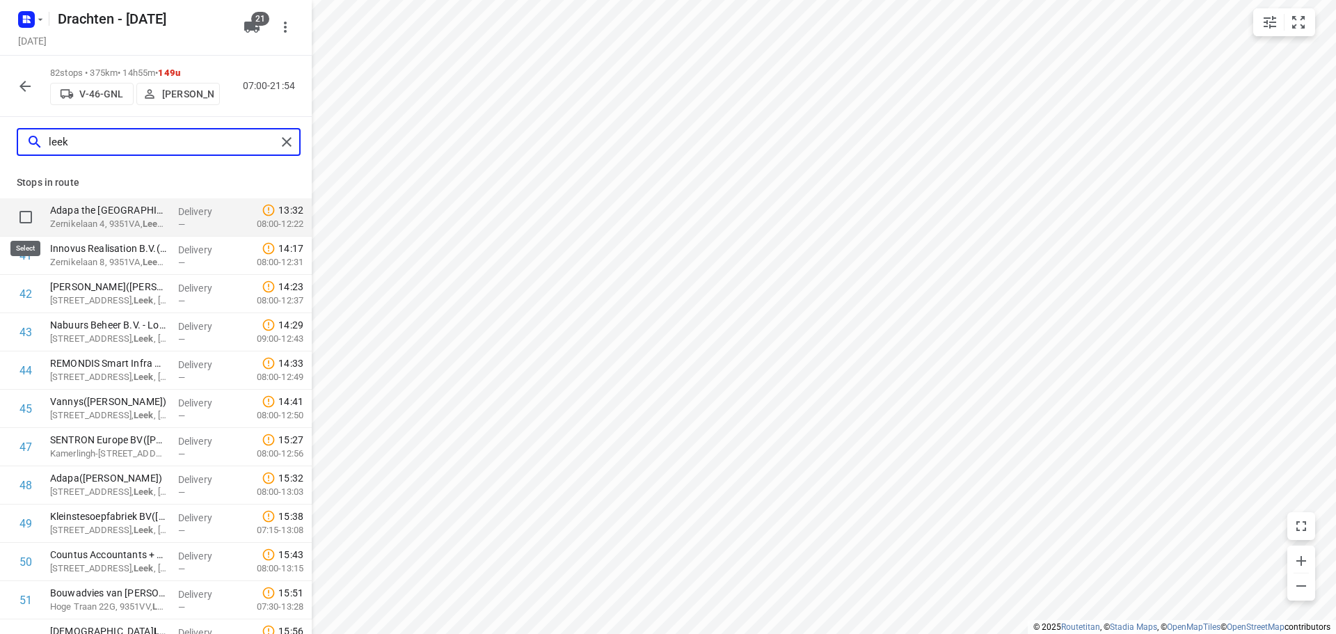
type input "leek"
click at [25, 219] on input "checkbox" at bounding box center [26, 217] width 28 height 28
checkbox input "true"
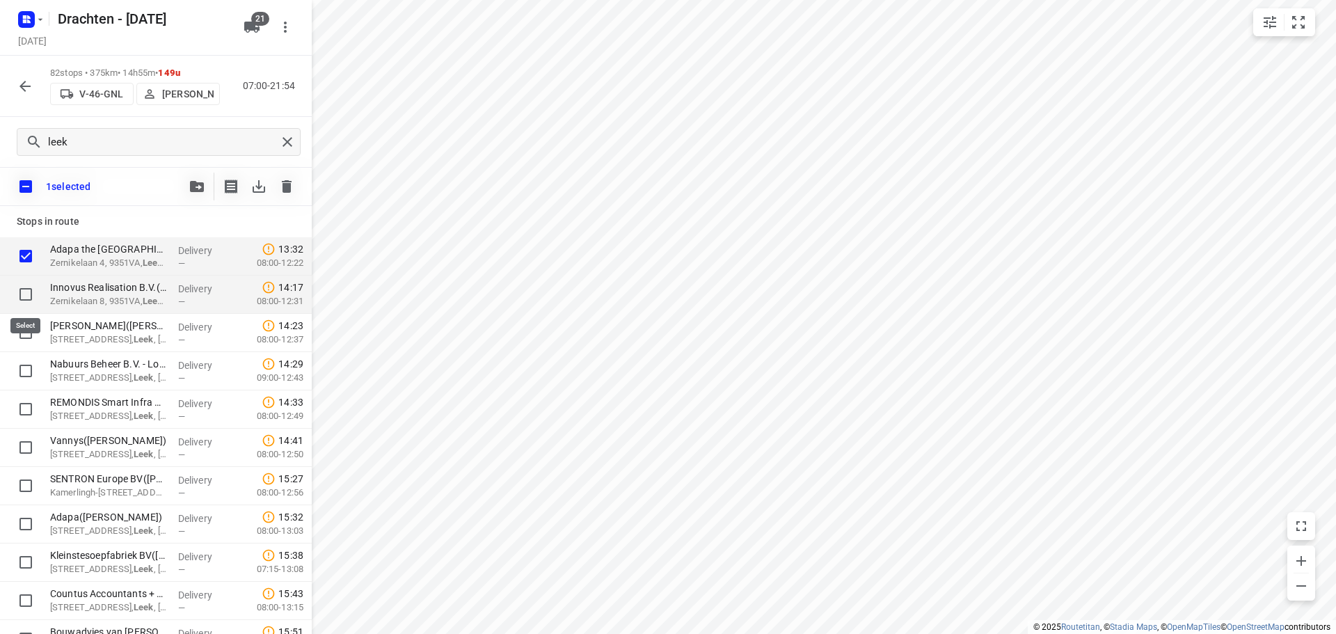
click at [25, 294] on input "checkbox" at bounding box center [26, 294] width 28 height 28
checkbox input "true"
click at [29, 330] on input "checkbox" at bounding box center [26, 333] width 28 height 28
checkbox input "true"
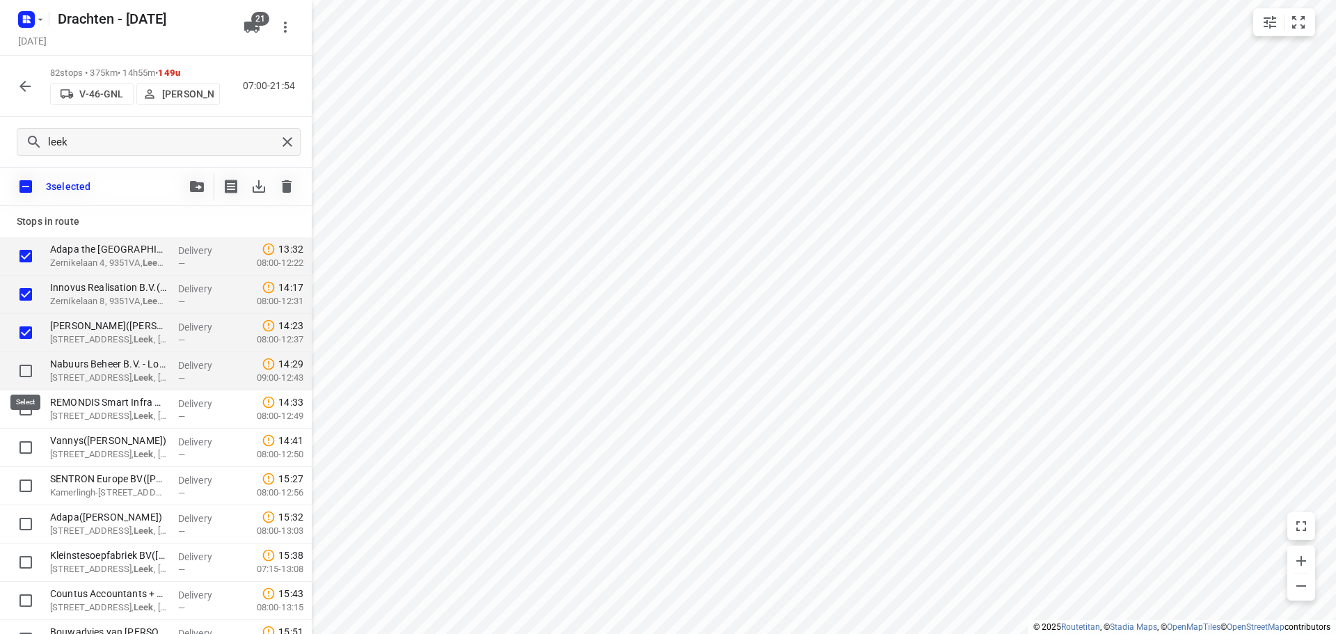
click at [20, 370] on input "checkbox" at bounding box center [26, 371] width 28 height 28
checkbox input "true"
click at [24, 408] on input "checkbox" at bounding box center [26, 409] width 28 height 28
checkbox input "true"
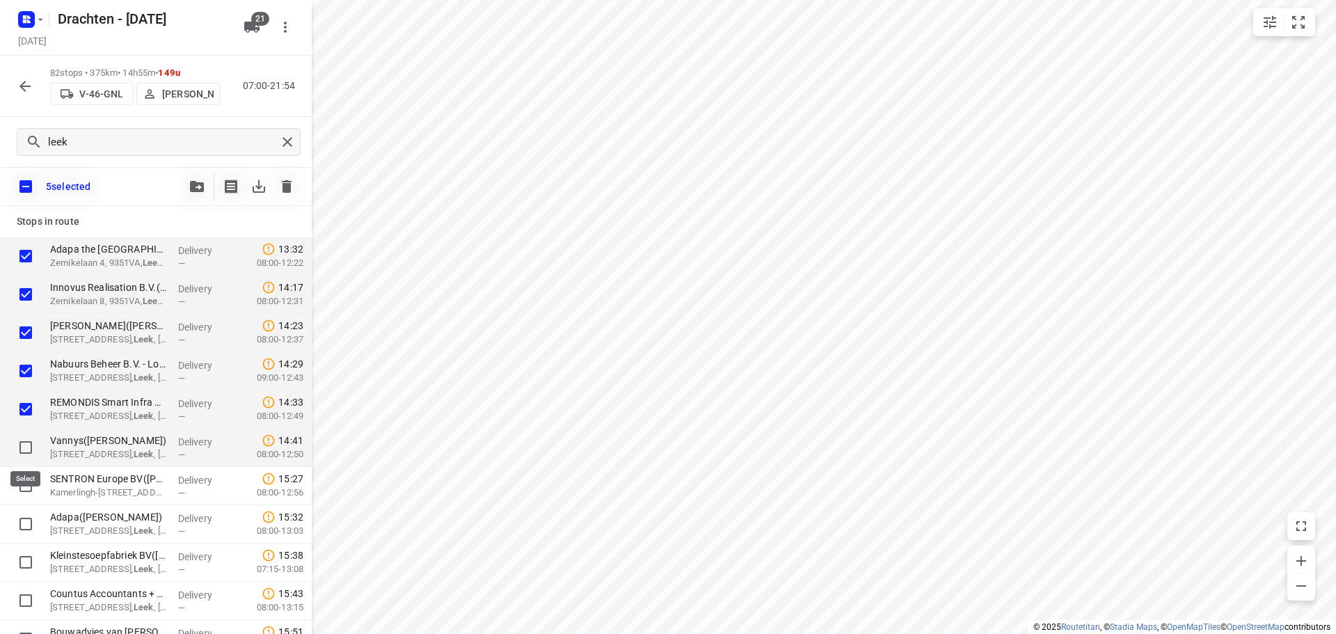
click at [22, 450] on input "checkbox" at bounding box center [26, 447] width 28 height 28
checkbox input "true"
click at [21, 488] on input "checkbox" at bounding box center [26, 486] width 28 height 28
checkbox input "true"
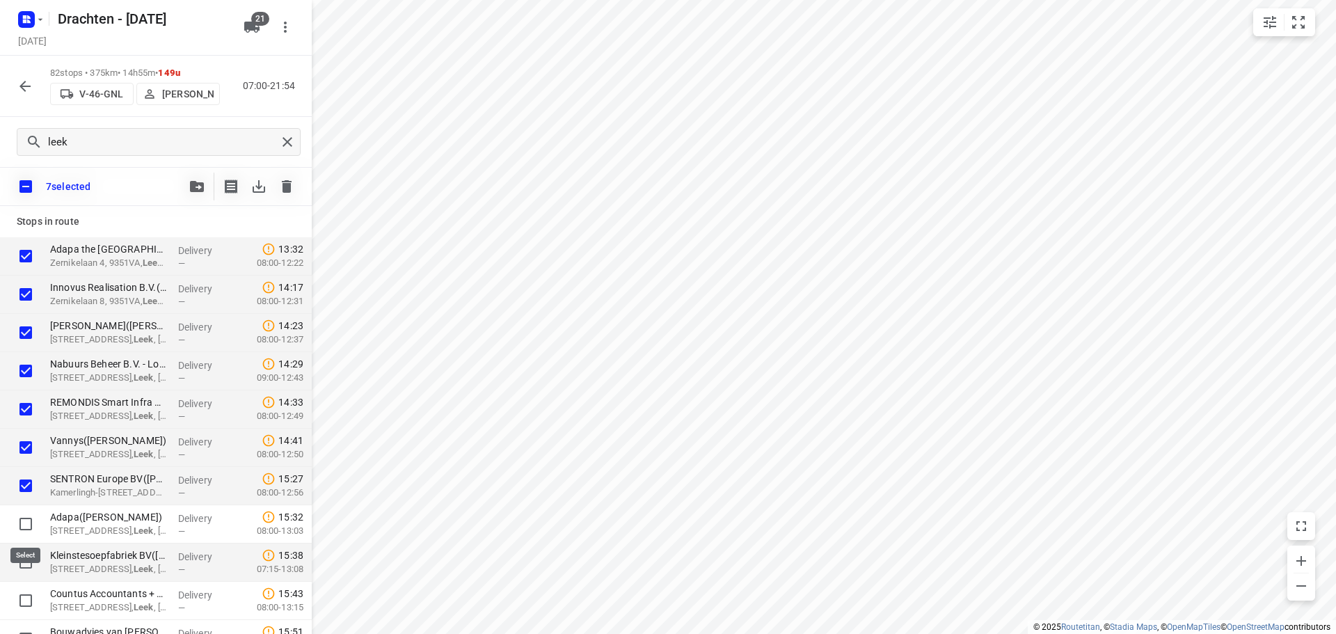
drag, startPoint x: 22, startPoint y: 519, endPoint x: 26, endPoint y: 559, distance: 39.8
click at [22, 520] on input "checkbox" at bounding box center [26, 524] width 28 height 28
checkbox input "true"
click at [25, 559] on input "checkbox" at bounding box center [26, 562] width 28 height 28
checkbox input "true"
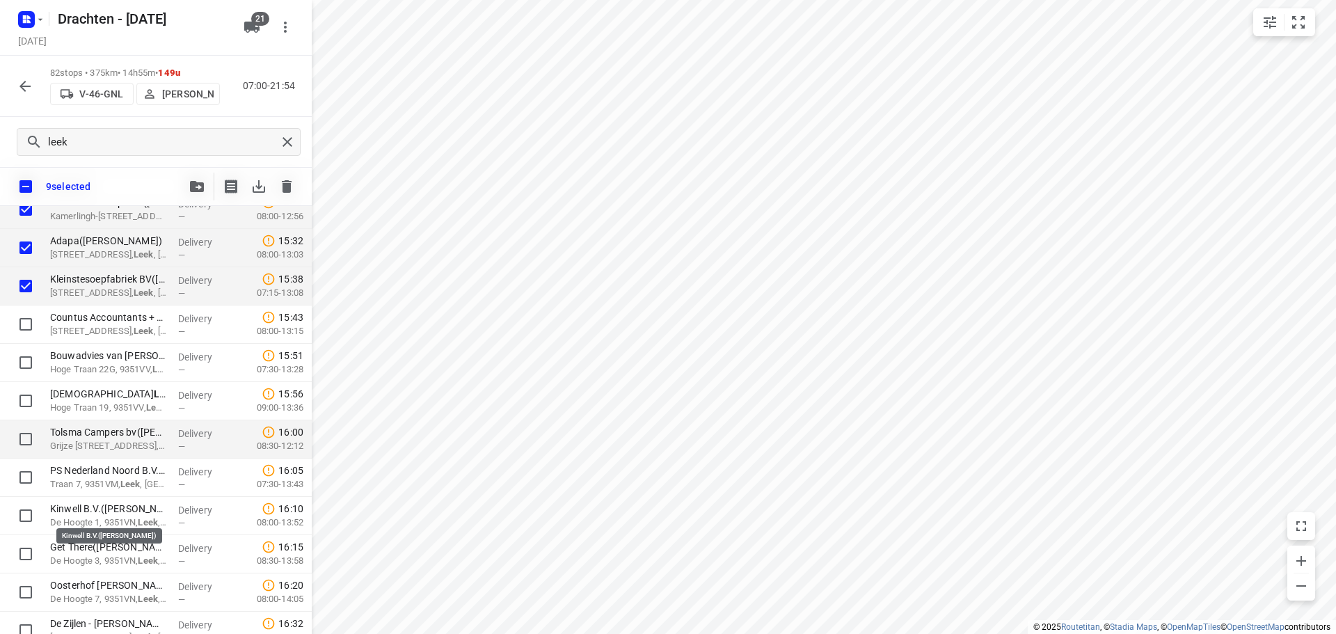
scroll to position [278, 0]
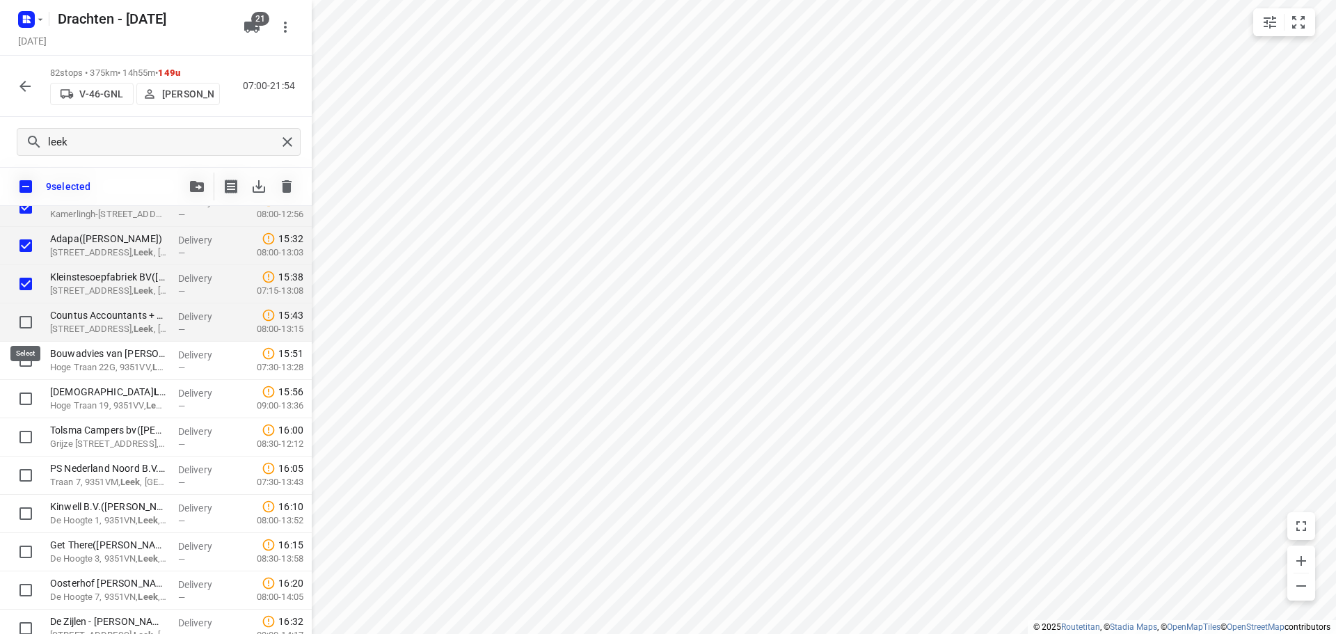
click at [30, 318] on input "checkbox" at bounding box center [26, 322] width 28 height 28
checkbox input "true"
click at [29, 358] on input "checkbox" at bounding box center [26, 361] width 28 height 28
checkbox input "true"
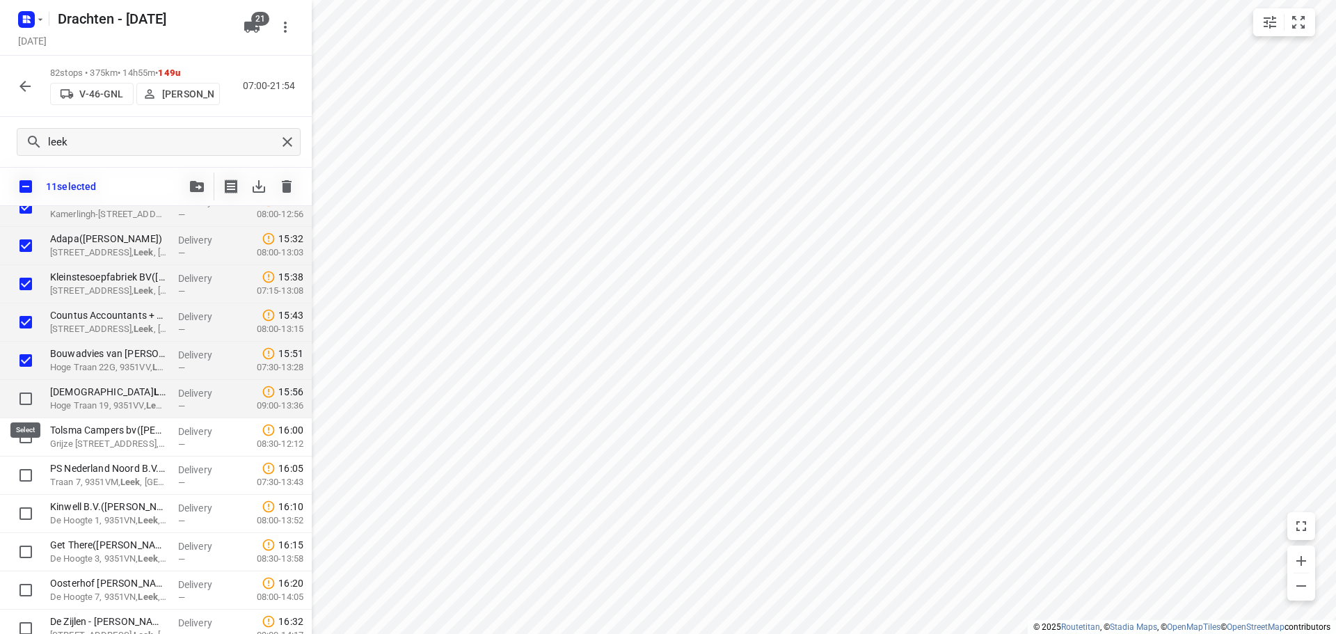
click at [23, 394] on input "checkbox" at bounding box center [26, 399] width 28 height 28
checkbox input "true"
click at [21, 436] on input "checkbox" at bounding box center [26, 437] width 28 height 28
checkbox input "true"
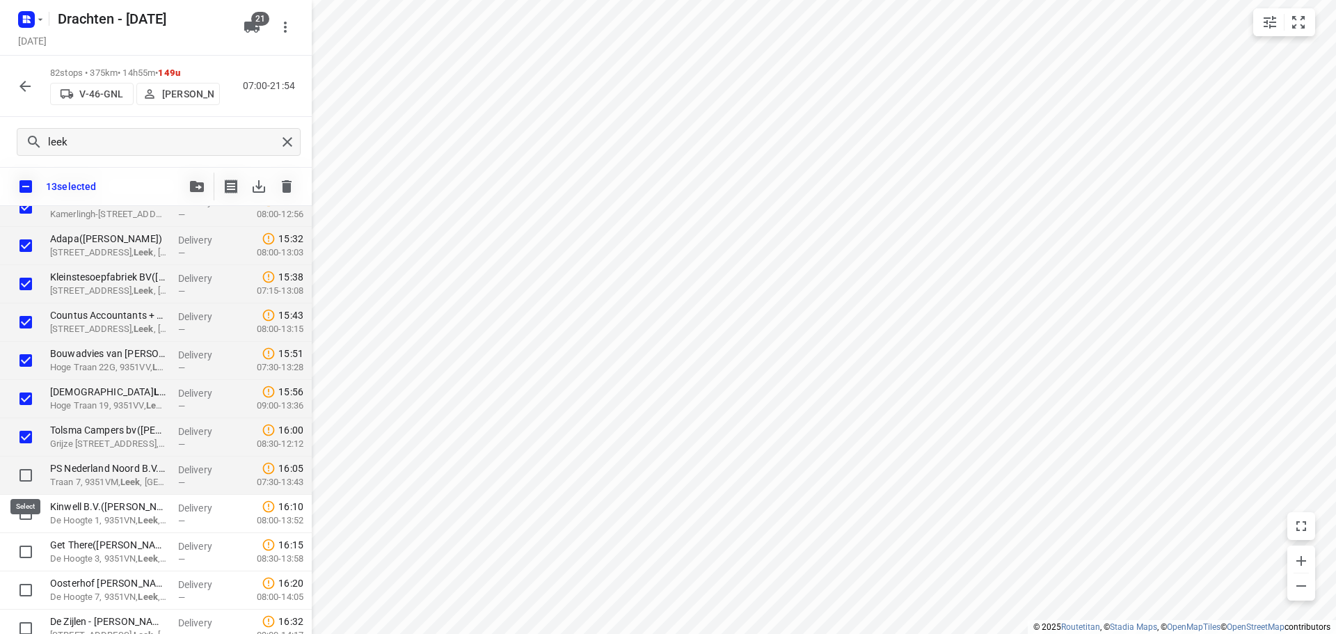
drag, startPoint x: 24, startPoint y: 476, endPoint x: 24, endPoint y: 489, distance: 13.2
click at [24, 477] on input "checkbox" at bounding box center [26, 475] width 28 height 28
checkbox input "true"
click at [22, 512] on input "checkbox" at bounding box center [26, 514] width 28 height 28
checkbox input "true"
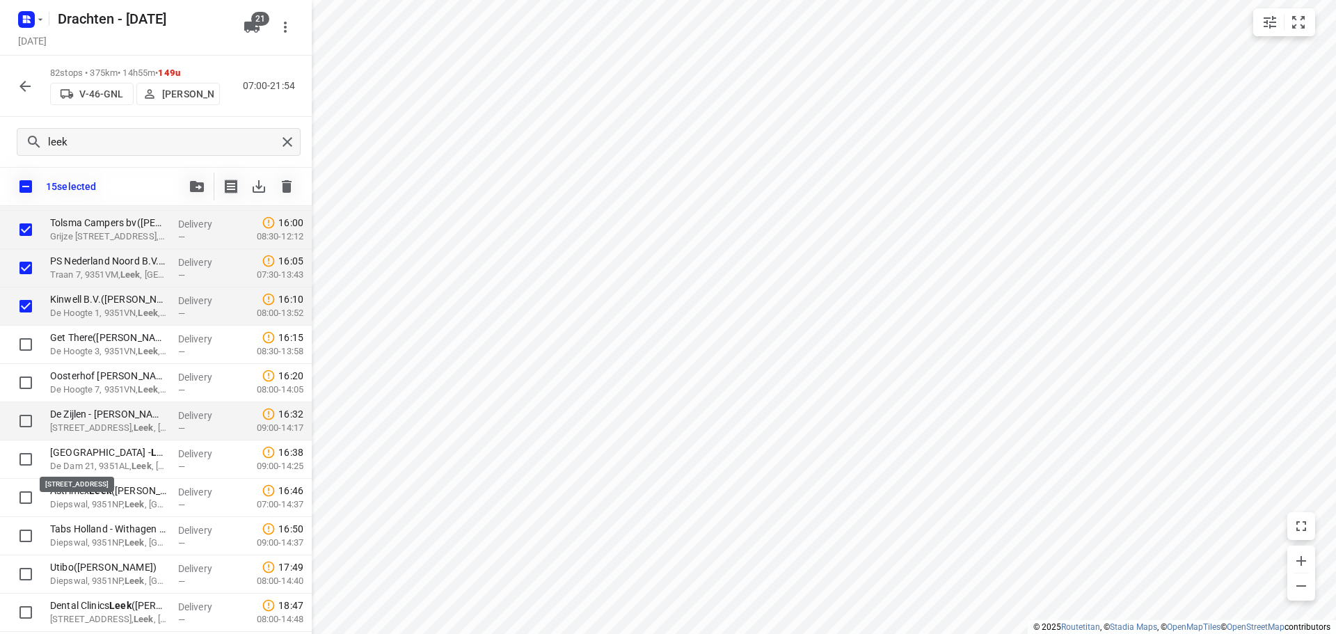
scroll to position [487, 0]
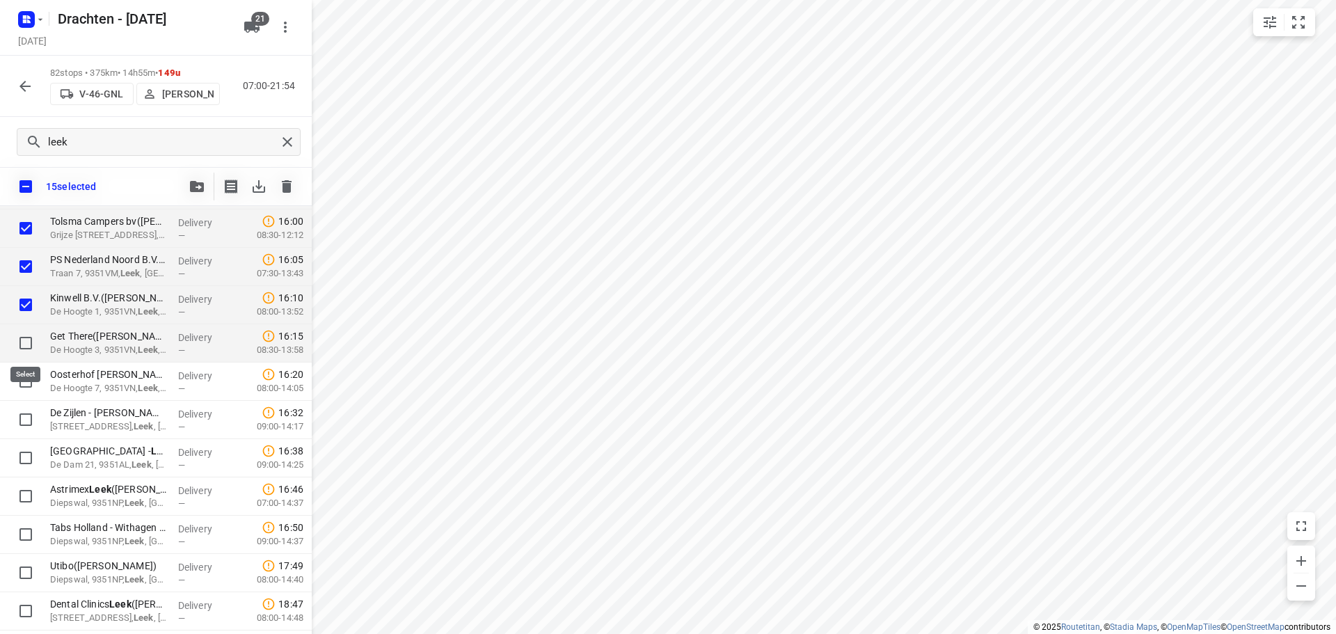
click at [19, 344] on input "checkbox" at bounding box center [26, 343] width 28 height 28
checkbox input "true"
click at [18, 386] on input "checkbox" at bounding box center [26, 381] width 28 height 28
checkbox input "true"
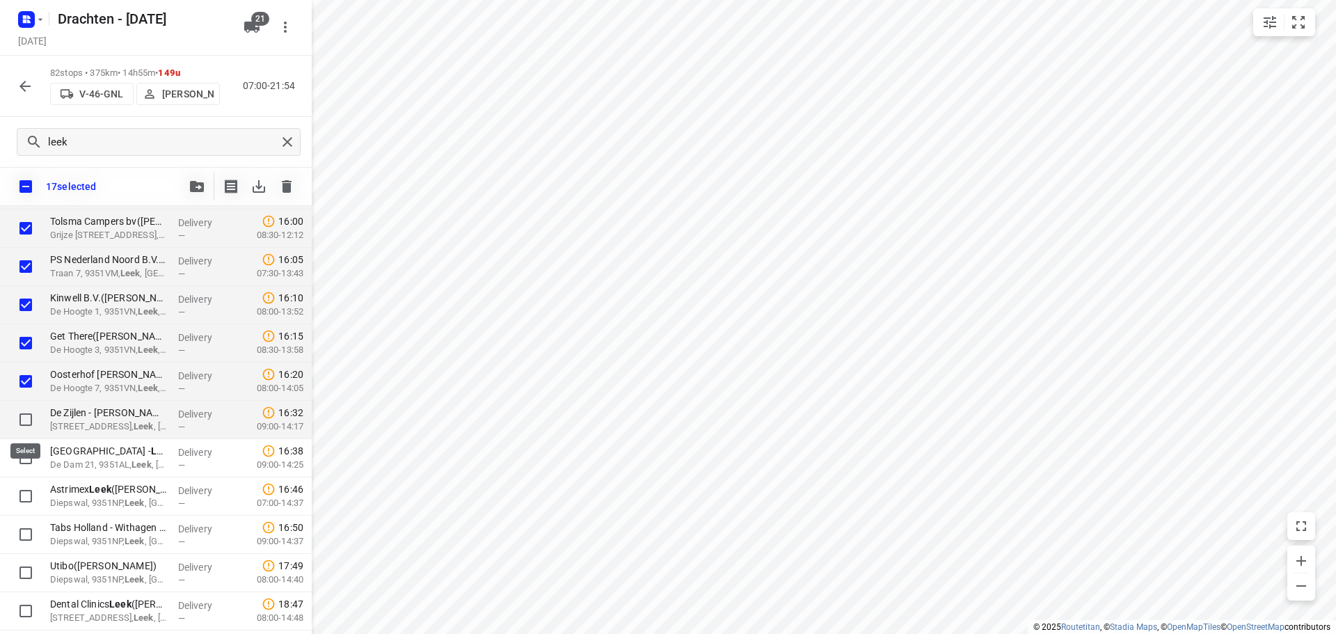
drag, startPoint x: 23, startPoint y: 415, endPoint x: 23, endPoint y: 433, distance: 18.8
click at [23, 416] on input "checkbox" at bounding box center [26, 420] width 28 height 28
checkbox input "true"
click at [23, 460] on input "checkbox" at bounding box center [26, 458] width 28 height 28
checkbox input "true"
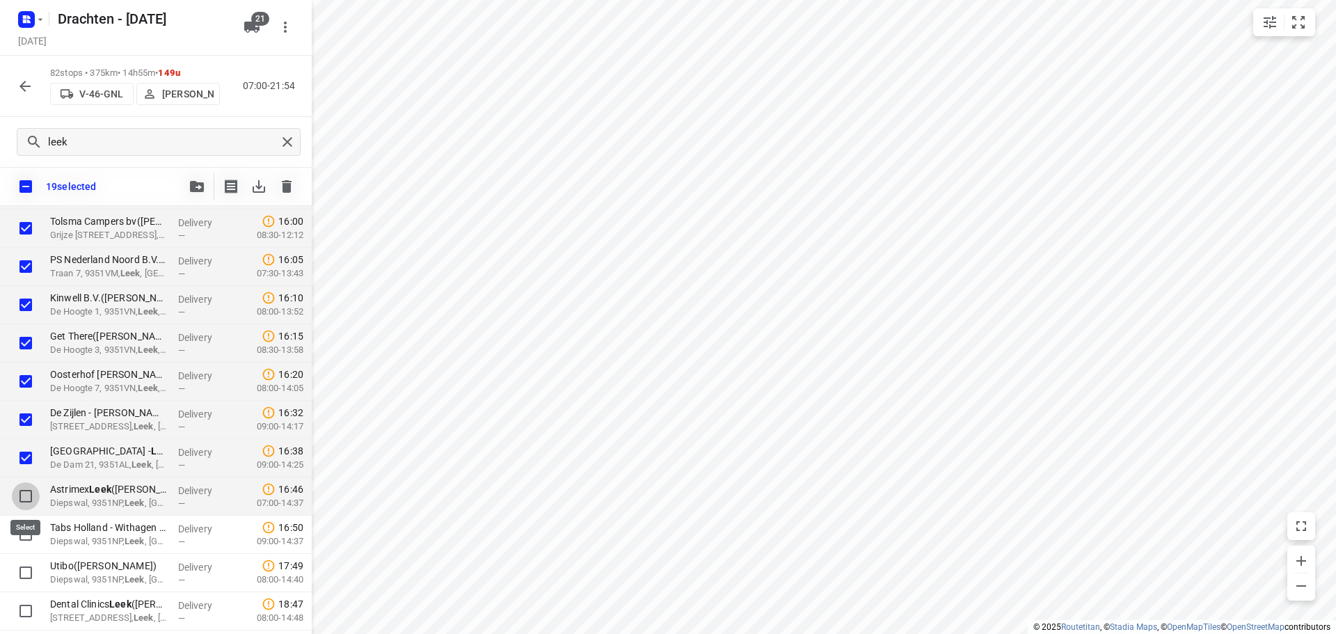
click at [26, 493] on input "checkbox" at bounding box center [26, 496] width 28 height 28
checkbox input "true"
click at [27, 181] on input "checkbox" at bounding box center [25, 186] width 29 height 29
checkbox input "false"
checkbox input "true"
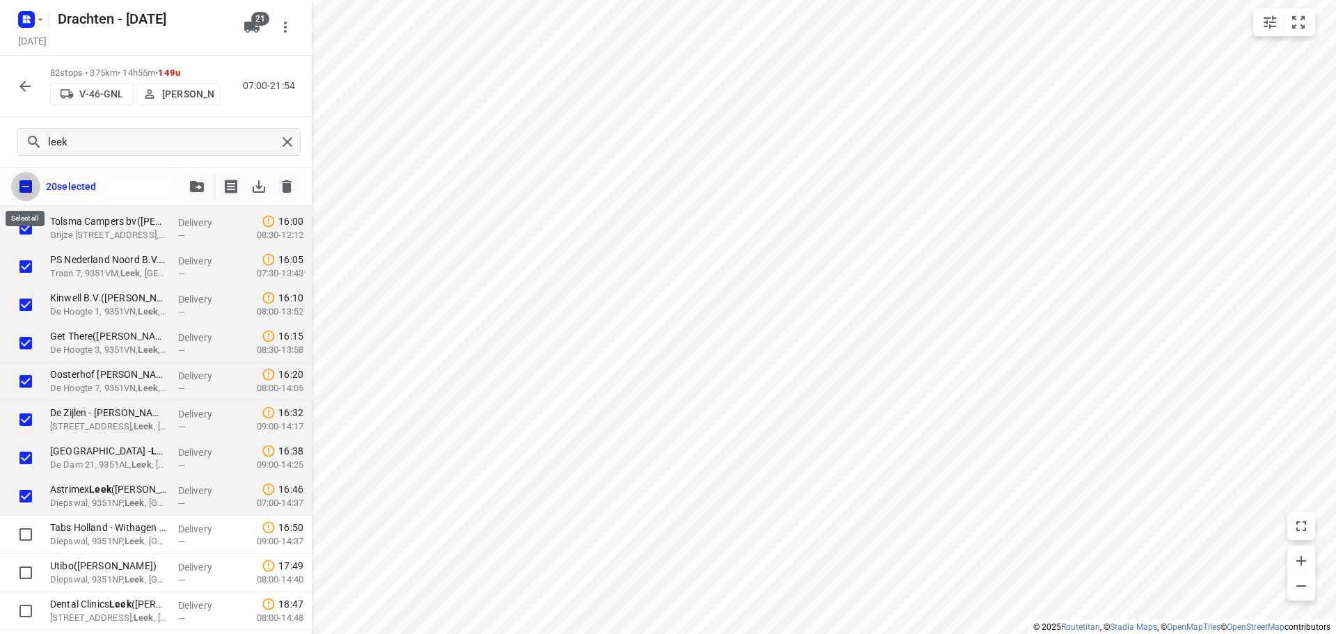
checkbox input "true"
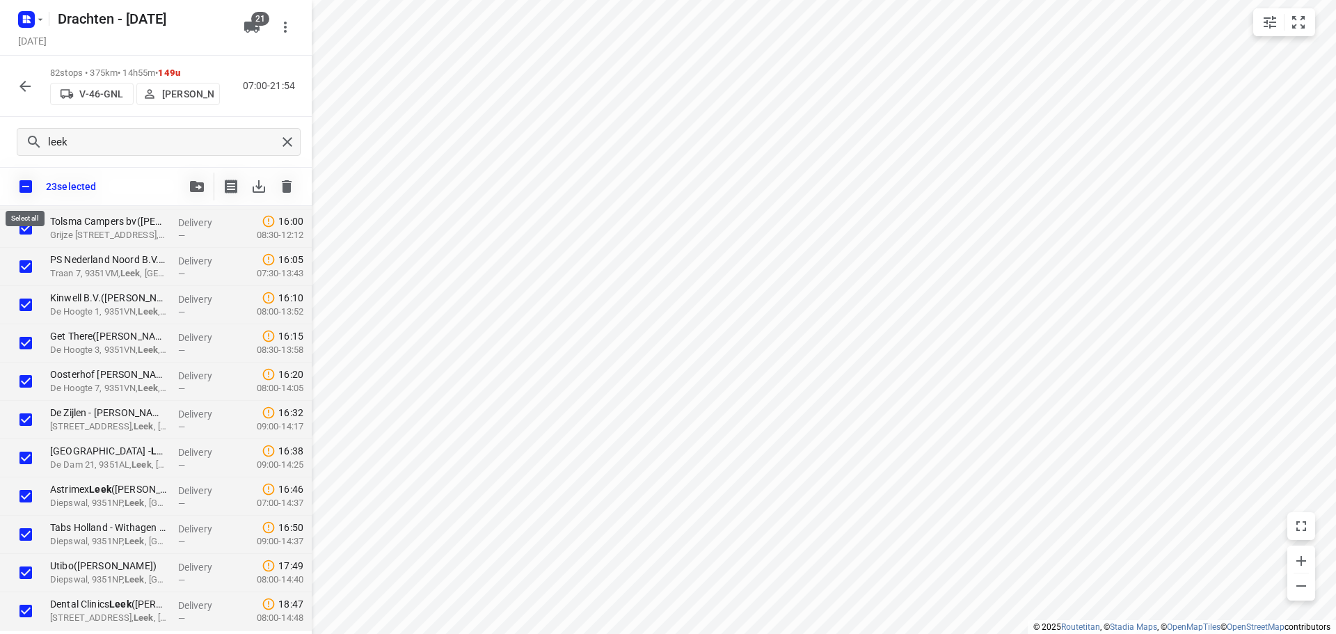
click at [24, 182] on input "checkbox" at bounding box center [25, 186] width 29 height 29
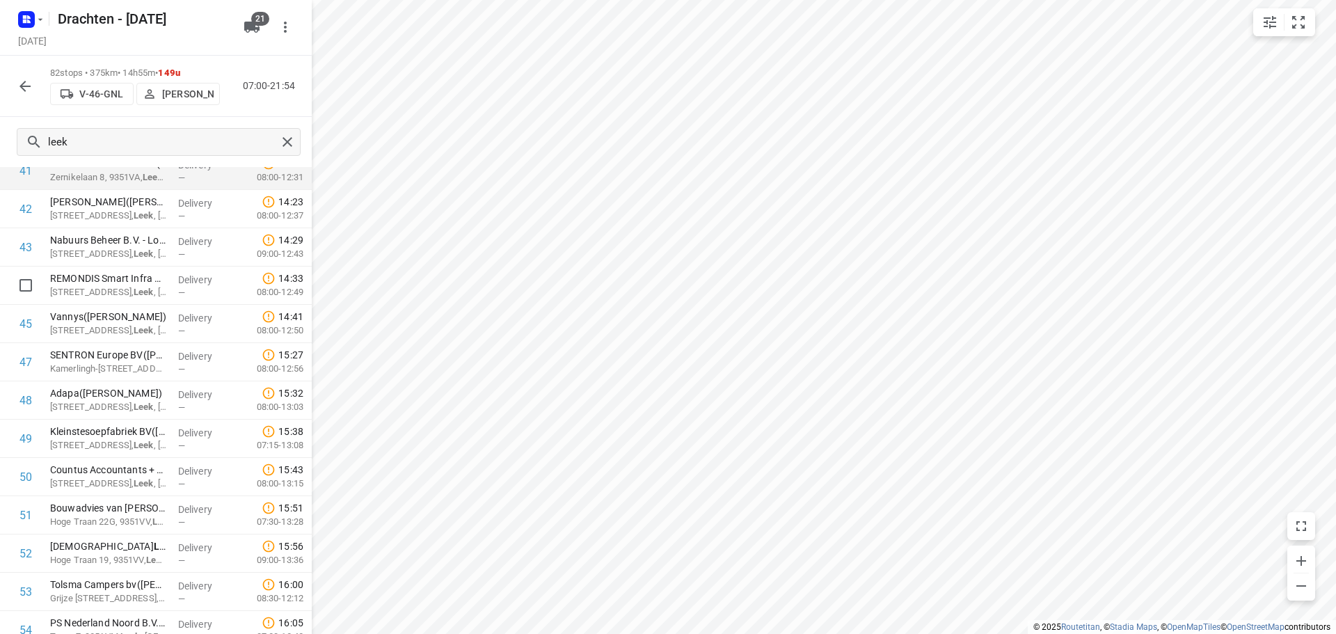
scroll to position [0, 0]
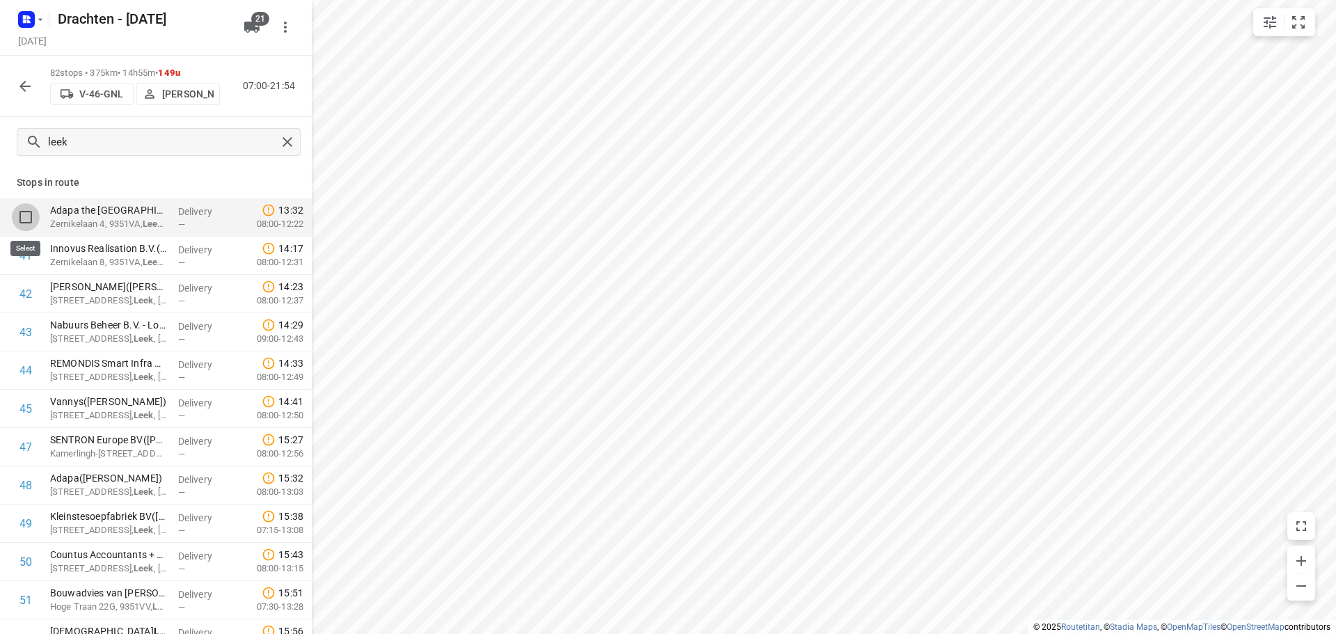
click at [24, 217] on input "checkbox" at bounding box center [26, 217] width 28 height 28
checkbox input "true"
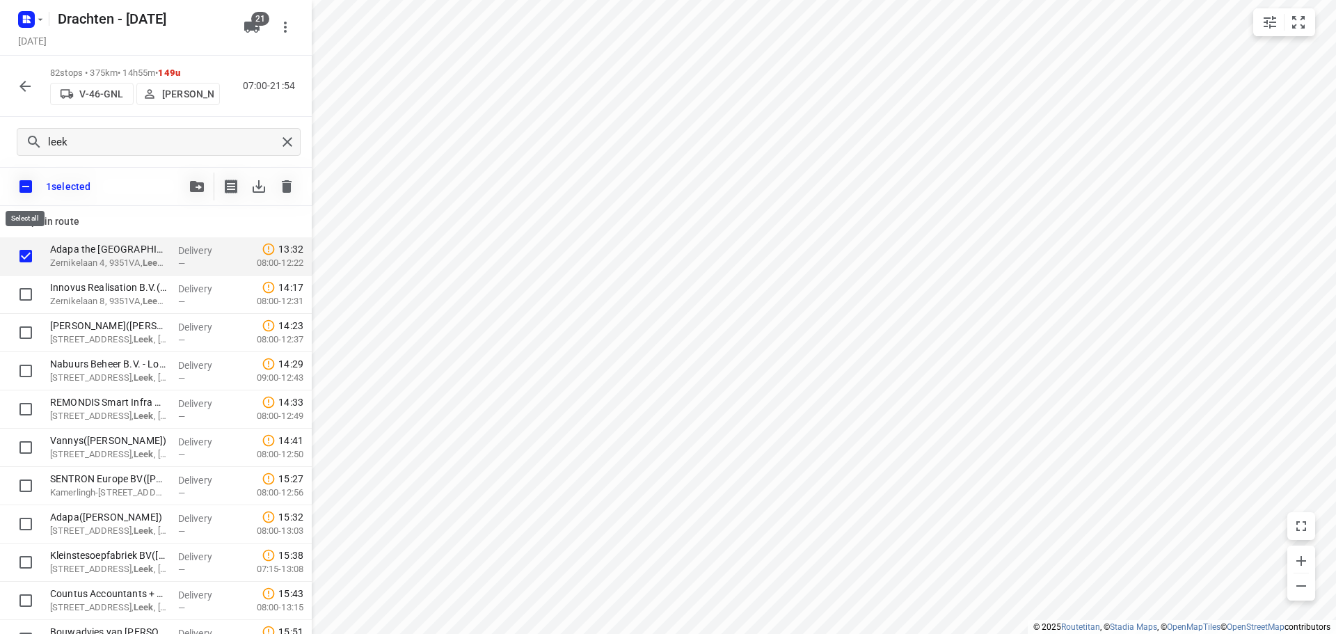
click at [22, 186] on input "checkbox" at bounding box center [25, 186] width 29 height 29
checkbox input "false"
checkbox input "true"
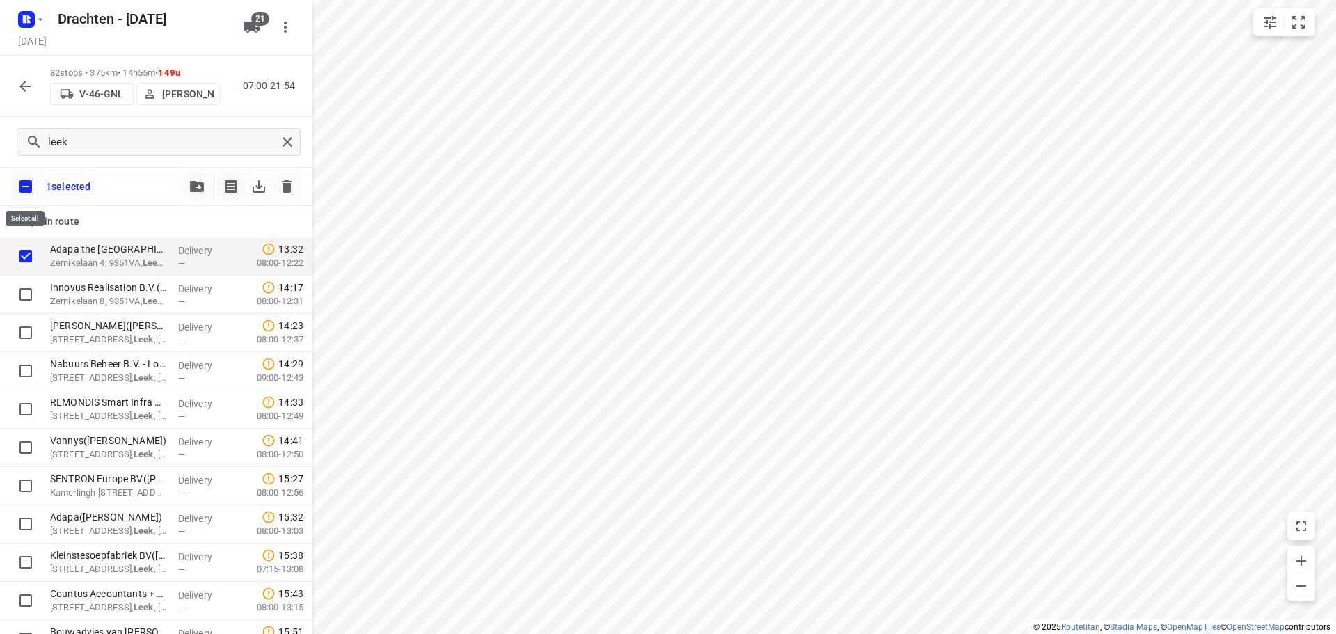
checkbox input "true"
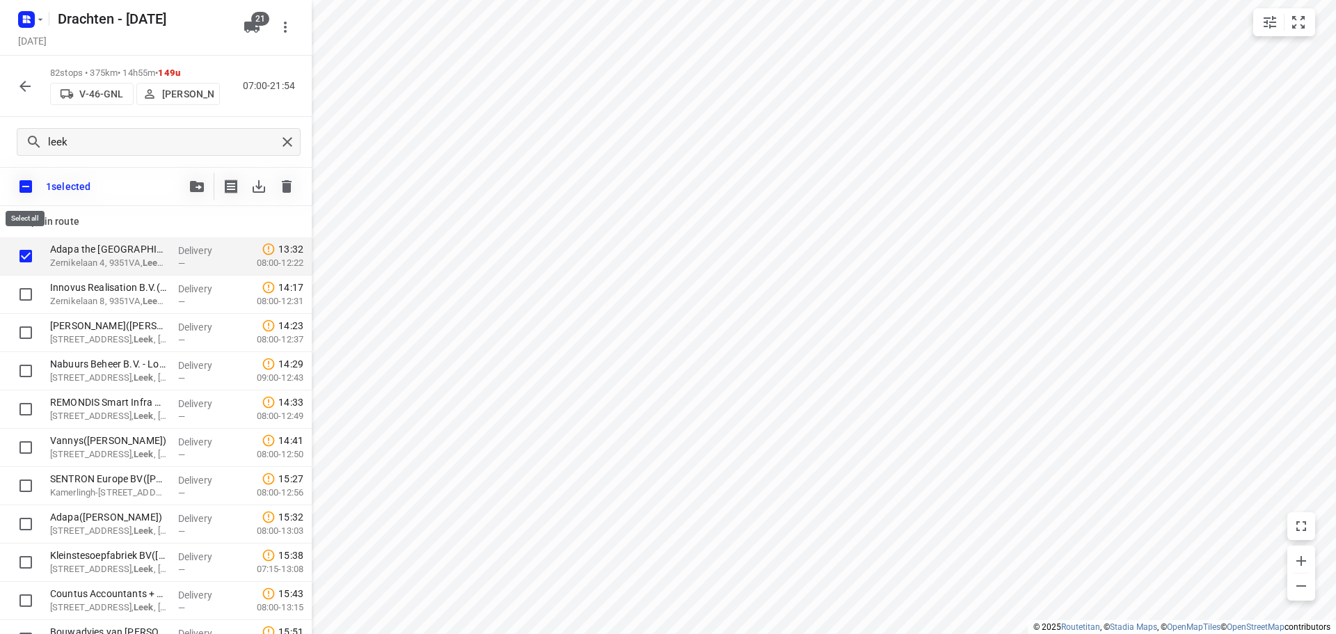
checkbox input "true"
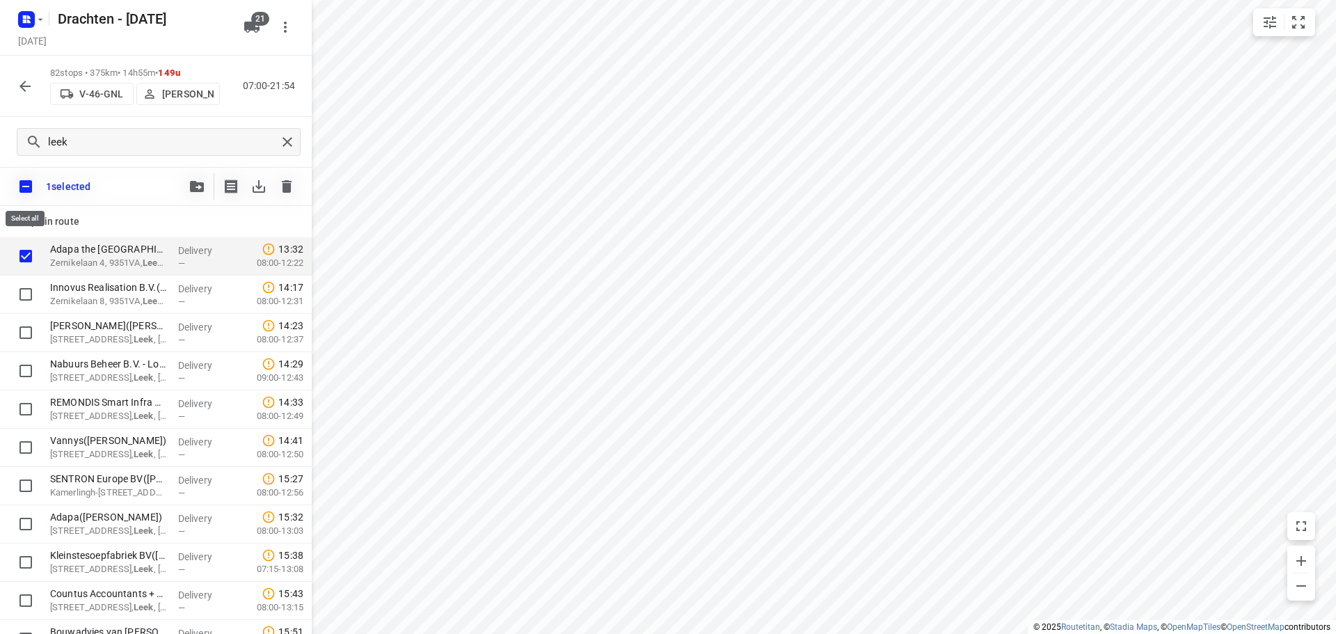
checkbox input "true"
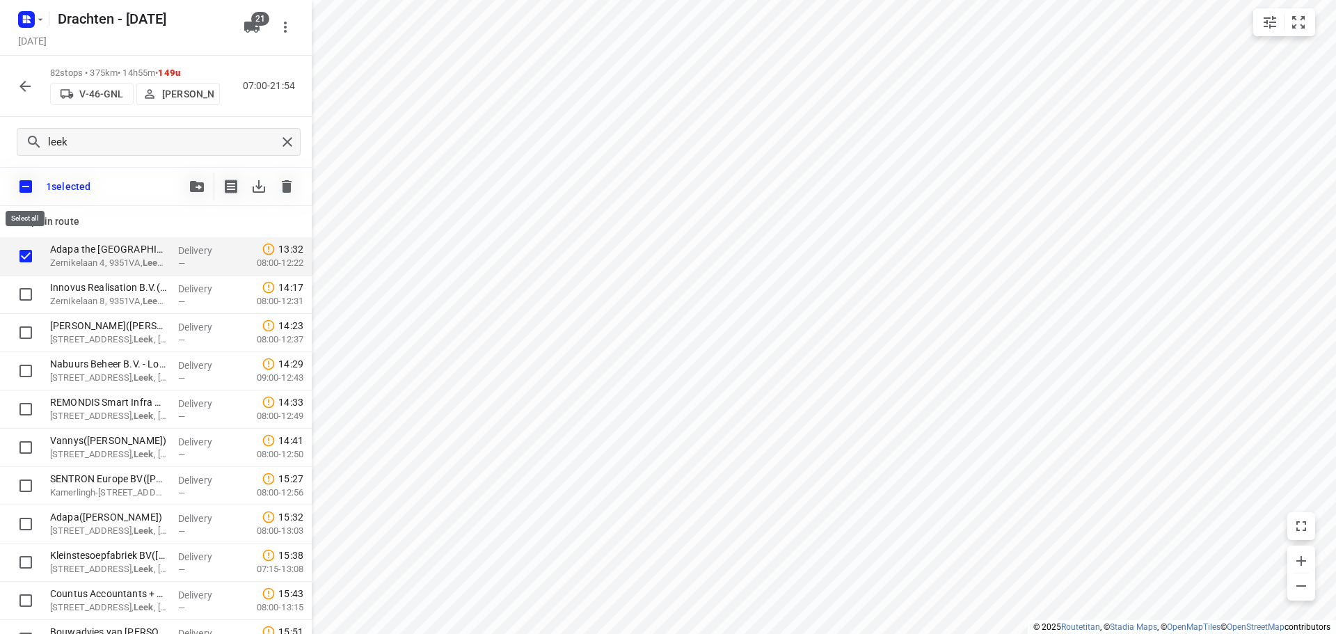
checkbox input "true"
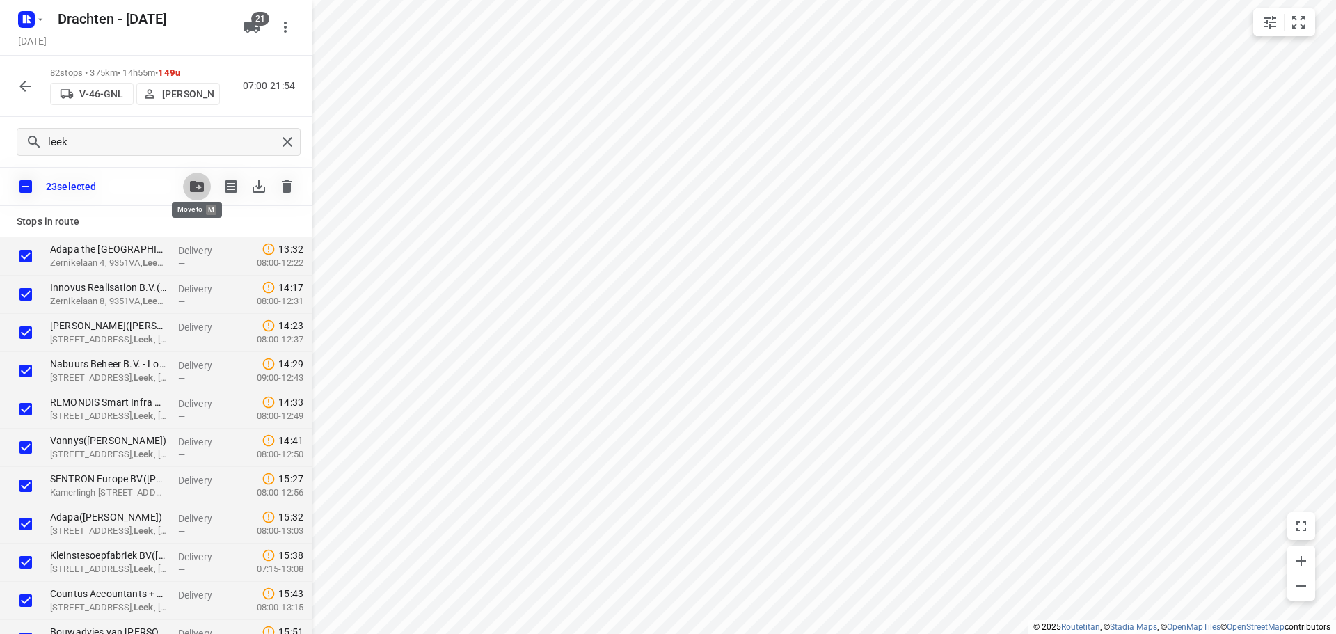
click at [193, 184] on icon "button" at bounding box center [197, 186] width 14 height 11
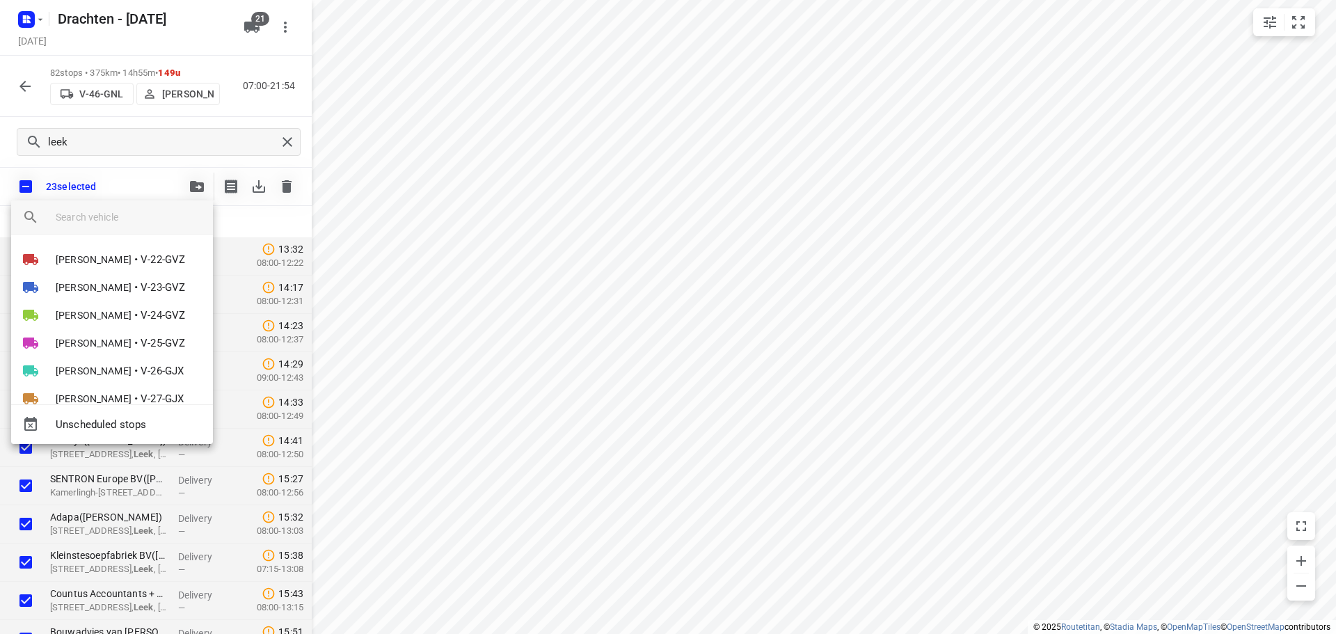
click at [125, 178] on div at bounding box center [668, 317] width 1336 height 634
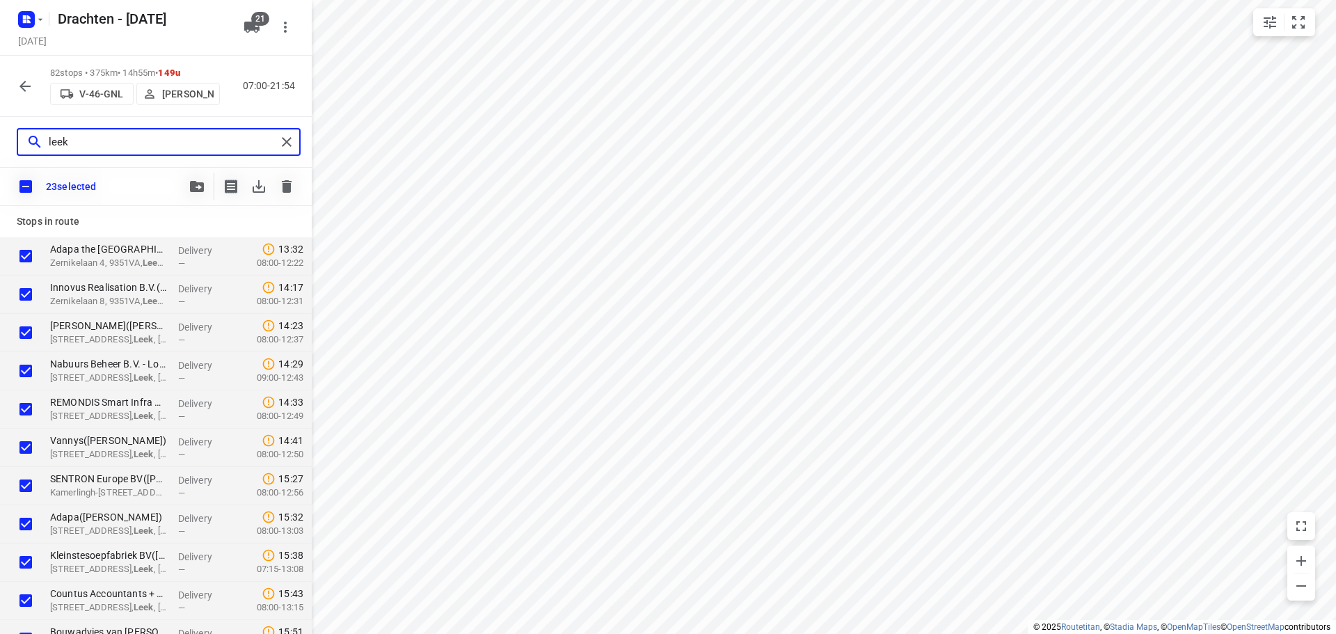
drag, startPoint x: 79, startPoint y: 142, endPoint x: 17, endPoint y: 142, distance: 61.2
click at [17, 142] on div "leek" at bounding box center [159, 142] width 284 height 28
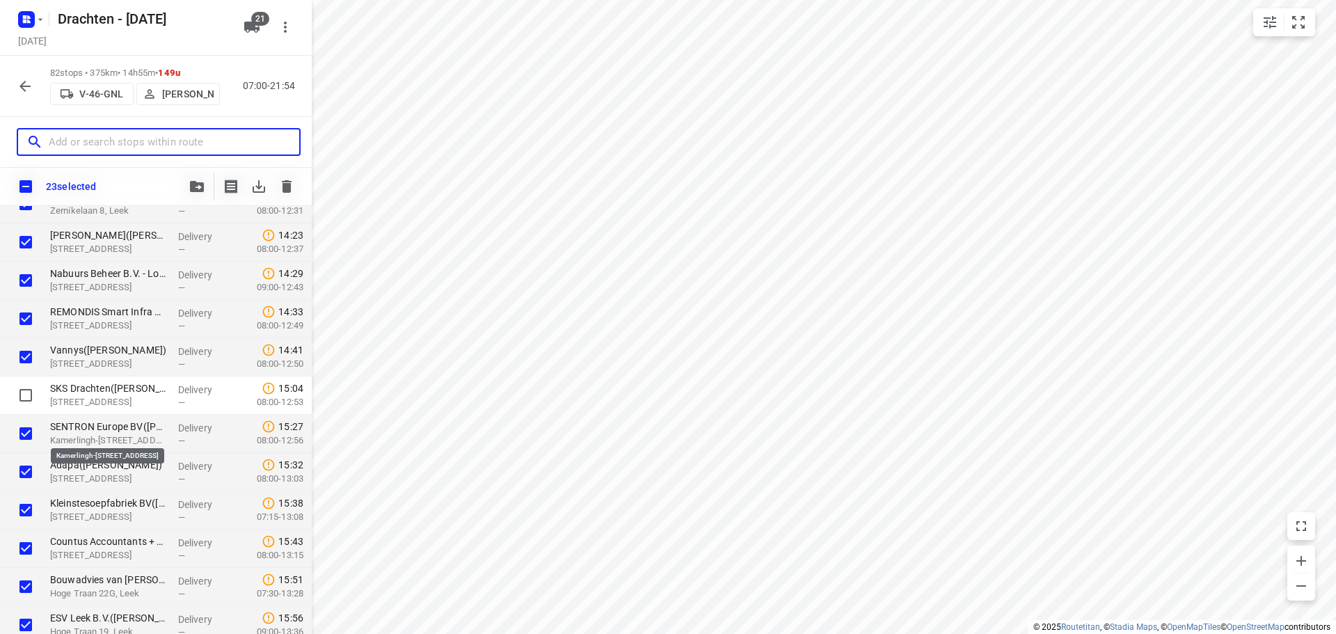
scroll to position [1670, 0]
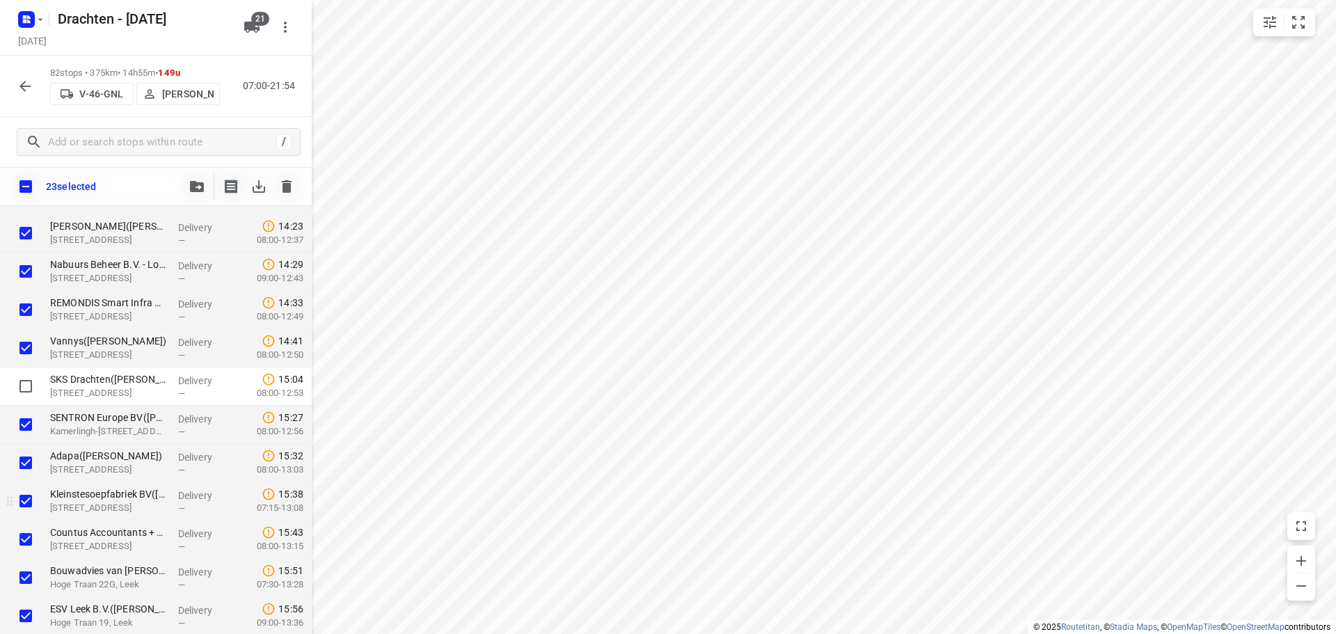
drag, startPoint x: 25, startPoint y: 351, endPoint x: 70, endPoint y: 519, distance: 173.5
click at [40, 551] on div "IJzerhandel J.M. Raadsma Dokkum(Ate Heegstra) De Lange West 104A, Drachten Deli…" at bounding box center [156, 214] width 312 height 3138
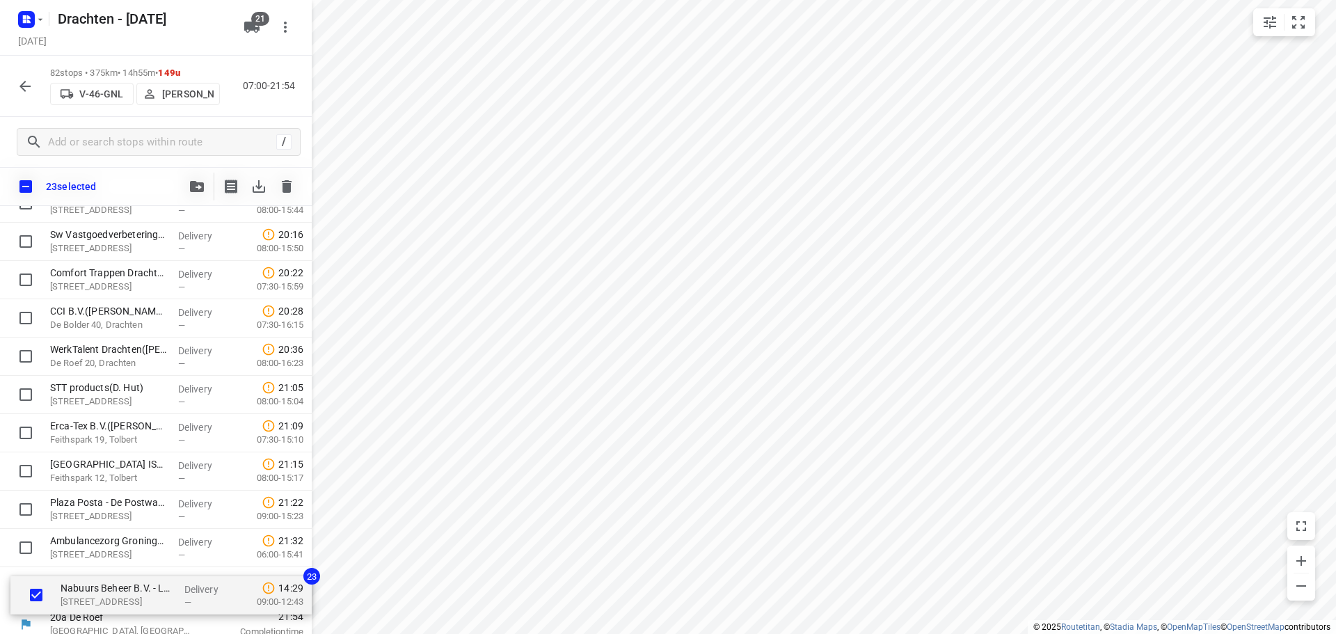
scroll to position [2858, 0]
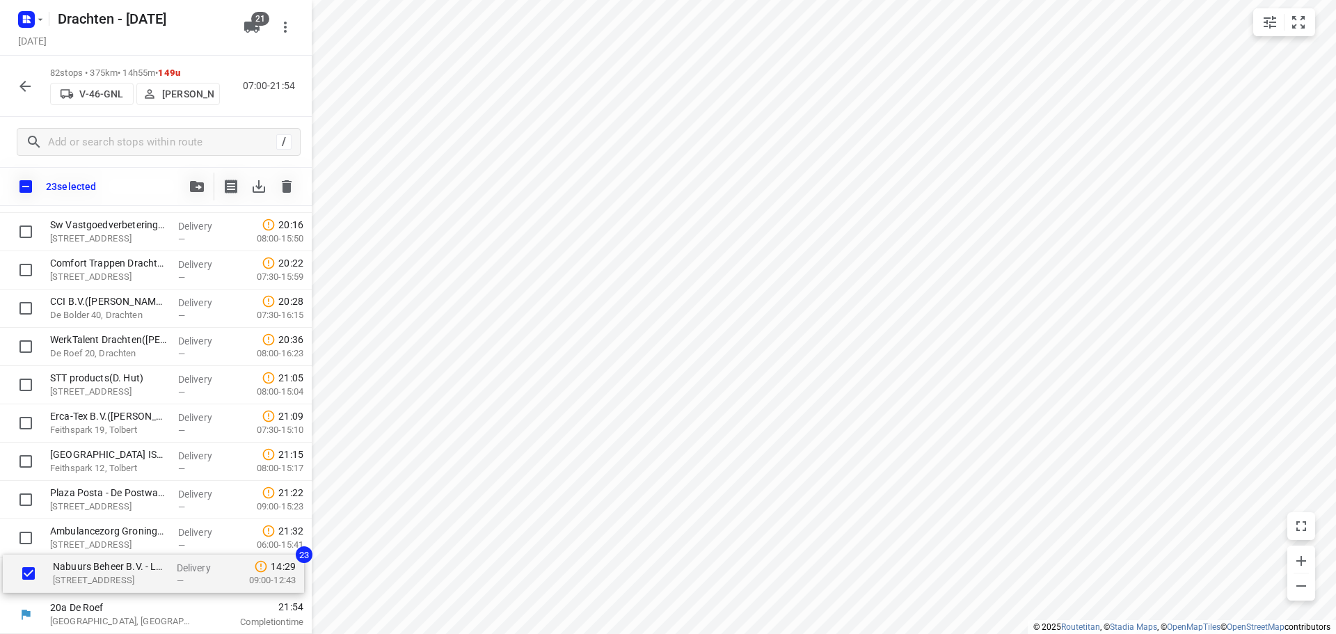
drag, startPoint x: 41, startPoint y: 287, endPoint x: 45, endPoint y: 596, distance: 309.7
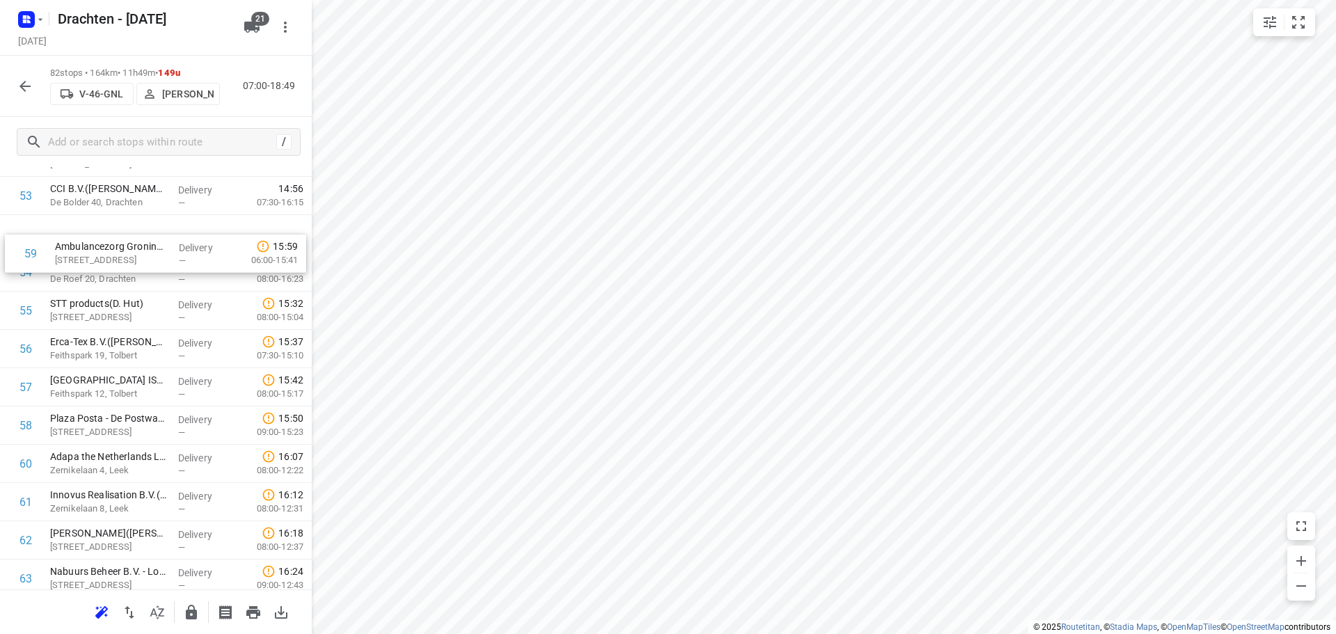
scroll to position [2081, 0]
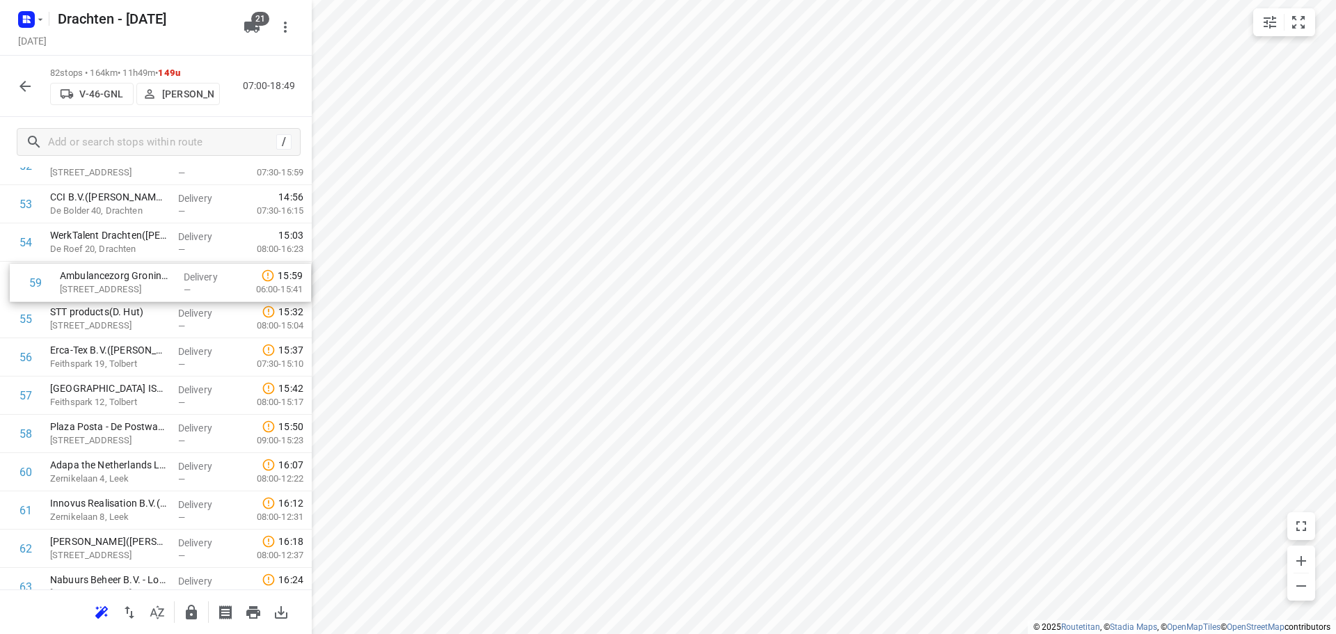
drag, startPoint x: 117, startPoint y: 355, endPoint x: 127, endPoint y: 281, distance: 74.4
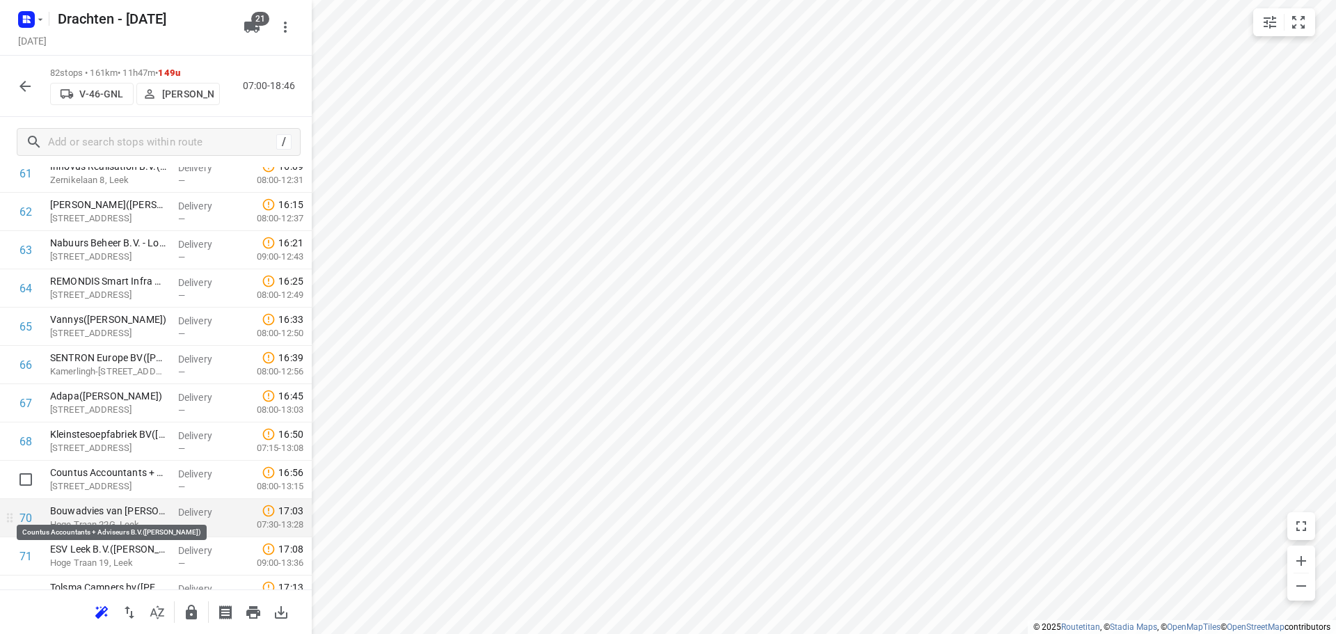
scroll to position [2429, 0]
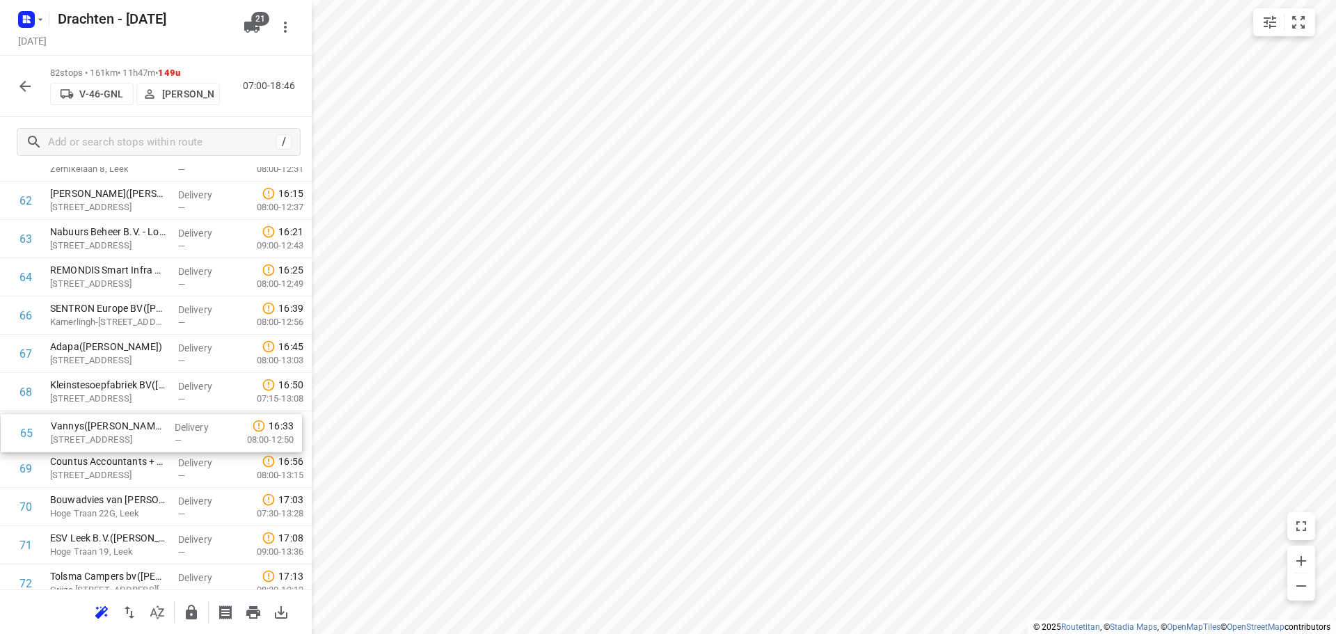
drag, startPoint x: 87, startPoint y: 320, endPoint x: 89, endPoint y: 443, distance: 123.2
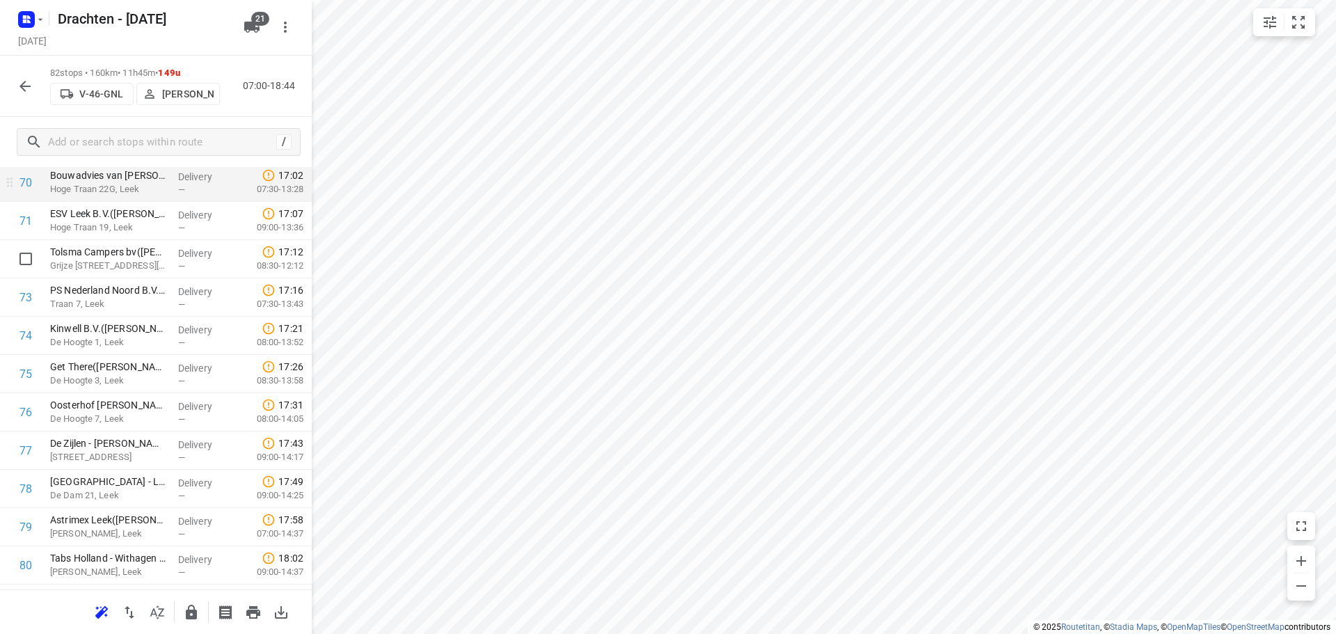
scroll to position [2863, 0]
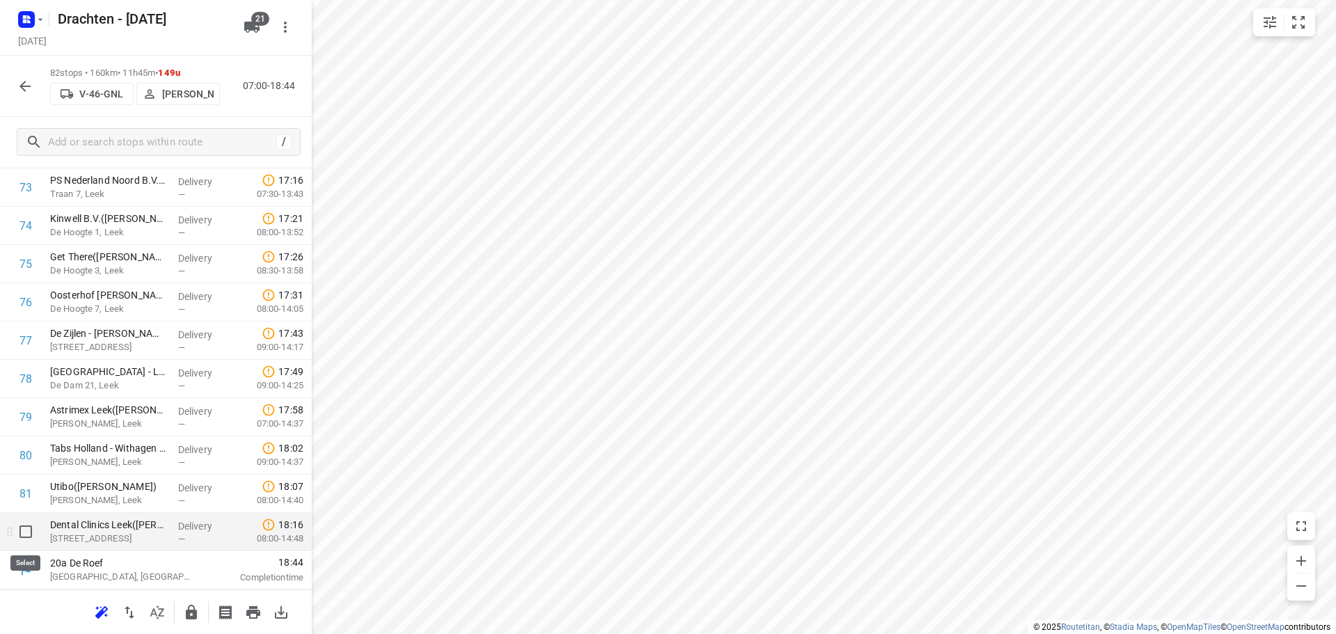
click at [25, 527] on input "checkbox" at bounding box center [26, 532] width 28 height 28
checkbox input "true"
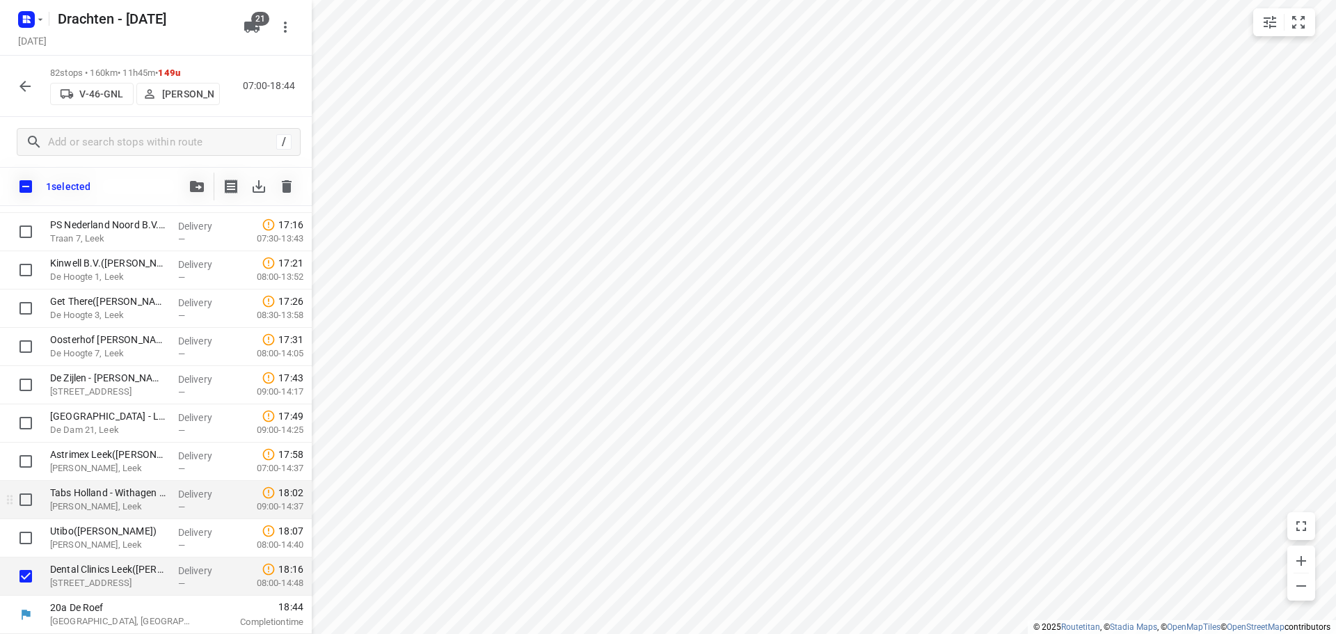
scroll to position [2858, 0]
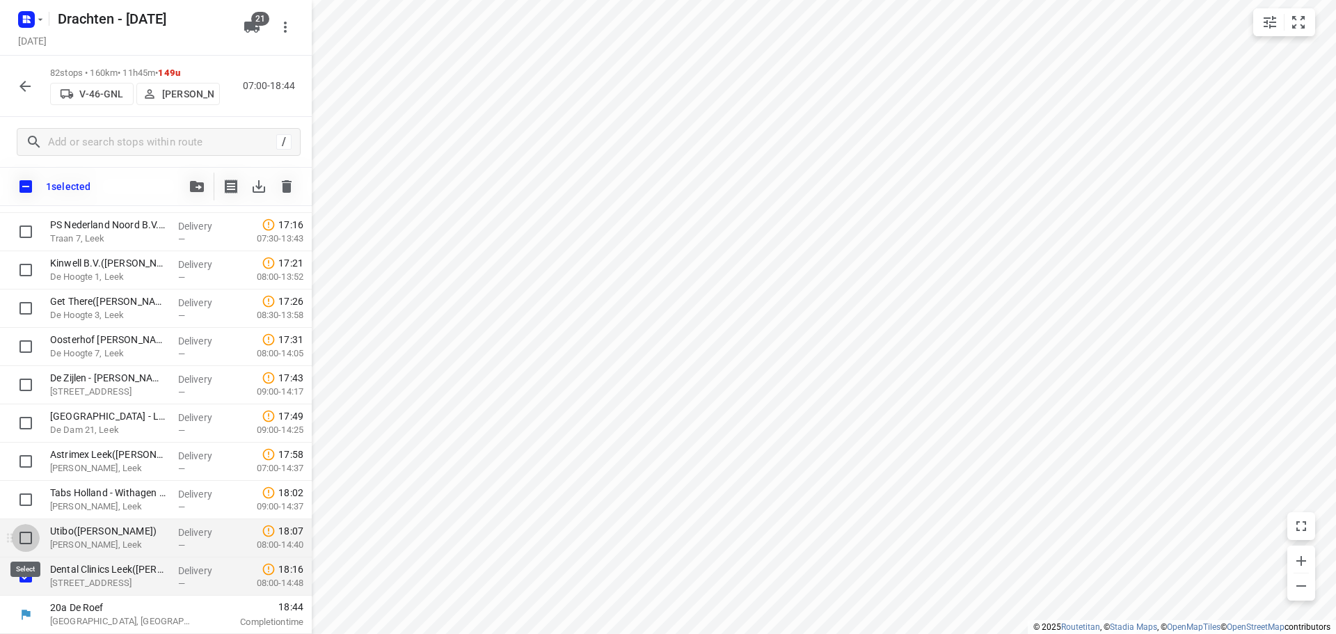
click at [26, 537] on input "checkbox" at bounding box center [26, 538] width 28 height 28
checkbox input "true"
click at [27, 496] on input "checkbox" at bounding box center [26, 500] width 28 height 28
checkbox input "true"
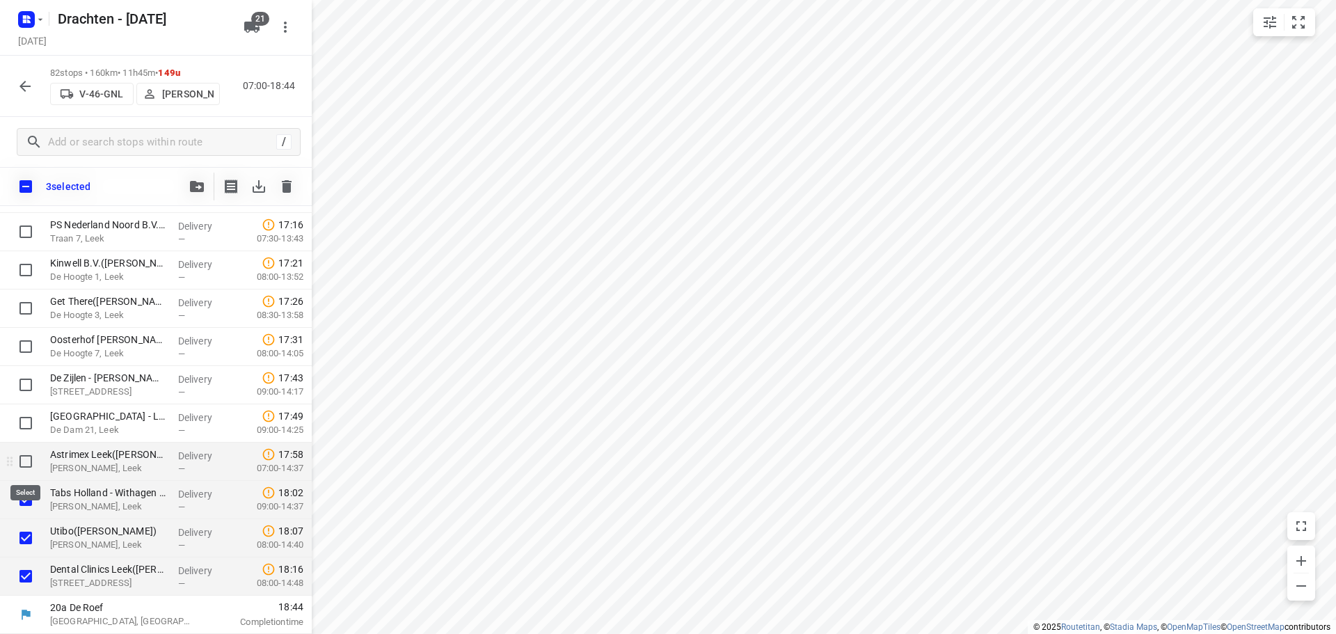
click at [29, 461] on input "checkbox" at bounding box center [26, 461] width 28 height 28
checkbox input "true"
click at [23, 421] on input "checkbox" at bounding box center [26, 423] width 28 height 28
checkbox input "true"
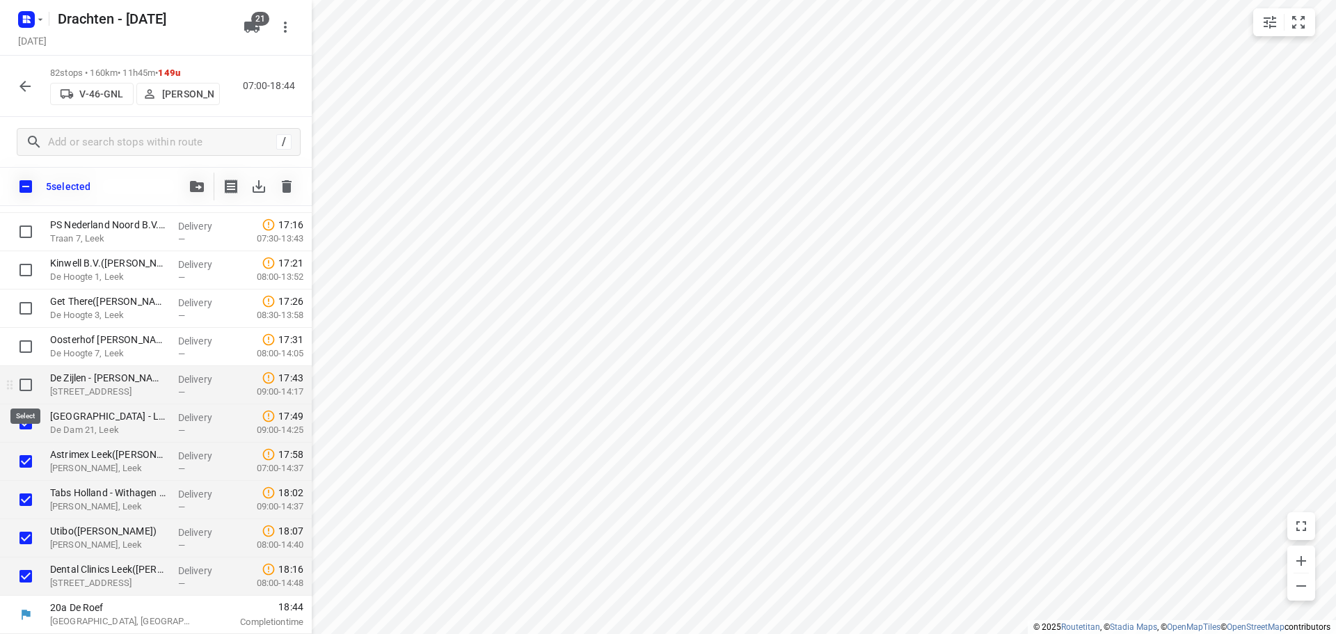
click at [25, 389] on input "checkbox" at bounding box center [26, 385] width 28 height 28
checkbox input "true"
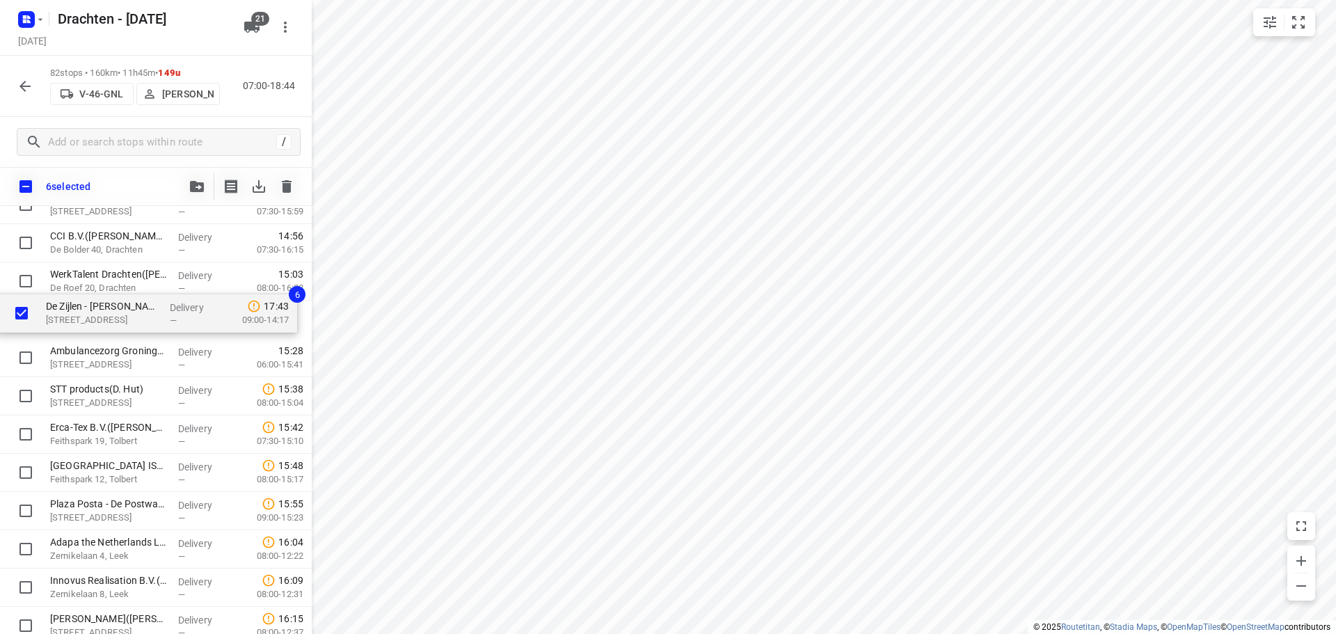
scroll to position [2075, 0]
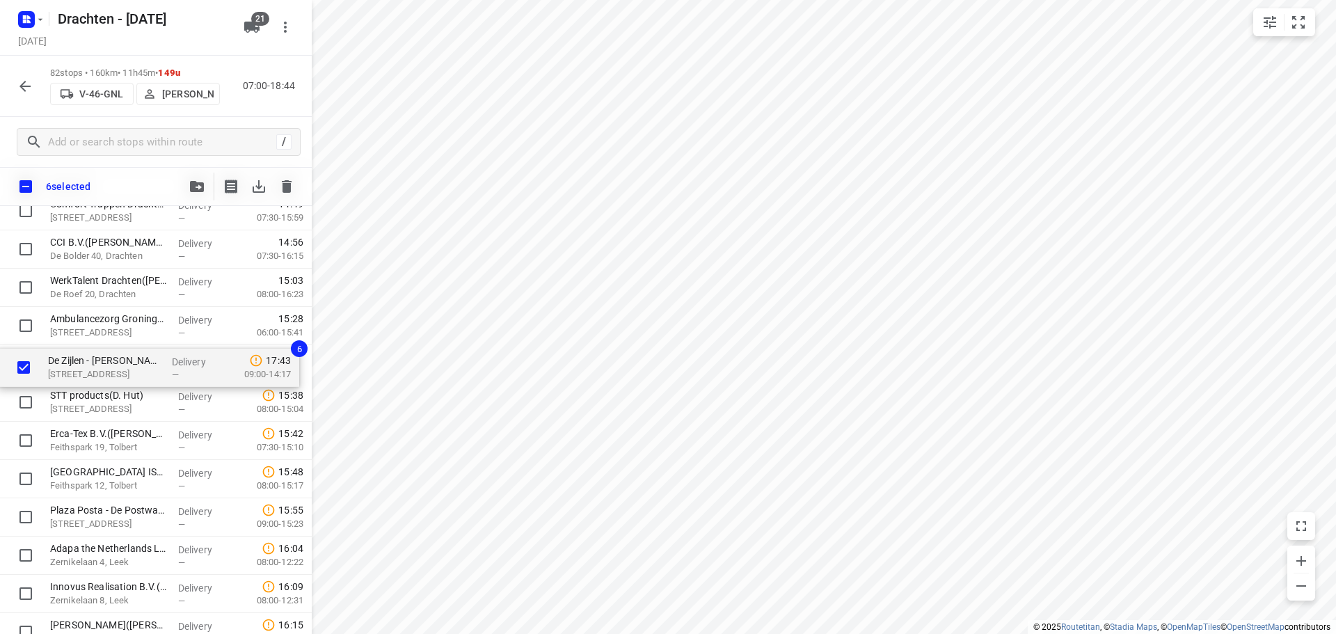
drag, startPoint x: 96, startPoint y: 390, endPoint x: 96, endPoint y: 369, distance: 20.9
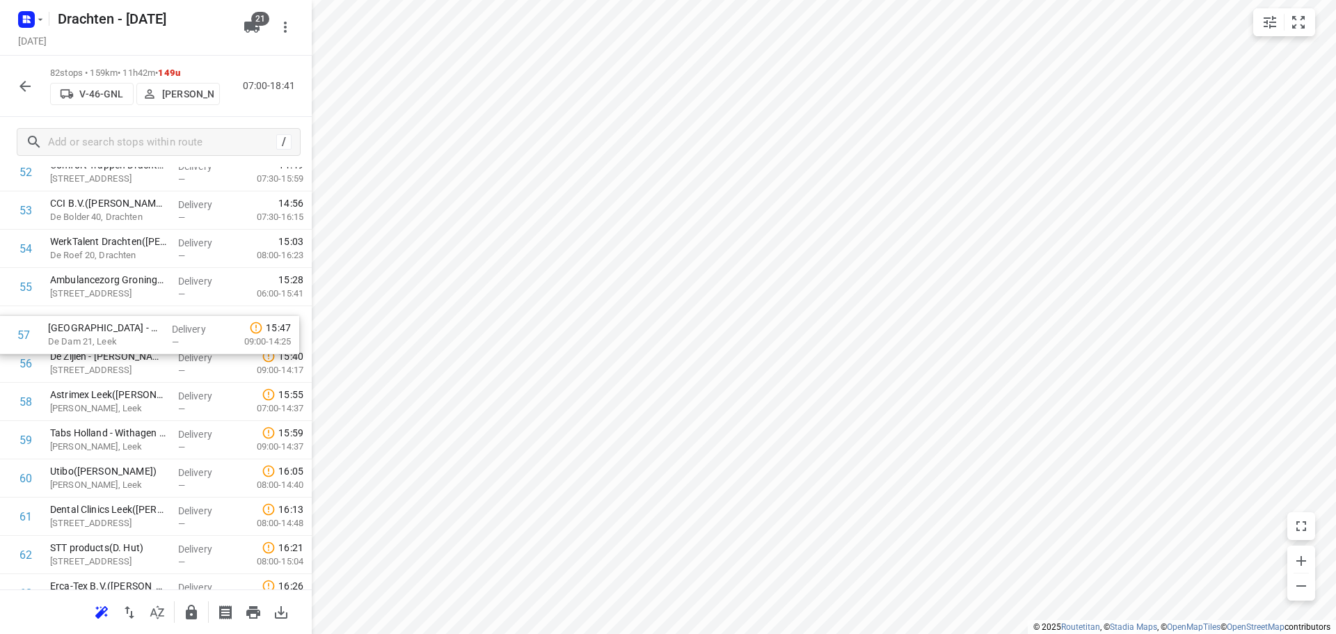
drag, startPoint x: 95, startPoint y: 371, endPoint x: 94, endPoint y: 337, distance: 33.4
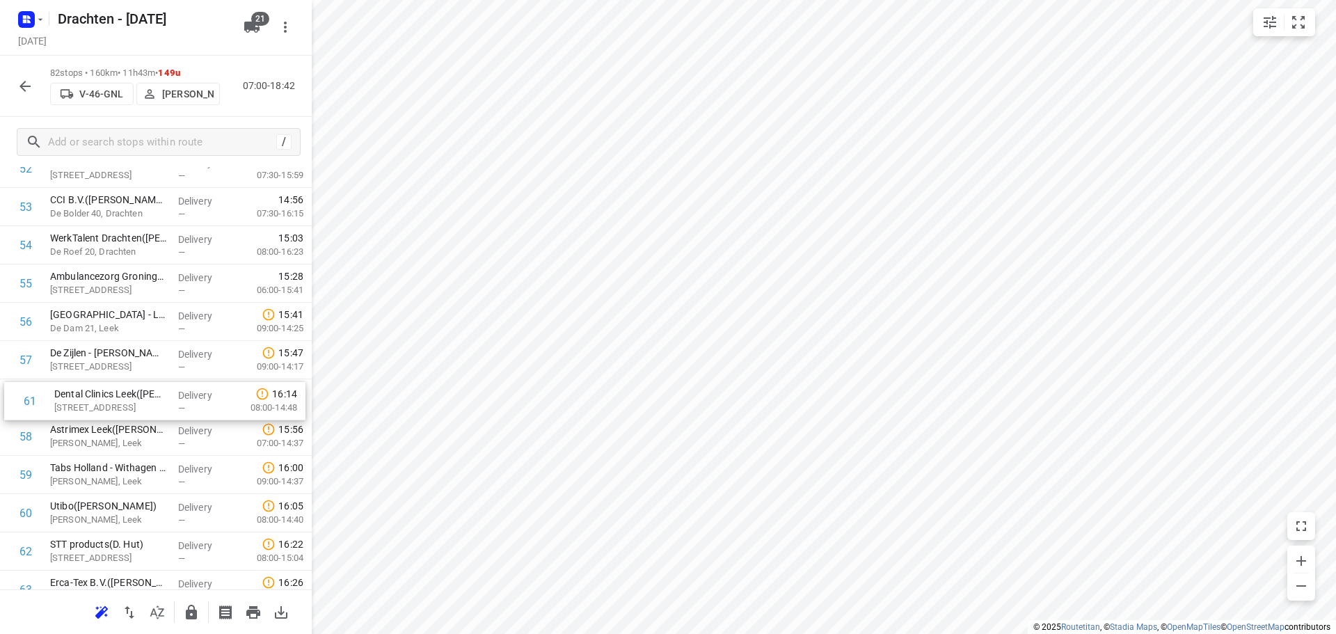
drag, startPoint x: 79, startPoint y: 525, endPoint x: 84, endPoint y: 404, distance: 121.2
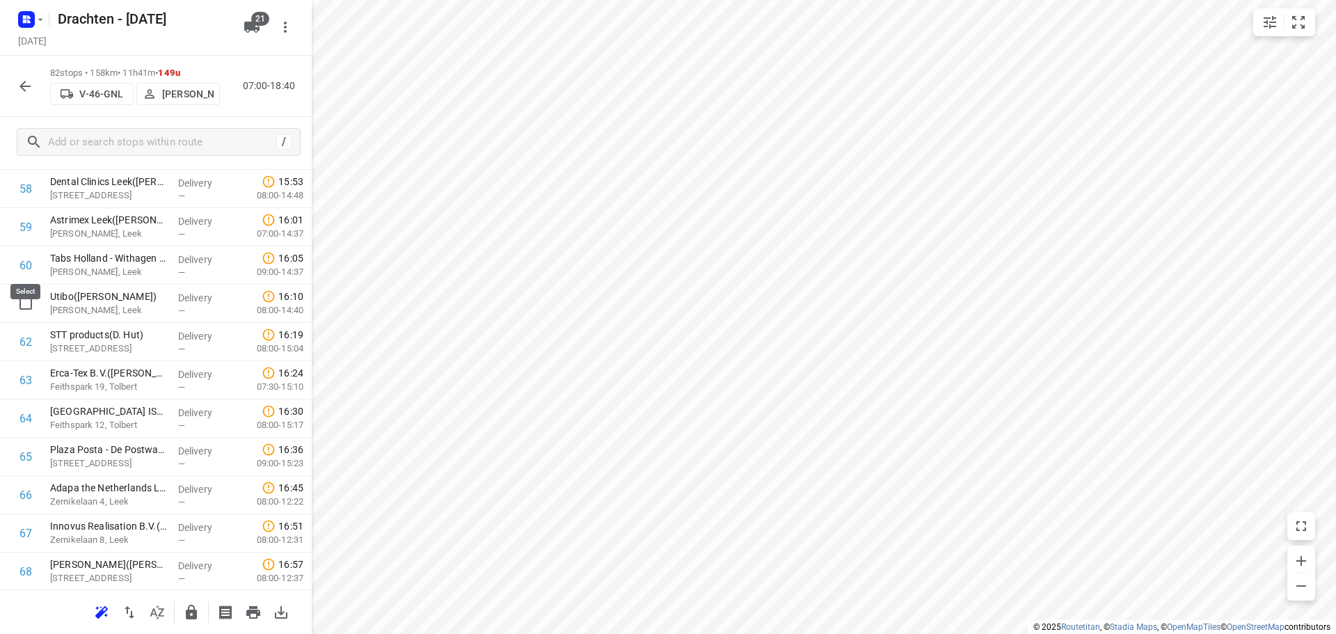
scroll to position [2230, 0]
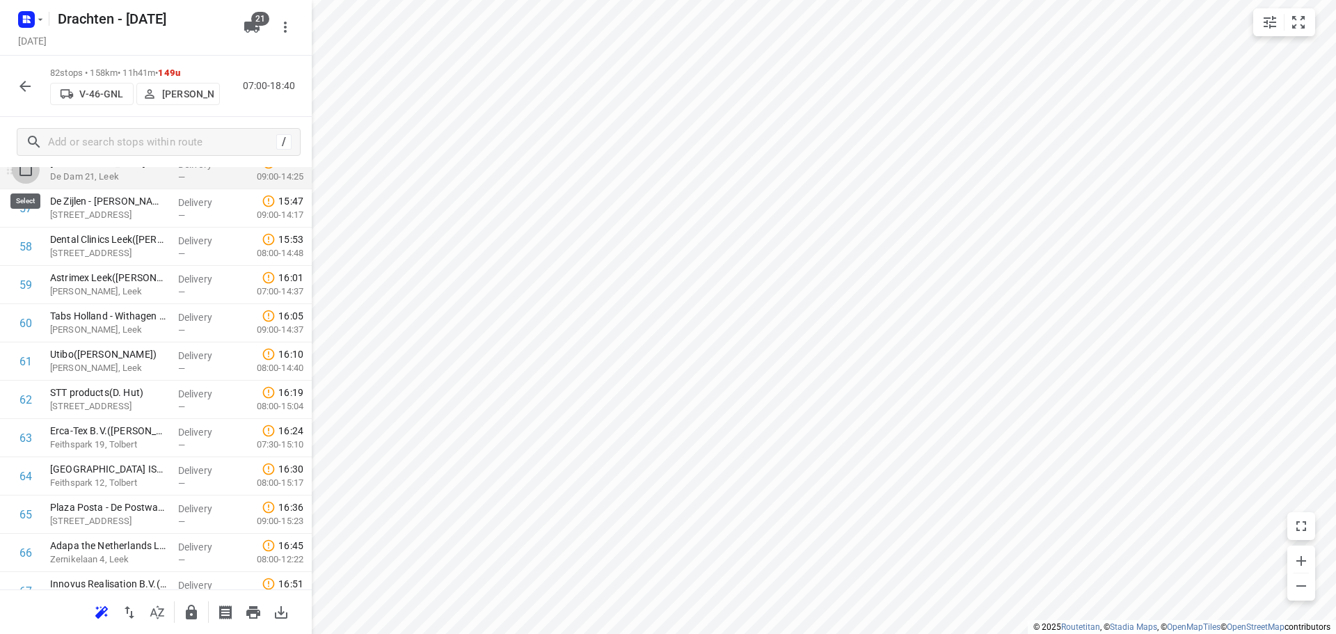
click at [29, 178] on input "checkbox" at bounding box center [26, 170] width 28 height 28
checkbox input "true"
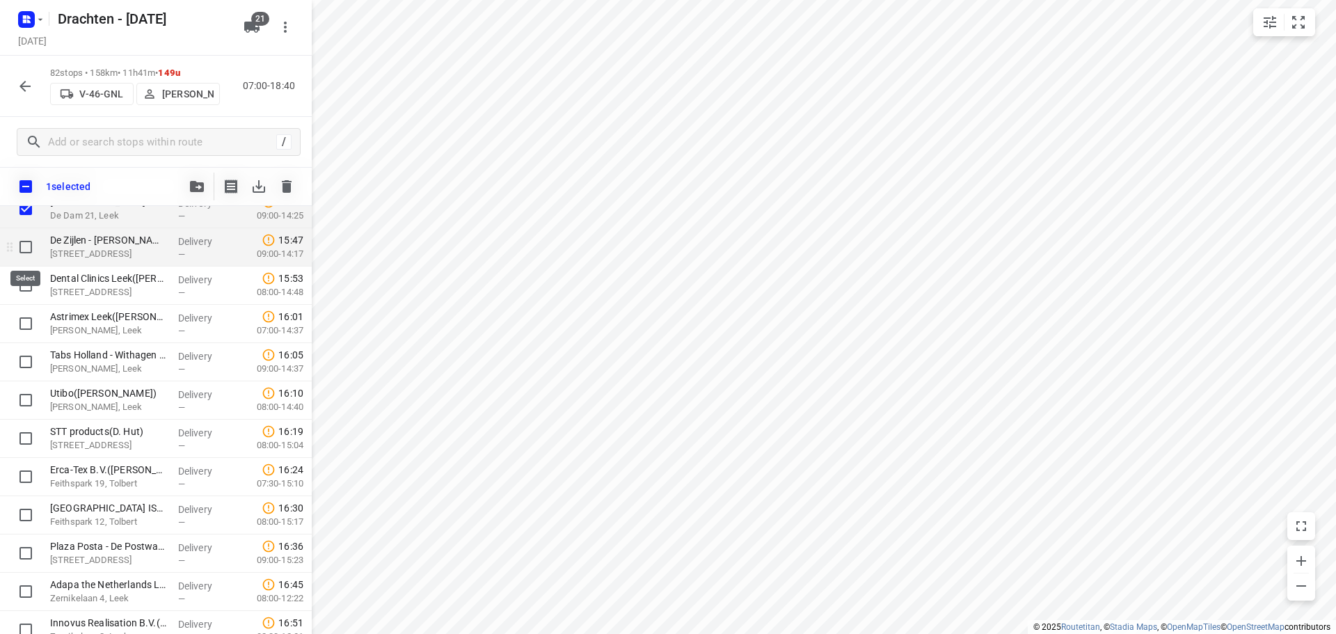
click at [26, 251] on input "checkbox" at bounding box center [26, 247] width 28 height 28
checkbox input "true"
click at [24, 289] on input "checkbox" at bounding box center [26, 285] width 28 height 28
checkbox input "true"
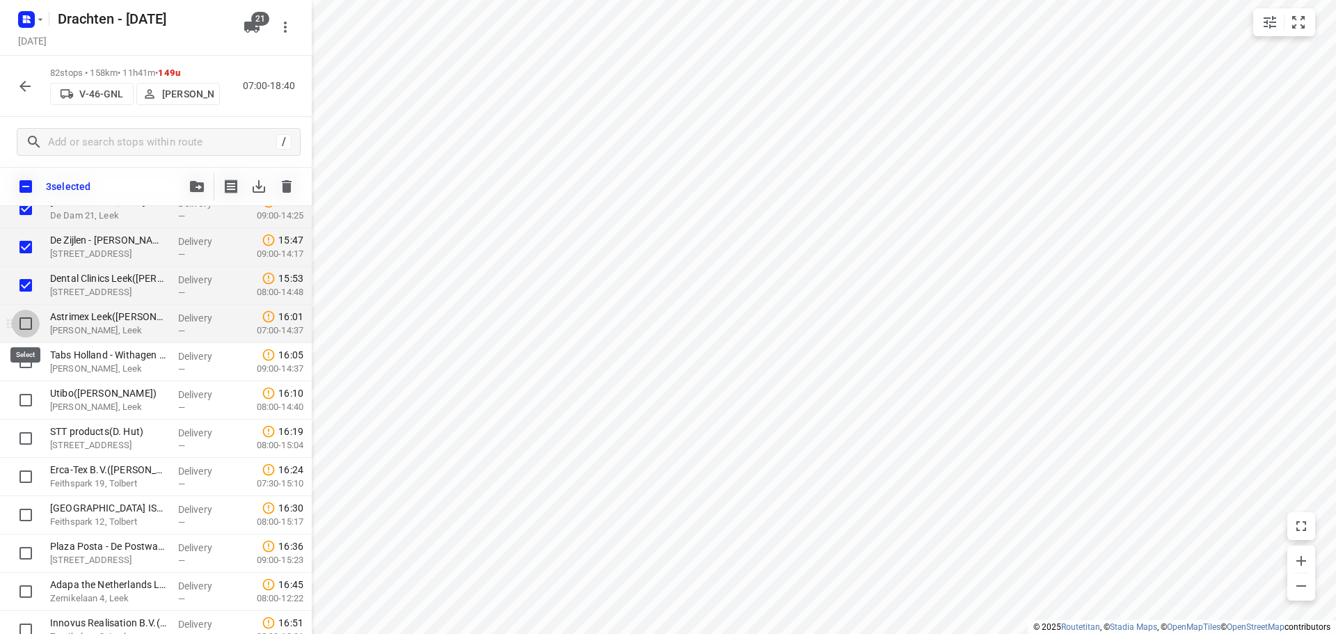
click at [21, 329] on input "checkbox" at bounding box center [26, 324] width 28 height 28
checkbox input "true"
click at [24, 362] on input "checkbox" at bounding box center [26, 362] width 28 height 28
checkbox input "true"
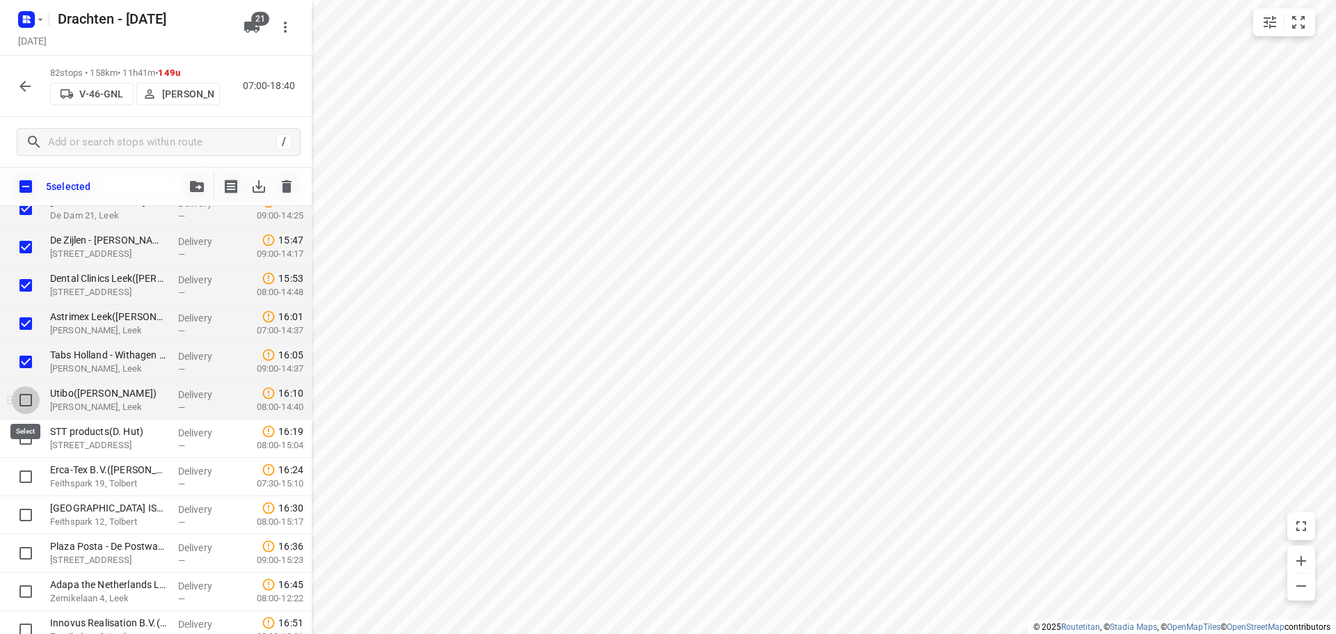
click at [23, 404] on input "checkbox" at bounding box center [26, 400] width 28 height 28
checkbox input "true"
click at [26, 443] on input "checkbox" at bounding box center [26, 438] width 28 height 28
checkbox input "true"
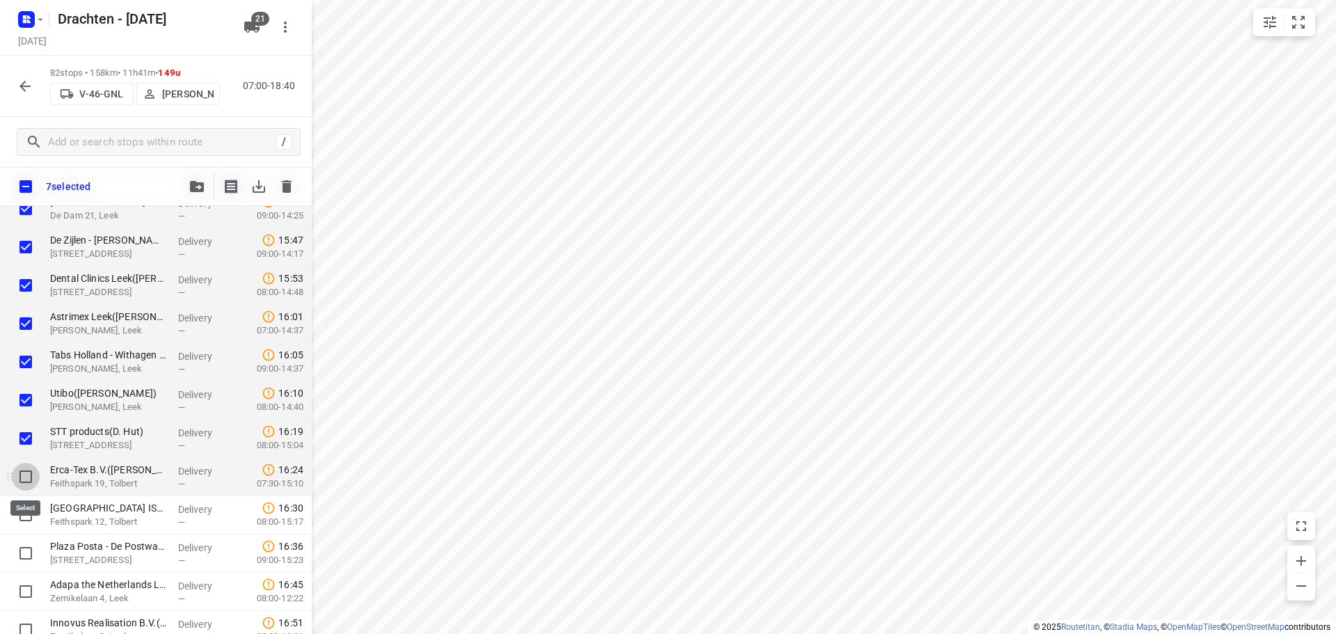
click at [29, 475] on input "checkbox" at bounding box center [26, 477] width 28 height 28
checkbox input "true"
click at [27, 515] on input "checkbox" at bounding box center [26, 515] width 28 height 28
checkbox input "true"
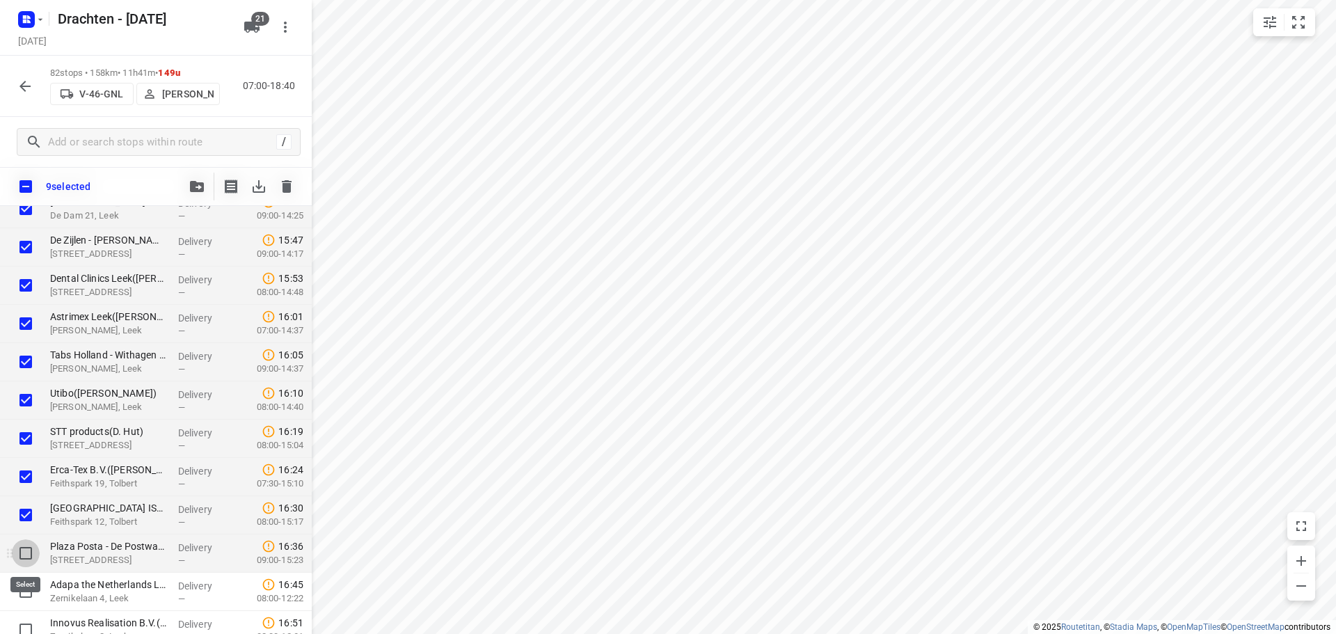
click at [21, 556] on input "checkbox" at bounding box center [26, 553] width 28 height 28
checkbox input "true"
click at [203, 193] on button "button" at bounding box center [197, 187] width 28 height 28
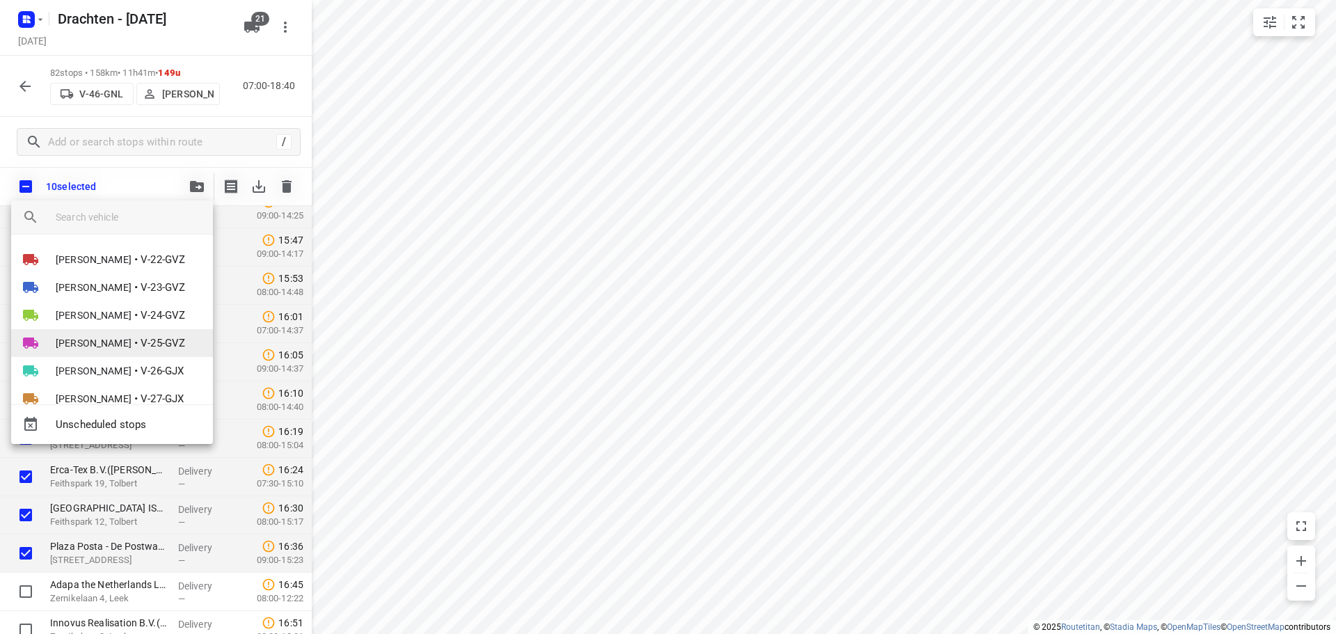
click at [112, 336] on li "Joran Smit • V-25-GVZ" at bounding box center [112, 343] width 202 height 28
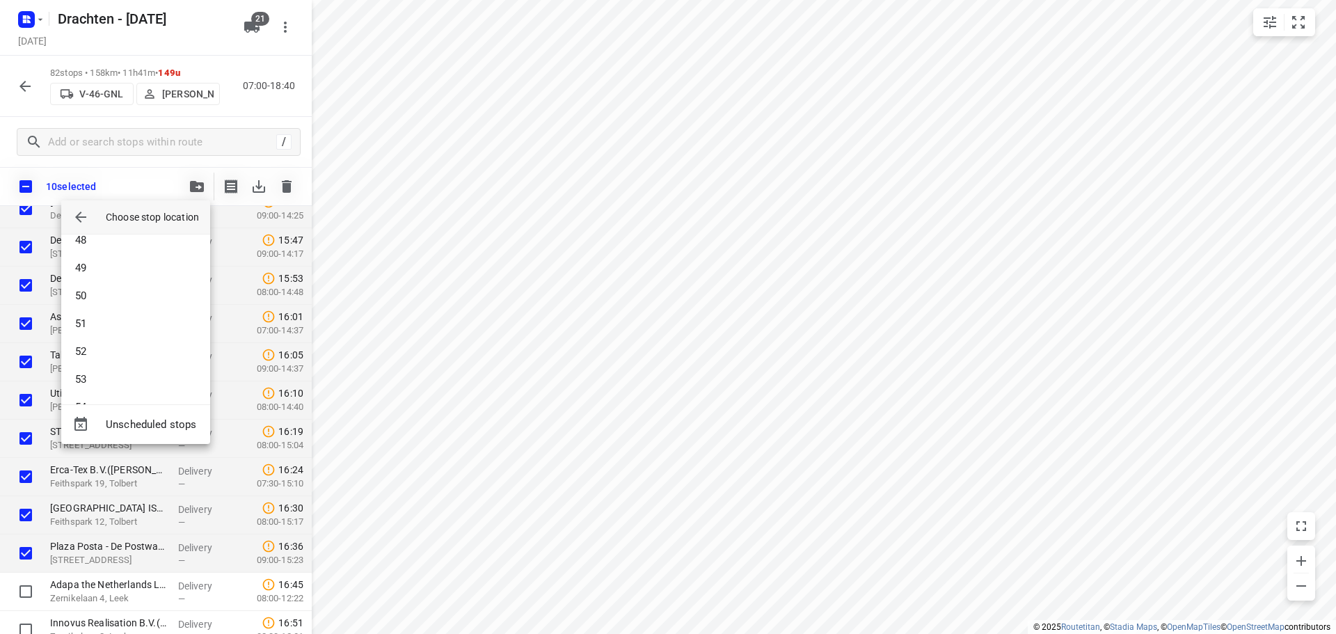
scroll to position [1517, 0]
click at [120, 388] on li "60" at bounding box center [135, 379] width 149 height 28
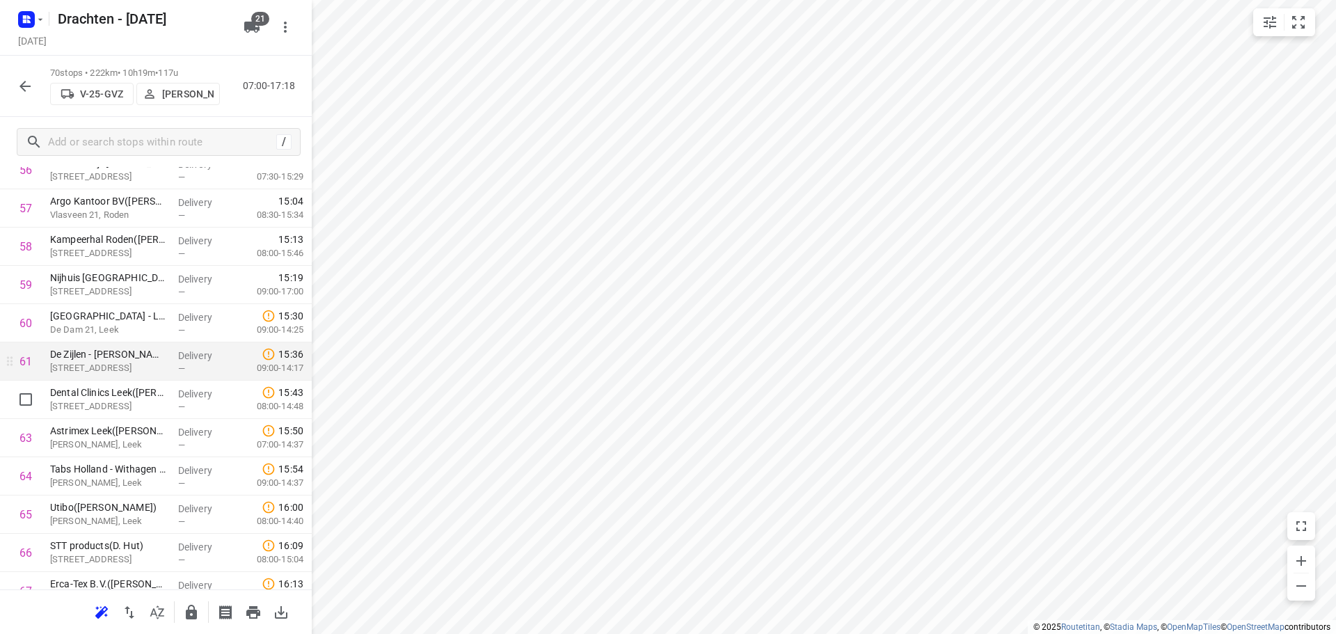
scroll to position [2404, 0]
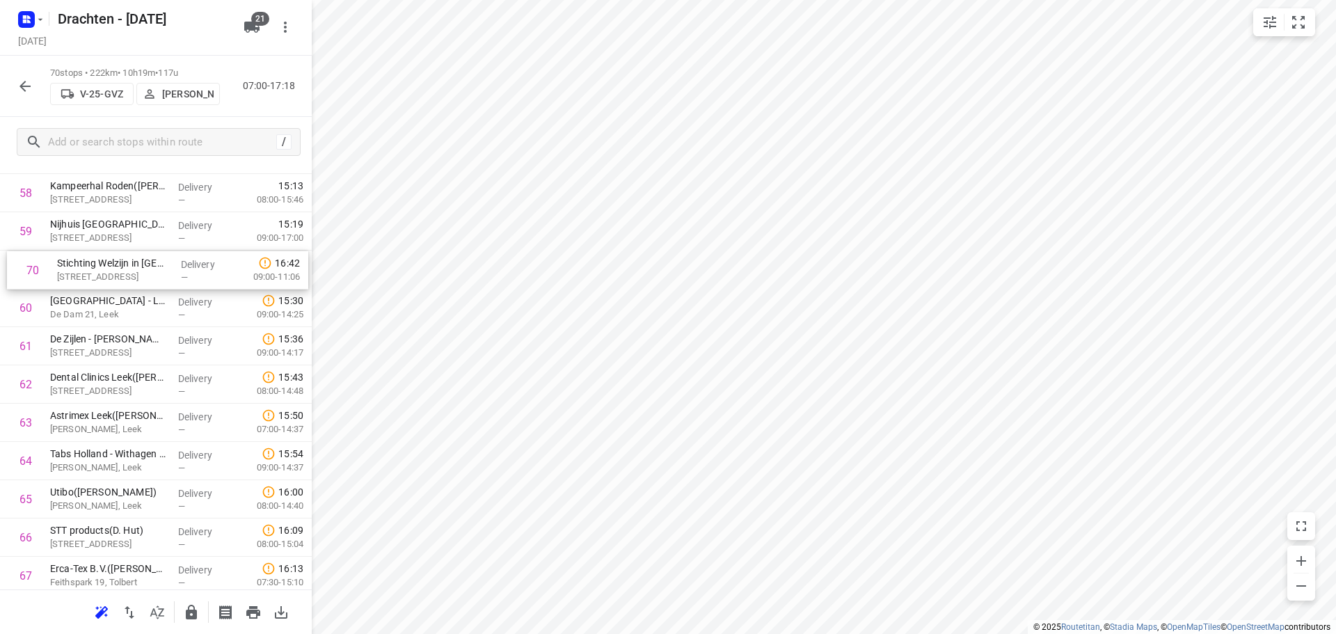
drag, startPoint x: 124, startPoint y: 538, endPoint x: 130, endPoint y: 270, distance: 268.0
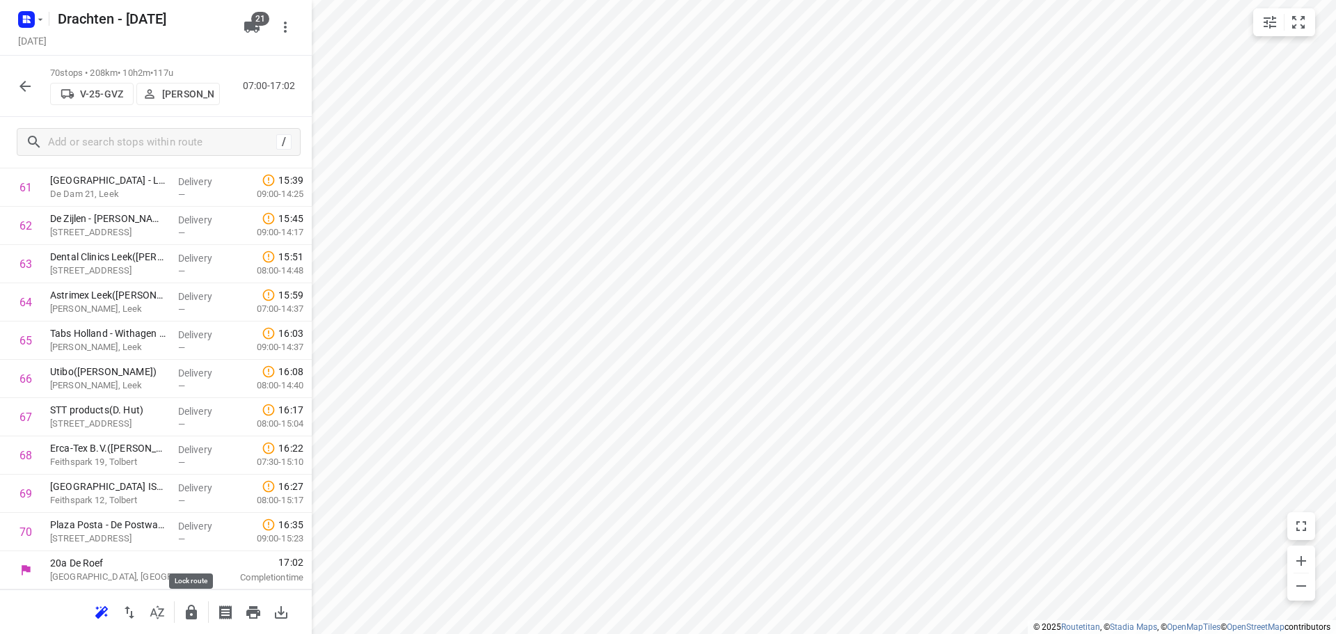
click at [193, 615] on icon "button" at bounding box center [191, 612] width 11 height 15
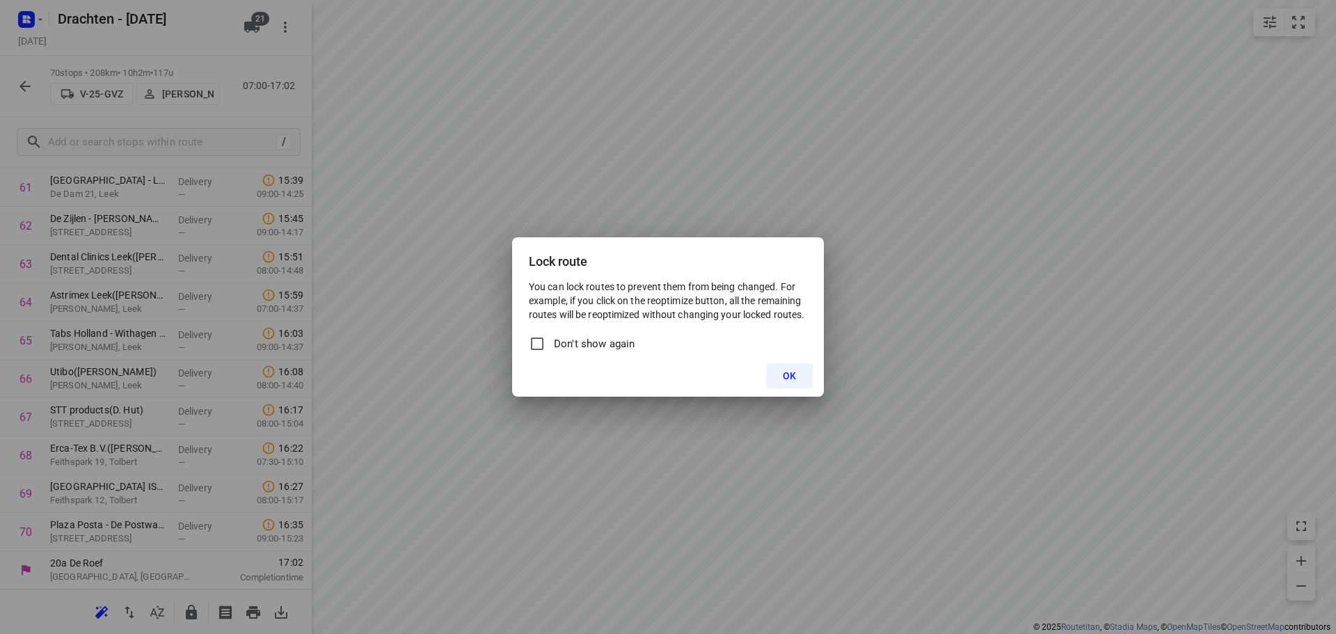
click at [794, 372] on span "OK" at bounding box center [789, 375] width 13 height 11
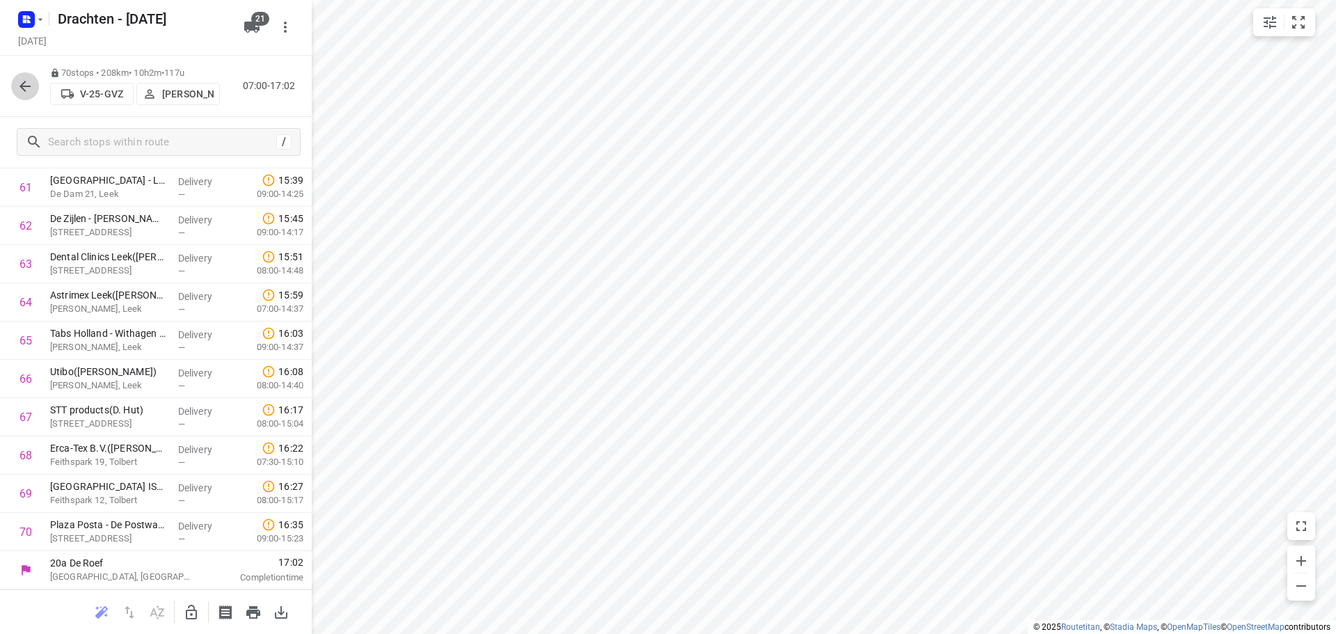
click at [30, 87] on icon "button" at bounding box center [25, 86] width 17 height 17
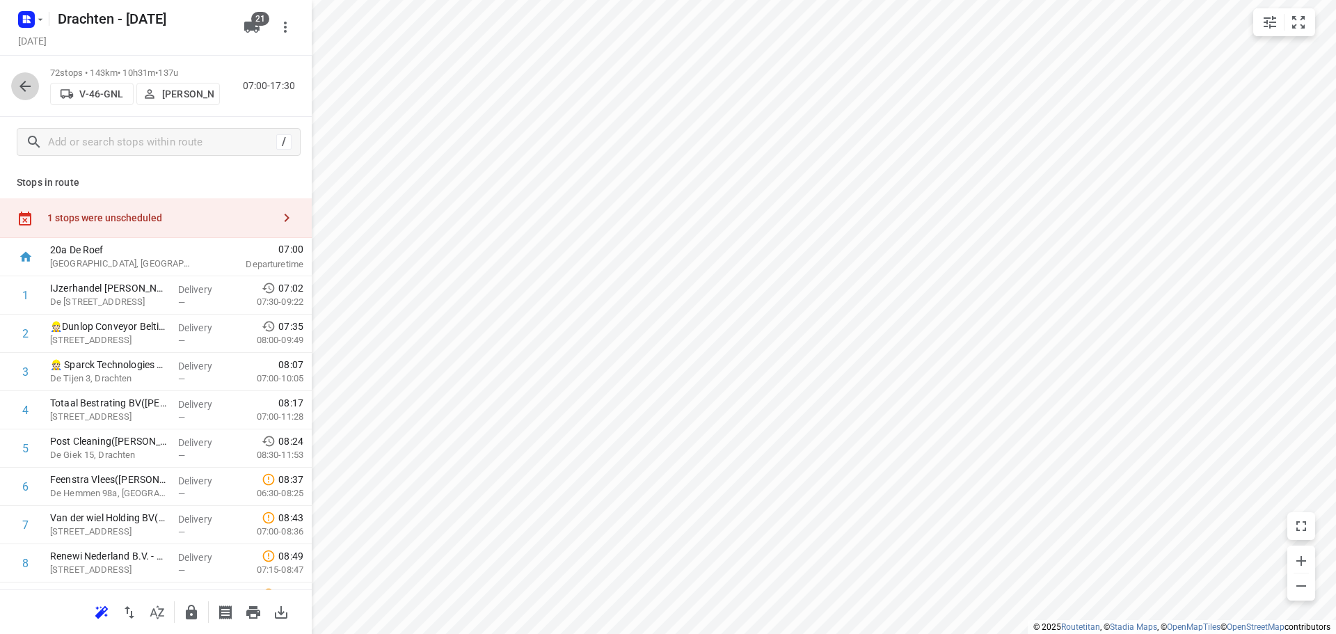
click at [31, 86] on icon "button" at bounding box center [24, 86] width 11 height 11
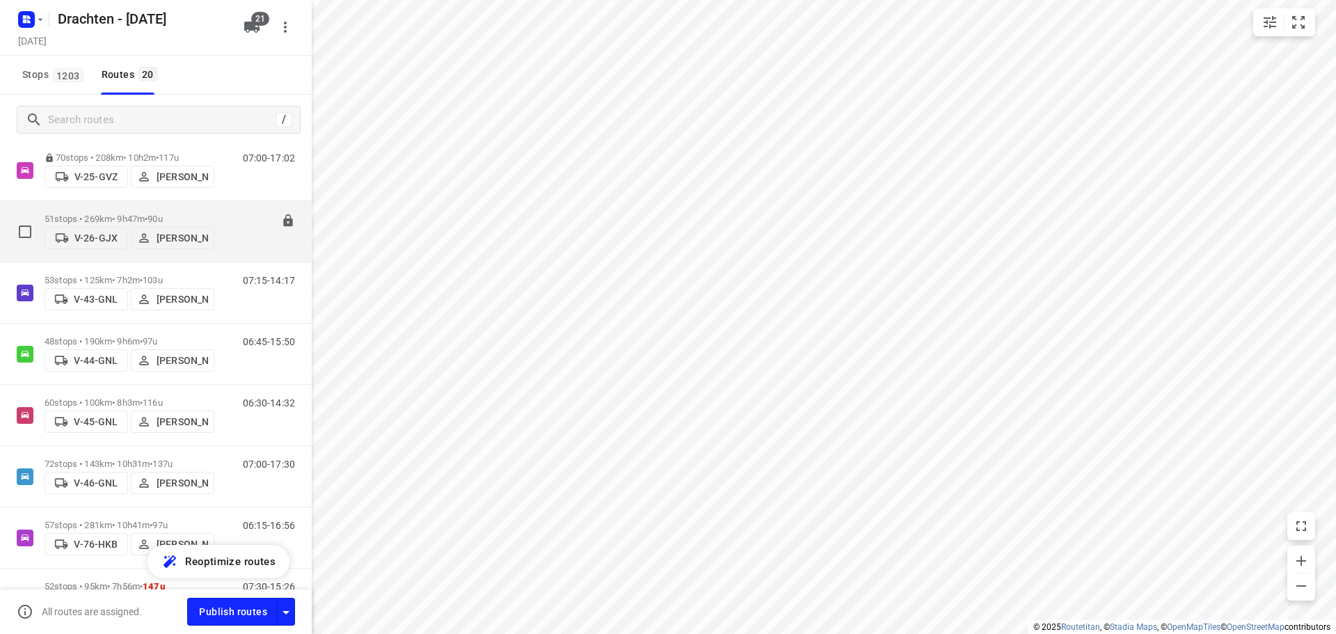
scroll to position [278, 0]
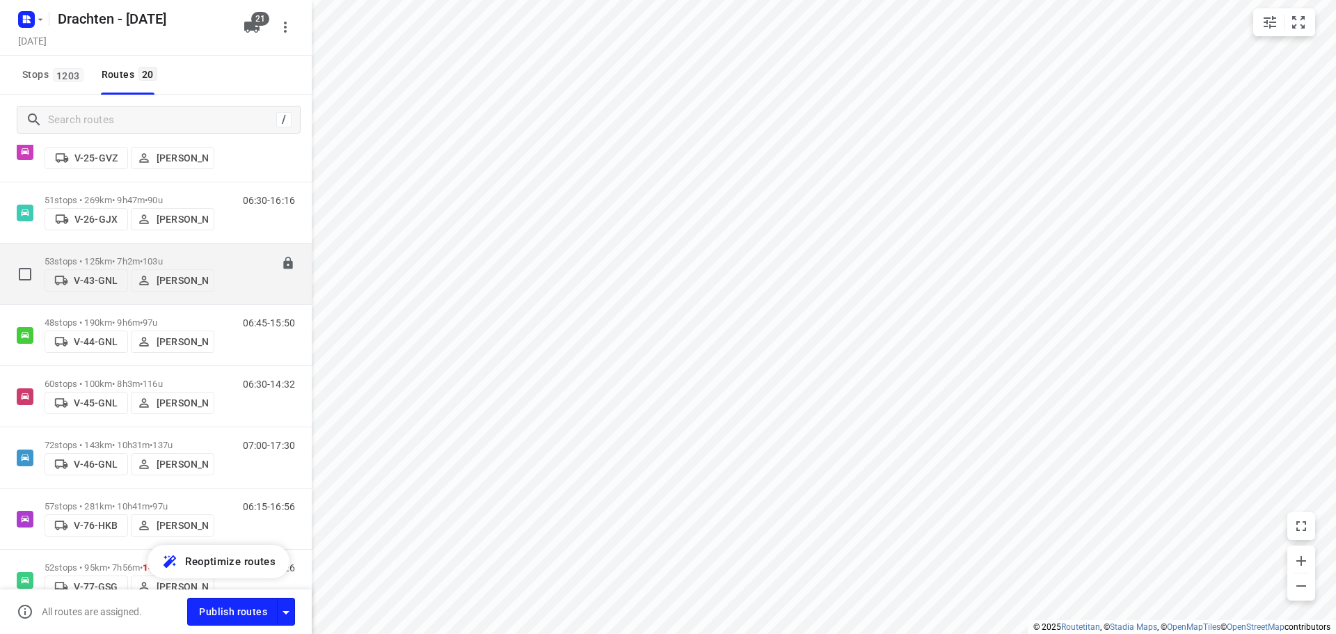
click at [113, 256] on p "53 stops • 125km • 7h2m • 103u" at bounding box center [130, 261] width 170 height 10
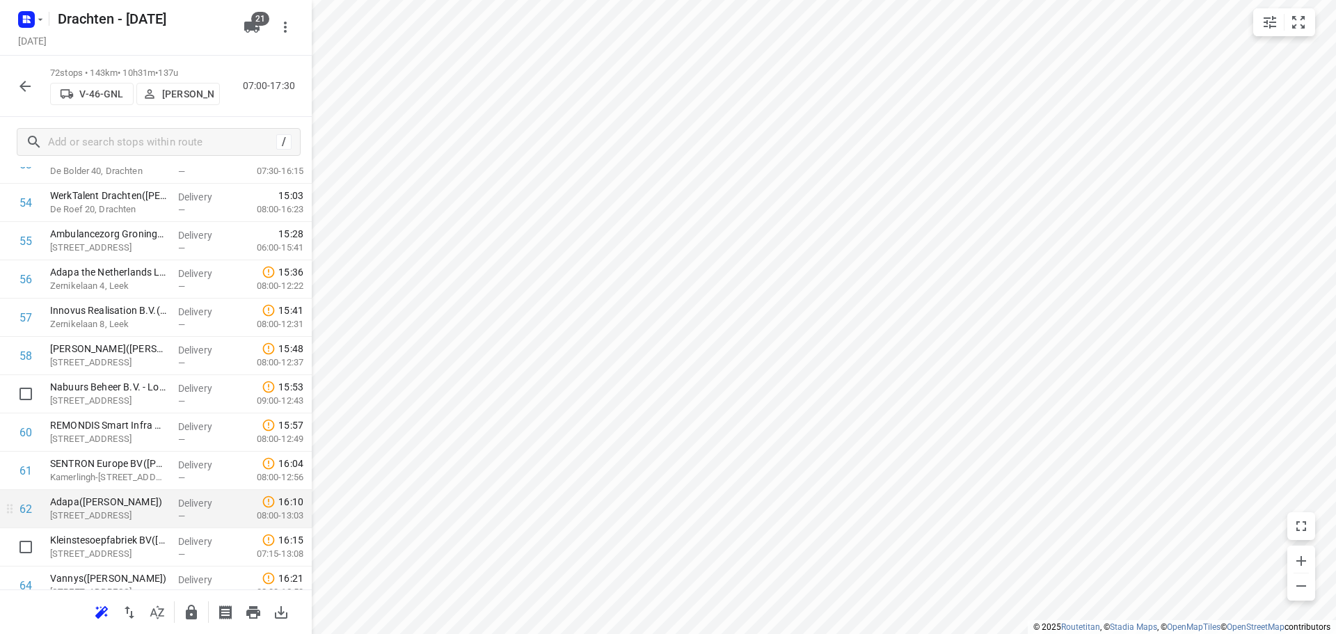
scroll to position [2202, 0]
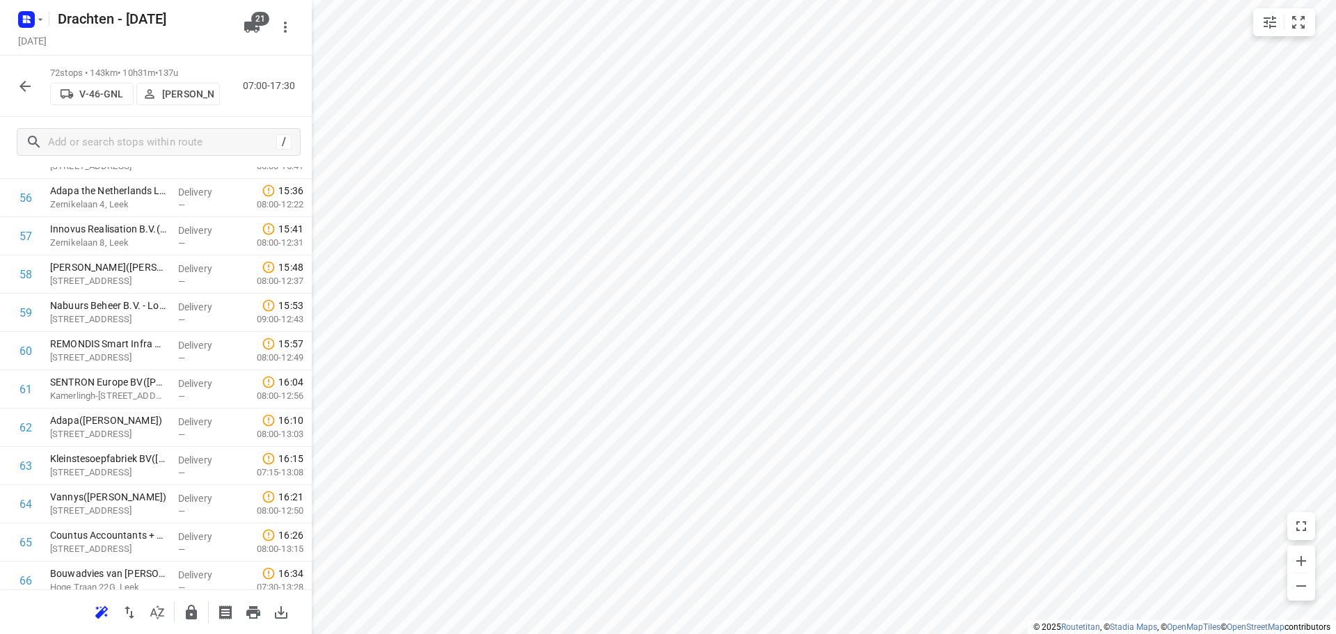
click at [22, 79] on icon "button" at bounding box center [25, 86] width 17 height 17
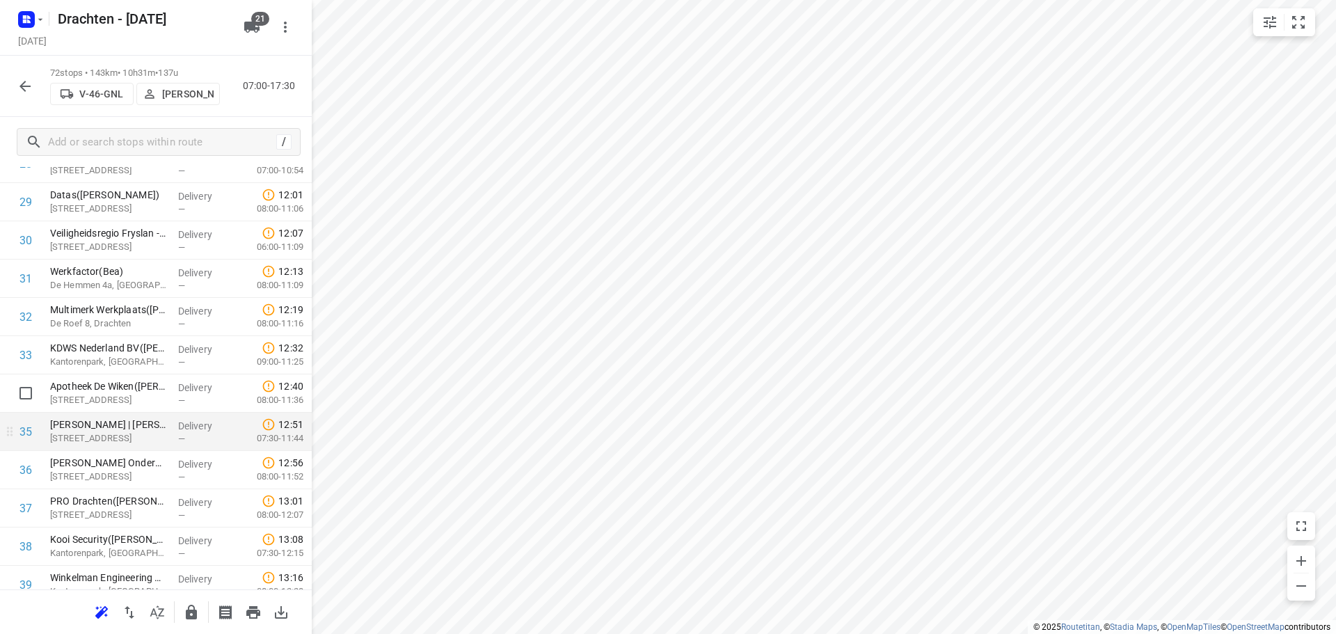
scroll to position [1252, 0]
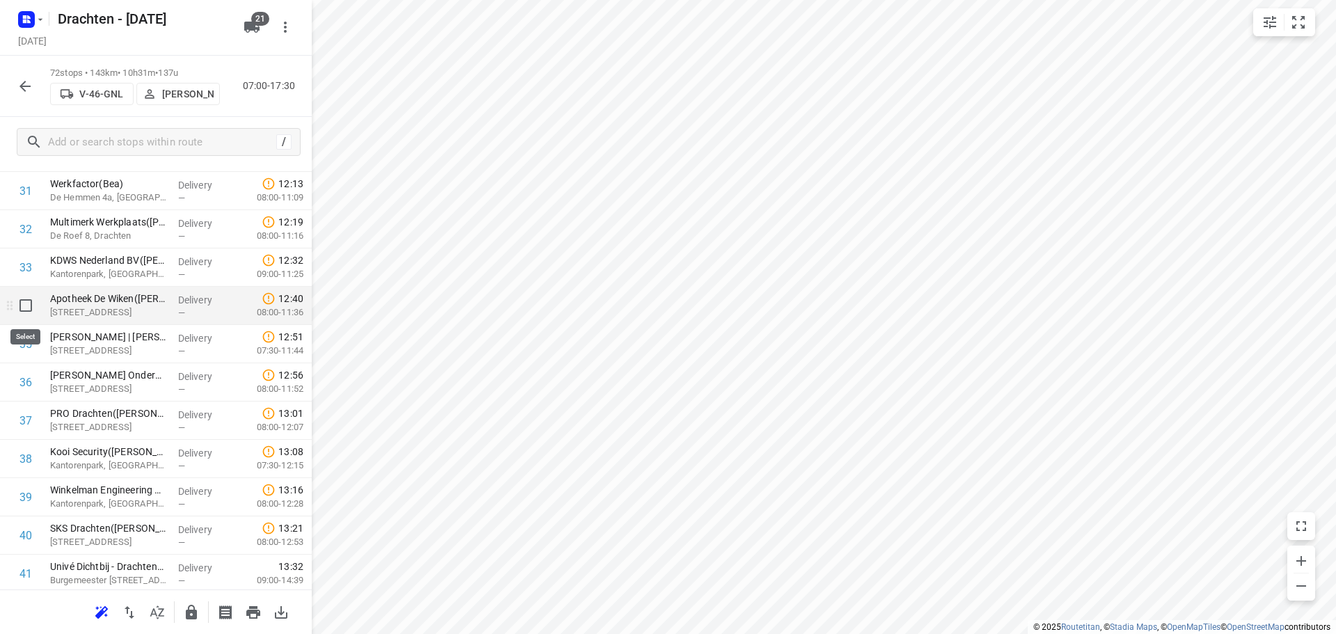
click at [26, 310] on input "checkbox" at bounding box center [26, 306] width 28 height 28
checkbox input "true"
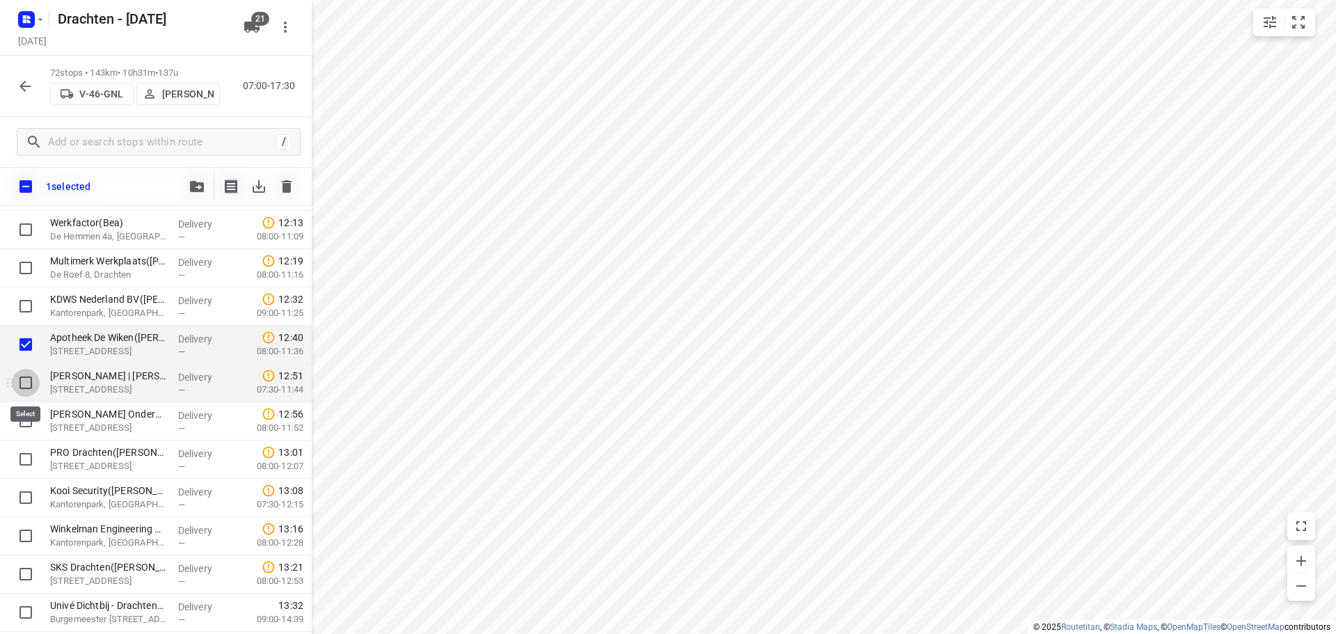
click at [29, 386] on input "checkbox" at bounding box center [26, 383] width 28 height 28
checkbox input "true"
click at [24, 422] on input "checkbox" at bounding box center [26, 421] width 28 height 28
checkbox input "true"
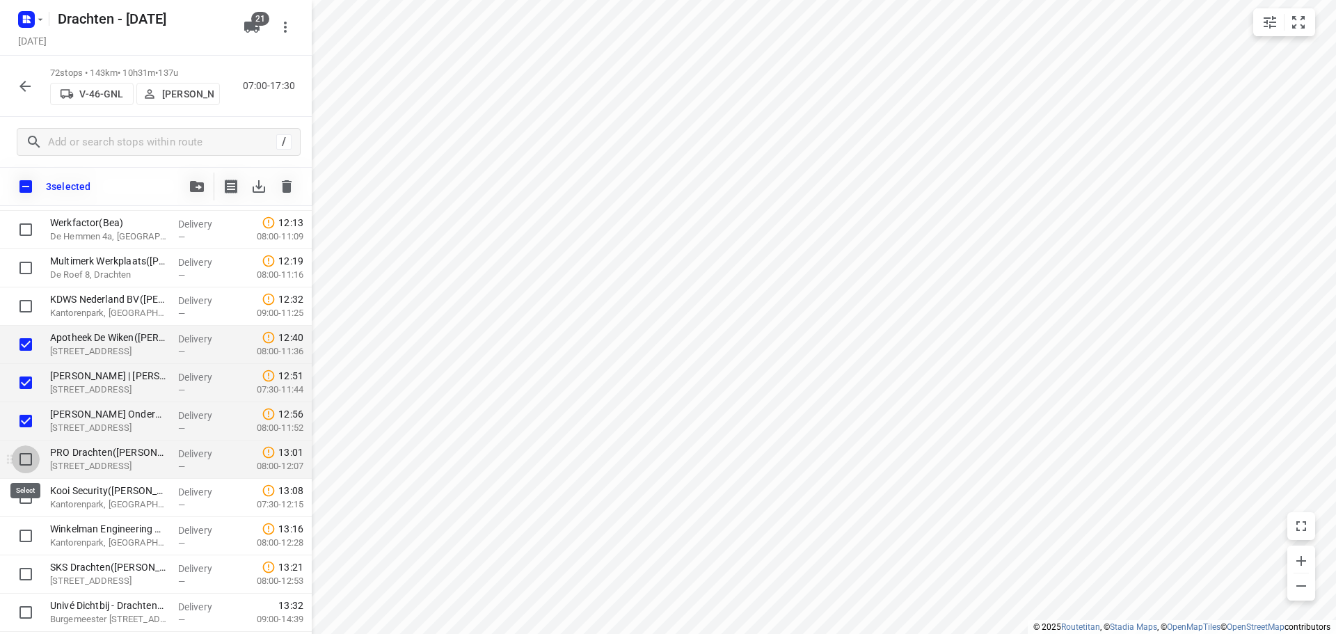
click at [26, 457] on input "checkbox" at bounding box center [26, 459] width 28 height 28
checkbox input "true"
click at [35, 500] on input "checkbox" at bounding box center [26, 498] width 28 height 28
checkbox input "true"
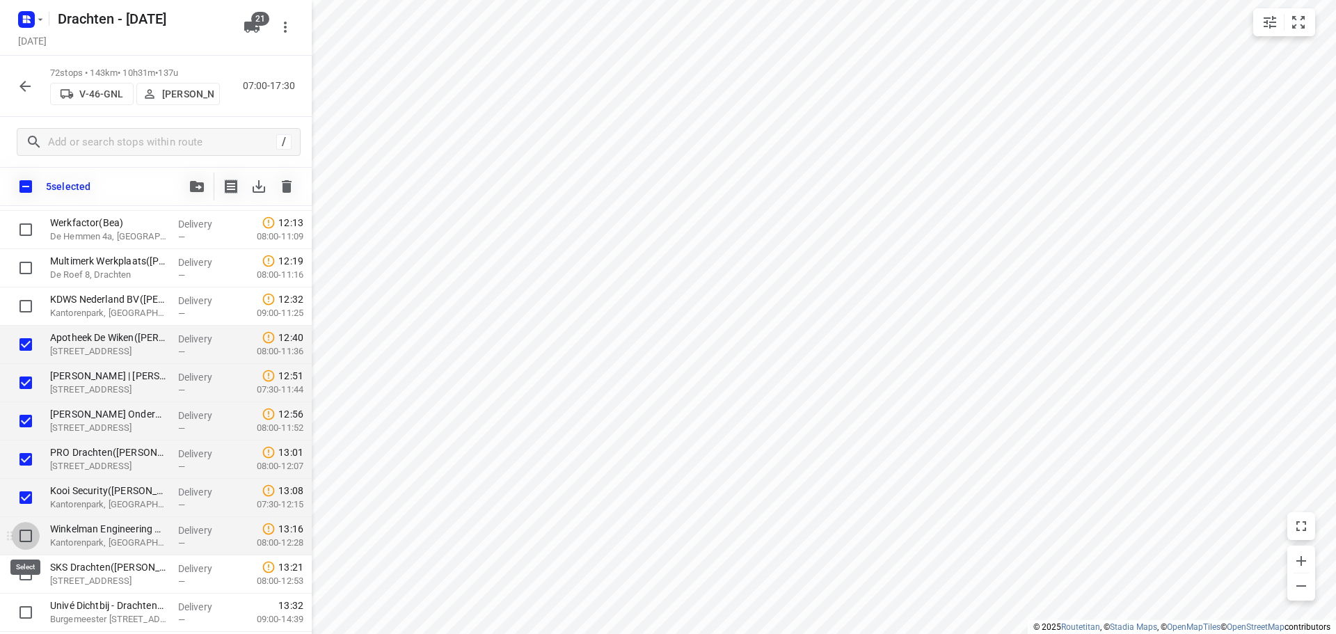
click at [24, 539] on input "checkbox" at bounding box center [26, 536] width 28 height 28
click at [28, 540] on input "checkbox" at bounding box center [26, 536] width 28 height 28
checkbox input "true"
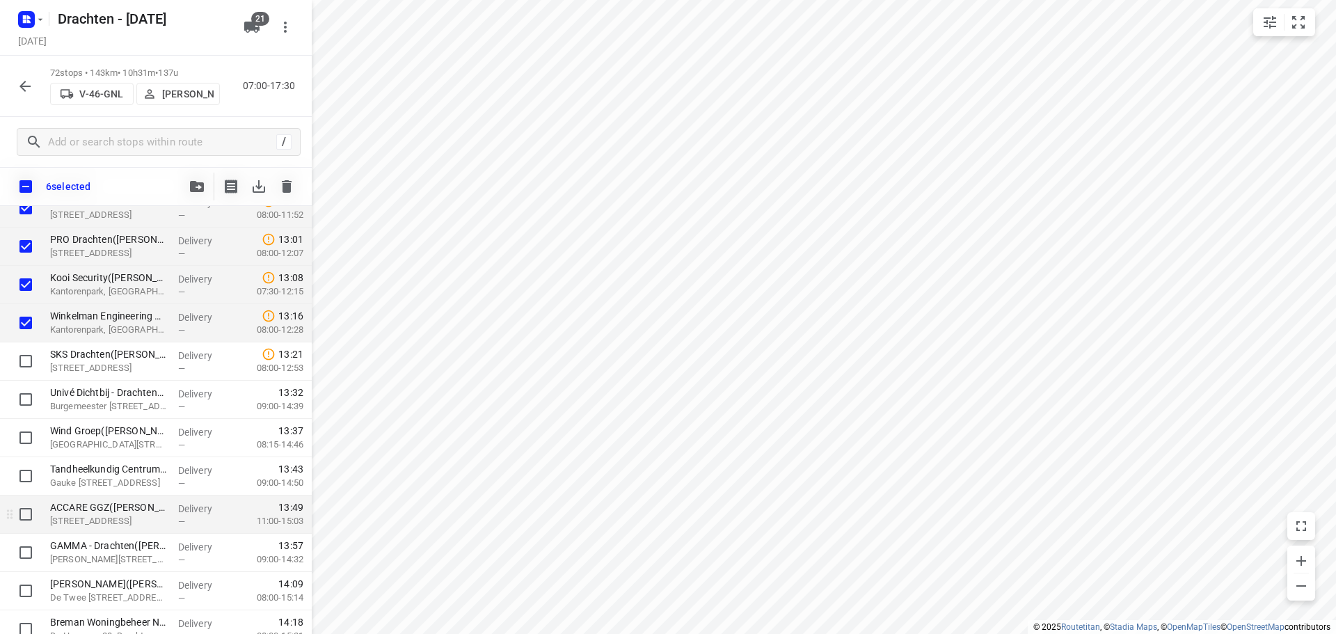
scroll to position [1531, 0]
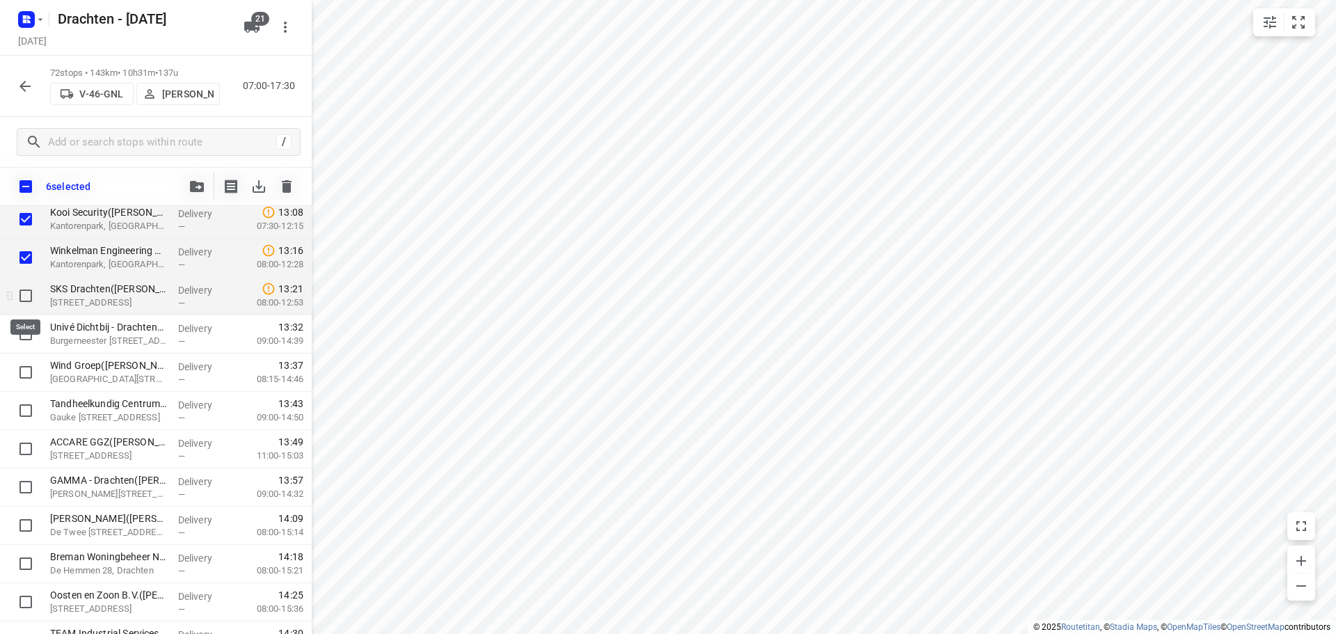
click at [24, 296] on input "checkbox" at bounding box center [26, 296] width 28 height 28
checkbox input "true"
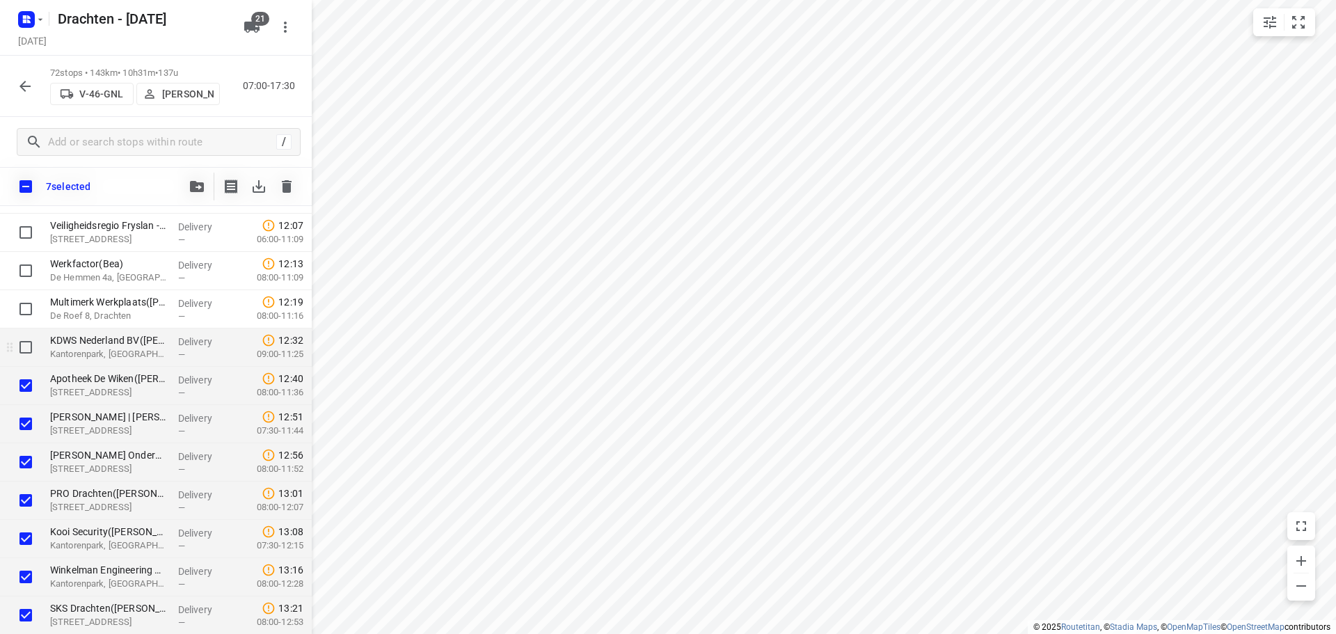
scroll to position [1044, 0]
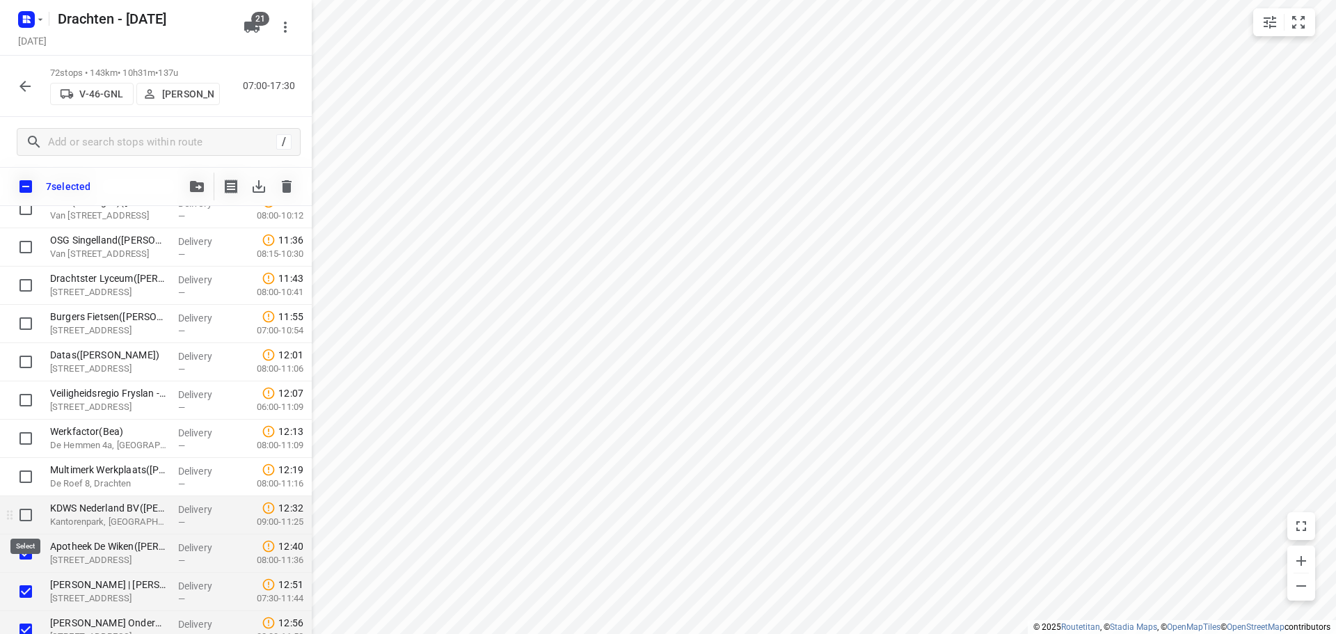
click at [31, 514] on input "checkbox" at bounding box center [26, 515] width 28 height 28
checkbox input "true"
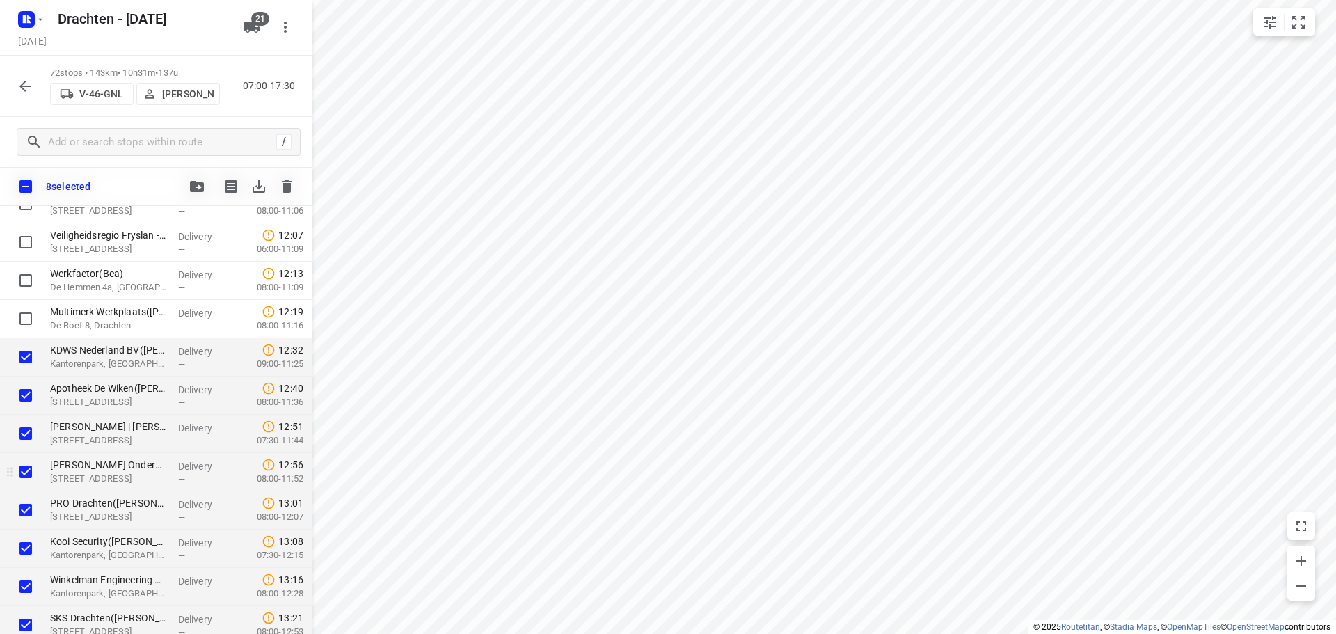
scroll to position [1183, 0]
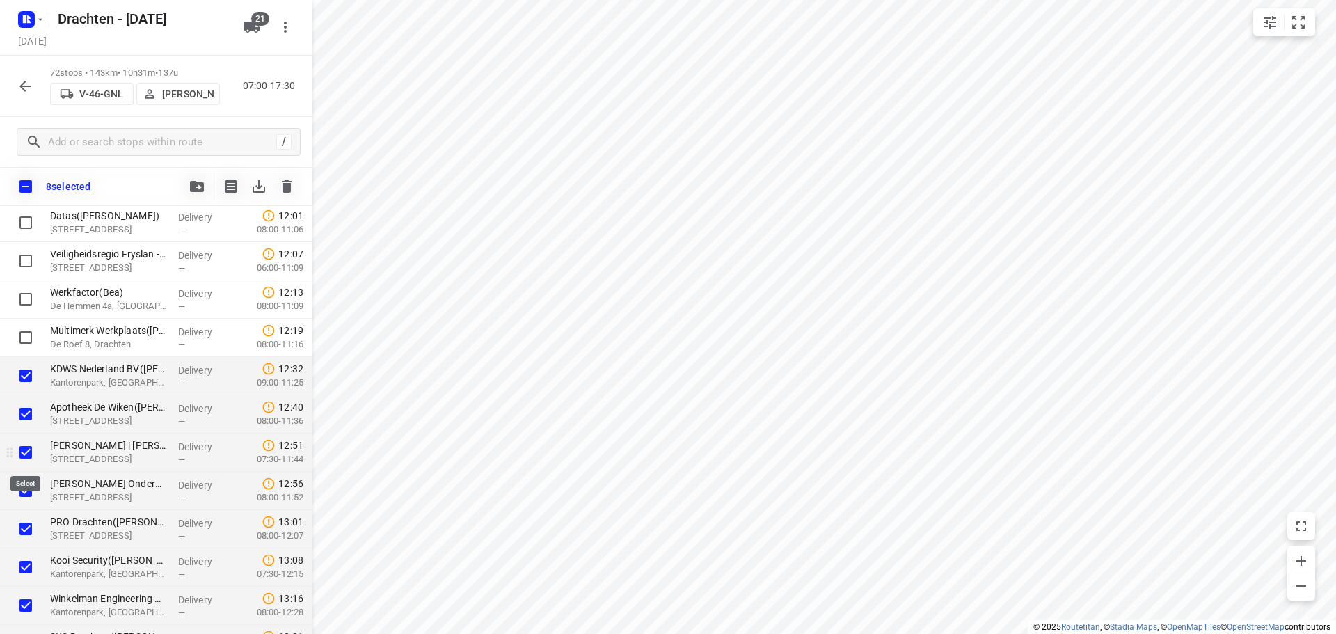
click at [28, 458] on input "checkbox" at bounding box center [26, 452] width 28 height 28
checkbox input "false"
click at [25, 493] on input "checkbox" at bounding box center [26, 491] width 28 height 28
checkbox input "false"
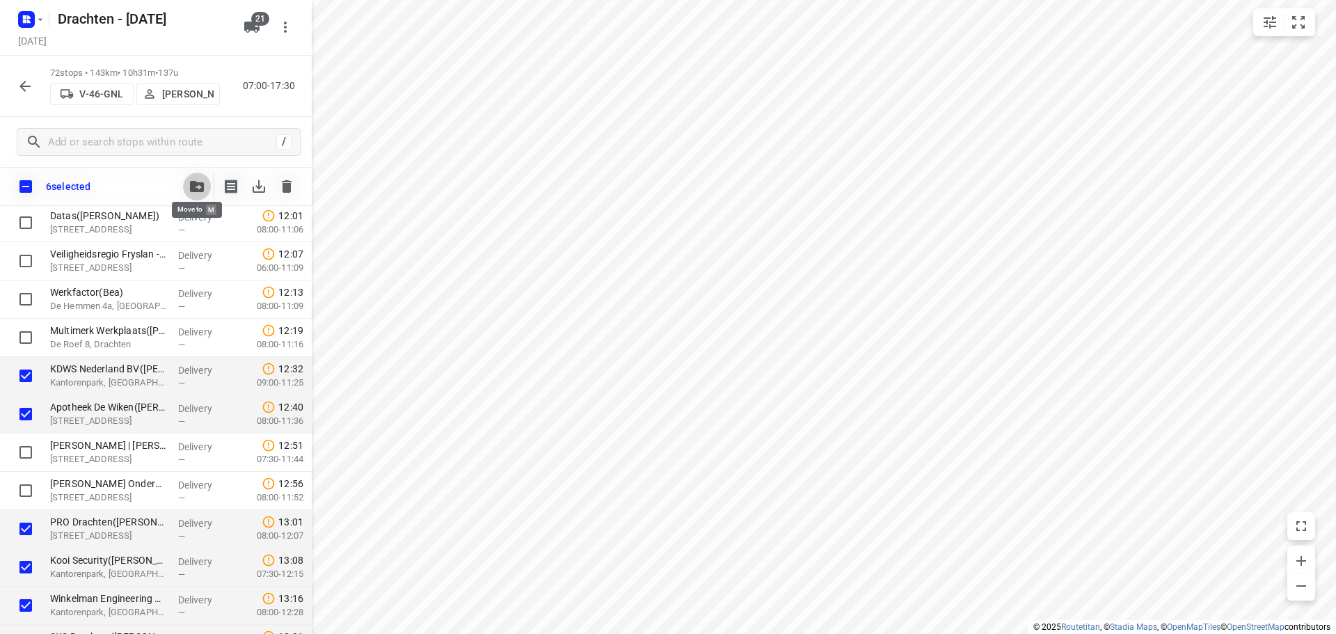
click at [209, 189] on button "button" at bounding box center [197, 187] width 28 height 28
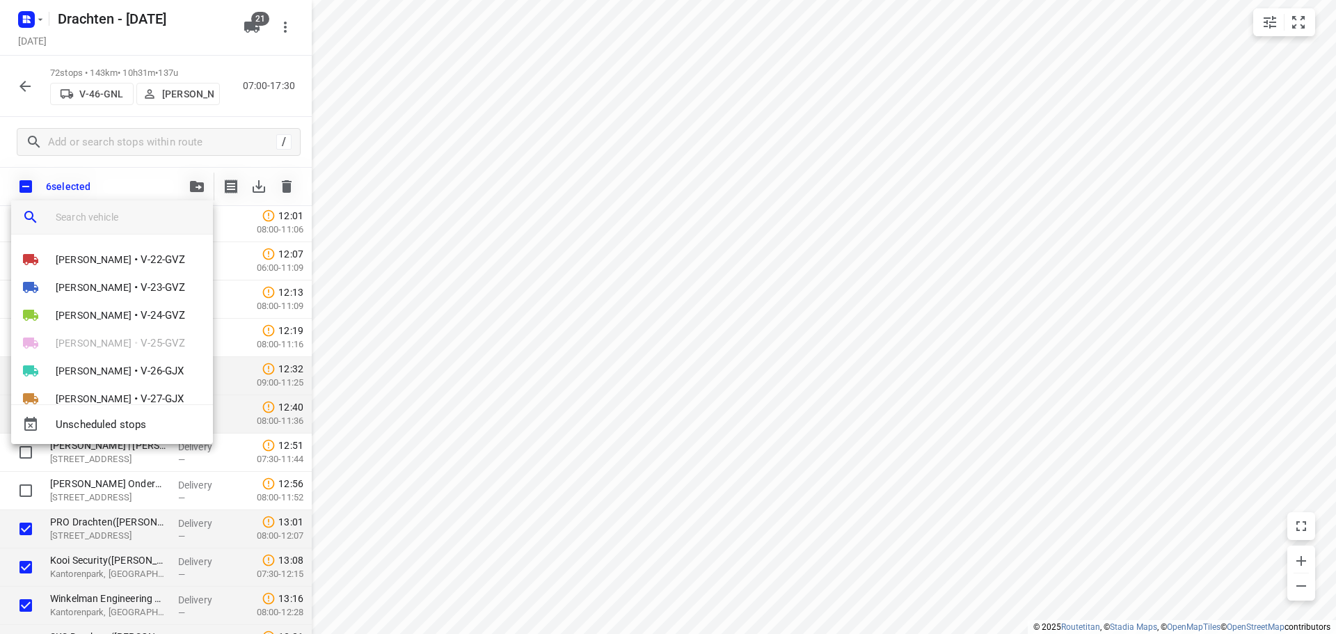
click at [109, 212] on input "search vehicle" at bounding box center [129, 217] width 146 height 21
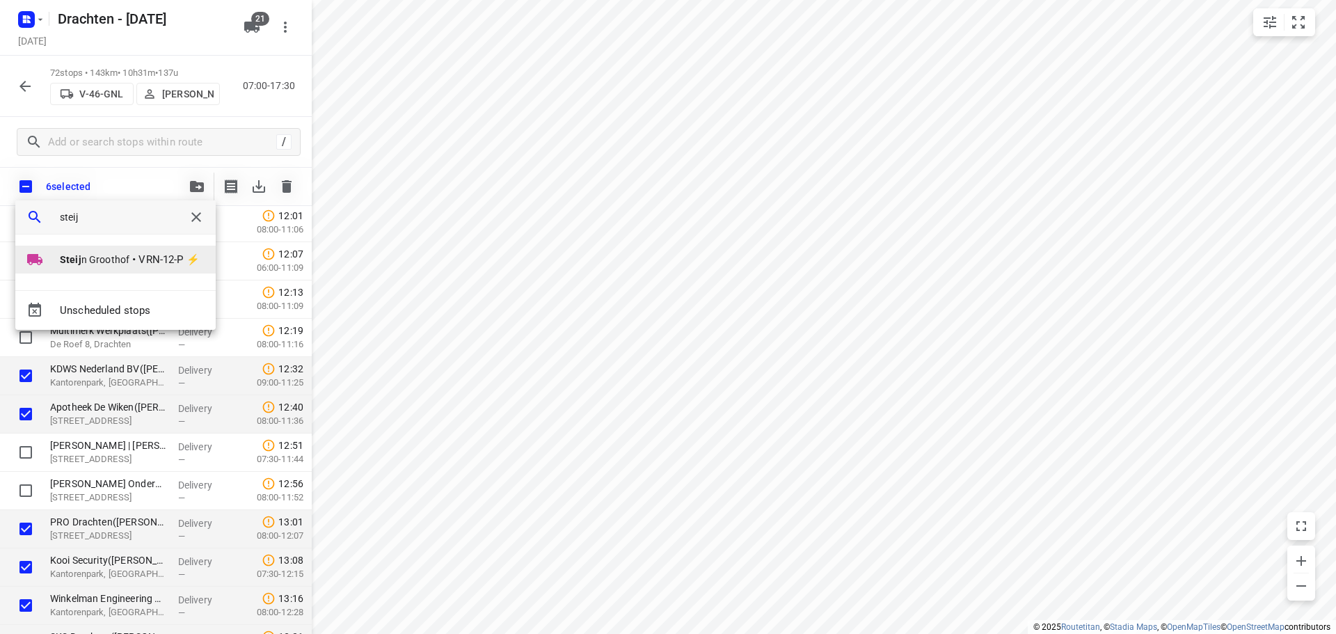
type input "steij"
click at [86, 262] on span "Steij n Groothof" at bounding box center [95, 260] width 70 height 14
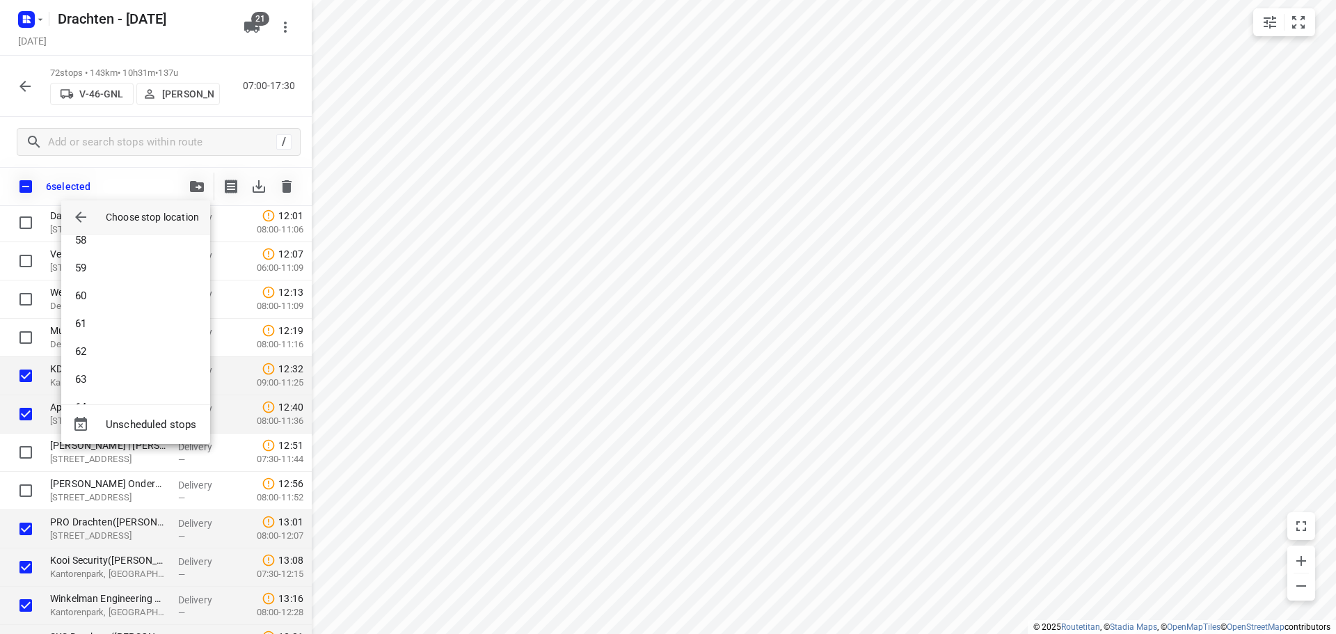
scroll to position [1531, 0]
click at [114, 336] on li "59" at bounding box center [135, 338] width 149 height 28
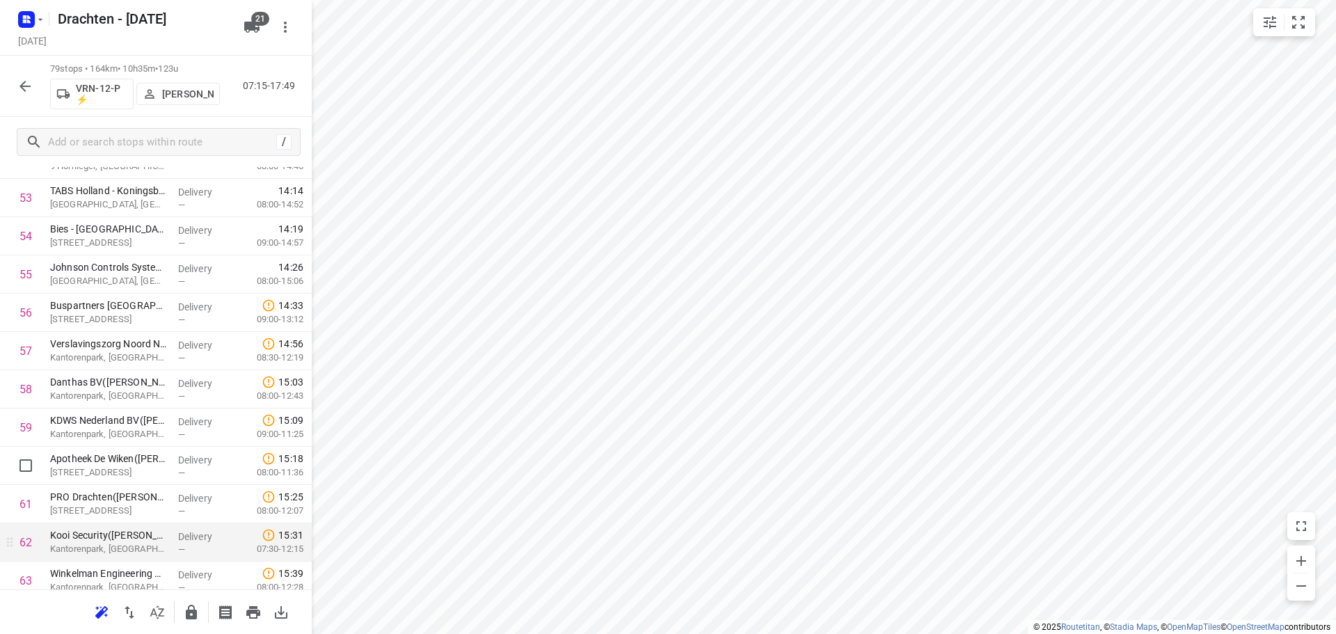
scroll to position [2157, 0]
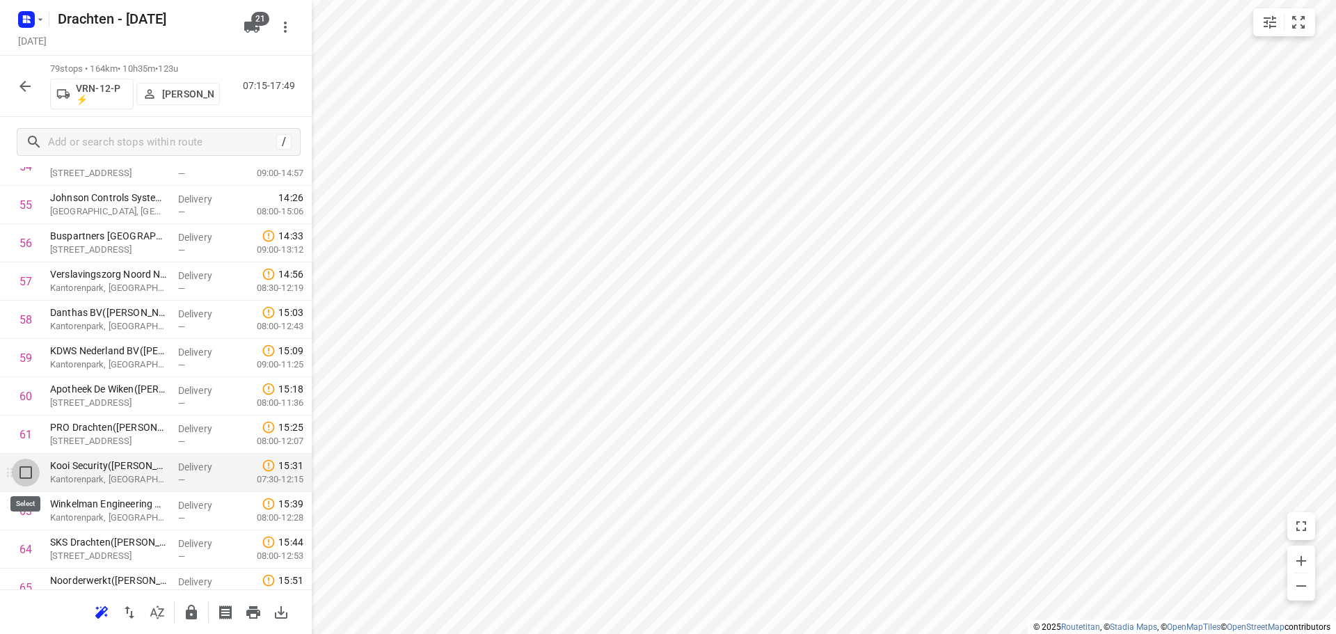
click at [24, 474] on input "checkbox" at bounding box center [26, 473] width 28 height 28
checkbox input "true"
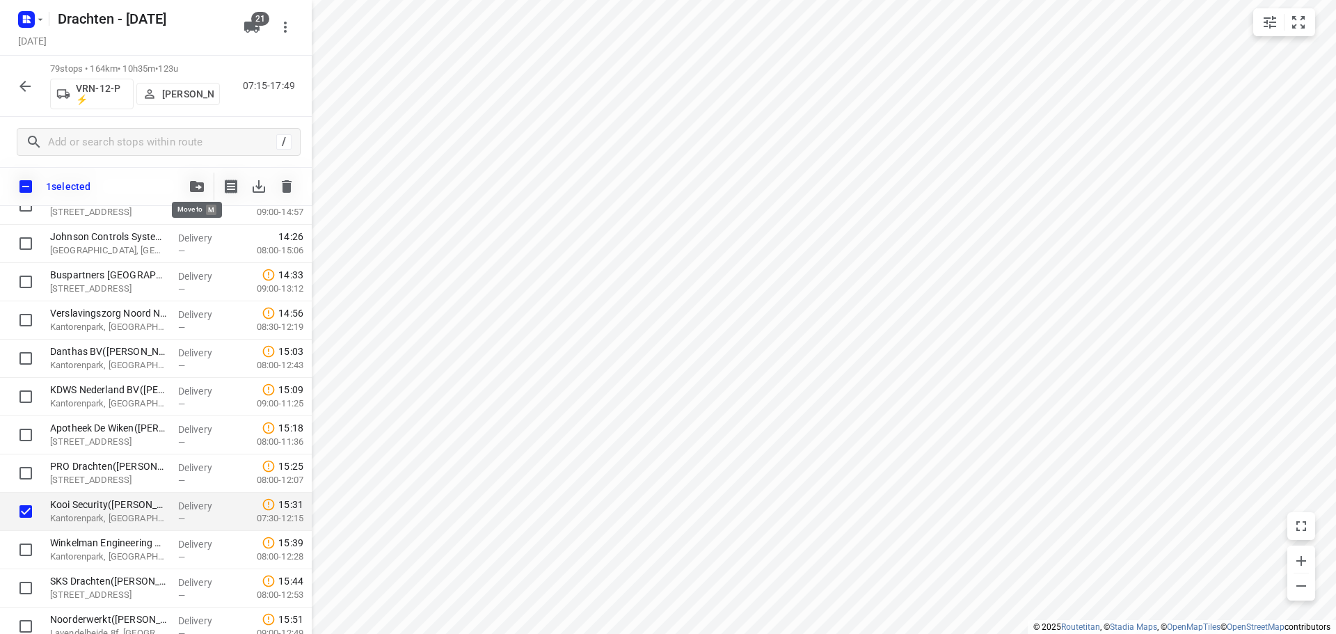
click at [196, 190] on icon "button" at bounding box center [197, 186] width 14 height 11
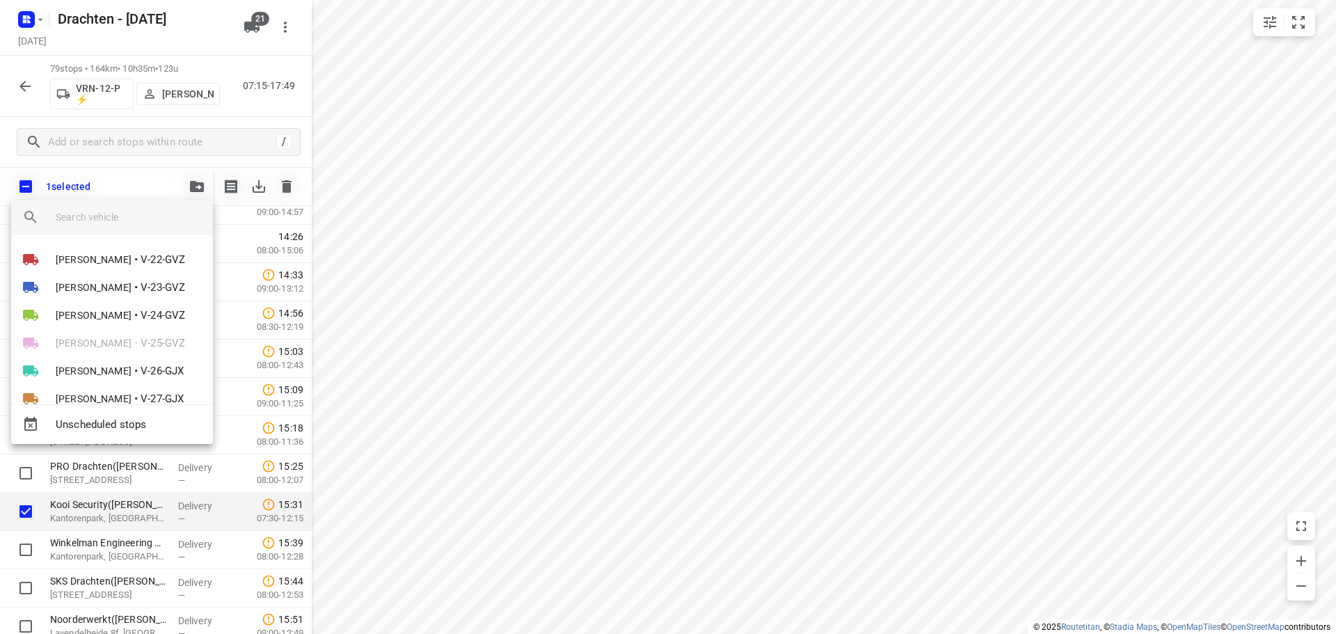
click at [109, 213] on input "search vehicle" at bounding box center [129, 217] width 146 height 21
click at [116, 394] on span "Tineke Scholten" at bounding box center [94, 399] width 76 height 14
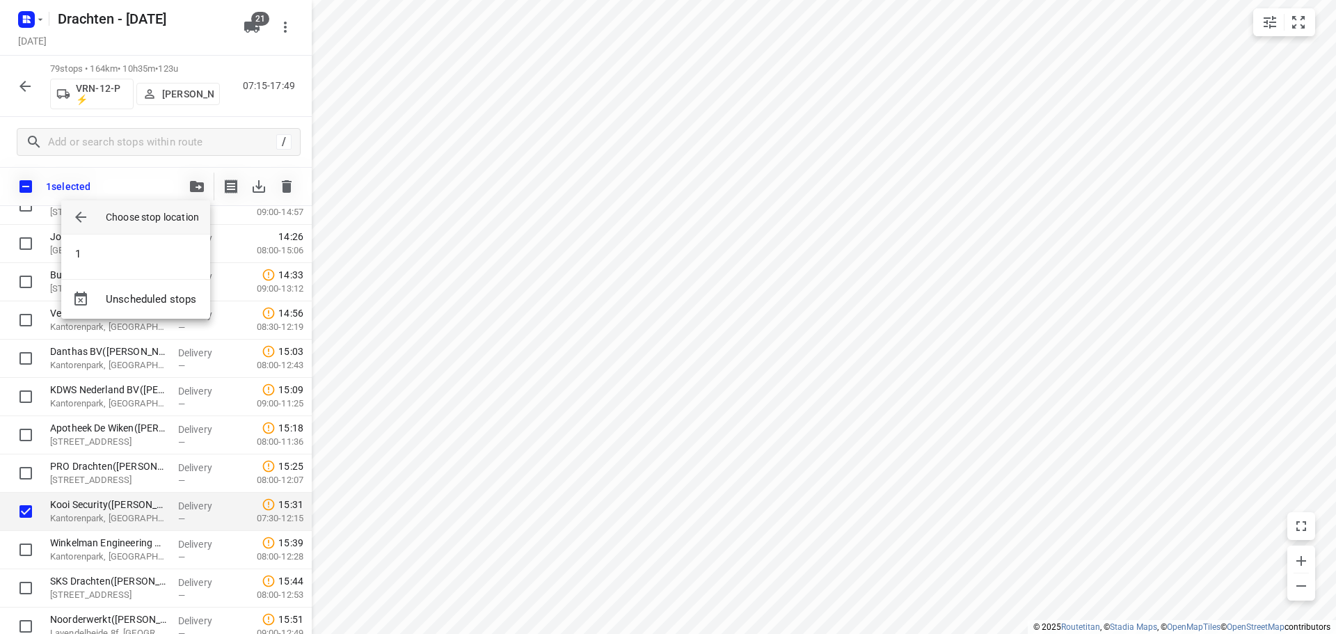
click at [74, 208] on button "button" at bounding box center [81, 217] width 28 height 28
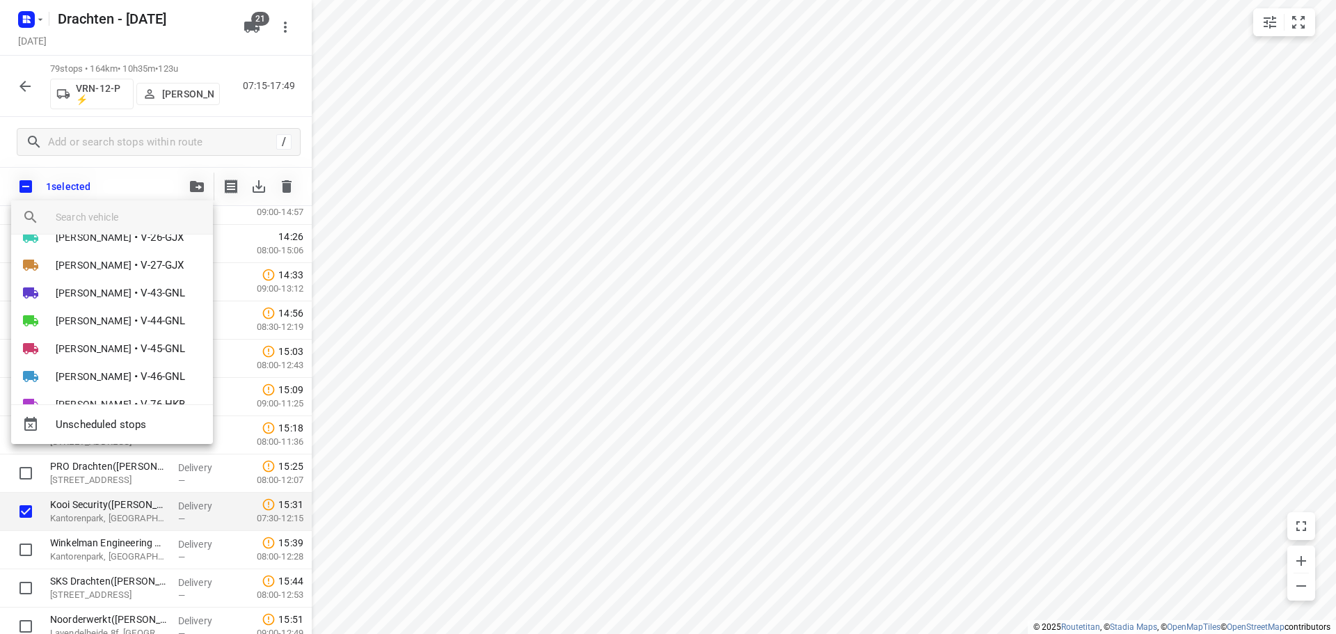
scroll to position [139, 0]
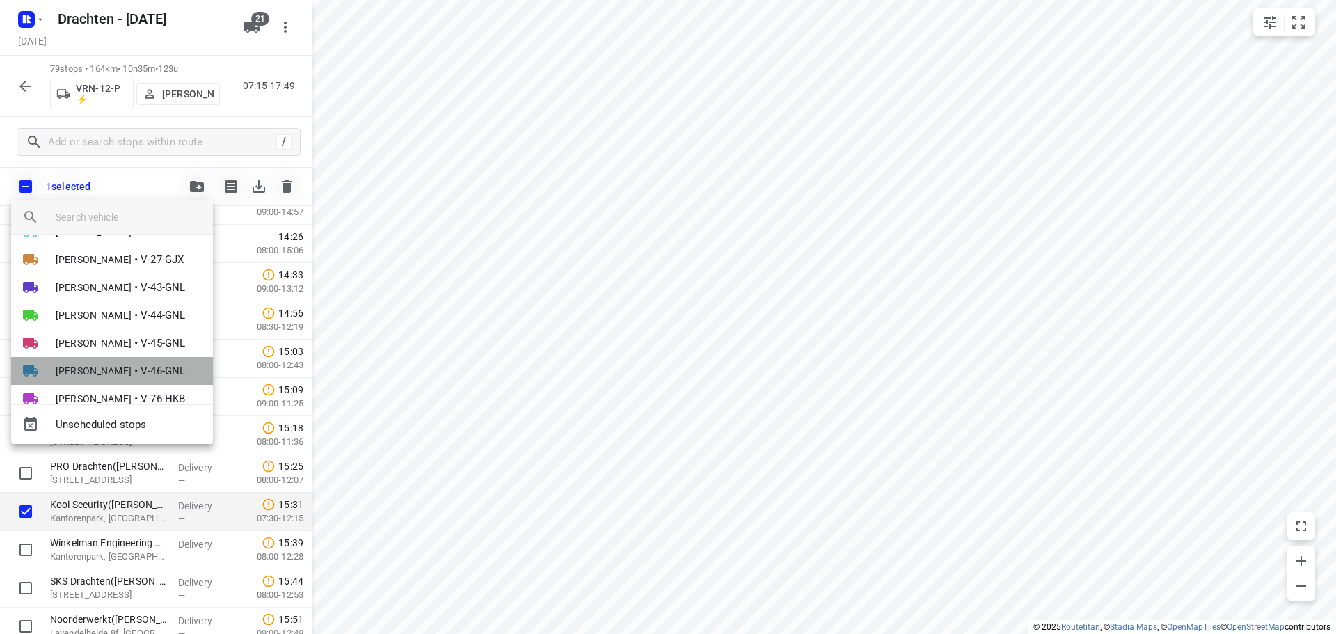
click at [121, 369] on span "Tineke Scholten" at bounding box center [94, 371] width 76 height 14
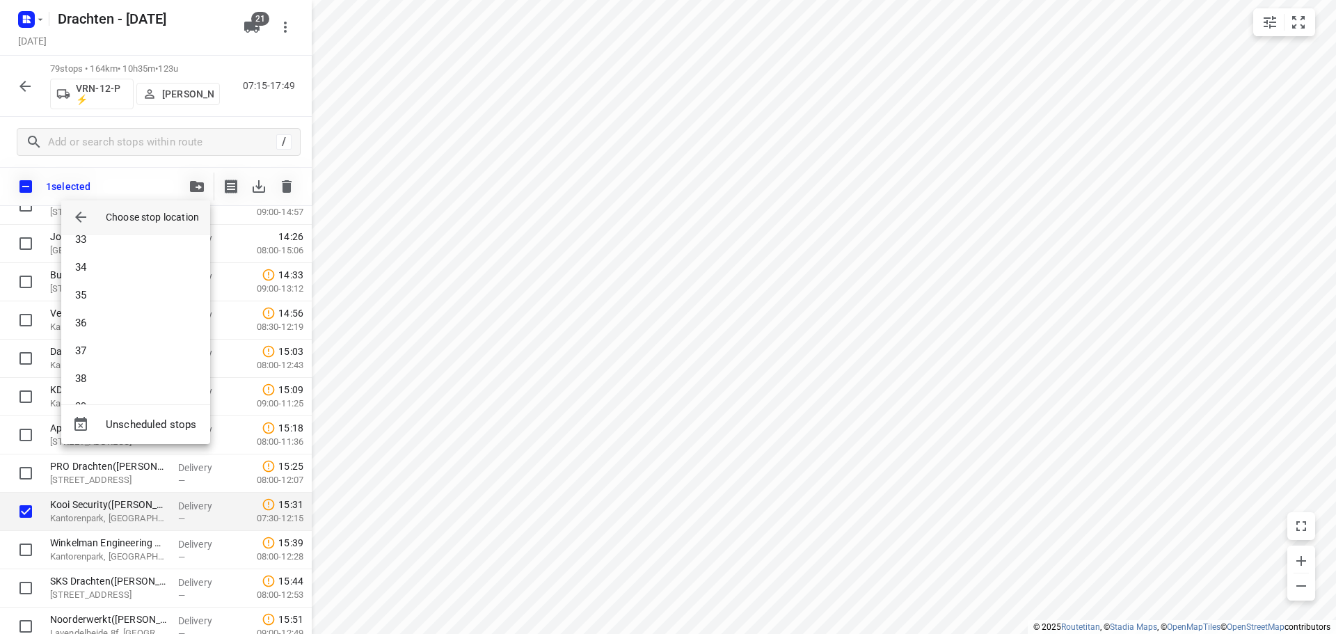
scroll to position [905, 0]
click at [125, 299] on li "35" at bounding box center [135, 296] width 149 height 28
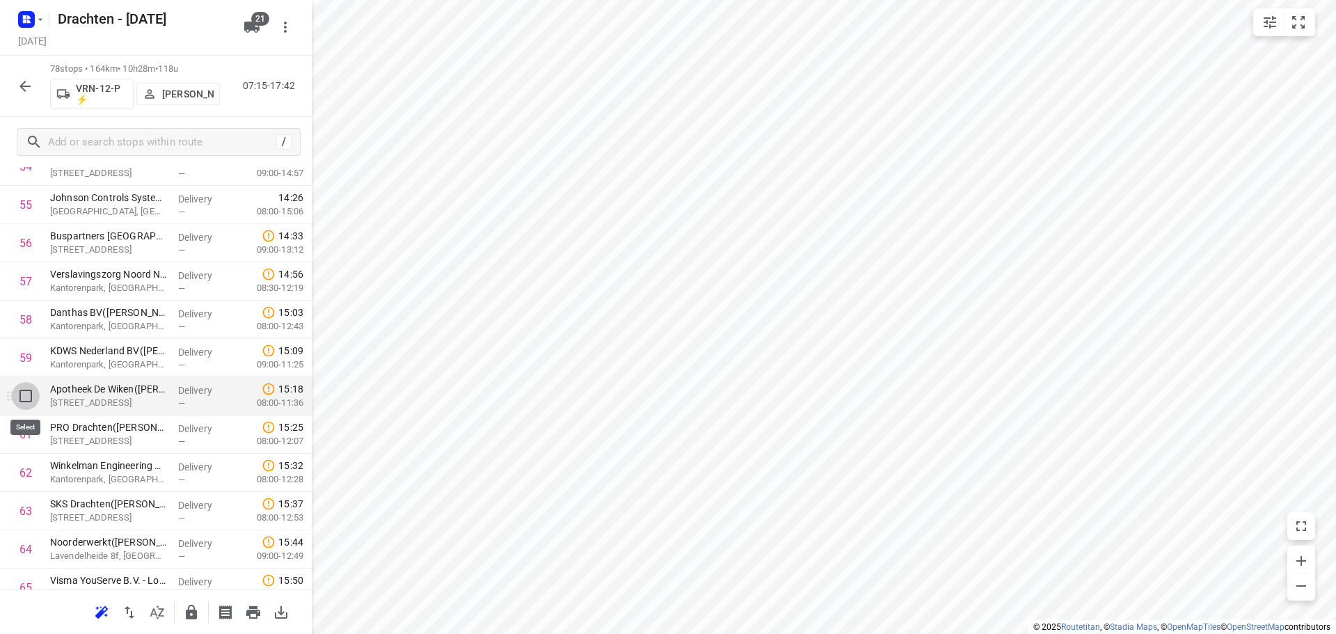
click at [25, 397] on input "checkbox" at bounding box center [26, 396] width 28 height 28
checkbox input "true"
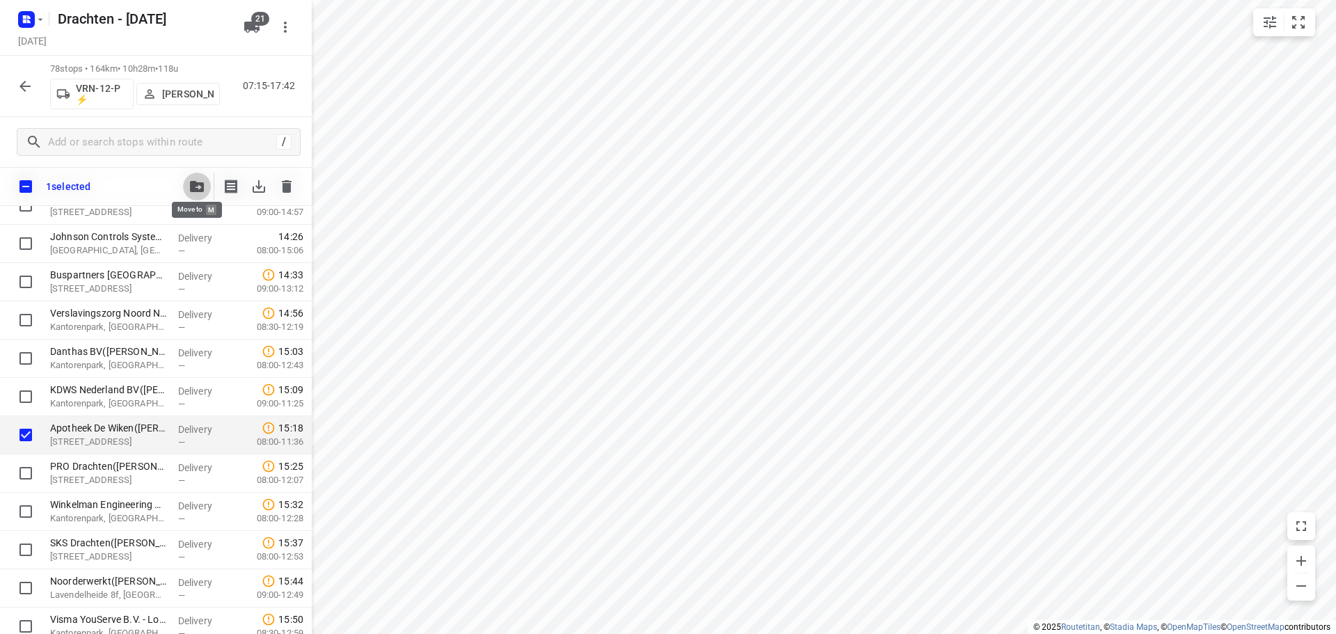
click at [193, 193] on button "button" at bounding box center [197, 187] width 28 height 28
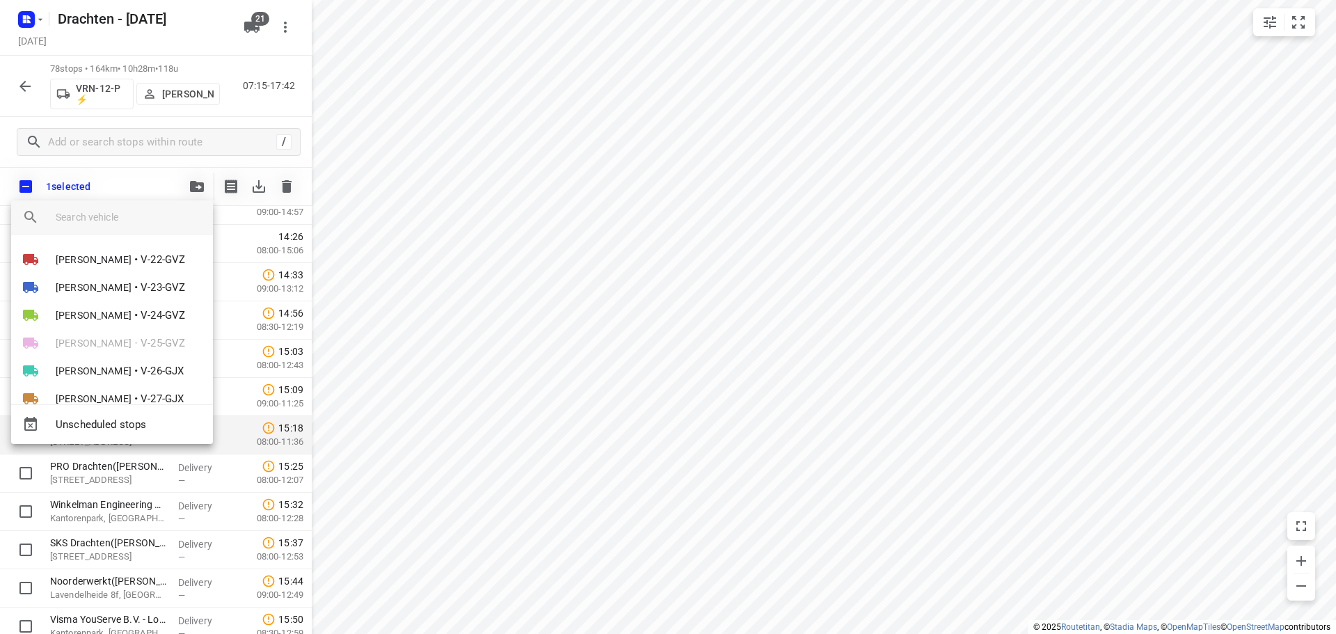
click at [95, 213] on input "search vehicle" at bounding box center [129, 217] width 146 height 21
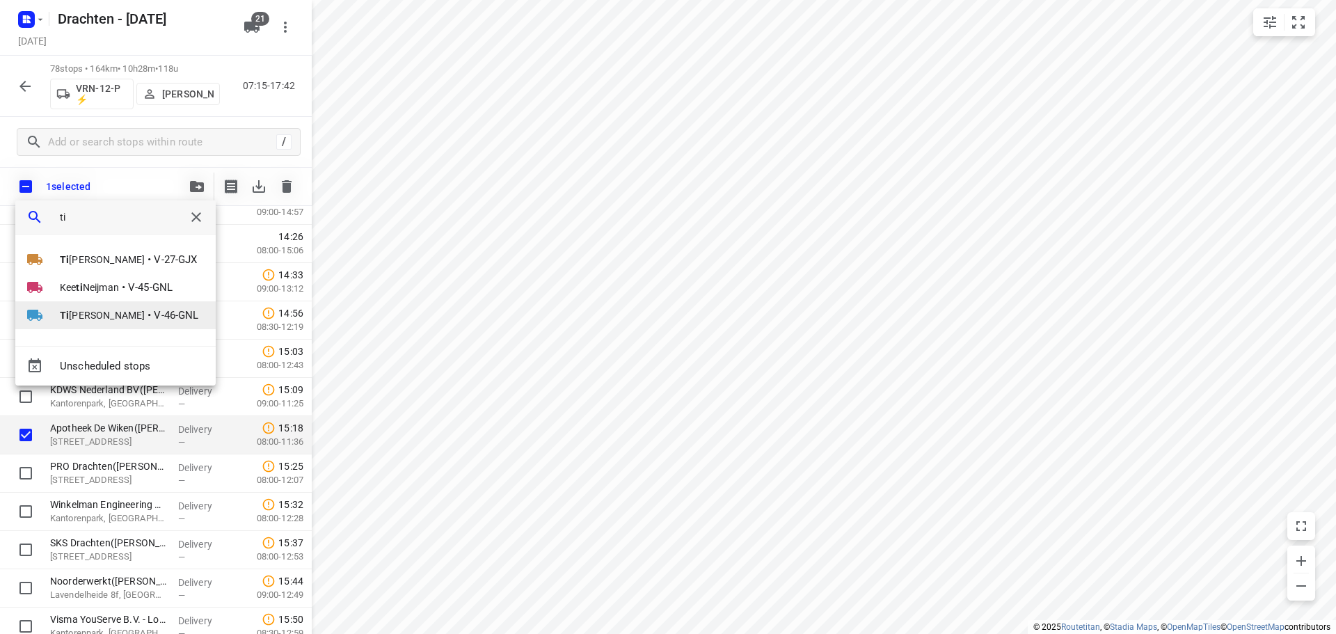
type input "ti"
click at [70, 321] on span "Ti neke Scholten" at bounding box center [102, 315] width 85 height 14
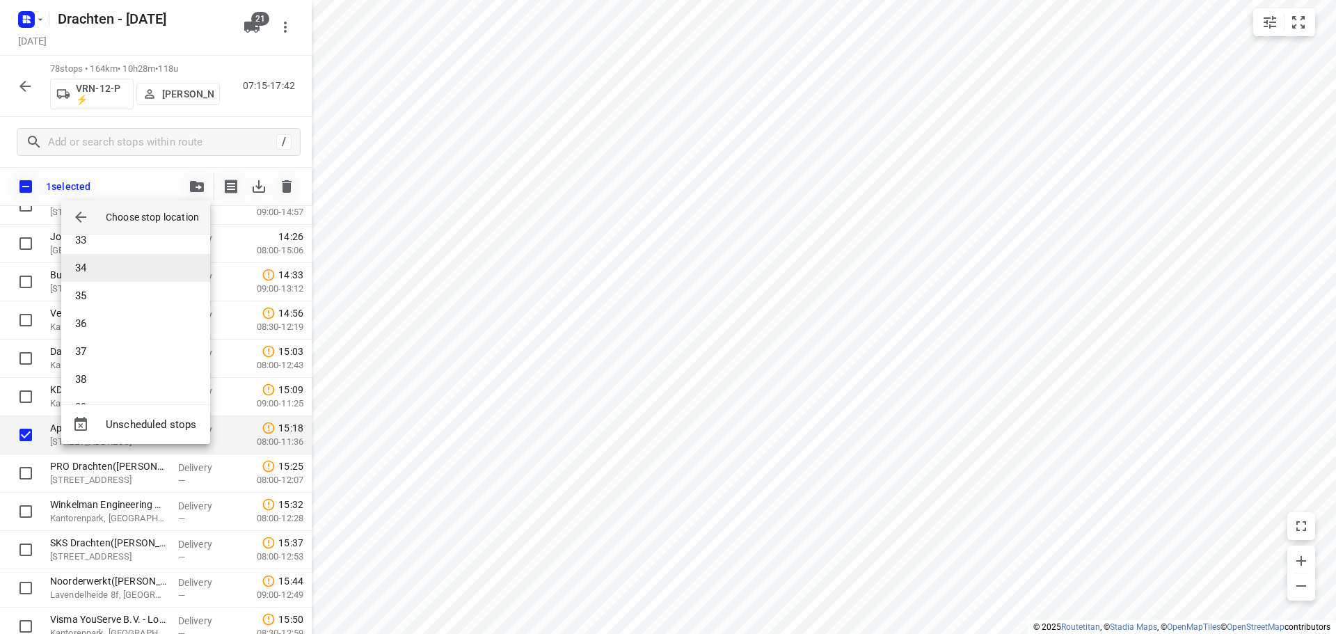
click at [118, 261] on li "34" at bounding box center [135, 268] width 149 height 28
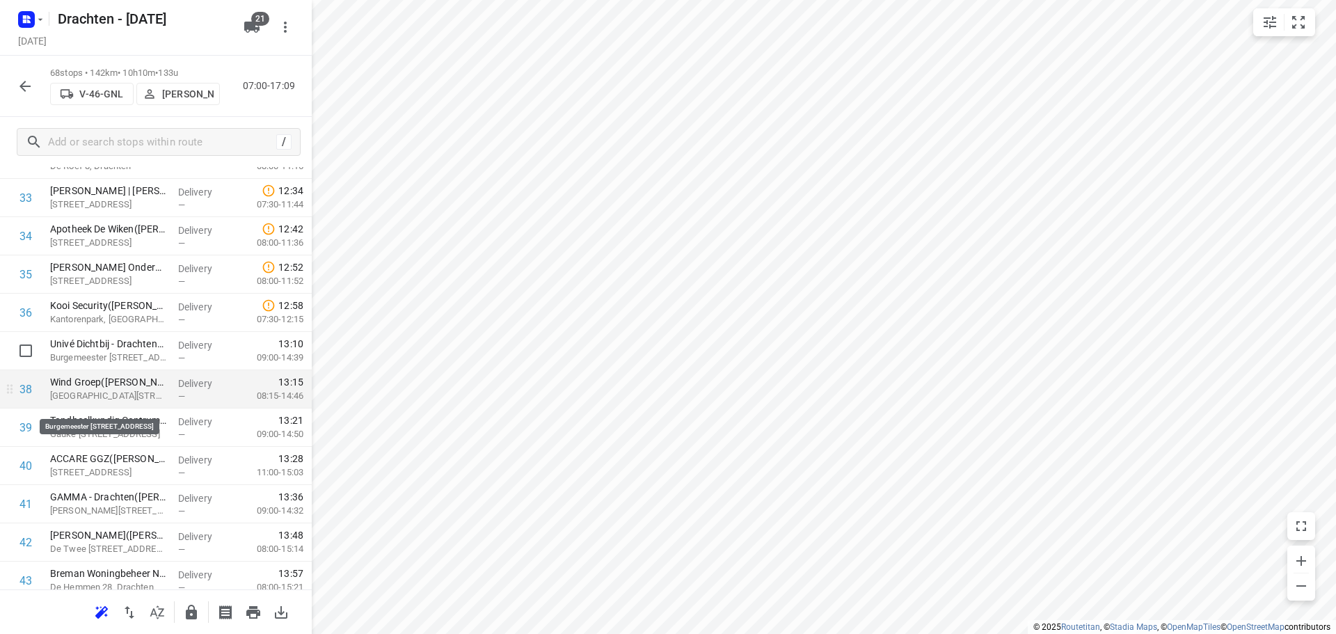
scroll to position [1252, 0]
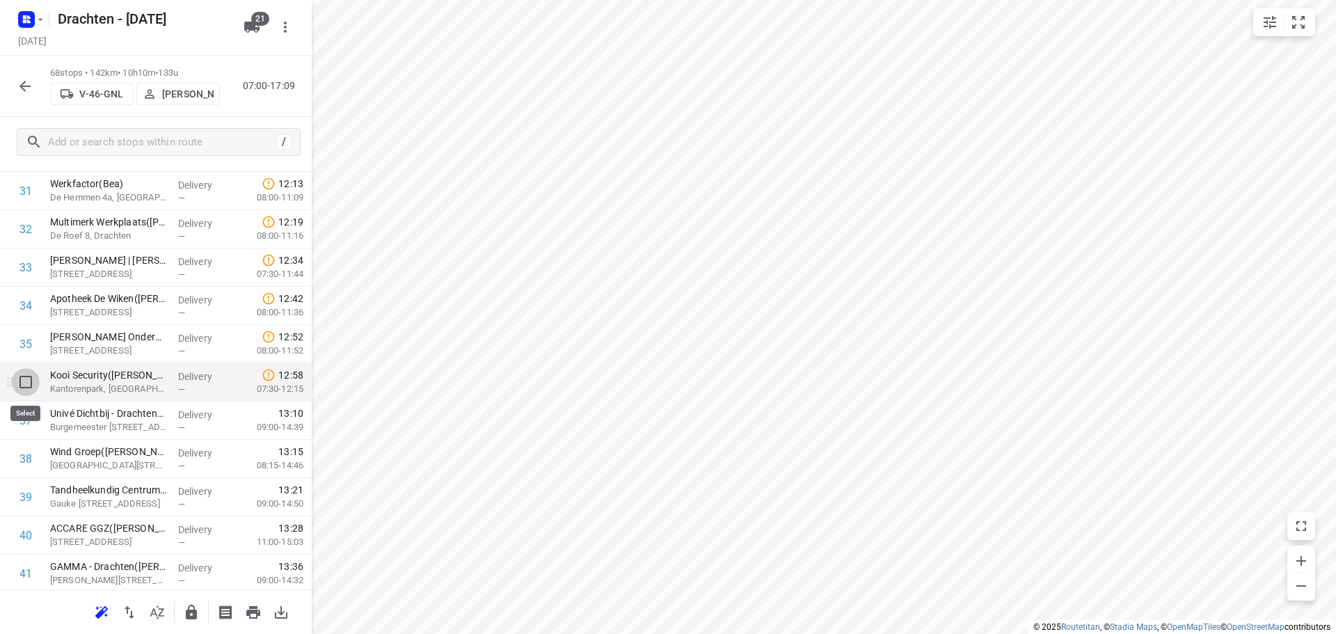
click at [24, 385] on input "checkbox" at bounding box center [26, 382] width 28 height 28
checkbox input "true"
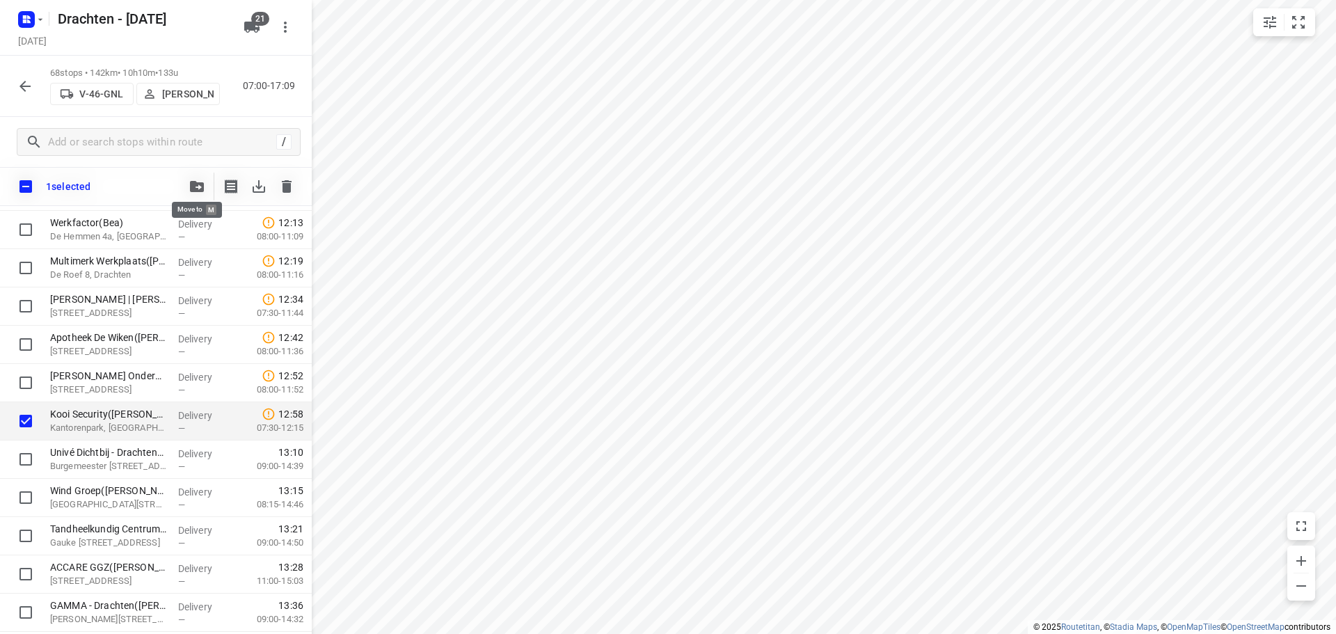
click at [199, 192] on button "button" at bounding box center [197, 187] width 28 height 28
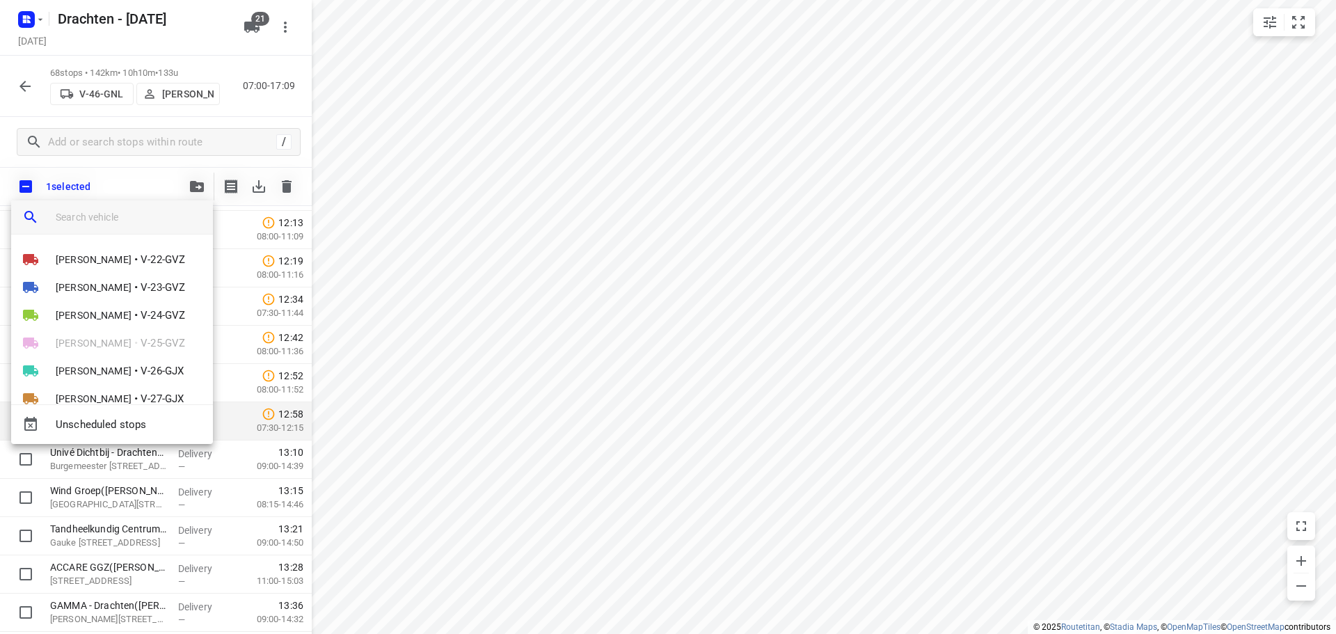
click at [79, 216] on input "search vehicle" at bounding box center [129, 217] width 146 height 21
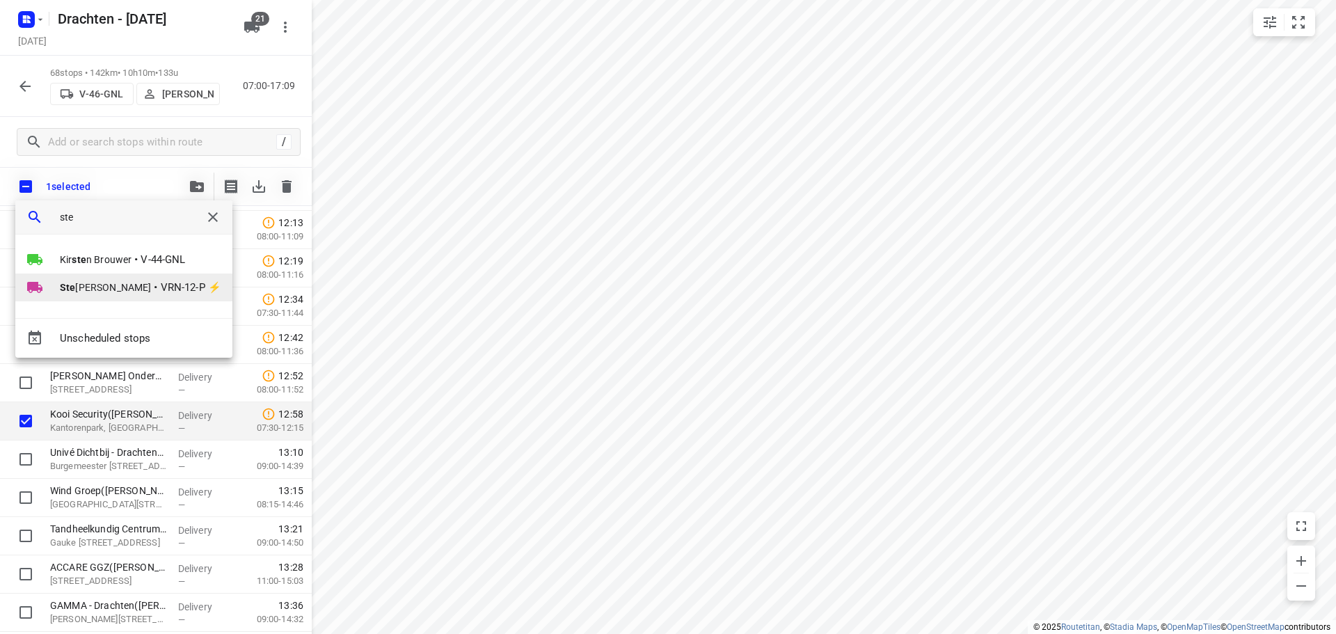
type input "ste"
click at [76, 283] on span "Ste ijn Groothof" at bounding box center [105, 287] width 91 height 14
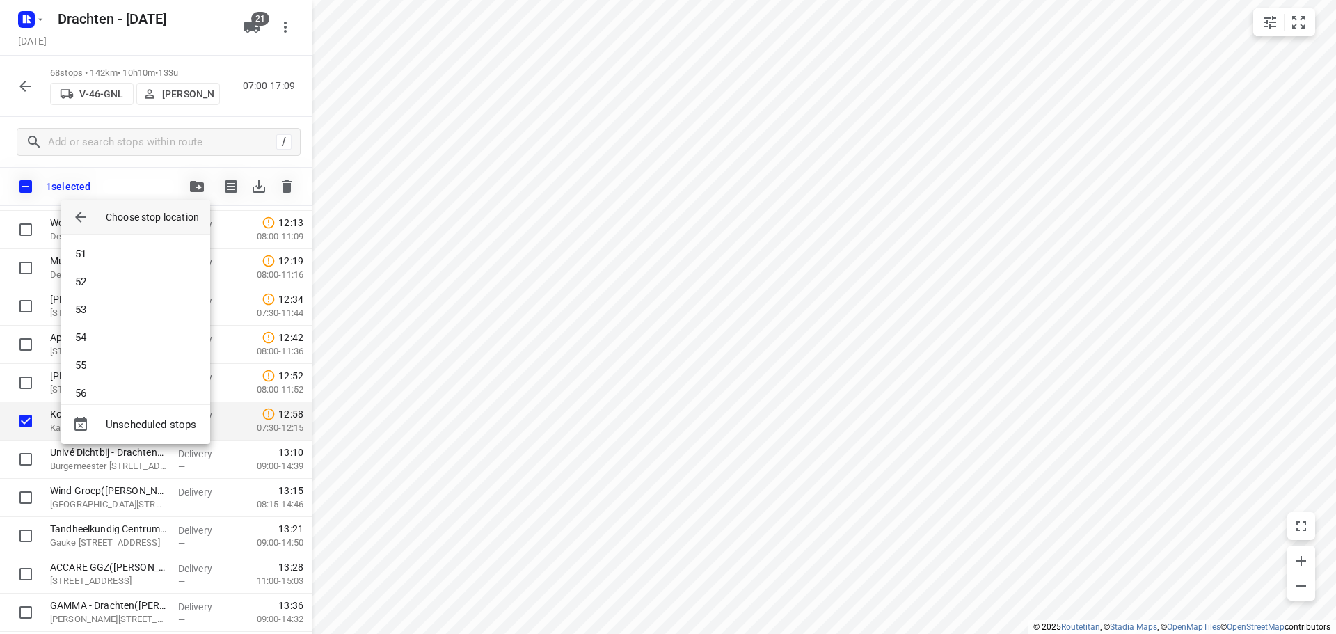
scroll to position [1531, 0]
click at [116, 341] on li "59" at bounding box center [135, 338] width 149 height 28
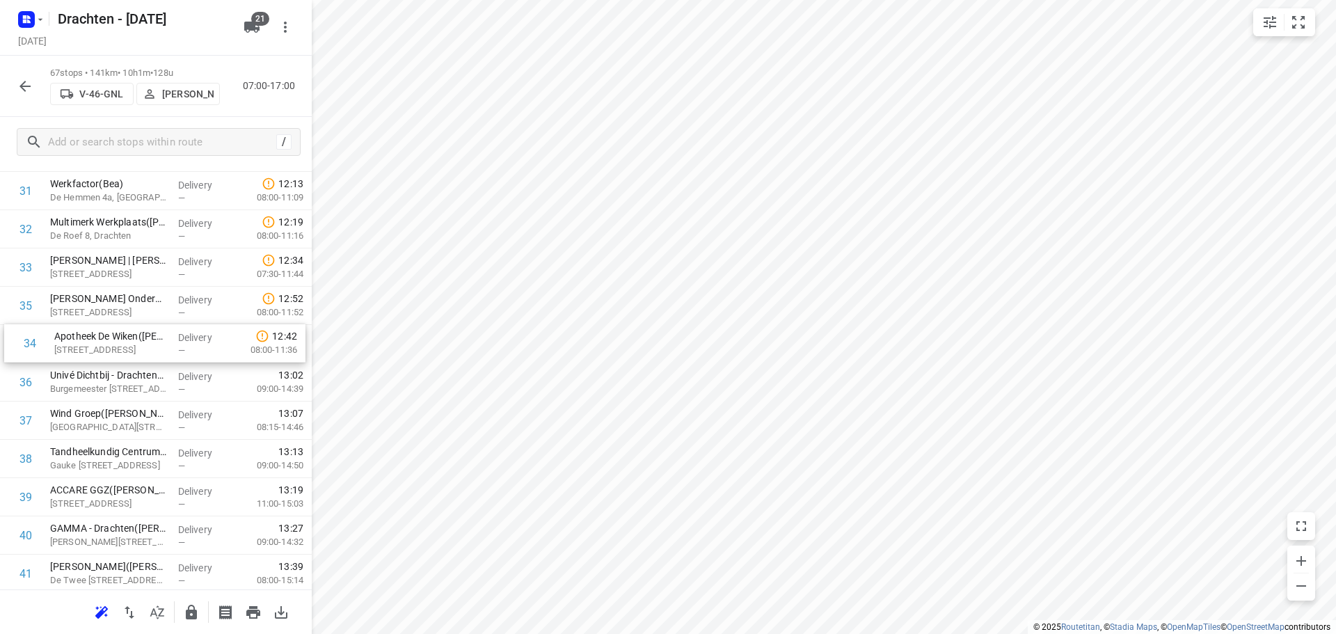
drag, startPoint x: 79, startPoint y: 310, endPoint x: 86, endPoint y: 352, distance: 42.9
click at [86, 352] on div "1 IJzerhandel J.M. Raadsma Dokkum(Ate Heegstra) De Lange West 104A, Drachten De…" at bounding box center [156, 306] width 312 height 2564
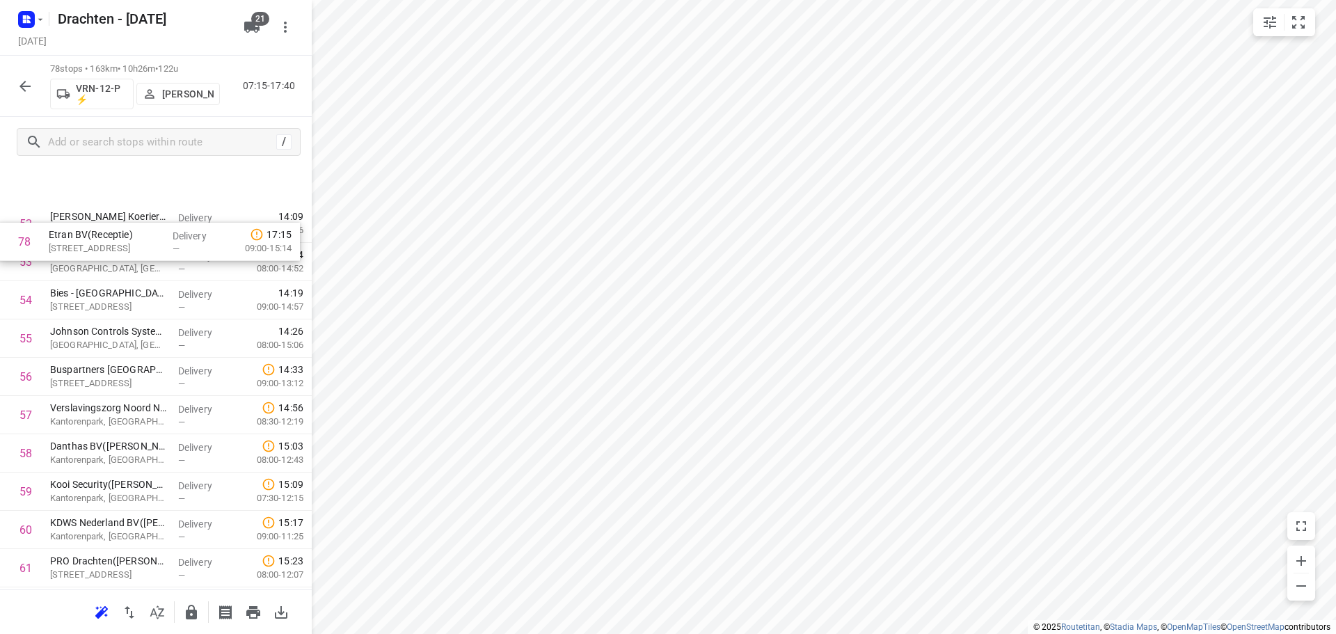
scroll to position [1999, 0]
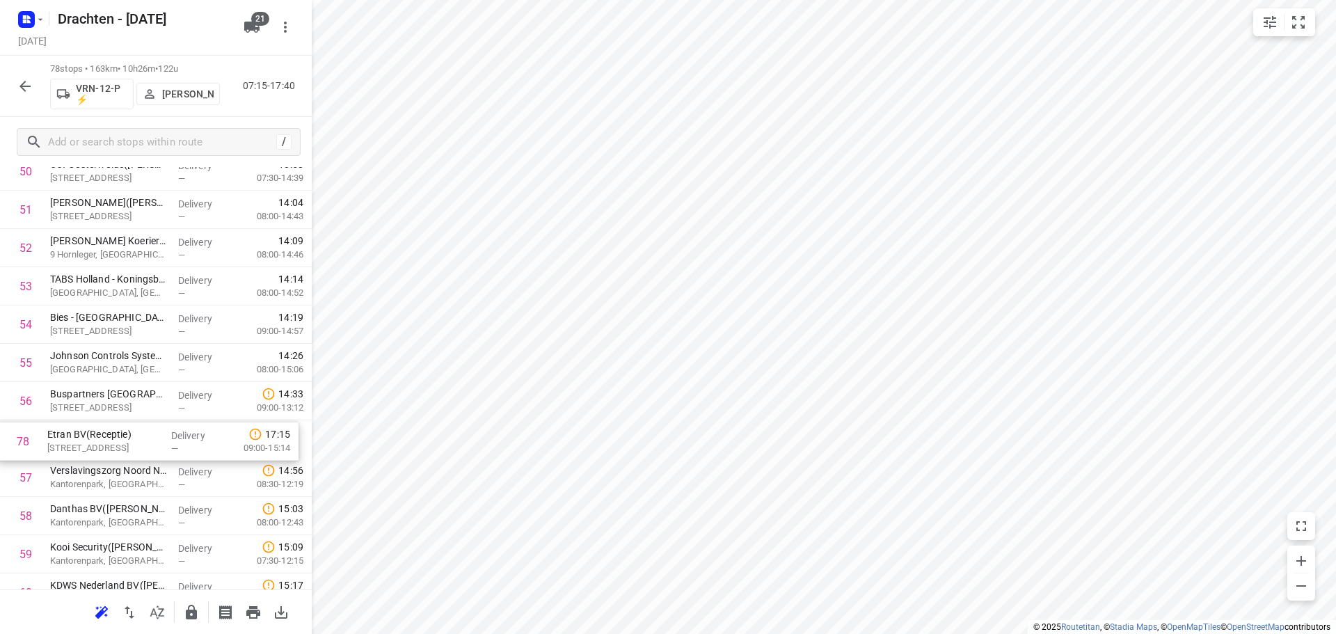
drag, startPoint x: 112, startPoint y: 539, endPoint x: 109, endPoint y: 444, distance: 94.7
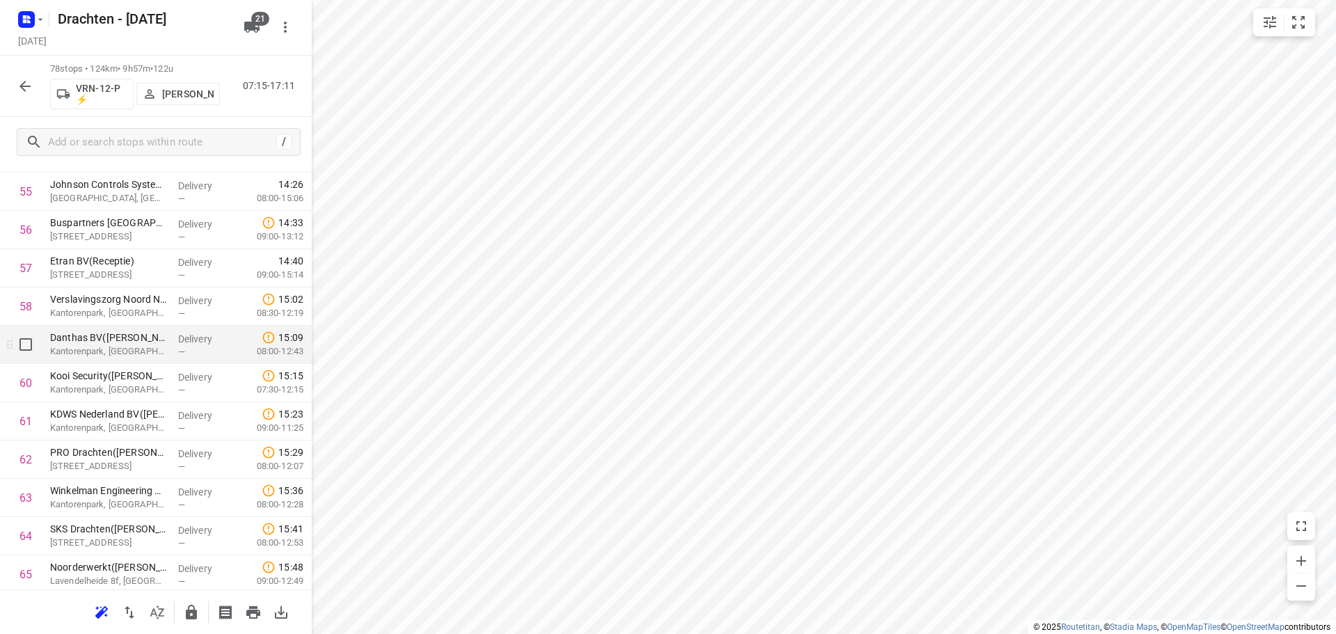
scroll to position [2208, 0]
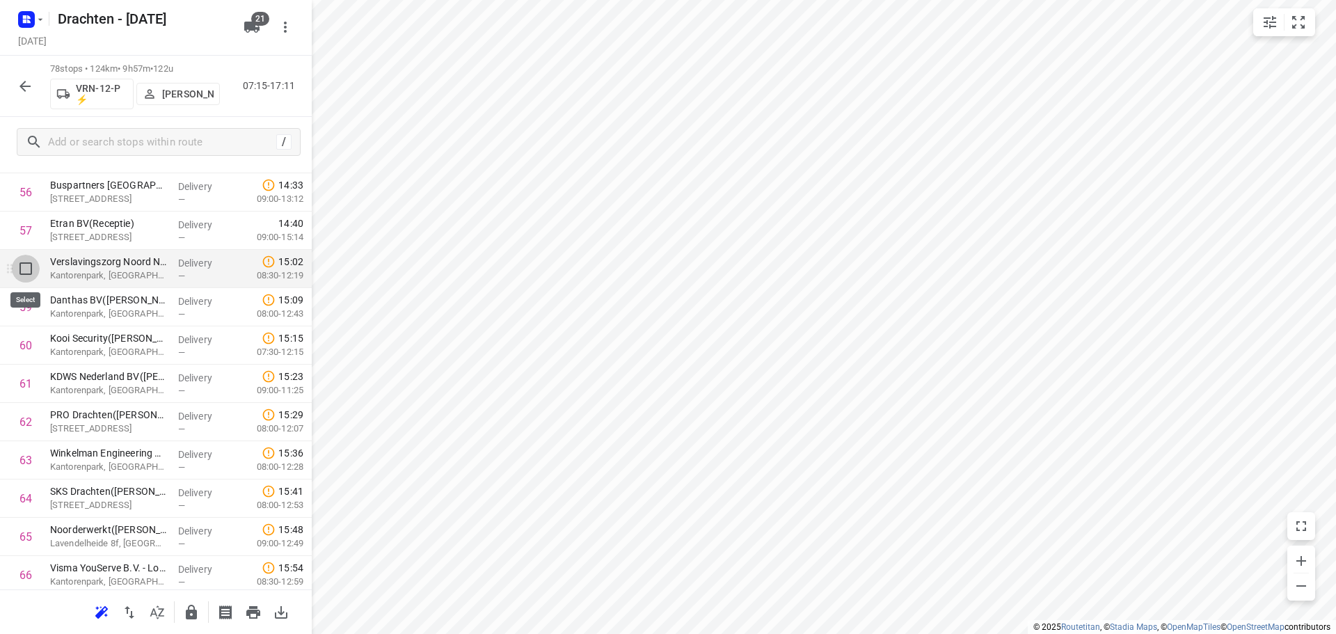
click at [23, 268] on input "checkbox" at bounding box center [26, 269] width 28 height 28
checkbox input "true"
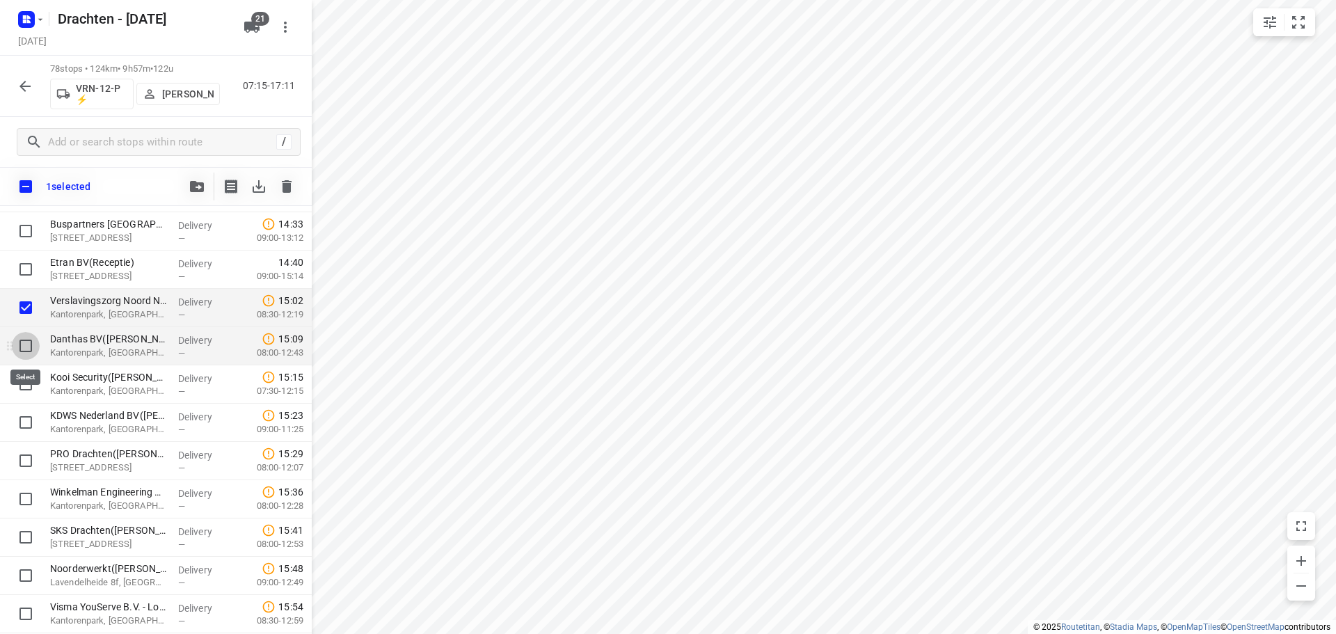
click at [29, 349] on input "checkbox" at bounding box center [26, 346] width 28 height 28
checkbox input "true"
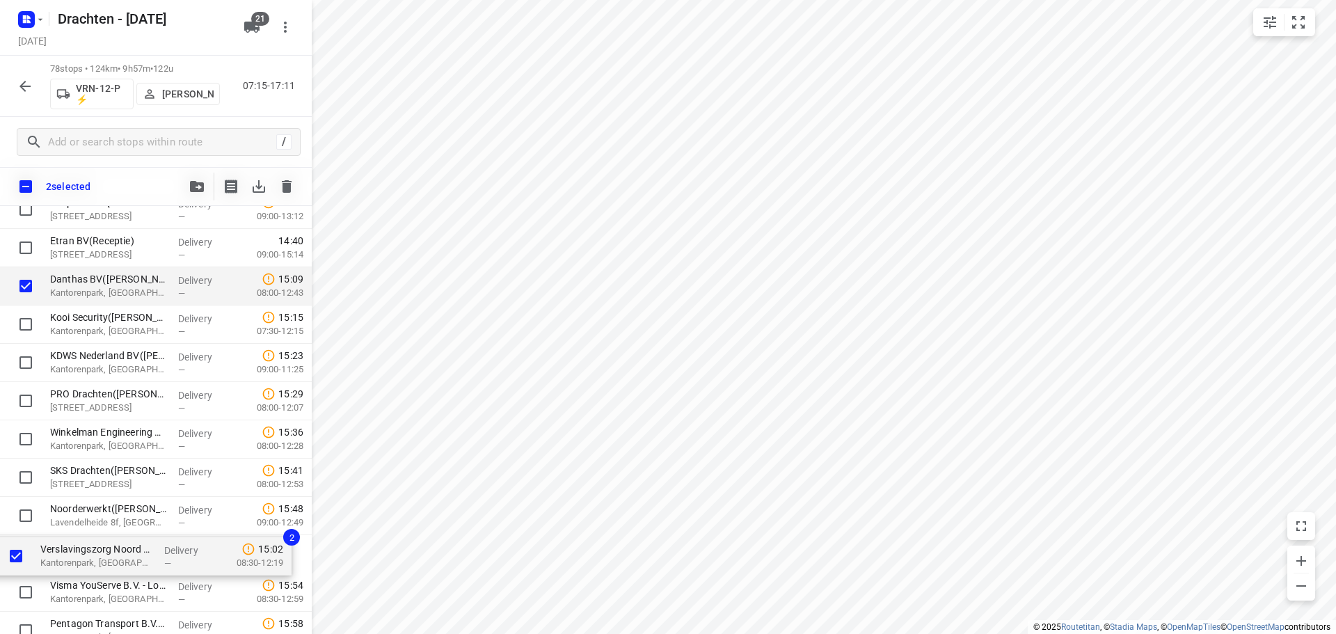
scroll to position [2231, 0]
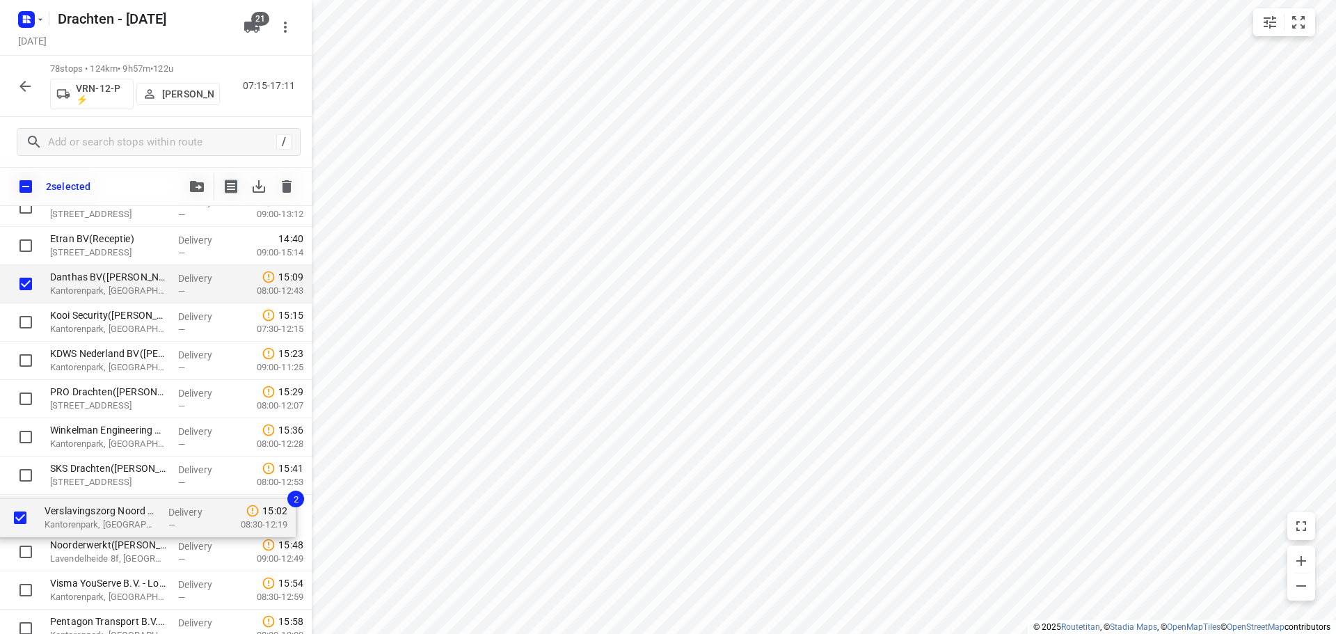
drag, startPoint x: 111, startPoint y: 307, endPoint x: 104, endPoint y: 516, distance: 208.8
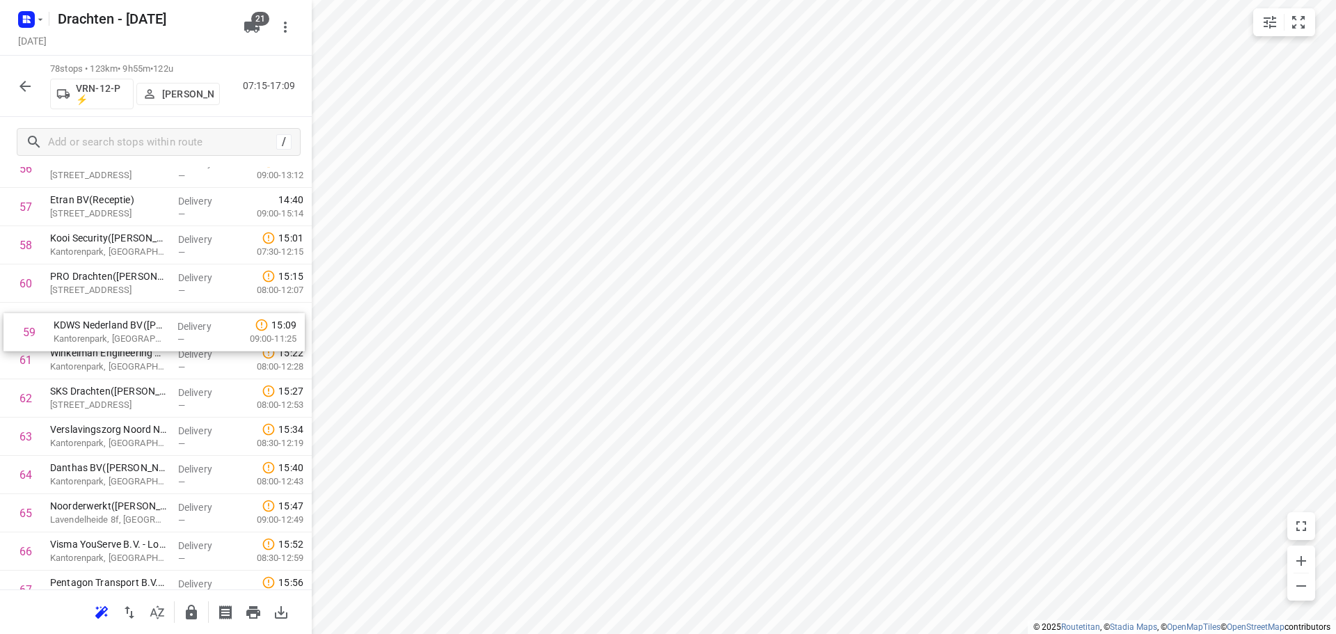
drag, startPoint x: 73, startPoint y: 292, endPoint x: 77, endPoint y: 344, distance: 52.3
drag, startPoint x: 105, startPoint y: 404, endPoint x: 111, endPoint y: 324, distance: 81.0
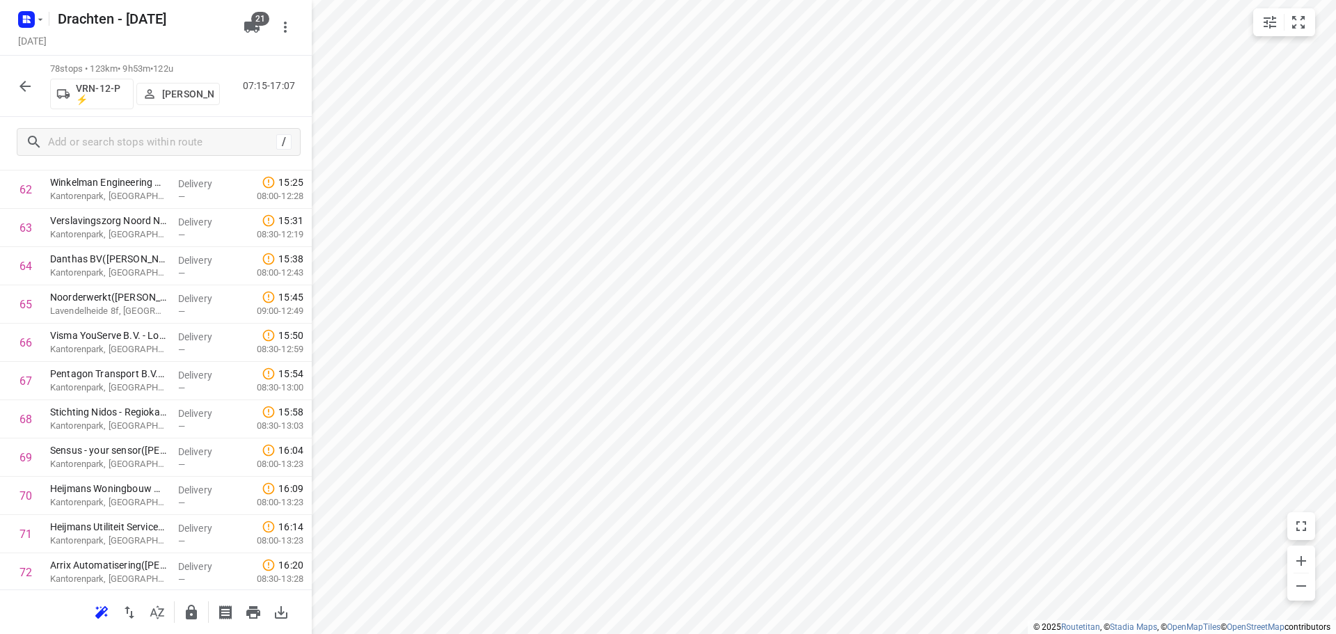
click at [23, 83] on icon "button" at bounding box center [24, 86] width 11 height 11
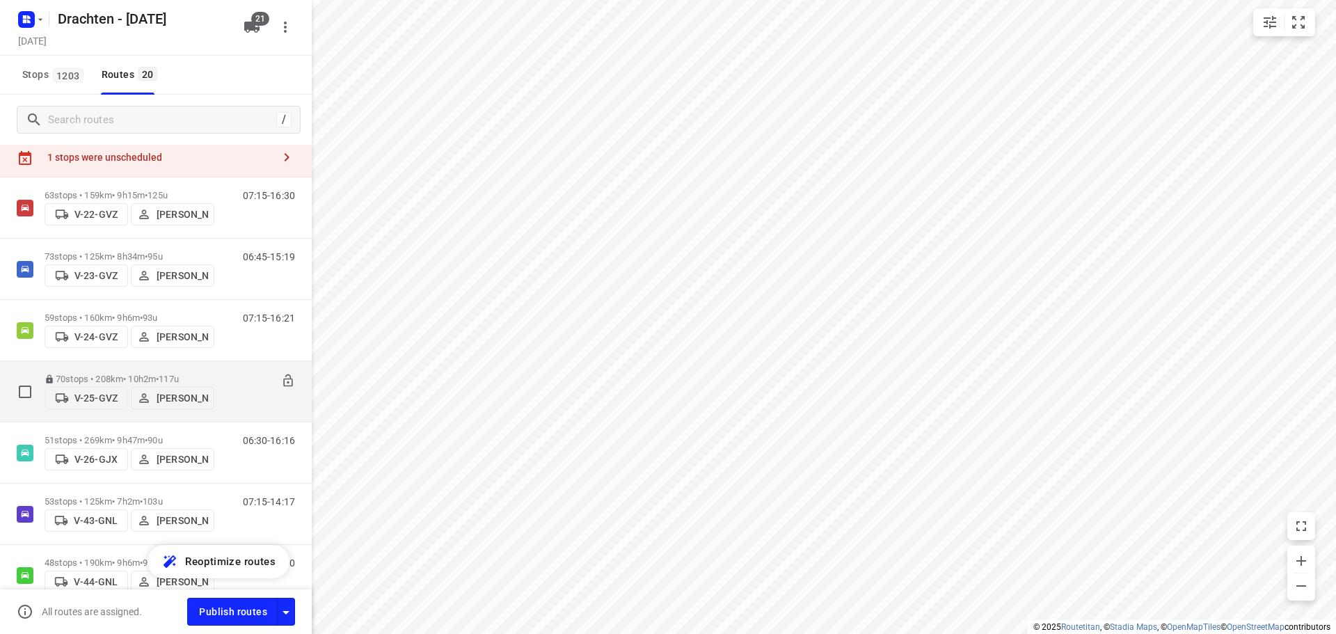
scroll to position [0, 0]
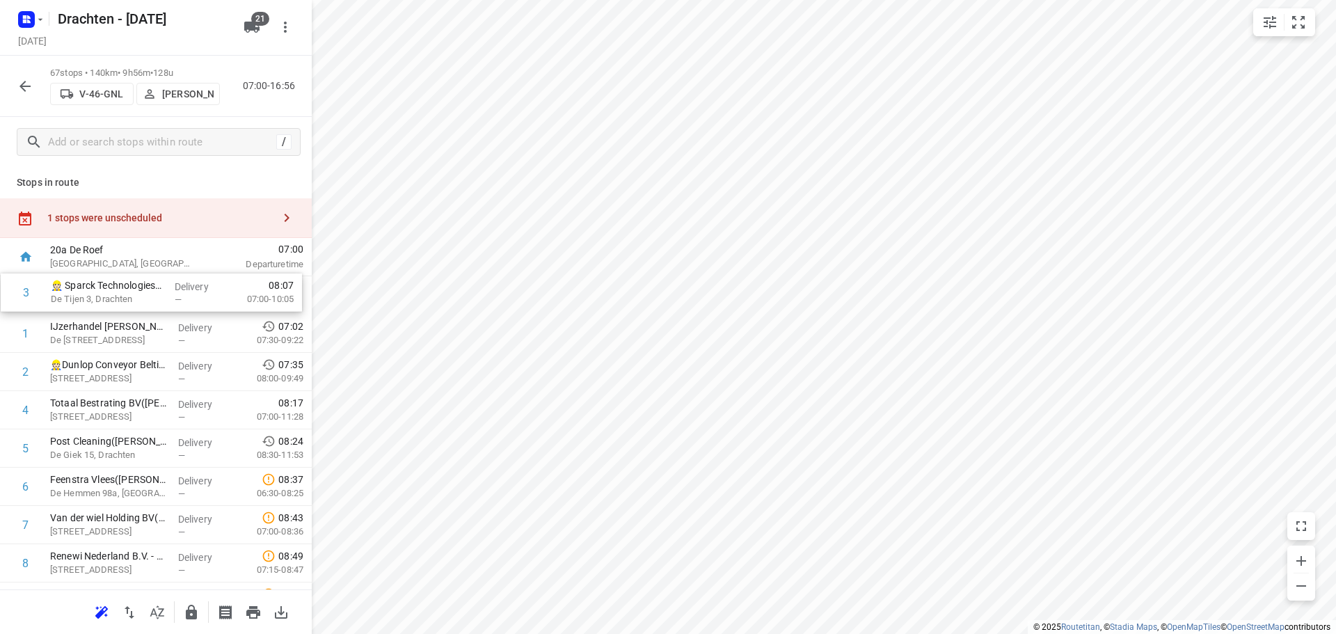
drag, startPoint x: 154, startPoint y: 379, endPoint x: 155, endPoint y: 293, distance: 85.6
drag, startPoint x: 122, startPoint y: 511, endPoint x: 124, endPoint y: 368, distance: 142.6
drag, startPoint x: 181, startPoint y: 342, endPoint x: 182, endPoint y: 383, distance: 41.1
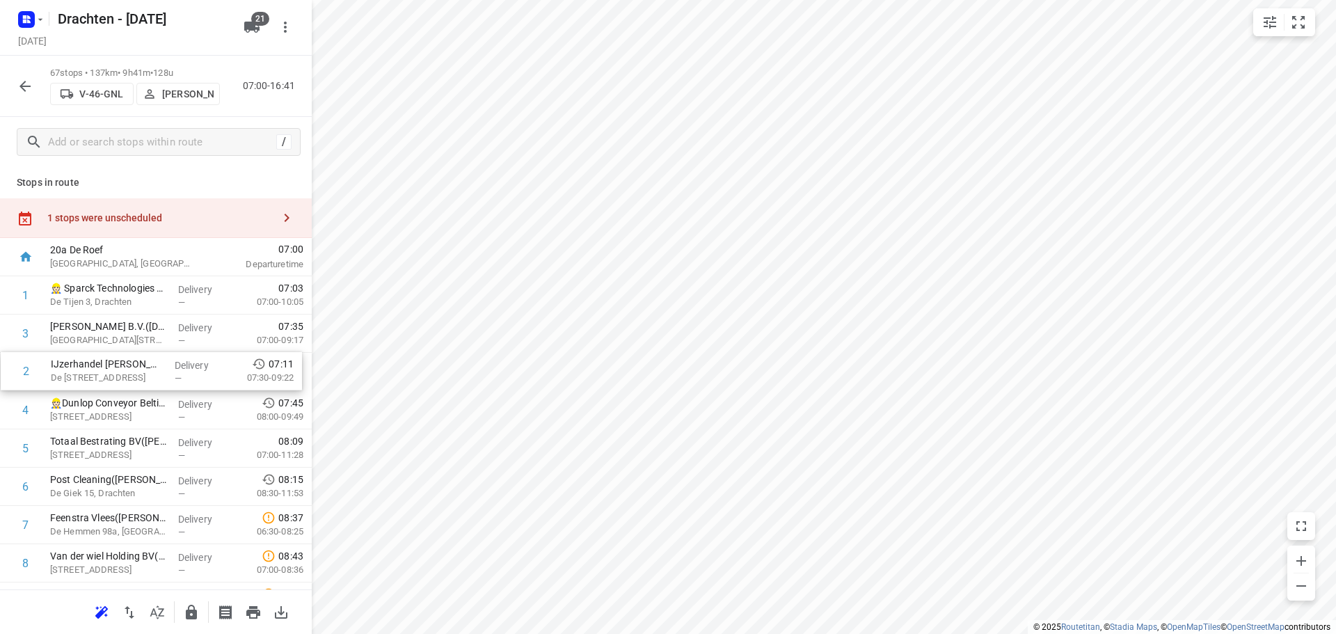
drag, startPoint x: 148, startPoint y: 296, endPoint x: 150, endPoint y: 374, distance: 77.9
drag, startPoint x: 136, startPoint y: 381, endPoint x: 141, endPoint y: 301, distance: 80.2
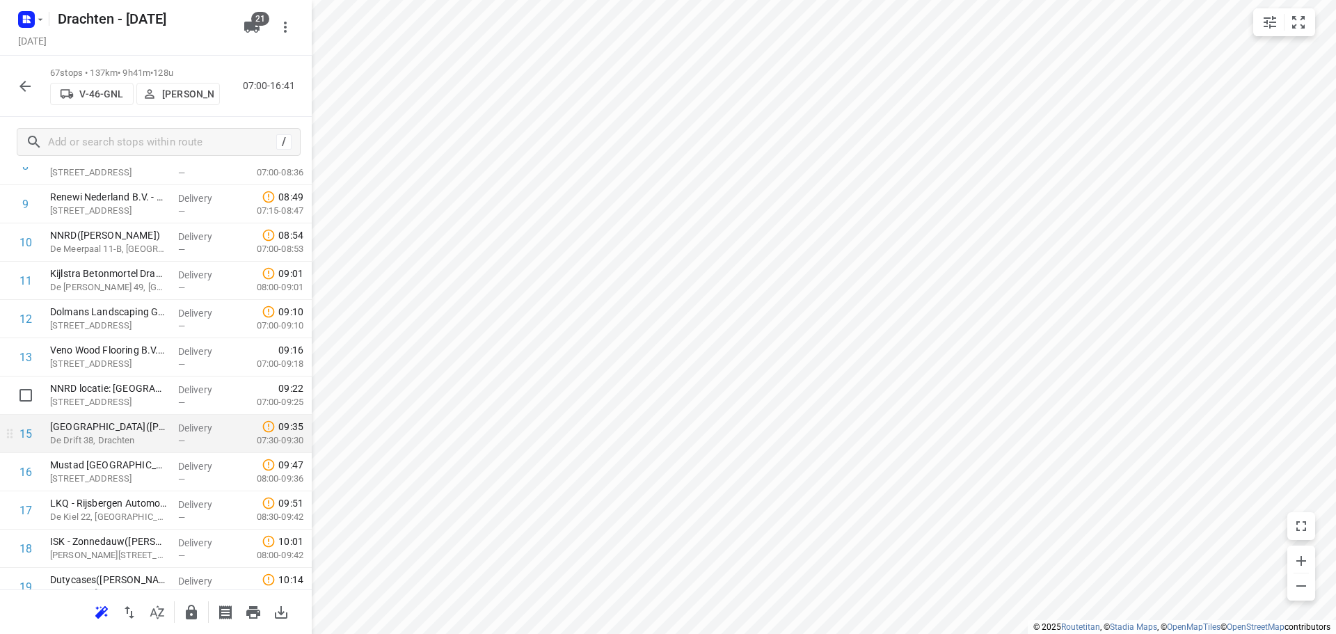
scroll to position [417, 0]
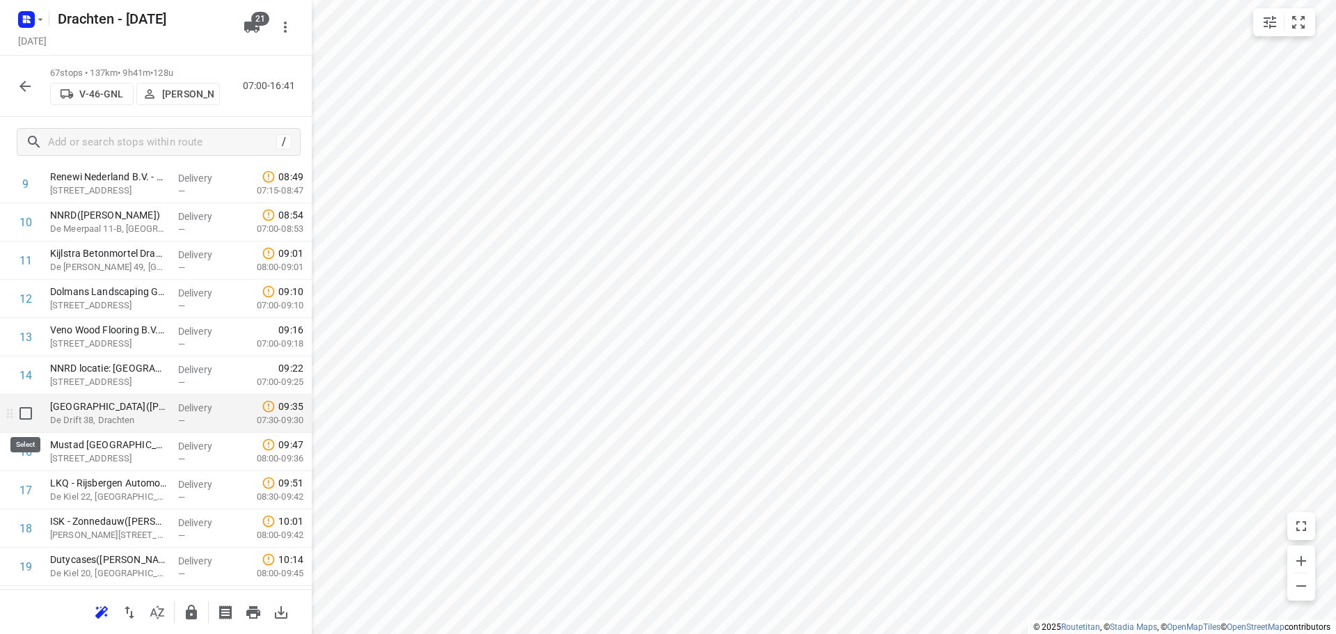
click at [26, 414] on input "checkbox" at bounding box center [26, 413] width 28 height 28
checkbox input "true"
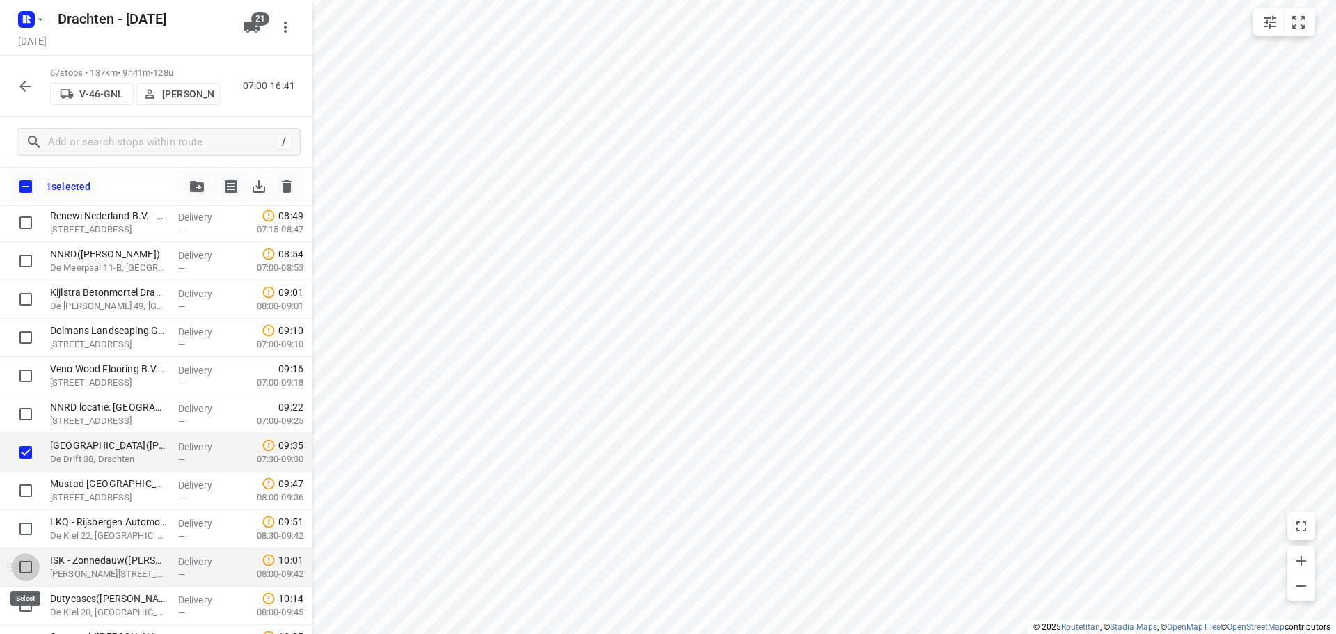
click at [31, 572] on input "checkbox" at bounding box center [26, 567] width 28 height 28
checkbox input "true"
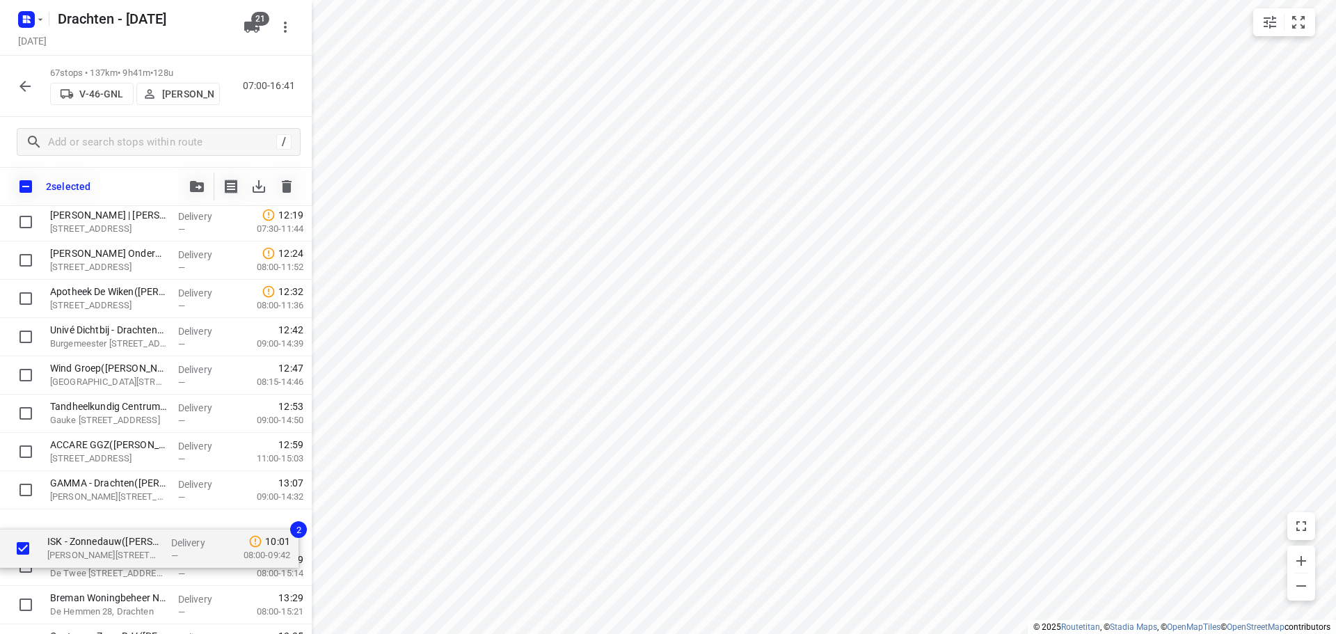
scroll to position [1300, 0]
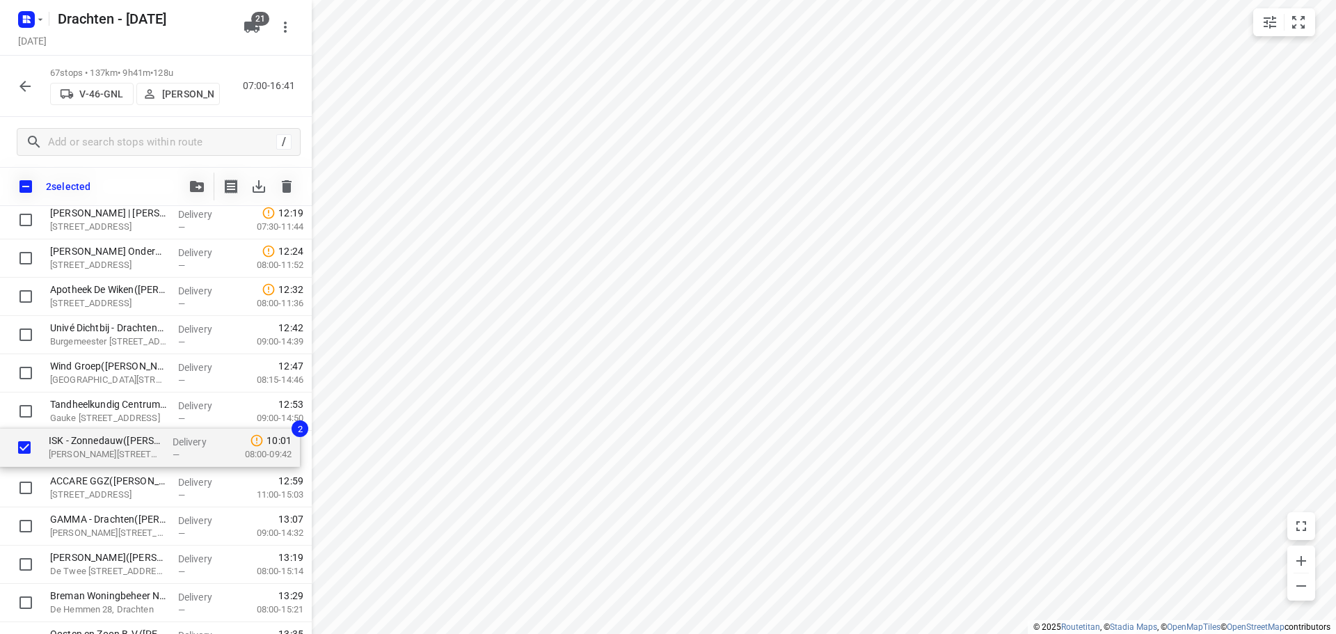
drag, startPoint x: 118, startPoint y: 298, endPoint x: 118, endPoint y: 461, distance: 162.8
click at [118, 461] on div "👷🏻 Sparck Technologies BV(Sparck Technologies BV) De Tijen 3, Drachten Delivery…" at bounding box center [156, 297] width 312 height 2564
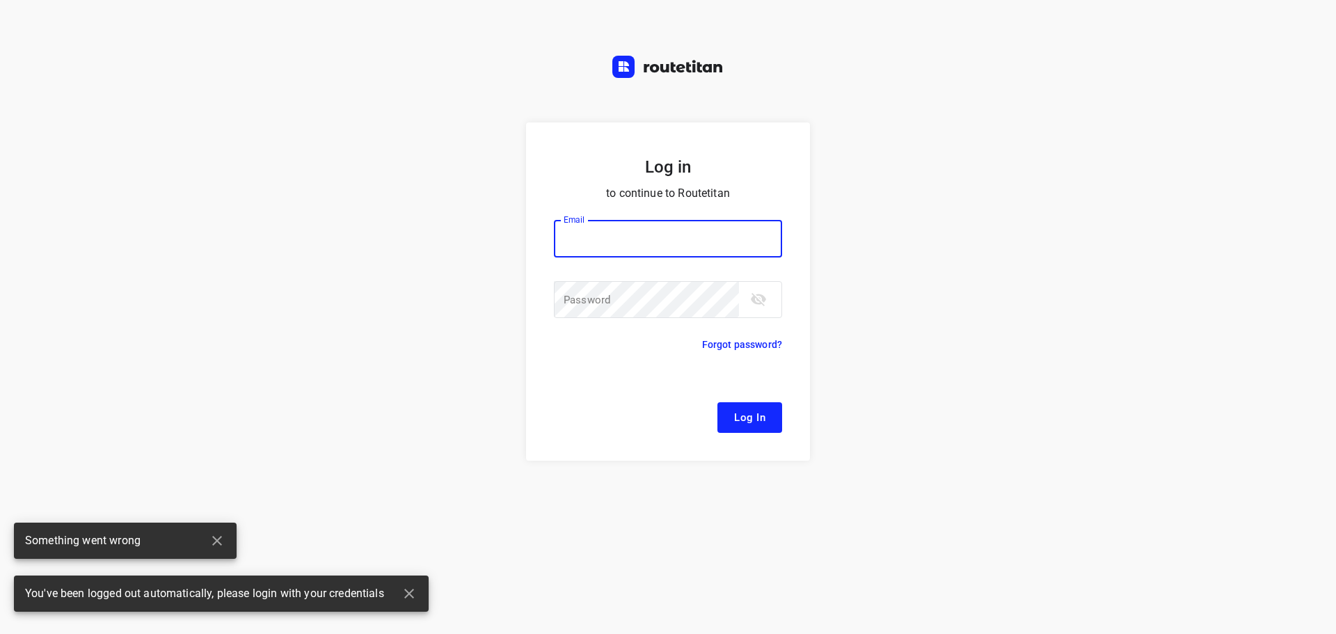
type input "remco@fruitopjewerk.nl"
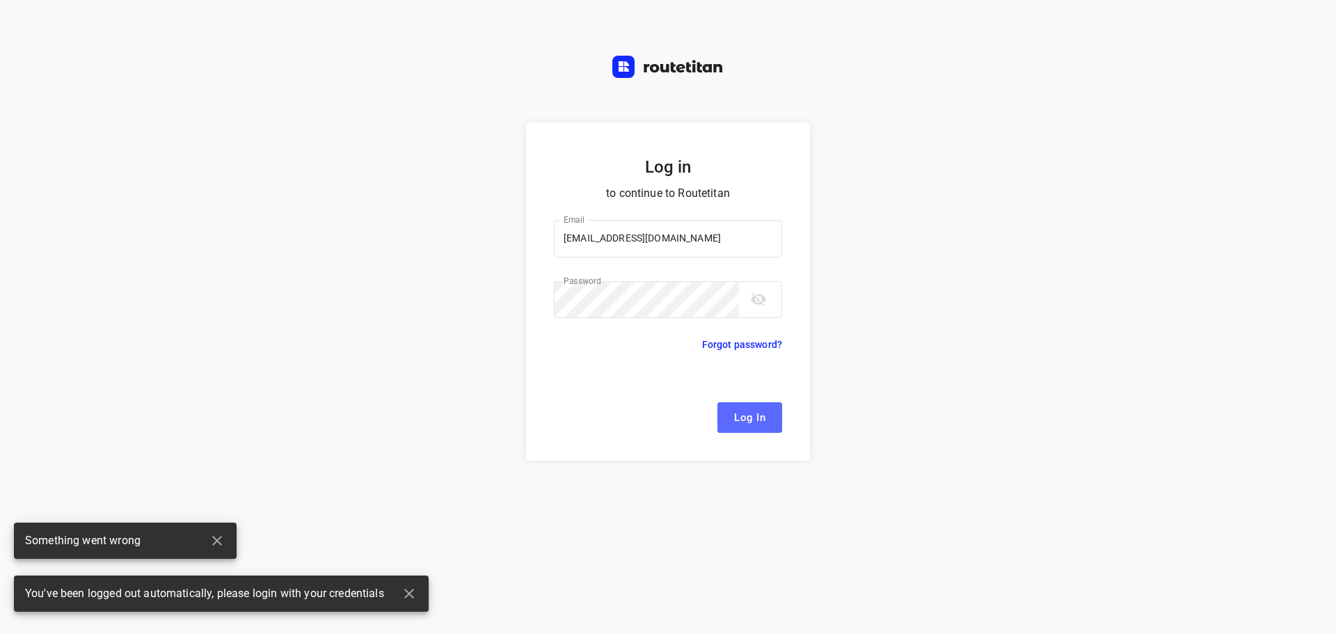
click at [759, 425] on span "Log In" at bounding box center [749, 417] width 31 height 18
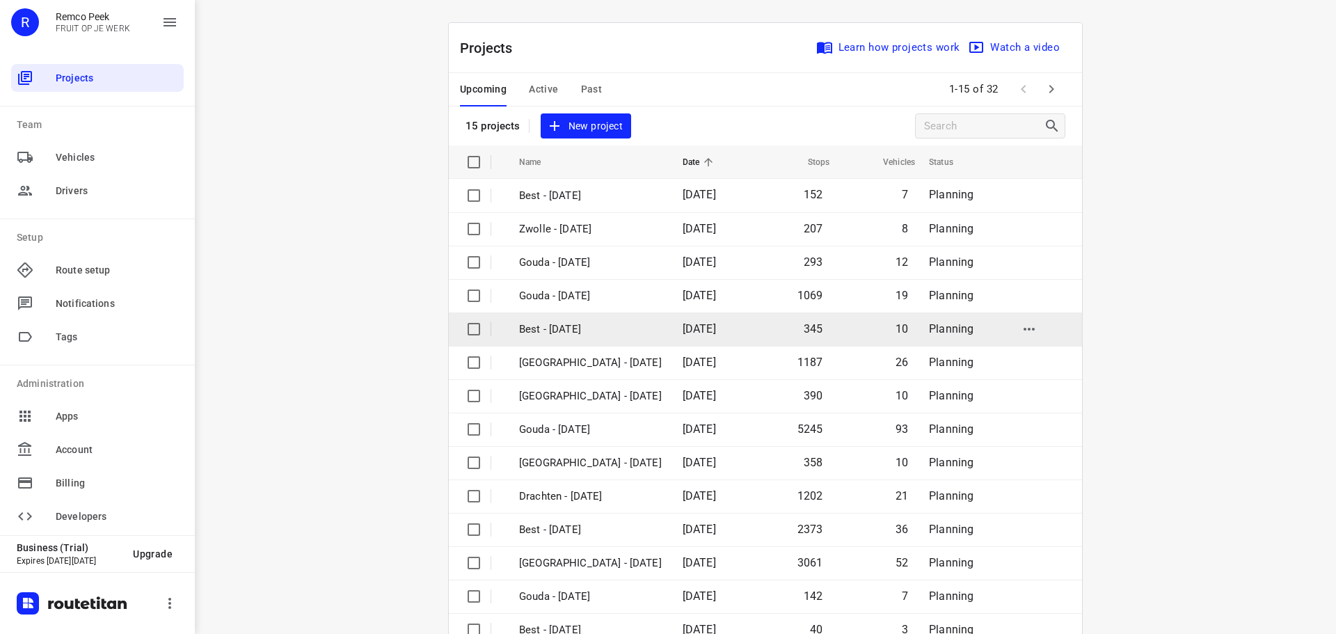
scroll to position [70, 0]
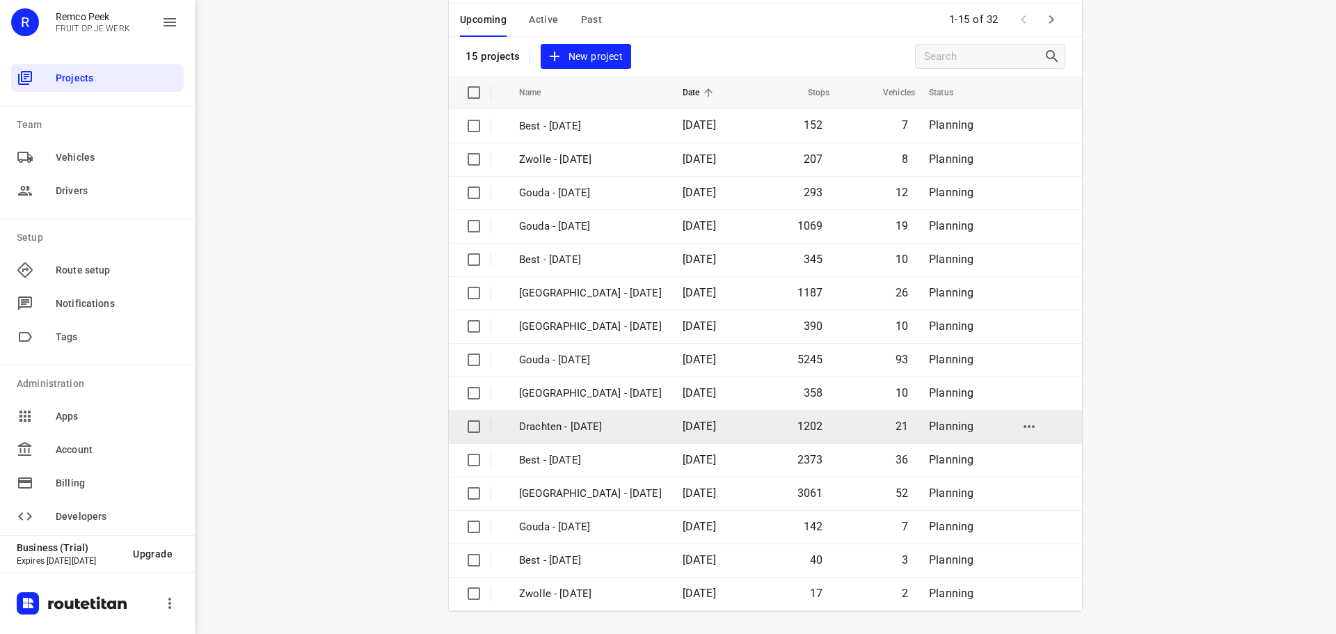
click at [596, 427] on p "Drachten - Monday" at bounding box center [590, 427] width 143 height 16
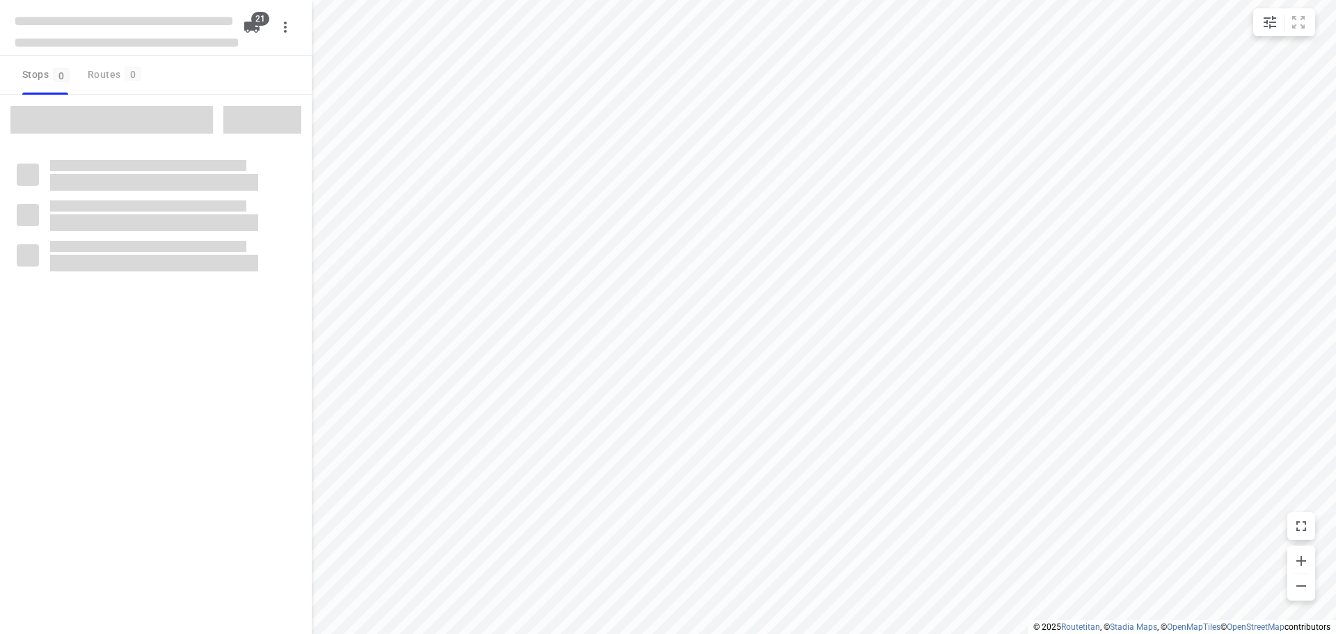
checkbox input "true"
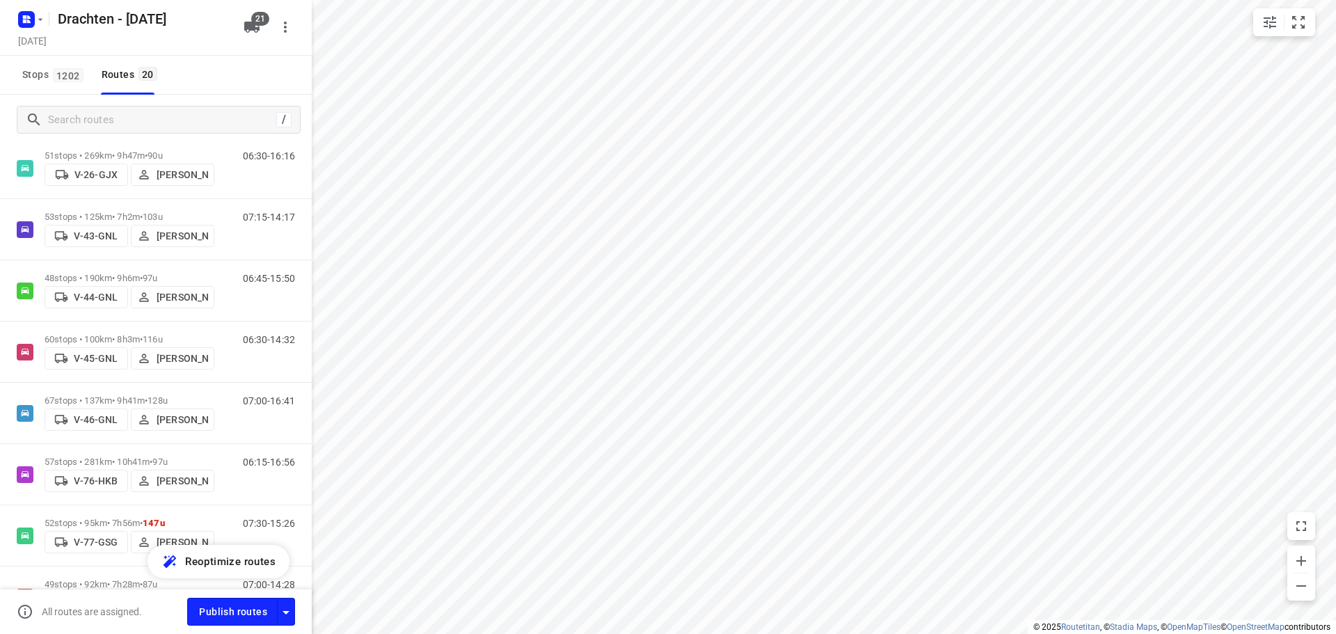
scroll to position [348, 0]
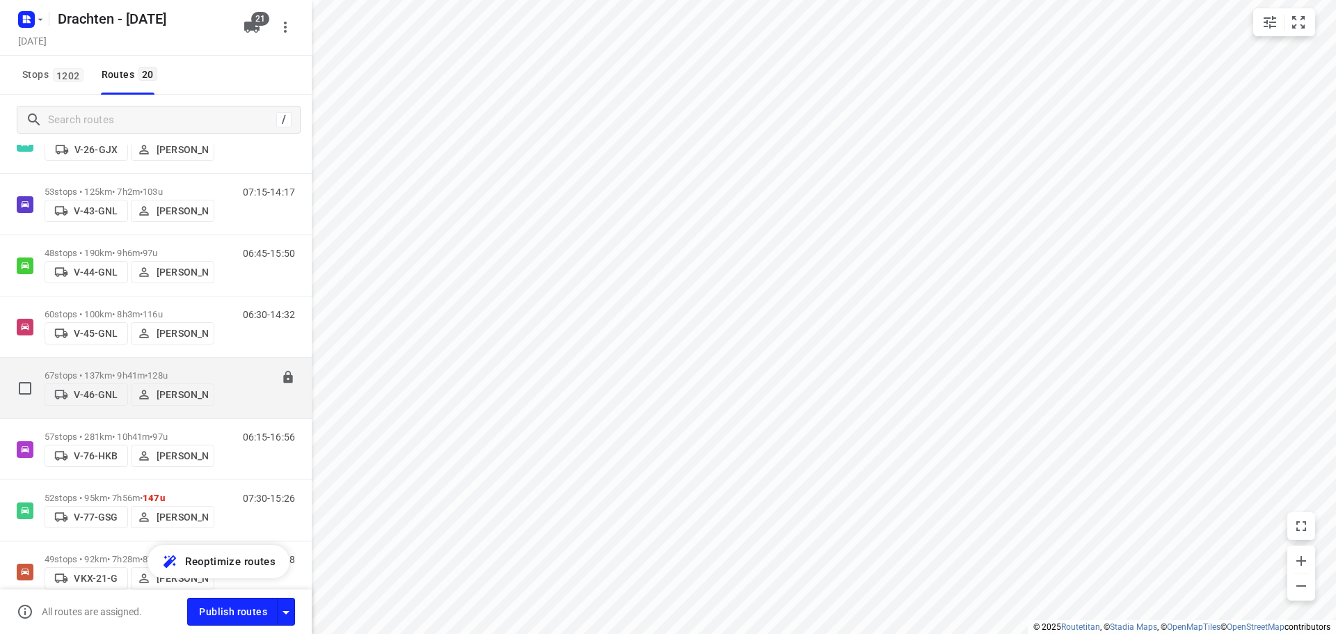
click at [118, 370] on p "67 stops • 137km • 9h41m • 128u" at bounding box center [130, 375] width 170 height 10
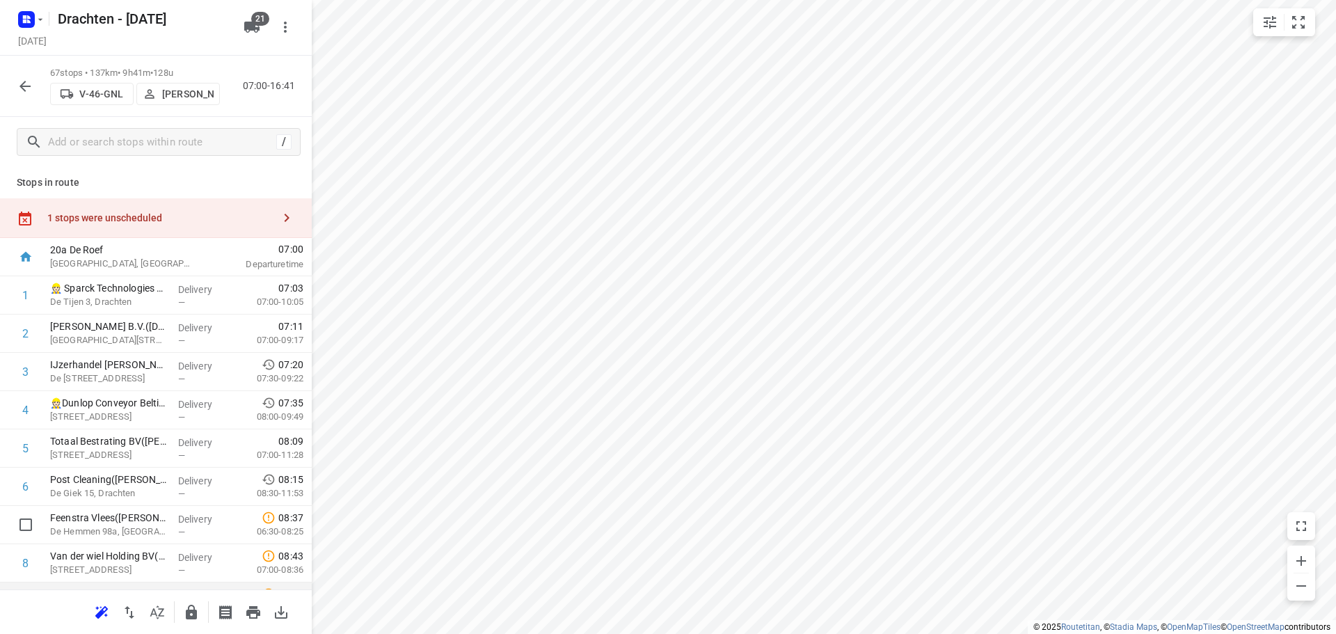
scroll to position [417, 0]
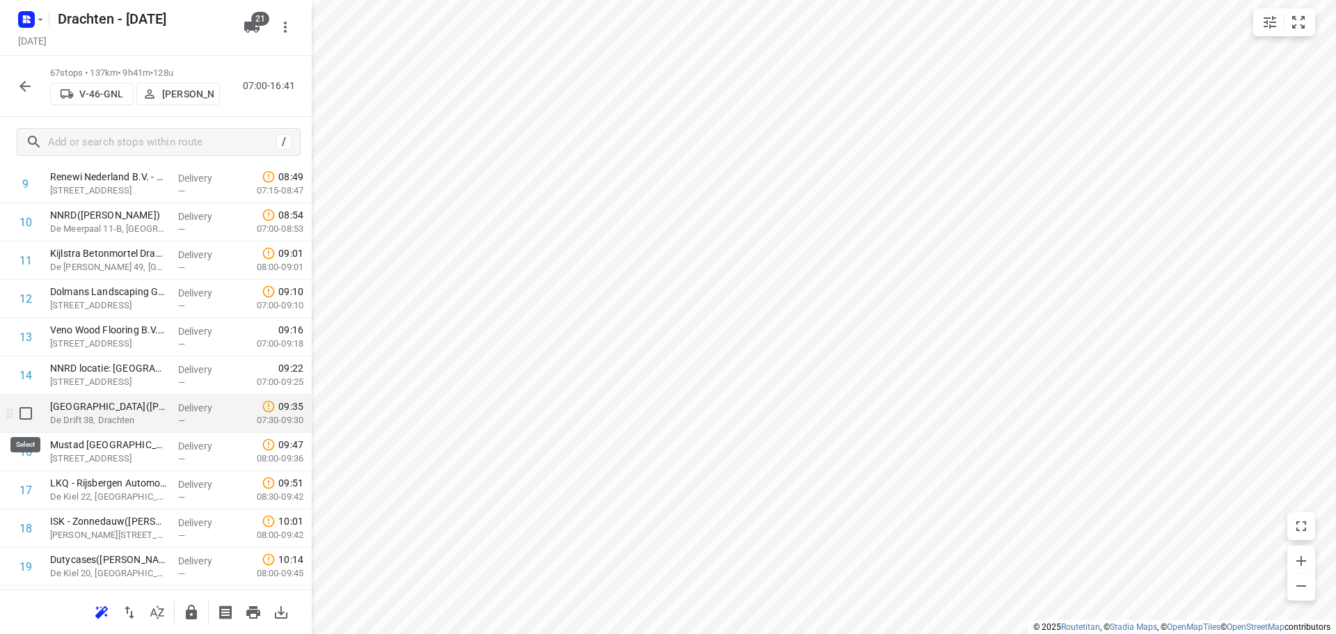
click at [29, 419] on input "checkbox" at bounding box center [26, 413] width 28 height 28
checkbox input "true"
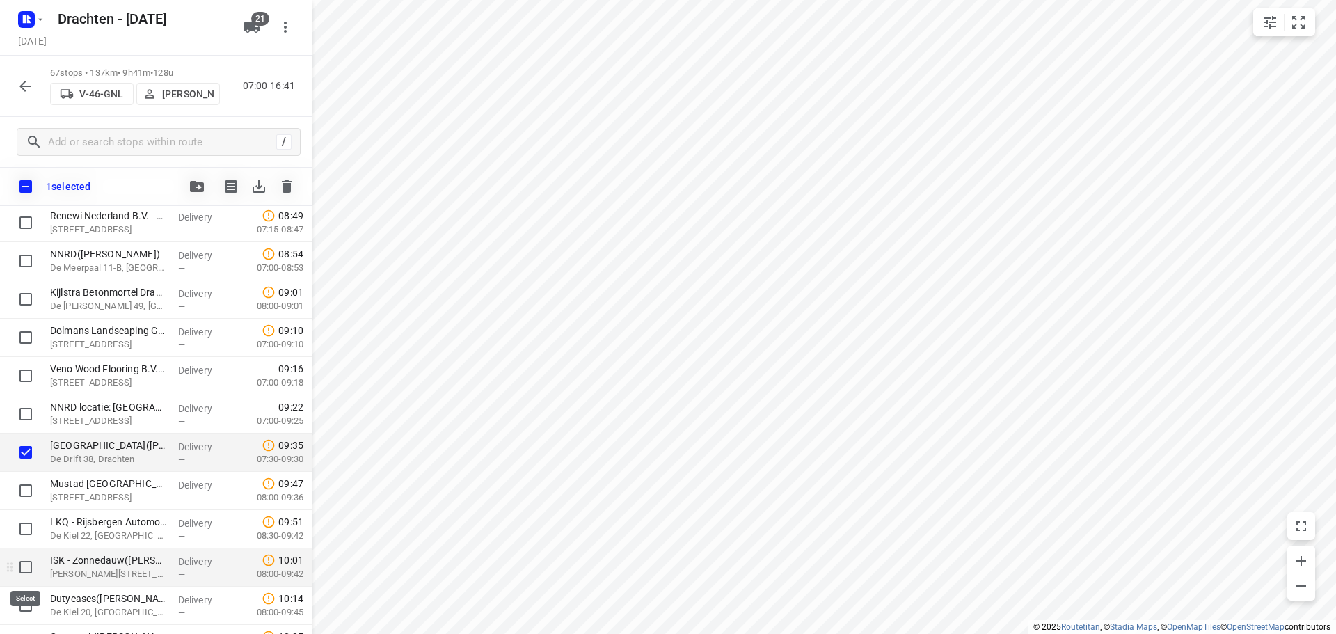
click at [29, 562] on input "checkbox" at bounding box center [26, 567] width 28 height 28
checkbox input "true"
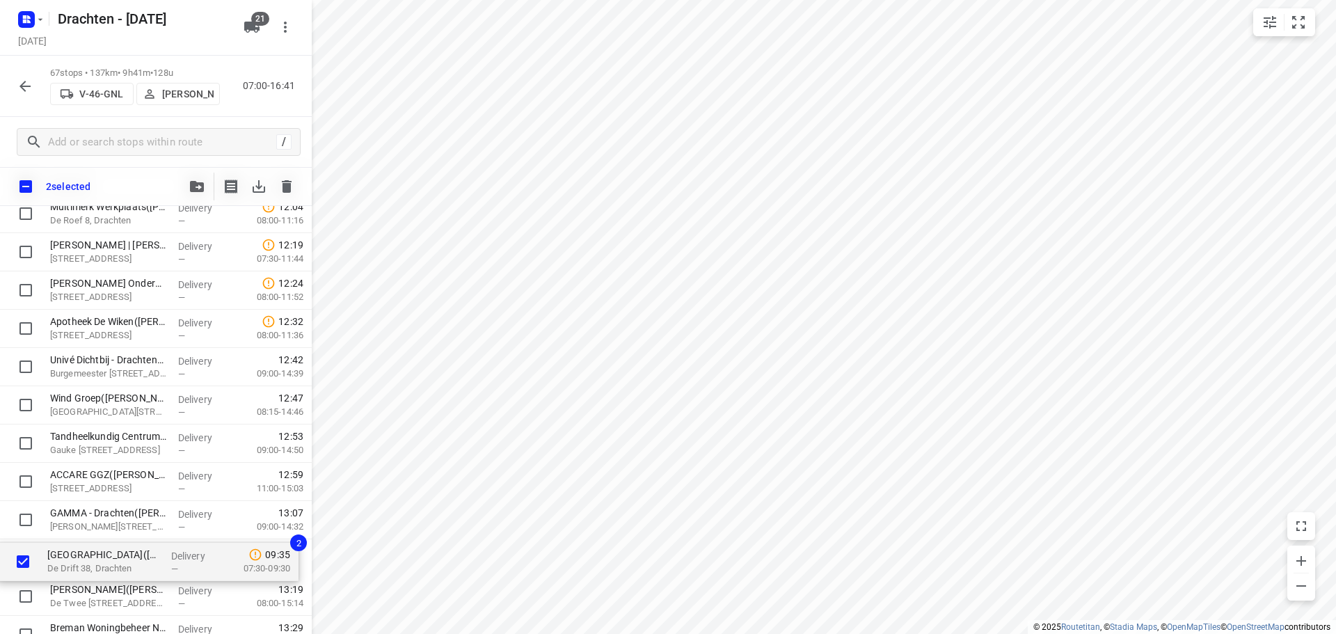
scroll to position [1287, 0]
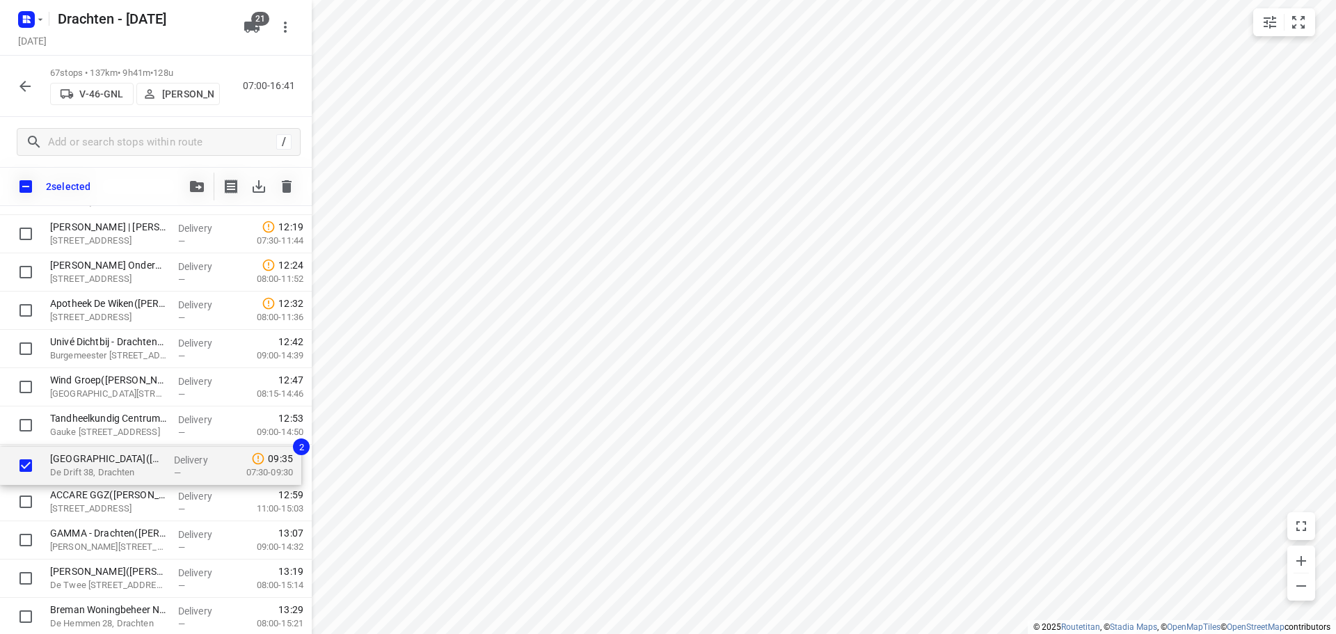
drag, startPoint x: 109, startPoint y: 455, endPoint x: 109, endPoint y: 472, distance: 17.4
click at [109, 472] on div "👷🏻 Sparck Technologies BV(Sparck Technologies BV) De Tijen 3, Drachten Delivery…" at bounding box center [156, 311] width 312 height 2564
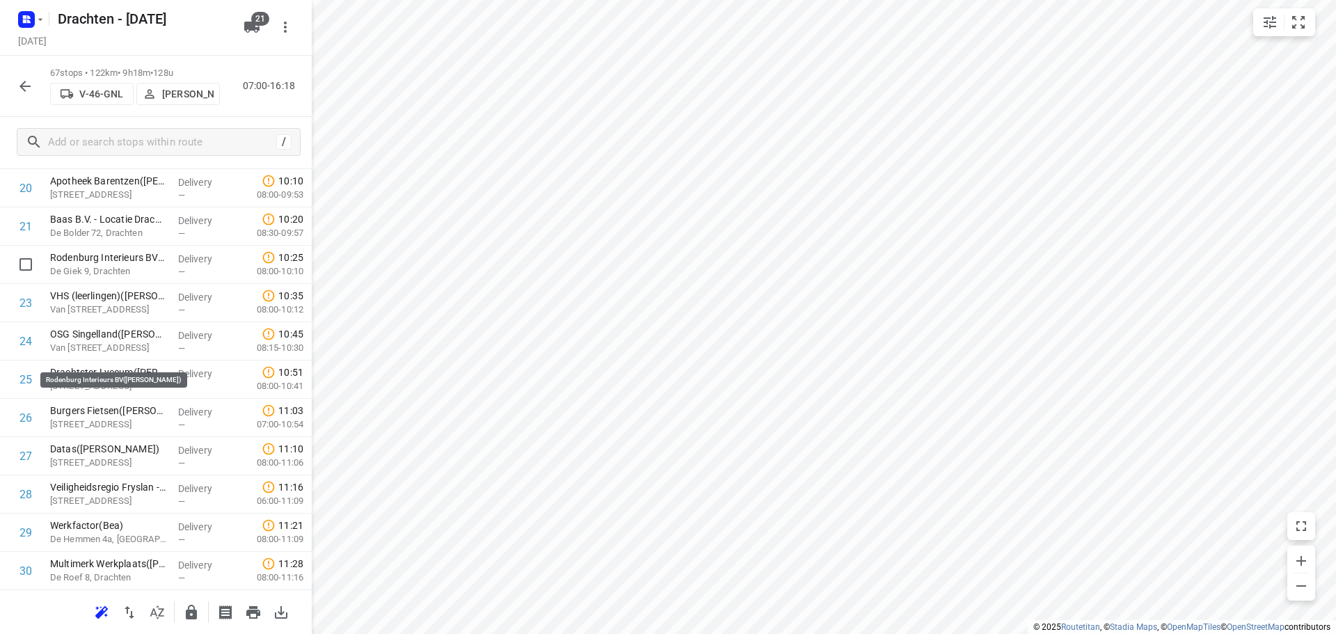
scroll to position [730, 0]
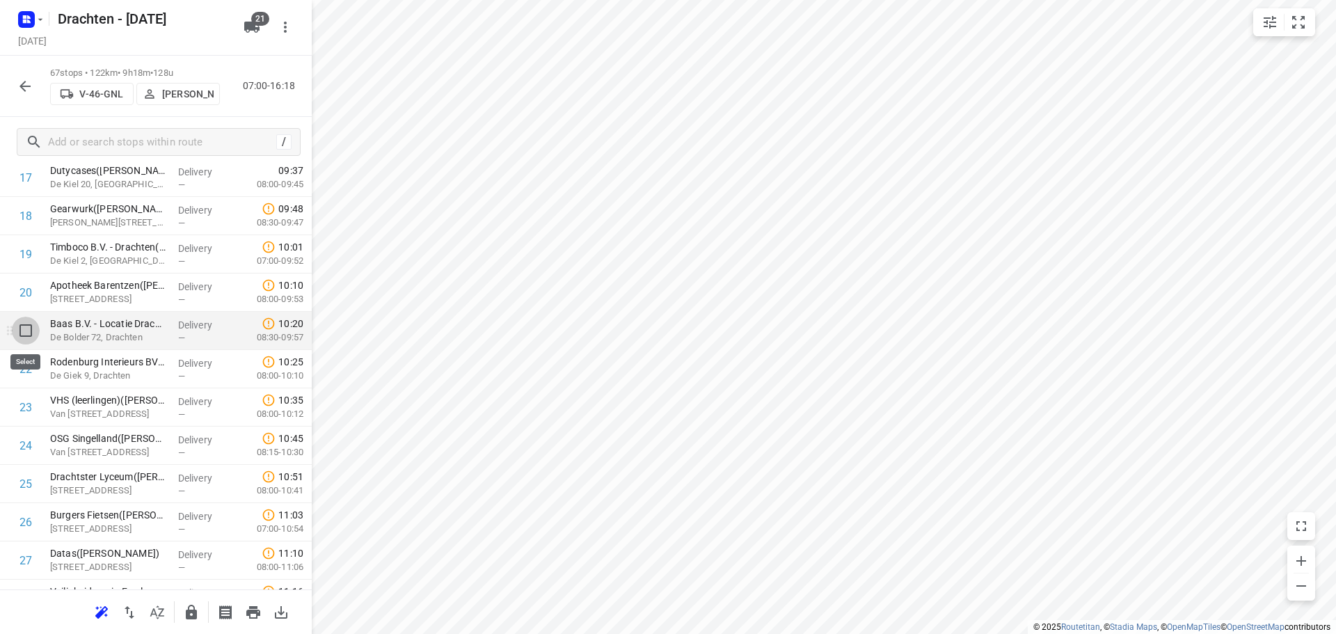
click at [29, 328] on input "checkbox" at bounding box center [26, 331] width 28 height 28
checkbox input "true"
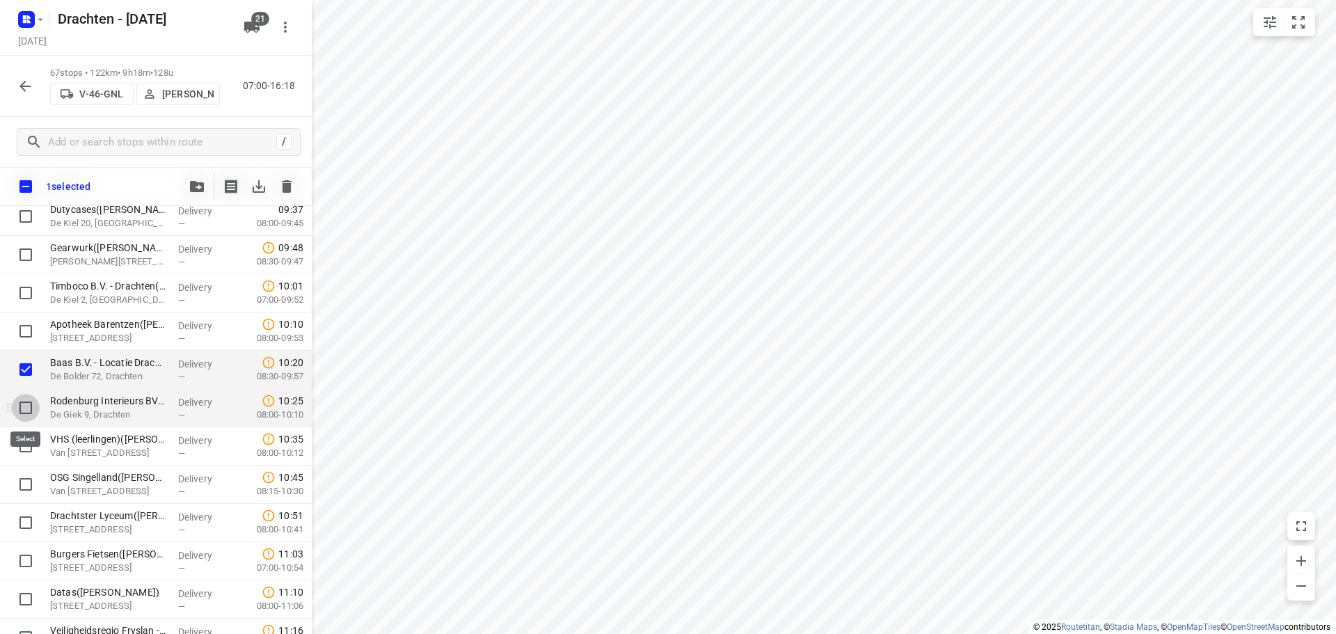
click at [28, 404] on input "checkbox" at bounding box center [26, 408] width 28 height 28
checkbox input "true"
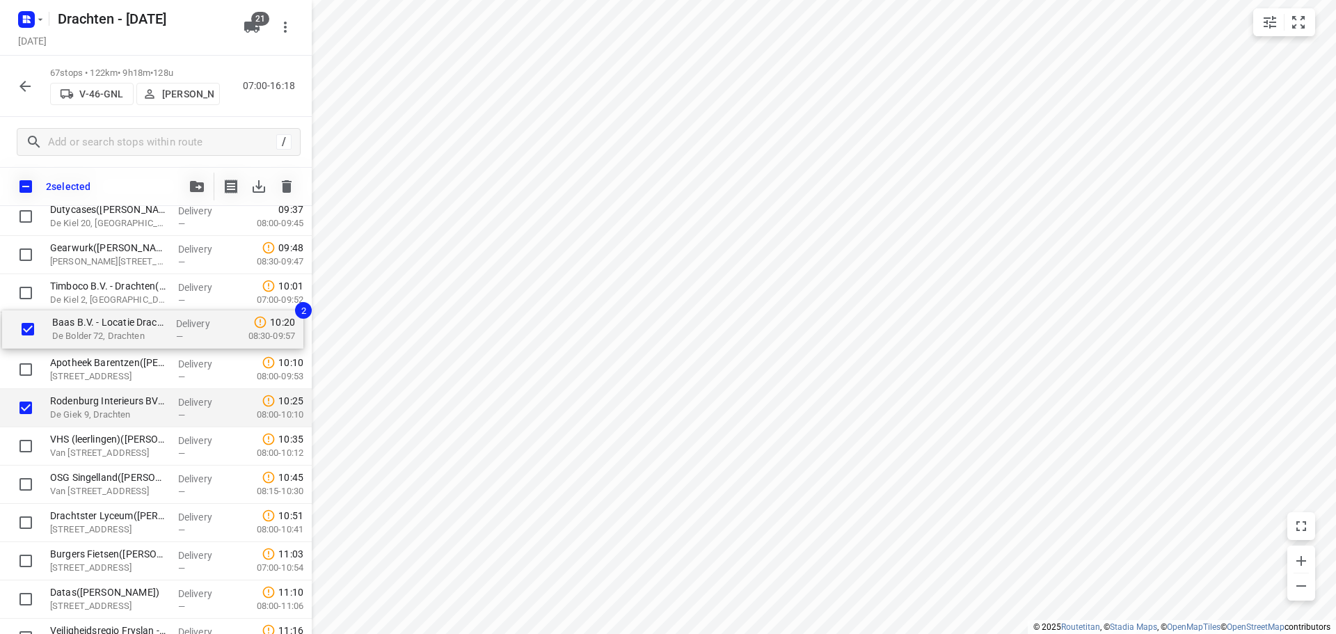
drag, startPoint x: 94, startPoint y: 372, endPoint x: 96, endPoint y: 328, distance: 44.6
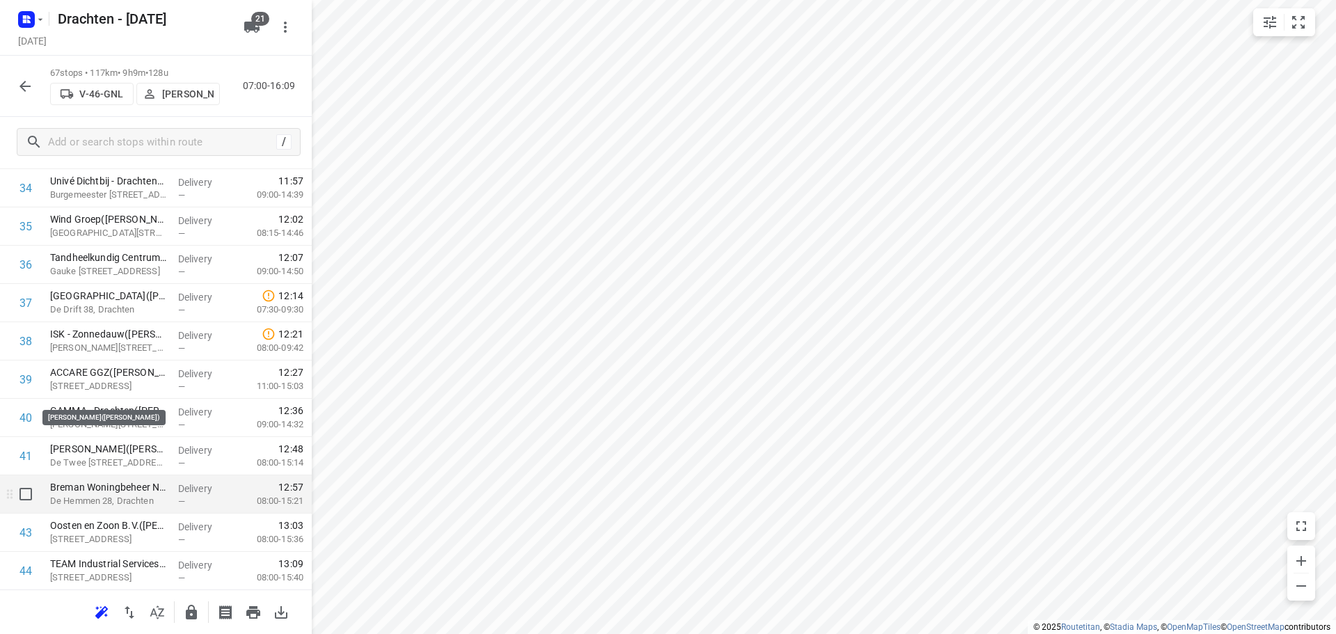
scroll to position [1426, 0]
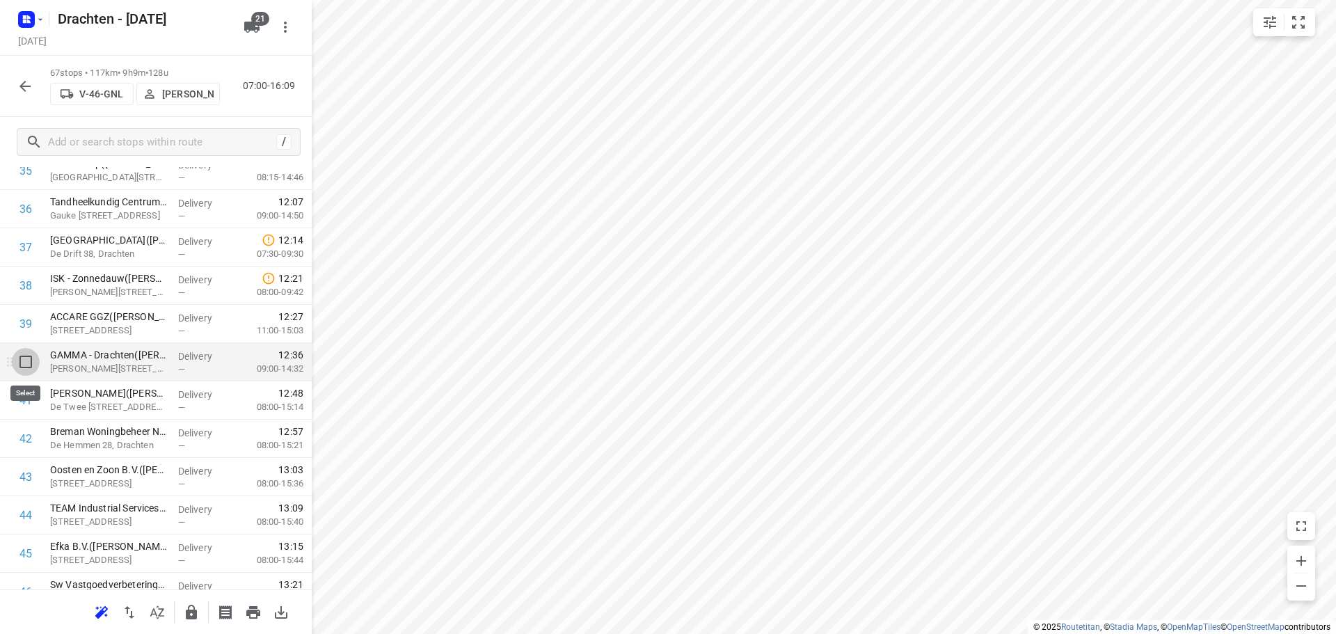
click at [25, 363] on input "checkbox" at bounding box center [26, 362] width 28 height 28
checkbox input "true"
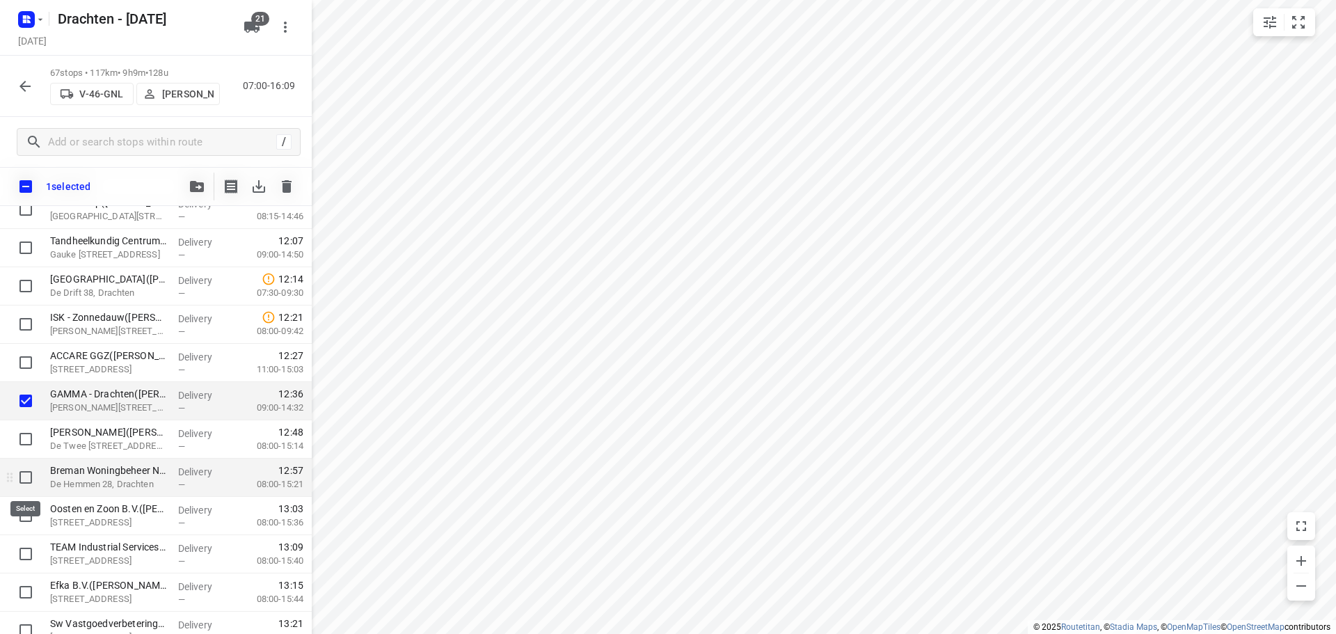
click at [27, 479] on input "checkbox" at bounding box center [26, 477] width 28 height 28
checkbox input "true"
click at [28, 519] on input "checkbox" at bounding box center [26, 516] width 28 height 28
checkbox input "true"
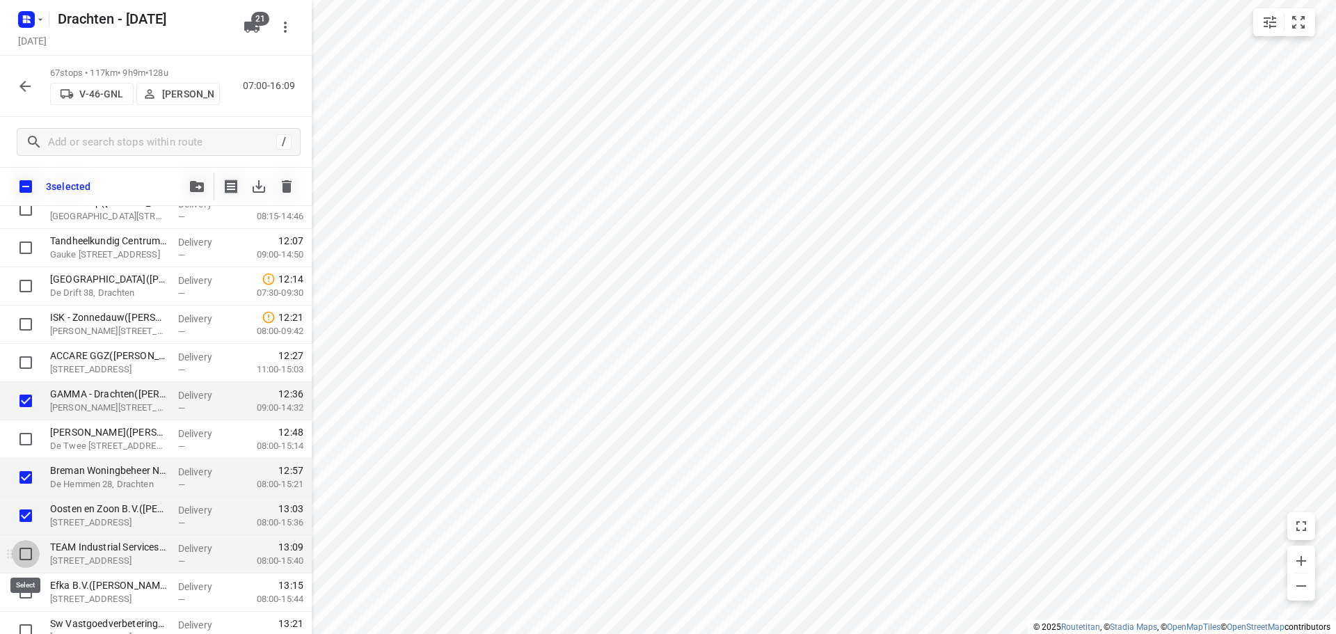
click at [27, 553] on input "checkbox" at bounding box center [26, 554] width 28 height 28
checkbox input "true"
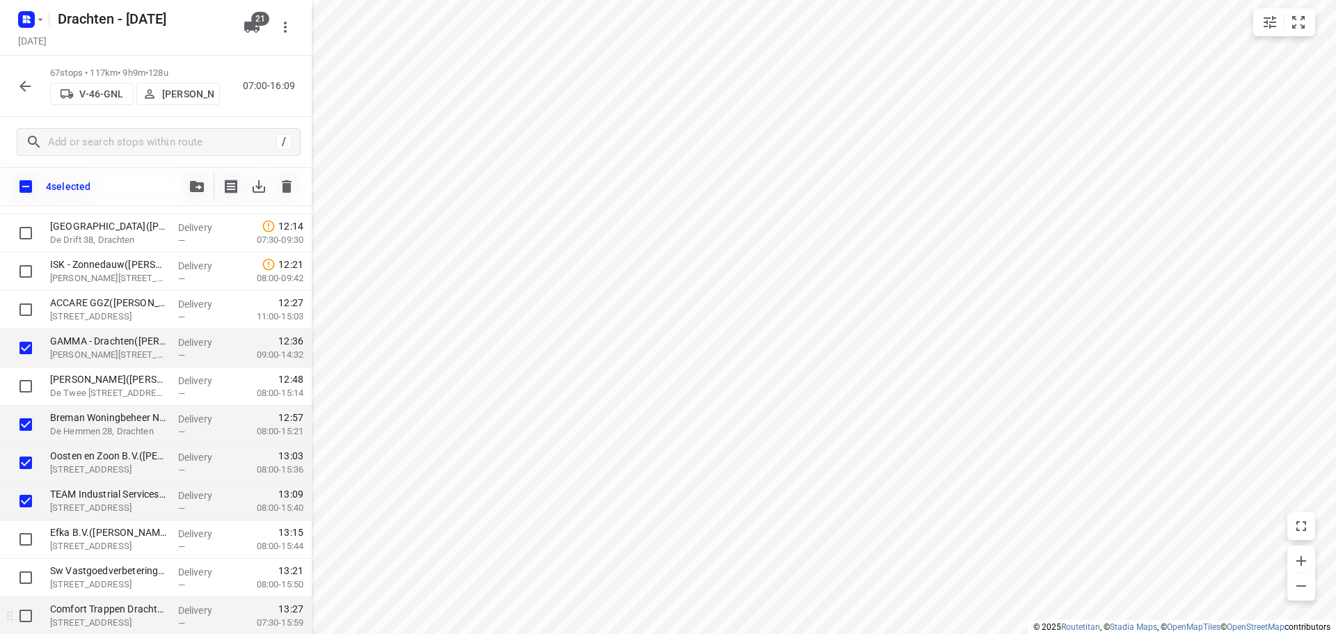
scroll to position [1565, 0]
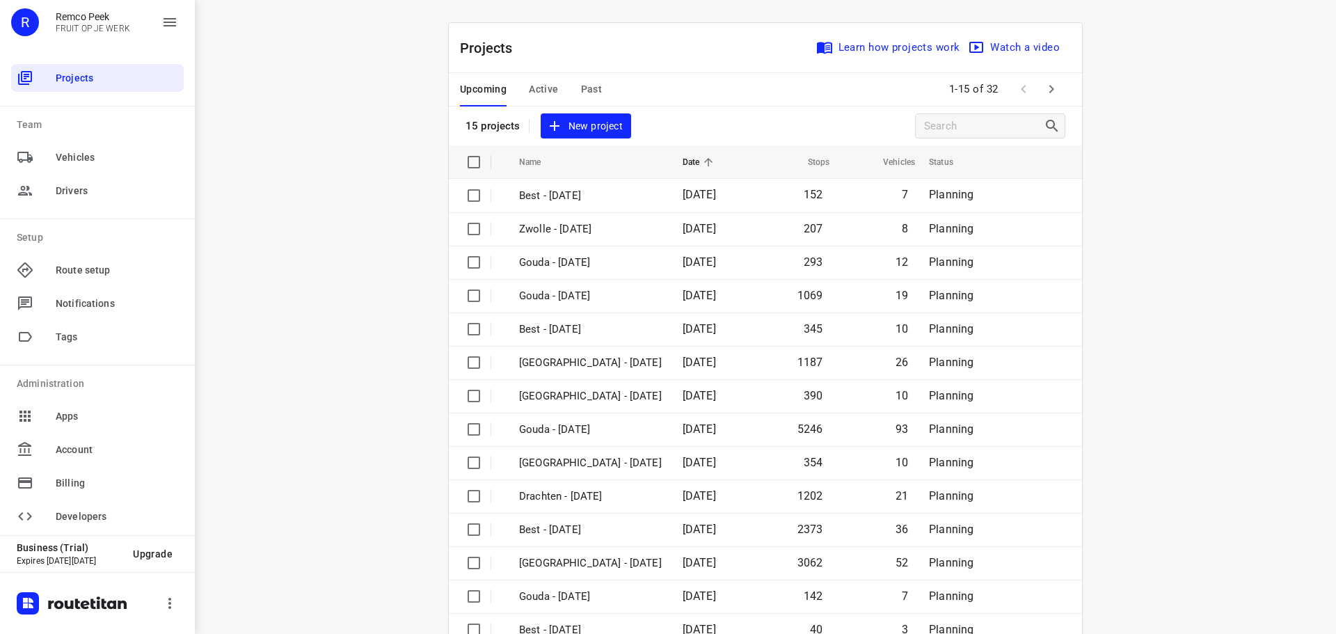
click at [583, 88] on span "Past" at bounding box center [592, 89] width 22 height 17
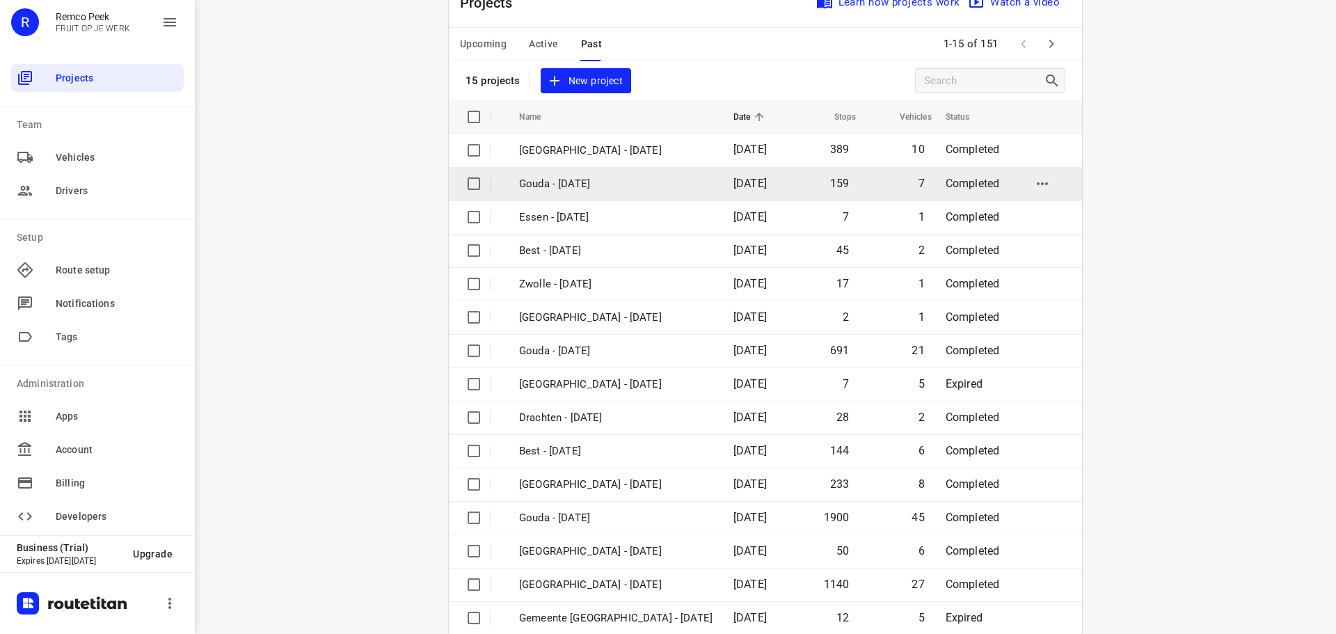
scroll to position [70, 0]
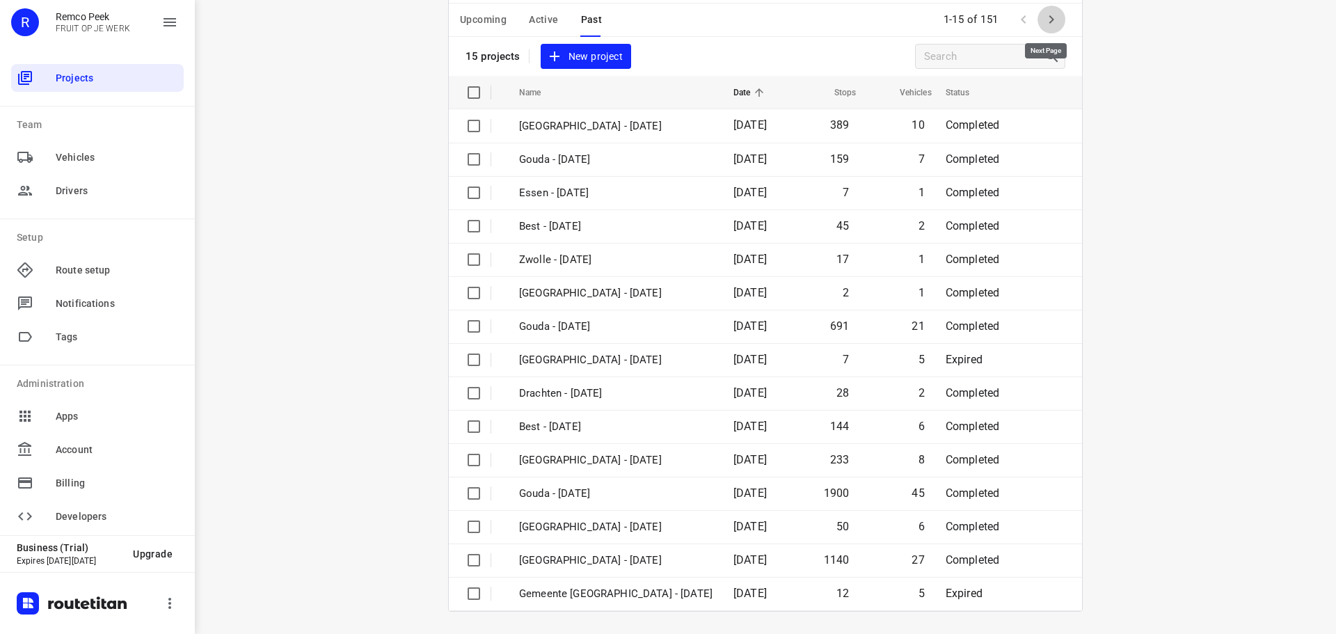
click at [1045, 28] on icon "button" at bounding box center [1051, 19] width 17 height 17
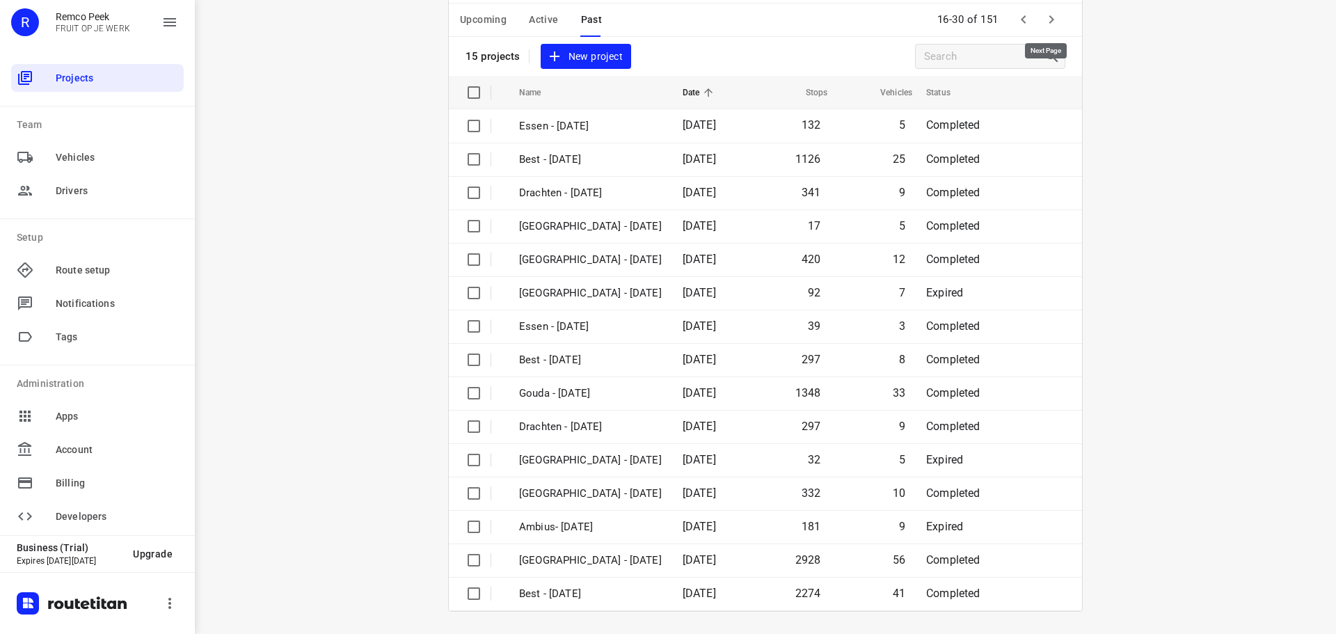
click at [1049, 17] on icon "button" at bounding box center [1051, 19] width 17 height 17
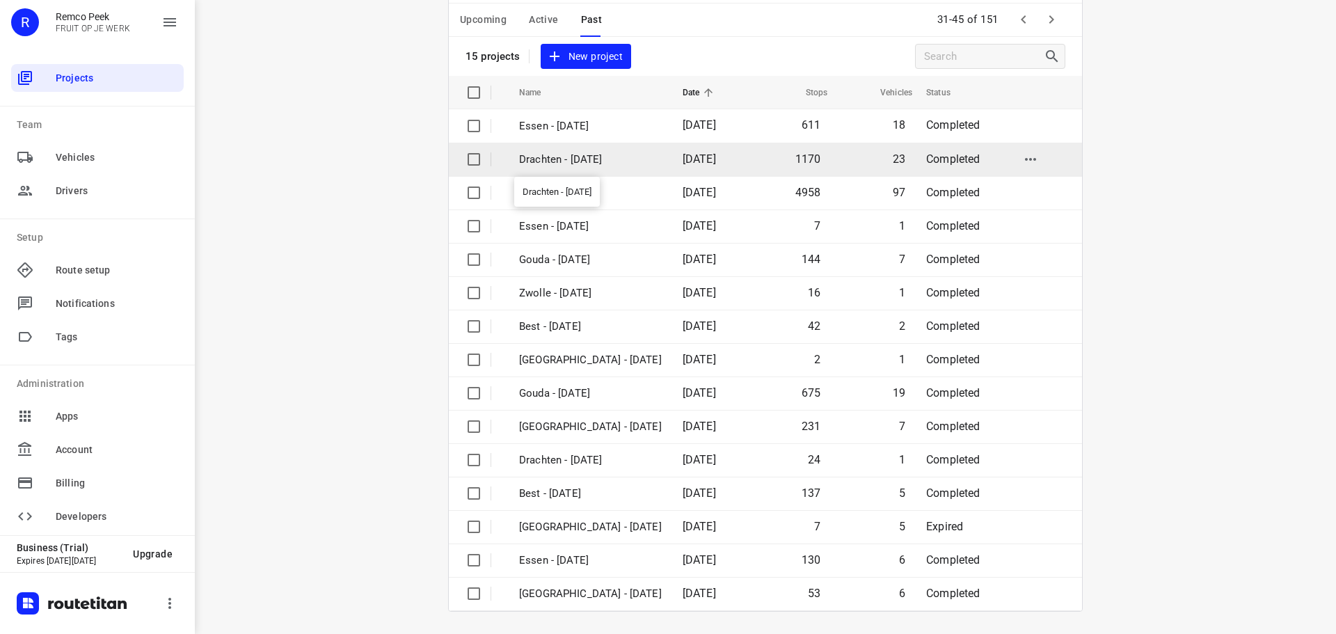
click at [574, 156] on p "Drachten - [DATE]" at bounding box center [590, 160] width 143 height 16
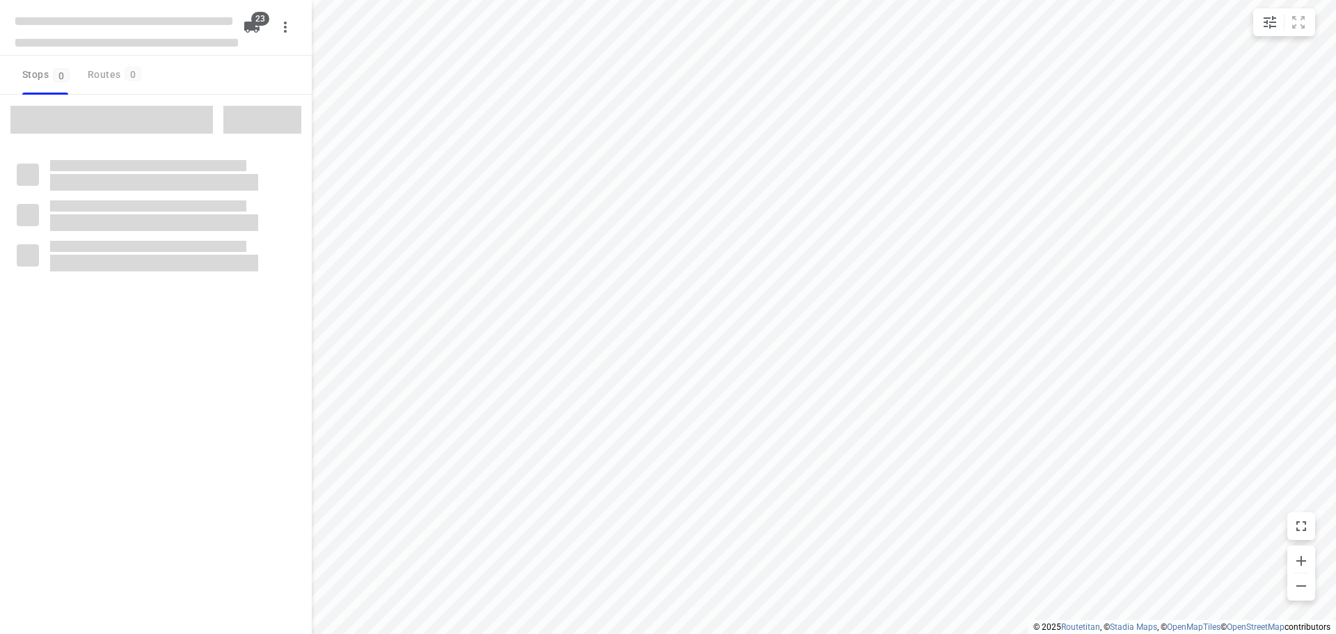
checkbox input "true"
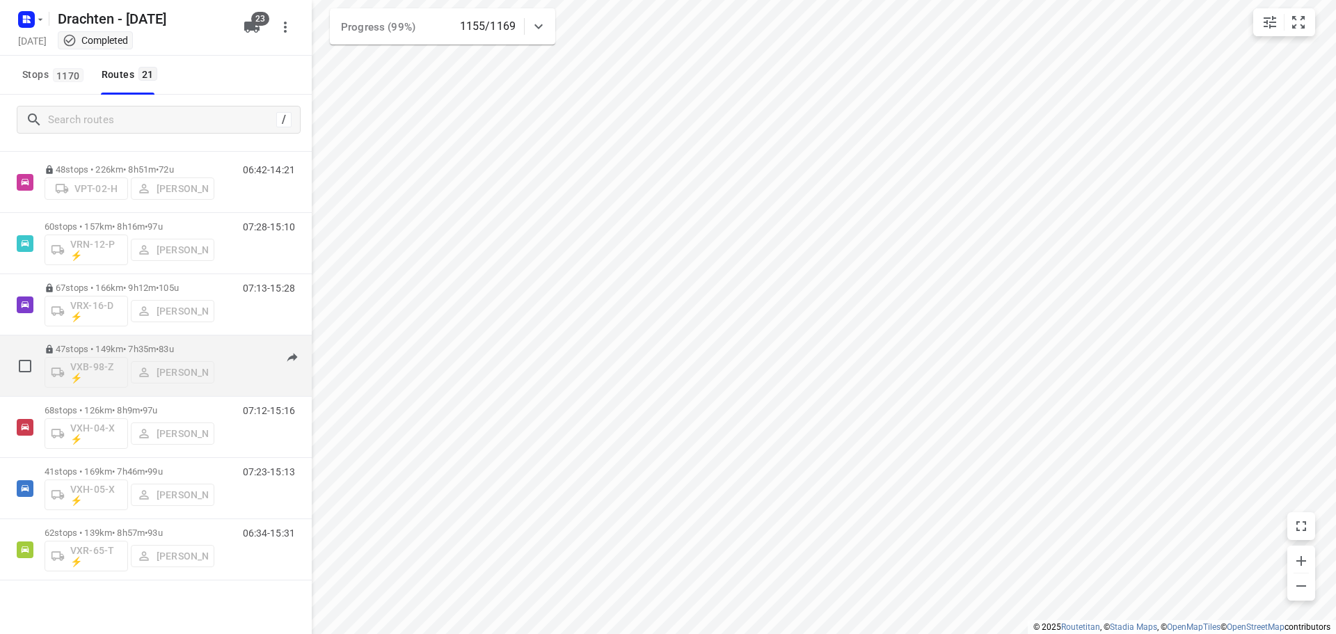
scroll to position [926, 0]
click at [130, 344] on p "47 stops • 149km • 7h35m • 83u" at bounding box center [130, 344] width 170 height 10
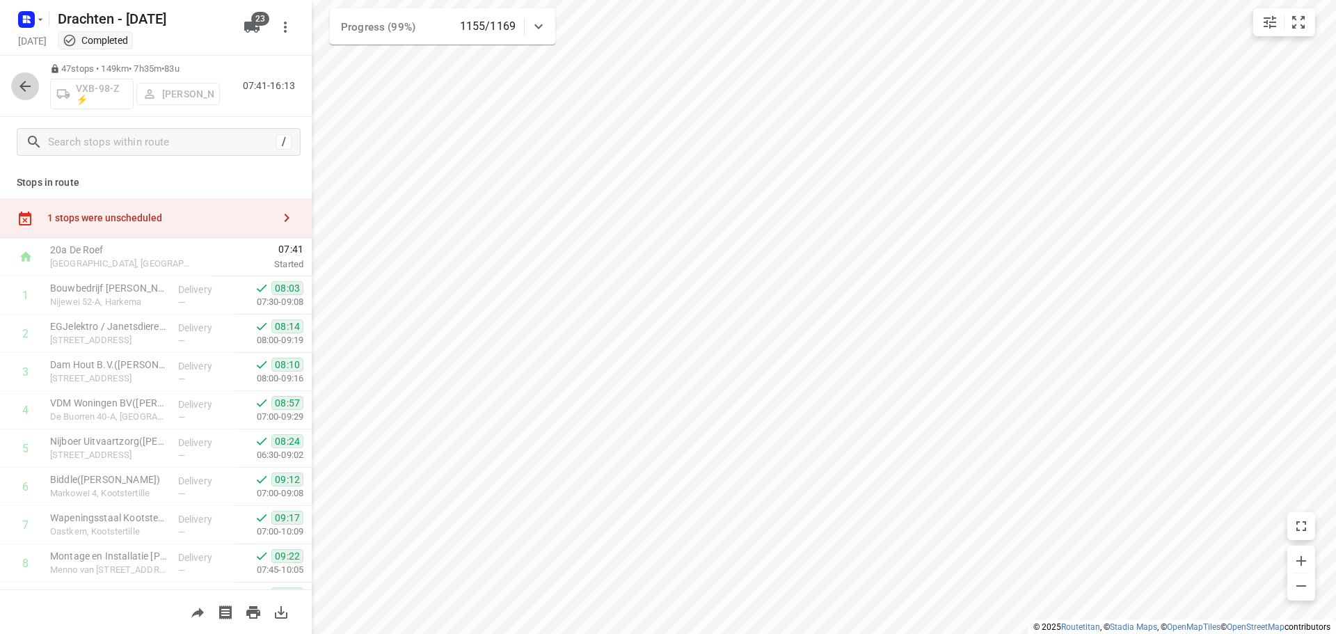
click at [26, 88] on icon "button" at bounding box center [25, 86] width 17 height 17
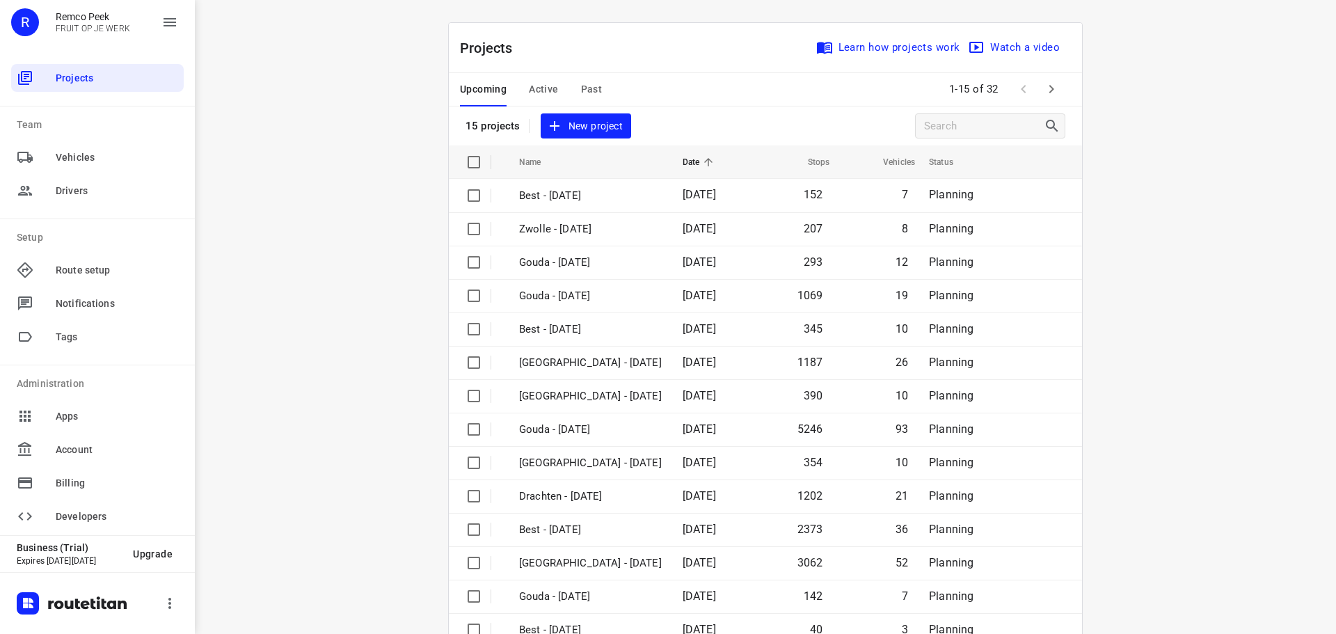
click at [587, 93] on span "Past" at bounding box center [592, 89] width 22 height 17
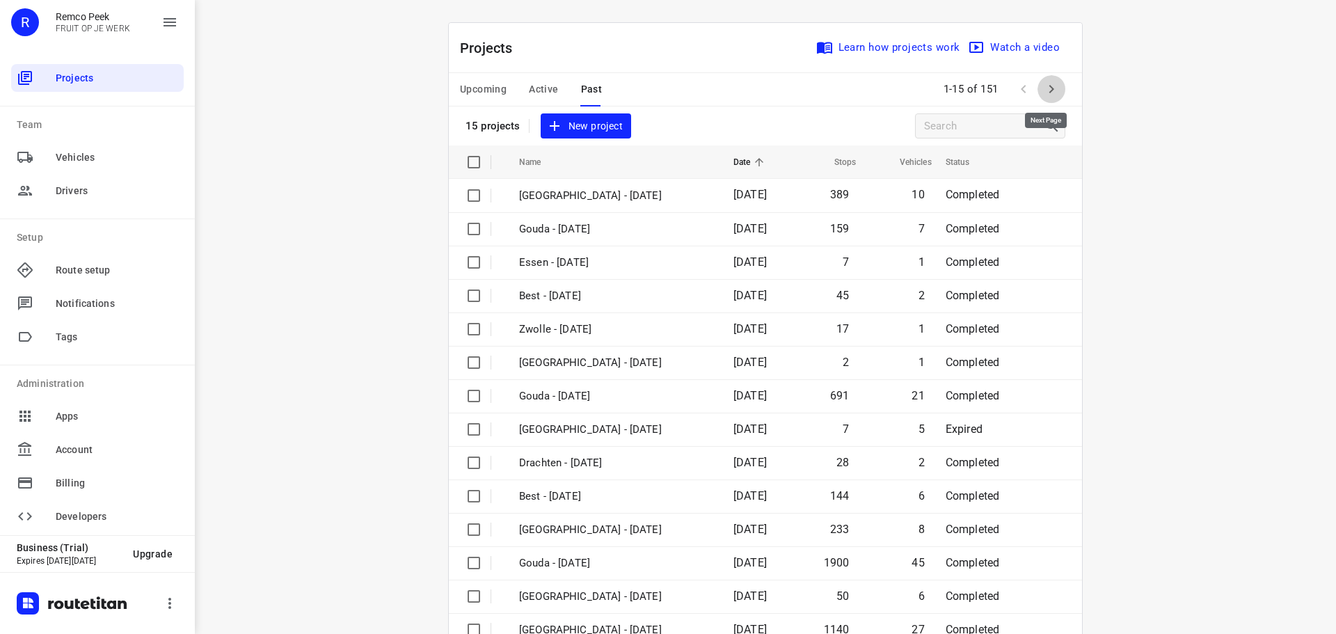
click at [1046, 88] on icon "button" at bounding box center [1051, 89] width 17 height 17
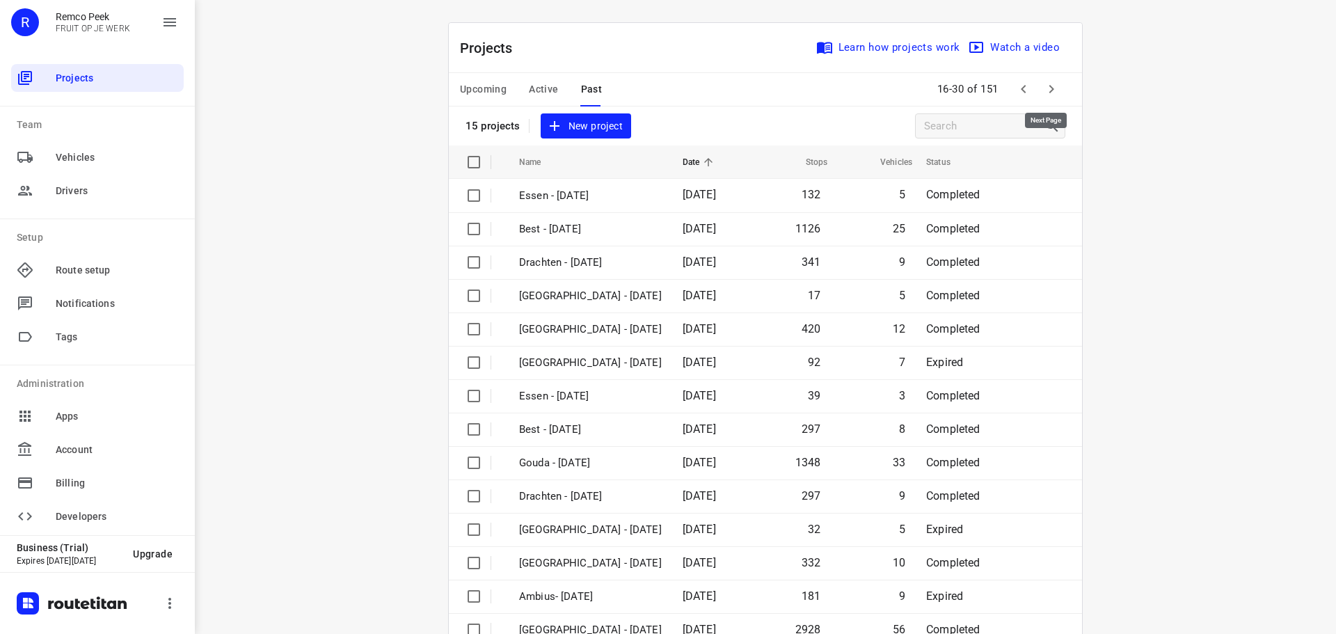
click at [1053, 89] on icon "button" at bounding box center [1051, 89] width 17 height 17
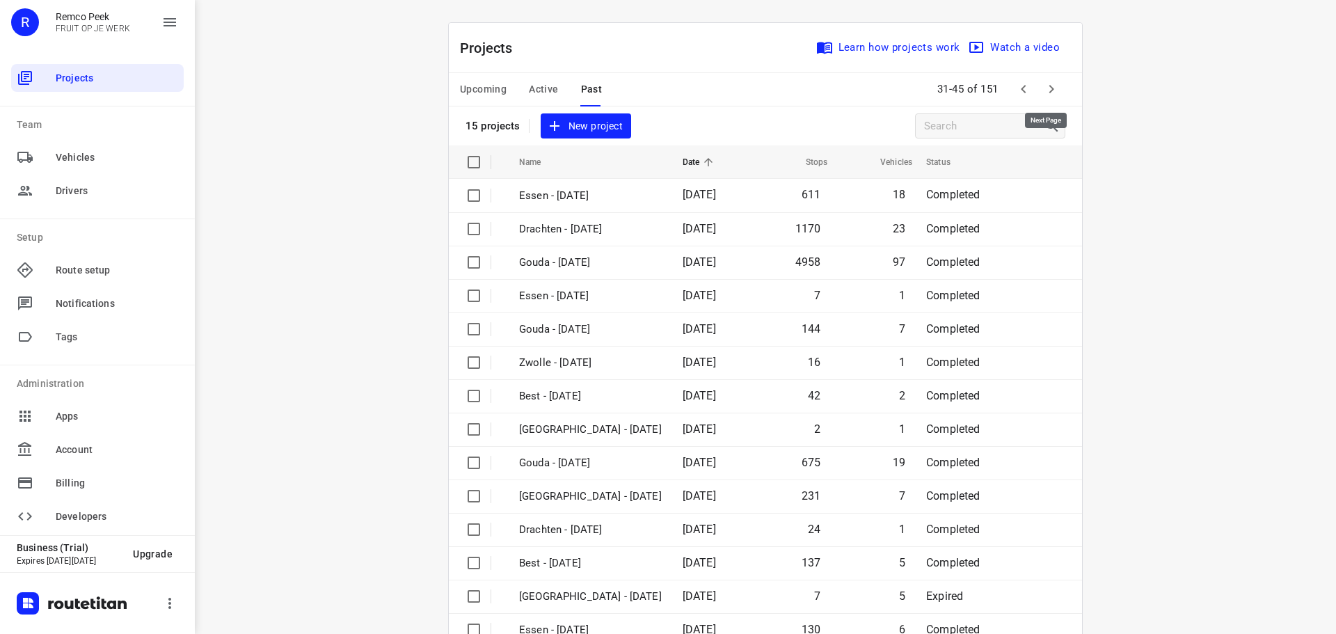
click at [1053, 89] on icon "button" at bounding box center [1051, 89] width 17 height 17
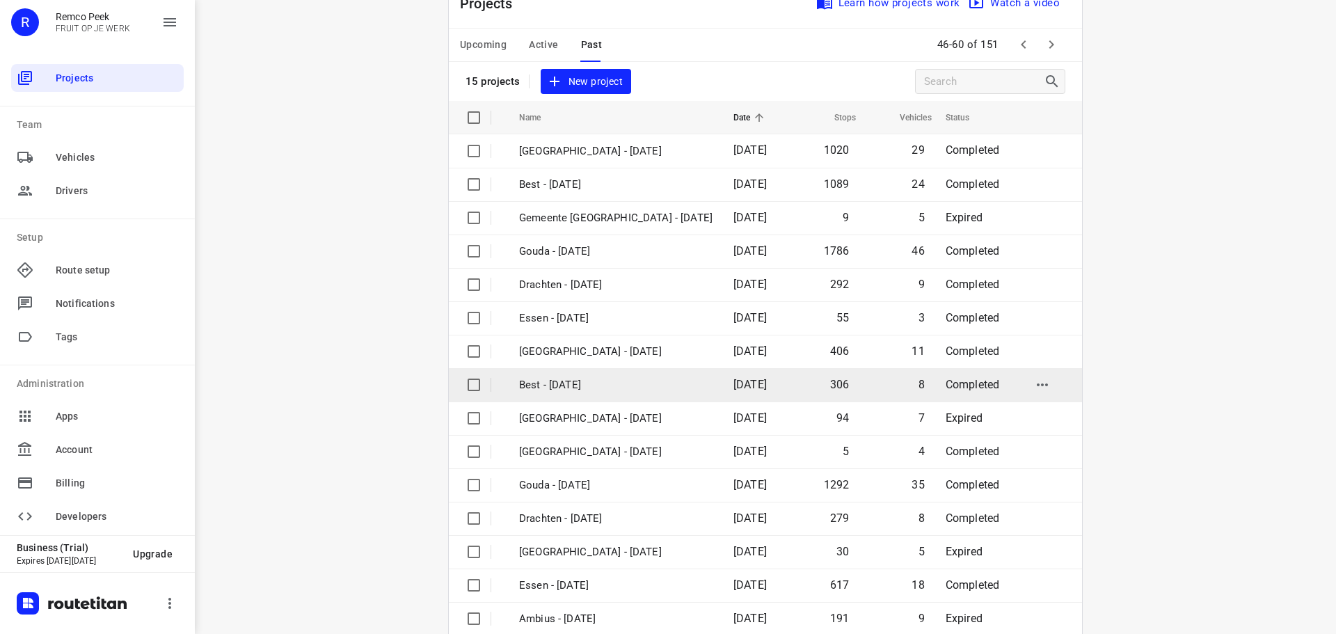
scroll to position [70, 0]
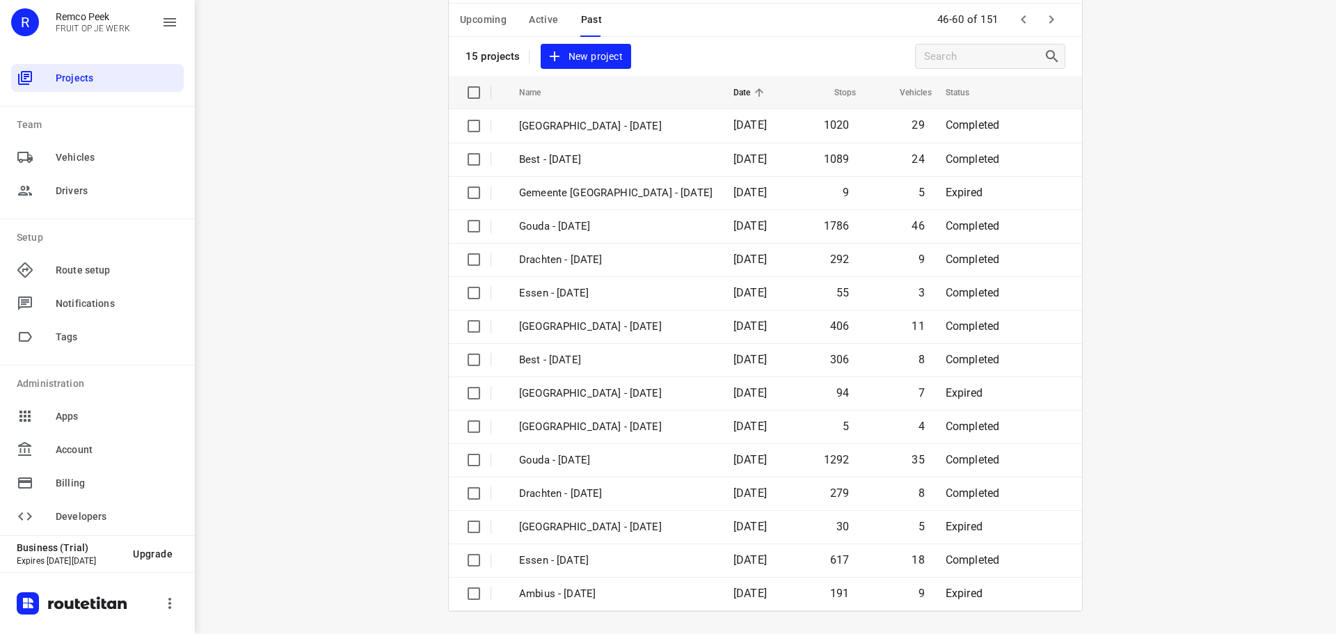
click at [1043, 23] on icon "button" at bounding box center [1051, 19] width 17 height 17
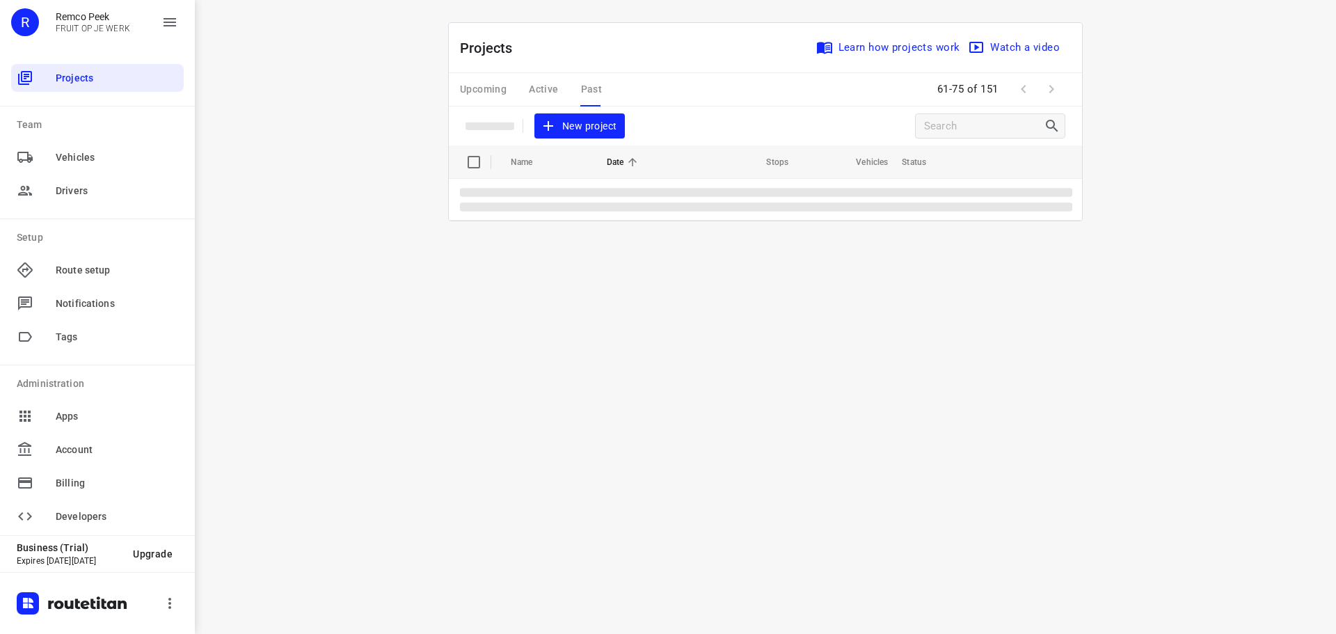
scroll to position [0, 0]
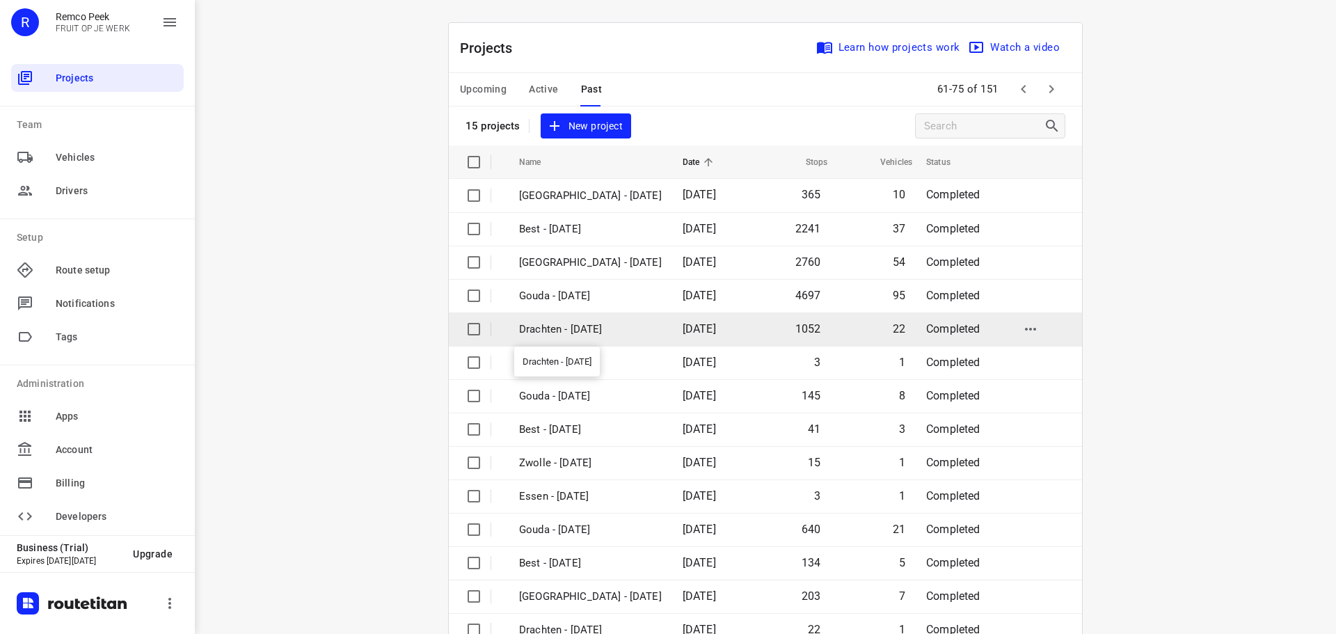
click at [662, 326] on p "Drachten - [DATE]" at bounding box center [590, 329] width 143 height 16
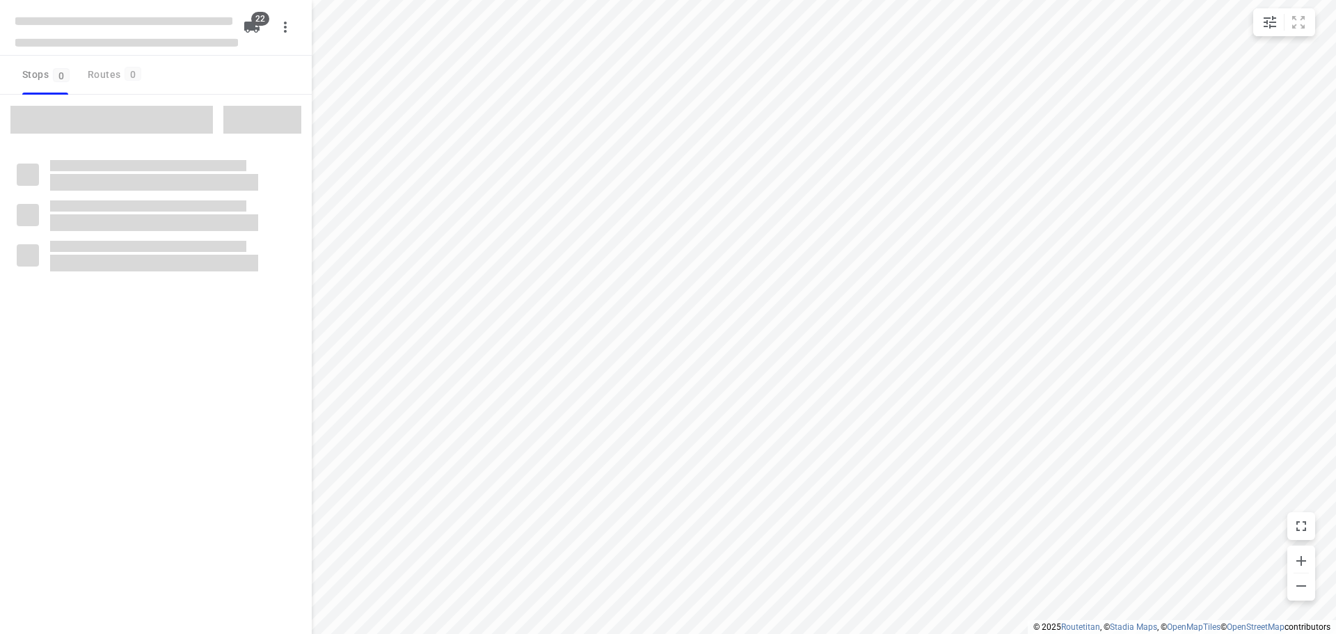
type input "distance"
checkbox input "true"
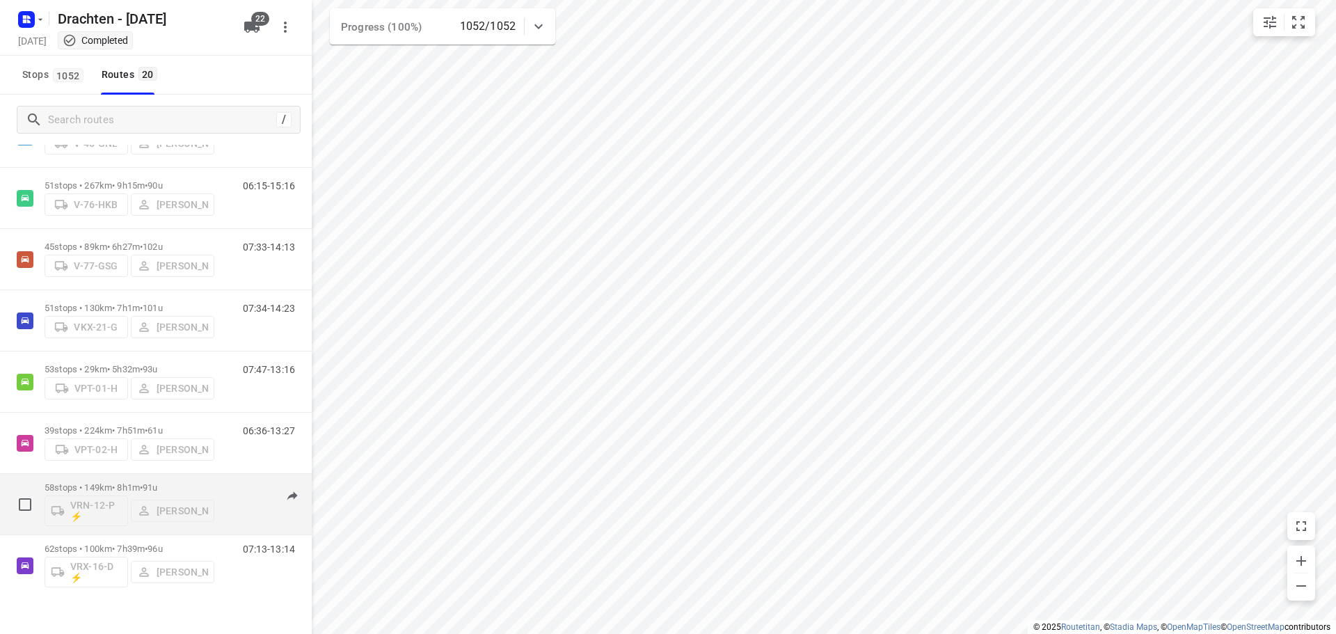
scroll to position [547, 0]
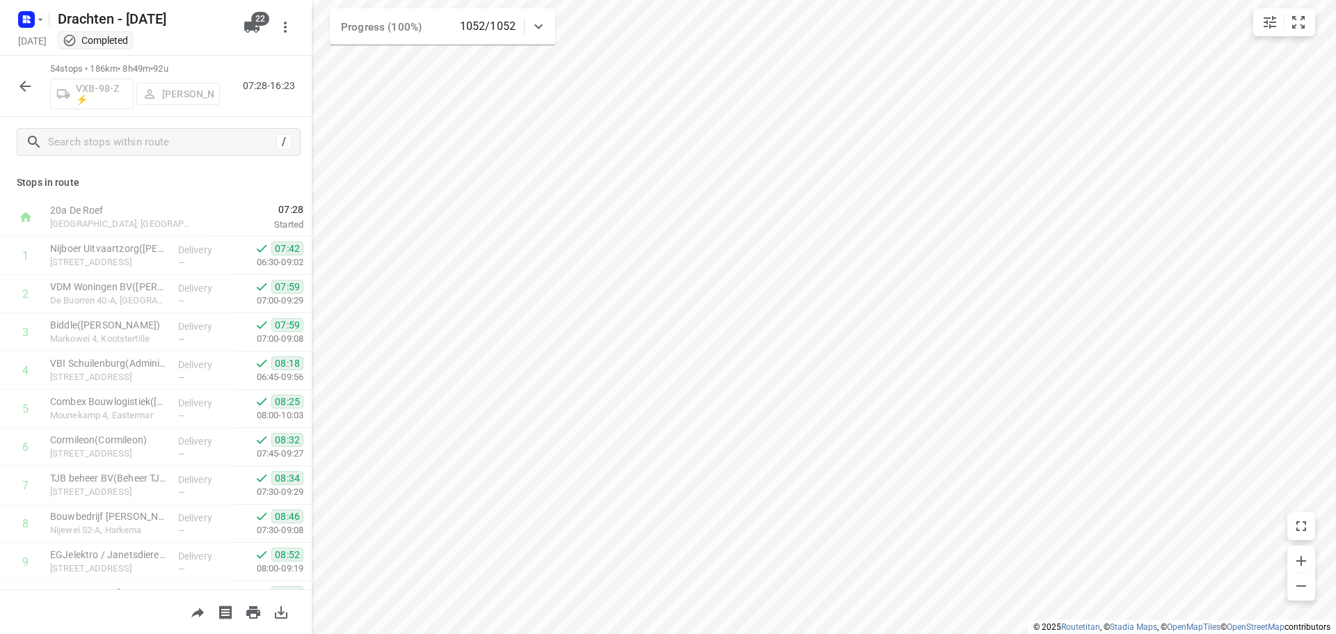
click at [22, 86] on icon "button" at bounding box center [24, 86] width 11 height 11
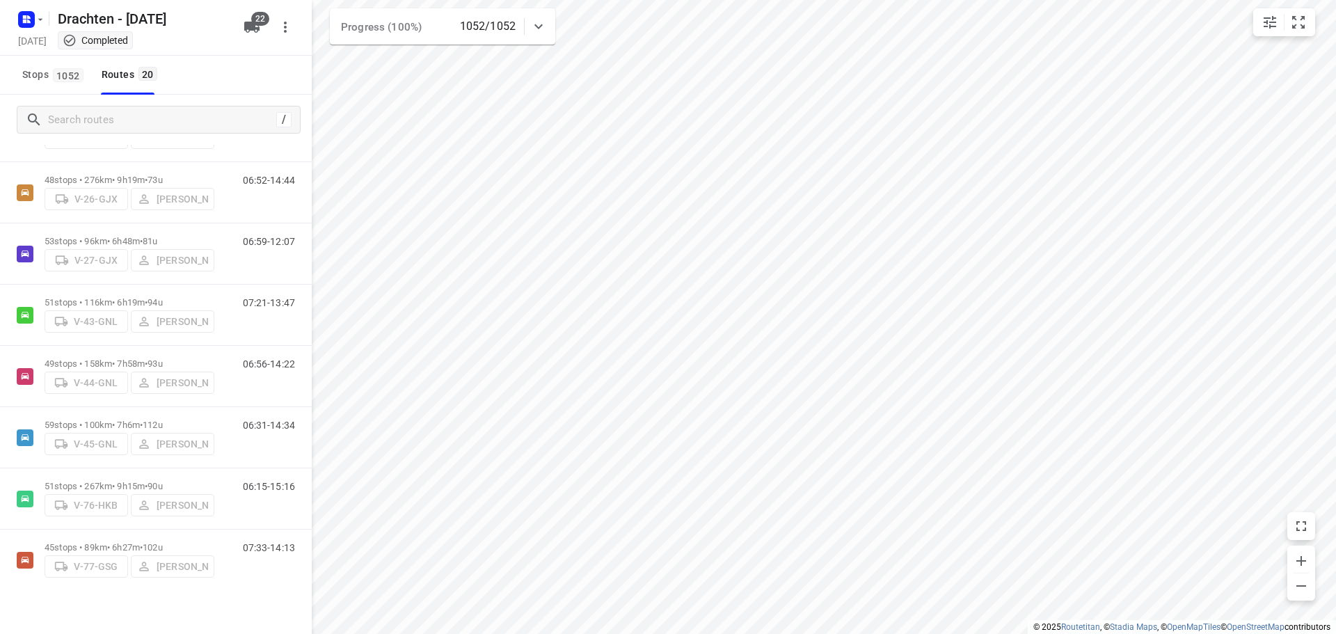
scroll to position [278, 0]
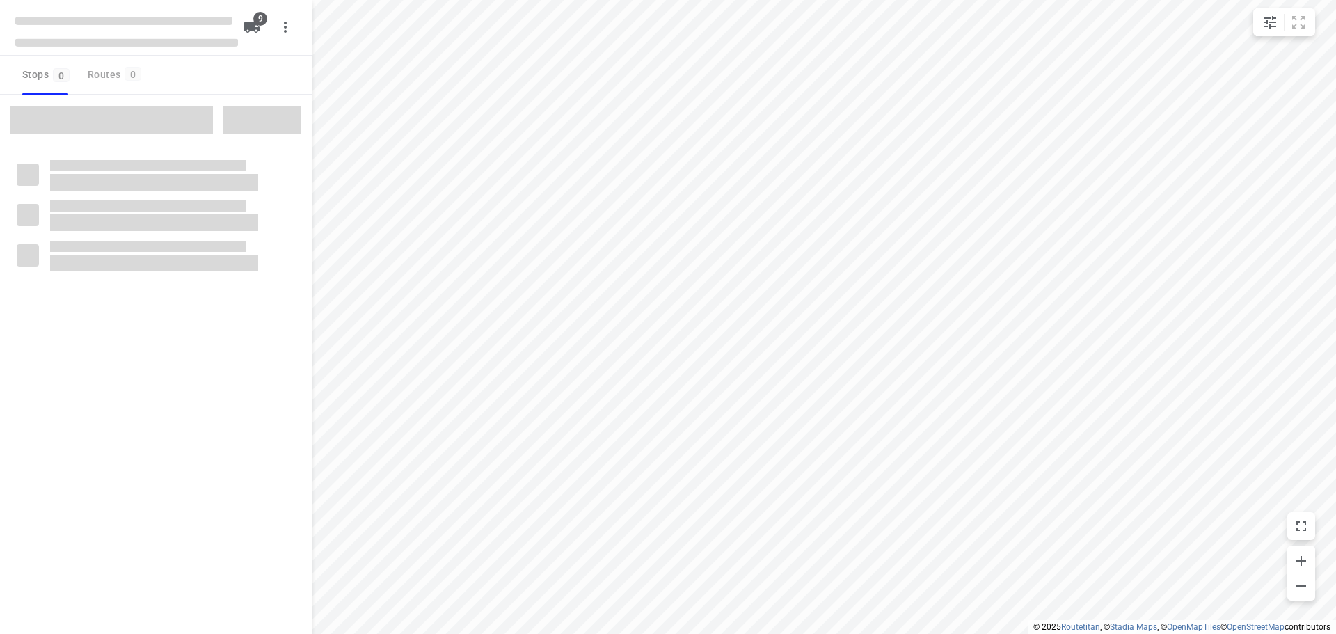
checkbox input "true"
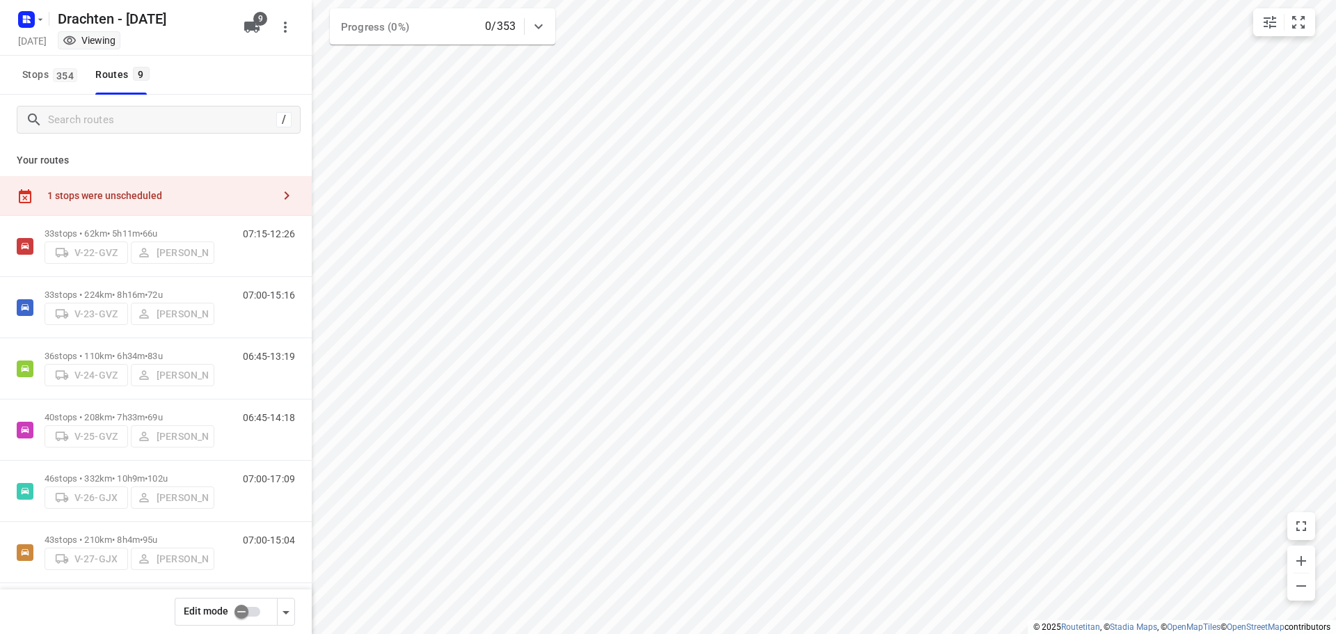
click at [196, 196] on div "1 stops were unscheduled" at bounding box center [159, 195] width 225 height 11
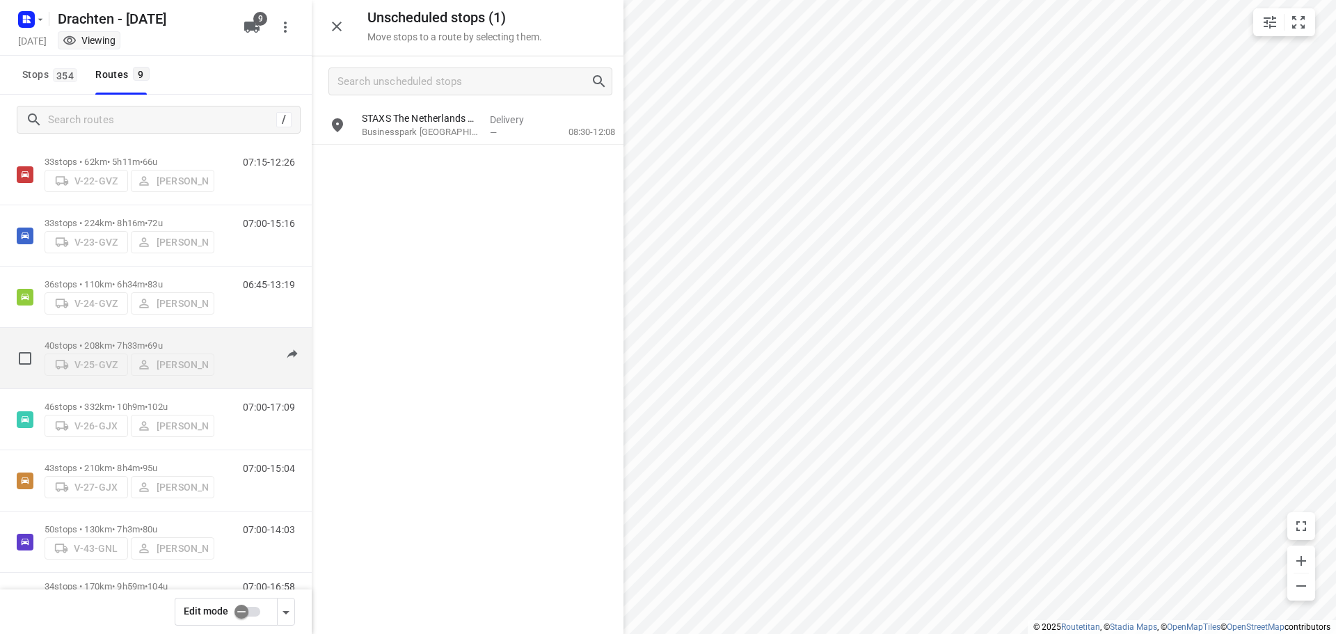
scroll to position [139, 0]
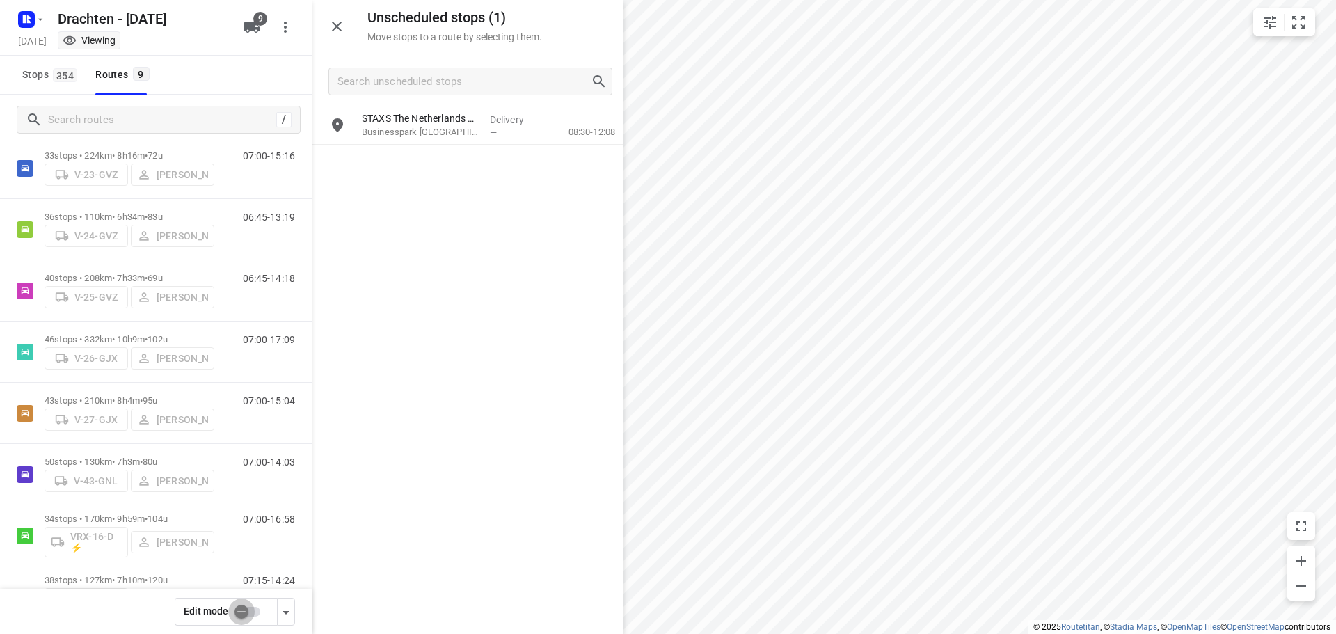
click at [240, 618] on input "checkbox" at bounding box center [241, 611] width 79 height 26
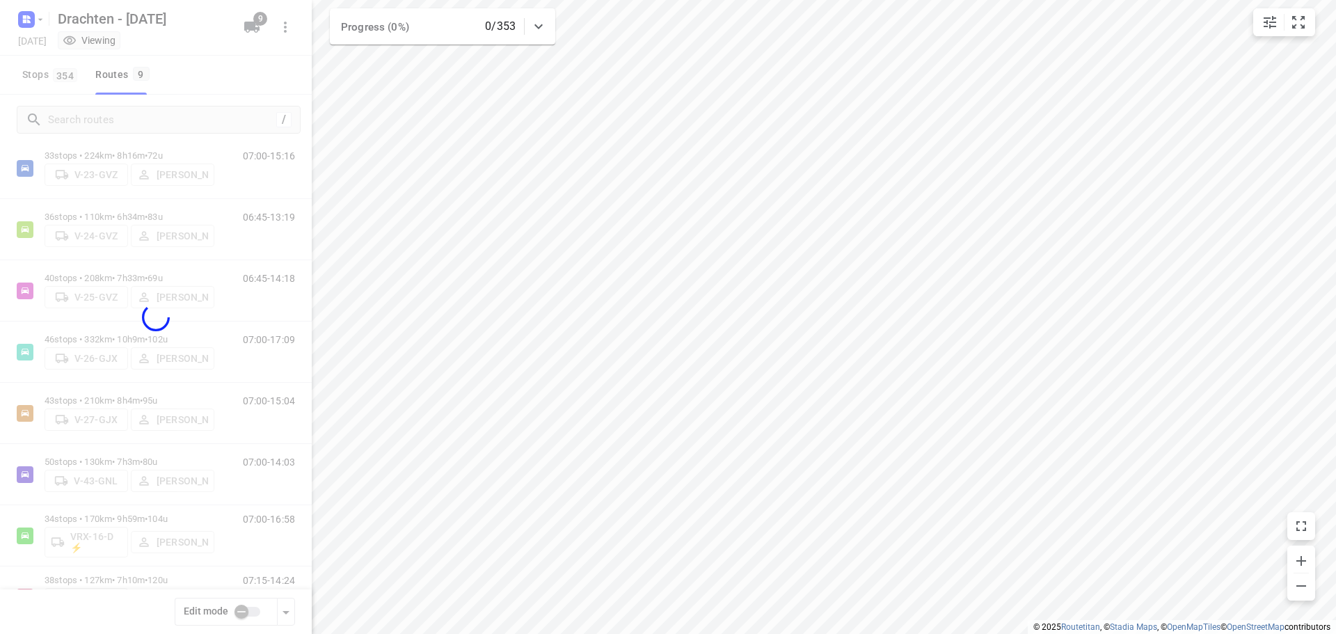
checkbox input "true"
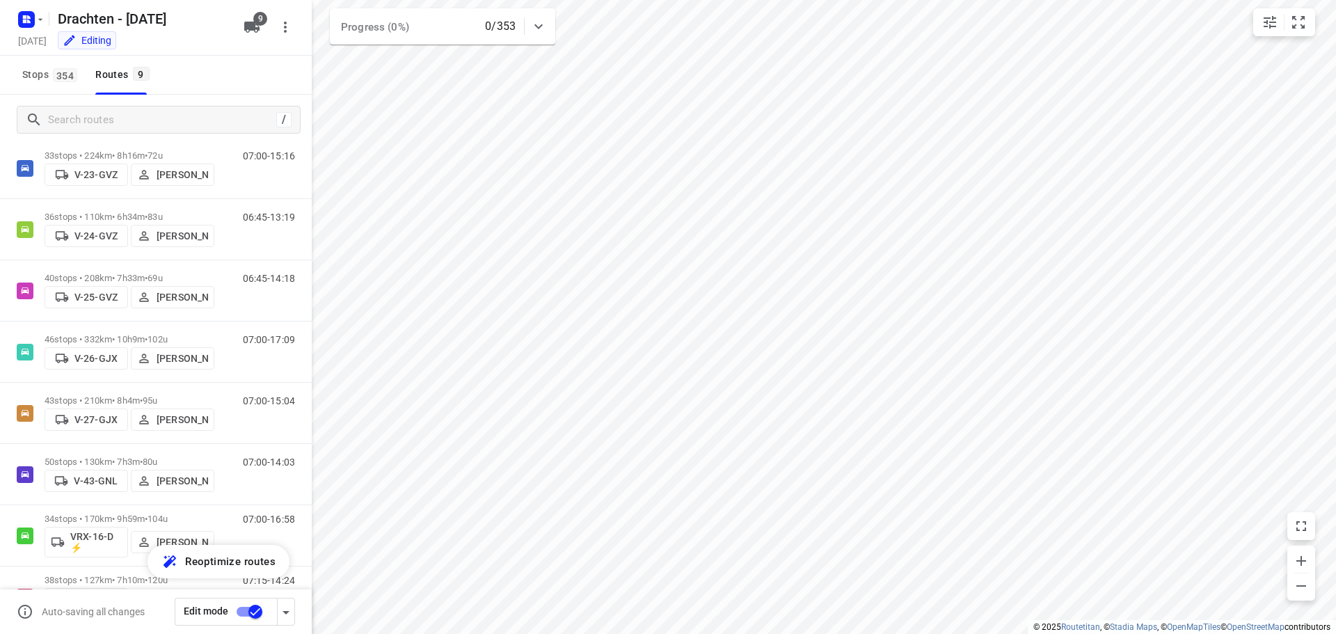
click at [127, 213] on p "36 stops • 110km • 6h34m • 83u" at bounding box center [130, 217] width 170 height 10
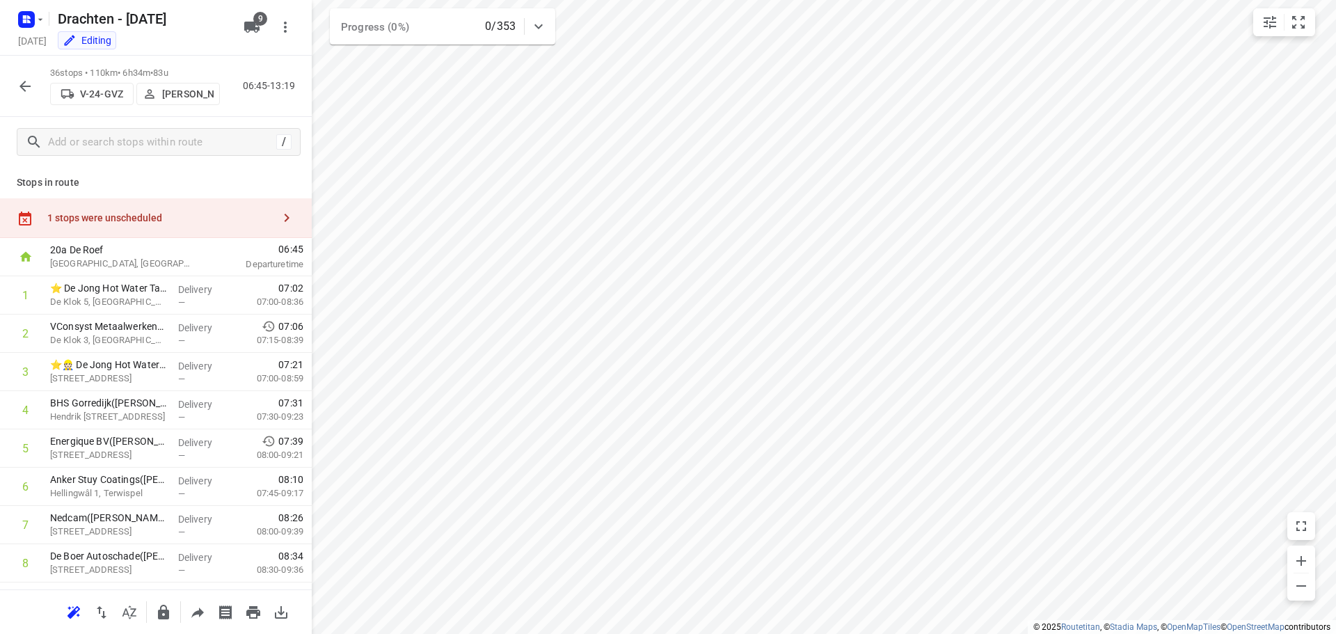
click at [178, 218] on div "1 stops were unscheduled" at bounding box center [159, 217] width 225 height 11
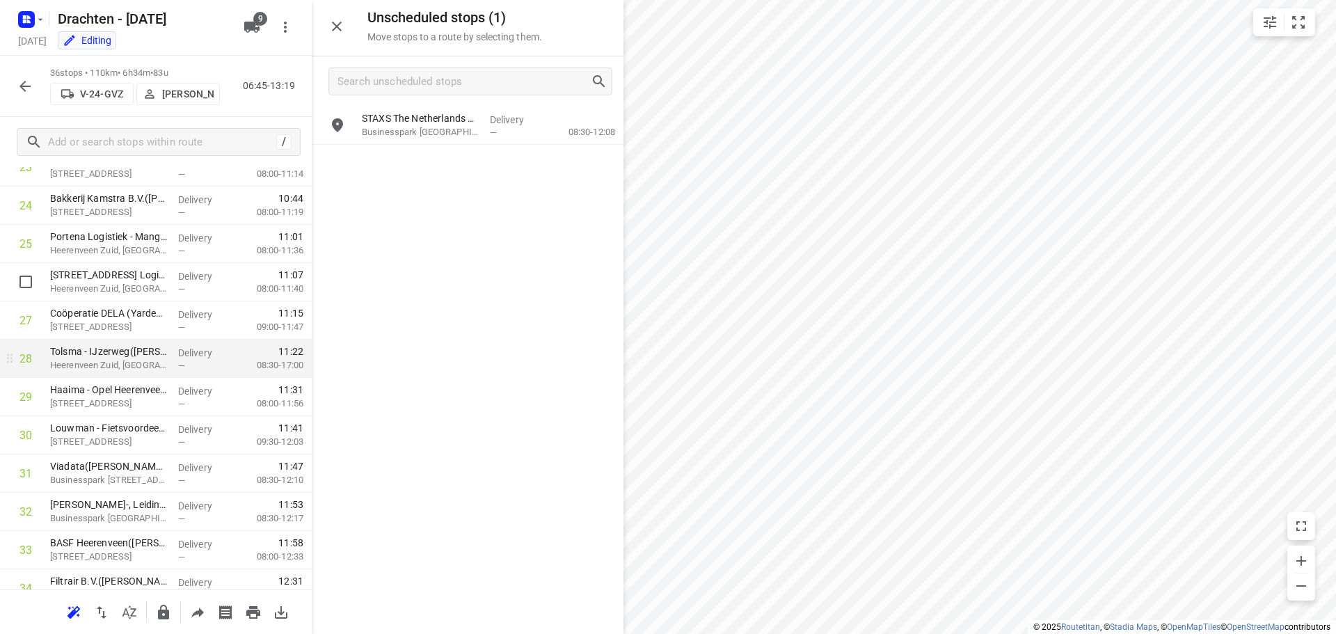
scroll to position [1044, 0]
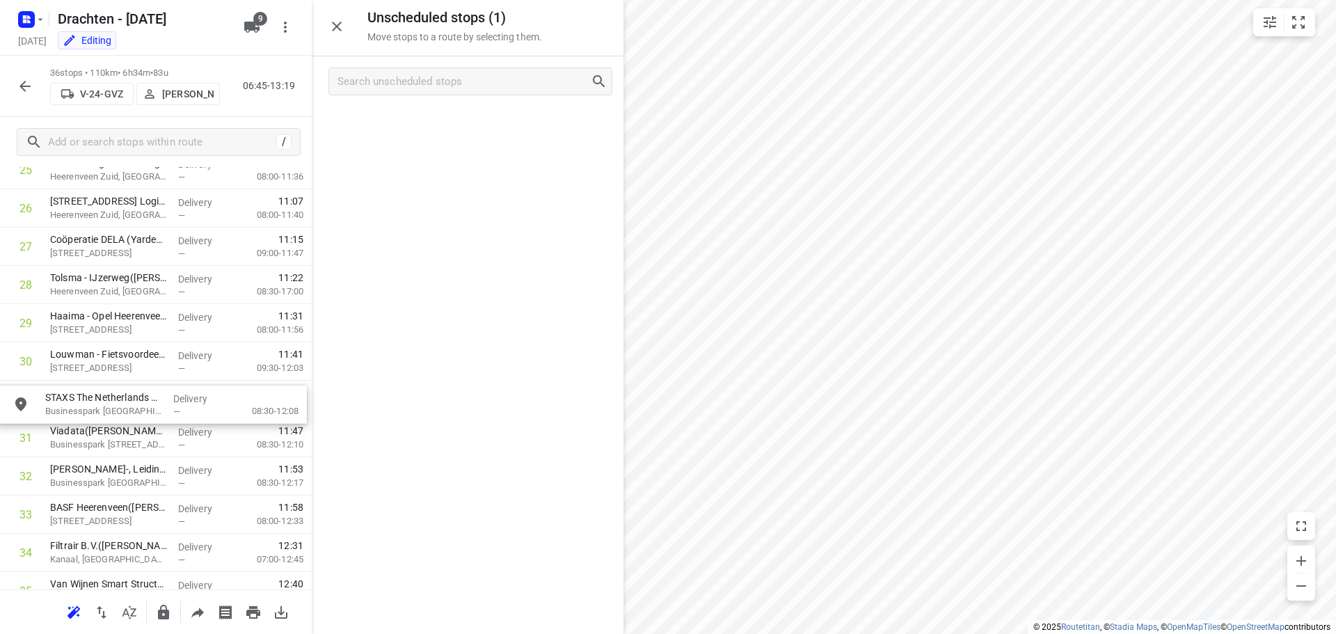
drag, startPoint x: 407, startPoint y: 129, endPoint x: 91, endPoint y: 413, distance: 424.7
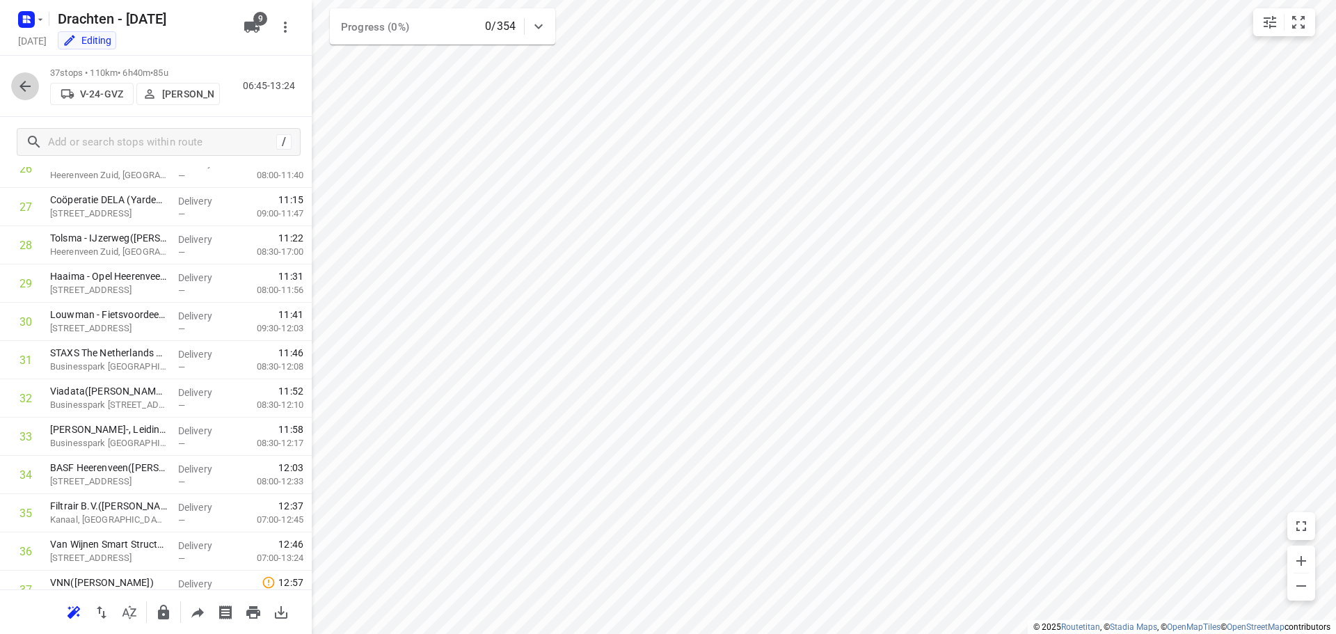
click at [24, 86] on icon "button" at bounding box center [24, 86] width 11 height 11
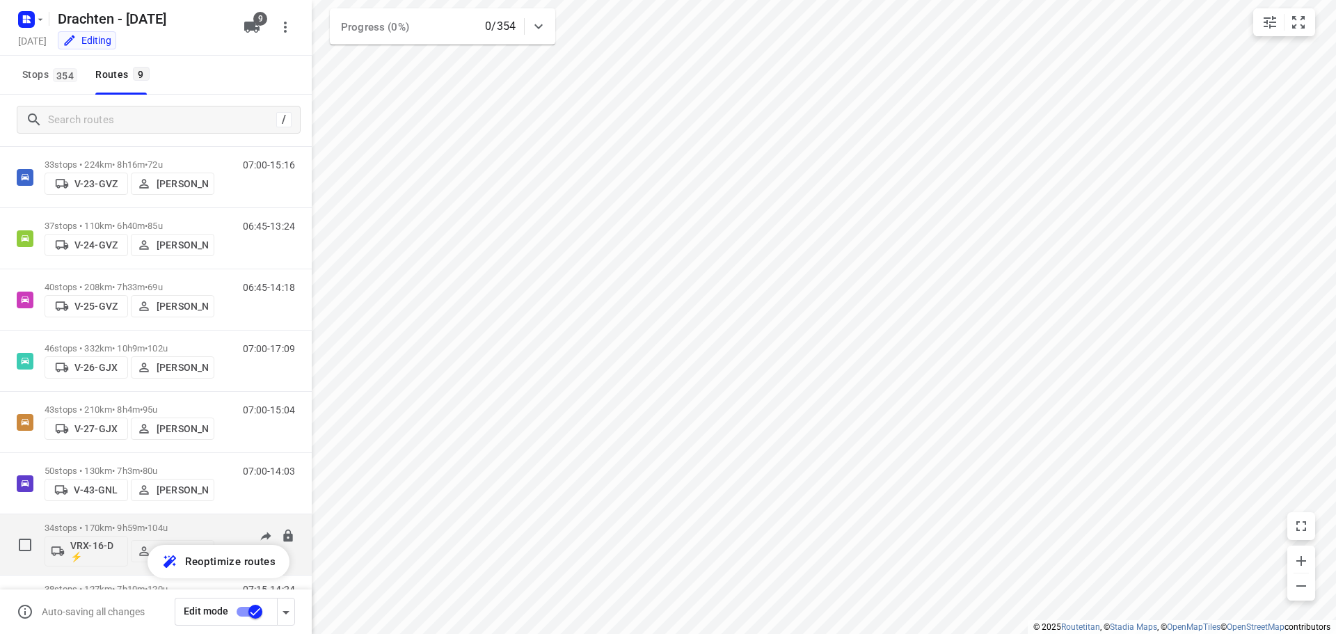
scroll to position [152, 0]
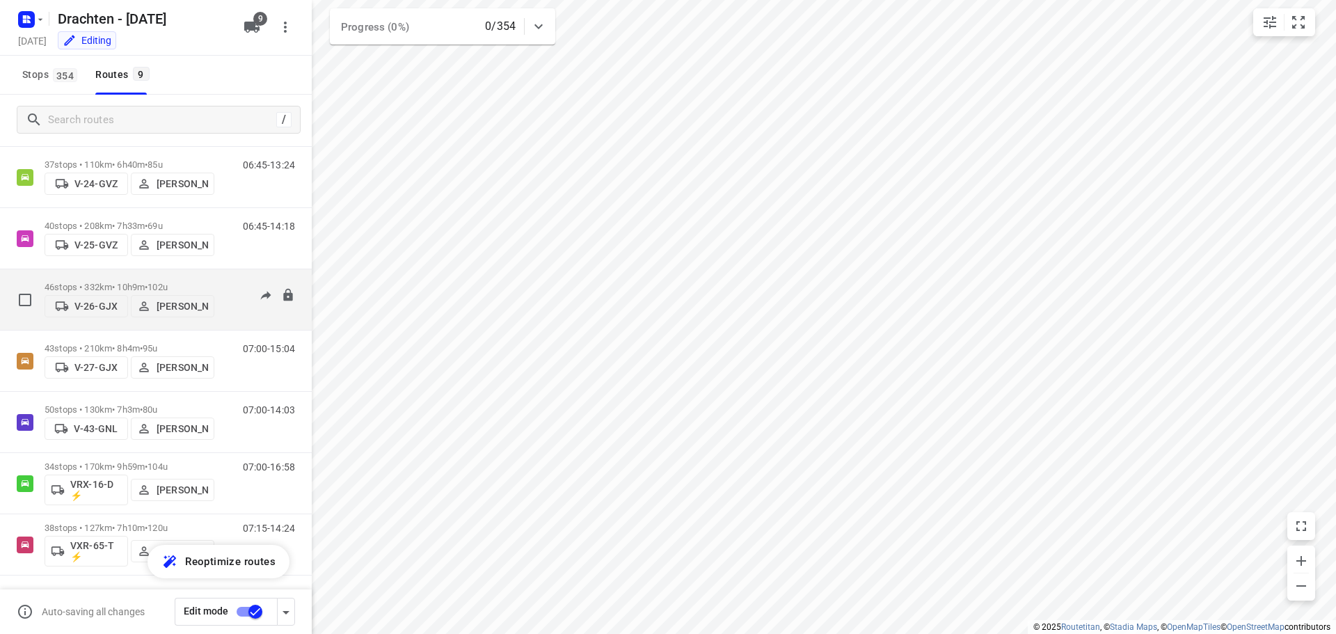
click at [129, 282] on p "46 stops • 332km • 10h9m • 102u" at bounding box center [130, 287] width 170 height 10
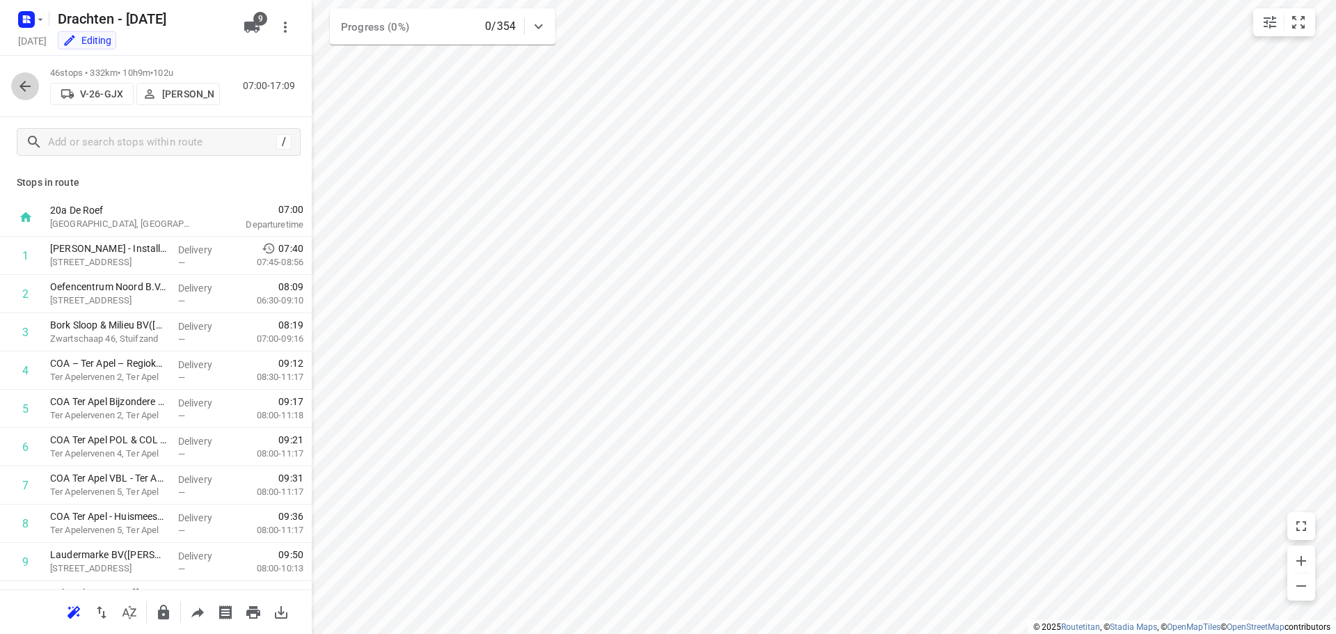
click at [22, 85] on icon "button" at bounding box center [24, 86] width 11 height 11
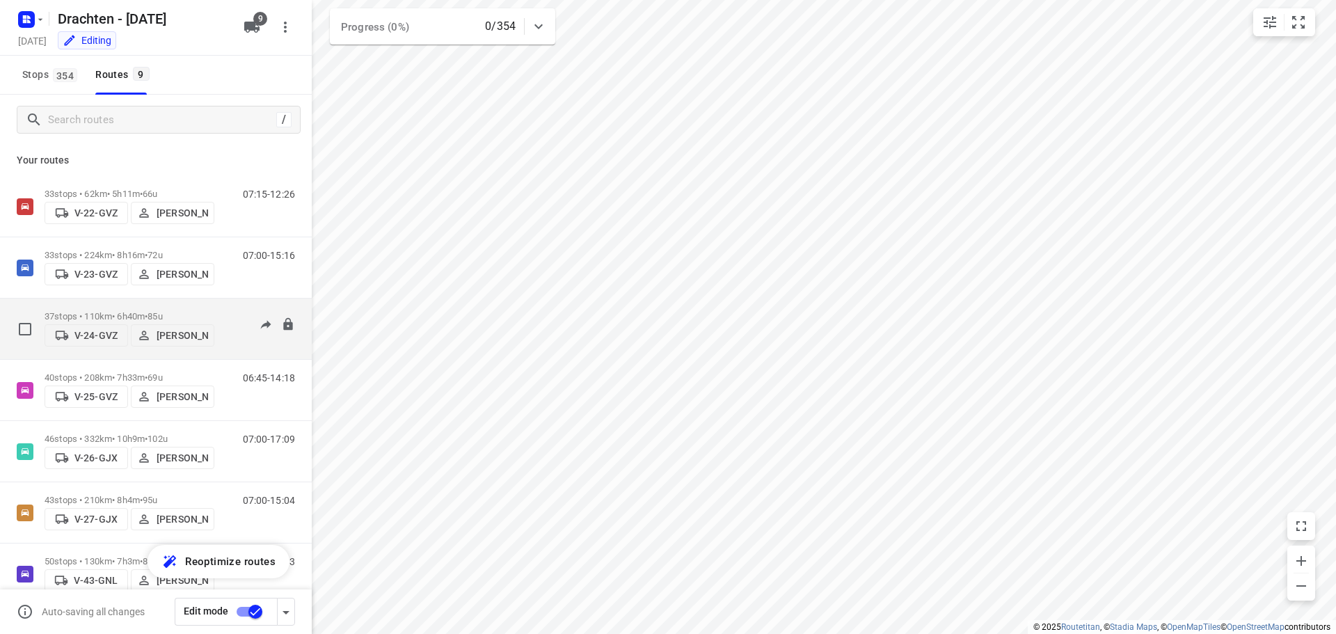
click at [112, 311] on p "37 stops • 110km • 6h40m • 85u" at bounding box center [130, 316] width 170 height 10
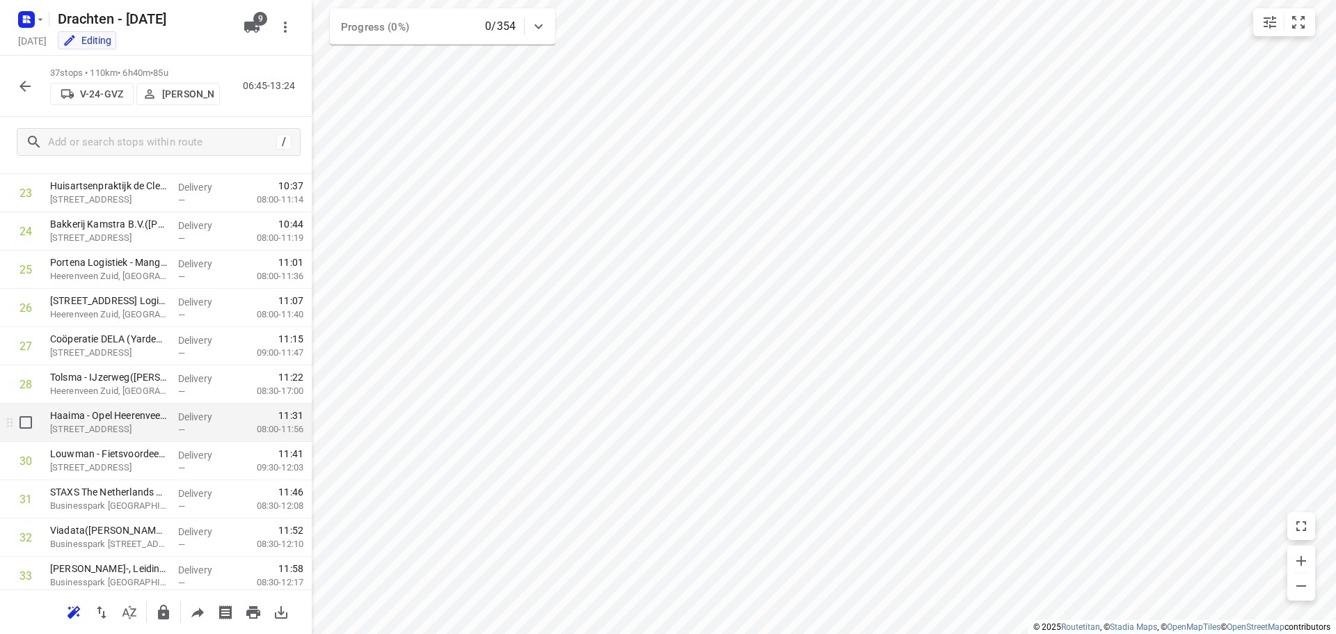
scroll to position [1101, 0]
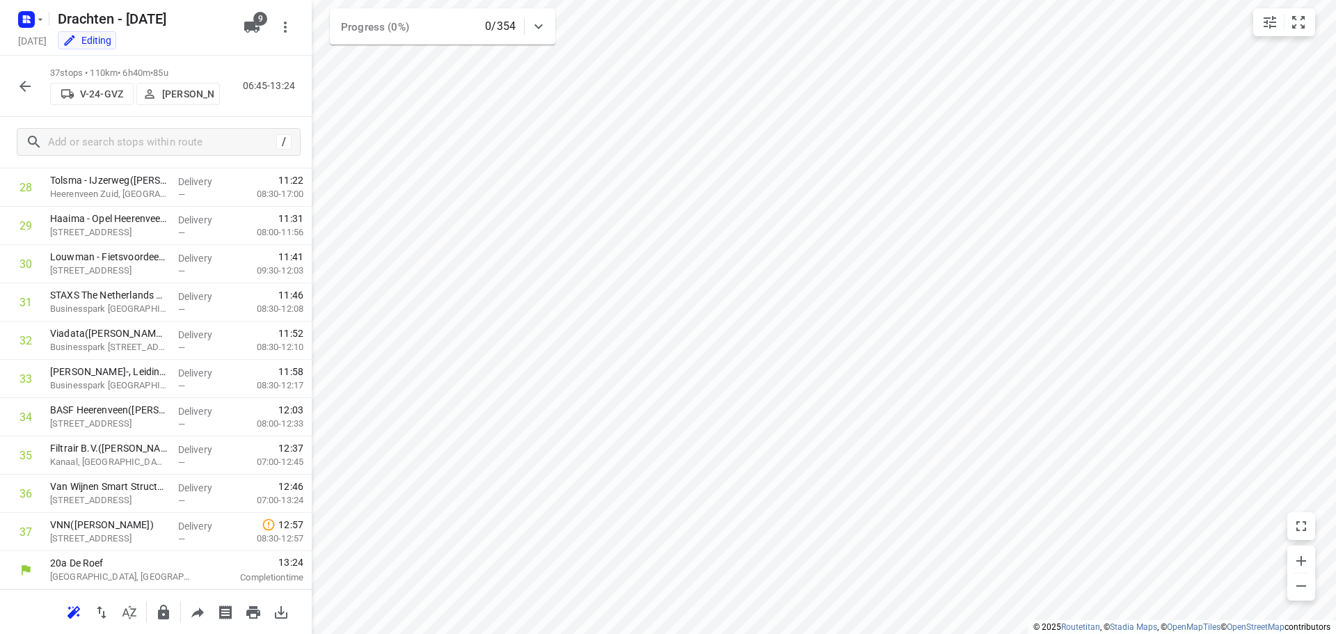
click at [31, 91] on icon "button" at bounding box center [25, 86] width 17 height 17
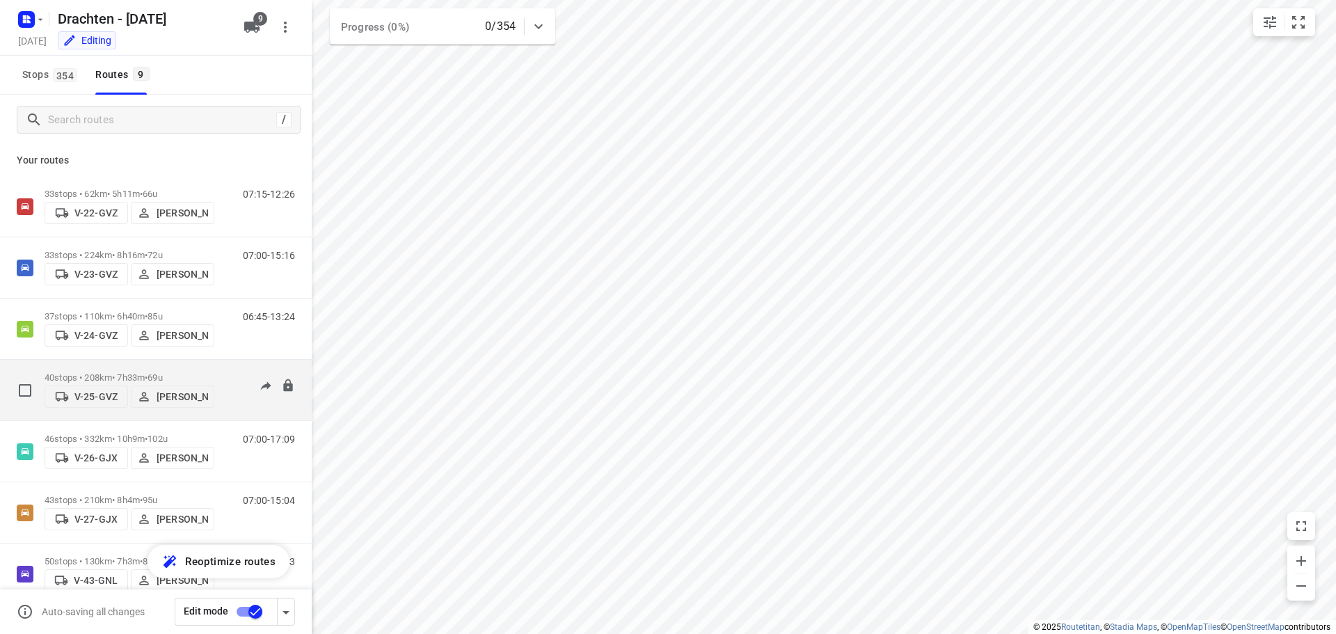
click at [150, 372] on p "40 stops • 208km • 7h33m • 69u" at bounding box center [130, 377] width 170 height 10
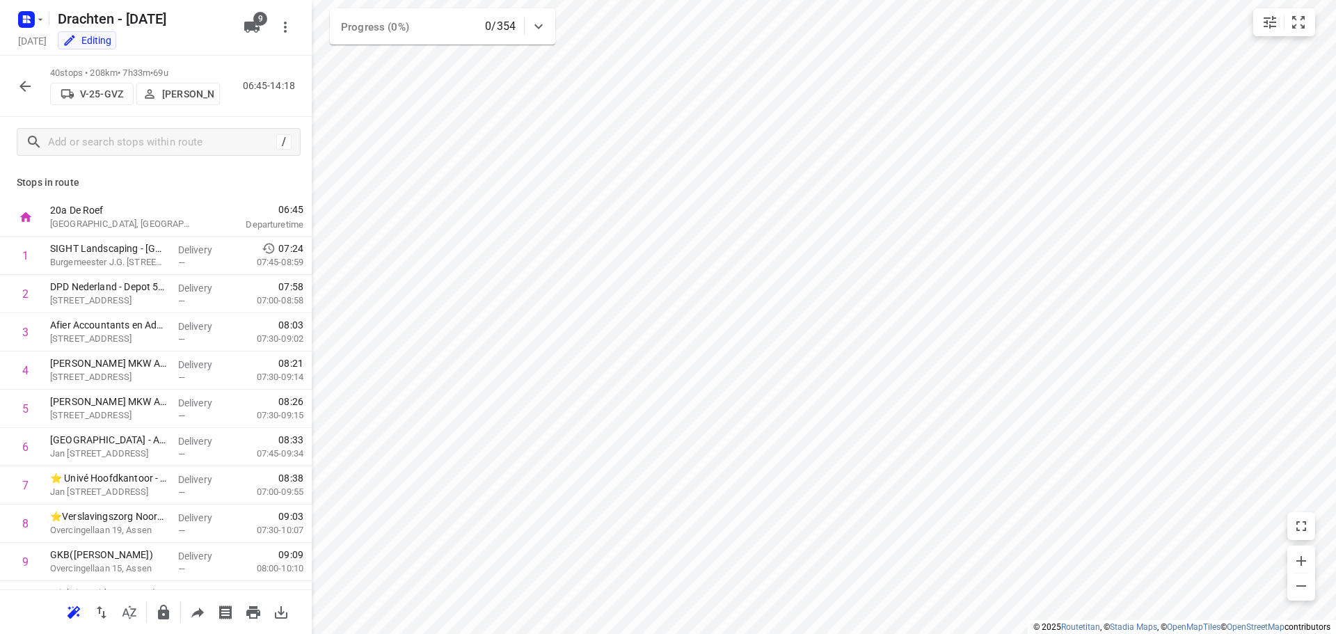
click at [24, 90] on icon "button" at bounding box center [24, 86] width 11 height 11
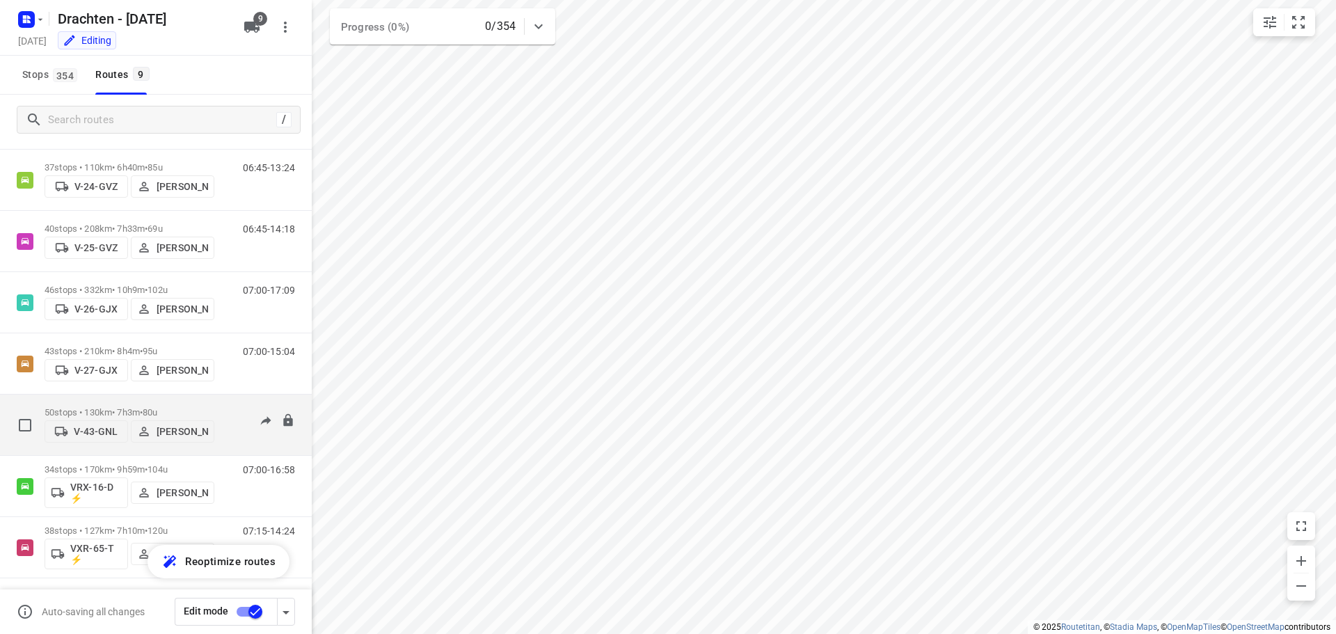
scroll to position [152, 0]
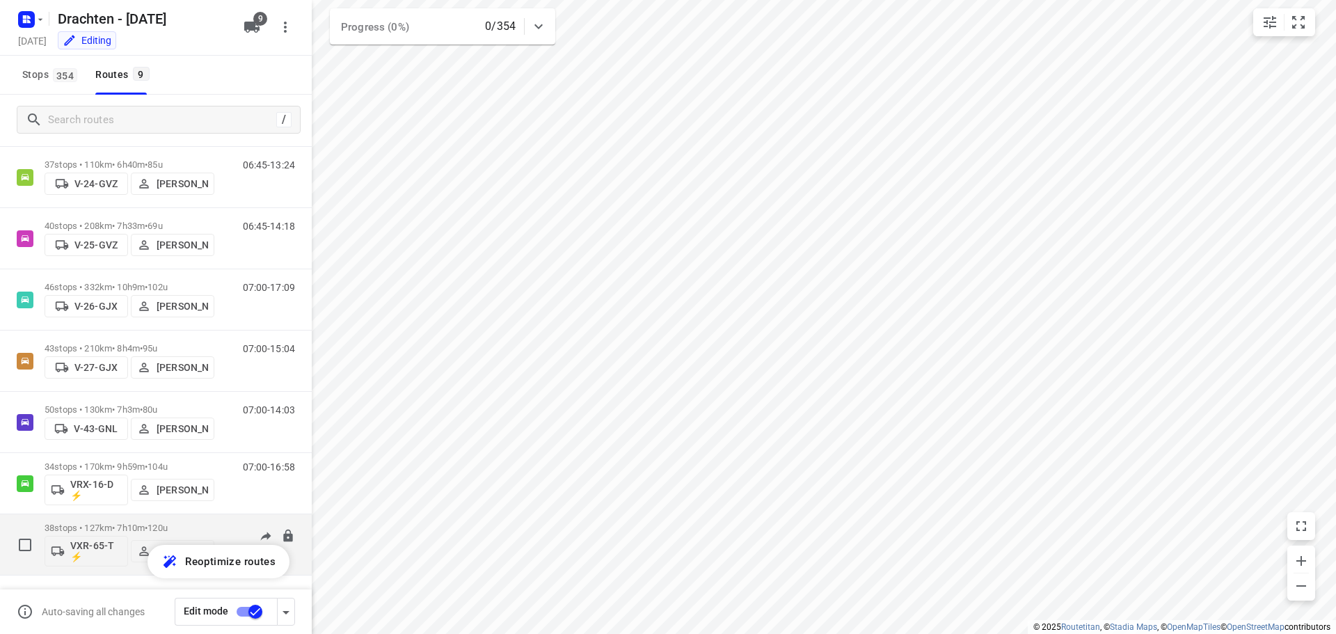
click at [147, 527] on p "38 stops • 127km • 7h10m • 120u" at bounding box center [130, 528] width 170 height 10
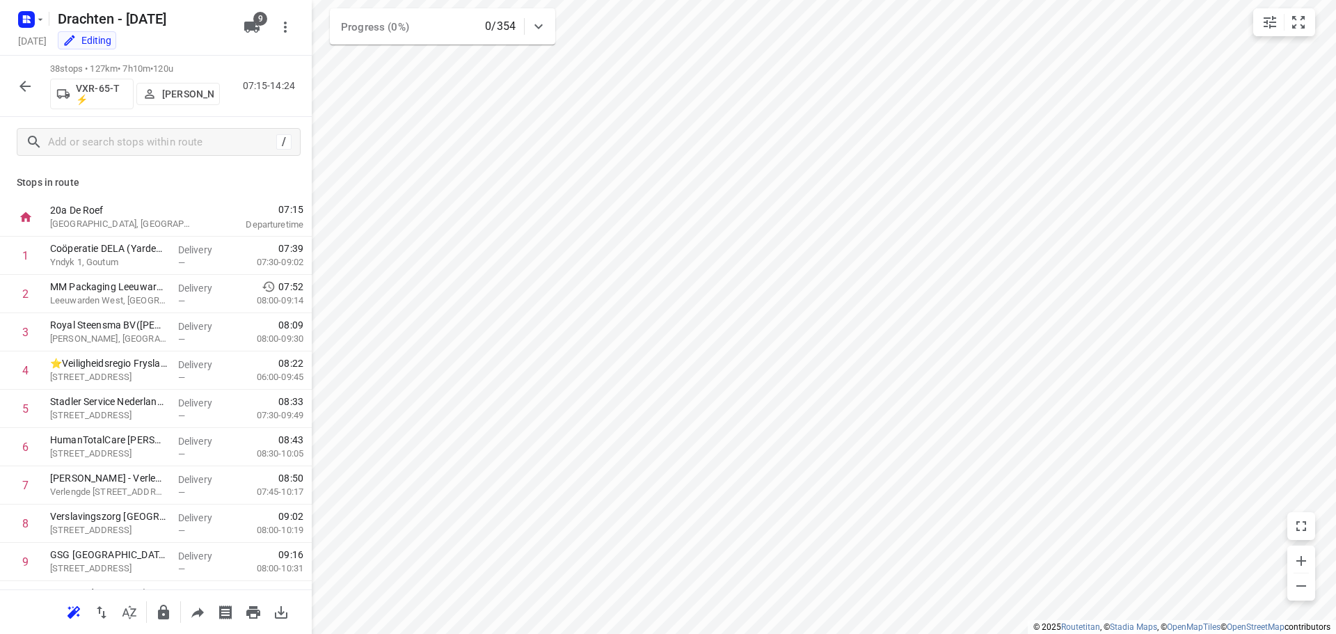
click at [26, 88] on icon "button" at bounding box center [25, 86] width 17 height 17
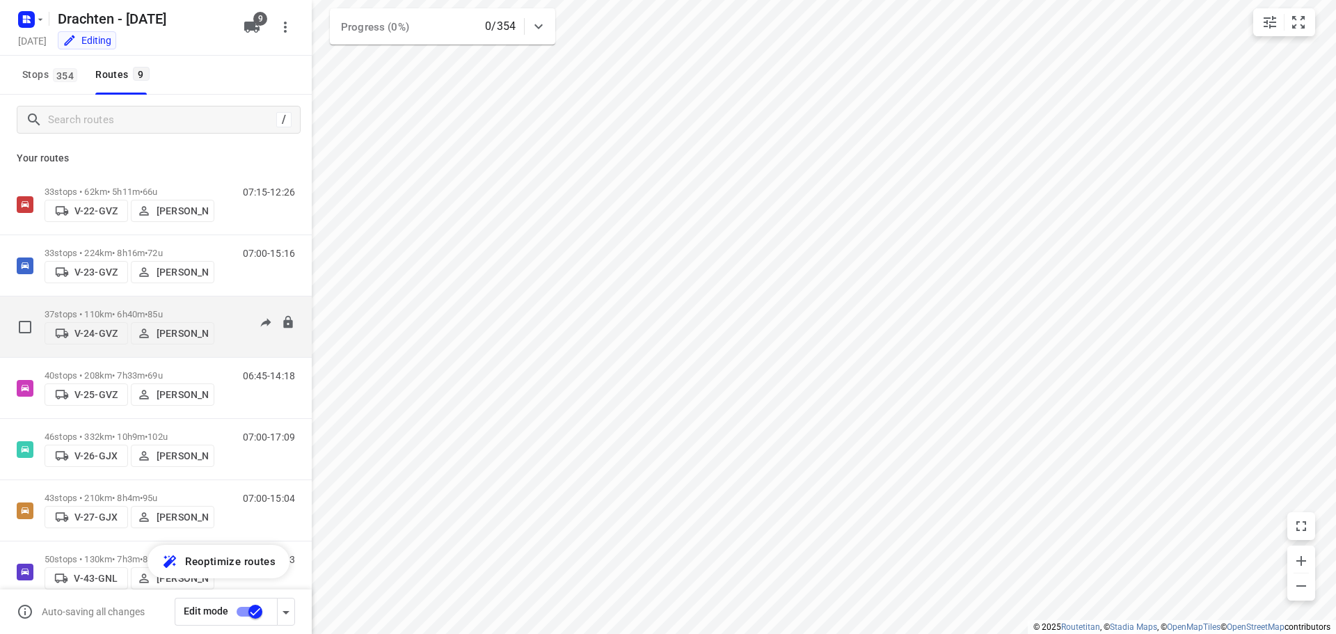
scroll to position [0, 0]
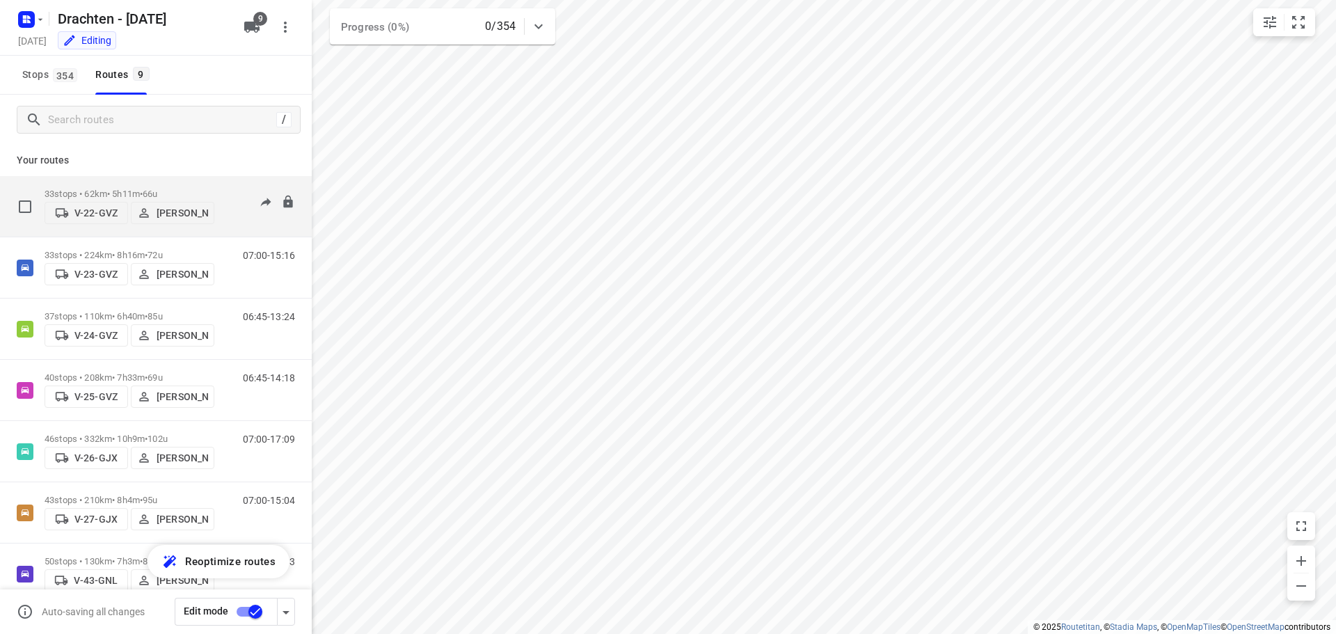
click at [121, 184] on div "33 stops • 62km • 5h11m • 66u V-22-GVZ [PERSON_NAME]" at bounding box center [130, 206] width 170 height 49
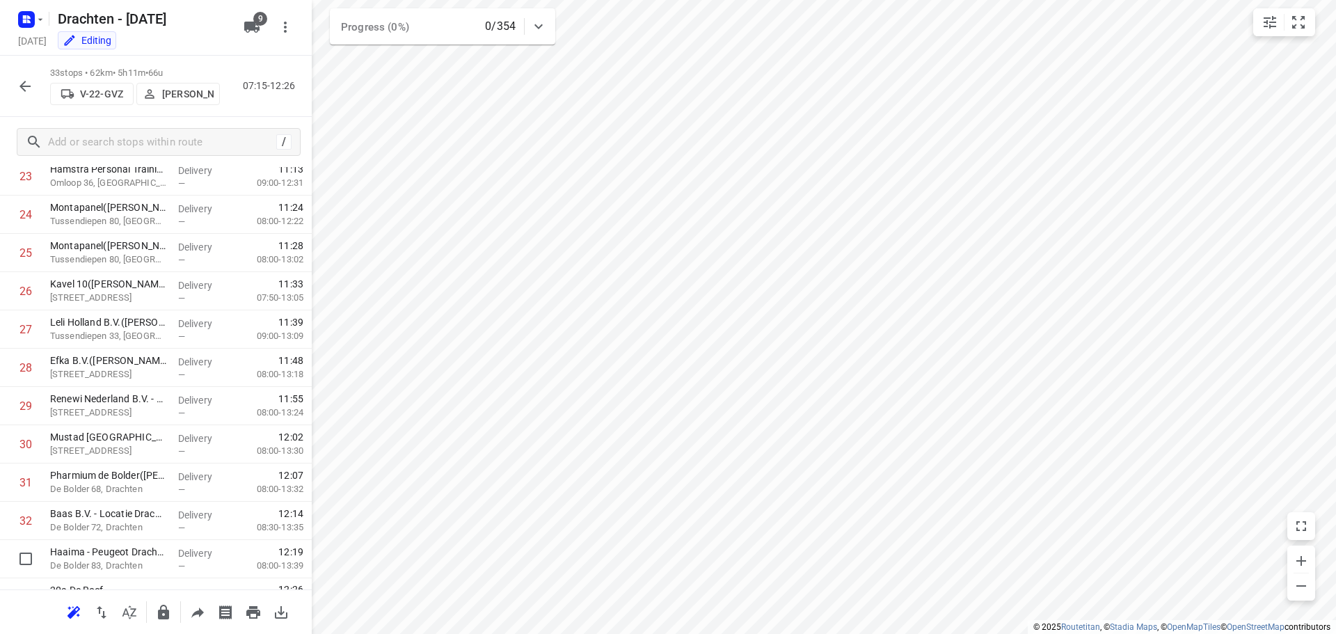
scroll to position [948, 0]
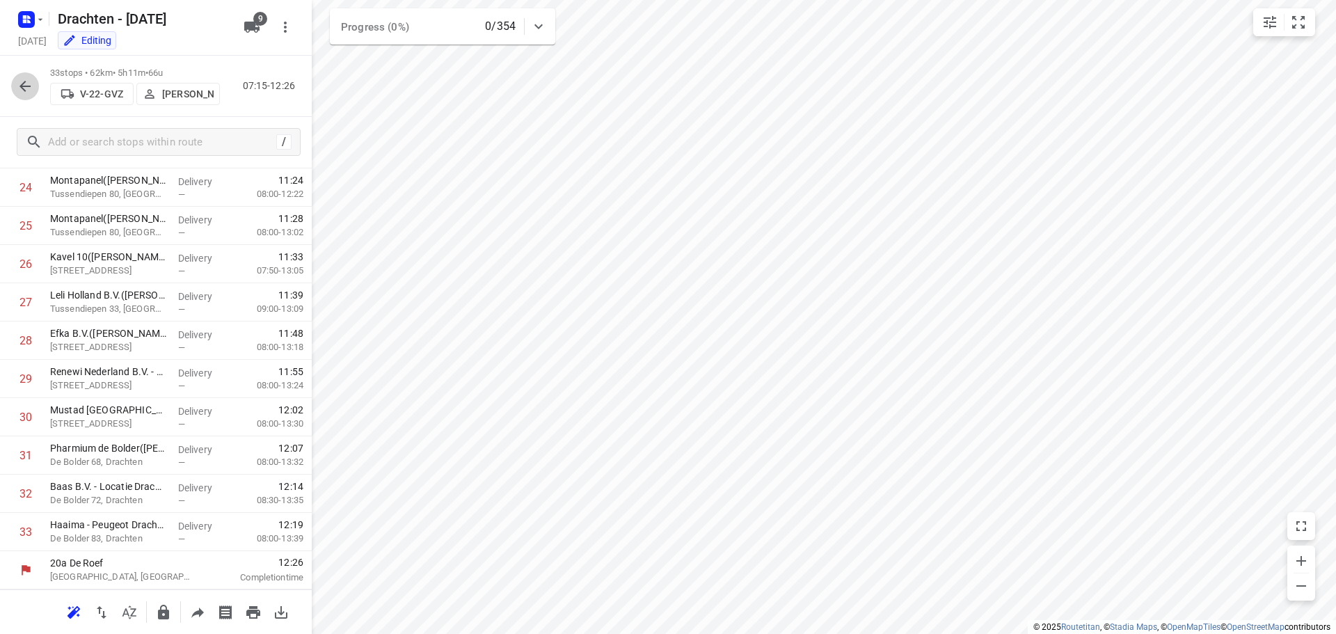
click at [23, 81] on icon "button" at bounding box center [25, 86] width 17 height 17
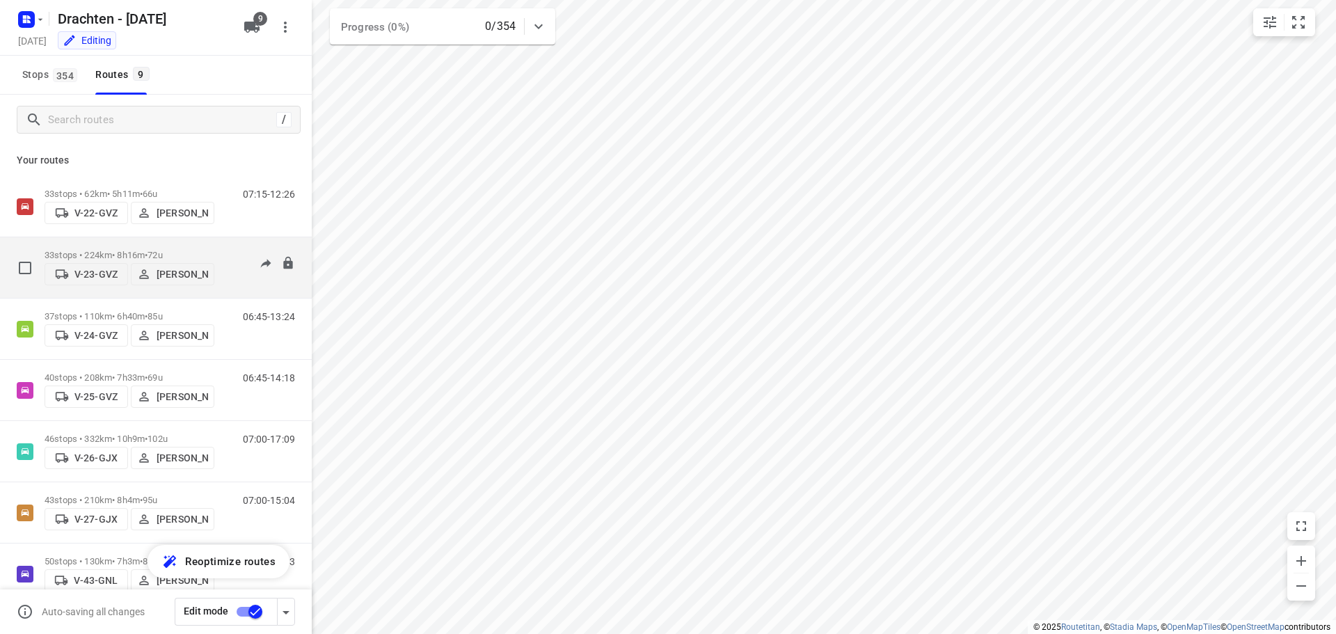
click at [110, 250] on p "33 stops • 224km • 8h16m • 72u" at bounding box center [130, 255] width 170 height 10
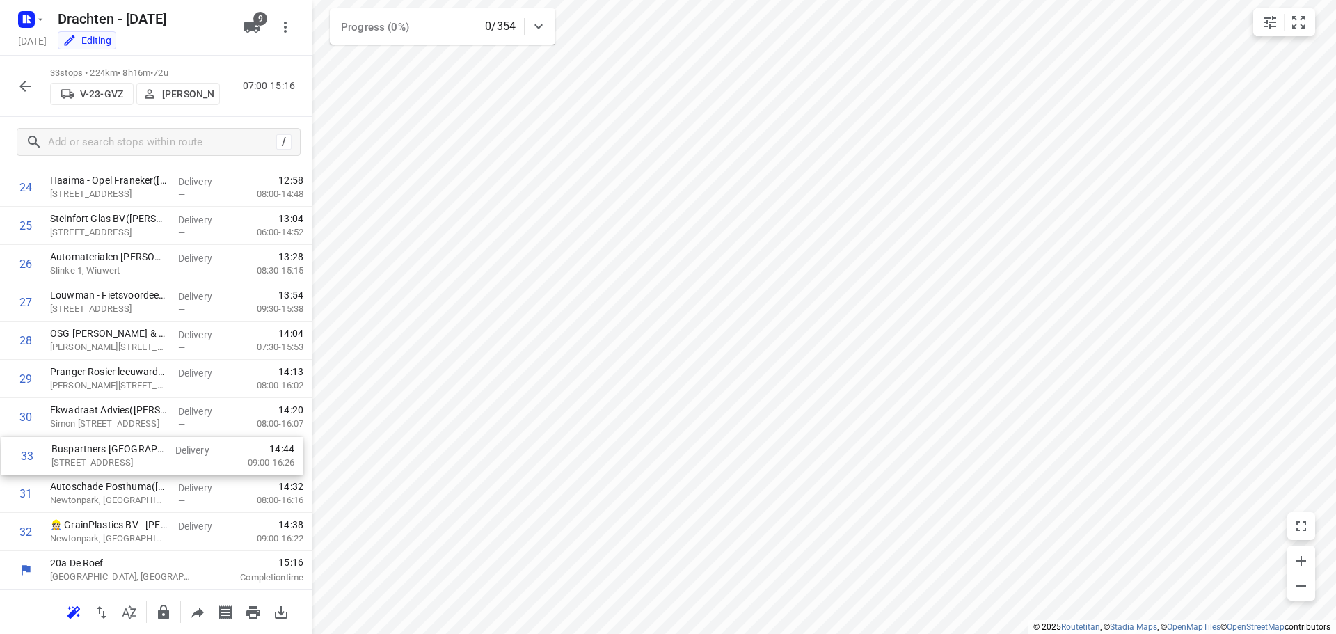
drag, startPoint x: 127, startPoint y: 536, endPoint x: 129, endPoint y: 456, distance: 80.0
drag, startPoint x: 118, startPoint y: 452, endPoint x: 112, endPoint y: 526, distance: 74.7
click at [24, 85] on icon "button" at bounding box center [25, 86] width 17 height 17
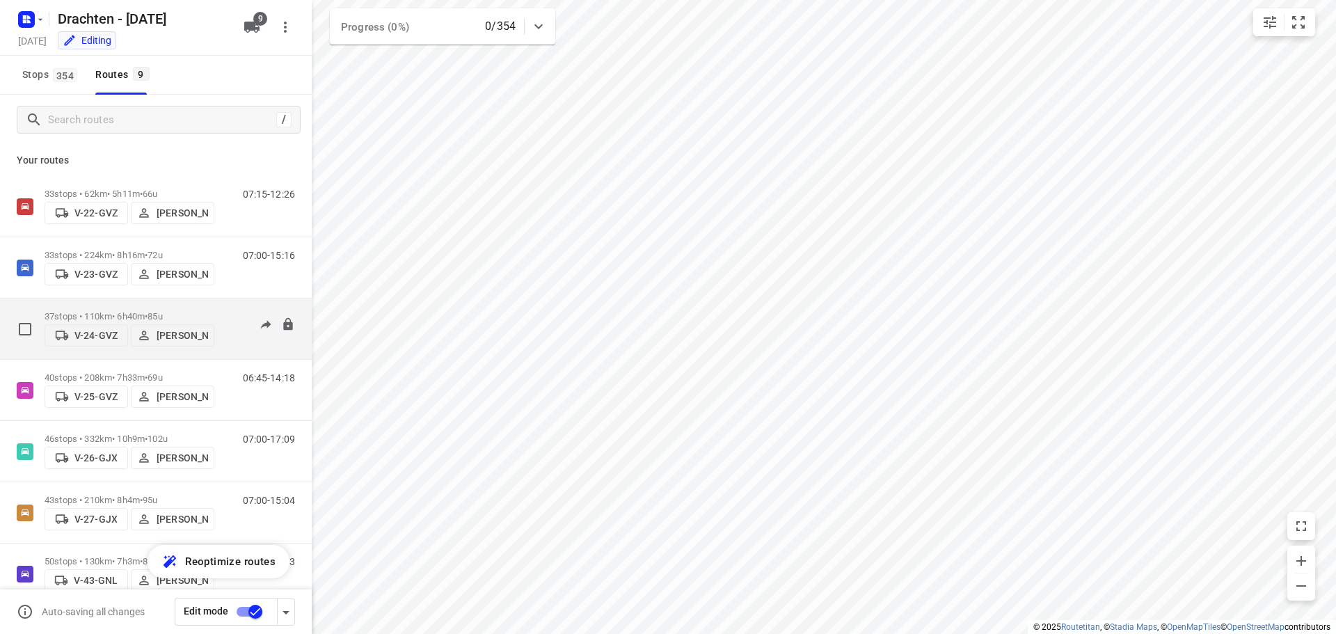
click at [127, 311] on p "37 stops • 110km • 6h40m • 85u" at bounding box center [130, 316] width 170 height 10
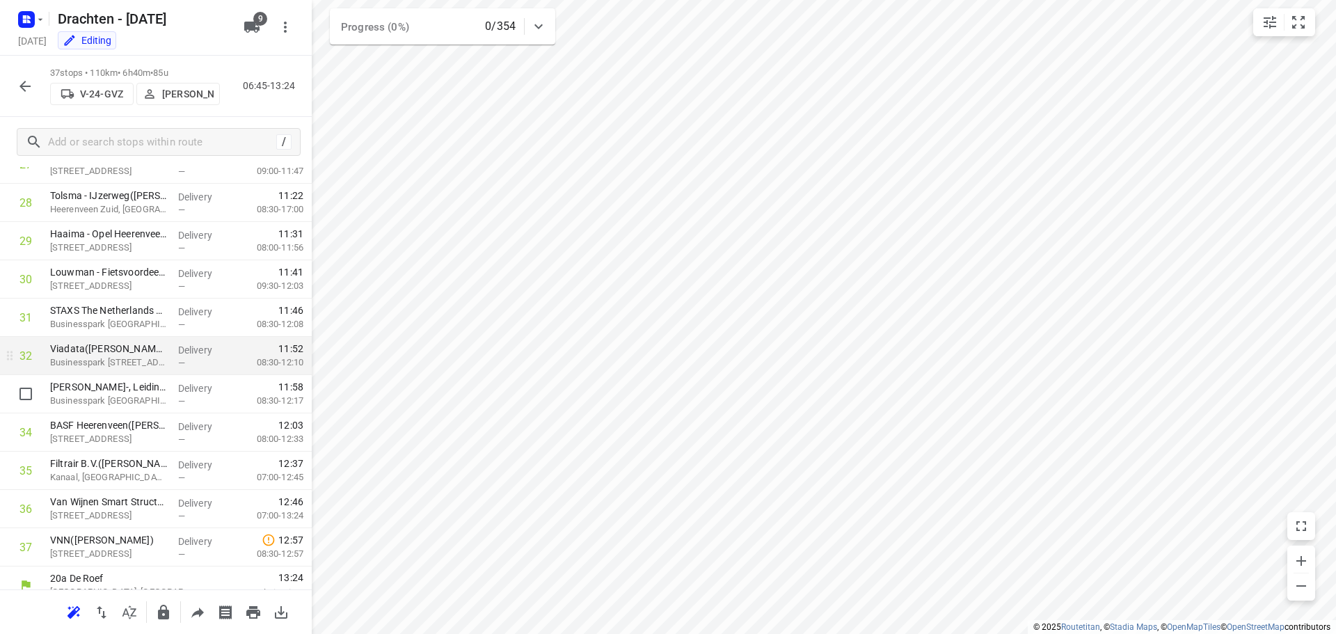
scroll to position [1101, 0]
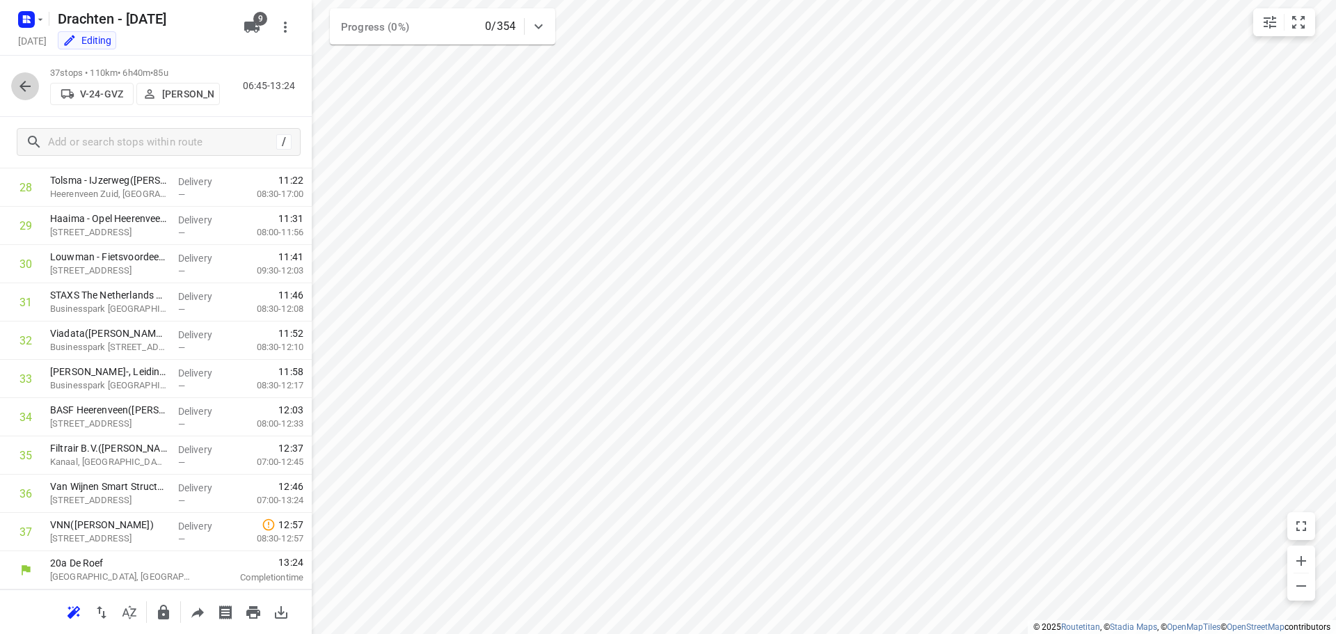
click at [21, 85] on icon "button" at bounding box center [24, 86] width 11 height 11
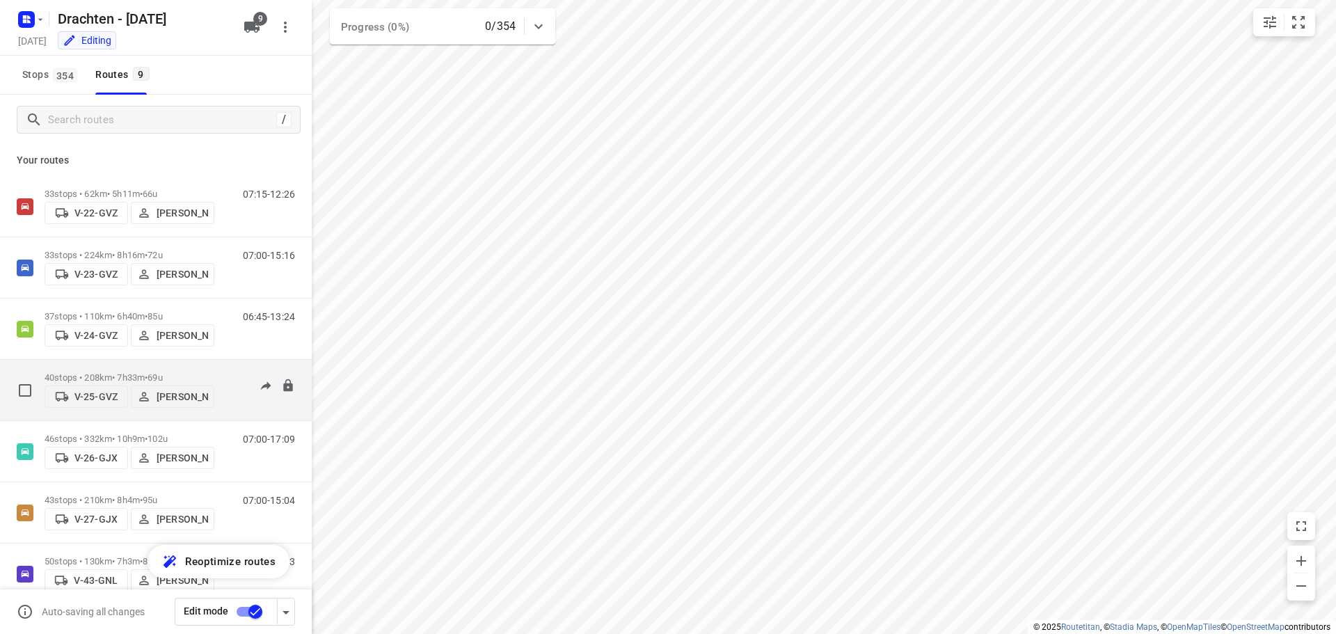
click at [120, 372] on p "40 stops • 208km • 7h33m • 69u" at bounding box center [130, 377] width 170 height 10
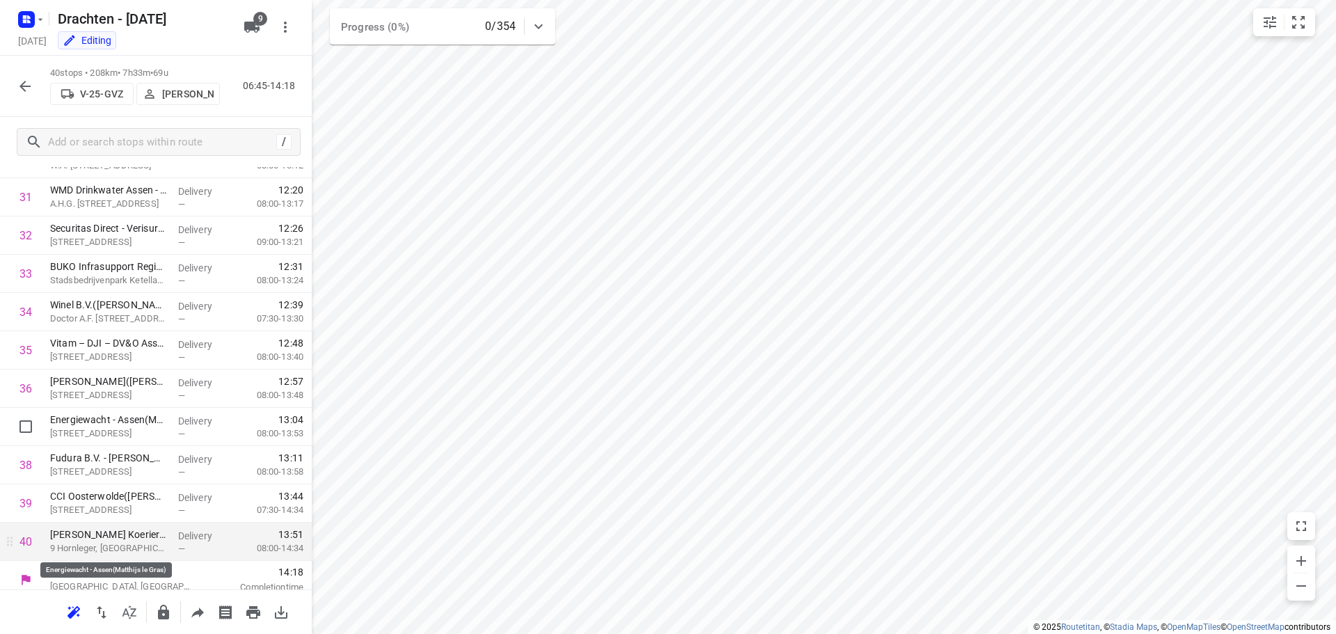
scroll to position [1216, 0]
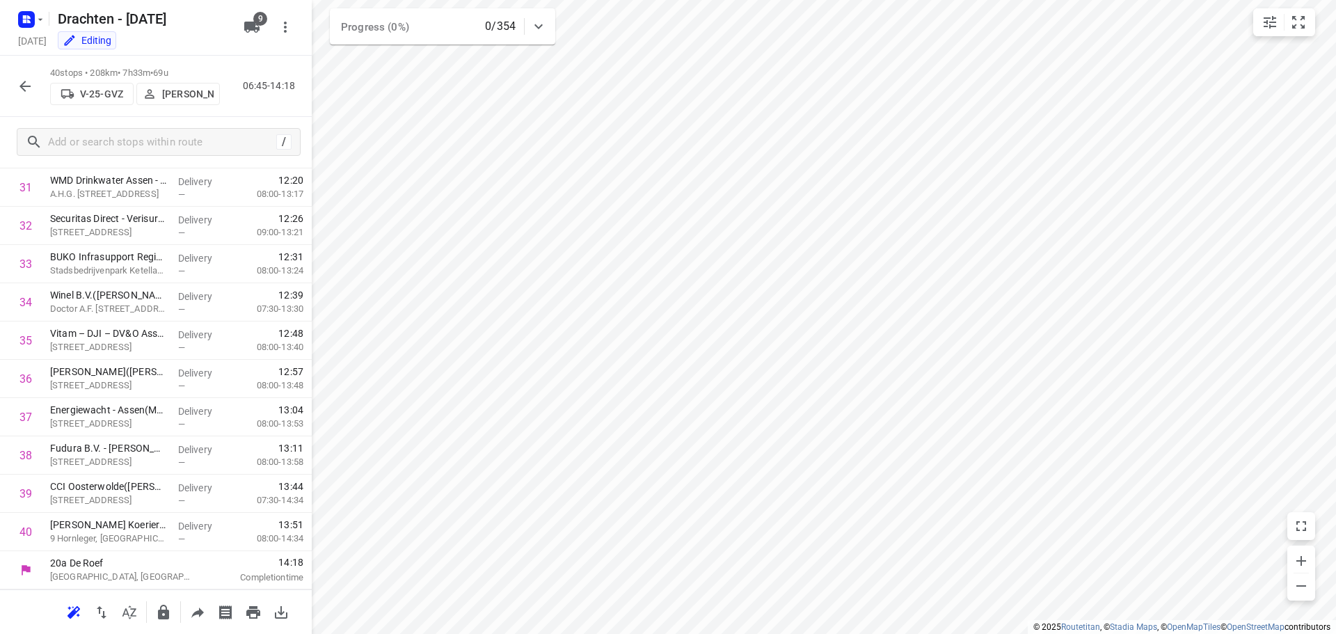
click at [28, 83] on icon "button" at bounding box center [25, 86] width 17 height 17
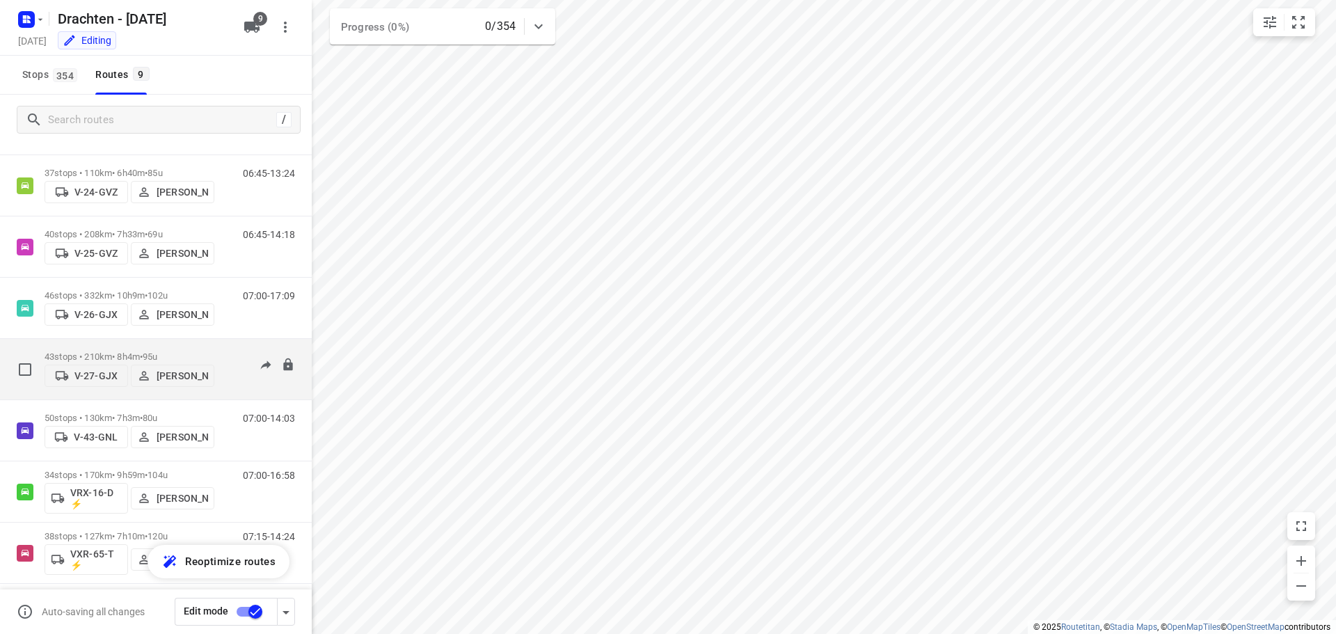
scroll to position [152, 0]
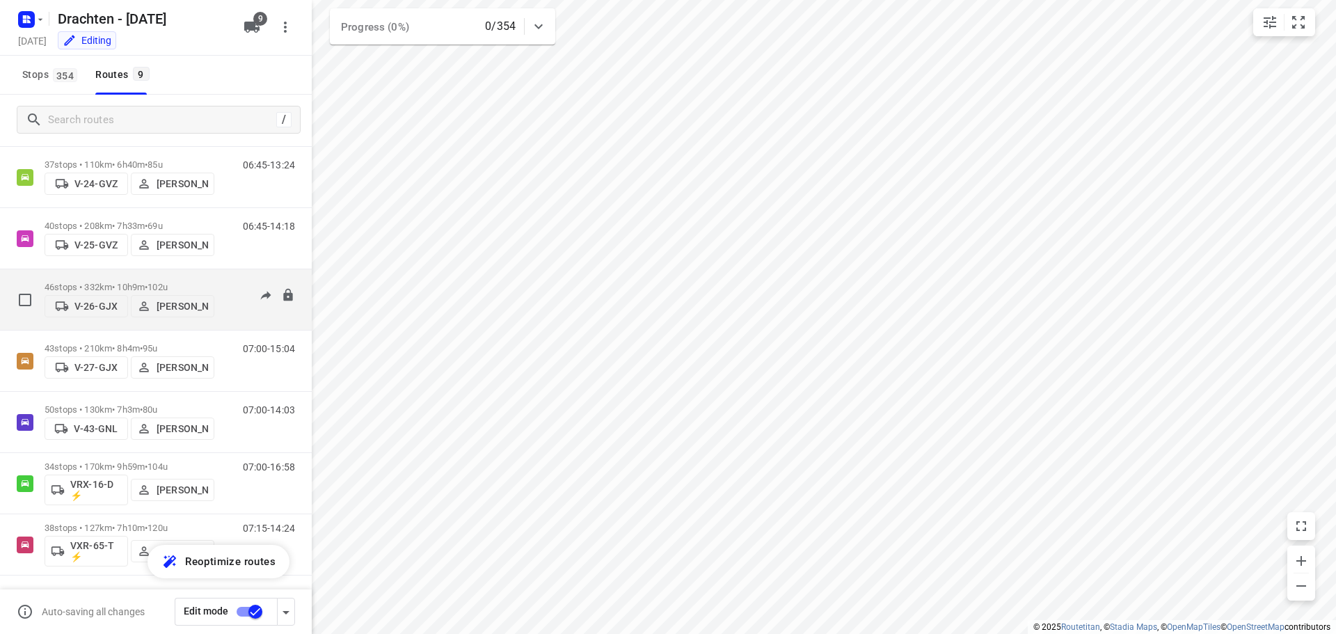
click at [129, 285] on p "46 stops • 332km • 10h9m • 102u" at bounding box center [130, 287] width 170 height 10
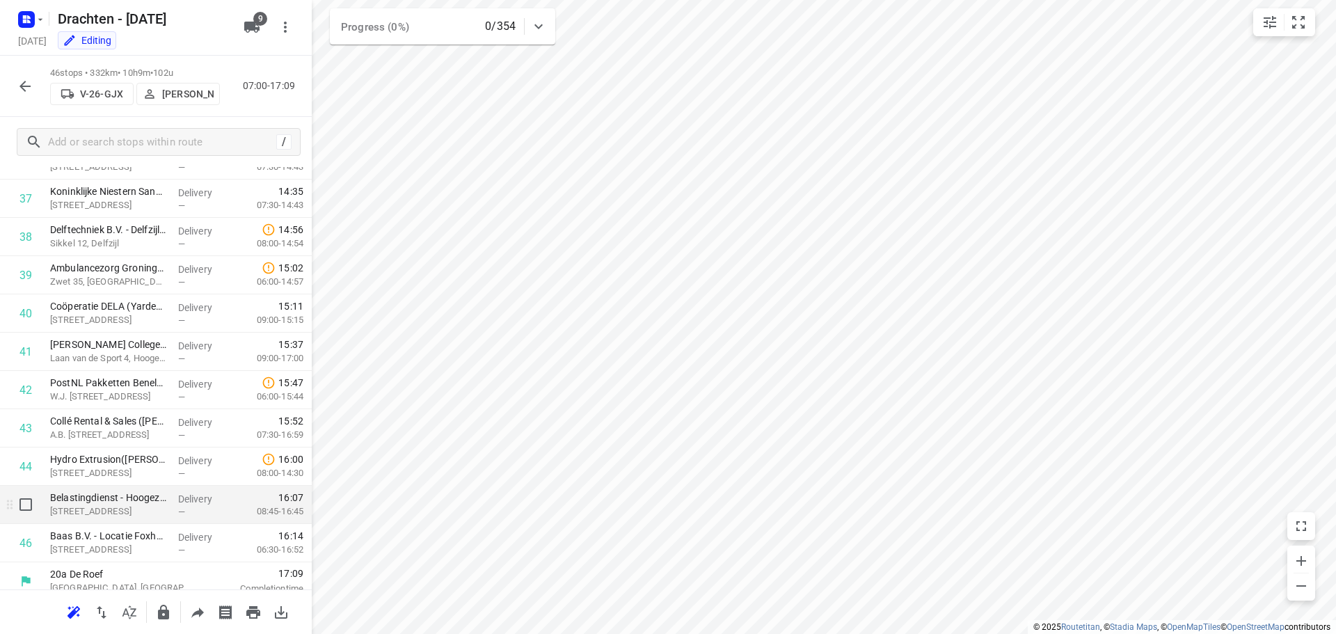
scroll to position [1446, 0]
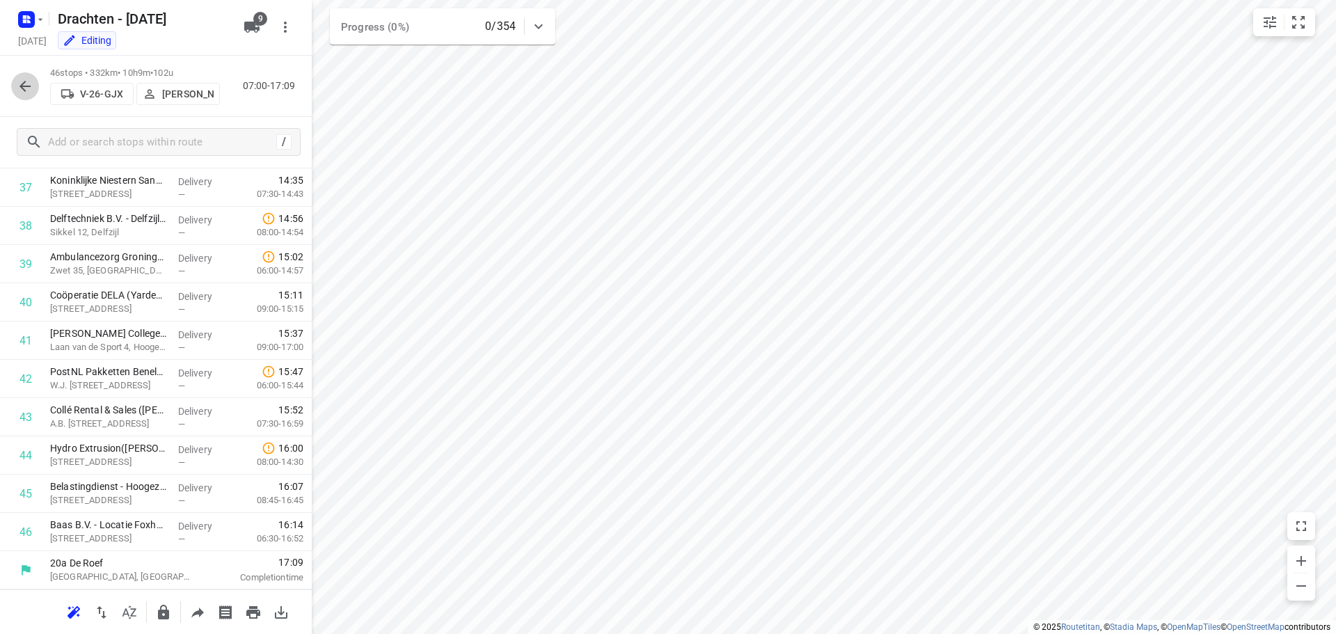
click at [24, 88] on icon "button" at bounding box center [25, 86] width 17 height 17
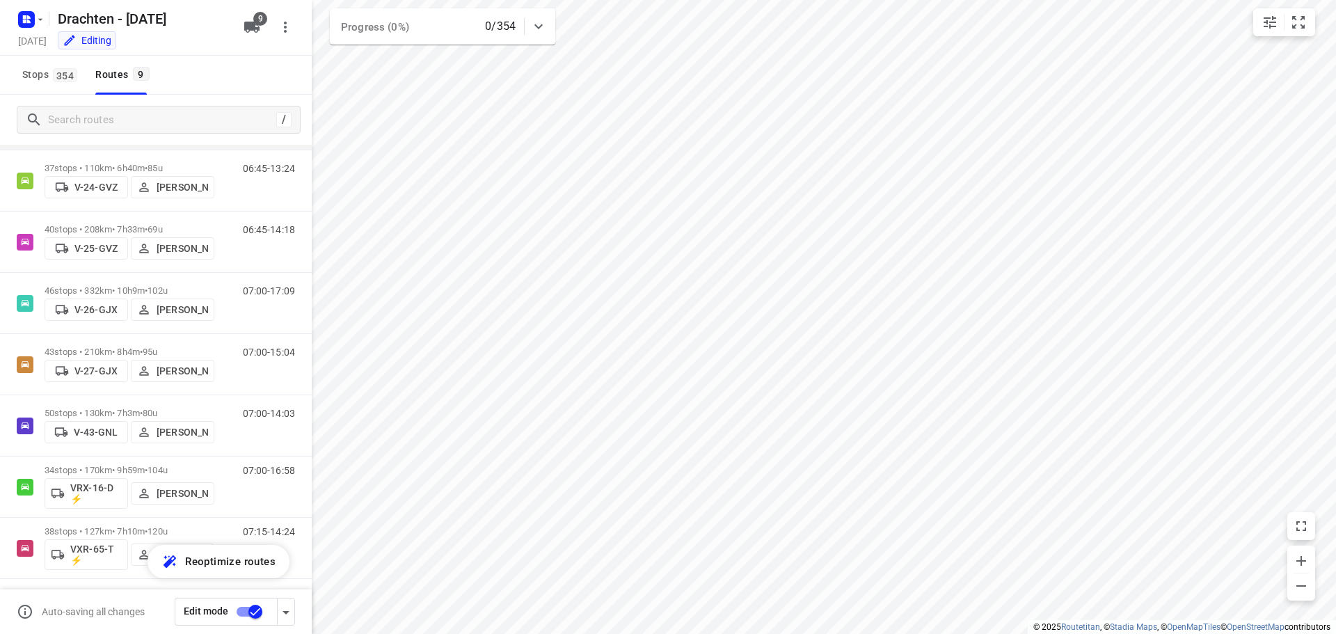
scroll to position [152, 0]
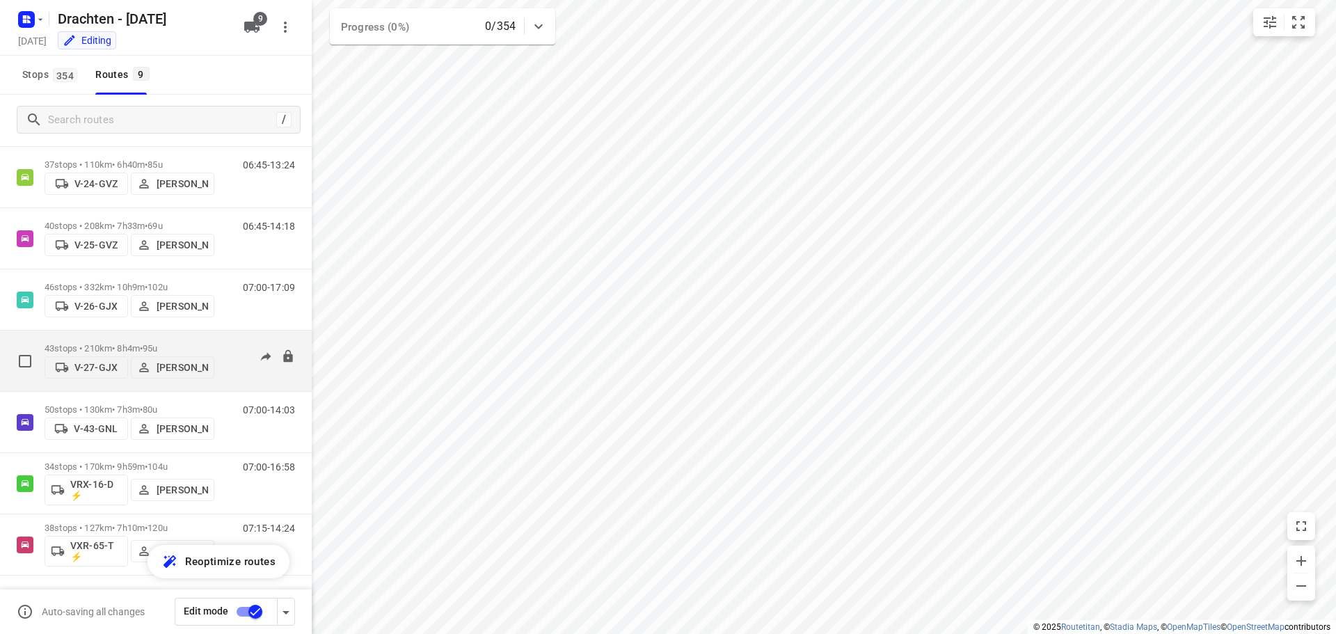
click at [122, 338] on div "43 stops • 210km • 8h4m • 95u V-27-GJX [PERSON_NAME]" at bounding box center [130, 360] width 170 height 49
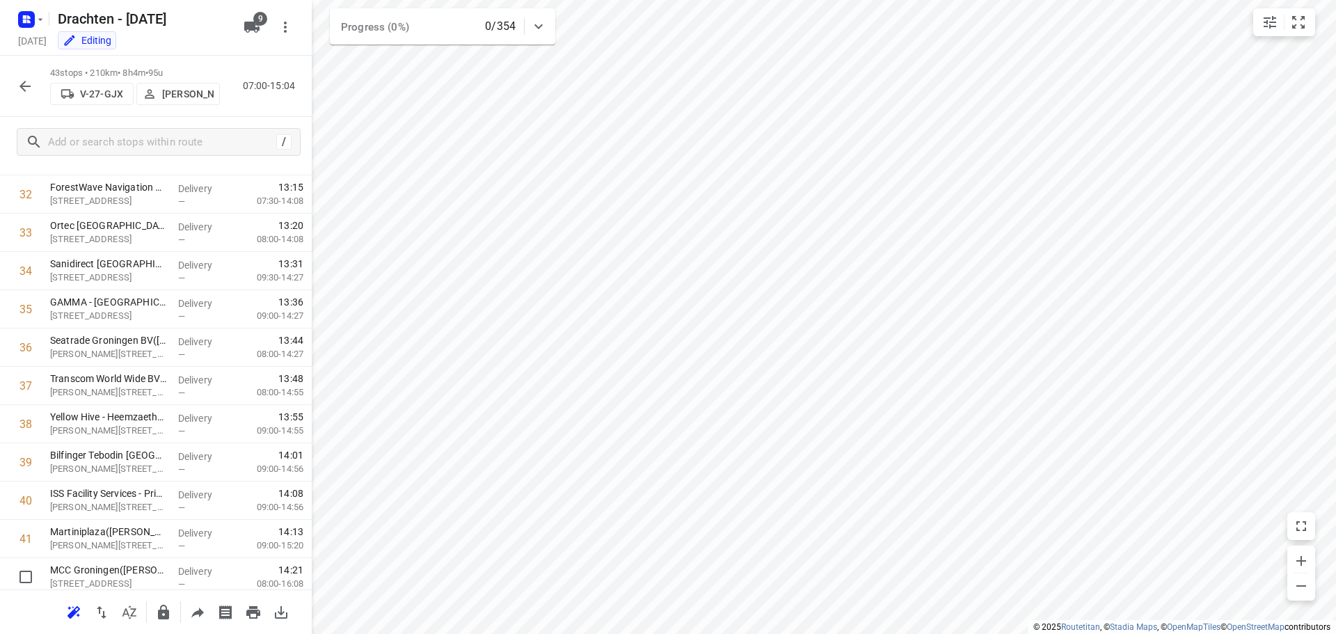
scroll to position [1331, 0]
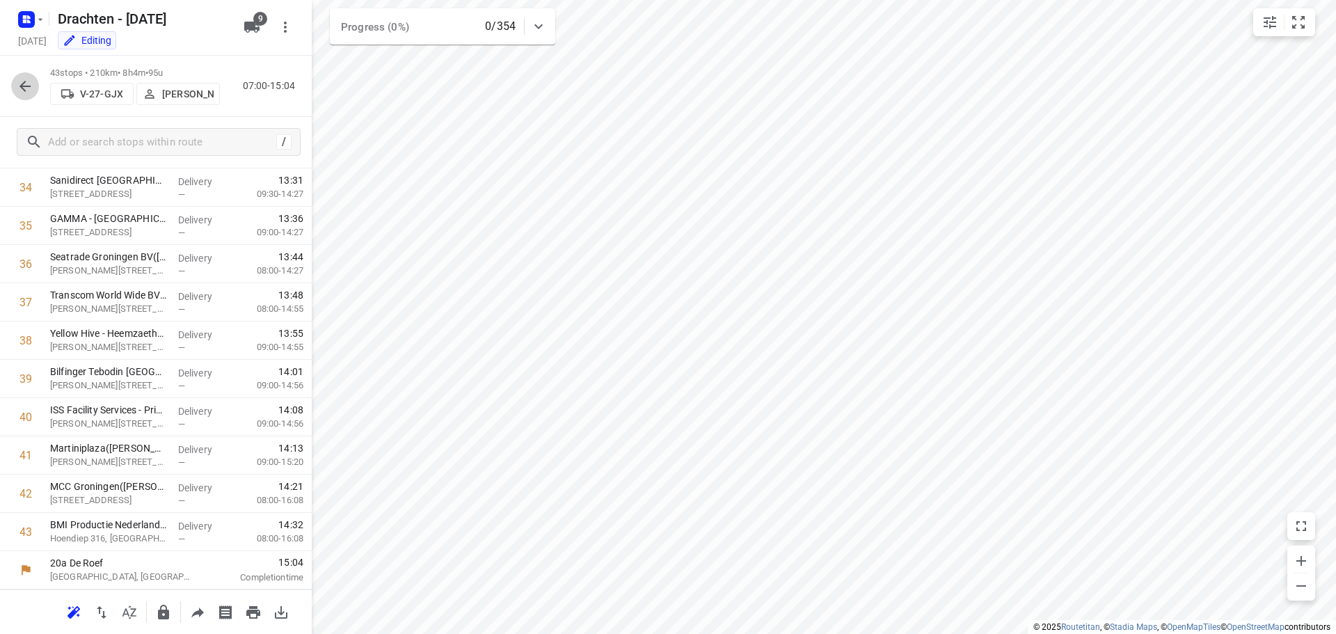
click at [28, 87] on icon "button" at bounding box center [25, 86] width 17 height 17
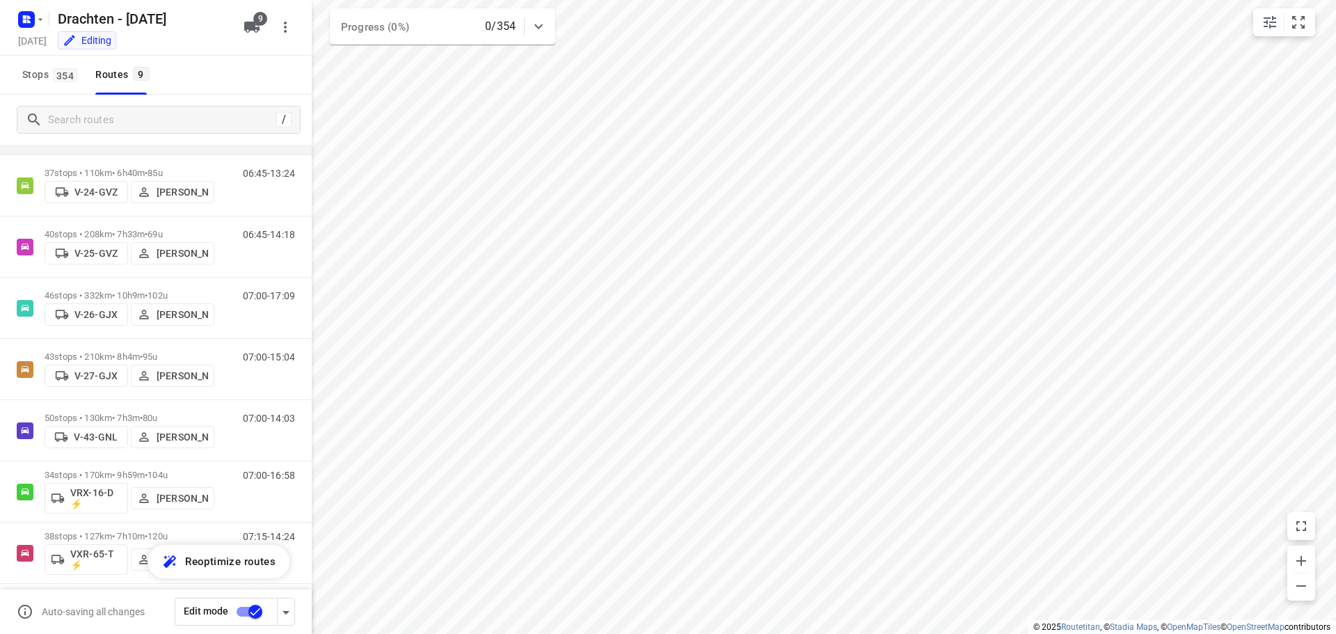
scroll to position [152, 0]
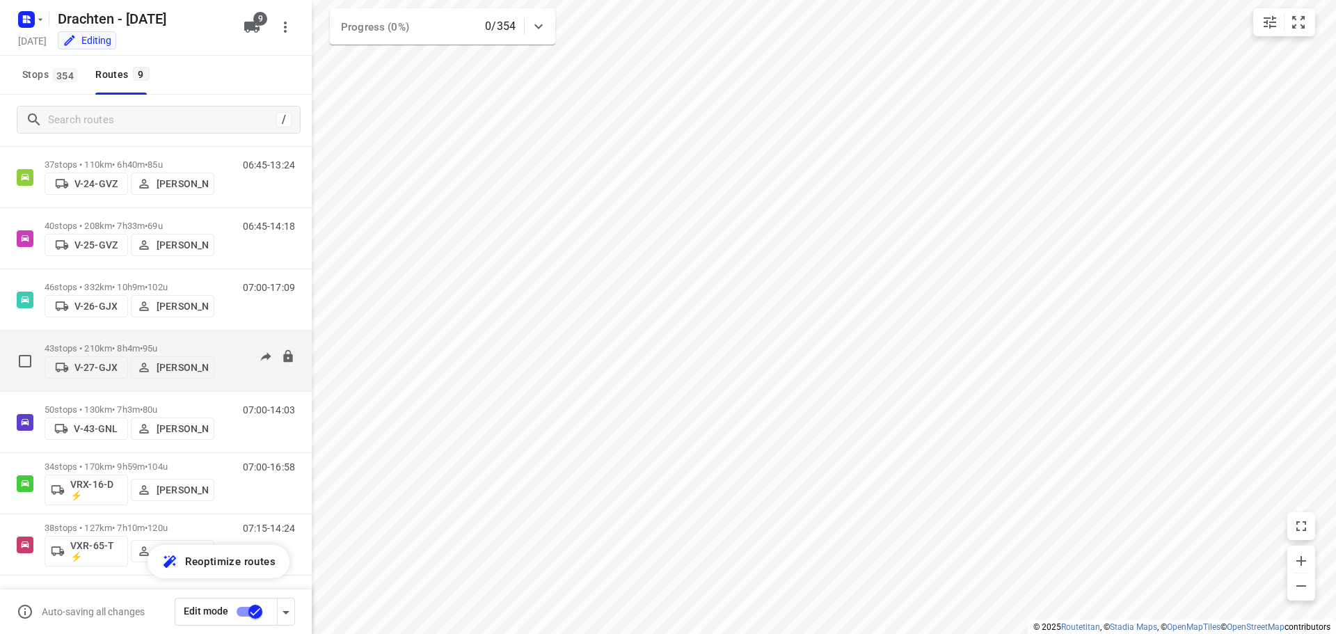
click at [143, 343] on span "•" at bounding box center [141, 348] width 3 height 10
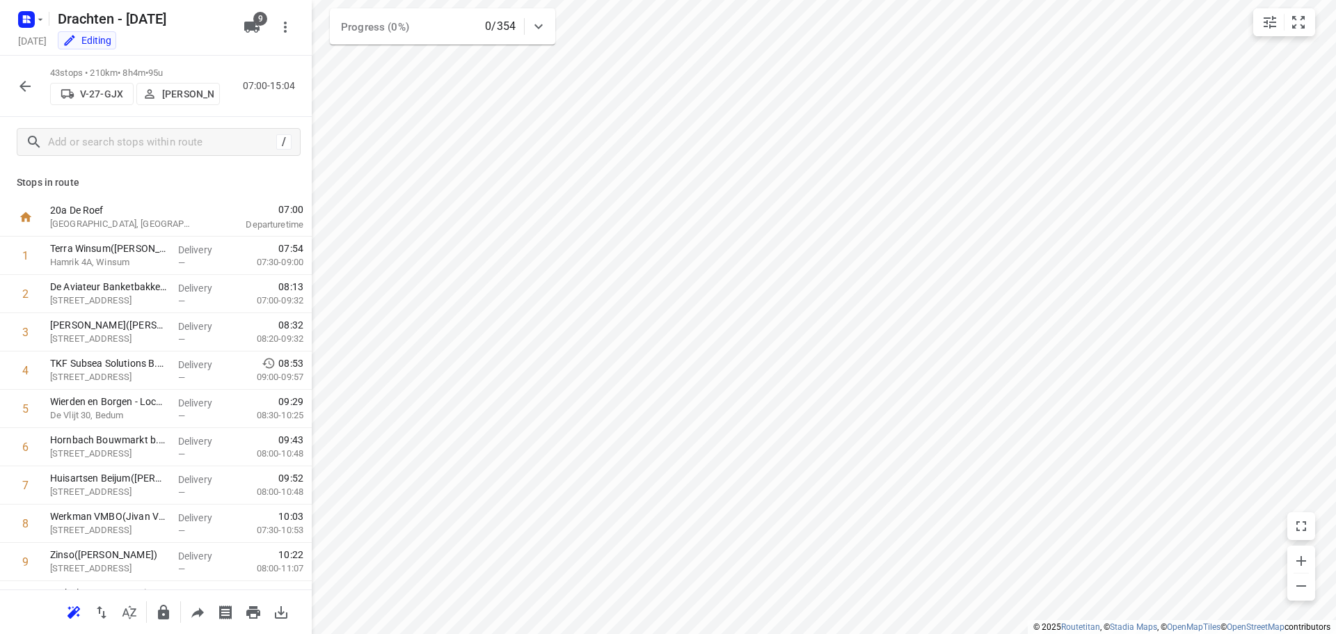
click at [22, 74] on button "button" at bounding box center [25, 86] width 28 height 28
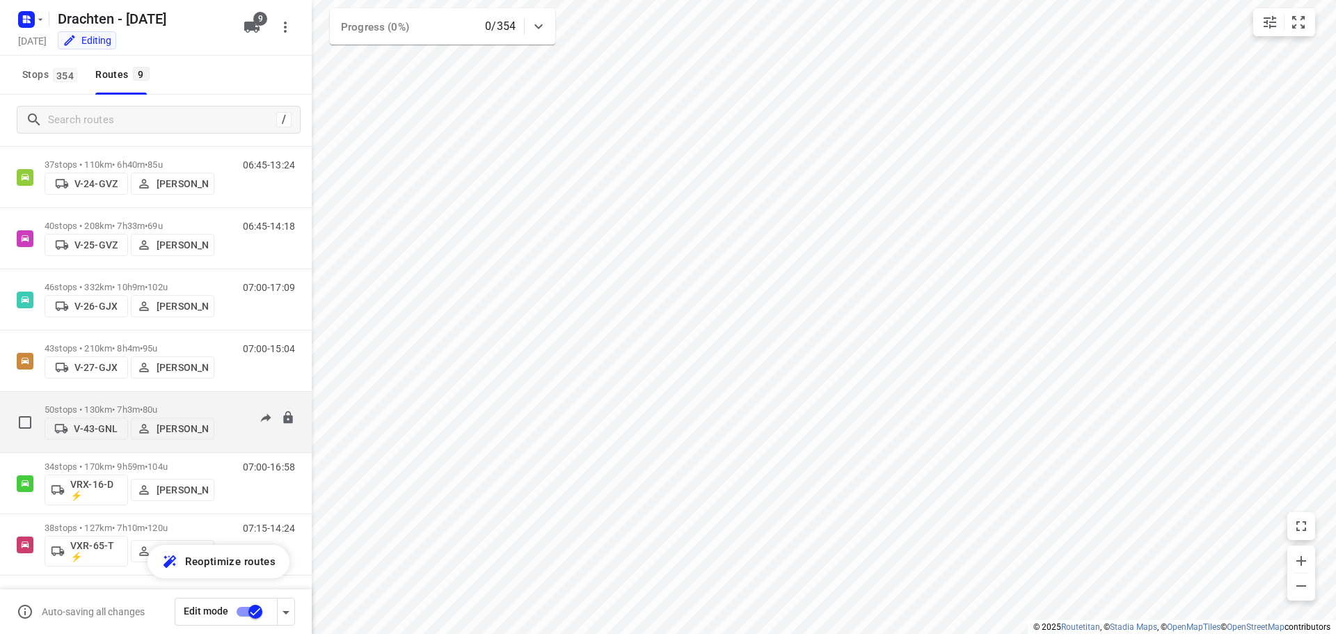
click at [157, 405] on span "80u" at bounding box center [150, 409] width 15 height 10
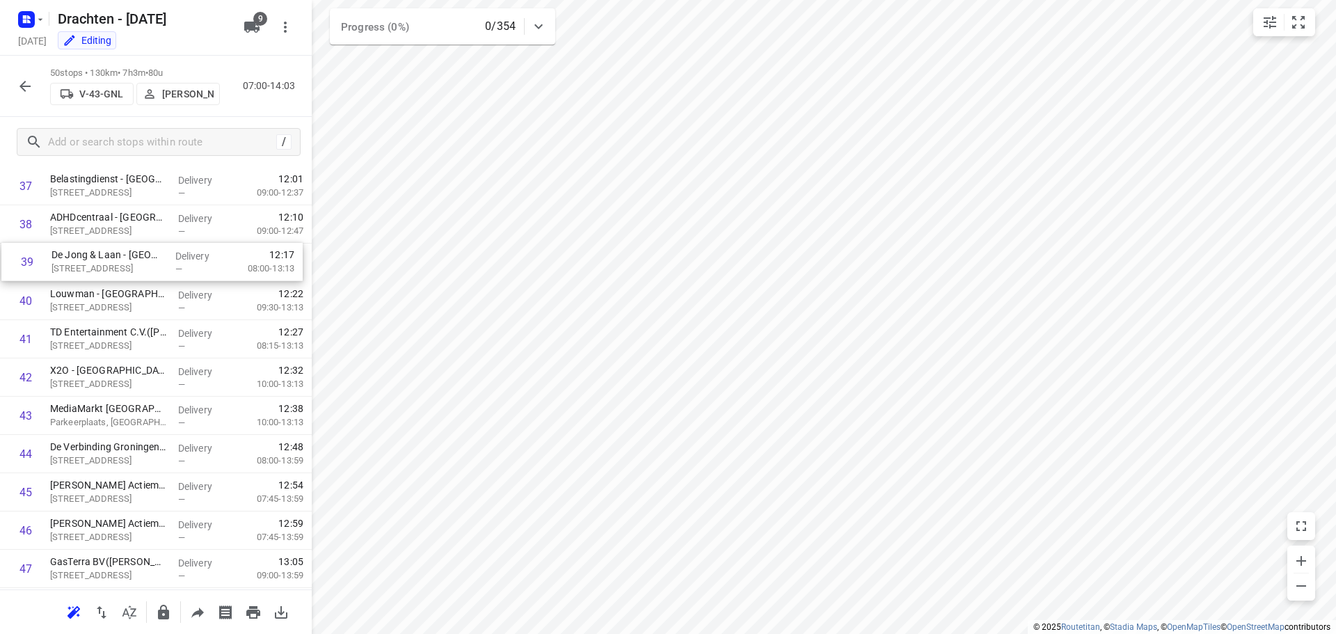
scroll to position [1441, 0]
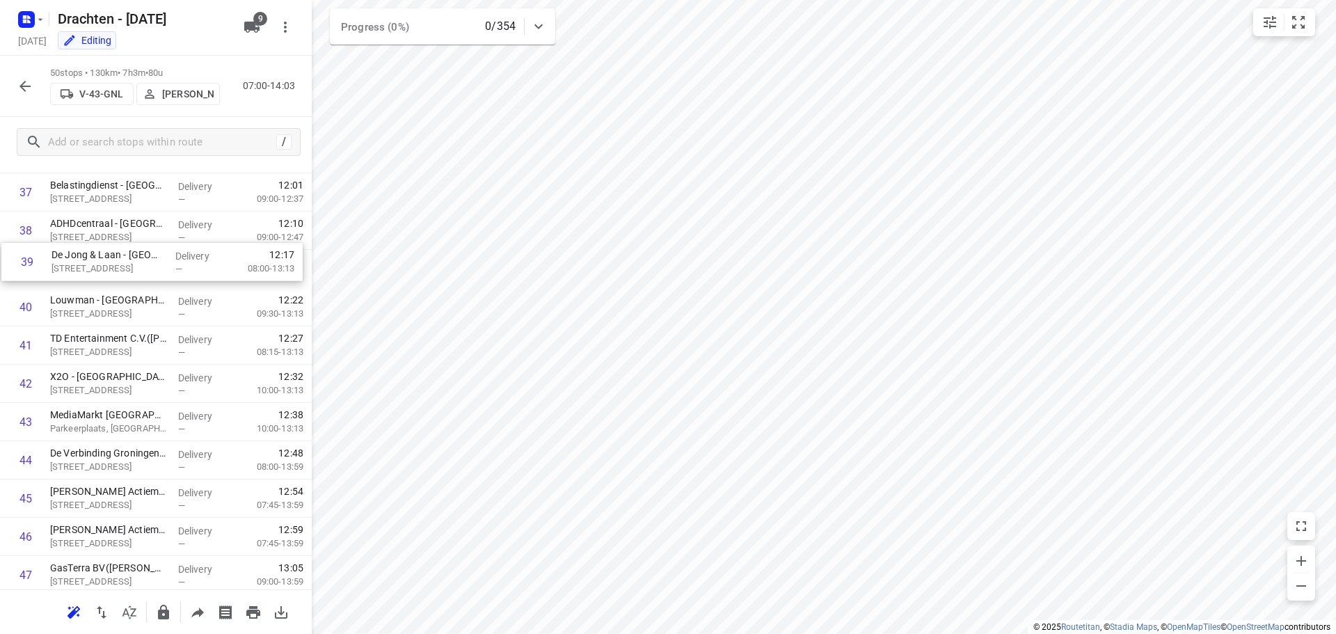
drag, startPoint x: 105, startPoint y: 253, endPoint x: 109, endPoint y: 268, distance: 15.0
drag, startPoint x: 106, startPoint y: 353, endPoint x: 107, endPoint y: 310, distance: 43.2
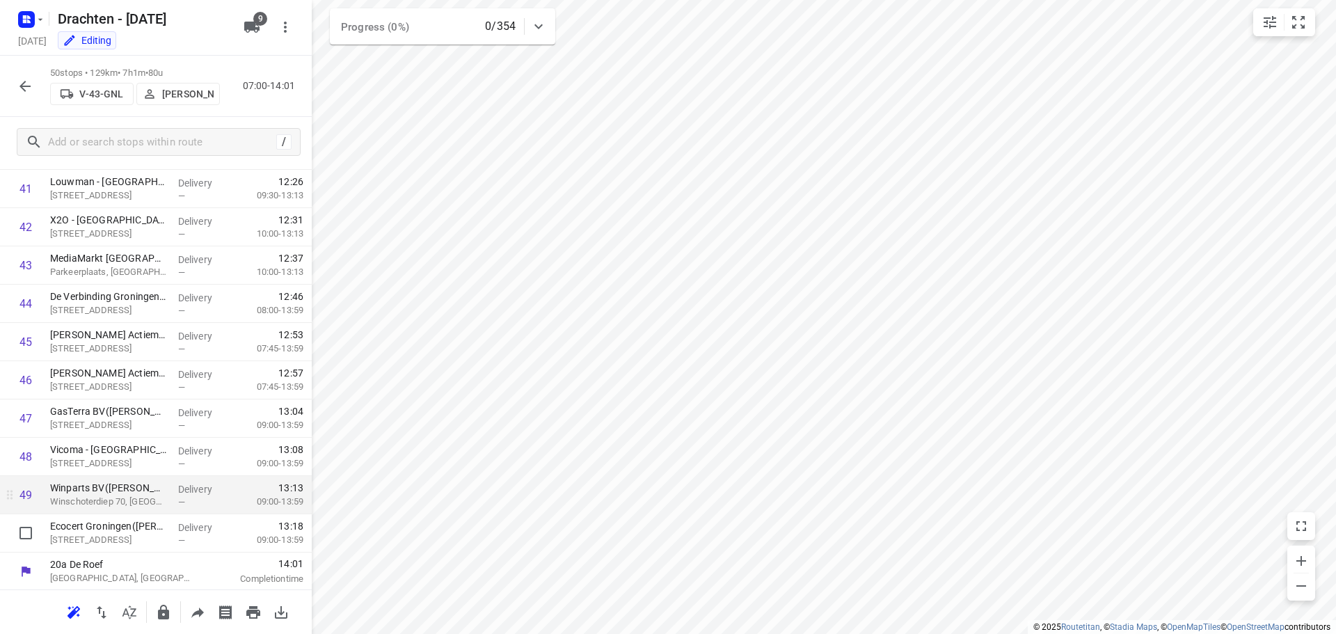
scroll to position [1599, 0]
click at [38, 84] on button "button" at bounding box center [25, 86] width 28 height 28
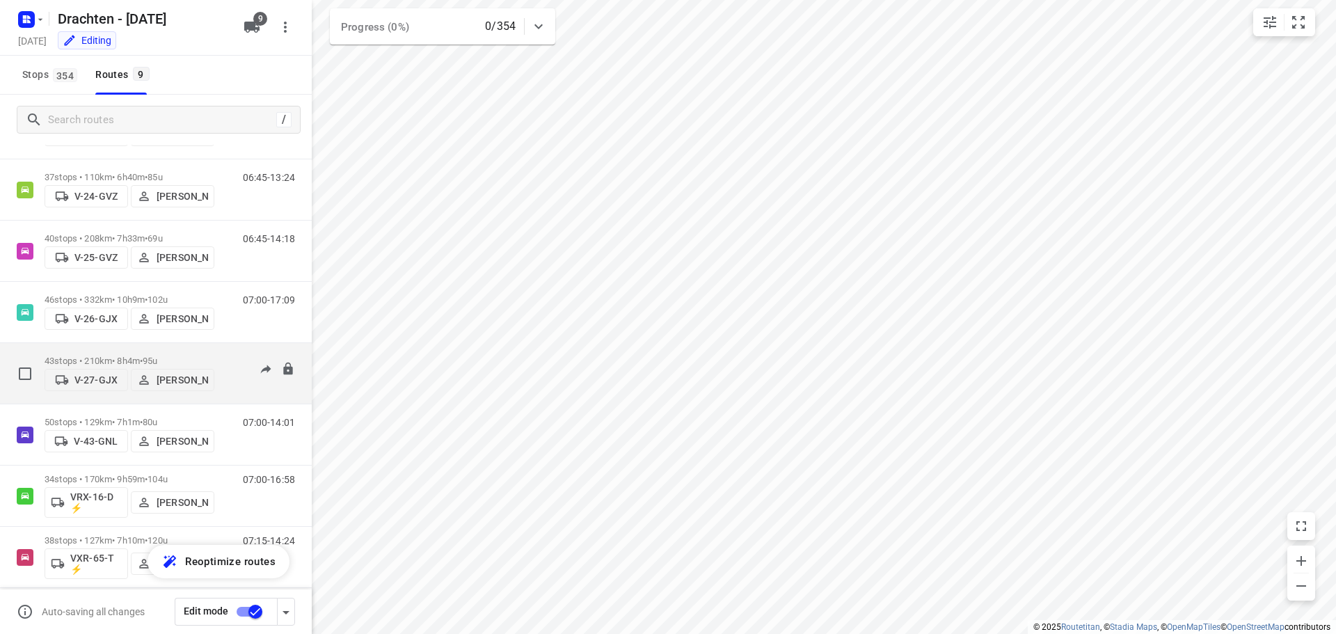
scroll to position [152, 0]
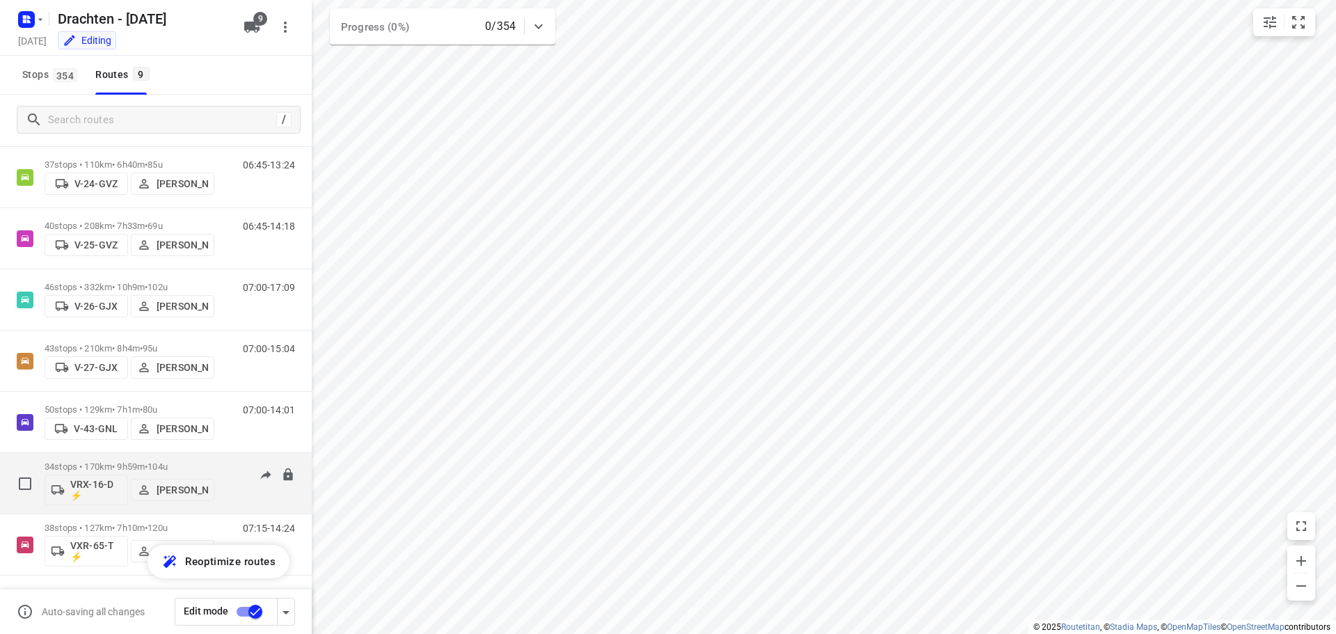
click at [168, 464] on span "104u" at bounding box center [158, 466] width 20 height 10
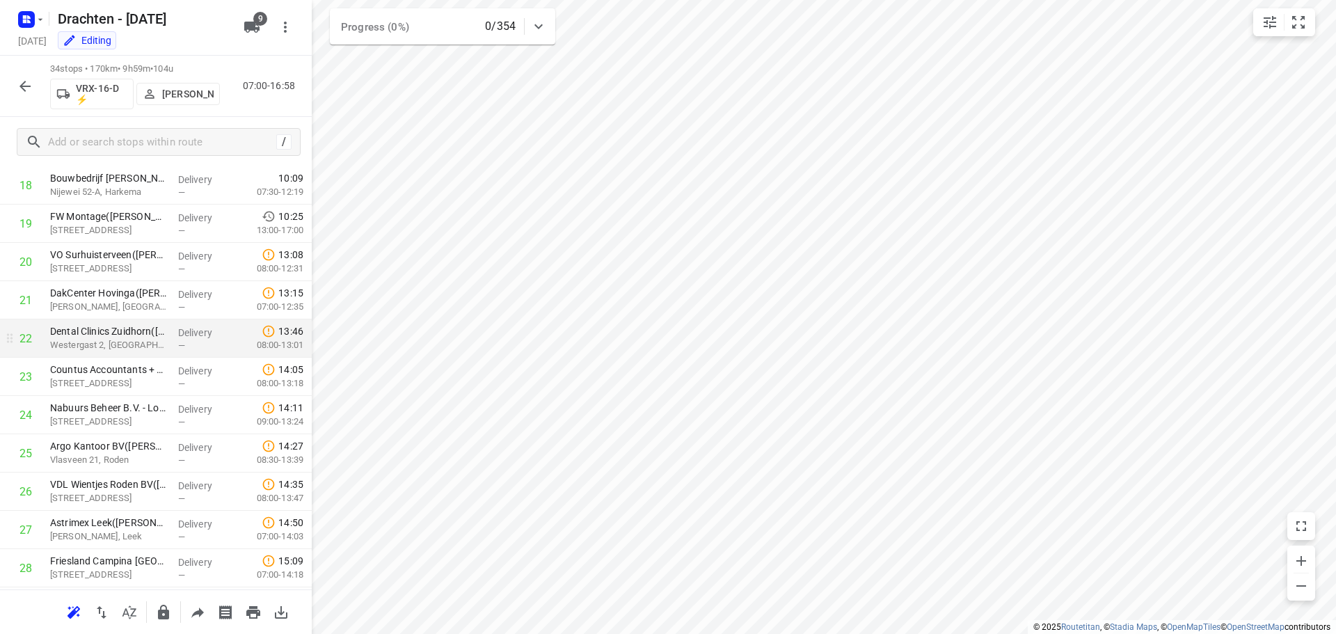
scroll to position [987, 0]
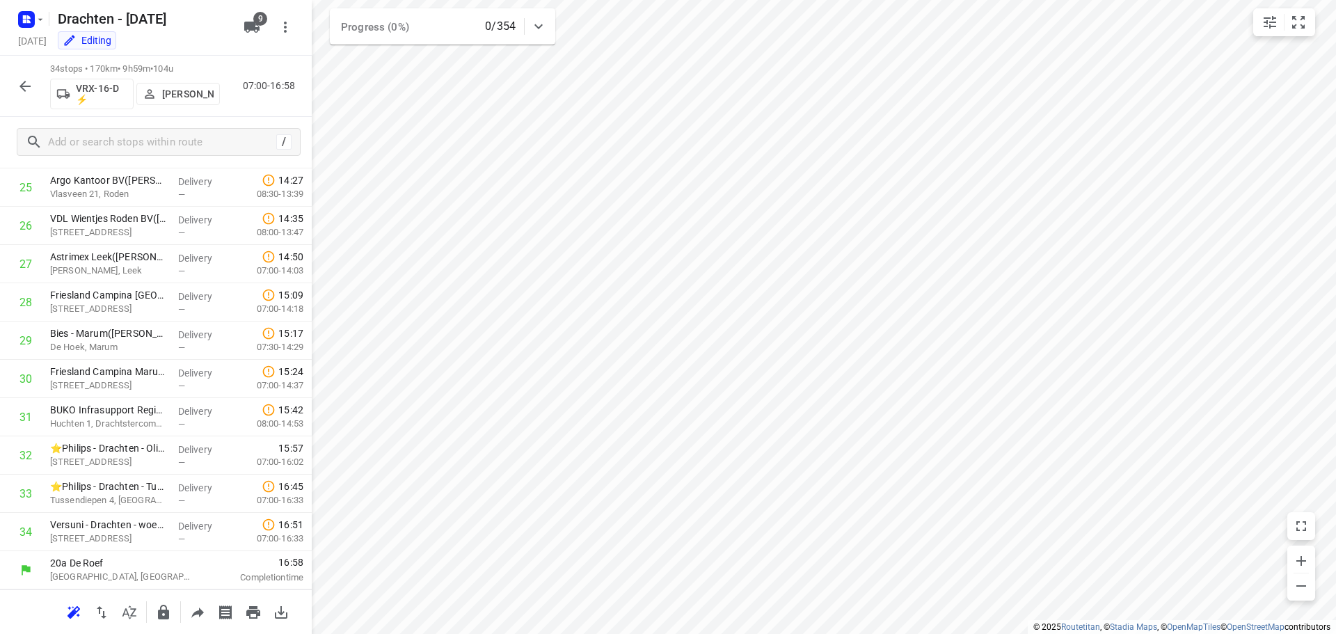
click at [20, 84] on icon "button" at bounding box center [25, 86] width 17 height 17
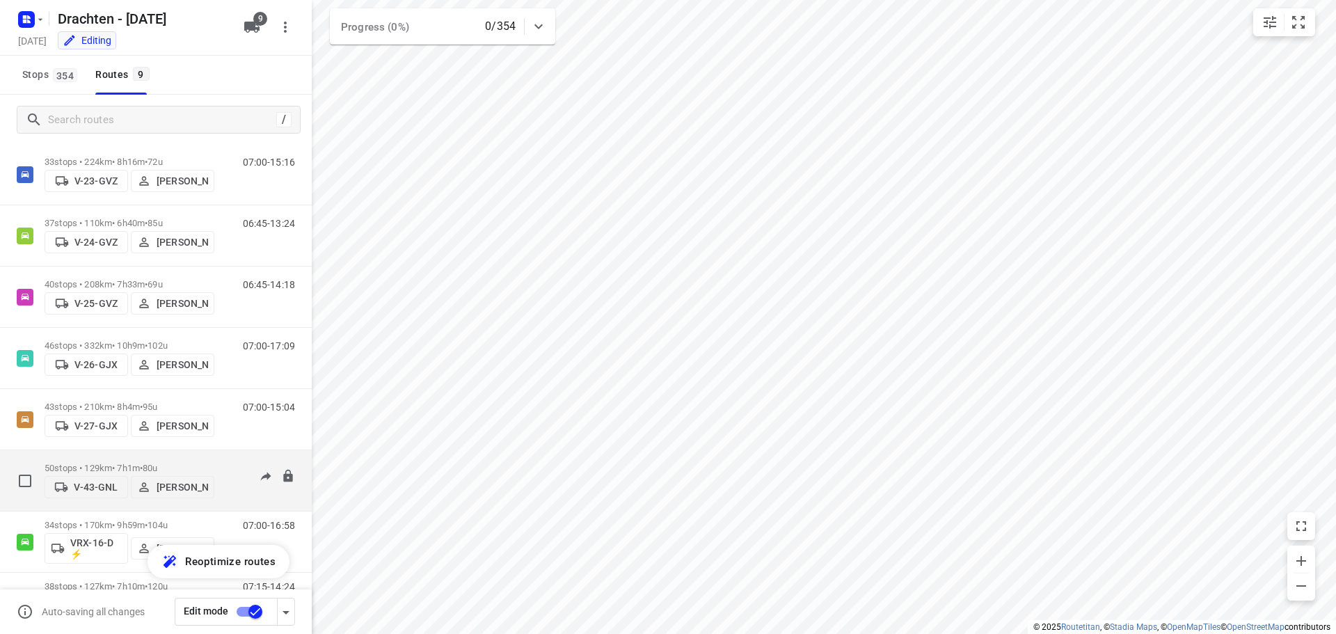
scroll to position [152, 0]
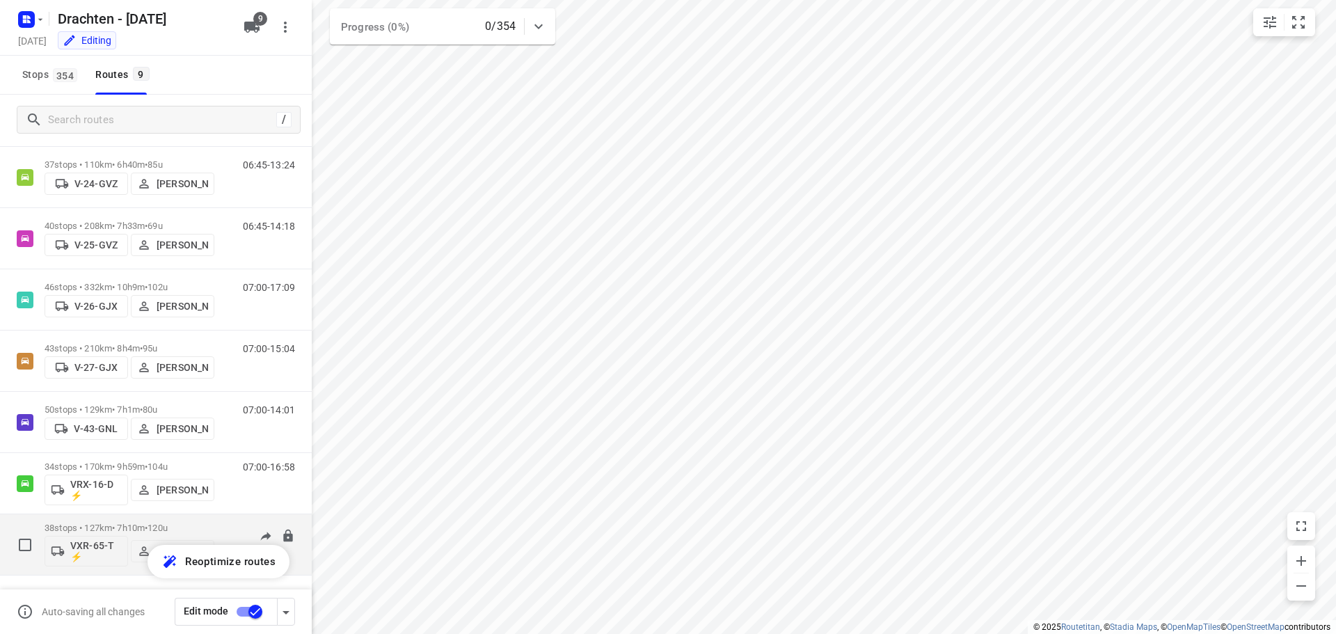
click at [129, 525] on p "38 stops • 127km • 7h10m • 120u" at bounding box center [130, 528] width 170 height 10
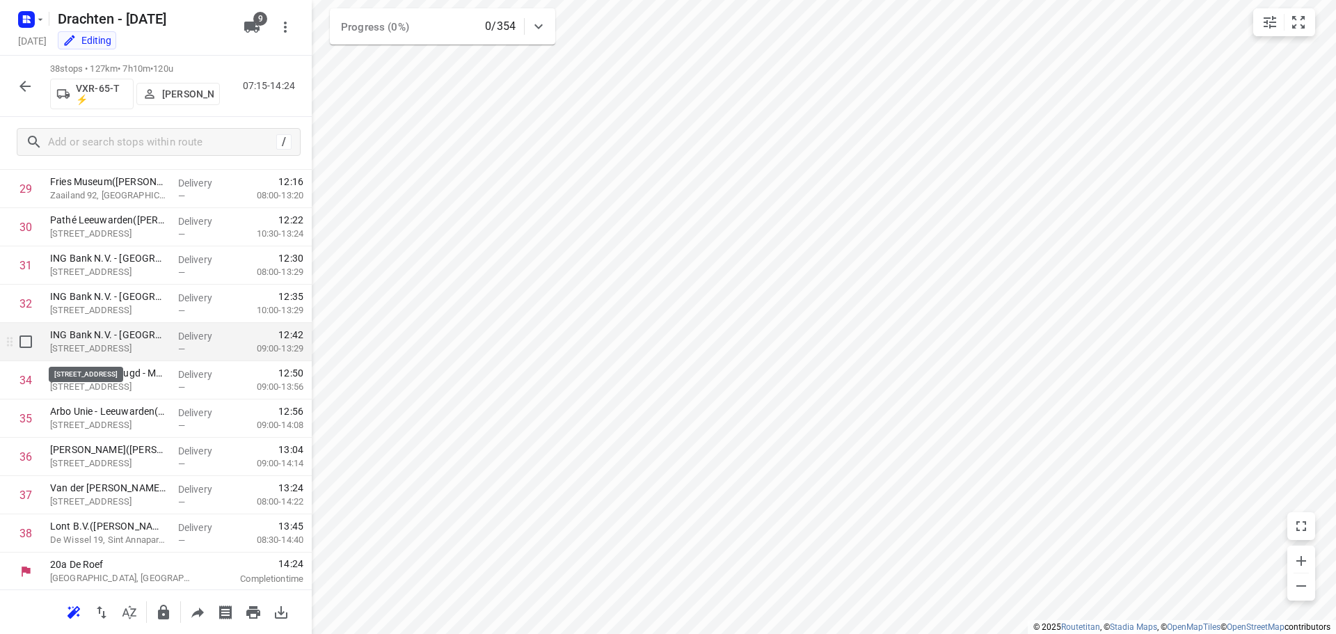
scroll to position [1140, 0]
click at [25, 77] on button "button" at bounding box center [25, 86] width 28 height 28
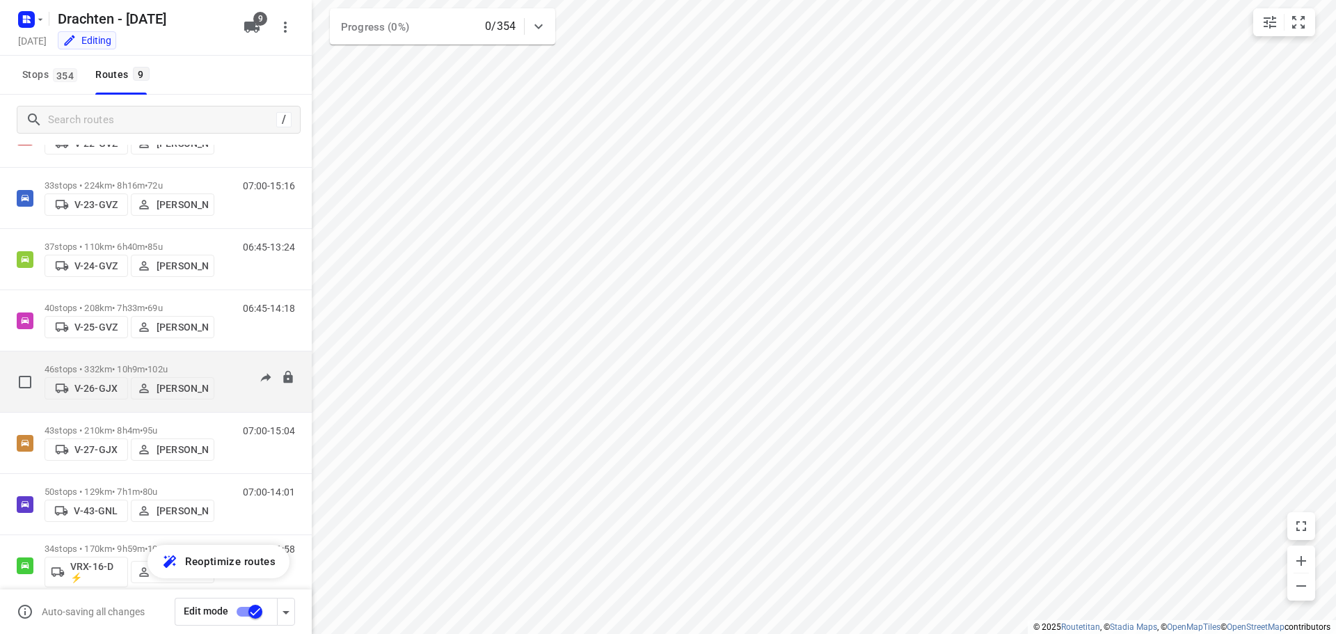
scroll to position [152, 0]
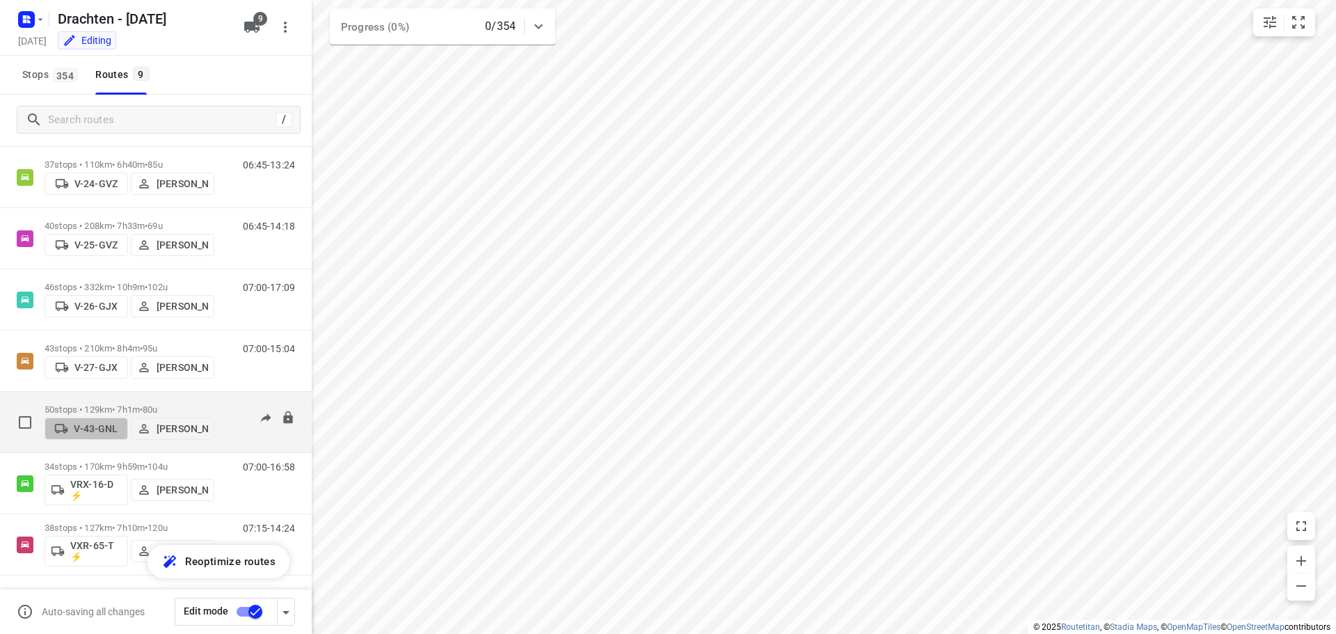
click at [95, 429] on p "V-43-GNL" at bounding box center [96, 428] width 44 height 11
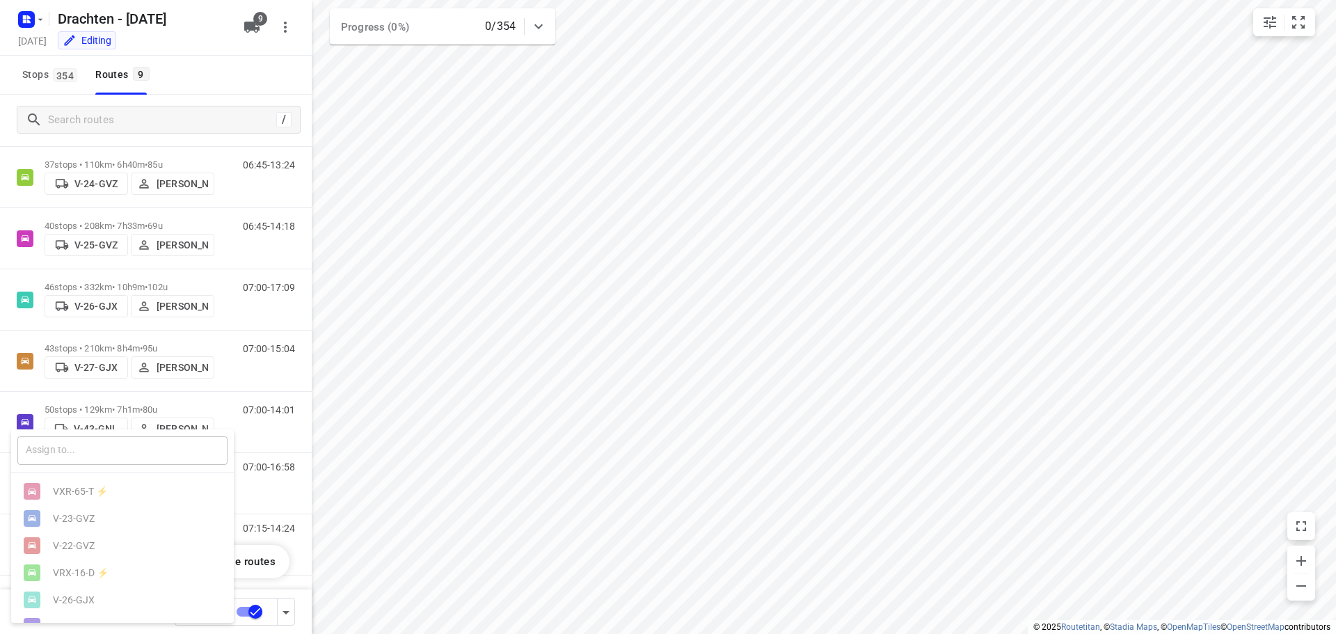
click at [89, 449] on input "text" at bounding box center [122, 450] width 210 height 29
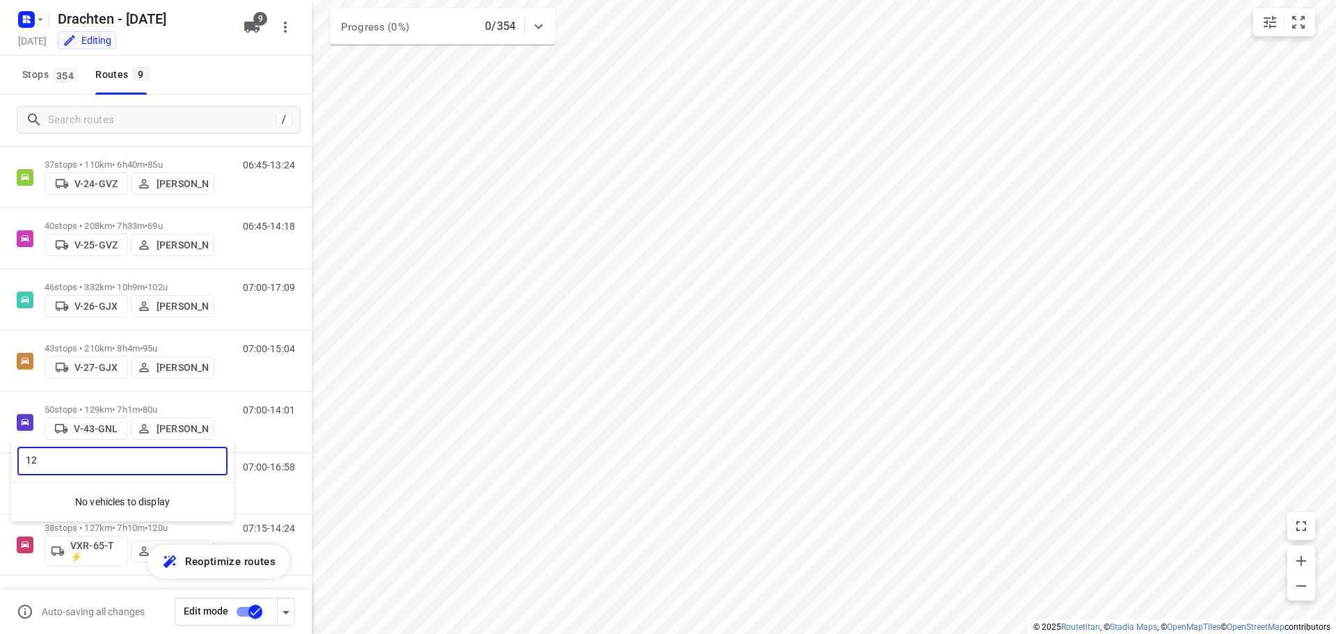
type input "1"
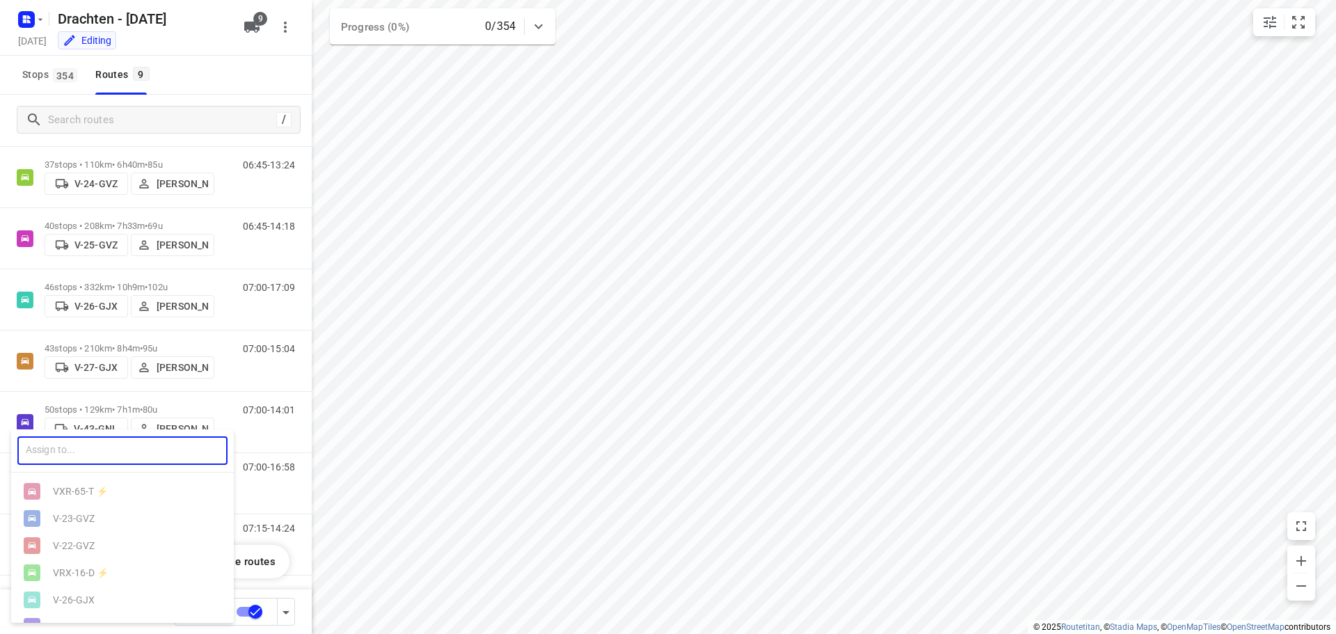
click at [321, 77] on div at bounding box center [668, 317] width 1336 height 634
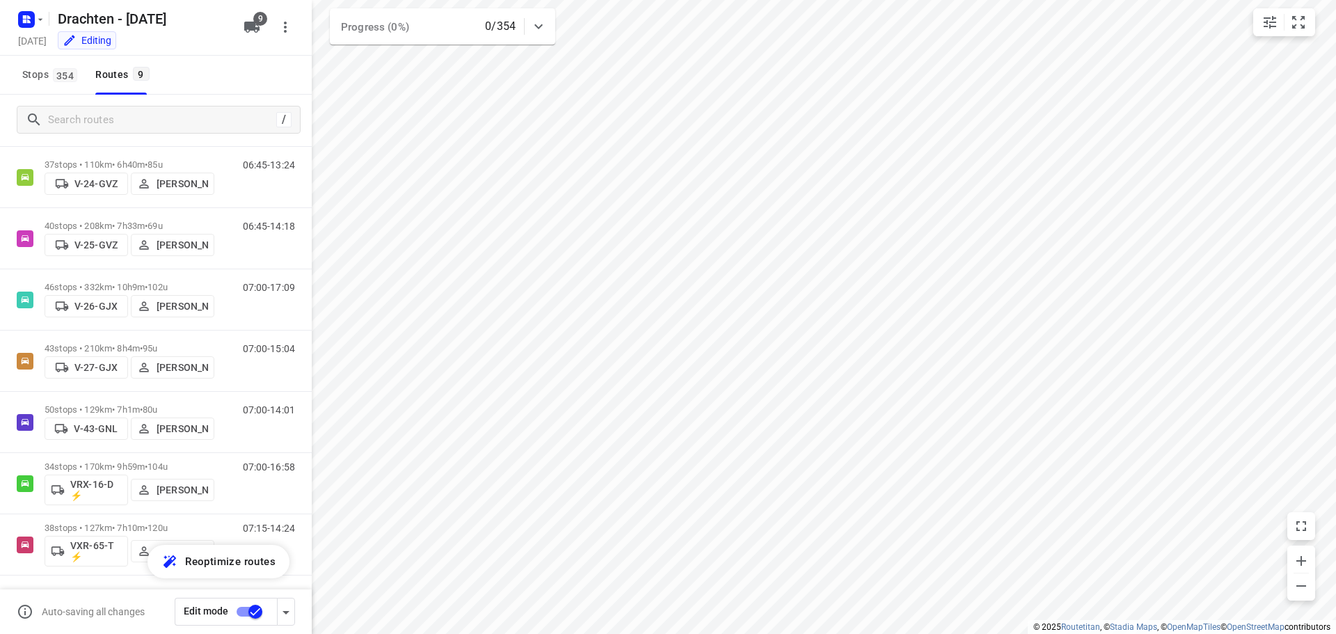
click at [254, 611] on input "checkbox" at bounding box center [255, 611] width 79 height 26
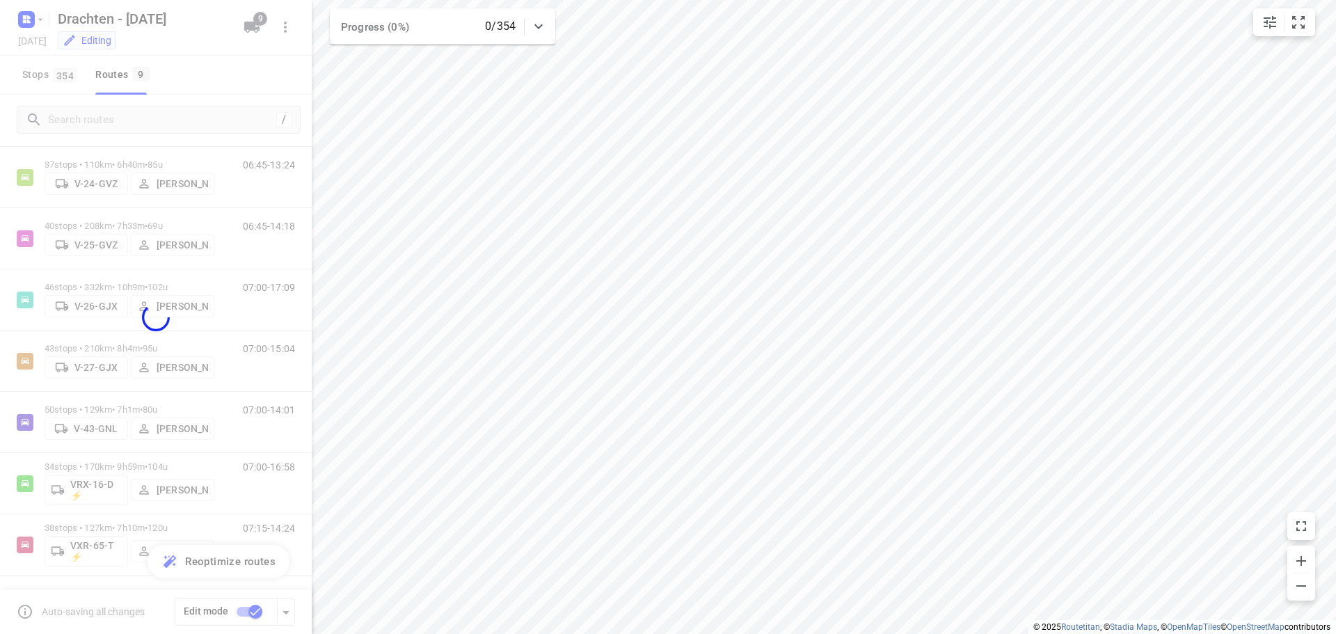
checkbox input "false"
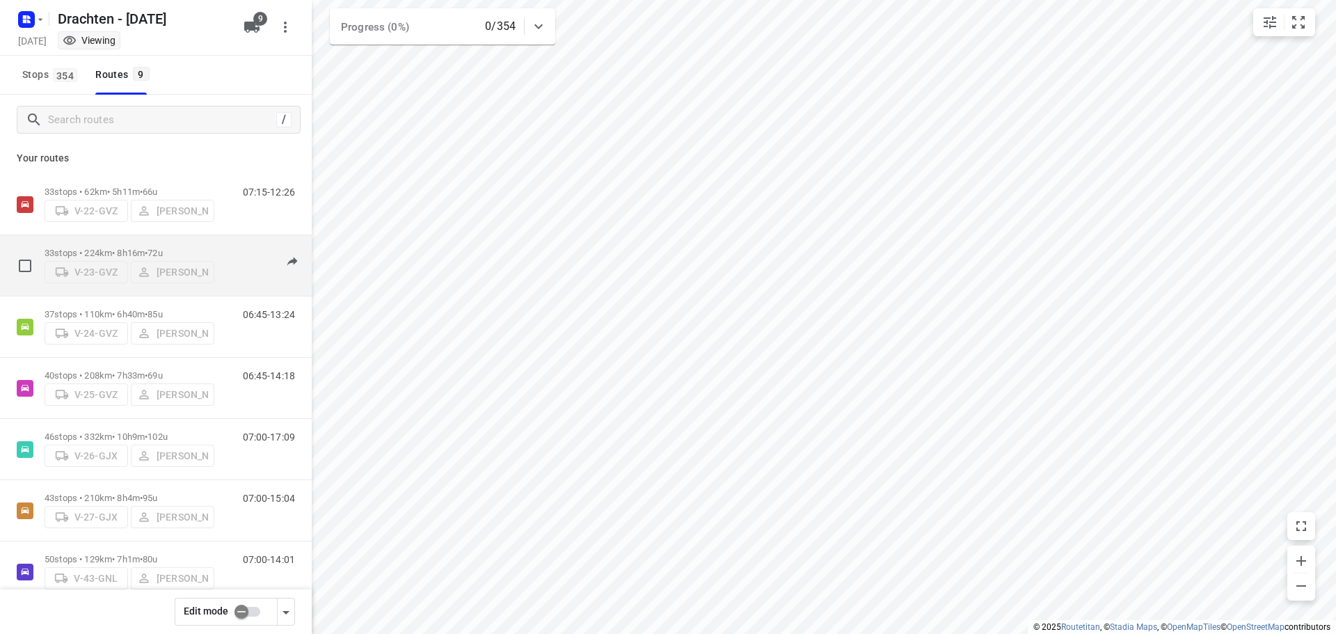
scroll to position [0, 0]
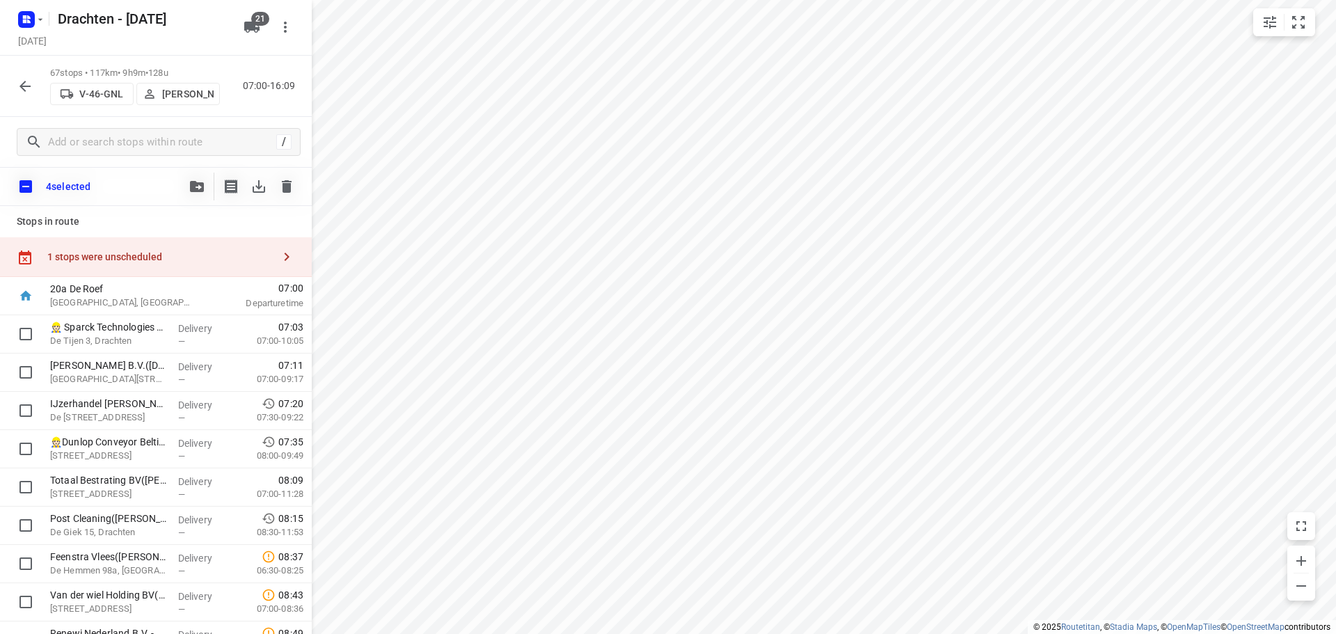
scroll to position [1565, 0]
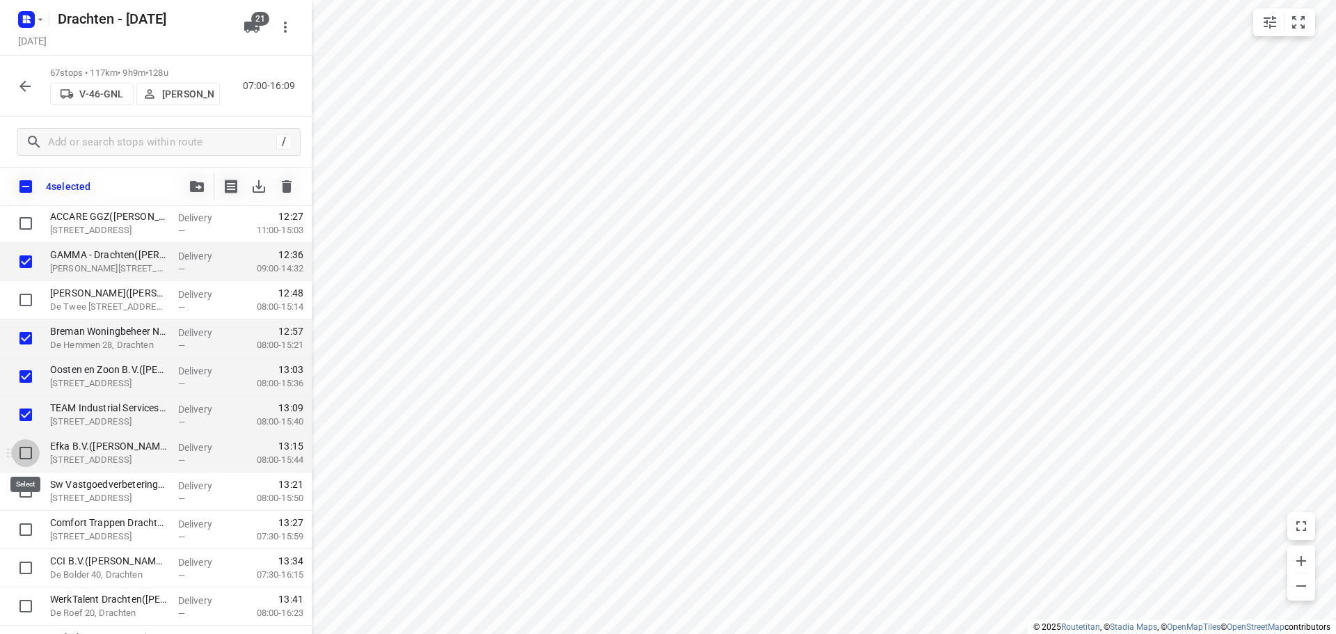
click at [22, 457] on input "checkbox" at bounding box center [26, 453] width 28 height 28
checkbox input "true"
click at [29, 499] on input "checkbox" at bounding box center [26, 491] width 28 height 28
checkbox input "true"
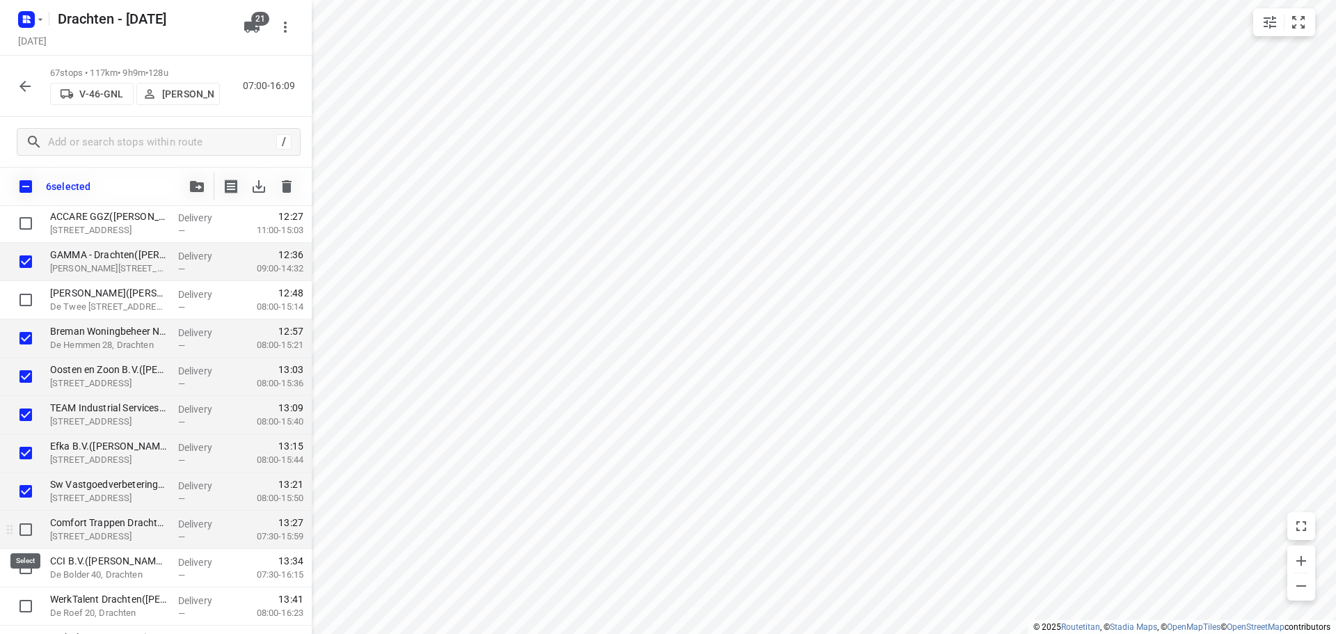
click at [26, 529] on input "checkbox" at bounding box center [26, 530] width 28 height 28
checkbox input "true"
drag, startPoint x: 26, startPoint y: 564, endPoint x: 33, endPoint y: 571, distance: 9.9
click at [26, 564] on input "checkbox" at bounding box center [26, 568] width 28 height 28
checkbox input "true"
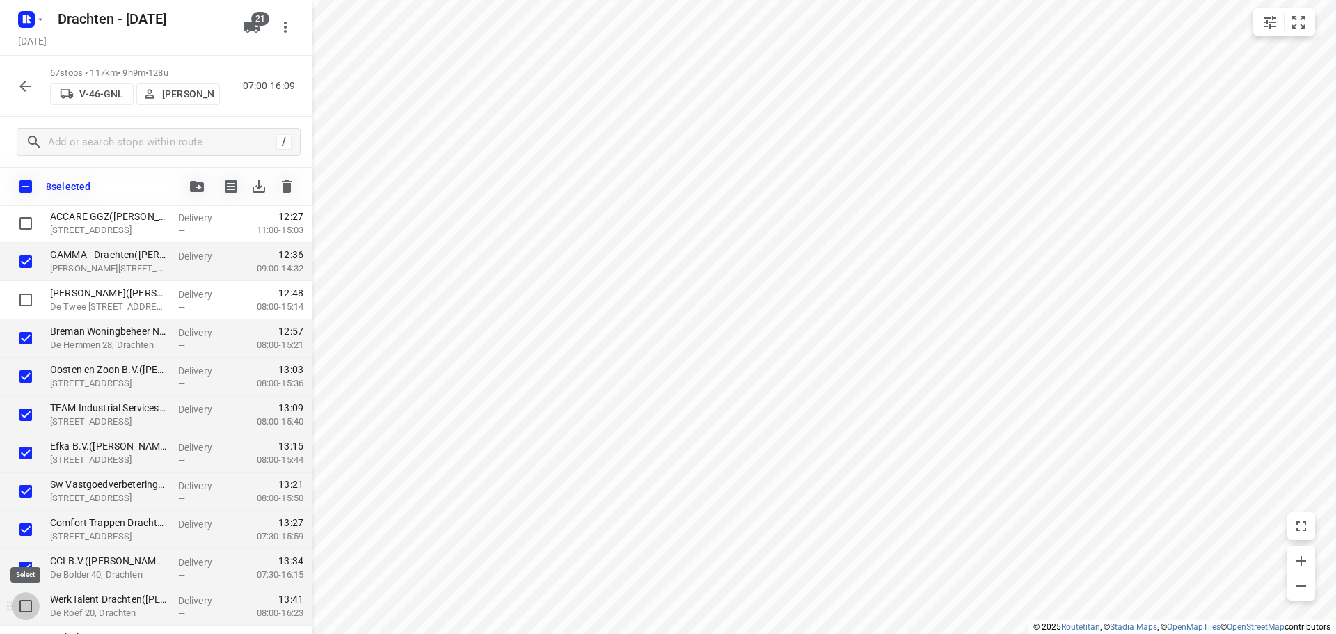
click at [32, 605] on input "checkbox" at bounding box center [26, 606] width 28 height 28
checkbox input "true"
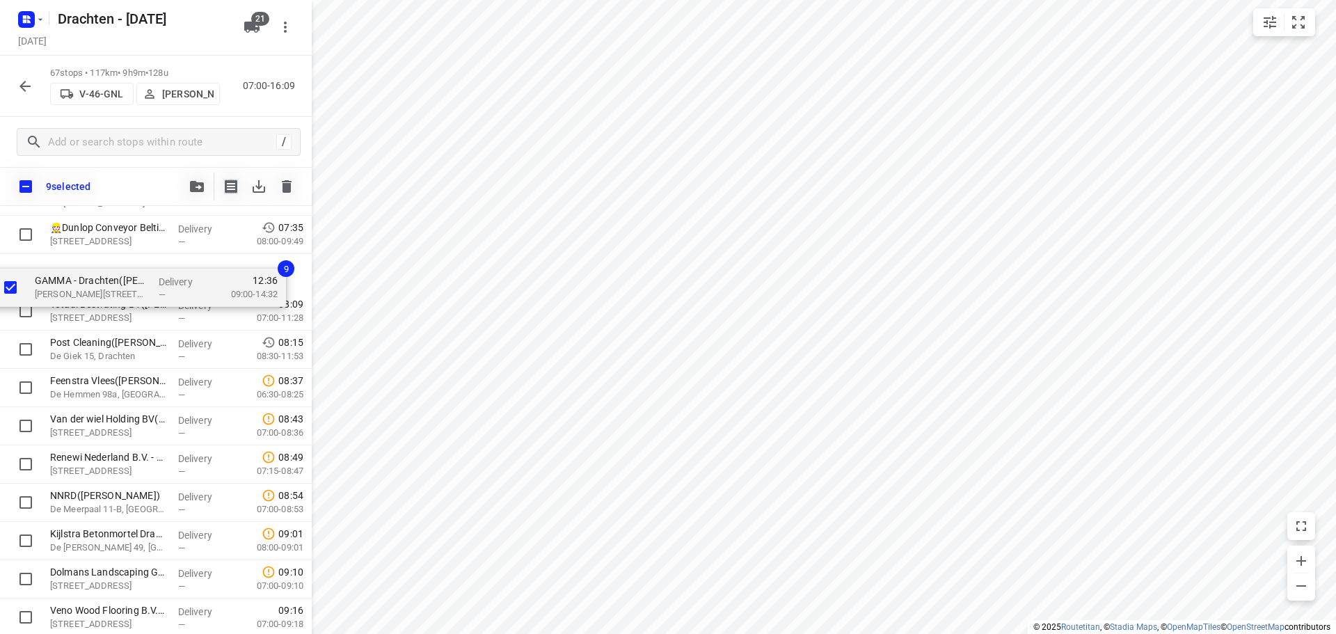
scroll to position [212, 0]
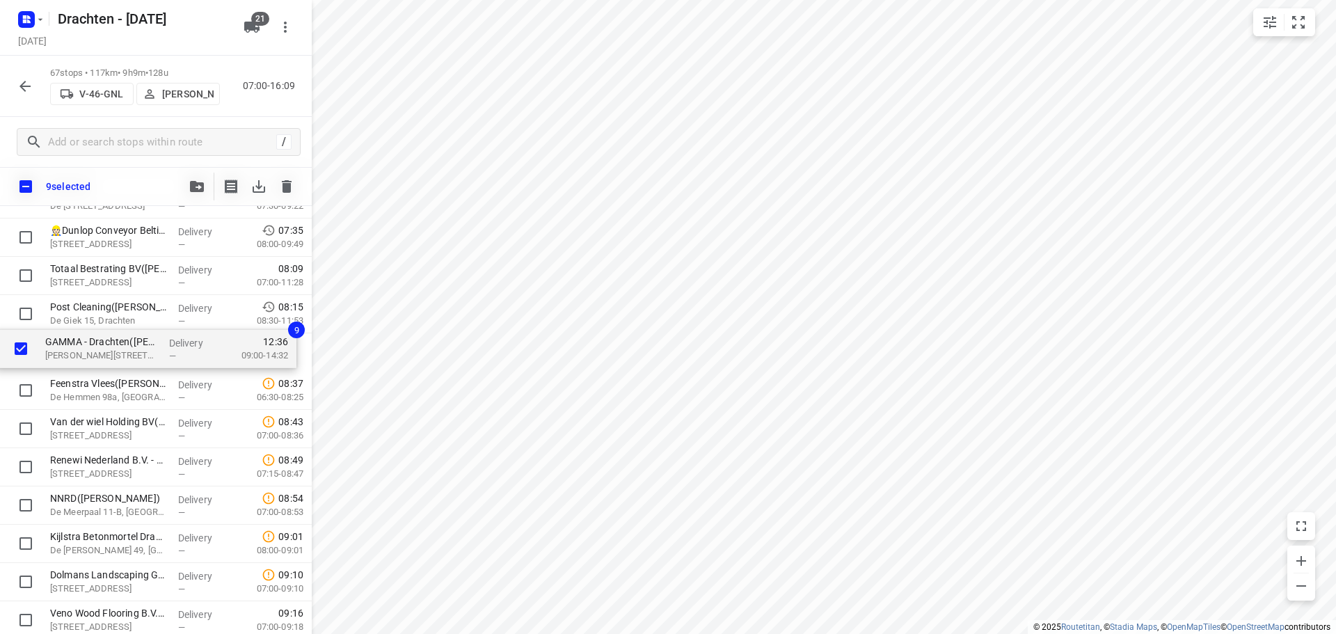
drag, startPoint x: 113, startPoint y: 613, endPoint x: 109, endPoint y: 347, distance: 265.8
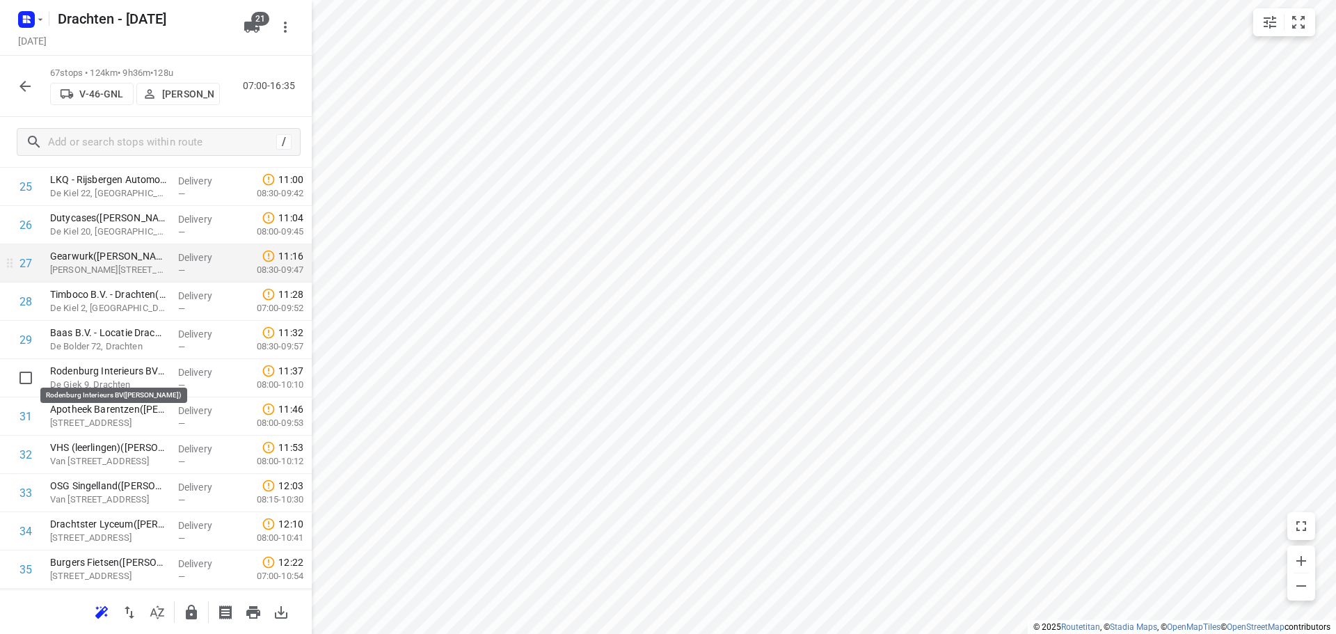
scroll to position [1046, 0]
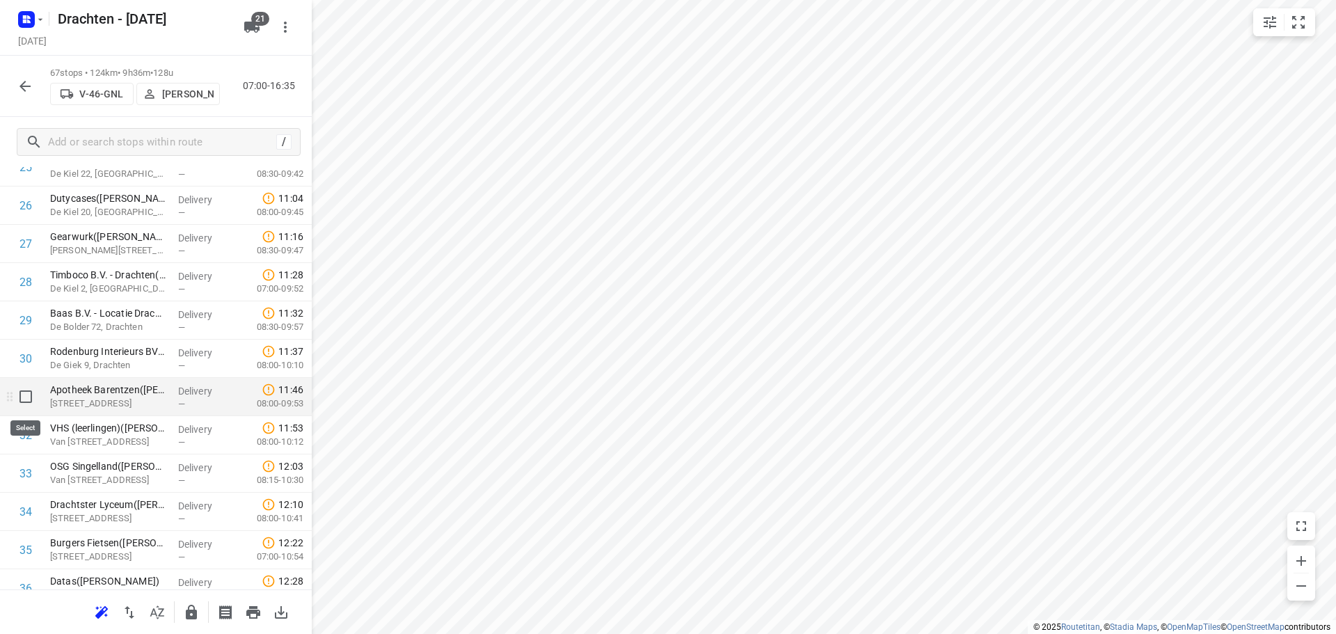
click at [26, 395] on input "checkbox" at bounding box center [26, 397] width 28 height 28
checkbox input "true"
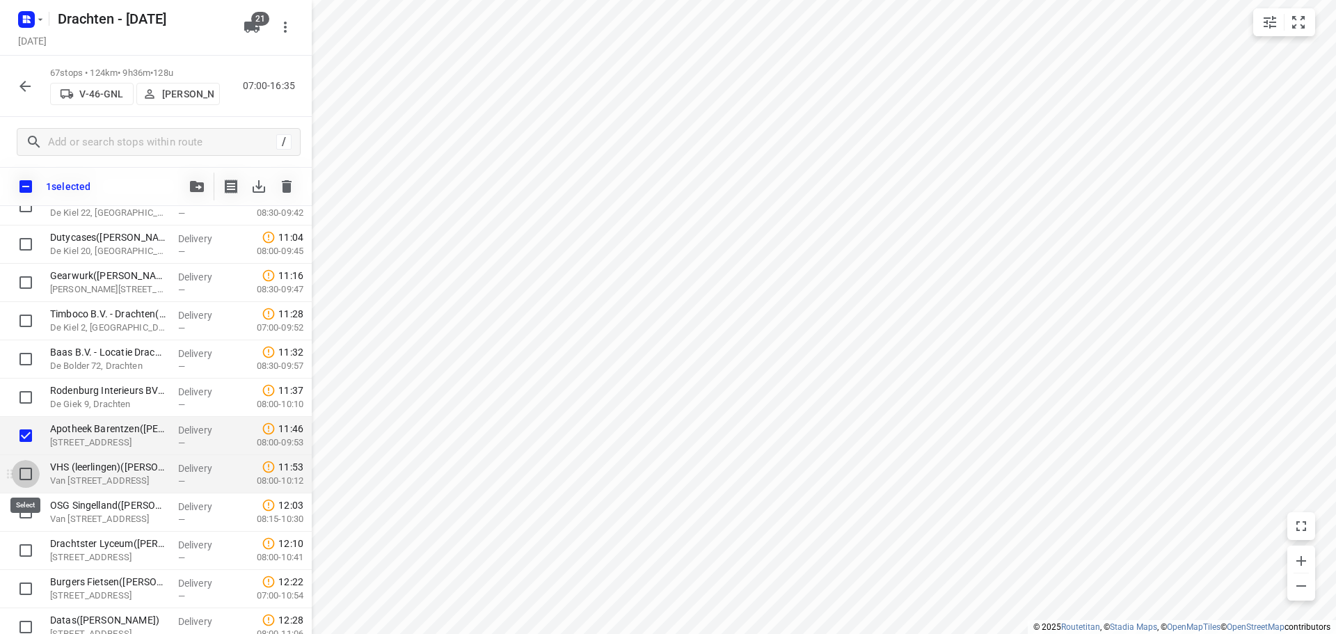
click at [21, 472] on input "checkbox" at bounding box center [26, 474] width 28 height 28
checkbox input "true"
click at [29, 515] on input "checkbox" at bounding box center [26, 512] width 28 height 28
checkbox input "true"
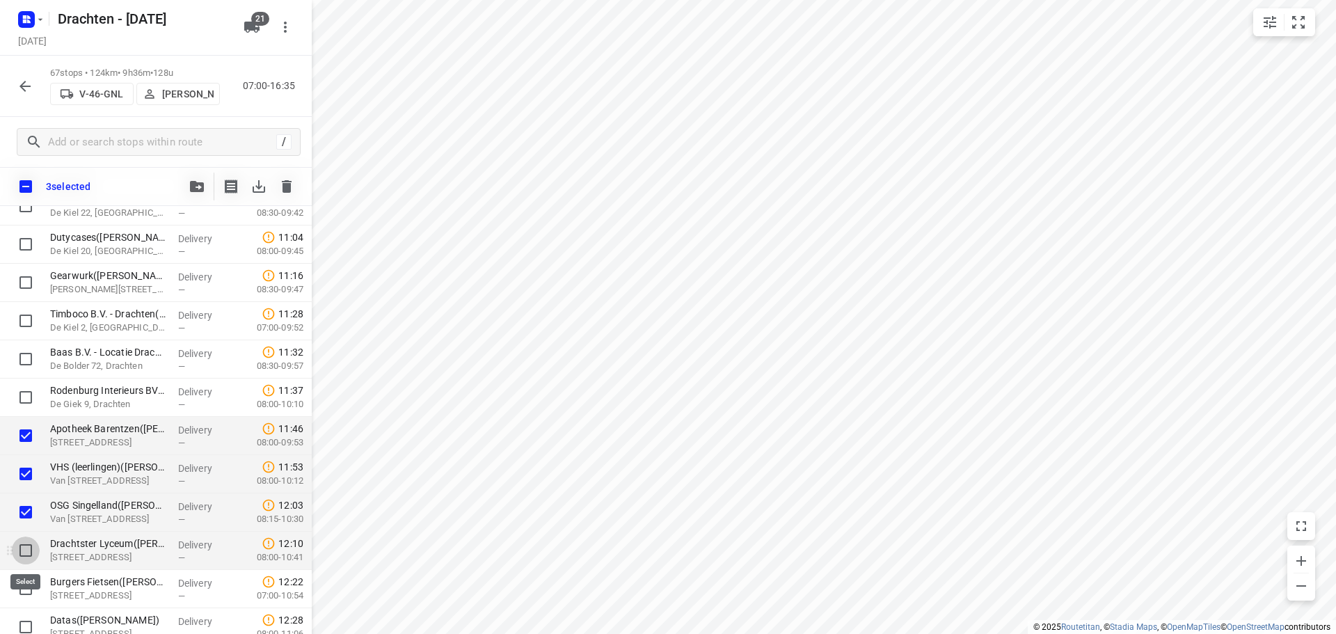
click at [26, 548] on input "checkbox" at bounding box center [26, 550] width 28 height 28
checkbox input "true"
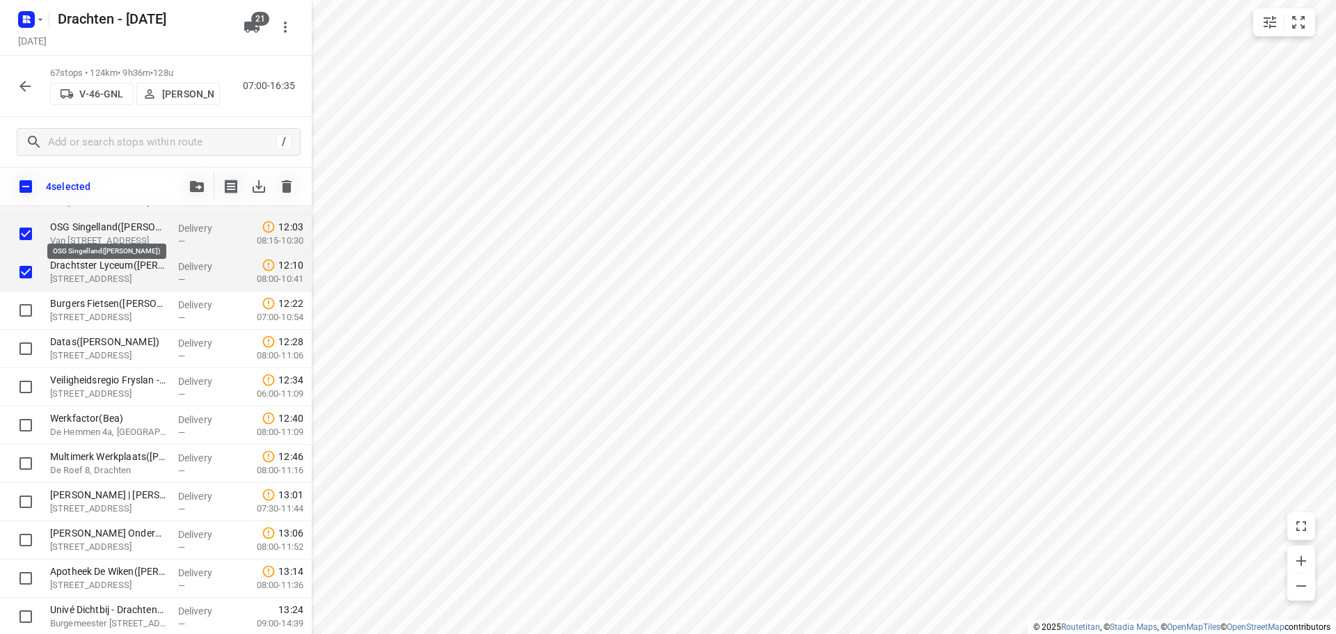
scroll to position [1321, 0]
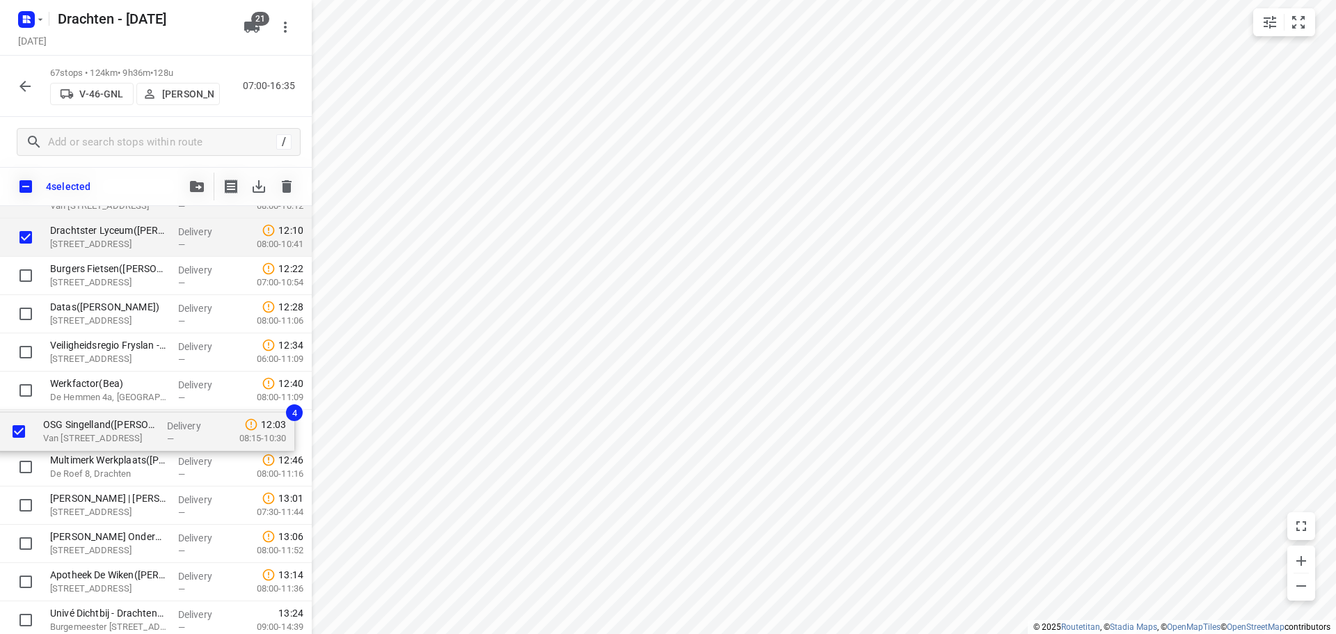
drag, startPoint x: 84, startPoint y: 230, endPoint x: 77, endPoint y: 431, distance: 201.2
click at [77, 431] on div "👷🏻 Sparck Technologies BV(Sparck Technologies BV) De Tijen 3, Drachten Delivery…" at bounding box center [156, 276] width 312 height 2564
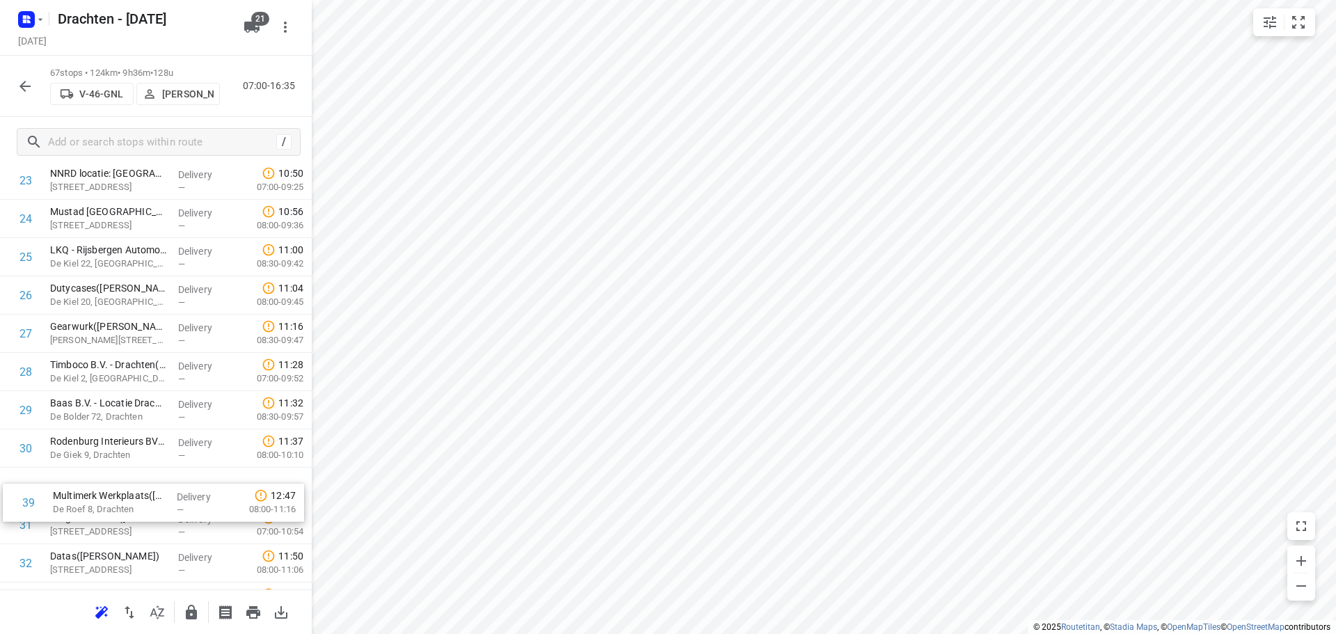
scroll to position [962, 0]
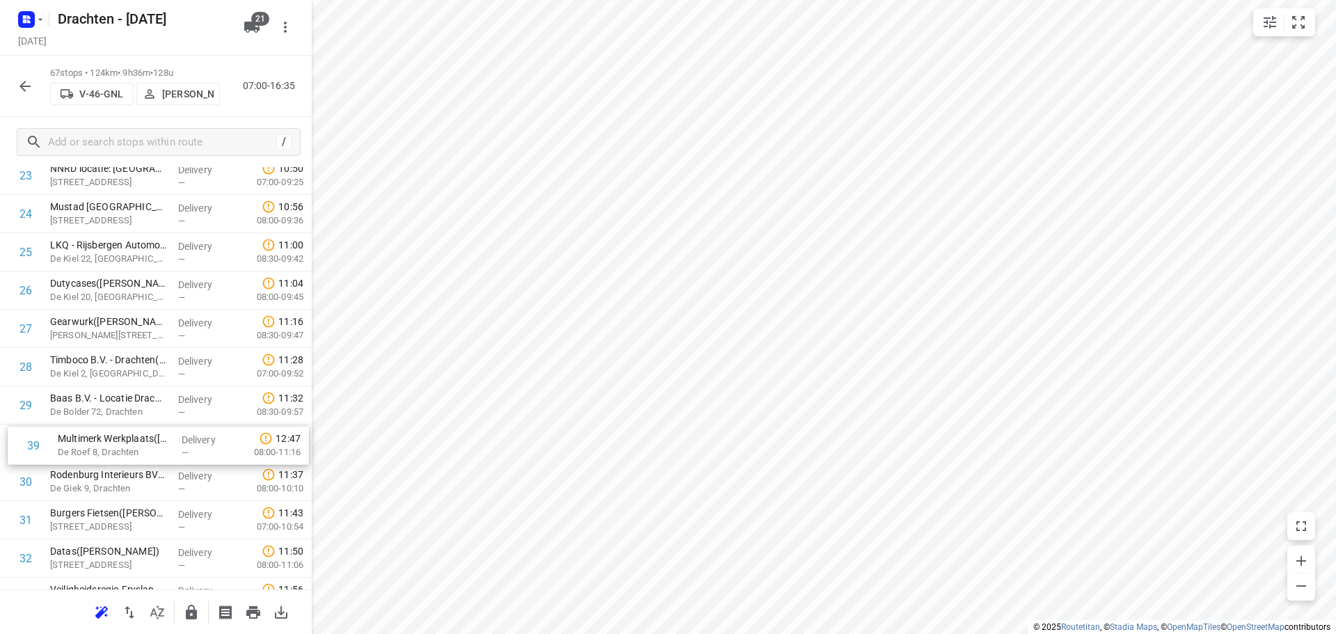
drag, startPoint x: 114, startPoint y: 291, endPoint x: 123, endPoint y: 443, distance: 152.0
click at [123, 443] on div "1 👷🏻 Sparck Technologies BV(Sparck Technologies BV) De Tijen 3, Drachten Delive…" at bounding box center [156, 597] width 312 height 2564
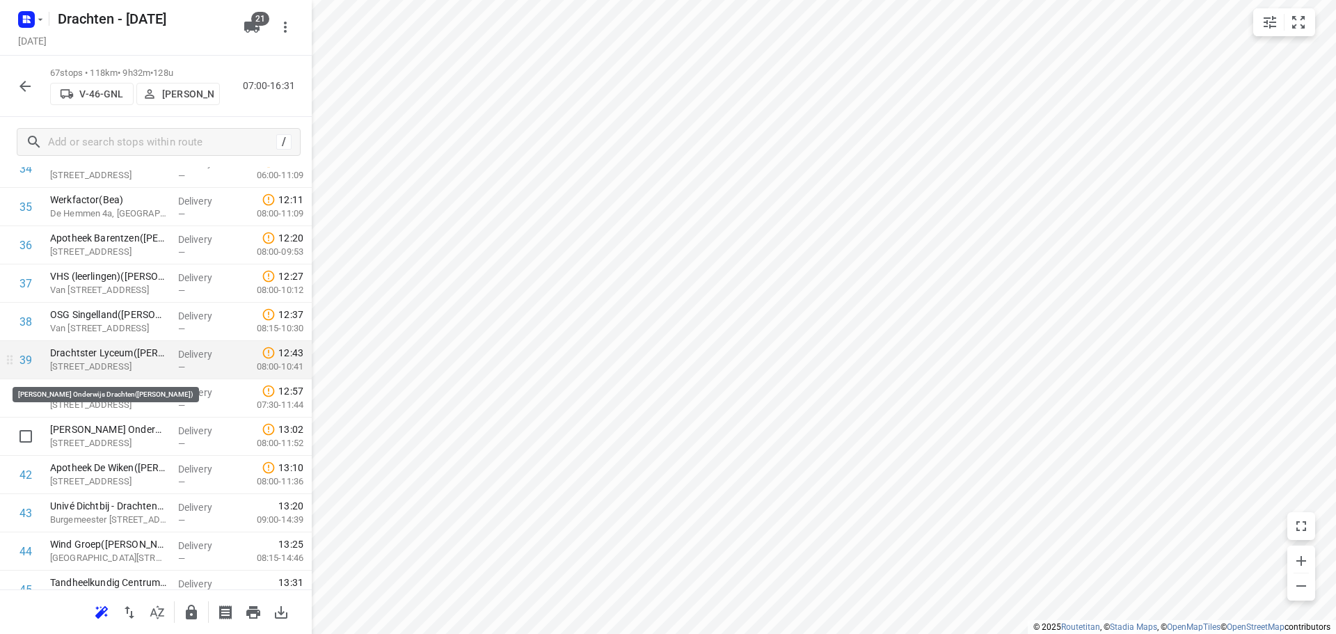
scroll to position [1449, 0]
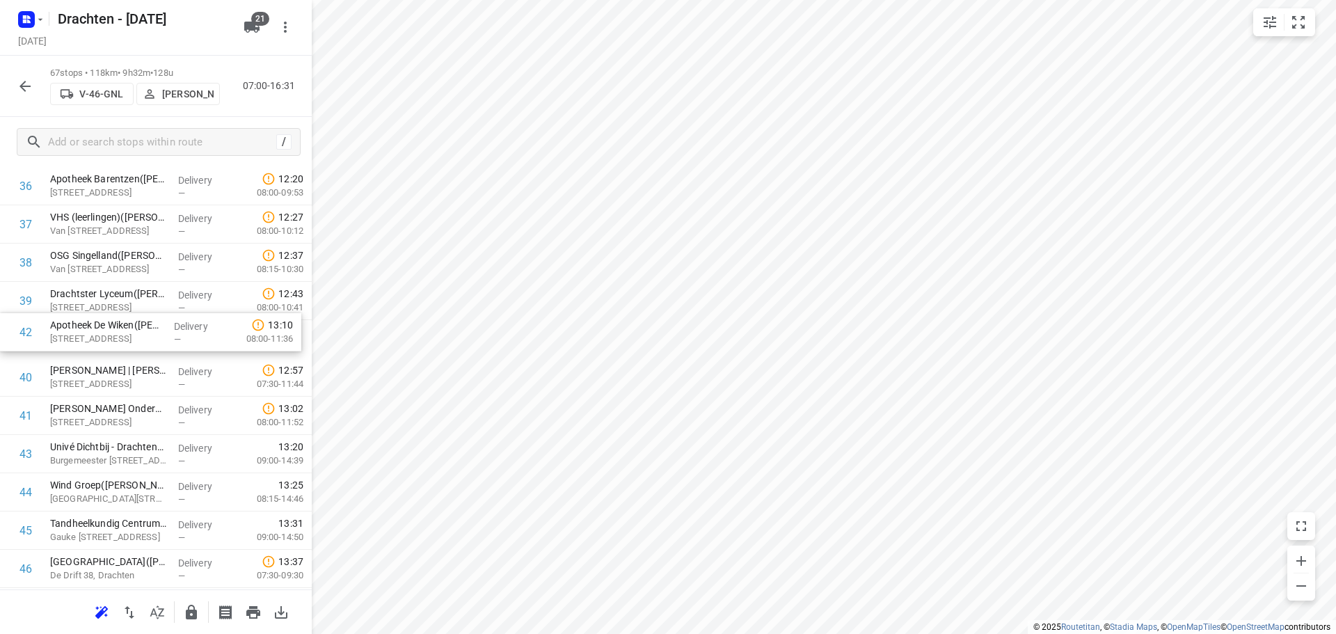
drag, startPoint x: 130, startPoint y: 417, endPoint x: 130, endPoint y: 329, distance: 87.7
click at [130, 329] on div "1 👷🏻 Sparck Technologies BV(Sparck Technologies BV) De Tijen 3, Drachten Delive…" at bounding box center [156, 110] width 312 height 2564
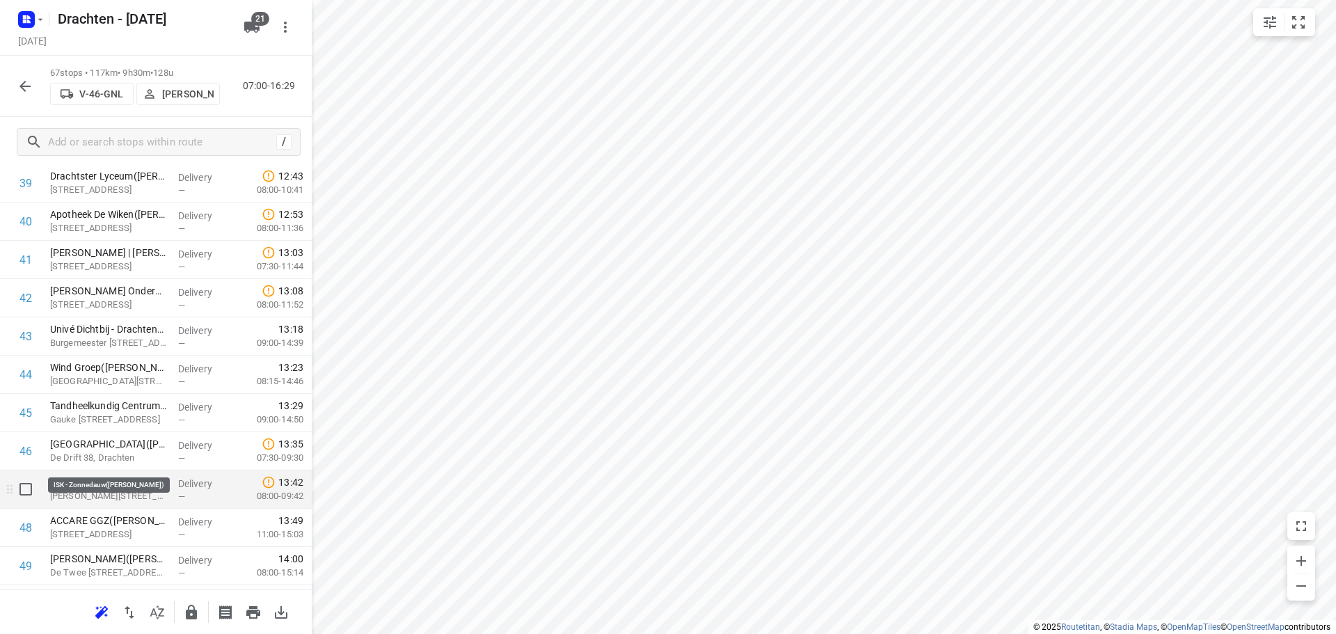
scroll to position [1588, 0]
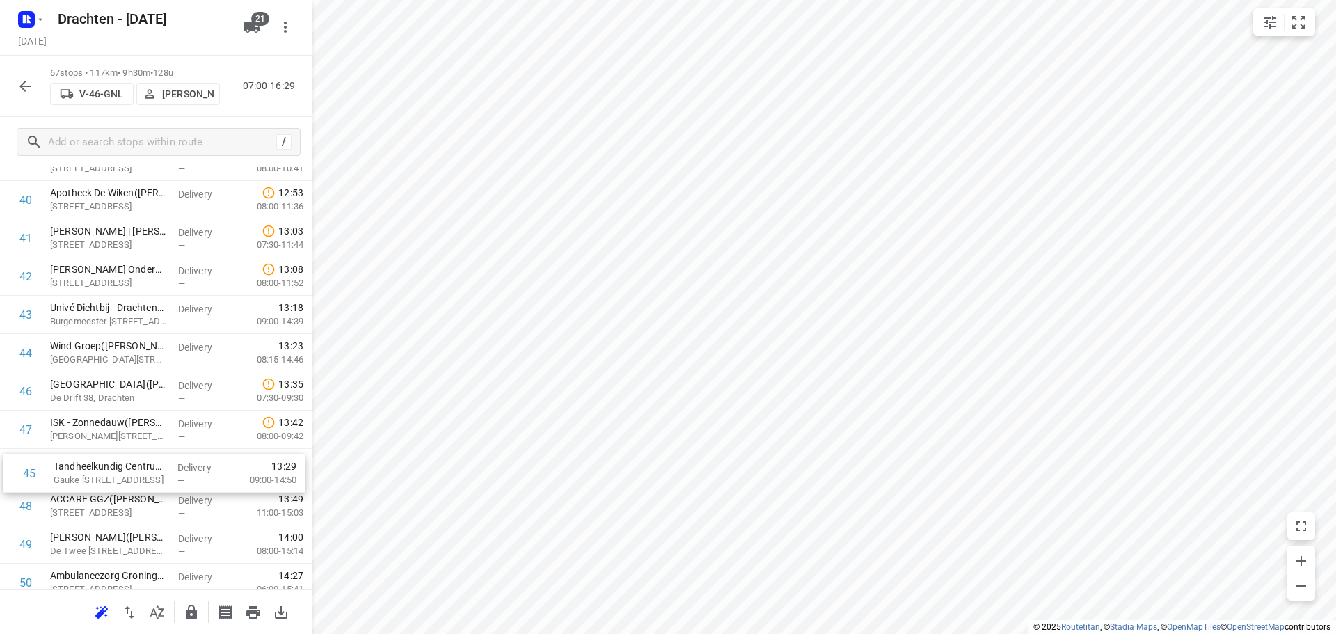
drag, startPoint x: 104, startPoint y: 392, endPoint x: 109, endPoint y: 478, distance: 86.4
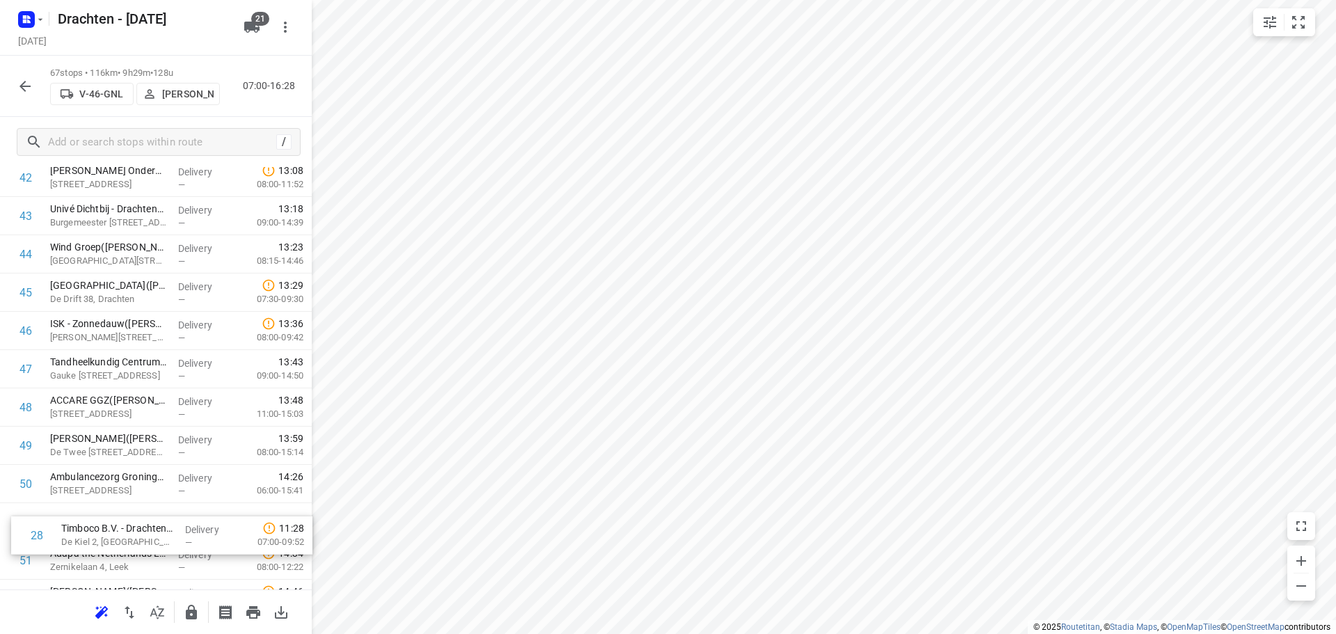
scroll to position [1657, 0]
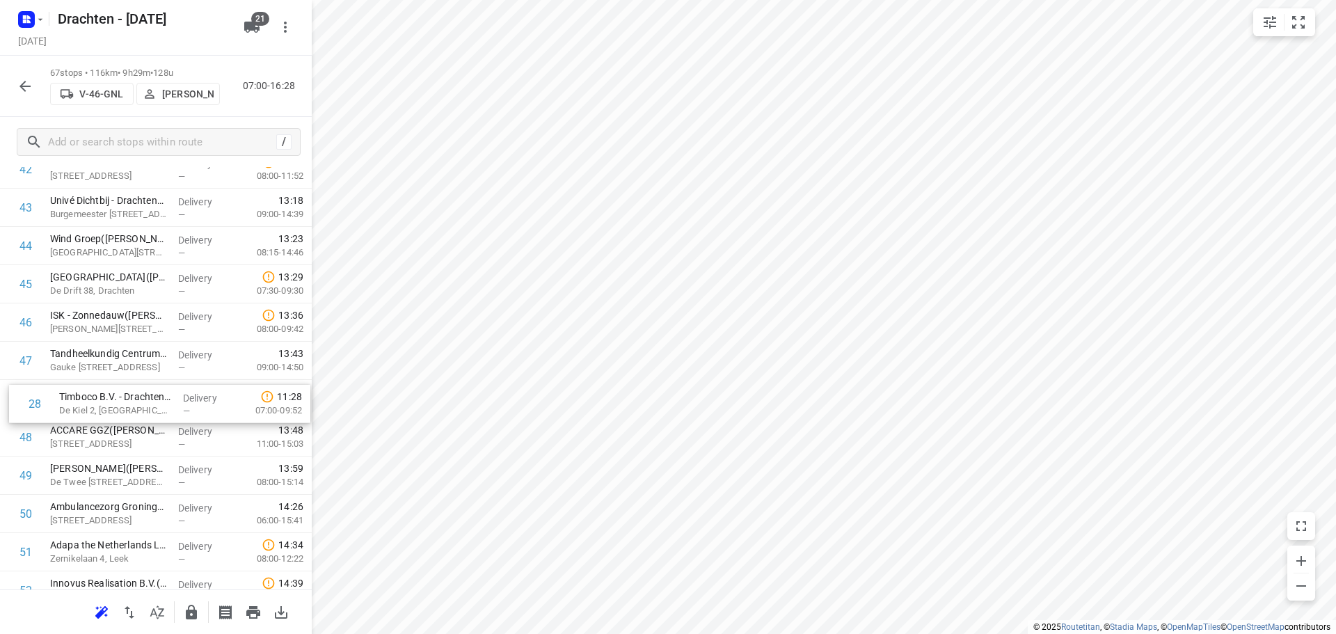
drag, startPoint x: 101, startPoint y: 306, endPoint x: 110, endPoint y: 419, distance: 113.1
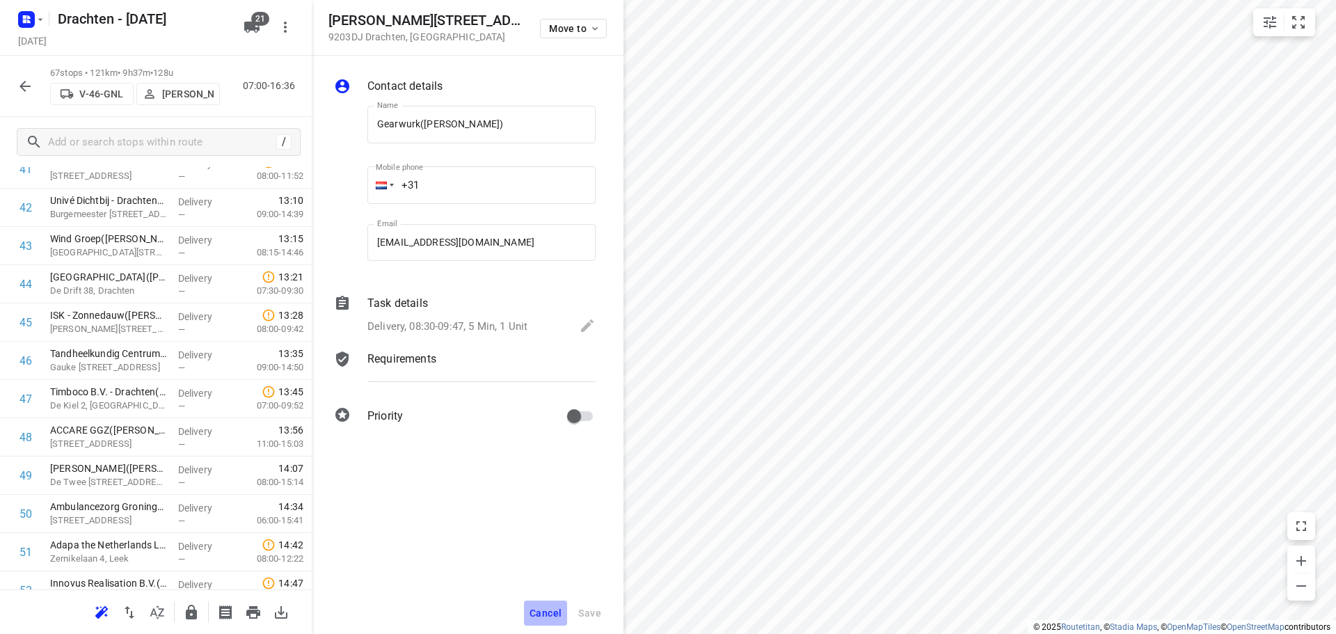
click at [551, 620] on button "Cancel" at bounding box center [545, 612] width 43 height 25
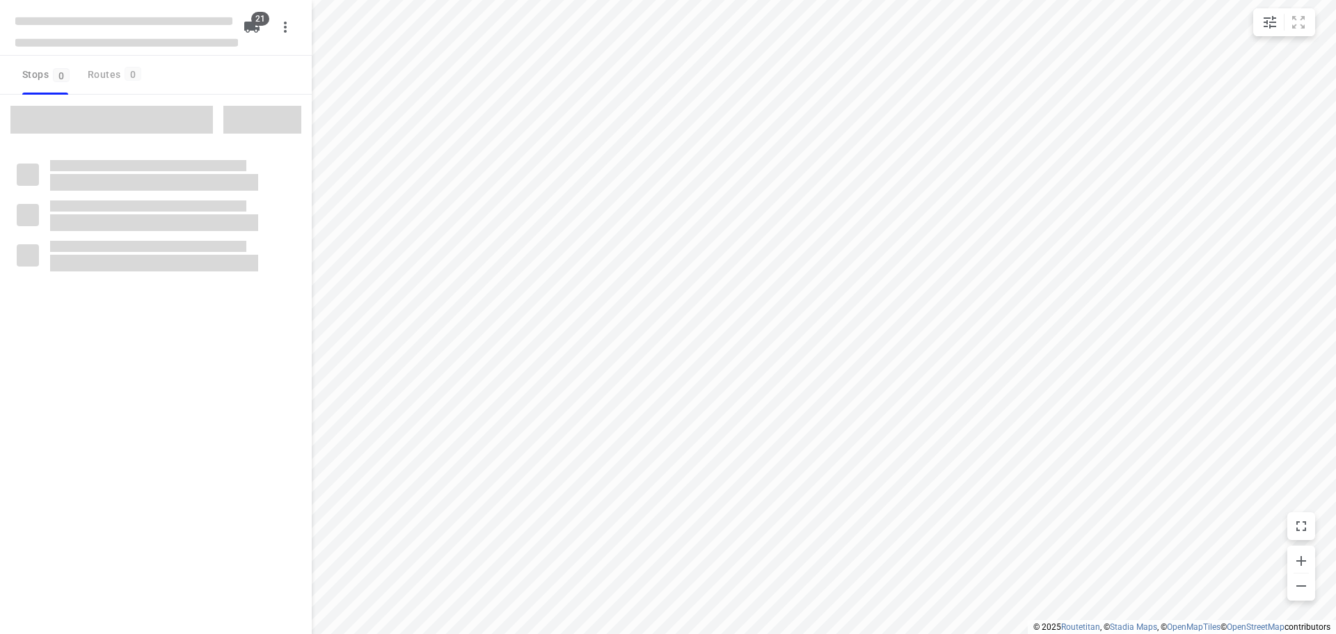
checkbox input "true"
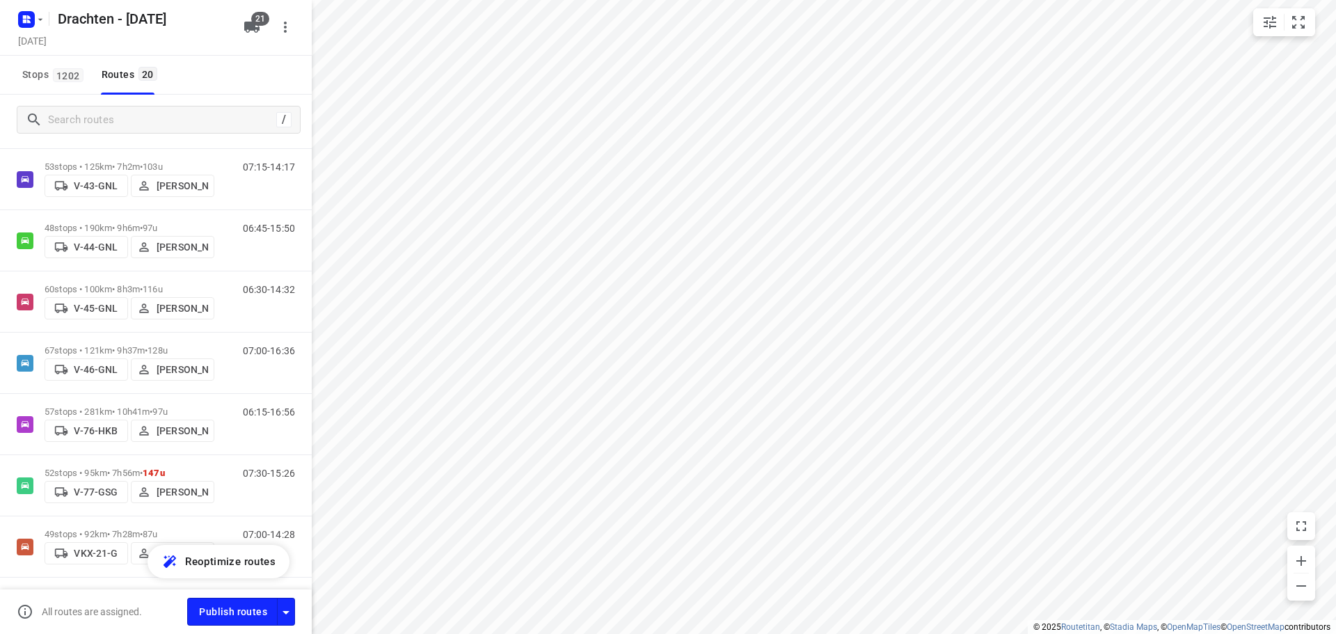
scroll to position [350, 0]
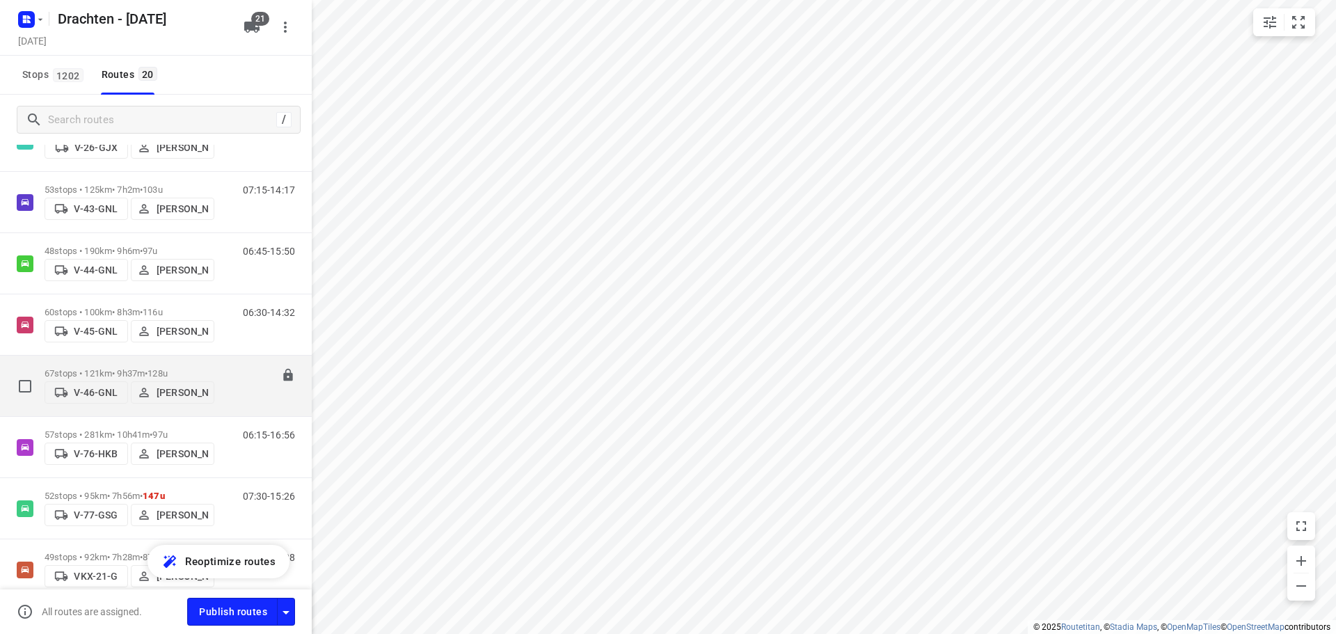
click at [108, 363] on div "67 stops • 121km • 9h37m • 128u V-46-GNL [PERSON_NAME]" at bounding box center [130, 385] width 170 height 49
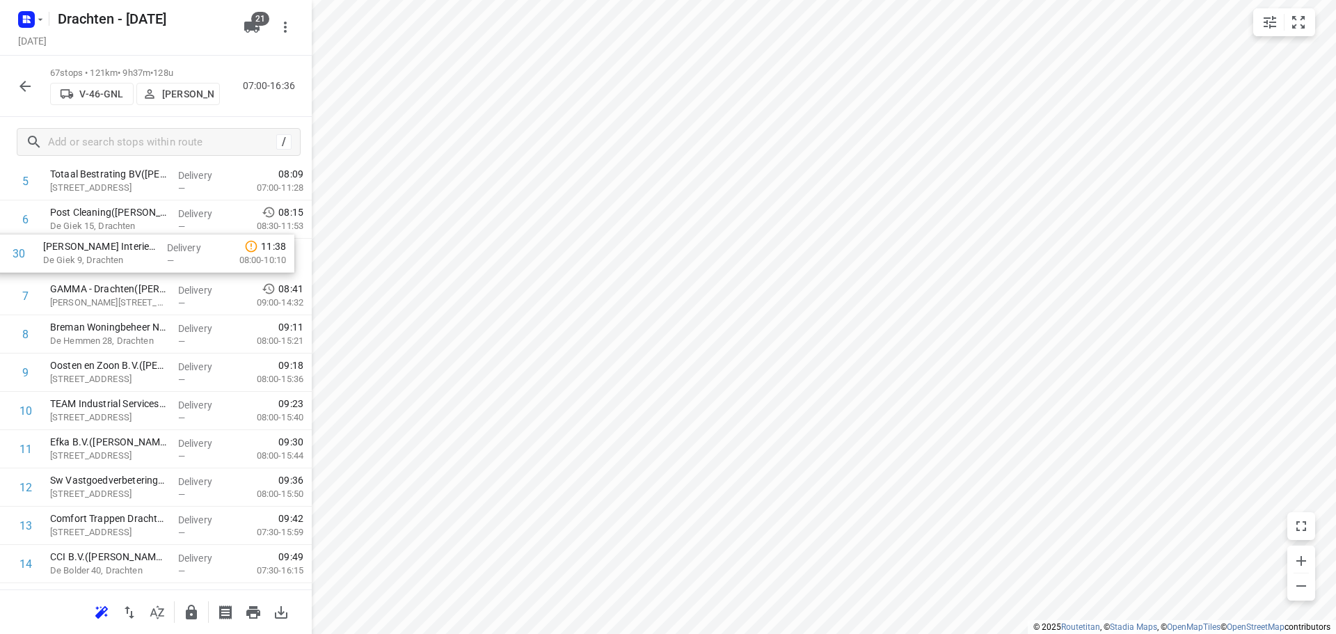
scroll to position [257, 0]
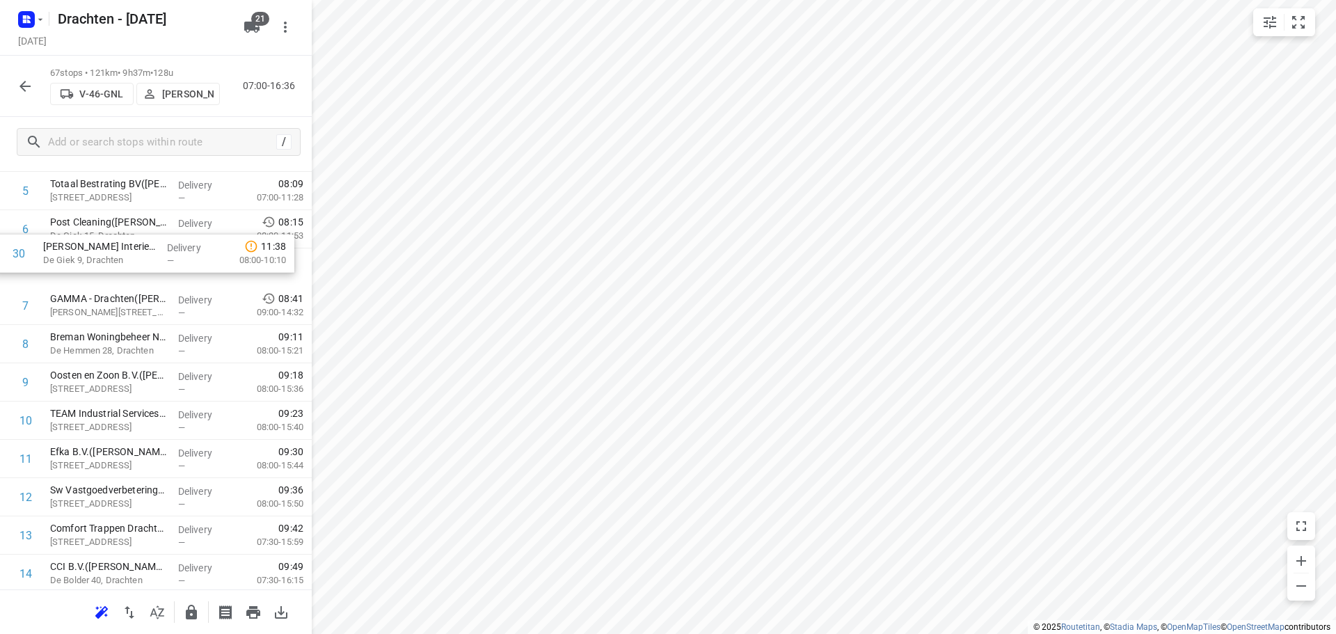
drag, startPoint x: 125, startPoint y: 435, endPoint x: 128, endPoint y: 287, distance: 147.6
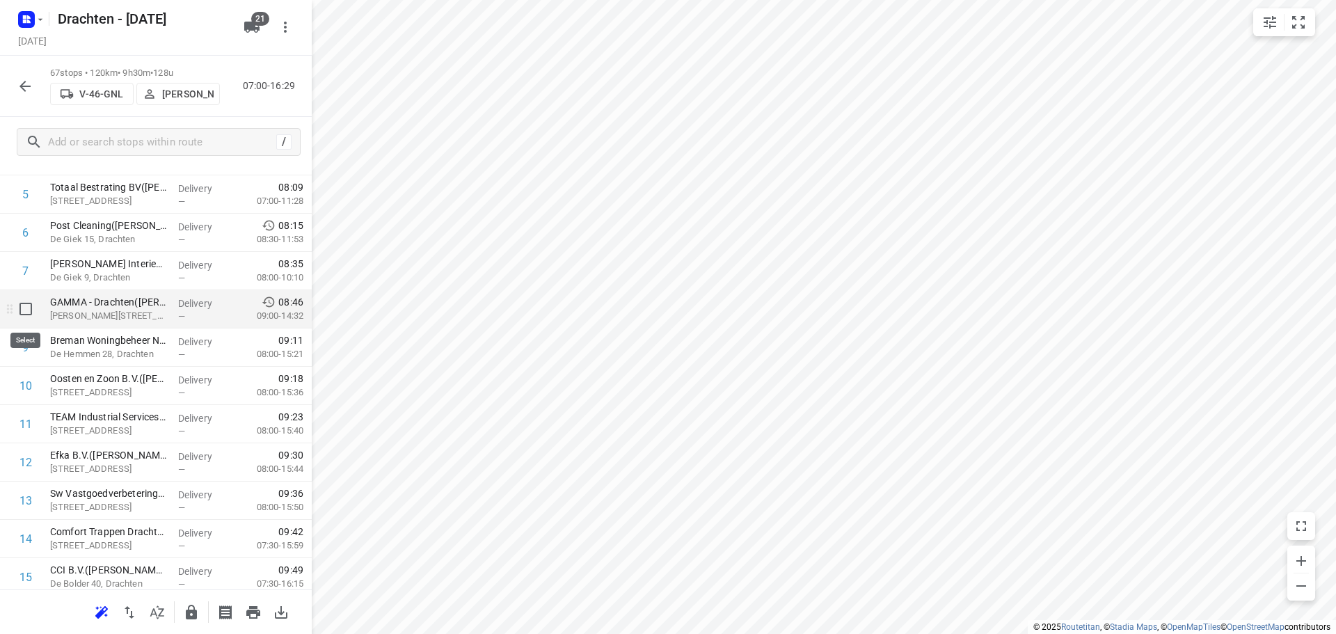
click at [27, 310] on input "checkbox" at bounding box center [26, 309] width 28 height 28
checkbox input "true"
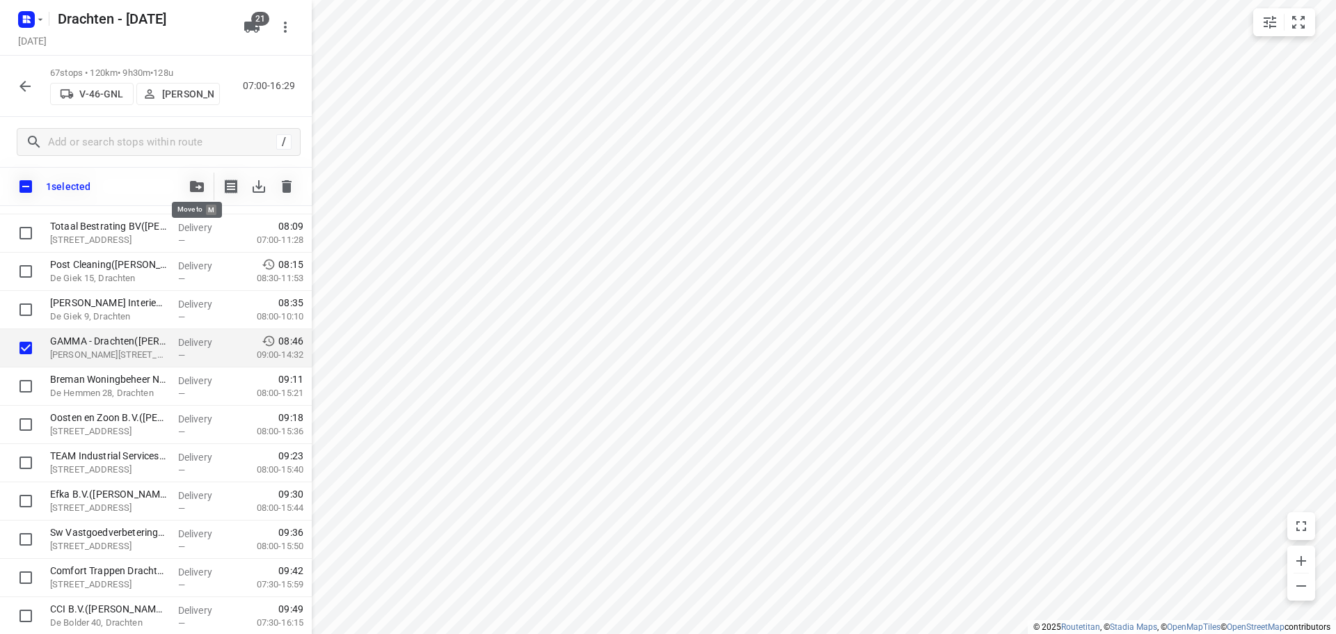
click at [196, 187] on icon "button" at bounding box center [197, 186] width 14 height 11
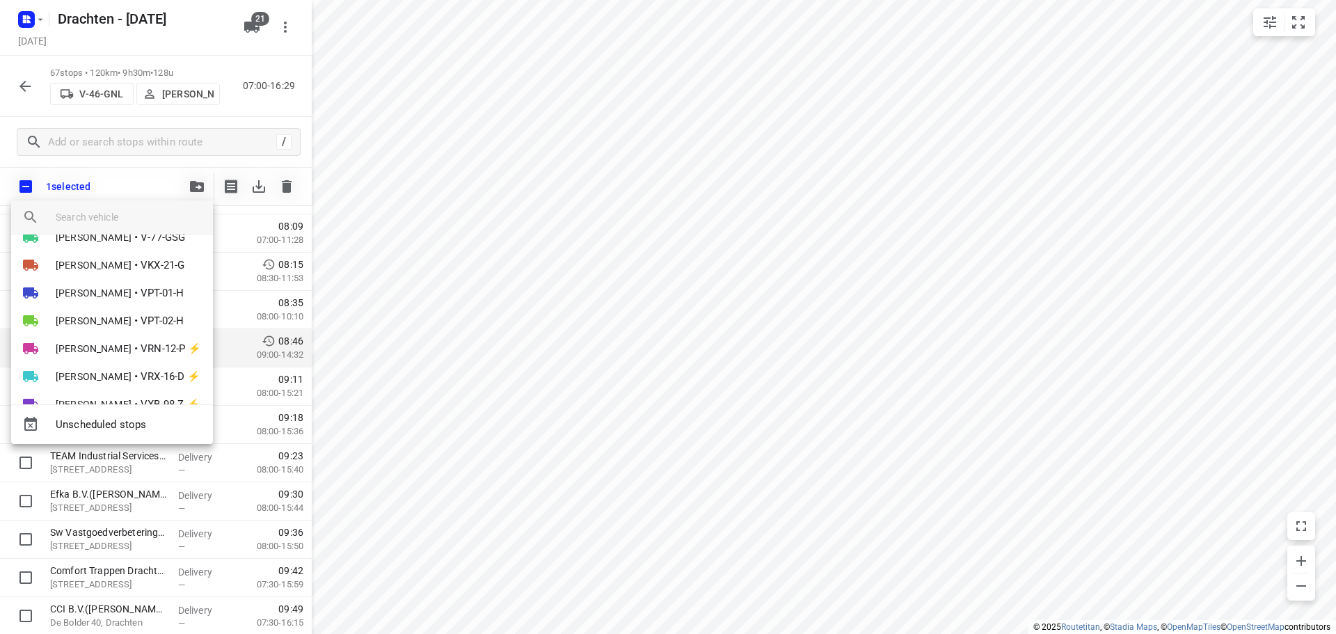
scroll to position [303, 0]
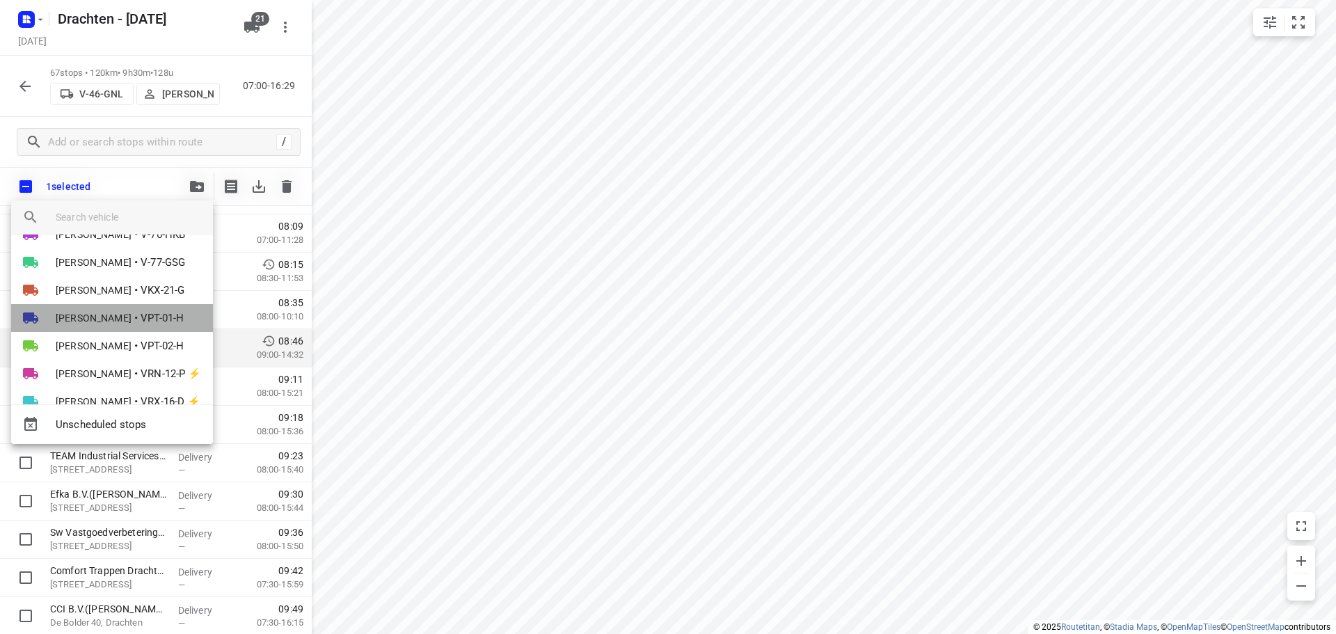
click at [103, 316] on span "[PERSON_NAME]" at bounding box center [94, 318] width 76 height 14
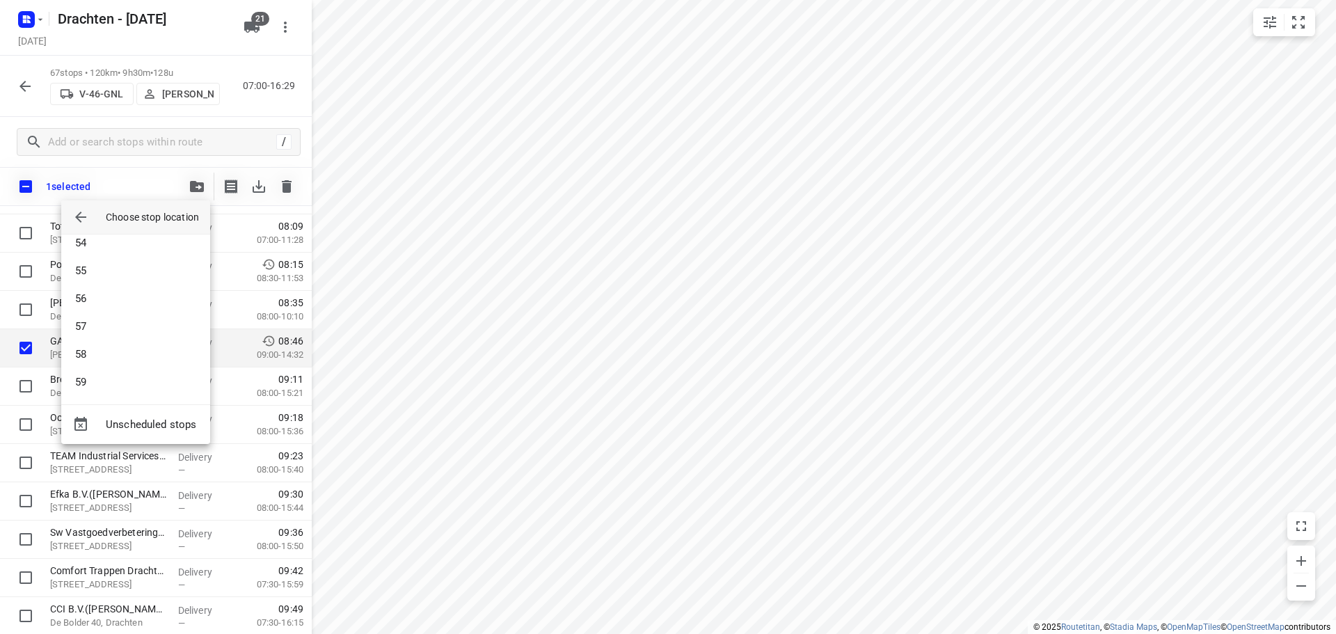
scroll to position [1417, 0]
click at [115, 311] on li "54" at bounding box center [135, 312] width 149 height 28
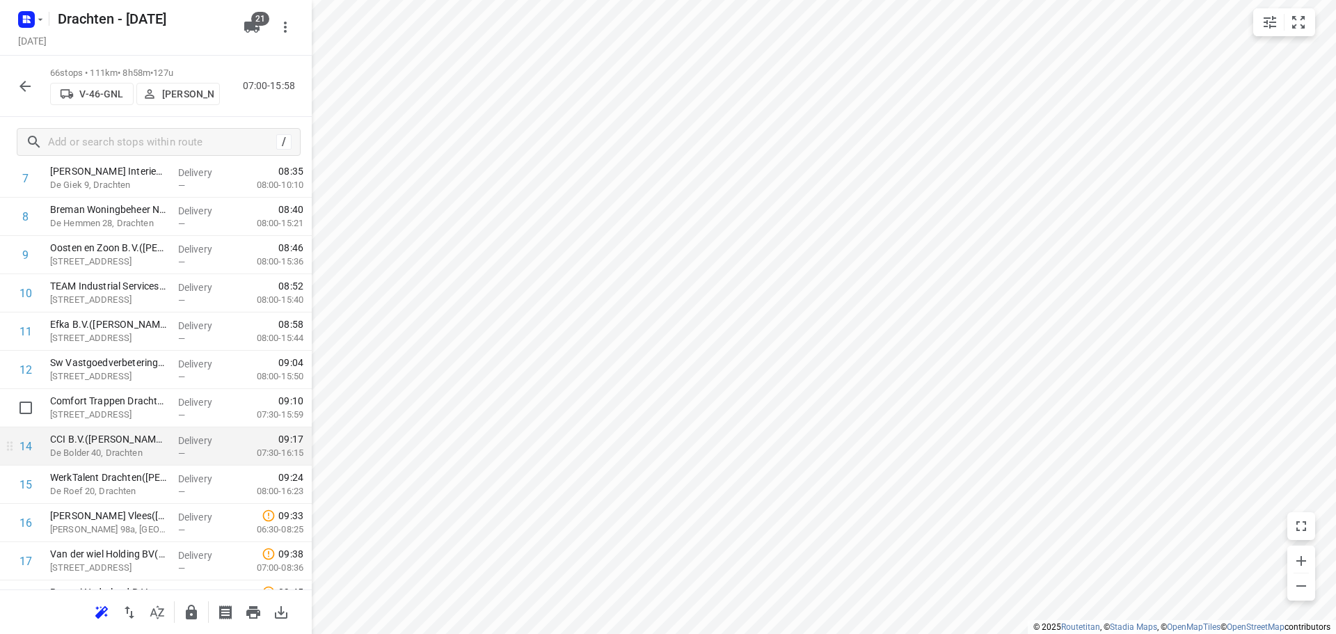
scroll to position [417, 0]
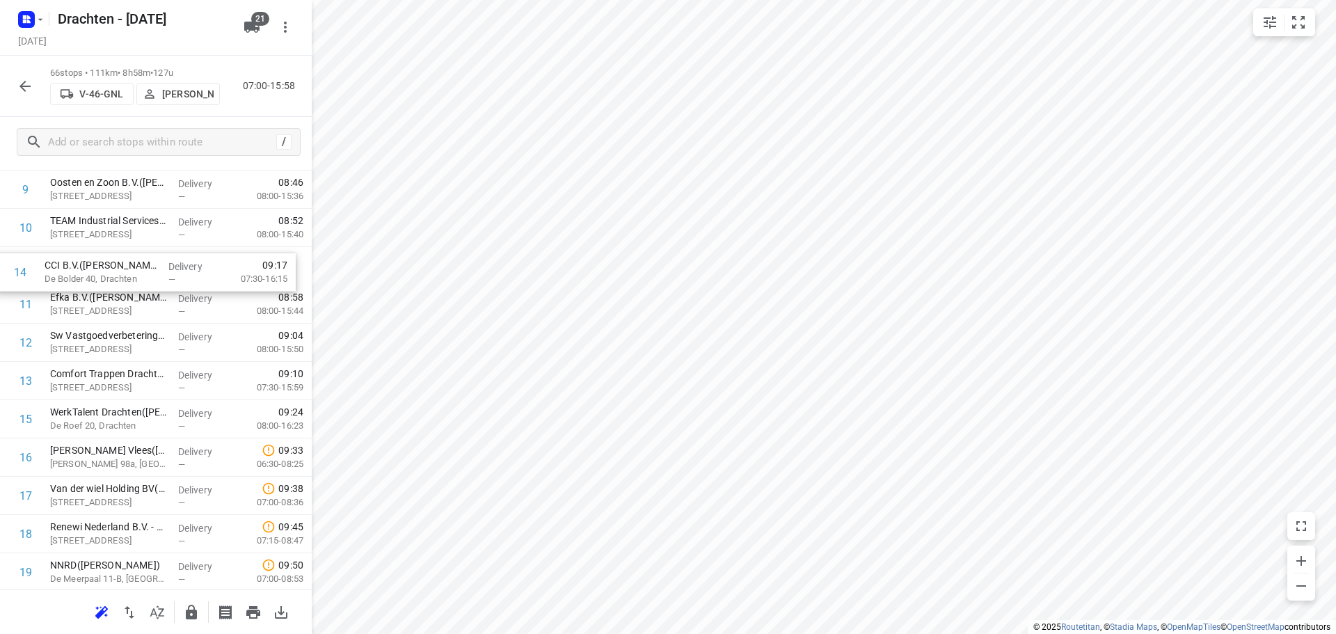
drag, startPoint x: 99, startPoint y: 376, endPoint x: 95, endPoint y: 268, distance: 108.6
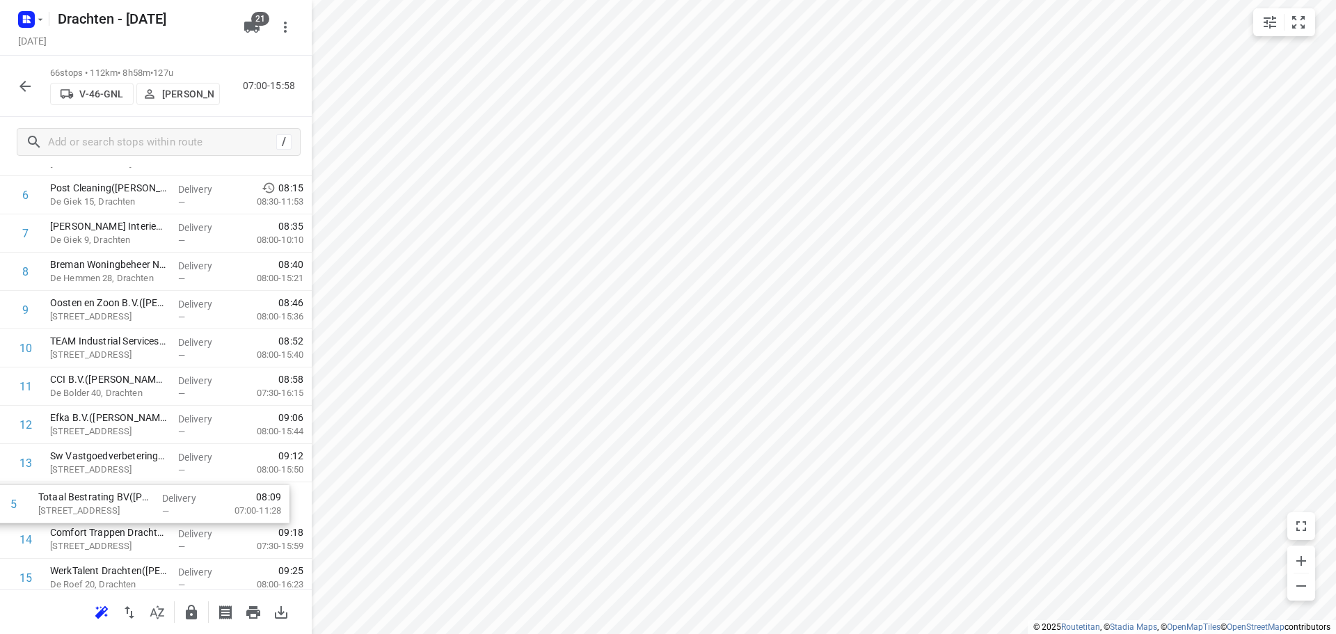
scroll to position [257, 0]
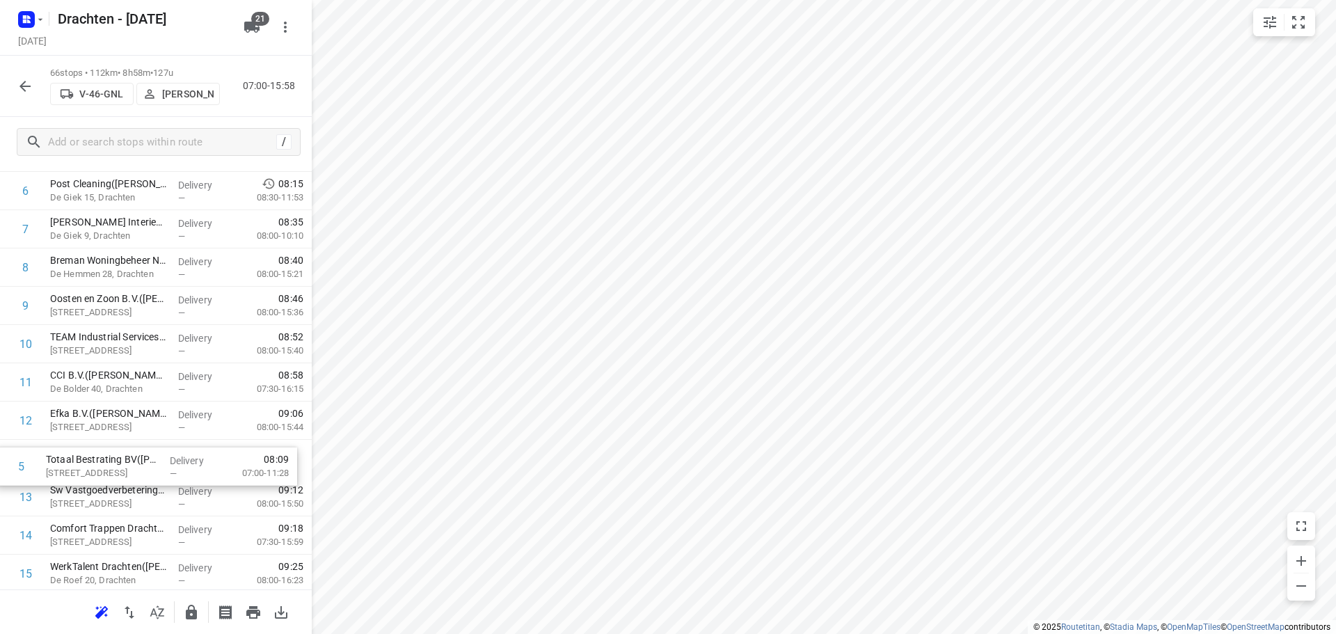
drag, startPoint x: 96, startPoint y: 252, endPoint x: 93, endPoint y: 476, distance: 224.1
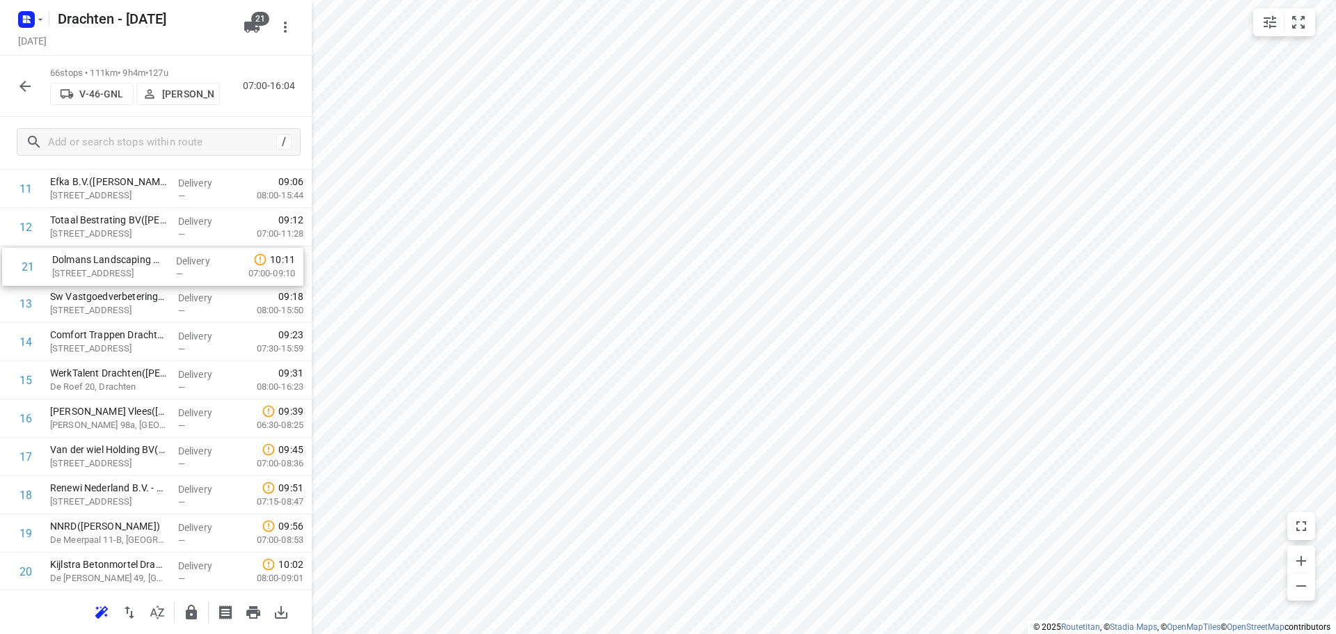
scroll to position [482, 0]
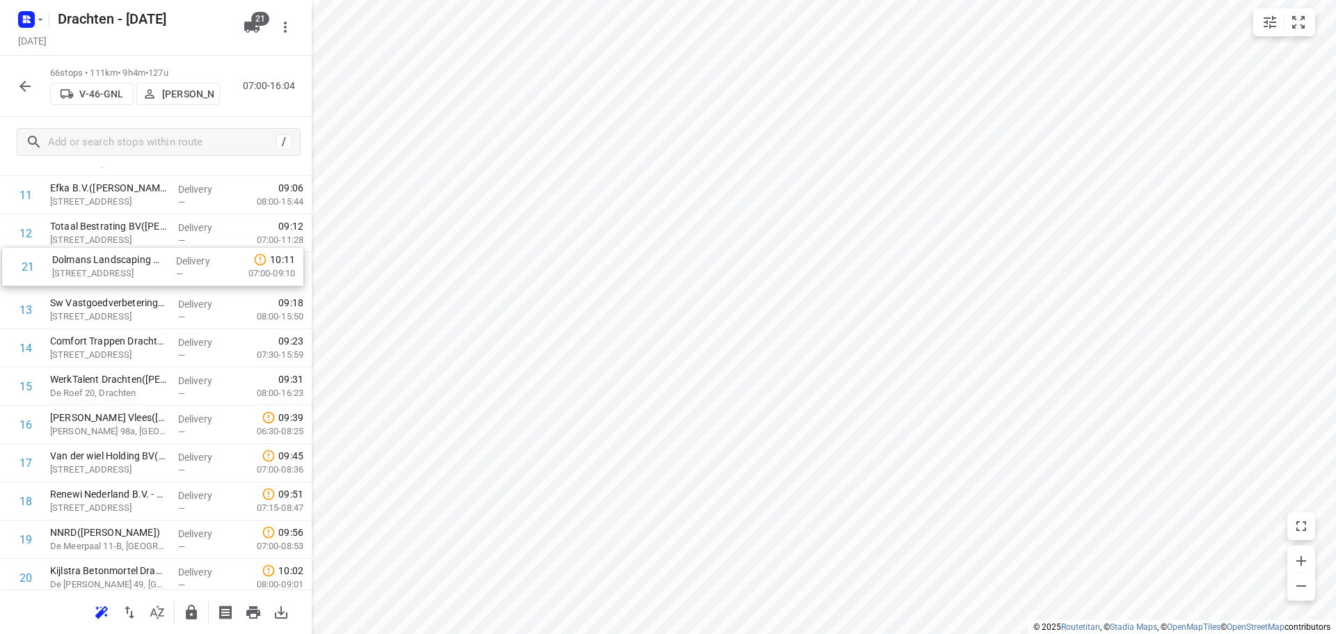
drag, startPoint x: 93, startPoint y: 531, endPoint x: 95, endPoint y: 267, distance: 263.7
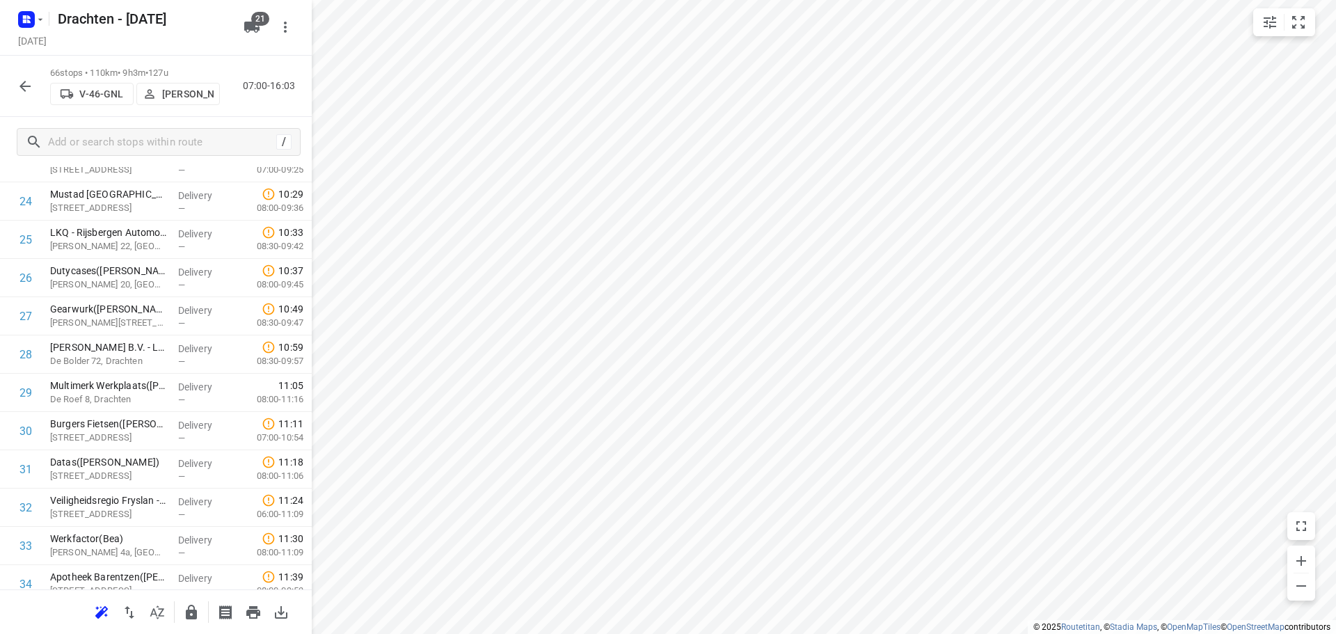
click at [20, 91] on icon "button" at bounding box center [25, 86] width 17 height 17
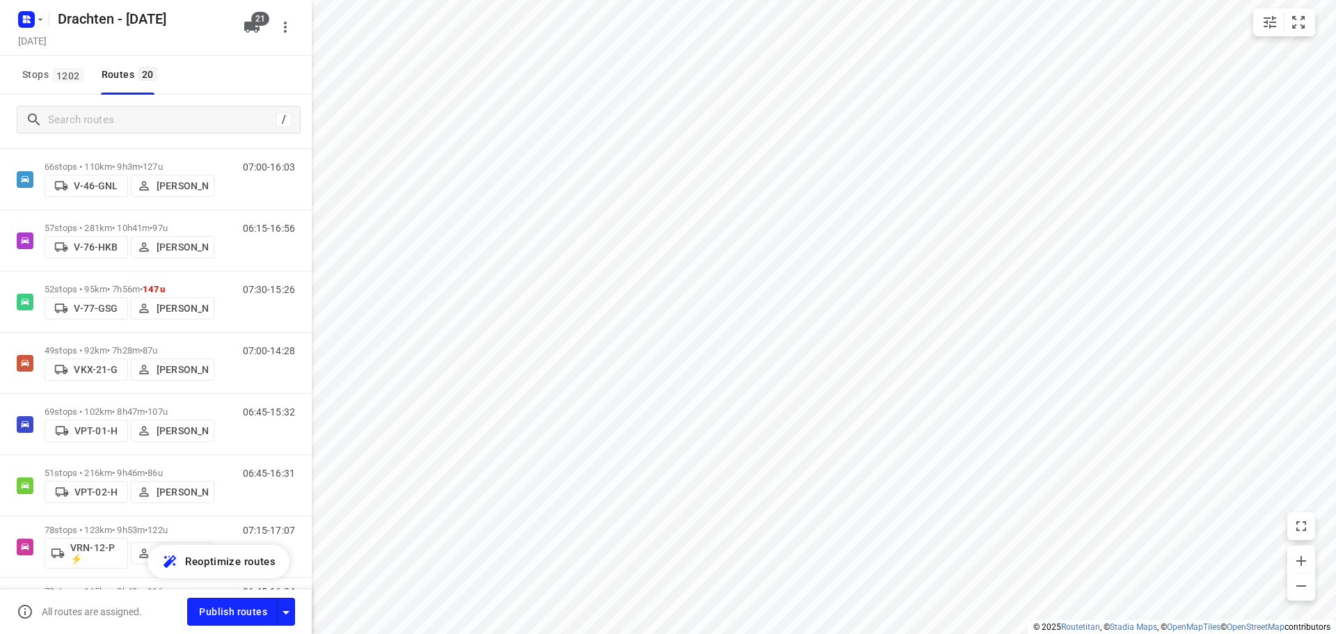
scroll to position [907, 0]
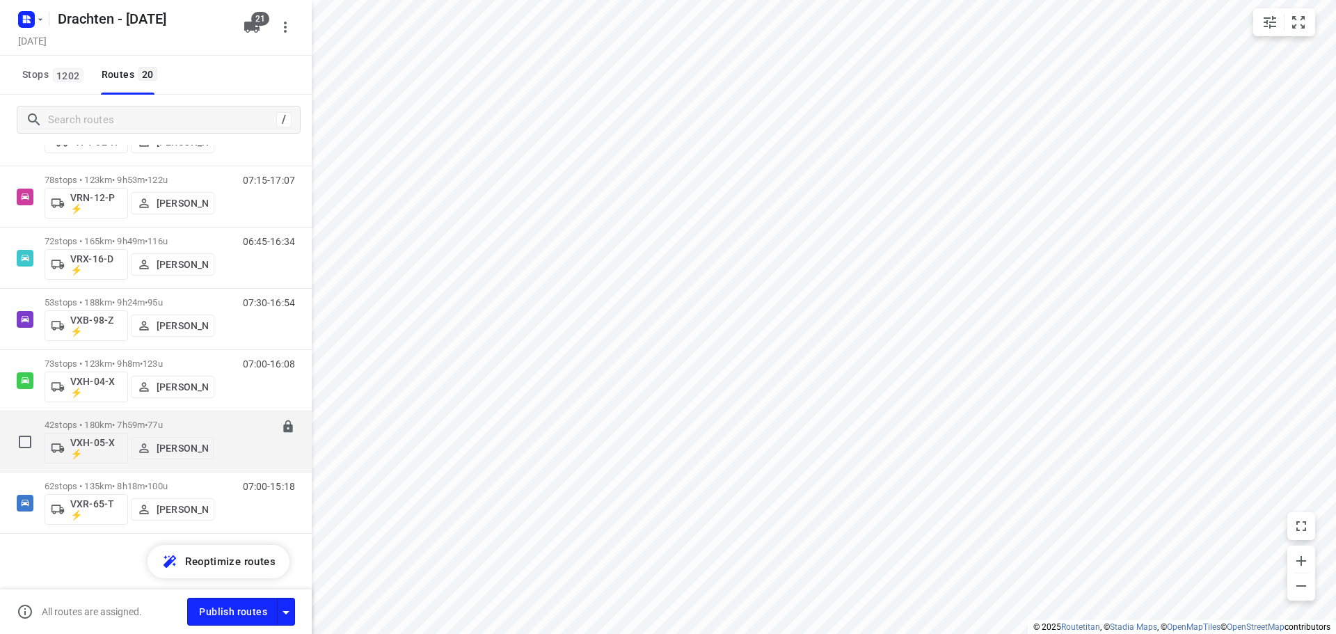
click at [199, 420] on p "42 stops • 180km • 7h59m • 77u" at bounding box center [130, 425] width 170 height 10
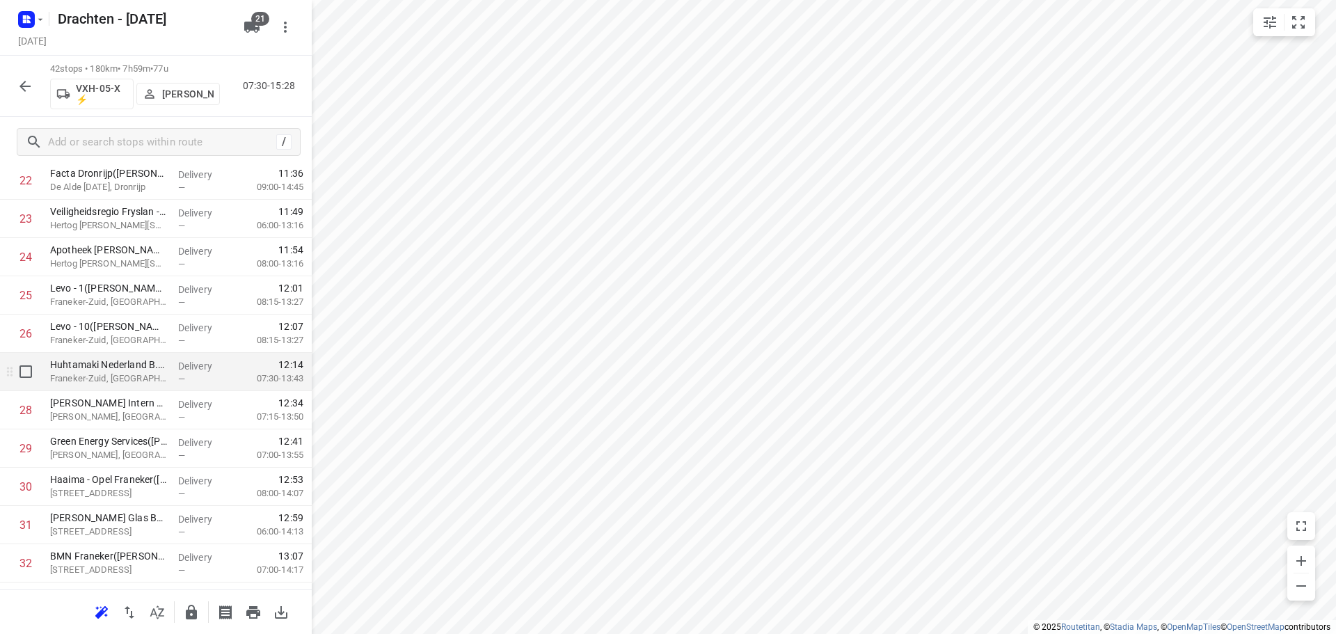
scroll to position [905, 0]
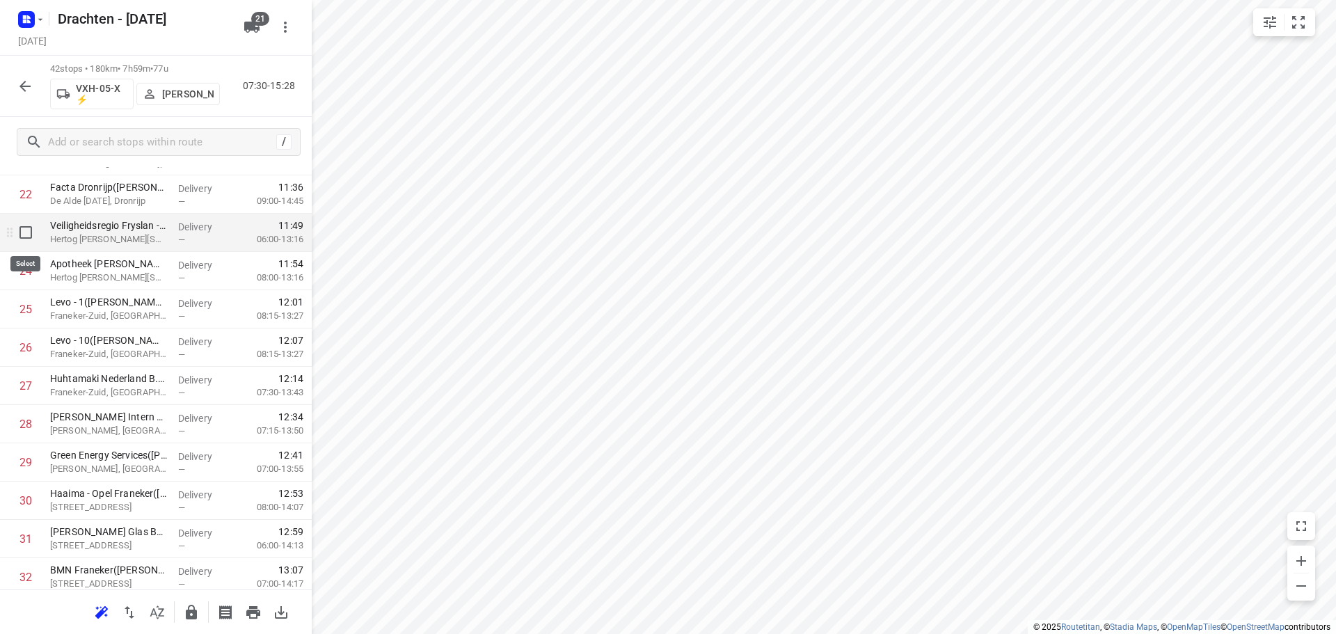
click at [27, 230] on input "checkbox" at bounding box center [26, 232] width 28 height 28
checkbox input "true"
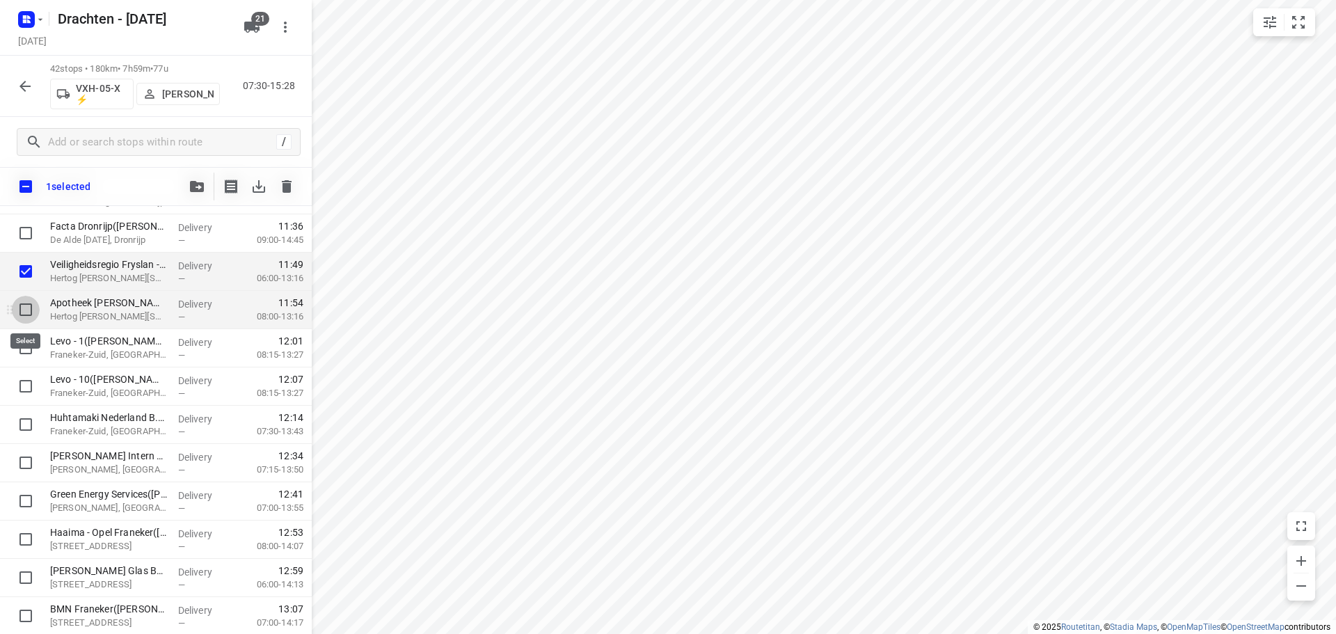
click at [21, 310] on input "checkbox" at bounding box center [26, 310] width 28 height 28
checkbox input "true"
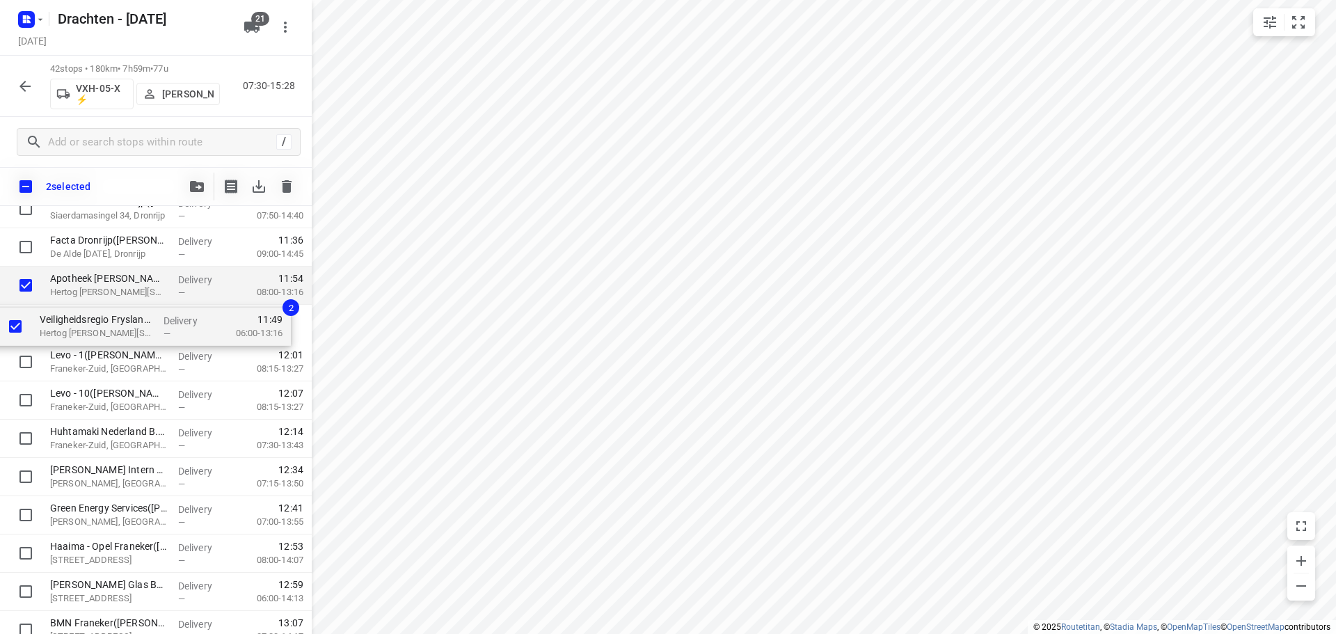
scroll to position [889, 0]
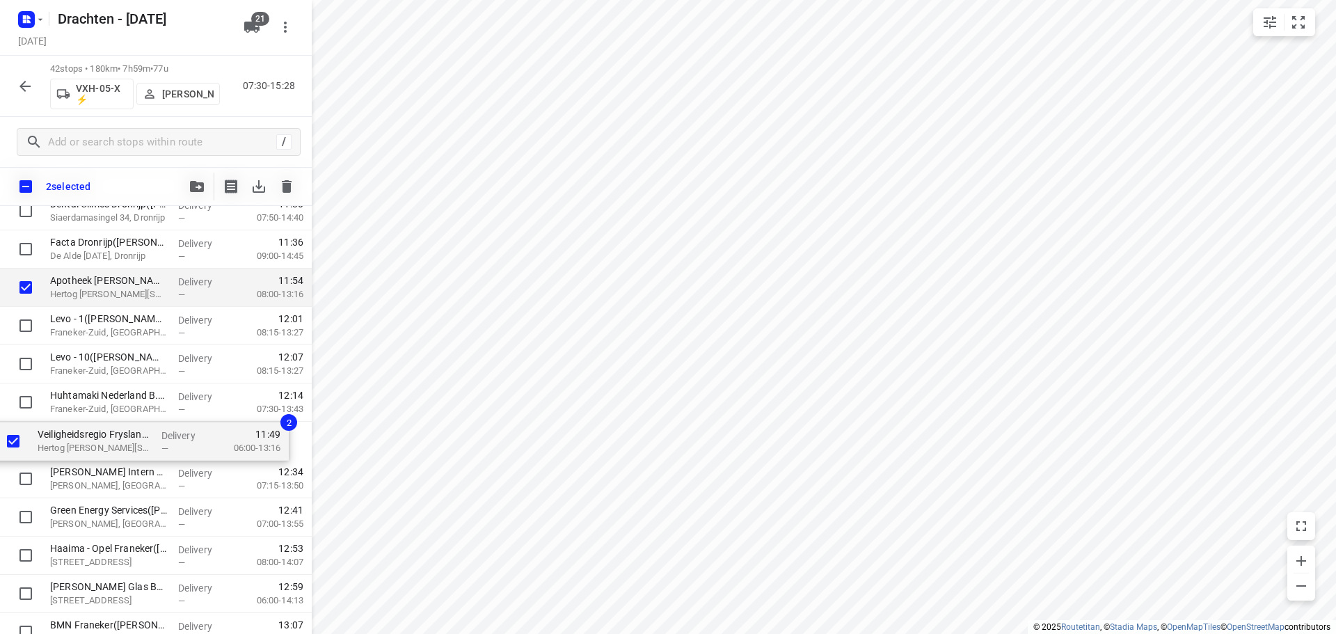
drag, startPoint x: 109, startPoint y: 278, endPoint x: 98, endPoint y: 449, distance: 170.8
click at [98, 449] on div "Coöperatie DELA (Yarden) - Yardenhuis van Goutum(Henk Meijer) Yndyk 1, Goutum D…" at bounding box center [156, 230] width 312 height 1607
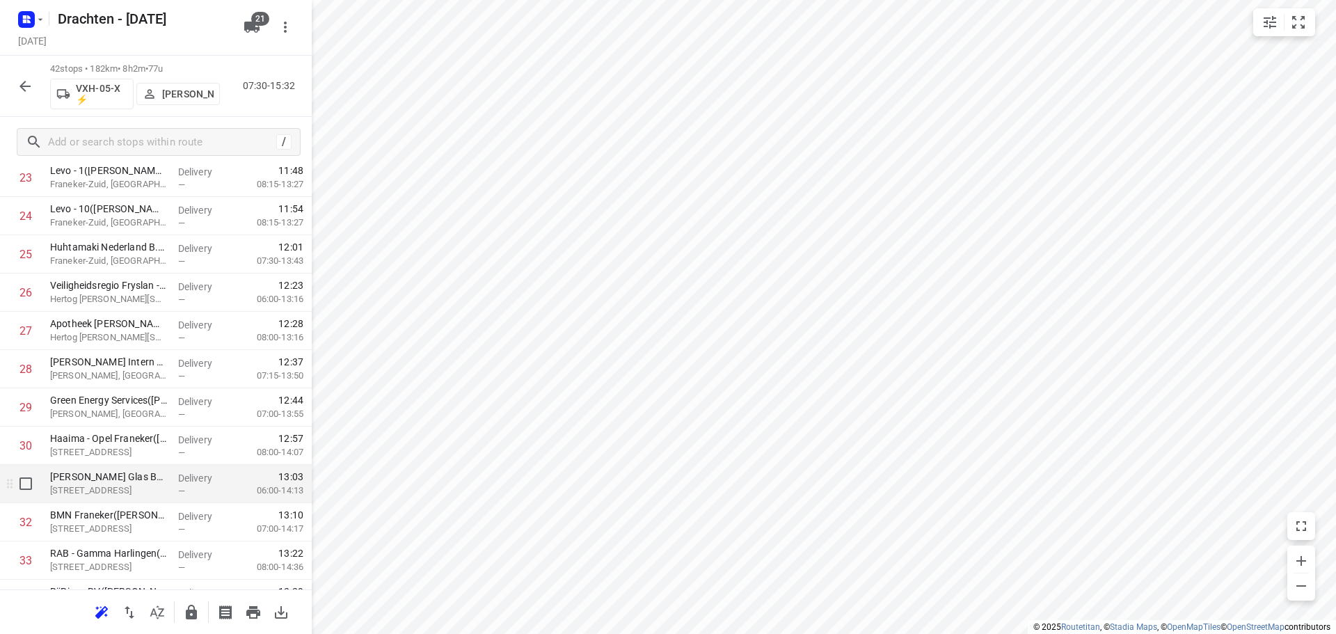
scroll to position [1028, 0]
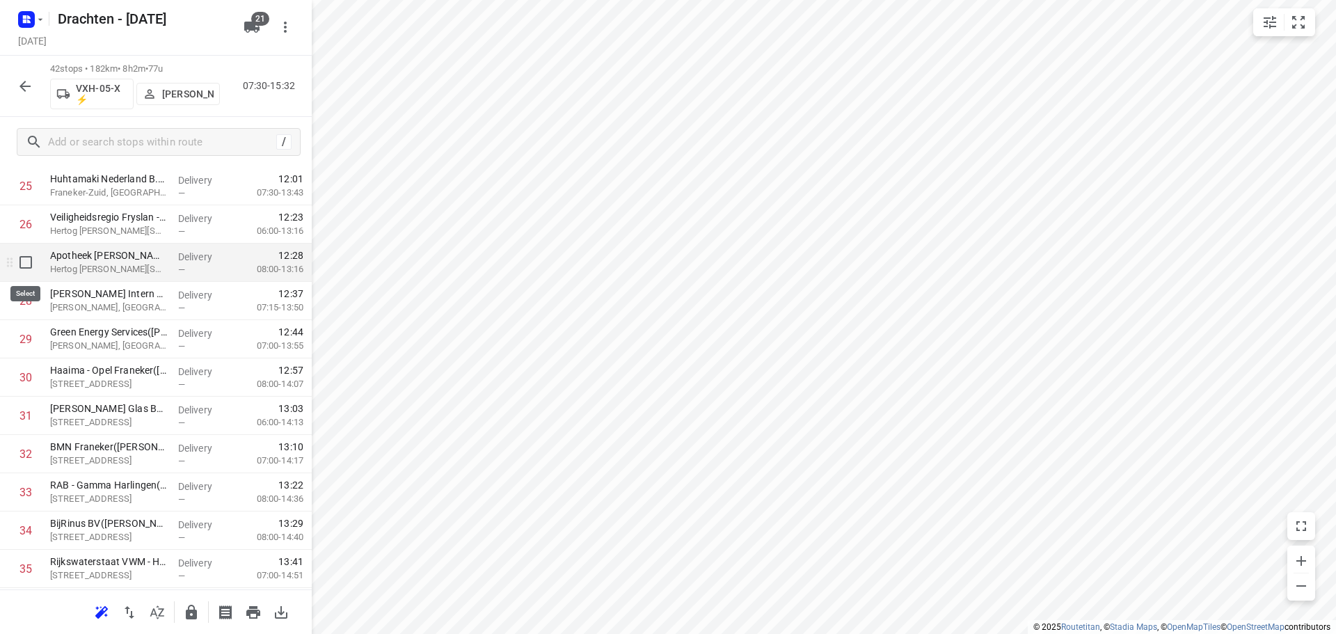
click at [29, 257] on input "checkbox" at bounding box center [26, 262] width 28 height 28
checkbox input "true"
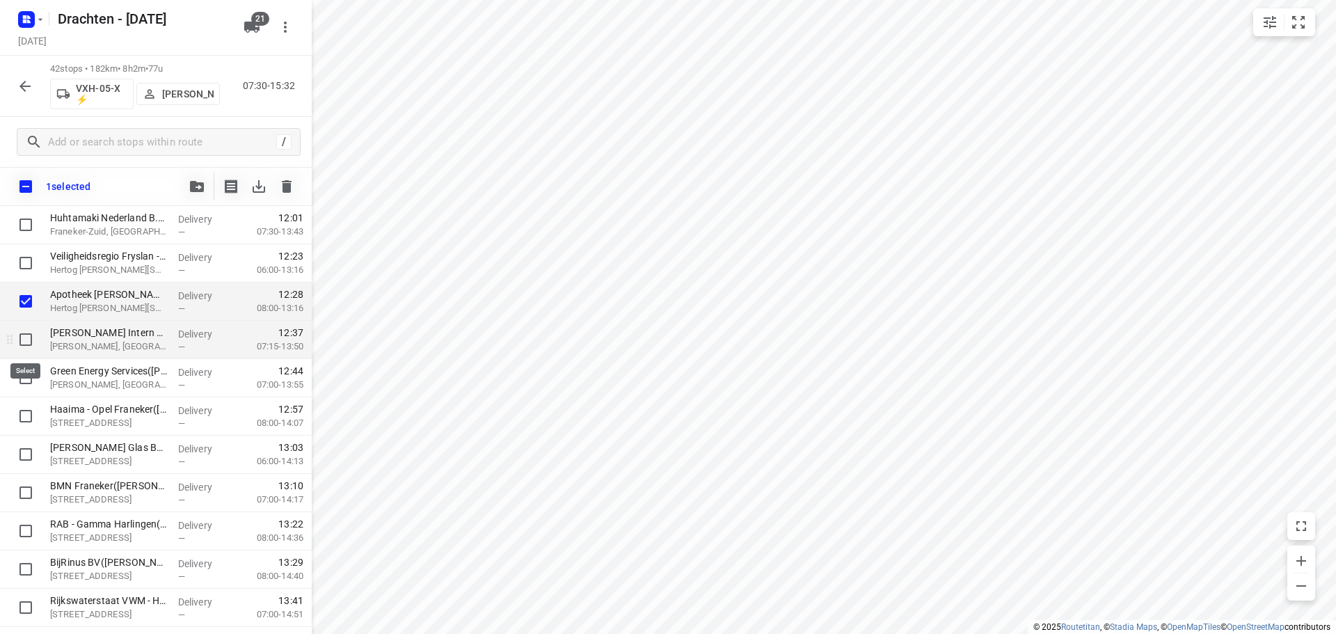
click at [27, 337] on input "checkbox" at bounding box center [26, 340] width 28 height 28
checkbox input "true"
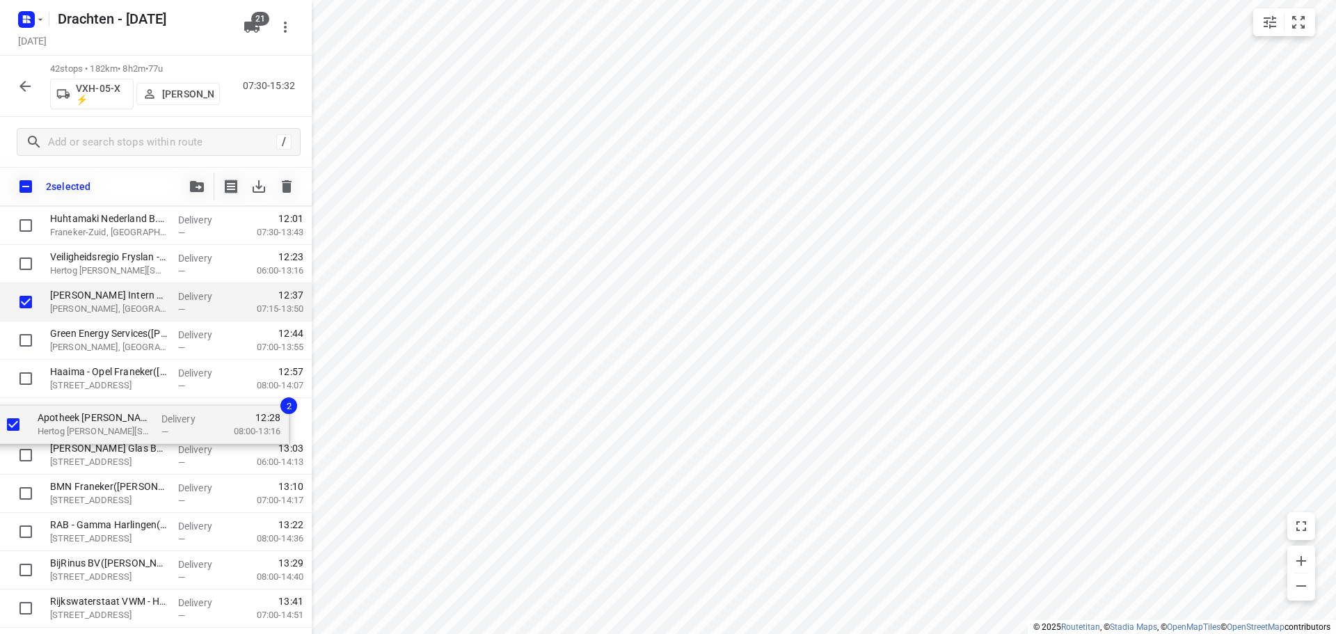
drag, startPoint x: 80, startPoint y: 303, endPoint x: 67, endPoint y: 433, distance: 130.1
click at [67, 433] on div "Coöperatie DELA (Yarden) - Yardenhuis van Goutum(Henk Meijer) Yndyk 1, Goutum D…" at bounding box center [156, 91] width 312 height 1607
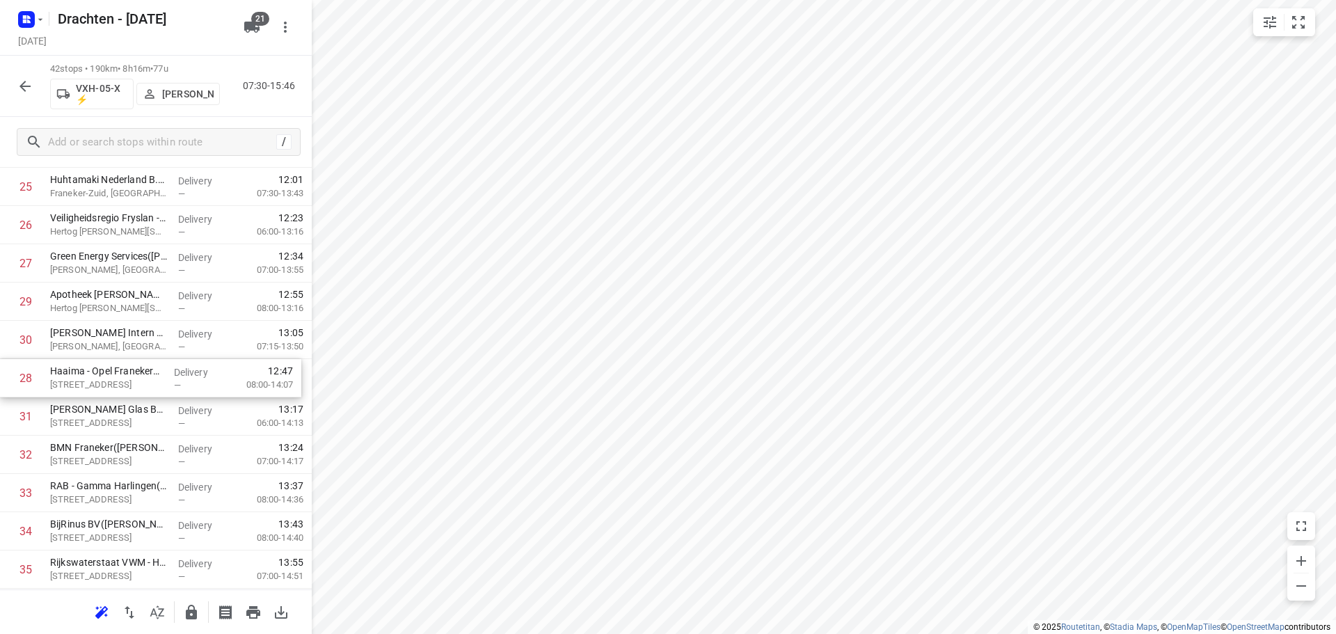
drag, startPoint x: 102, startPoint y: 308, endPoint x: 102, endPoint y: 388, distance: 80.0
click at [102, 388] on div "1 Coöperatie DELA (Yarden) - Yardenhuis van Goutum(Henk Meijer) Yndyk 1, Goutum…" at bounding box center [156, 52] width 312 height 1607
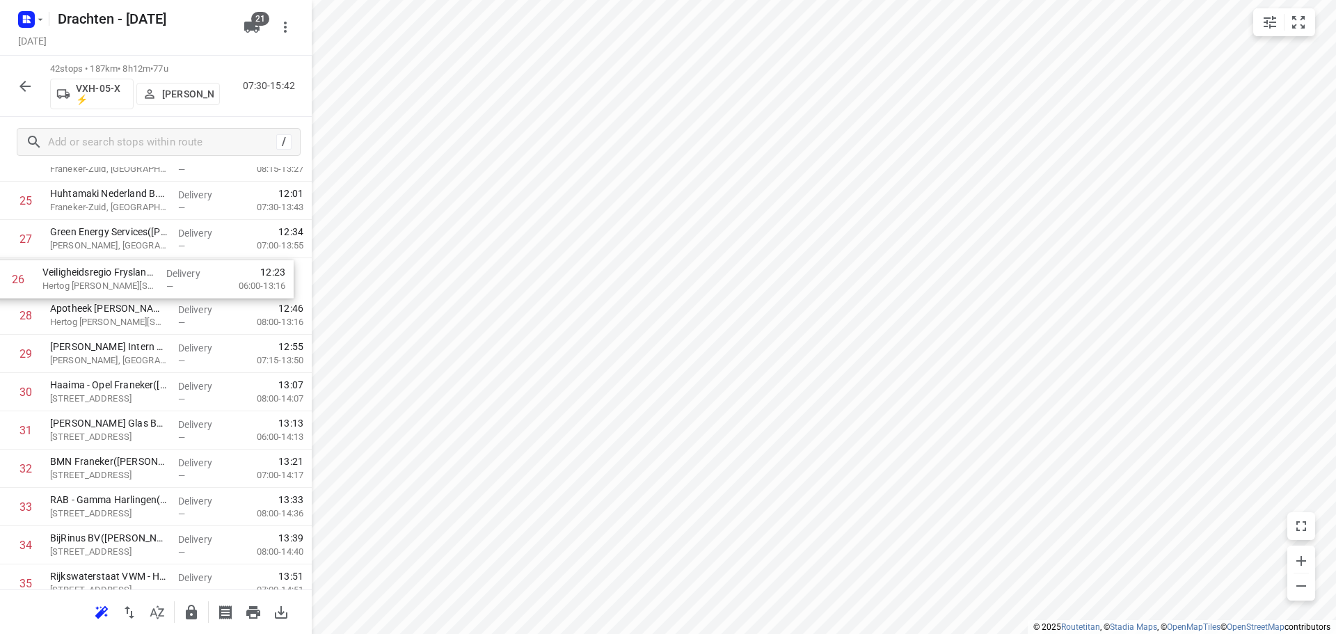
scroll to position [1012, 0]
drag, startPoint x: 120, startPoint y: 234, endPoint x: 121, endPoint y: 333, distance: 98.1
click at [121, 333] on div "1 Coöperatie DELA (Yarden) - Yardenhuis van Goutum(Henk Meijer) Yndyk 1, Goutum…" at bounding box center [156, 67] width 312 height 1607
drag, startPoint x: 101, startPoint y: 366, endPoint x: 102, endPoint y: 292, distance: 74.5
click at [102, 292] on div "1 Coöperatie DELA (Yarden) - Yardenhuis van Goutum(Henk Meijer) Yndyk 1, Goutum…" at bounding box center [156, 67] width 312 height 1607
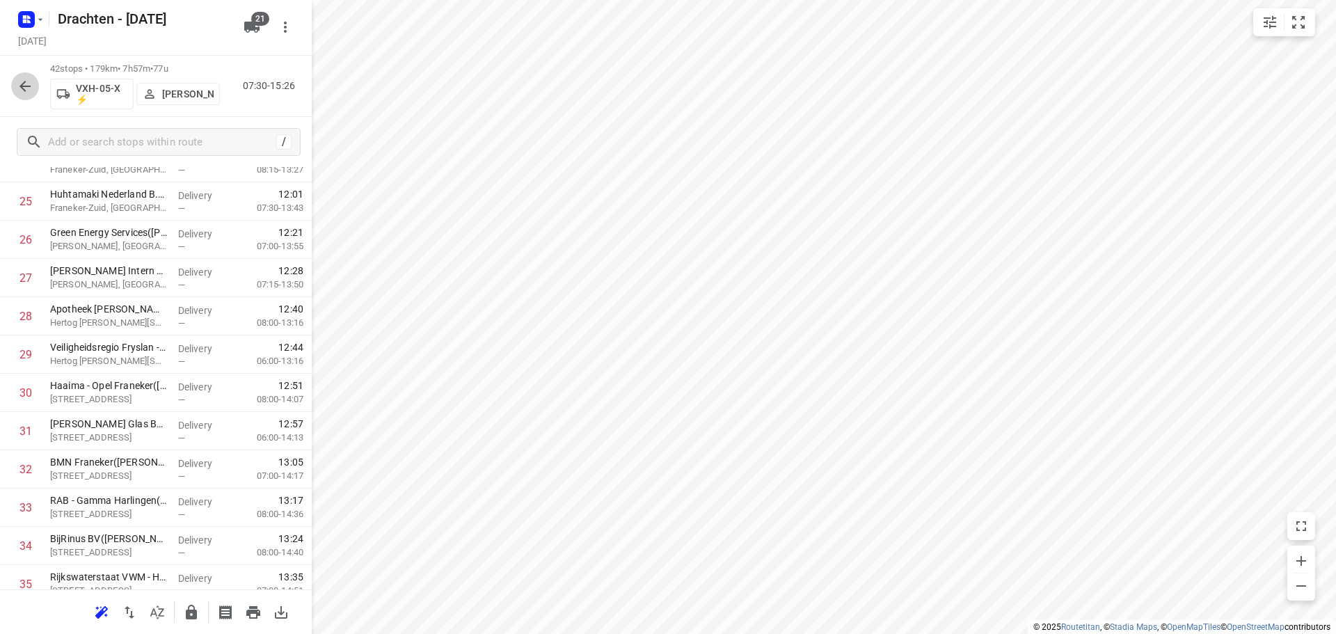
click at [25, 86] on icon "button" at bounding box center [24, 86] width 11 height 11
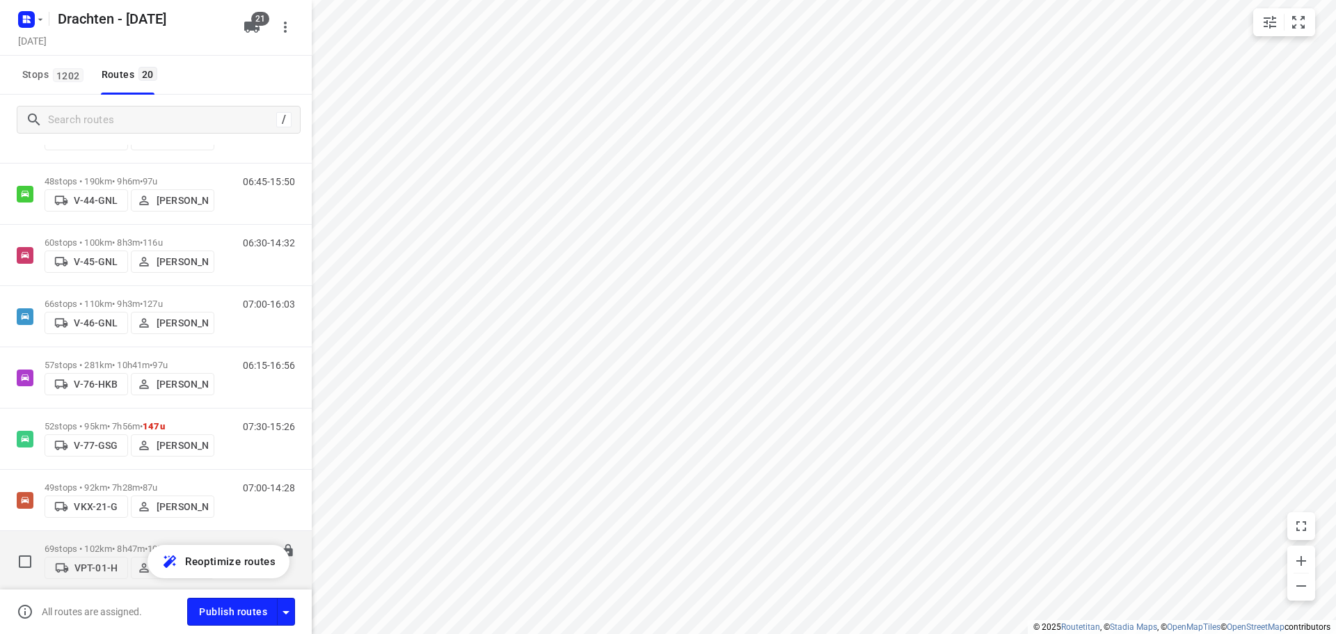
scroll to position [350, 0]
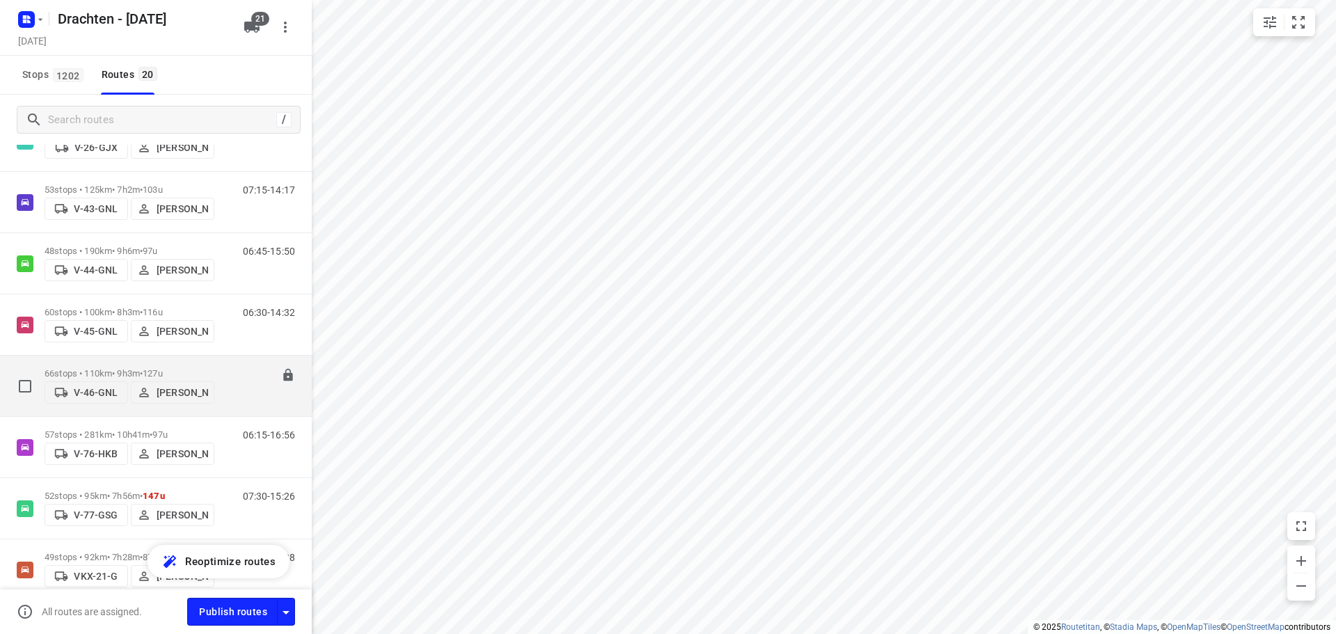
click at [119, 362] on div "66 stops • 110km • 9h3m • 127u V-46-GNL Tineke Scholten" at bounding box center [130, 385] width 170 height 49
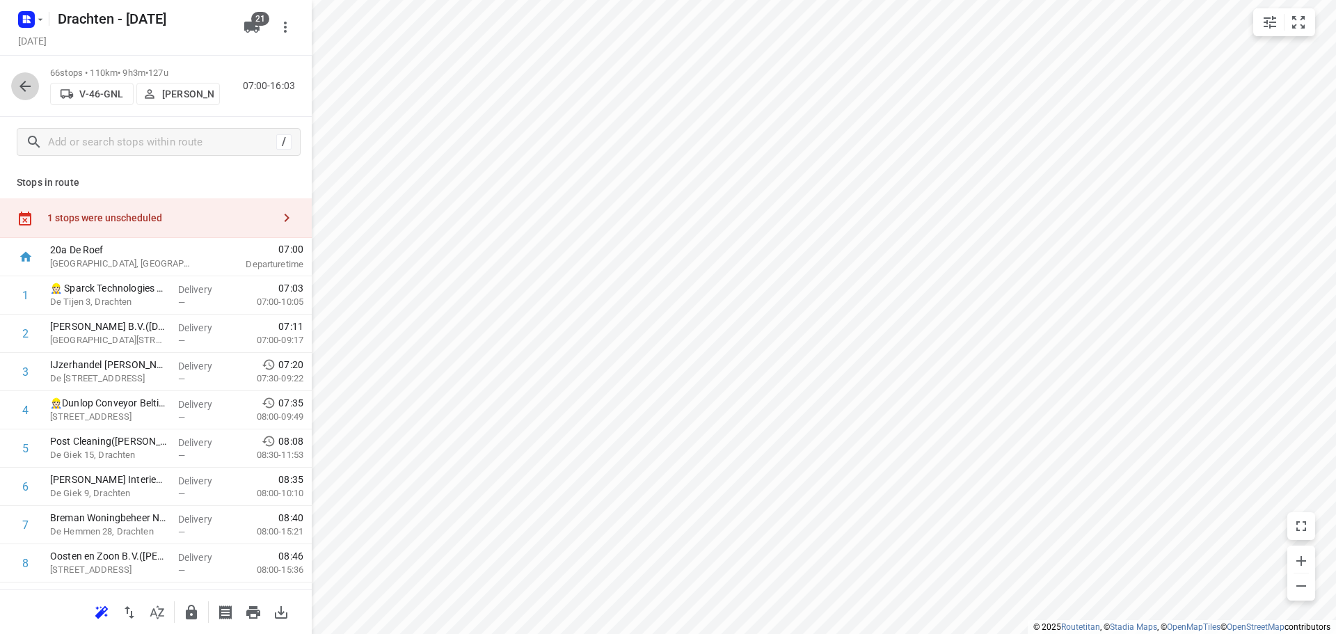
click at [26, 90] on icon "button" at bounding box center [24, 86] width 11 height 11
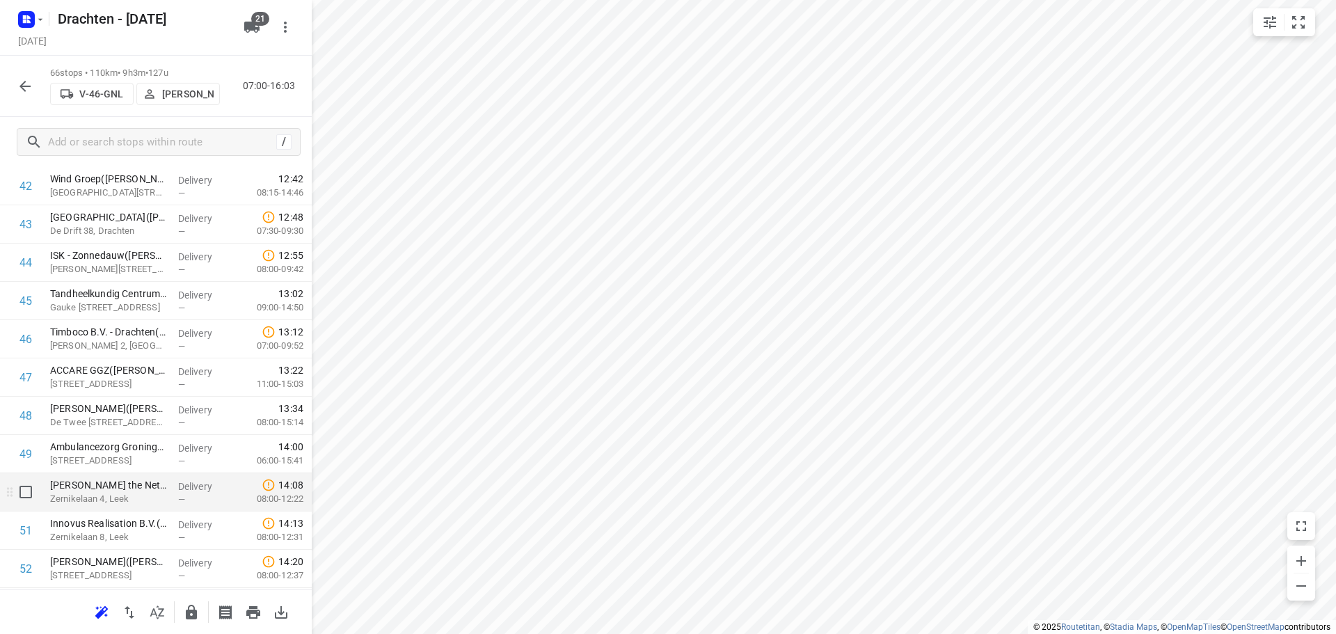
scroll to position [1740, 0]
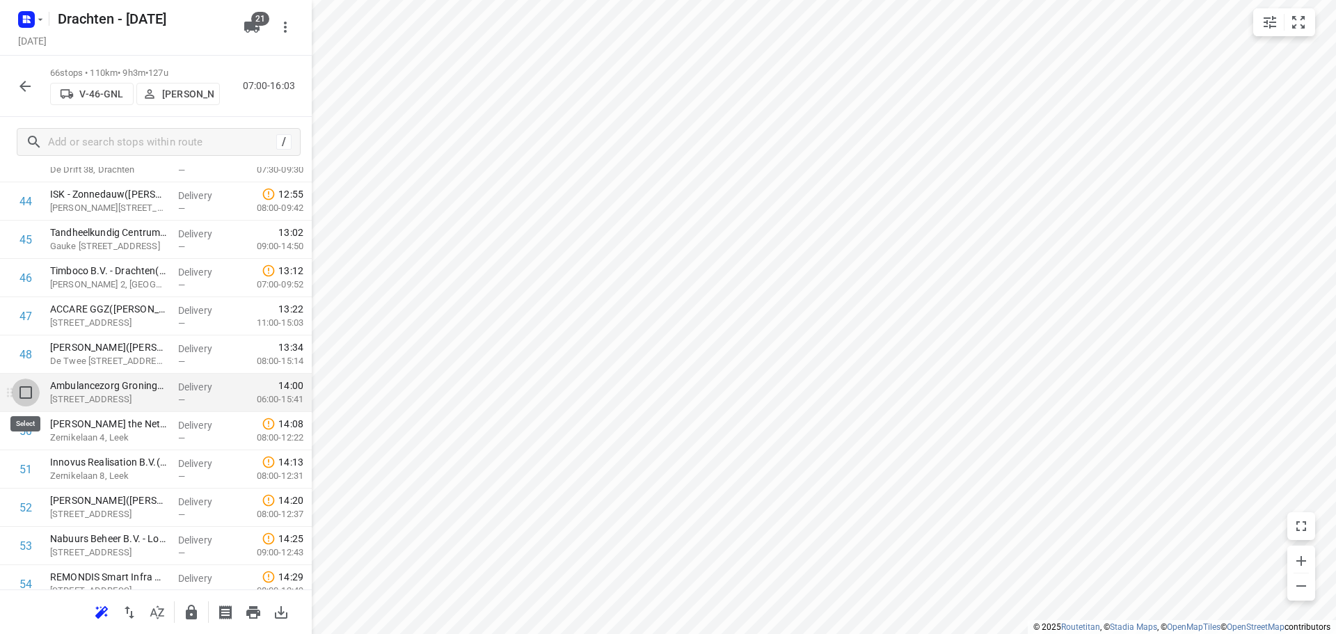
click at [26, 390] on input "checkbox" at bounding box center [26, 393] width 28 height 28
checkbox input "true"
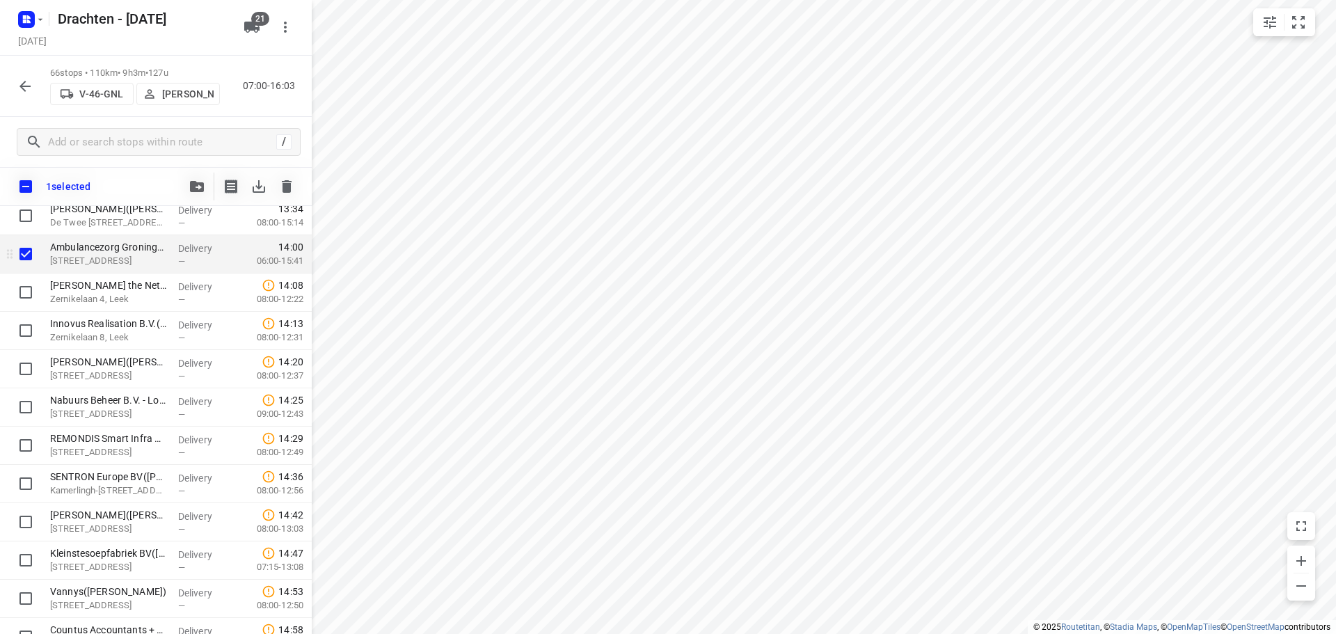
scroll to position [1758, 0]
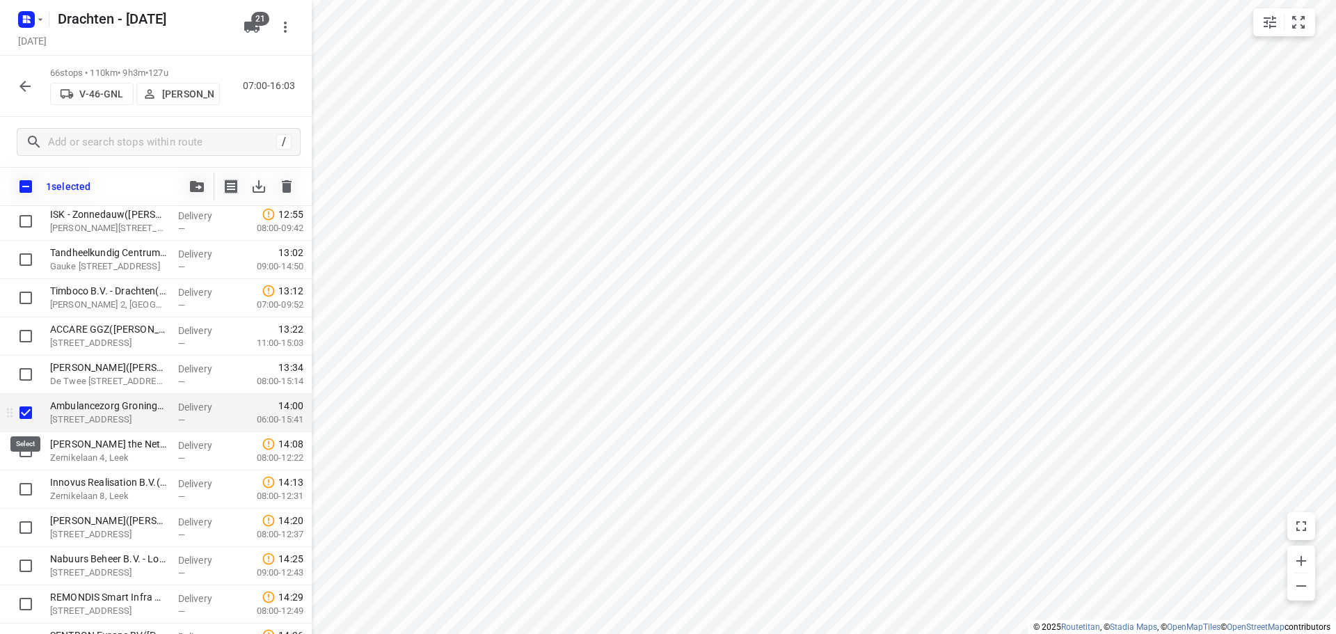
click at [25, 410] on input "checkbox" at bounding box center [26, 413] width 28 height 28
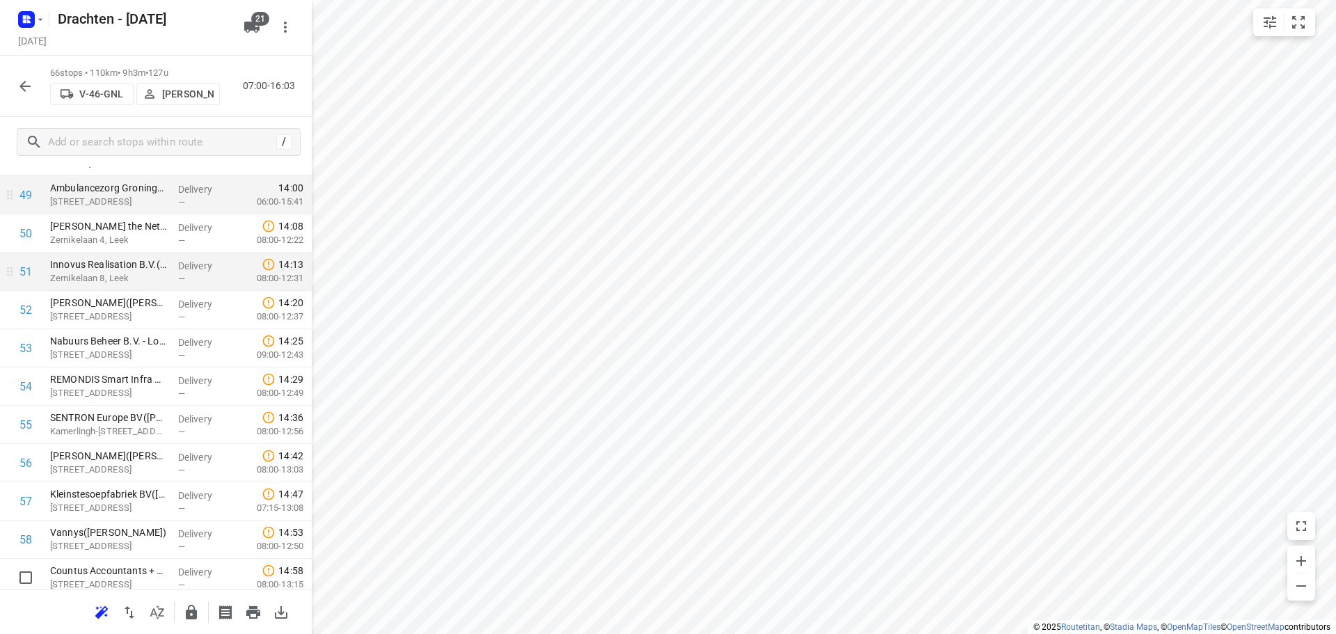
scroll to position [2251, 0]
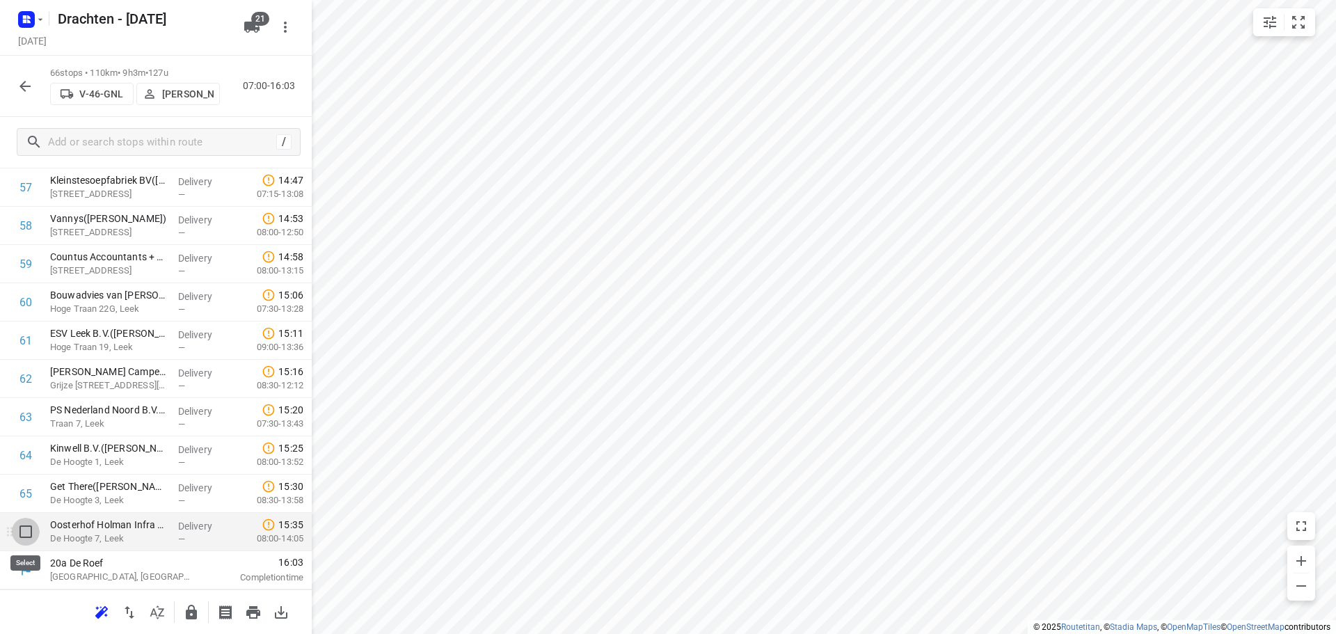
click at [29, 530] on input "checkbox" at bounding box center [26, 532] width 28 height 28
checkbox input "true"
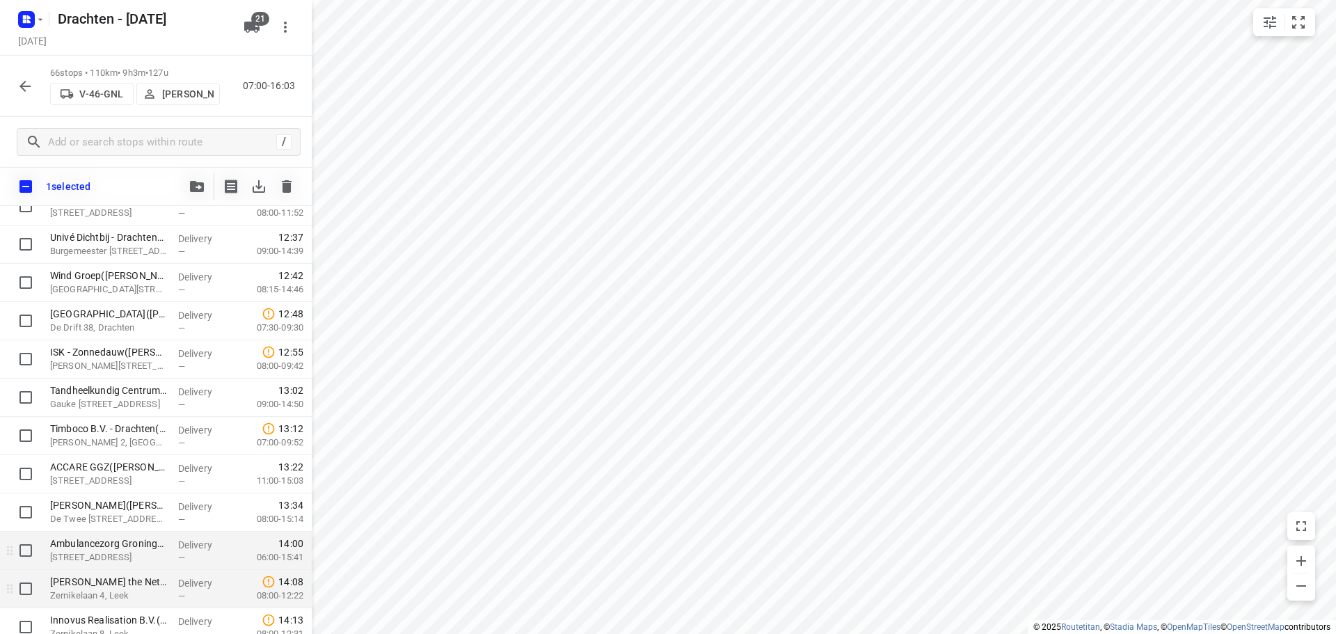
scroll to position [1619, 0]
click at [24, 551] on input "checkbox" at bounding box center [26, 552] width 28 height 28
checkbox input "true"
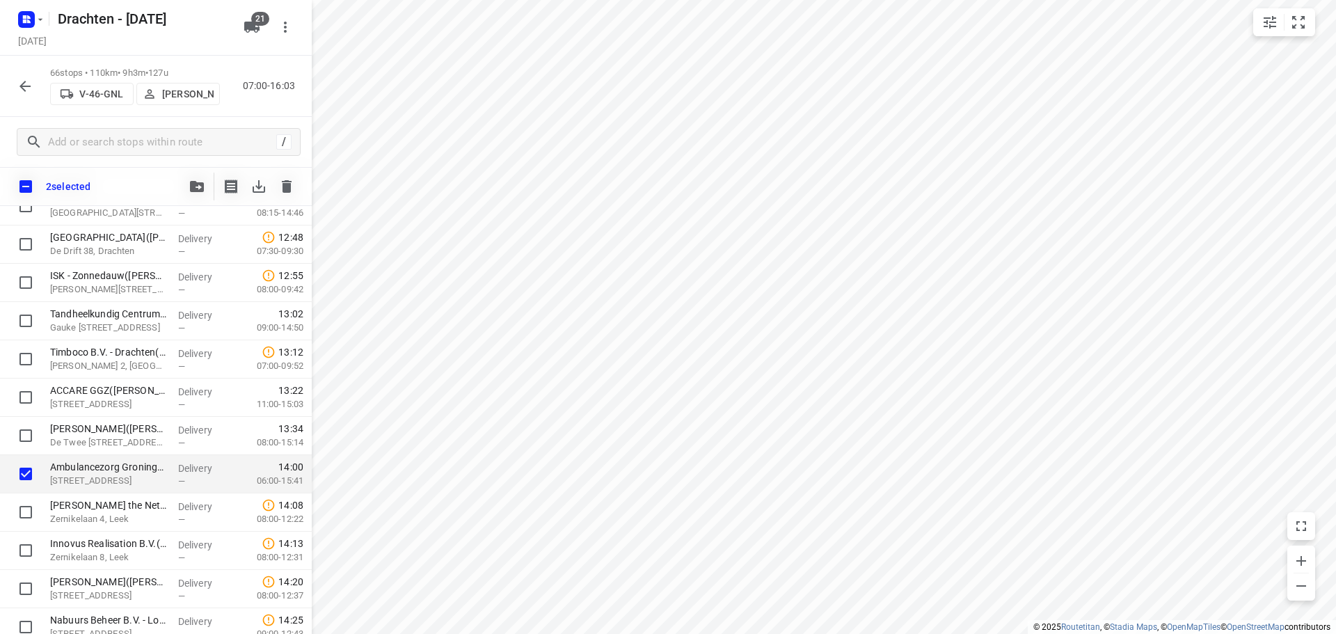
scroll to position [1897, 0]
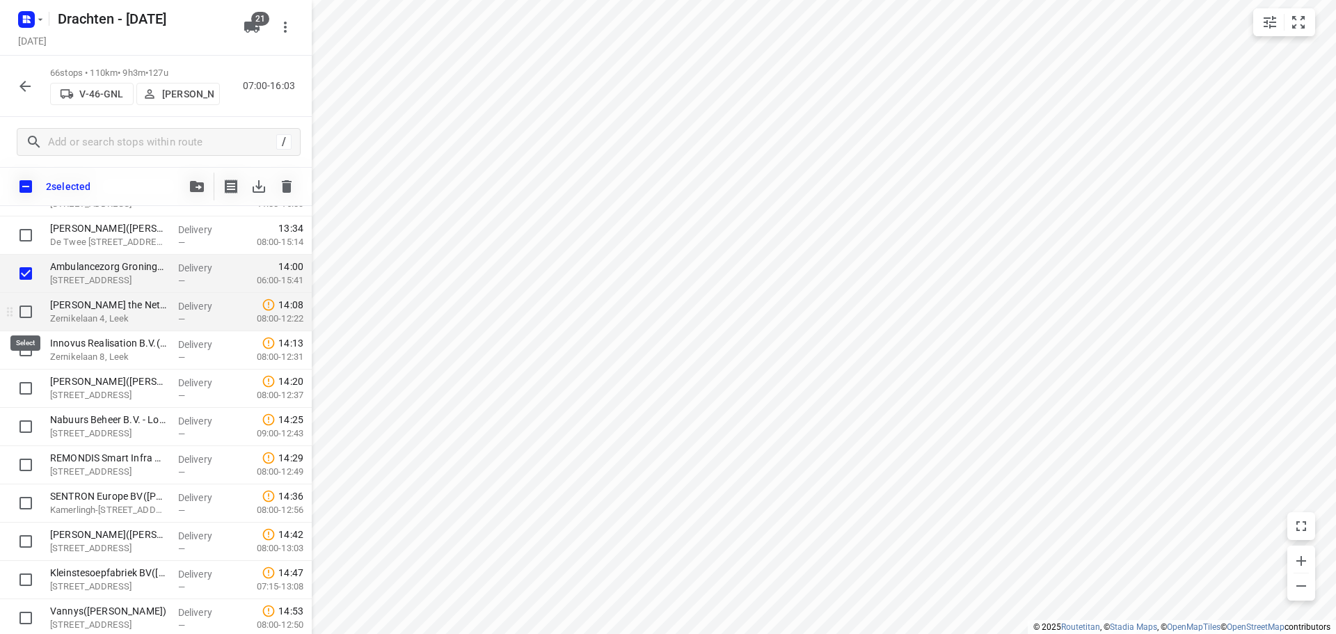
click at [22, 317] on input "checkbox" at bounding box center [26, 312] width 28 height 28
checkbox input "true"
click at [25, 349] on input "checkbox" at bounding box center [26, 350] width 28 height 28
checkbox input "true"
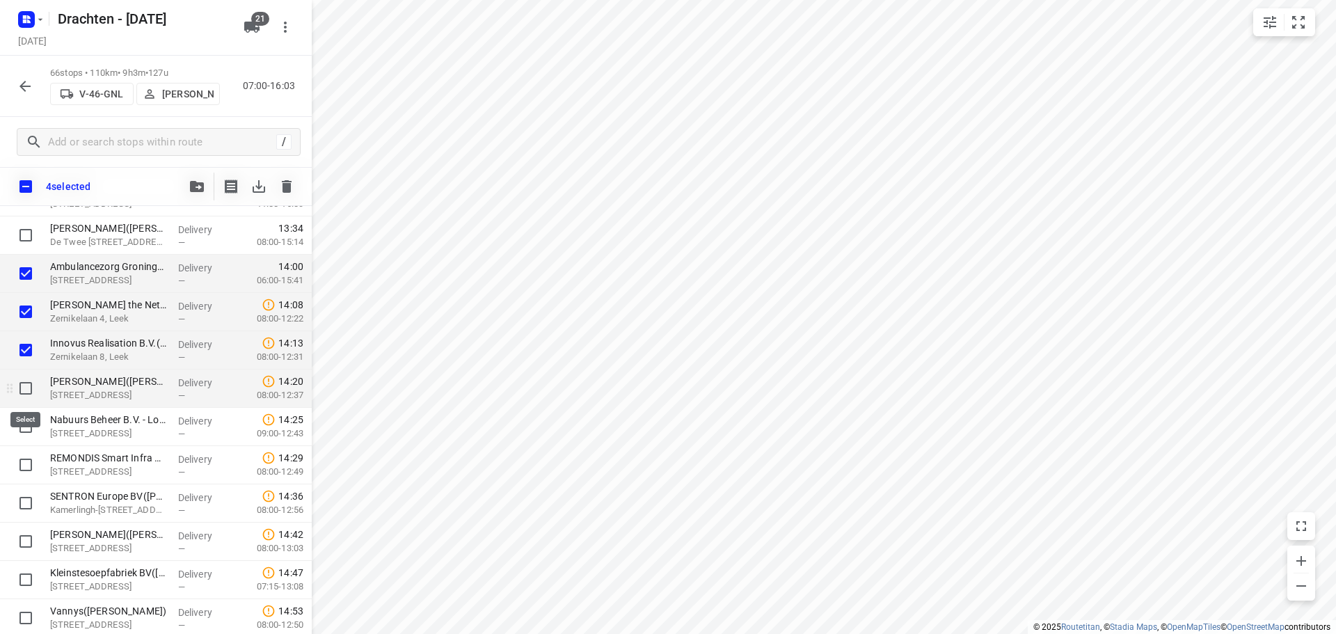
click at [29, 390] on input "checkbox" at bounding box center [26, 388] width 28 height 28
checkbox input "true"
click at [26, 424] on input "checkbox" at bounding box center [26, 427] width 28 height 28
checkbox input "true"
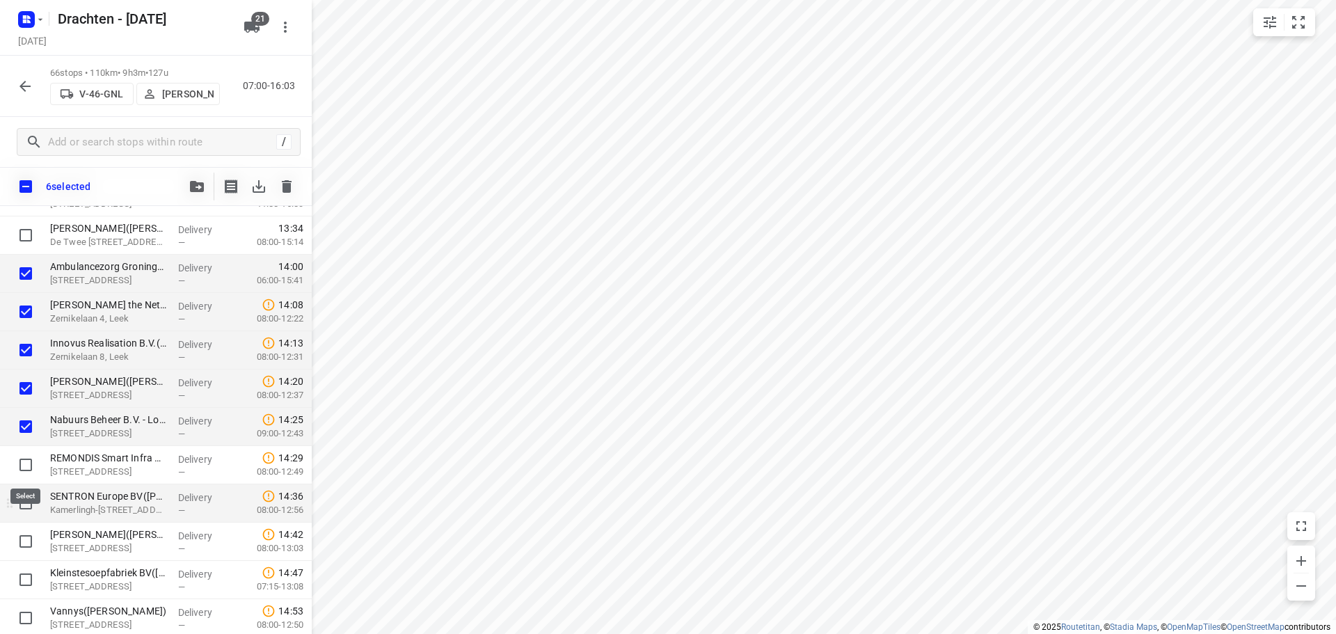
drag, startPoint x: 21, startPoint y: 466, endPoint x: 26, endPoint y: 486, distance: 20.3
click at [21, 467] on input "checkbox" at bounding box center [26, 465] width 28 height 28
checkbox input "true"
click at [29, 503] on input "checkbox" at bounding box center [26, 503] width 28 height 28
checkbox input "true"
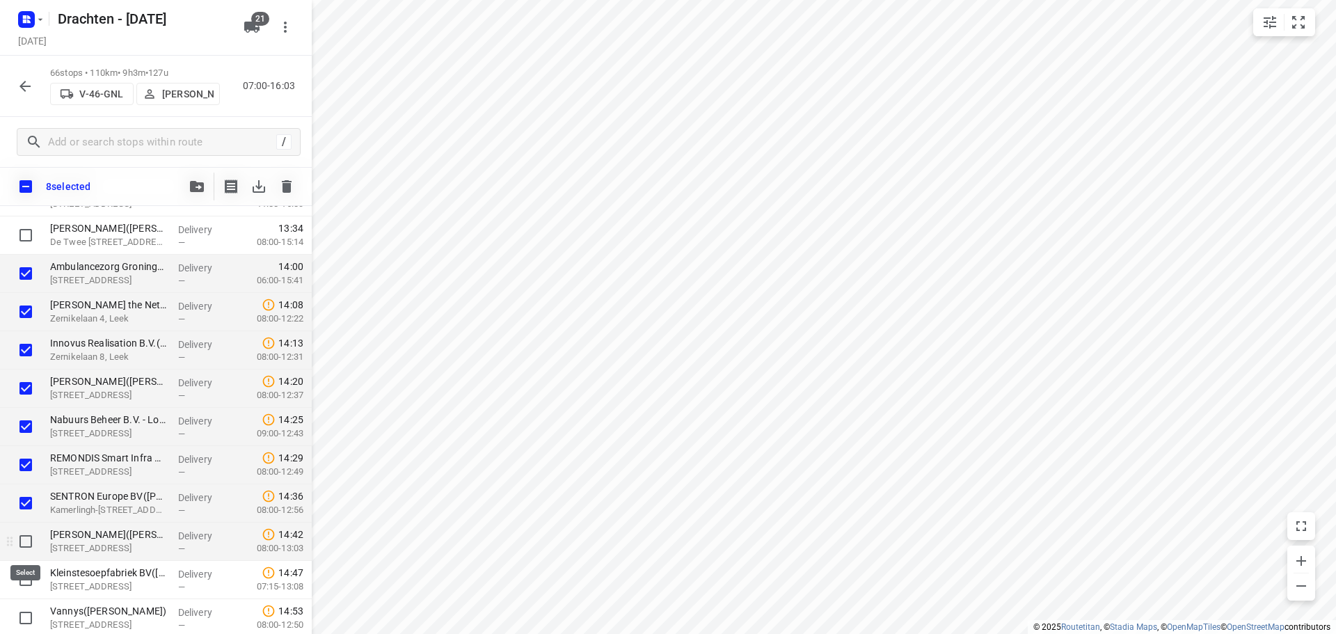
drag, startPoint x: 23, startPoint y: 536, endPoint x: 26, endPoint y: 555, distance: 19.0
click at [23, 539] on input "checkbox" at bounding box center [26, 541] width 28 height 28
checkbox input "true"
click at [26, 583] on input "checkbox" at bounding box center [26, 580] width 28 height 28
checkbox input "true"
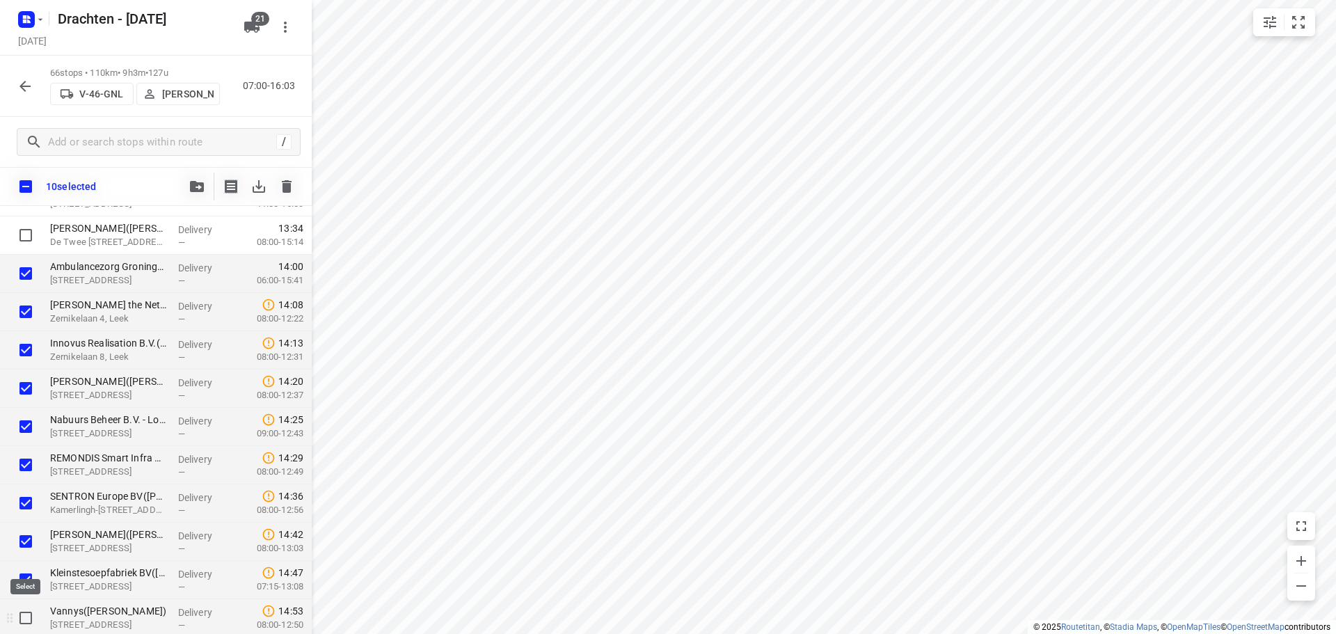
click at [26, 614] on input "checkbox" at bounding box center [26, 618] width 28 height 28
checkbox input "true"
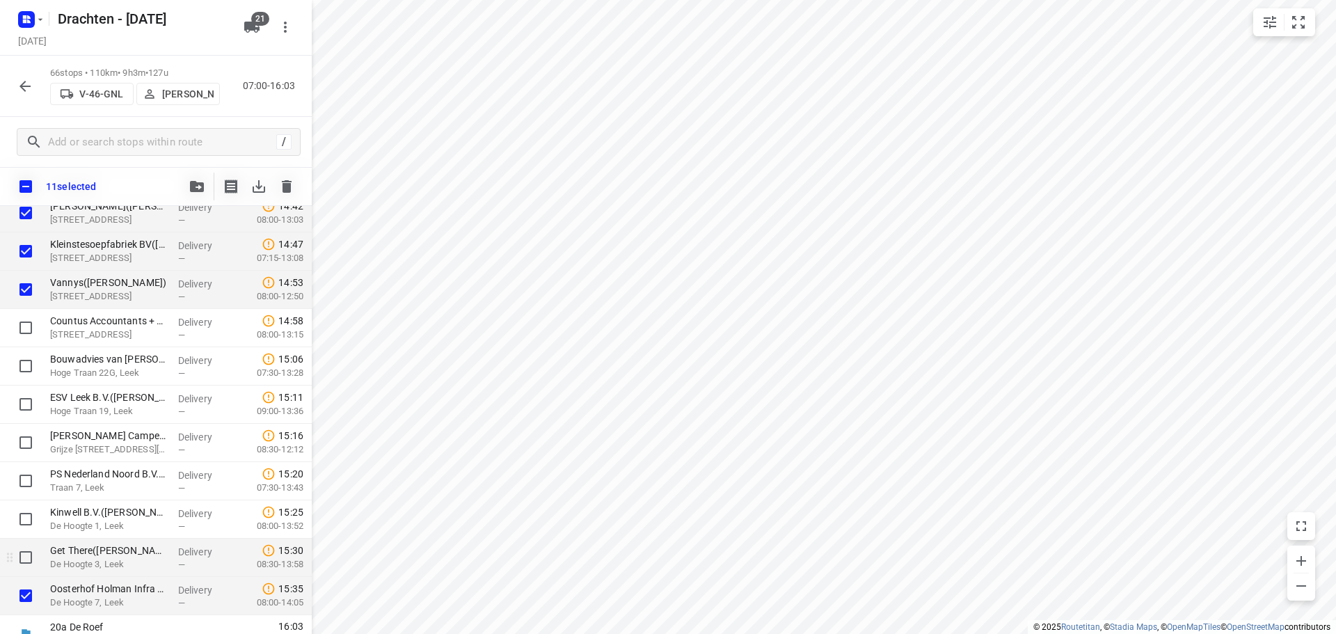
scroll to position [2245, 0]
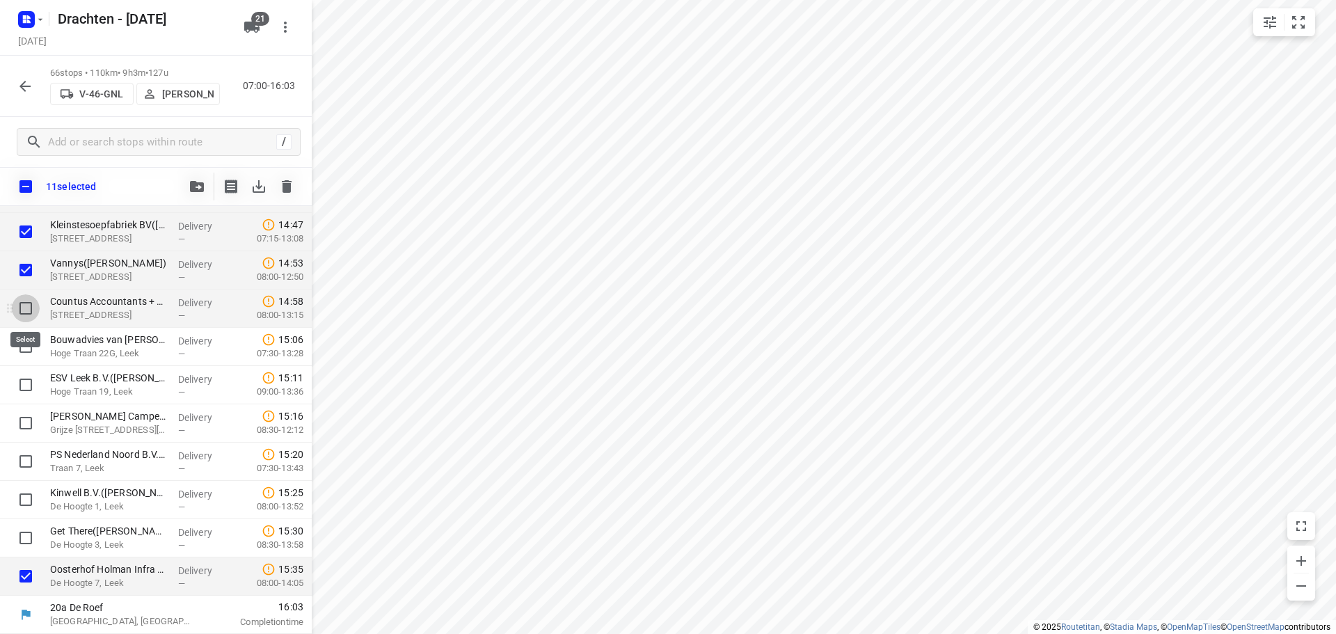
click at [29, 304] on input "checkbox" at bounding box center [26, 308] width 28 height 28
checkbox input "true"
click at [21, 350] on input "checkbox" at bounding box center [26, 347] width 28 height 28
checkbox input "true"
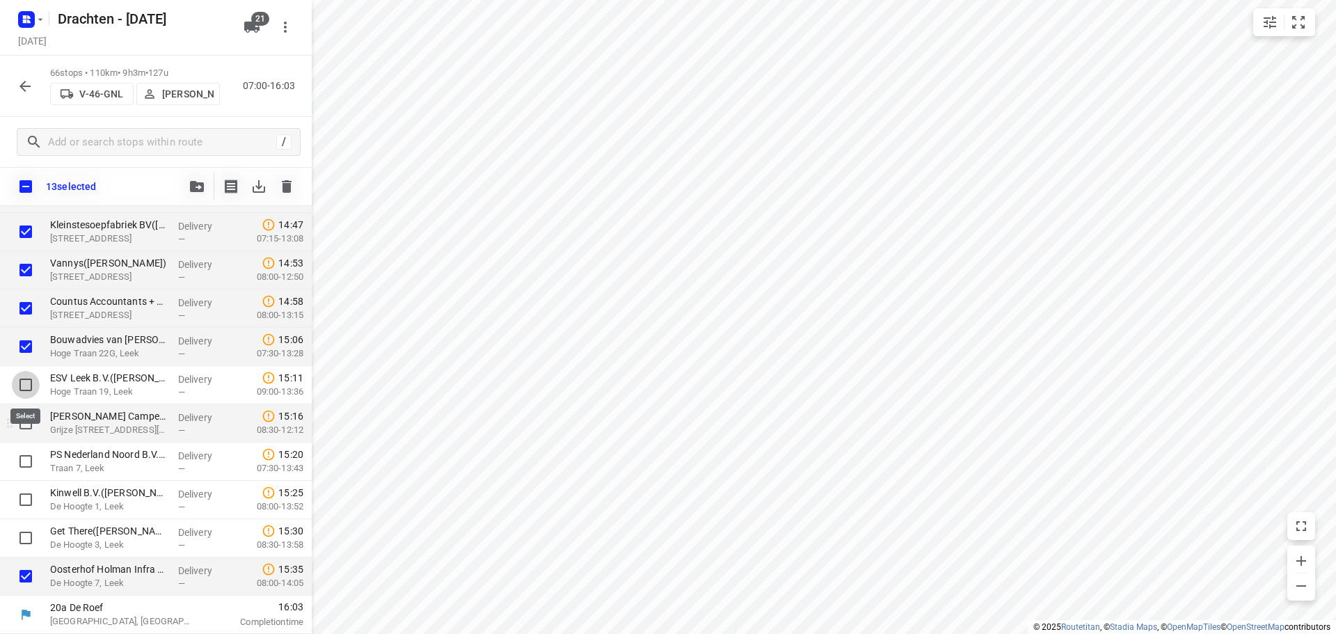
drag, startPoint x: 21, startPoint y: 382, endPoint x: 27, endPoint y: 408, distance: 27.2
click at [20, 383] on input "checkbox" at bounding box center [26, 385] width 28 height 28
checkbox input "true"
click at [27, 427] on input "checkbox" at bounding box center [26, 423] width 28 height 28
checkbox input "true"
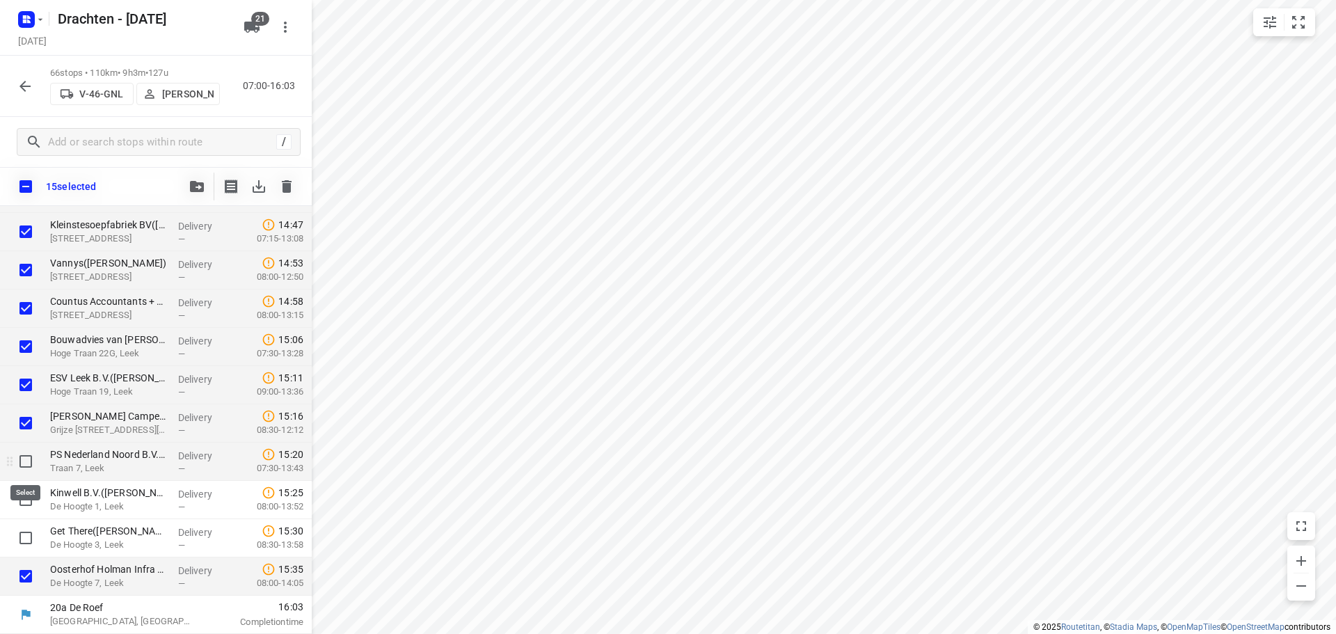
click at [26, 464] on input "checkbox" at bounding box center [26, 461] width 28 height 28
checkbox input "true"
click at [26, 501] on input "checkbox" at bounding box center [26, 500] width 28 height 28
checkbox input "true"
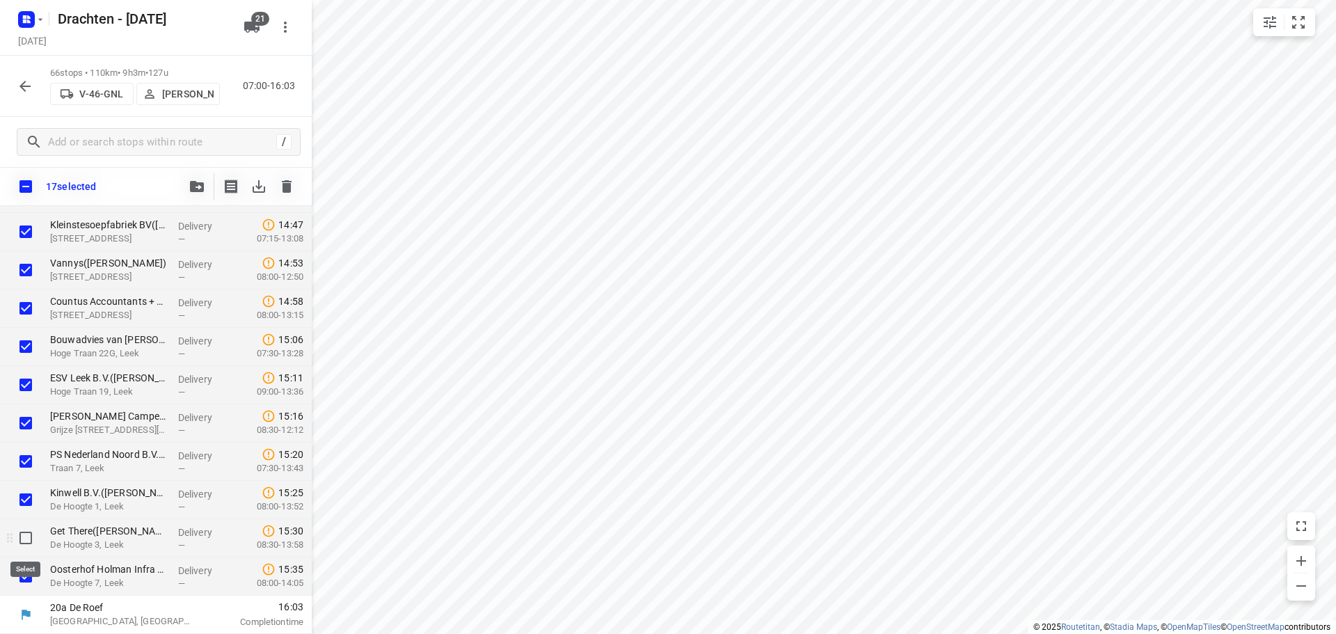
click at [26, 535] on input "checkbox" at bounding box center [26, 538] width 28 height 28
checkbox input "true"
click at [198, 188] on icon "button" at bounding box center [197, 186] width 14 height 11
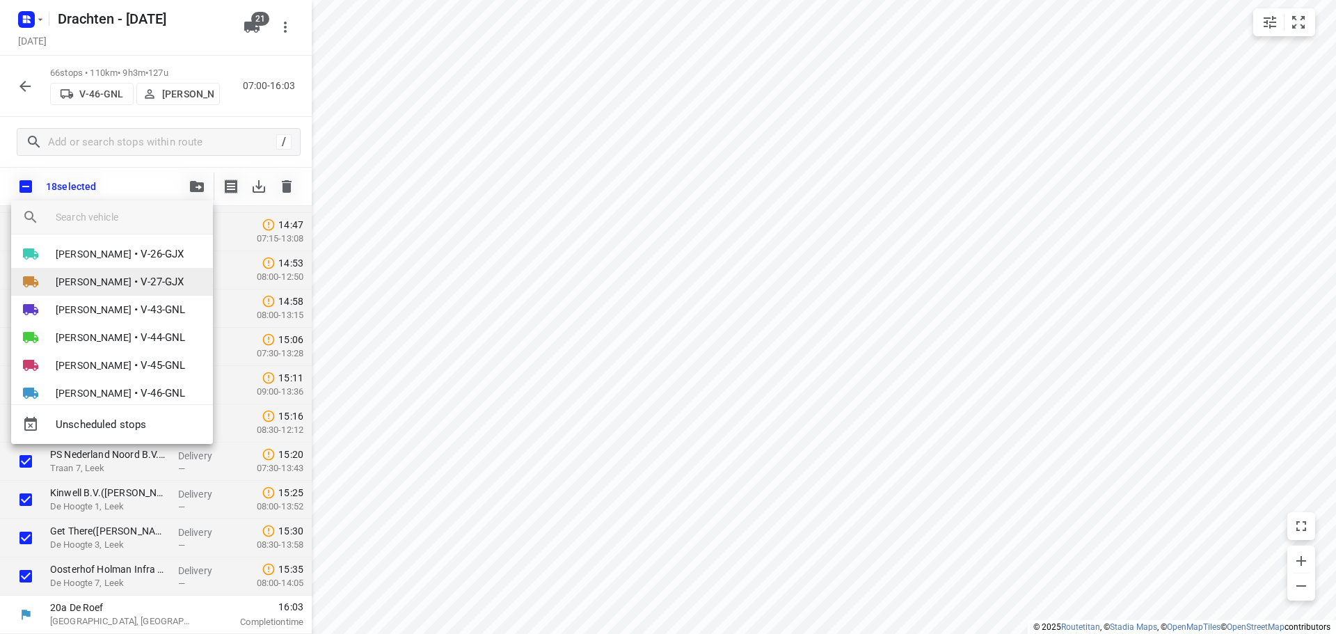
scroll to position [95, 0]
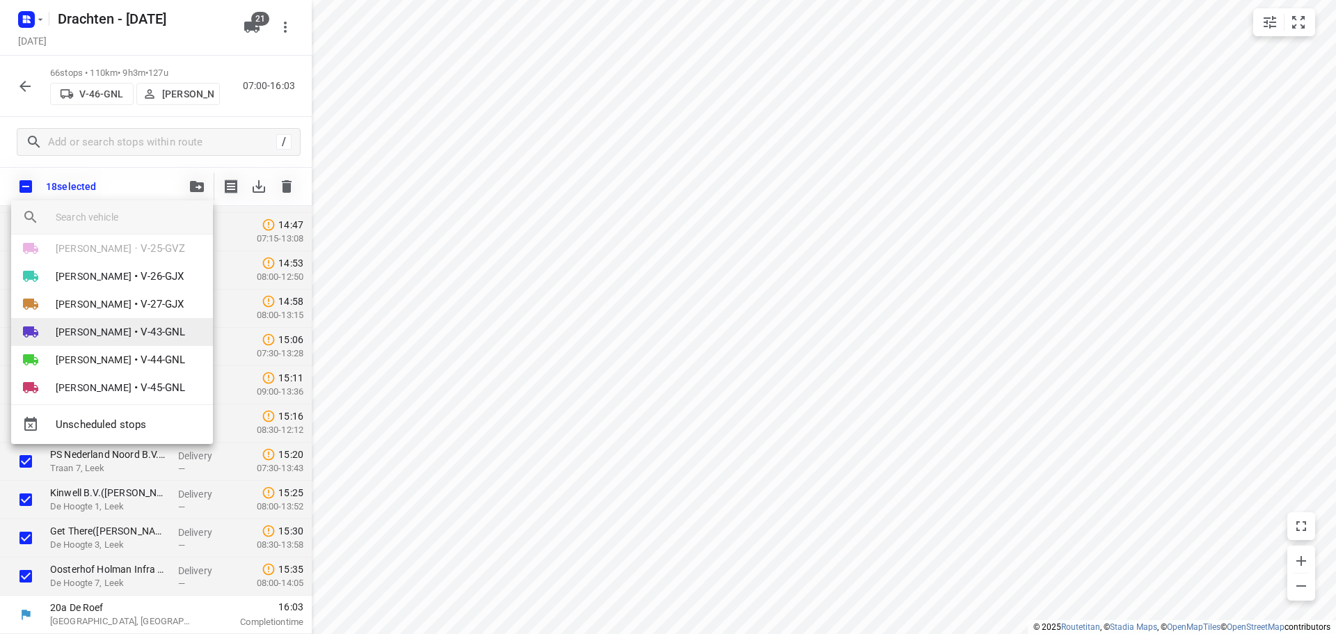
click at [104, 329] on span "Henk Hooijenga" at bounding box center [94, 332] width 76 height 14
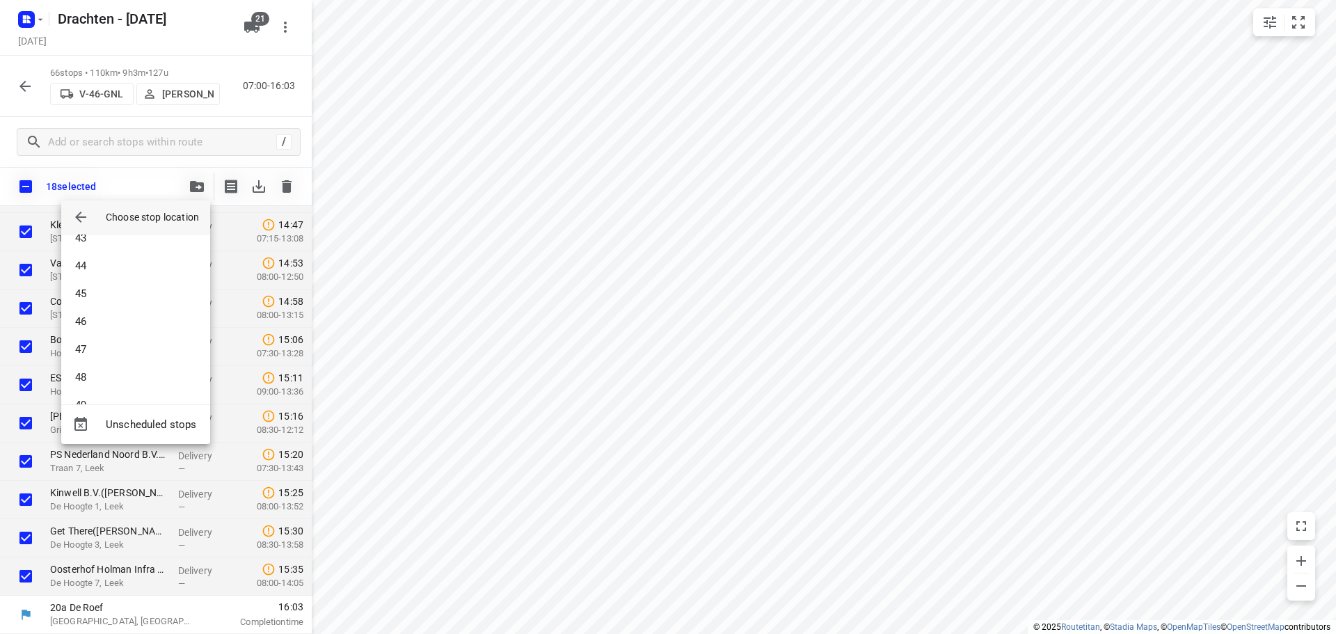
scroll to position [1322, 0]
click at [102, 380] on li "53" at bounding box center [135, 379] width 149 height 28
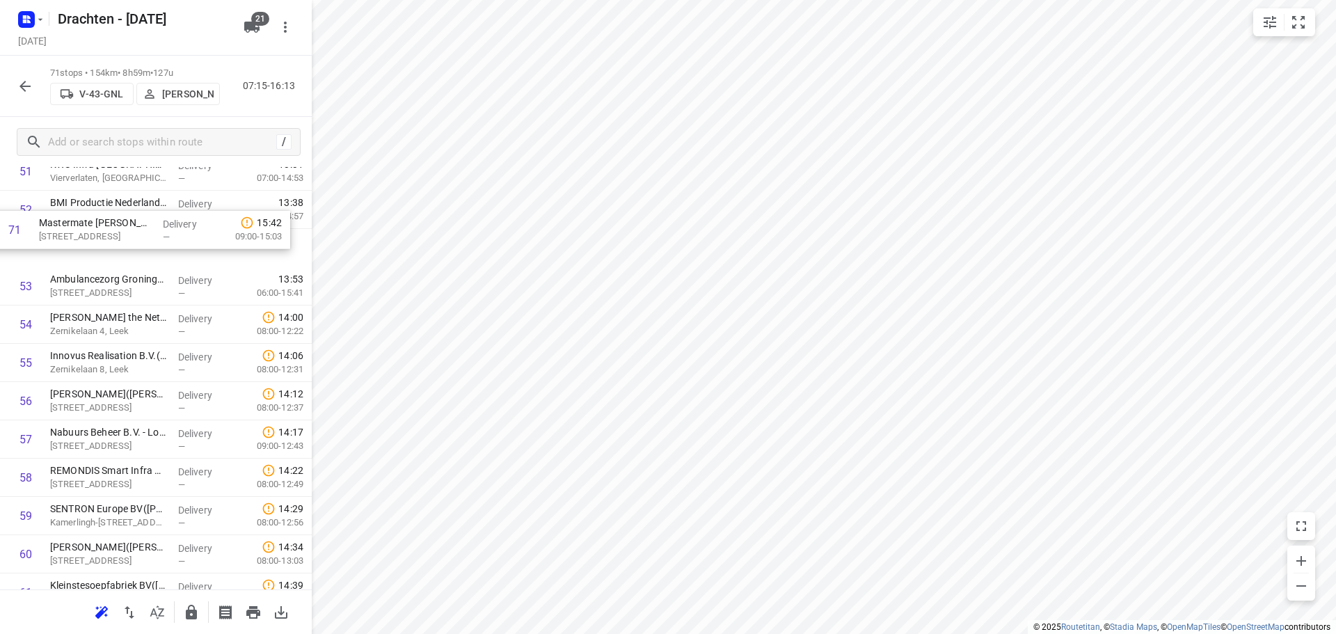
scroll to position [1981, 0]
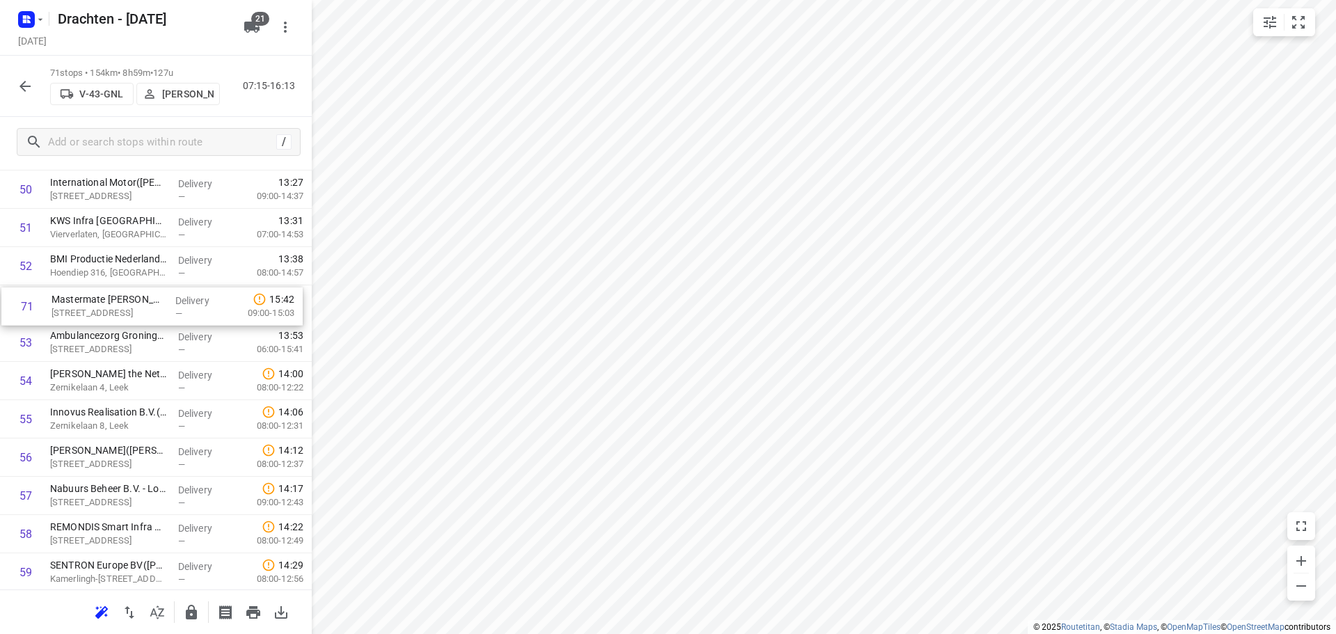
drag, startPoint x: 124, startPoint y: 534, endPoint x: 126, endPoint y: 302, distance: 231.7
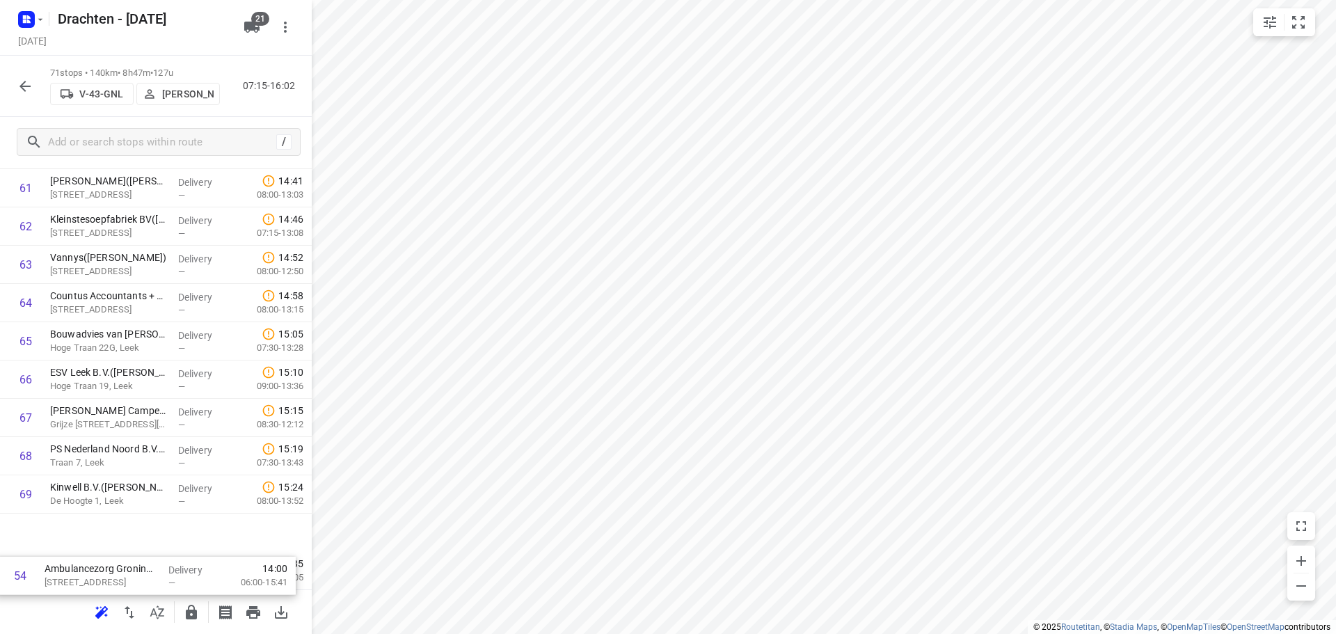
scroll to position [2442, 0]
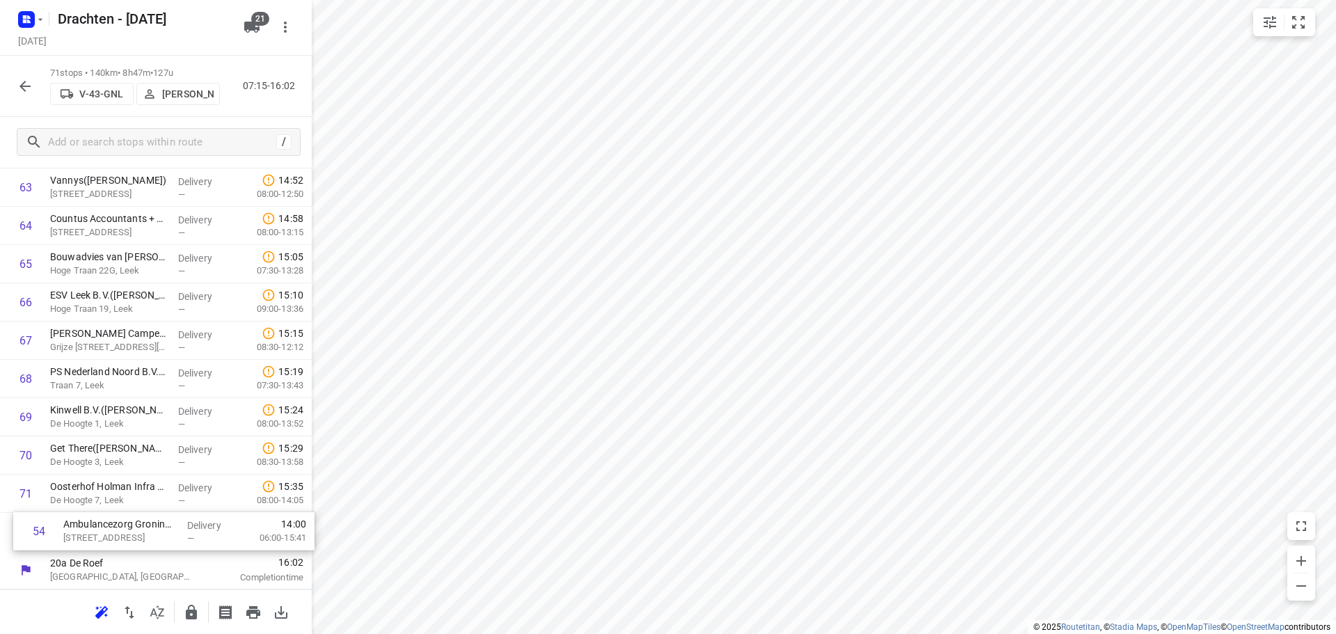
drag, startPoint x: 70, startPoint y: 343, endPoint x: 83, endPoint y: 535, distance: 192.5
click at [192, 614] on icon "button" at bounding box center [191, 612] width 17 height 17
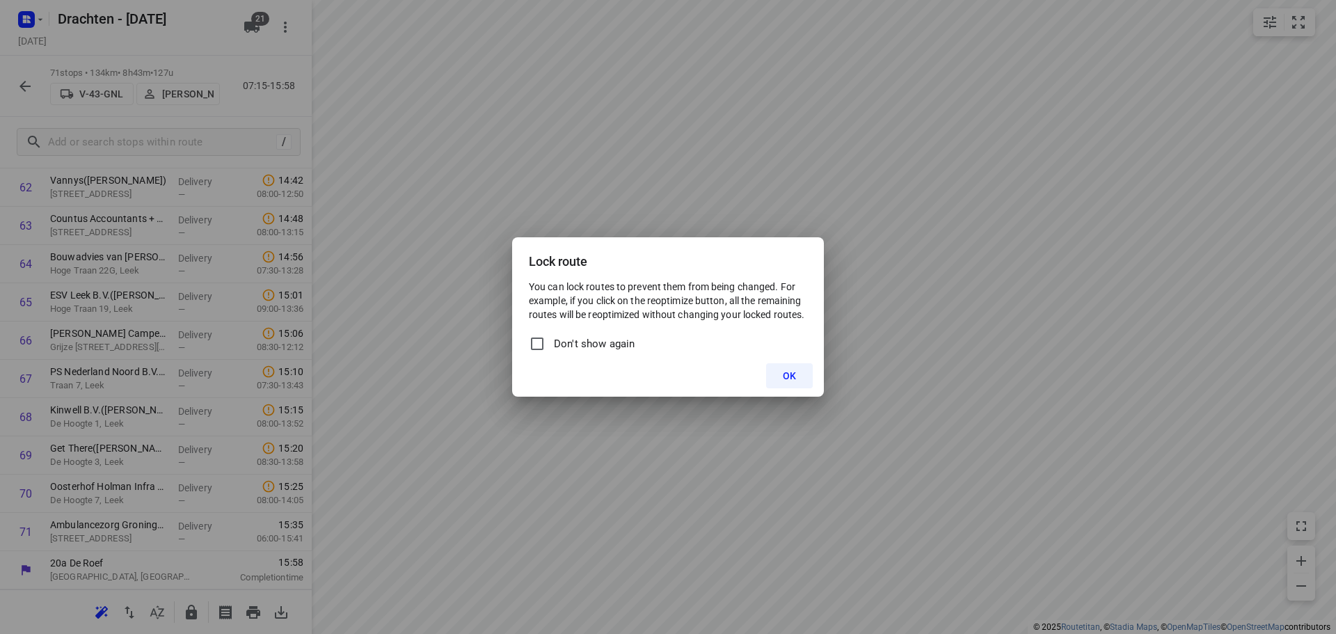
click at [789, 379] on span "OK" at bounding box center [789, 375] width 13 height 11
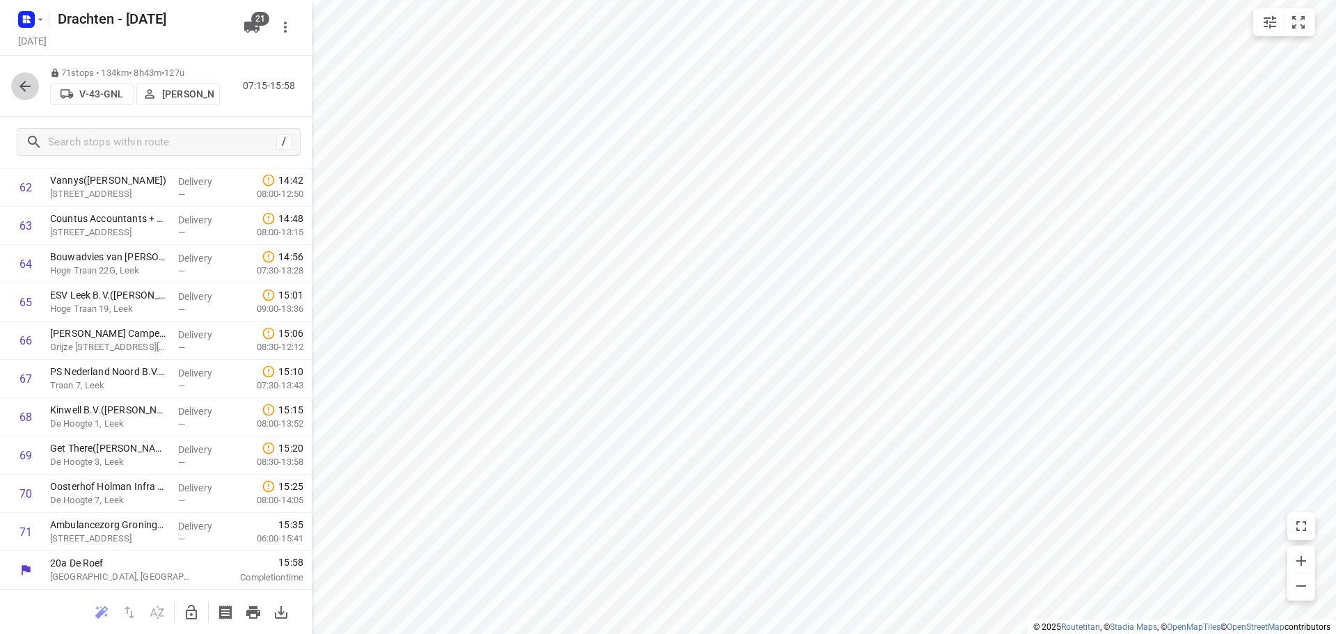
click at [31, 87] on icon "button" at bounding box center [25, 86] width 17 height 17
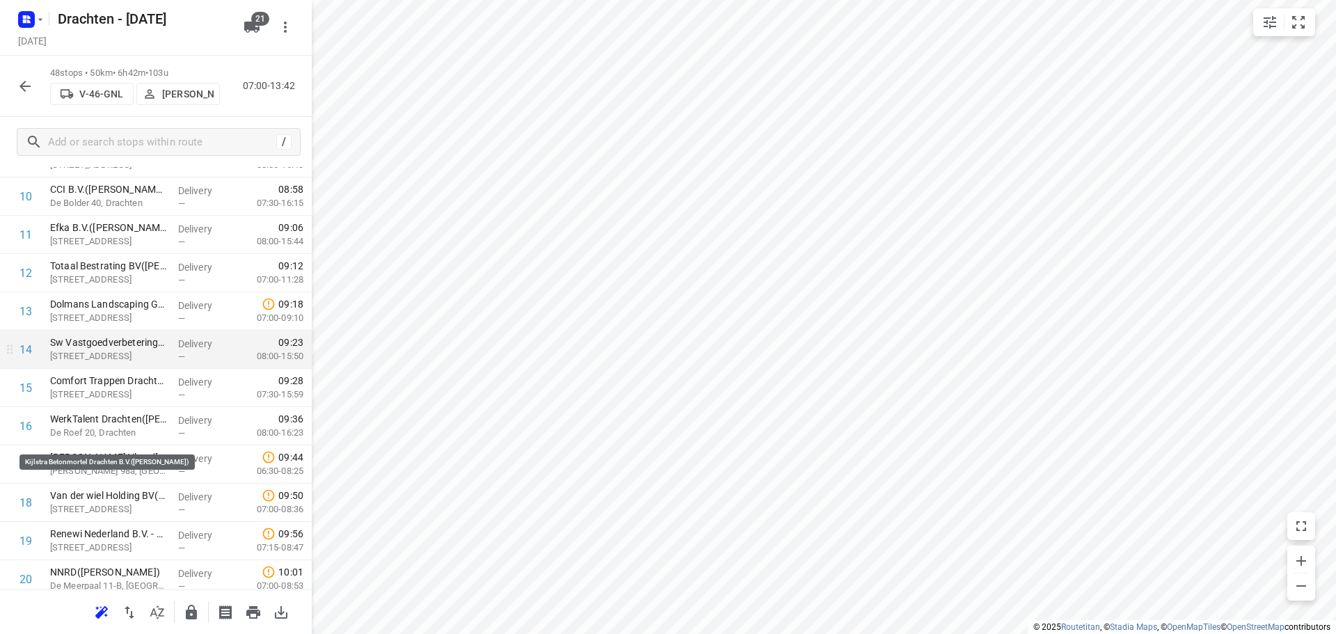
scroll to position [626, 0]
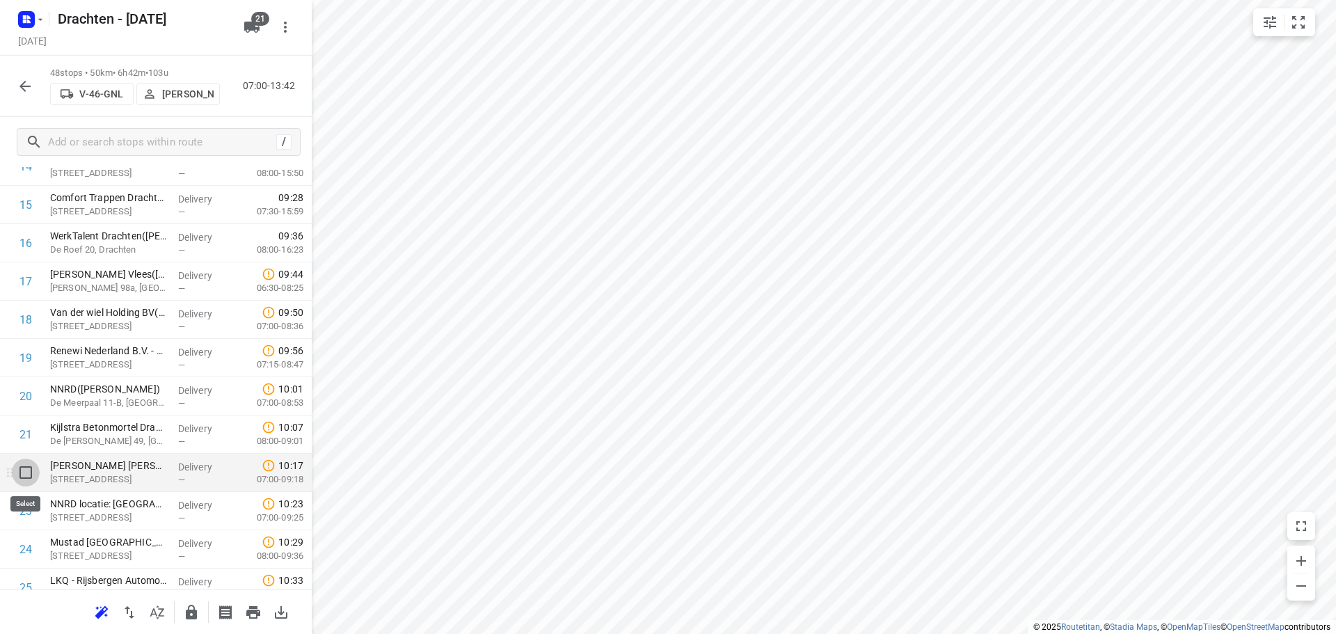
click at [29, 475] on input "checkbox" at bounding box center [26, 473] width 28 height 28
checkbox input "true"
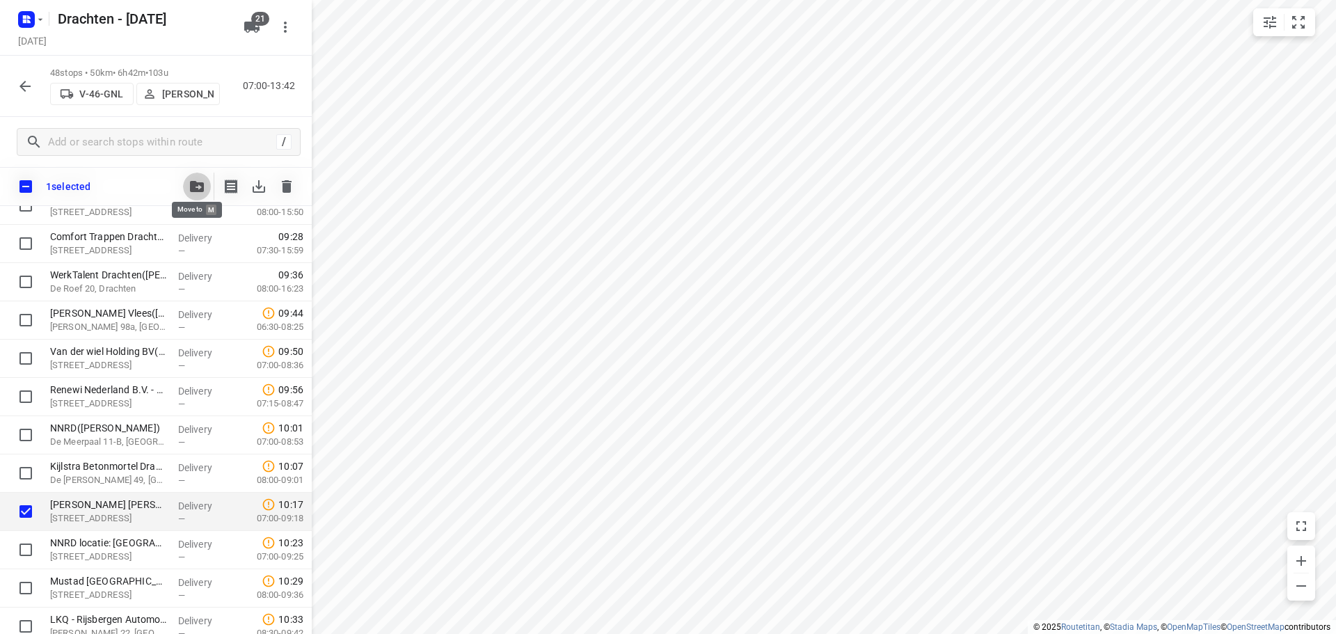
click at [196, 182] on icon "button" at bounding box center [197, 186] width 14 height 11
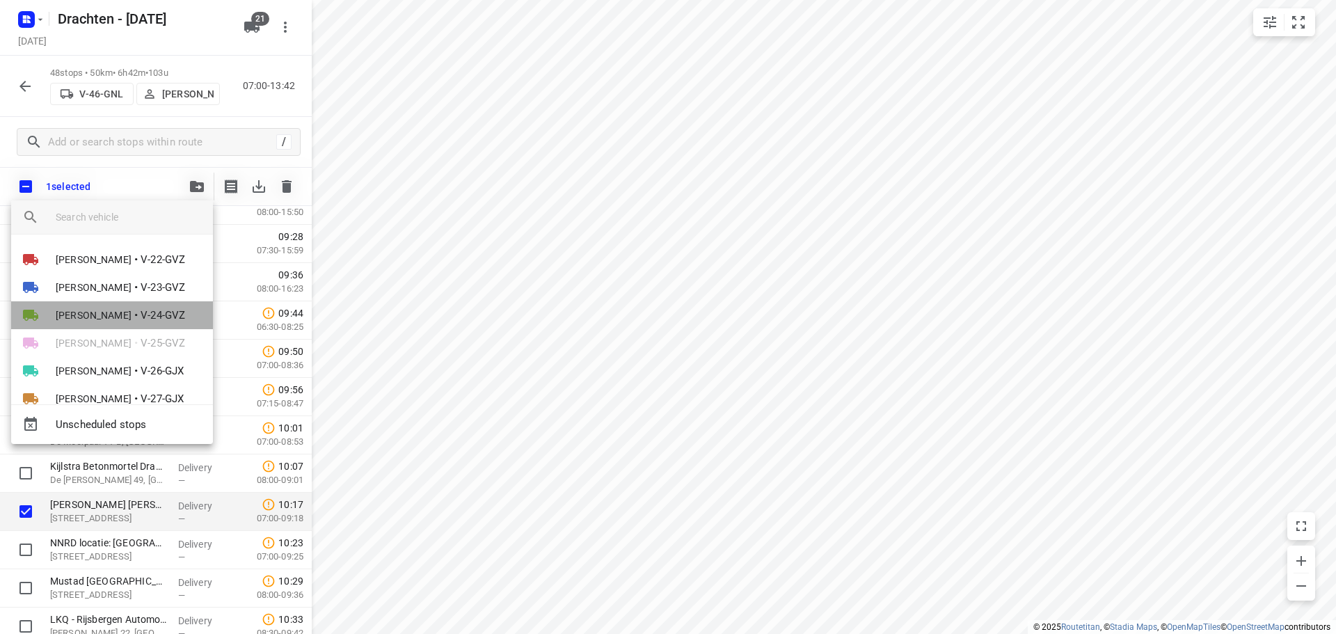
click at [102, 312] on span "Simone Douma" at bounding box center [94, 315] width 76 height 14
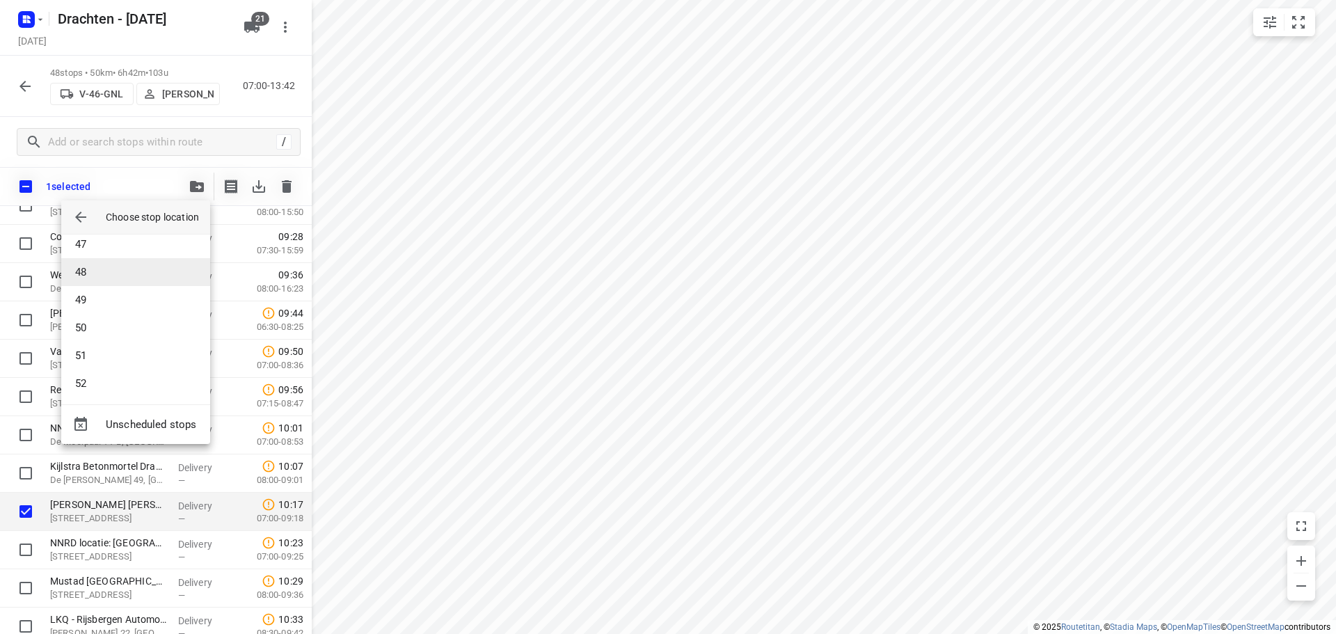
scroll to position [1280, 0]
click at [109, 365] on li "51" at bounding box center [135, 365] width 149 height 28
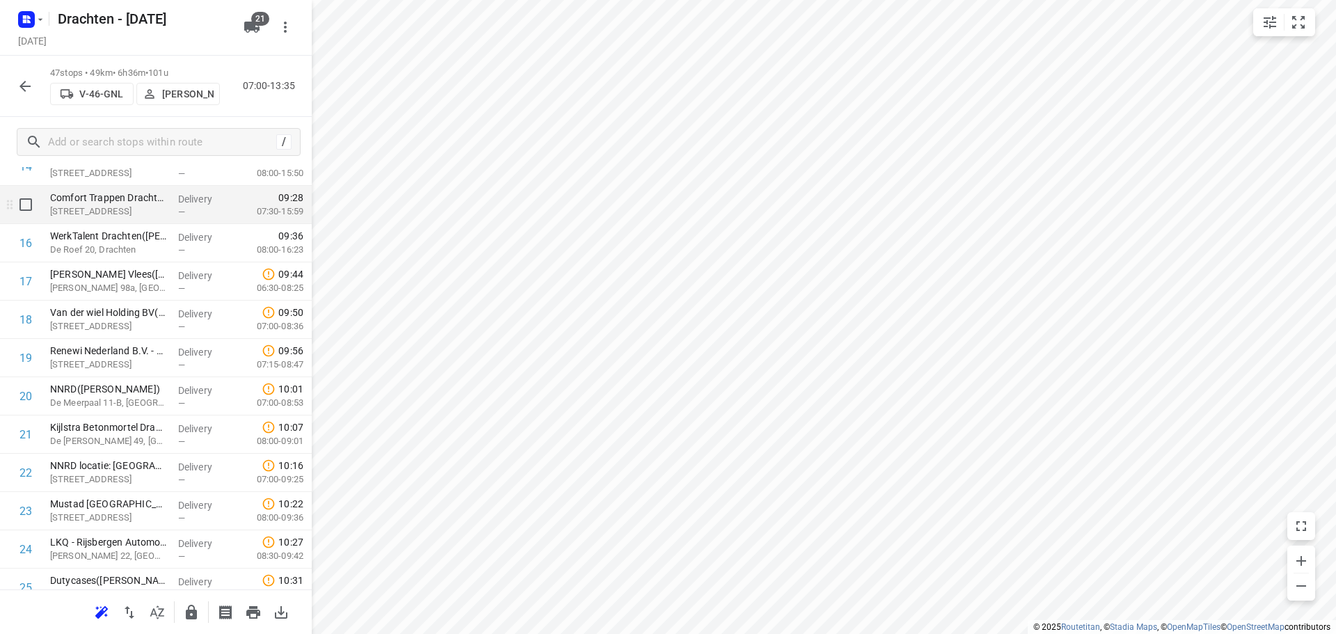
click at [247, 219] on div "i © 2025 Routetitan , © Stadia Maps , © OpenMapTiles © OpenStreetMap contributo…" at bounding box center [668, 317] width 1336 height 634
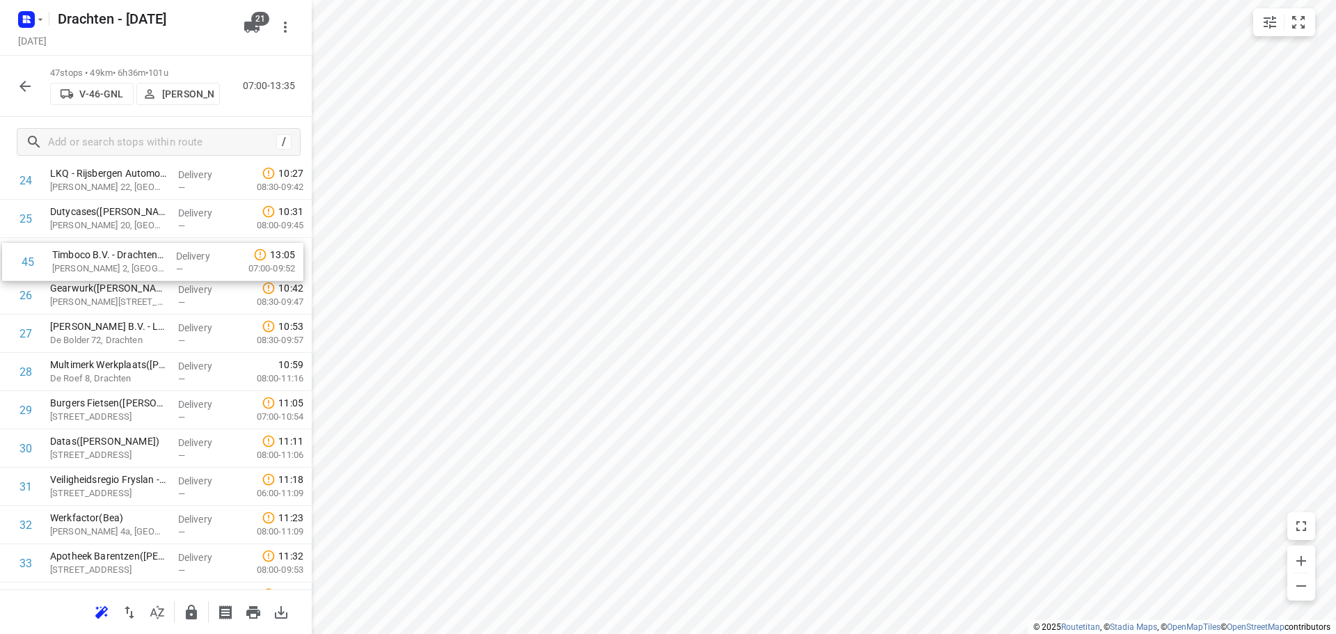
scroll to position [988, 0]
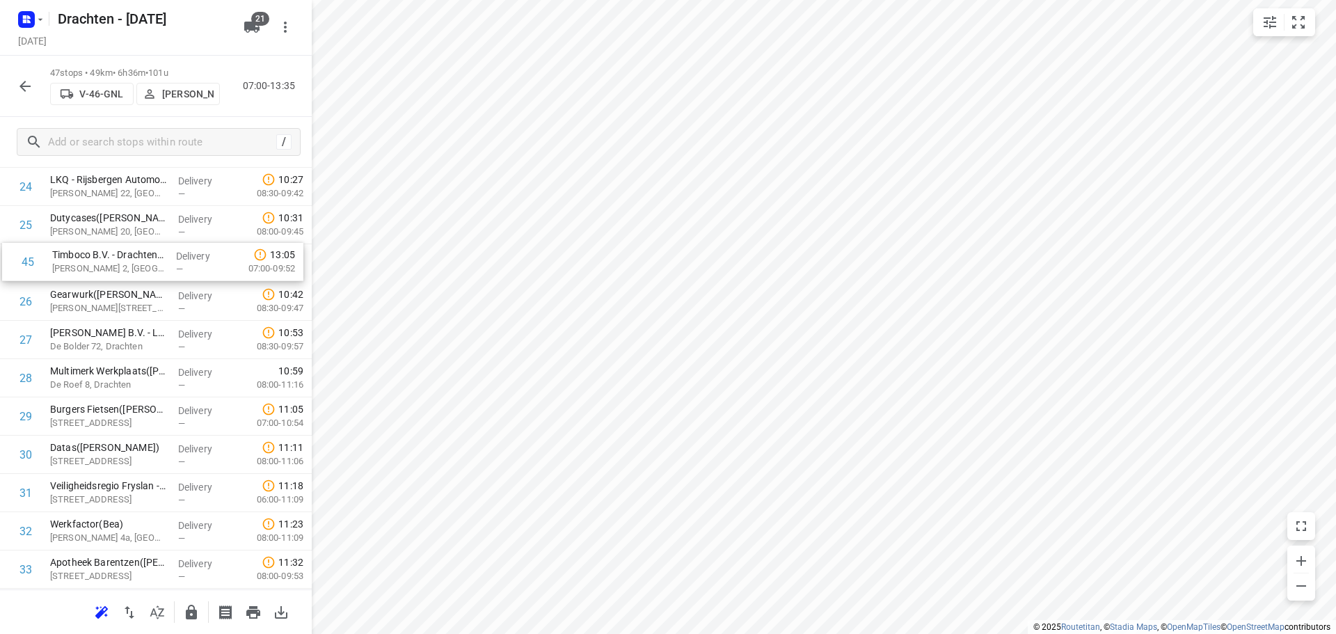
drag, startPoint x: 120, startPoint y: 465, endPoint x: 122, endPoint y: 268, distance: 196.9
click at [122, 268] on div "1 👷🏻 Sparck Technologies BV(Sparck Technologies BV) De Tijen 3, Drachten Delive…" at bounding box center [156, 186] width 312 height 1799
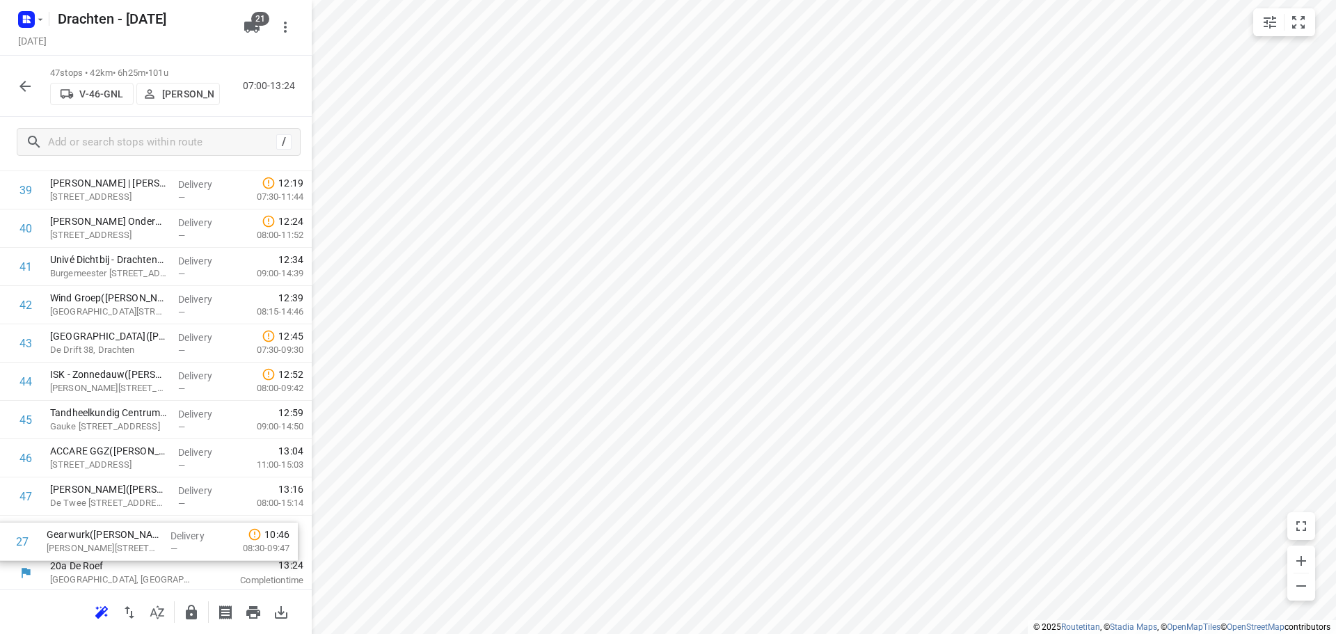
scroll to position [1524, 0]
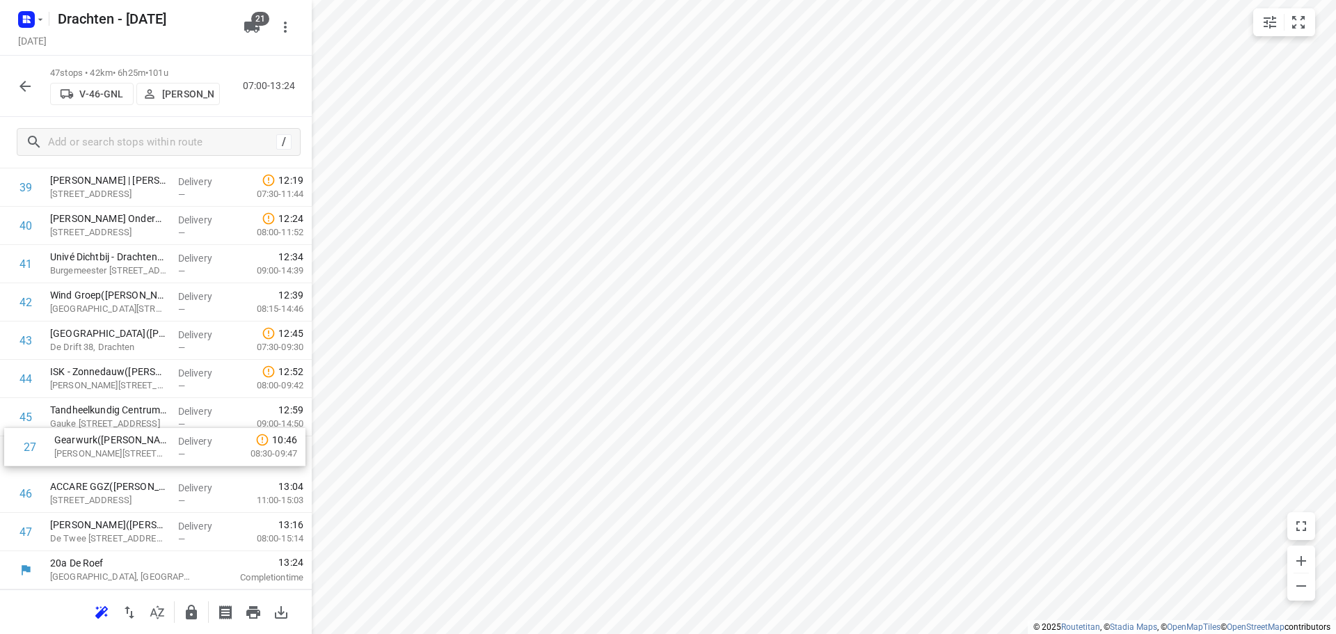
drag, startPoint x: 101, startPoint y: 311, endPoint x: 106, endPoint y: 459, distance: 148.3
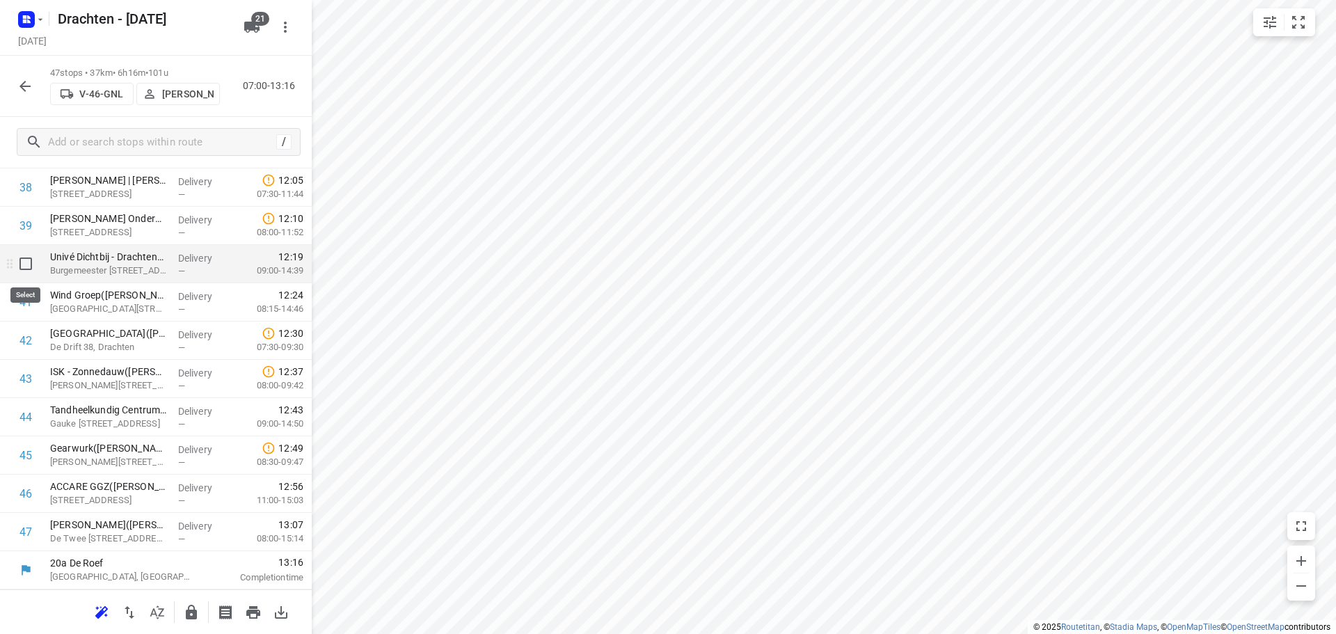
click at [26, 264] on input "checkbox" at bounding box center [26, 264] width 28 height 28
checkbox input "true"
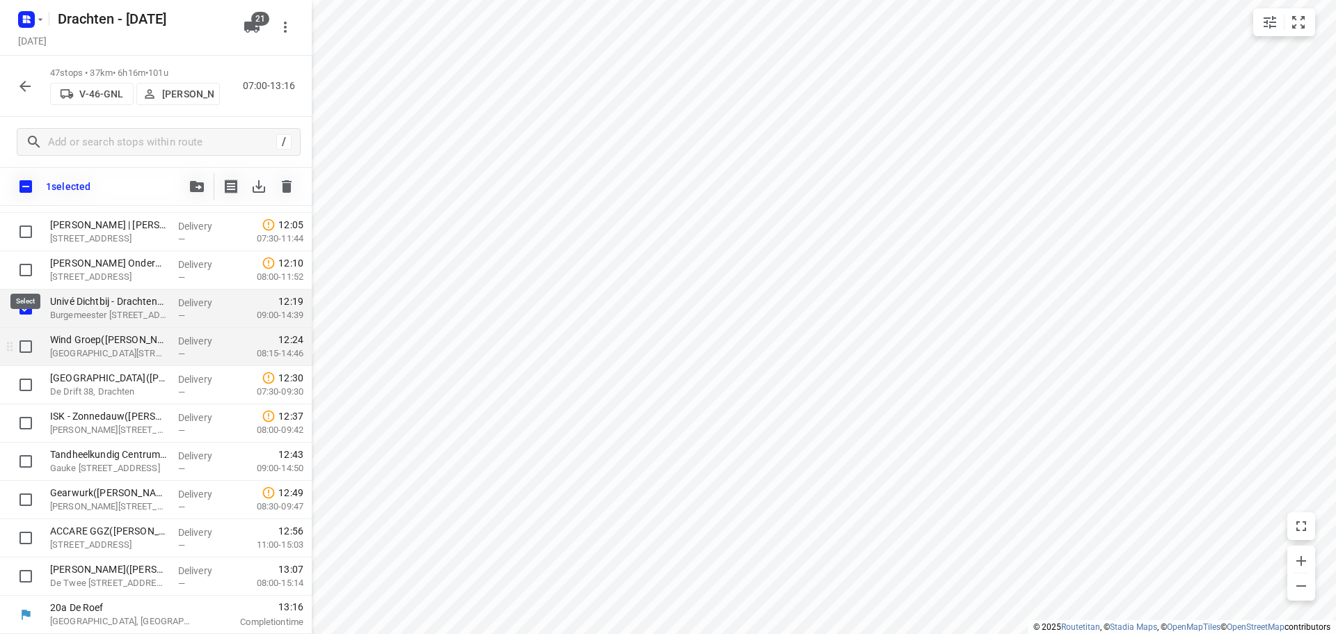
scroll to position [1518, 0]
click at [28, 351] on input "checkbox" at bounding box center [26, 347] width 28 height 28
checkbox input "true"
click at [22, 389] on input "checkbox" at bounding box center [26, 385] width 28 height 28
checkbox input "true"
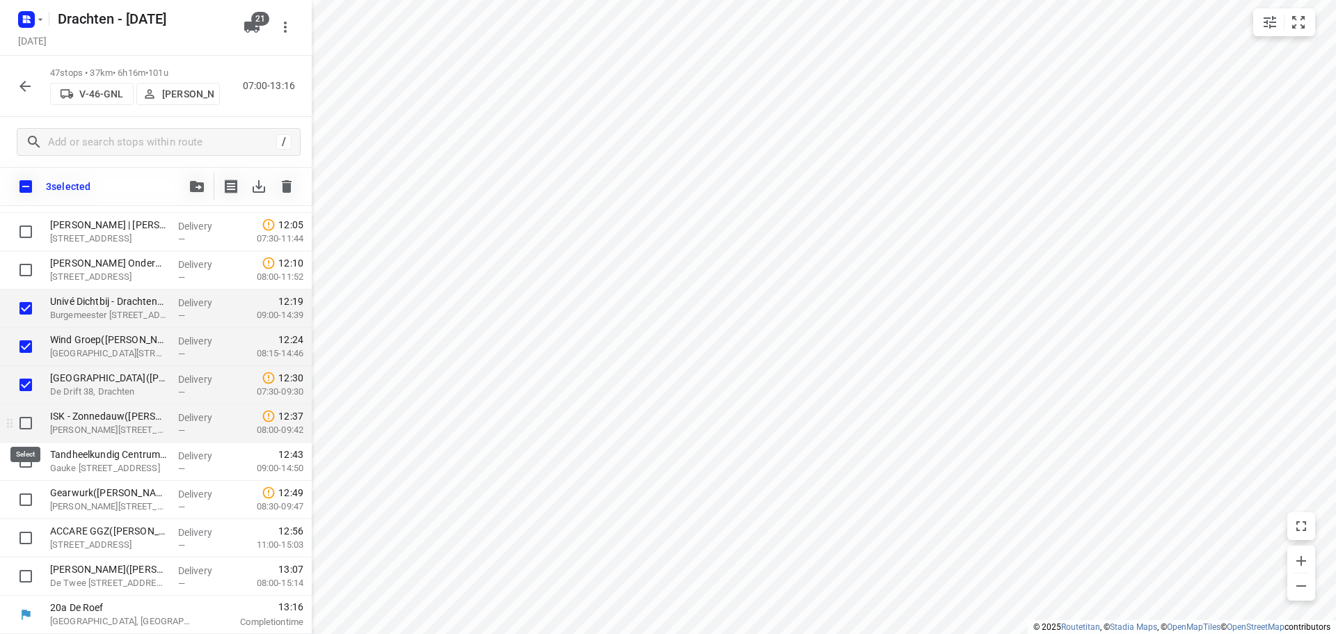
click at [22, 424] on input "checkbox" at bounding box center [26, 423] width 28 height 28
checkbox input "true"
click at [30, 465] on input "checkbox" at bounding box center [26, 461] width 28 height 28
checkbox input "true"
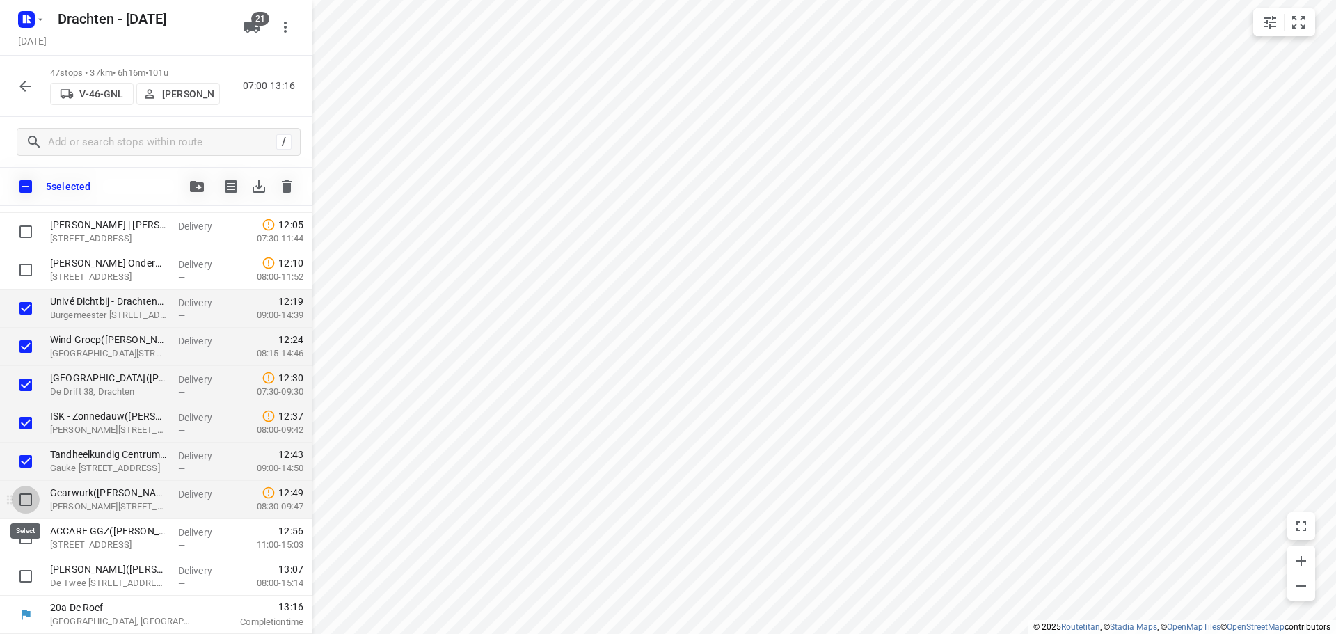
click at [24, 500] on input "checkbox" at bounding box center [26, 500] width 28 height 28
checkbox input "true"
click at [21, 541] on input "checkbox" at bounding box center [26, 538] width 28 height 28
checkbox input "true"
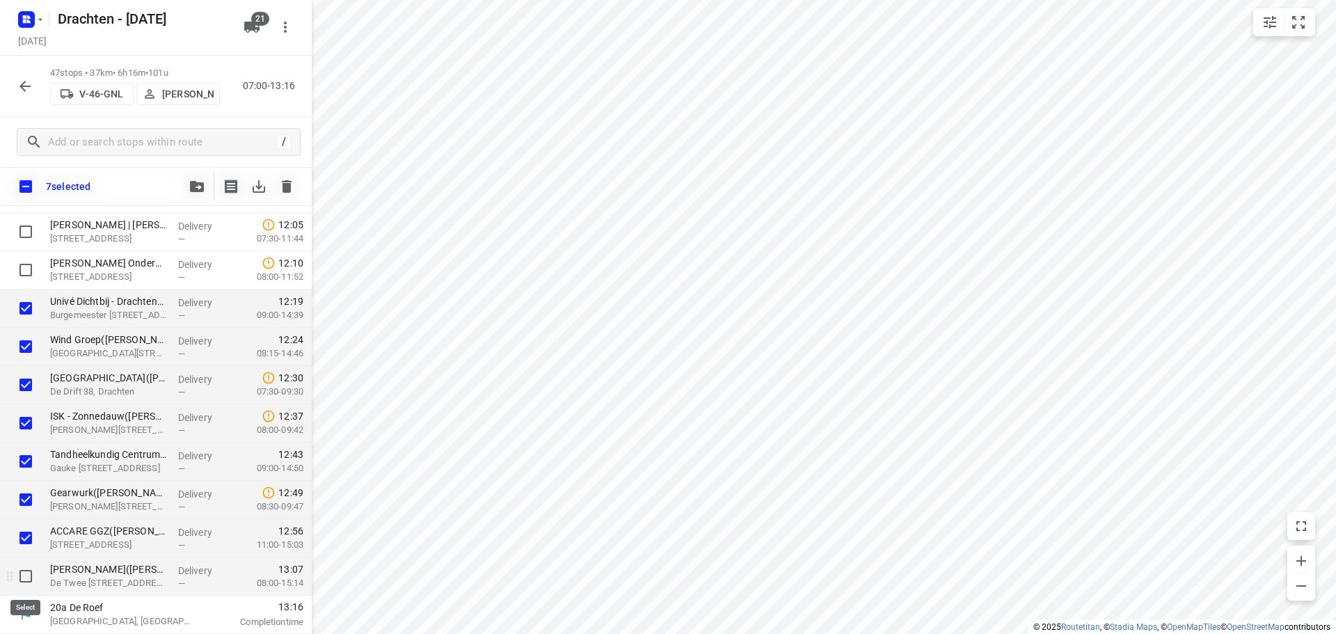
click at [29, 580] on input "checkbox" at bounding box center [26, 576] width 28 height 28
checkbox input "true"
click at [198, 184] on icon "button" at bounding box center [197, 186] width 14 height 11
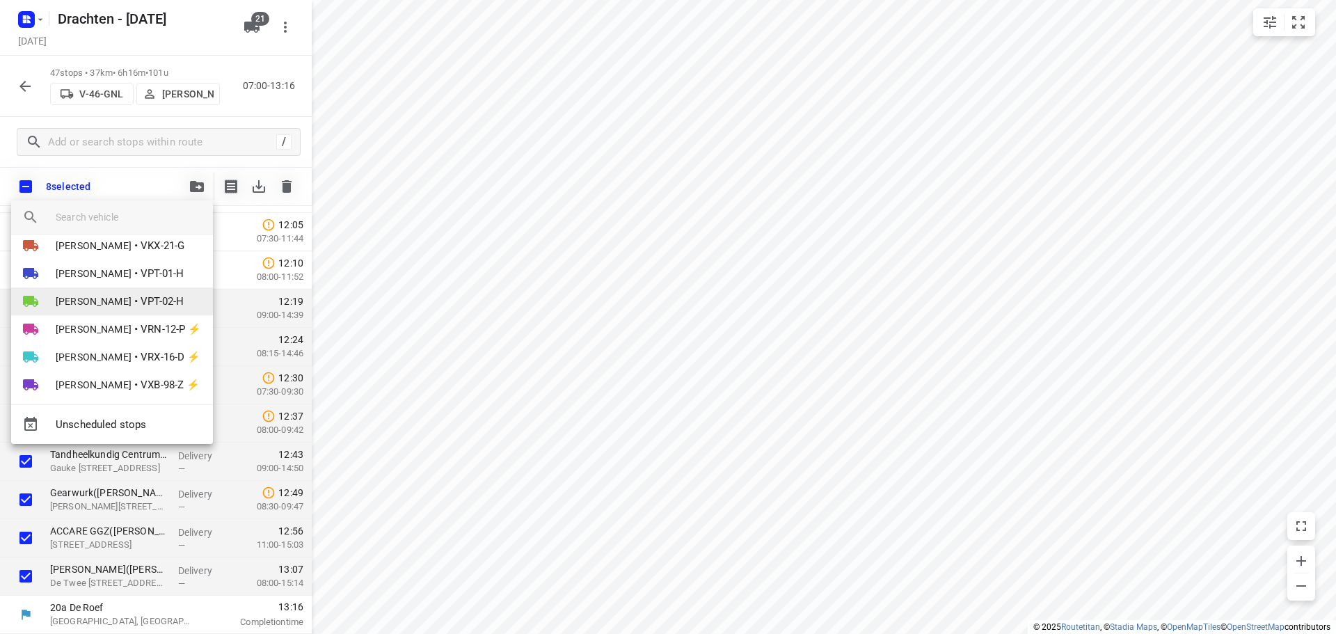
scroll to position [443, 0]
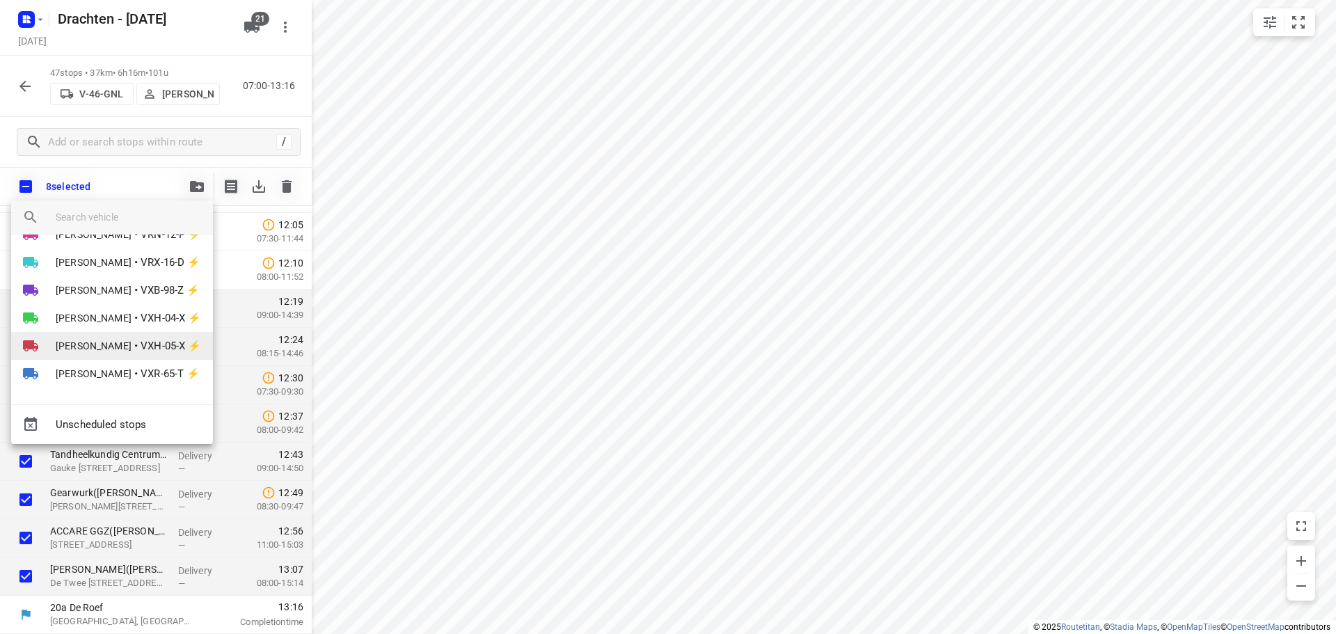
click at [116, 340] on span "Bouwe Hooghiemstra" at bounding box center [94, 346] width 76 height 14
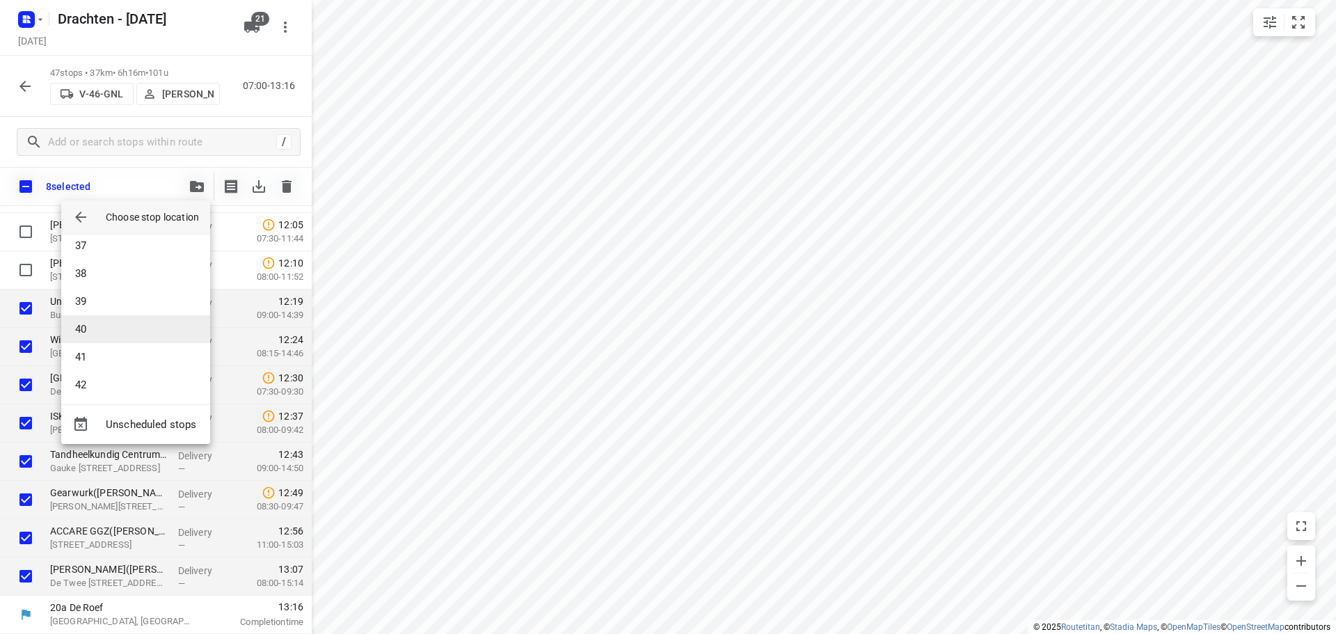
scroll to position [1016, 0]
click at [106, 374] on li "42" at bounding box center [135, 379] width 149 height 28
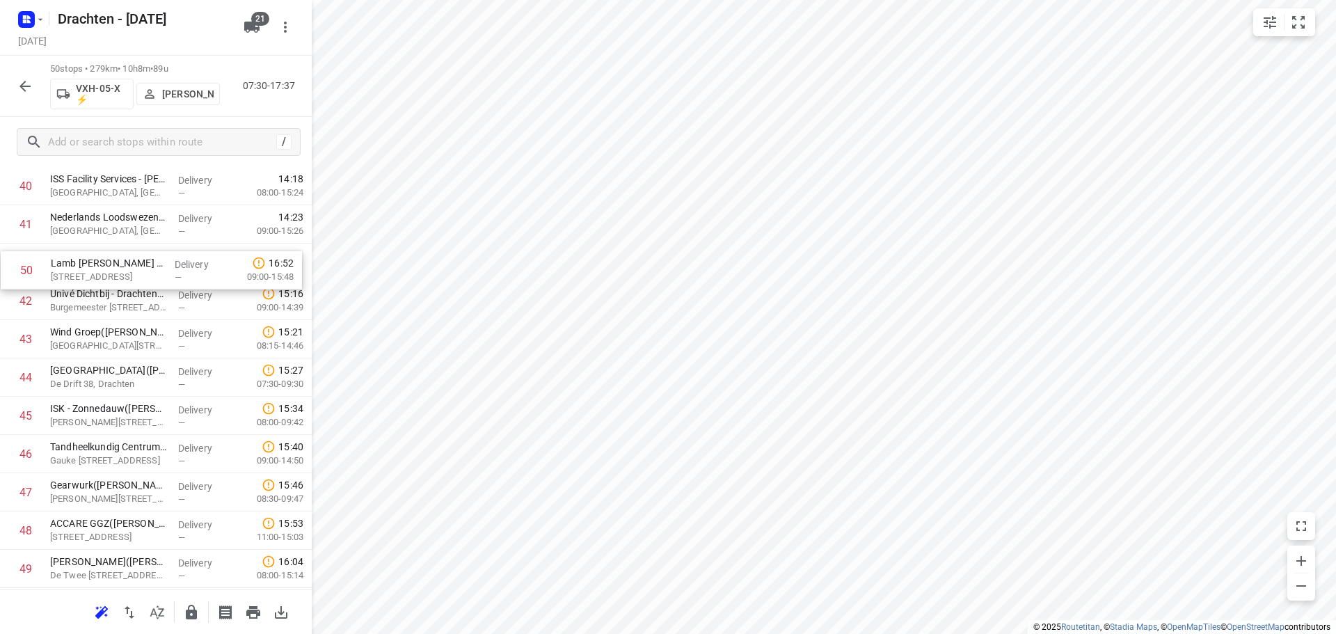
scroll to position [1593, 0]
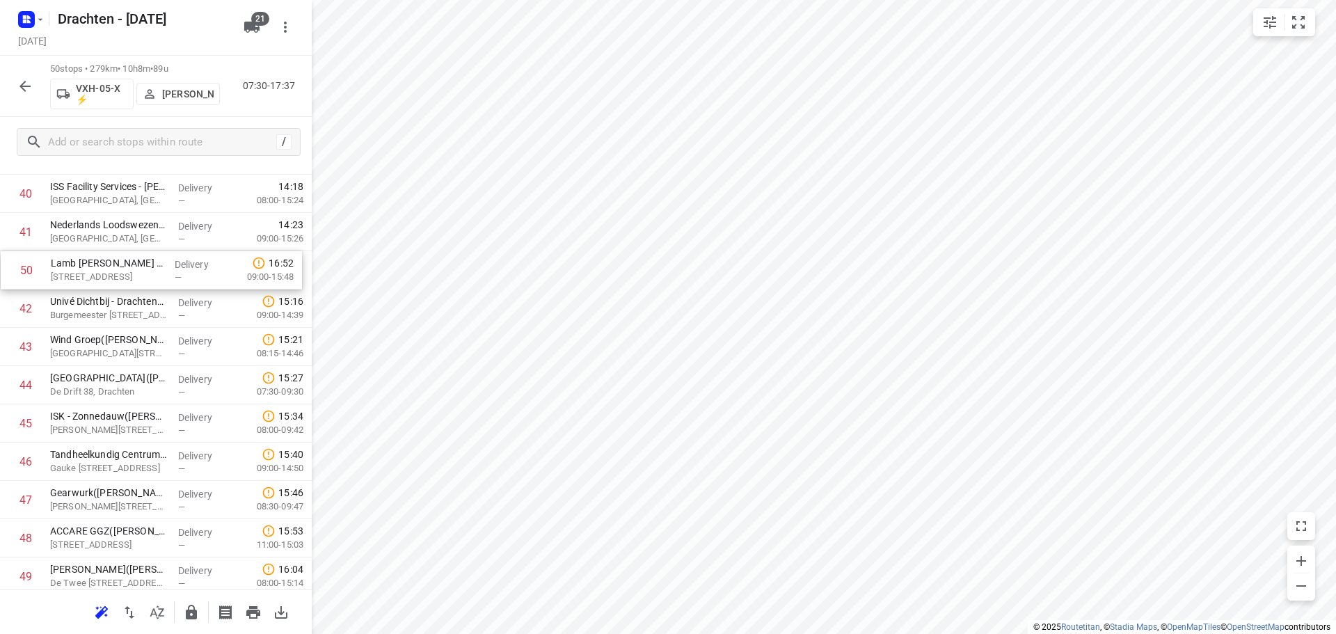
drag, startPoint x: 101, startPoint y: 537, endPoint x: 104, endPoint y: 269, distance: 268.6
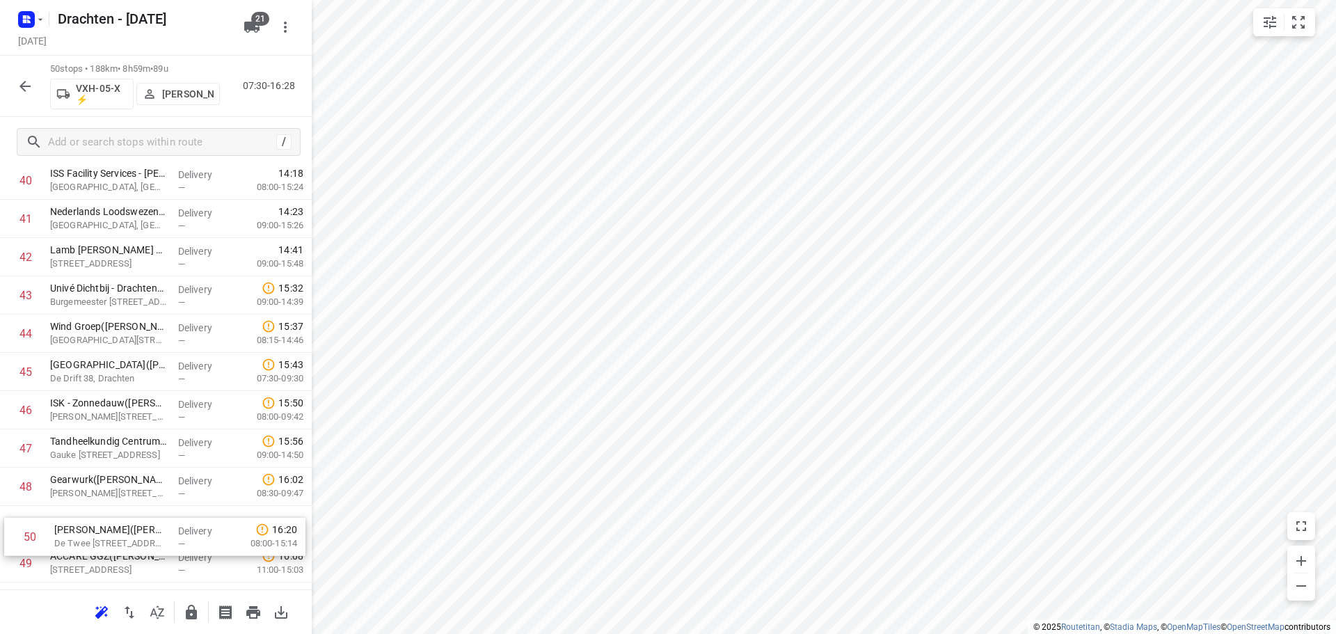
scroll to position [1609, 0]
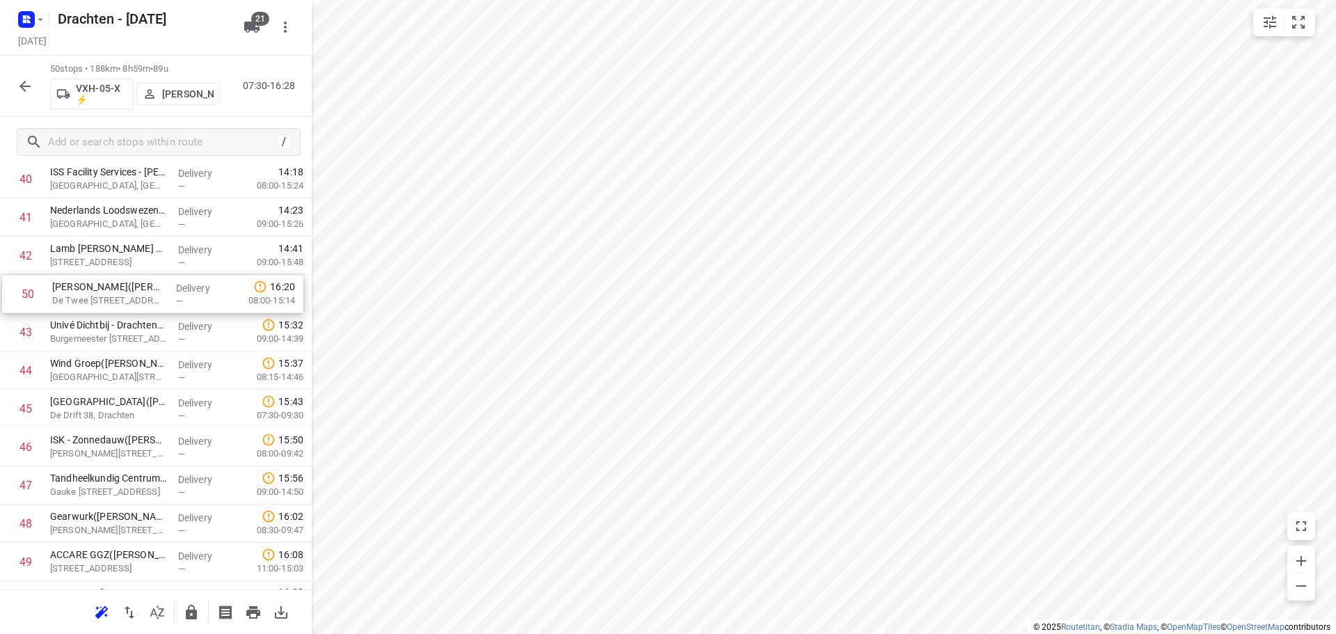
drag, startPoint x: 111, startPoint y: 581, endPoint x: 115, endPoint y: 294, distance: 287.4
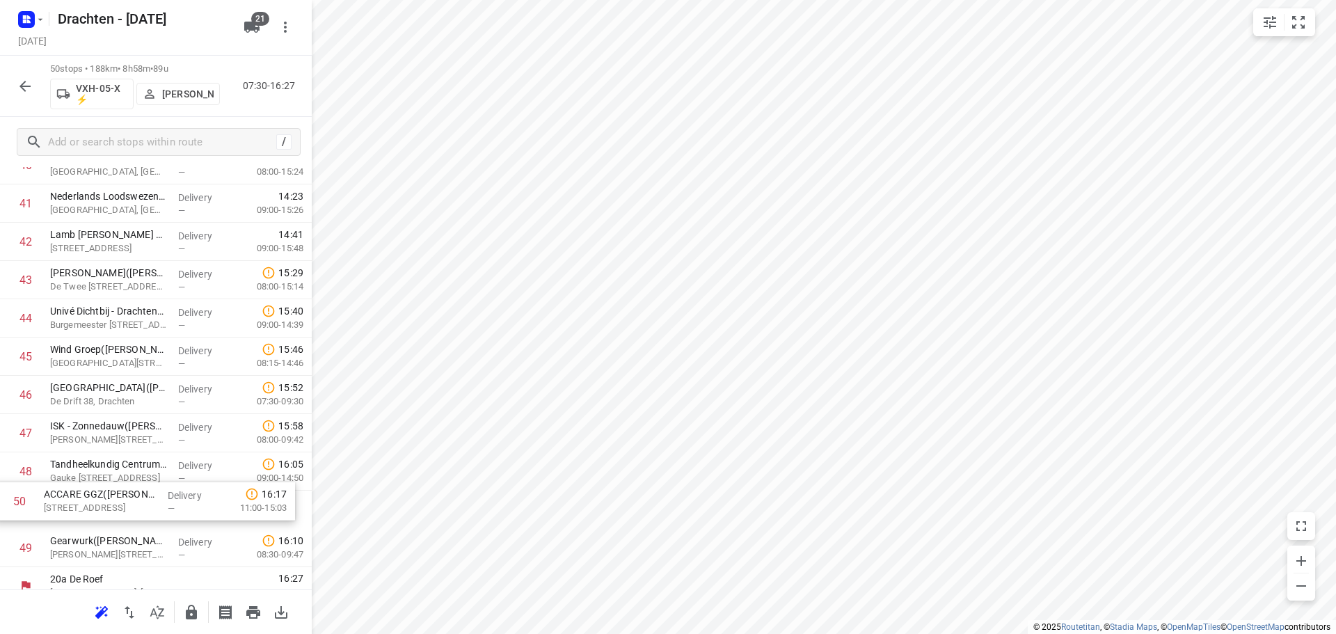
scroll to position [1625, 0]
drag, startPoint x: 134, startPoint y: 565, endPoint x: 132, endPoint y: 433, distance: 131.5
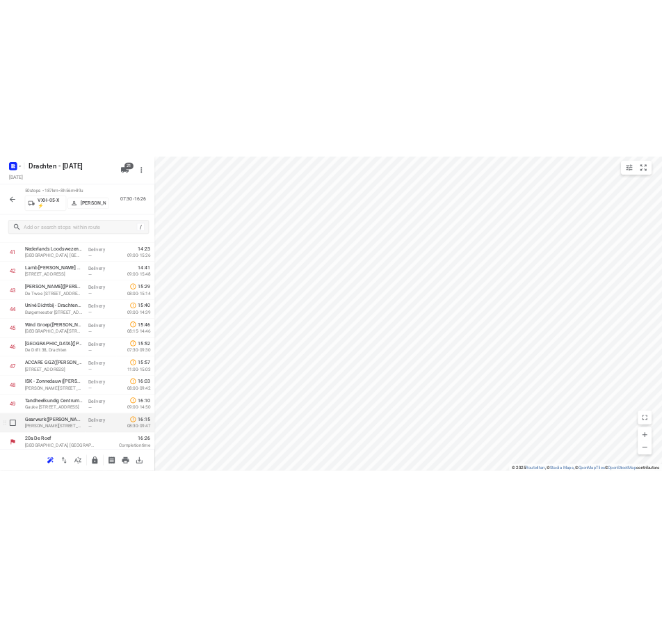
scroll to position [1639, 0]
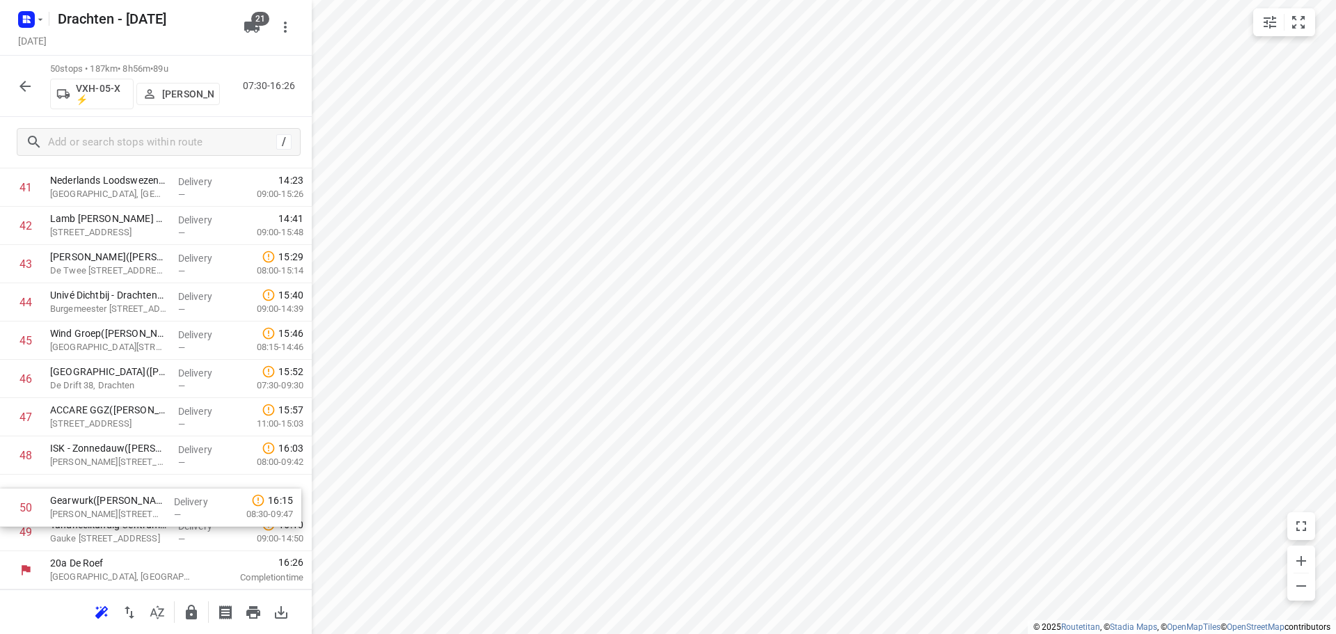
drag, startPoint x: 124, startPoint y: 533, endPoint x: 125, endPoint y: 497, distance: 36.2
click at [31, 86] on icon "button" at bounding box center [24, 86] width 11 height 11
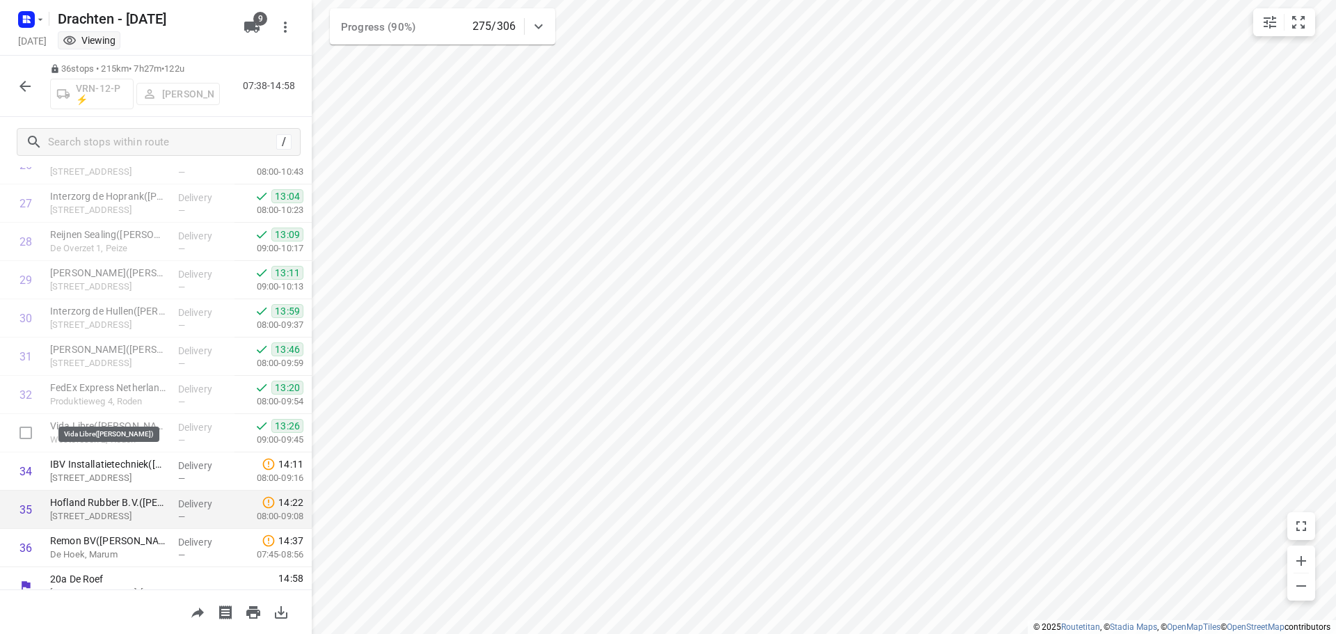
scroll to position [1063, 0]
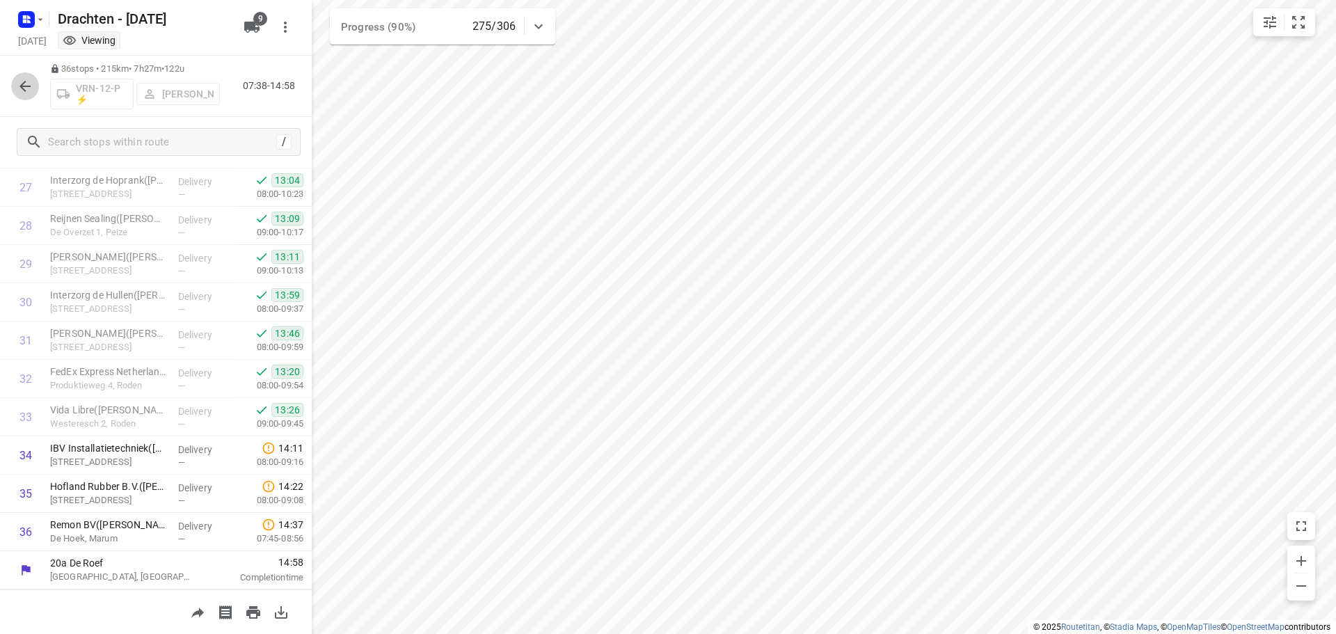
click at [17, 82] on icon "button" at bounding box center [25, 86] width 17 height 17
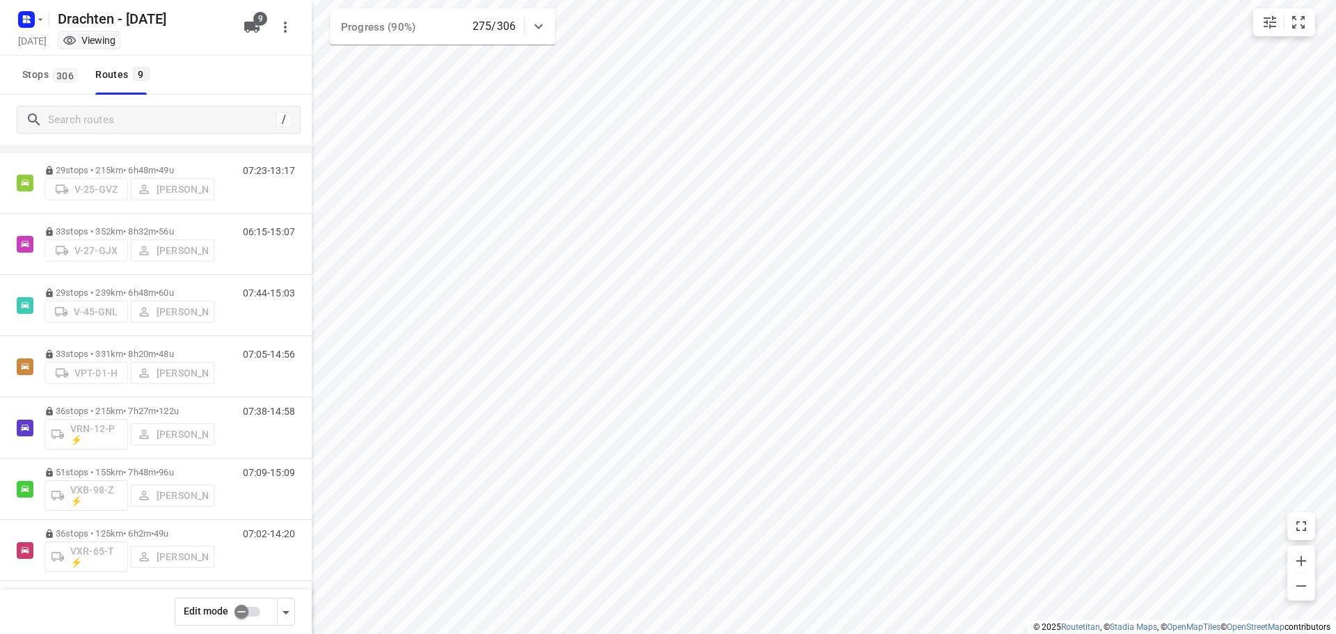
scroll to position [152, 0]
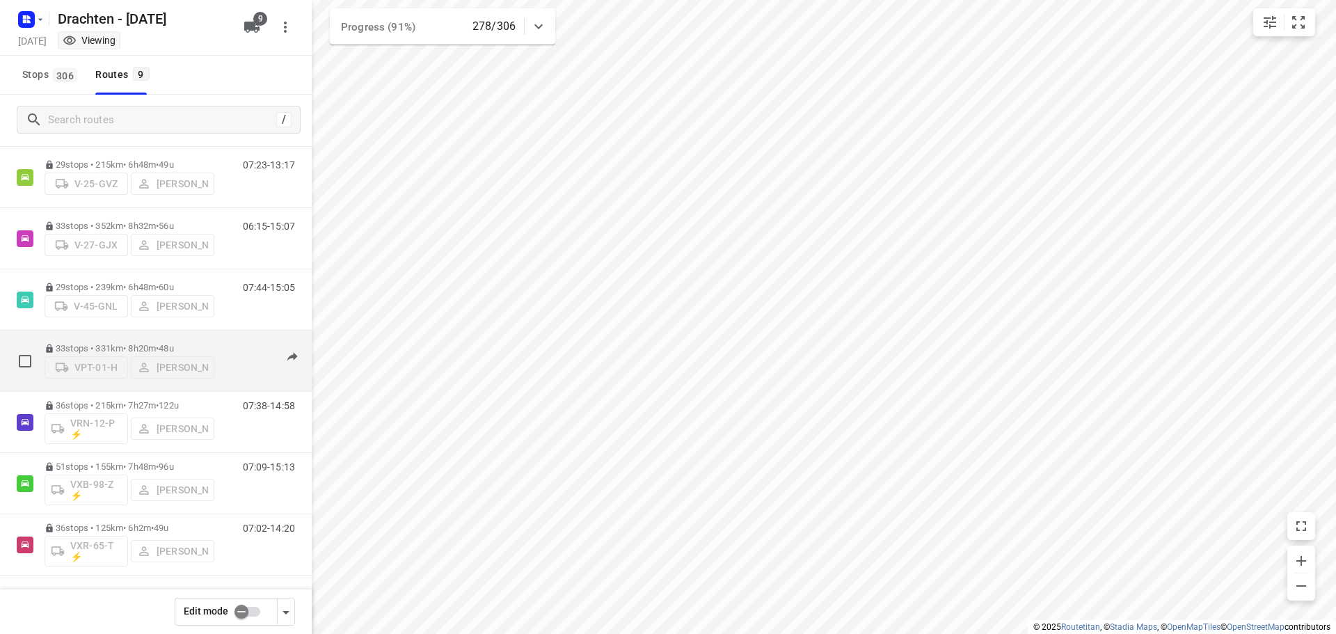
click at [164, 336] on div "33 stops • 331km • 8h20m • 48u VPT-01-[PERSON_NAME]" at bounding box center [130, 360] width 170 height 49
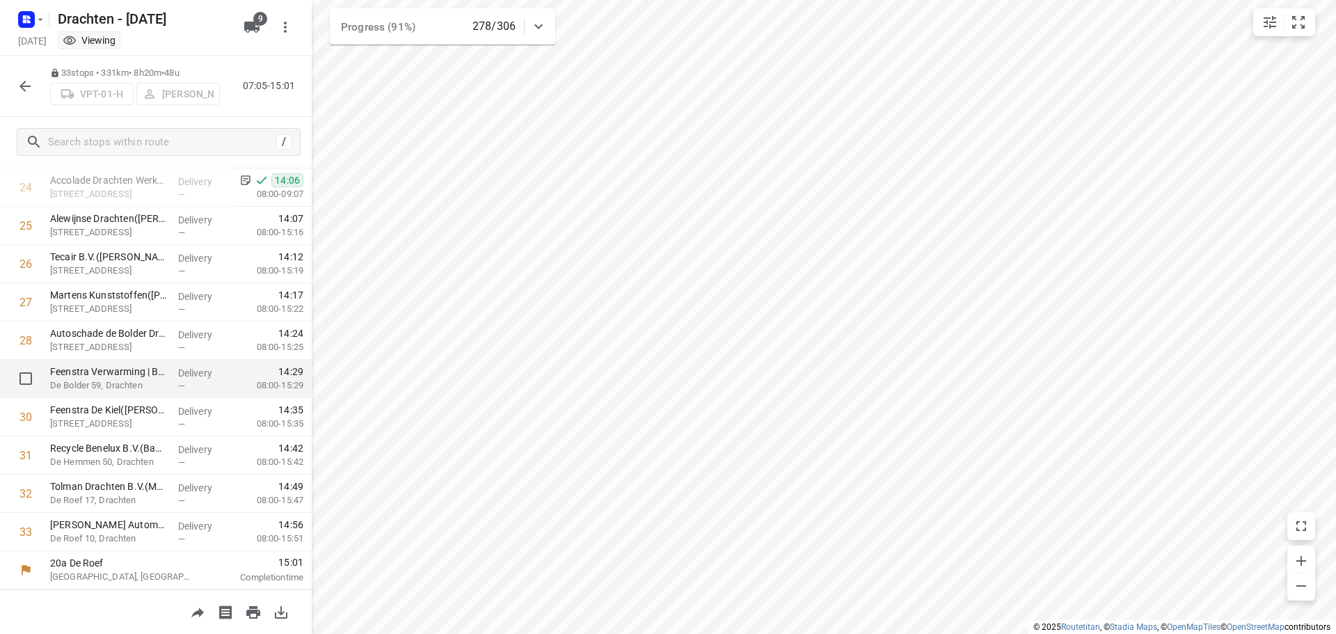
scroll to position [879, 0]
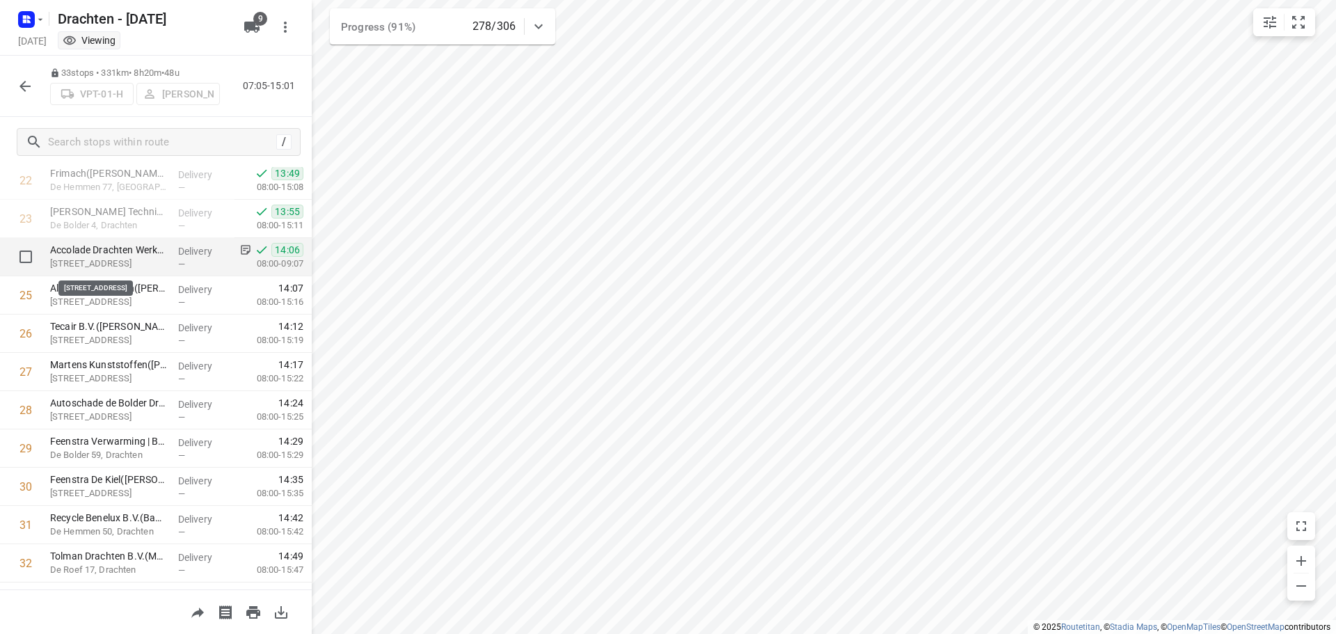
click at [145, 260] on p "[STREET_ADDRESS]" at bounding box center [108, 264] width 117 height 14
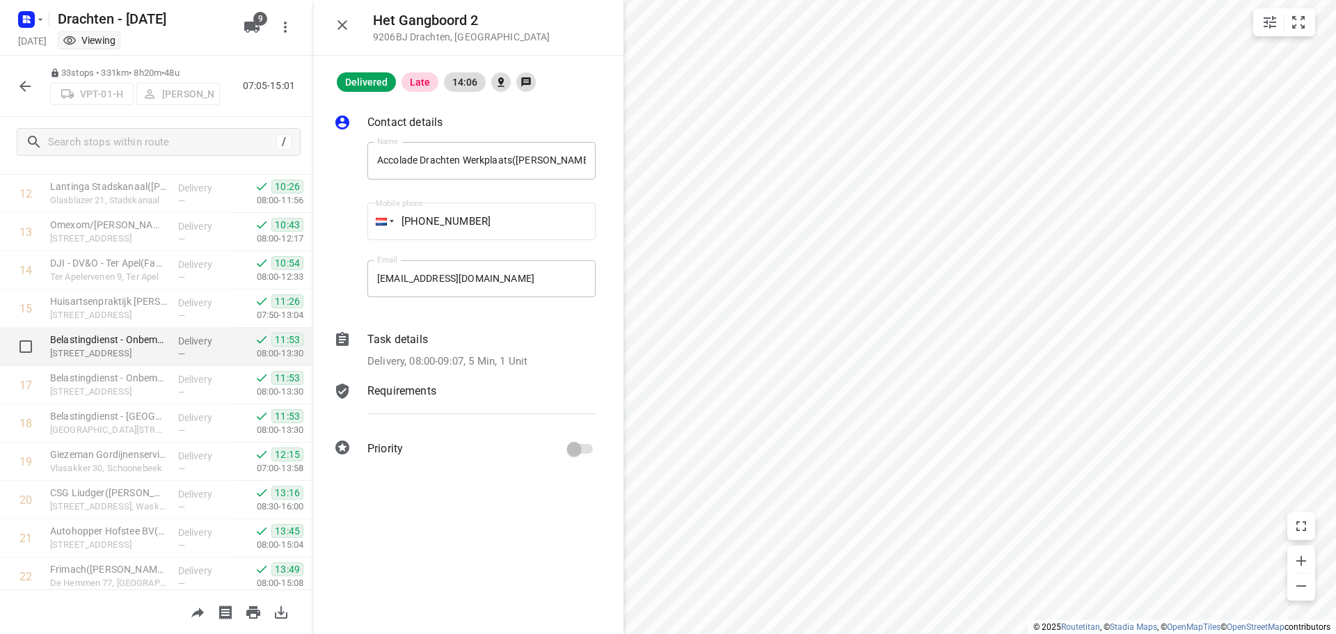
scroll to position [487, 0]
click at [29, 88] on icon "button" at bounding box center [25, 86] width 17 height 17
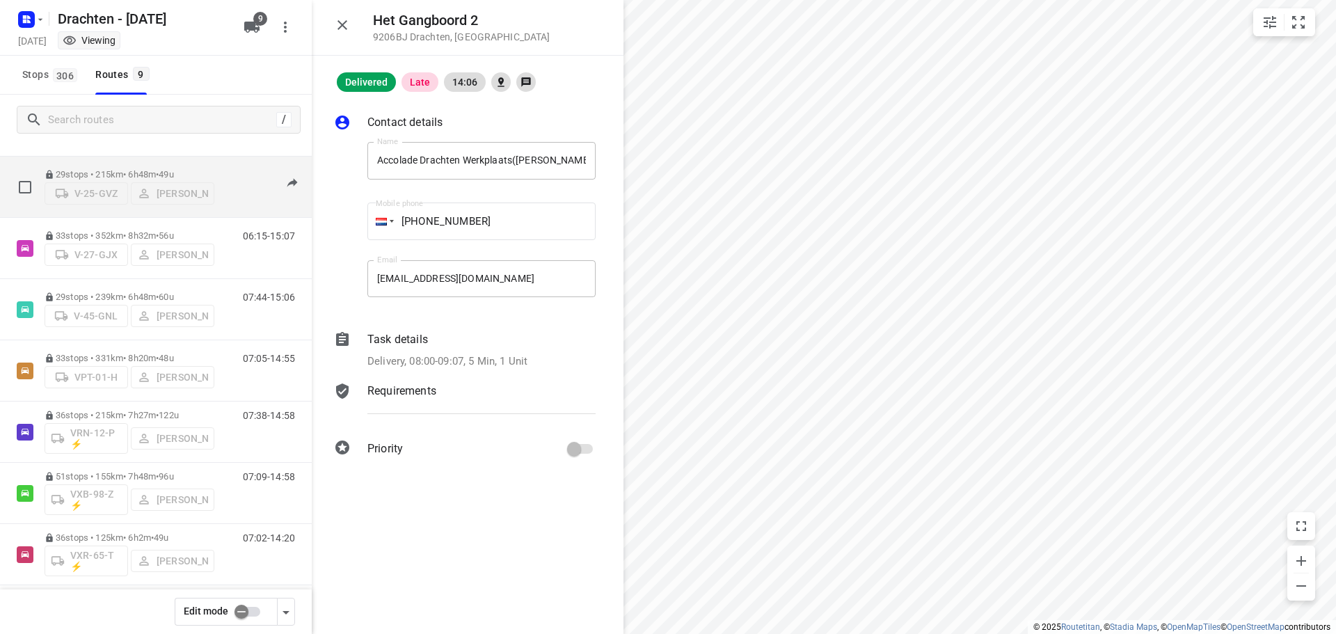
scroll to position [152, 0]
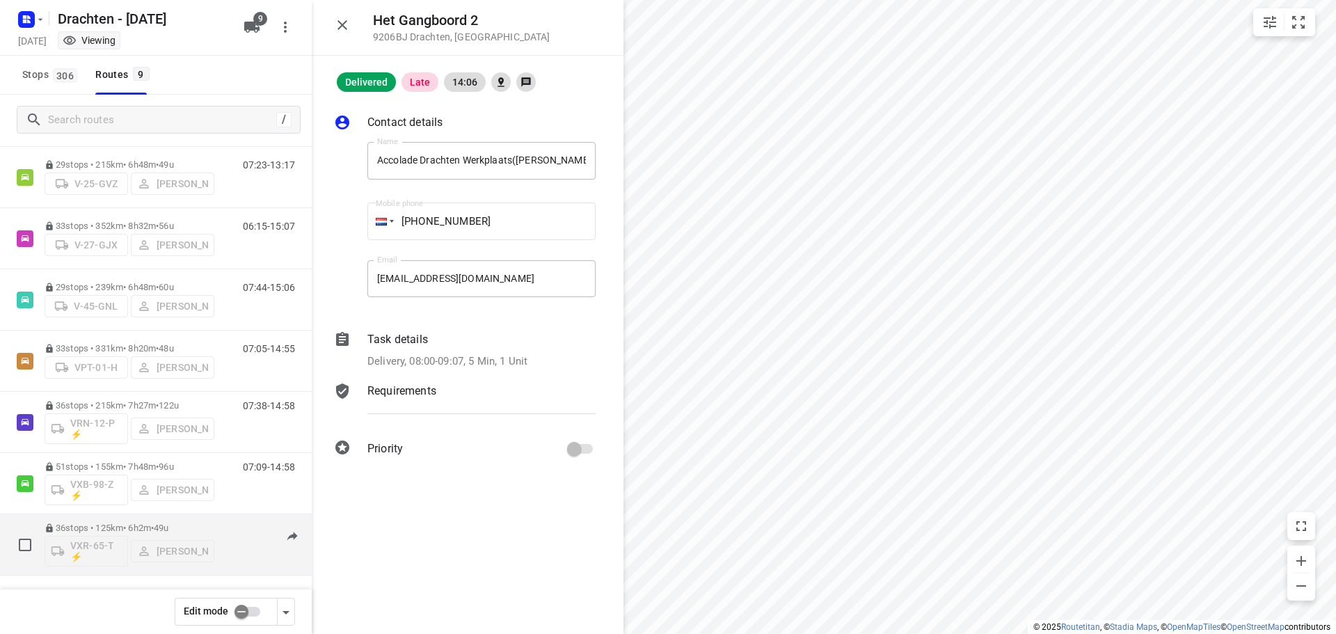
click at [115, 522] on div "36 stops • 125km • 6h2m • 49u VXR-65-T ⚡ [PERSON_NAME]" at bounding box center [130, 545] width 170 height 58
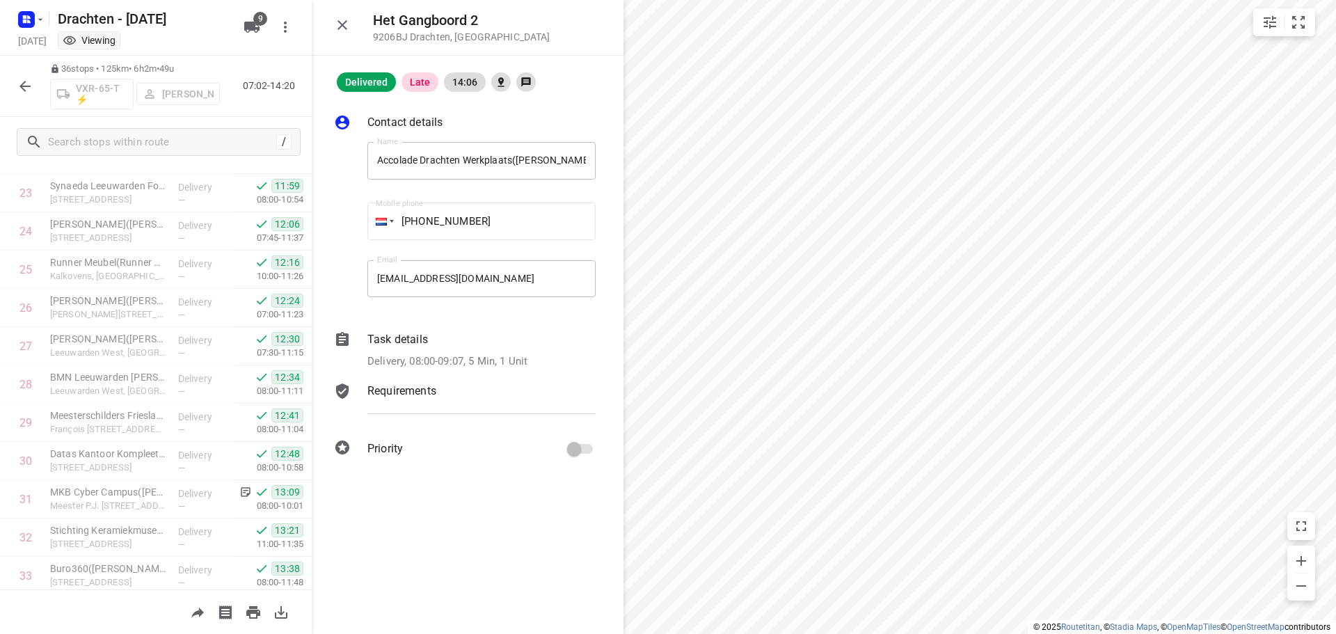
scroll to position [1063, 0]
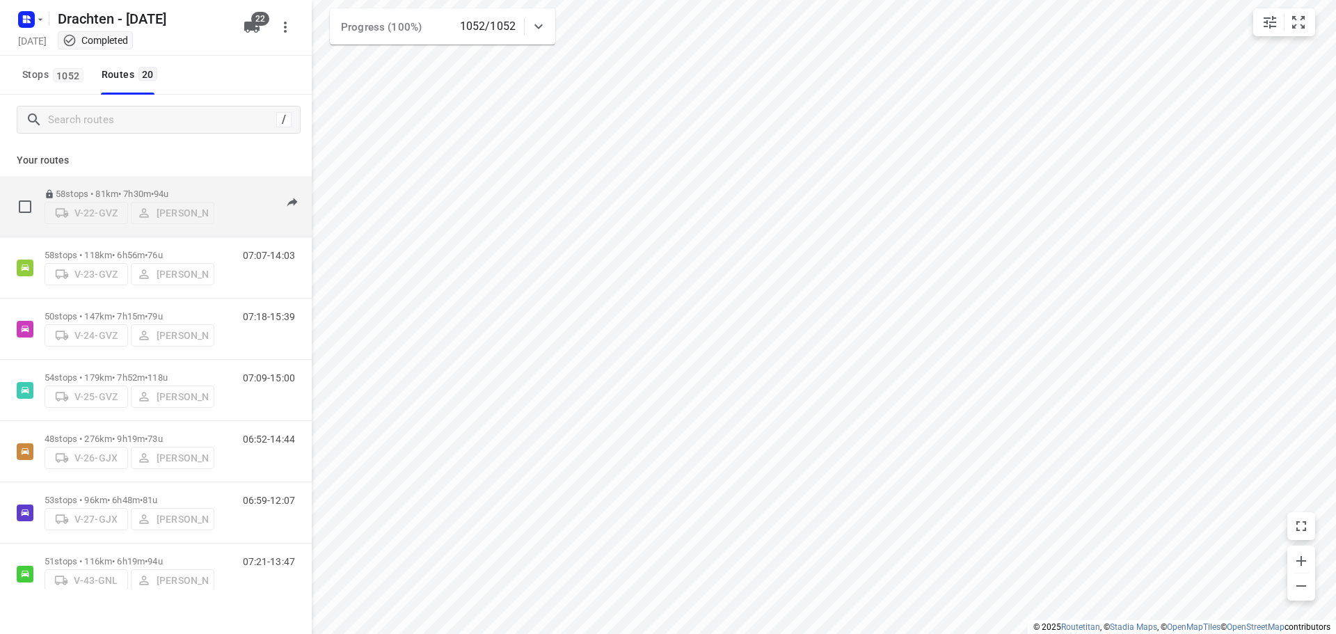
click at [123, 189] on p "58 stops • 81km • 7h30m • 94u" at bounding box center [130, 194] width 170 height 10
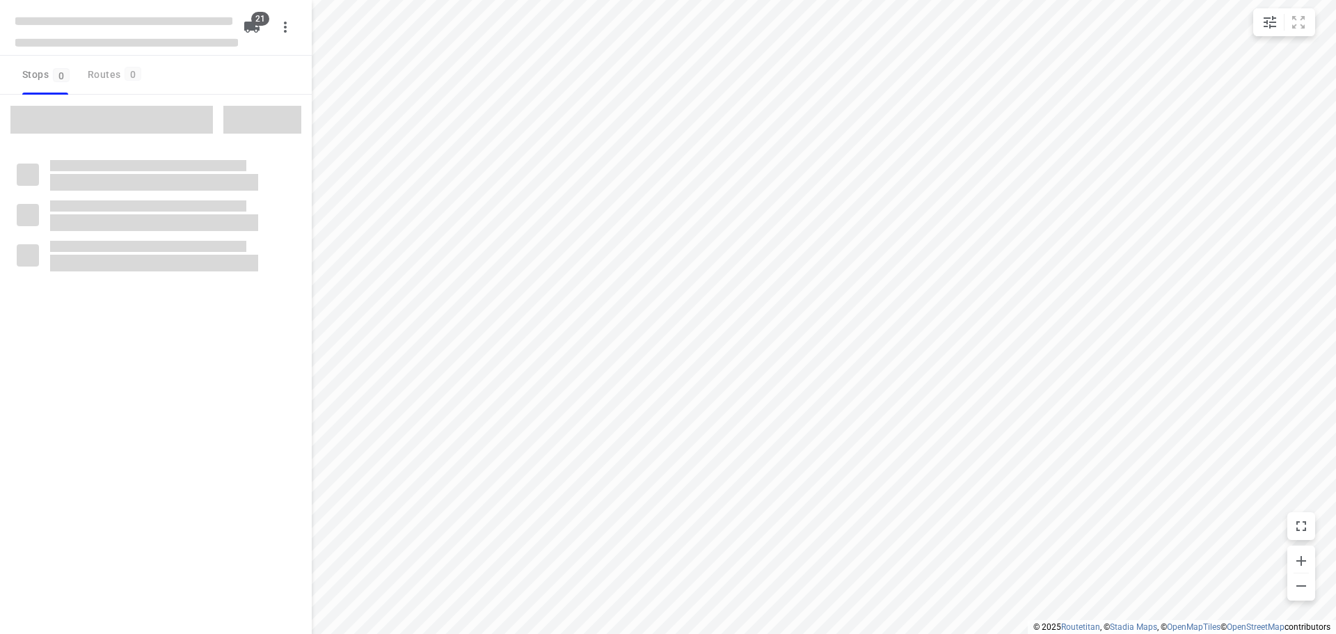
checkbox input "true"
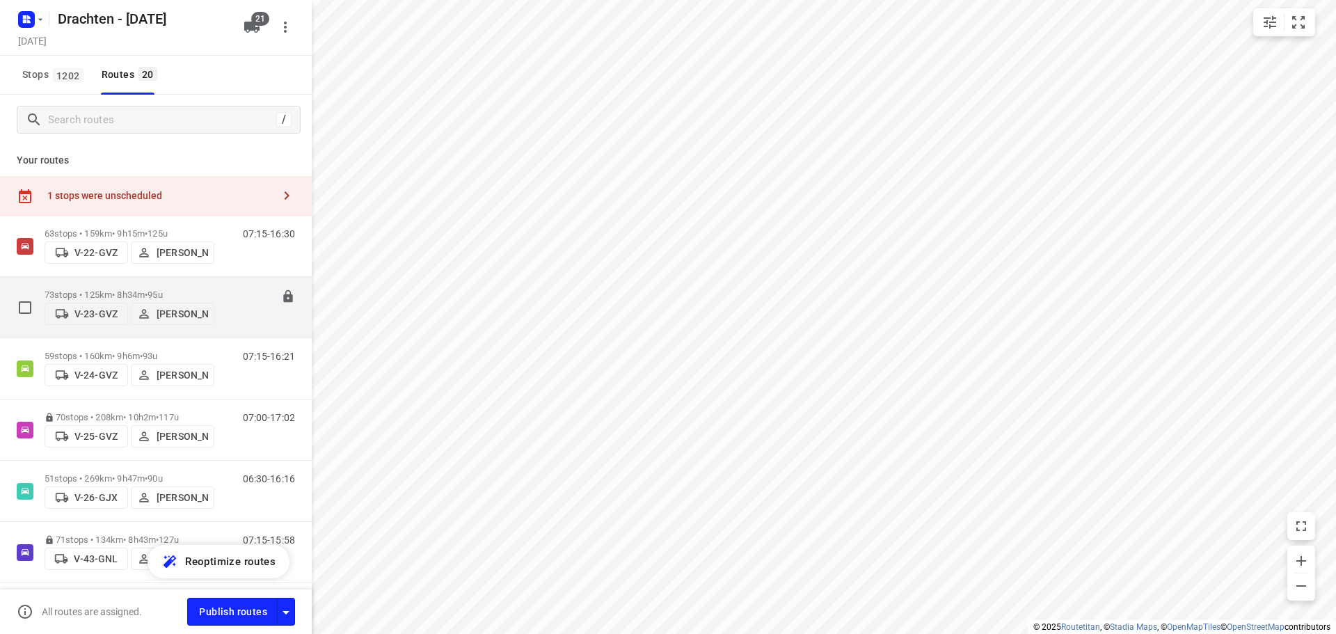
scroll to position [70, 0]
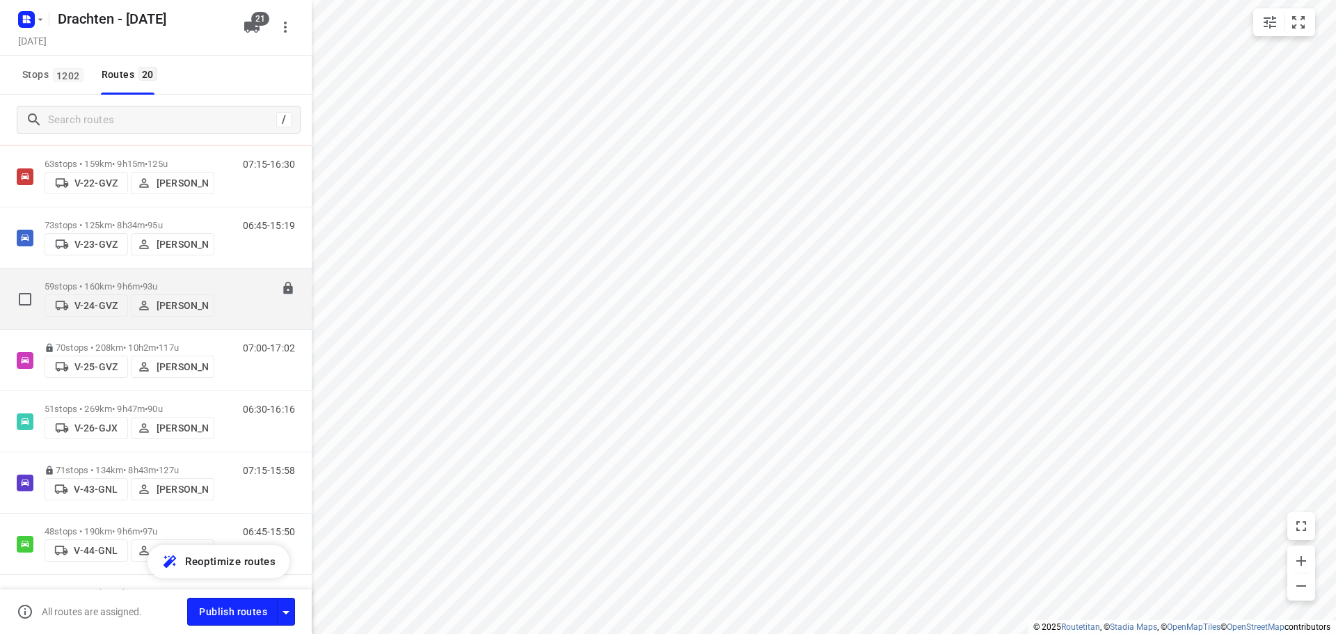
click at [119, 282] on p "59 stops • 160km • 9h6m • 93u" at bounding box center [130, 286] width 170 height 10
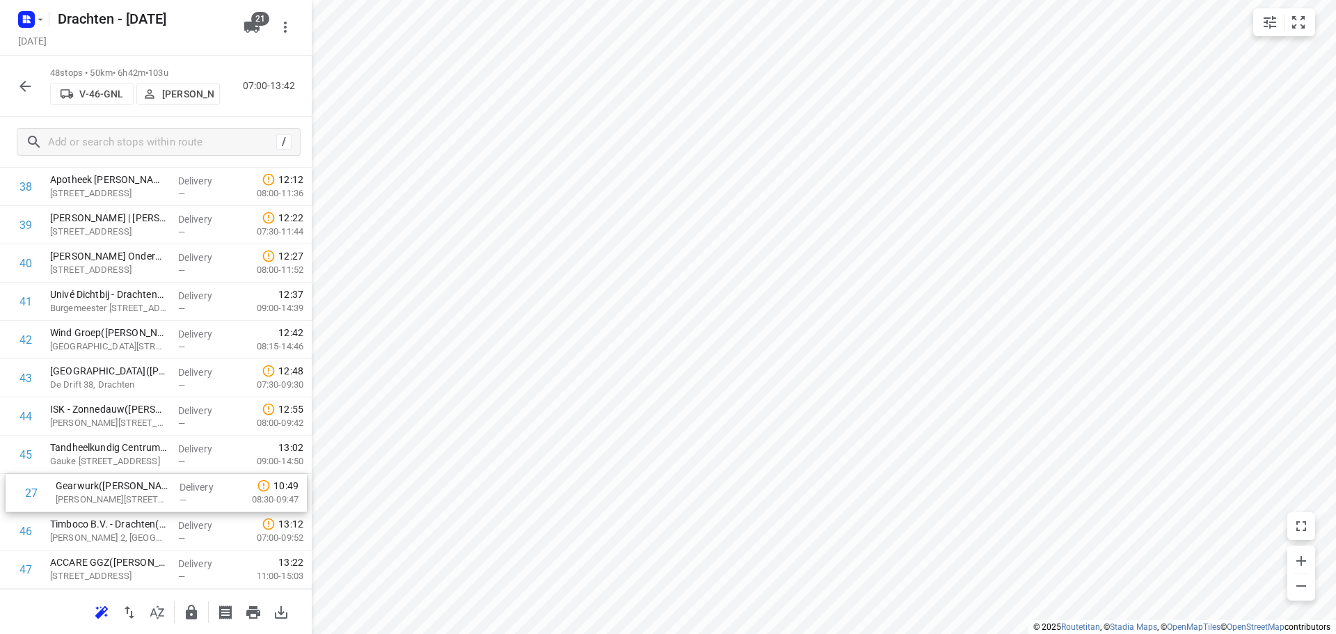
scroll to position [1490, 0]
drag, startPoint x: 75, startPoint y: 317, endPoint x: 78, endPoint y: 463, distance: 145.4
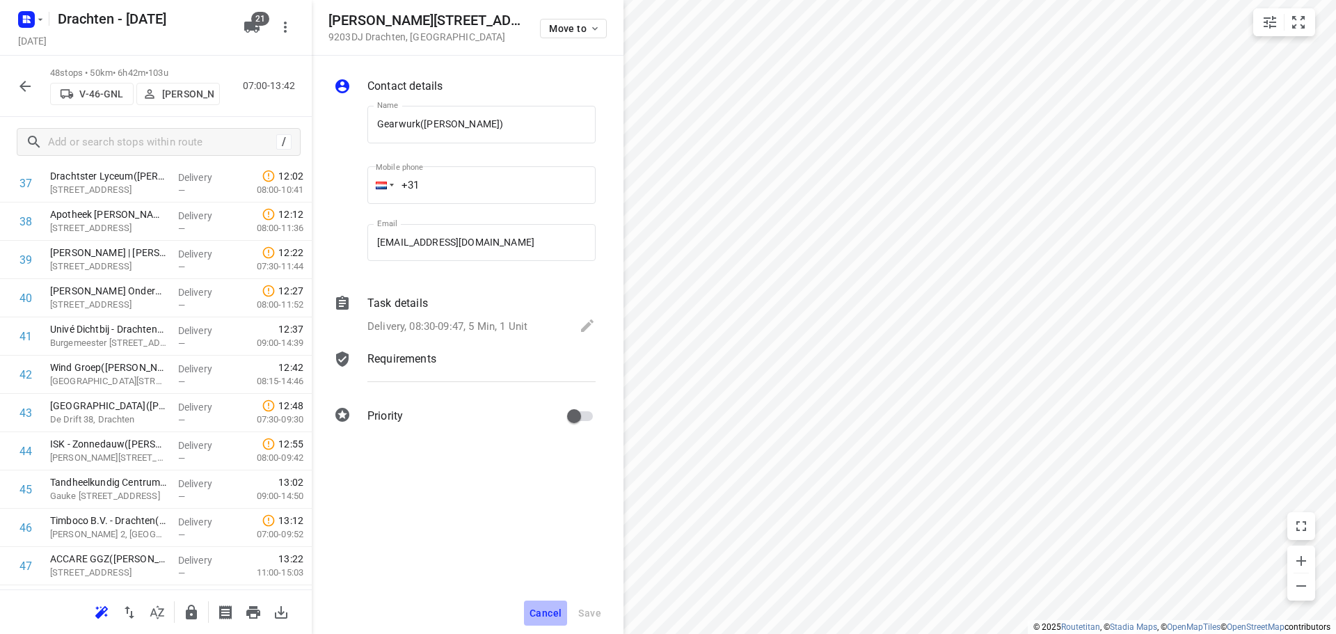
click at [545, 610] on span "Cancel" at bounding box center [546, 612] width 32 height 11
click at [541, 610] on span "Cancel" at bounding box center [546, 612] width 32 height 11
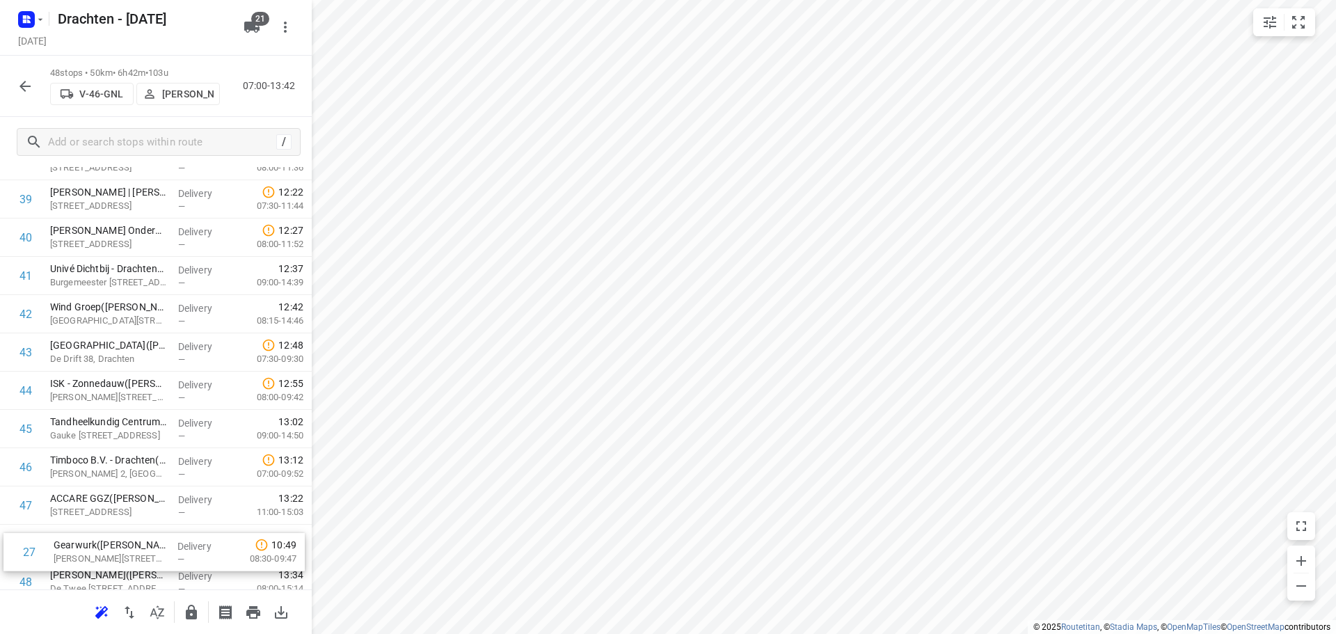
scroll to position [1562, 0]
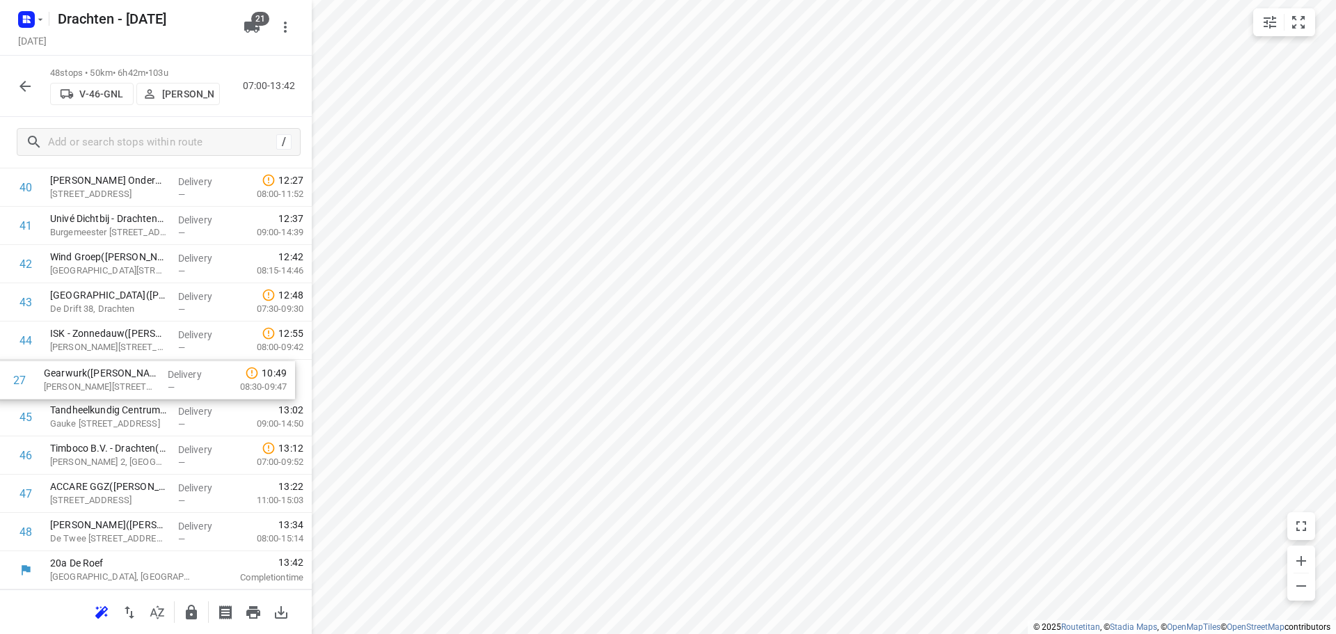
drag, startPoint x: 91, startPoint y: 363, endPoint x: 84, endPoint y: 393, distance: 30.7
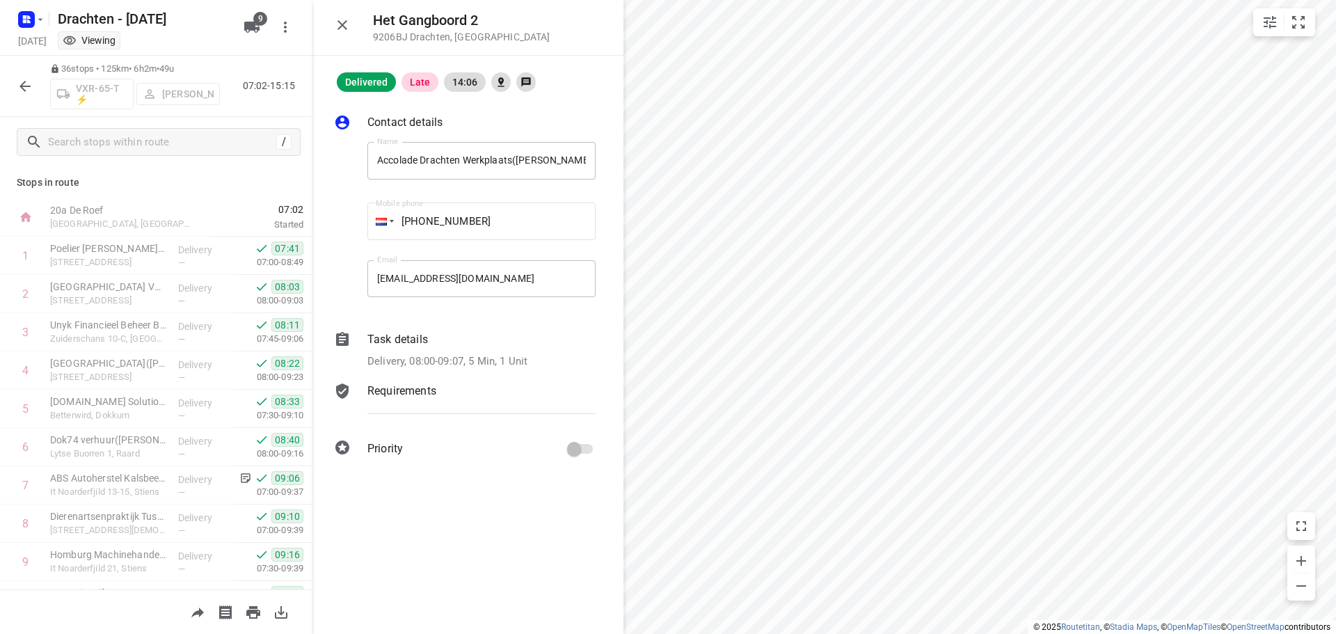
scroll to position [1063, 0]
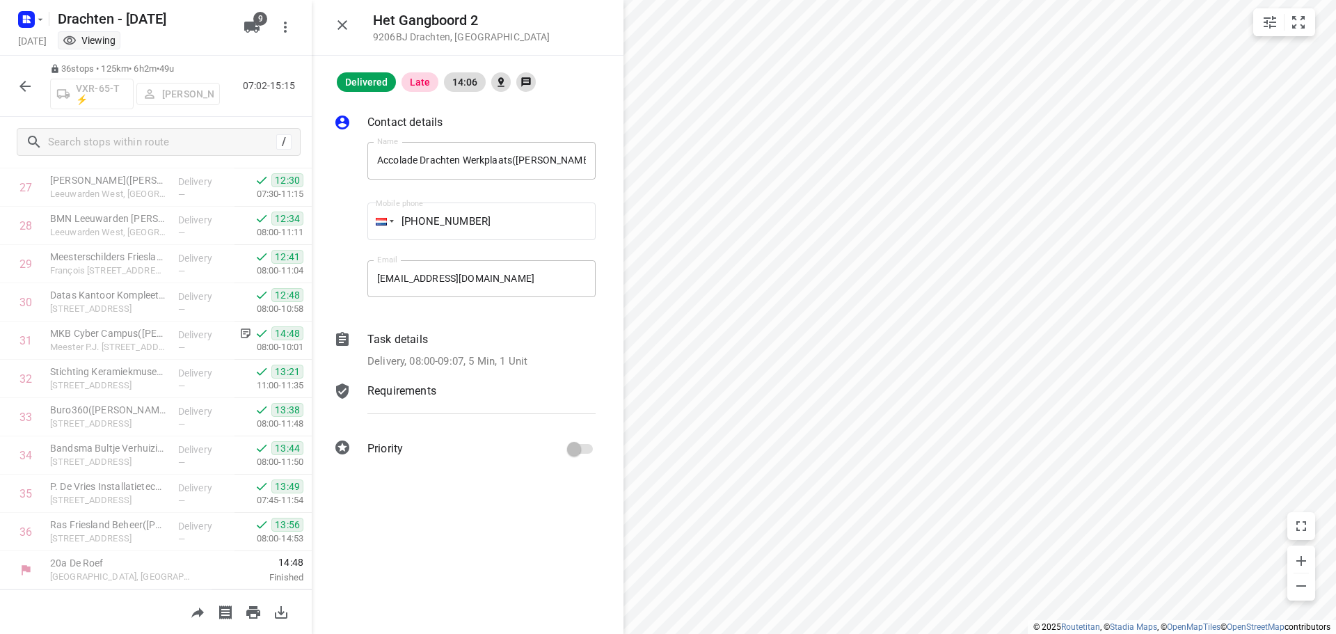
click at [346, 22] on icon "button" at bounding box center [342, 25] width 10 height 10
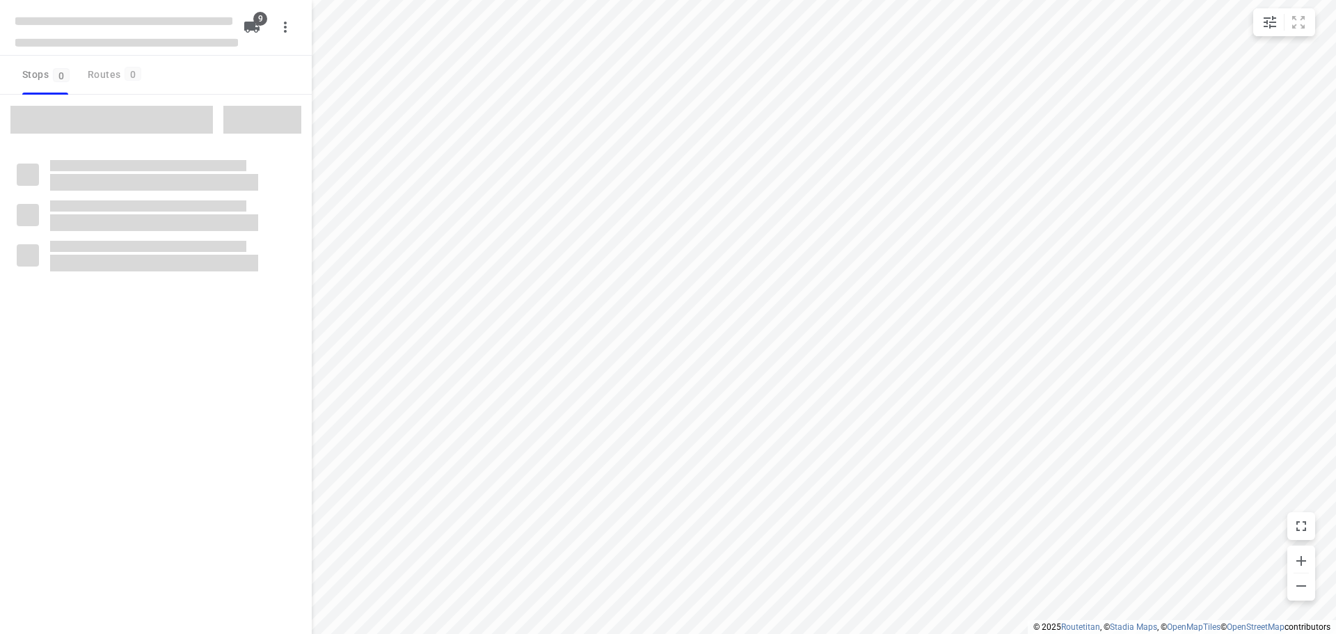
checkbox input "true"
